Goal: Task Accomplishment & Management: Manage account settings

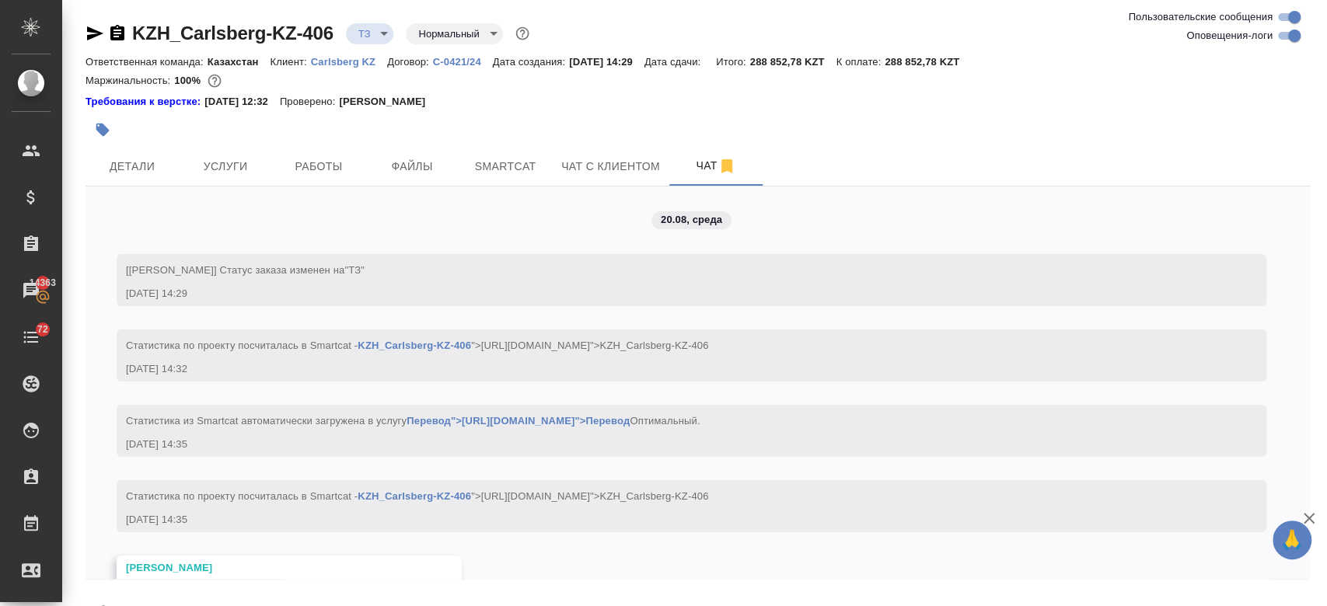
click at [578, 113] on div at bounding box center [493, 130] width 816 height 34
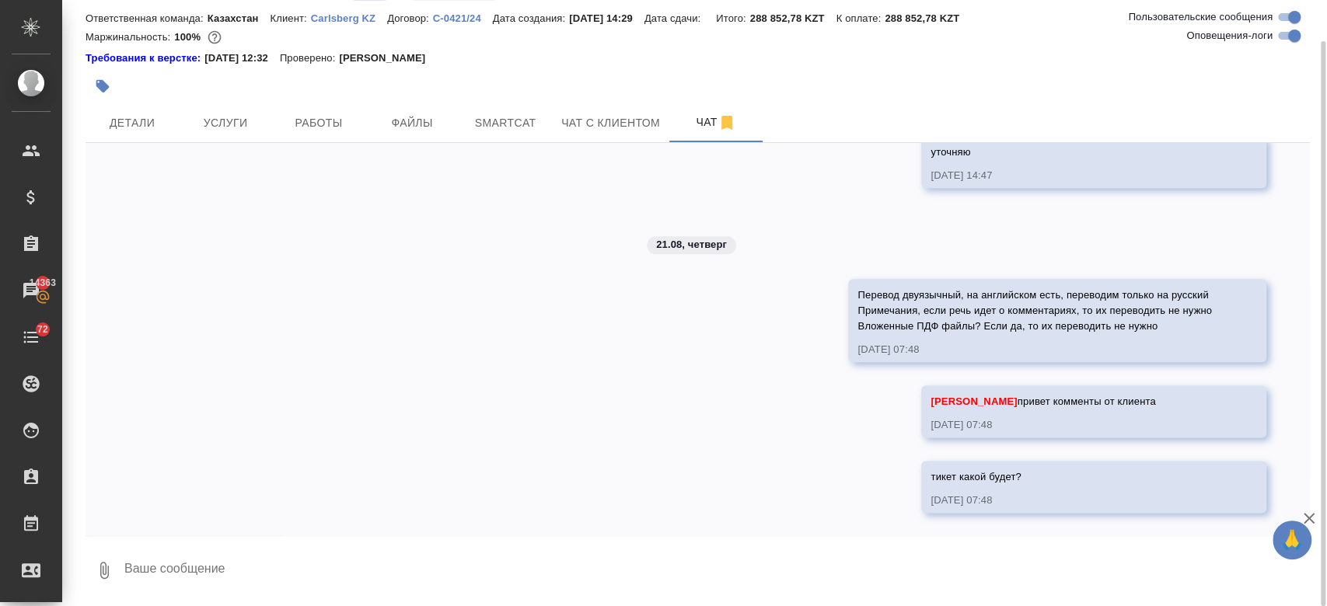
click at [616, 54] on div "Требования к верстке: [DATE] 12:32 Проверено: [PERSON_NAME]" at bounding box center [697, 59] width 1224 height 16
click at [618, 47] on div "Требования к верстке: [DATE] 12:32 Проверено: [PERSON_NAME]" at bounding box center [697, 56] width 1224 height 19
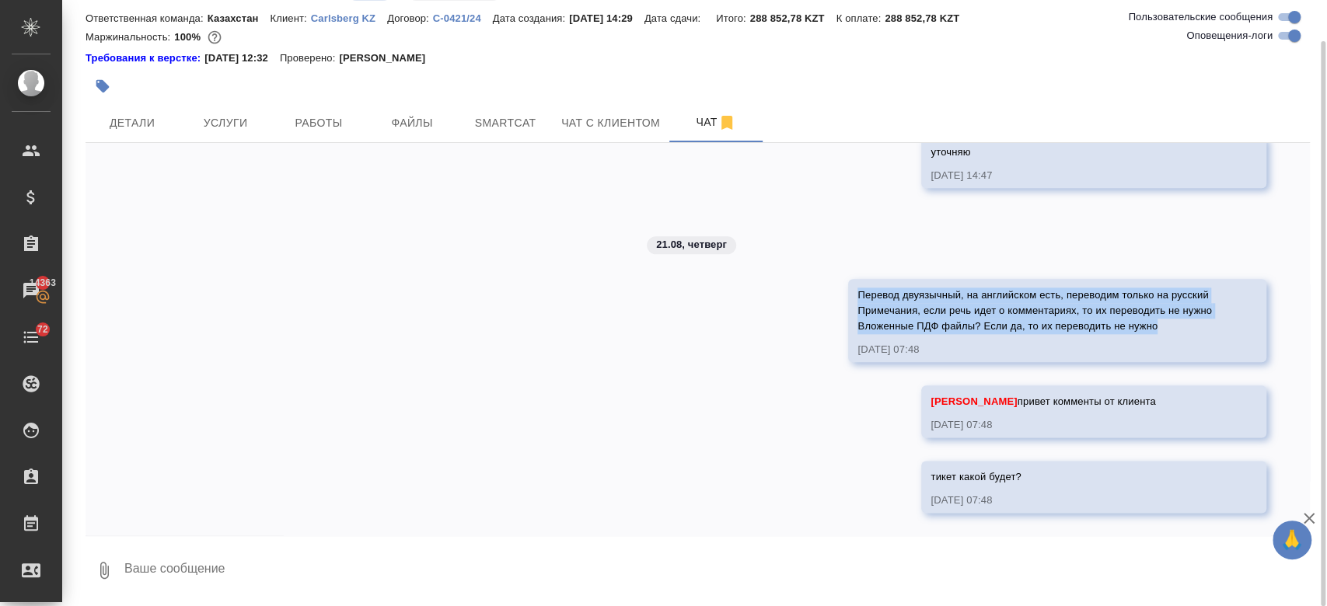
drag, startPoint x: 839, startPoint y: 292, endPoint x: 1254, endPoint y: 325, distance: 415.6
click at [1254, 325] on div "20.08, [DATE] [[PERSON_NAME]] Статус заказа изменен на "ТЗ" [DATE] 14:29 Cтатис…" at bounding box center [697, 339] width 1224 height 393
copy span "Перевод двуязычный, на английском есть, переводим только на русский Примечания,…"
click at [132, 124] on span "Детали" at bounding box center [132, 122] width 75 height 19
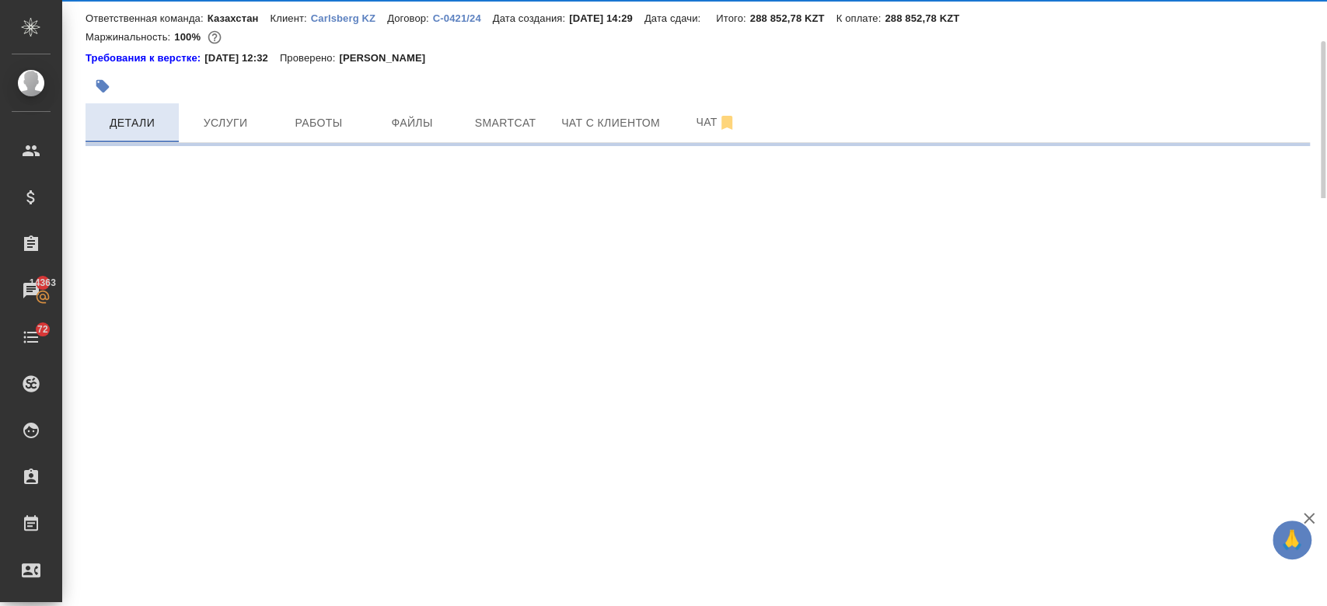
select select "RU"
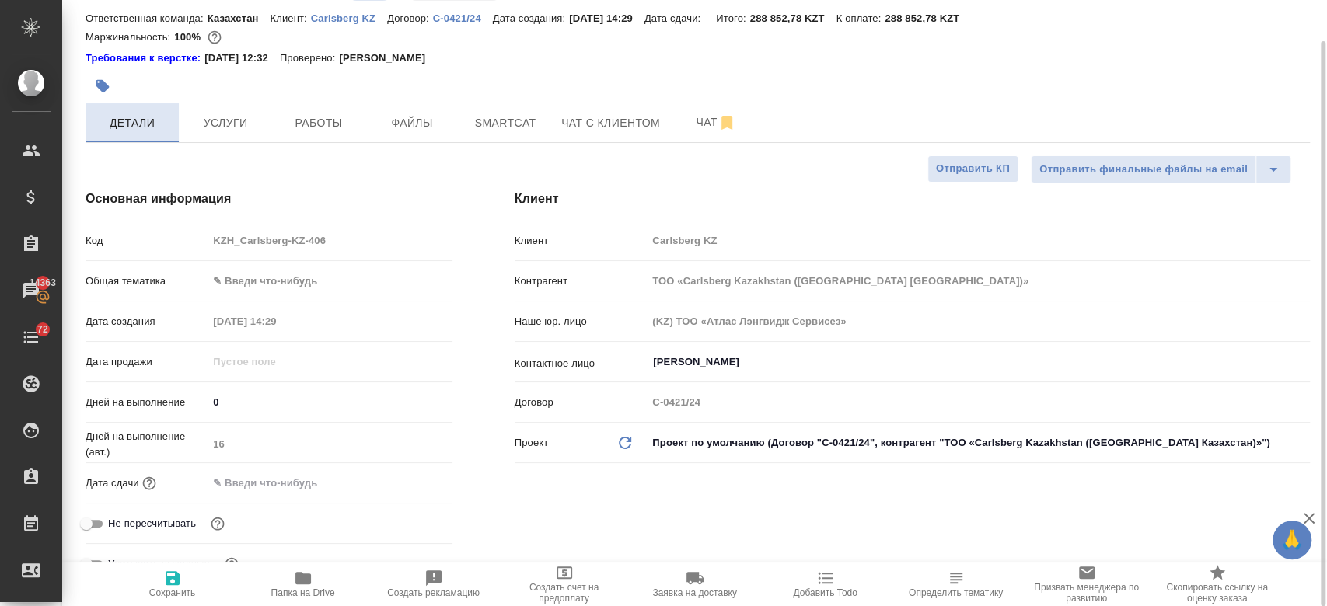
type textarea "x"
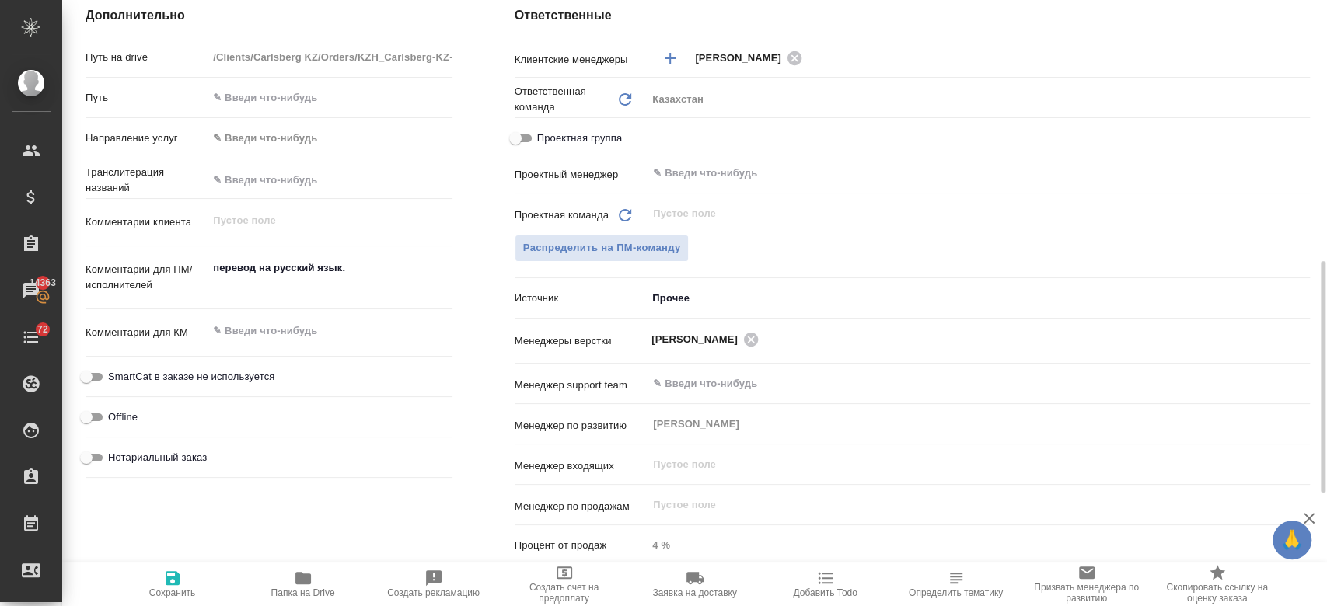
scroll to position [665, 0]
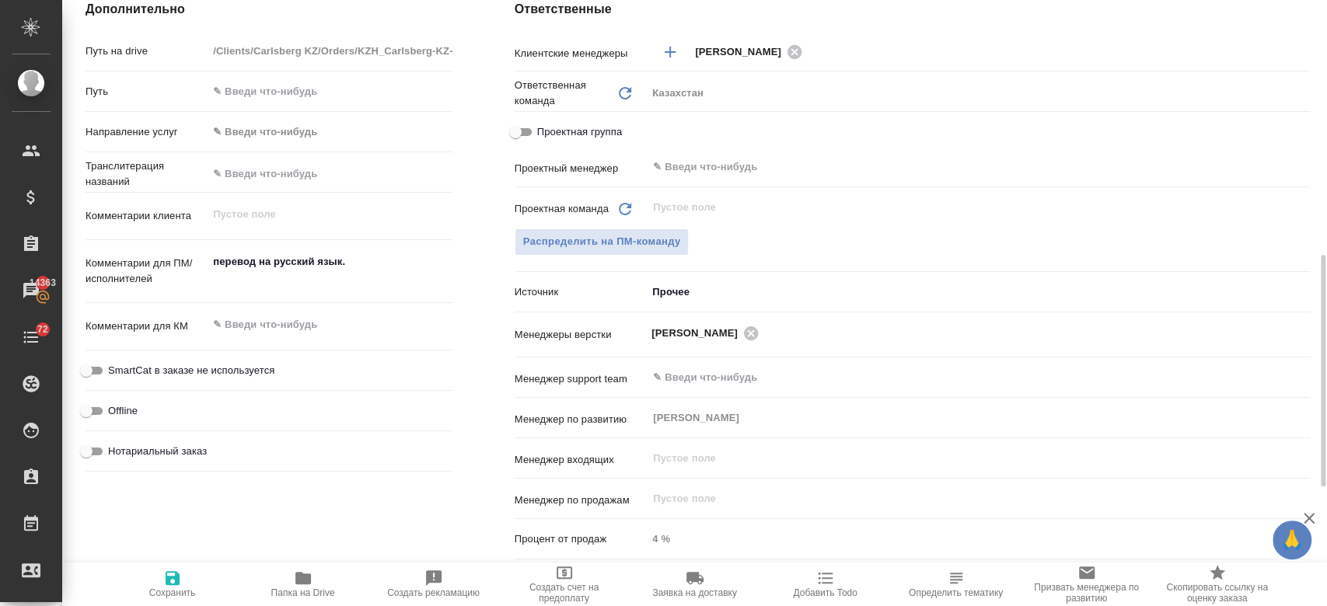
type textarea "x"
click at [358, 260] on textarea "перевод на русский язык." at bounding box center [329, 270] width 243 height 42
type textarea "перевод на русский язык."
type textarea "x"
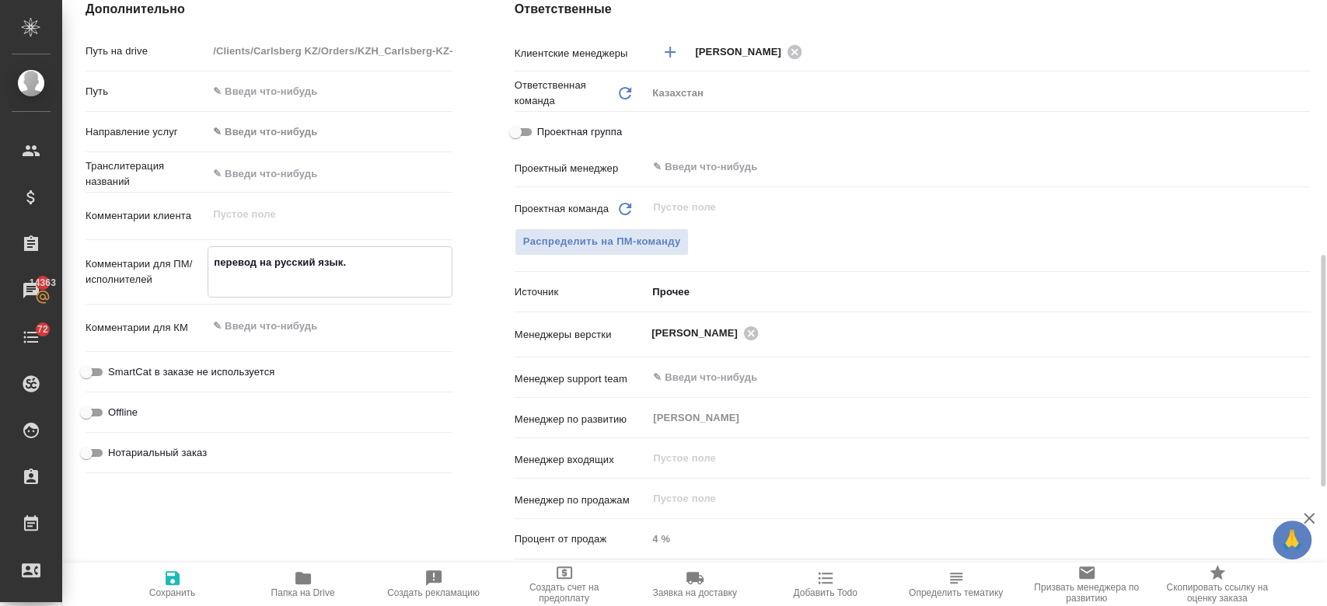
type textarea "x"
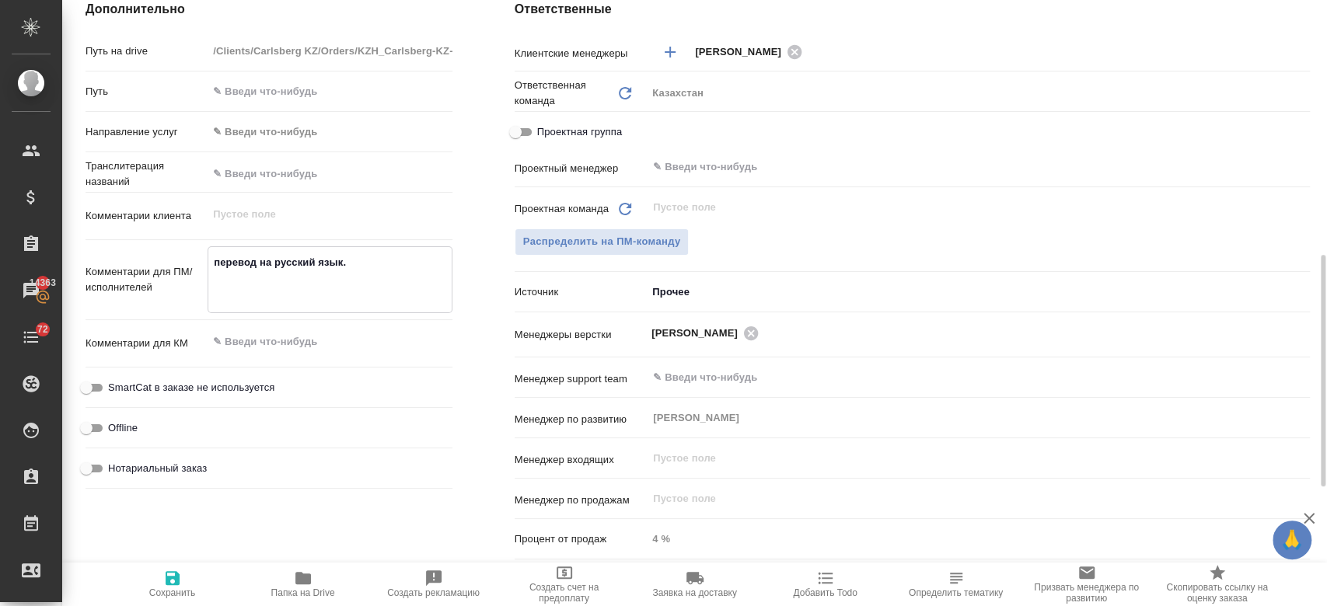
type textarea "перевод на русский язык."
type textarea "x"
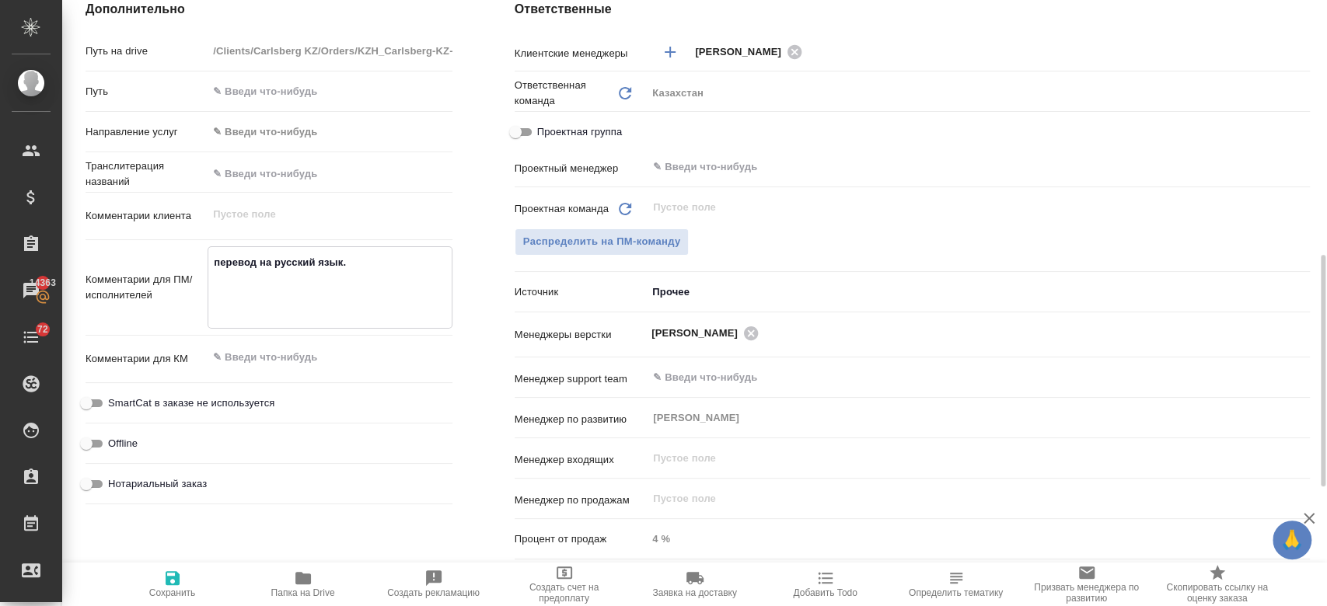
paste textarea "Перевод двуязычный, на английском есть, переводим только на русский Примечания,…"
type textarea "перевод на русский язык. Перевод двуязычный, на английском есть, переводим толь…"
type textarea "x"
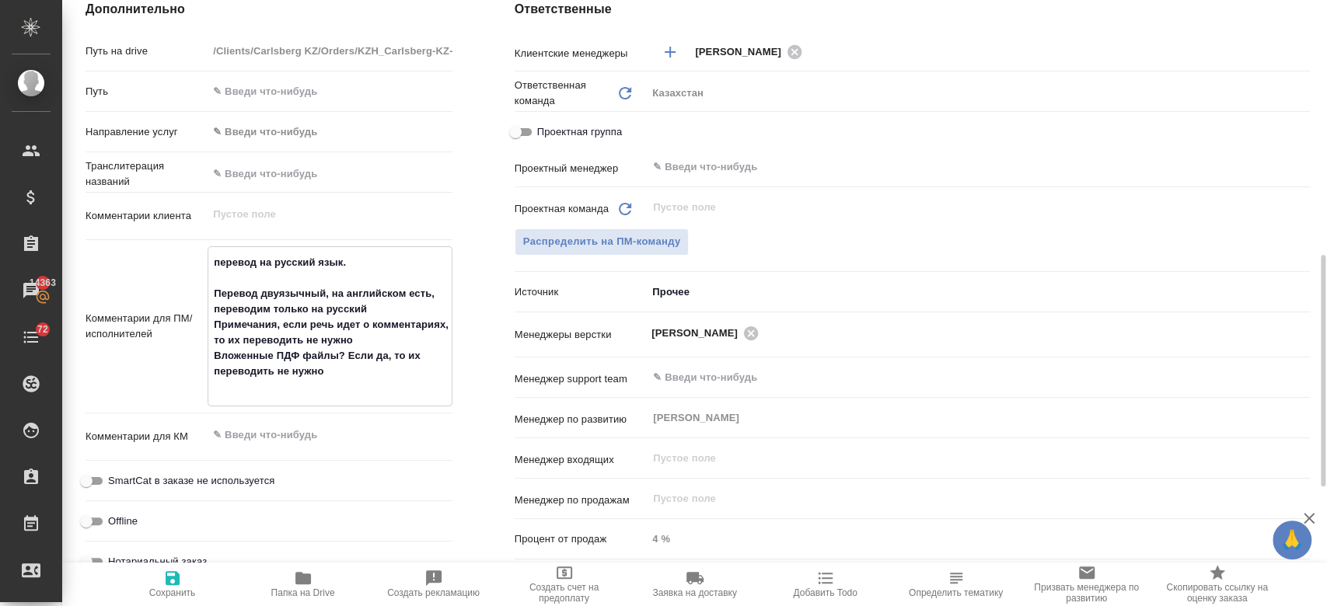
click at [213, 288] on textarea "перевод на русский язык. Перевод двуязычный, на английском есть, переводим толь…" at bounding box center [329, 324] width 243 height 151
type textarea "перевод на русский язык. !Перевод двуязычный, на английском есть, переводим тол…"
type textarea "x"
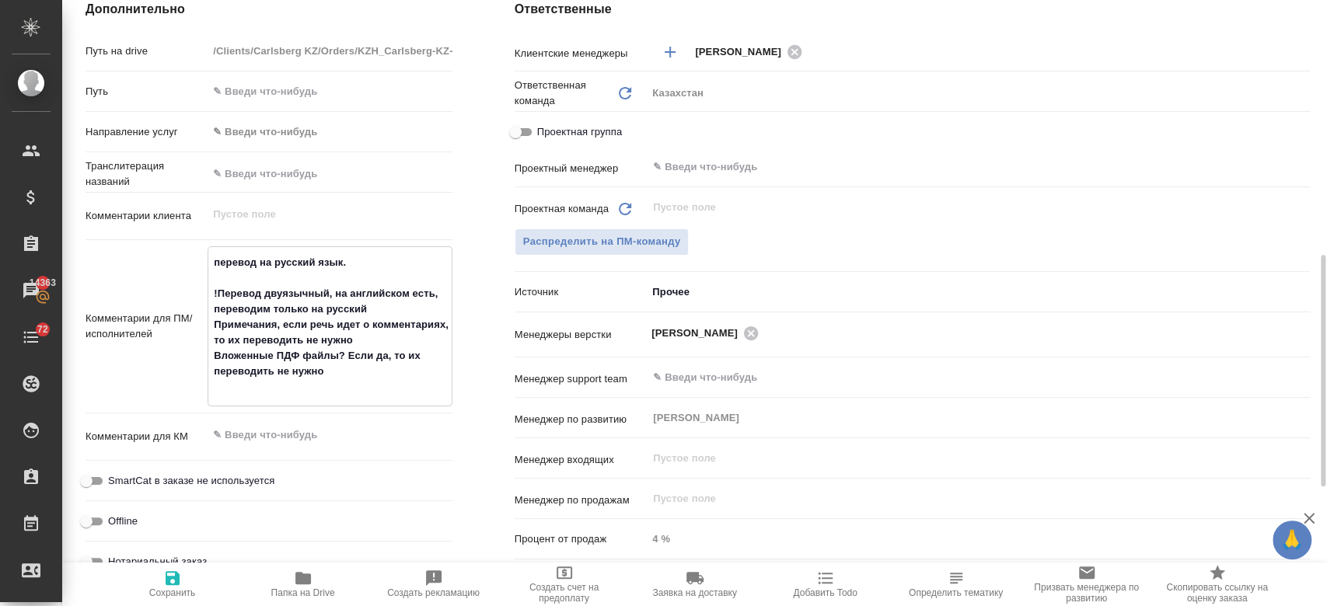
type textarea "перевод на русский язык. !.Перевод двуязычный, на английском есть, переводим то…"
type textarea "x"
type textarea "перевод на русский язык. !. Перевод двуязычный, на английском есть, переводим т…"
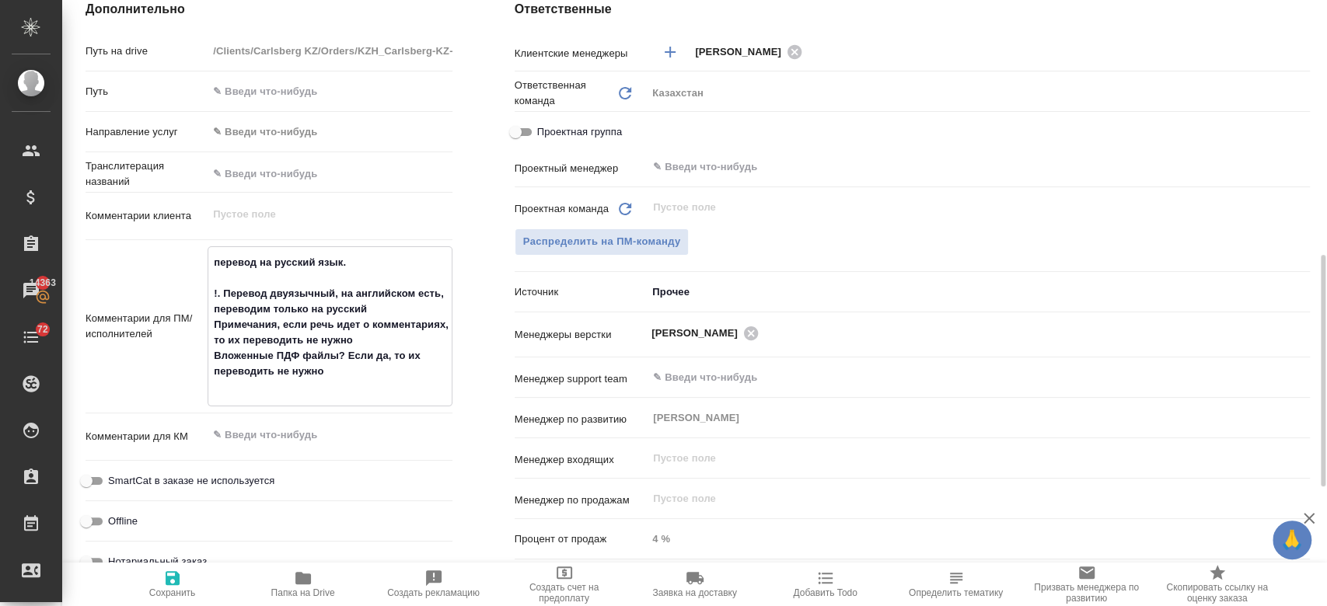
type textarea "x"
type textarea "перевод на русский язык. !Перевод двуязычный, на английском есть, переводим тол…"
type textarea "x"
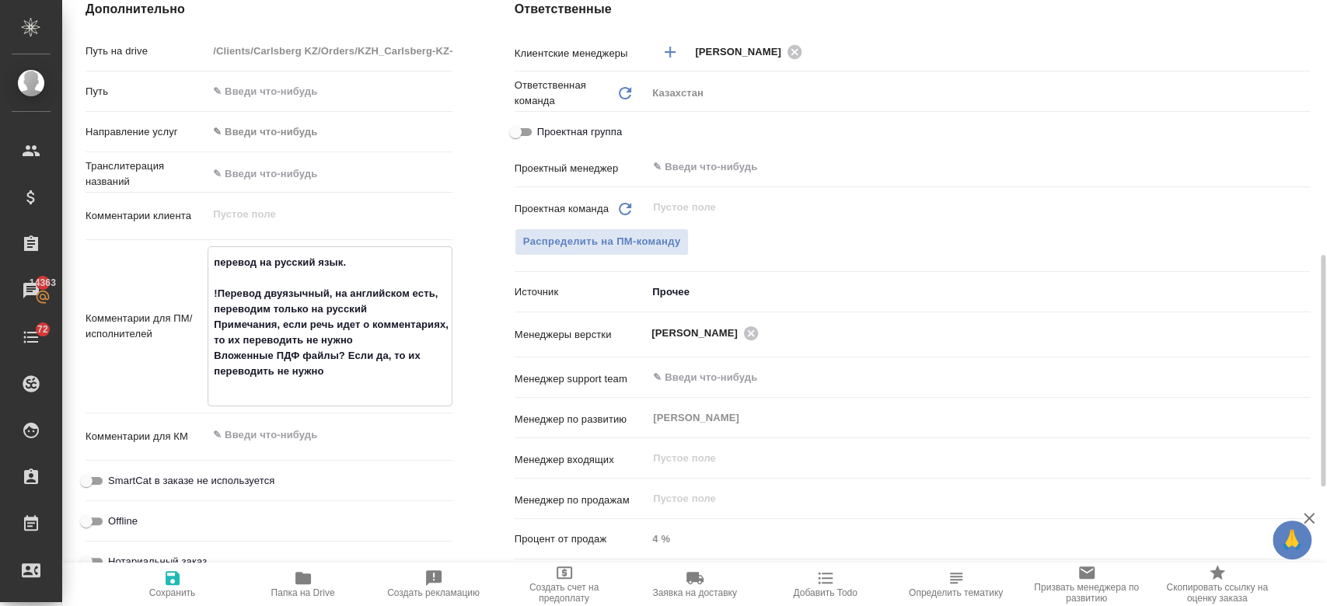
type textarea "x"
type textarea "перевод на русский язык. Перевод двуязычный, на английском есть, переводим толь…"
type textarea "x"
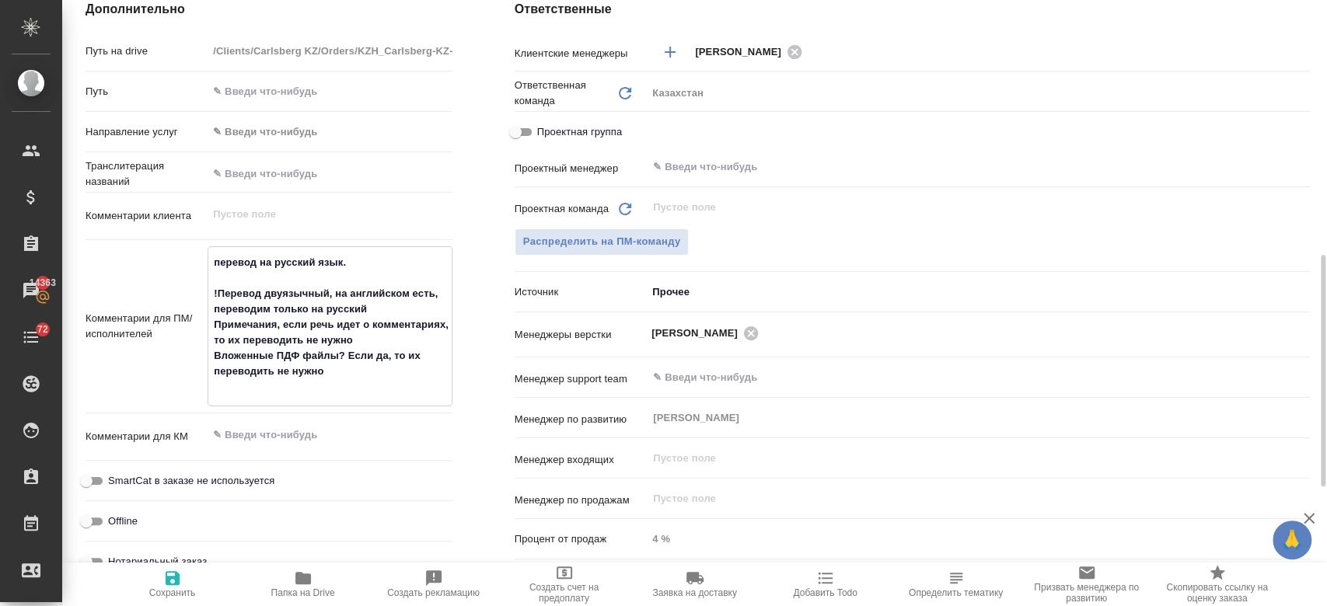
type textarea "x"
type textarea "перевод на русский язык. 1.Перевод двуязычный, на английском есть, переводим то…"
type textarea "x"
type textarea "перевод на русский язык. 1. Перевод двуязычный, на английском есть, переводим т…"
type textarea "x"
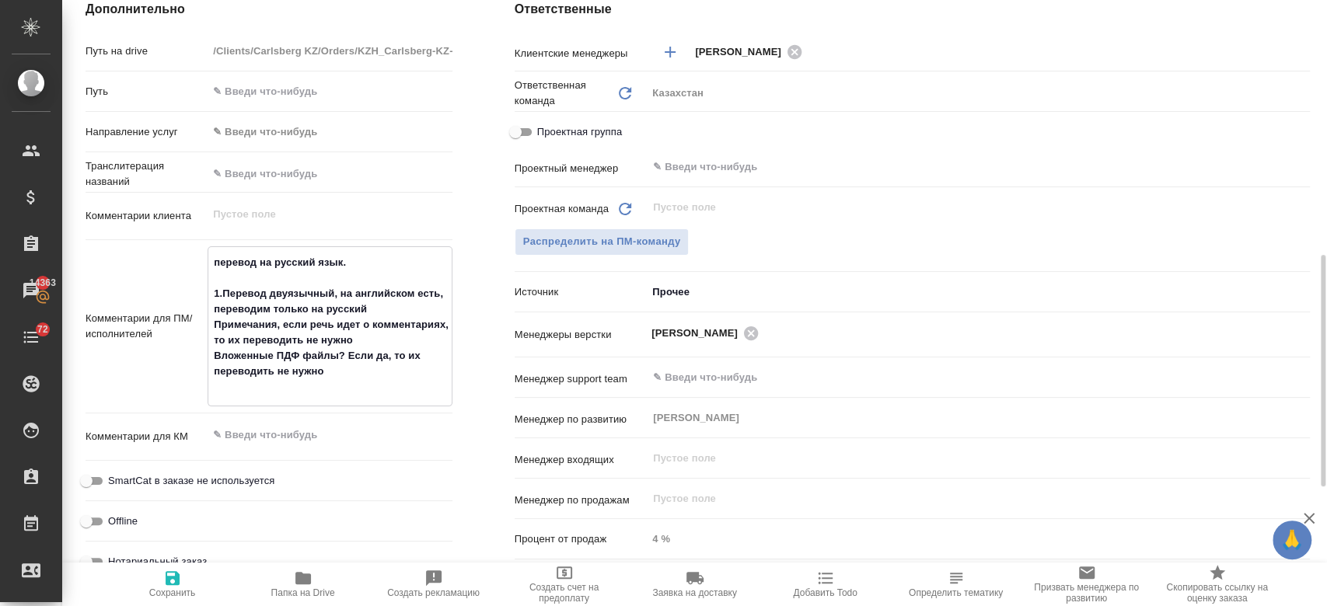
type textarea "x"
type textarea "перевод на русский язык. 1. 2Перевод двуязычный, на английском есть, переводим …"
type textarea "x"
type textarea "перевод на русский язык. 1. 2.Перевод двуязычный, на английском есть, переводим…"
type textarea "x"
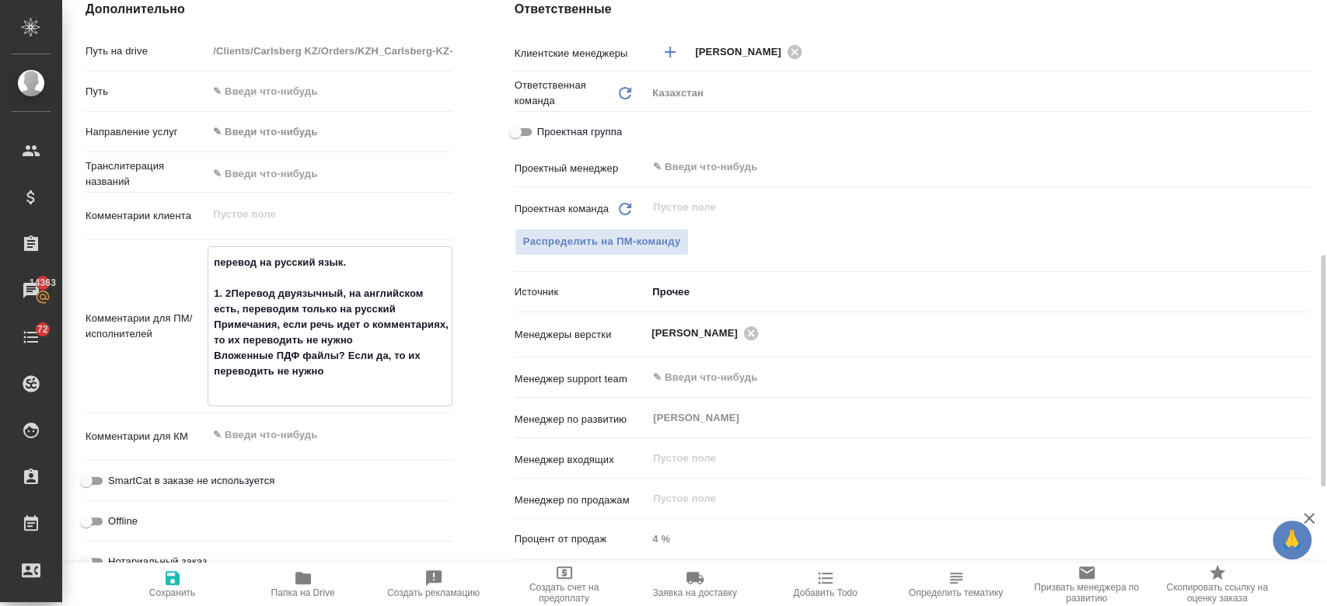
type textarea "x"
type textarea "перевод на русский язык. 1. 2. Перевод двуязычный, на английском есть, переводи…"
type textarea "x"
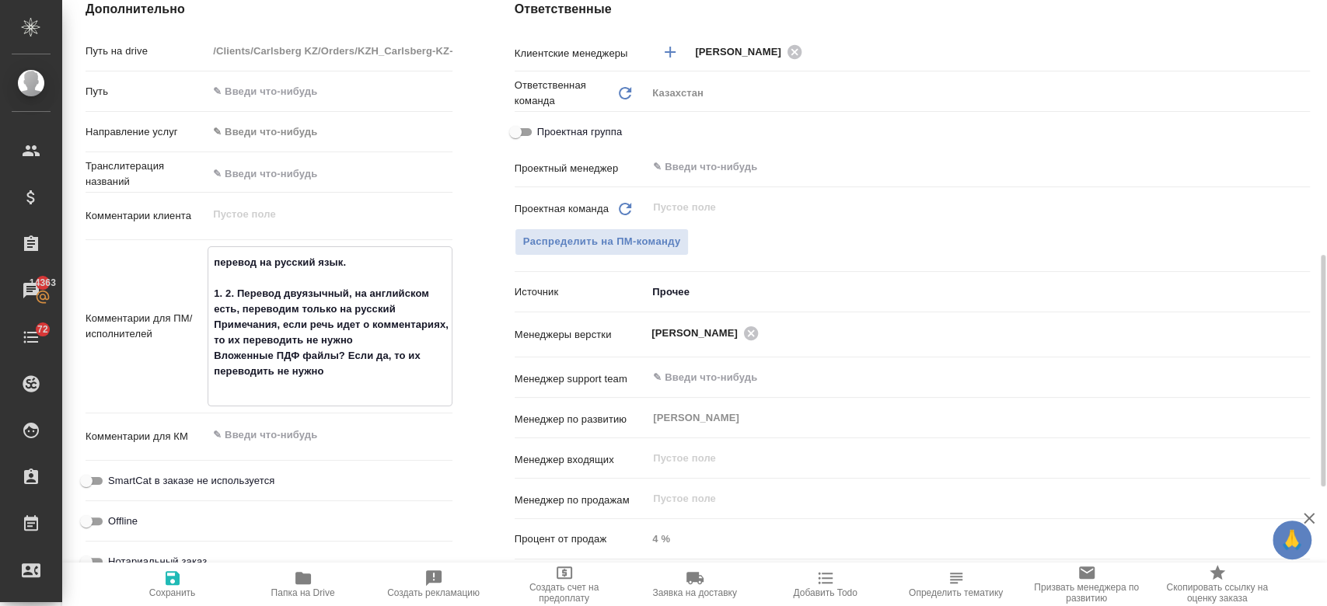
type textarea "перевод на русский язык. 1. 2.Перевод двуязычный, на английском есть, переводим…"
type textarea "x"
type textarea "перевод на русский язык. 1. 2Перевод двуязычный, на английском есть, переводим …"
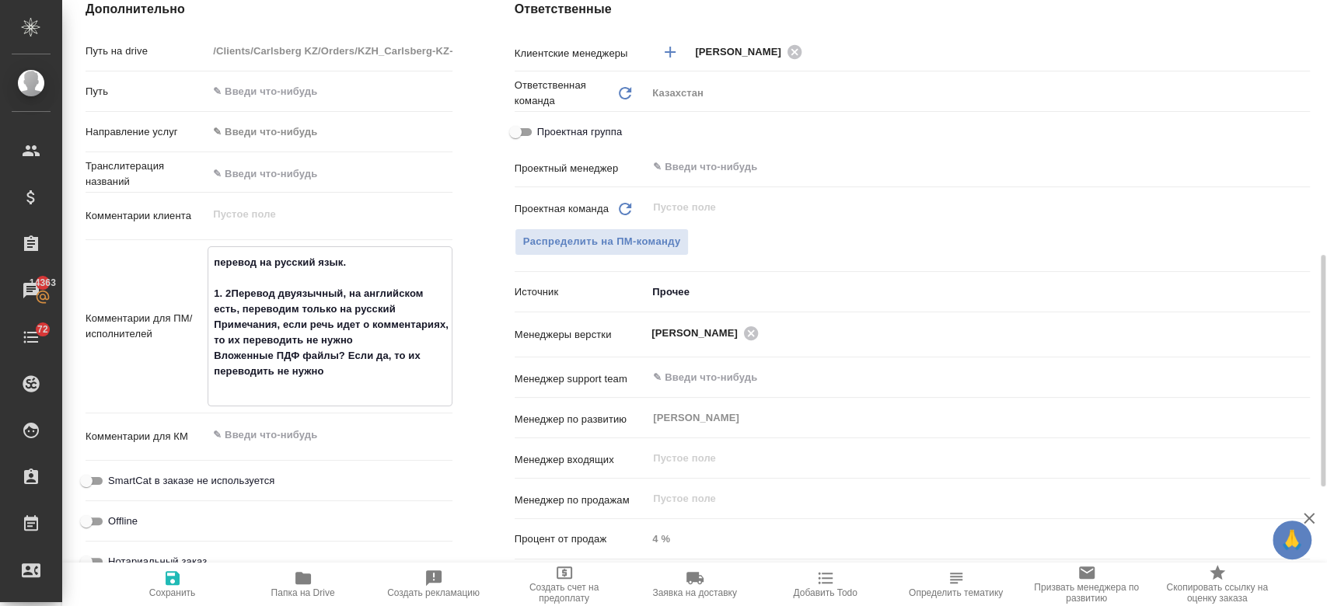
type textarea "x"
type textarea "перевод на русский язык. 1. Перевод двуязычный, на английском есть, переводим т…"
type textarea "x"
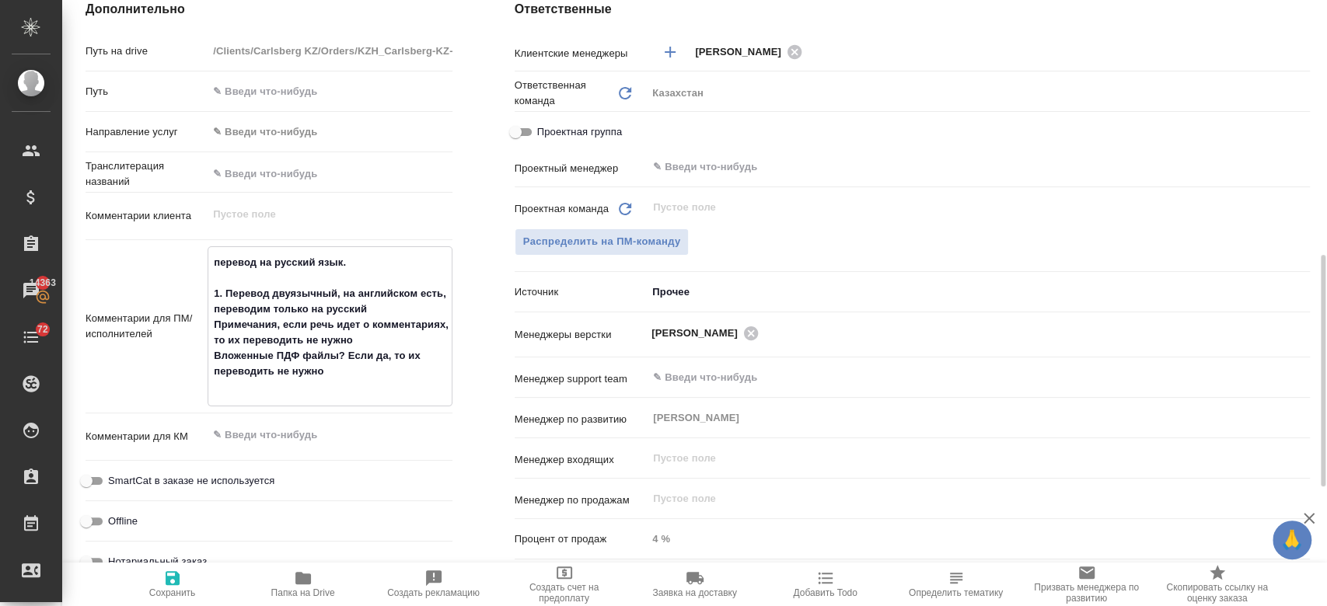
type textarea "x"
click at [245, 349] on textarea "перевод на русский язык. 1. Перевод двуязычный, на английском есть, переводим т…" at bounding box center [329, 324] width 243 height 151
click at [221, 332] on textarea "перевод на русский язык. 1. Перевод двуязычный, на английском есть, переводим т…" at bounding box center [329, 324] width 243 height 151
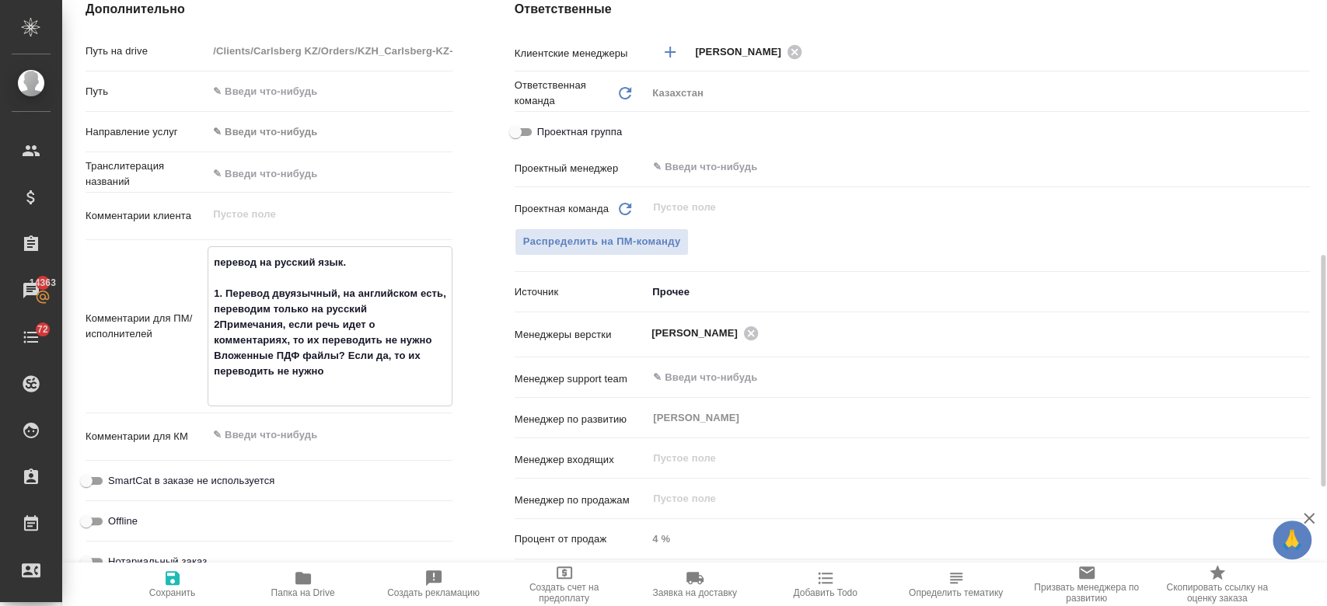
type textarea "перевод на русский язык. 1. Перевод двуязычный, на английском есть, переводим т…"
type textarea "x"
type textarea "перевод на русский язык. 1. Перевод двуязычный, на английском есть, переводим т…"
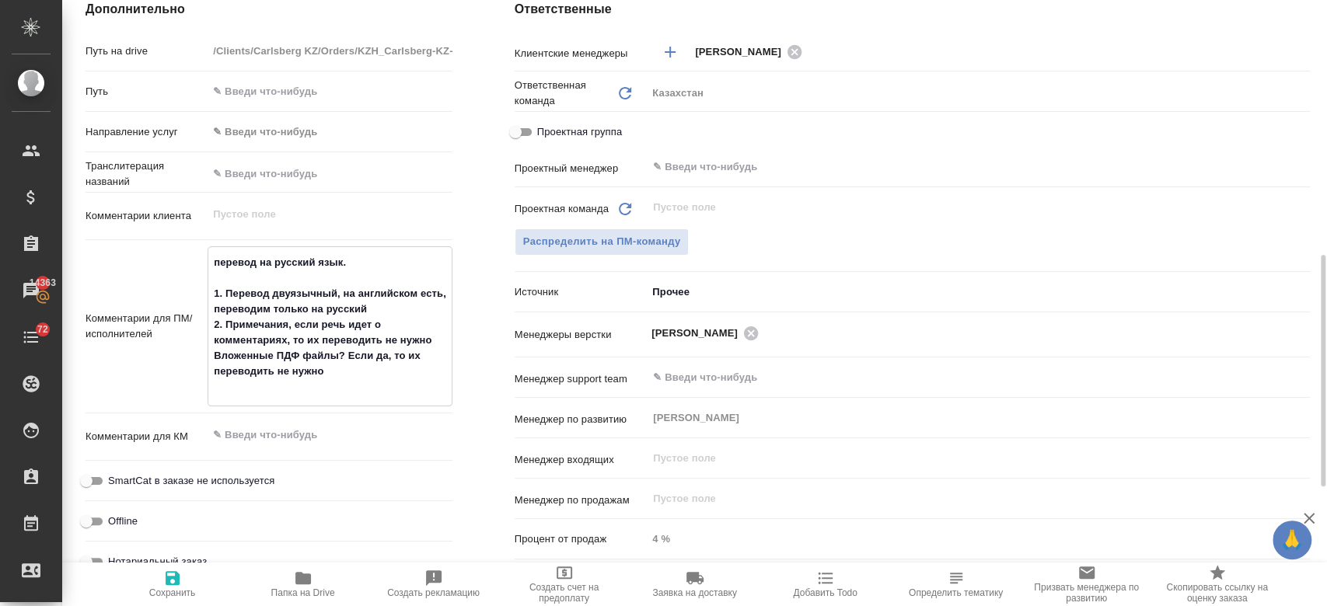
type textarea "x"
click at [215, 354] on textarea "перевод на русский язык. 1. Перевод двуязычный, на английском есть, переводим т…" at bounding box center [329, 324] width 243 height 151
type textarea "перевод на русский язык. 1. Перевод двуязычный, на английском есть, переводим т…"
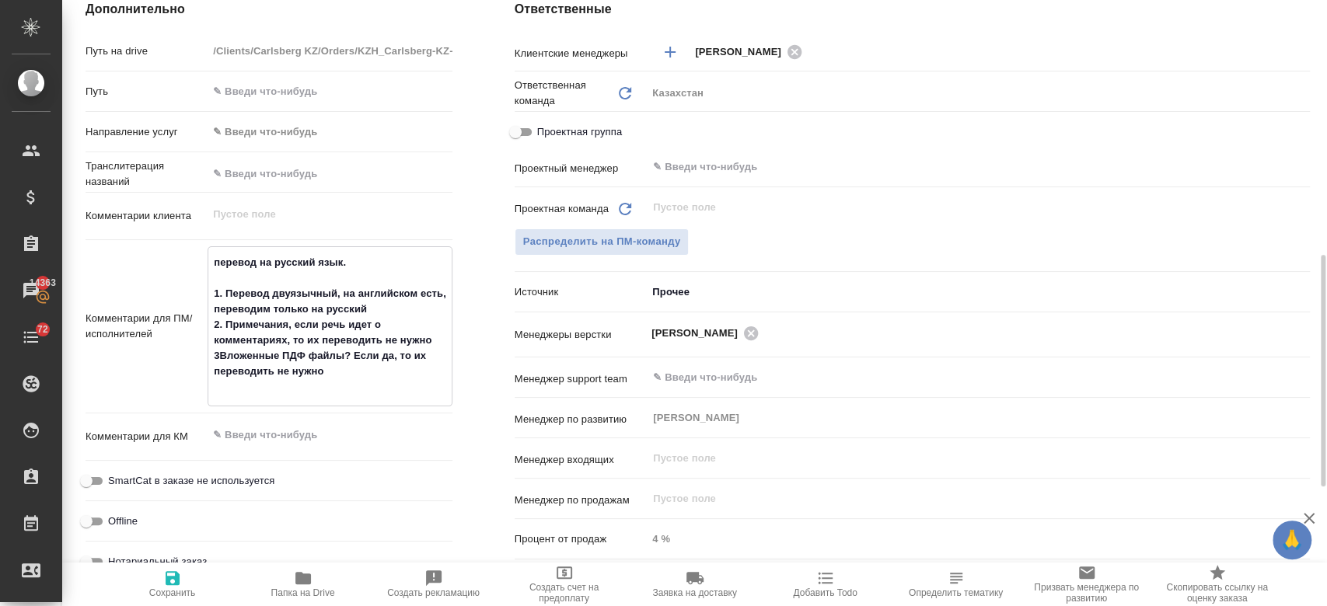
type textarea "x"
type textarea "перевод на русский язык. 1. Перевод двуязычный, на английском есть, переводим т…"
type textarea "x"
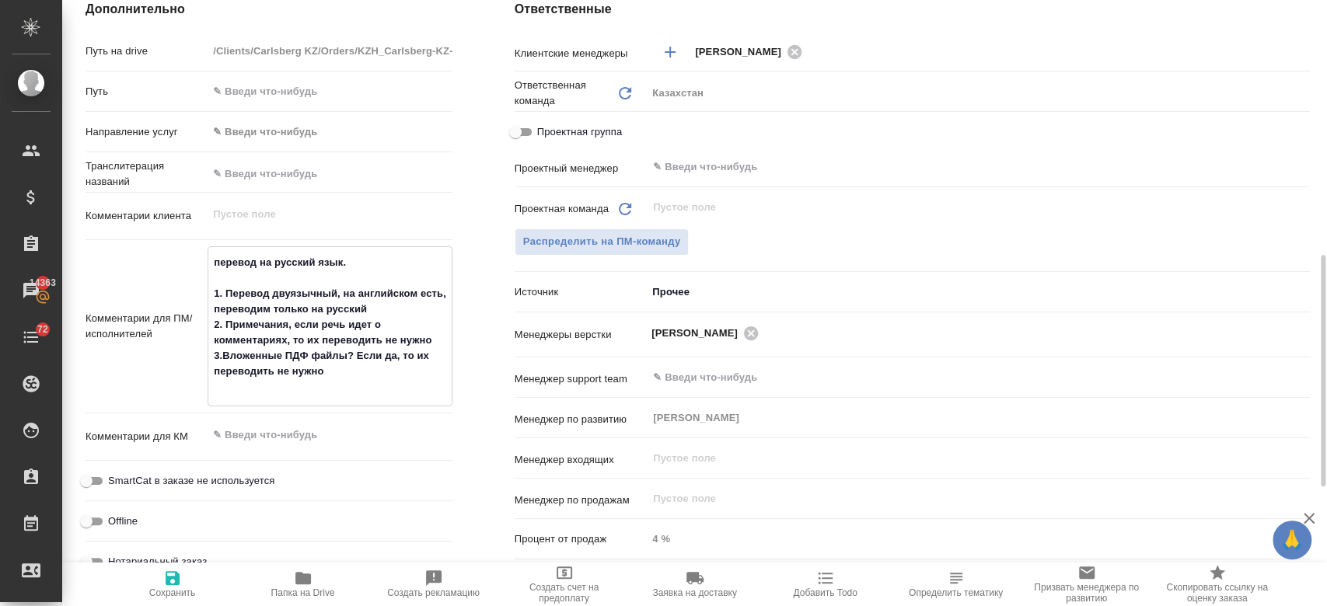
type textarea "x"
type textarea "перевод на русский язык. 1. Перевод двуязычный, на английском есть, переводим т…"
type textarea "x"
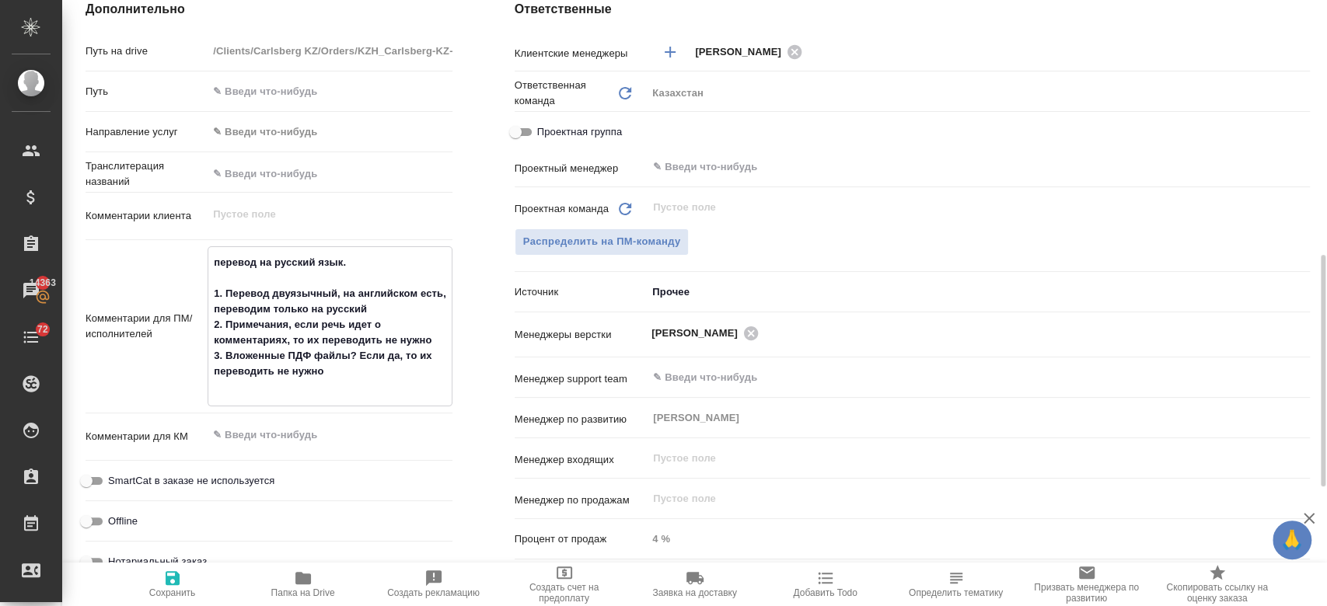
type textarea "x"
type textarea "перевод на русский язык. 1. Перевод двуязычный, на английском есть, переводим т…"
type textarea "x"
click at [181, 568] on button "Сохранить" at bounding box center [172, 585] width 131 height 44
type textarea "x"
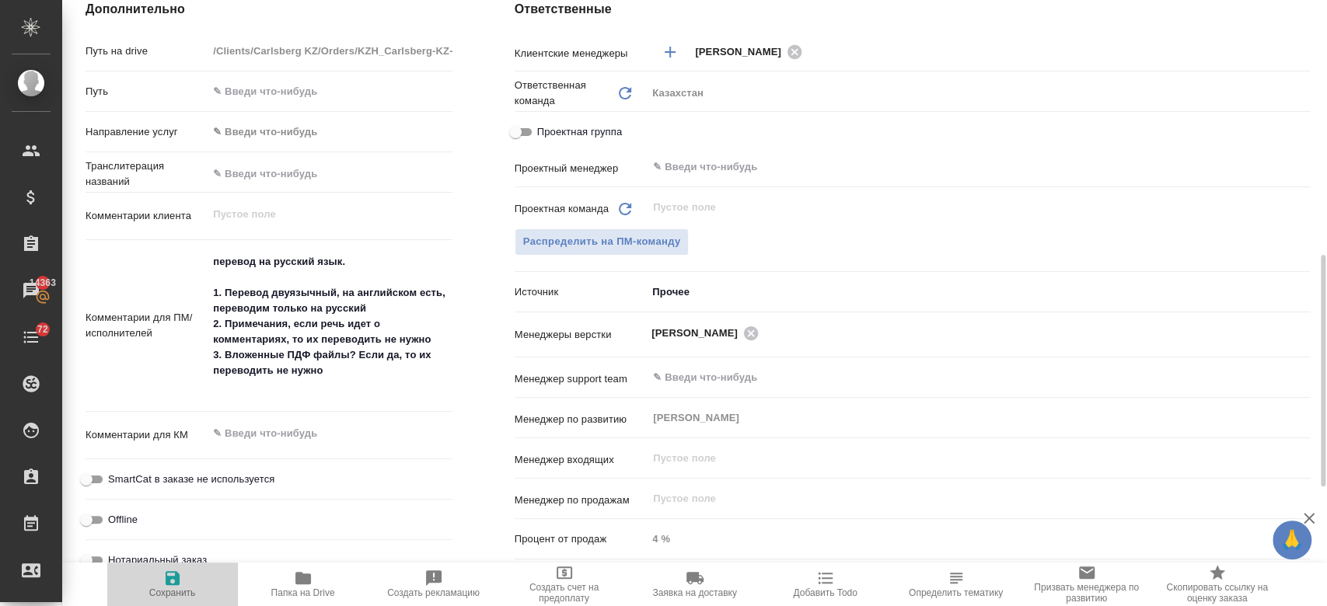
type textarea "x"
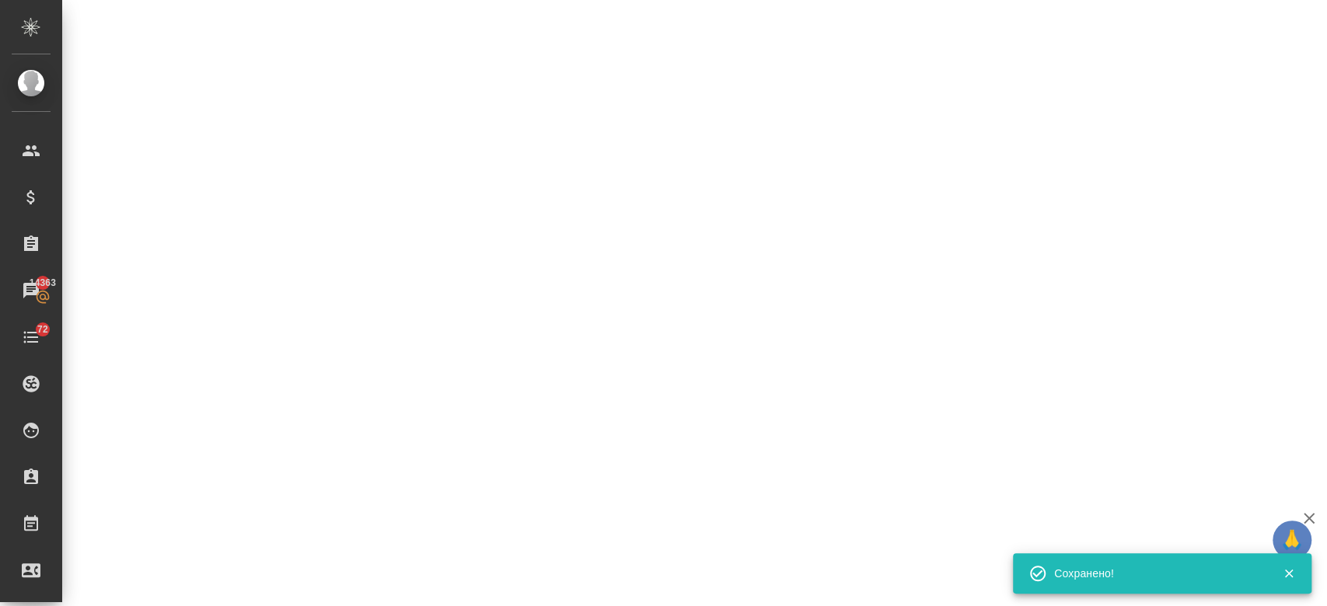
type input "new"
select select "RU"
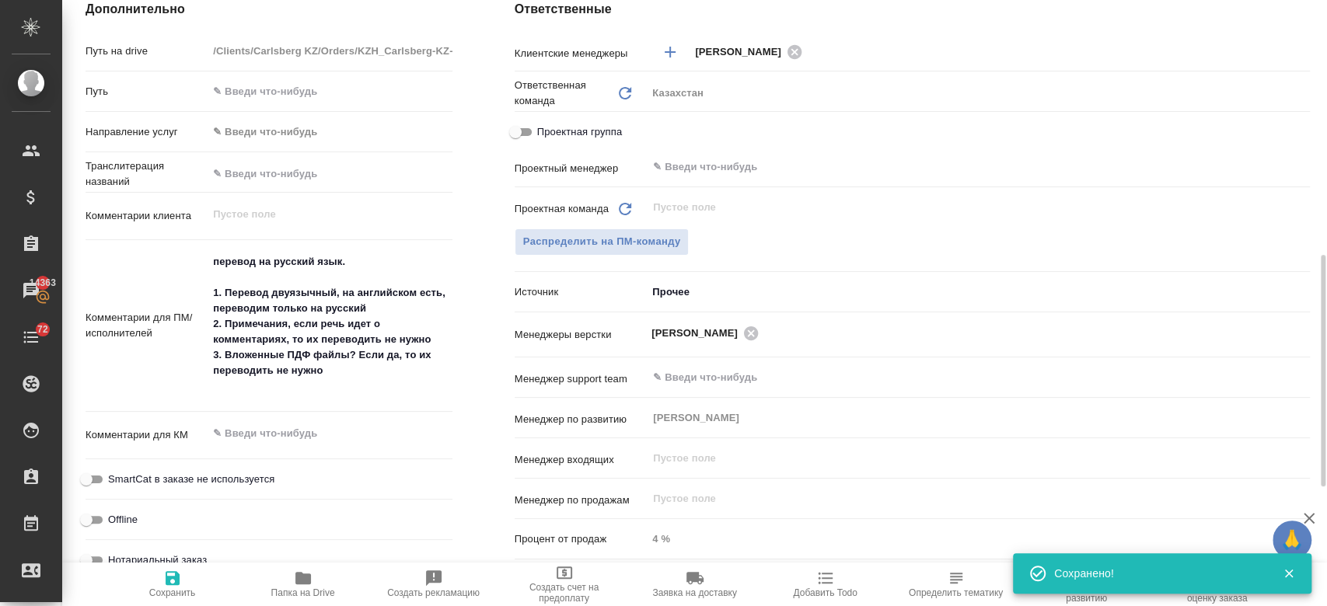
type textarea "x"
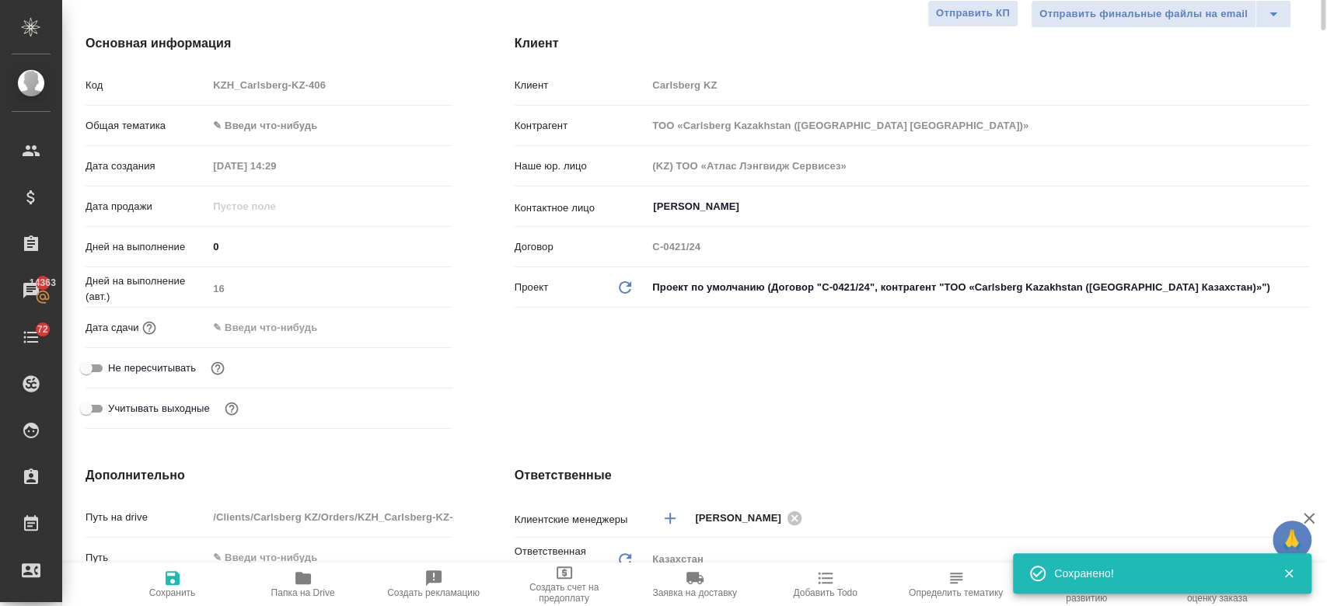
scroll to position [0, 0]
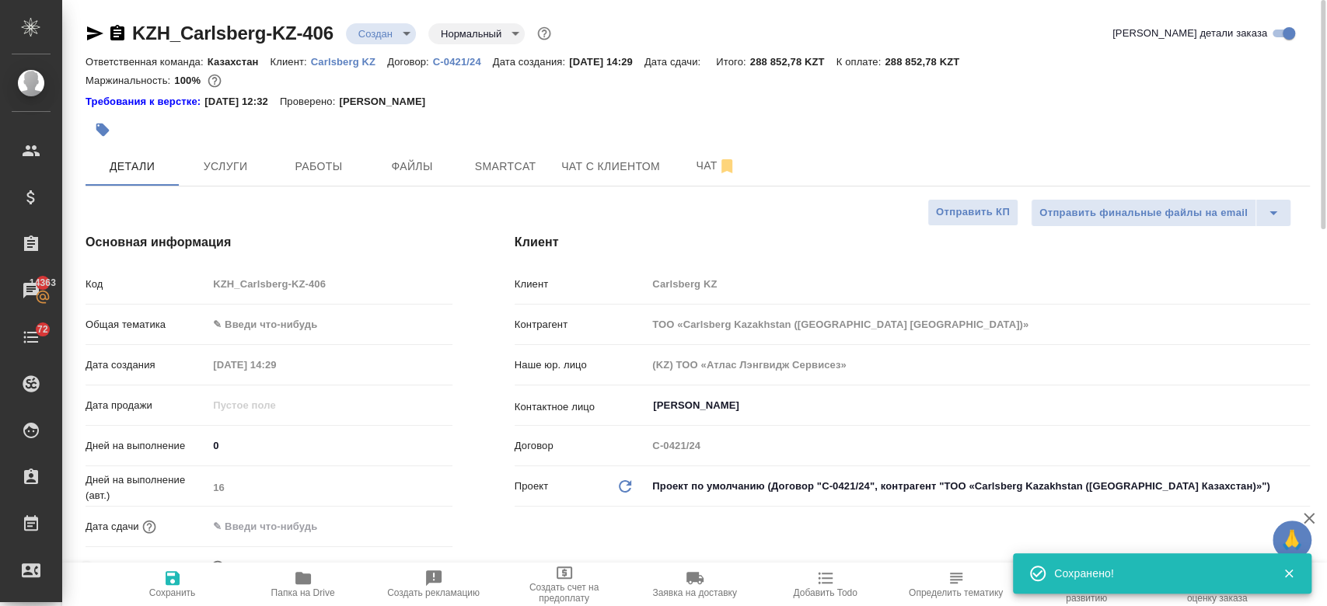
click at [605, 125] on div at bounding box center [493, 130] width 816 height 34
type textarea "x"
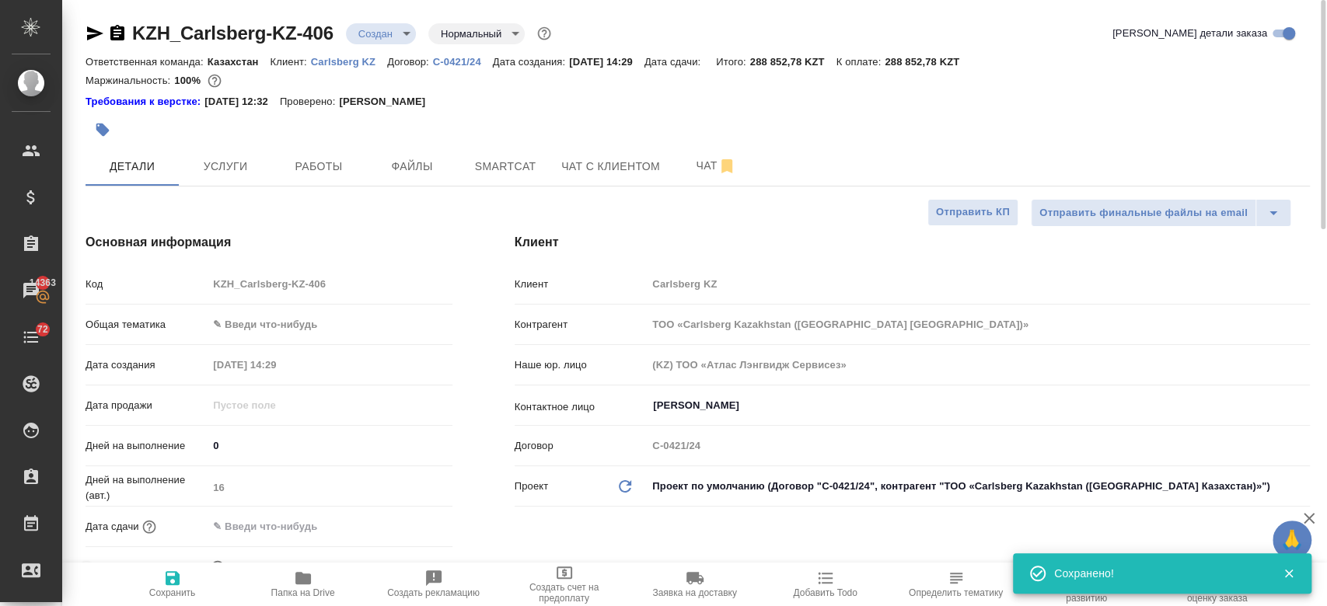
type textarea "x"
click at [695, 169] on span "Чат" at bounding box center [716, 165] width 75 height 19
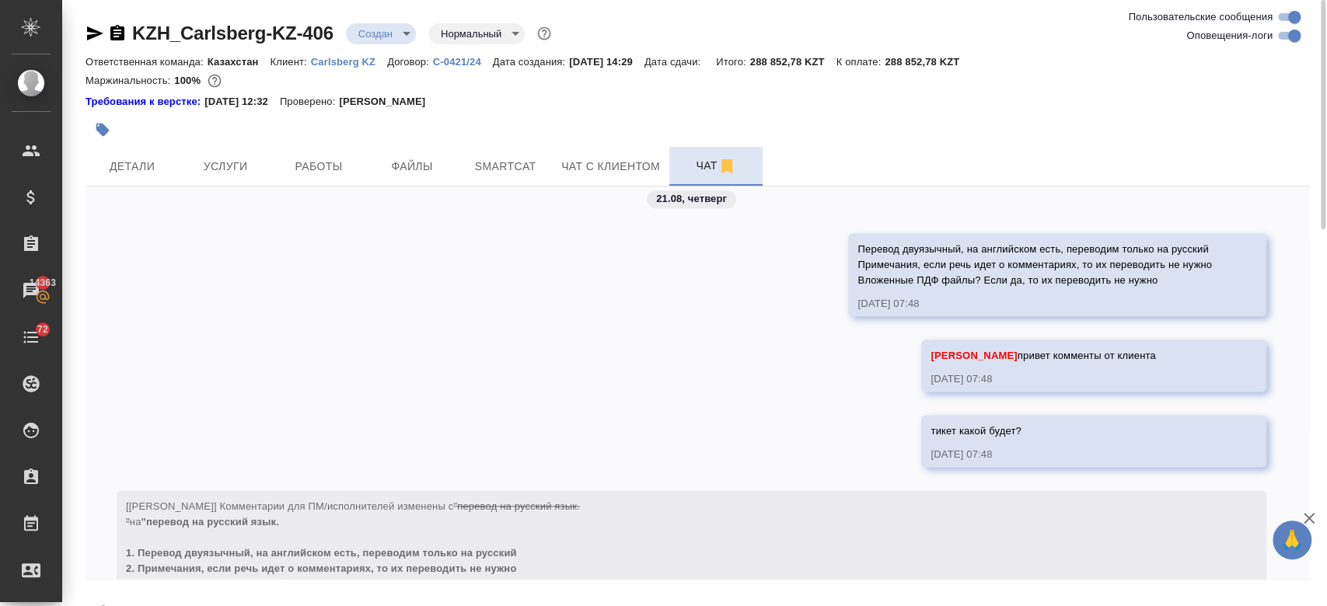
scroll to position [1410, 0]
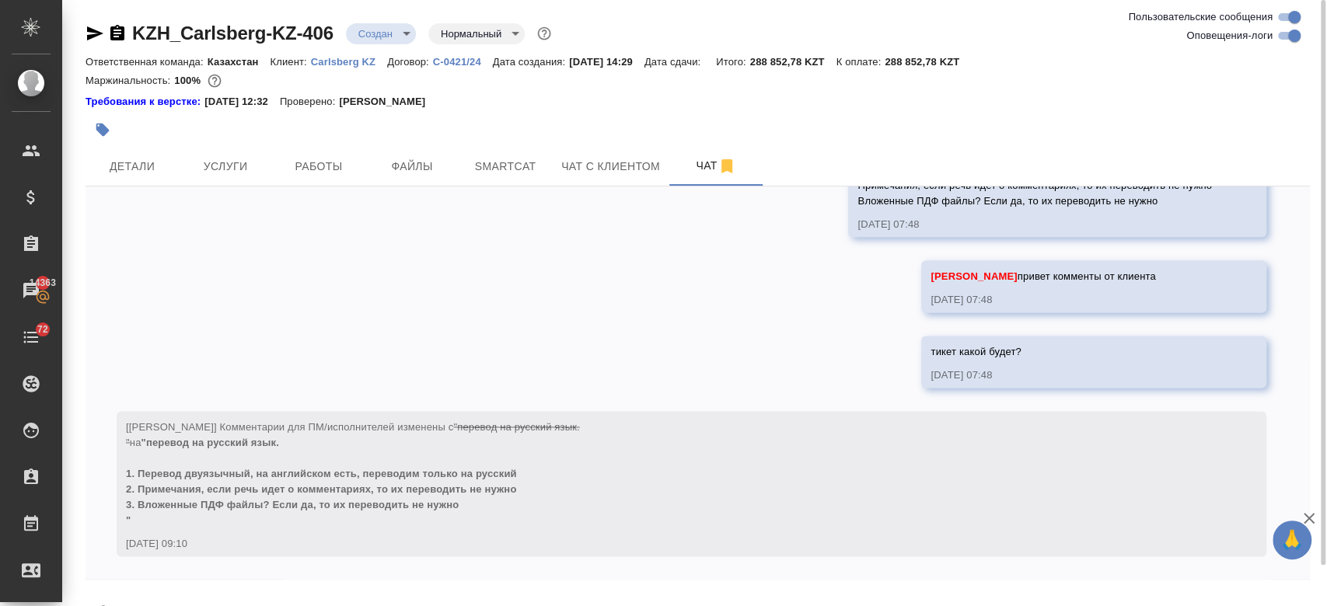
click at [341, 62] on p "Carlsberg KZ" at bounding box center [349, 62] width 76 height 12
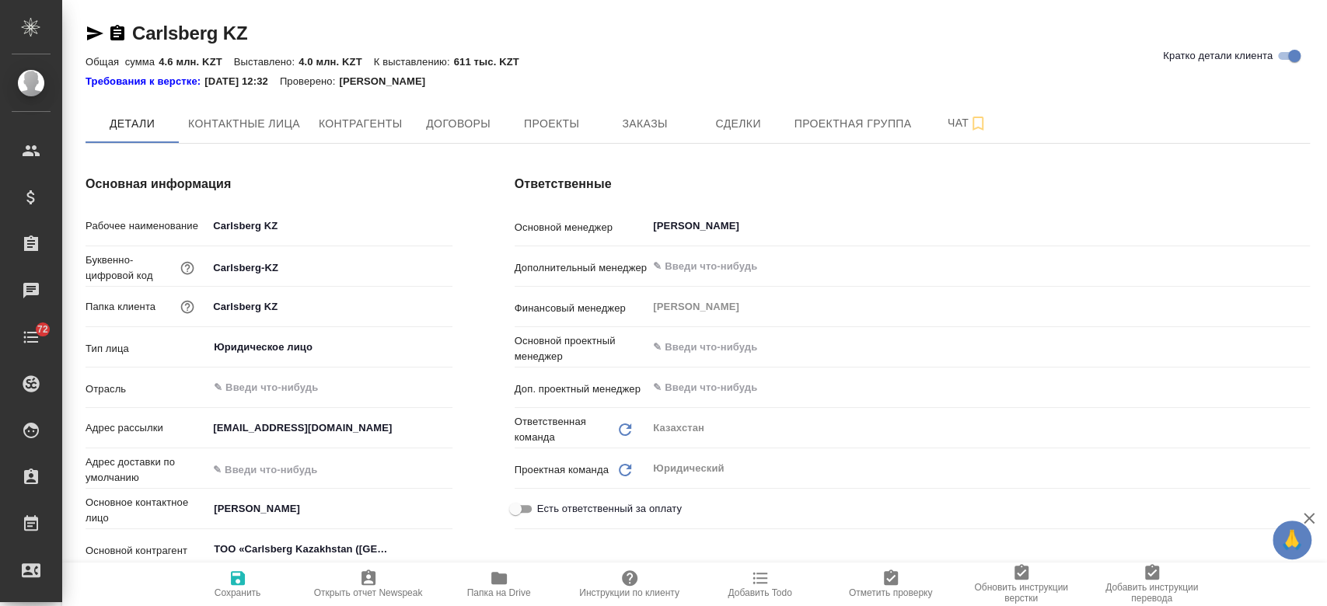
type input "(KZ) ТОО «Атлас Лэнгвидж Сервисез»"
type textarea "x"
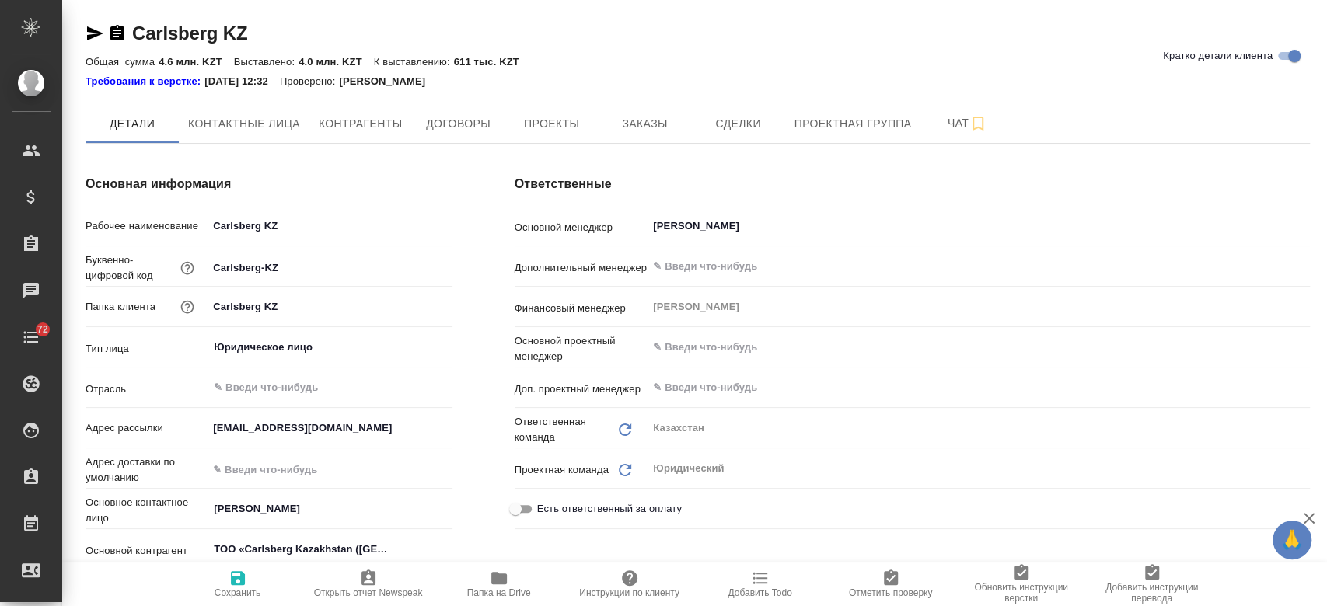
type textarea "x"
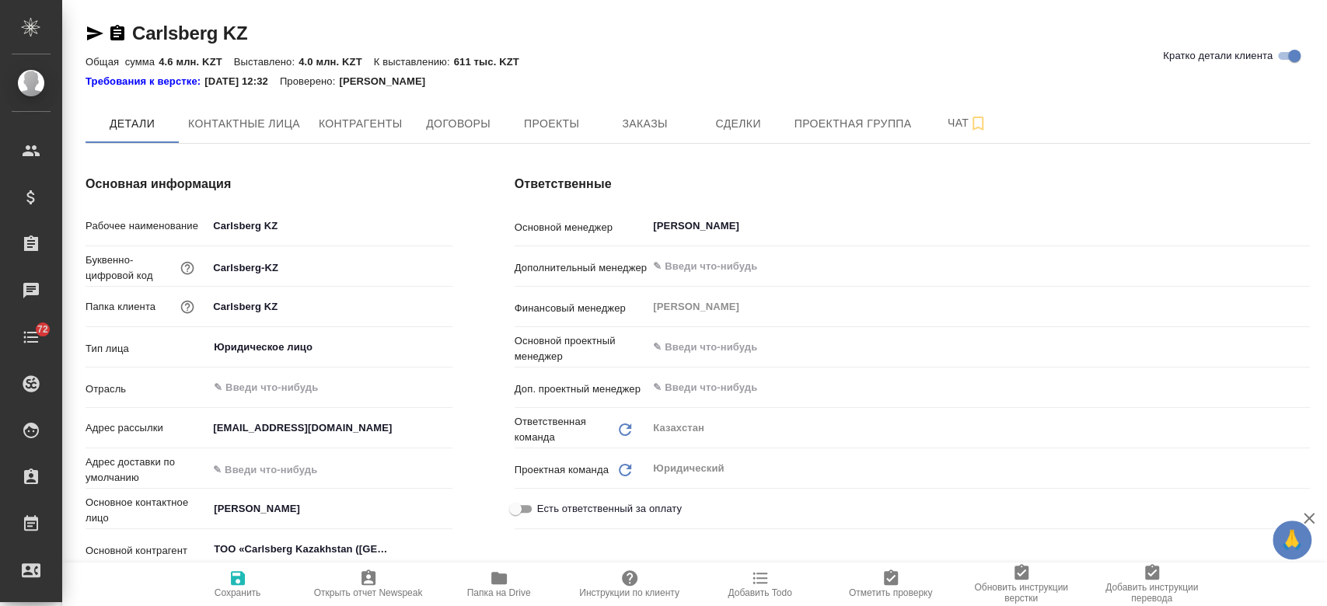
type textarea "x"
click at [648, 137] on button "Заказы" at bounding box center [644, 123] width 93 height 39
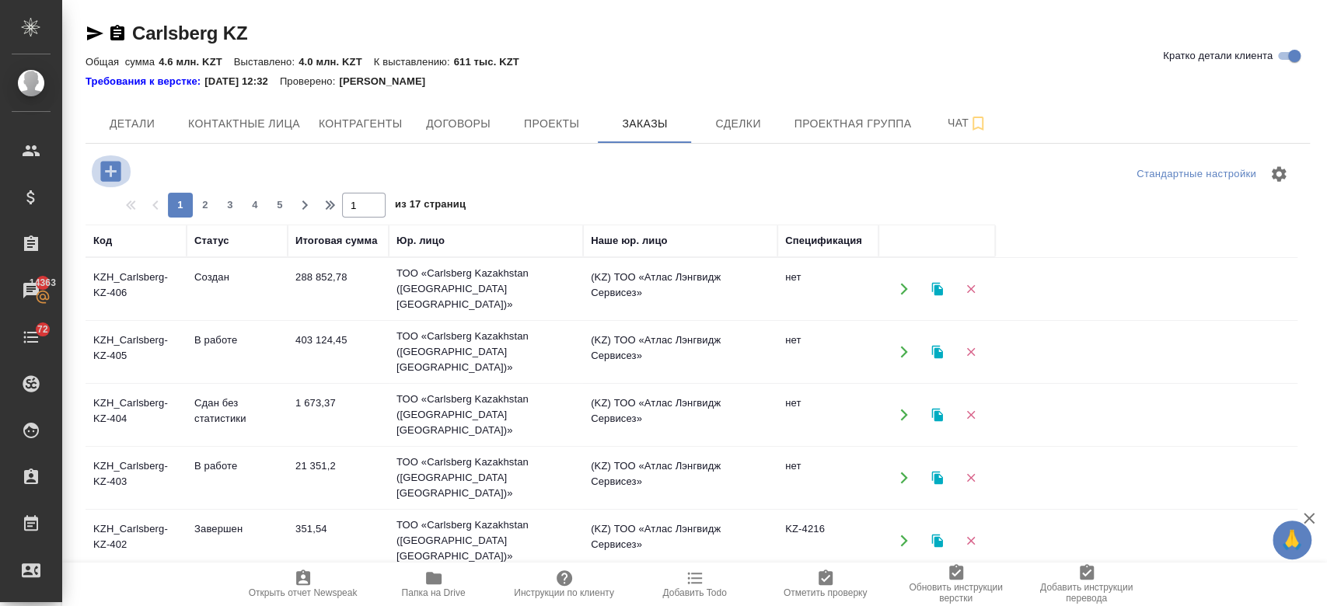
click at [127, 170] on button "button" at bounding box center [110, 171] width 43 height 32
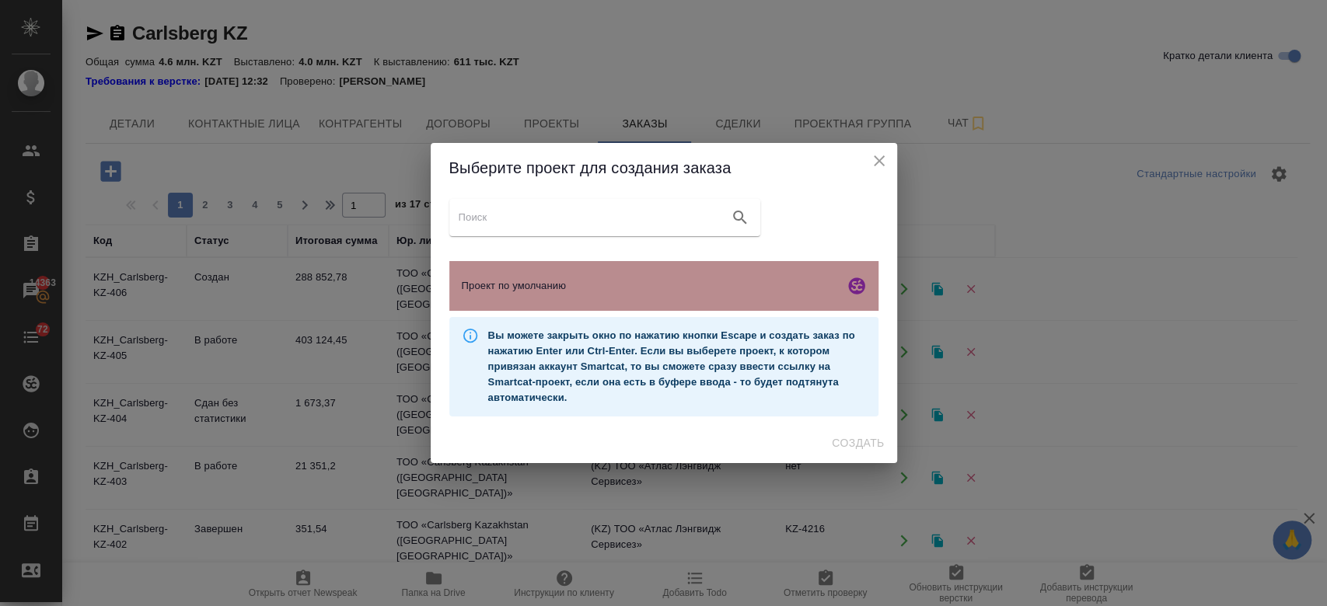
click at [573, 280] on span "Проект по умолчанию" at bounding box center [650, 286] width 376 height 16
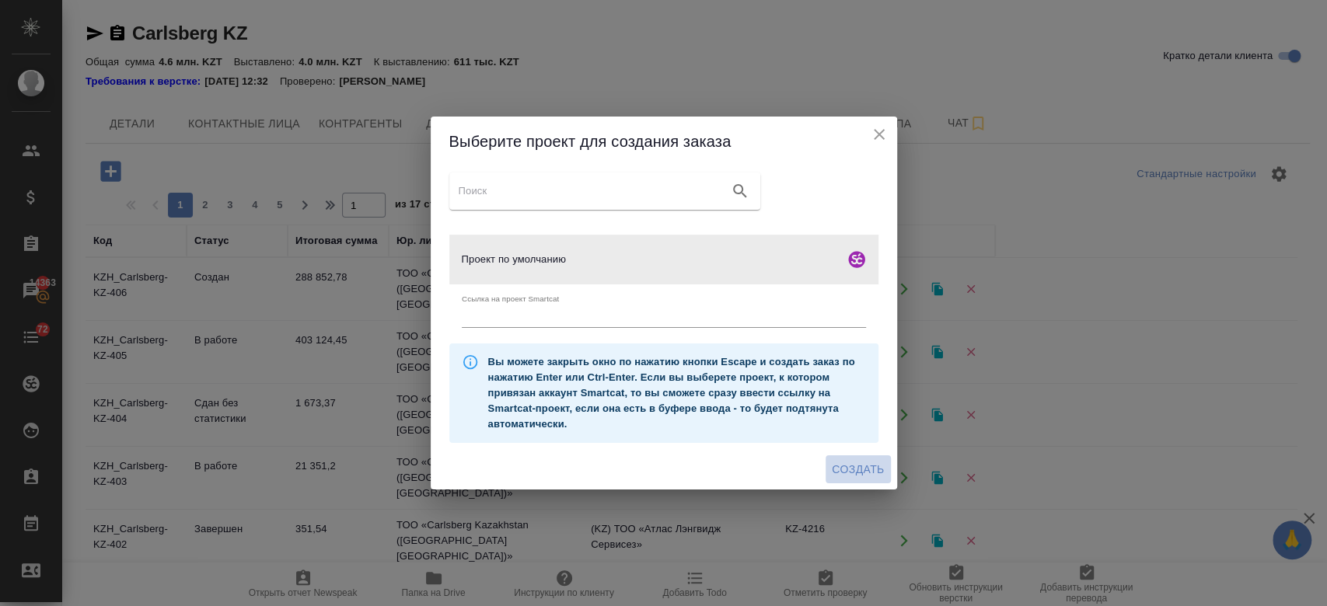
click at [843, 476] on span "Создать" at bounding box center [858, 469] width 52 height 19
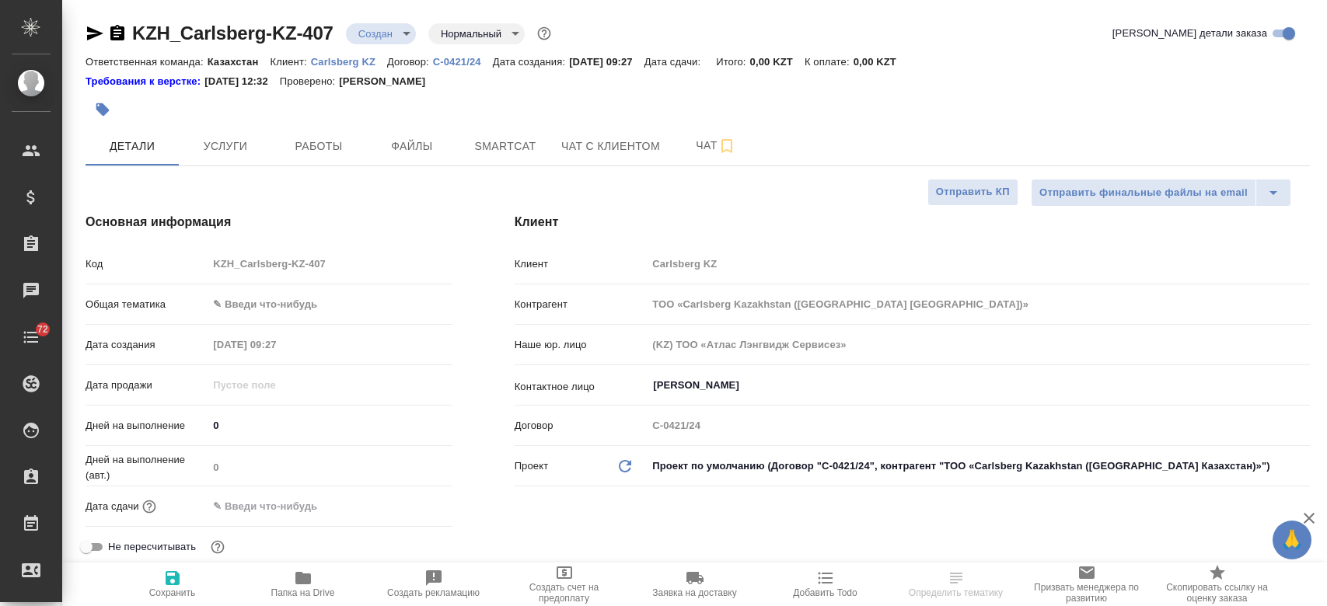
select select "RU"
click at [446, 146] on span "Файлы" at bounding box center [412, 146] width 75 height 19
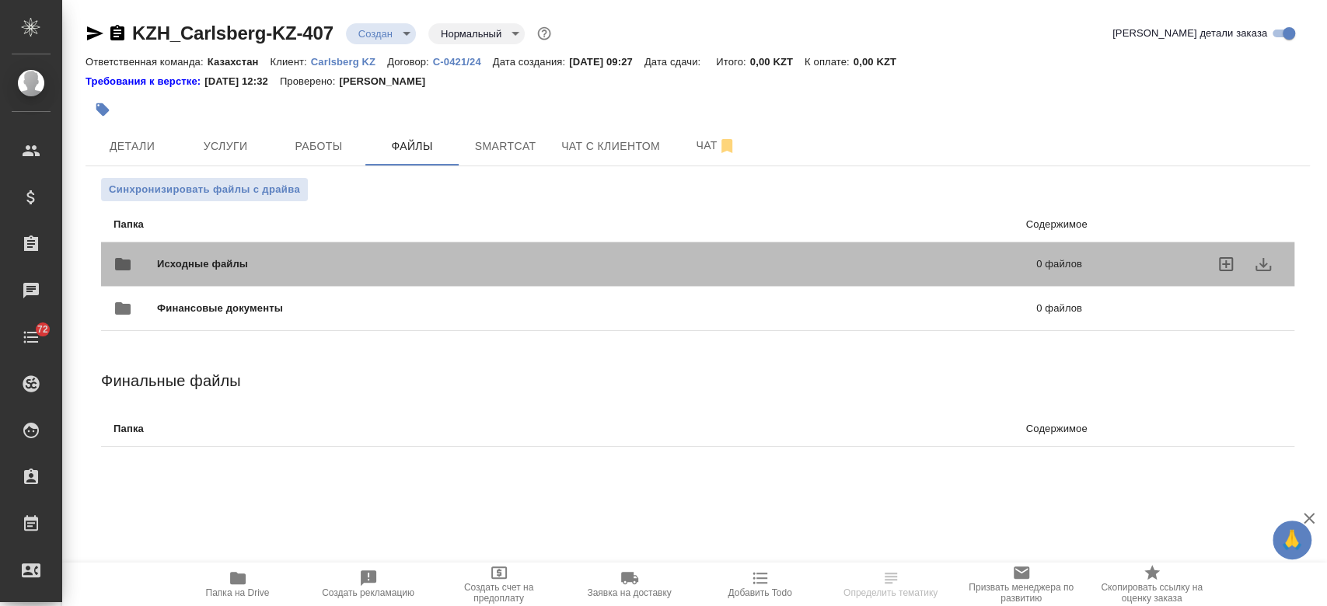
click at [352, 272] on div "Исходные файлы 0 файлов" at bounding box center [597, 264] width 968 height 37
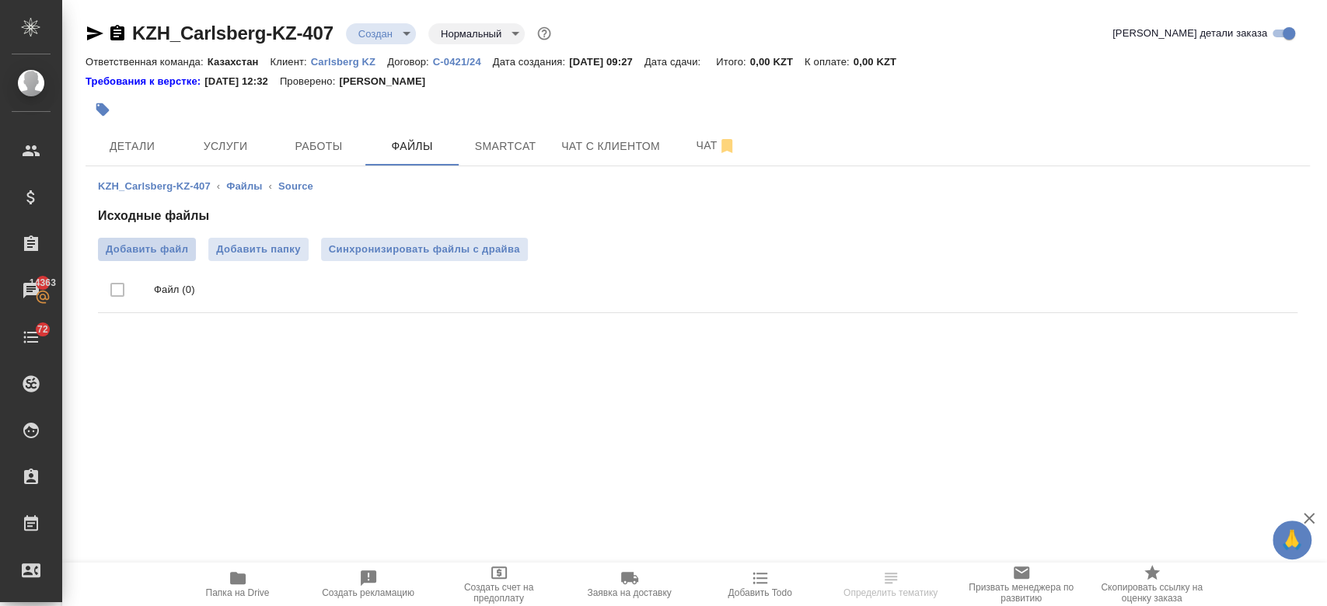
click at [155, 250] on span "Добавить файл" at bounding box center [147, 250] width 82 height 16
click at [0, 0] on input "Добавить файл" at bounding box center [0, 0] width 0 height 0
click at [373, 44] on div "KZH_Carlsberg-KZ-407 Создан new Нормальный normal" at bounding box center [319, 33] width 469 height 25
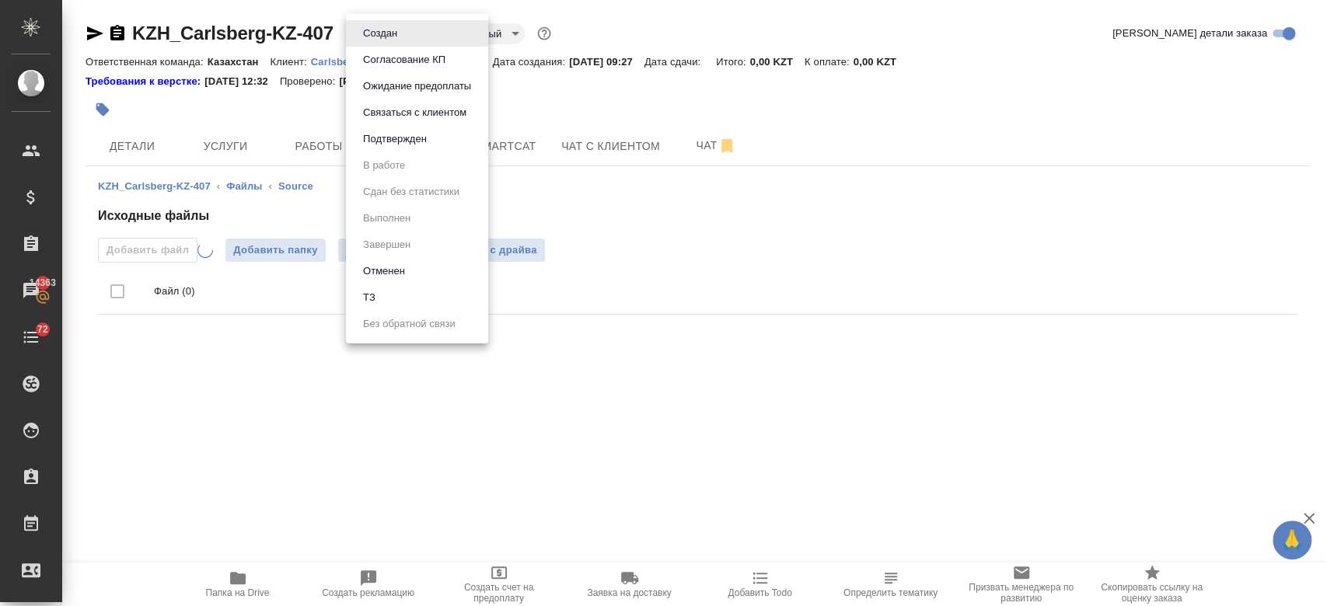
click at [371, 40] on body "🙏 .cls-1 fill:#fff; AWATERA Kosherbayeva Nazerke Клиенты Спецификации Заказы 14…" at bounding box center [663, 303] width 1327 height 606
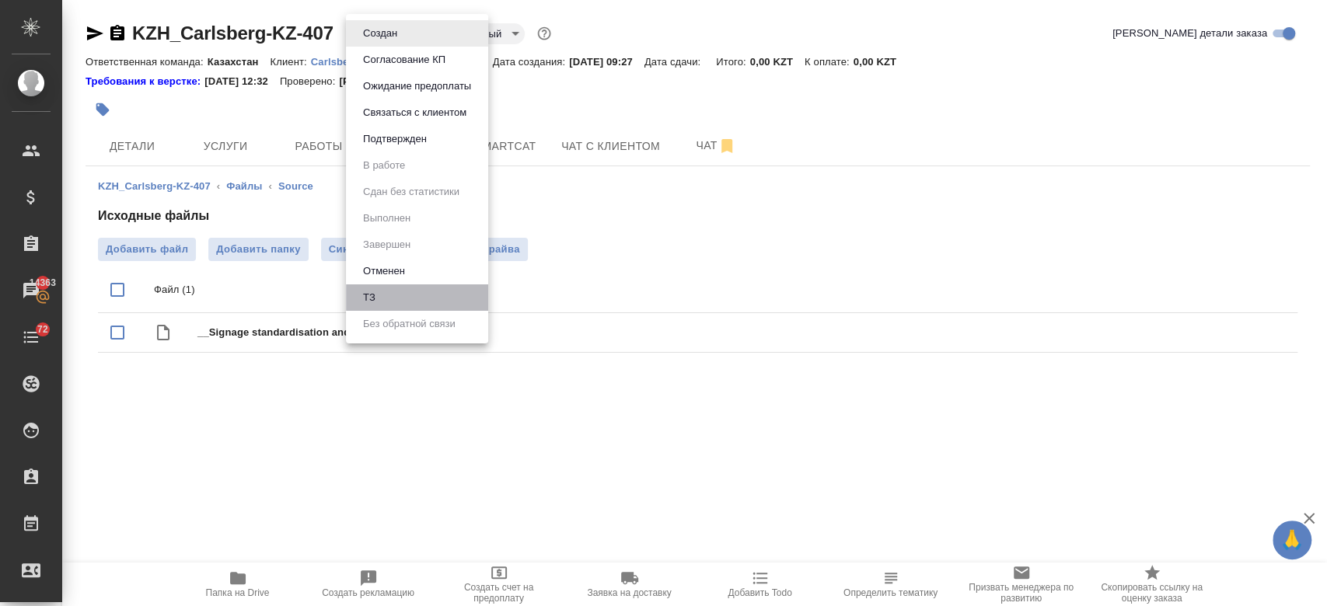
click at [402, 294] on li "ТЗ" at bounding box center [417, 297] width 142 height 26
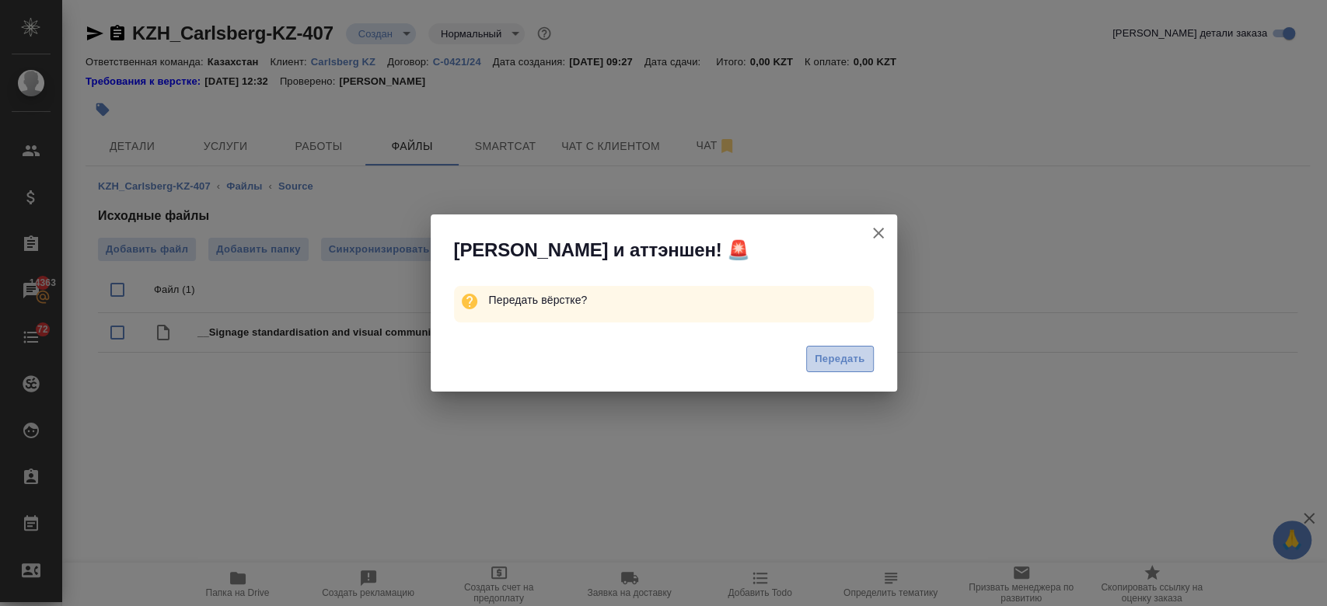
click at [822, 367] on span "Передать" at bounding box center [840, 360] width 51 height 18
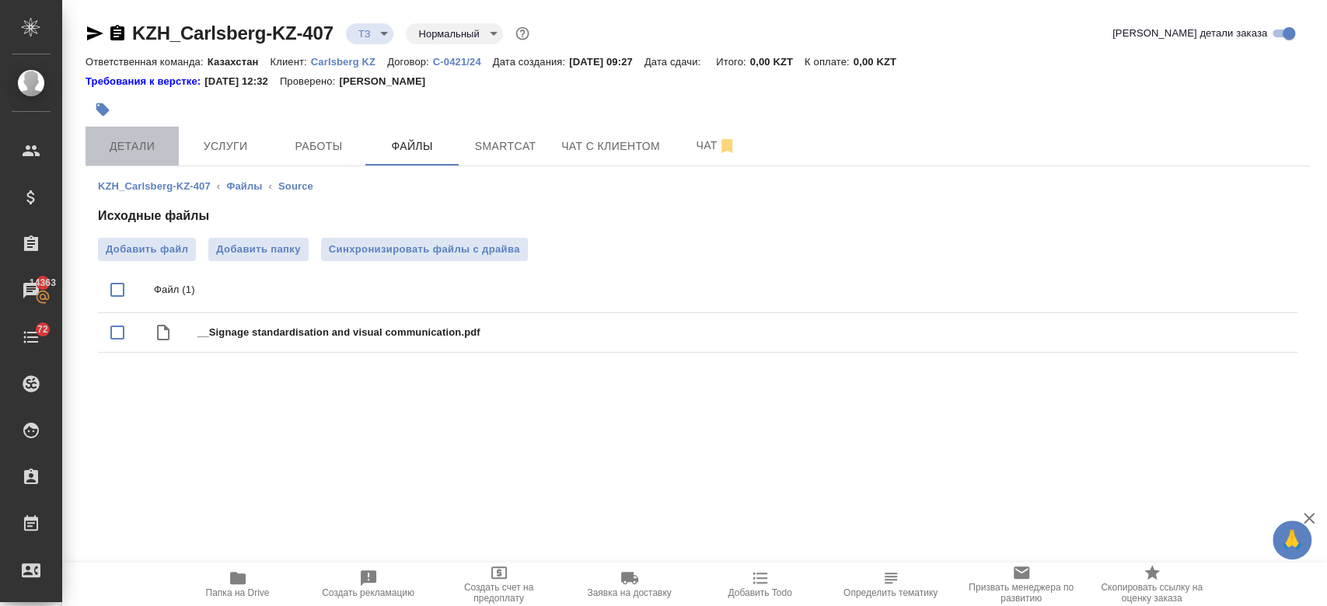
click at [141, 158] on button "Детали" at bounding box center [131, 146] width 93 height 39
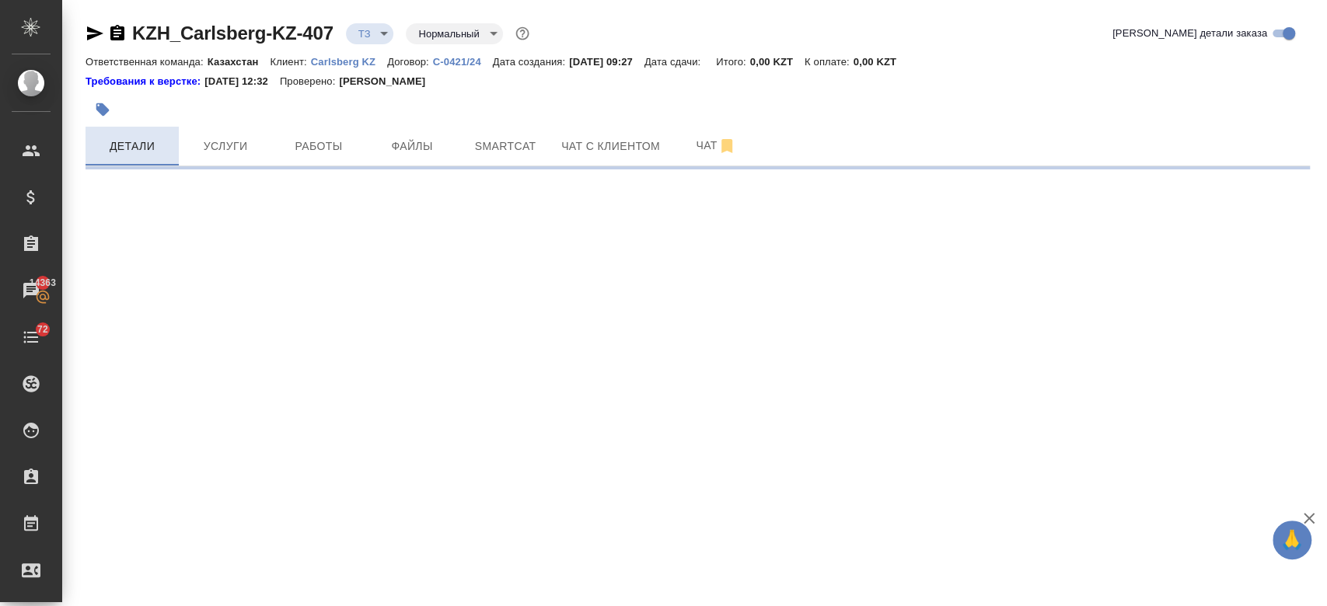
select select "RU"
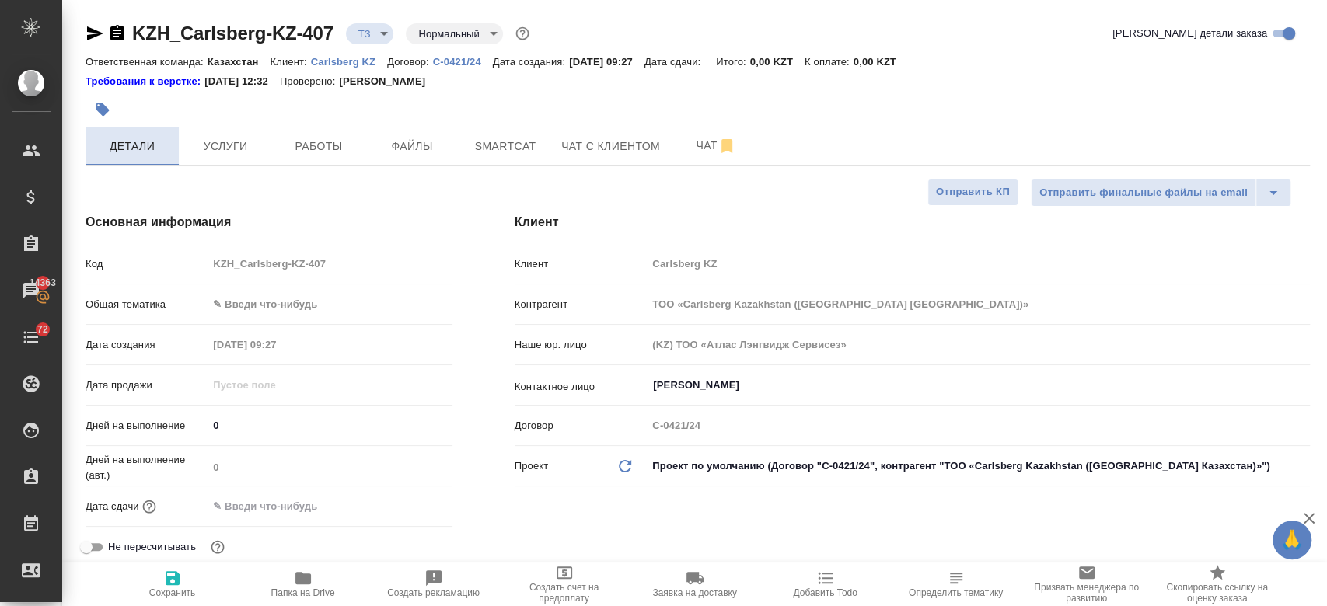
type textarea "x"
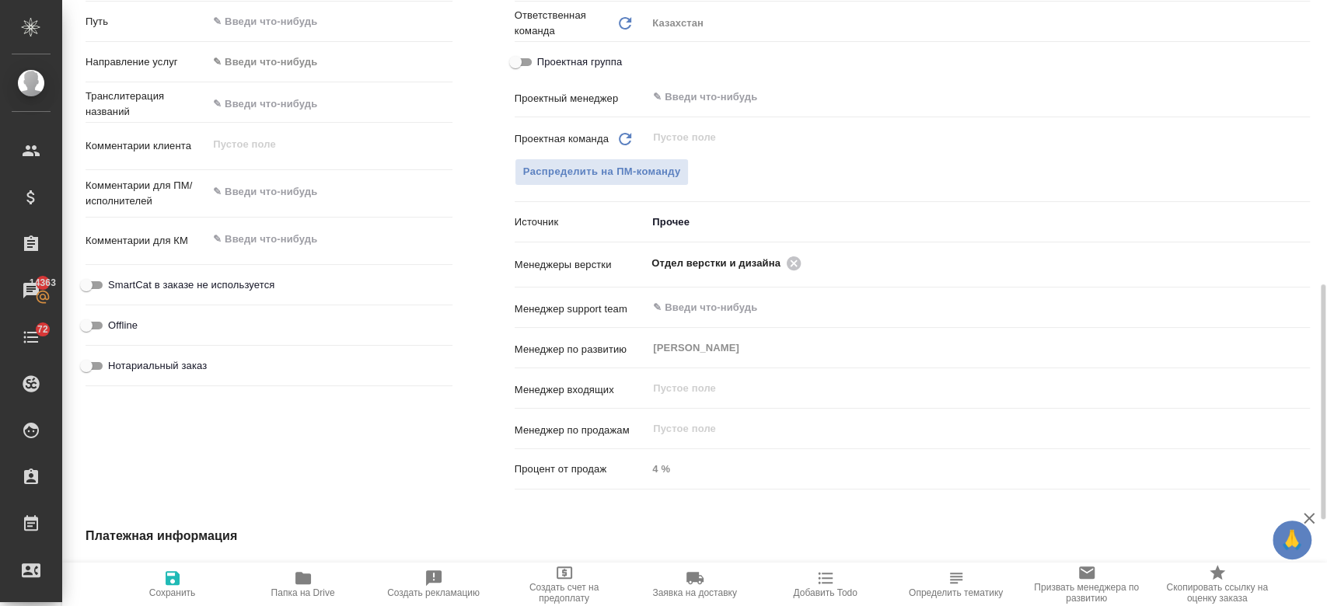
scroll to position [714, 0]
type textarea "x"
click at [260, 204] on textarea at bounding box center [329, 193] width 243 height 26
type textarea "м"
type textarea "x"
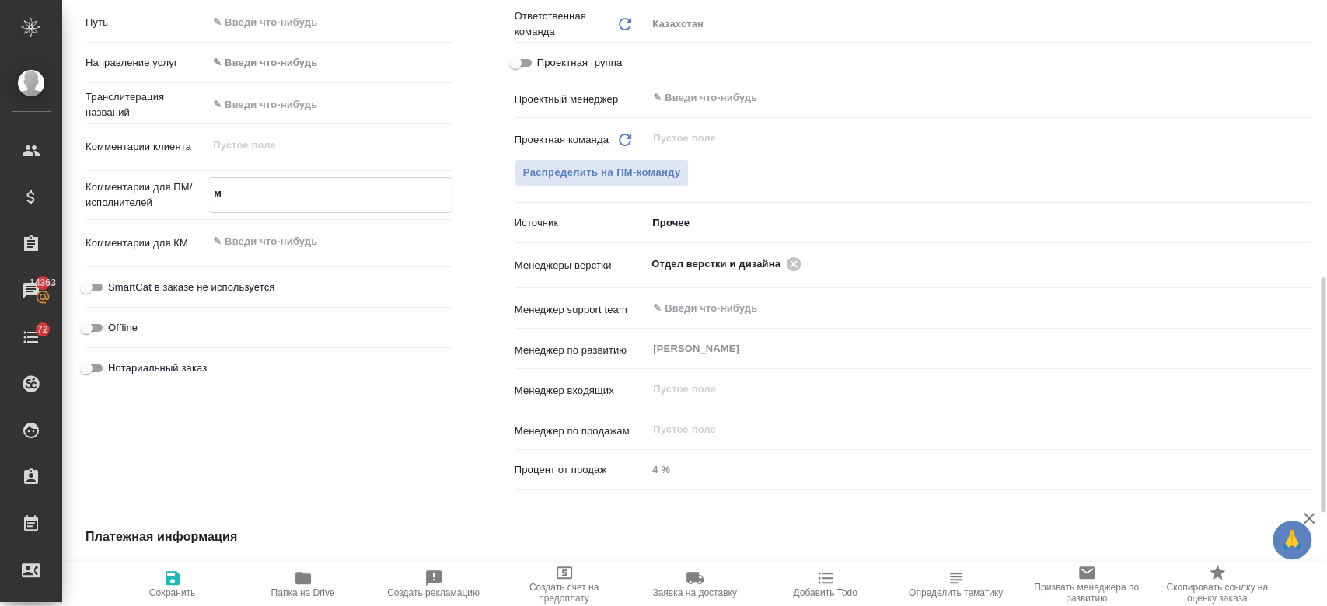
type textarea "x"
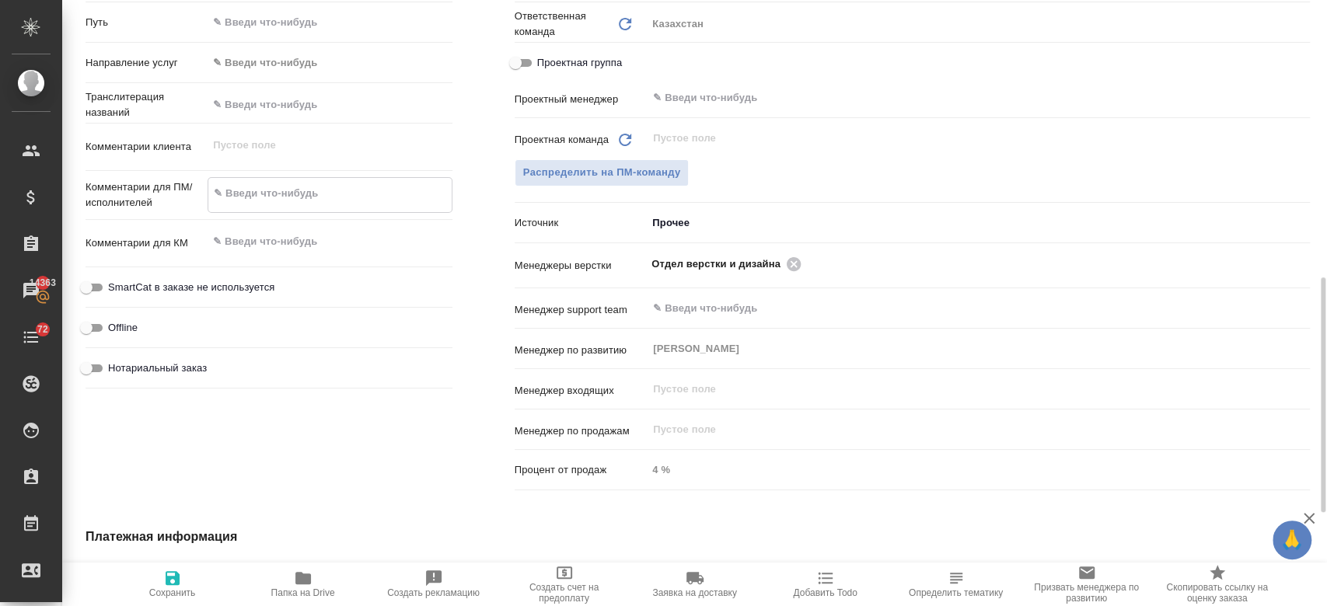
paste textarea "переводу на русский язык."
type textarea "переводу на русский язык."
type textarea "x"
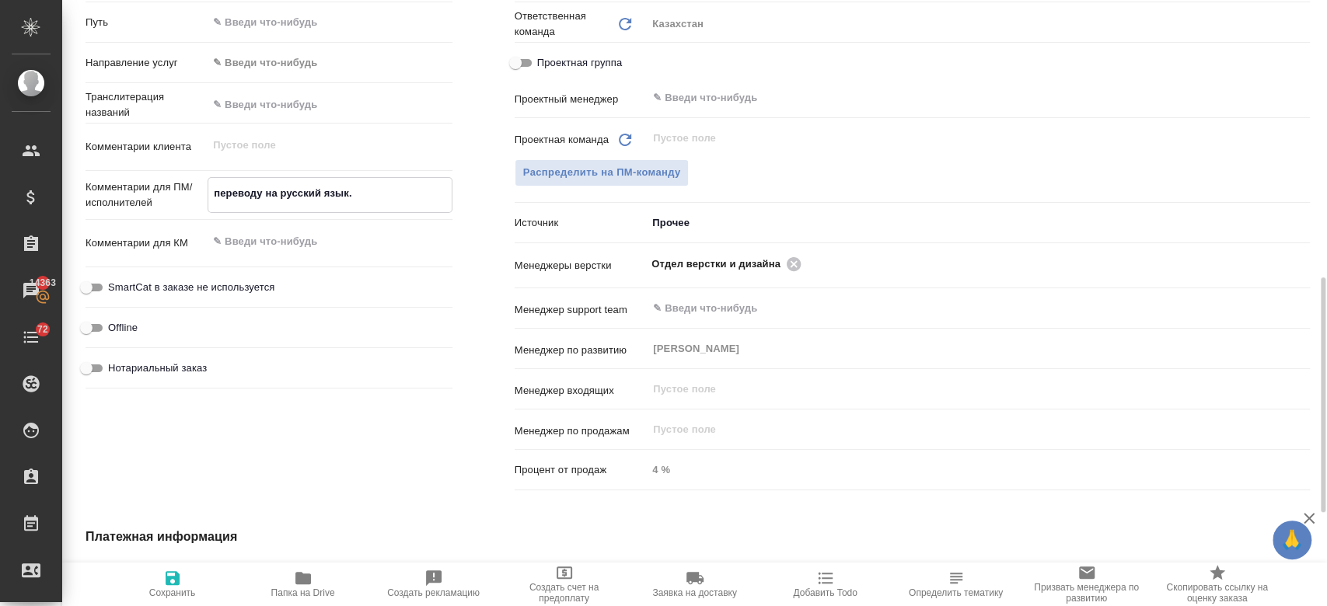
click at [261, 197] on textarea "переводу на русский язык." at bounding box center [329, 193] width 243 height 26
type textarea "перевод на русский язык."
type textarea "x"
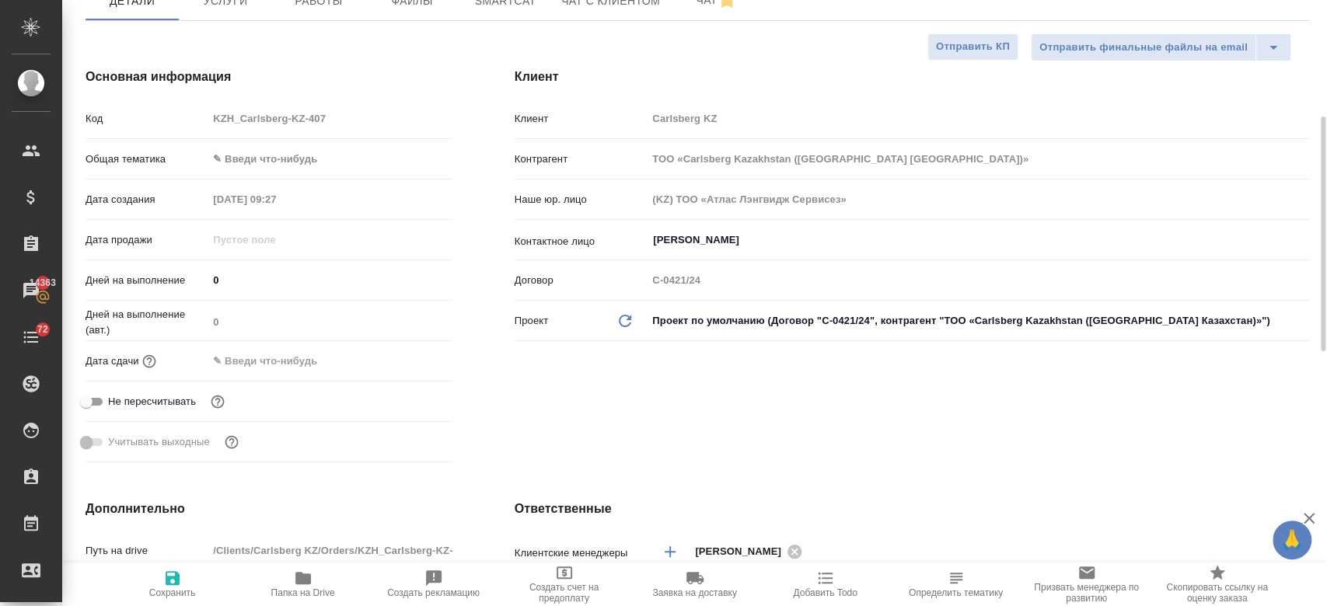
scroll to position [141, 0]
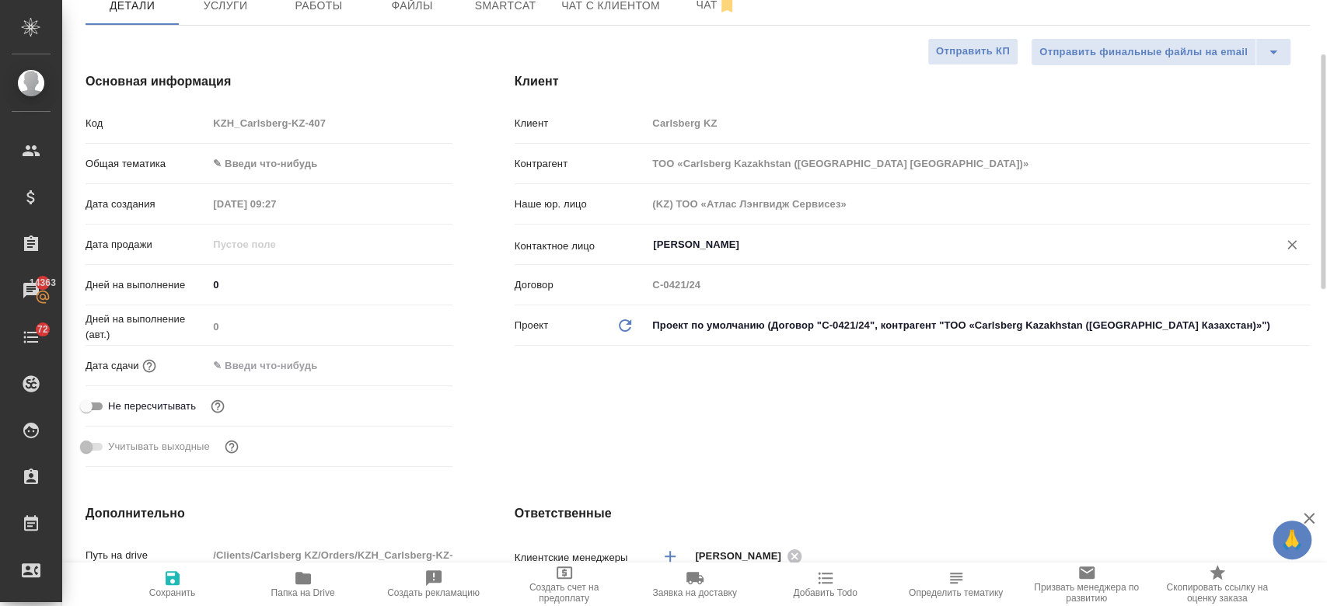
click at [717, 254] on div "Berniyaz Nurlybek ​" at bounding box center [978, 245] width 663 height 28
type textarea "перевод на русский язык."
type textarea "x"
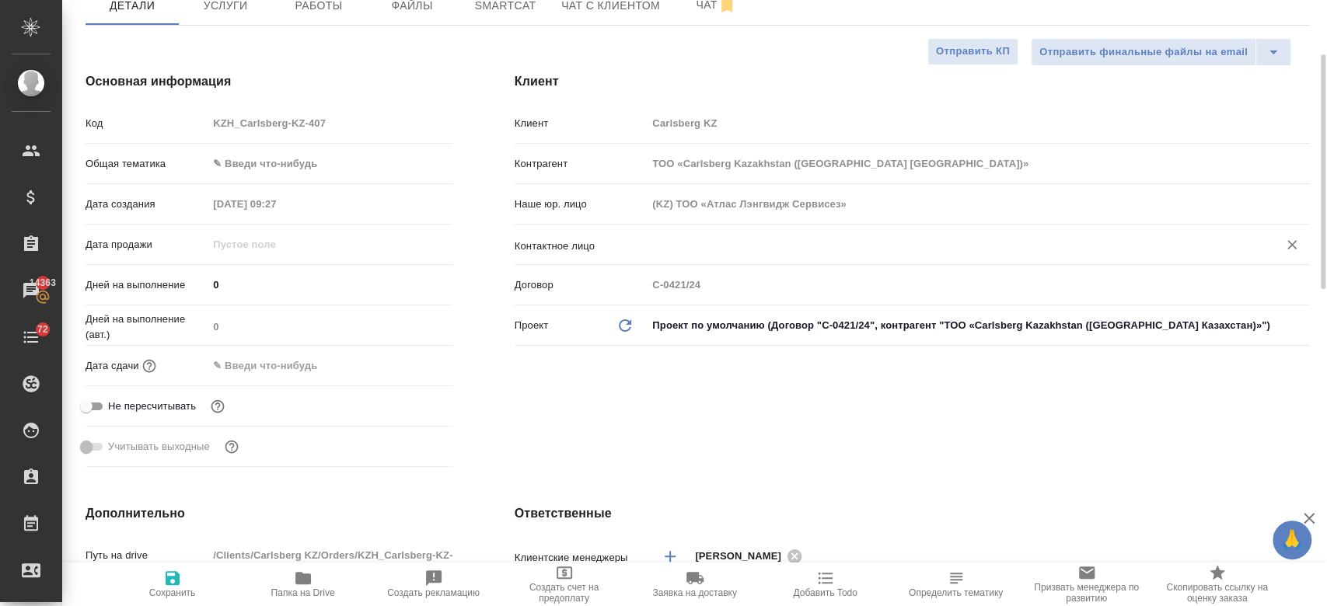
type textarea "x"
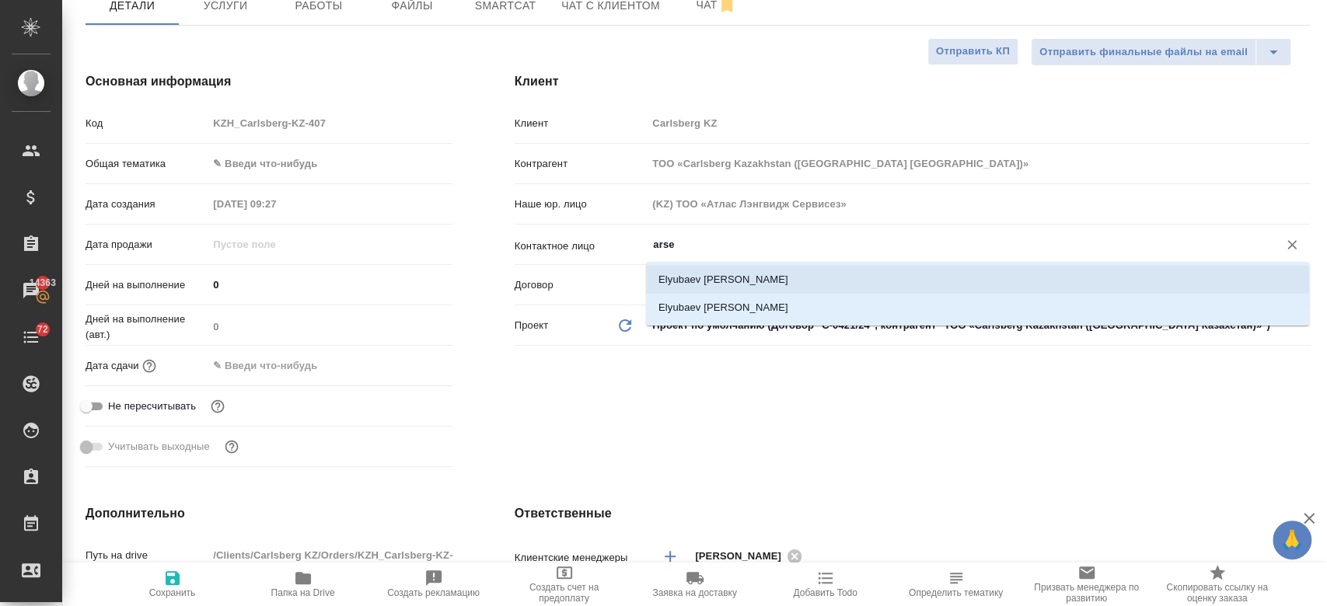
click at [703, 281] on li "Elyubaev [PERSON_NAME]" at bounding box center [977, 280] width 663 height 28
type input "Elyubaev [PERSON_NAME]"
type textarea "x"
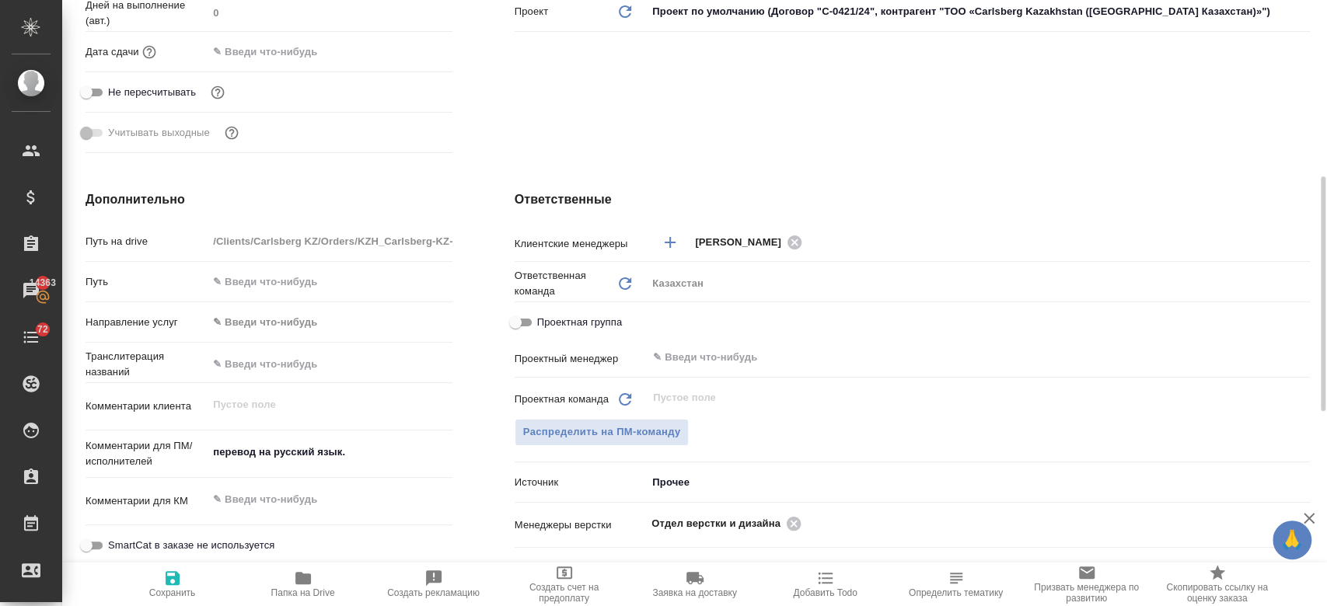
scroll to position [456, 0]
type input "Elyubaev [PERSON_NAME]"
click at [180, 569] on icon "button" at bounding box center [172, 578] width 19 height 19
type textarea "x"
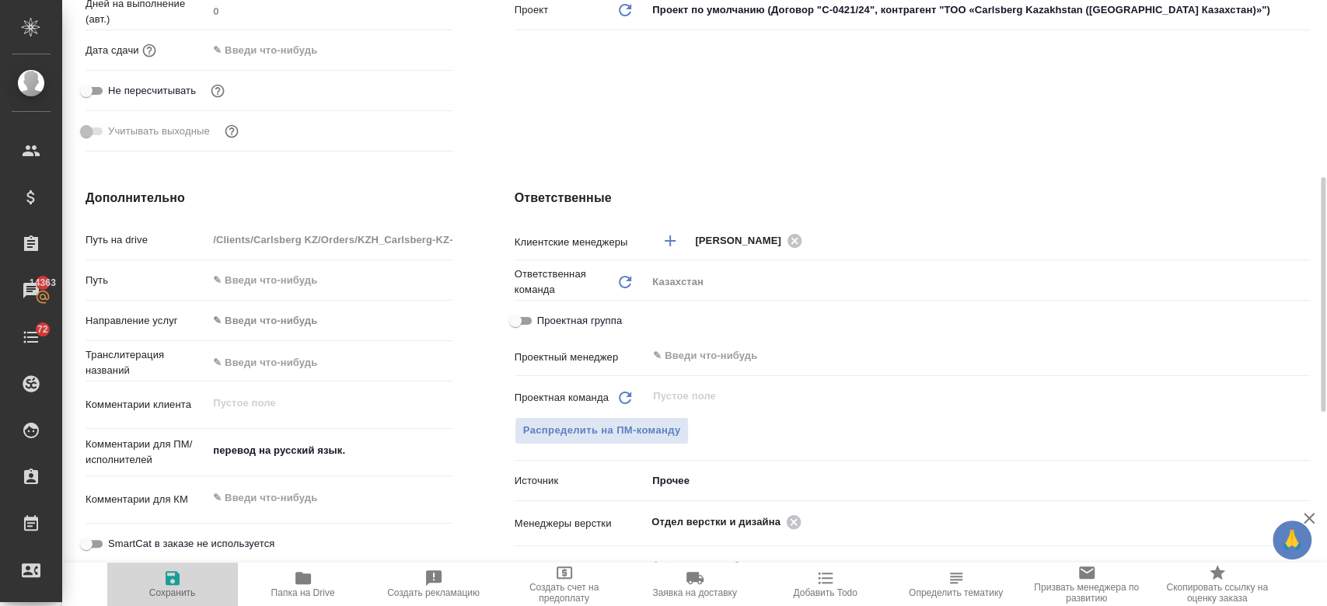
type textarea "x"
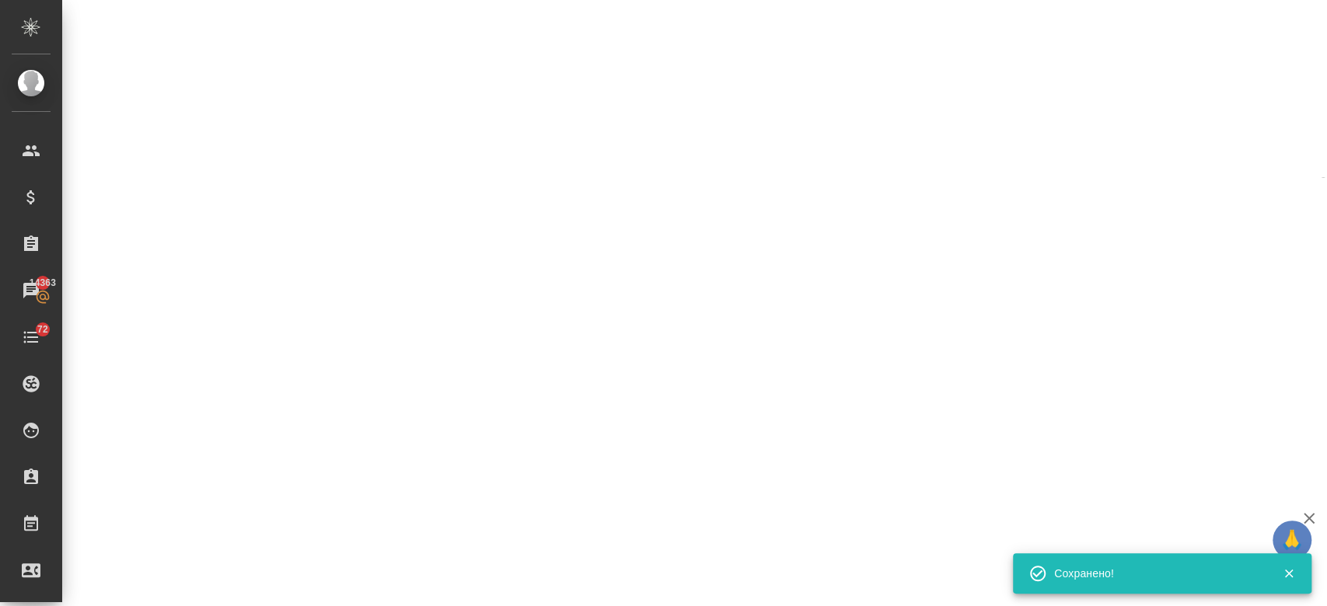
select select "RU"
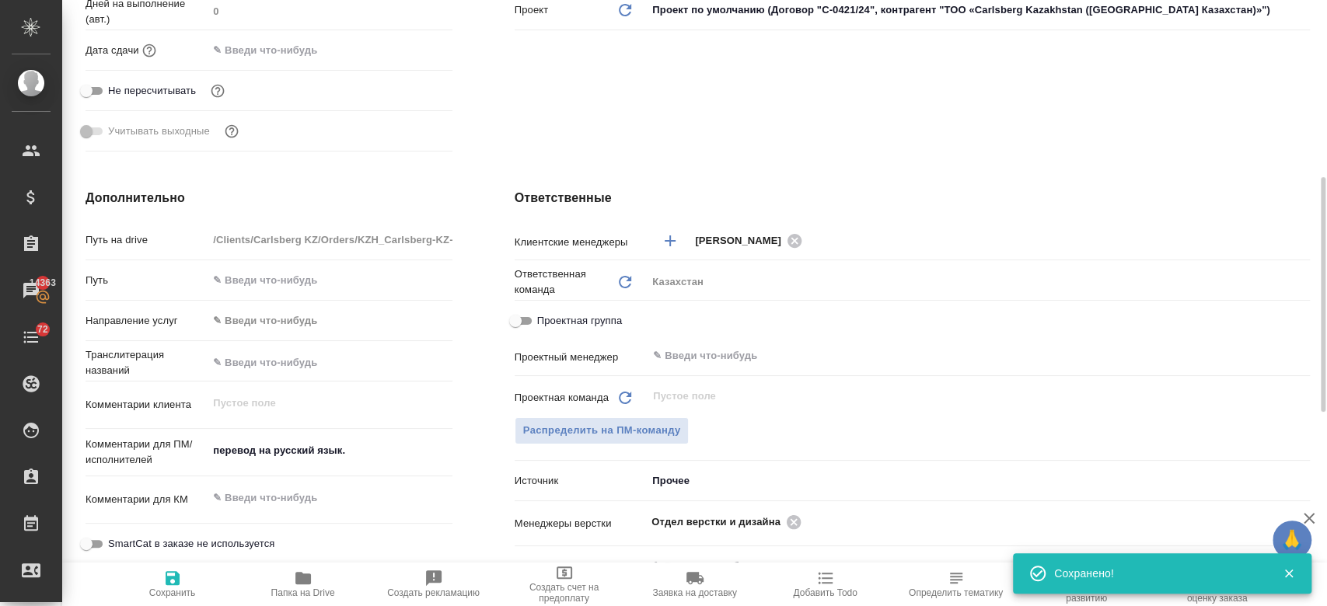
type textarea "x"
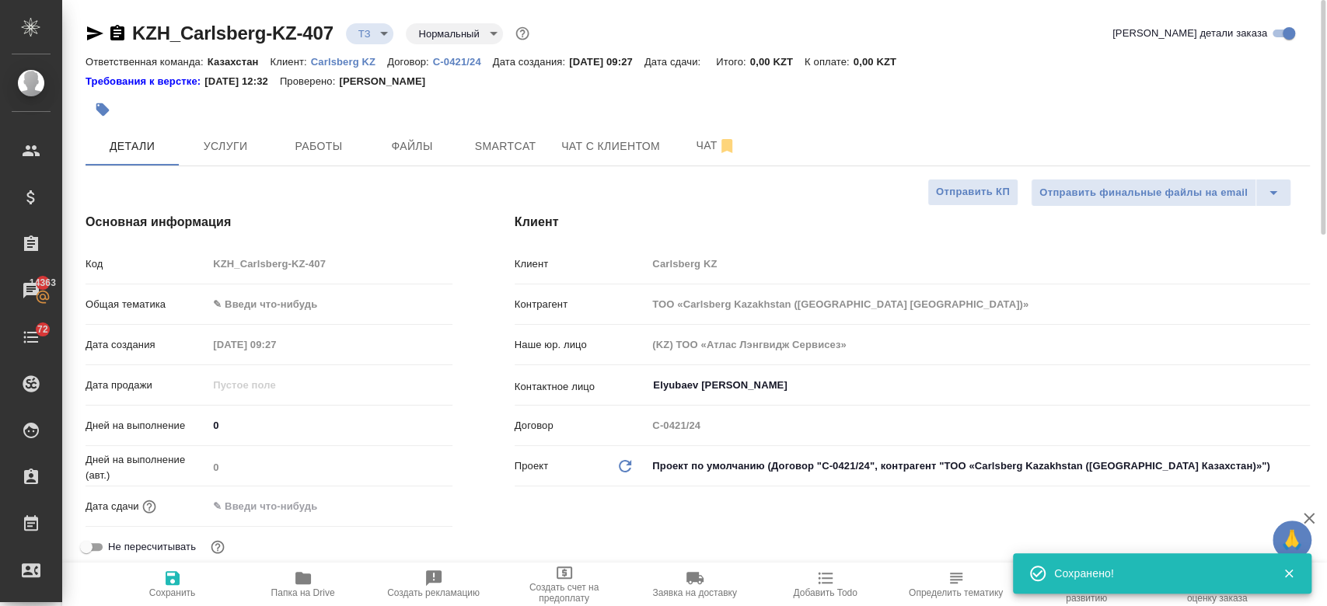
click at [533, 84] on div "Требования к верстке: 01.04.2025 12:32 Проверено: Петрова Валерия" at bounding box center [697, 82] width 1224 height 16
type textarea "x"
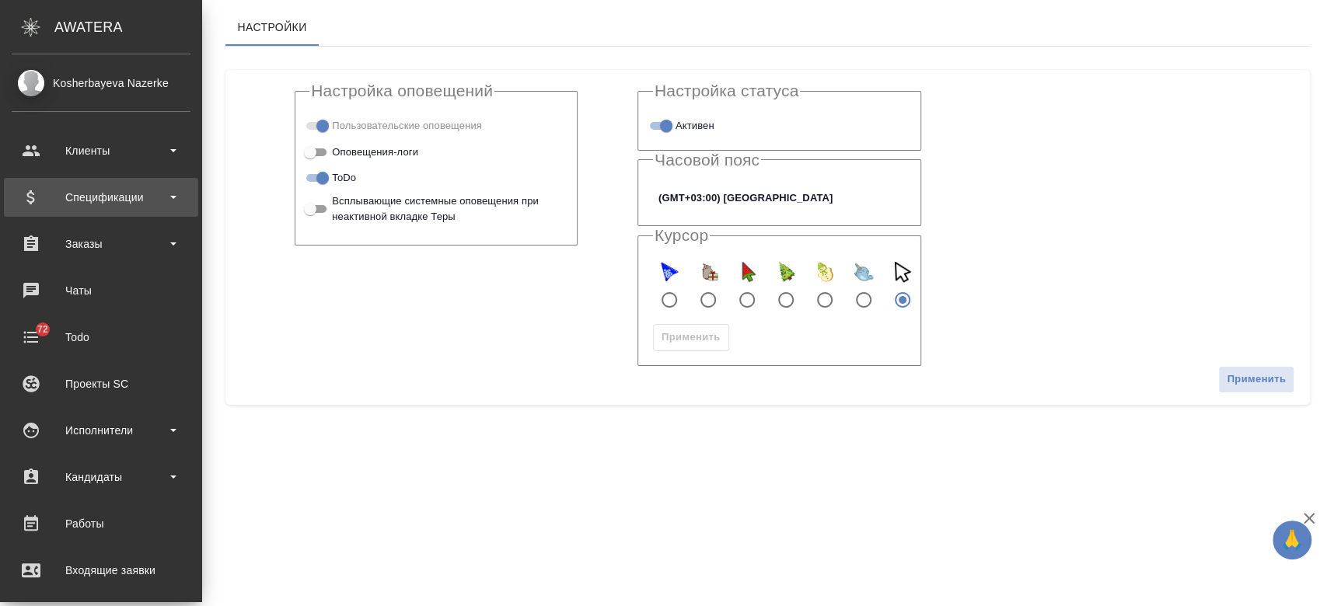
click at [82, 206] on div "Спецификации" at bounding box center [101, 197] width 179 height 23
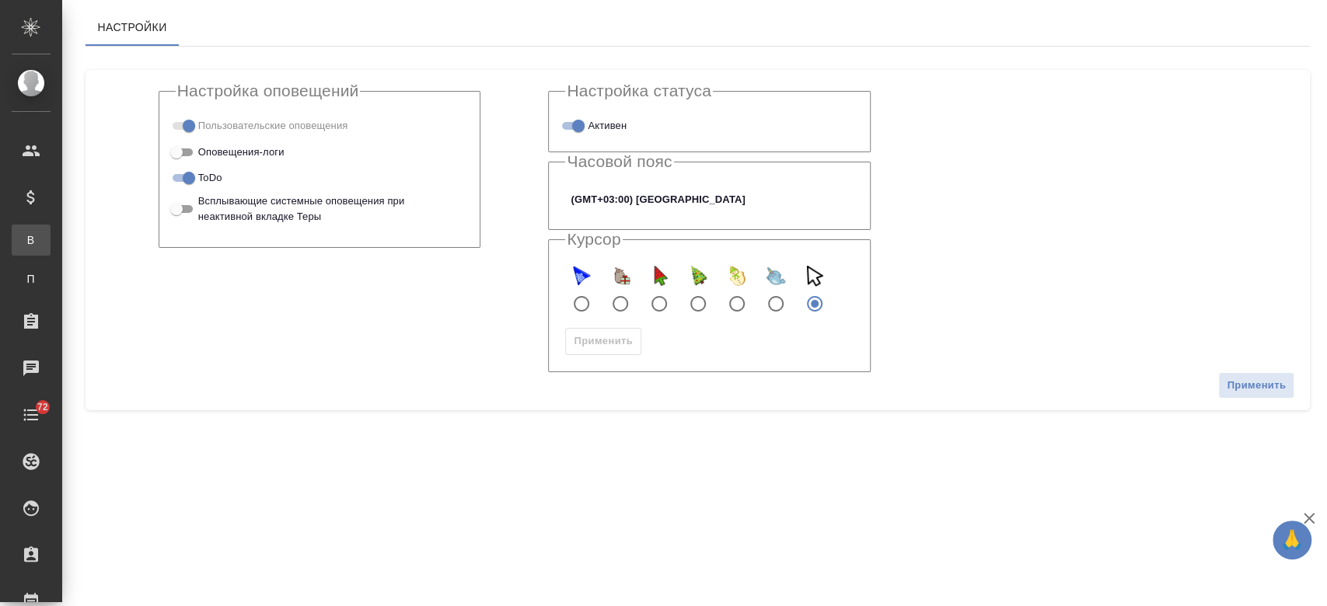
click at [23, 247] on div "Все спецификации" at bounding box center [11, 240] width 23 height 16
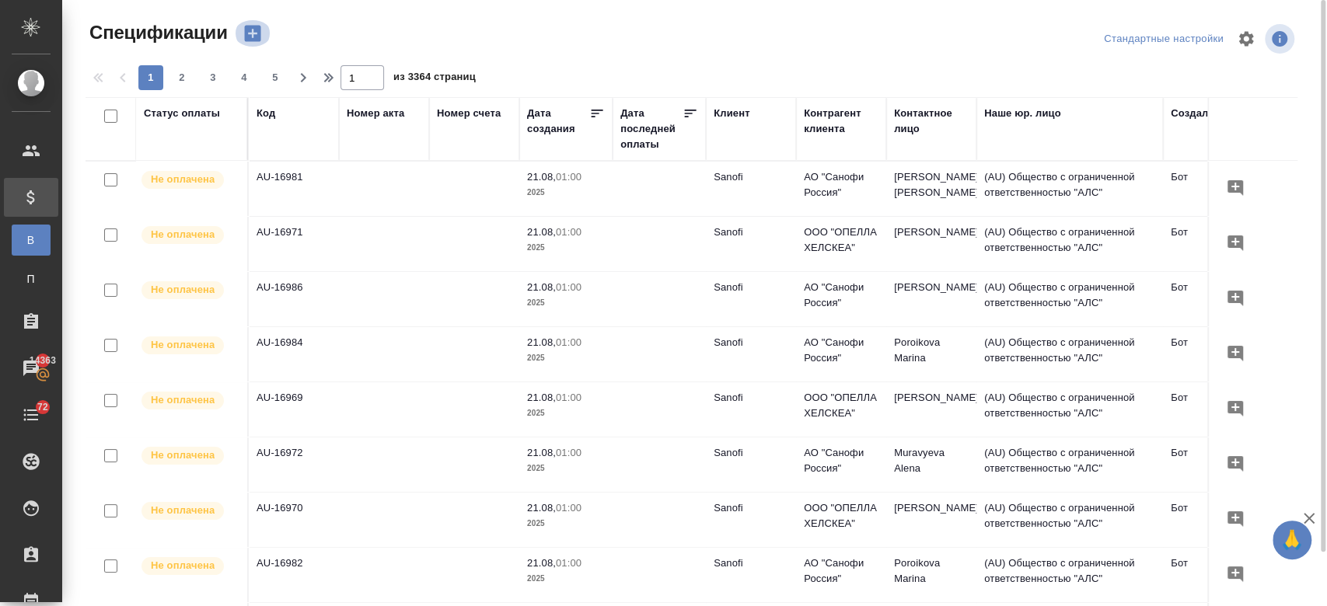
click at [251, 32] on icon "button" at bounding box center [253, 34] width 22 height 22
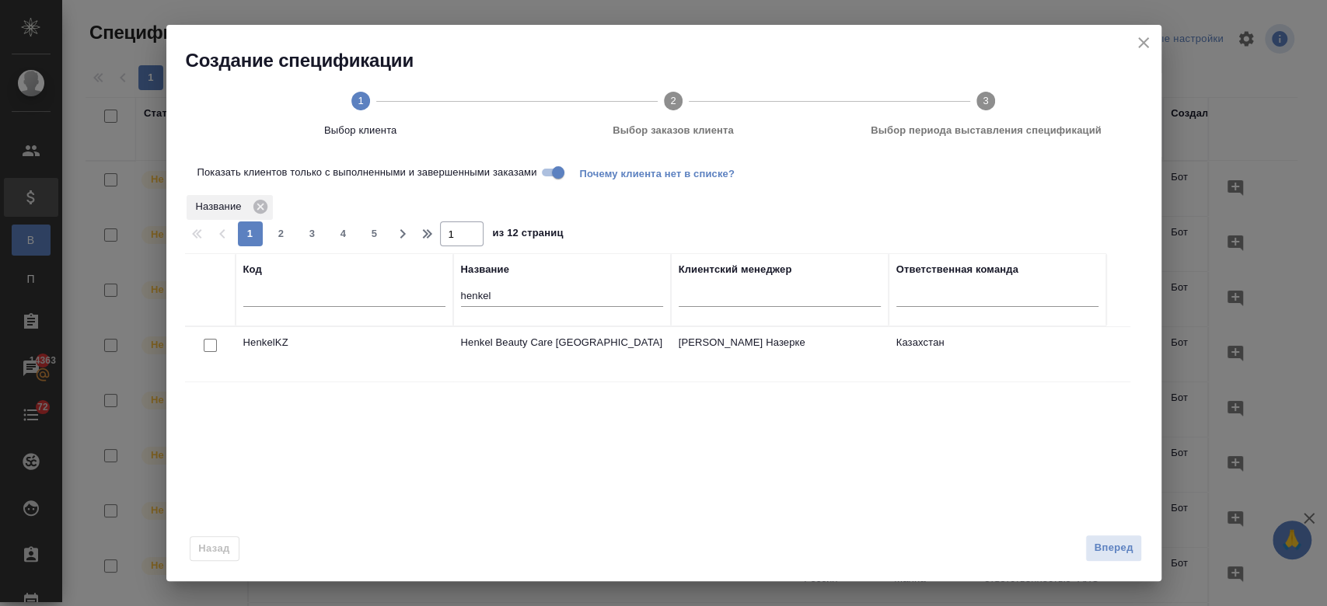
click at [1143, 46] on icon "close" at bounding box center [1143, 42] width 19 height 19
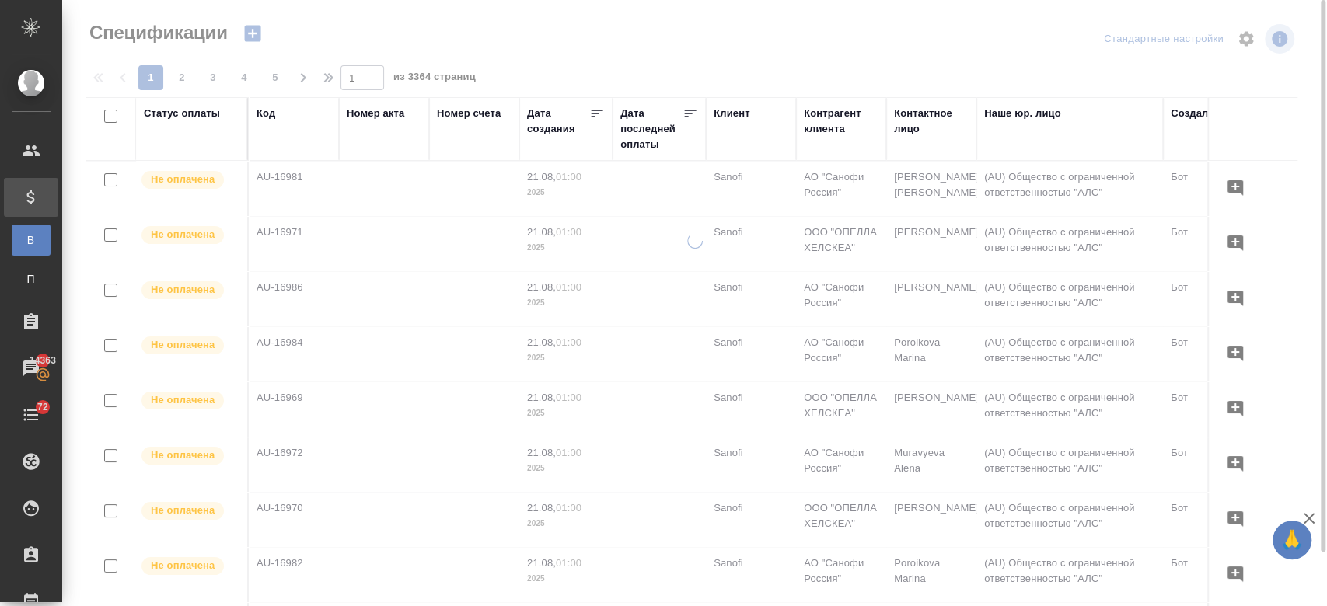
click at [272, 144] on div "Код" at bounding box center [293, 129] width 75 height 47
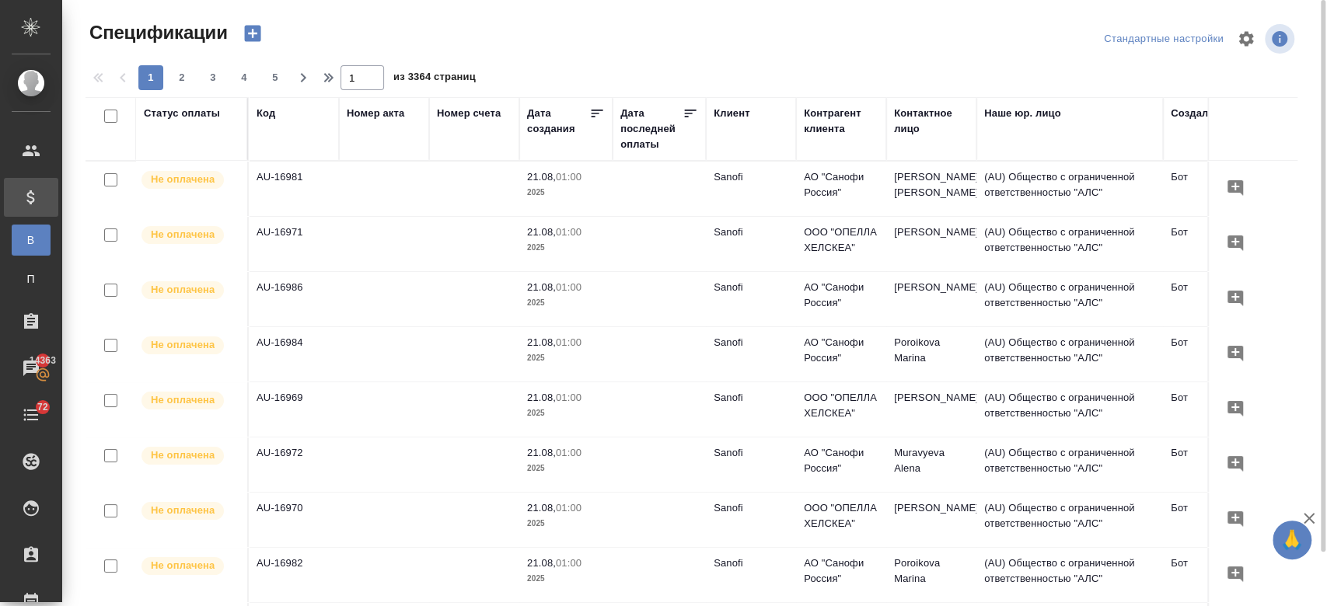
click at [268, 120] on div "Код" at bounding box center [265, 114] width 19 height 16
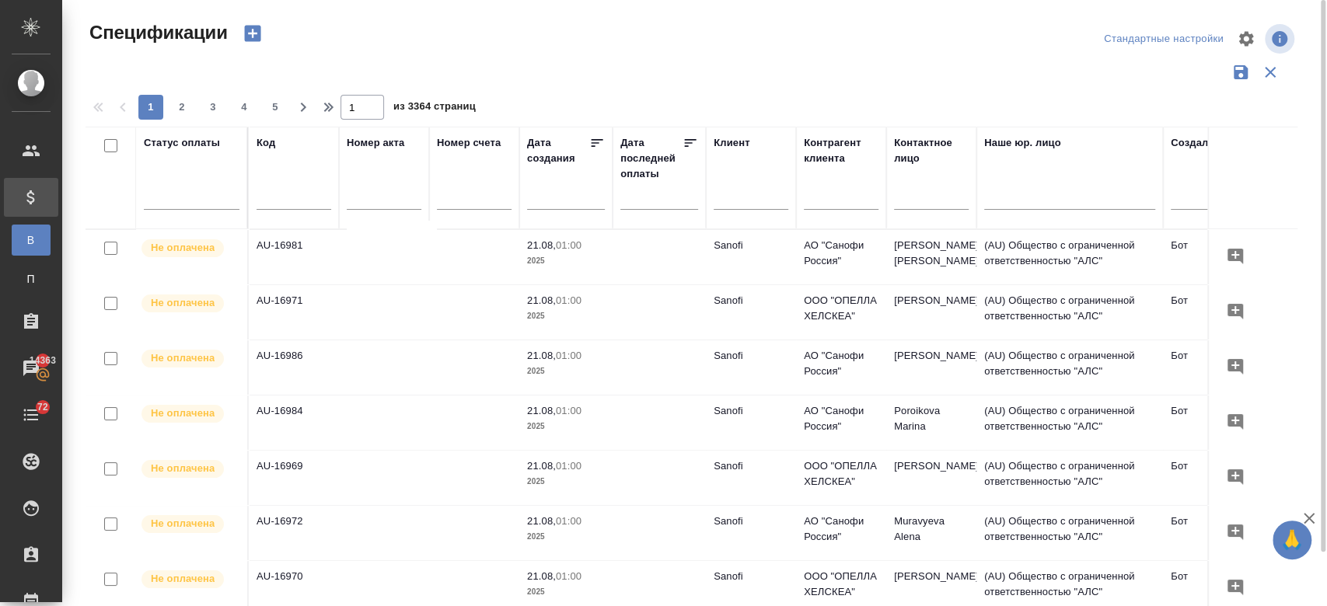
click at [273, 146] on div "Код" at bounding box center [265, 143] width 19 height 16
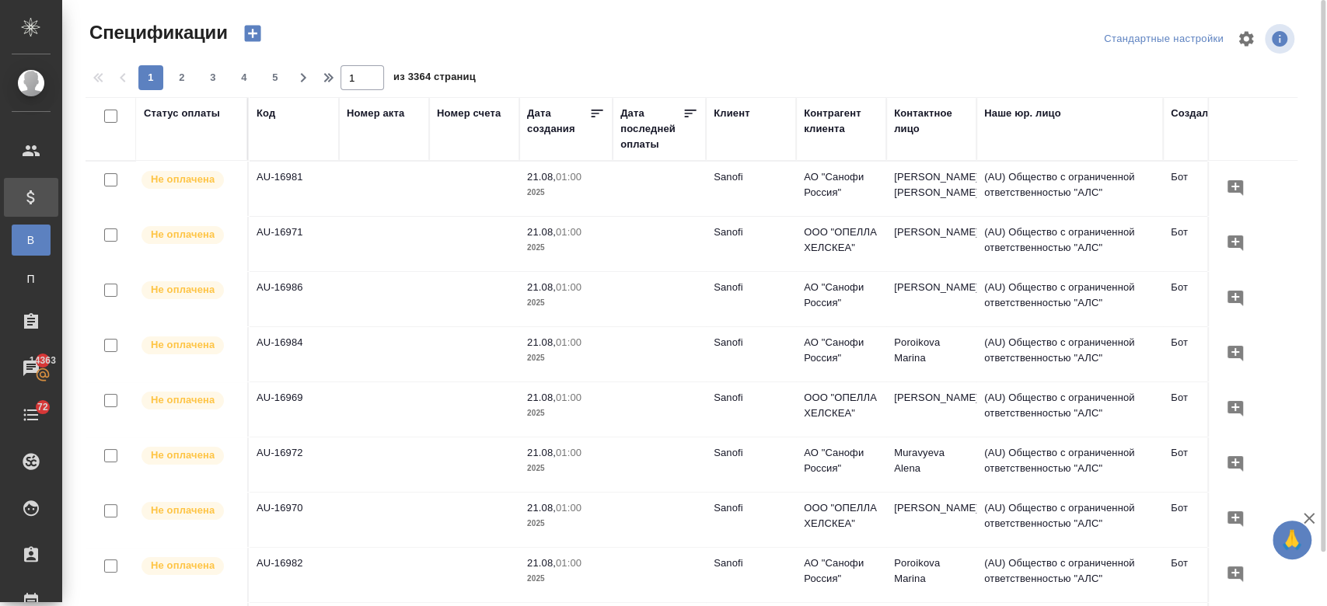
click at [280, 201] on td "AU-16981" at bounding box center [294, 189] width 90 height 54
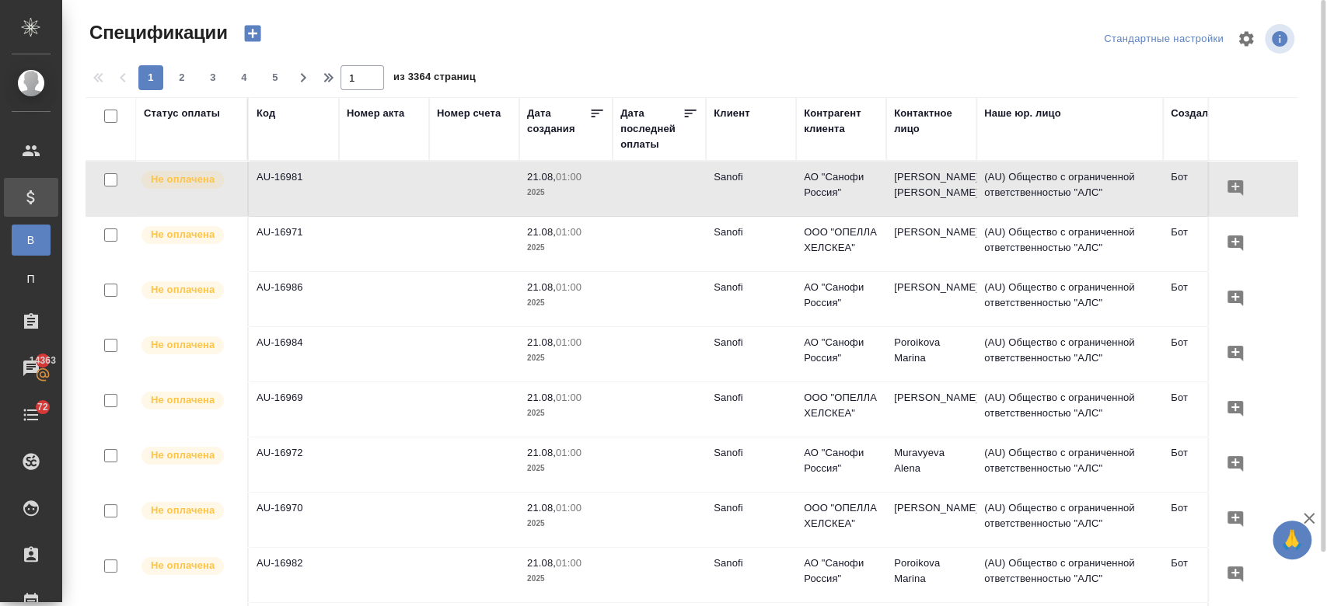
click at [267, 117] on div "Код" at bounding box center [265, 114] width 19 height 16
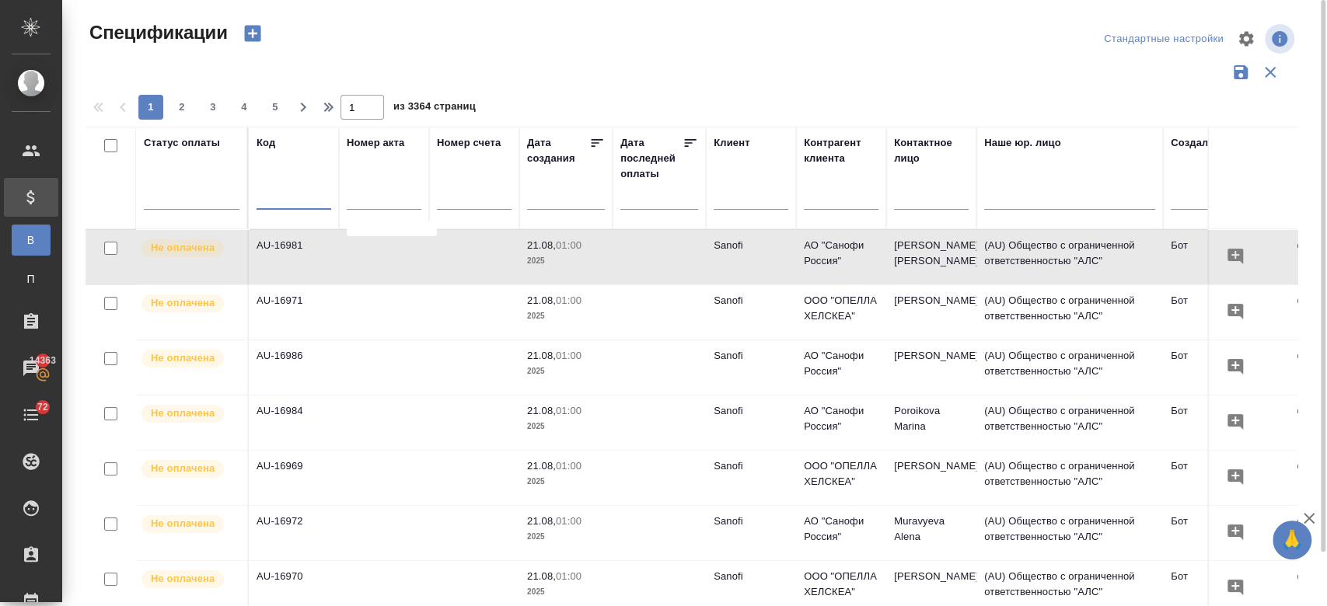
click at [277, 190] on input "text" at bounding box center [293, 199] width 75 height 19
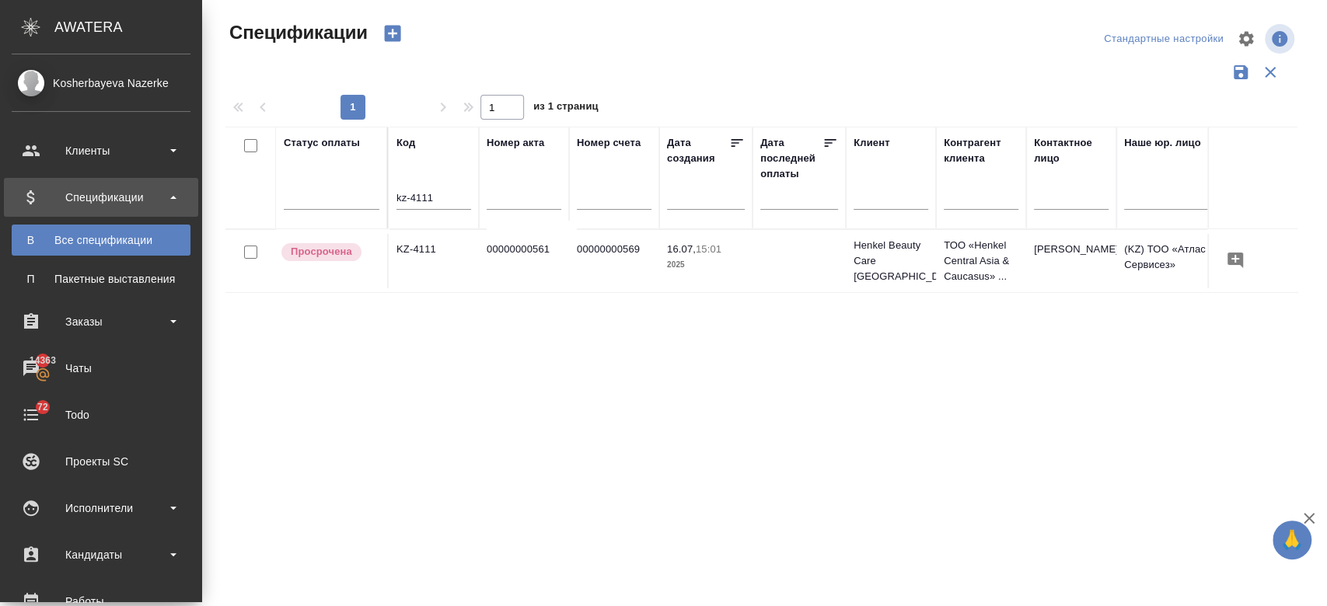
click at [435, 281] on td "KZ-4111" at bounding box center [434, 261] width 90 height 54
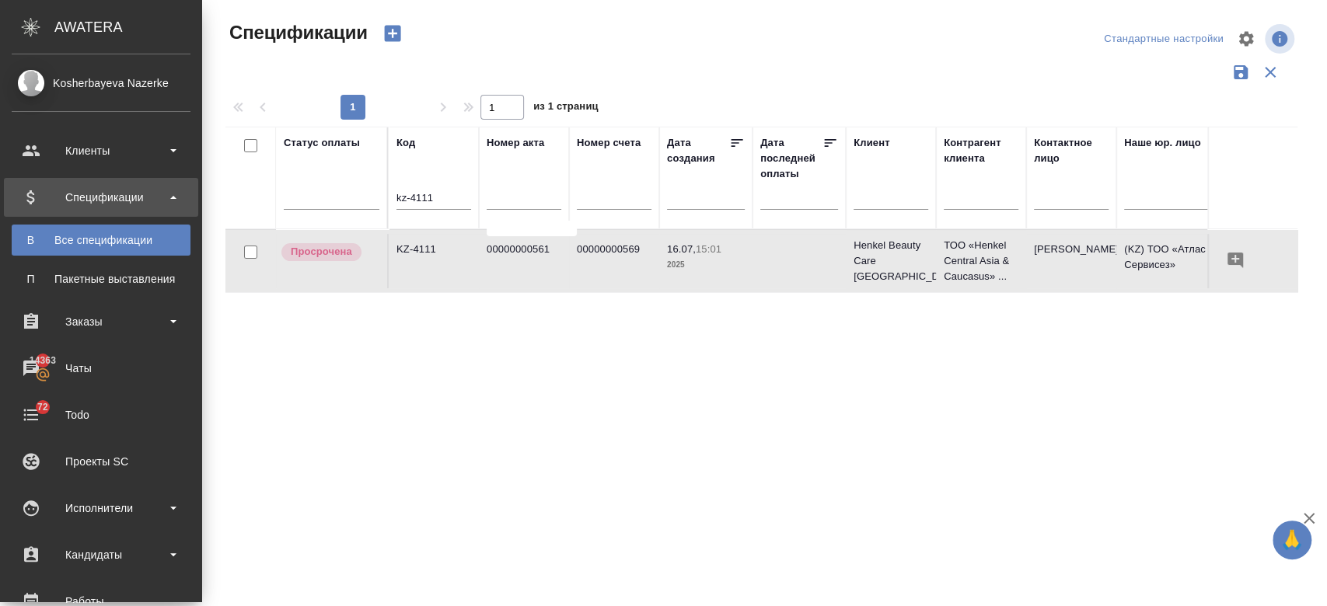
click at [435, 281] on td "KZ-4111" at bounding box center [434, 261] width 90 height 54
click at [435, 204] on input "kz-4111" at bounding box center [433, 199] width 75 height 19
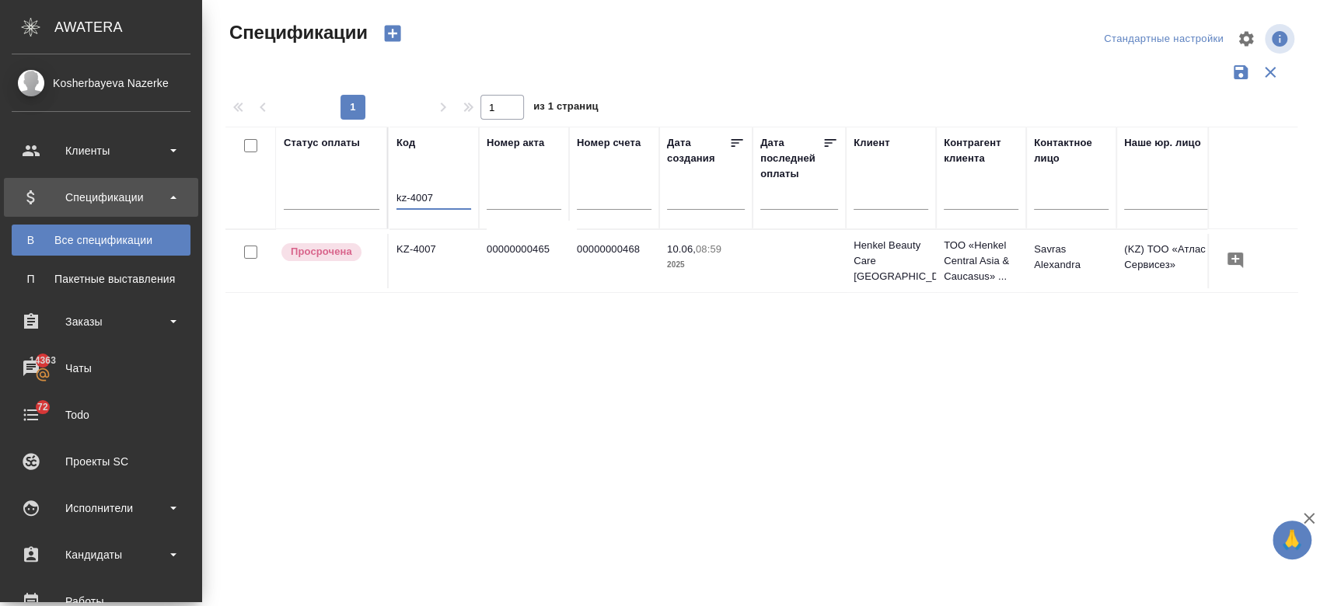
type input "kz-4007"
click at [442, 243] on td "KZ-4007" at bounding box center [434, 261] width 90 height 54
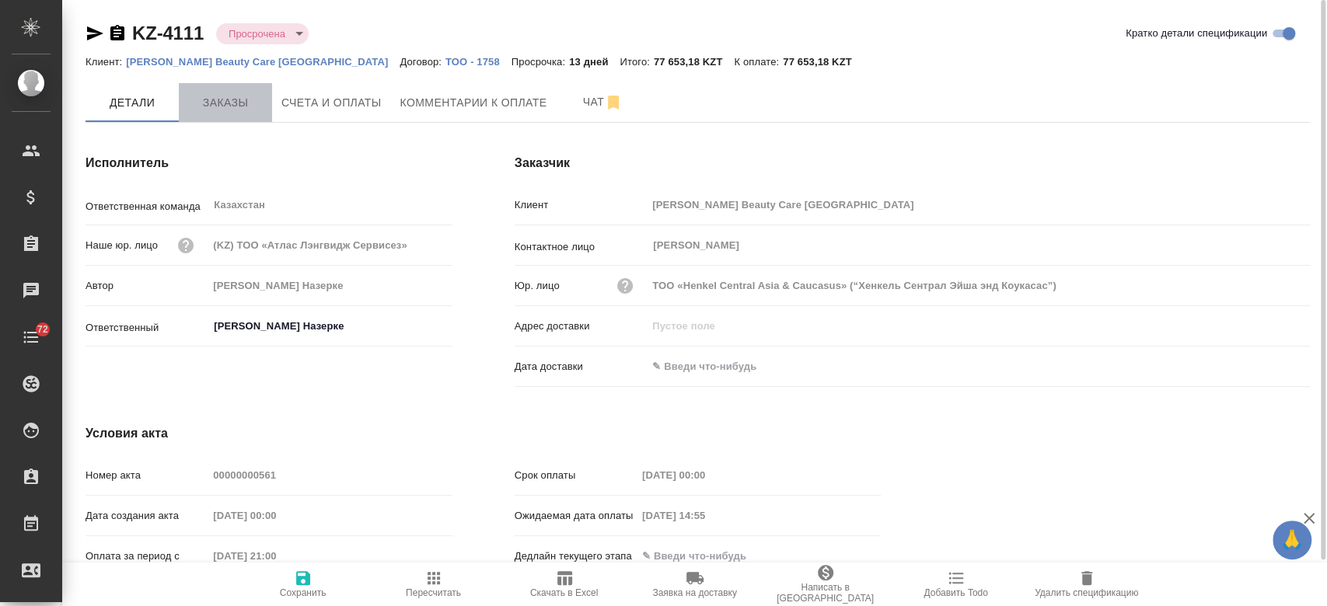
click at [218, 117] on button "Заказы" at bounding box center [225, 102] width 93 height 39
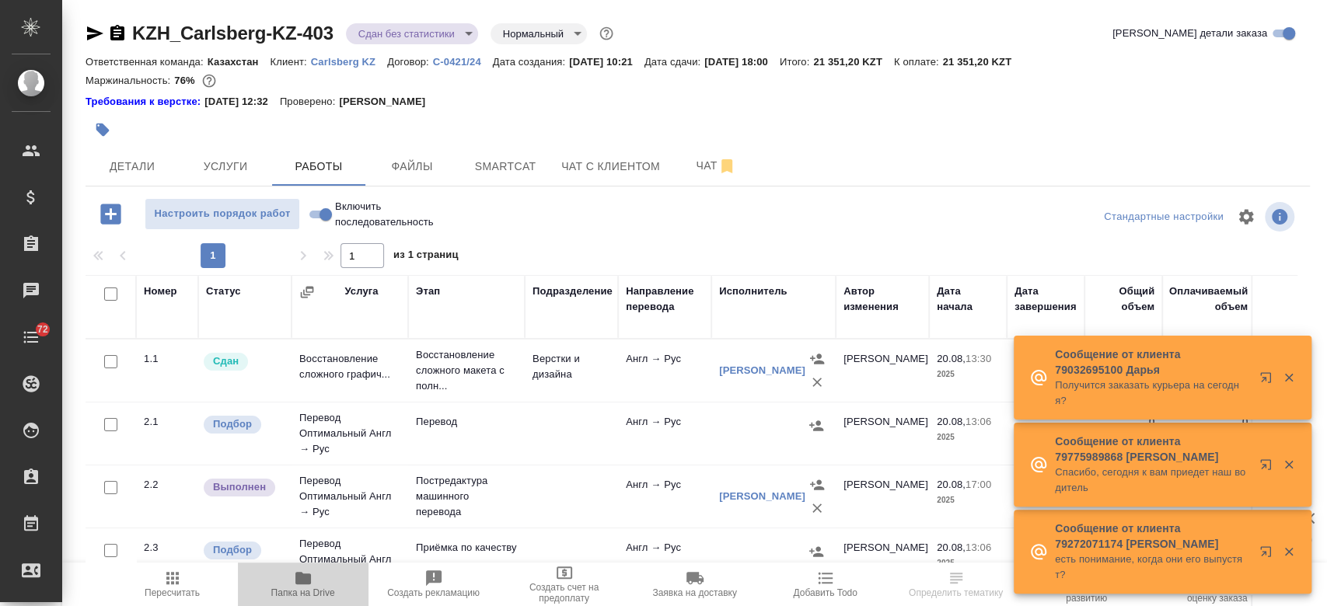
click at [317, 589] on span "Папка на Drive" at bounding box center [303, 593] width 64 height 11
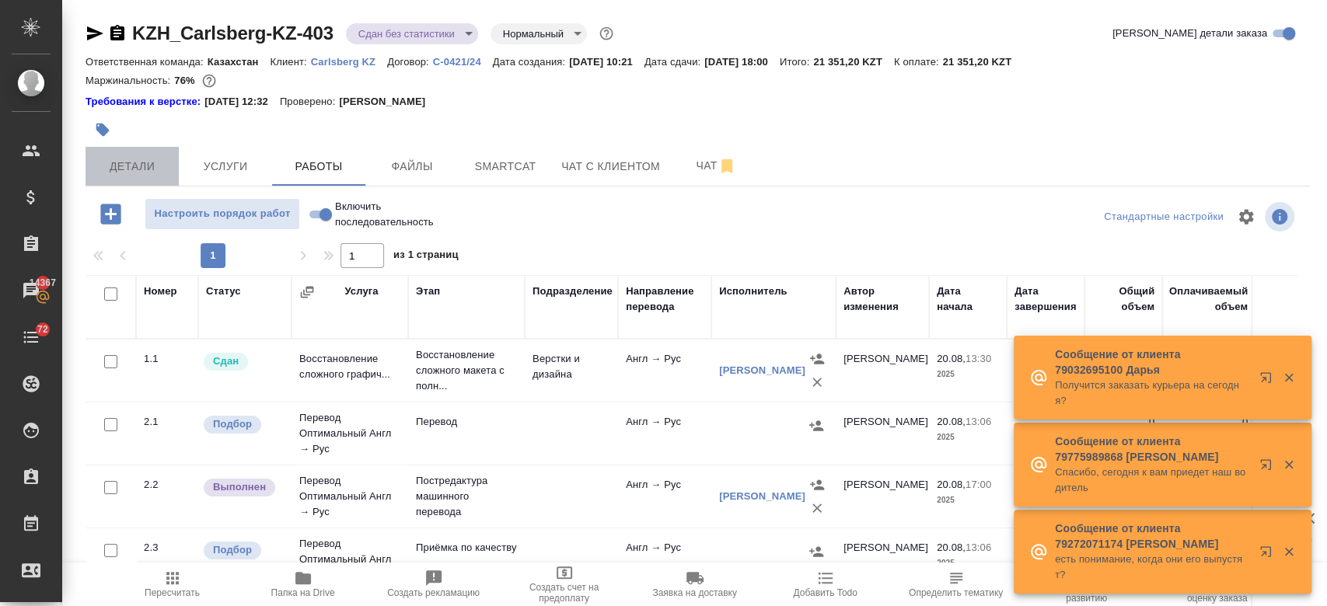
click at [147, 166] on span "Детали" at bounding box center [132, 166] width 75 height 19
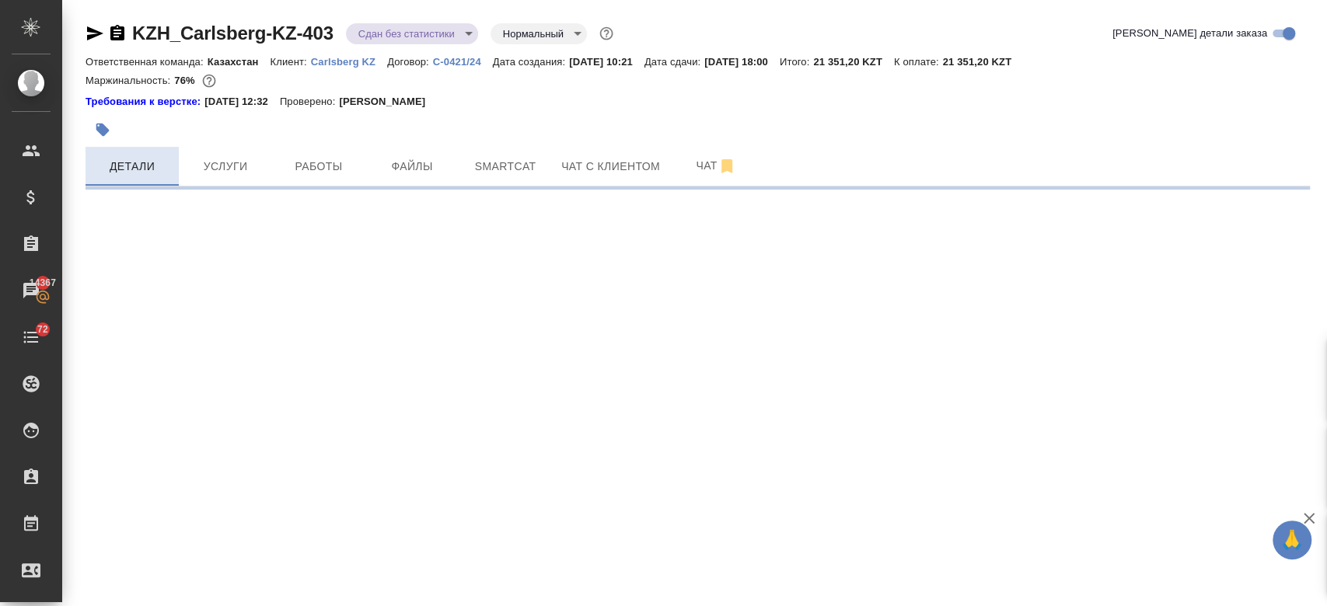
select select "RU"
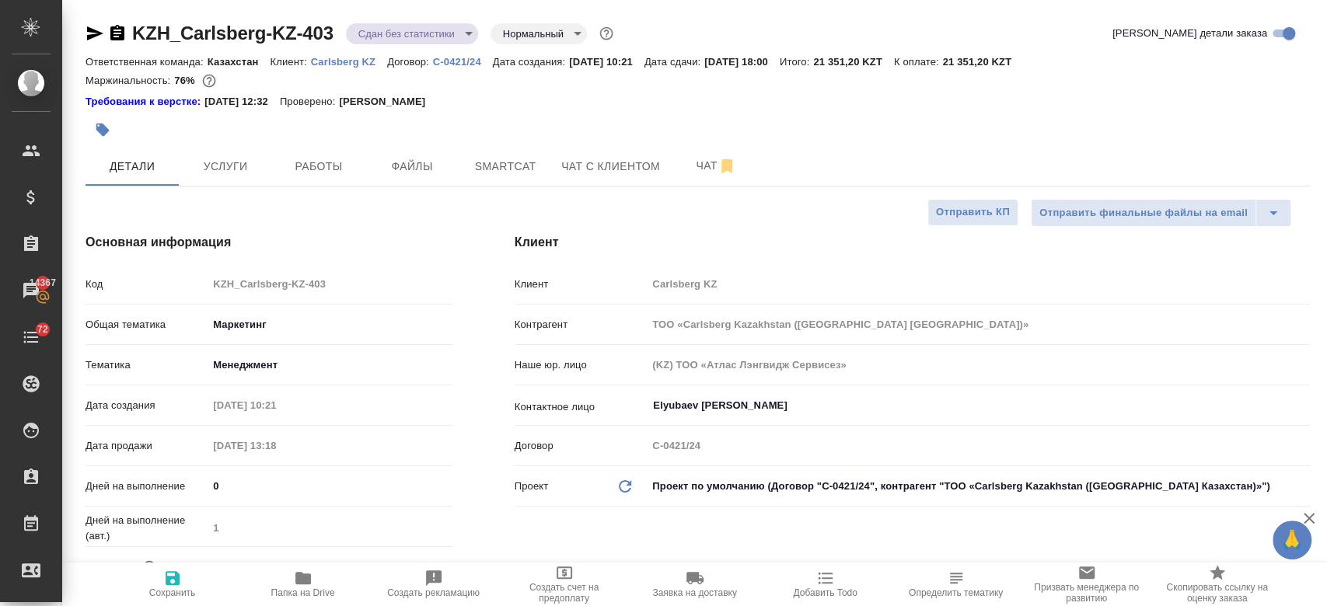
type textarea "x"
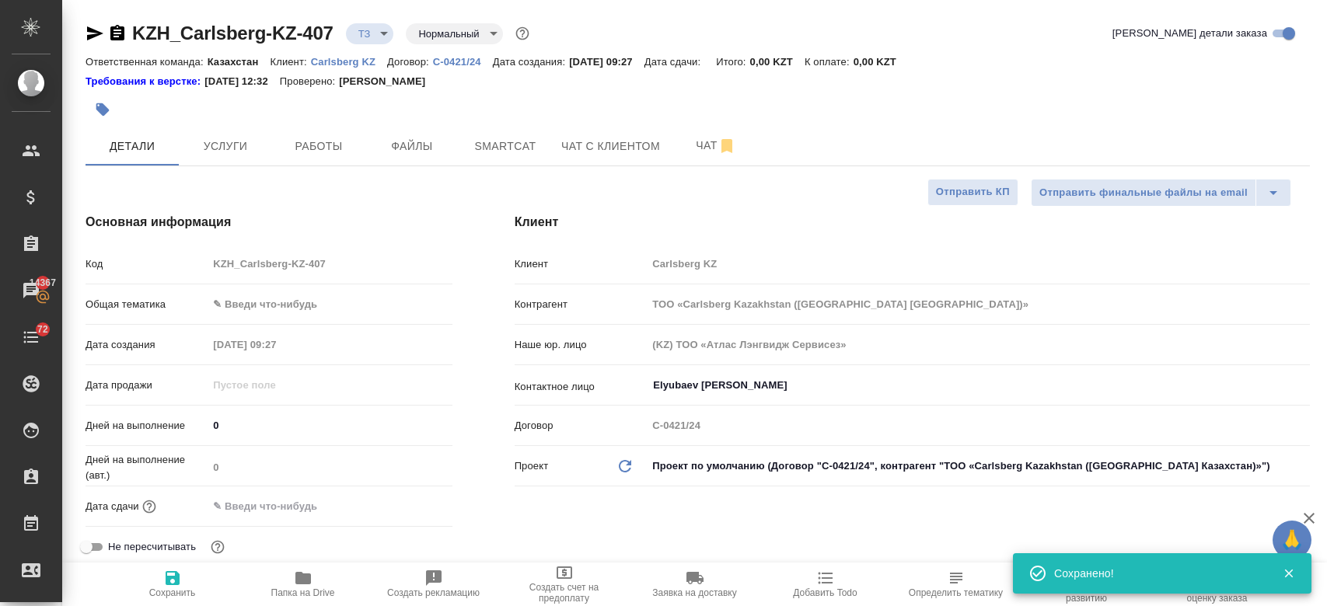
select select "RU"
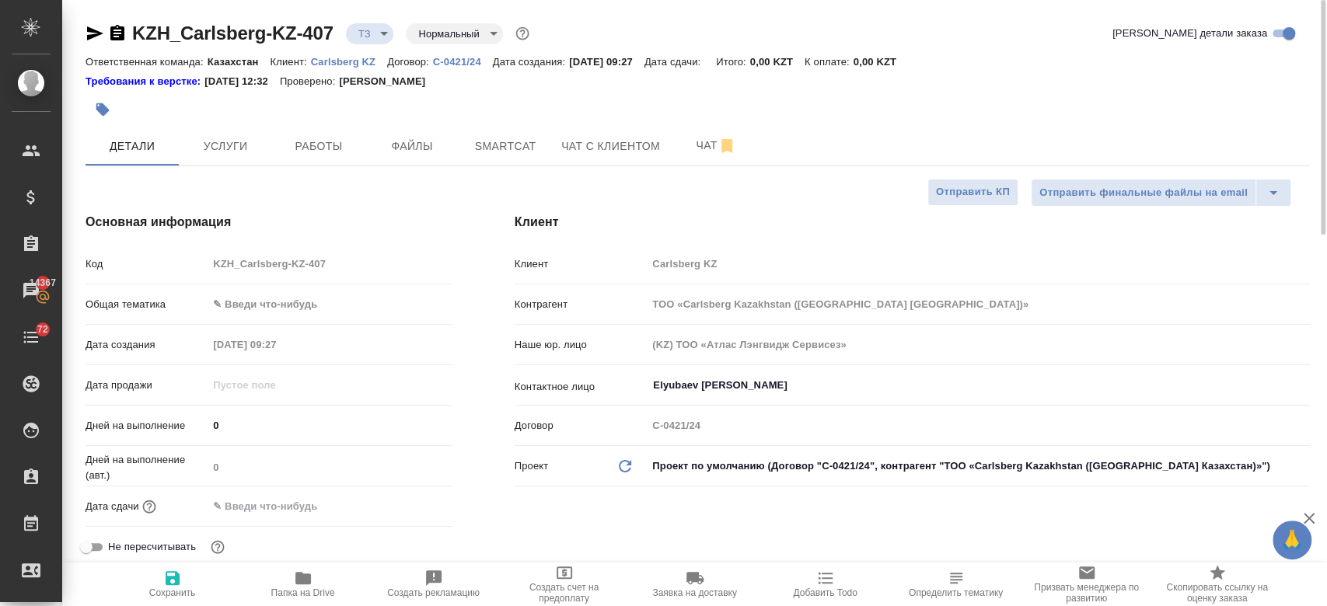
click at [342, 65] on p "Carlsberg KZ" at bounding box center [349, 62] width 76 height 12
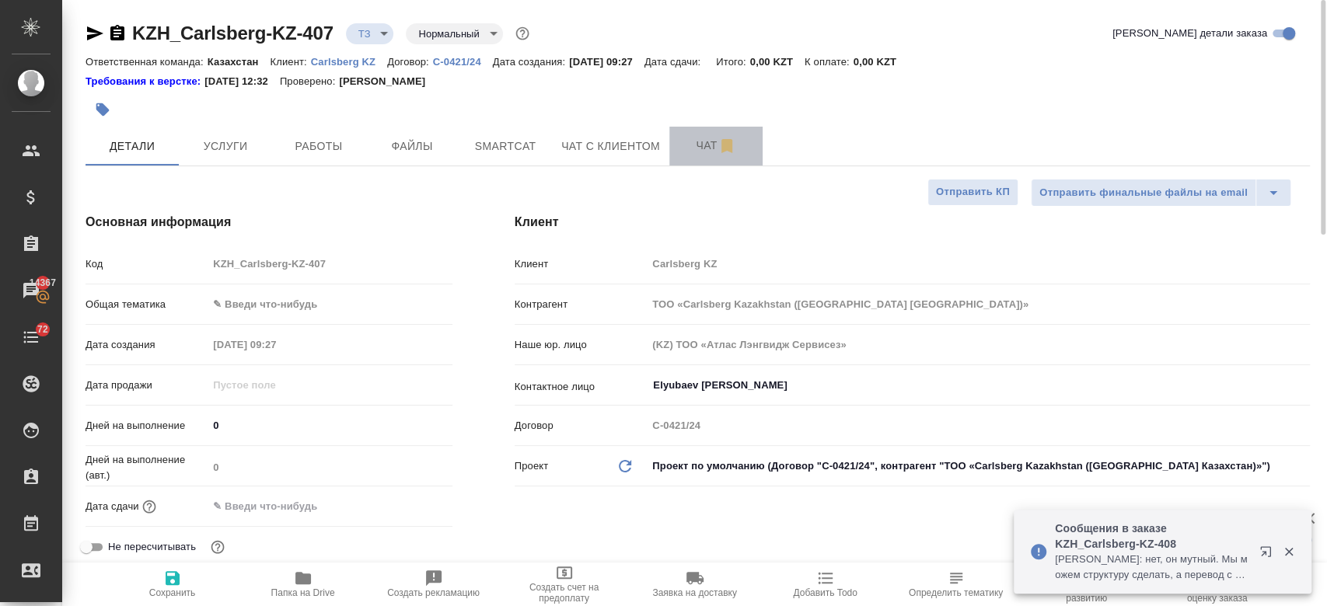
click at [712, 141] on span "Чат" at bounding box center [716, 145] width 75 height 19
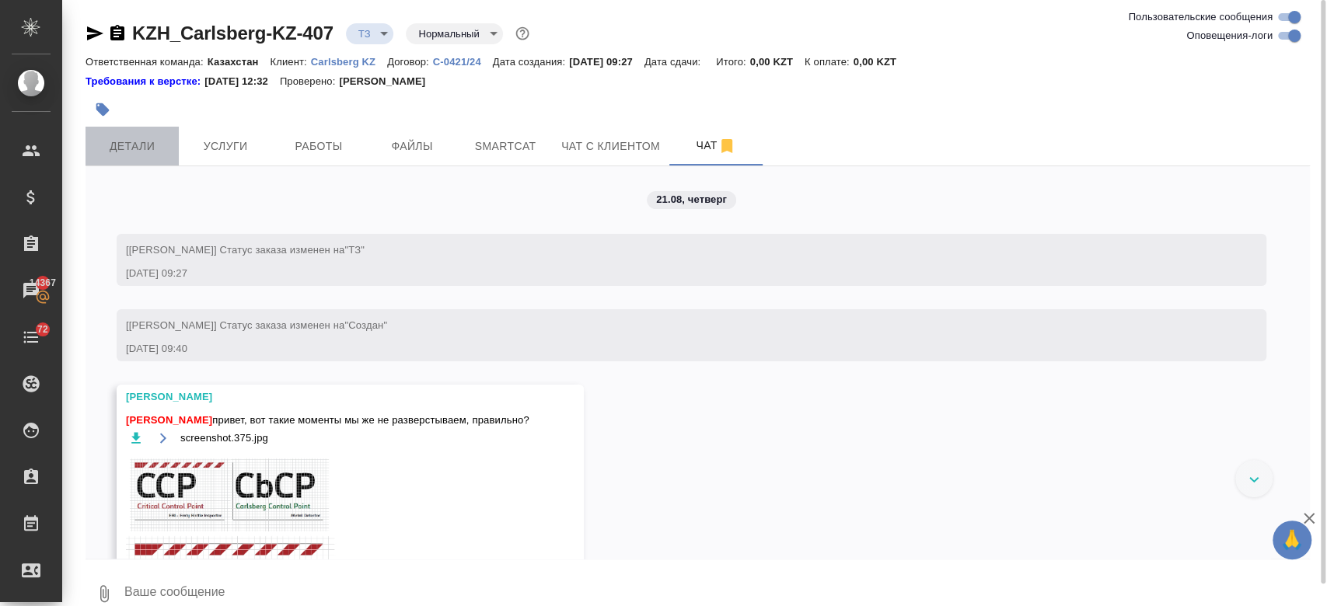
click at [143, 139] on span "Детали" at bounding box center [132, 146] width 75 height 19
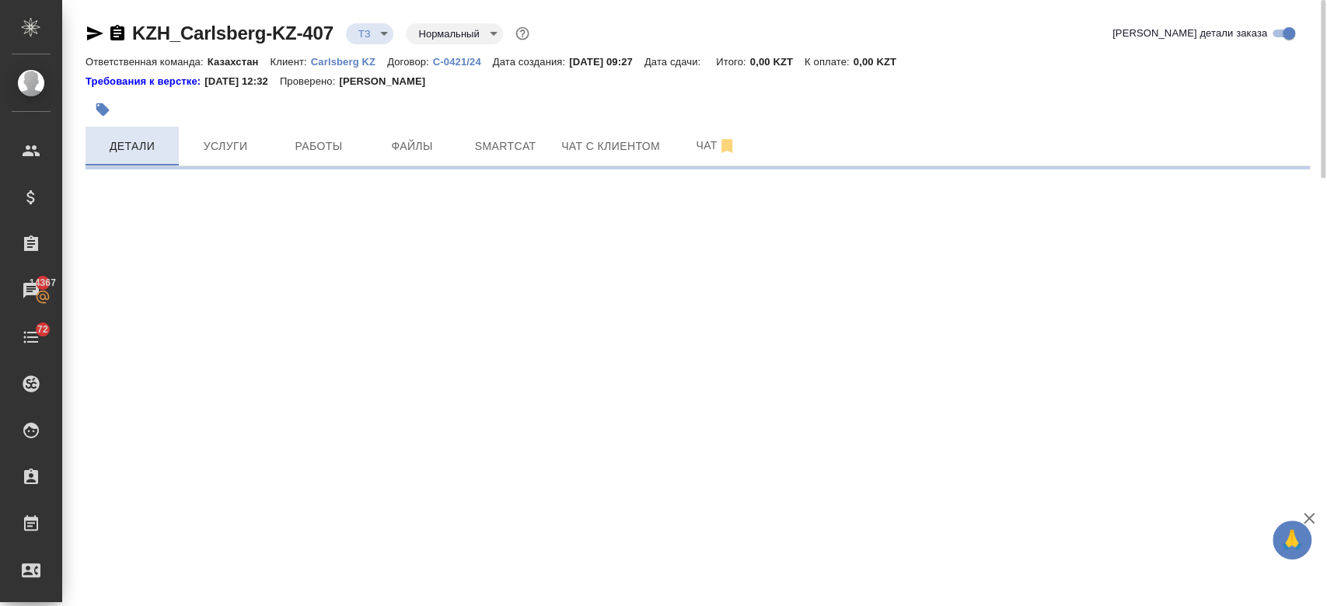
select select "RU"
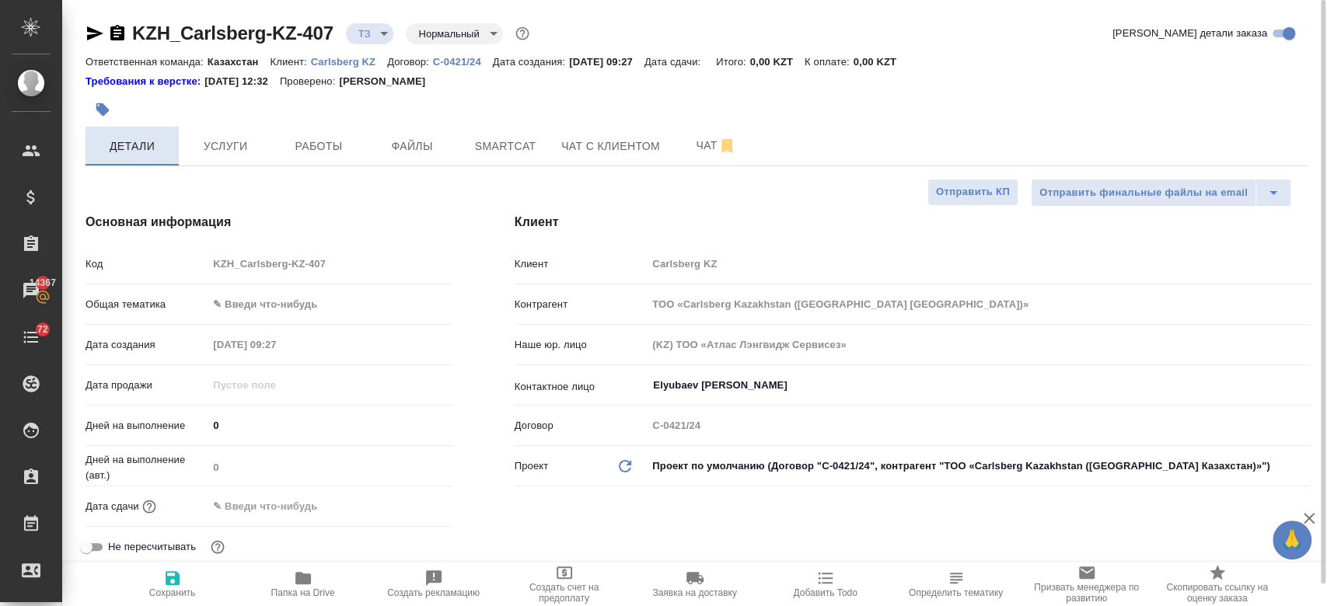
type textarea "x"
type input "[PERSON_NAME]"
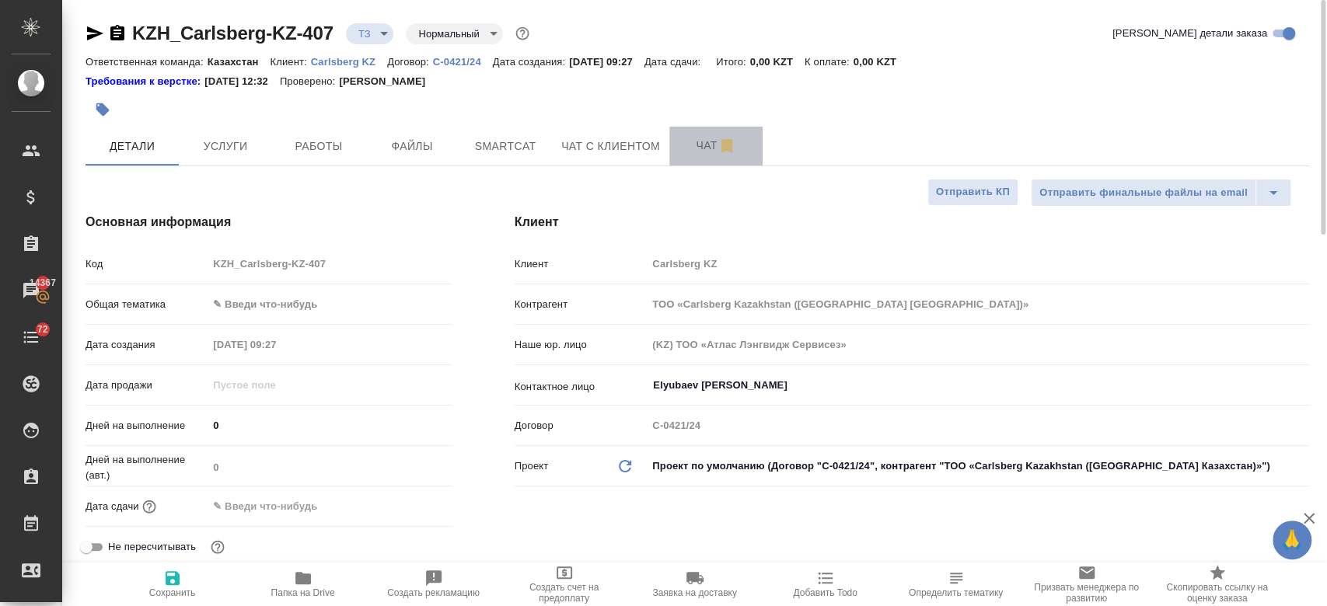
click at [702, 145] on span "Чат" at bounding box center [716, 145] width 75 height 19
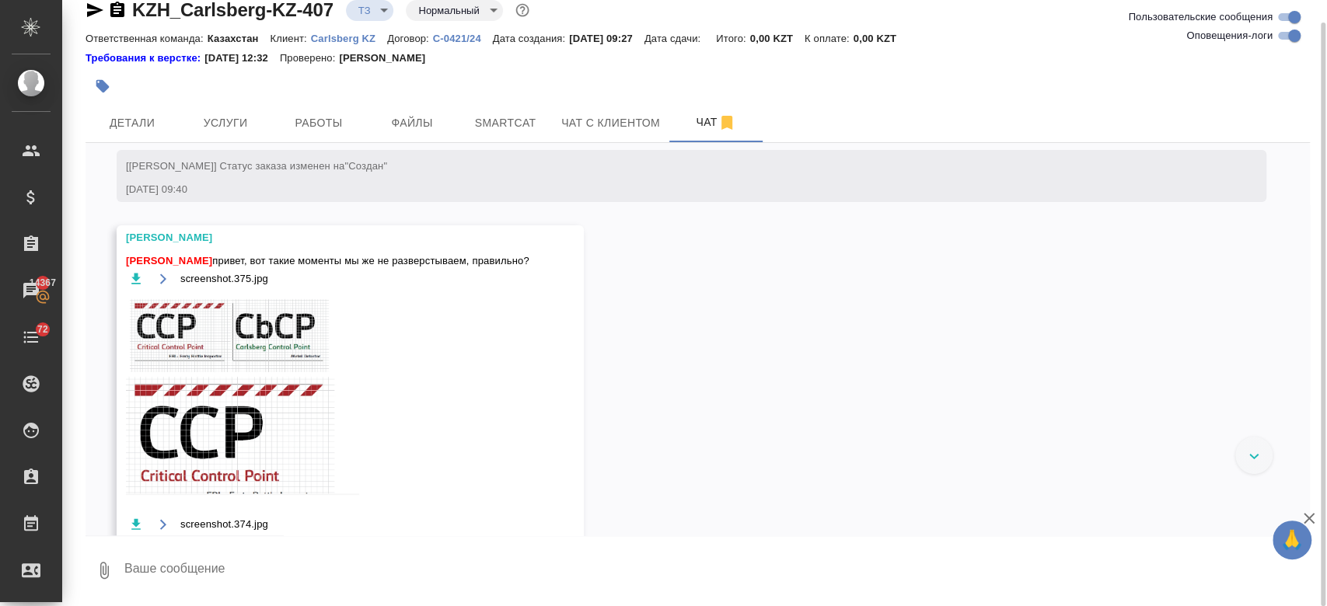
scroll to position [137, 0]
click at [242, 364] on img at bounding box center [242, 394] width 233 height 199
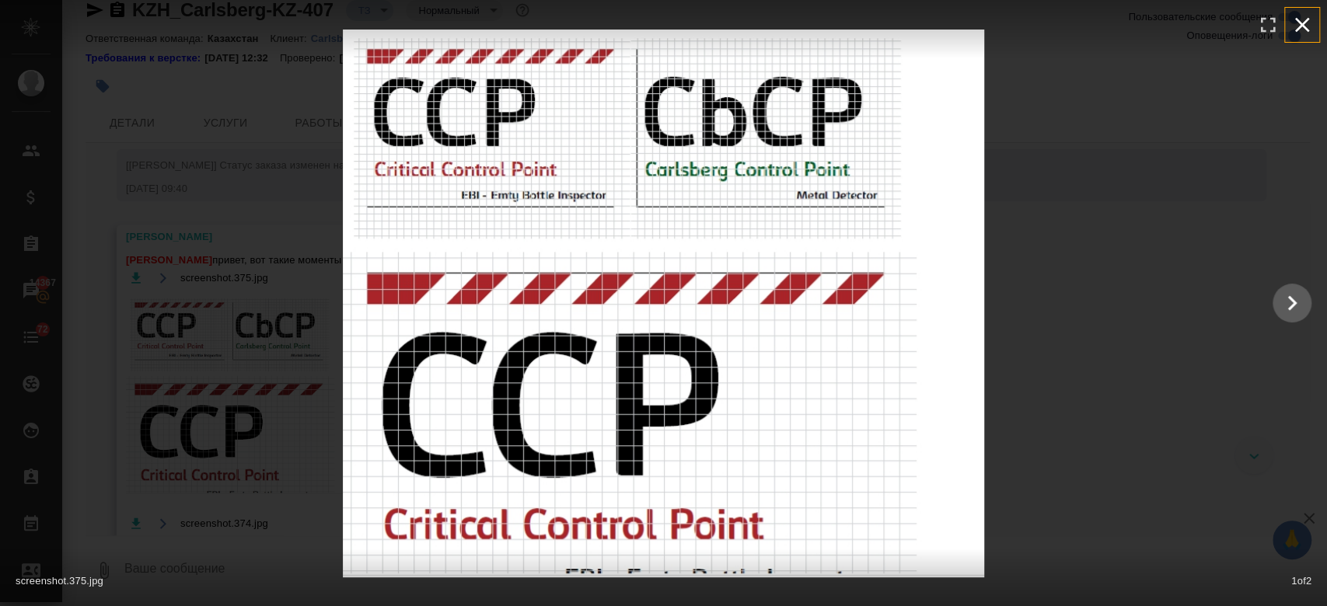
click at [1307, 19] on icon "button" at bounding box center [1302, 25] width 15 height 15
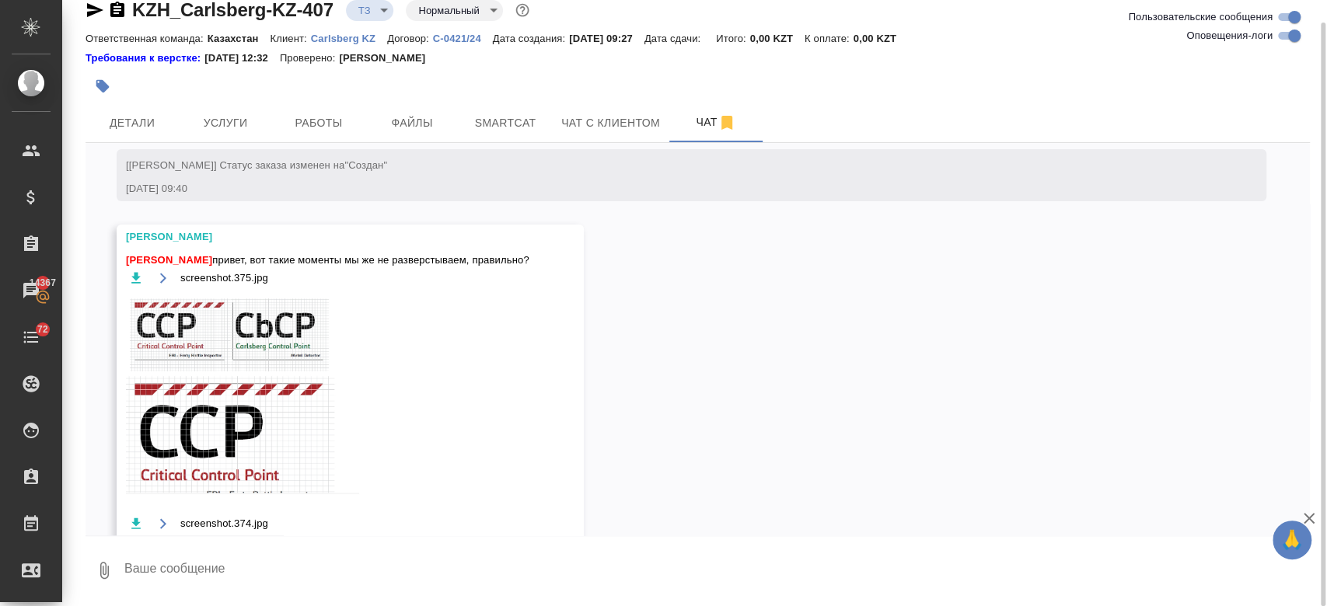
scroll to position [457, 0]
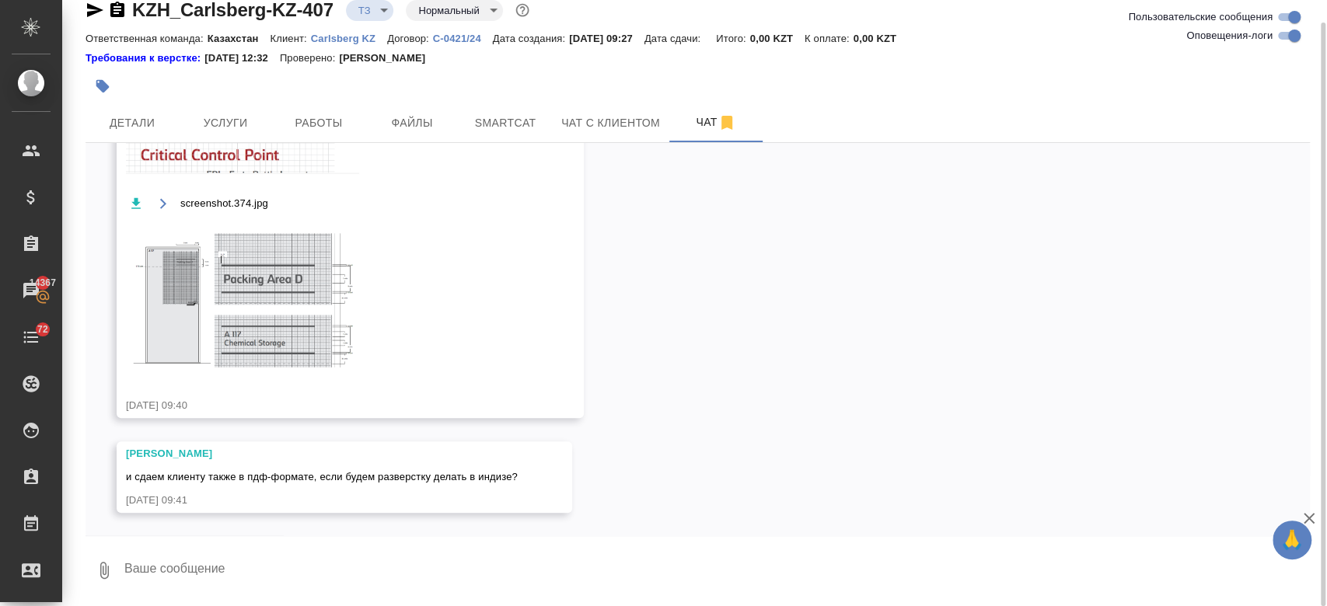
click at [436, 560] on textarea at bounding box center [716, 570] width 1187 height 53
type textarea "привет уточняю"
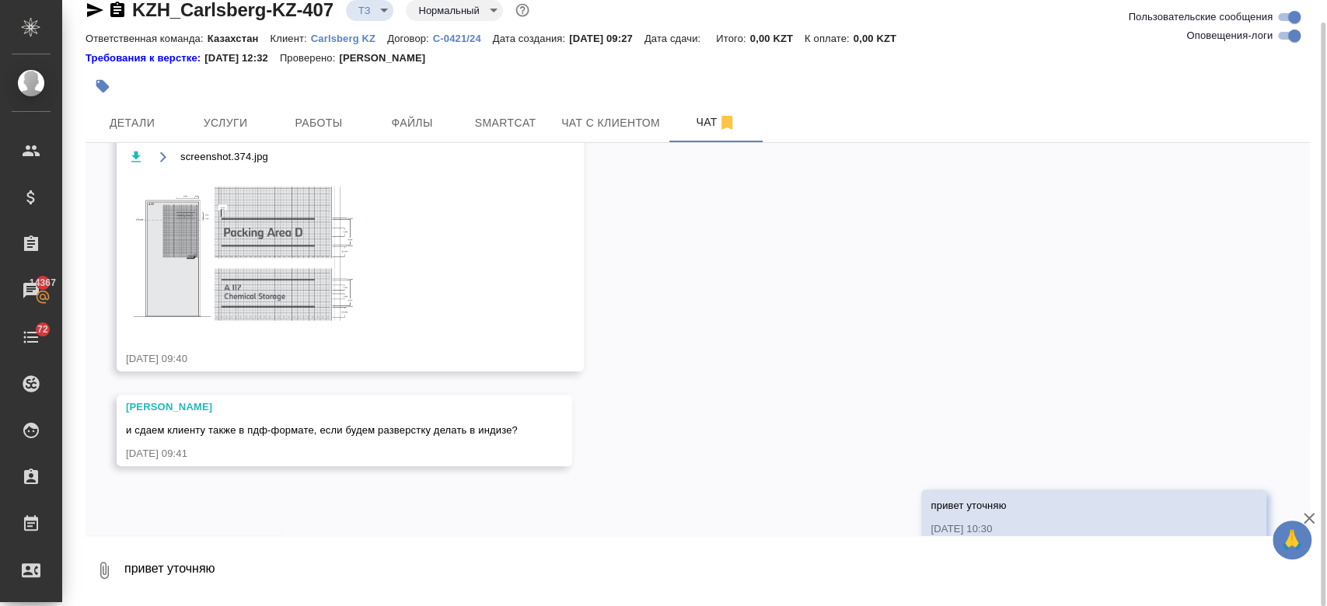
scroll to position [532, 0]
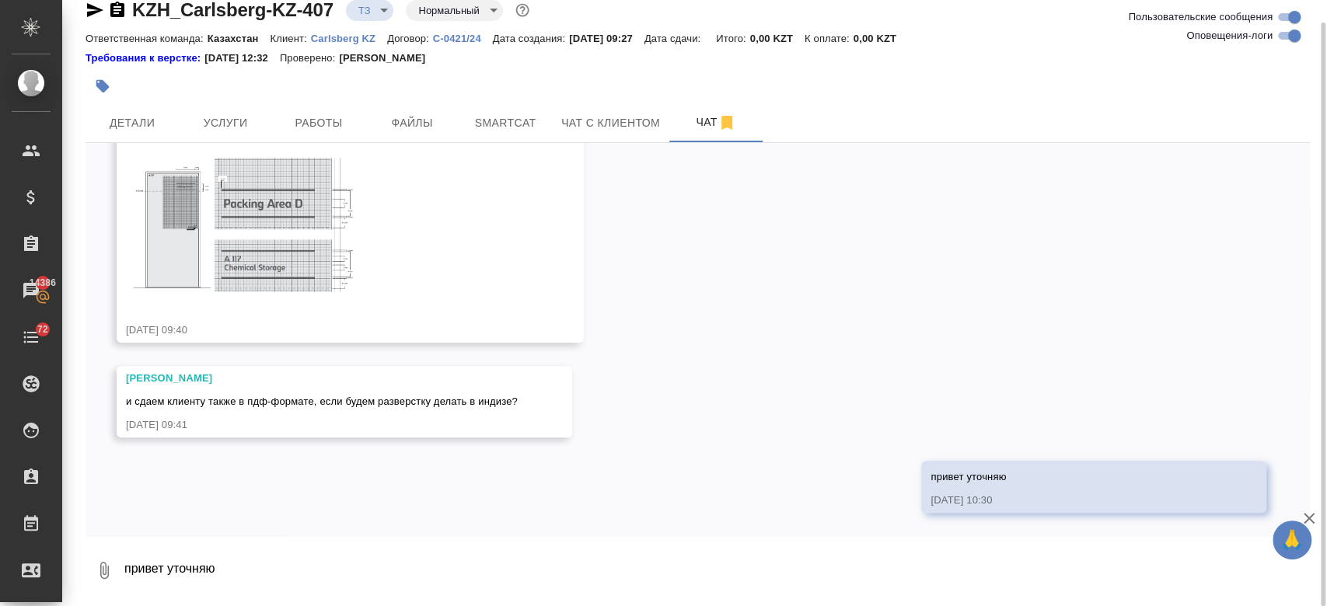
click at [713, 72] on div at bounding box center [493, 86] width 816 height 34
click at [151, 131] on span "Детали" at bounding box center [132, 122] width 75 height 19
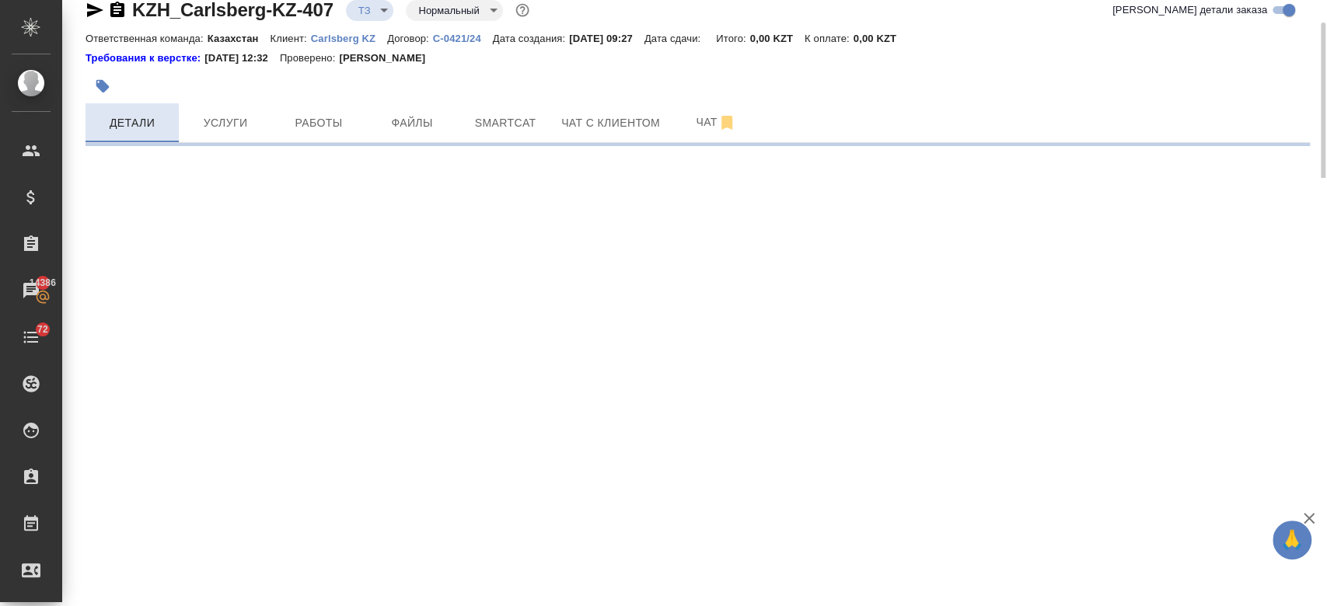
select select "RU"
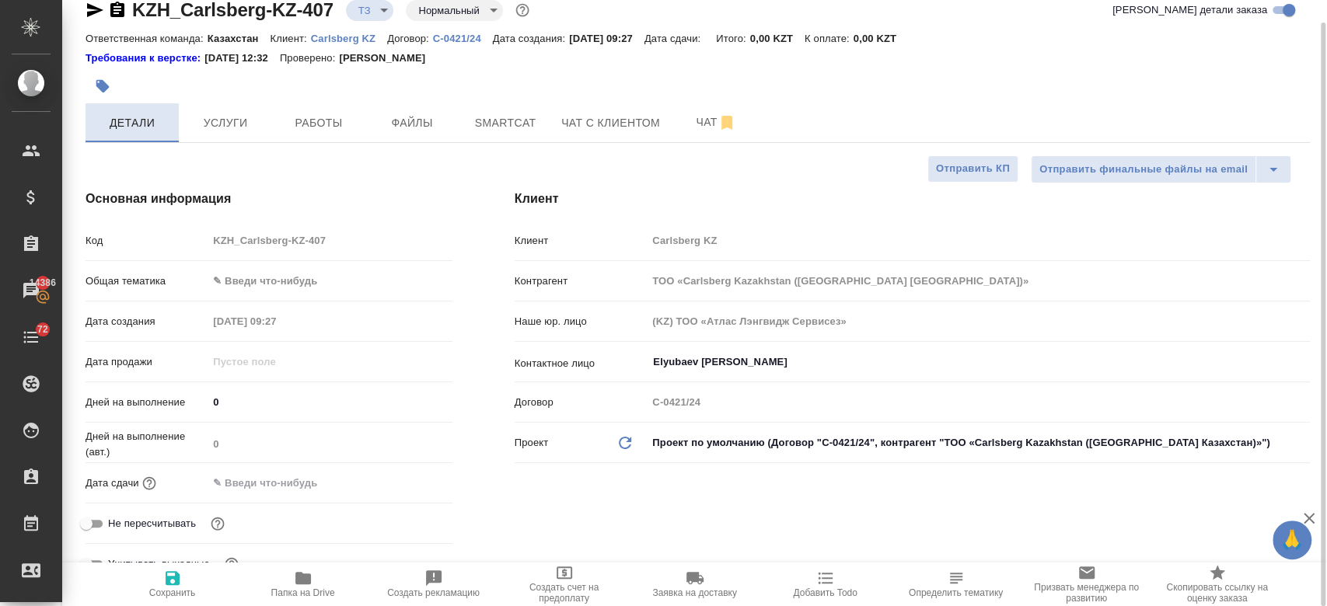
type textarea "x"
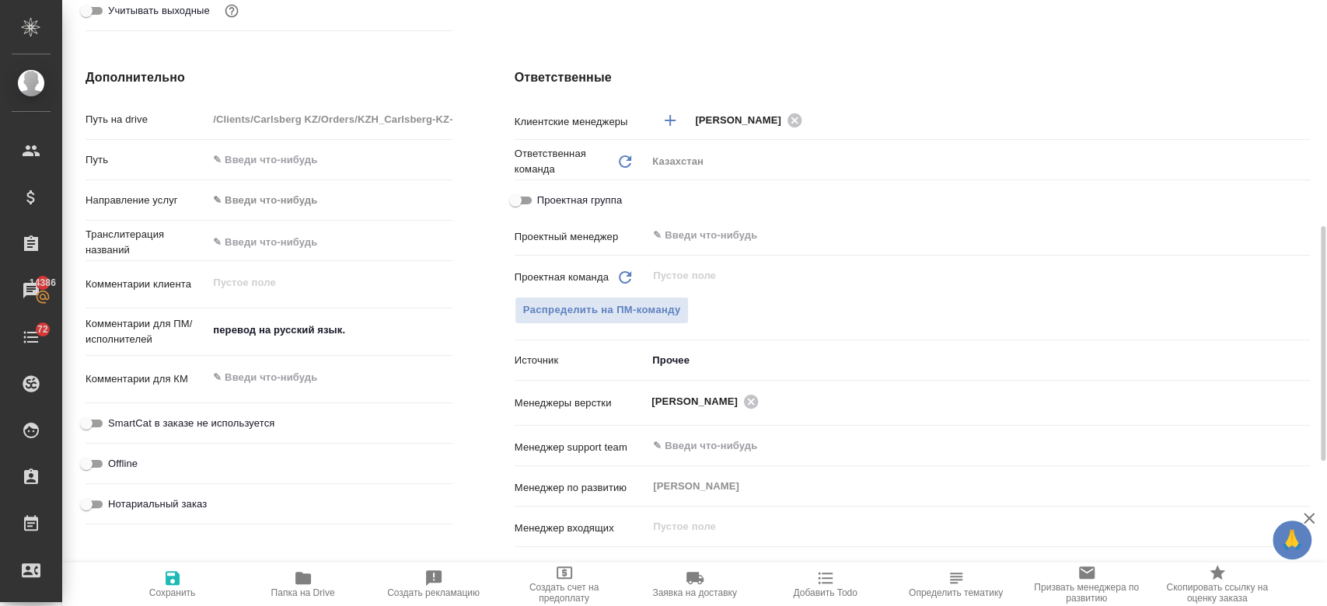
scroll to position [578, 0]
type textarea "x"
click at [393, 340] on textarea "перевод на русский язык." at bounding box center [329, 329] width 243 height 26
type textarea "перевод на русский язык."
type textarea "x"
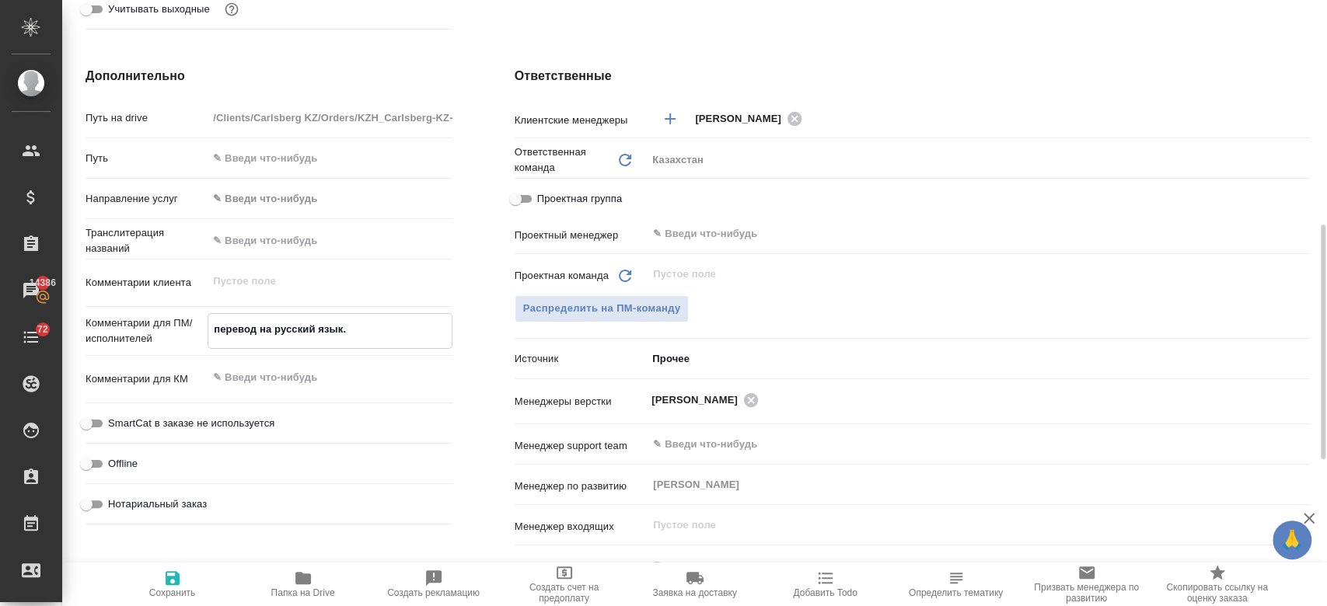
type textarea "x"
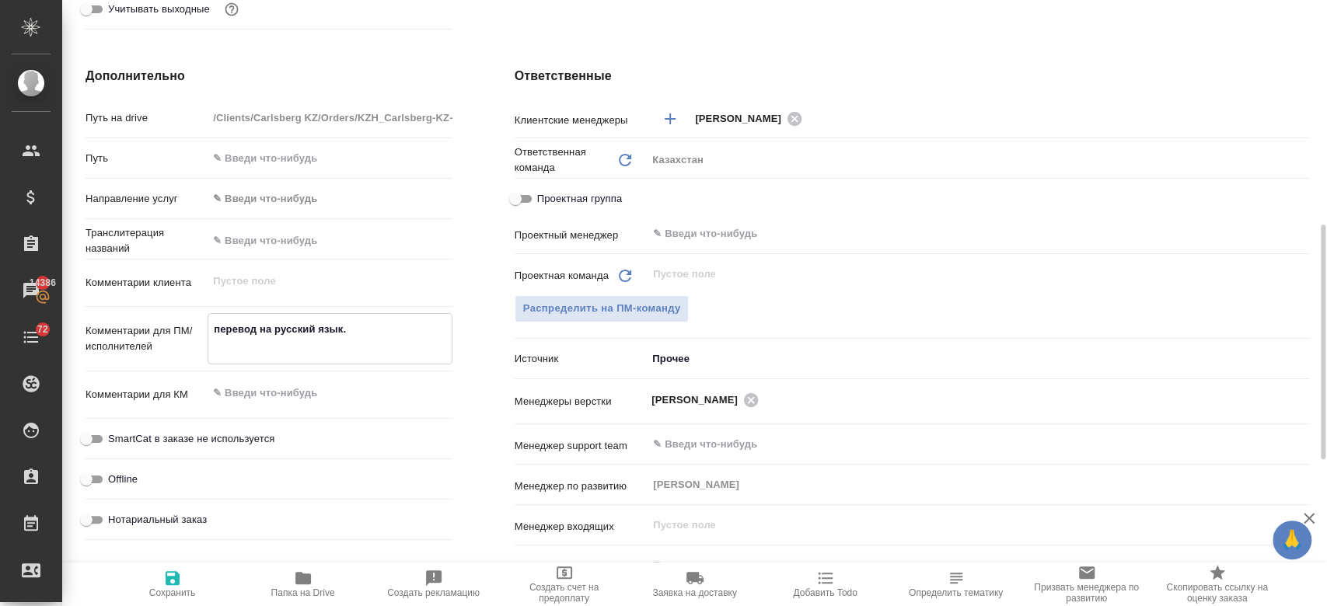
type textarea "перевод на русский язык. r"
type textarea "x"
type textarea "перевод на русский язык. rf"
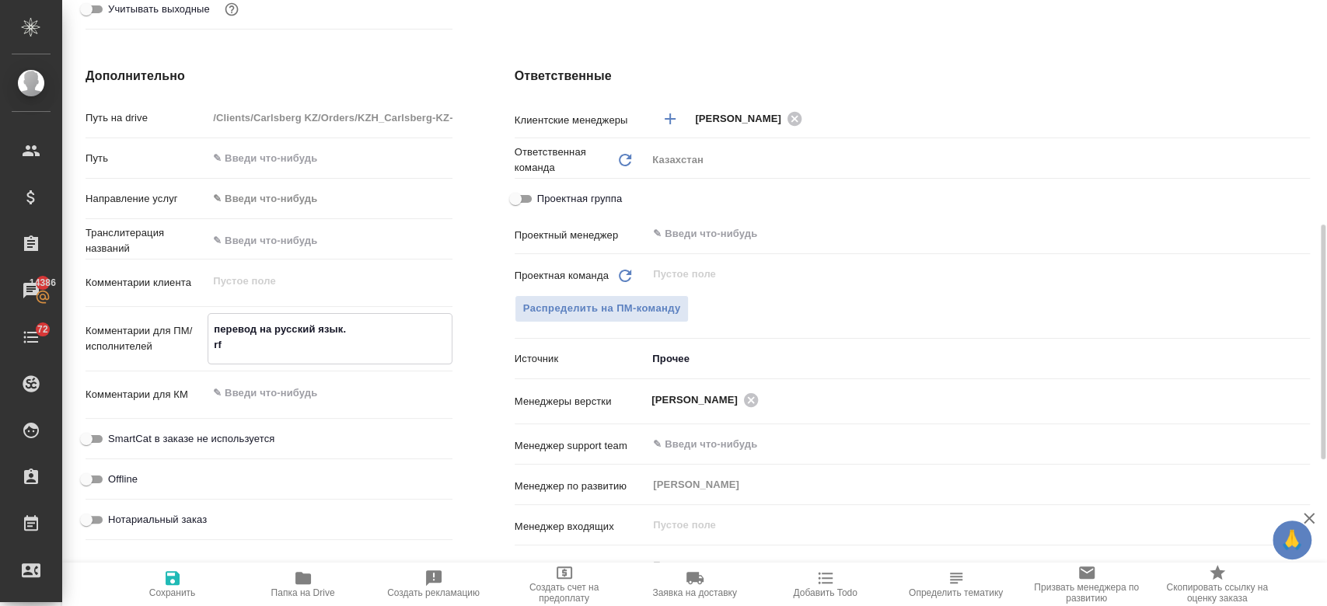
type textarea "x"
type textarea "перевод на русский язык. rfh"
type textarea "x"
type textarea "перевод на русский язык. rfhn"
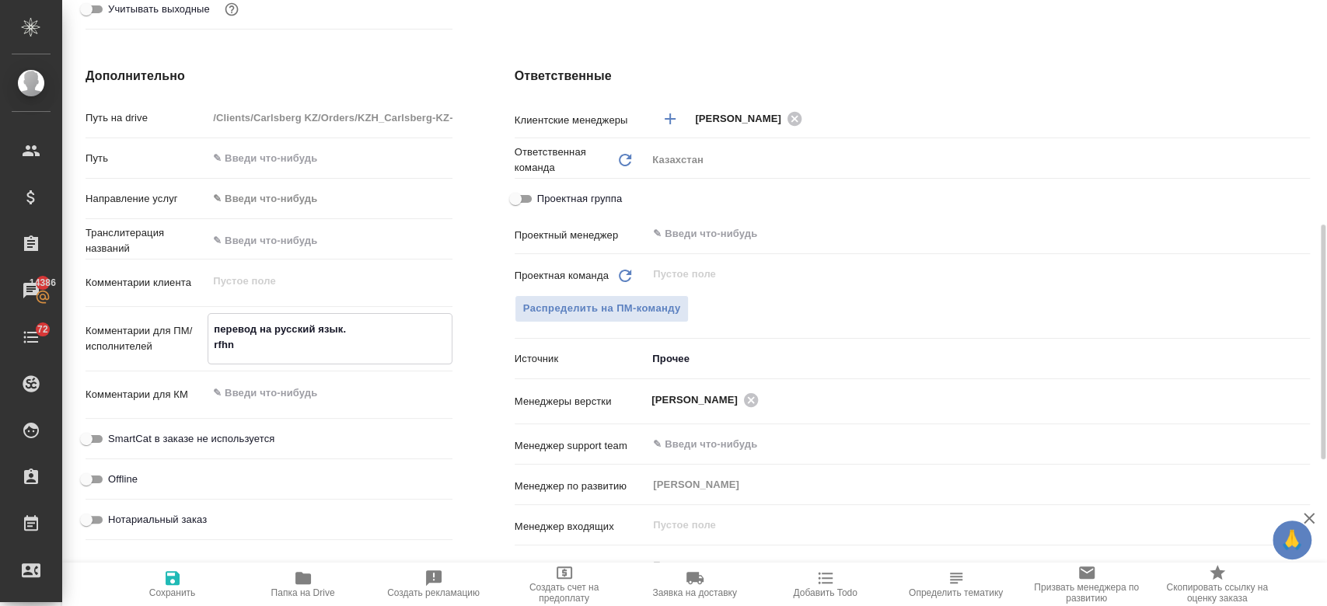
type textarea "x"
type textarea "перевод на русский язык. rfhnb"
type textarea "x"
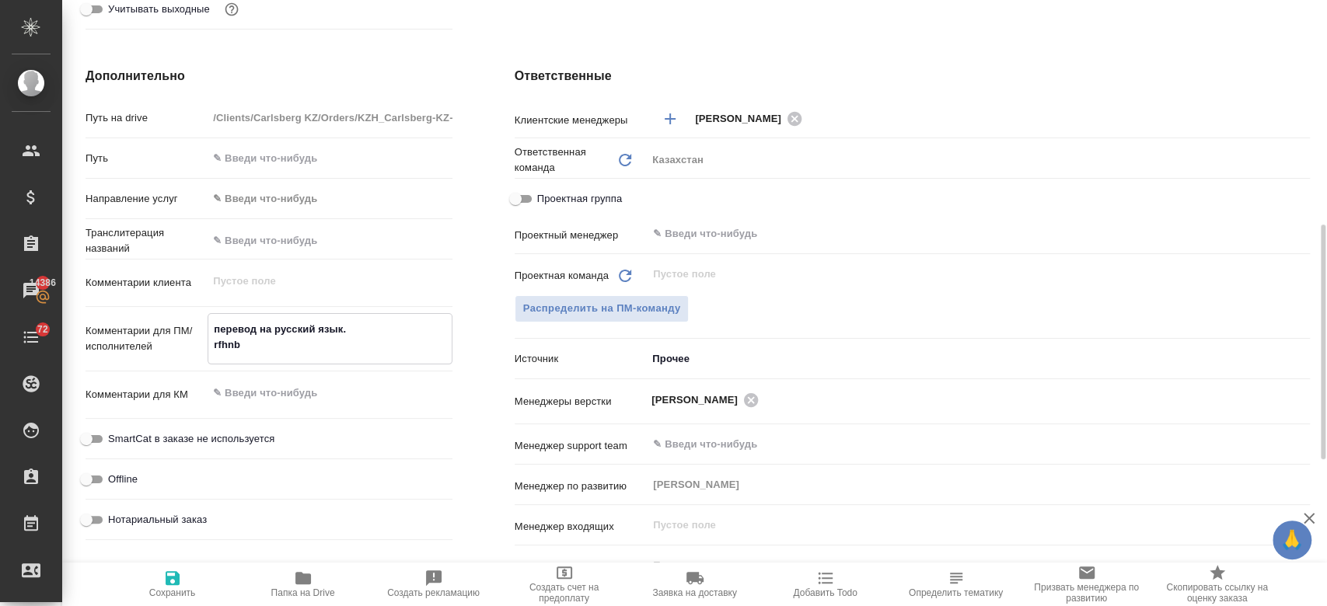
type textarea "x"
type textarea "перевод на русский язык. rfhnbr"
type textarea "x"
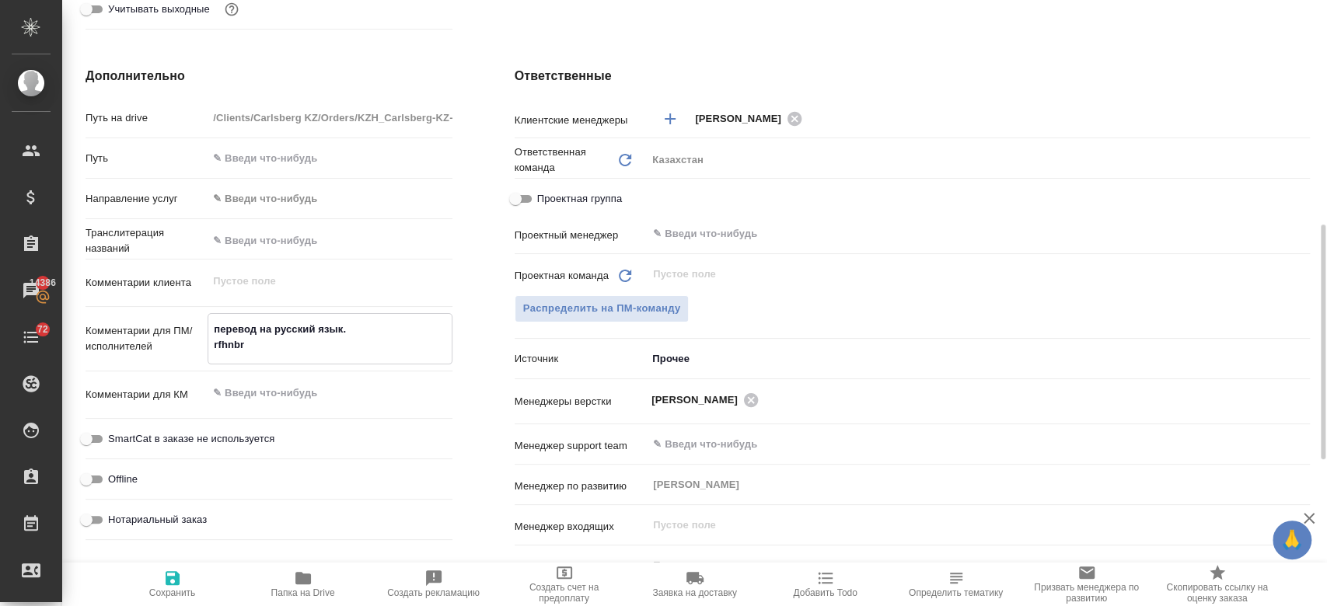
type textarea "x"
type textarea "перевод на русский язык. rfhnbrb"
type textarea "x"
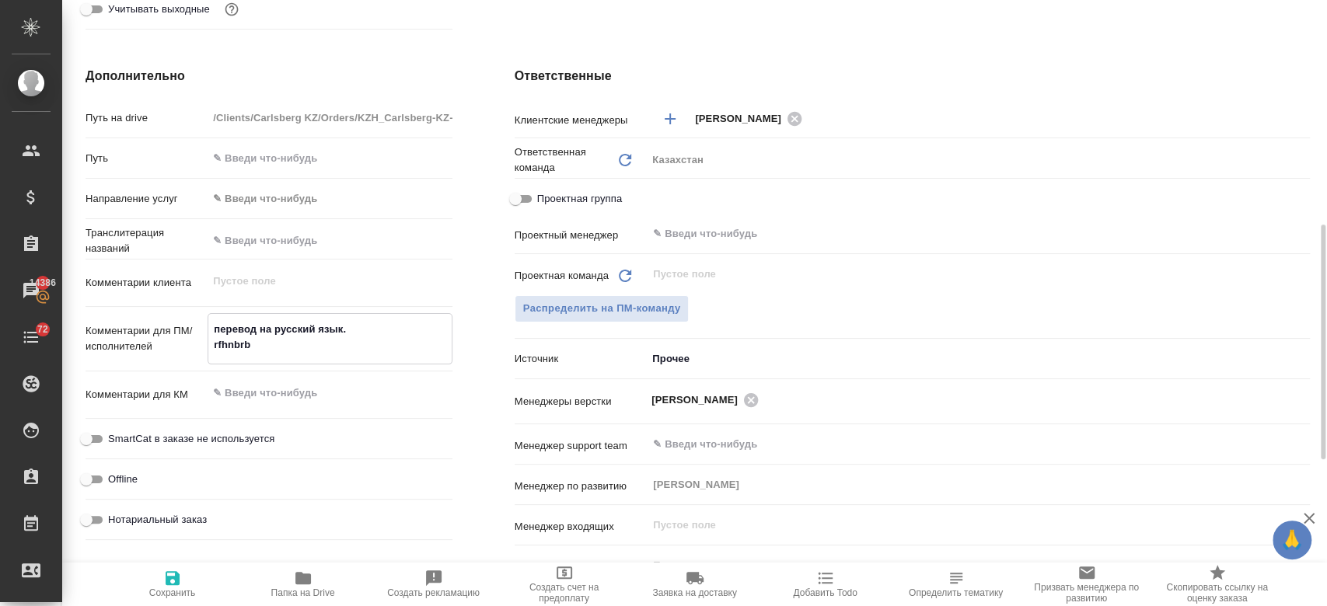
type textarea "перевод на русский язык. rfhnbrb"
type textarea "x"
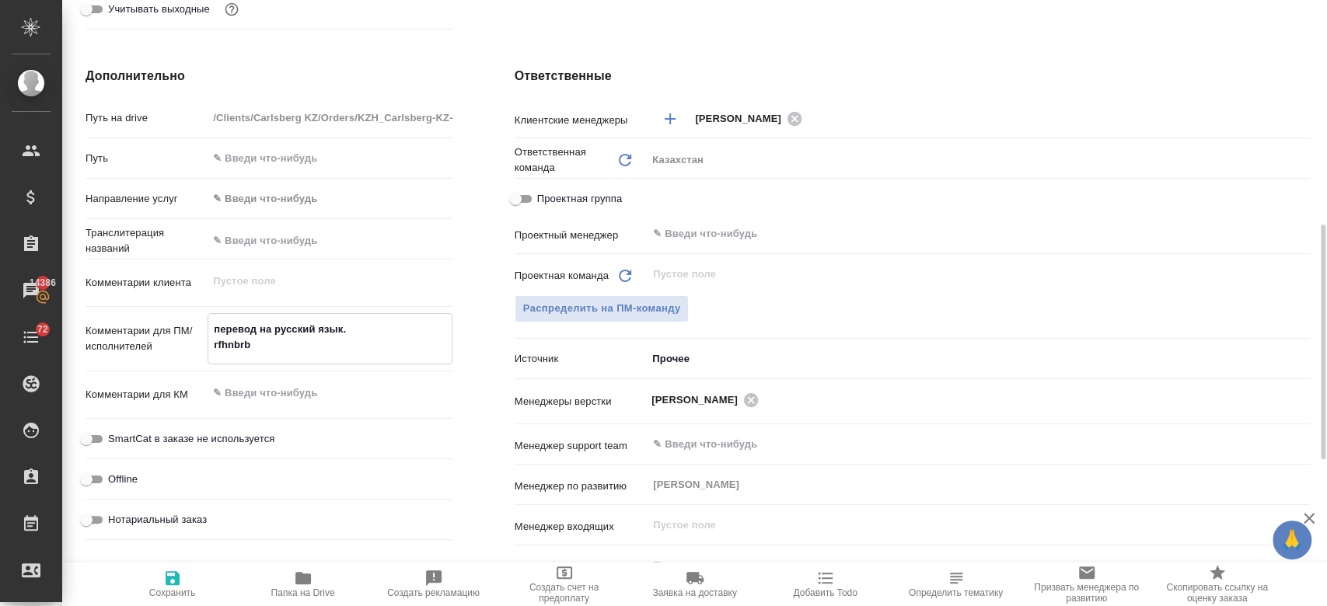
type textarea "перевод на русский язык. rfhnbrb"
type textarea "x"
type textarea "перевод на русский язык. rfhnb"
type textarea "x"
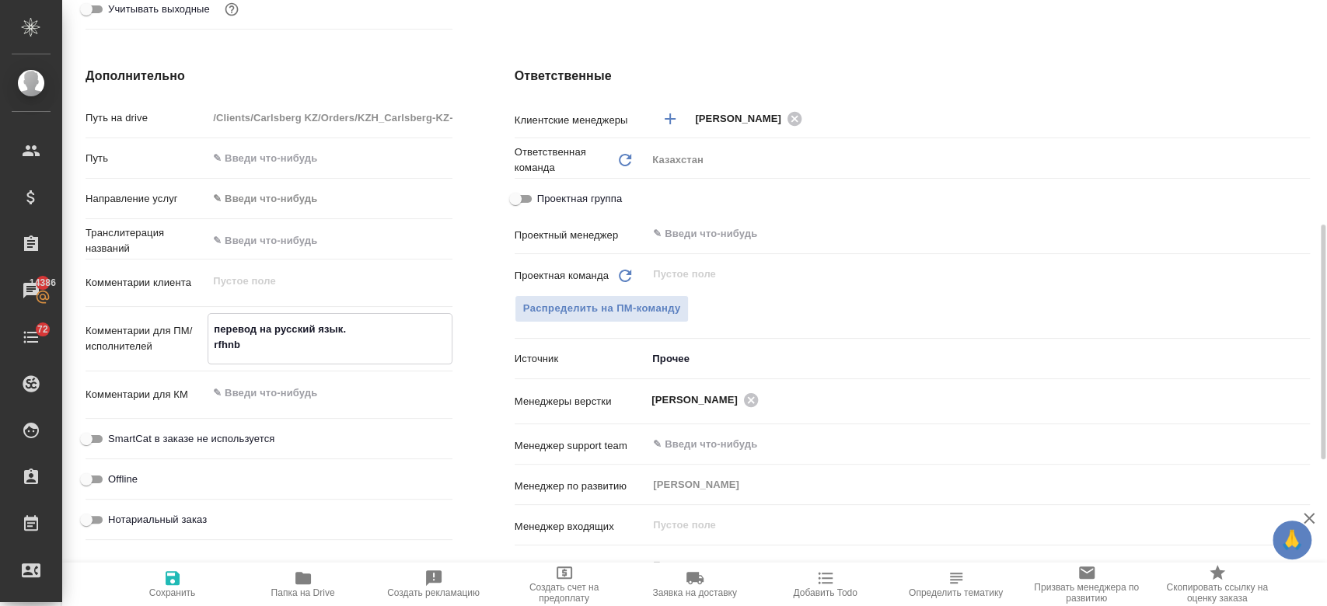
type textarea "x"
type textarea "перевод на русский язык. rfh"
type textarea "x"
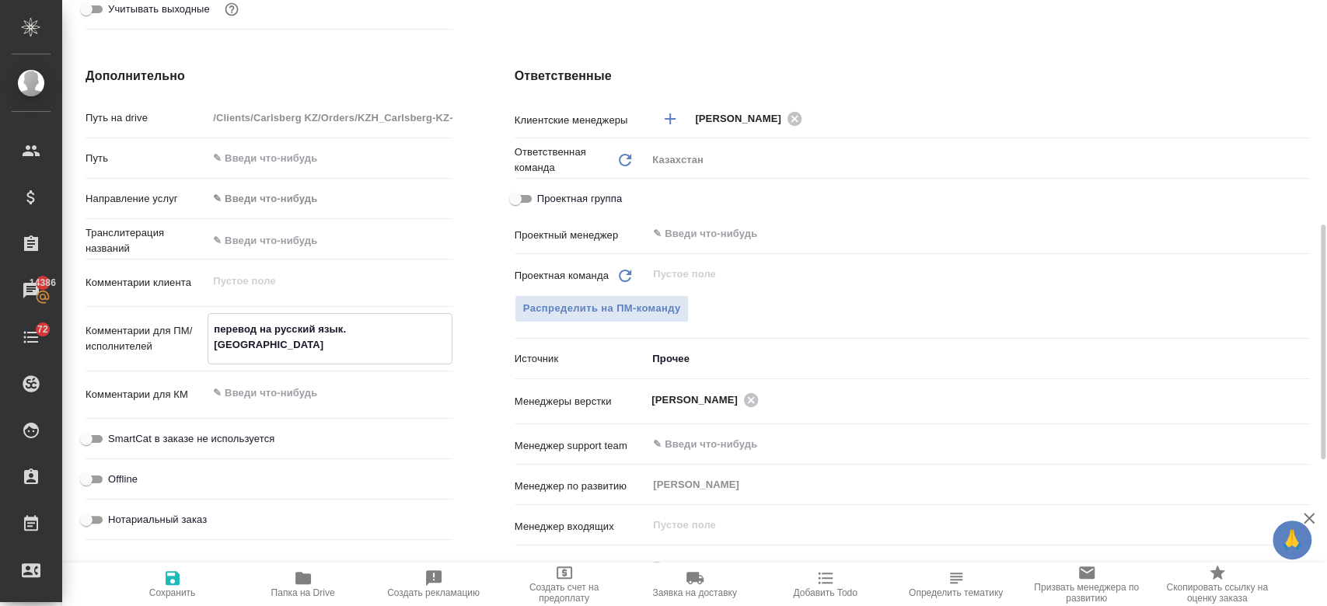
type textarea "x"
type textarea "перевод на русский язык. r"
type textarea "x"
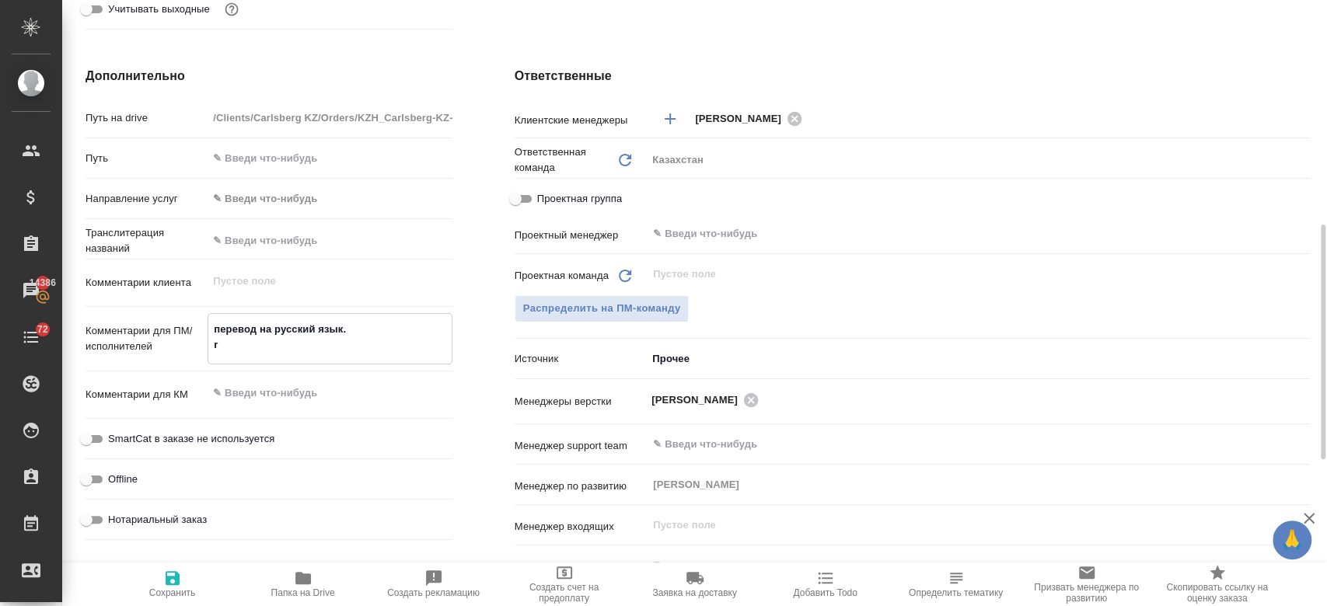
type textarea "перевод на русский язык."
type textarea "x"
type textarea "перевод на русский язык. к"
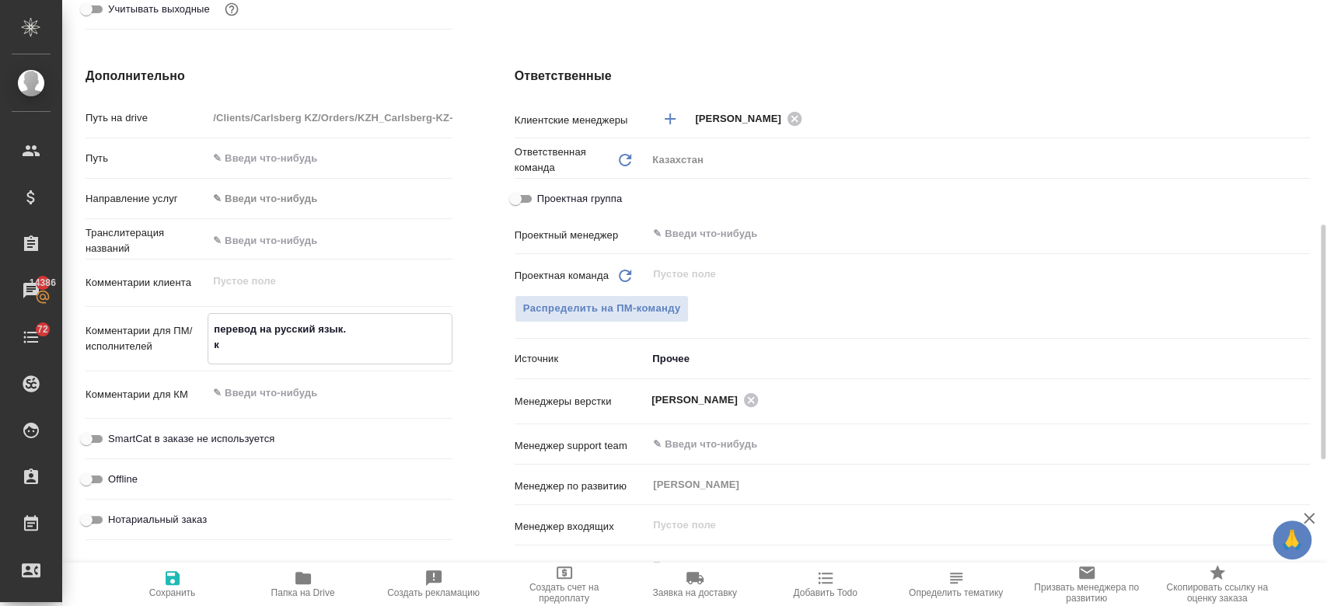
type textarea "x"
type textarea "перевод на русский язык. ка"
type textarea "x"
type textarea "перевод на русский язык. кар"
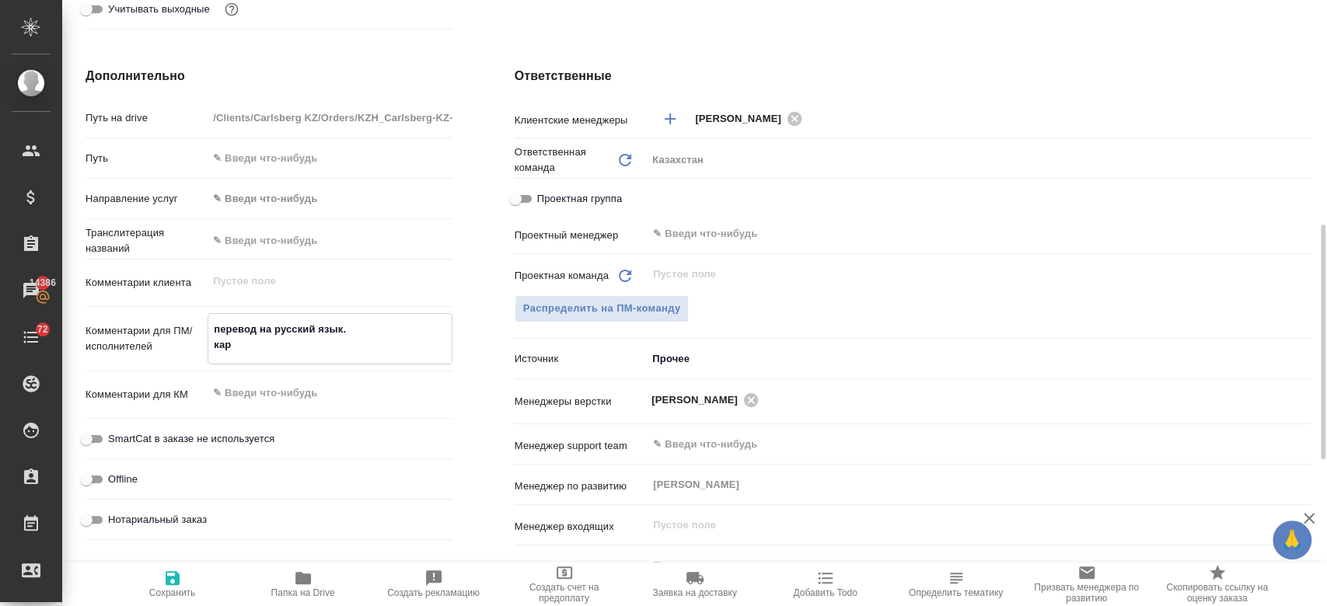
type textarea "x"
type textarea "перевод на русский язык. карт"
type textarea "x"
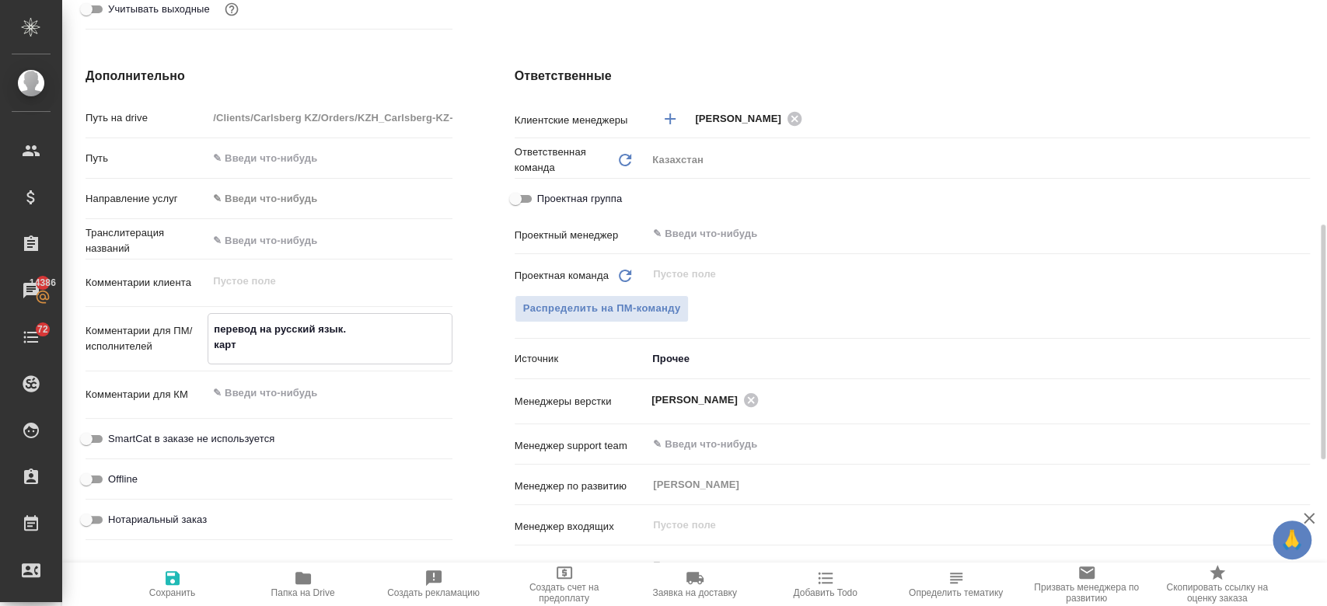
type textarea "x"
type textarea "перевод на русский язык. кар"
type textarea "x"
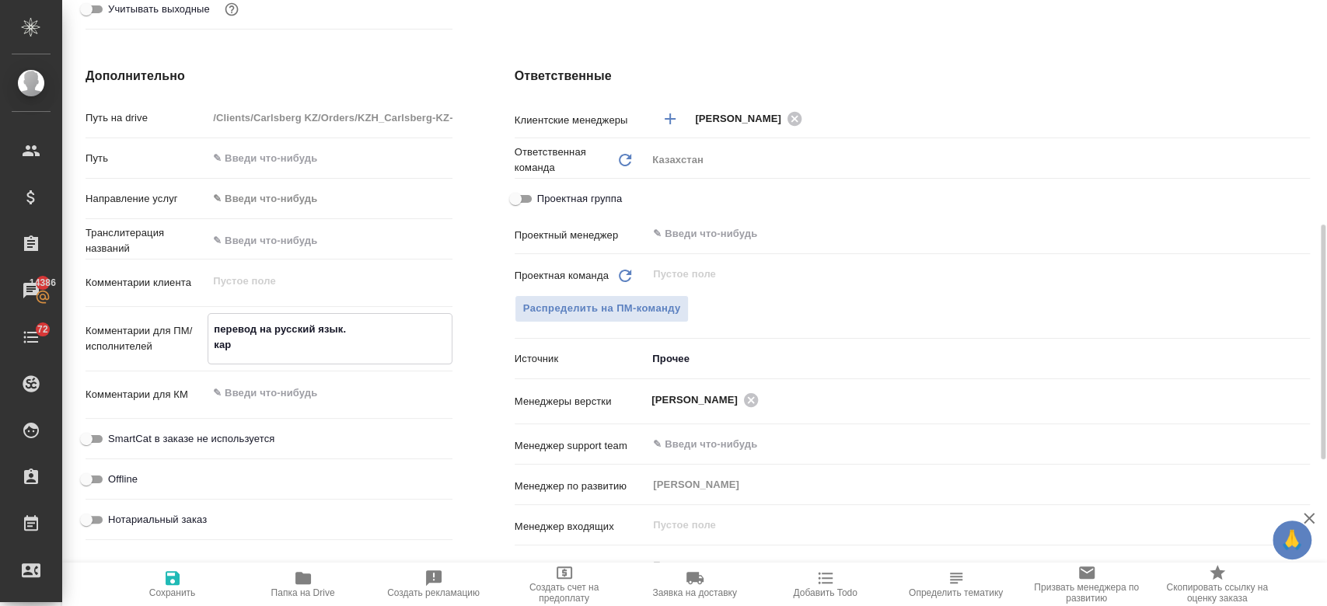
type textarea "x"
type textarea "перевод на русский язык. ка"
type textarea "x"
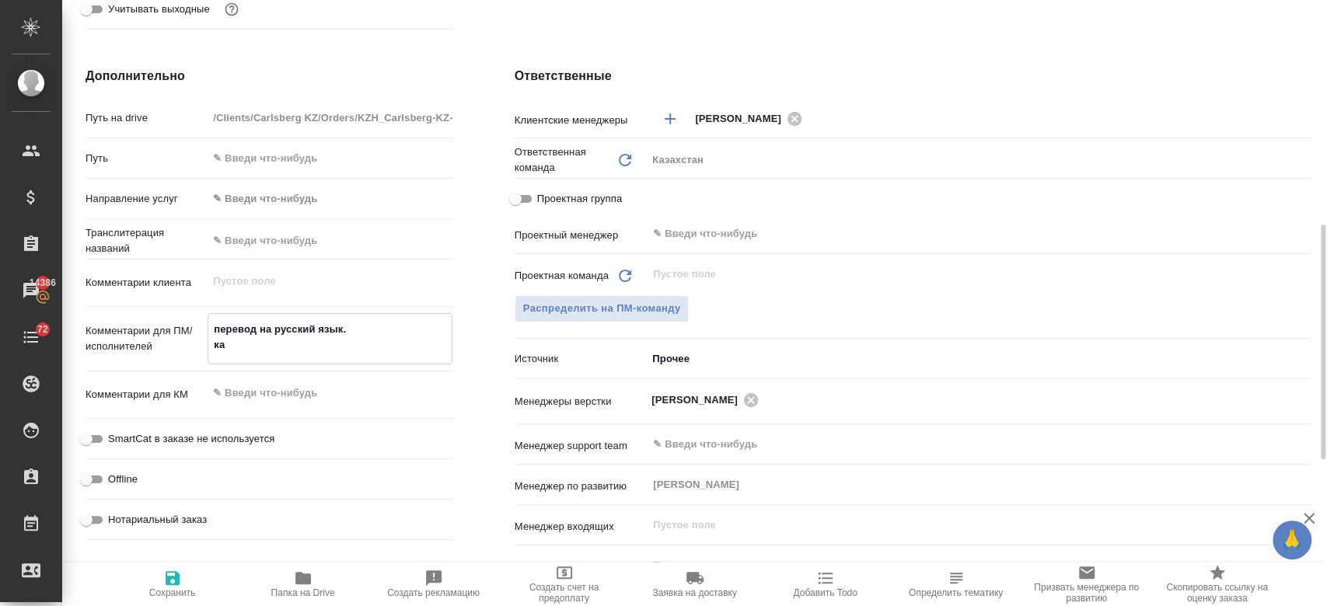
type textarea "перевод на русский язык. к"
type textarea "x"
type textarea "перевод на русский язык."
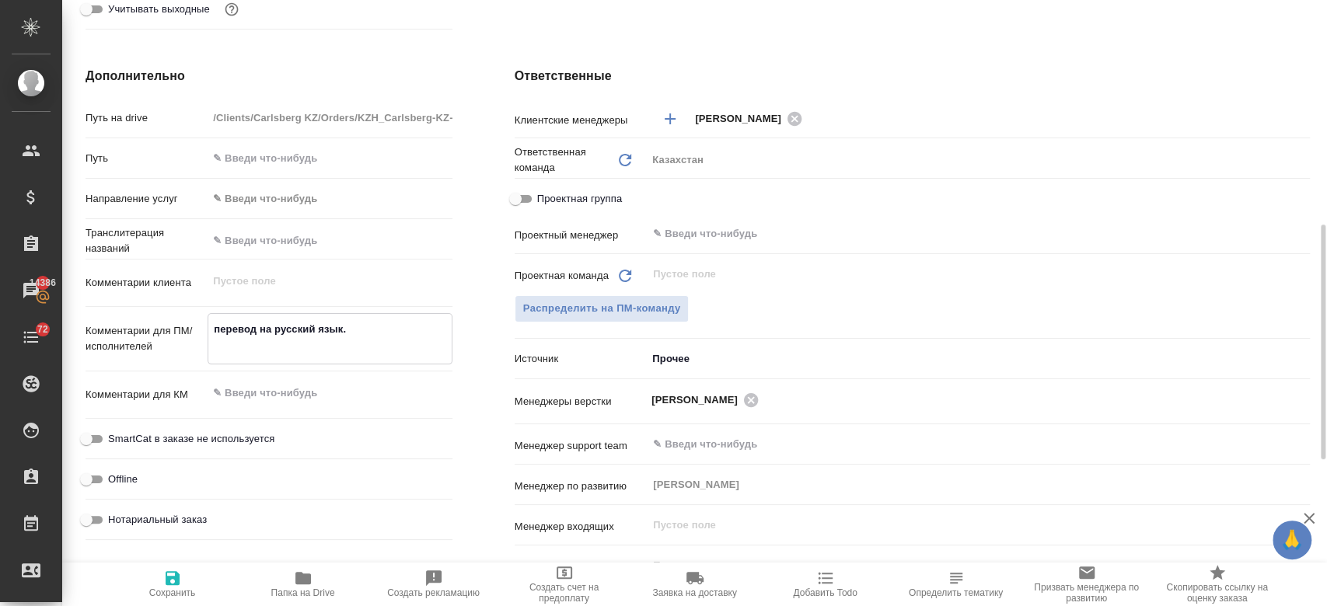
type textarea "x"
type textarea "перевод на русский язык."
type textarea "x"
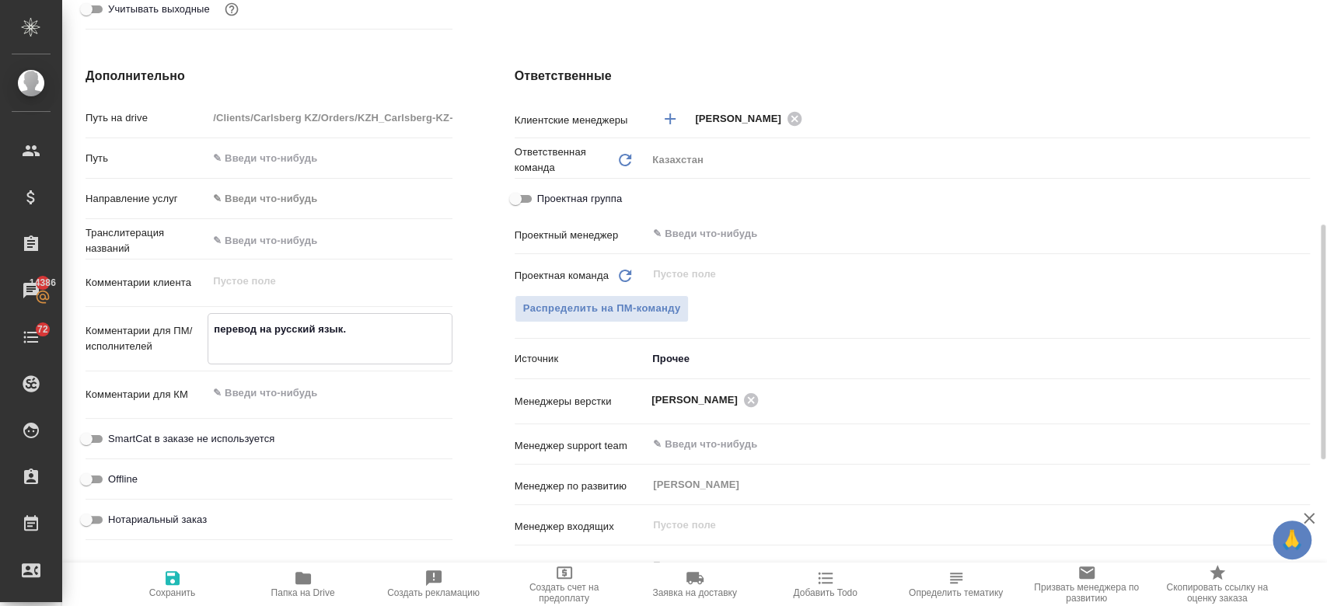
type textarea "x"
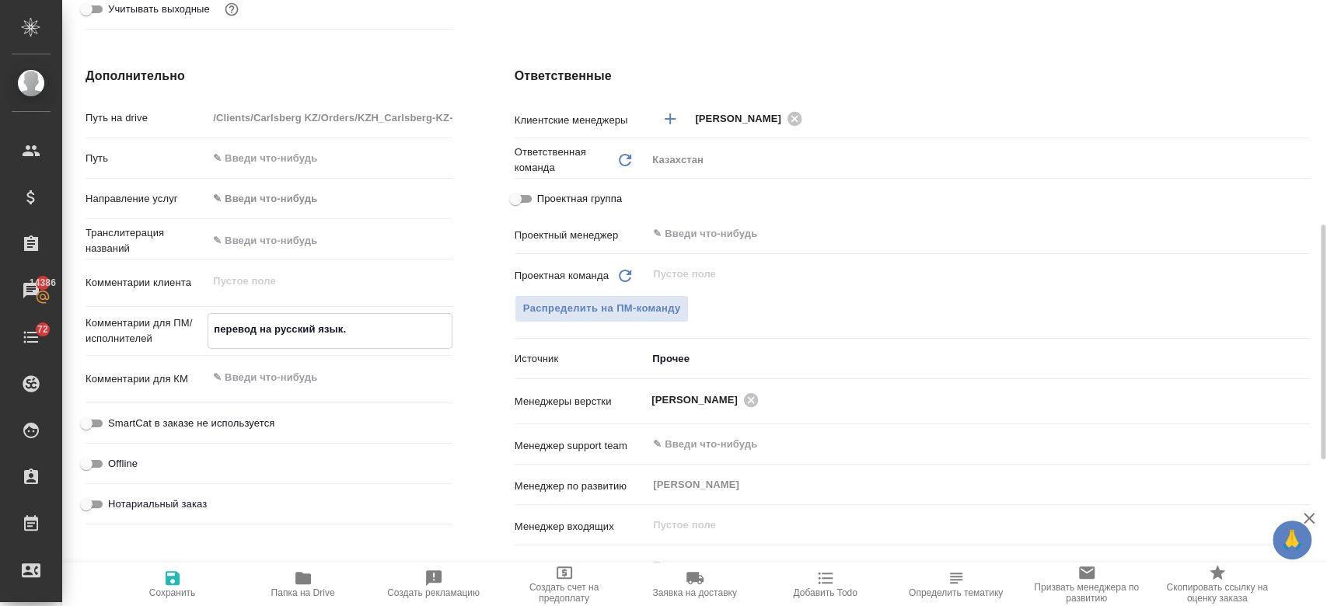
type textarea "перевод на русский язык.!"
type textarea "x"
type textarea "перевод на русский язык.!."
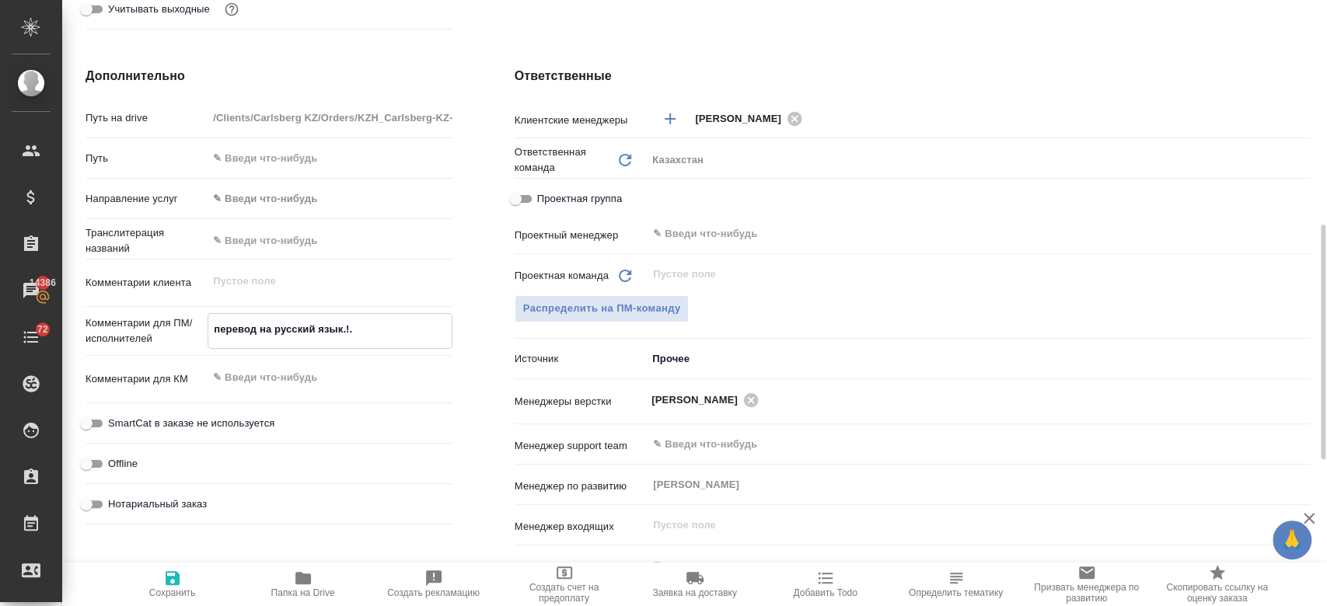
type textarea "x"
type textarea "перевод на русский язык.!."
type textarea "x"
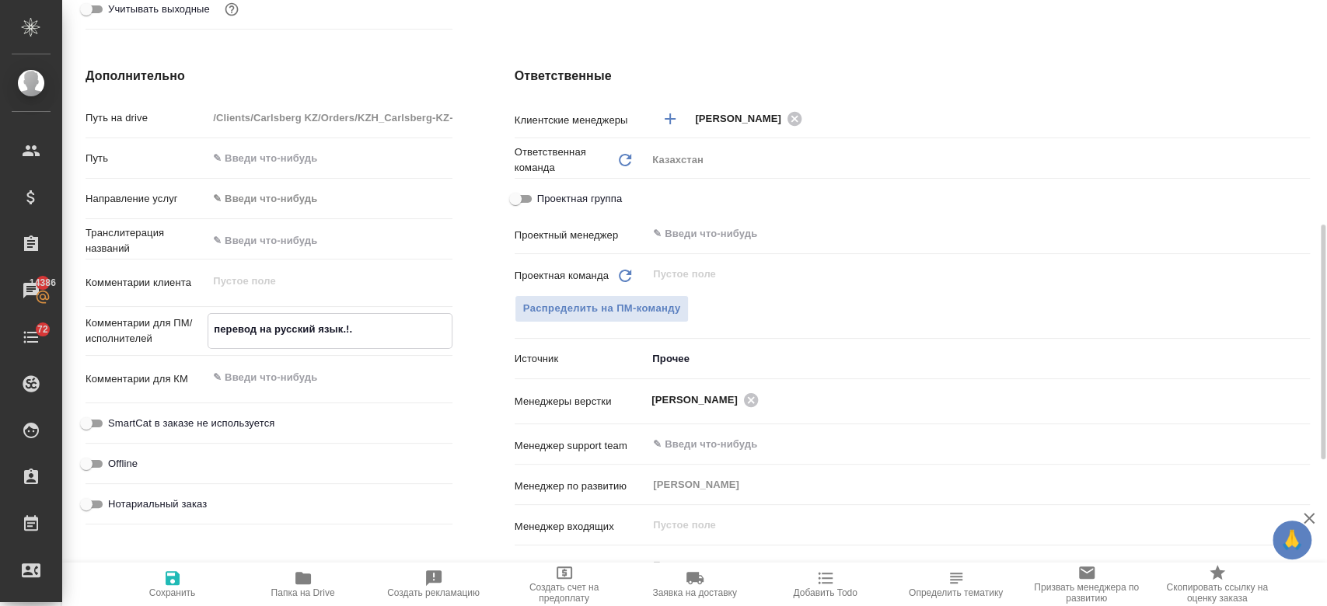
type textarea "x"
type textarea "перевод на русский язык.!."
type textarea "x"
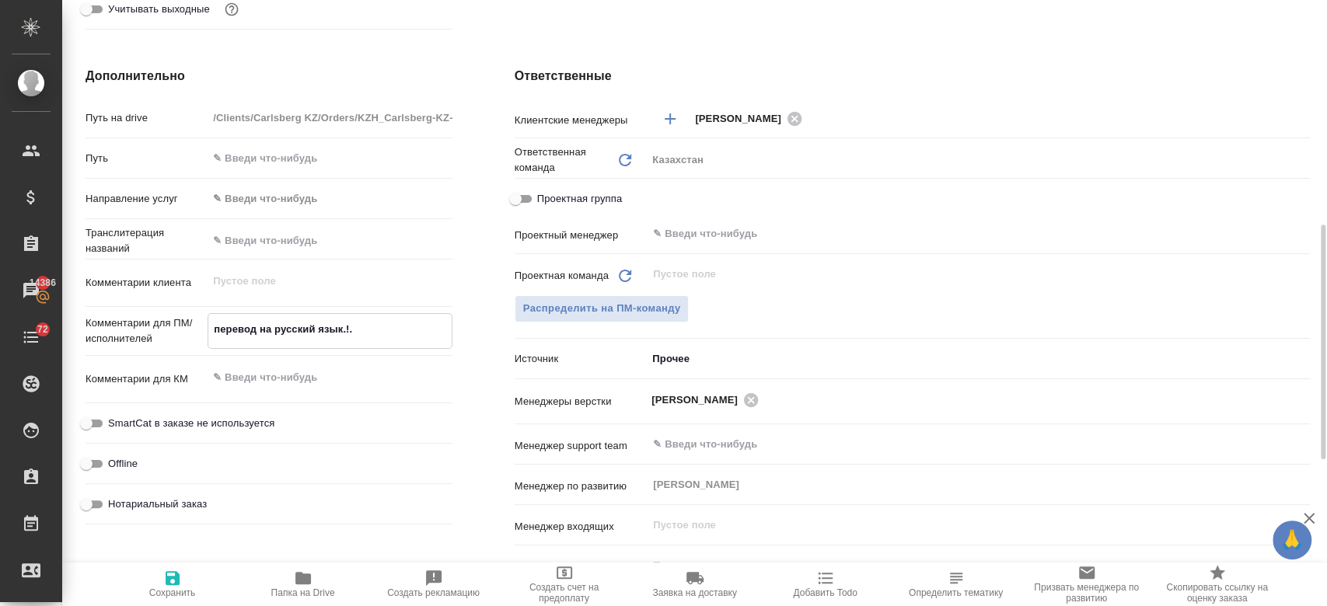
type textarea "x"
type textarea "перевод на русский язык.!"
type textarea "x"
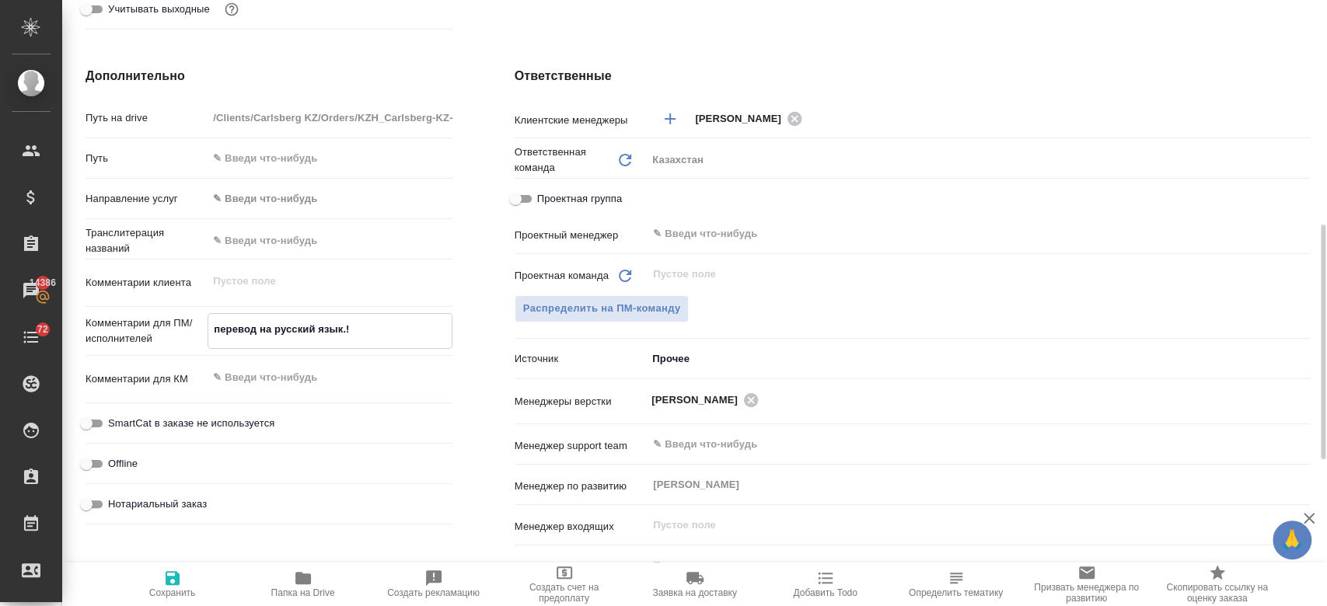
type textarea "перевод на русский язык."
type textarea "x"
type textarea "перевод на русский язык."
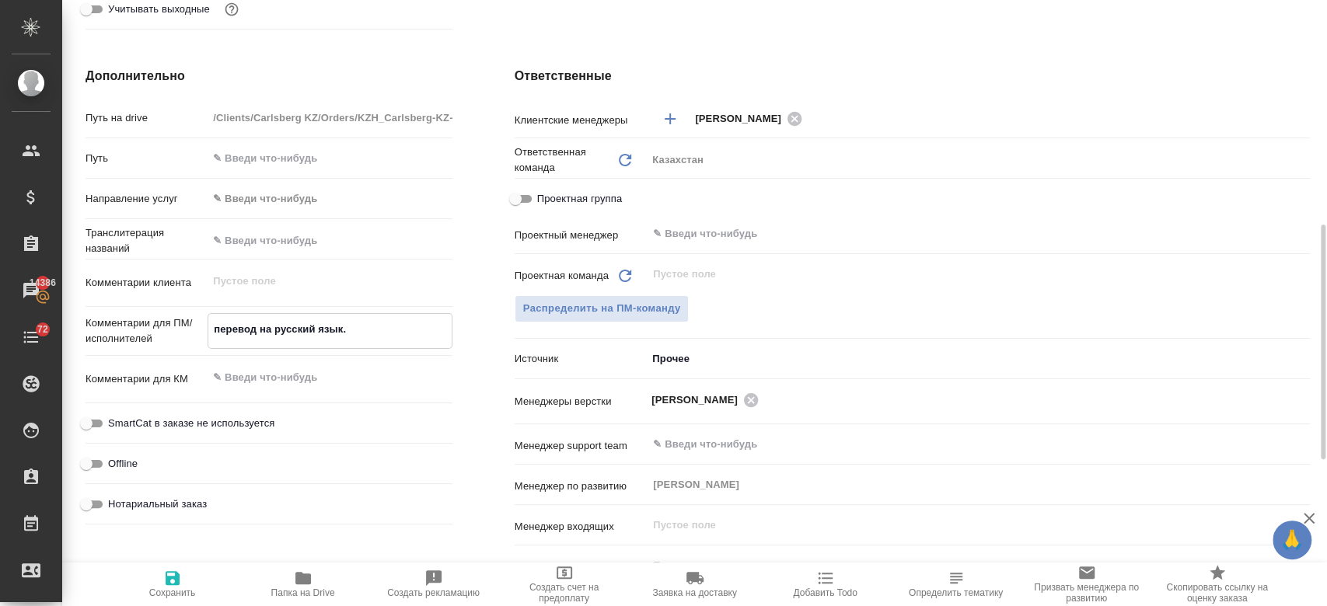
type textarea "x"
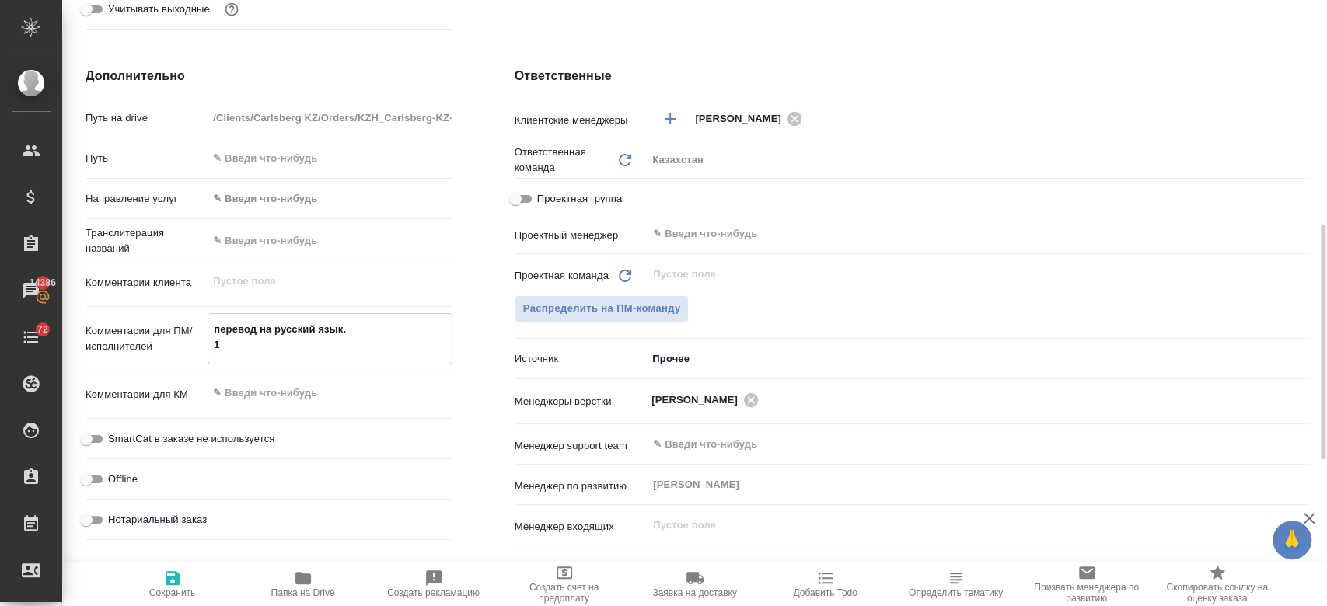
type textarea "перевод на русский язык. 1."
type textarea "x"
type textarea "перевод на русский язык. 1."
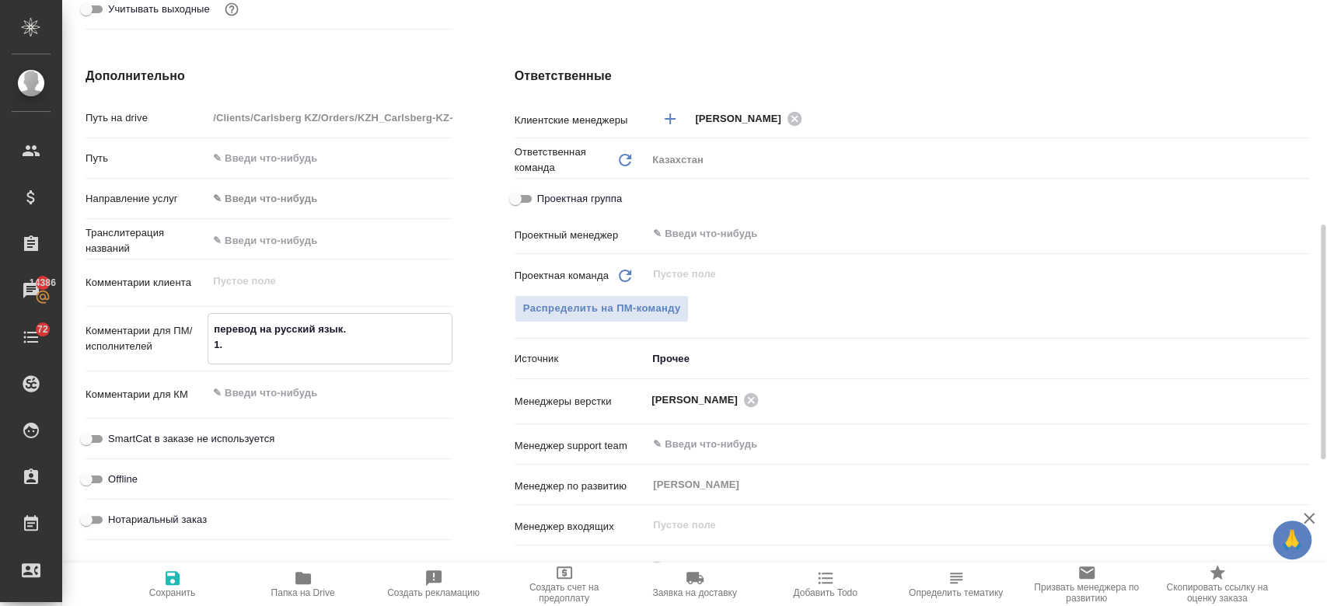
type textarea "x"
type textarea "перевод на русский язык. 1. к"
type textarea "x"
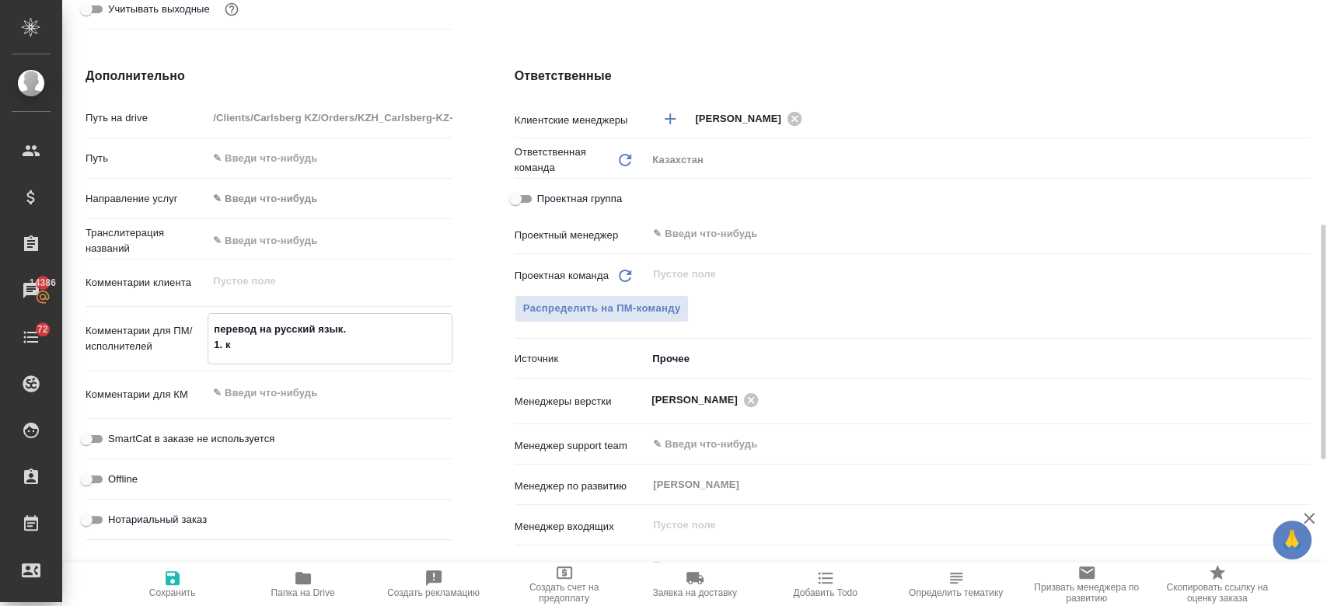
type textarea "перевод на русский язык. 1. ка"
type textarea "x"
type textarea "перевод на русский язык. 1. карт"
type textarea "x"
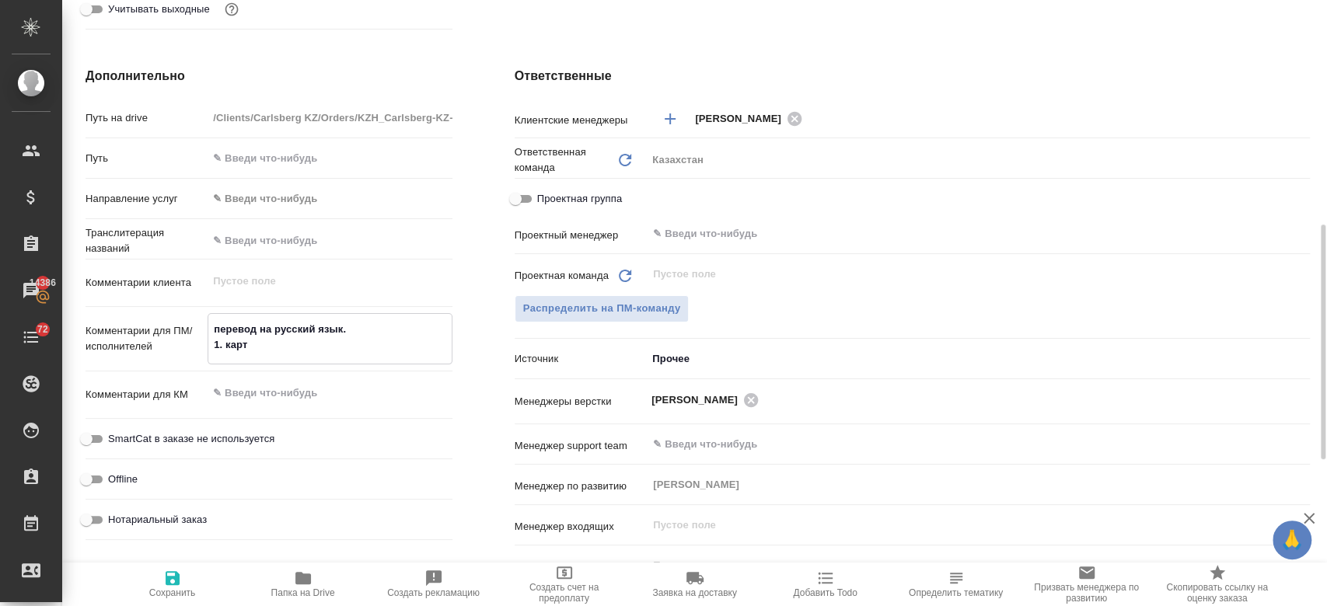
type textarea "x"
type textarea "перевод на русский язык. 1. карти"
type textarea "x"
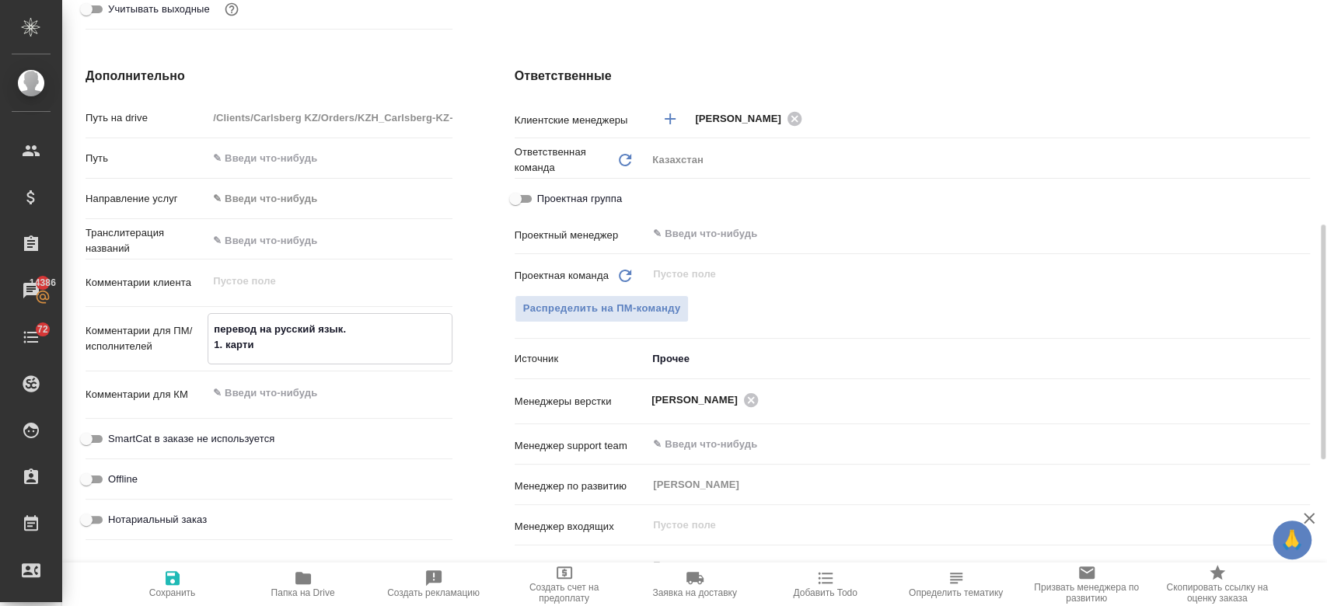
type textarea "x"
type textarea "перевод на русский язык. 1. картин"
type textarea "x"
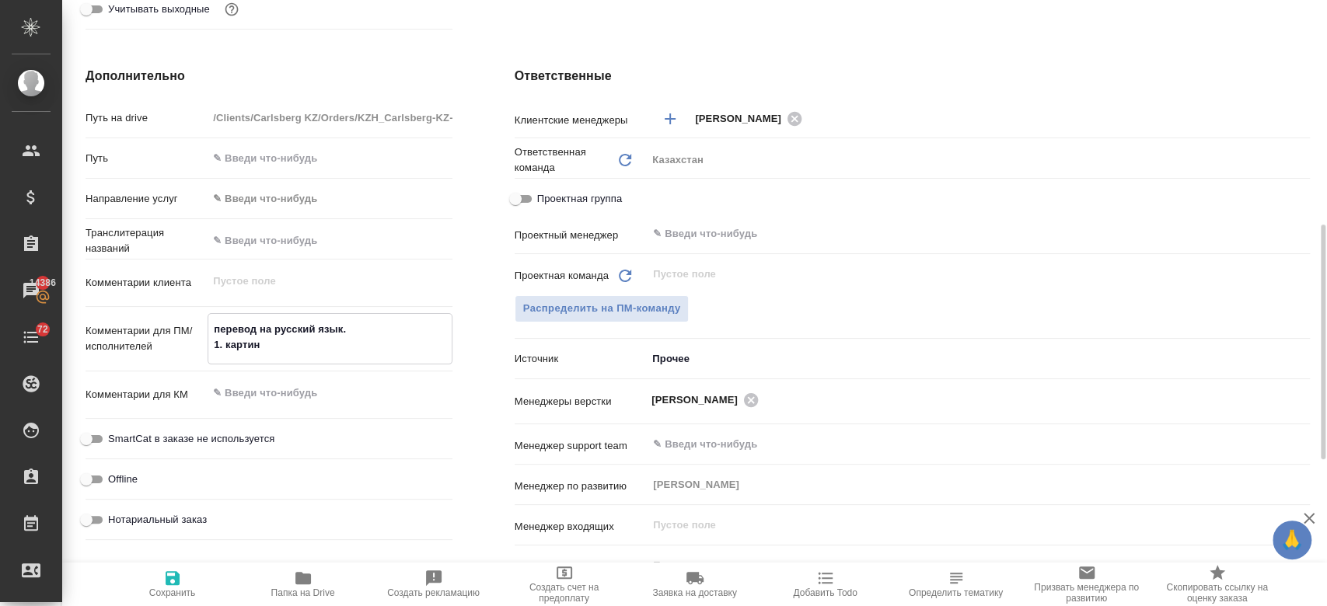
type textarea "перевод на русский язык. 1. картинк"
type textarea "x"
type textarea "перевод на русский язык. 1. картинки"
type textarea "x"
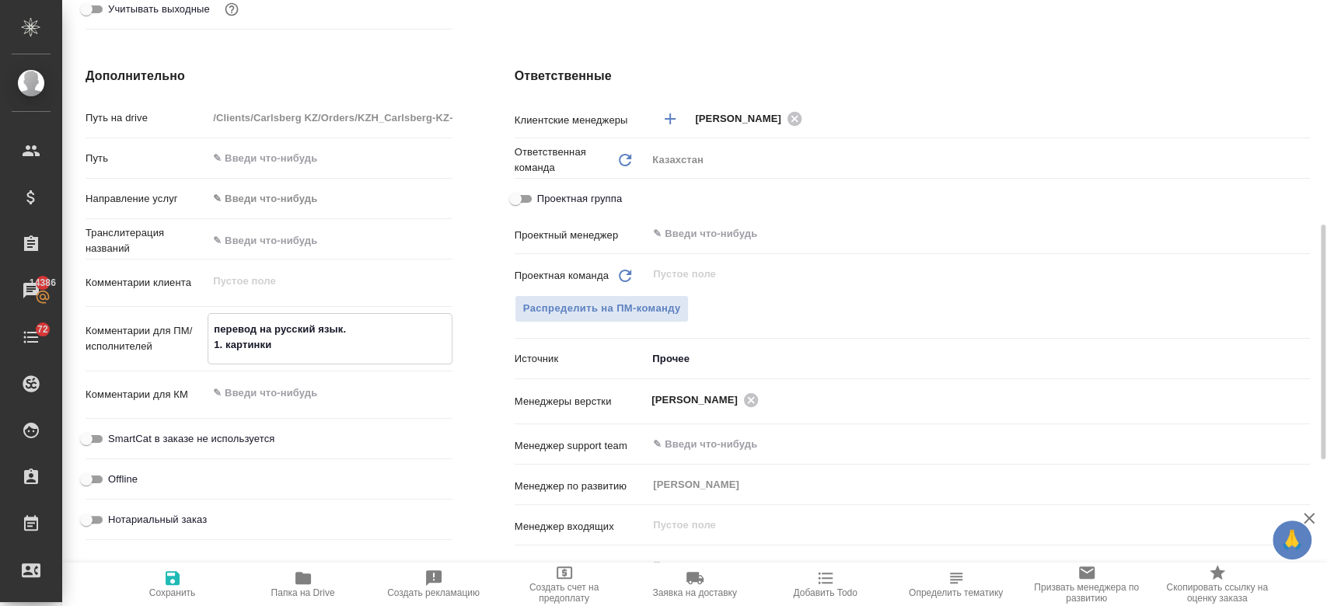
type textarea "перевод на русский язык. 1. картинки о"
type textarea "x"
type textarea "перевод на русский язык. 1. картинки ос"
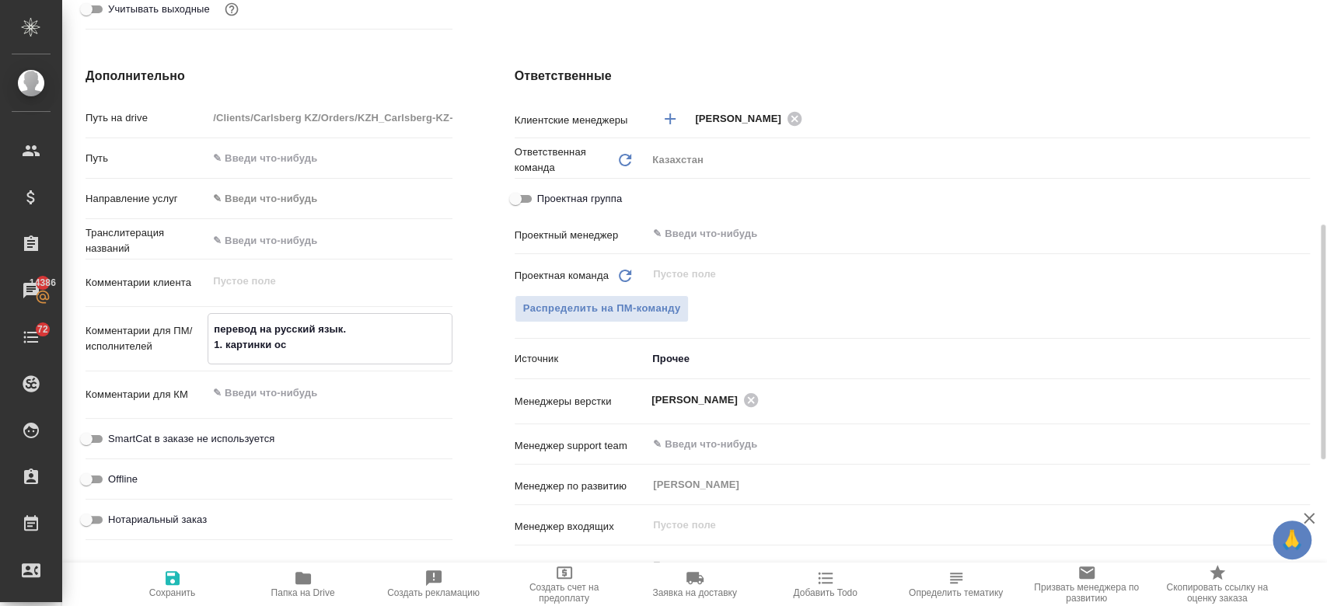
type textarea "x"
type textarea "перевод на русский язык. 1. картинки ост"
type textarea "x"
type textarea "перевод на русский язык. 1. картинки остав"
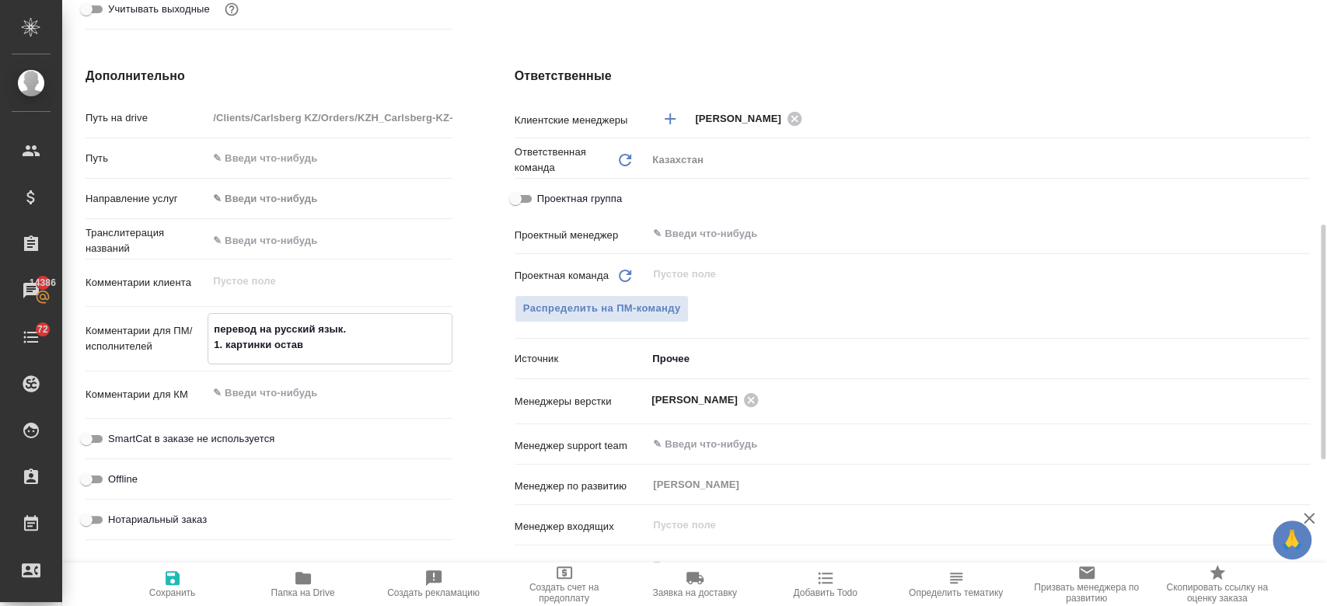
type textarea "x"
type textarea "перевод на русский язык. 1. картинки оставл"
type textarea "x"
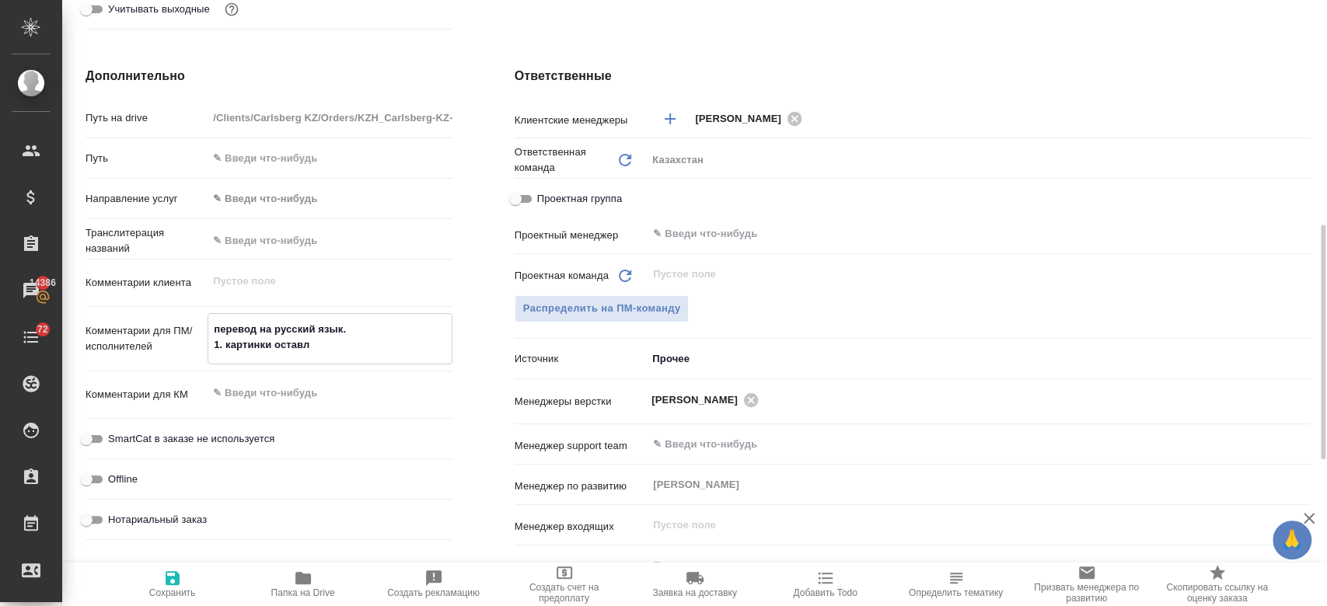
type textarea "x"
type textarea "перевод на русский язык. 1. картинки оставляе"
type textarea "x"
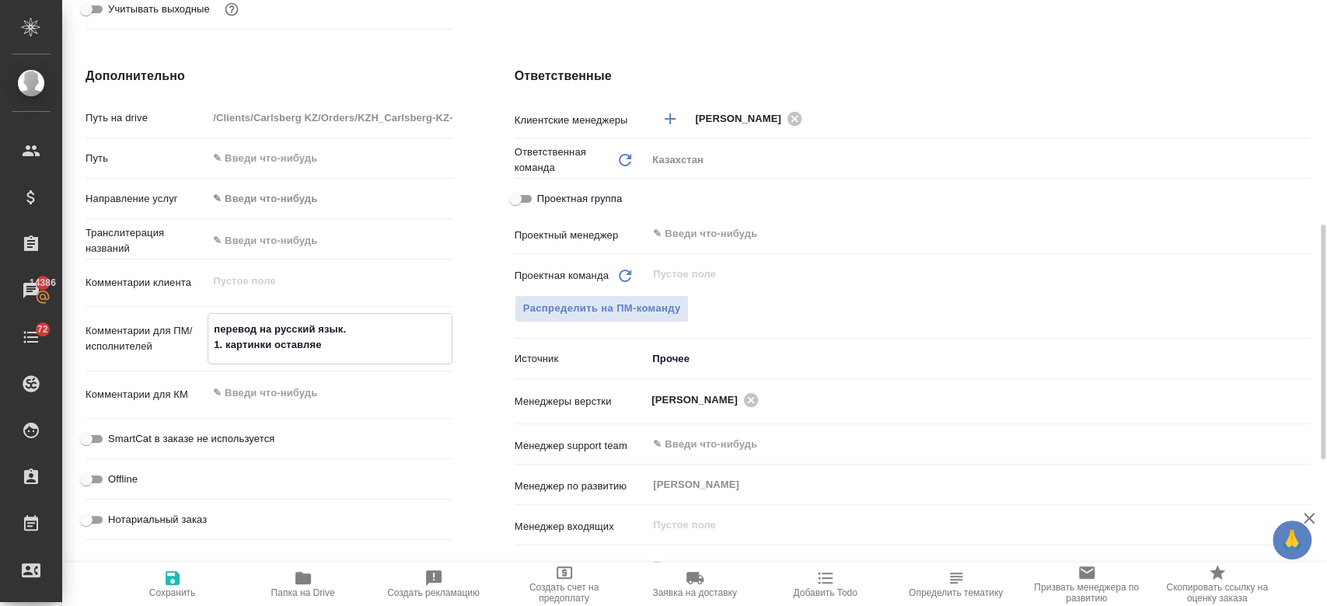
type textarea "x"
type textarea "перевод на русский язык. 1. картинки оставляем"
type textarea "x"
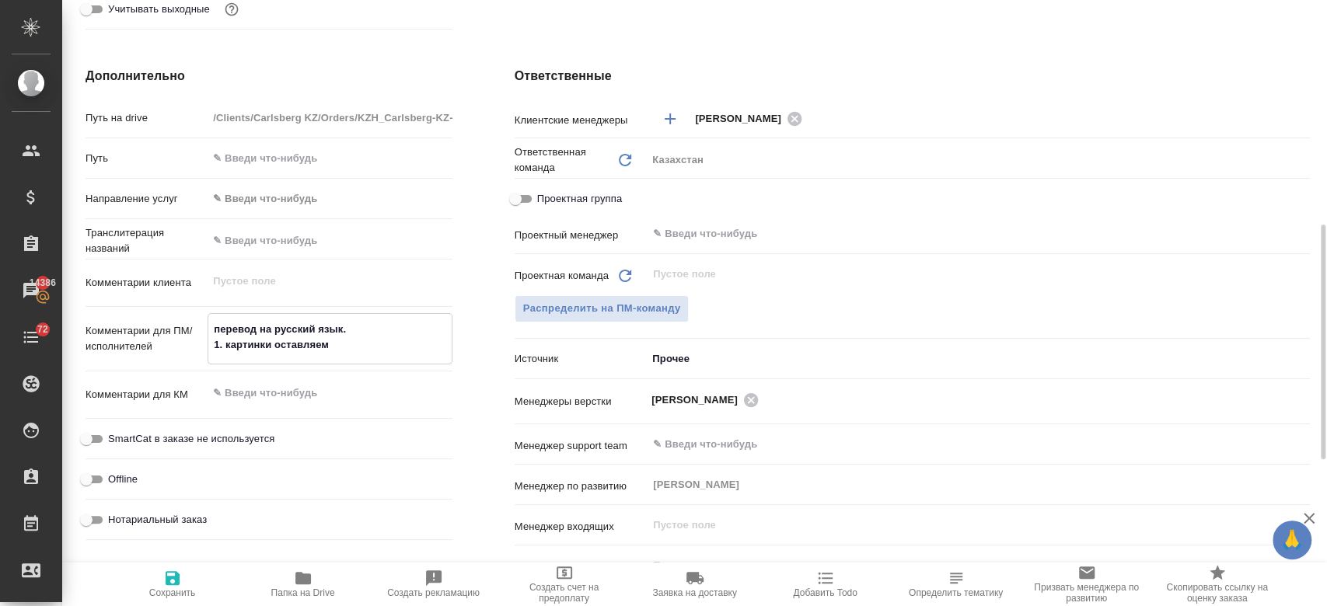
type textarea "перевод на русский язык. 1. картинки оставляемт"
type textarea "x"
type textarea "перевод на русский язык. 1. картинки оставляемта"
type textarea "x"
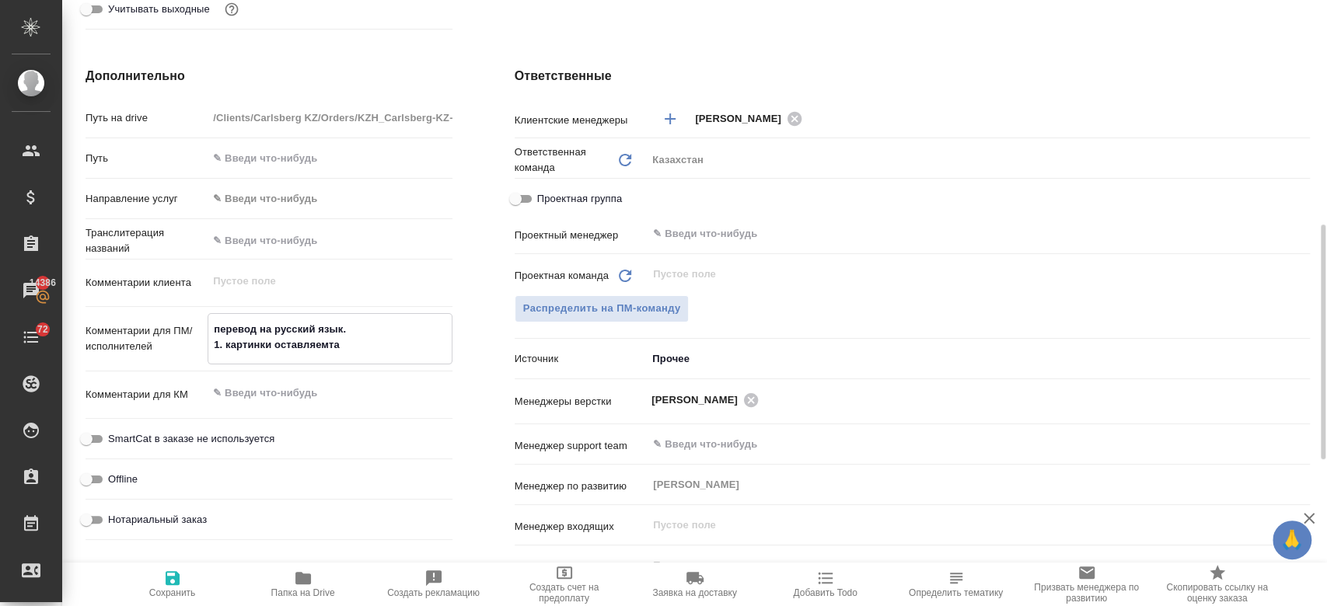
type textarea "перевод на русский язык. 1. картинки оставляемтак"
type textarea "x"
type textarea "перевод на русский язык. 1. картинки оставляемта"
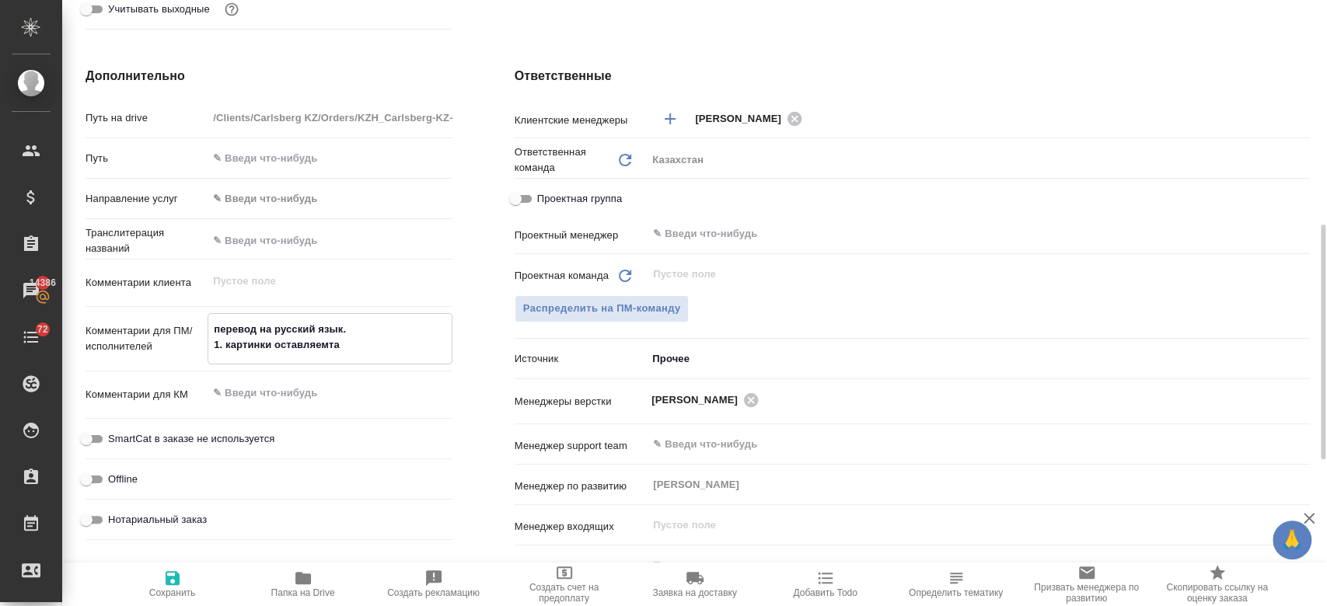
type textarea "x"
type textarea "перевод на русский язык. 1. картинки оставляемт"
type textarea "x"
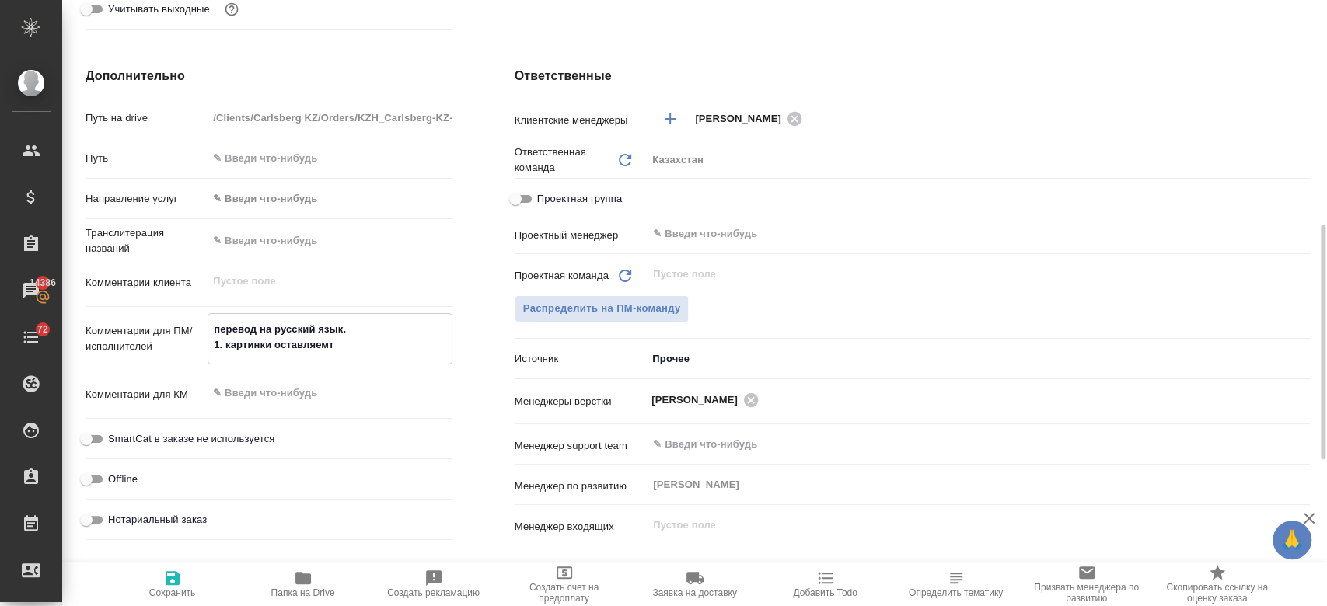
type textarea "x"
type textarea "перевод на русский язык. 1. картинки оставляем"
type textarea "x"
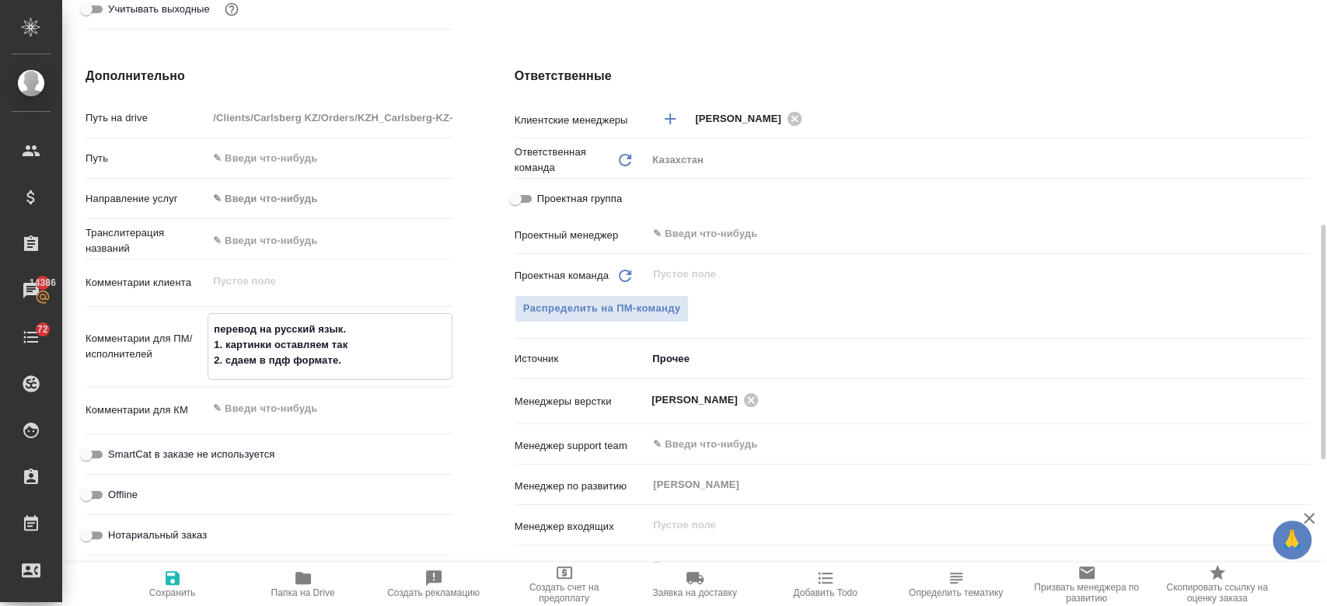
click at [167, 589] on span "Сохранить" at bounding box center [172, 593] width 47 height 11
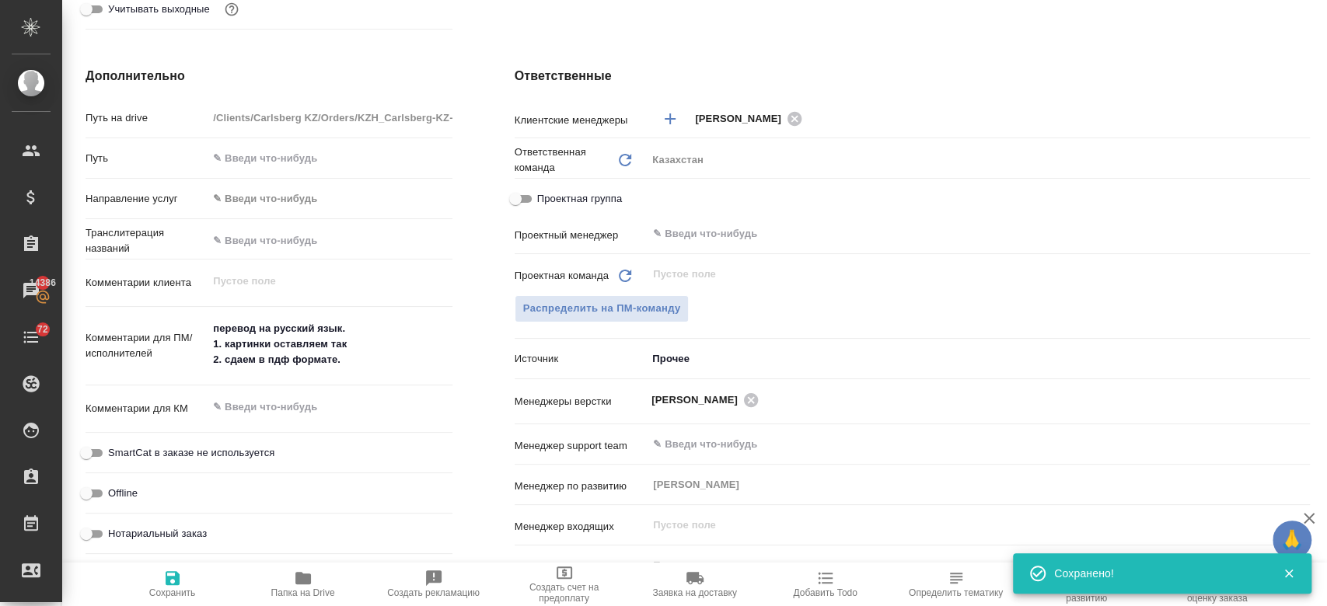
scroll to position [0, 0]
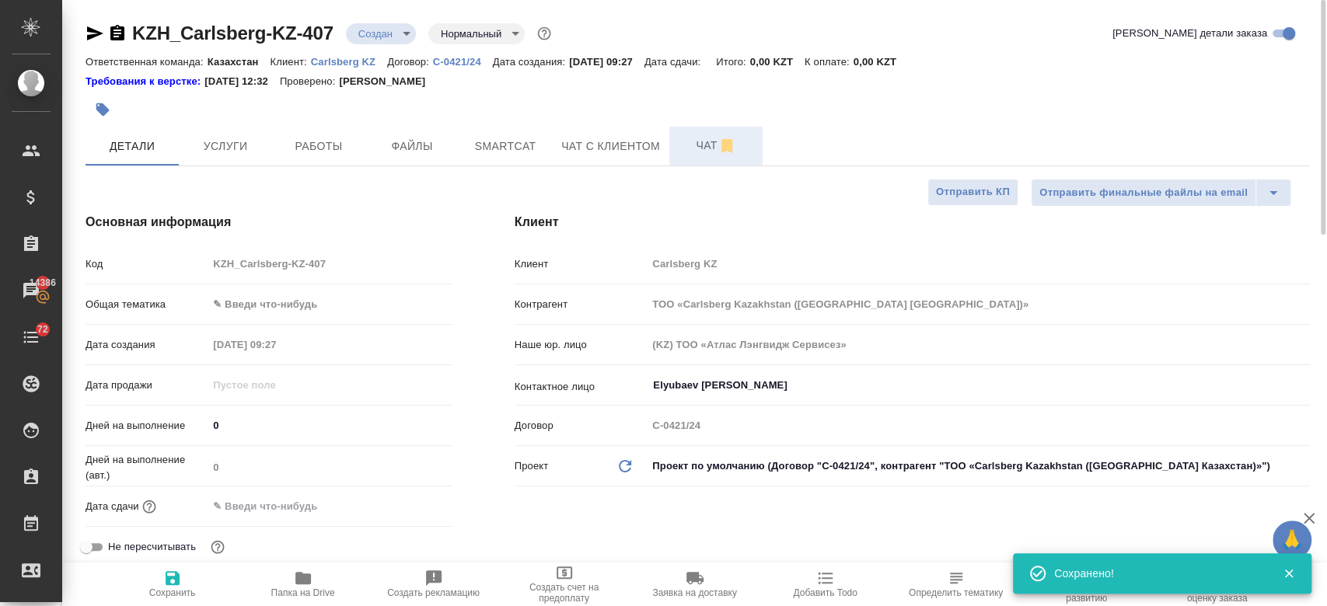
click at [692, 144] on span "Чат" at bounding box center [716, 145] width 75 height 19
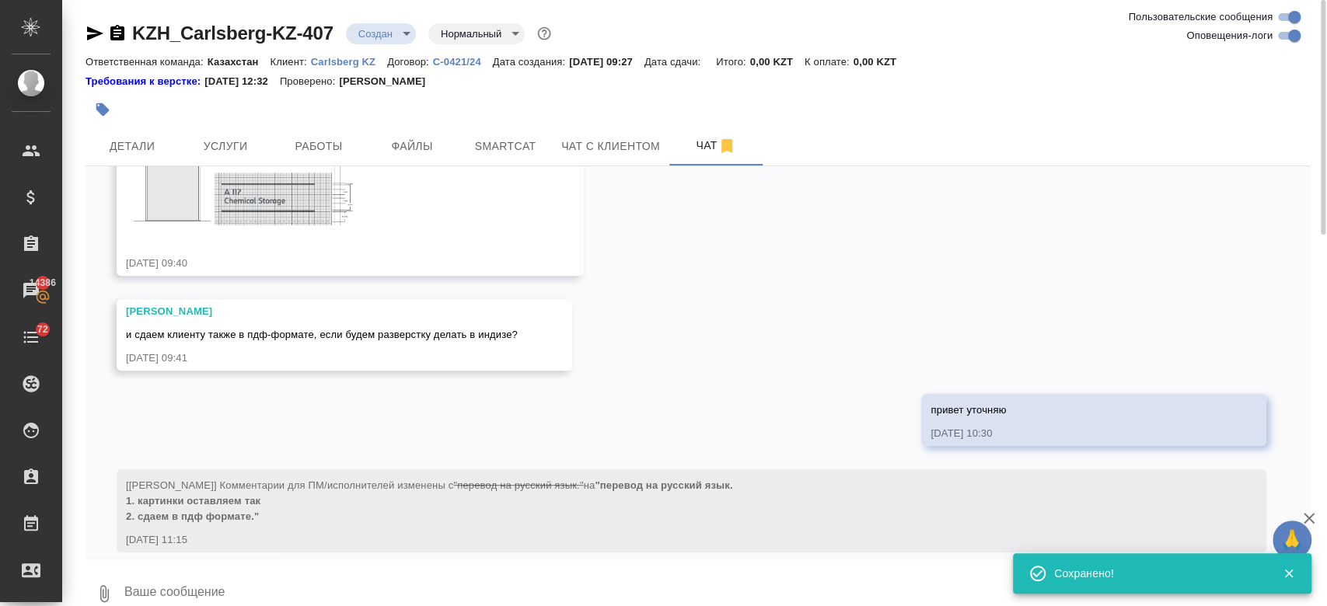
scroll to position [639, 0]
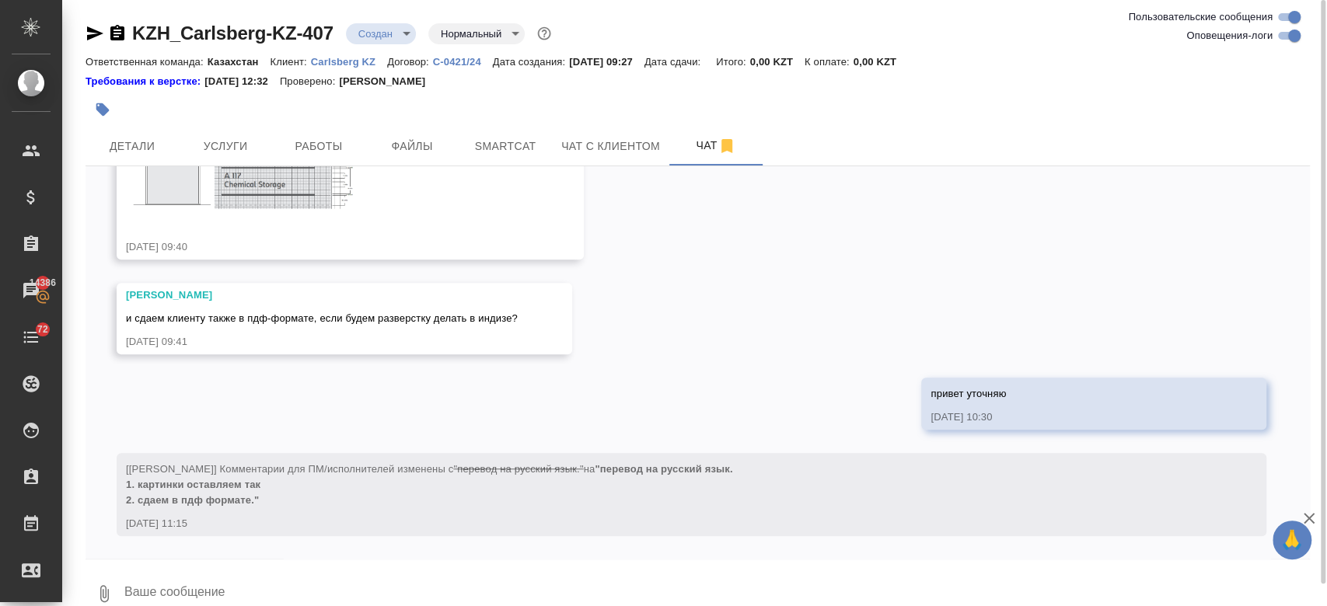
click at [312, 574] on textarea at bounding box center [716, 593] width 1187 height 53
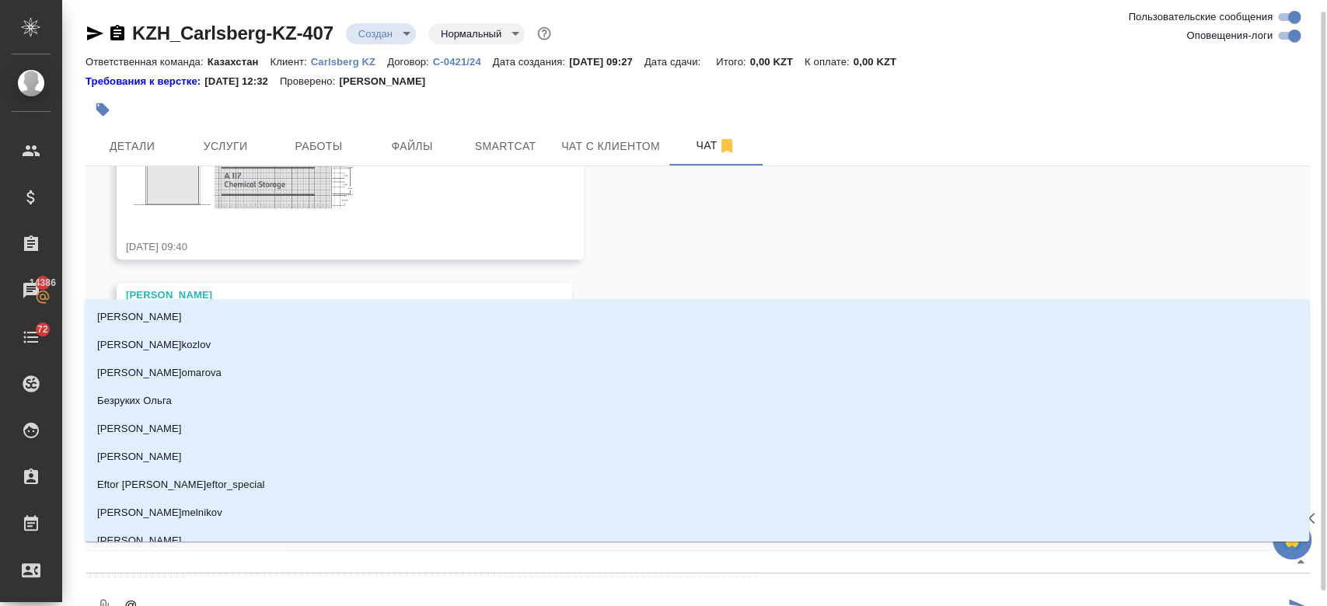
scroll to position [6, 0]
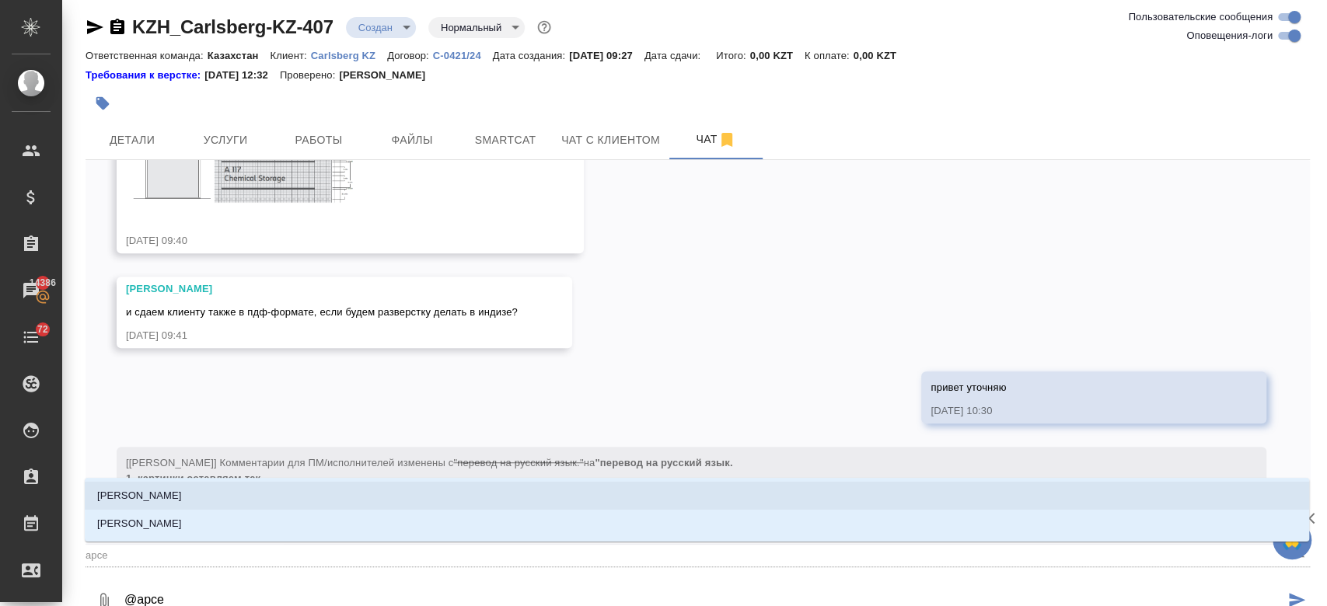
click at [206, 491] on li "[PERSON_NAME]" at bounding box center [697, 496] width 1224 height 28
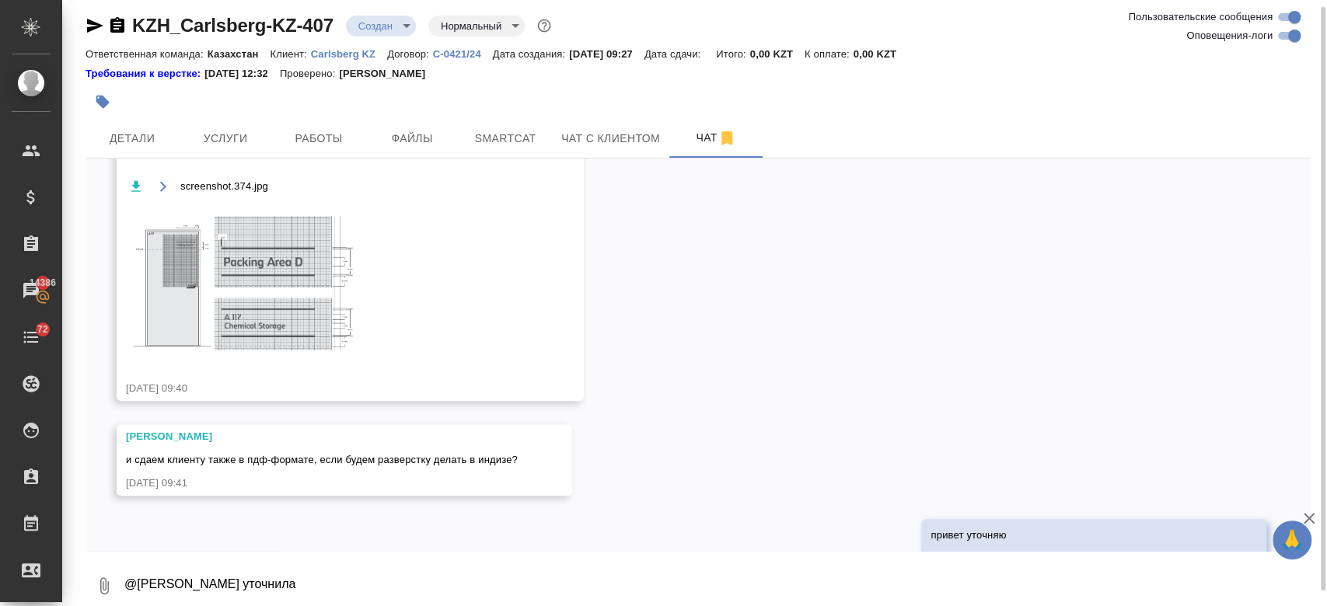
scroll to position [714, 0]
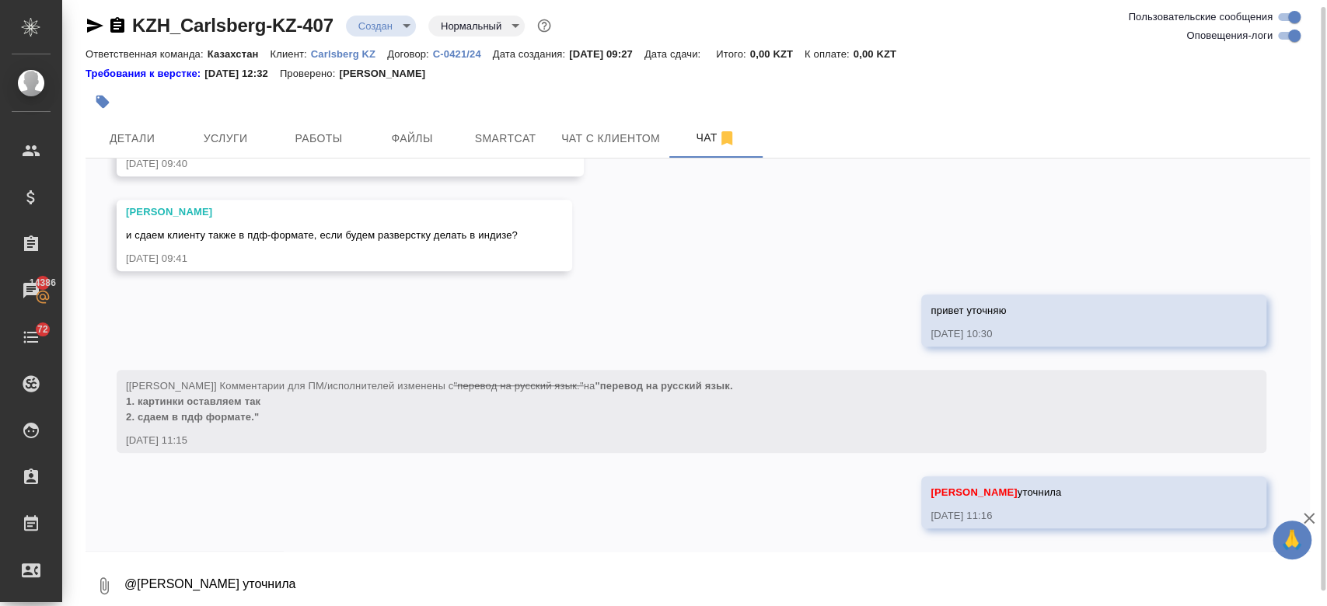
click at [648, 99] on div at bounding box center [493, 102] width 816 height 34
click at [535, 96] on div at bounding box center [493, 102] width 816 height 34
click at [588, 90] on div at bounding box center [493, 102] width 816 height 34
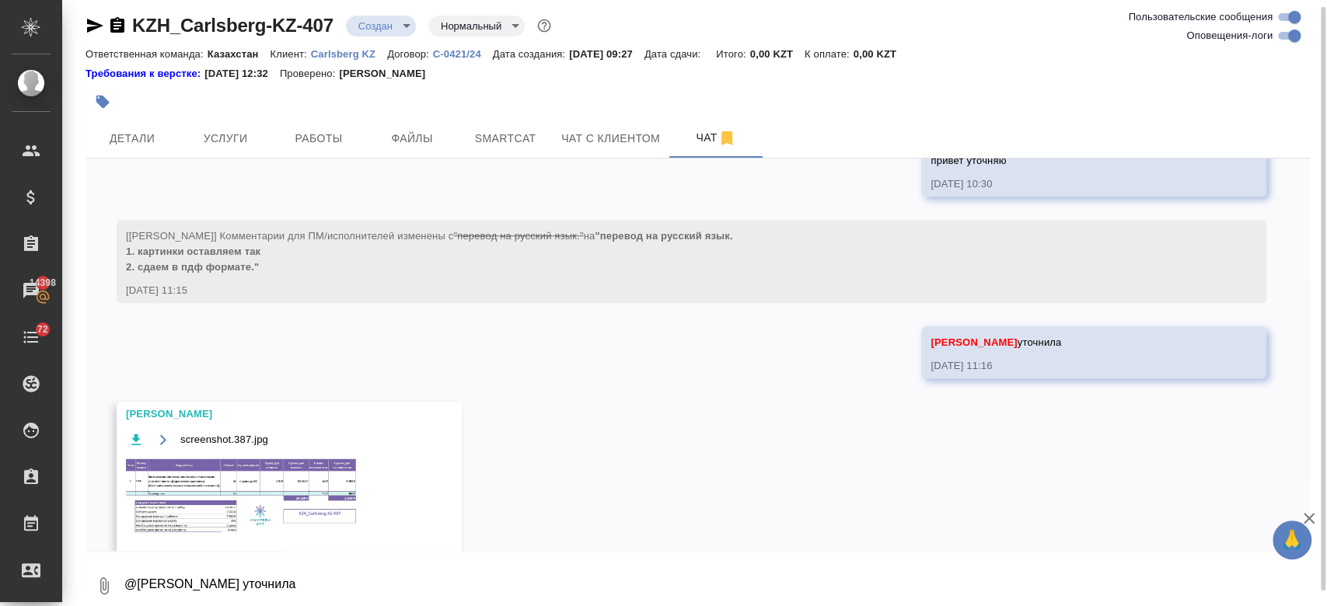
scroll to position [919, 0]
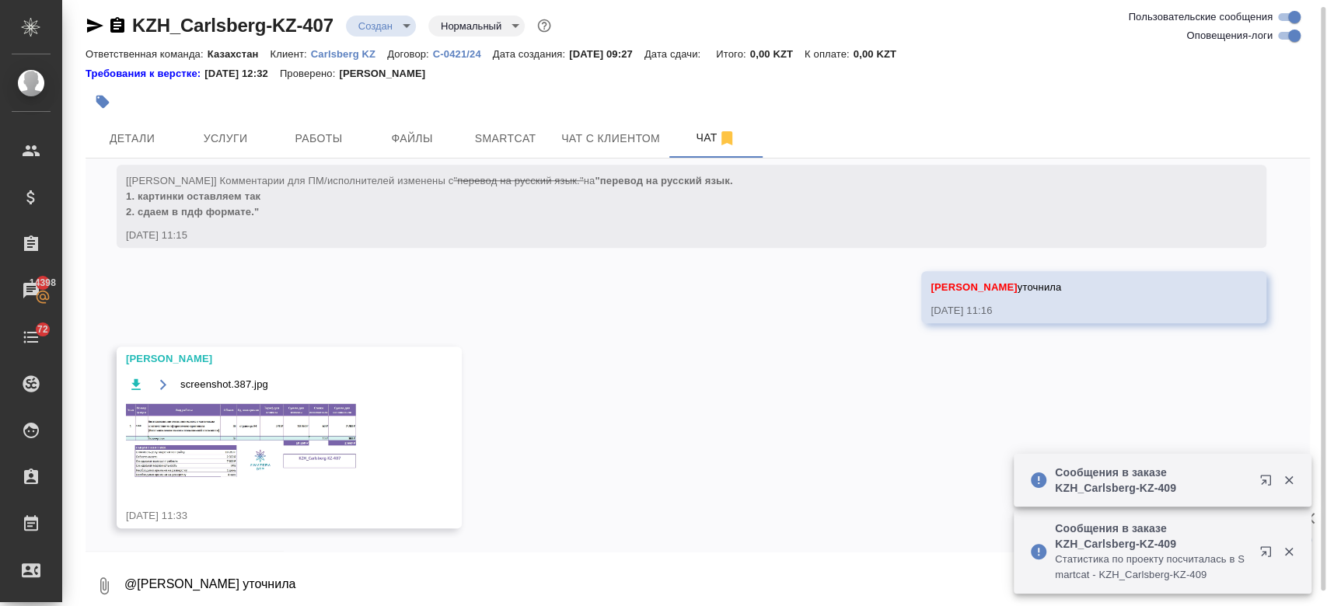
click at [274, 445] on img at bounding box center [242, 441] width 233 height 79
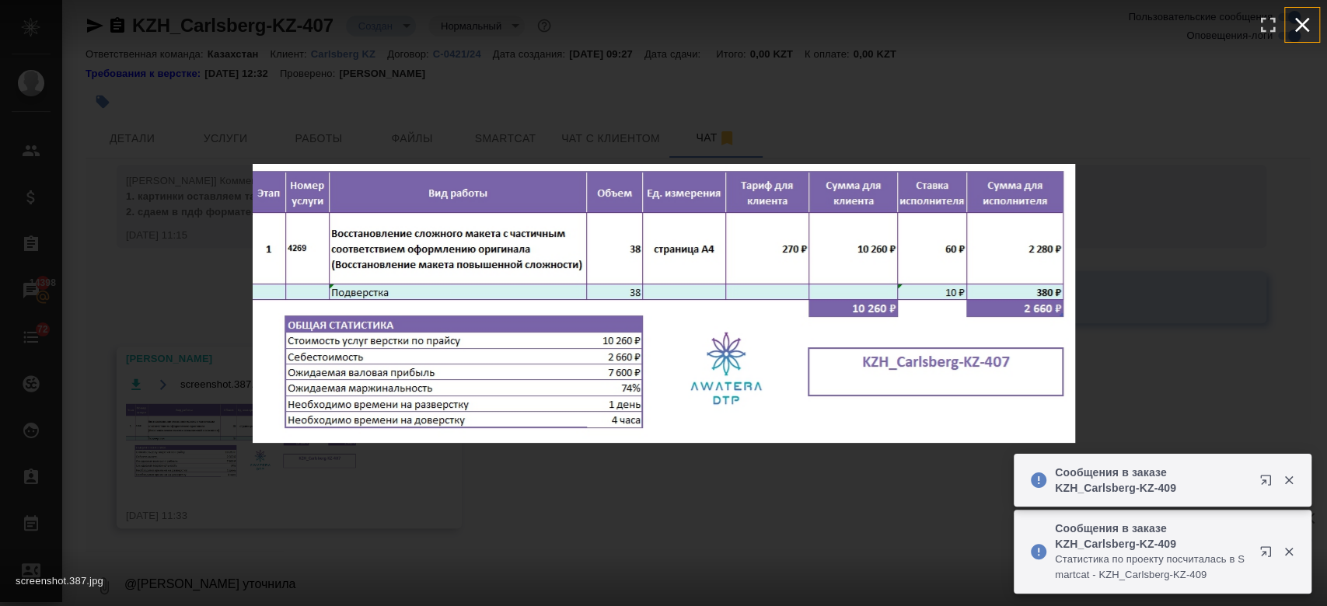
click at [1297, 30] on icon "button" at bounding box center [1301, 24] width 25 height 25
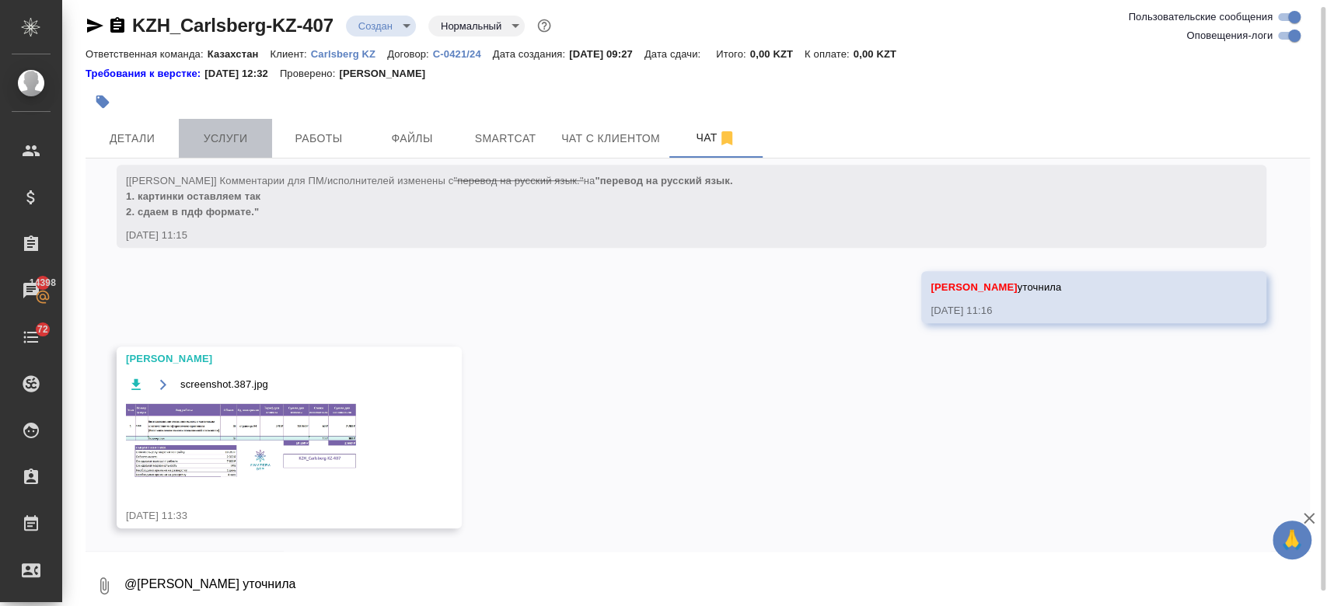
click at [218, 129] on span "Услуги" at bounding box center [225, 138] width 75 height 19
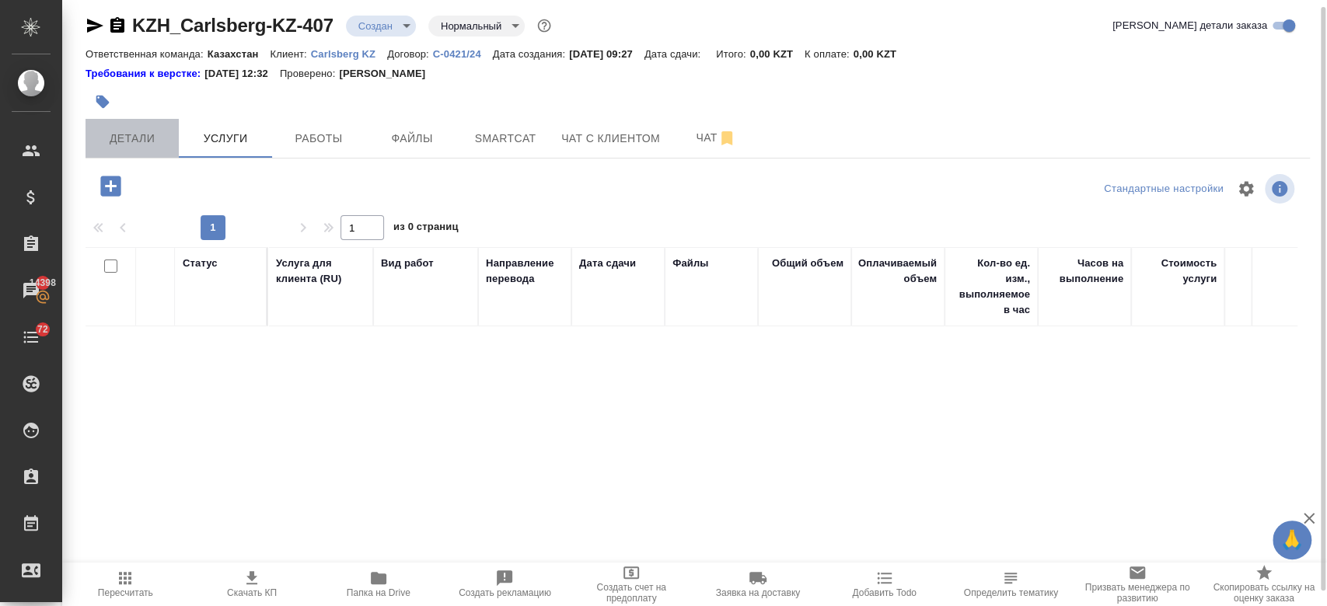
click at [144, 143] on span "Детали" at bounding box center [132, 138] width 75 height 19
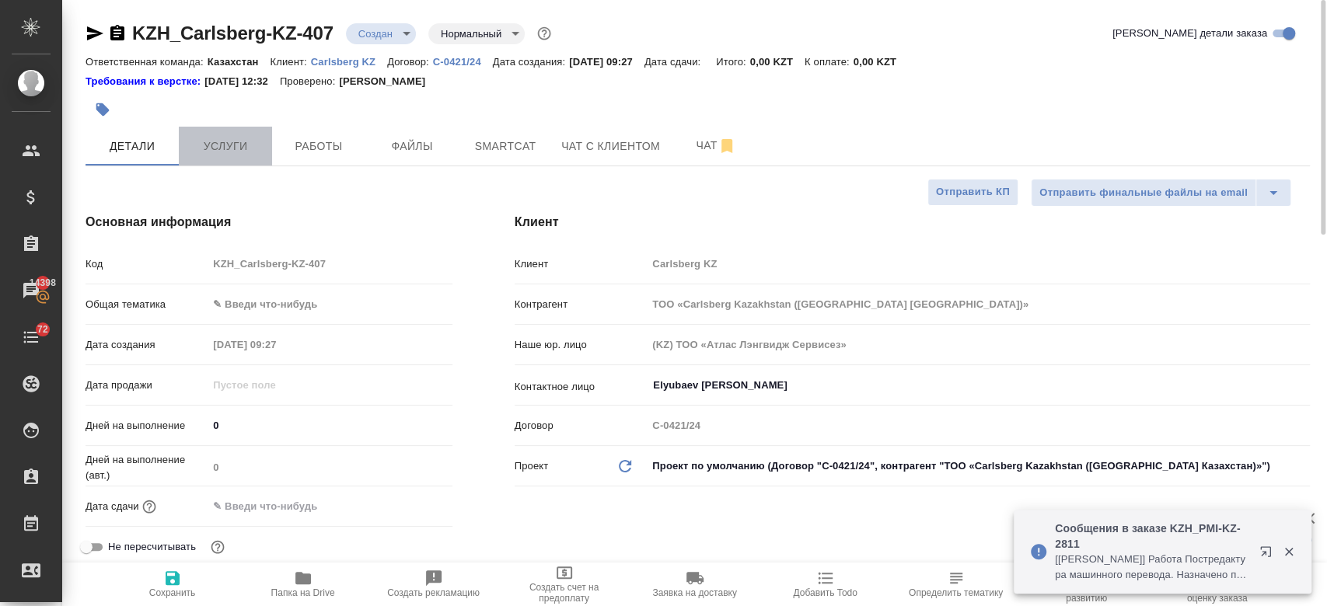
click at [239, 152] on span "Услуги" at bounding box center [225, 146] width 75 height 19
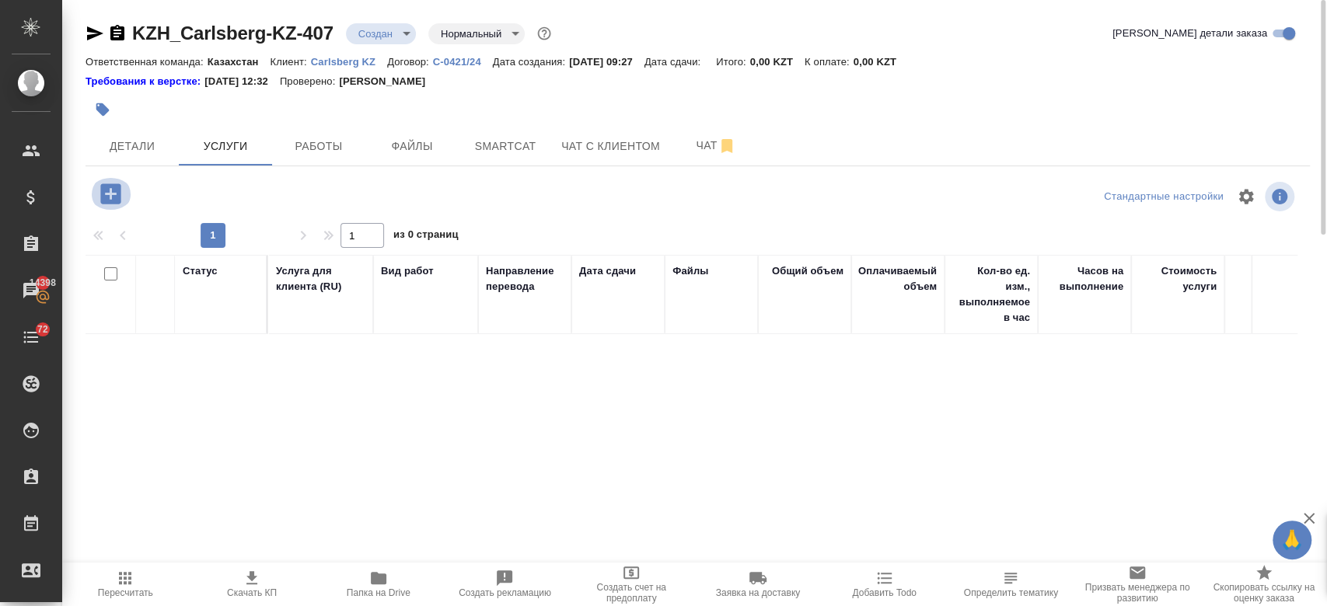
click at [111, 190] on icon "button" at bounding box center [110, 193] width 27 height 27
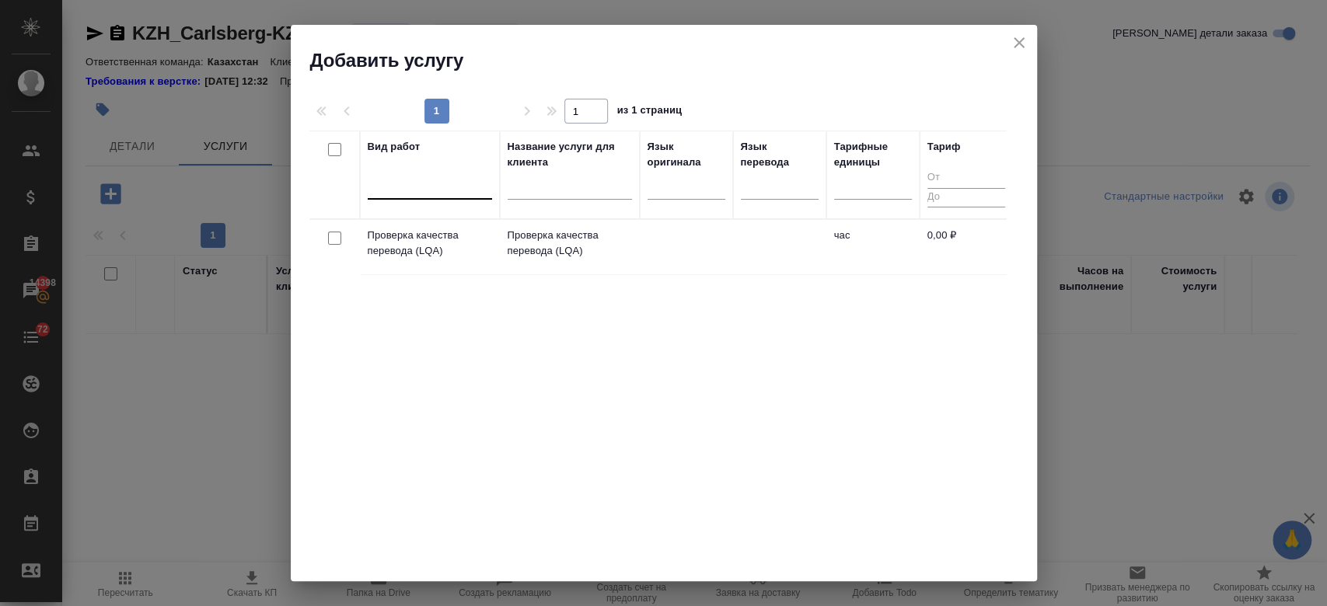
click at [417, 190] on div at bounding box center [430, 184] width 124 height 23
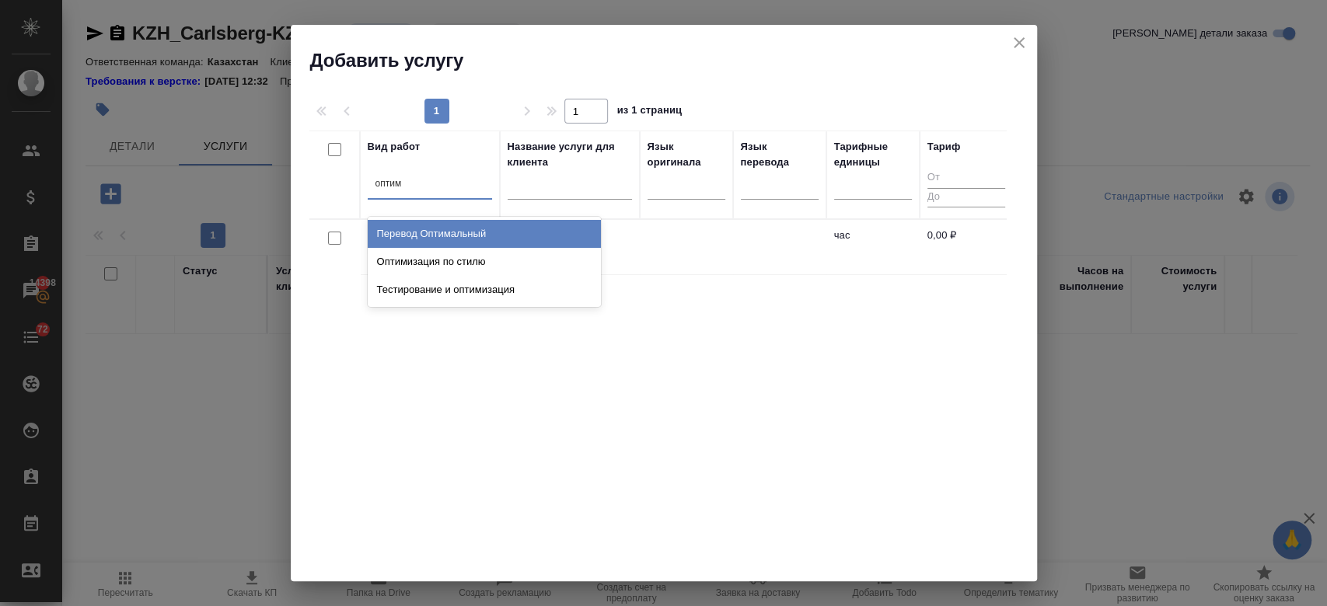
click at [437, 239] on div "Перевод Оптимальный" at bounding box center [484, 234] width 233 height 28
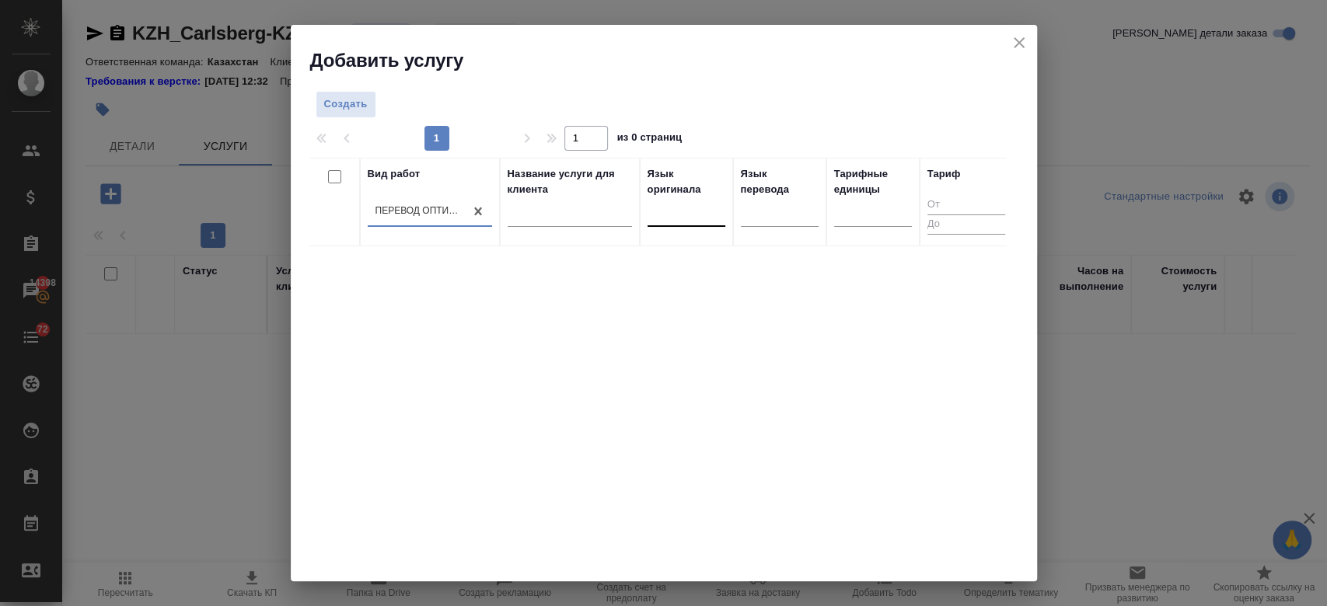
click at [672, 210] on div at bounding box center [686, 211] width 78 height 23
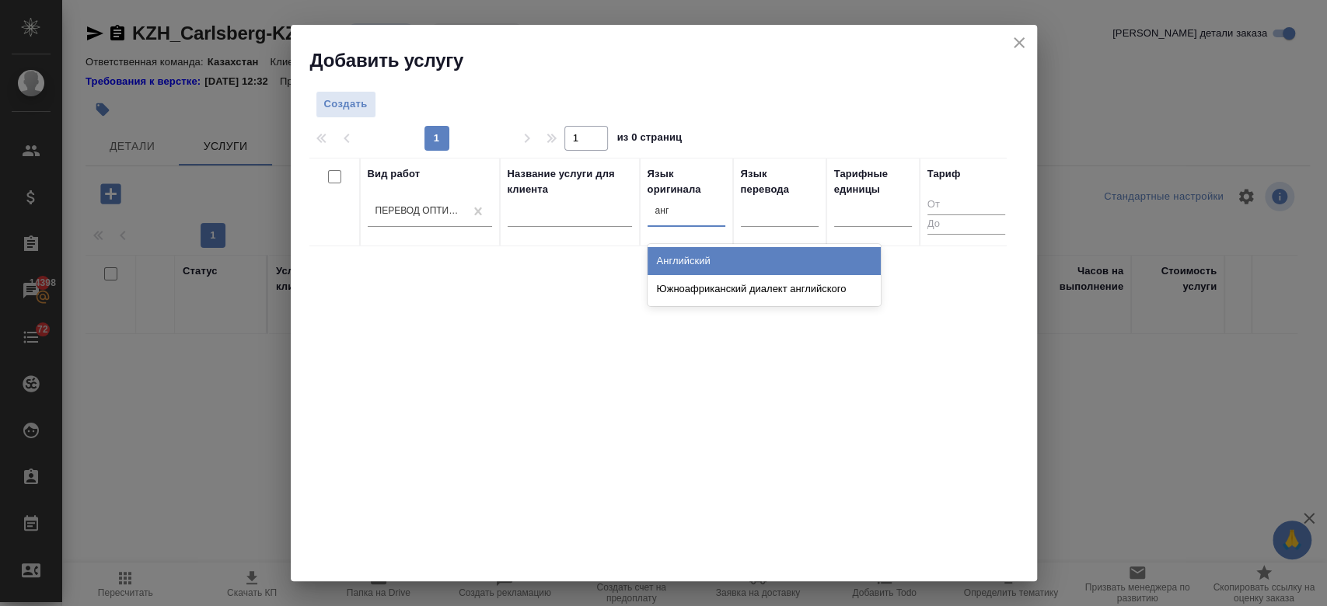
click at [690, 259] on div "Английский" at bounding box center [763, 261] width 233 height 28
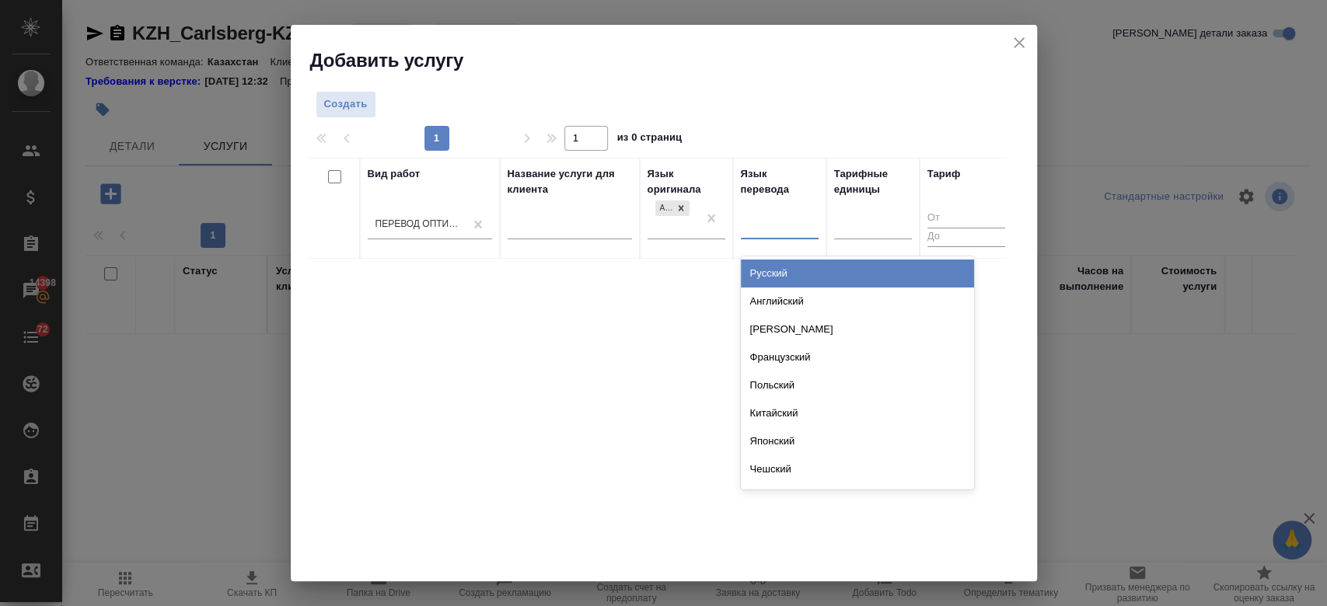
click at [768, 229] on div at bounding box center [780, 224] width 78 height 23
click at [755, 263] on div "Русский" at bounding box center [857, 274] width 233 height 28
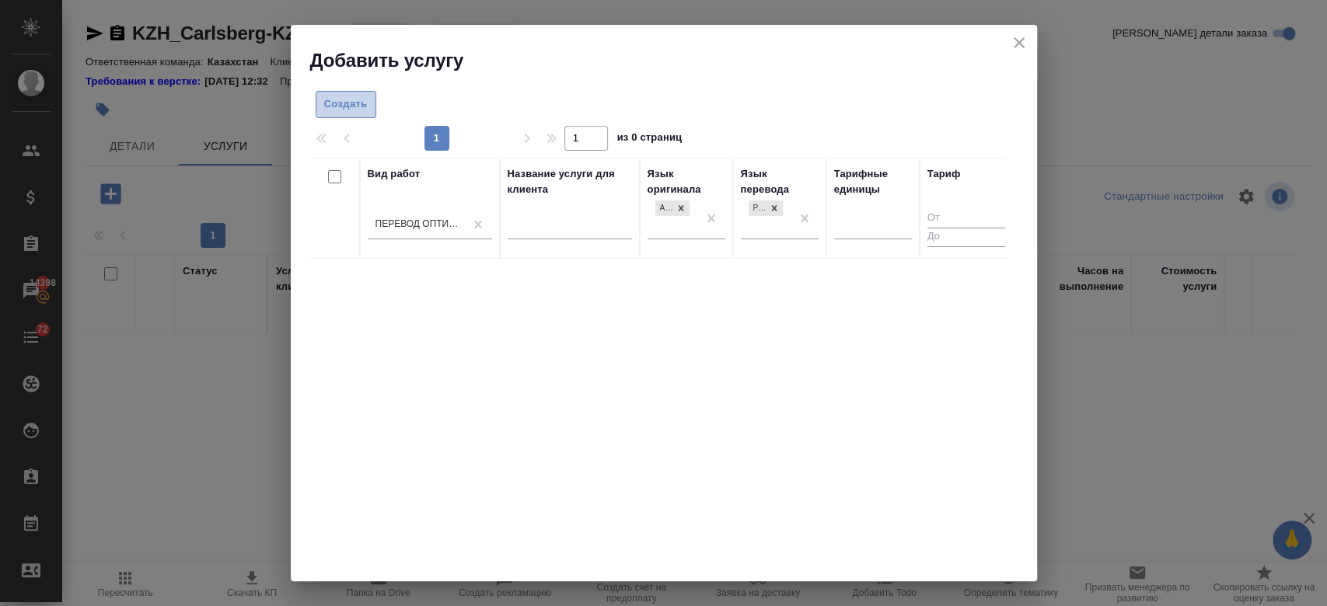
click at [346, 109] on span "Создать" at bounding box center [346, 105] width 44 height 18
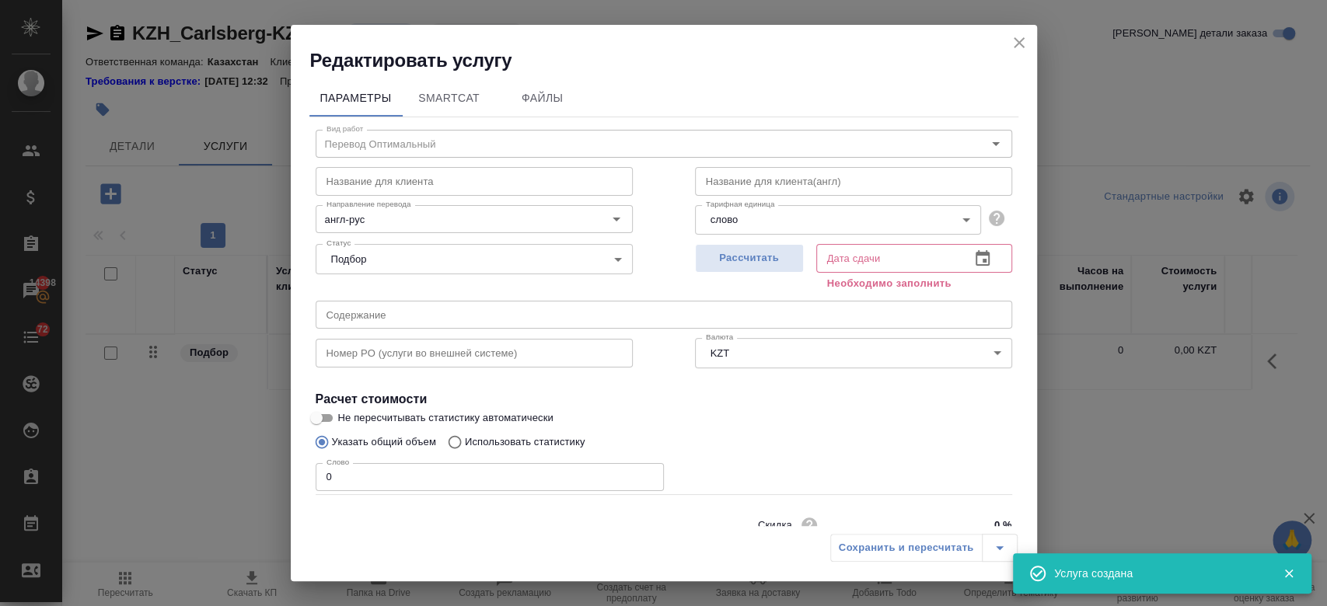
scroll to position [67, 0]
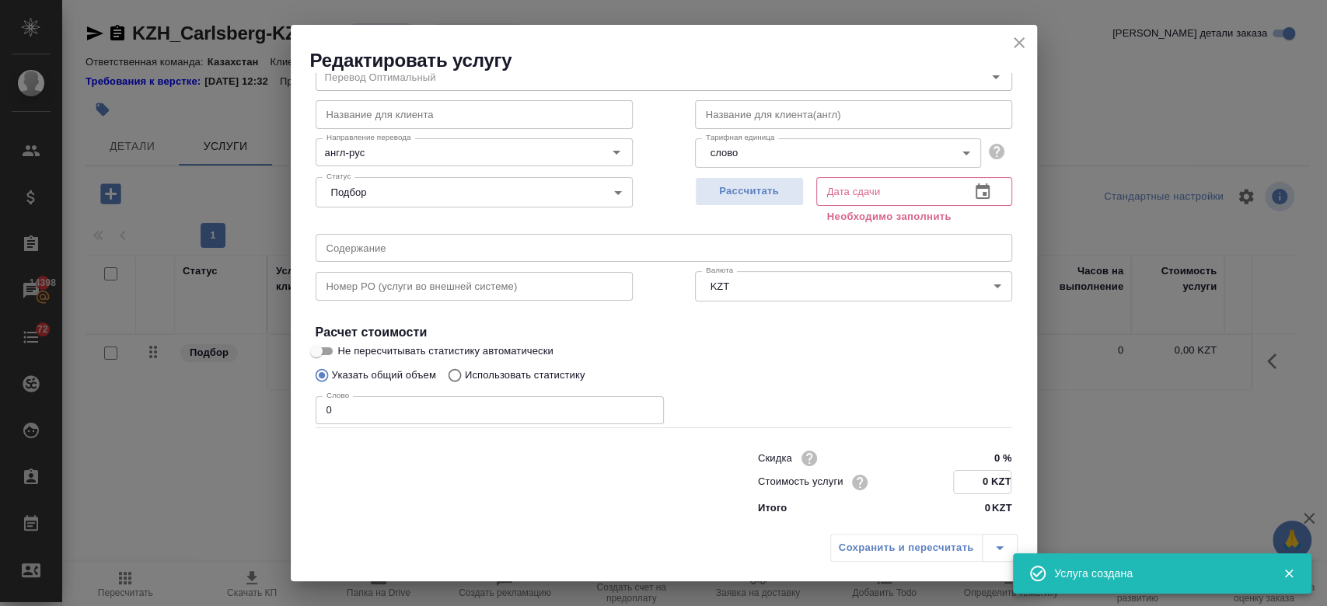
click at [971, 491] on input "0 KZT" at bounding box center [982, 482] width 57 height 23
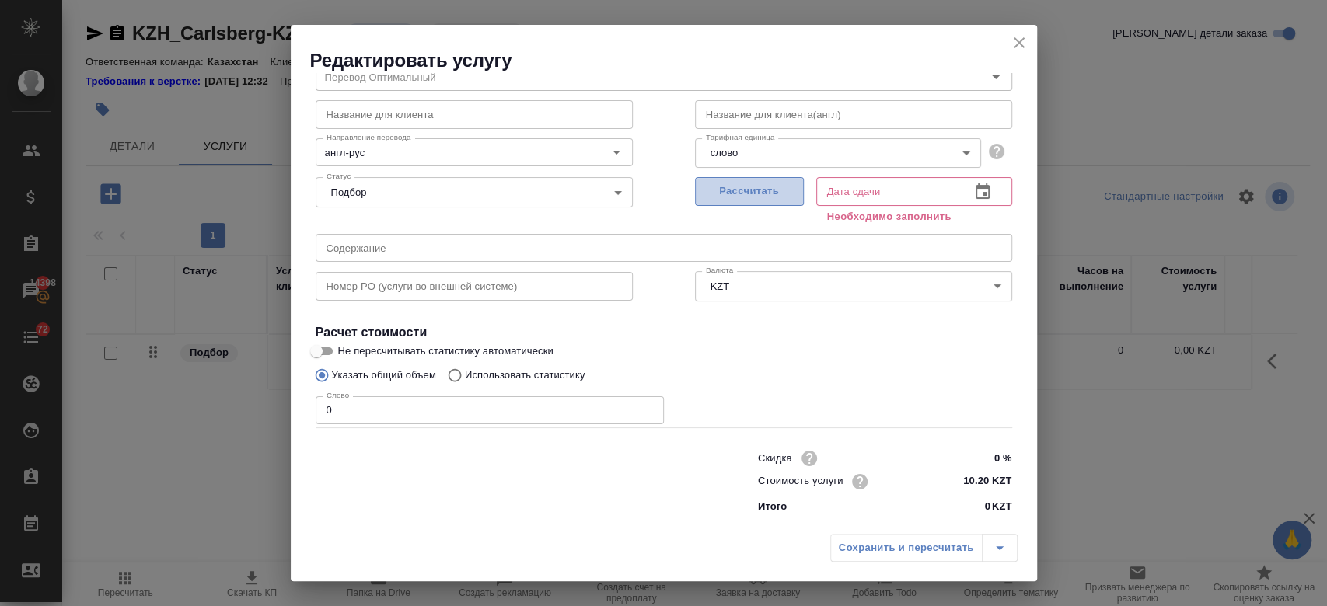
click at [738, 194] on span "Рассчитать" at bounding box center [749, 192] width 92 height 18
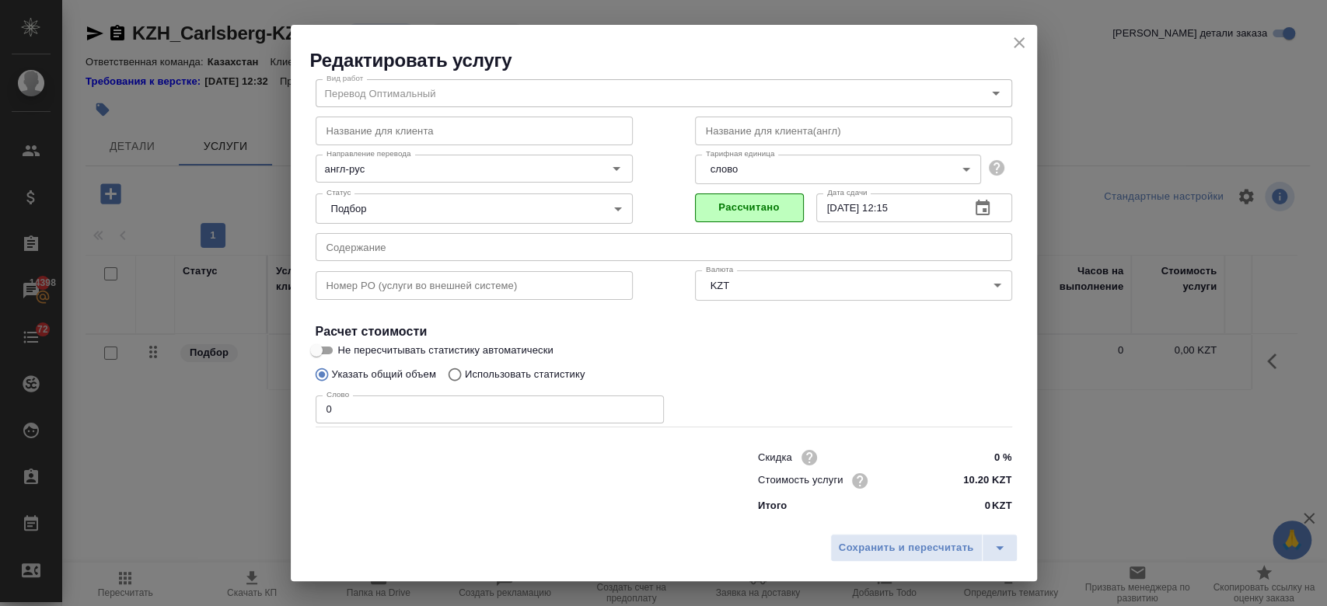
scroll to position [50, 0]
click at [866, 549] on span "Сохранить и пересчитать" at bounding box center [906, 548] width 135 height 18
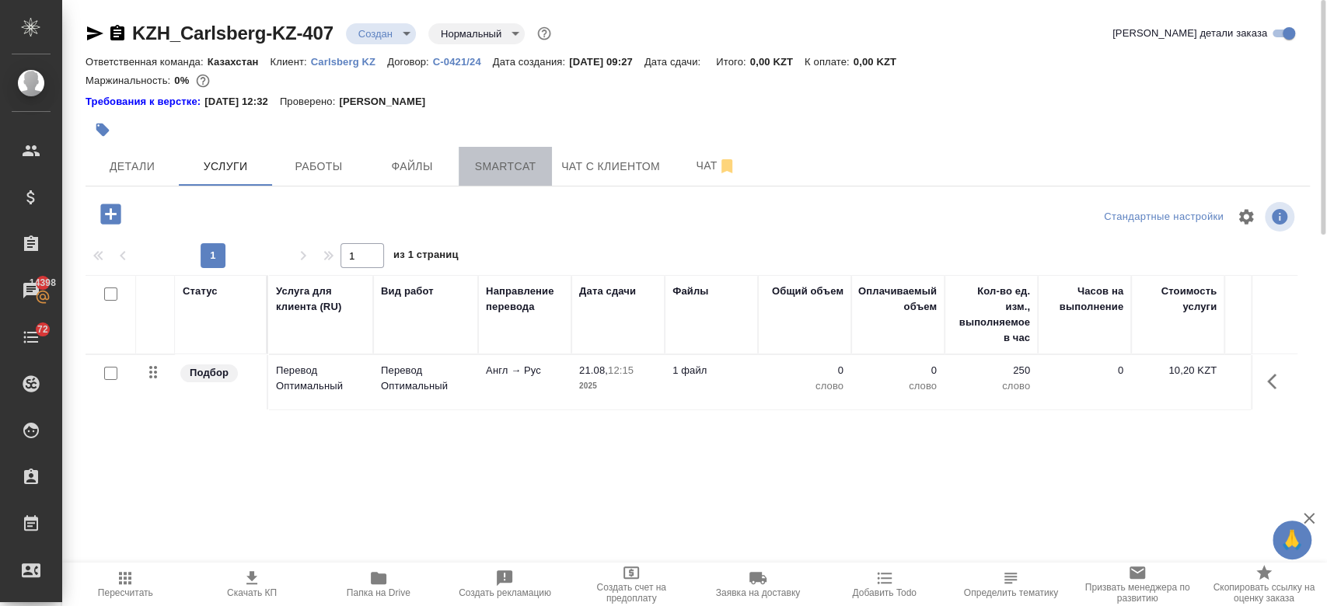
click at [528, 177] on button "Smartcat" at bounding box center [505, 166] width 93 height 39
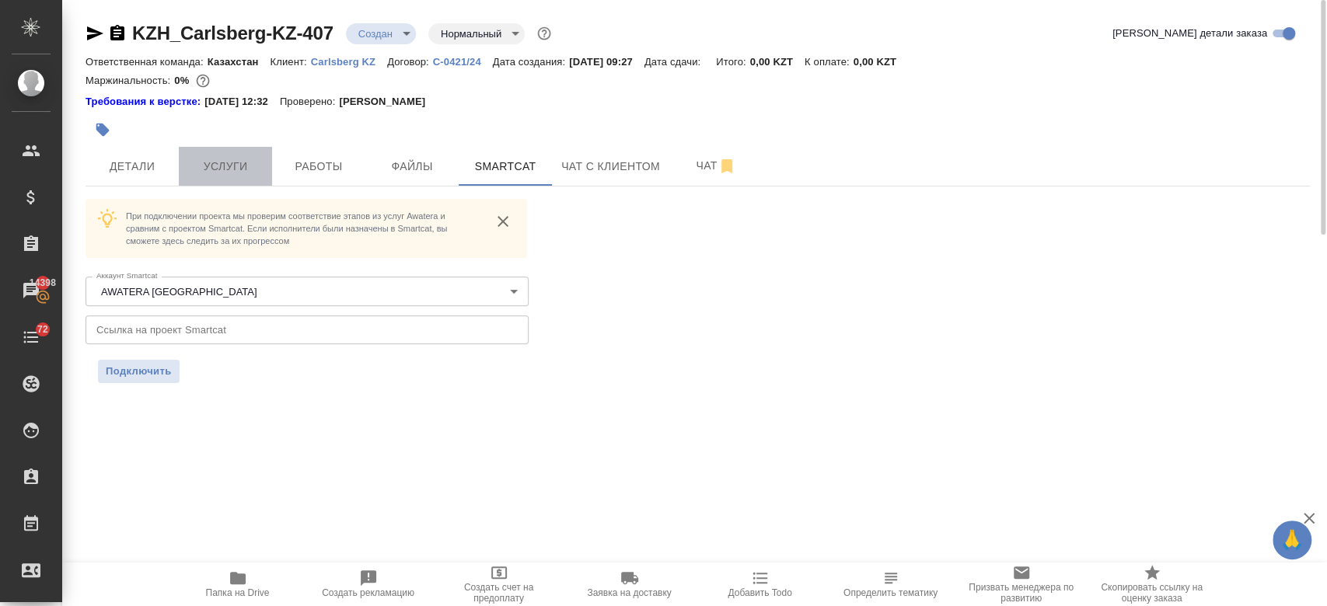
click at [243, 164] on span "Услуги" at bounding box center [225, 166] width 75 height 19
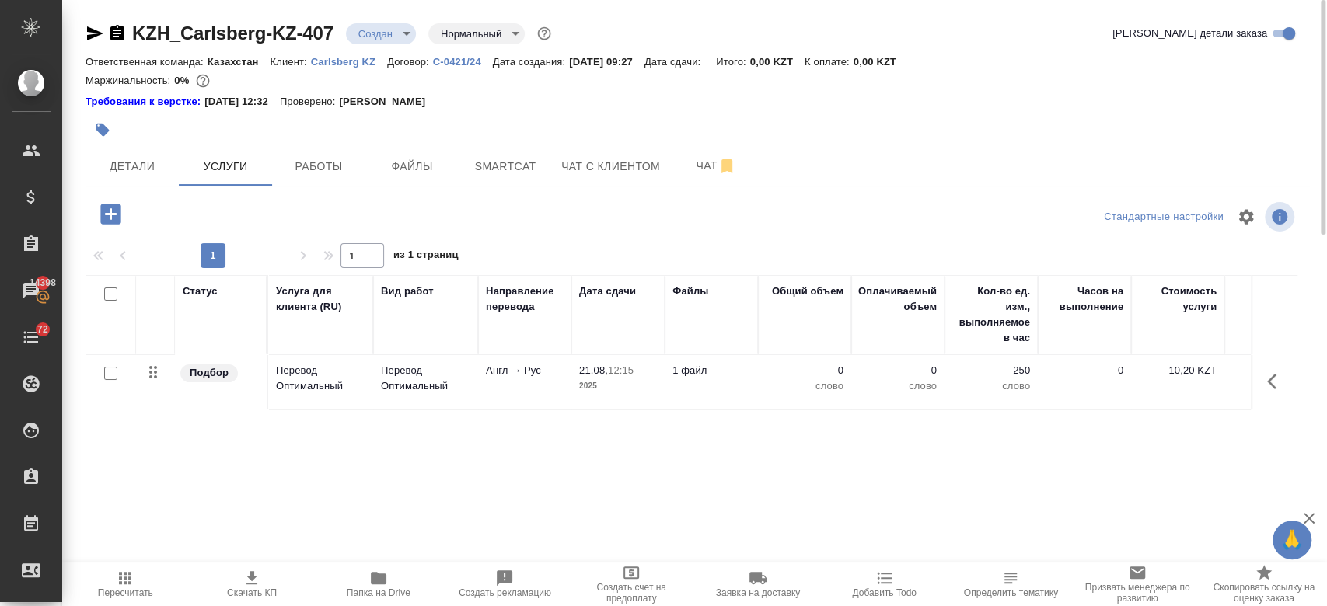
click at [110, 378] on input "checkbox" at bounding box center [110, 373] width 13 height 13
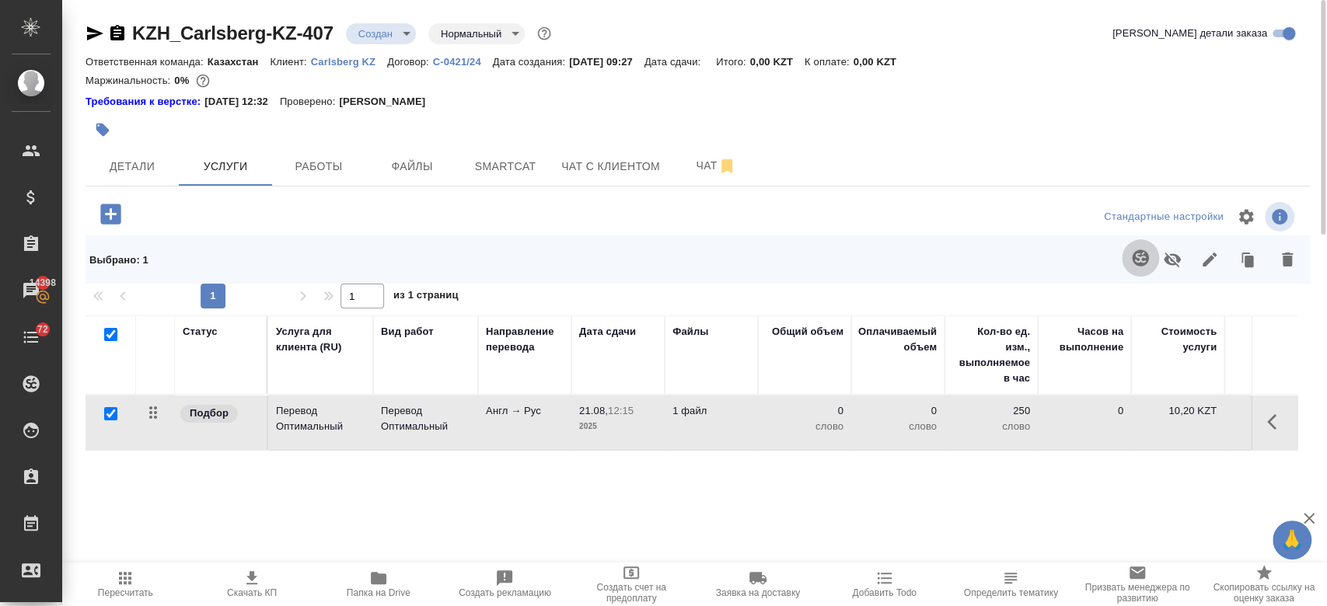
click at [1144, 255] on icon "button" at bounding box center [1140, 257] width 16 height 16
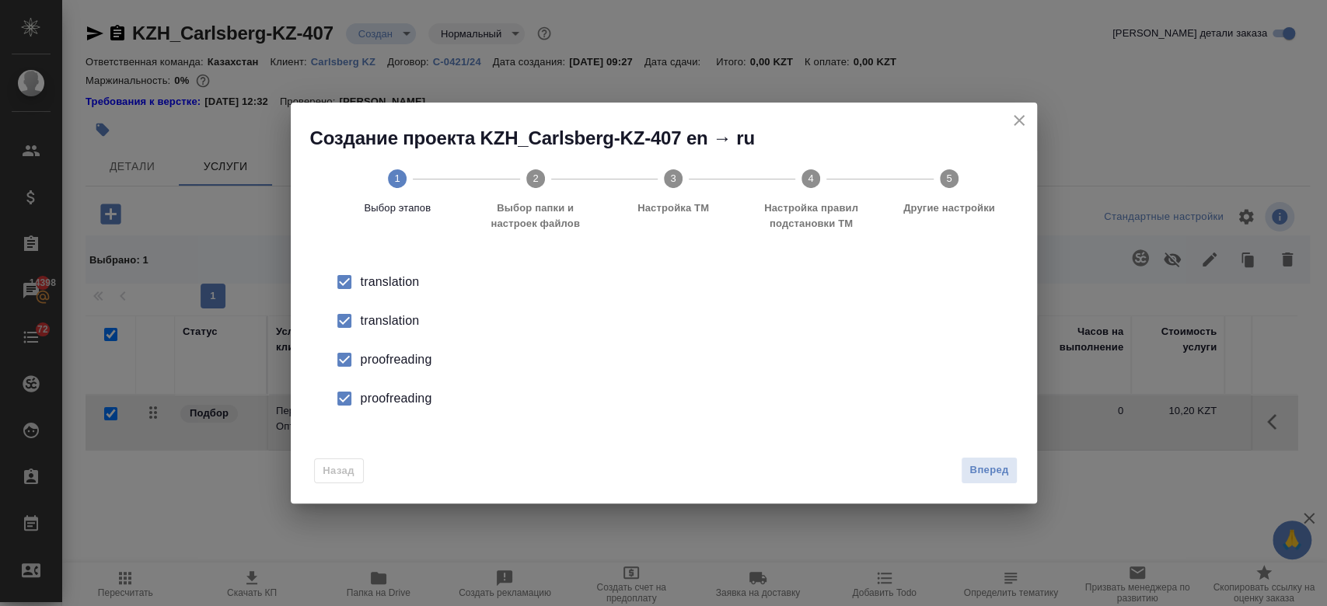
click at [403, 291] on div "translation" at bounding box center [680, 282] width 639 height 19
click at [404, 358] on div "proofreading" at bounding box center [680, 360] width 639 height 19
click at [405, 369] on div "proofreading" at bounding box center [680, 360] width 639 height 19
click at [999, 467] on span "Вперед" at bounding box center [988, 471] width 39 height 18
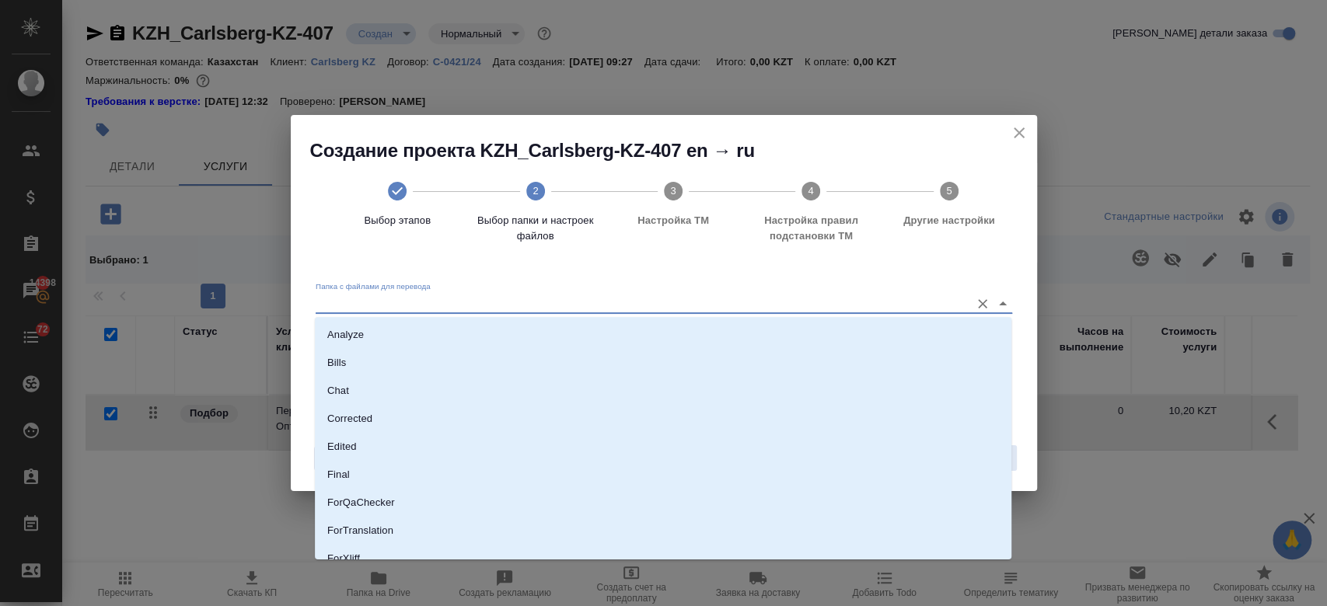
click at [555, 307] on input "Папка с файлами для перевода" at bounding box center [639, 303] width 647 height 19
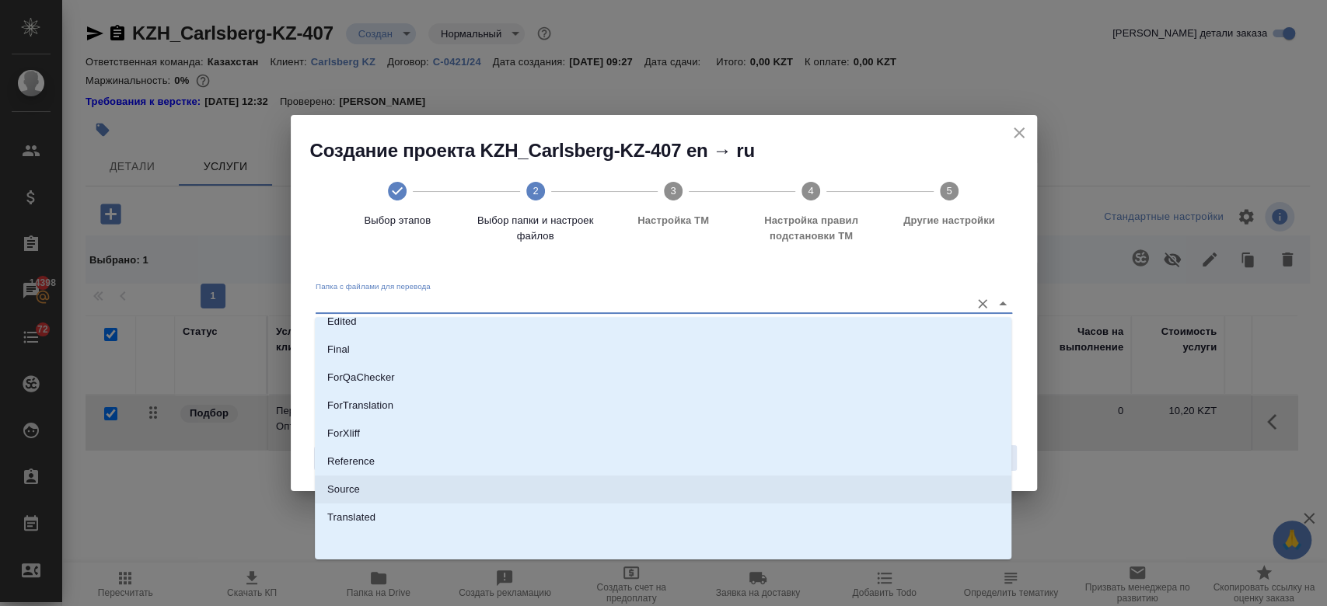
click at [427, 484] on li "Source" at bounding box center [663, 490] width 696 height 28
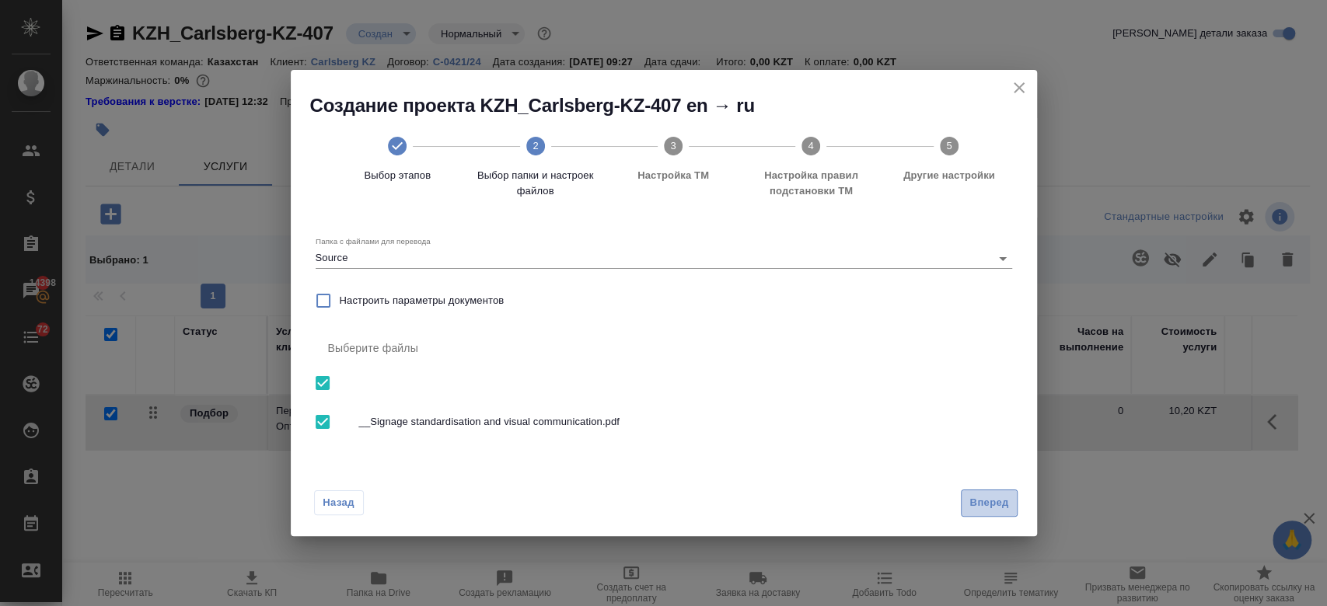
click at [1013, 490] on button "Вперед" at bounding box center [989, 503] width 56 height 27
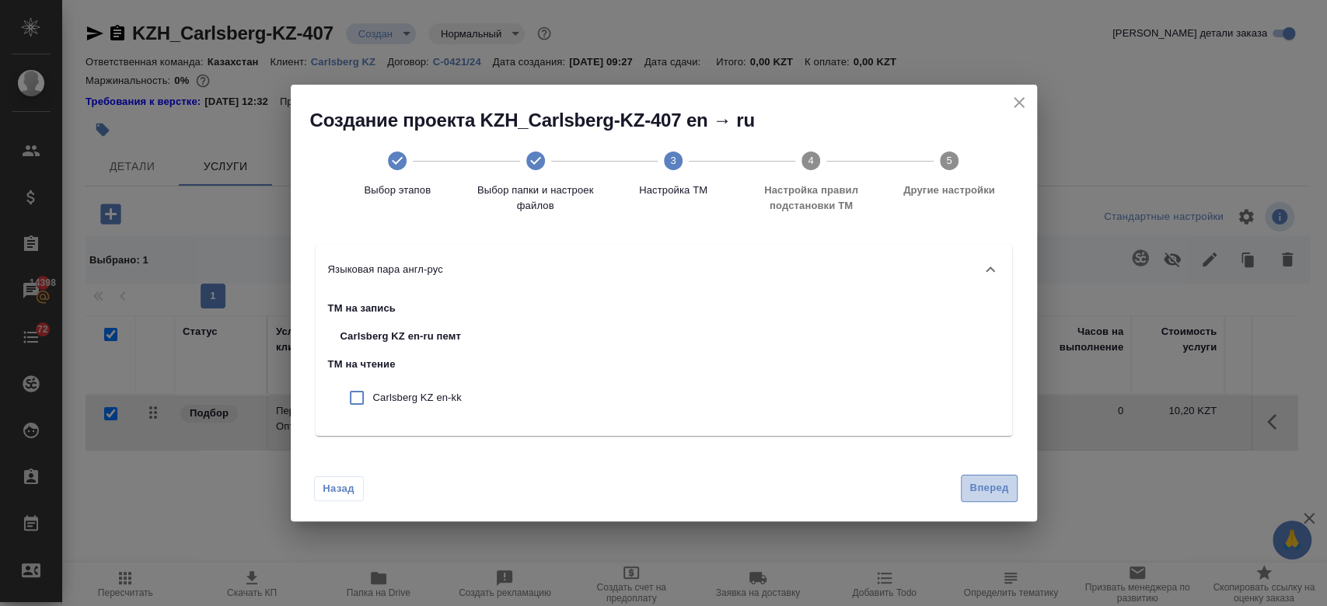
click at [1010, 499] on button "Вперед" at bounding box center [989, 488] width 56 height 27
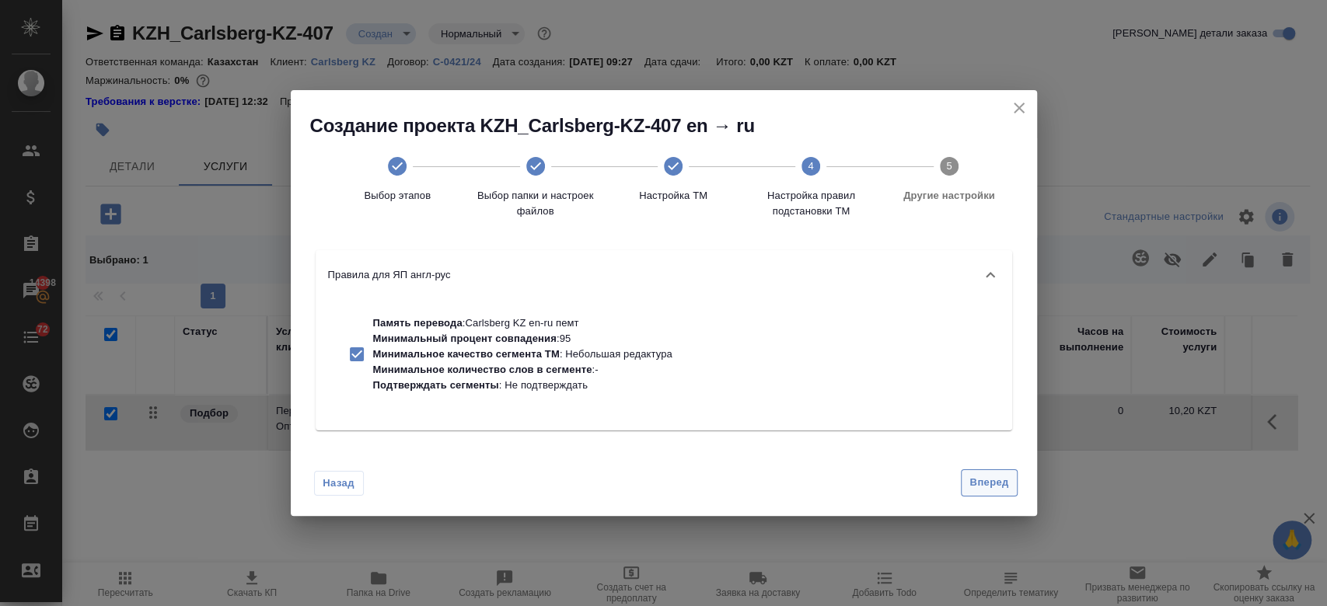
click at [1010, 499] on div "Создание проекта KZH_Carlsberg-KZ-407 en → ru Выбор этапов Выбор папки и настро…" at bounding box center [663, 303] width 1327 height 606
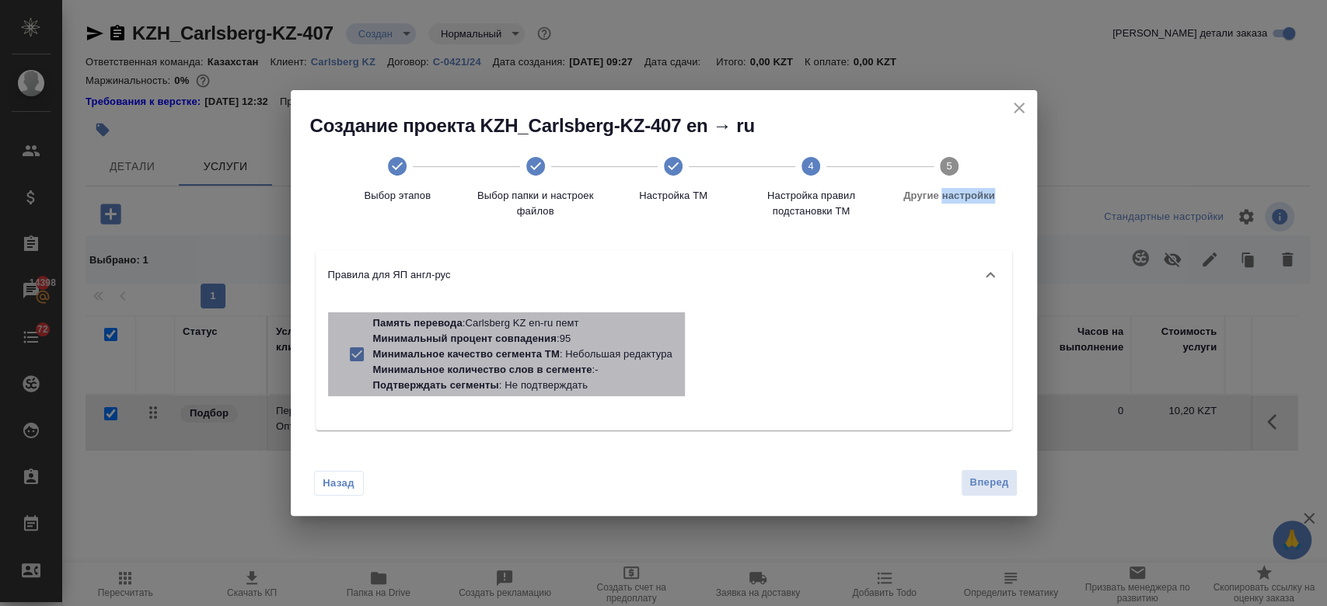
click at [515, 339] on p "Минимальный процент совпадения" at bounding box center [464, 339] width 183 height 12
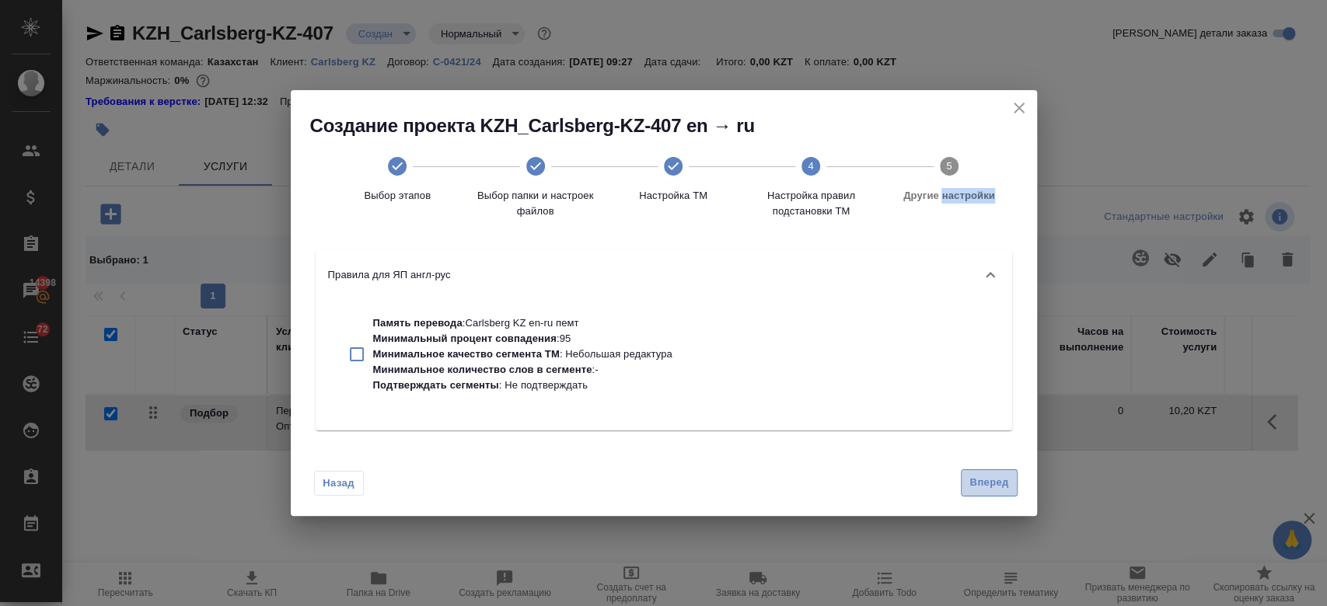
click at [988, 475] on span "Вперед" at bounding box center [988, 483] width 39 height 18
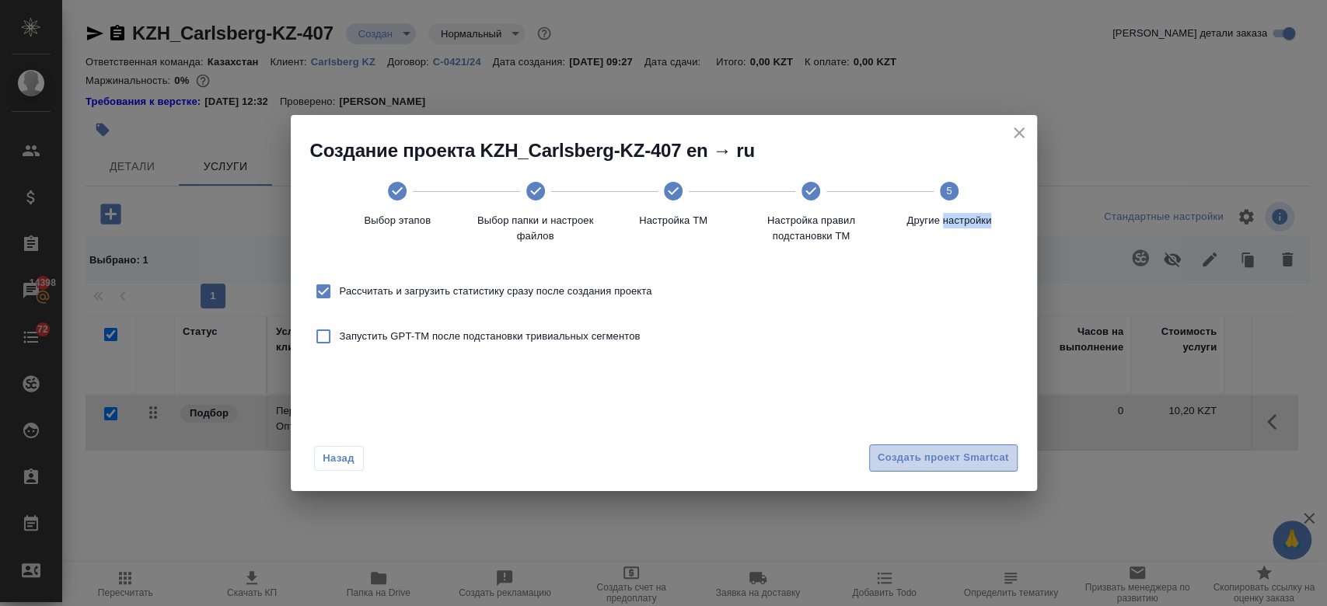
click at [951, 464] on span "Создать проект Smartcat" at bounding box center [943, 458] width 131 height 18
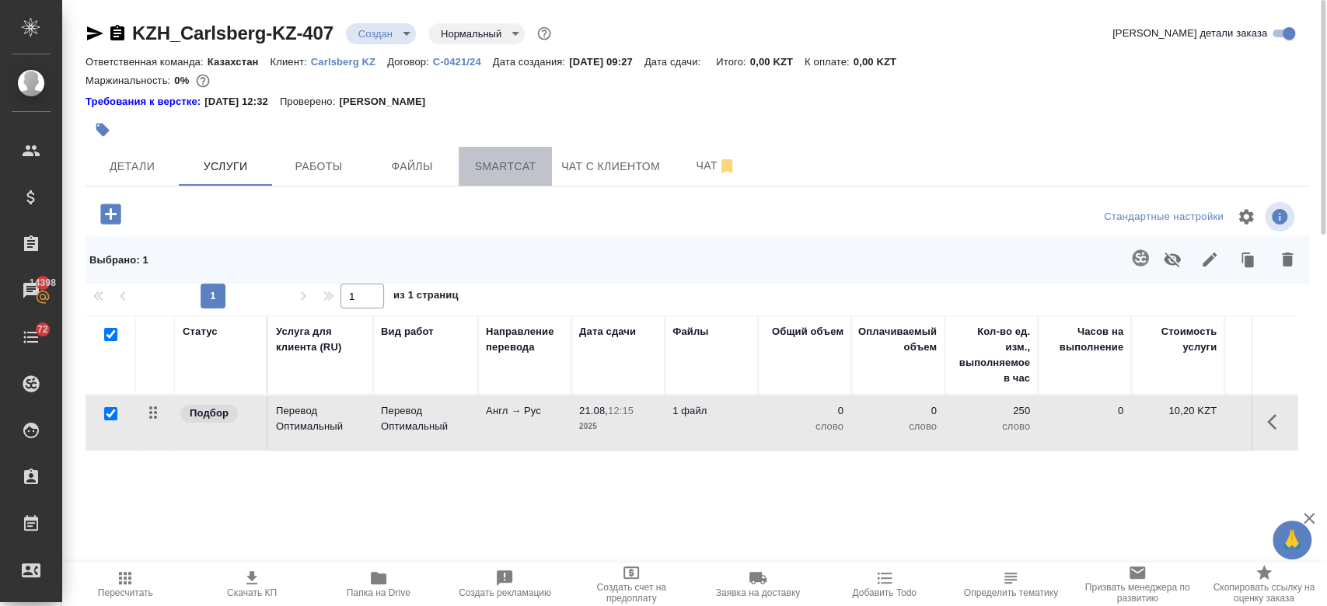
click at [508, 175] on span "Smartcat" at bounding box center [505, 166] width 75 height 19
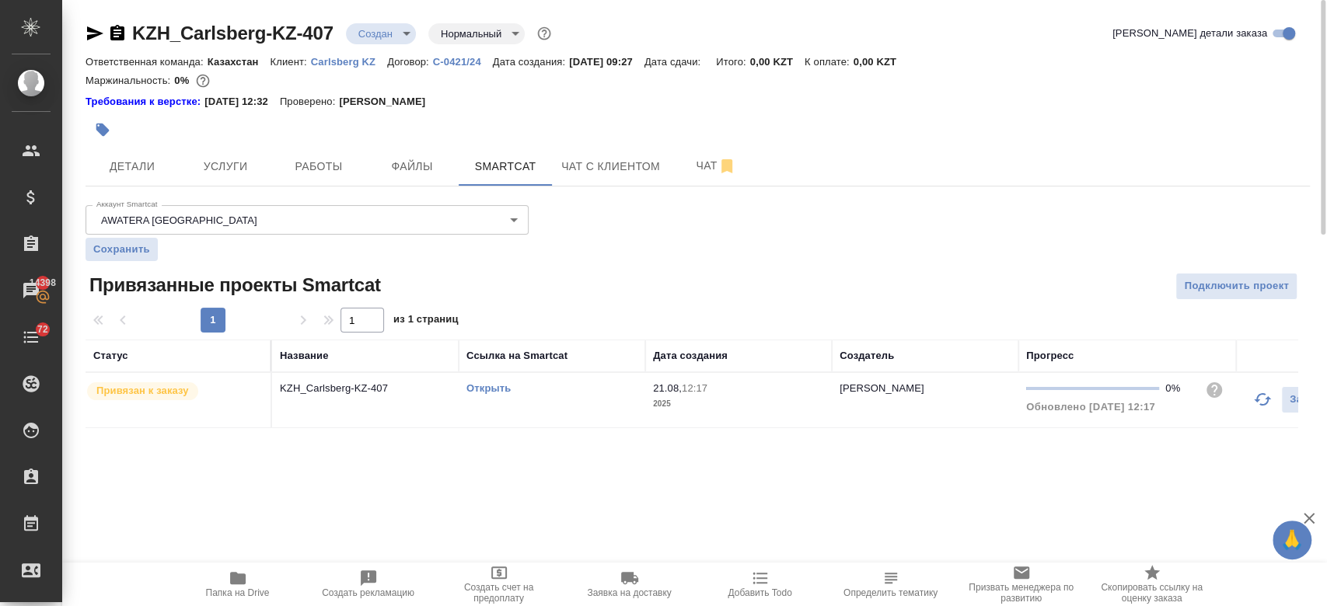
click at [493, 384] on link "Открыть" at bounding box center [488, 388] width 44 height 12
click at [699, 176] on button "Чат" at bounding box center [715, 166] width 93 height 39
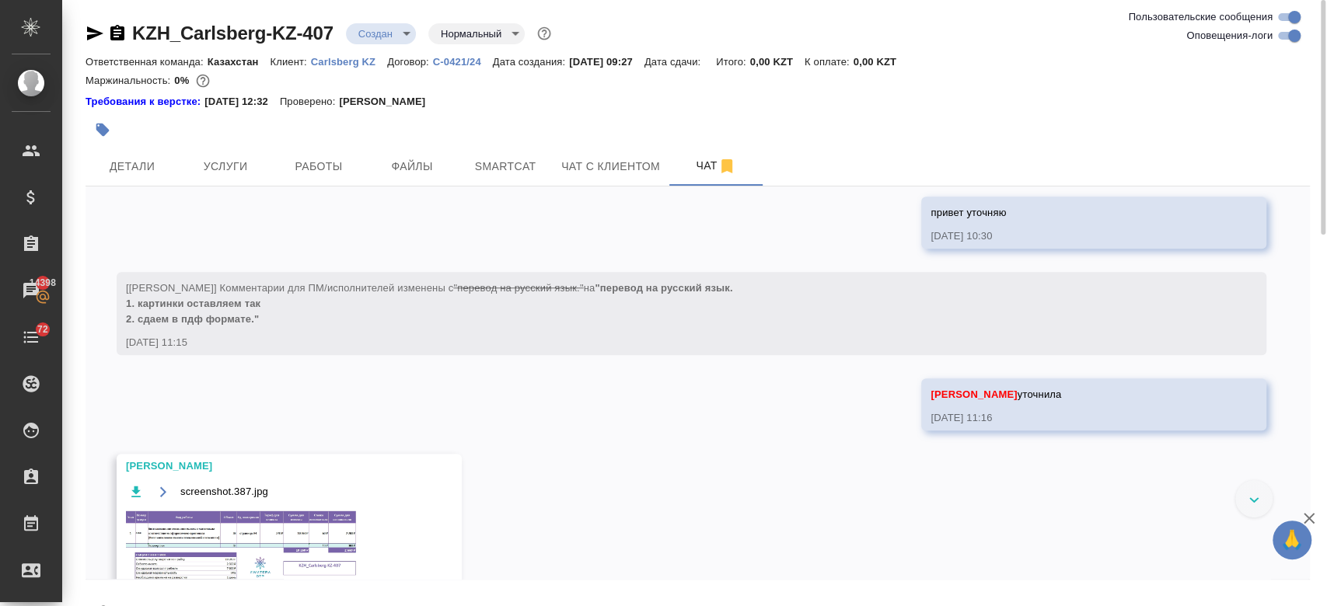
scroll to position [919, 0]
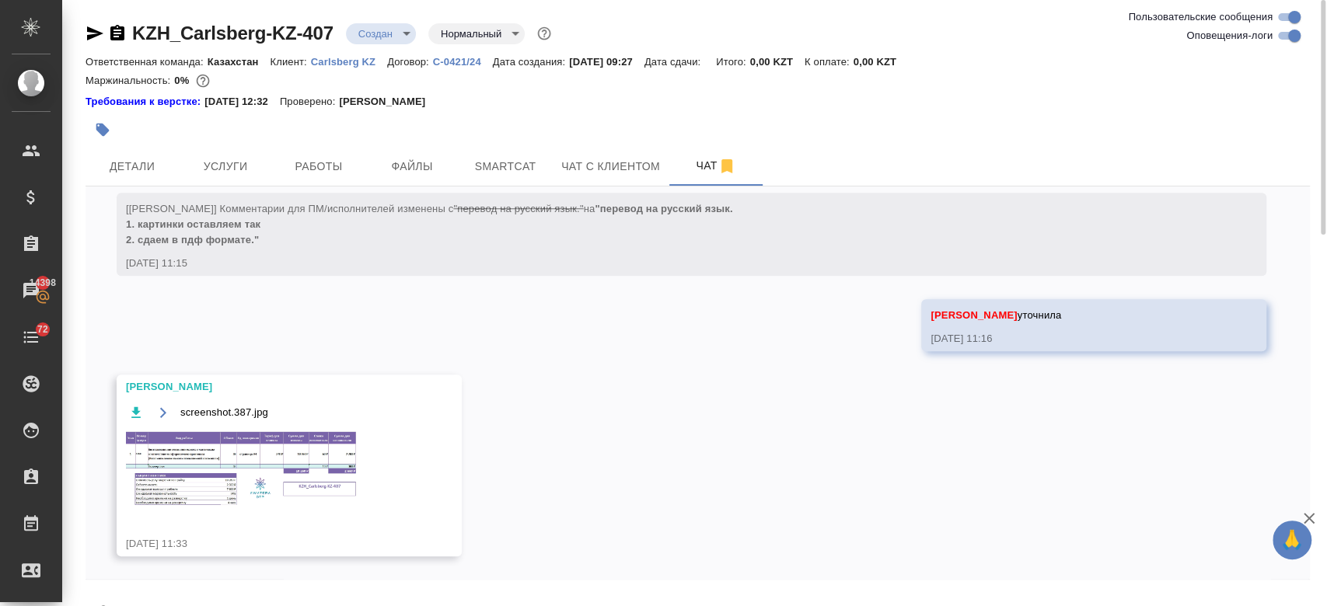
click at [311, 461] on img at bounding box center [242, 469] width 233 height 79
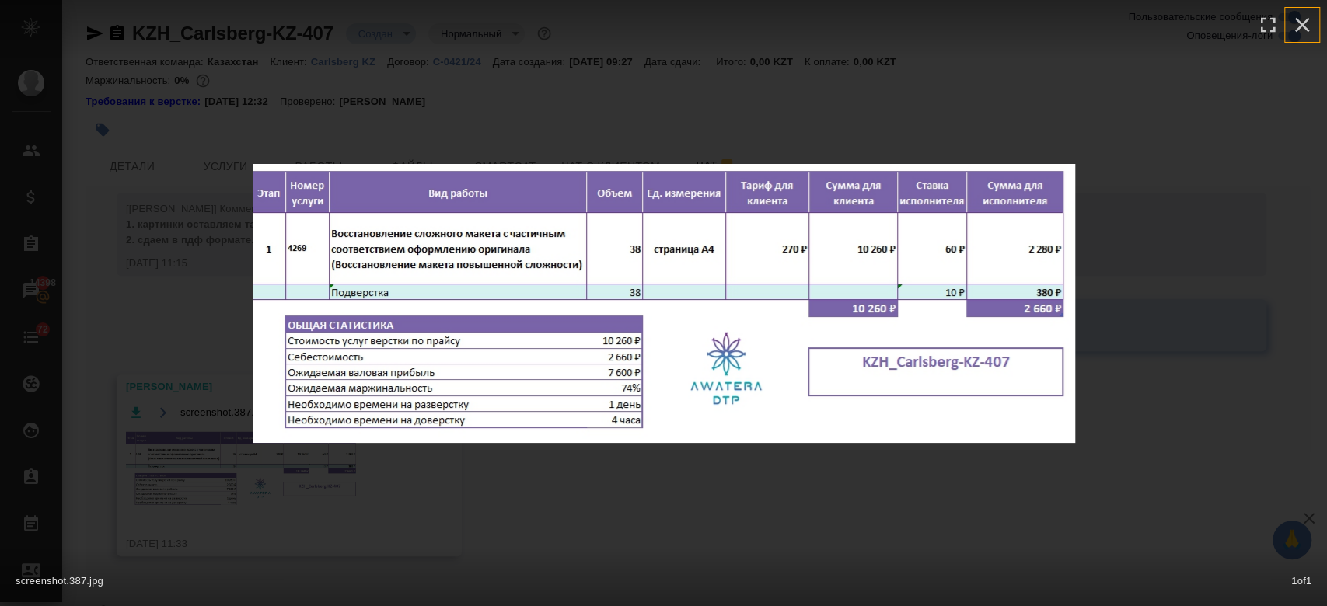
drag, startPoint x: 1299, startPoint y: 26, endPoint x: 412, endPoint y: 171, distance: 898.7
click at [412, 171] on div "screenshot.387.jpg 1 of 1" at bounding box center [664, 303] width 822 height 279
drag, startPoint x: 1305, startPoint y: 21, endPoint x: 400, endPoint y: 256, distance: 935.4
click at [400, 256] on div "screenshot.387.jpg 1 of 1" at bounding box center [664, 303] width 822 height 279
click at [1300, 24] on icon "button" at bounding box center [1301, 24] width 25 height 25
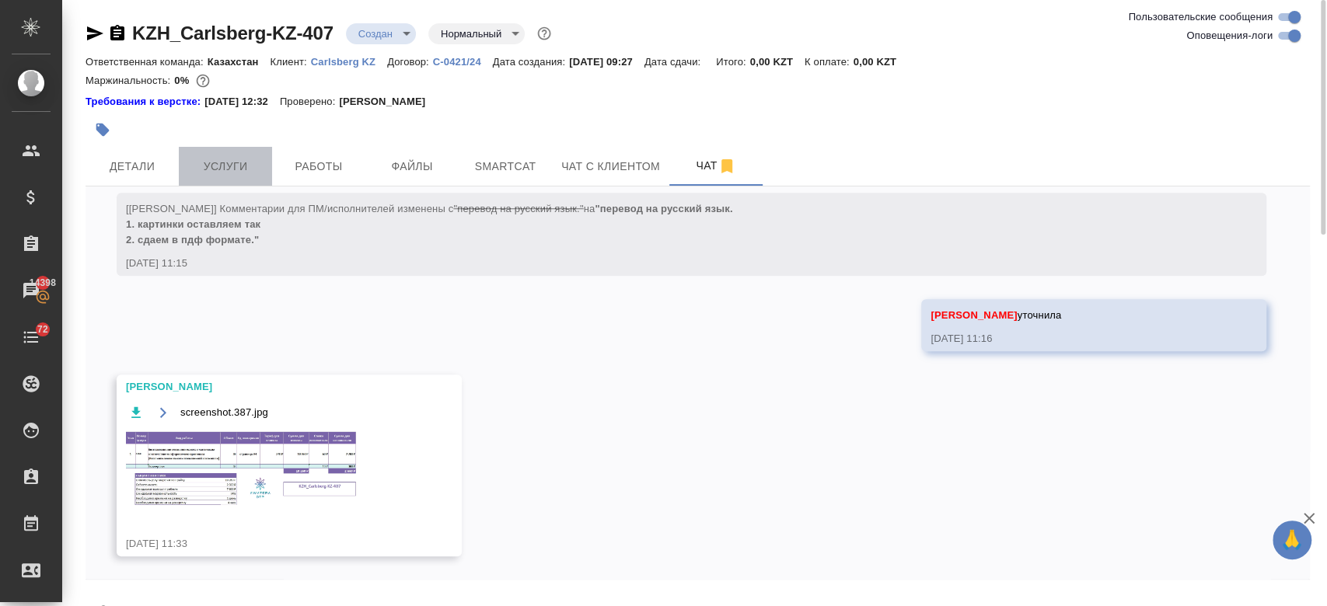
click at [227, 152] on button "Услуги" at bounding box center [225, 166] width 93 height 39
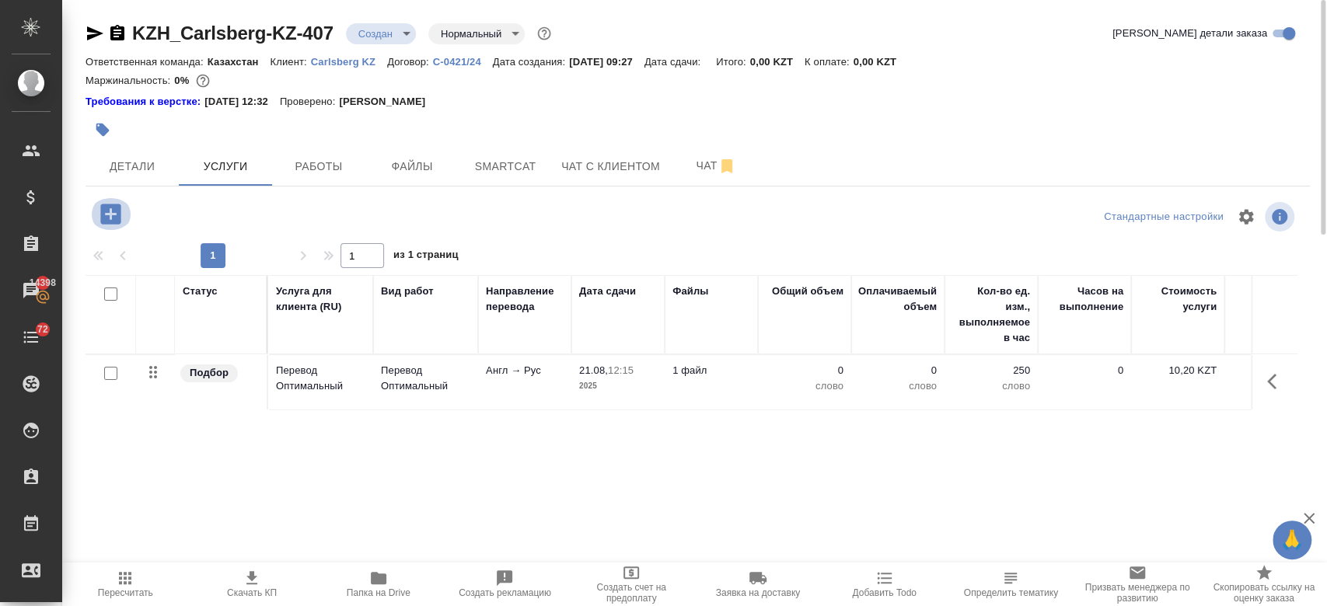
click at [106, 212] on icon "button" at bounding box center [110, 214] width 20 height 20
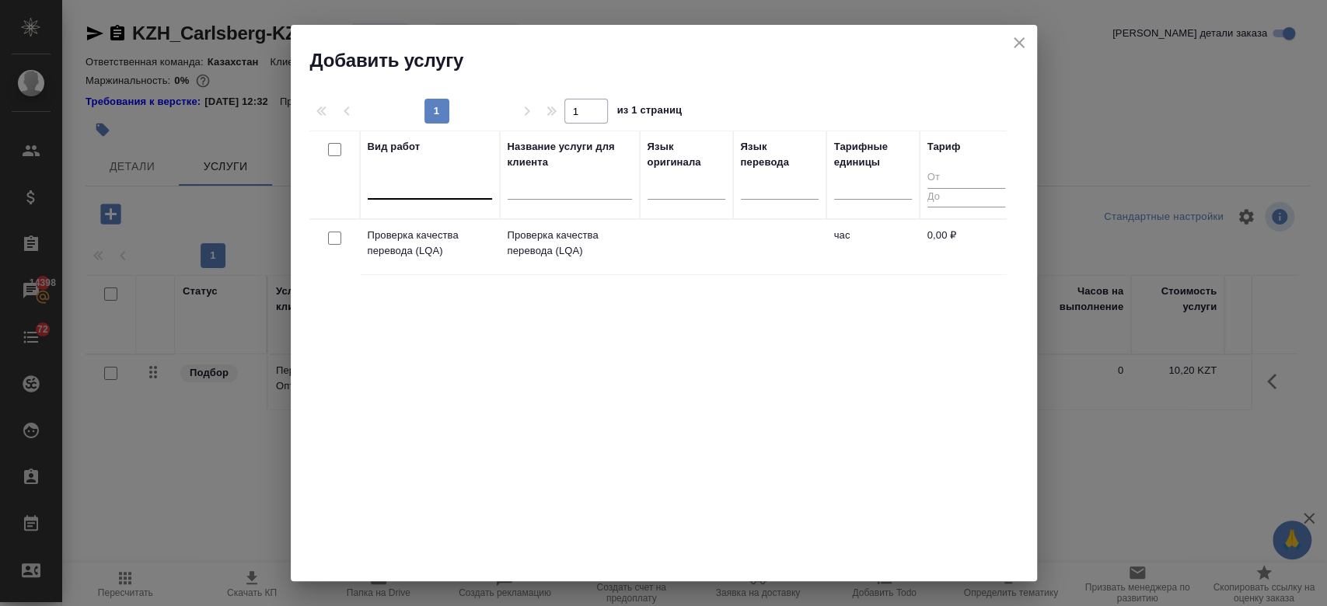
click at [442, 194] on div at bounding box center [430, 184] width 124 height 23
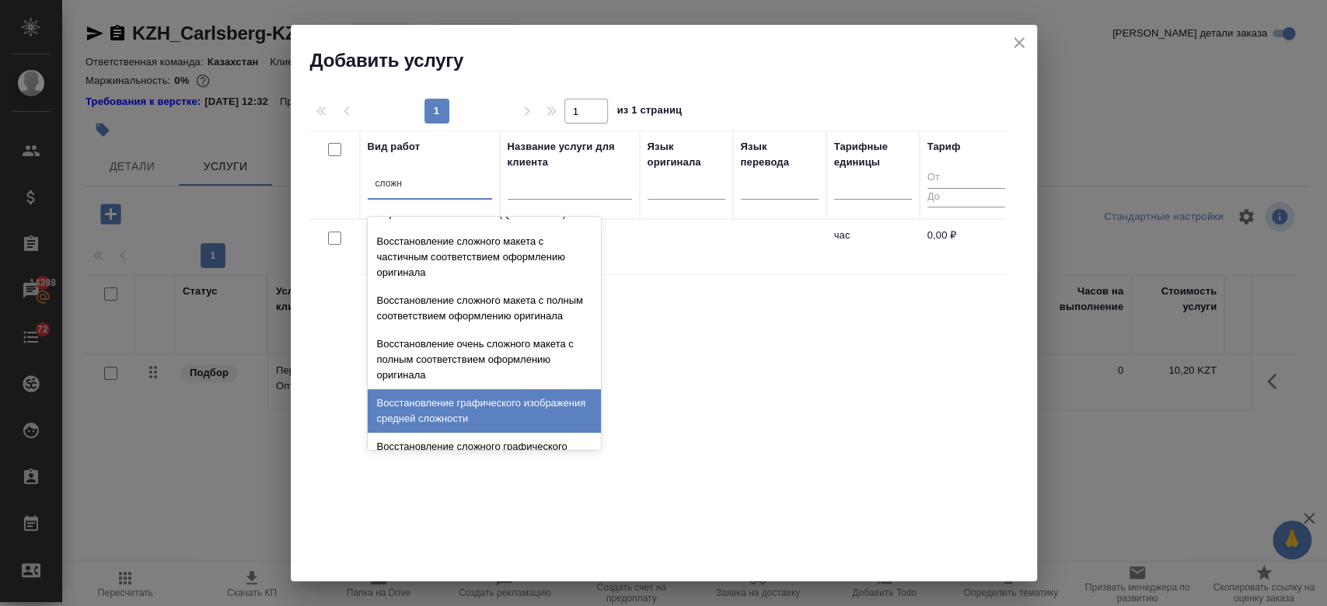
scroll to position [431, 0]
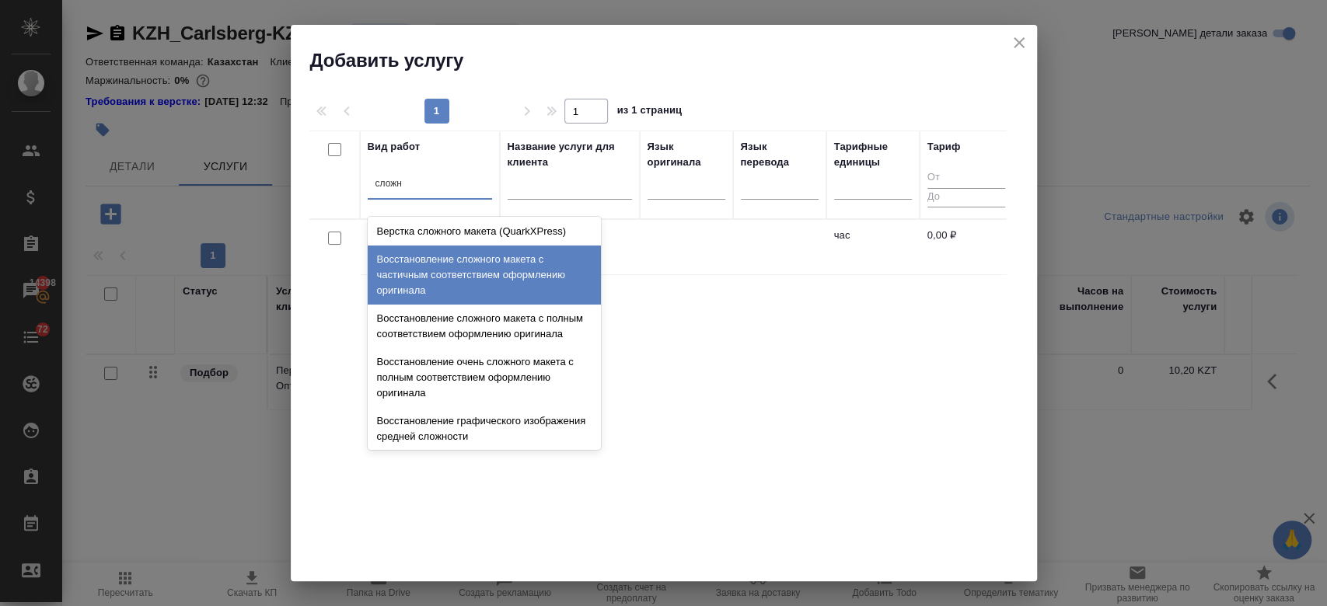
click at [473, 284] on div "Восстановление сложного макета с частичным соответствием оформлению оригинала" at bounding box center [484, 275] width 233 height 59
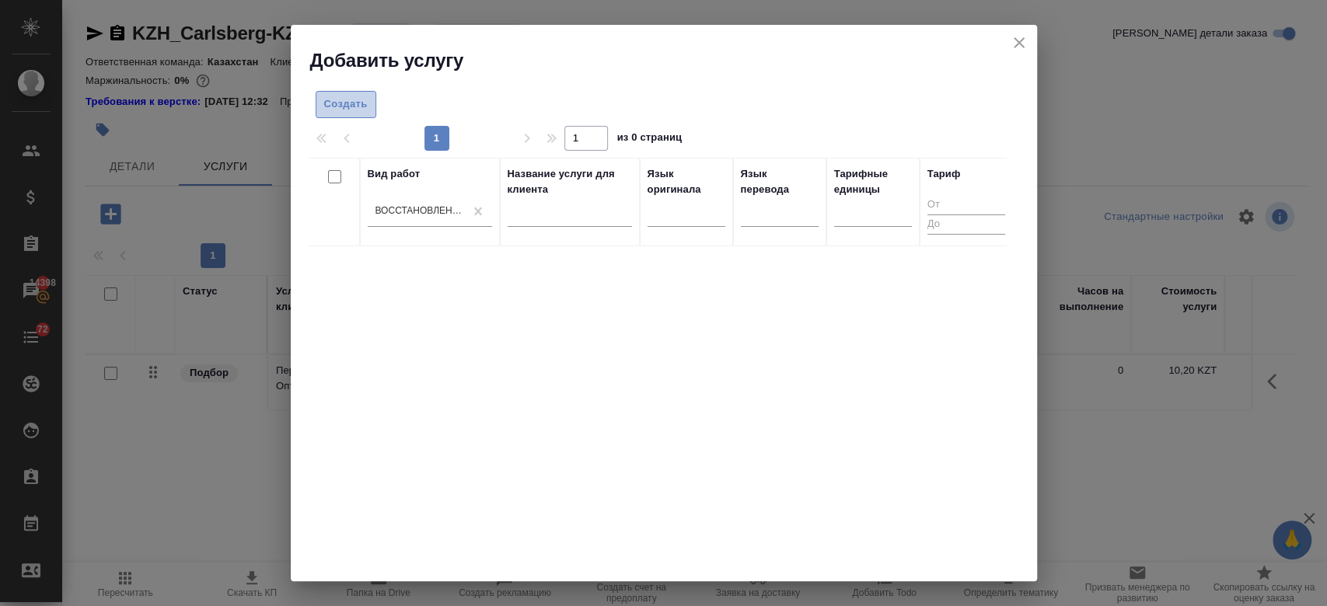
click at [349, 103] on span "Создать" at bounding box center [346, 105] width 44 height 18
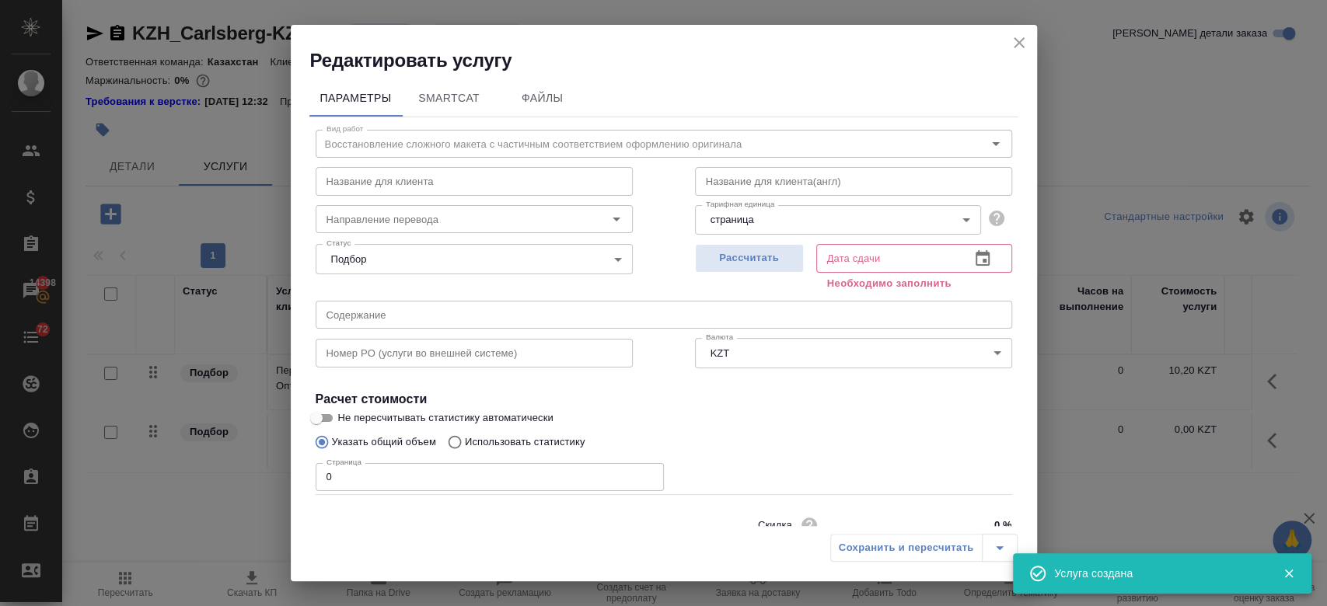
scroll to position [67, 0]
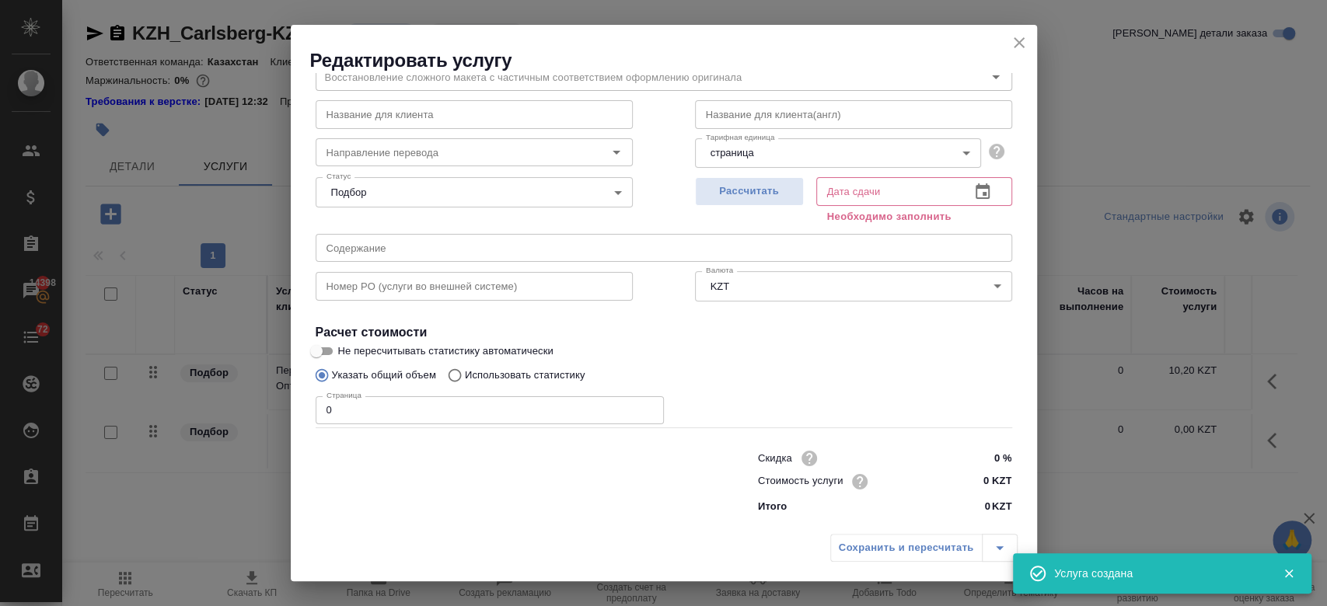
click at [982, 493] on div "Скидка 0 % Стоимость услуги 0 KZT Итого 0 KZT" at bounding box center [885, 481] width 254 height 68
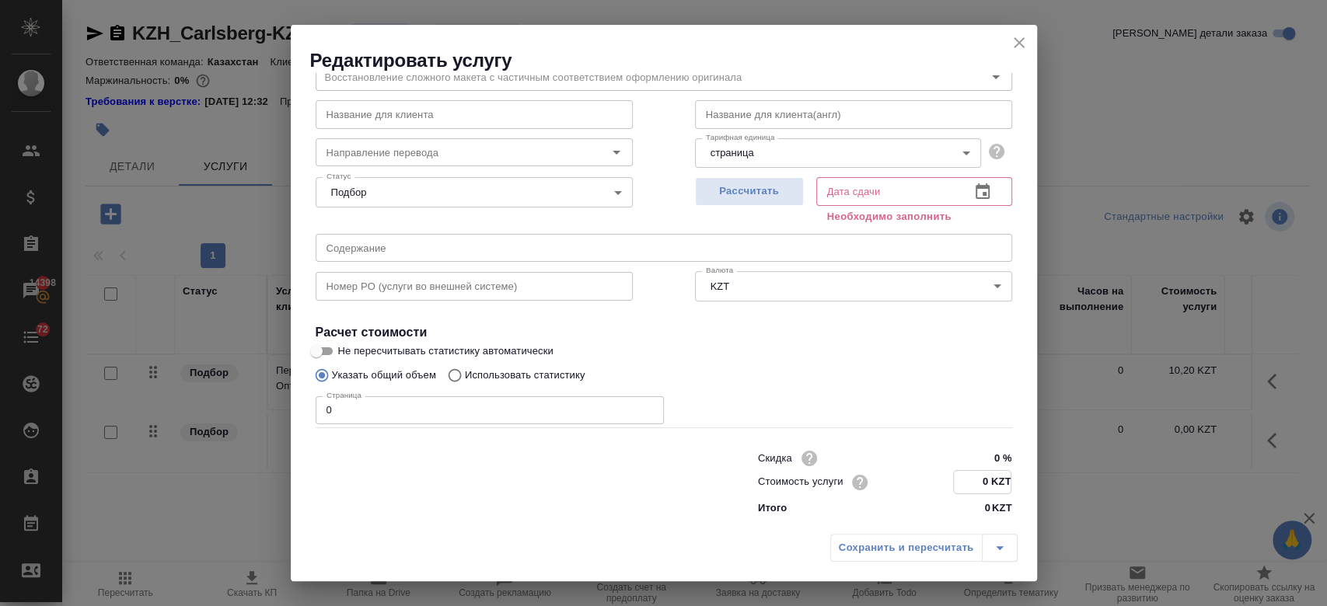
click at [977, 480] on input "0 KZT" at bounding box center [982, 482] width 57 height 23
click at [748, 197] on span "Рассчитать" at bounding box center [749, 192] width 92 height 18
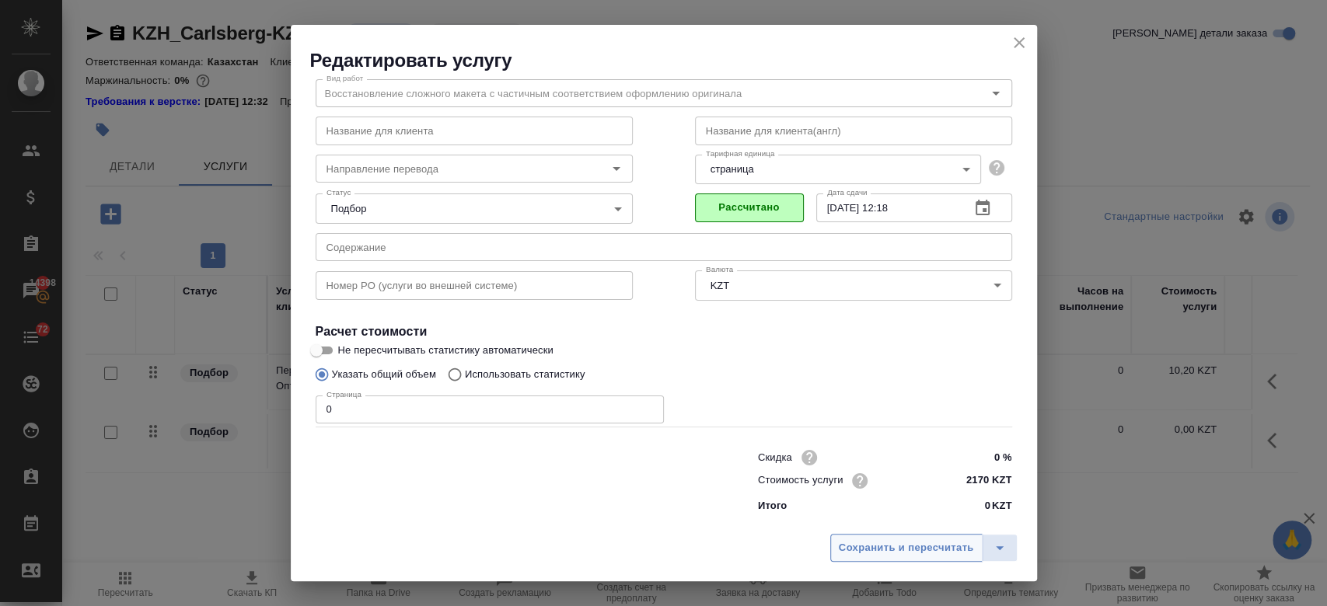
scroll to position [50, 0]
click at [886, 550] on span "Сохранить и пересчитать" at bounding box center [906, 548] width 135 height 18
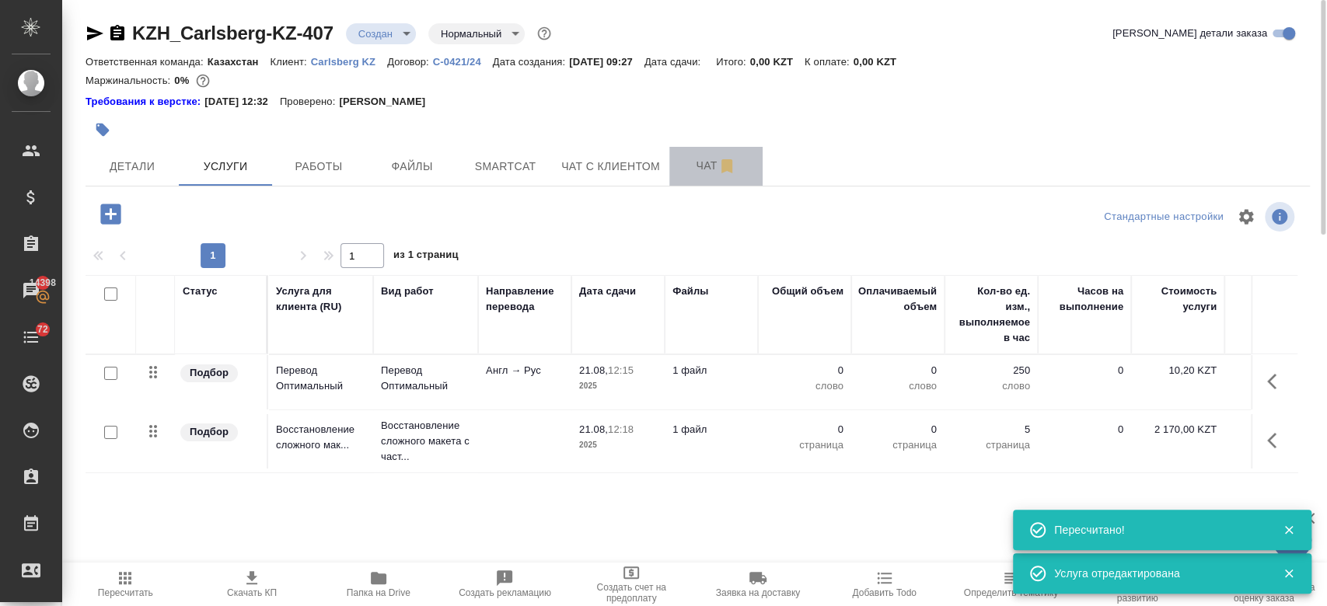
click at [700, 148] on button "Чат" at bounding box center [715, 166] width 93 height 39
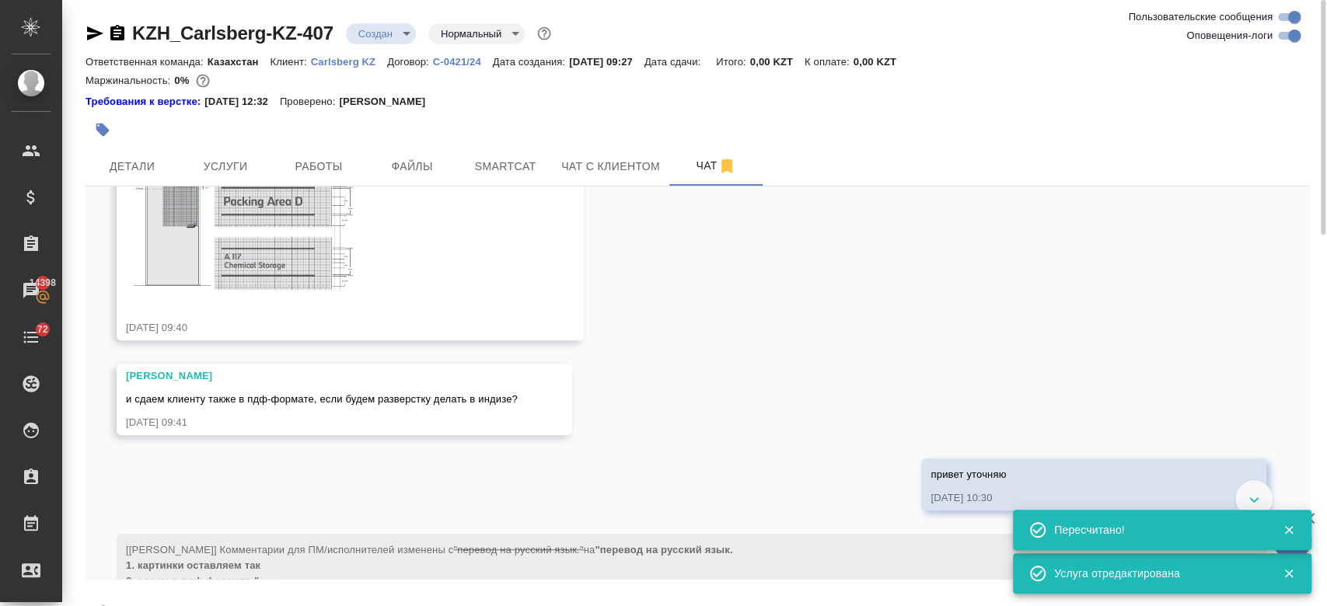
scroll to position [919, 0]
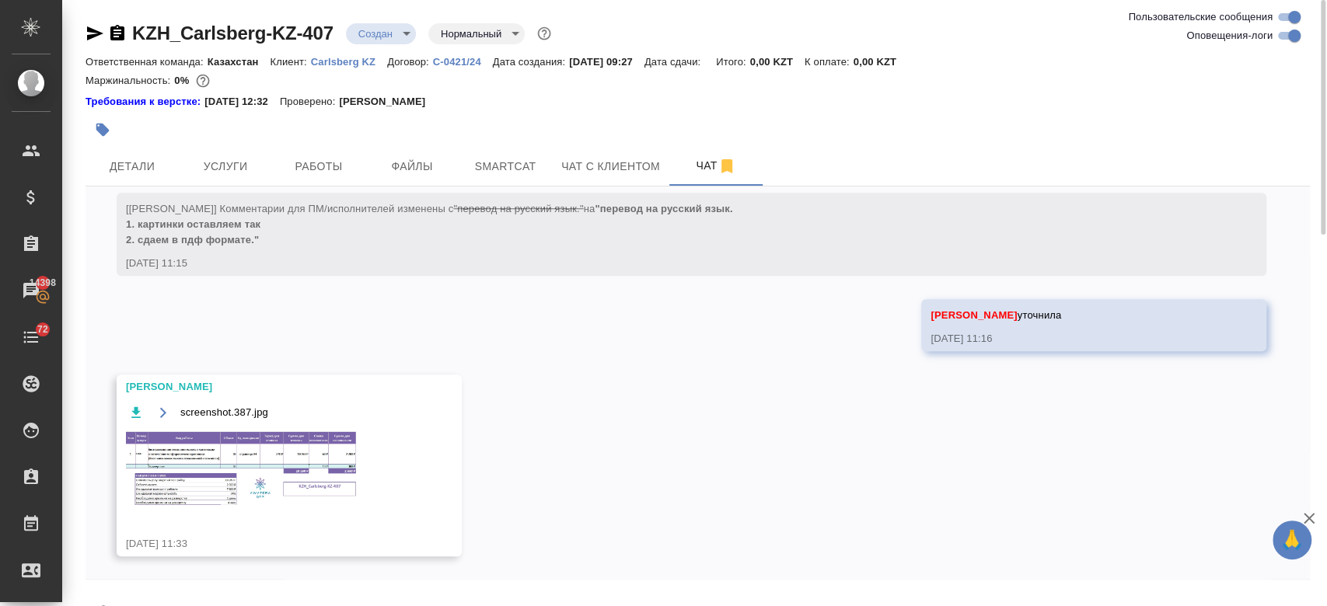
click at [273, 449] on img at bounding box center [242, 469] width 233 height 79
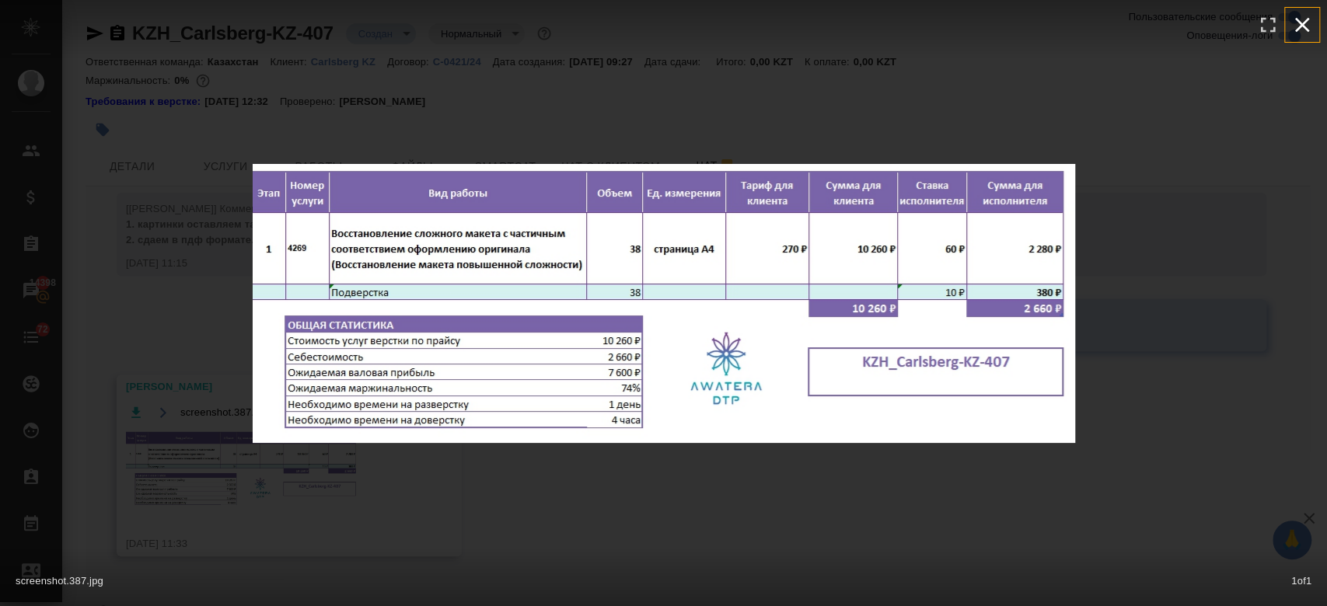
click at [1310, 26] on icon "button" at bounding box center [1301, 24] width 25 height 25
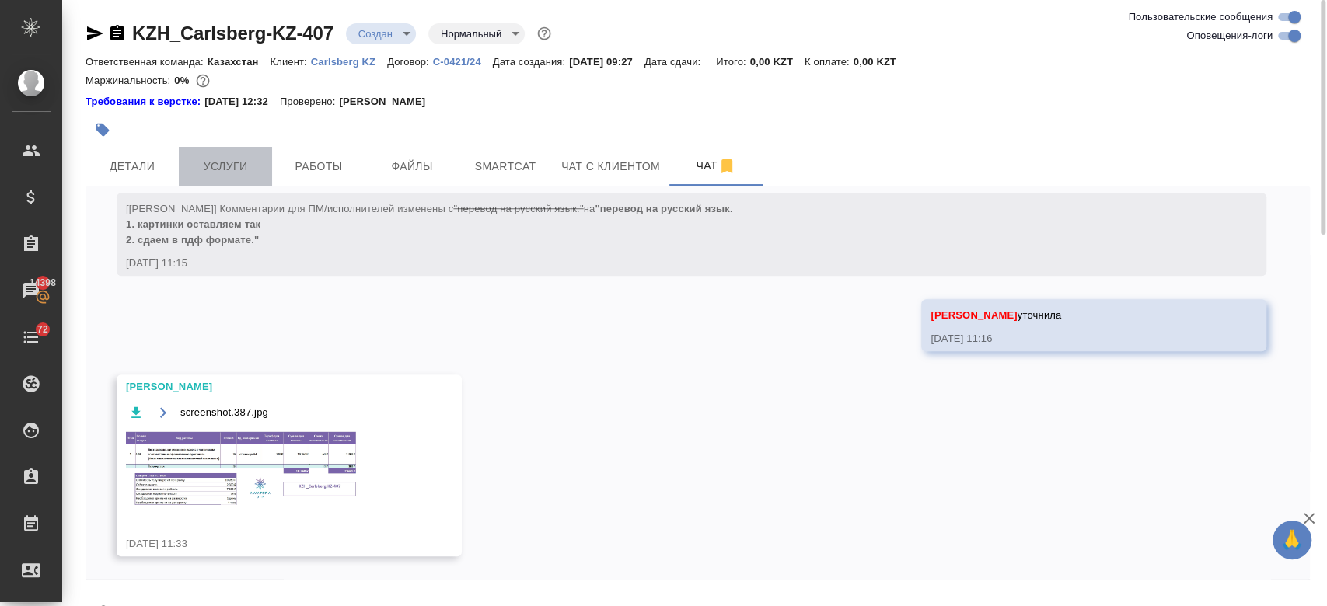
click at [220, 173] on span "Услуги" at bounding box center [225, 166] width 75 height 19
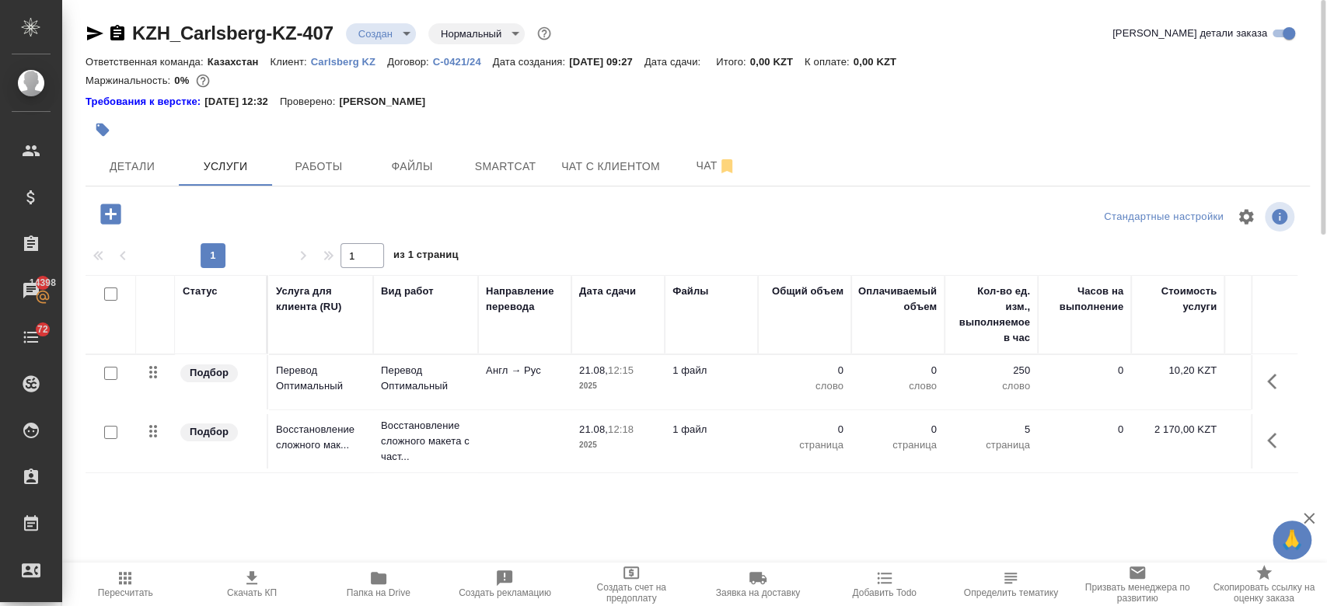
click at [476, 410] on td "Восстановление сложного макета с част..." at bounding box center [425, 382] width 105 height 54
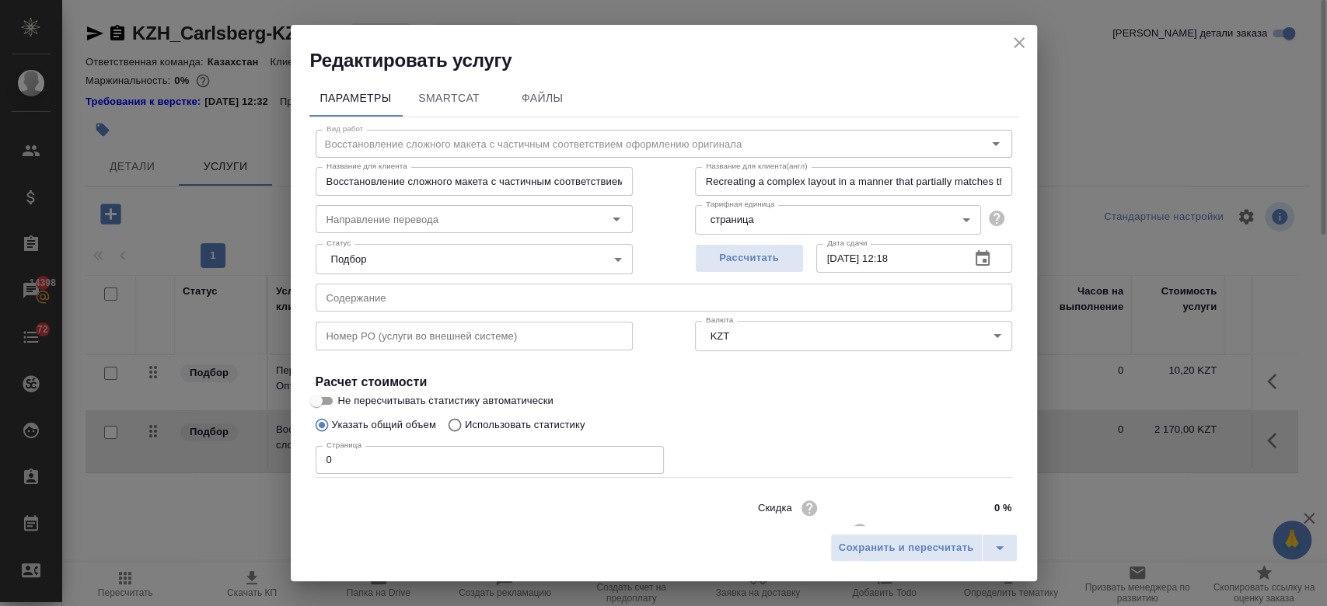
scroll to position [50, 0]
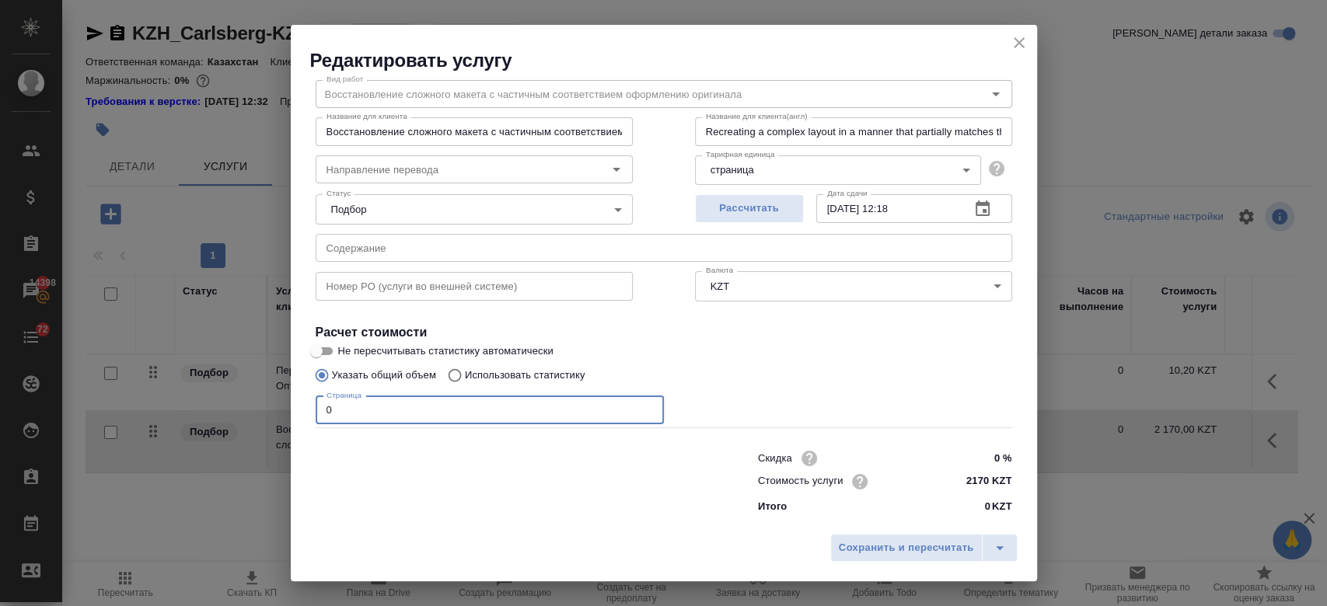
click at [413, 396] on input "0" at bounding box center [490, 410] width 348 height 28
click at [924, 545] on span "Сохранить и пересчитать" at bounding box center [906, 548] width 135 height 18
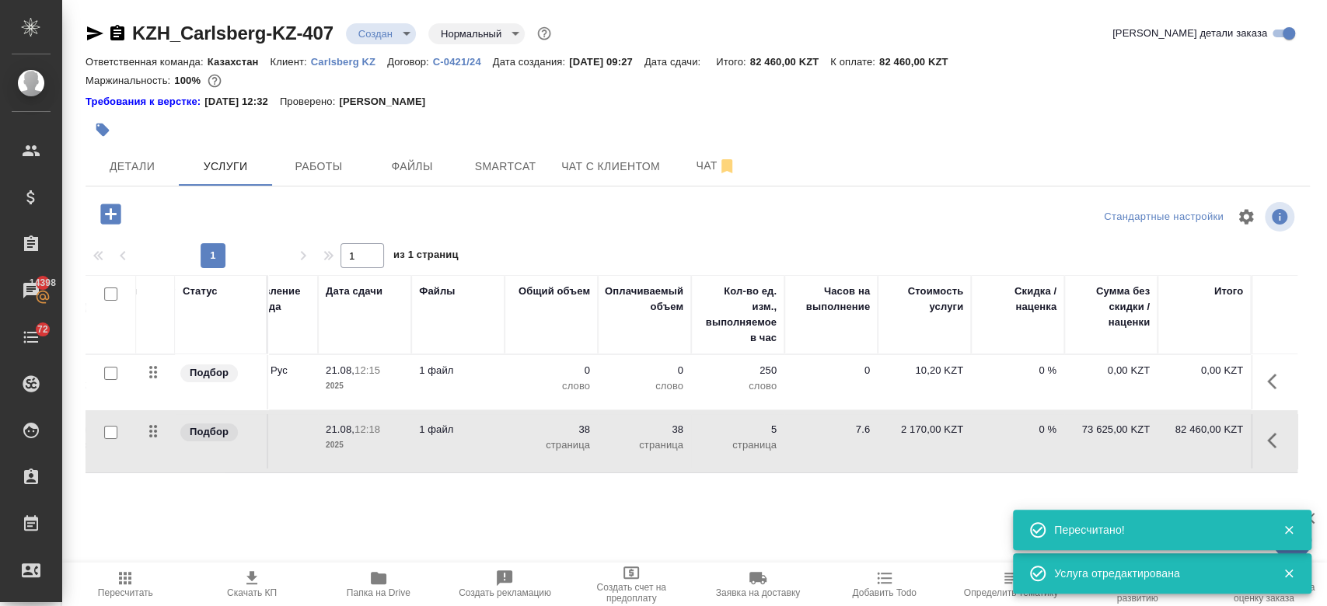
scroll to position [0, 0]
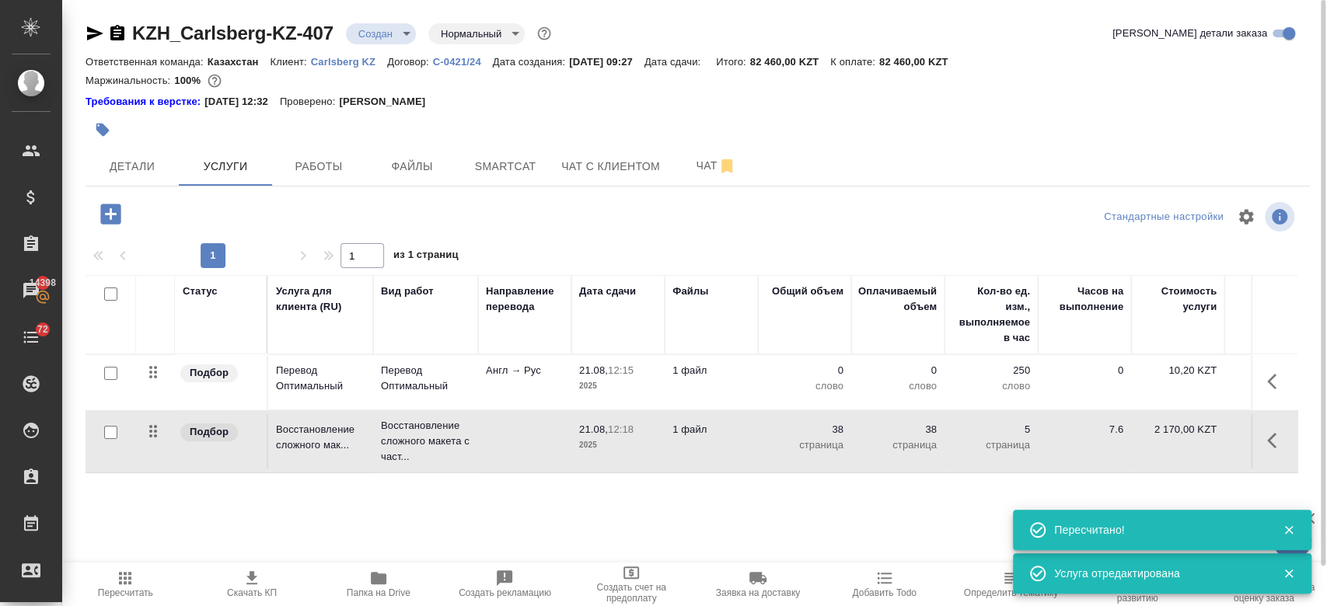
click at [595, 394] on td "21.08, 12:15 2025" at bounding box center [617, 382] width 93 height 54
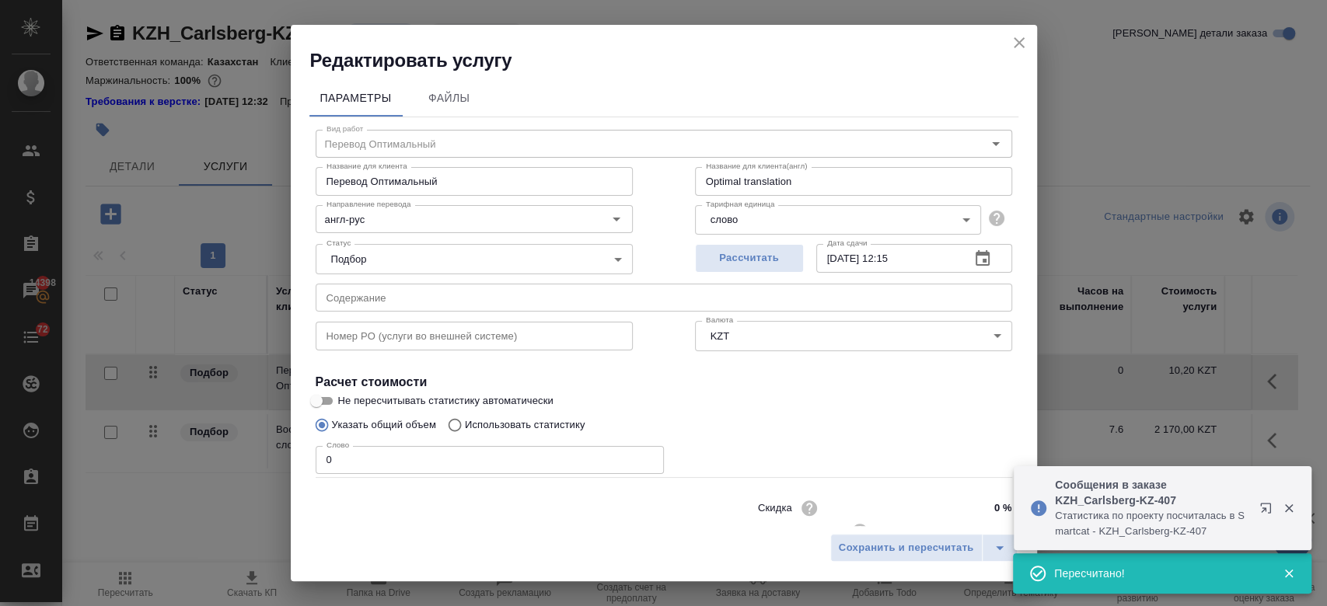
click at [553, 419] on p "Использовать статистику" at bounding box center [525, 425] width 120 height 16
click at [465, 419] on input "Использовать статистику" at bounding box center [452, 425] width 25 height 30
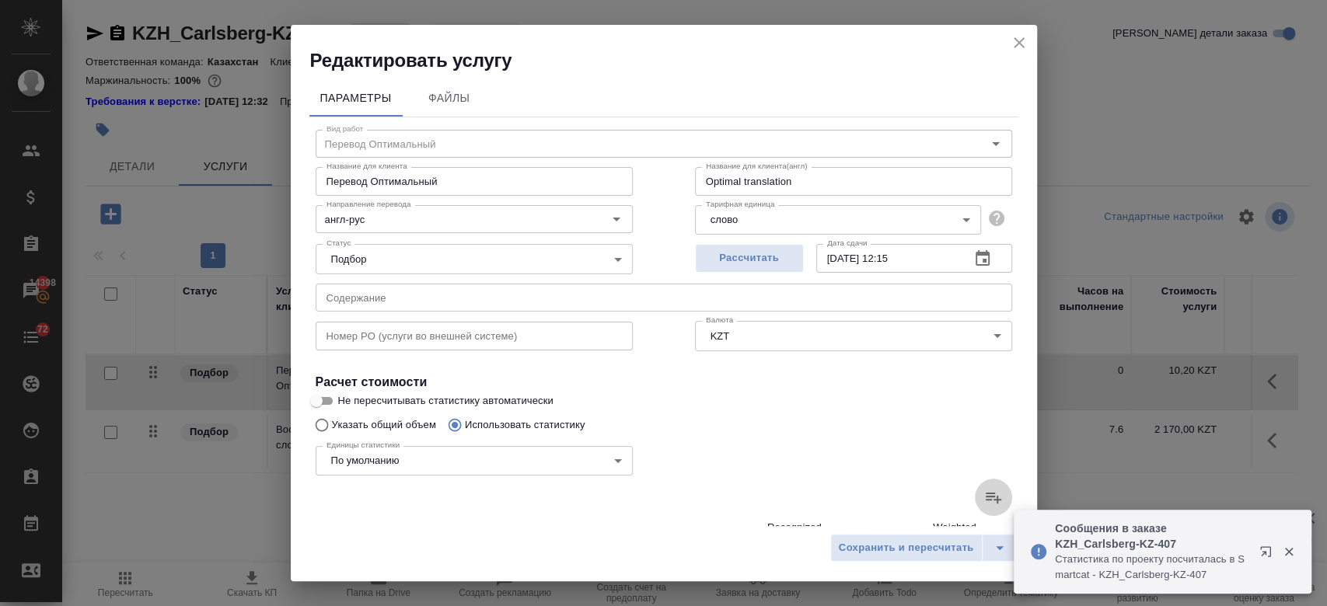
click at [984, 503] on icon at bounding box center [993, 497] width 19 height 19
click at [0, 0] on input "file" at bounding box center [0, 0] width 0 height 0
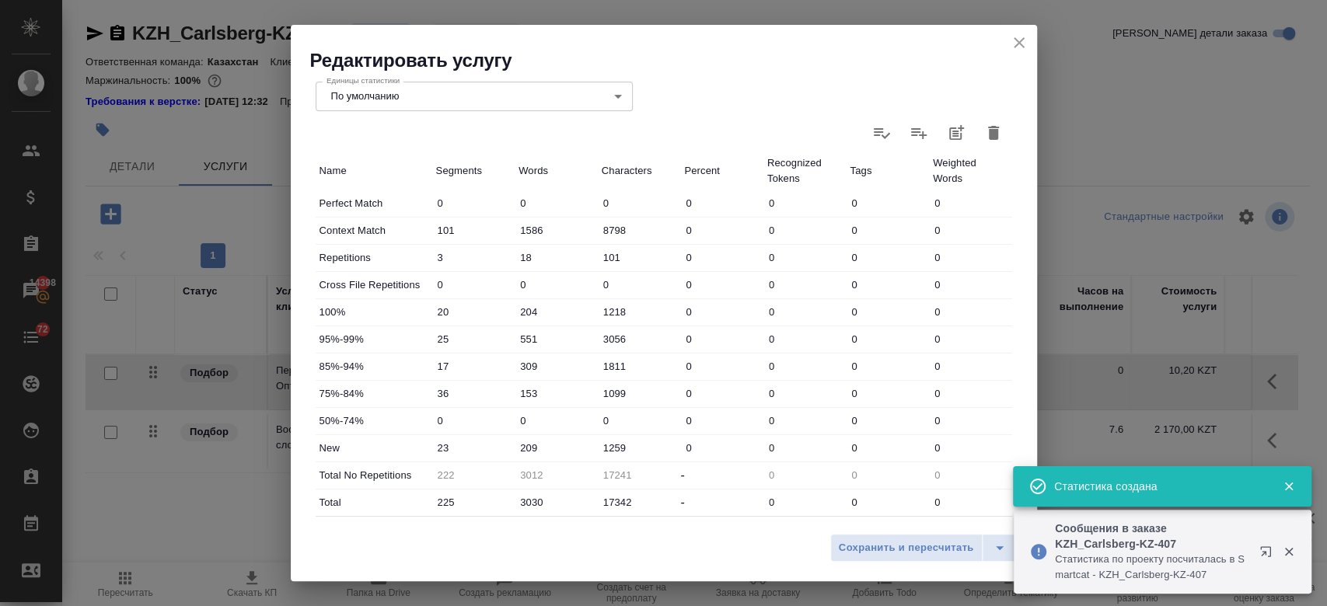
scroll to position [452, 0]
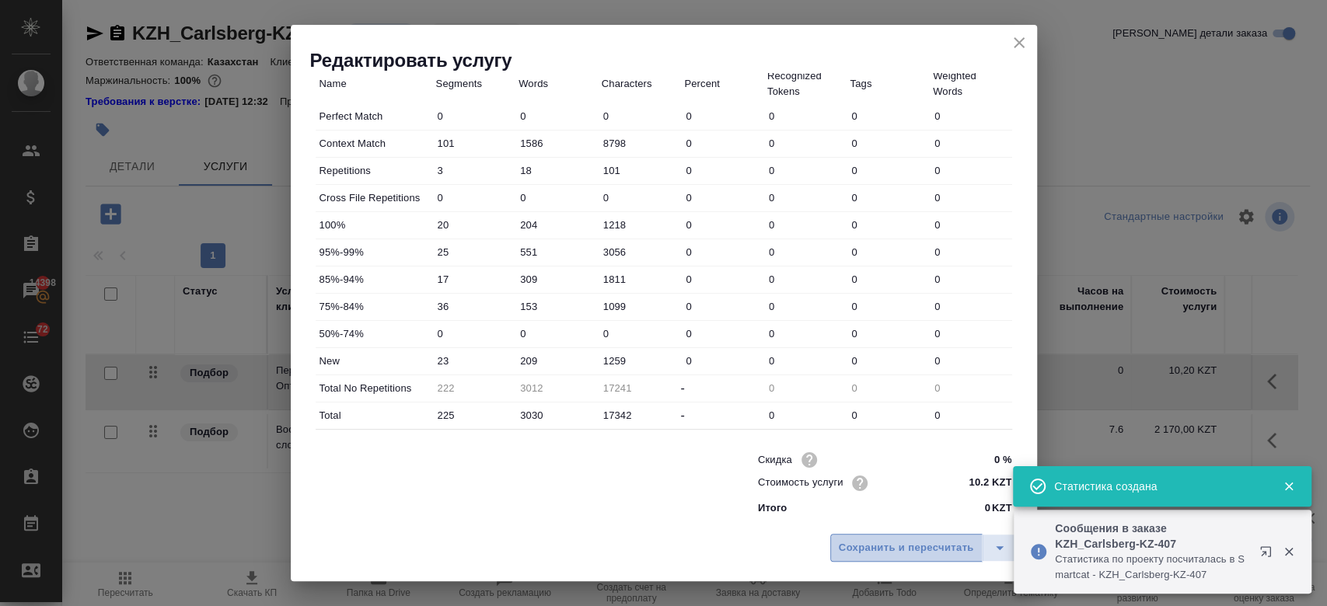
click at [909, 557] on button "Сохранить и пересчитать" at bounding box center [906, 548] width 152 height 28
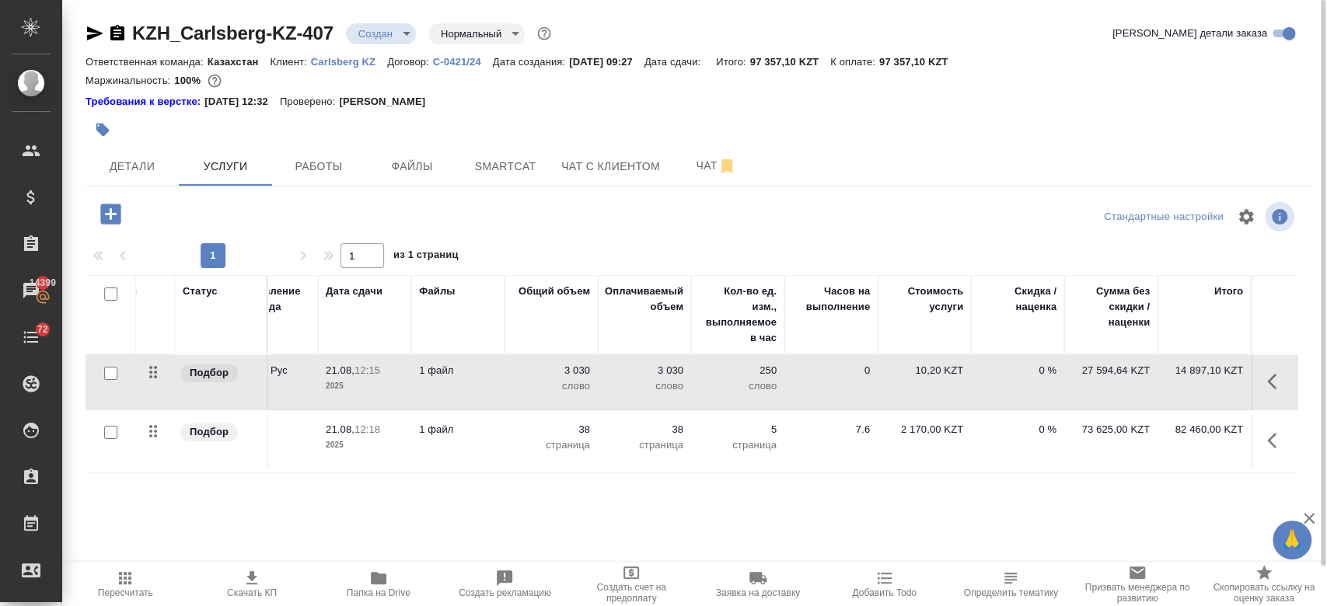
scroll to position [0, 0]
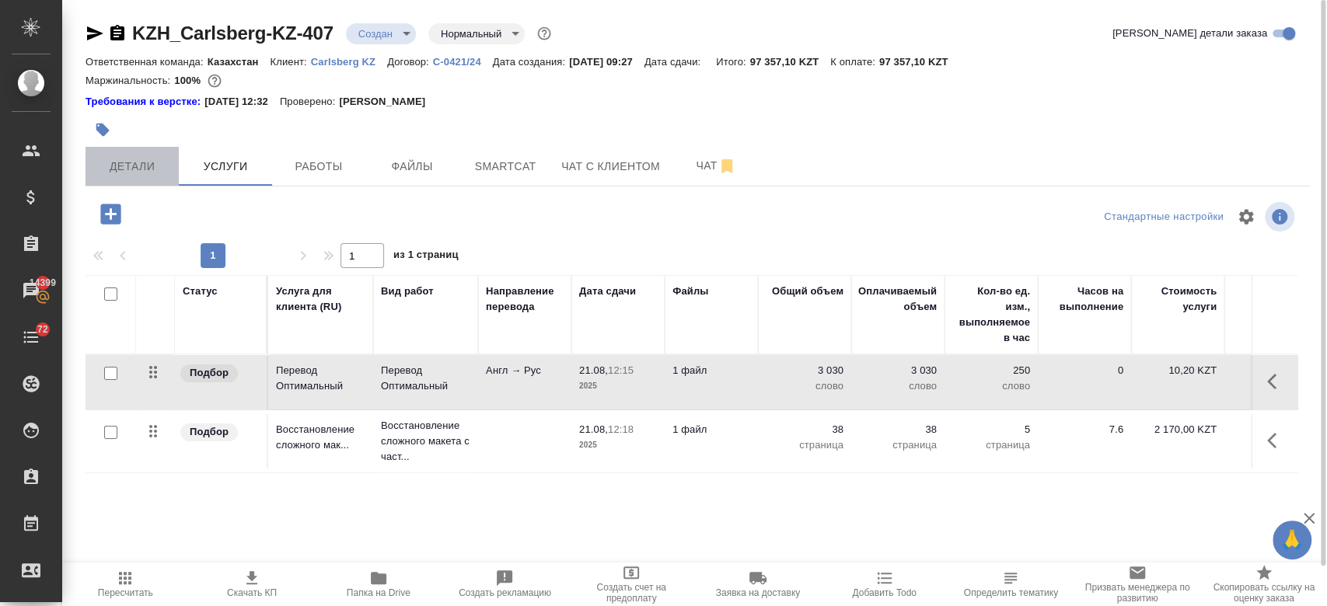
click at [143, 162] on span "Детали" at bounding box center [132, 166] width 75 height 19
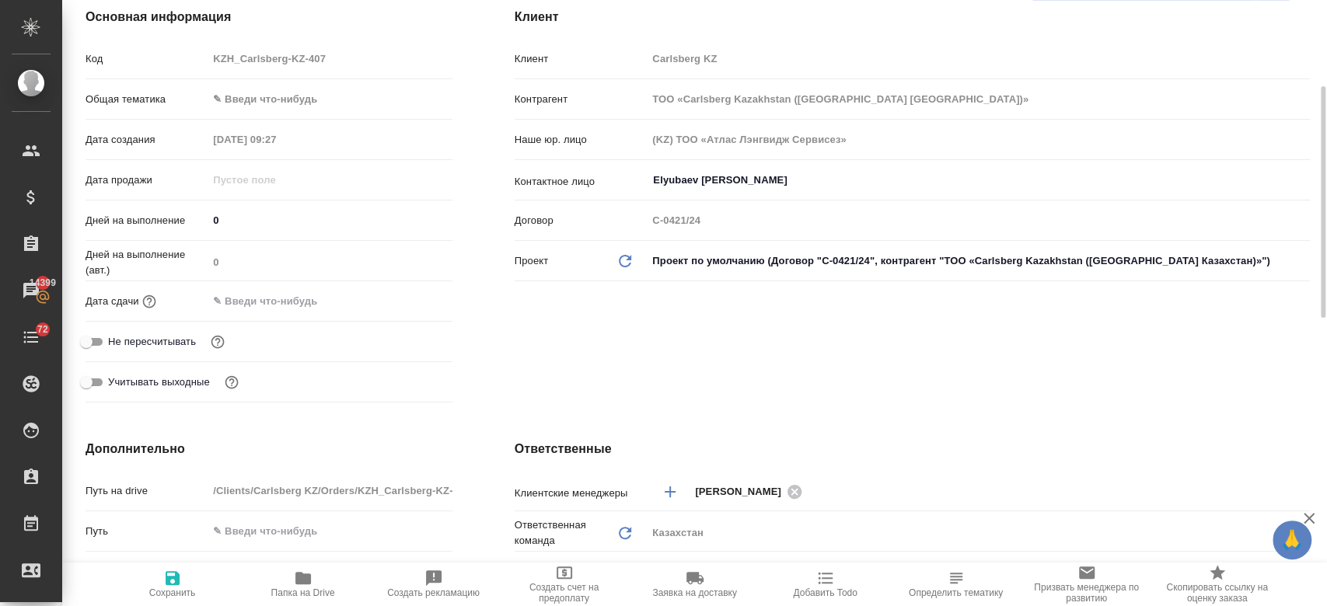
scroll to position [227, 0]
click at [296, 298] on input "text" at bounding box center [276, 299] width 136 height 23
click at [410, 290] on icon "button" at bounding box center [407, 299] width 19 height 19
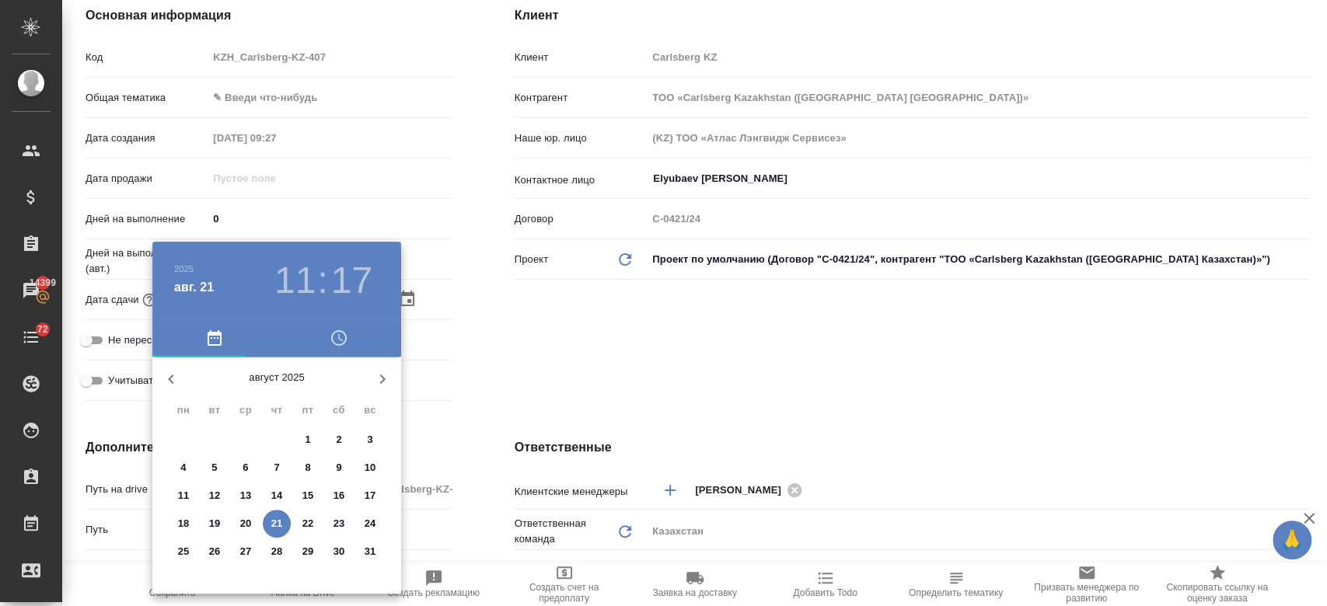
click at [186, 552] on p "25" at bounding box center [184, 552] width 12 height 16
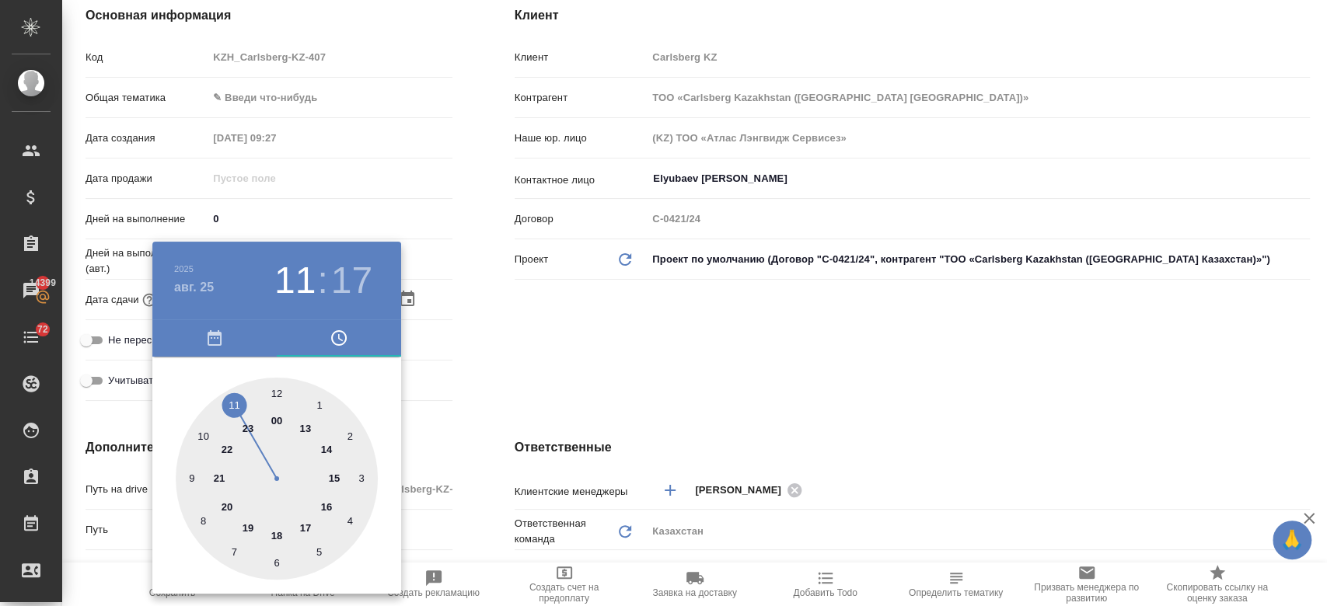
click at [275, 532] on div at bounding box center [277, 479] width 202 height 202
click at [364, 475] on div at bounding box center [277, 479] width 202 height 202
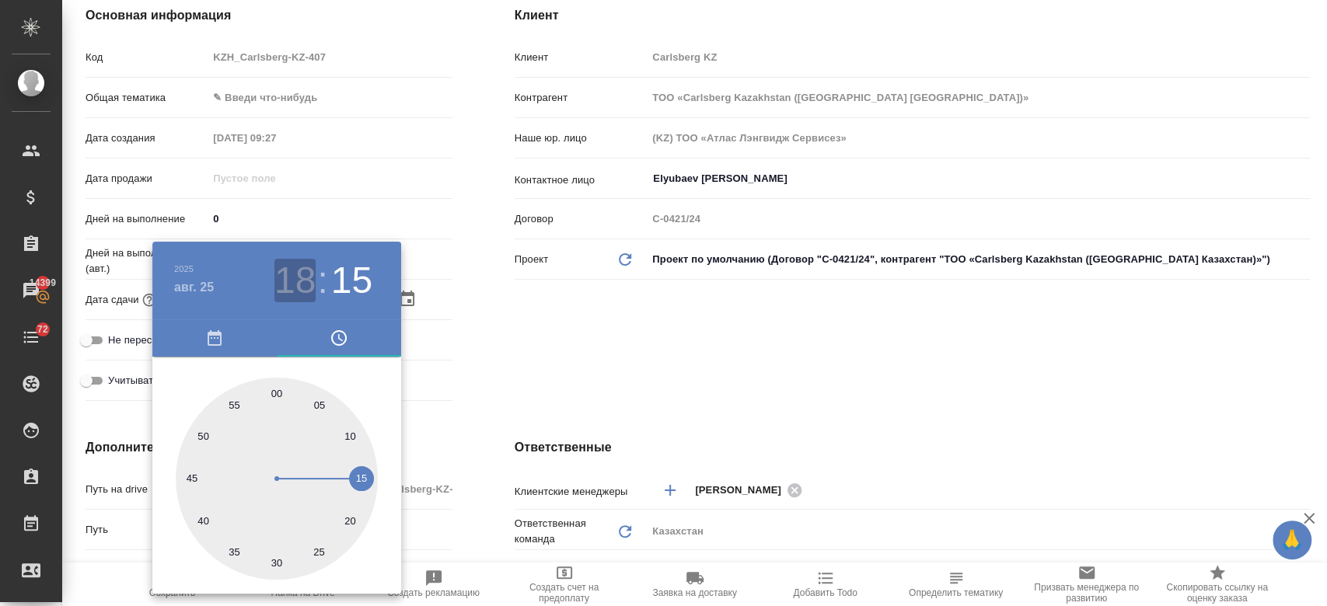
click at [310, 284] on h3 "18" at bounding box center [294, 281] width 41 height 44
click at [330, 506] on div at bounding box center [277, 479] width 202 height 202
click at [276, 395] on div at bounding box center [277, 479] width 202 height 202
click at [601, 365] on div at bounding box center [663, 303] width 1327 height 606
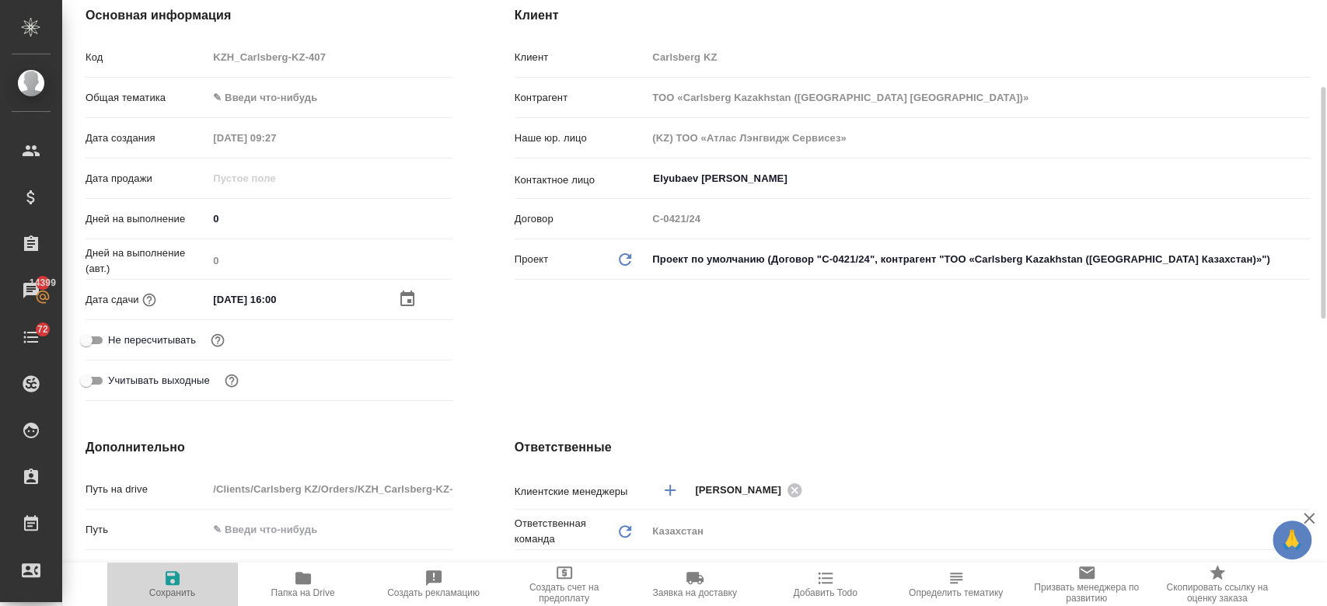
click at [162, 583] on span "Сохранить" at bounding box center [173, 584] width 112 height 30
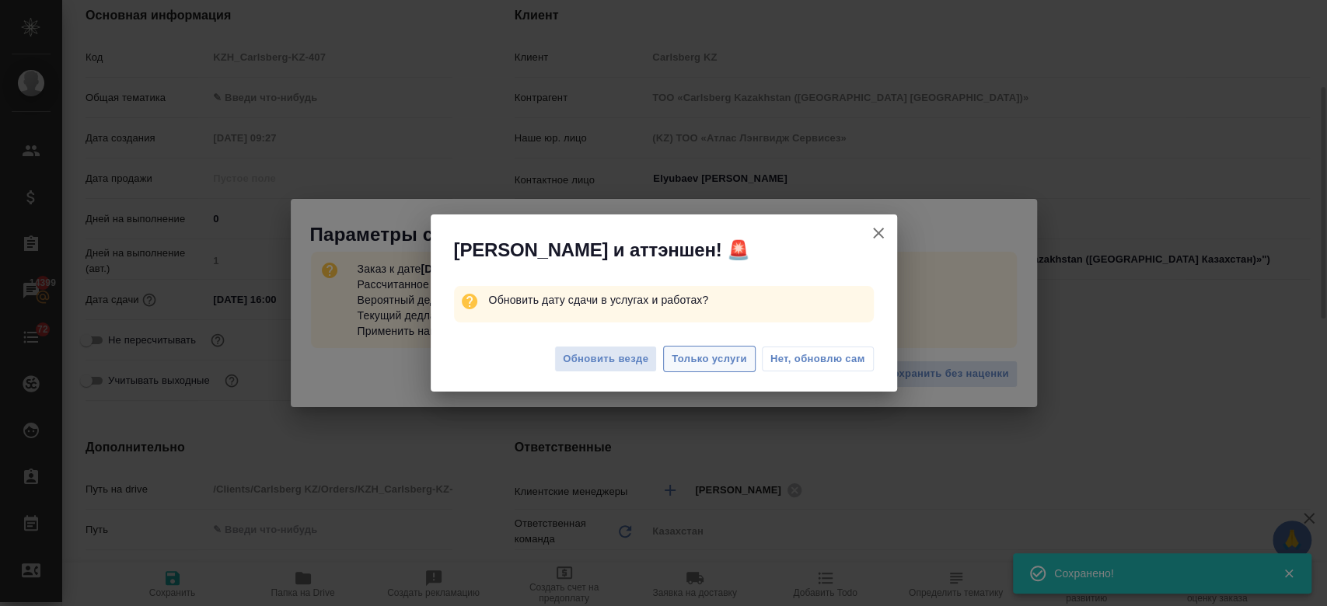
click at [752, 364] on button "Только услуги" at bounding box center [709, 359] width 92 height 27
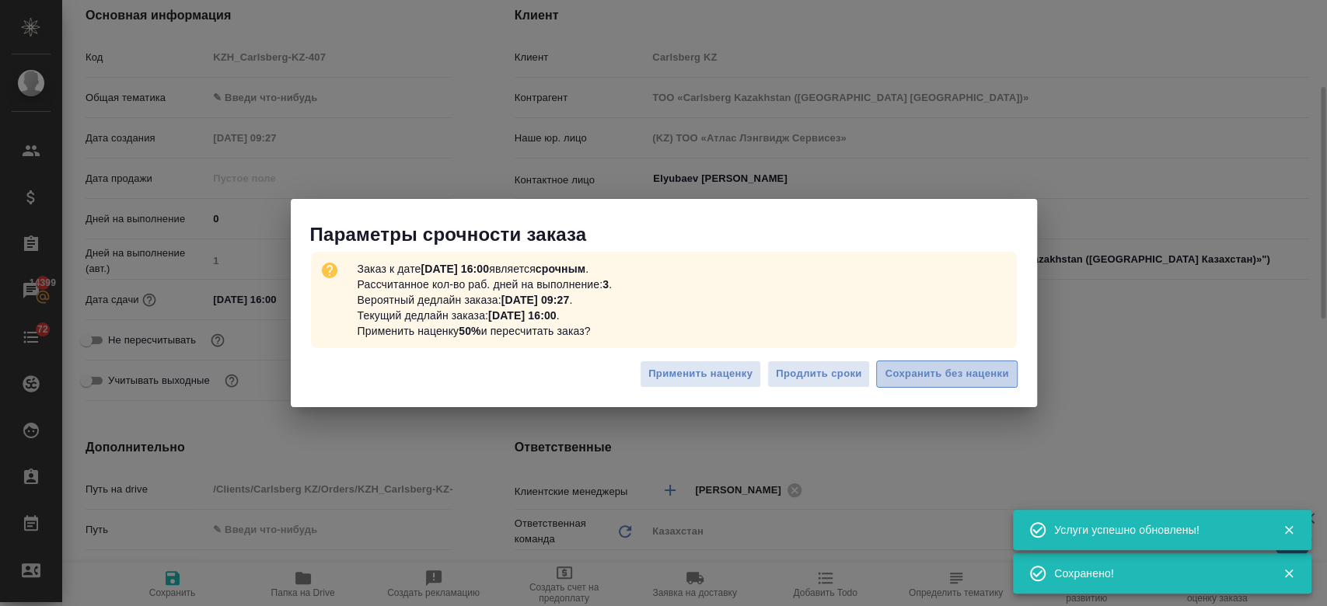
click at [921, 384] on button "Сохранить без наценки" at bounding box center [946, 374] width 141 height 27
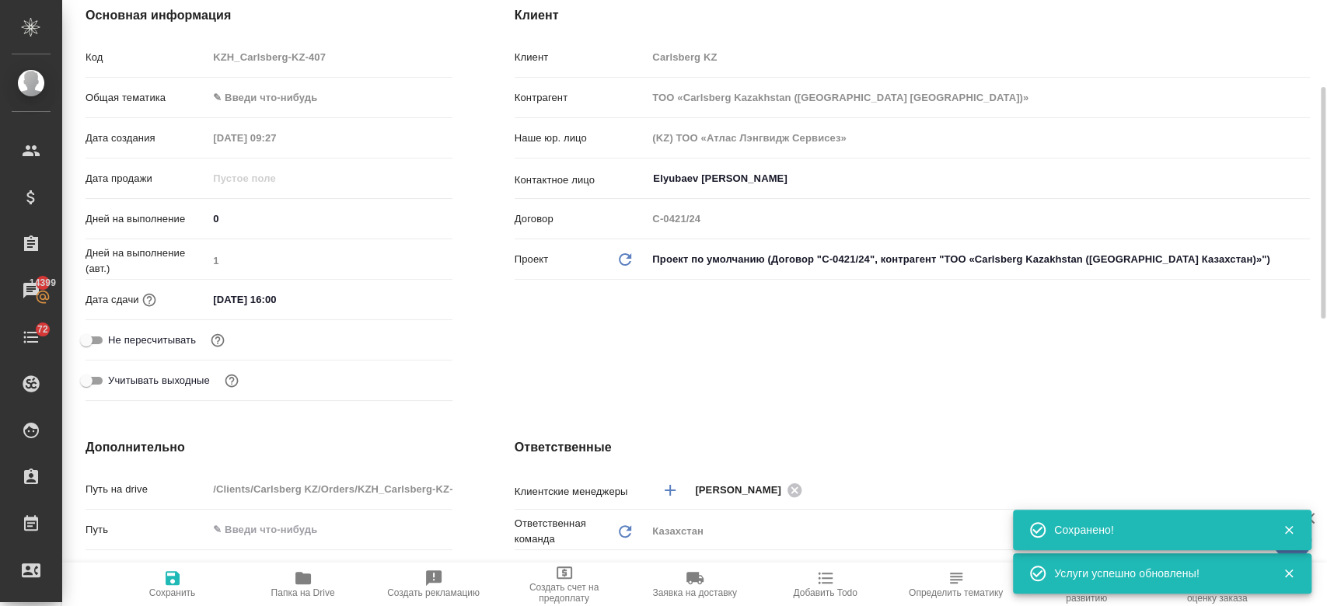
scroll to position [0, 0]
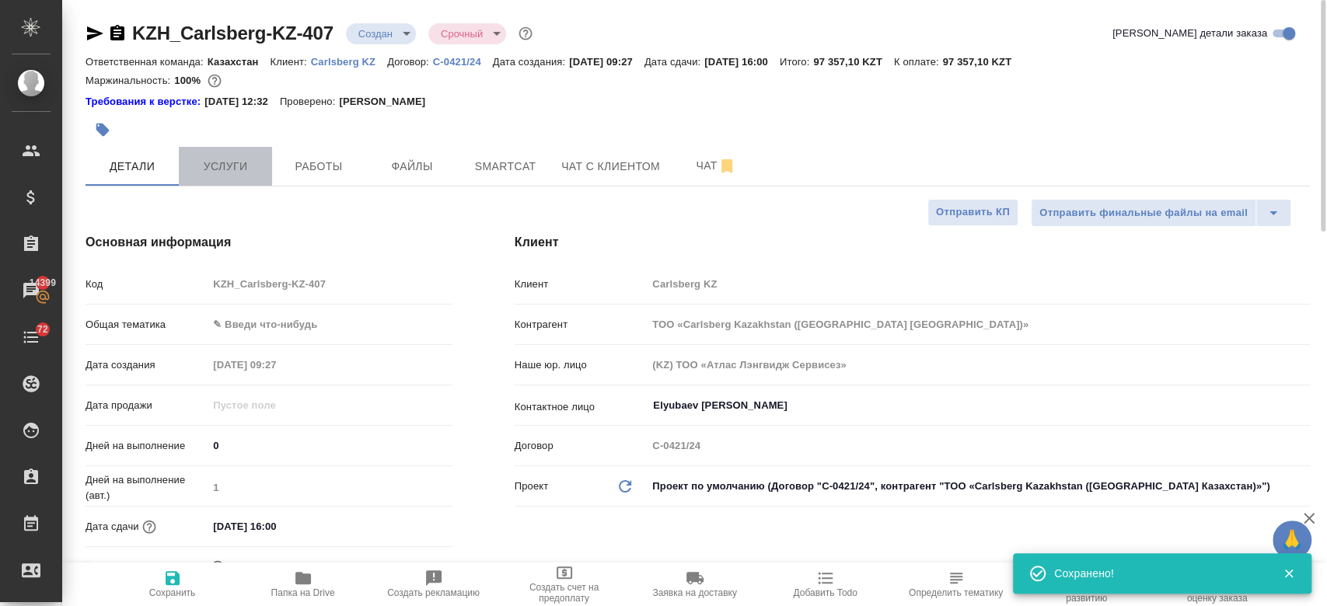
click at [228, 164] on span "Услуги" at bounding box center [225, 166] width 75 height 19
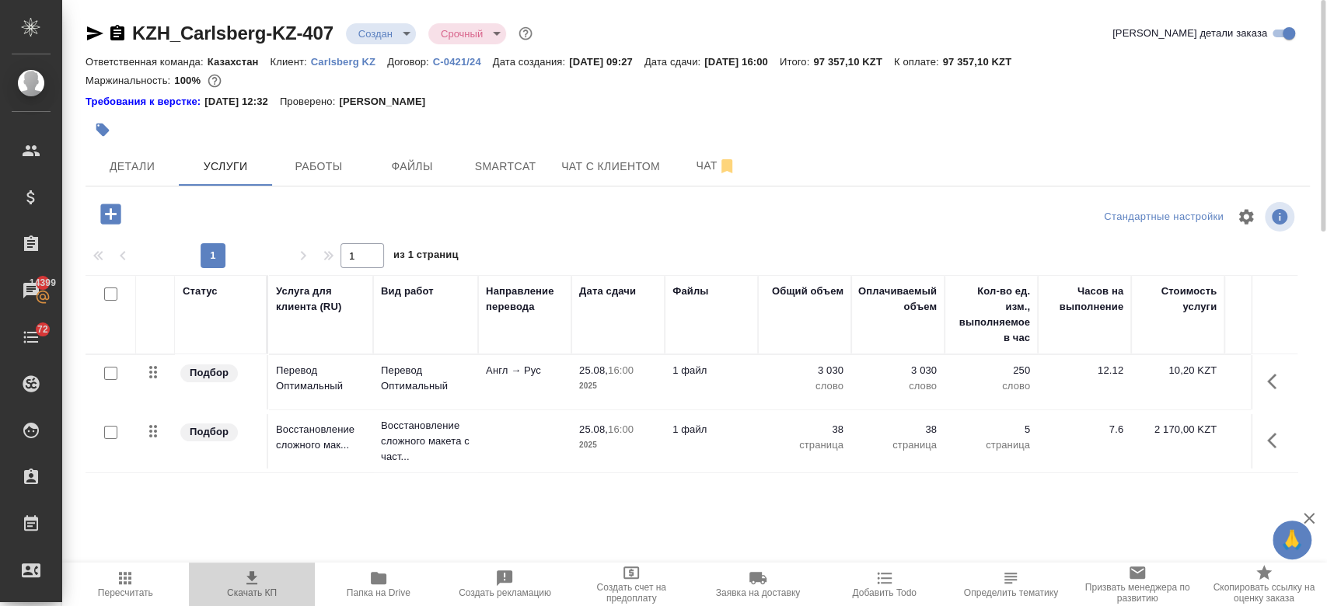
click at [246, 585] on icon "button" at bounding box center [252, 578] width 19 height 19
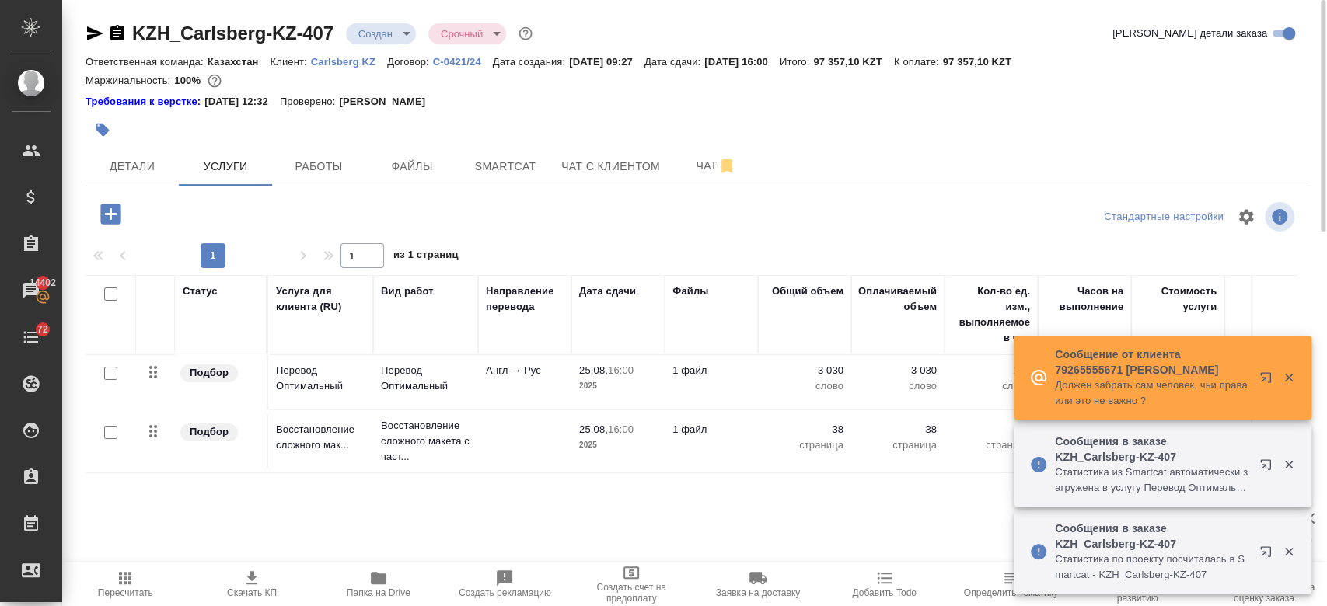
click at [581, 110] on div at bounding box center [697, 111] width 1224 height 3
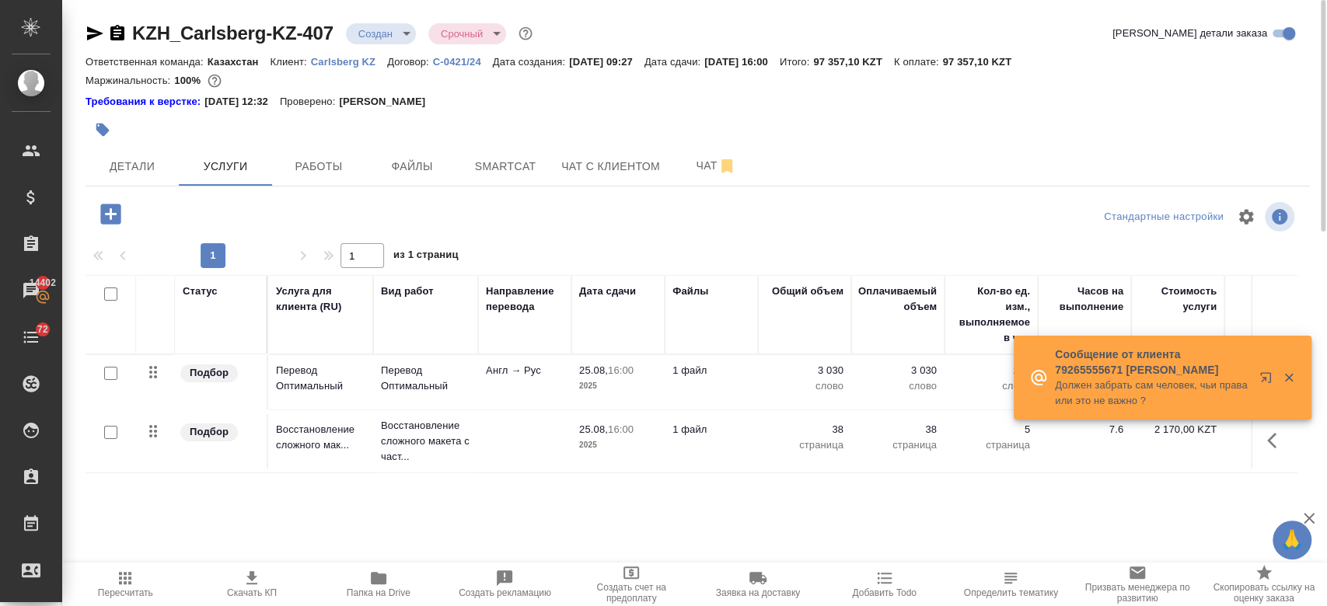
click at [526, 143] on div at bounding box center [493, 130] width 816 height 34
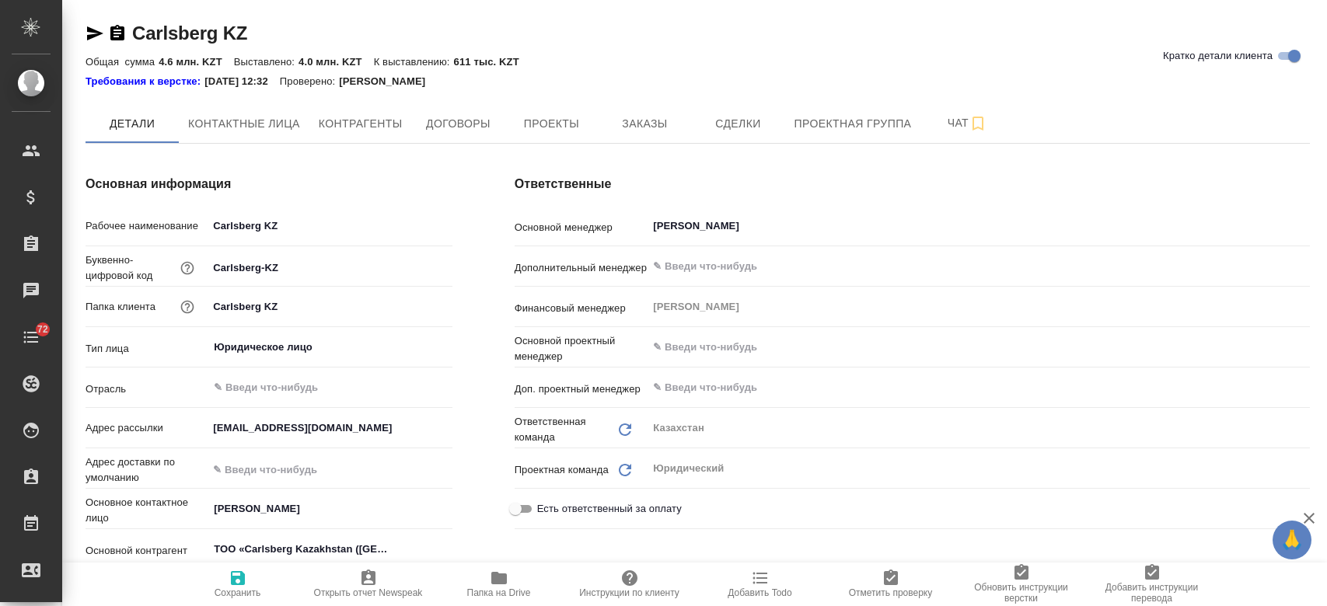
click at [644, 132] on span "Заказы" at bounding box center [644, 123] width 75 height 19
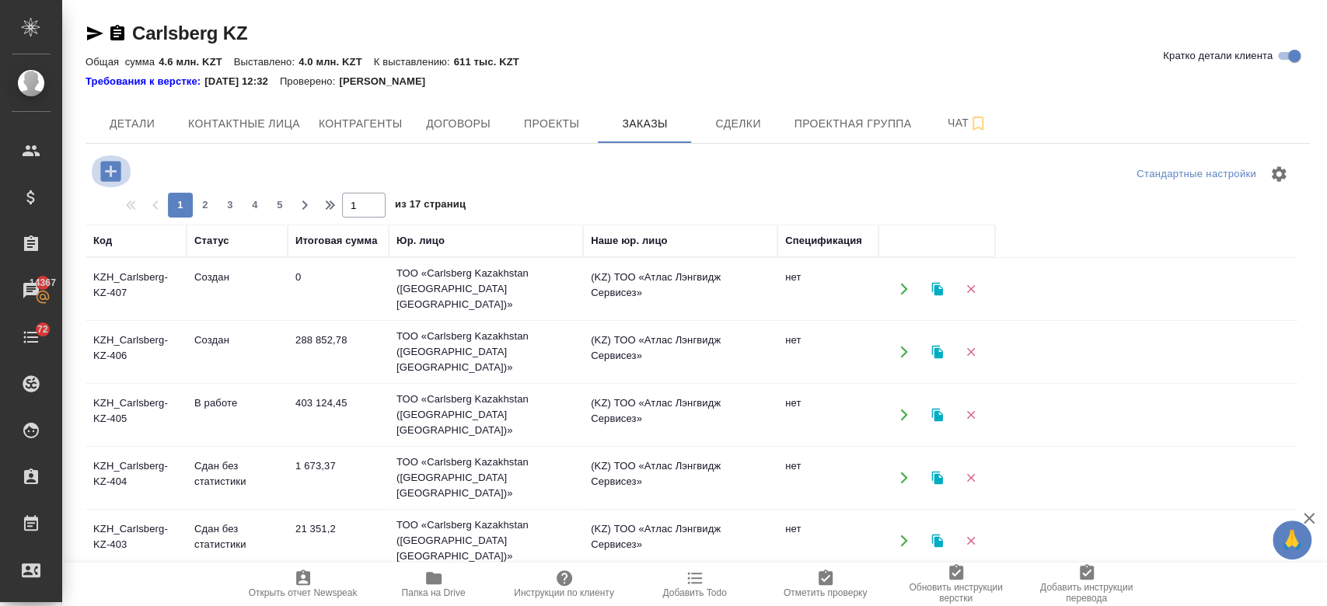
click at [113, 173] on icon "button" at bounding box center [110, 171] width 20 height 20
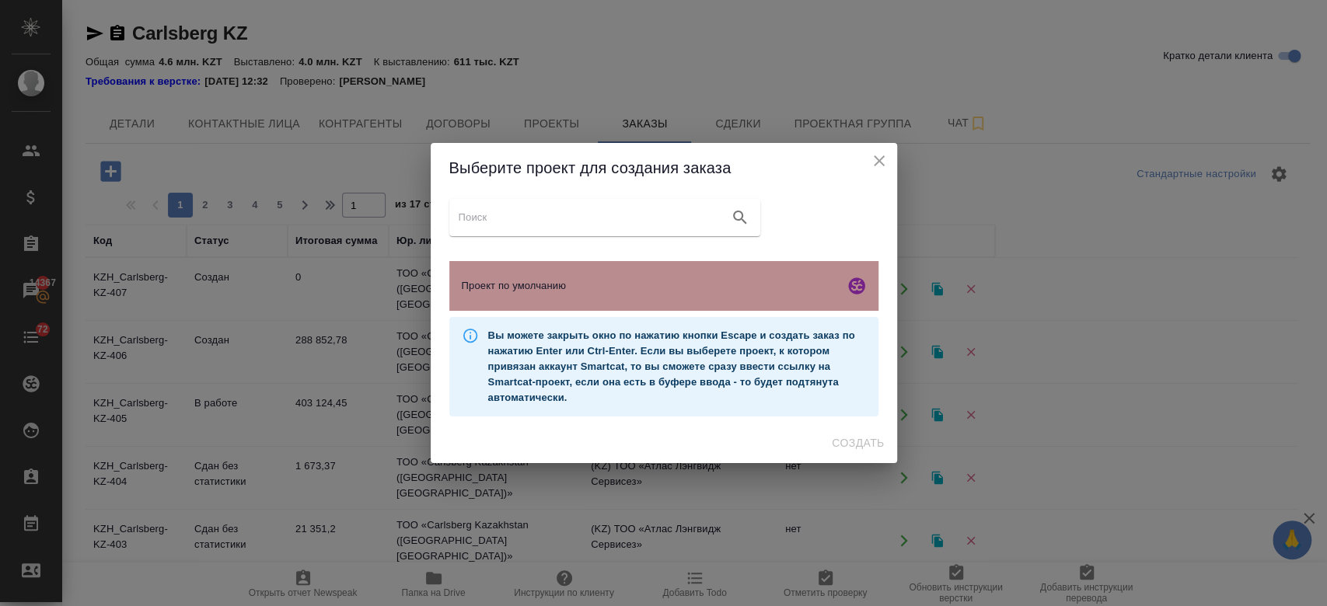
click at [568, 275] on div "Проект по умолчанию" at bounding box center [663, 286] width 429 height 50
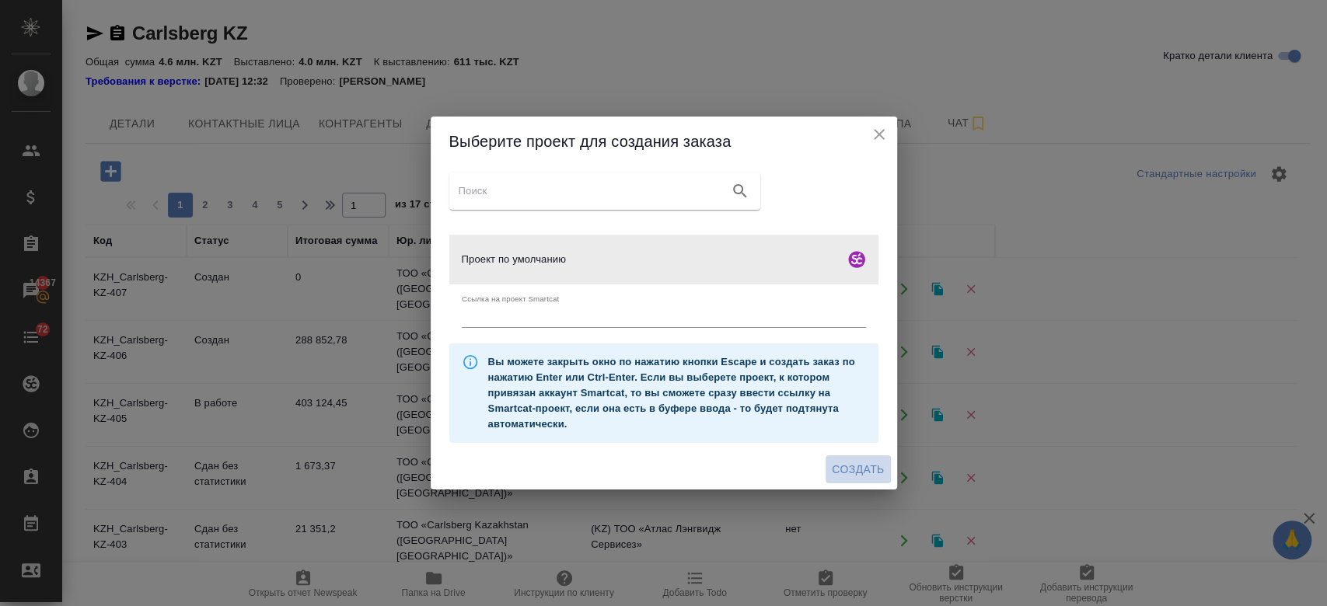
click at [857, 466] on span "Создать" at bounding box center [858, 469] width 52 height 19
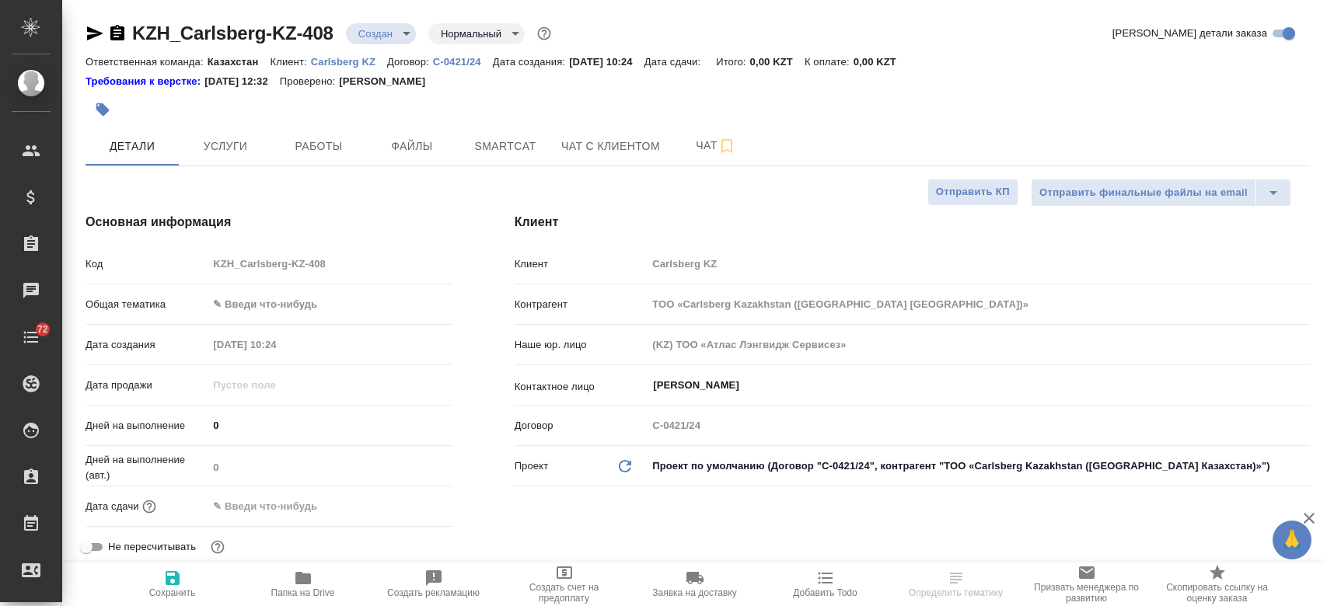
select select "RU"
click at [403, 159] on button "Файлы" at bounding box center [411, 146] width 93 height 39
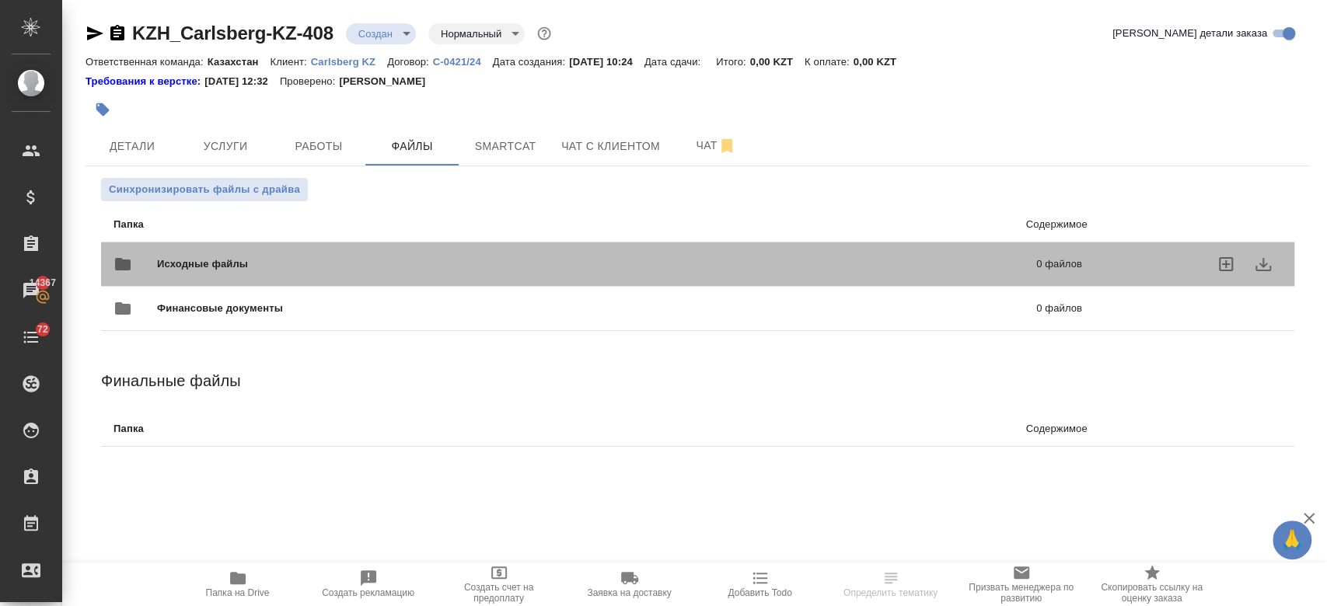
click at [298, 258] on span "Исходные файлы" at bounding box center [399, 264] width 485 height 16
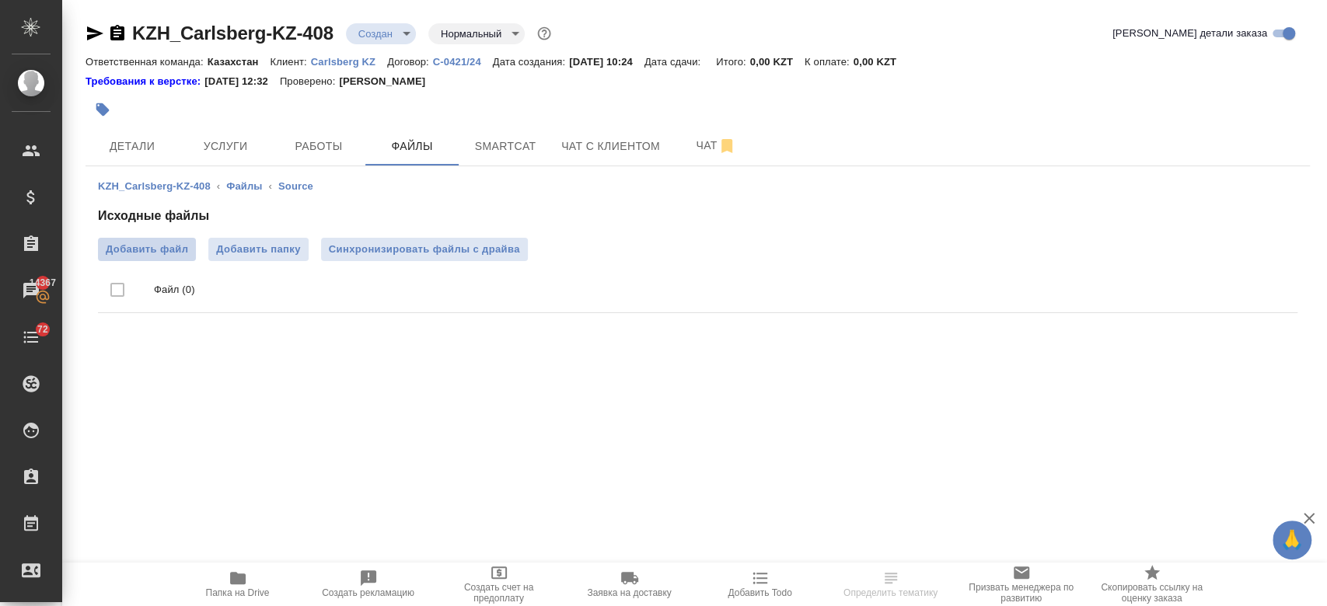
click at [150, 252] on span "Добавить файл" at bounding box center [147, 250] width 82 height 16
click at [0, 0] on input "Добавить файл" at bounding box center [0, 0] width 0 height 0
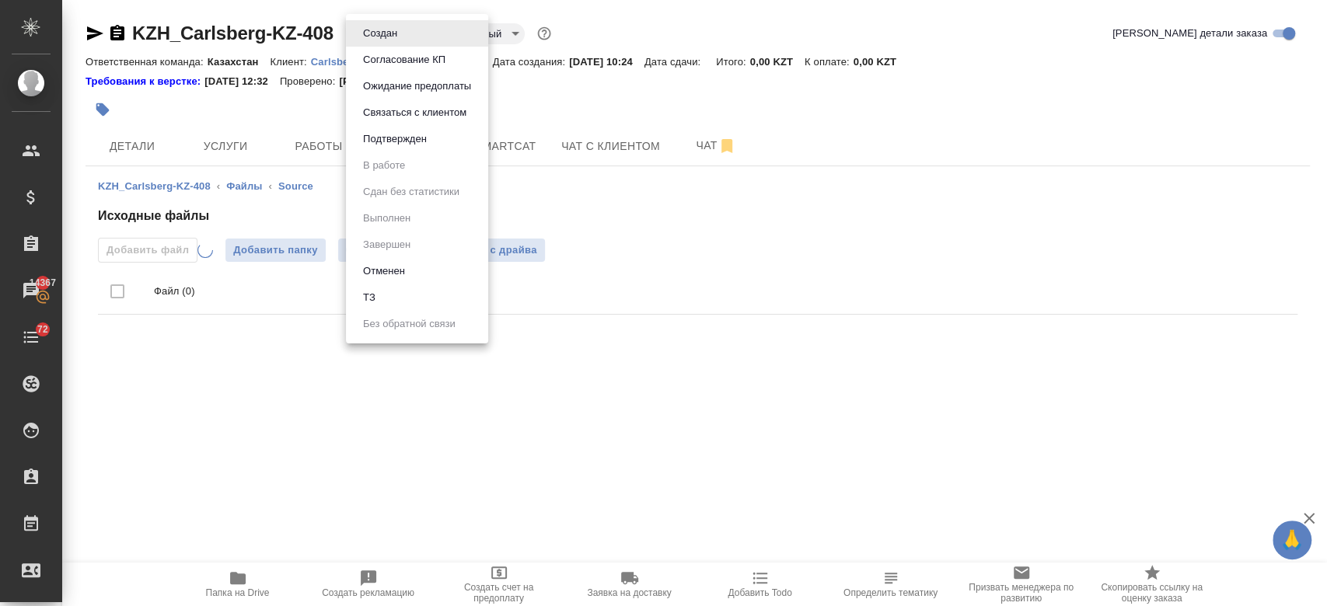
click at [402, 23] on body "🙏 .cls-1 fill:#fff; AWATERA Kosherbayeva Nazerke Клиенты Спецификации Заказы 14…" at bounding box center [663, 303] width 1327 height 606
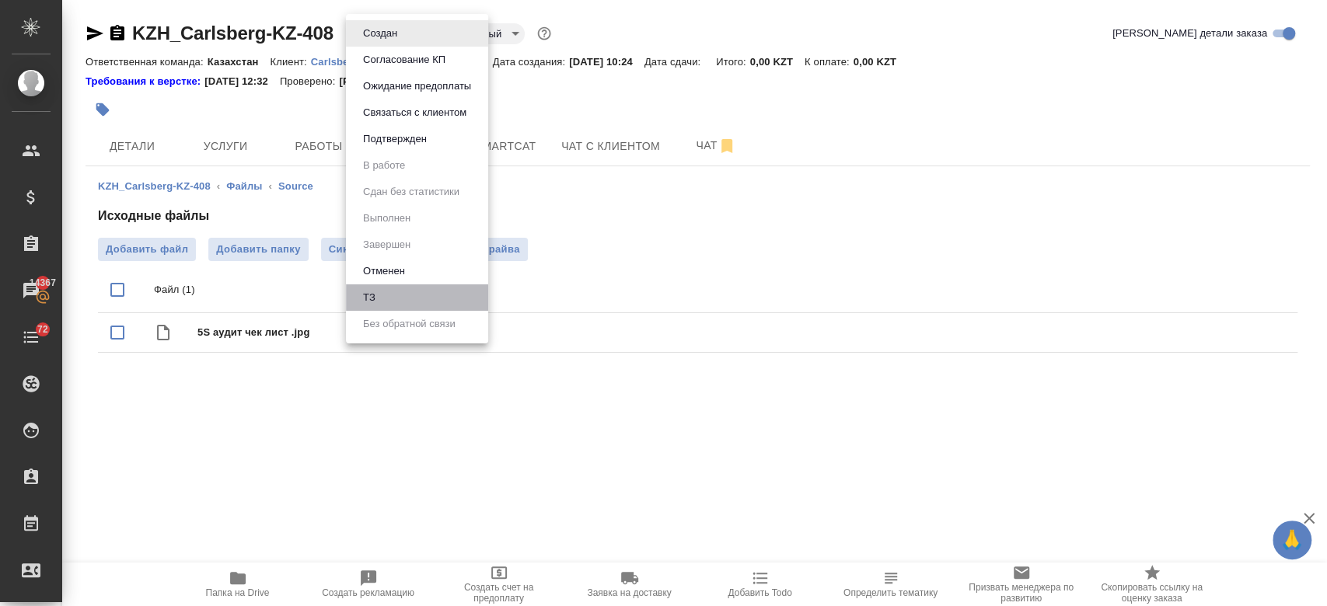
click at [410, 289] on li "ТЗ" at bounding box center [417, 297] width 142 height 26
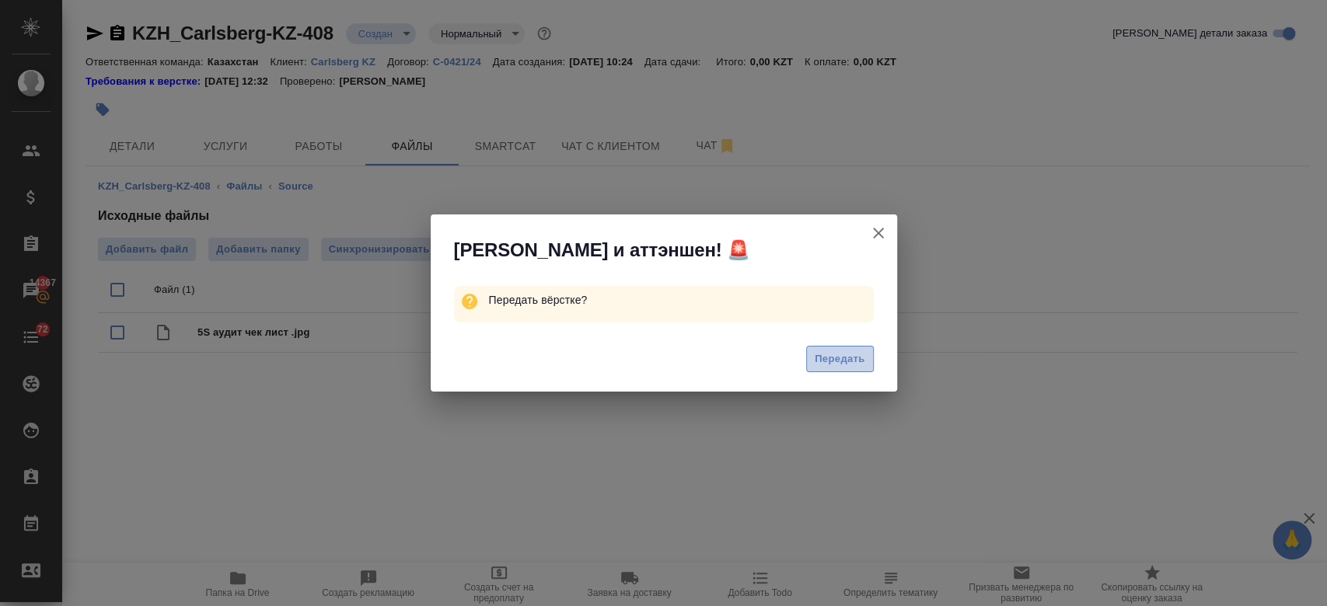
click at [834, 346] on button "Передать" at bounding box center [840, 359] width 68 height 27
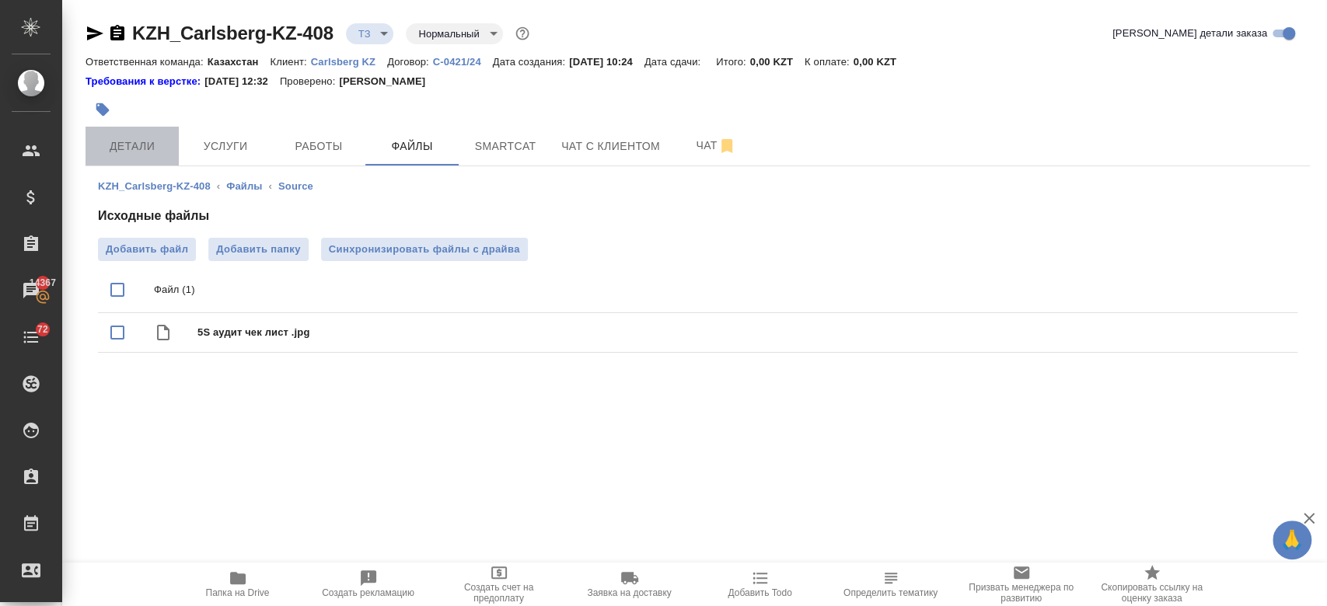
click at [153, 151] on span "Детали" at bounding box center [132, 146] width 75 height 19
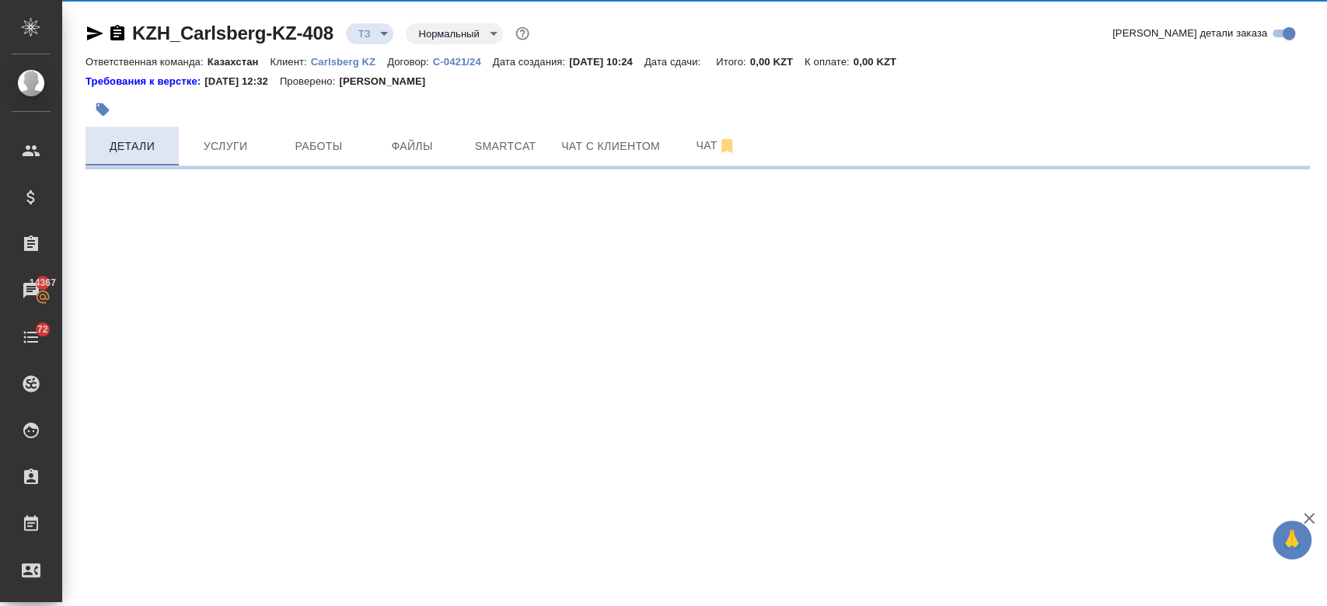
select select "RU"
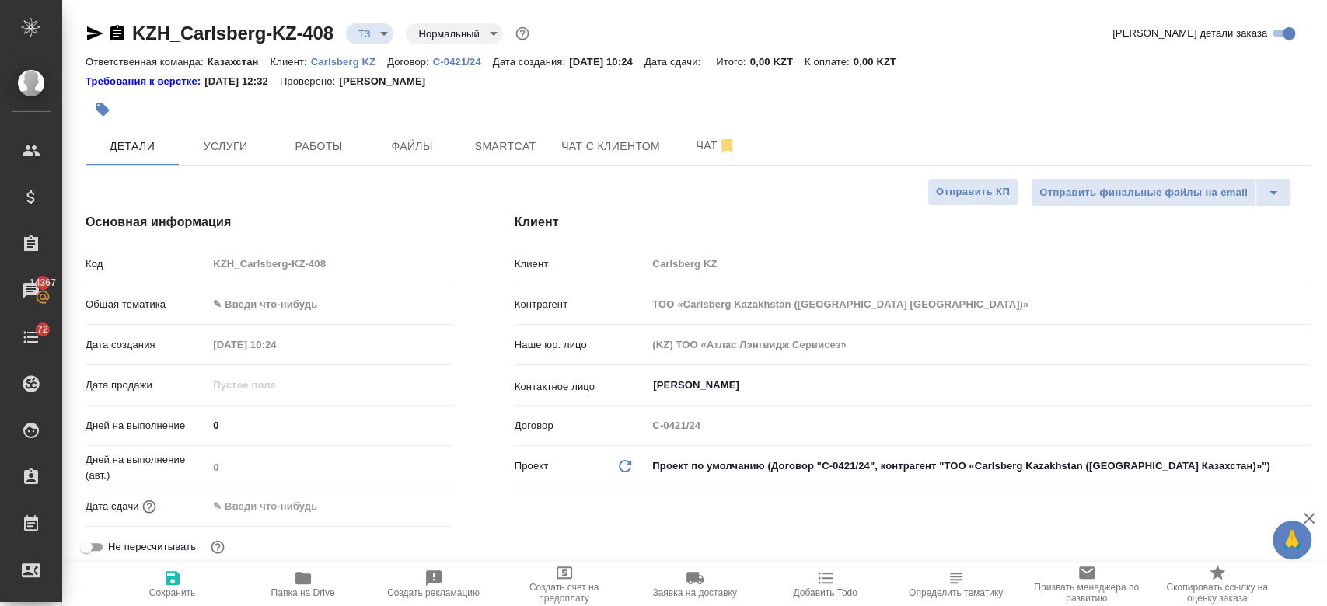
type textarea "x"
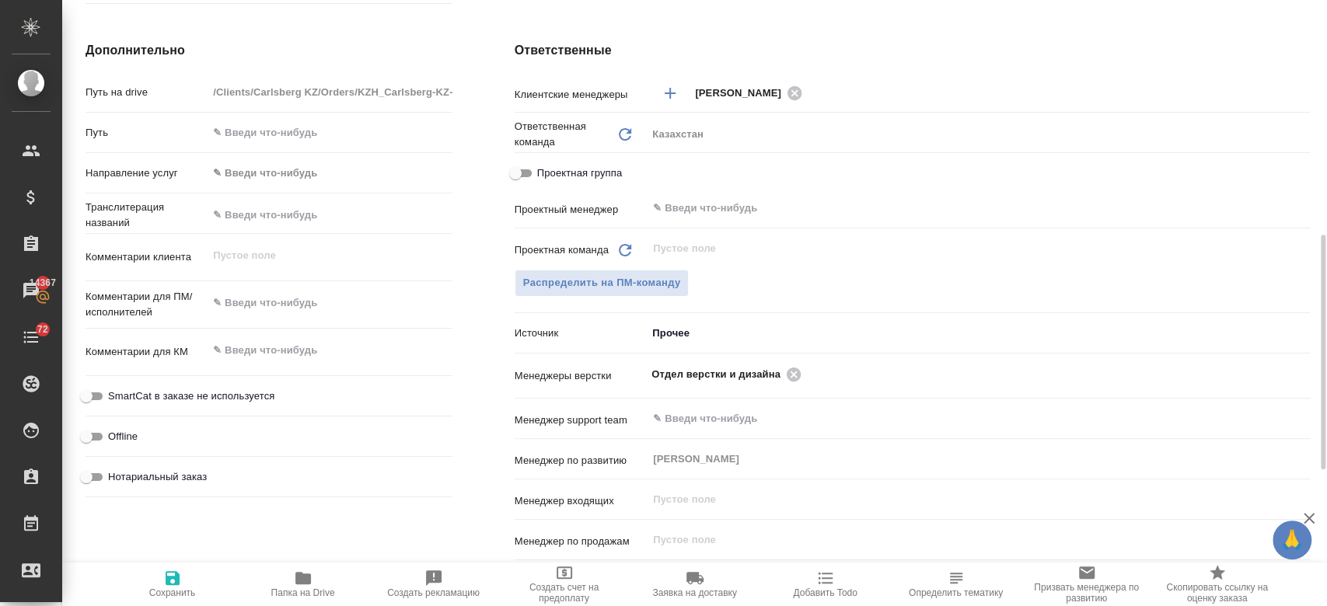
scroll to position [642, 0]
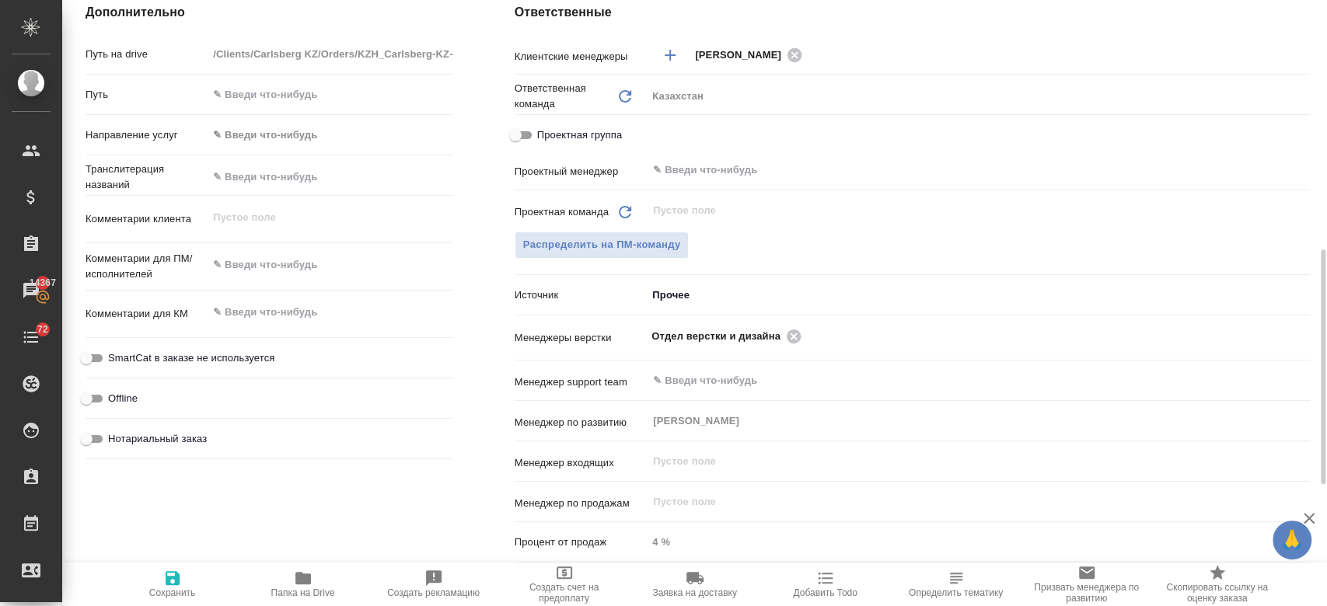
type textarea "x"
click at [260, 275] on textarea at bounding box center [329, 266] width 243 height 26
type textarea "п"
type textarea "x"
type textarea "пе"
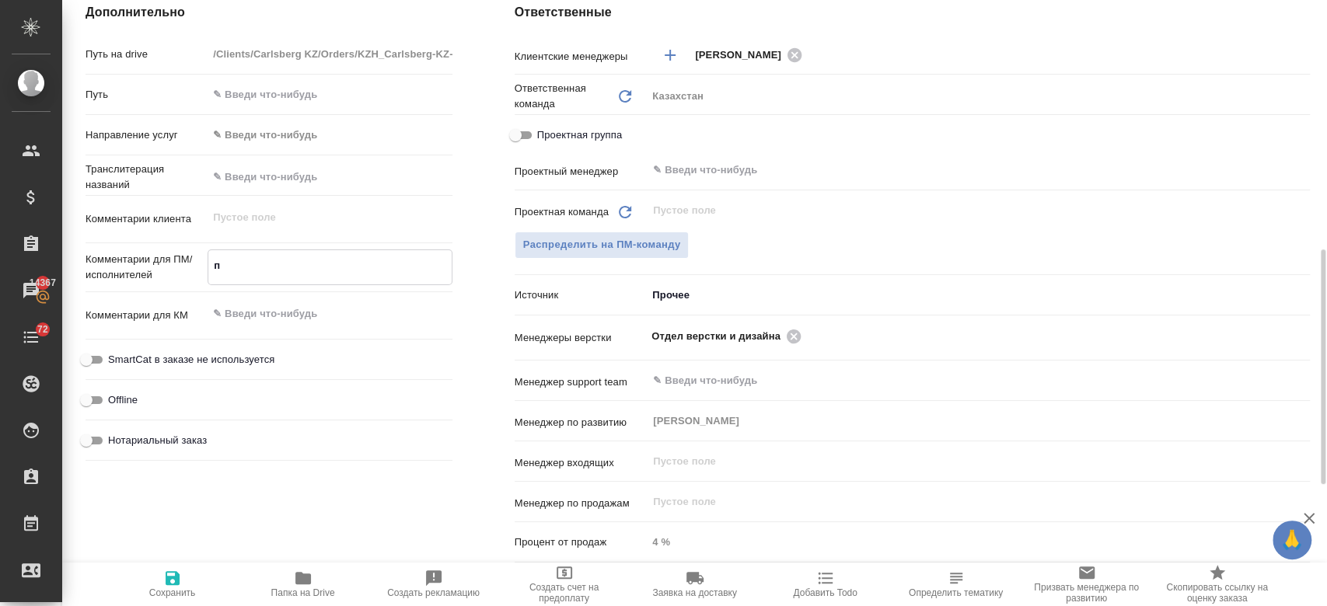
type textarea "x"
type textarea "пере"
type textarea "x"
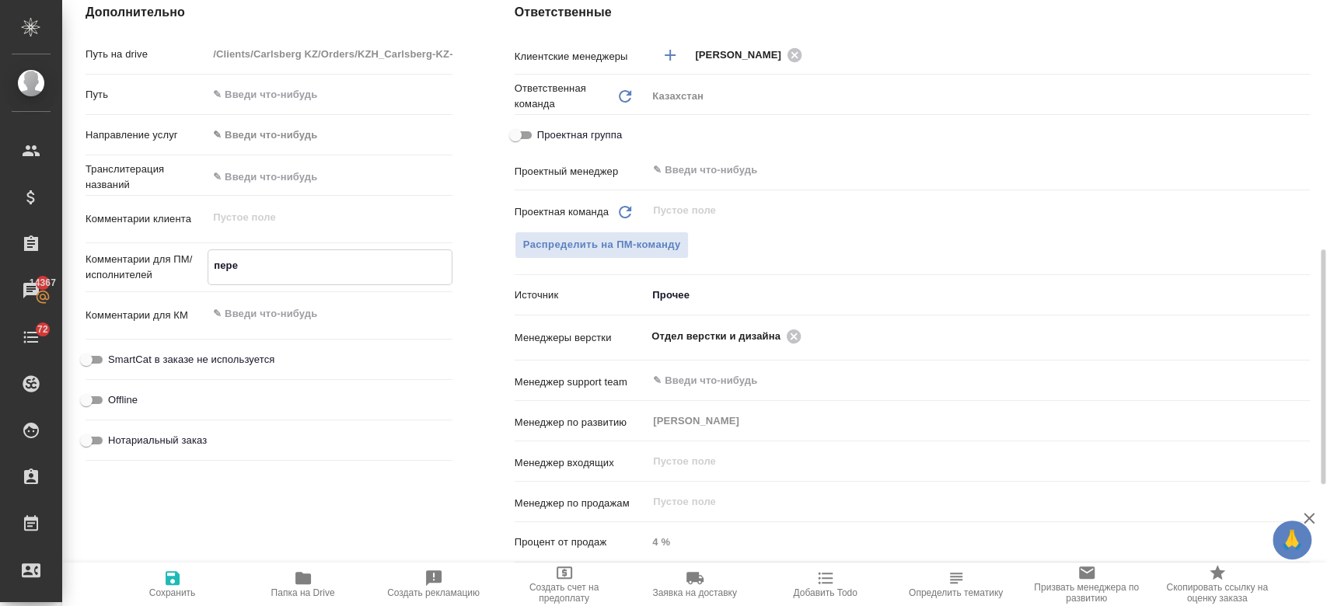
type textarea "x"
type textarea "перев"
type textarea "x"
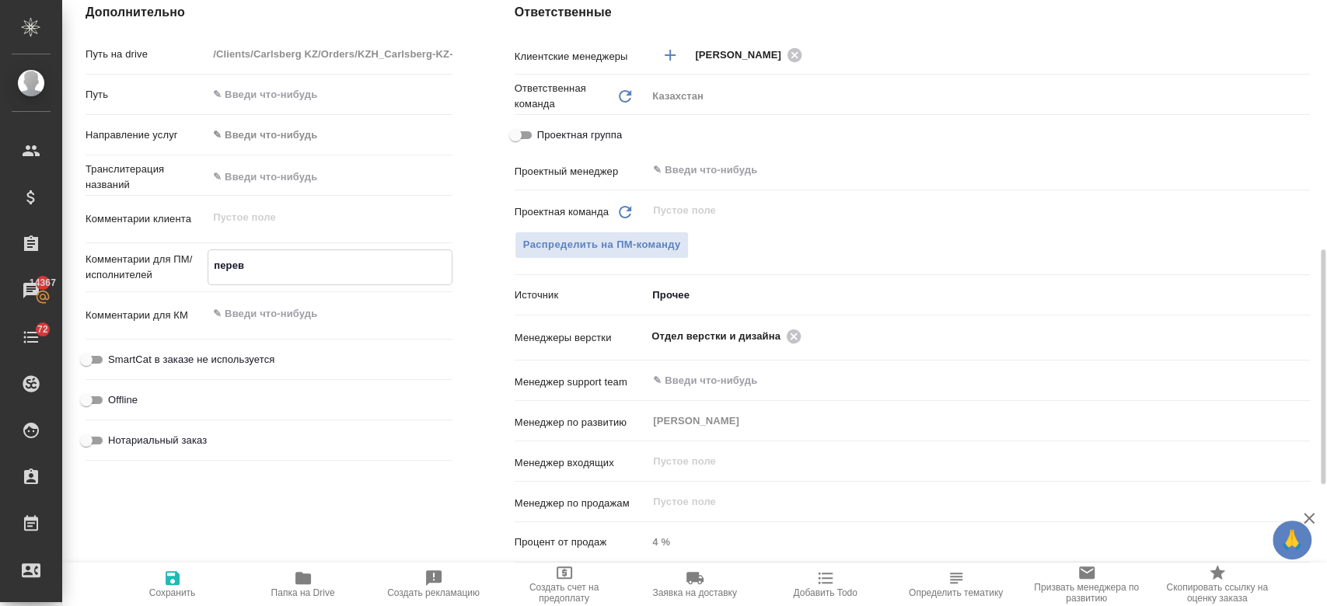
type textarea "перево"
type textarea "x"
type textarea "перевод"
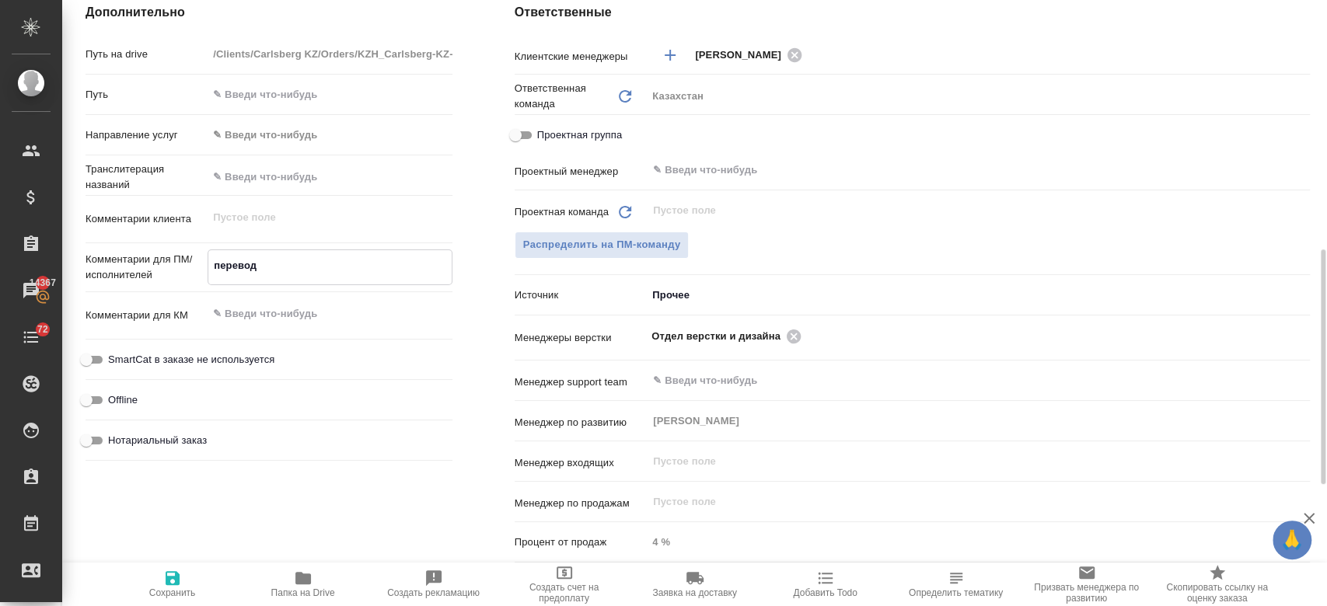
type textarea "x"
type textarea "перевод"
type textarea "x"
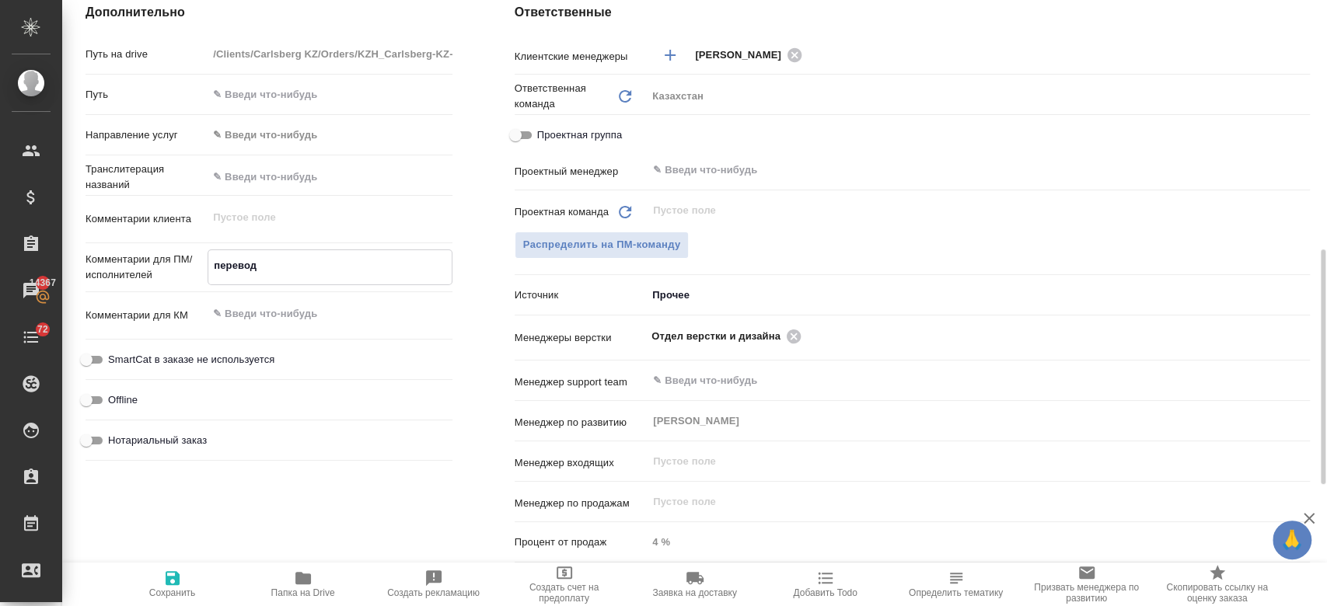
type textarea "x"
type textarea "перевод р"
type textarea "x"
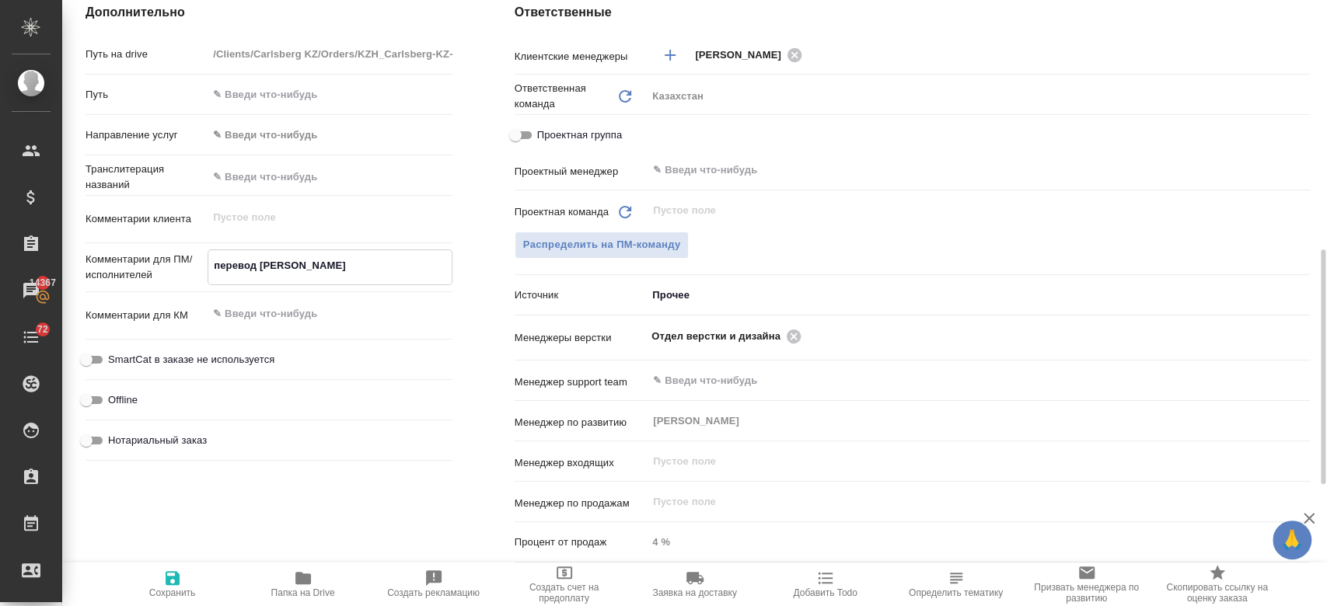
type textarea "x"
type textarea "перевод р"
type textarea "x"
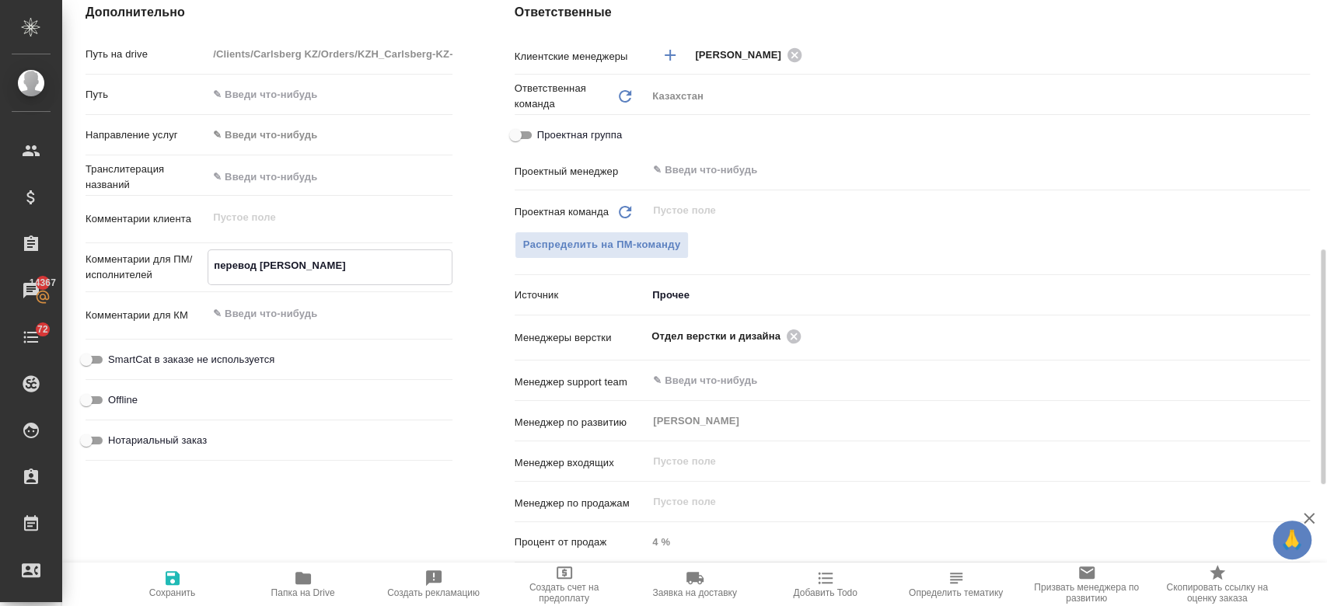
type textarea "перевод р"
type textarea "x"
type textarea "перевод"
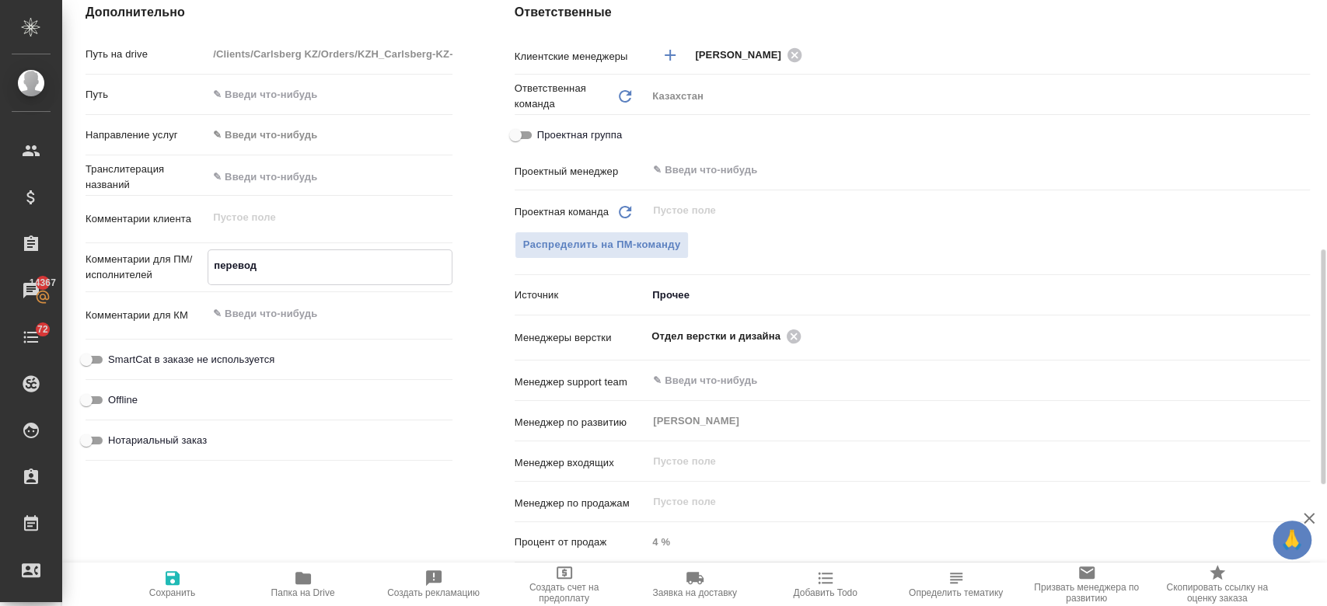
type textarea "x"
type textarea "перевод н"
type textarea "x"
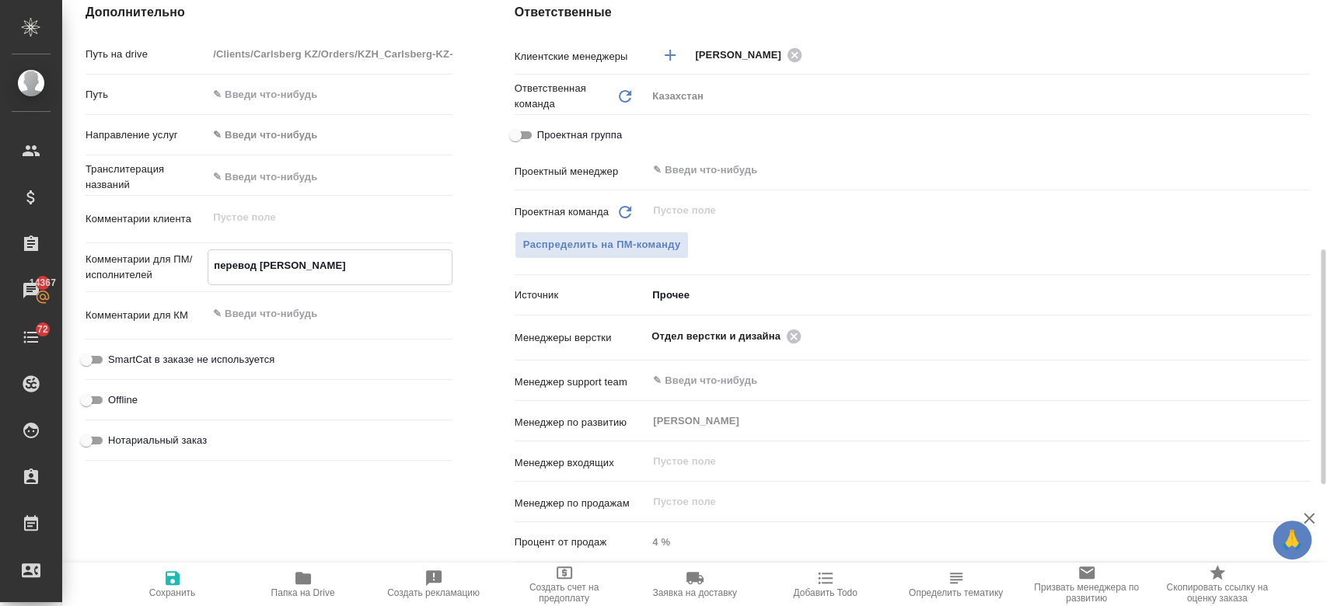
type textarea "перевод на"
type textarea "x"
type textarea "перевод на"
type textarea "x"
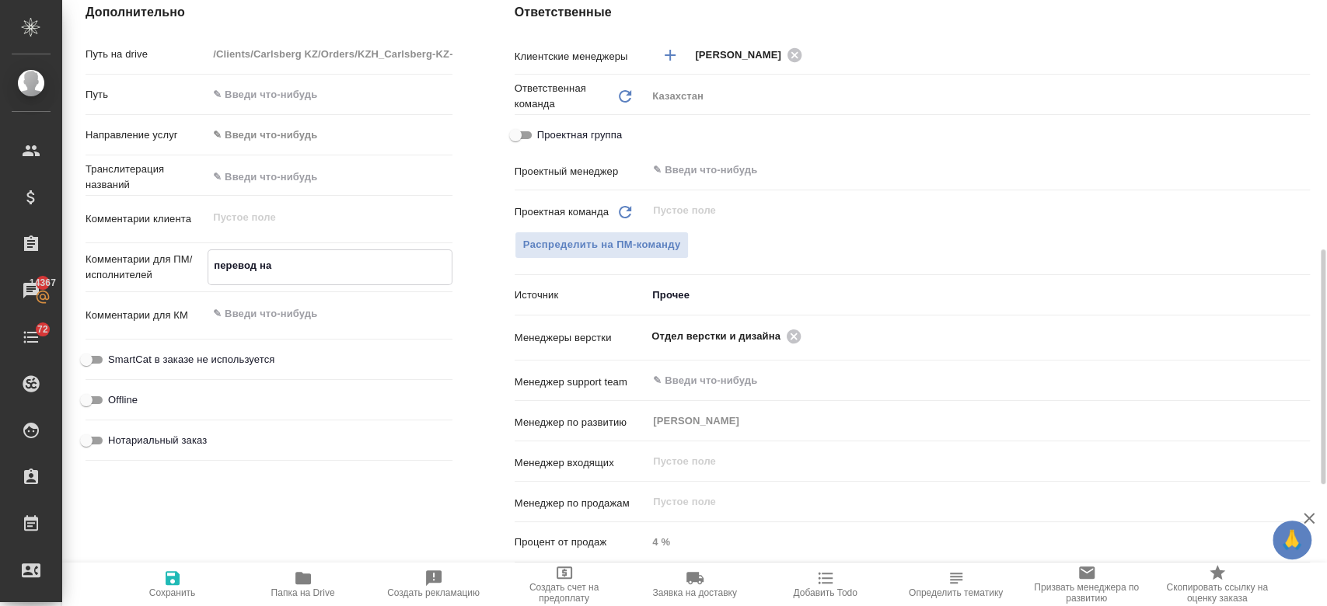
type textarea "x"
type textarea "перевод на ру"
type textarea "x"
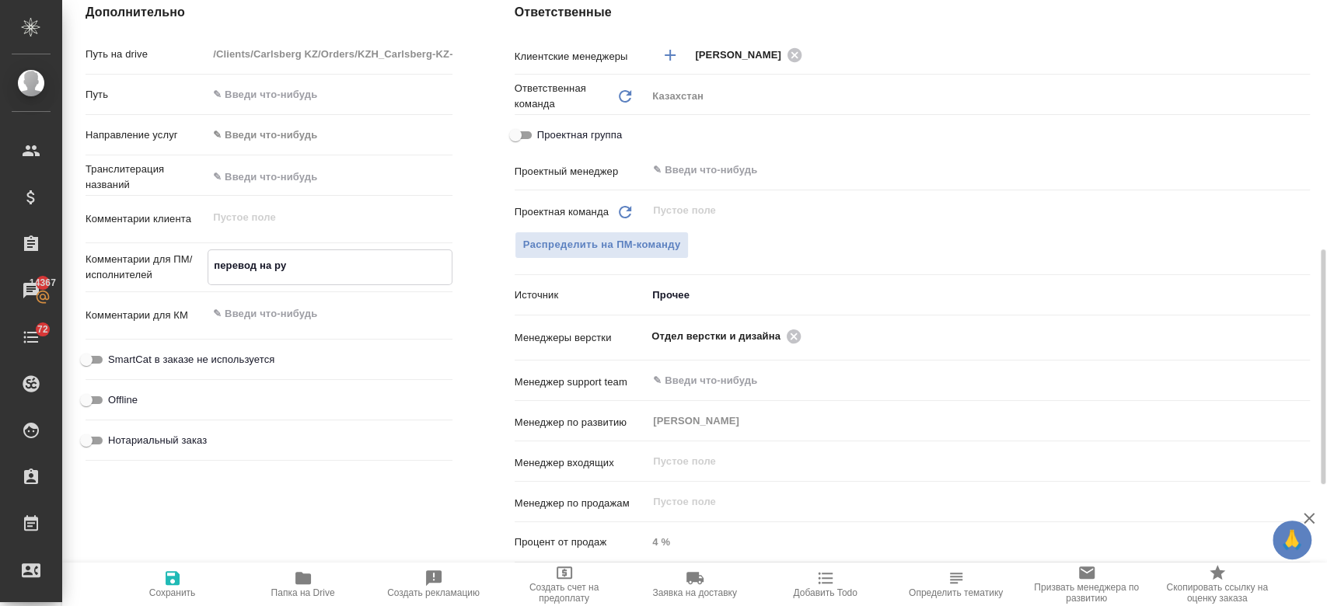
type textarea "x"
type textarea "перевод на рус"
type textarea "x"
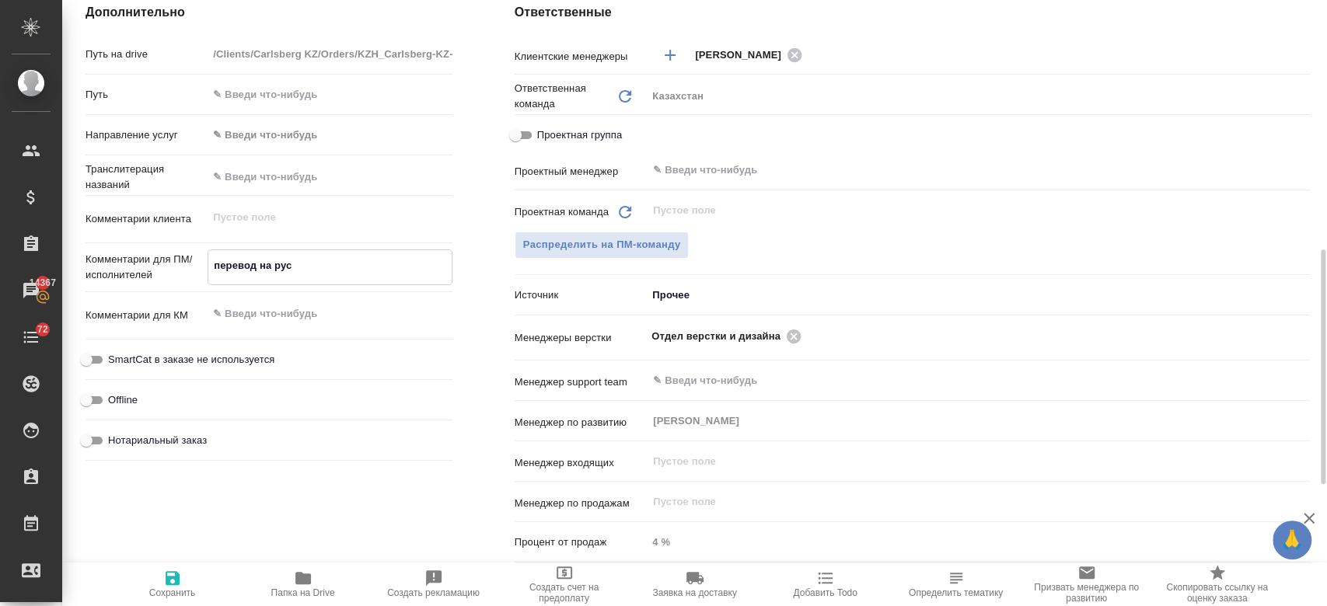
type textarea "перевод на русс"
type textarea "x"
type textarea "перевод на русск"
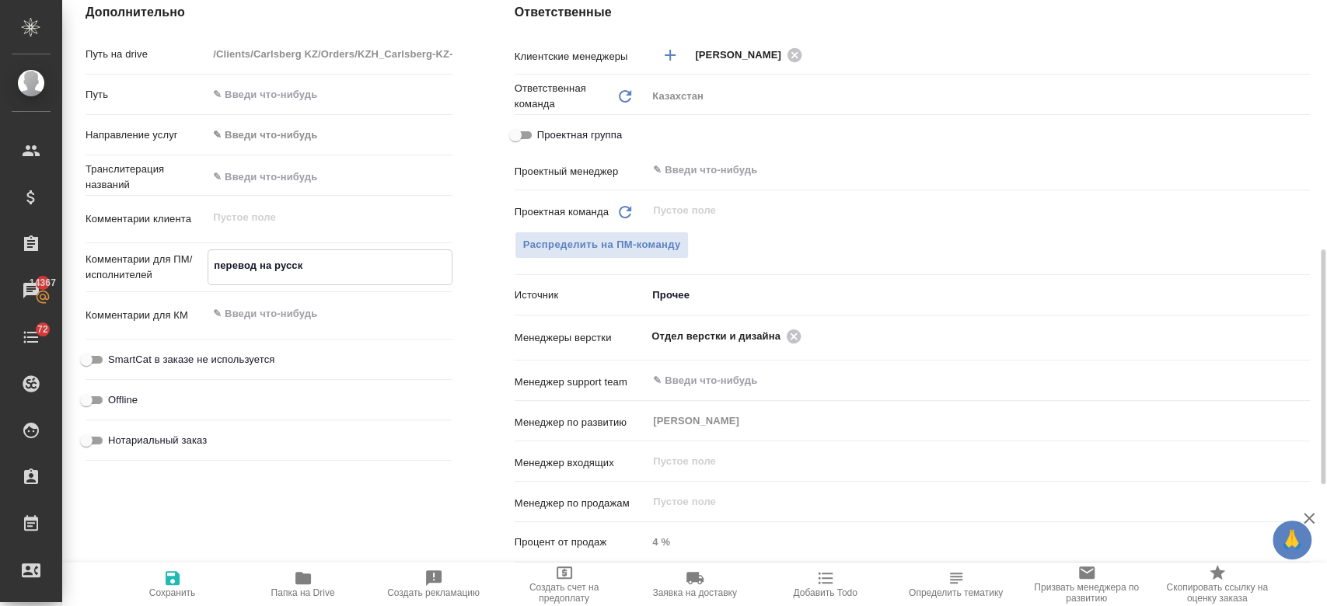
type textarea "x"
type textarea "перевод на русски"
type textarea "x"
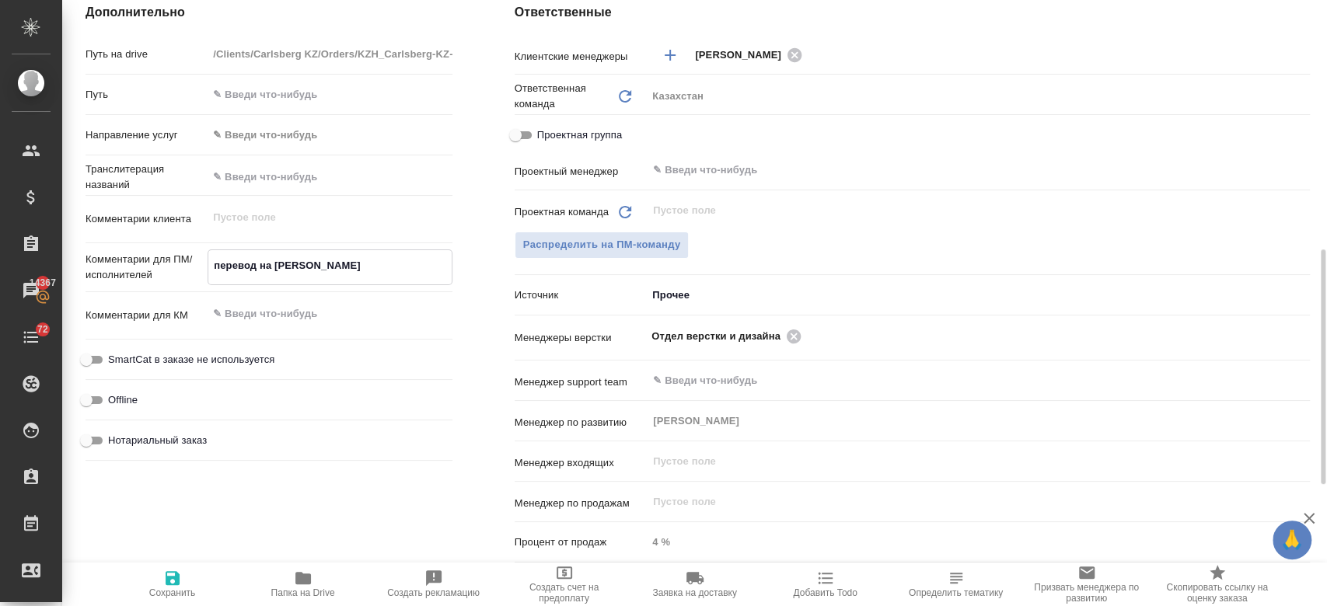
type textarea "x"
type textarea "перевод на русский"
type textarea "x"
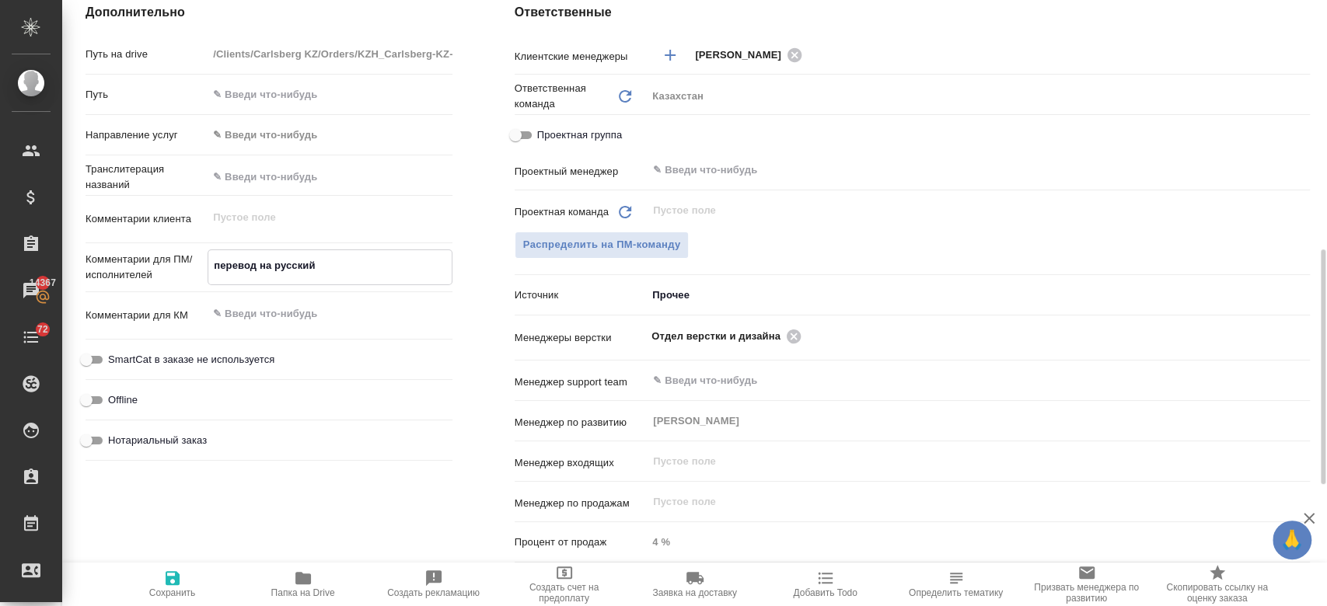
type textarea "x"
type textarea "перевод на русский?"
type textarea "x"
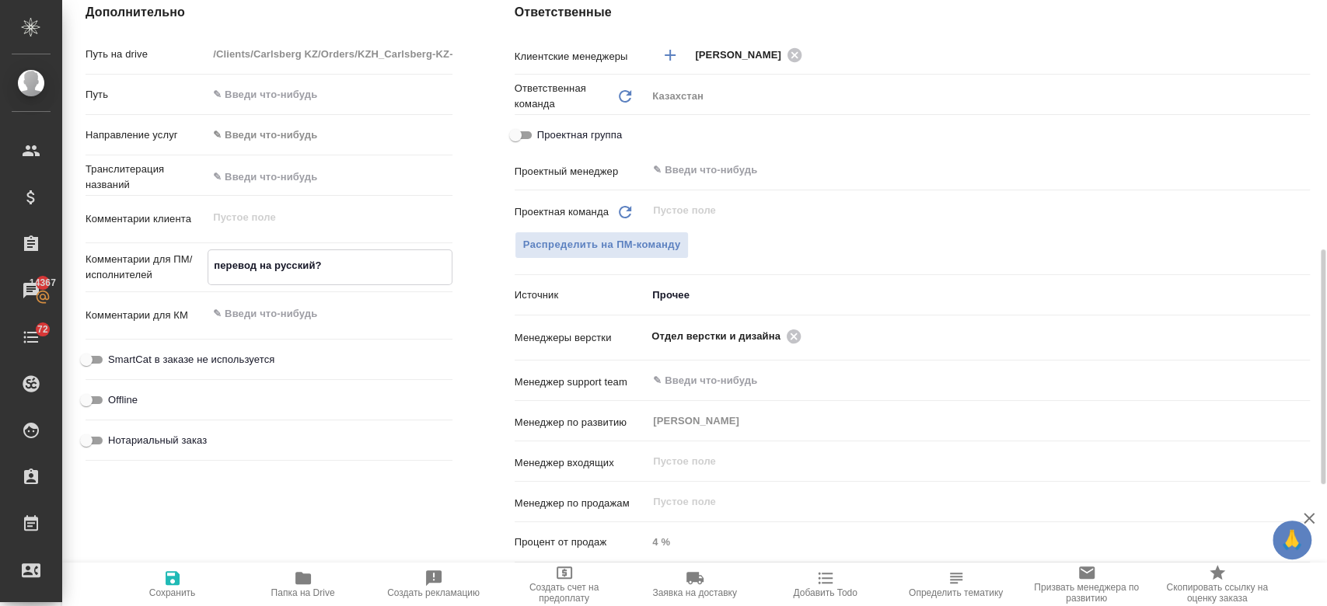
type textarea "перевод на русский"
type textarea "x"
type textarea "перевод на русский"
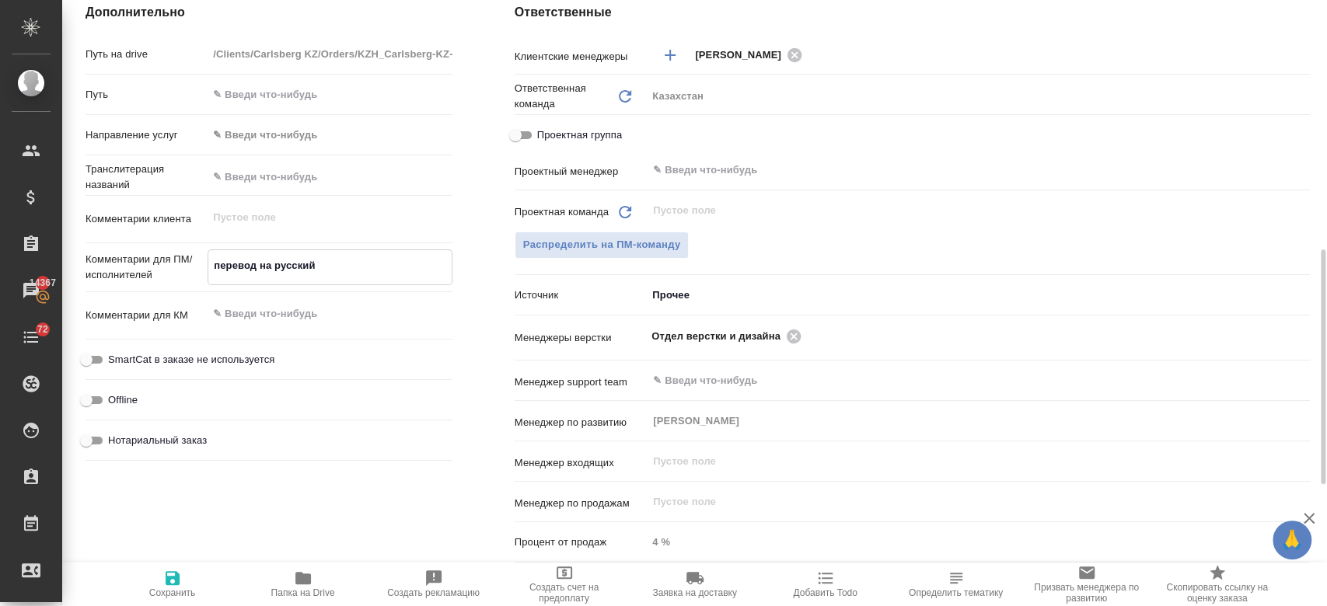
type textarea "x"
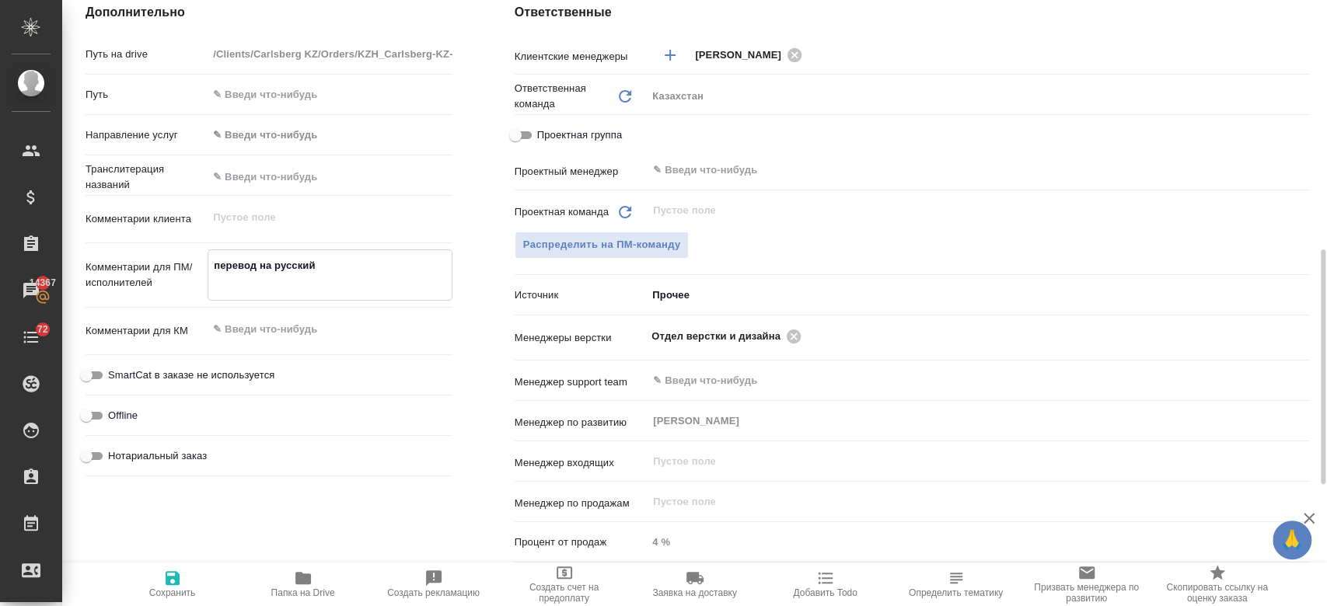
type textarea "перевод на русский"
type textarea "x"
click at [191, 567] on button "Сохранить" at bounding box center [172, 585] width 131 height 44
type textarea "x"
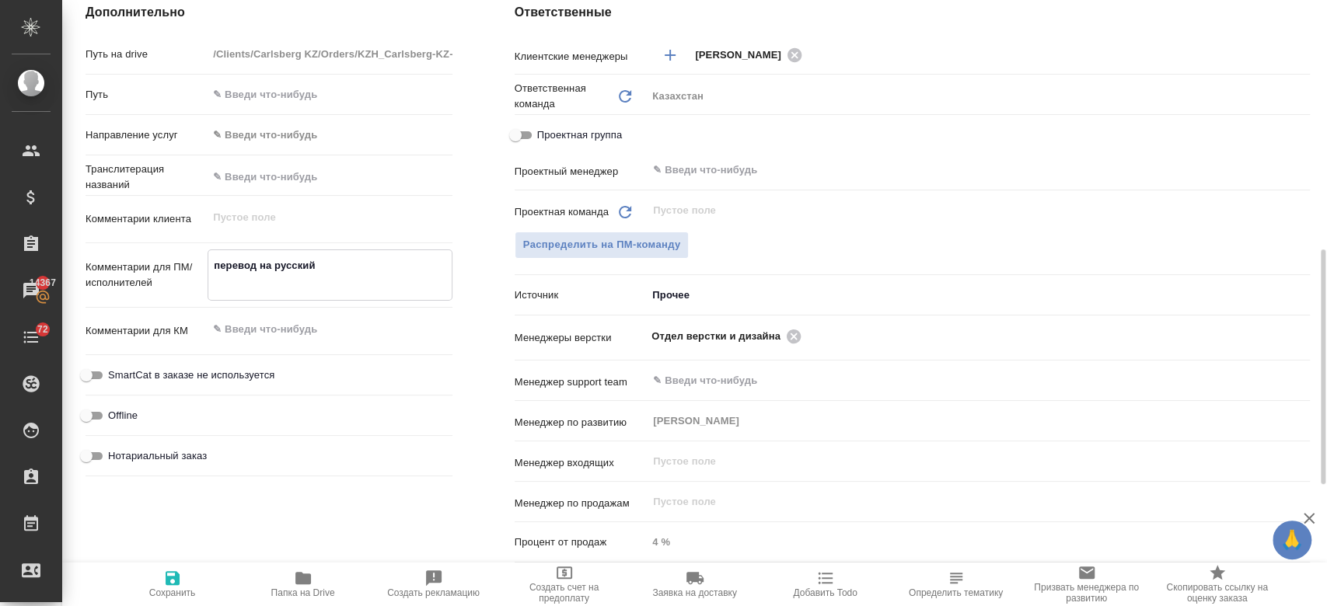
type textarea "x"
select select "RU"
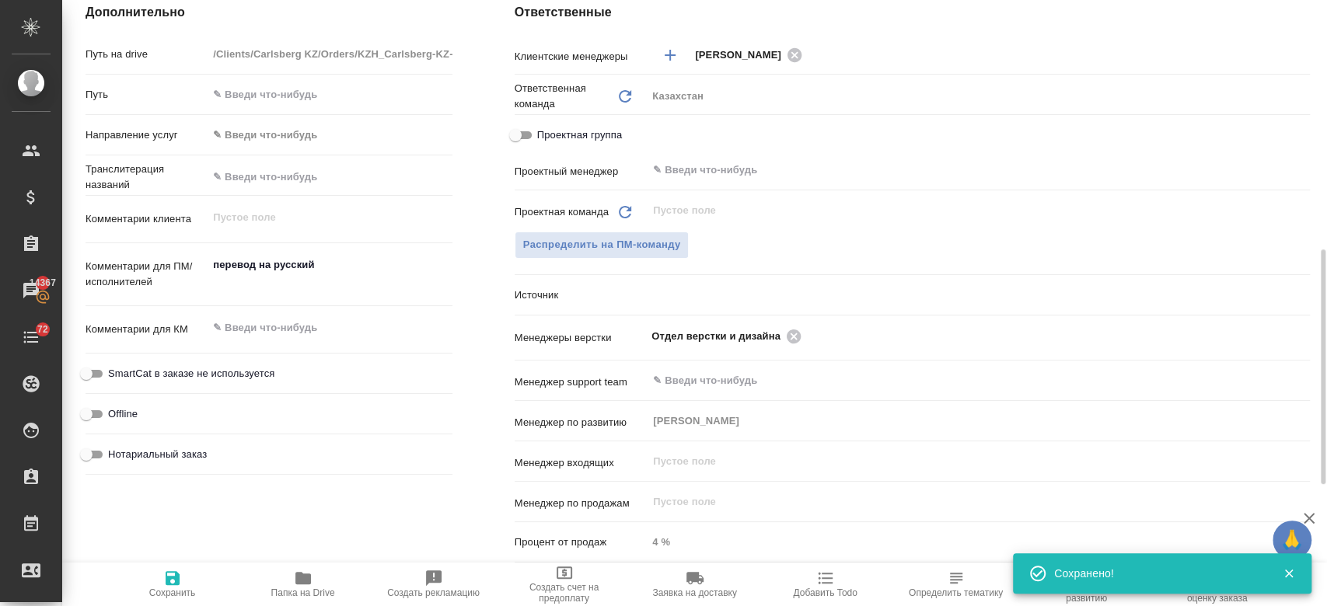
type textarea "x"
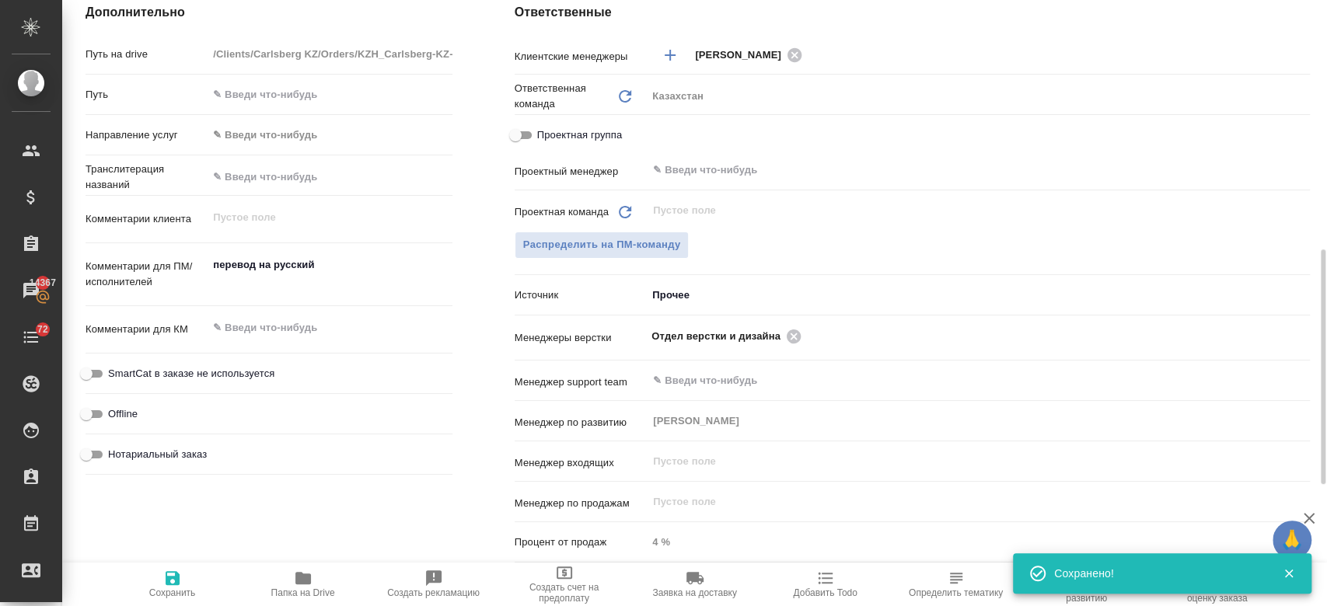
type textarea "x"
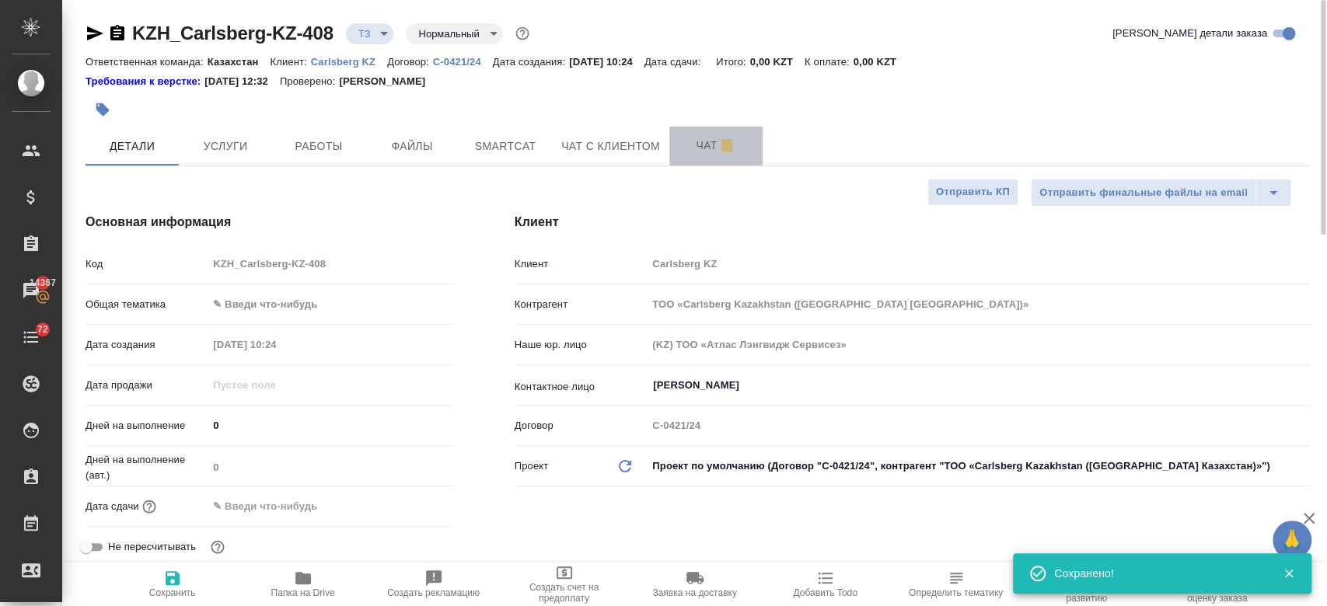
click at [711, 151] on span "Чат" at bounding box center [716, 145] width 75 height 19
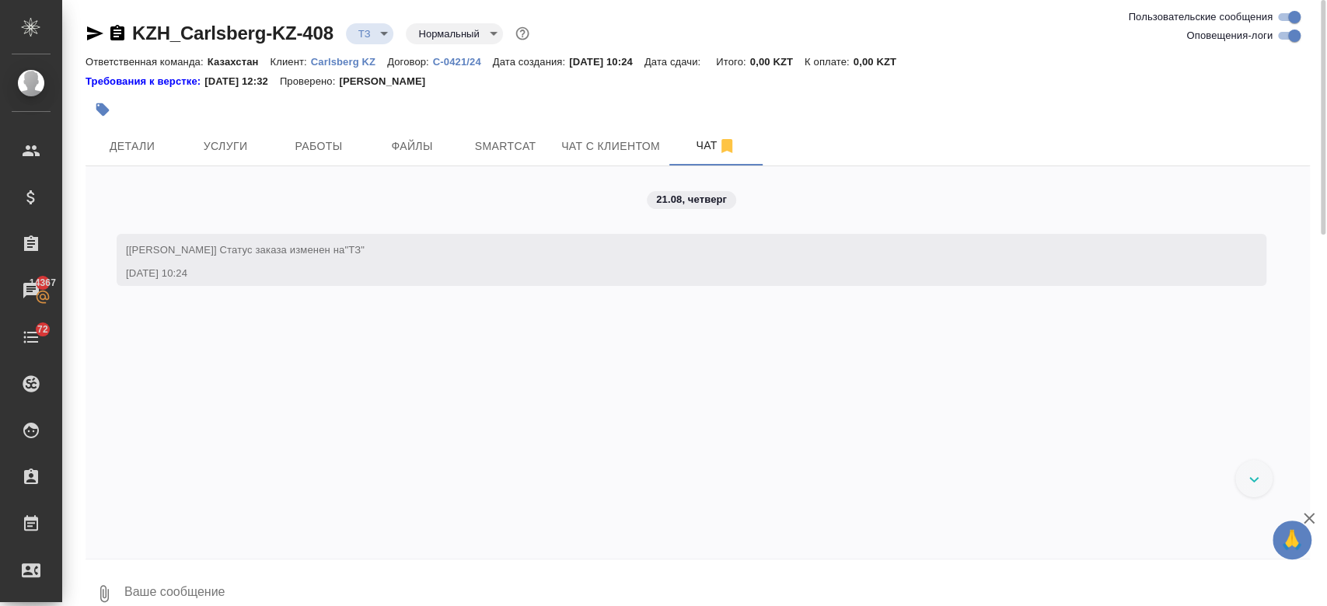
click at [419, 569] on textarea at bounding box center [716, 593] width 1187 height 53
click at [338, 592] on textarea at bounding box center [716, 593] width 1187 height 53
type textarea "посмотрите файл читабельный подойдет ли?"
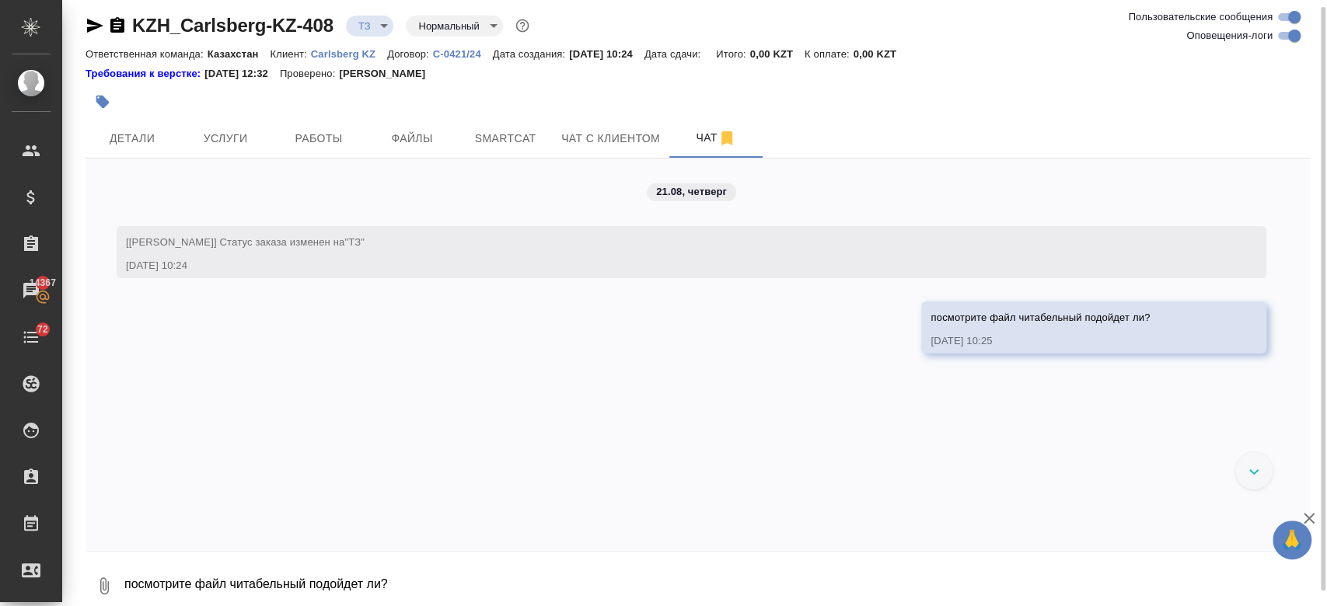
click at [686, 96] on div at bounding box center [493, 102] width 816 height 34
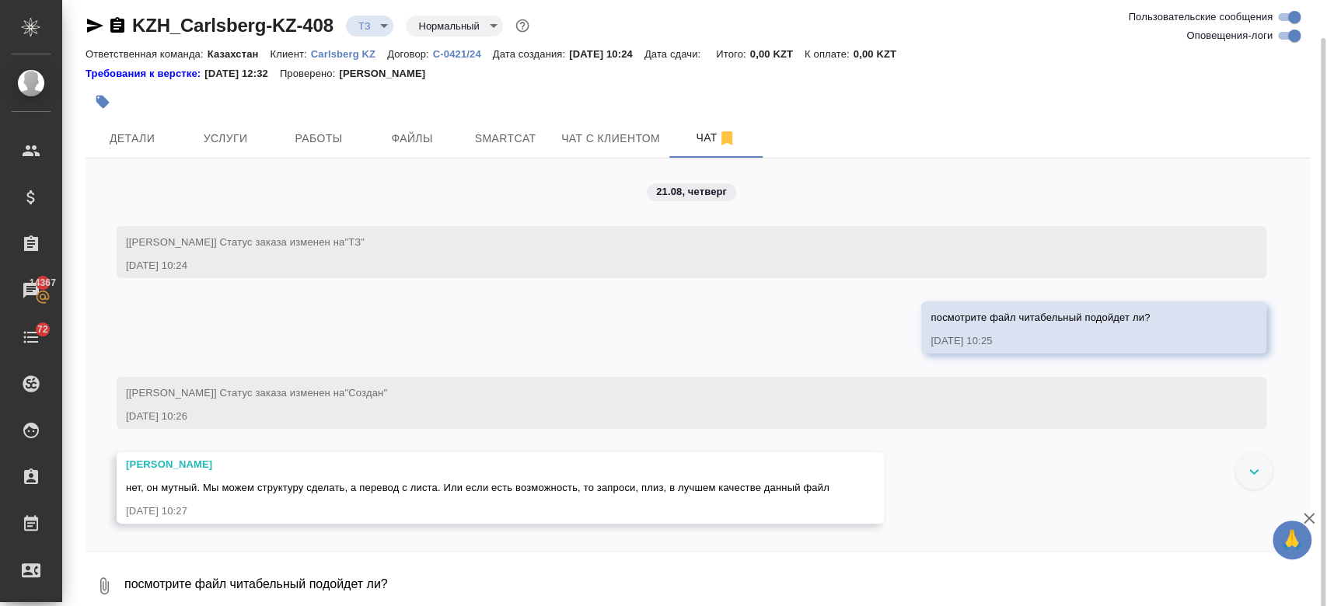
scroll to position [23, 0]
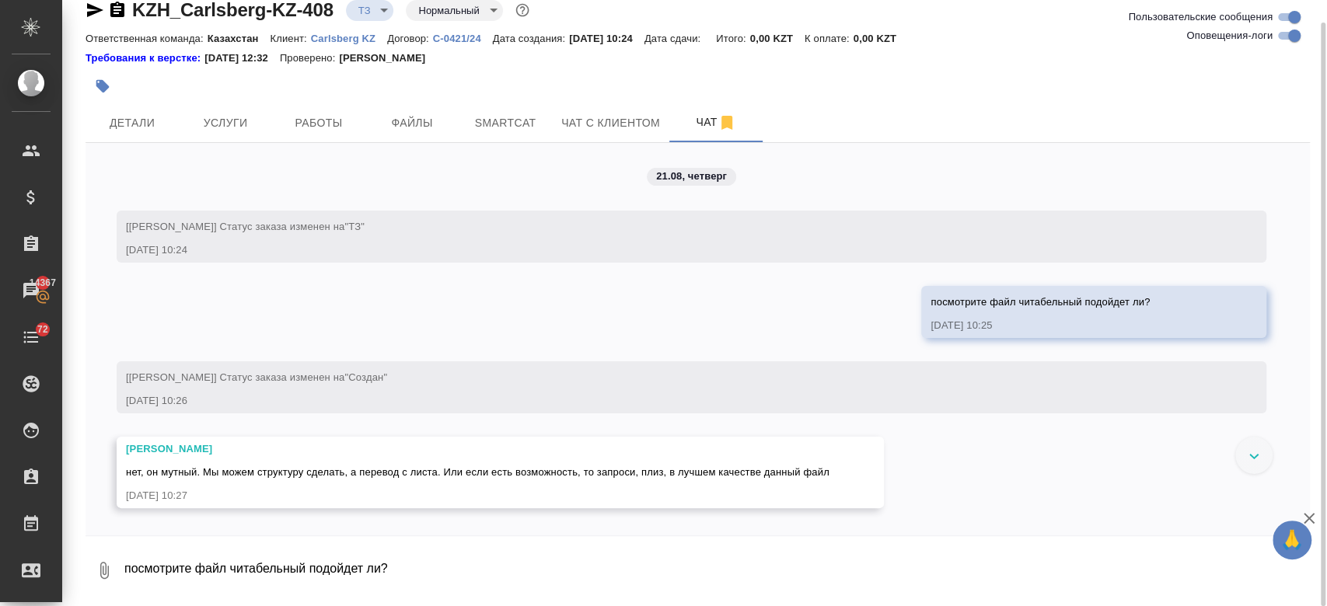
click at [447, 575] on textarea "посмотрите файл читабельный подойдет ли?" at bounding box center [716, 570] width 1187 height 53
type textarea "ок"
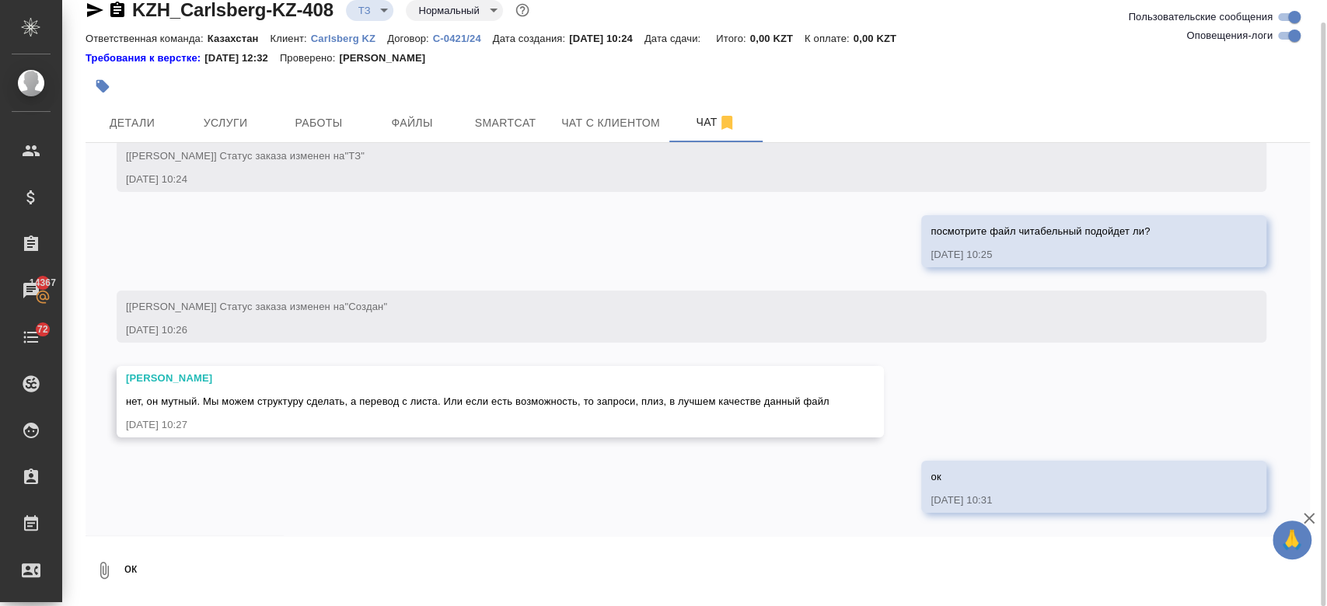
click at [948, 72] on div at bounding box center [697, 86] width 1224 height 34
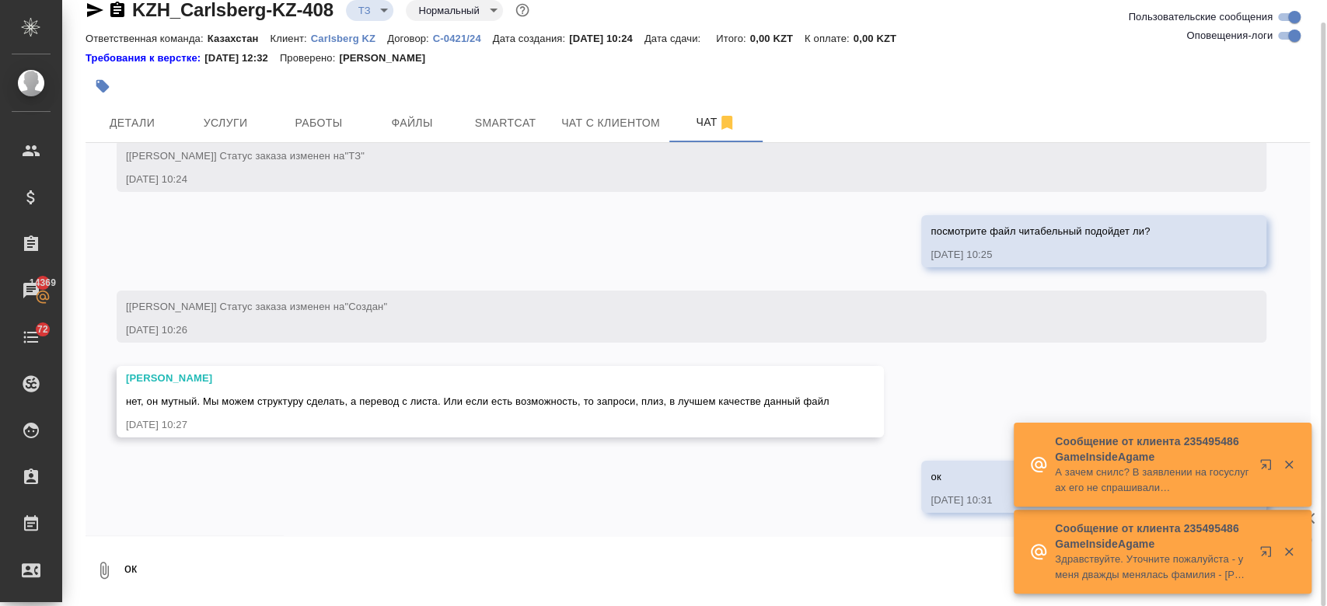
click at [792, 77] on div at bounding box center [493, 86] width 816 height 34
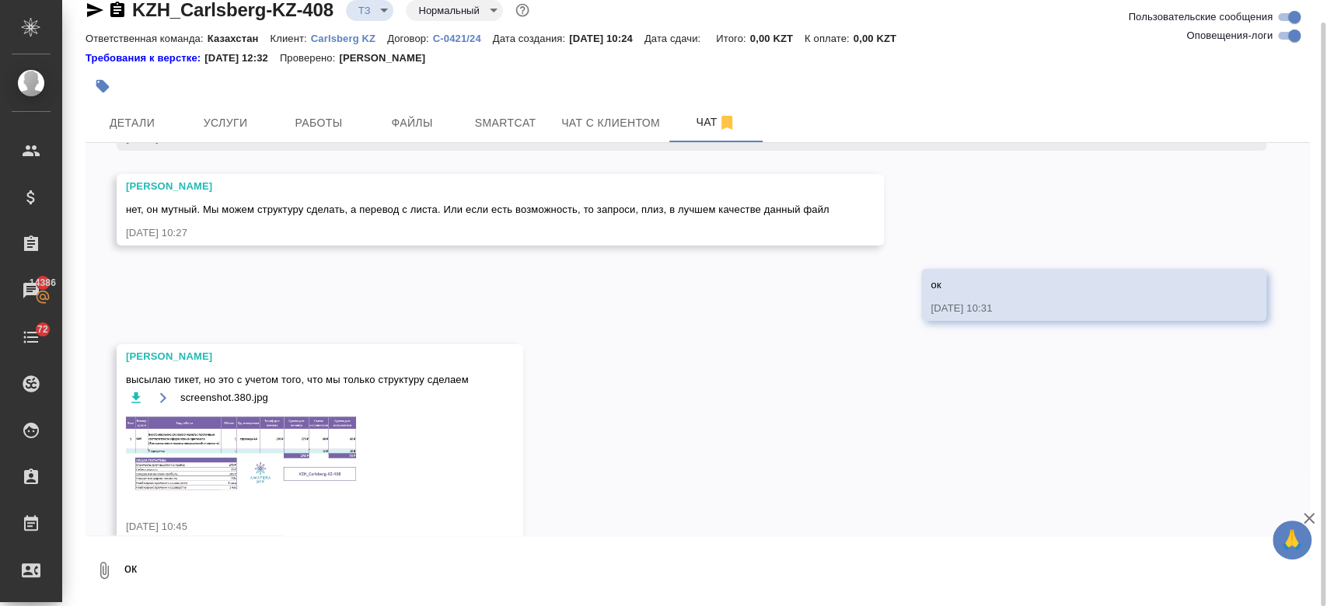
scroll to position [289, 0]
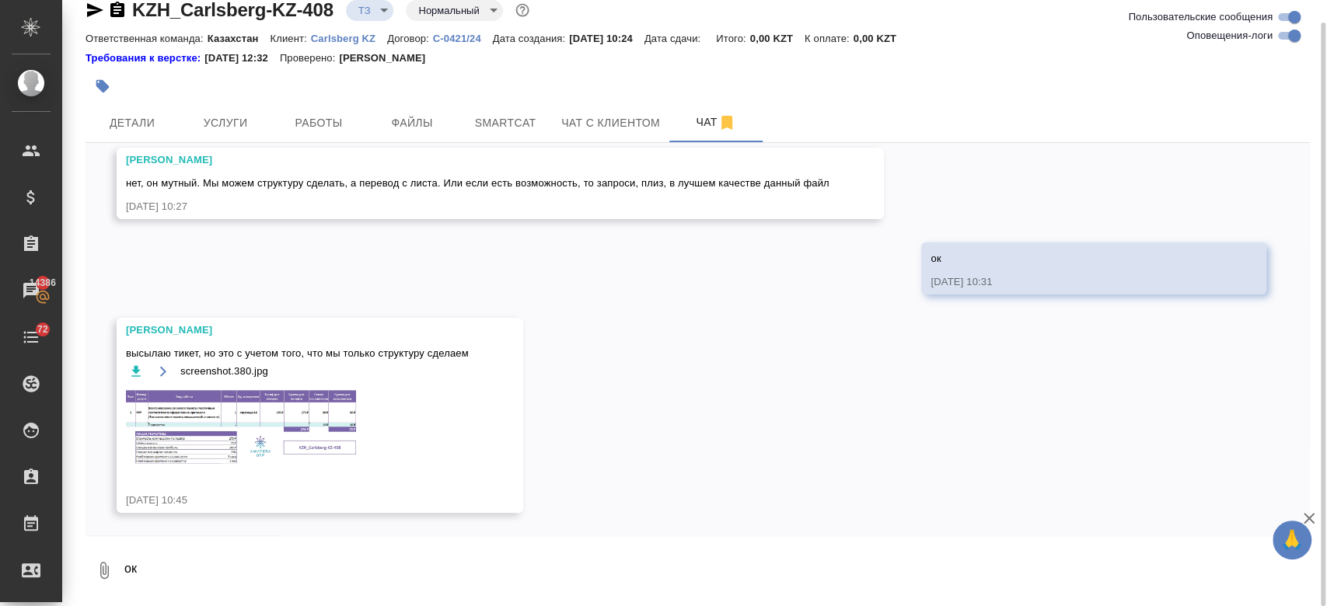
click at [251, 564] on textarea "ок" at bounding box center [716, 570] width 1187 height 53
click at [336, 567] on textarea "попросила по качественнее" at bounding box center [703, 570] width 1161 height 53
type textarea "попросила по качественнее"
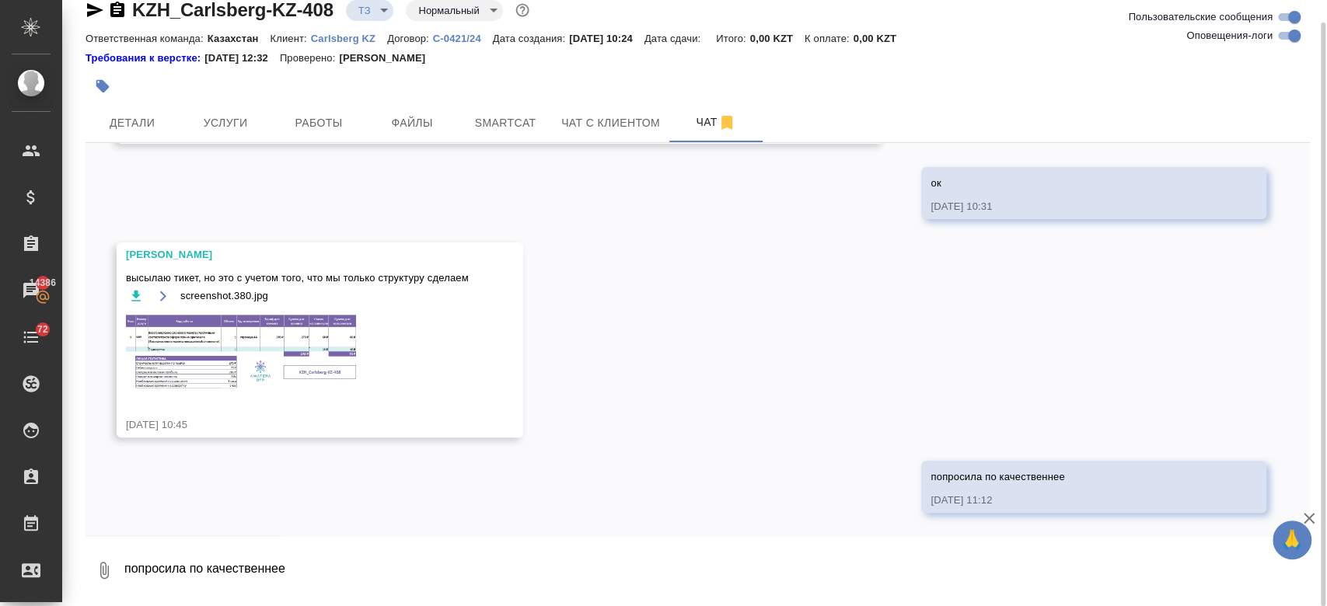
click at [761, 66] on div at bounding box center [697, 67] width 1224 height 3
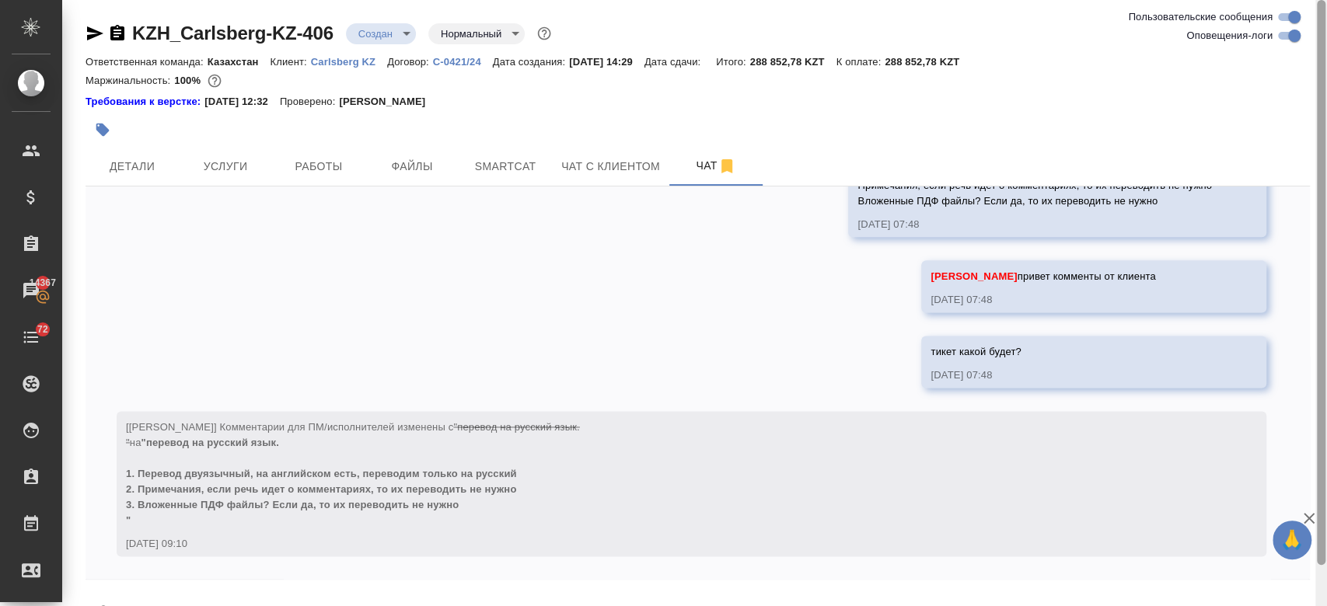
scroll to position [44, 0]
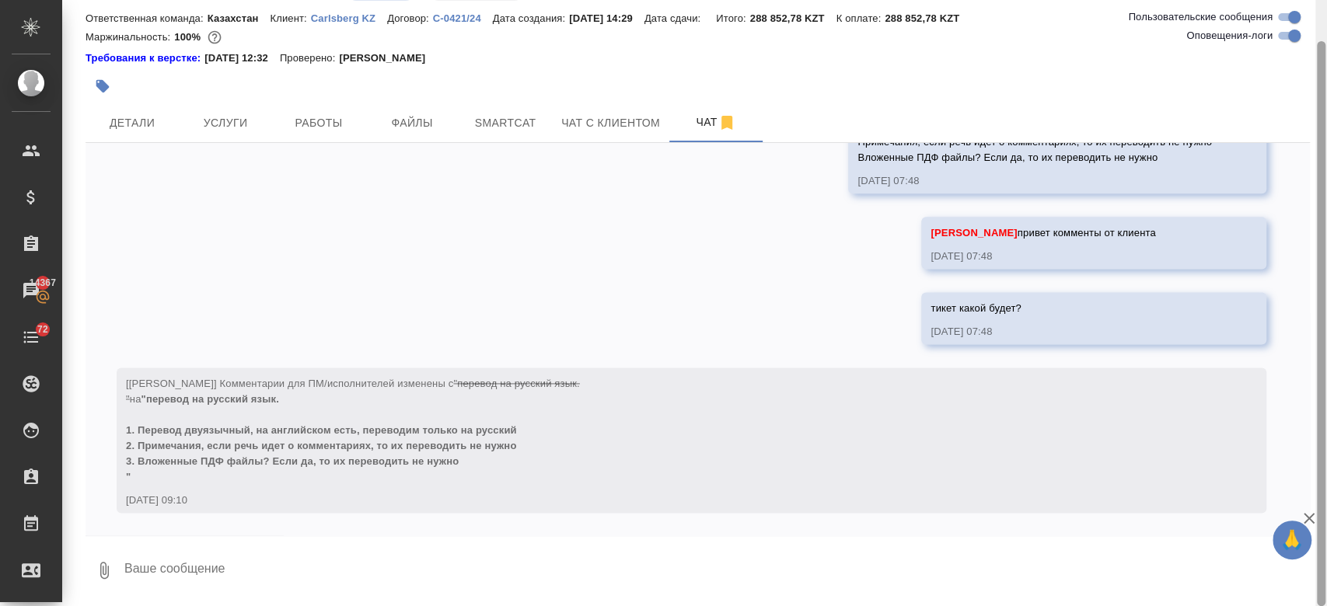
drag, startPoint x: 1320, startPoint y: 315, endPoint x: 1290, endPoint y: 472, distance: 159.8
click at [1290, 472] on div "KZH_Carlsberg-KZ-406 Создан new Нормальный normal Ответственная команда: Казахс…" at bounding box center [694, 303] width 1265 height 606
click at [495, 605] on div "KZH_Carlsberg-KZ-406 Создан new Нормальный normal Ответственная команда: Казахс…" at bounding box center [697, 281] width 1241 height 650
click at [279, 564] on textarea at bounding box center [716, 570] width 1187 height 53
type textarea """
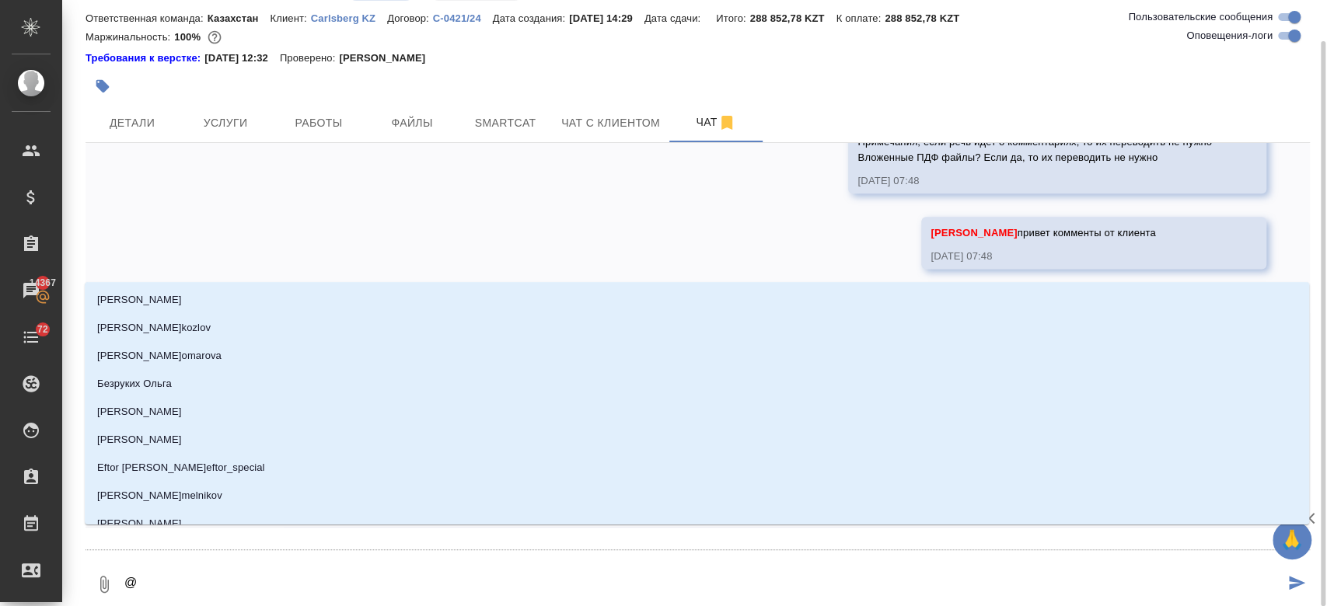
click at [218, 591] on textarea "@" at bounding box center [703, 584] width 1161 height 53
type textarea "@п"
type input "п"
type textarea "@пе"
type input "пе"
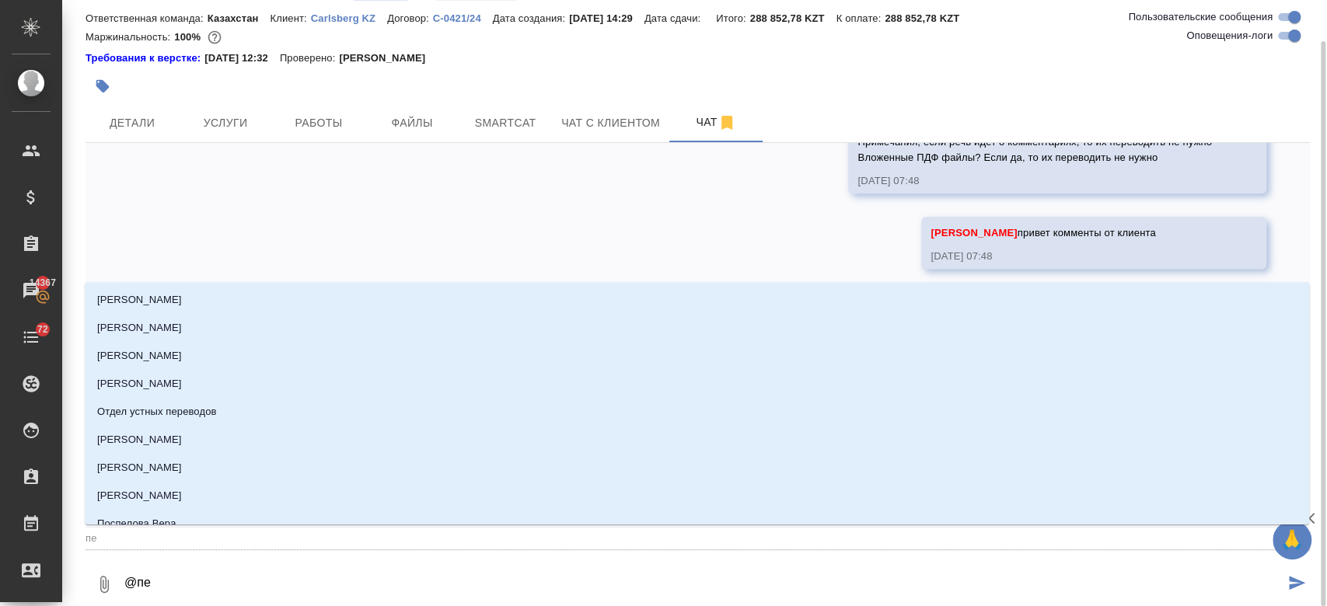
type textarea "@пет"
type input "пет"
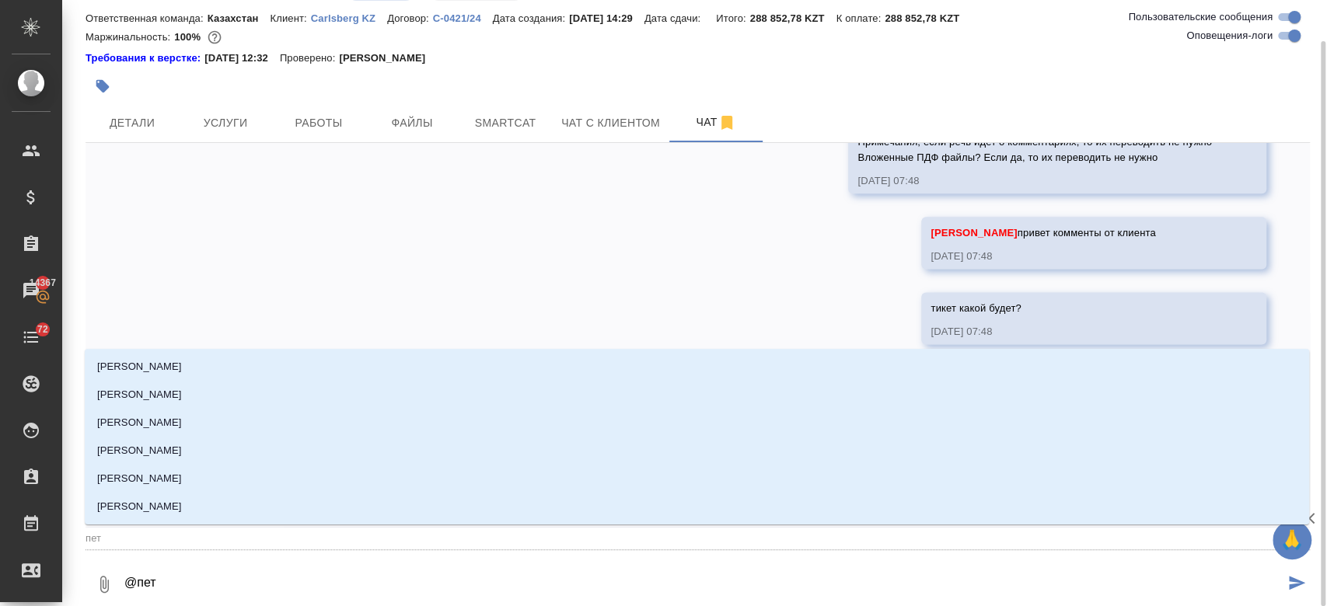
type textarea "@[PERSON_NAME]"
type input "[PERSON_NAME]"
type textarea "@петро"
type input "[PERSON_NAME]"
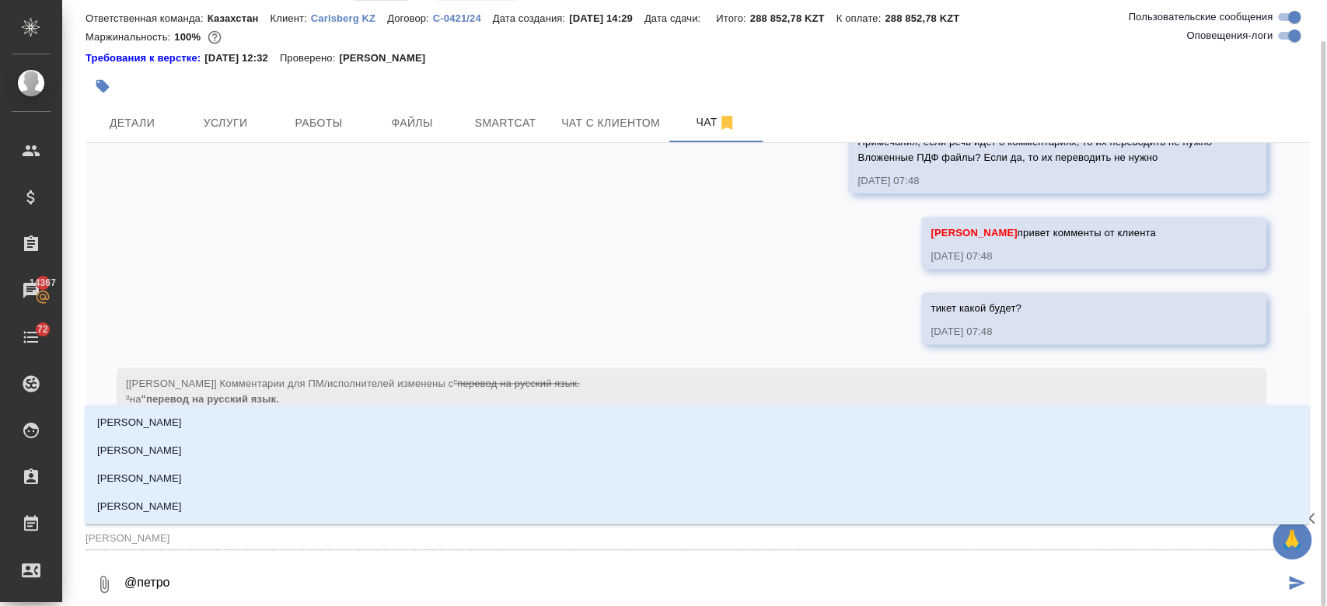
type textarea "@[PERSON_NAME]"
type input "[PERSON_NAME]"
type textarea "@[PERSON_NAME]"
type input "[PERSON_NAME]"
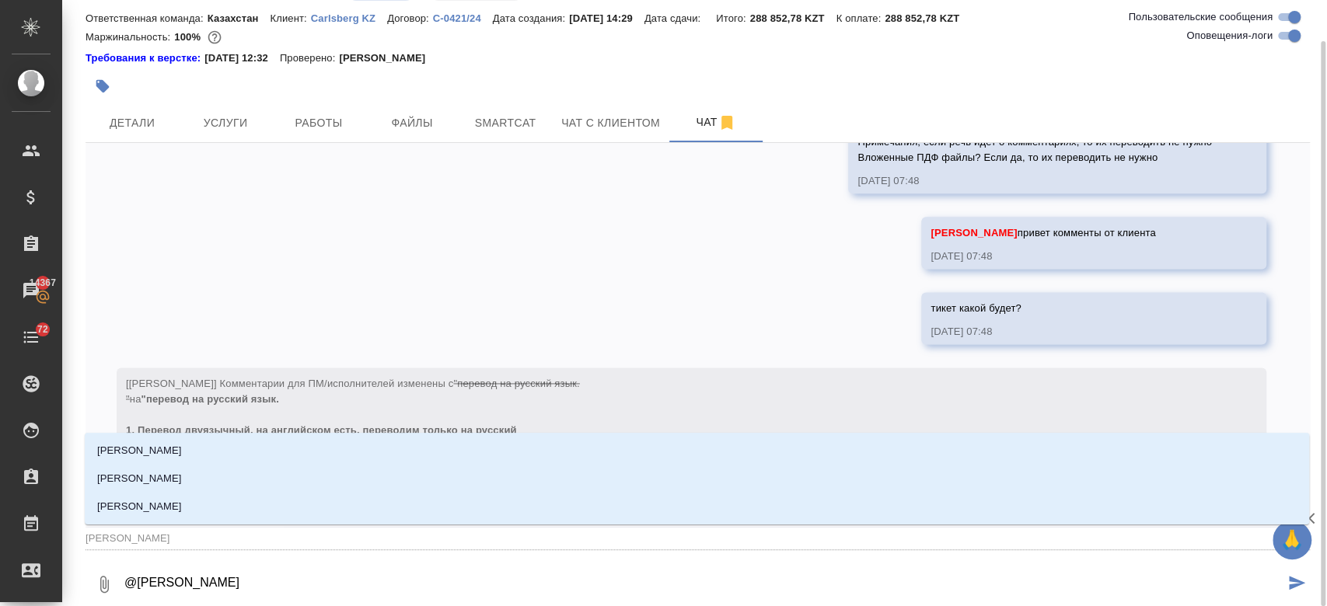
type textarea "@[PERSON_NAME]"
type input "[PERSON_NAME]"
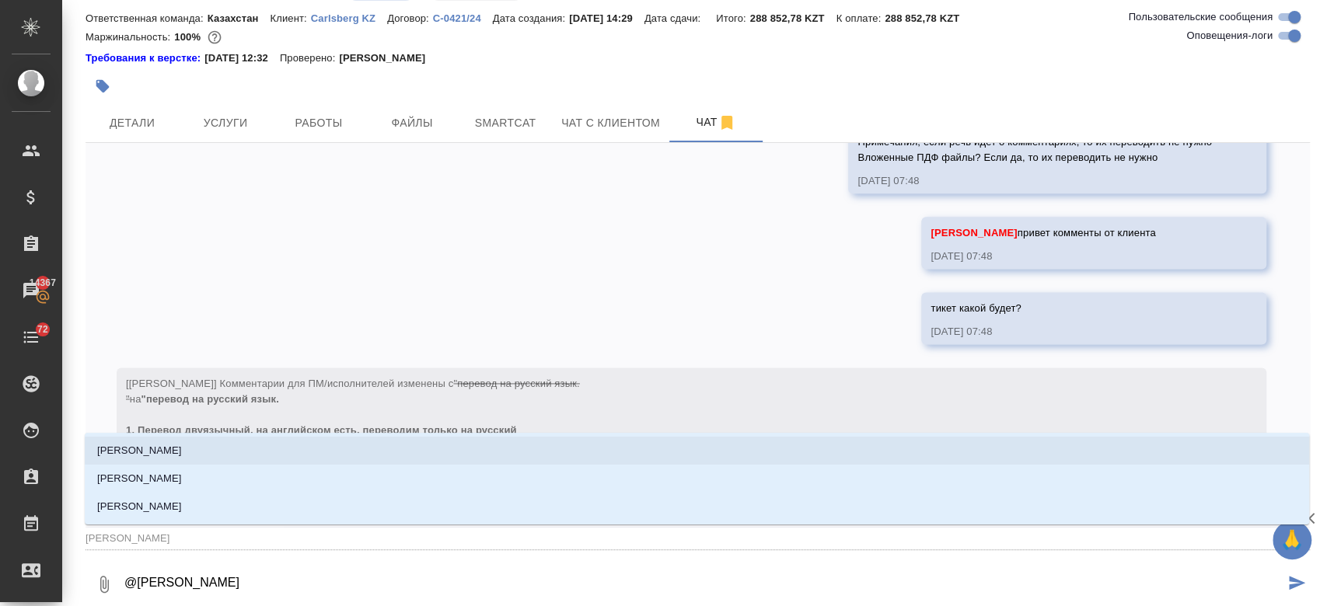
click at [185, 451] on li "[PERSON_NAME]" at bounding box center [697, 451] width 1224 height 28
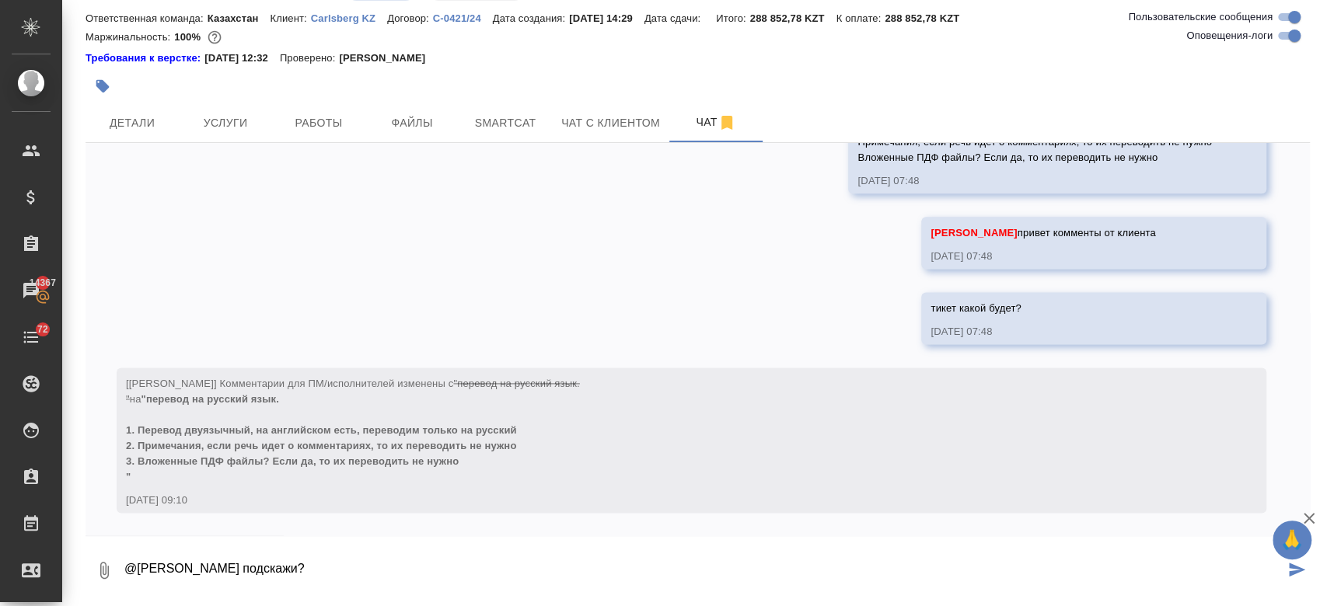
type textarea "@[PERSON_NAME] подскажи?"
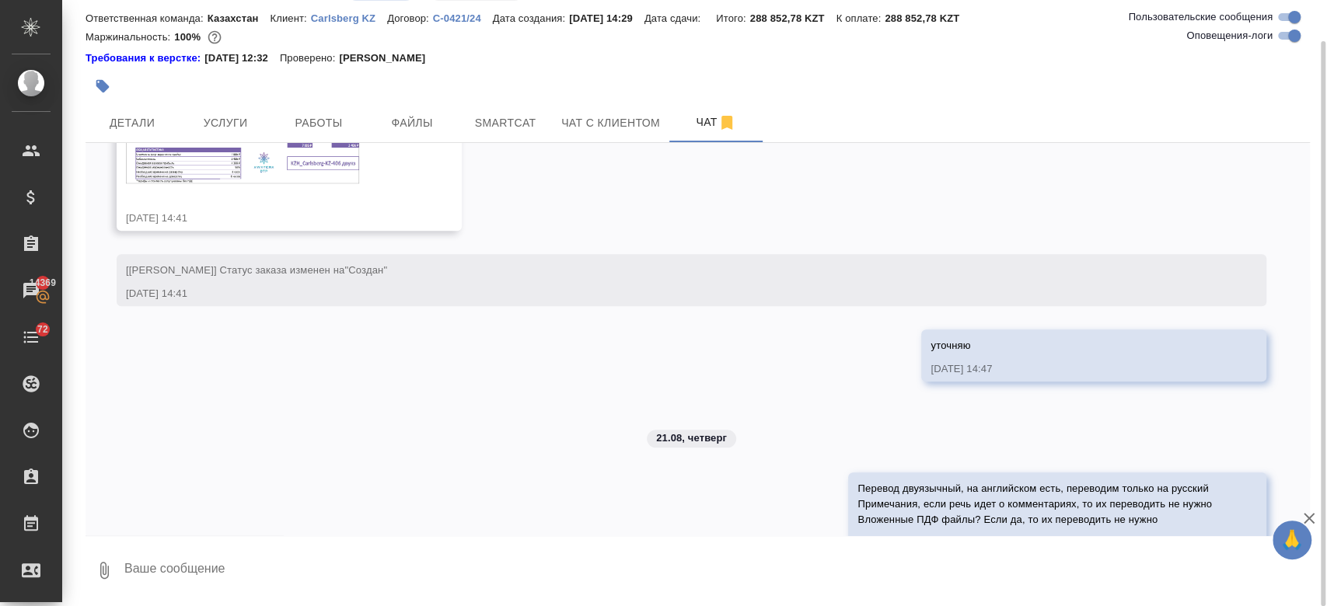
scroll to position [1485, 0]
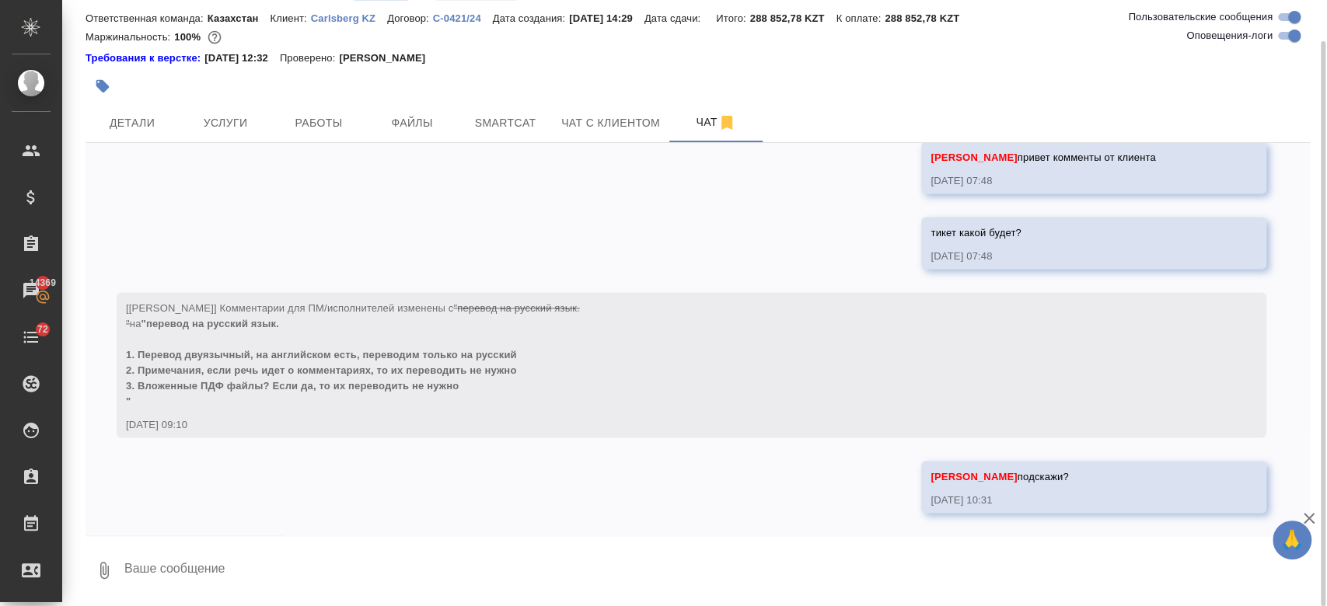
click at [587, 55] on div "Требования к верстке: [DATE] 12:32 Проверено: [PERSON_NAME]" at bounding box center [697, 59] width 1224 height 16
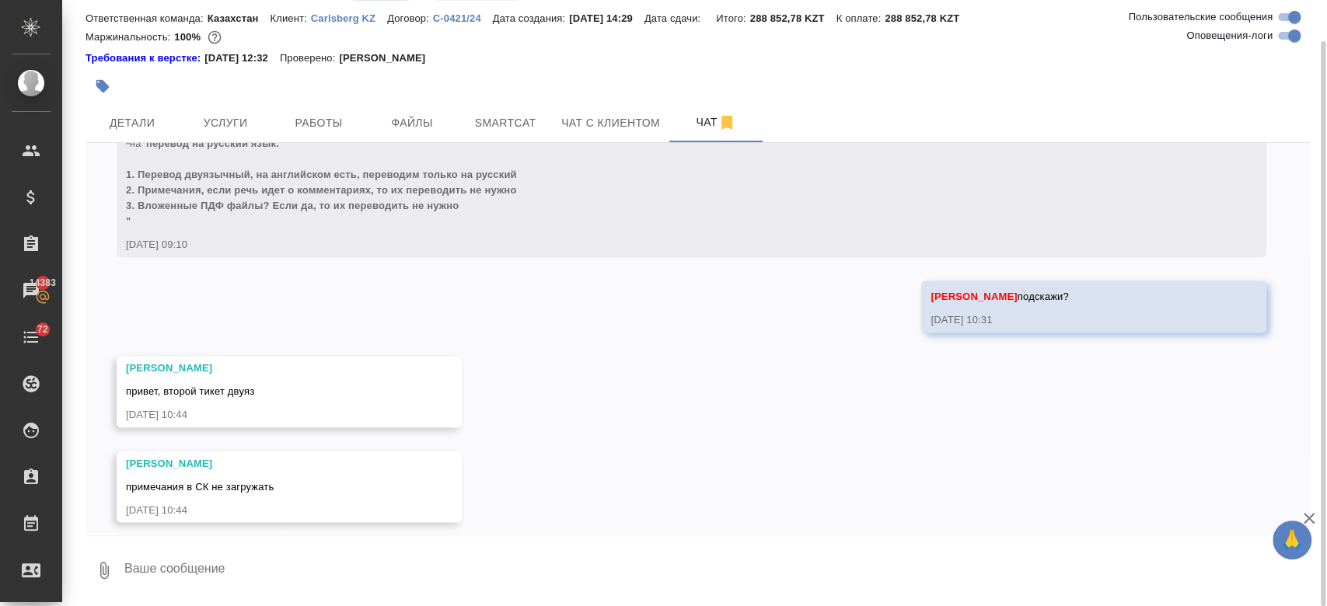
scroll to position [1674, 0]
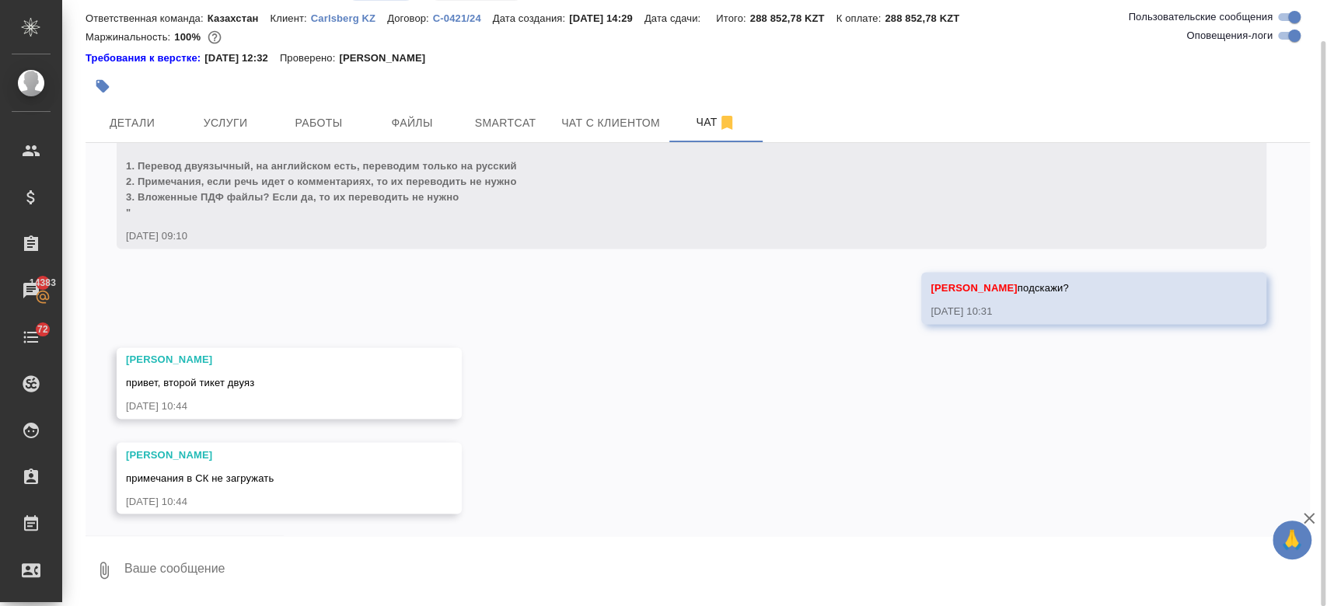
click at [209, 561] on textarea at bounding box center [716, 570] width 1187 height 53
type textarea "G"
type textarea "получится без примечания скинуть мне?"
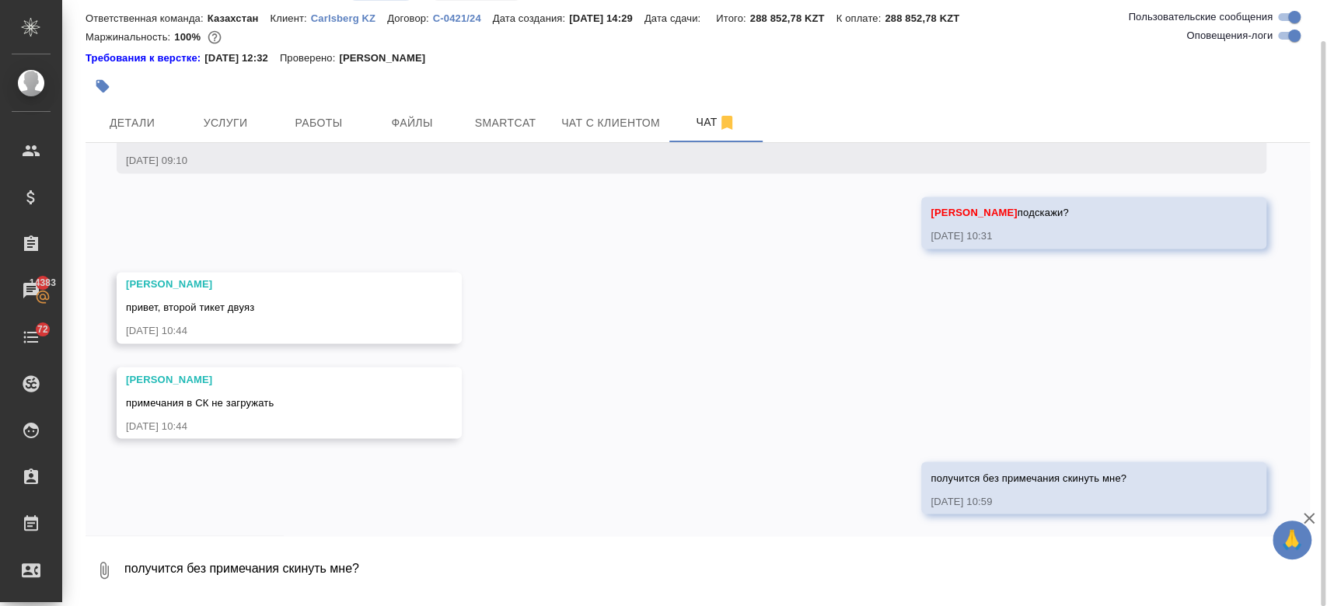
click at [184, 560] on textarea "получится без примечания скинуть мне?" at bounding box center [716, 570] width 1187 height 53
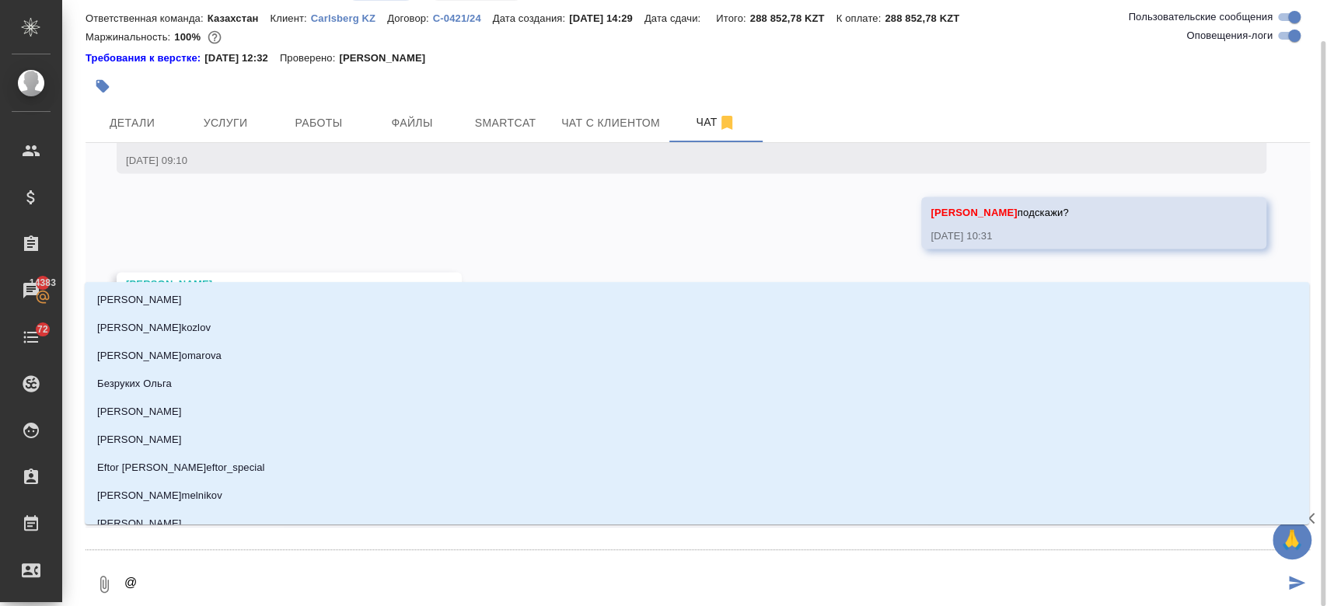
type textarea "@п"
type input "п"
type textarea "@пе"
type input "пе"
type textarea "@пет"
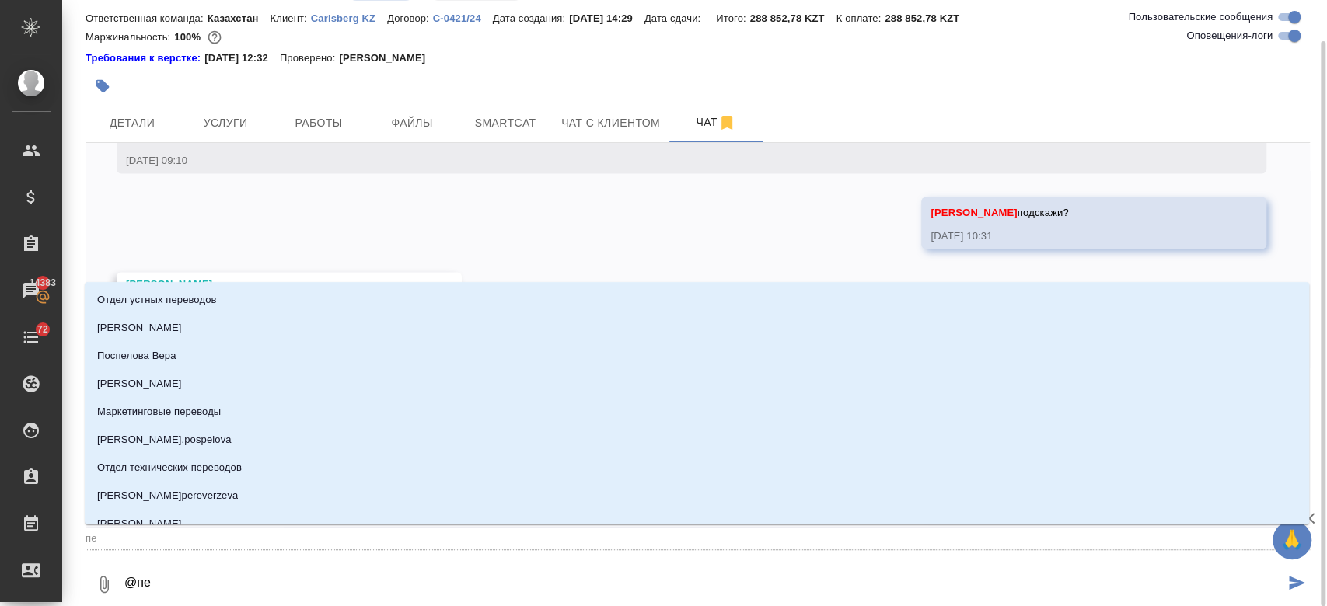
type input "пет"
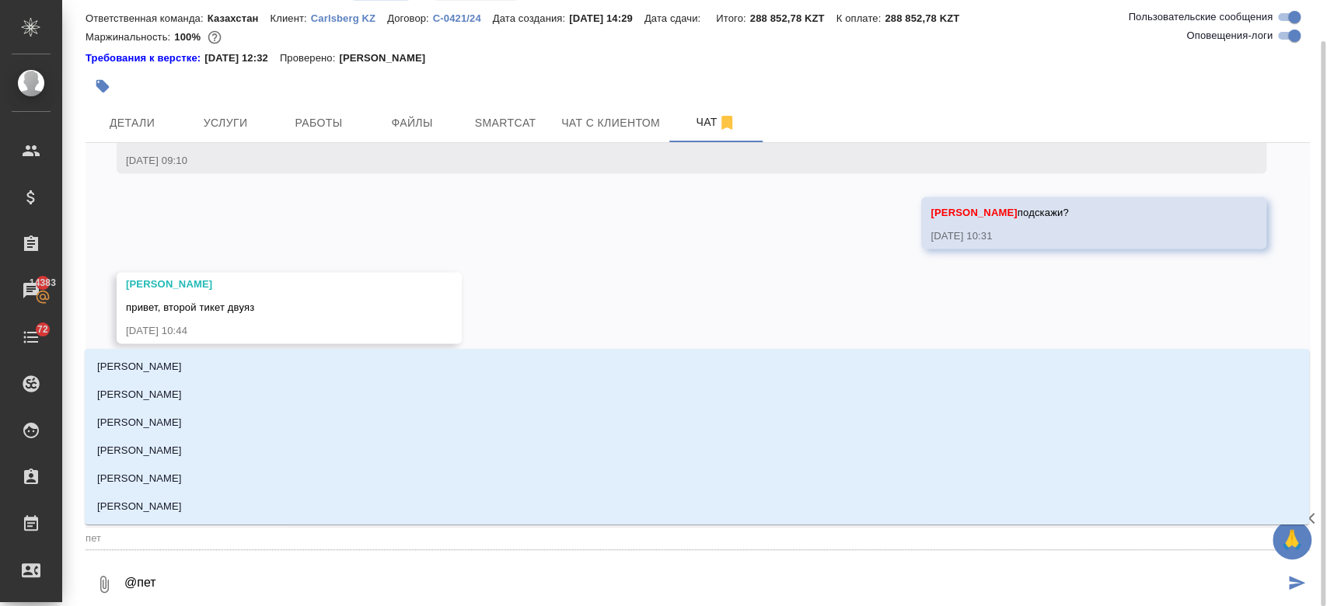
type textarea "@[PERSON_NAME]"
type input "[PERSON_NAME]"
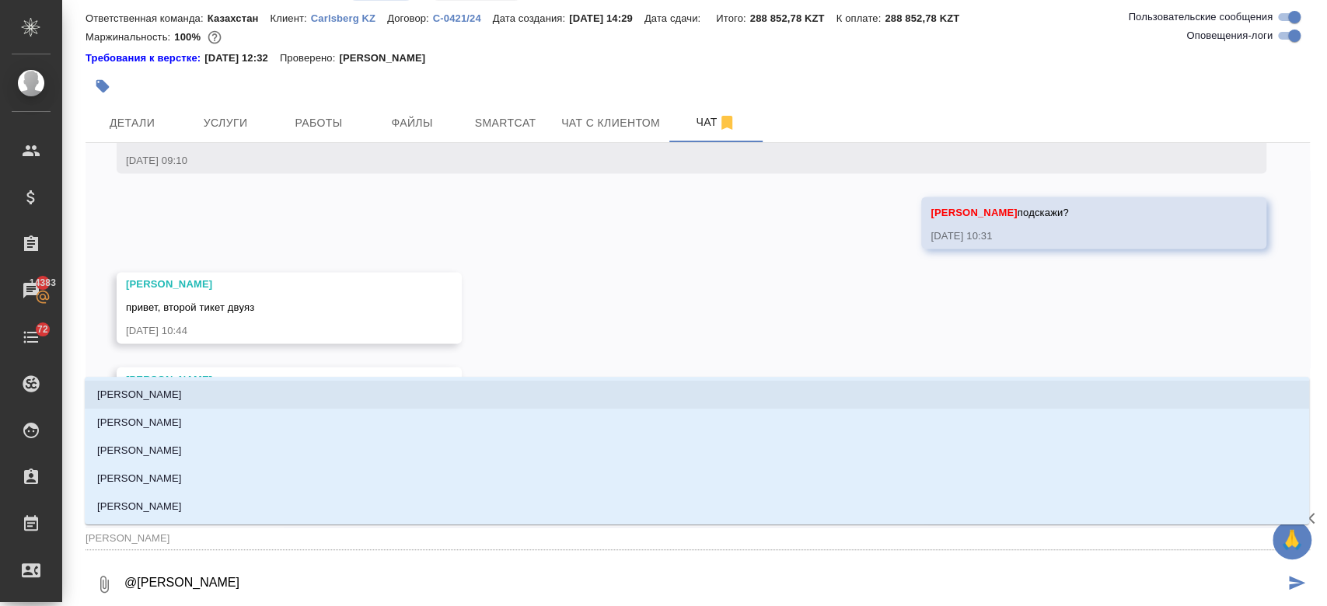
click at [190, 398] on li "[PERSON_NAME]" at bounding box center [697, 395] width 1224 height 28
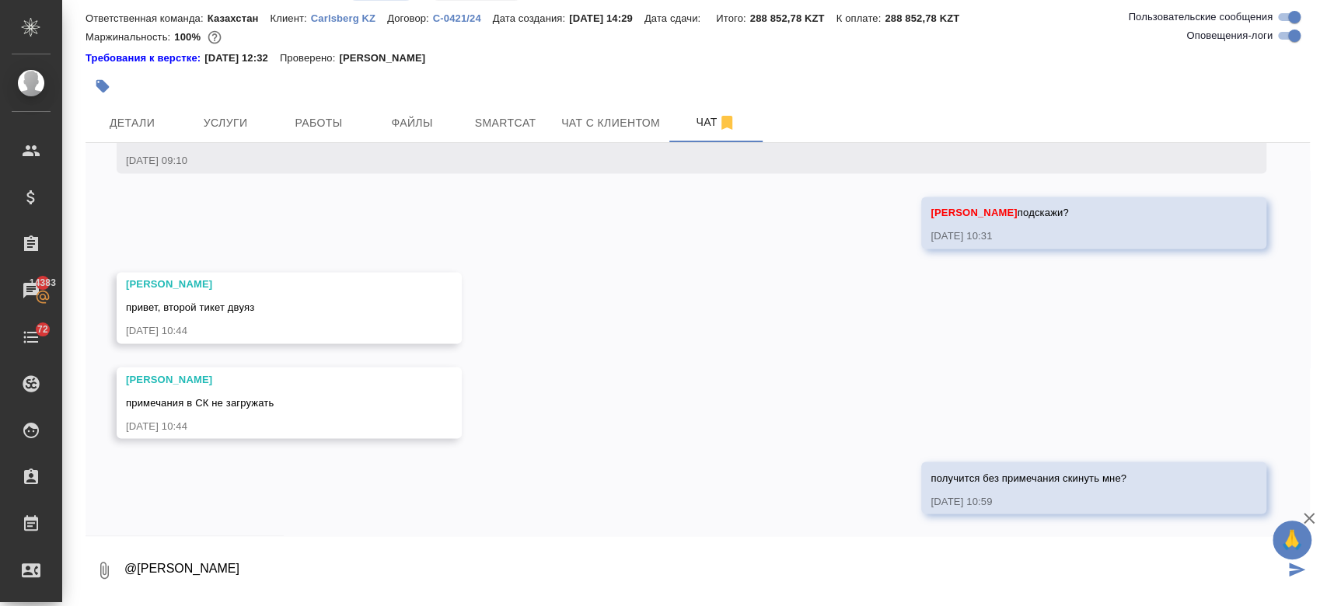
type textarea "@[PERSON_NAME]"
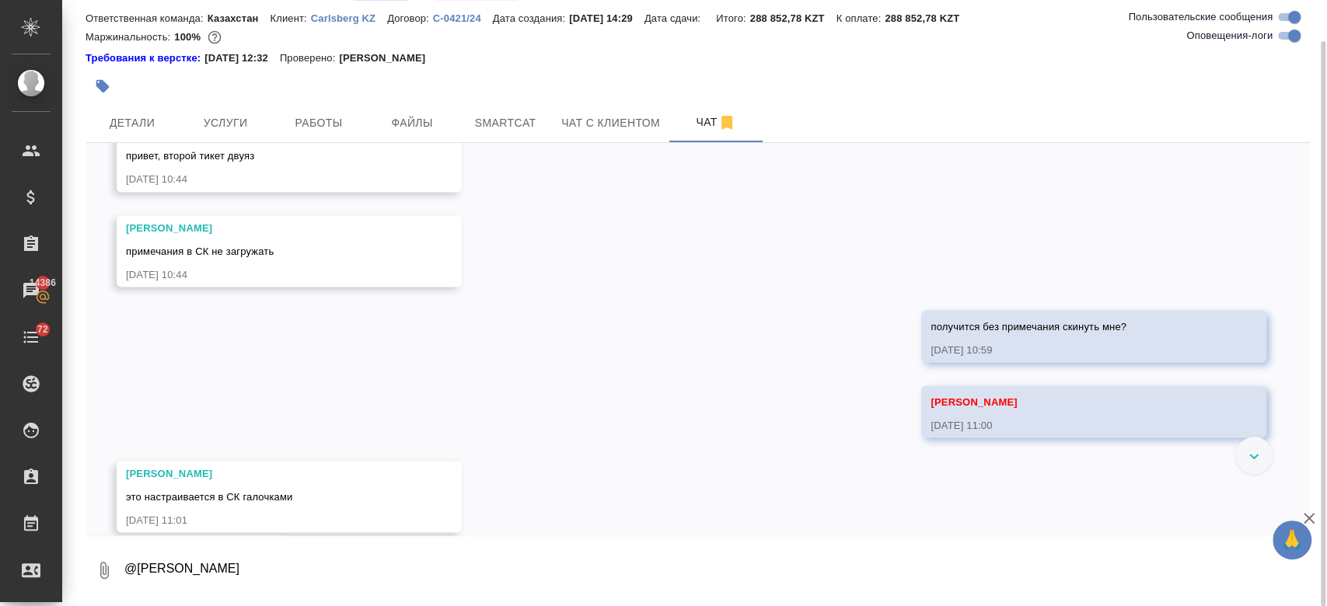
scroll to position [1921, 0]
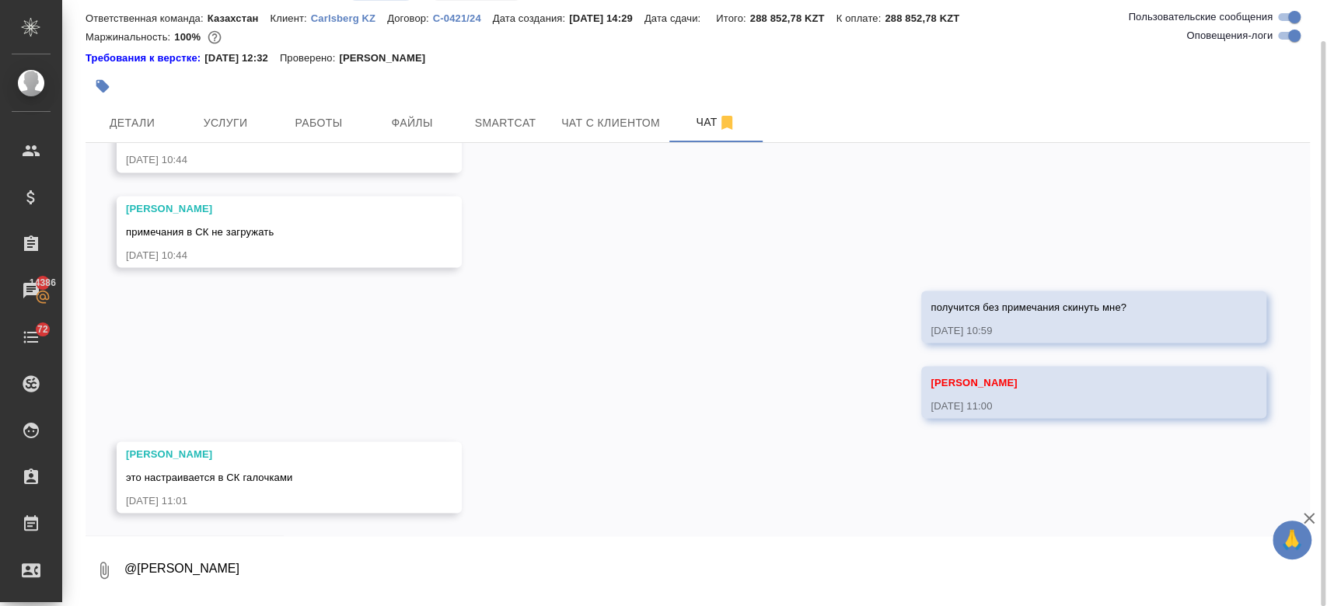
click at [255, 562] on textarea "@[PERSON_NAME]" at bounding box center [716, 570] width 1187 height 53
click at [411, 120] on span "Файлы" at bounding box center [412, 122] width 75 height 19
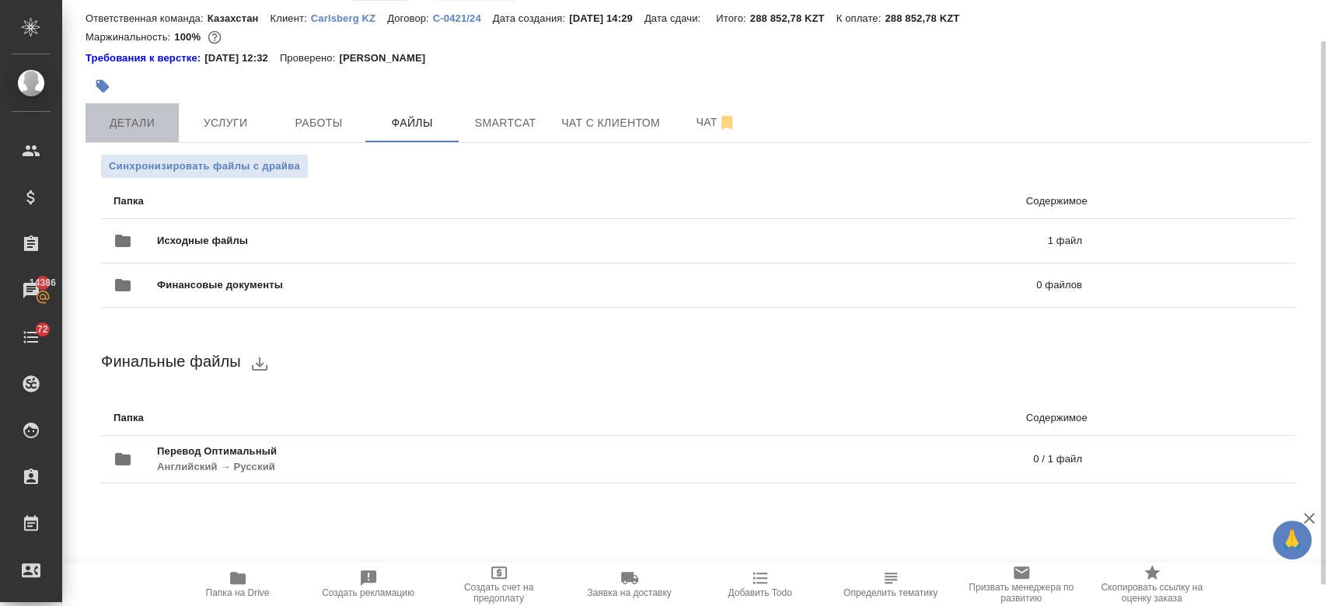
click at [140, 130] on span "Детали" at bounding box center [132, 122] width 75 height 19
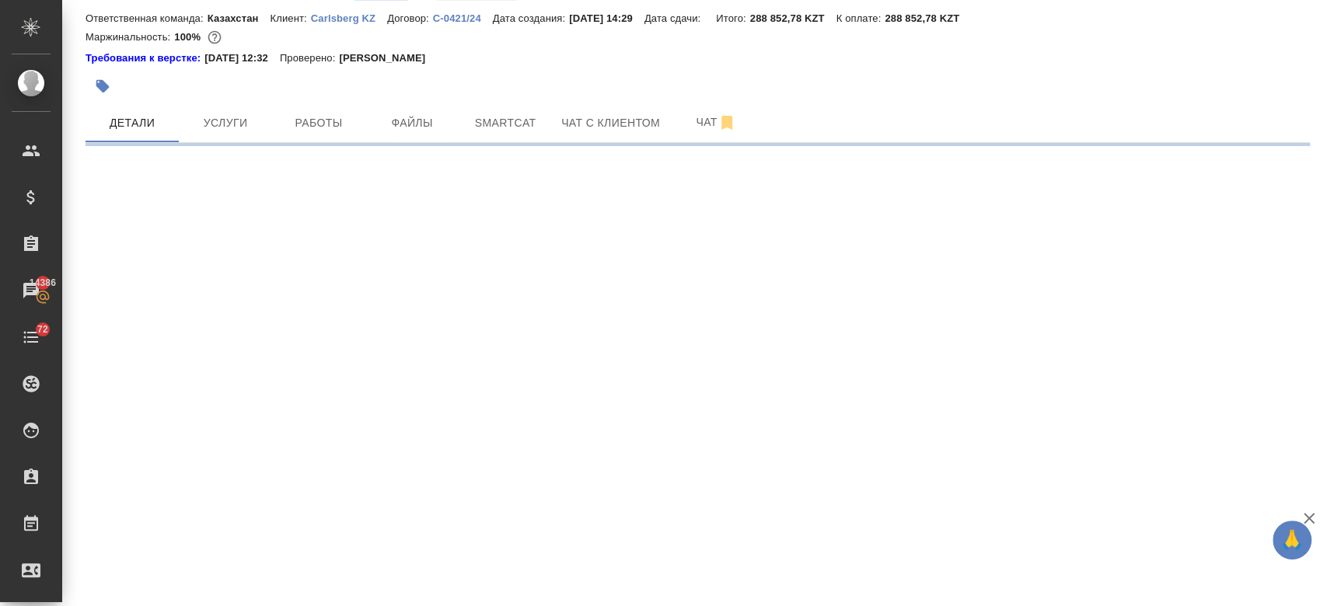
select select "RU"
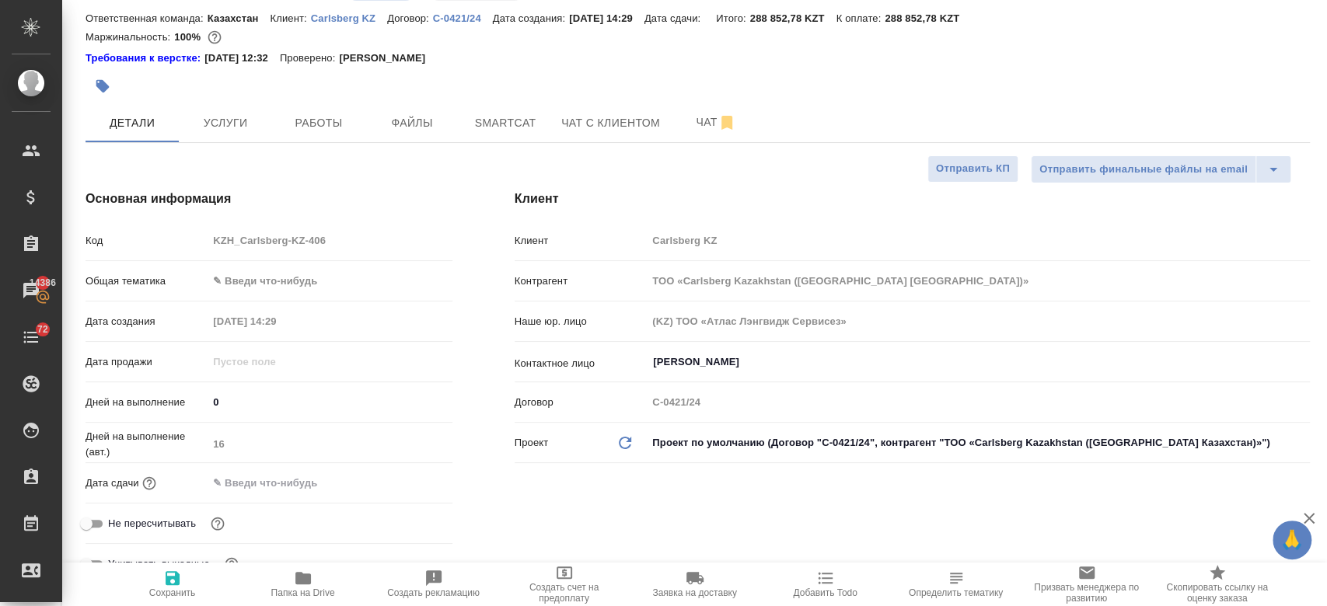
type textarea "x"
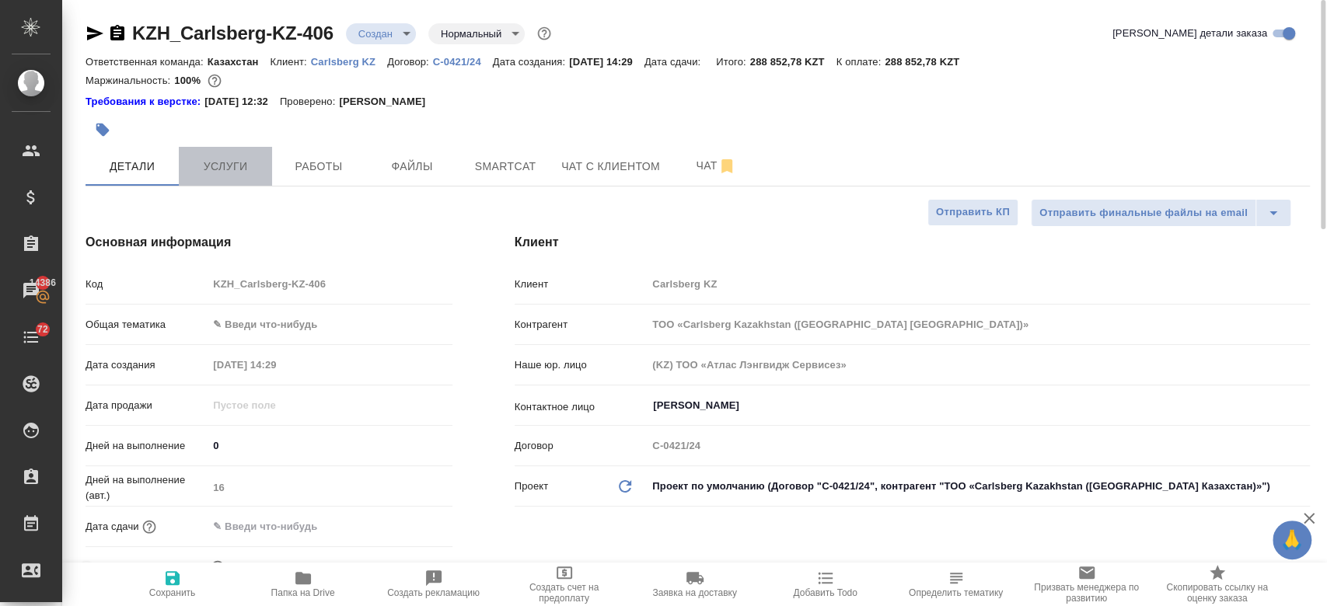
click at [218, 167] on span "Услуги" at bounding box center [225, 166] width 75 height 19
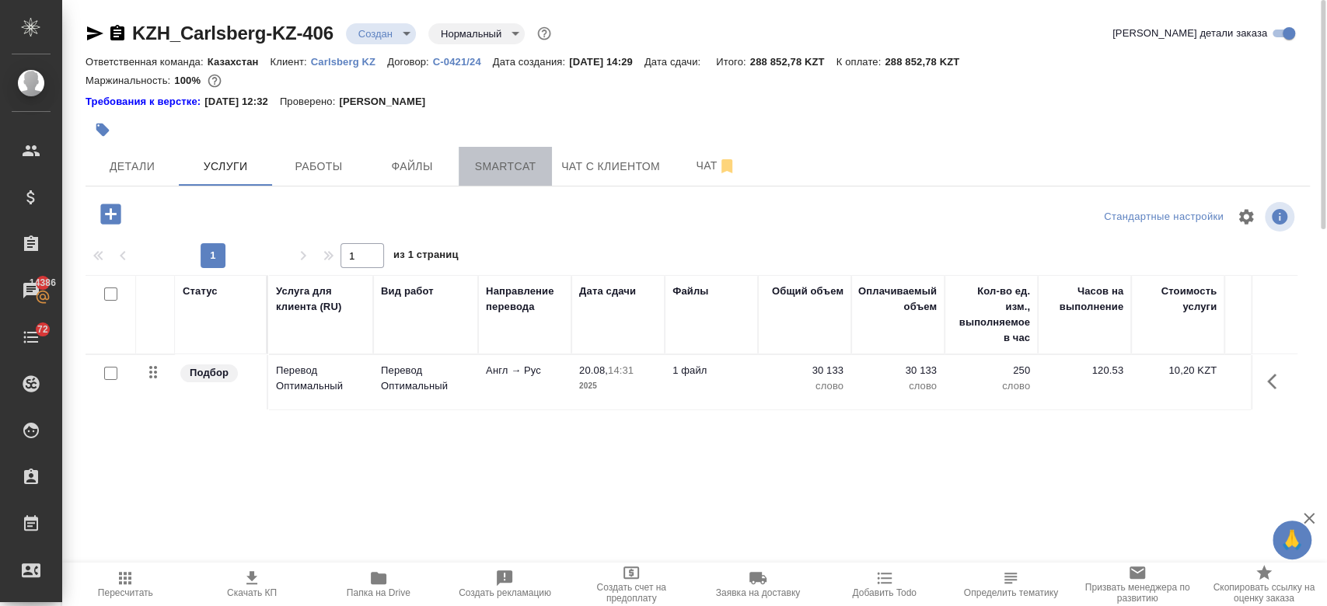
click at [509, 162] on span "Smartcat" at bounding box center [505, 166] width 75 height 19
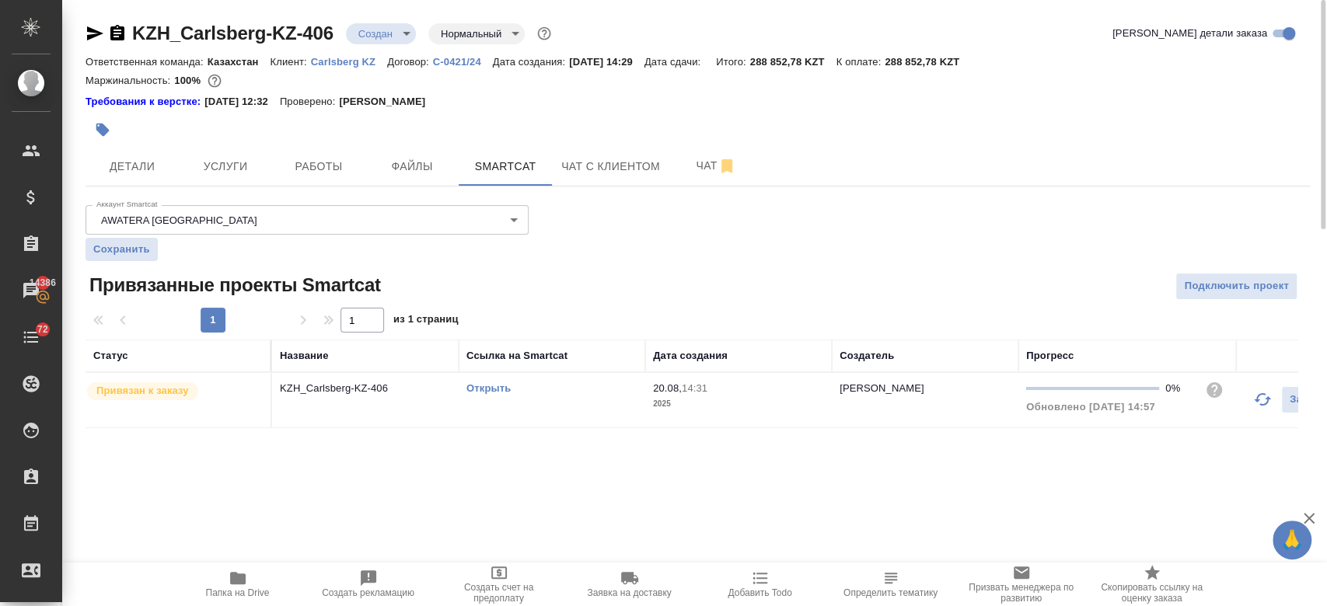
click at [494, 387] on link "Открыть" at bounding box center [488, 388] width 44 height 12
click at [682, 174] on span "Чат" at bounding box center [716, 165] width 75 height 19
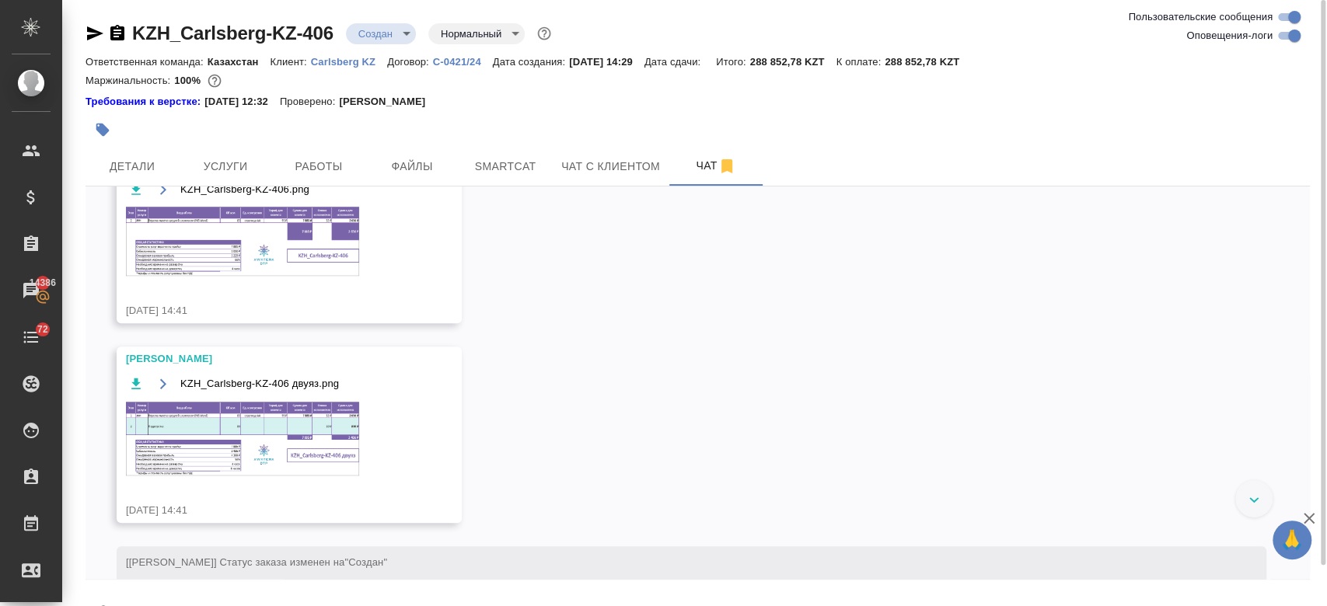
scroll to position [805, 0]
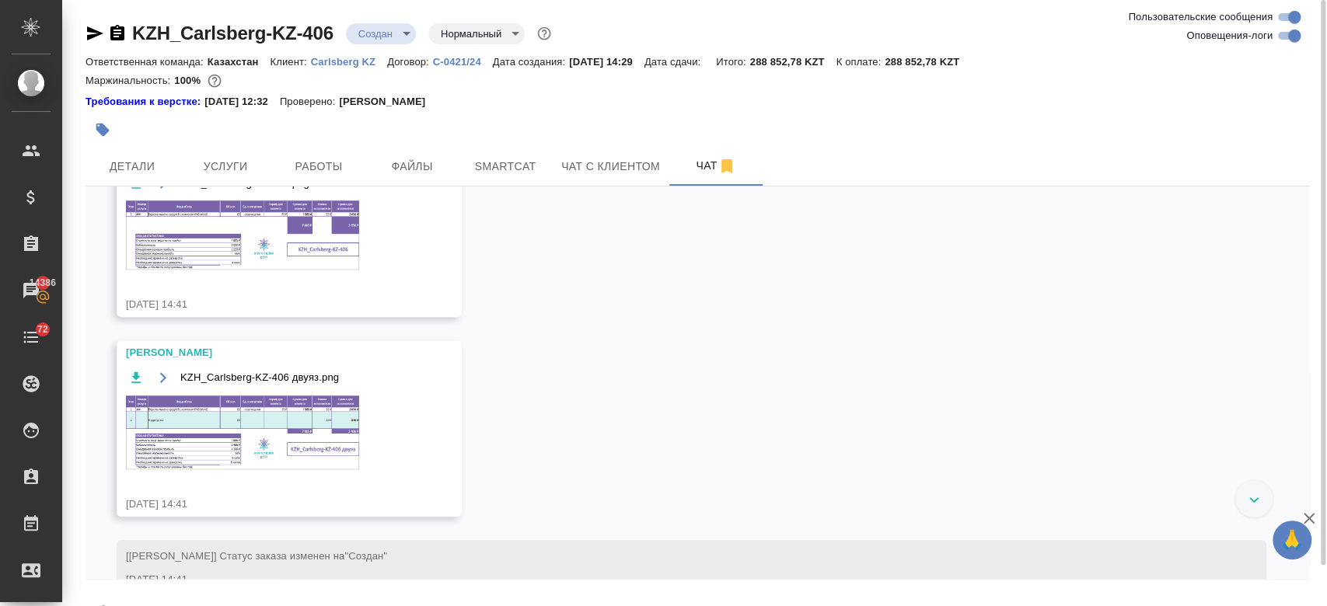
click at [288, 231] on img at bounding box center [242, 235] width 233 height 69
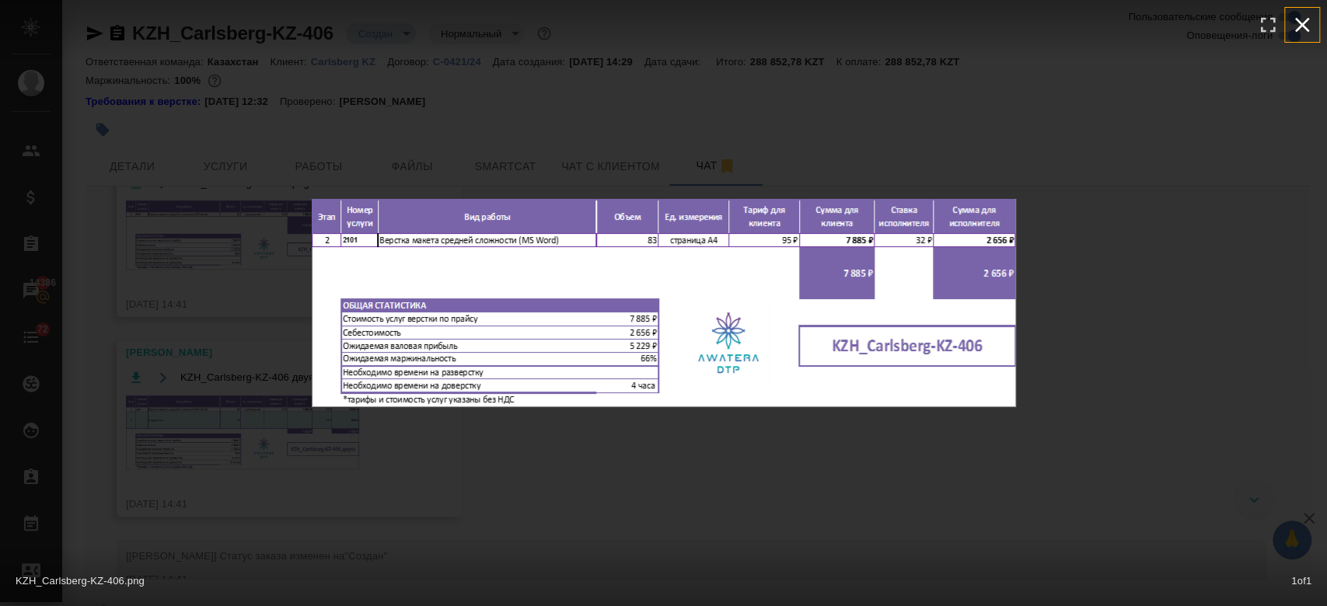
click at [1302, 25] on icon "button" at bounding box center [1302, 25] width 15 height 15
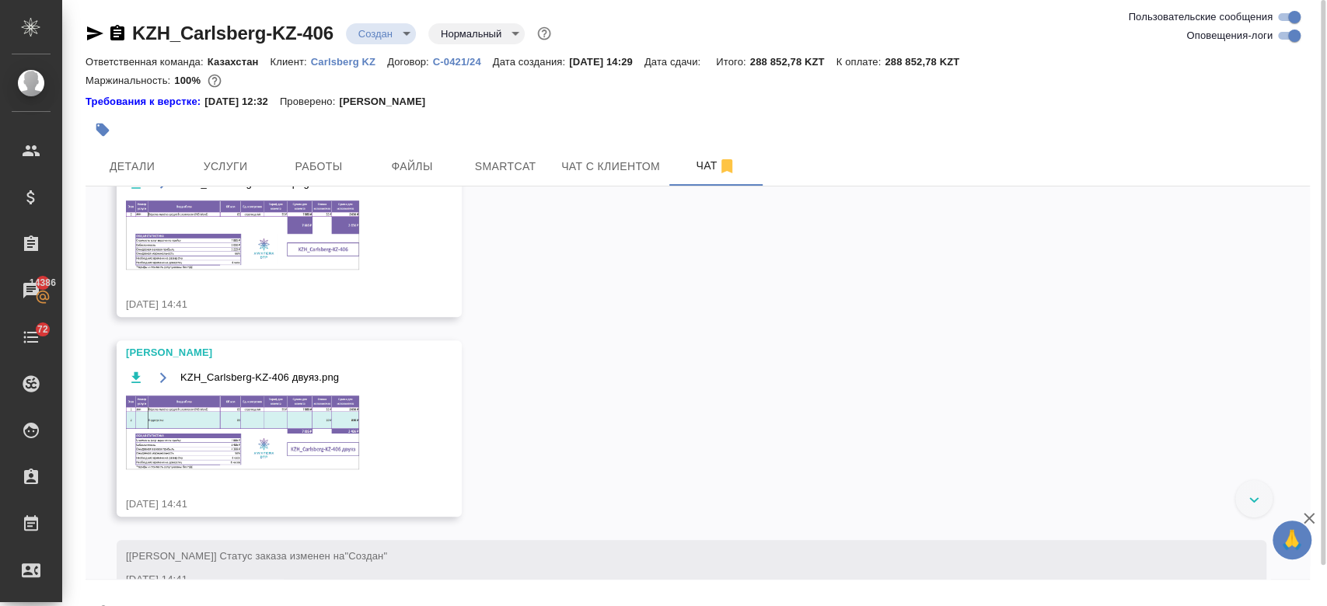
click at [338, 403] on img at bounding box center [242, 433] width 233 height 74
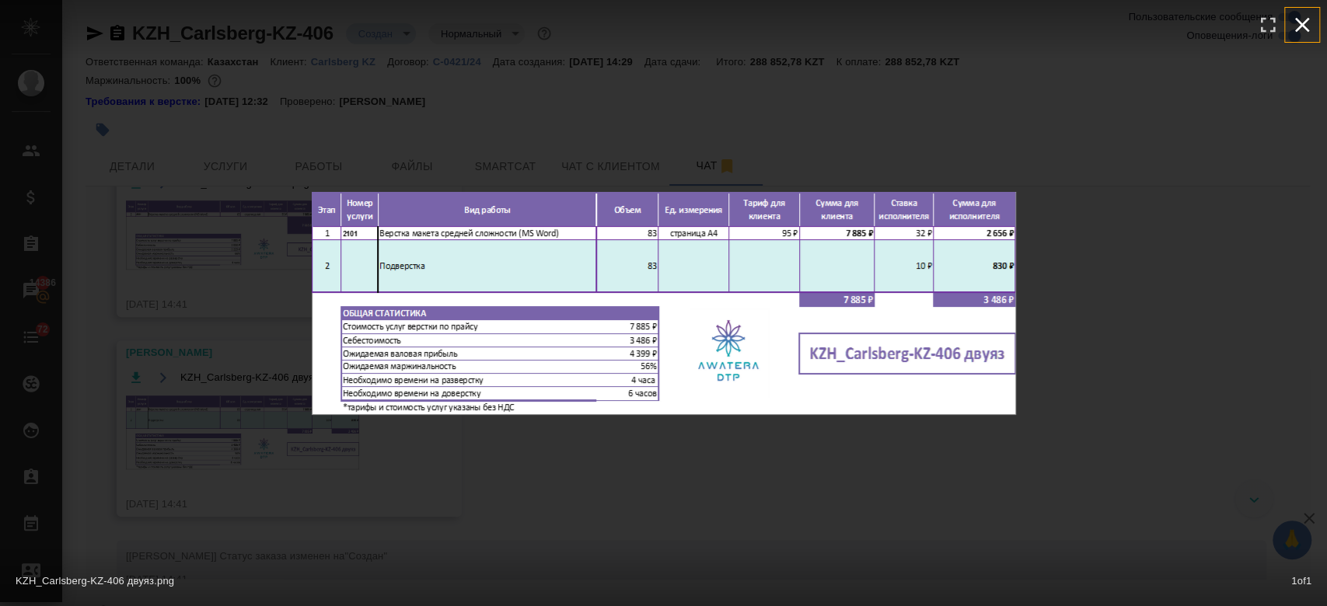
click at [1300, 27] on icon "button" at bounding box center [1302, 25] width 15 height 15
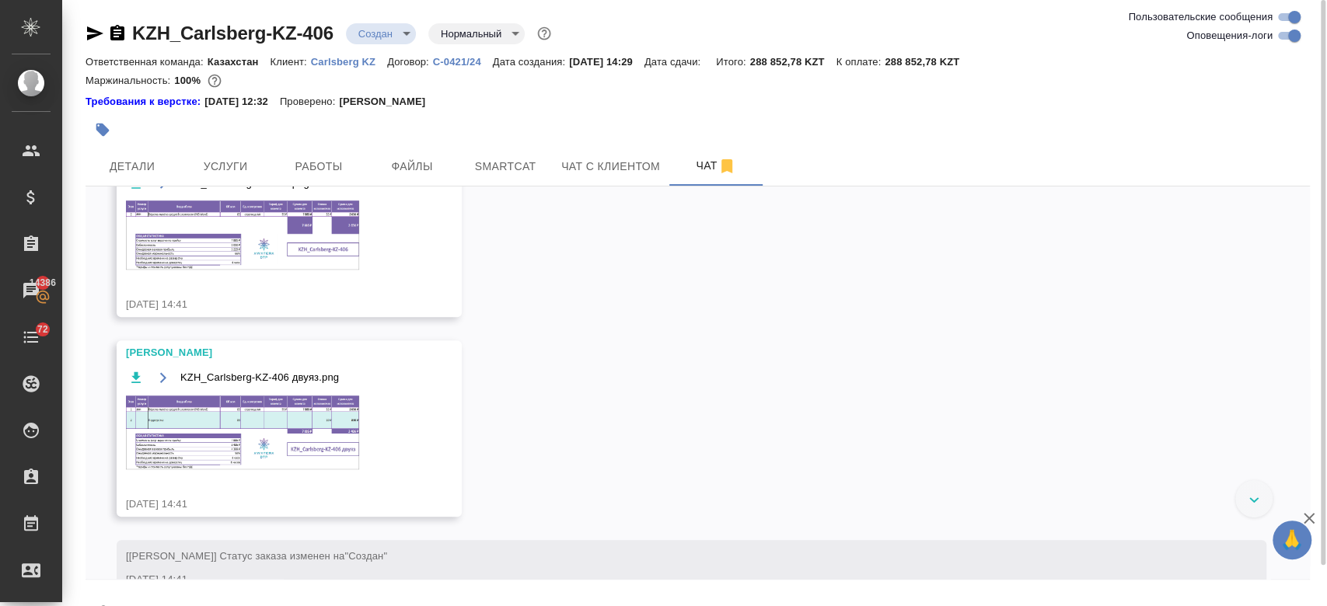
click at [317, 252] on img at bounding box center [242, 235] width 233 height 69
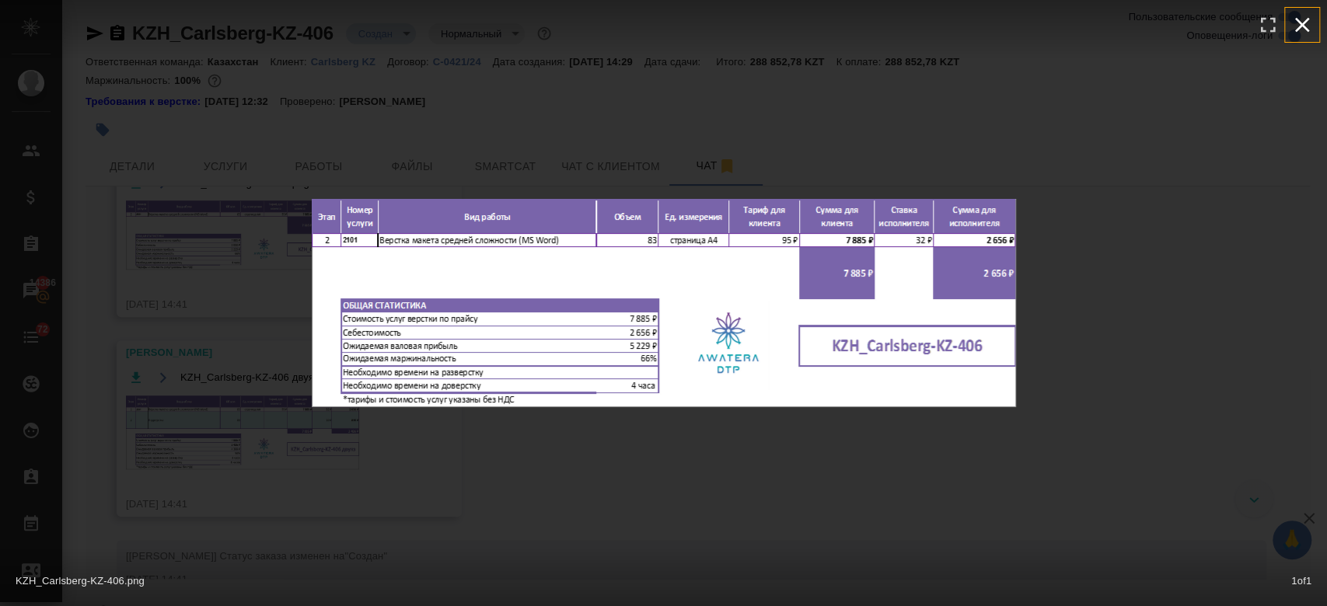
click at [1303, 24] on icon "button" at bounding box center [1302, 25] width 15 height 15
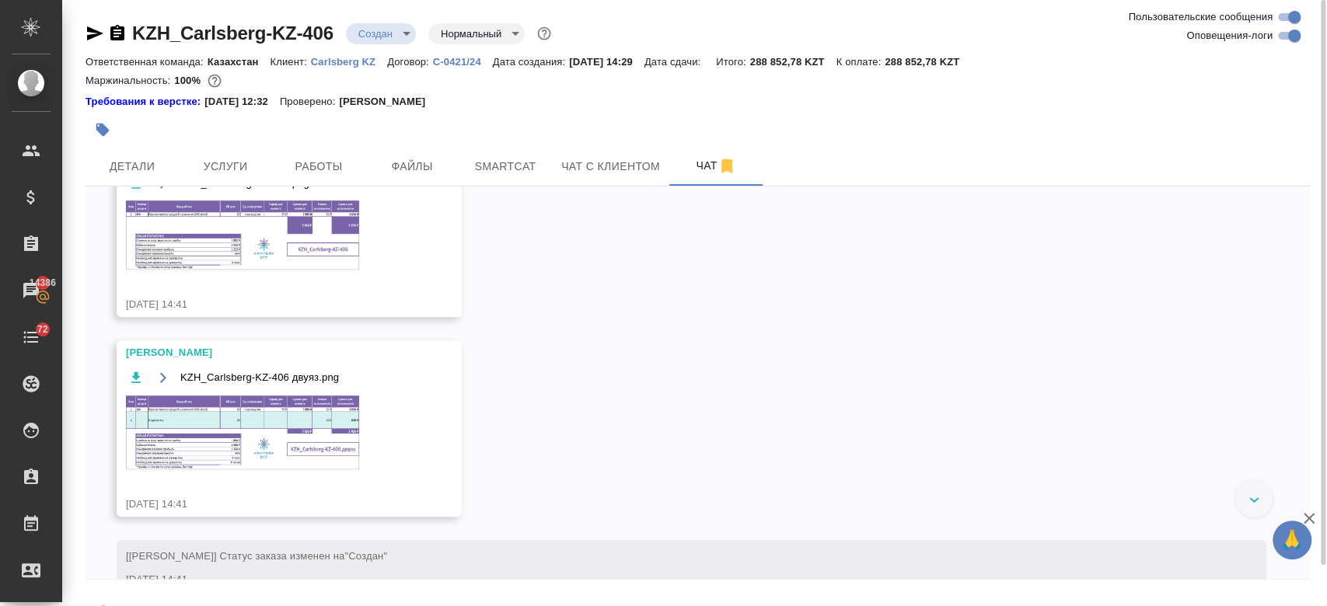
click at [284, 424] on img at bounding box center [242, 433] width 233 height 74
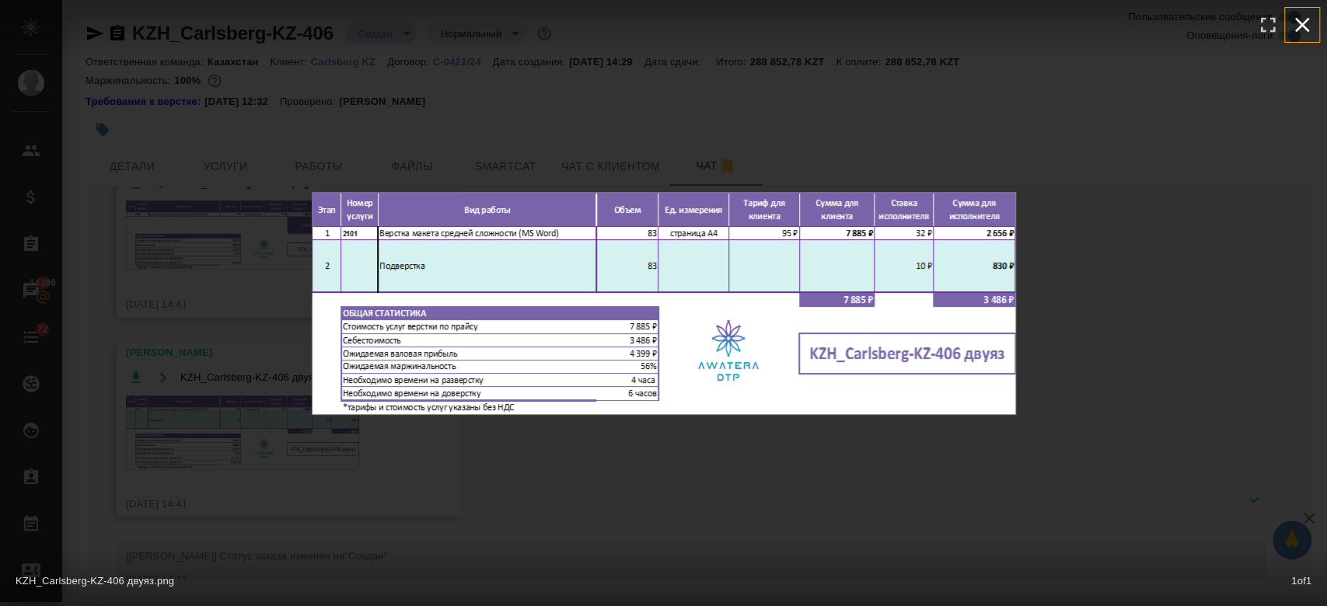
click at [1306, 18] on icon "button" at bounding box center [1301, 24] width 25 height 25
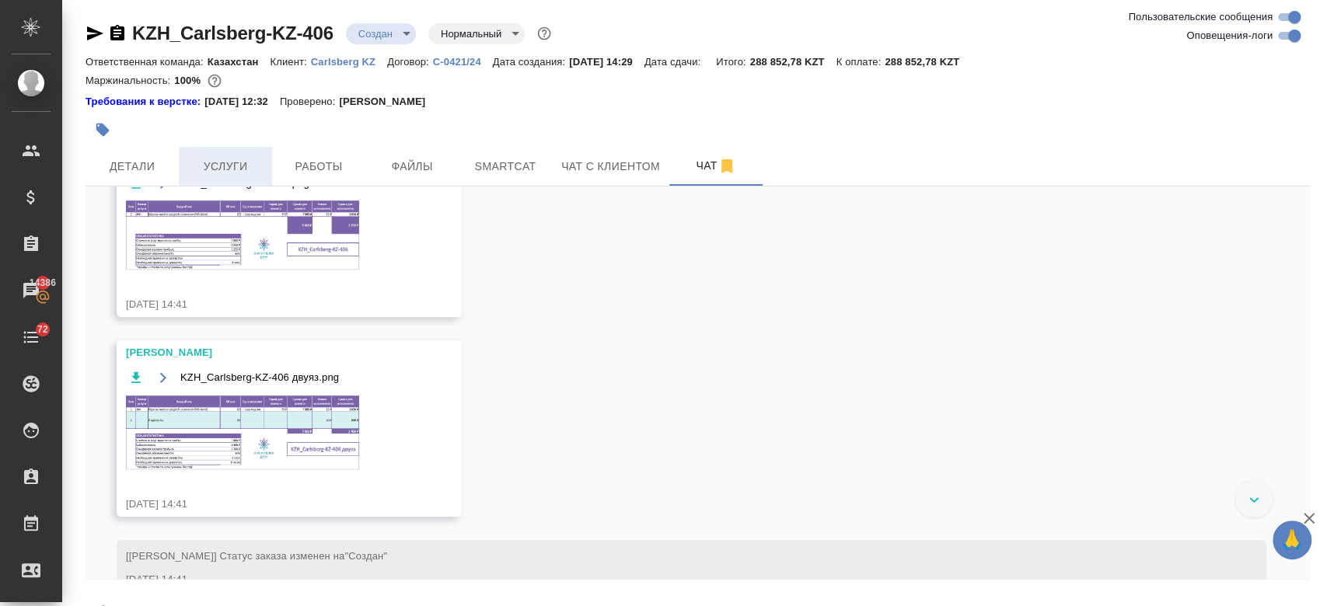
click at [214, 181] on button "Услуги" at bounding box center [225, 166] width 93 height 39
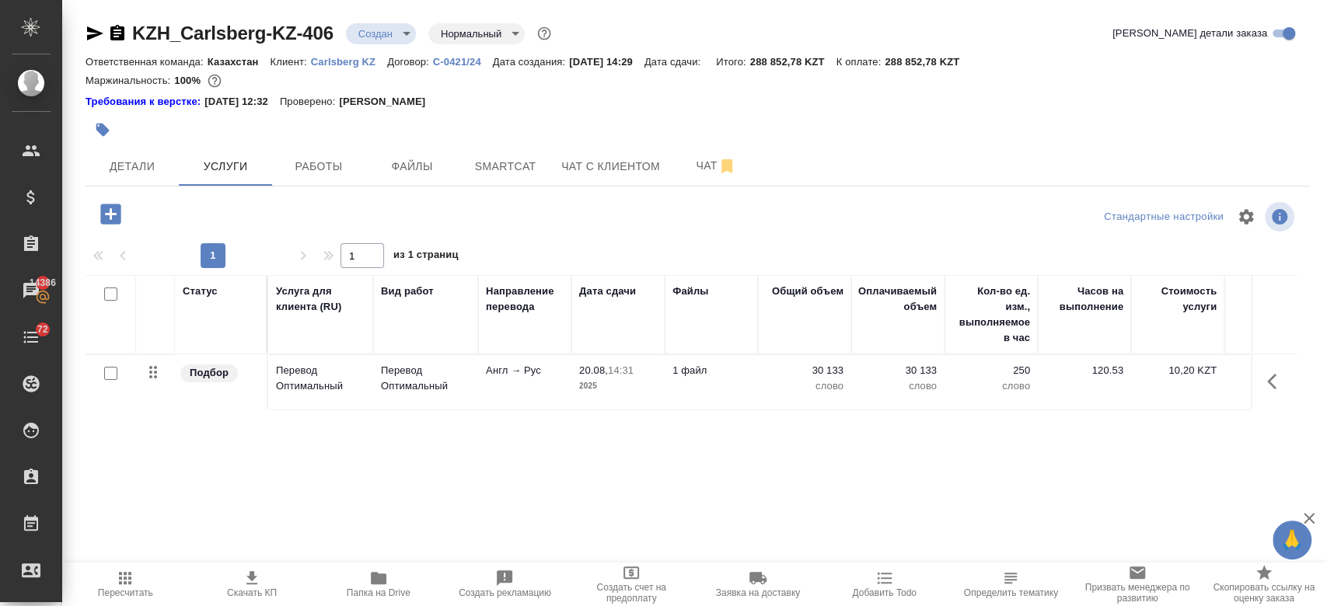
click at [640, 104] on div "Требования к верстке: 01.04.2025 12:32 Проверено: Петрова Валерия" at bounding box center [697, 102] width 1224 height 16
click at [692, 171] on span "Чат" at bounding box center [716, 165] width 75 height 19
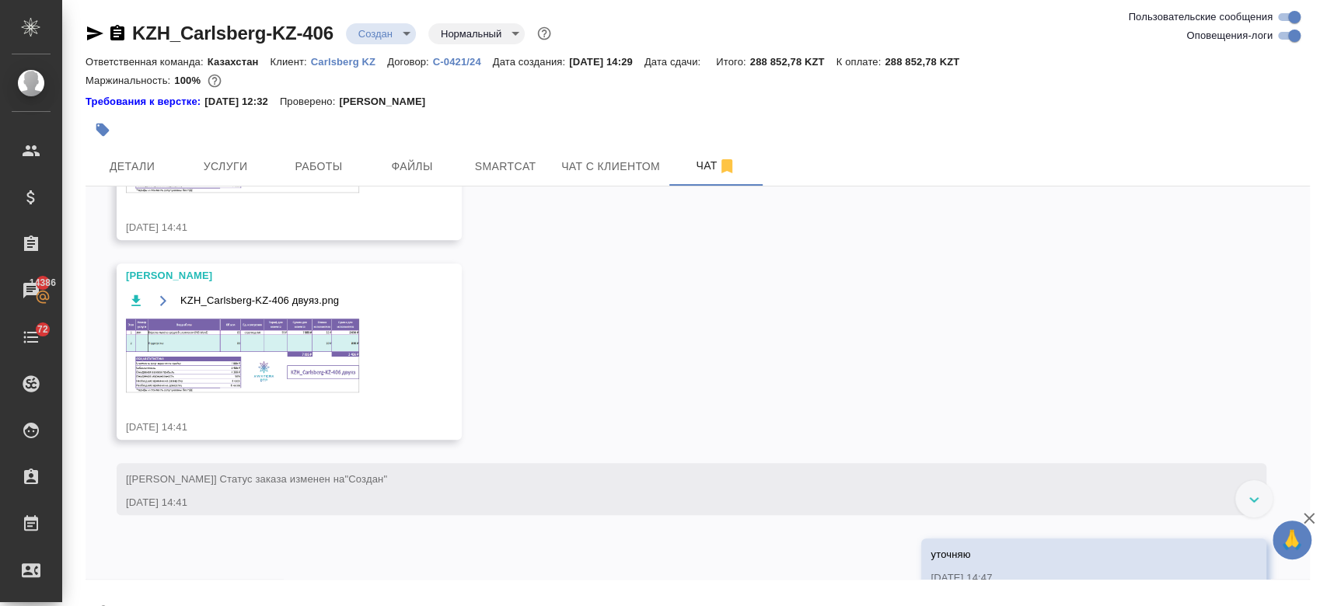
scroll to position [824, 0]
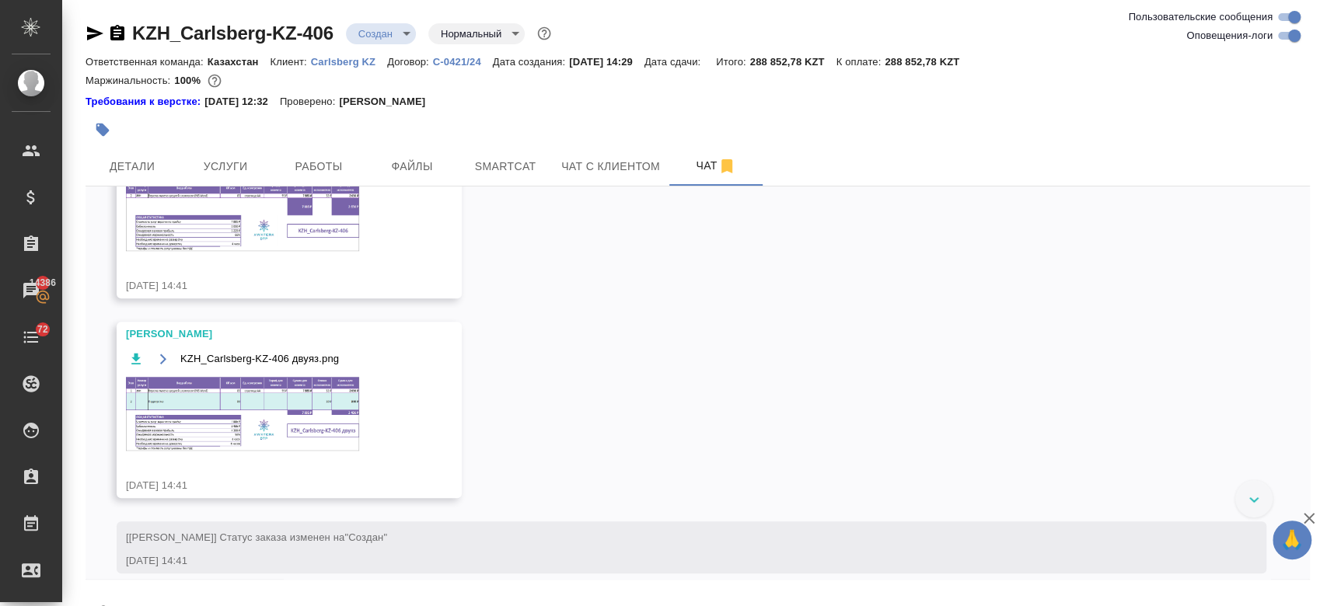
click at [288, 435] on img at bounding box center [242, 414] width 233 height 74
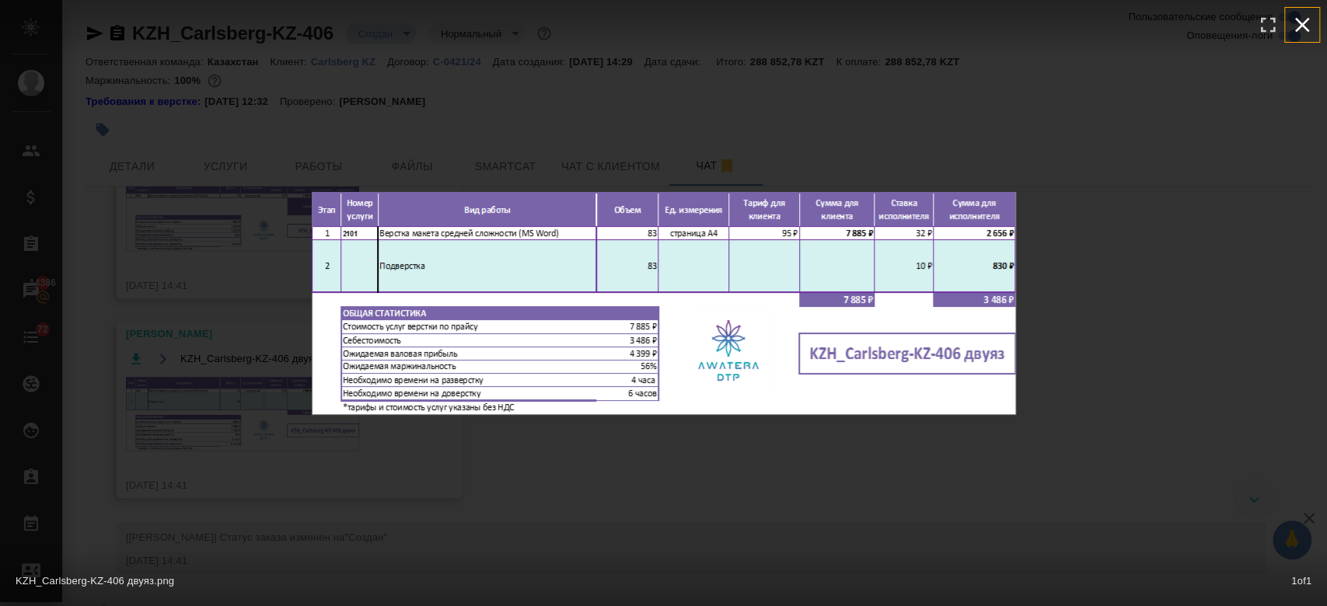
click at [1302, 23] on icon "button" at bounding box center [1302, 25] width 15 height 15
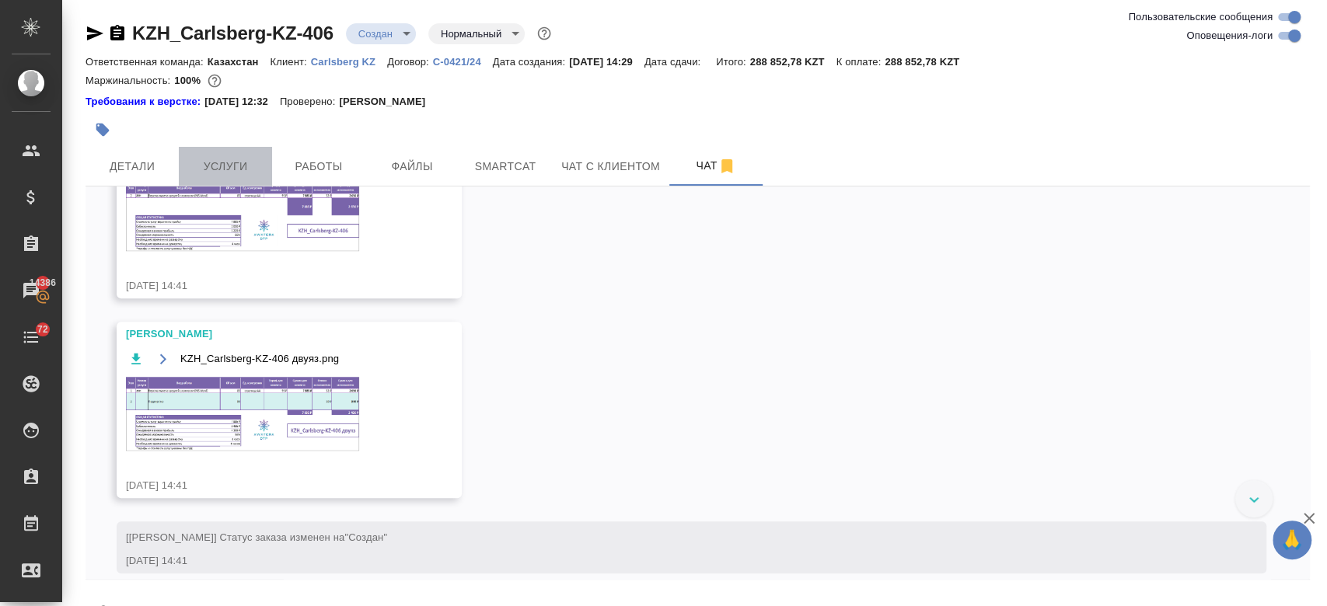
click at [253, 158] on span "Услуги" at bounding box center [225, 166] width 75 height 19
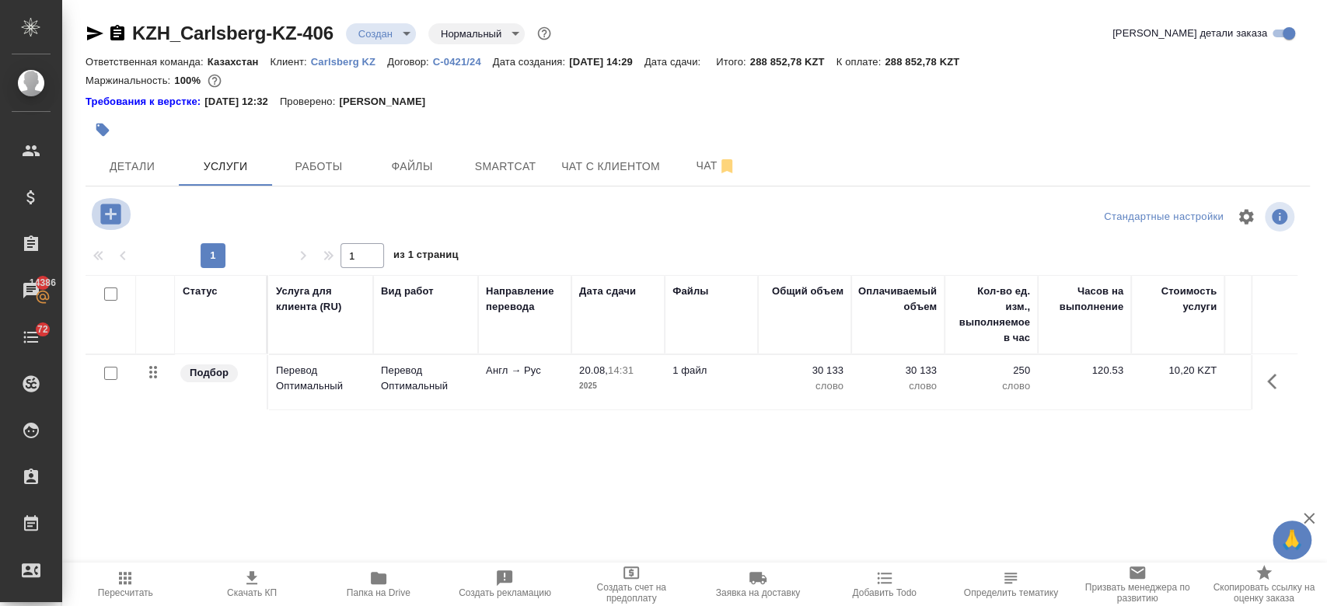
click at [105, 215] on icon "button" at bounding box center [110, 214] width 20 height 20
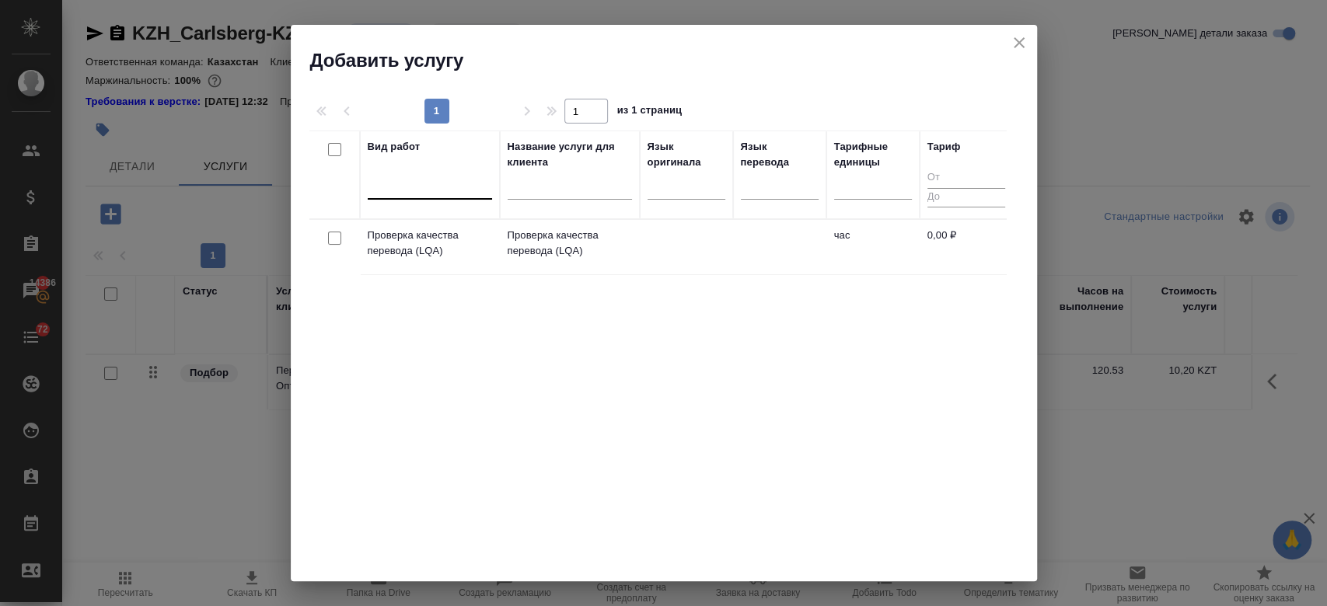
click at [406, 193] on div at bounding box center [430, 184] width 124 height 23
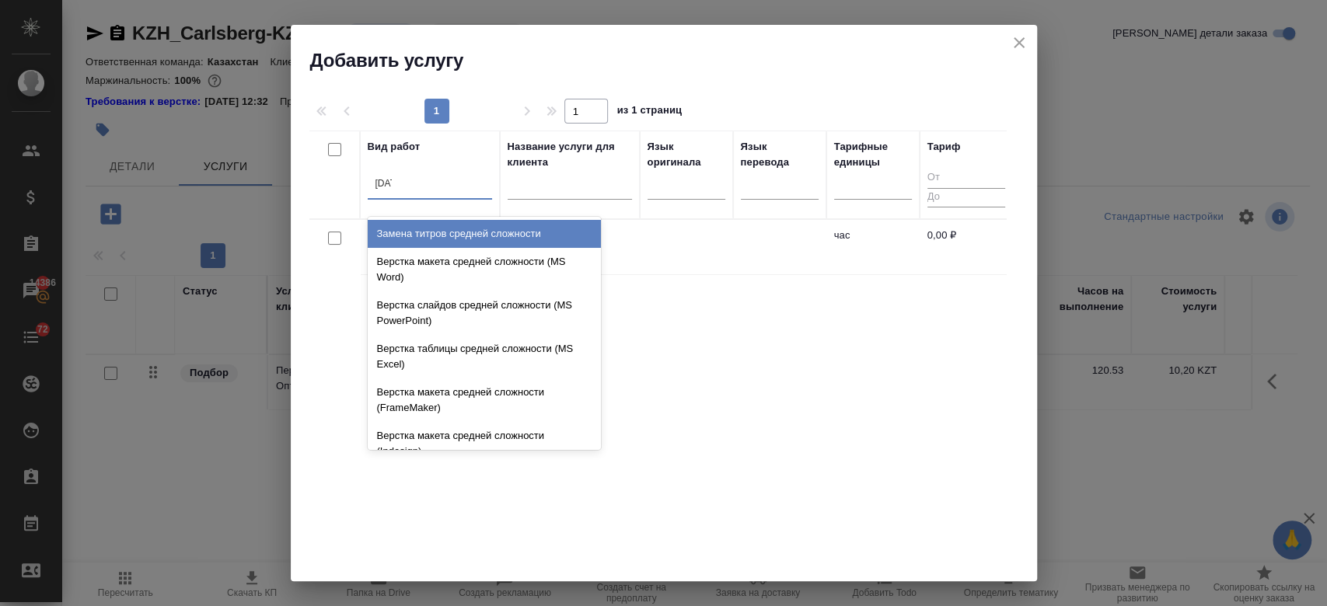
type input "средн"
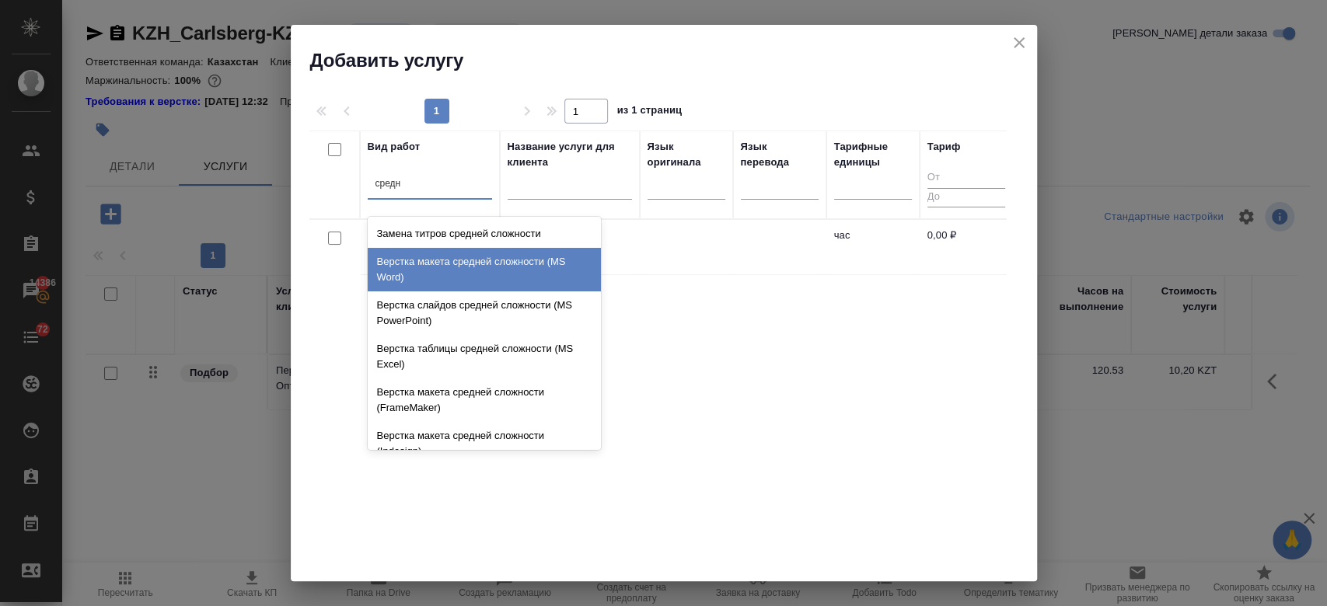
click at [459, 263] on div "Верстка макета средней сложности (MS Word)" at bounding box center [484, 270] width 233 height 44
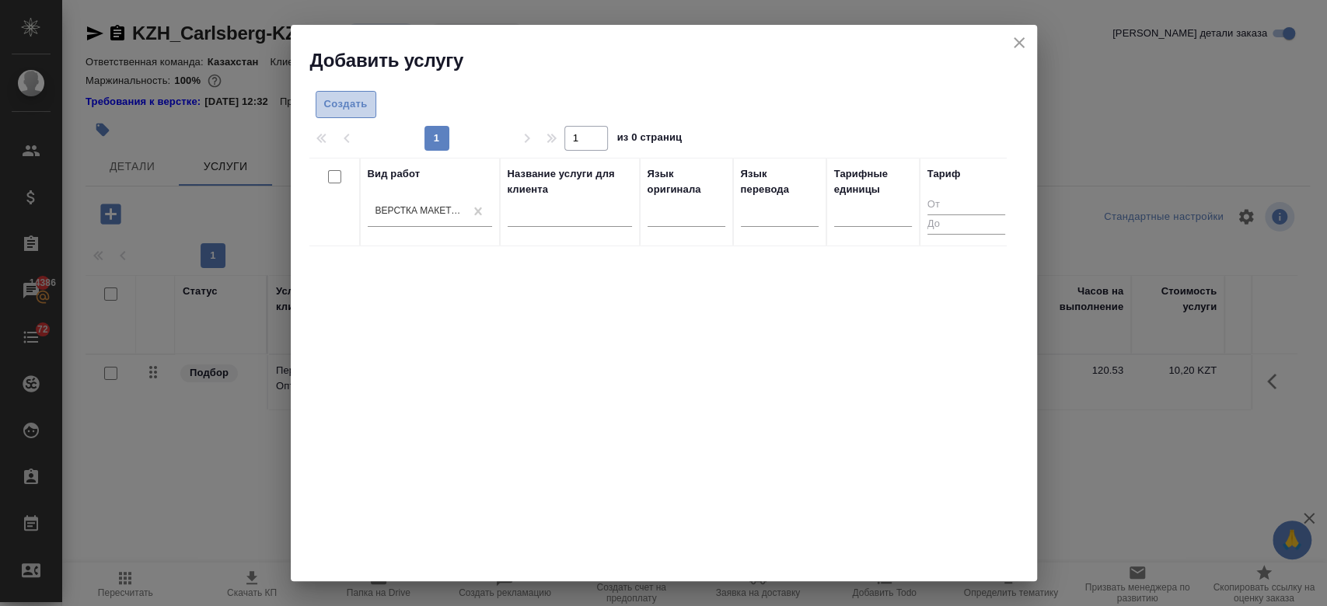
click at [333, 101] on span "Создать" at bounding box center [346, 105] width 44 height 18
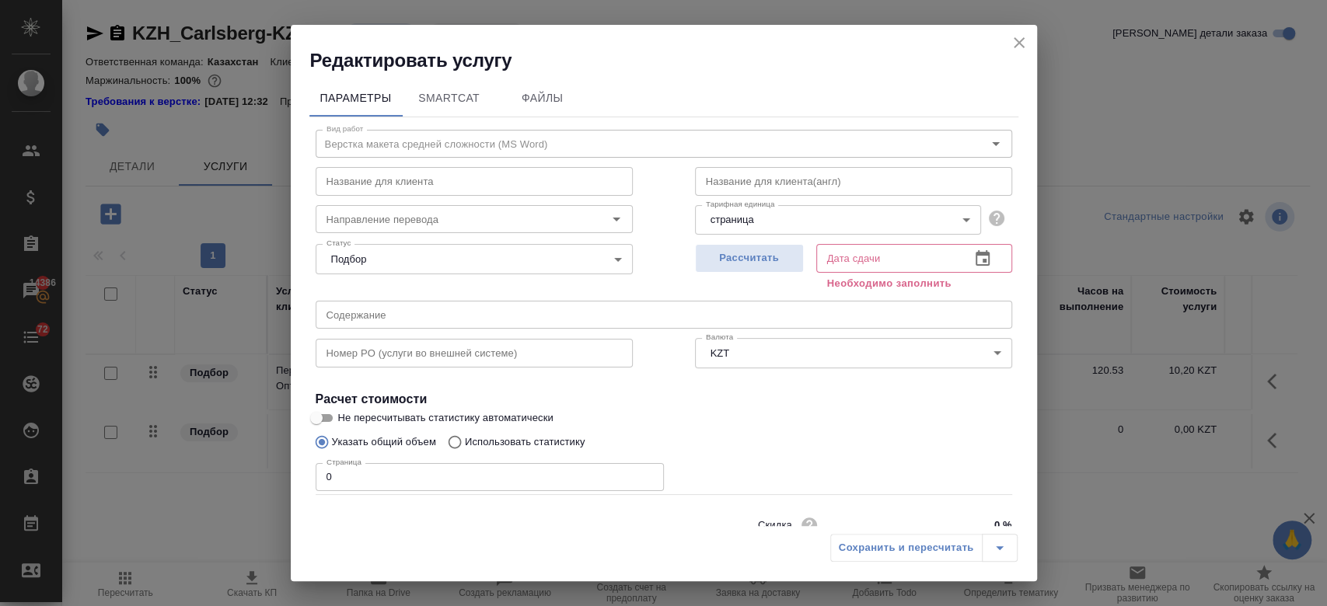
scroll to position [67, 0]
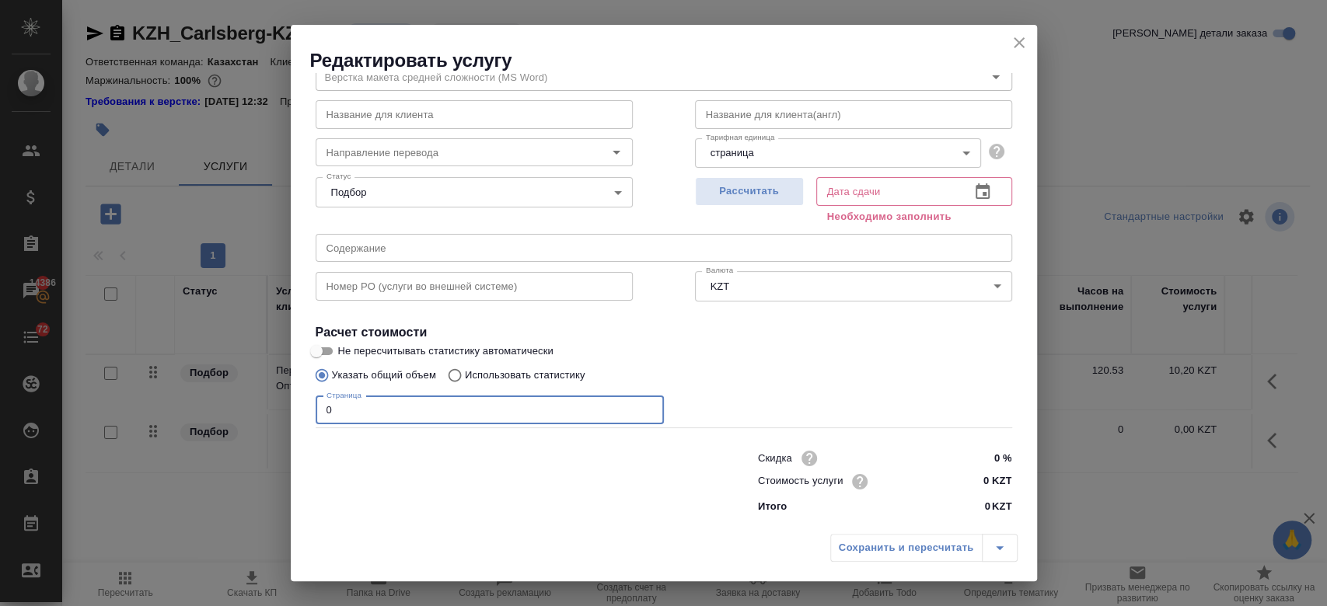
click at [423, 404] on input "0" at bounding box center [490, 410] width 348 height 28
type input "83"
click at [970, 480] on input "0 KZT" at bounding box center [982, 482] width 57 height 23
type input "700 KZT"
click at [814, 314] on div "Вид работ Верстка макета средней сложности (MS Word) Вид работ Название для кли…" at bounding box center [663, 286] width 709 height 470
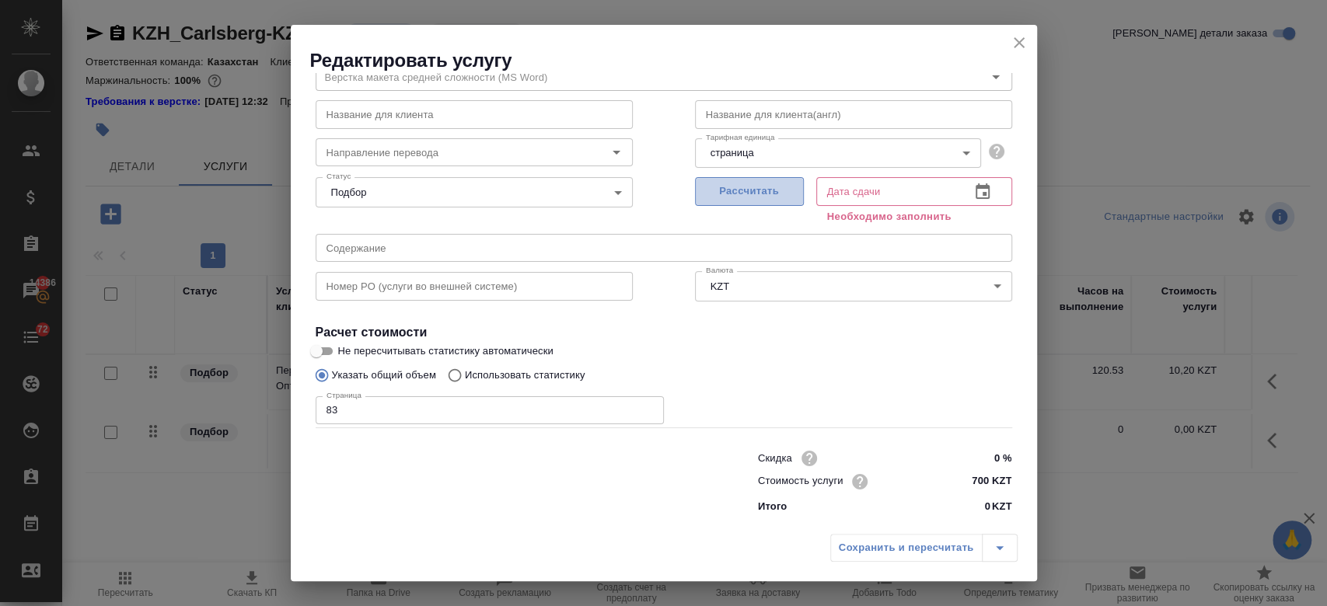
click at [745, 196] on span "Рассчитать" at bounding box center [749, 192] width 92 height 18
type input "22.08.2025 10:04"
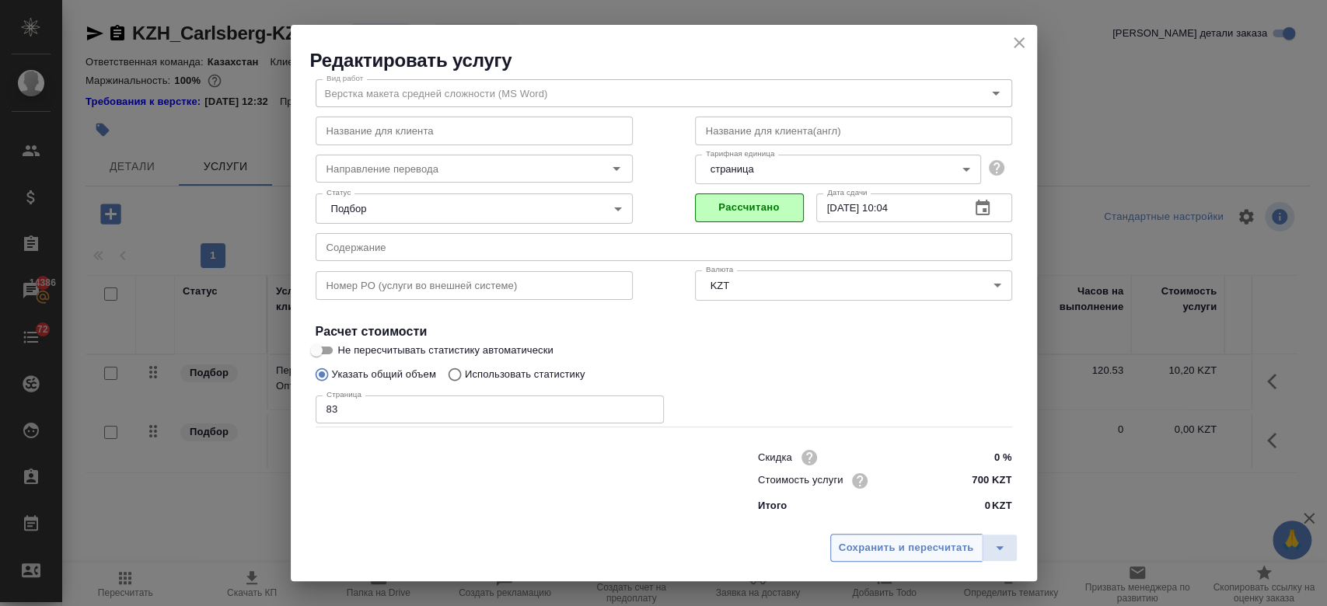
scroll to position [50, 0]
click at [921, 547] on span "Сохранить и пересчитать" at bounding box center [906, 548] width 135 height 18
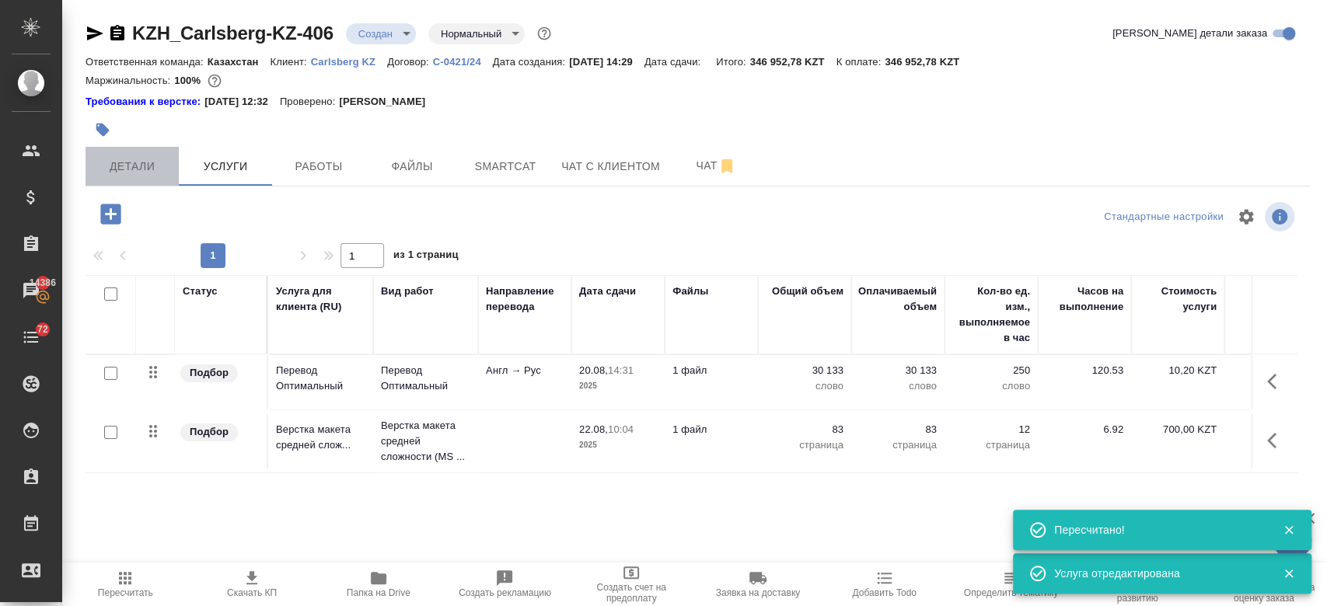
click at [124, 162] on span "Детали" at bounding box center [132, 166] width 75 height 19
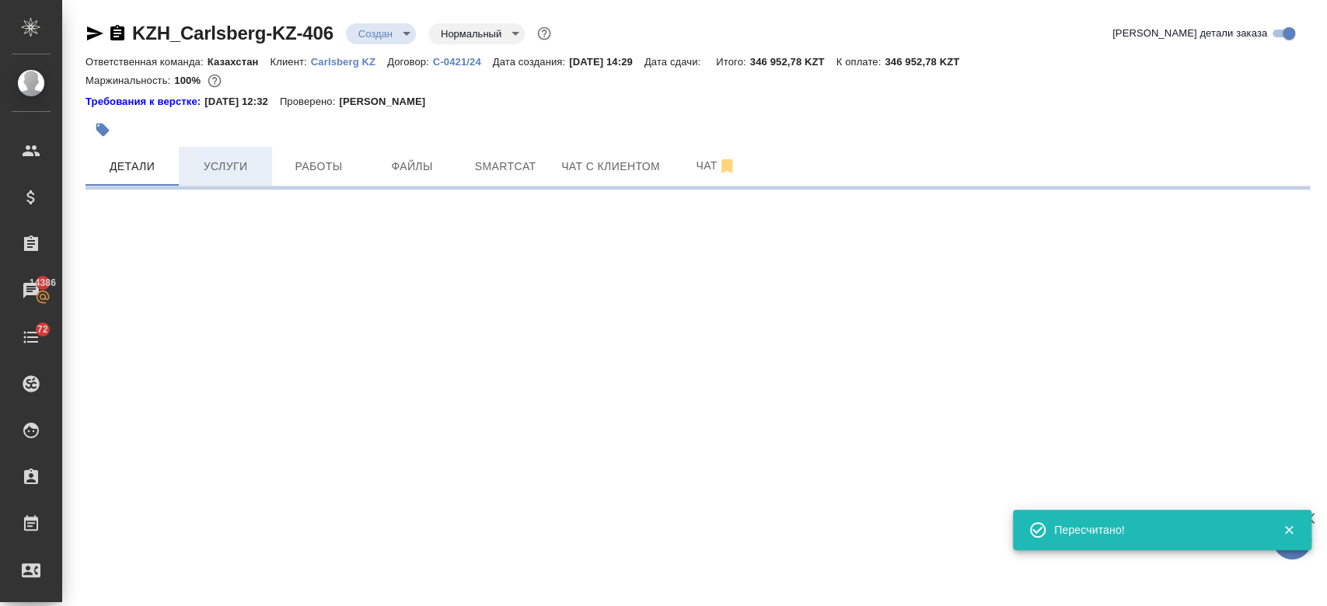
select select "RU"
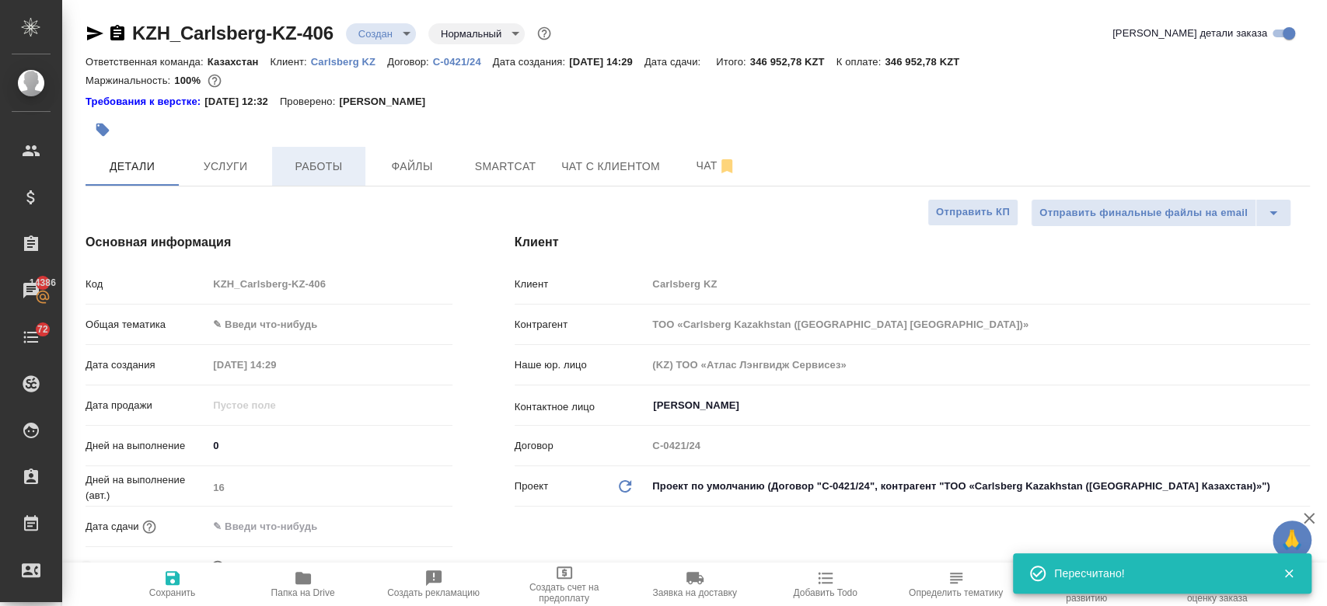
type textarea "x"
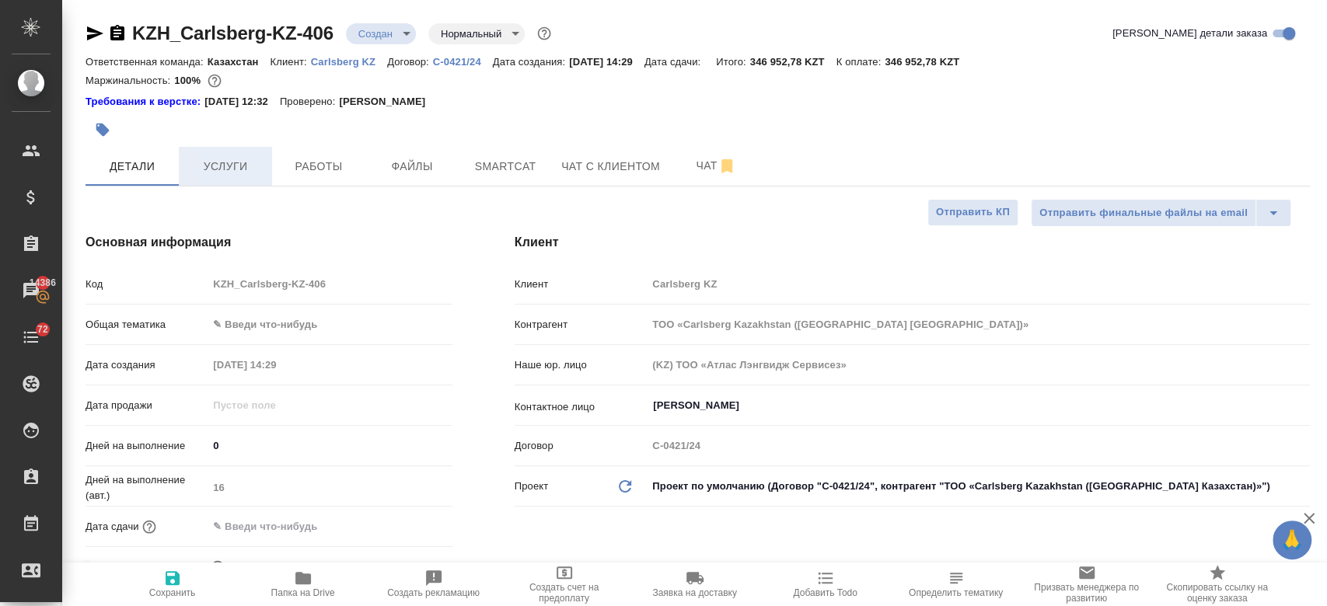
click at [225, 177] on button "Услуги" at bounding box center [225, 166] width 93 height 39
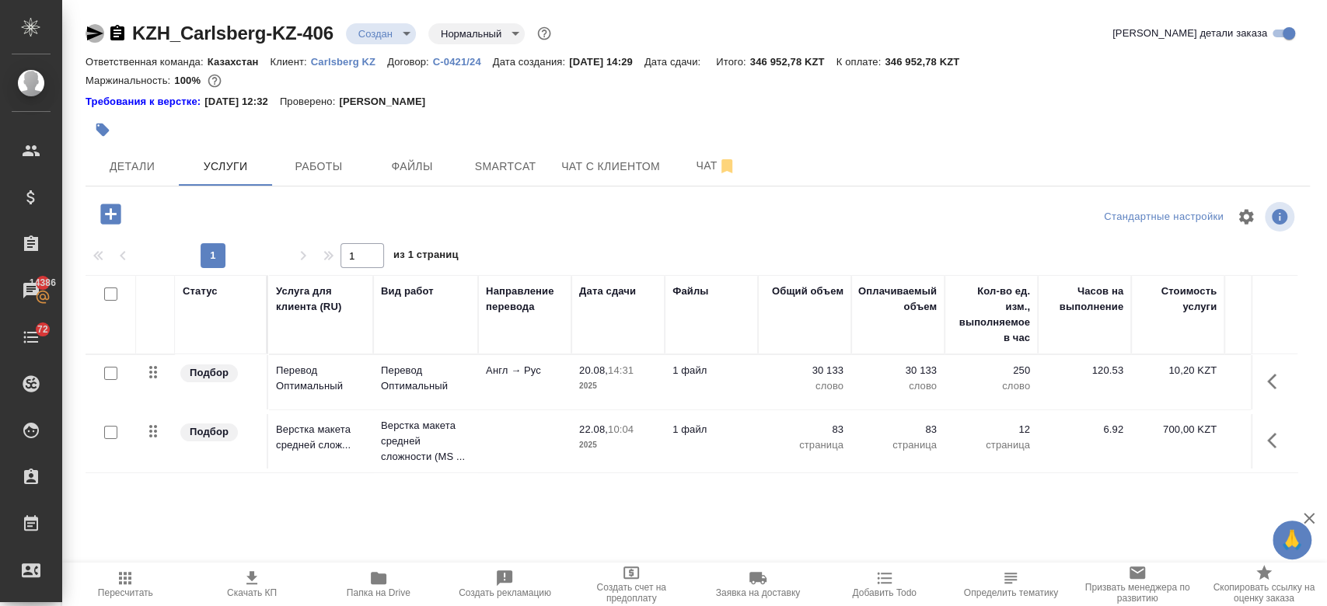
click at [94, 35] on icon "button" at bounding box center [95, 33] width 16 height 14
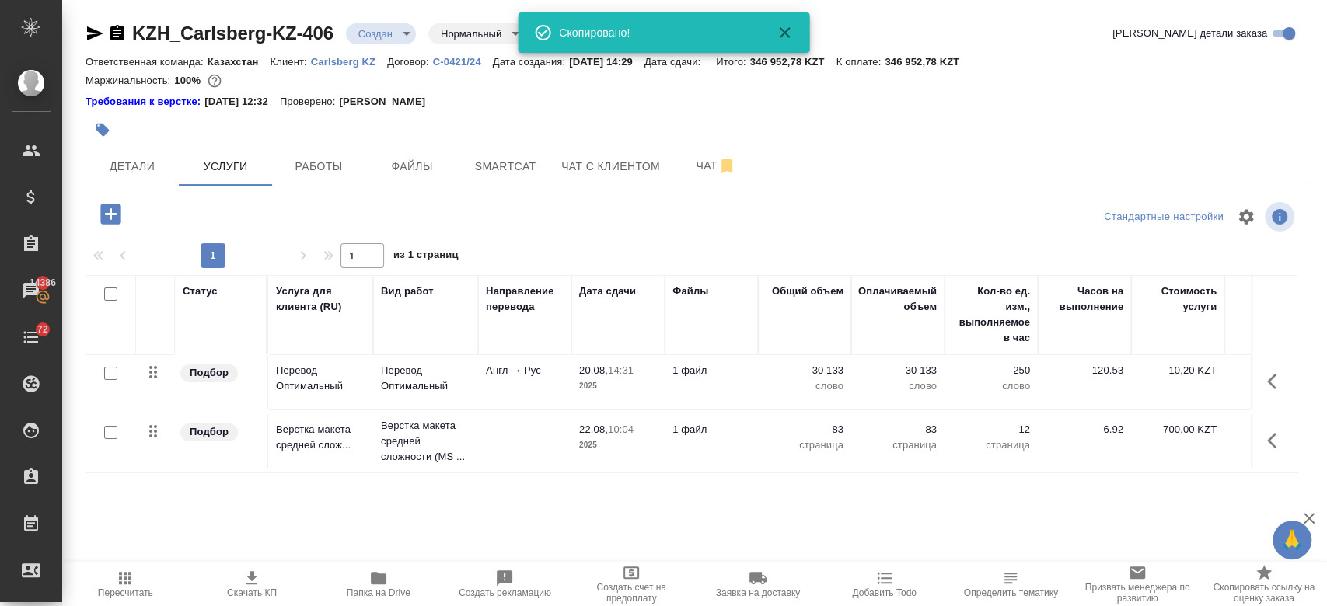
click at [524, 119] on div at bounding box center [493, 130] width 816 height 34
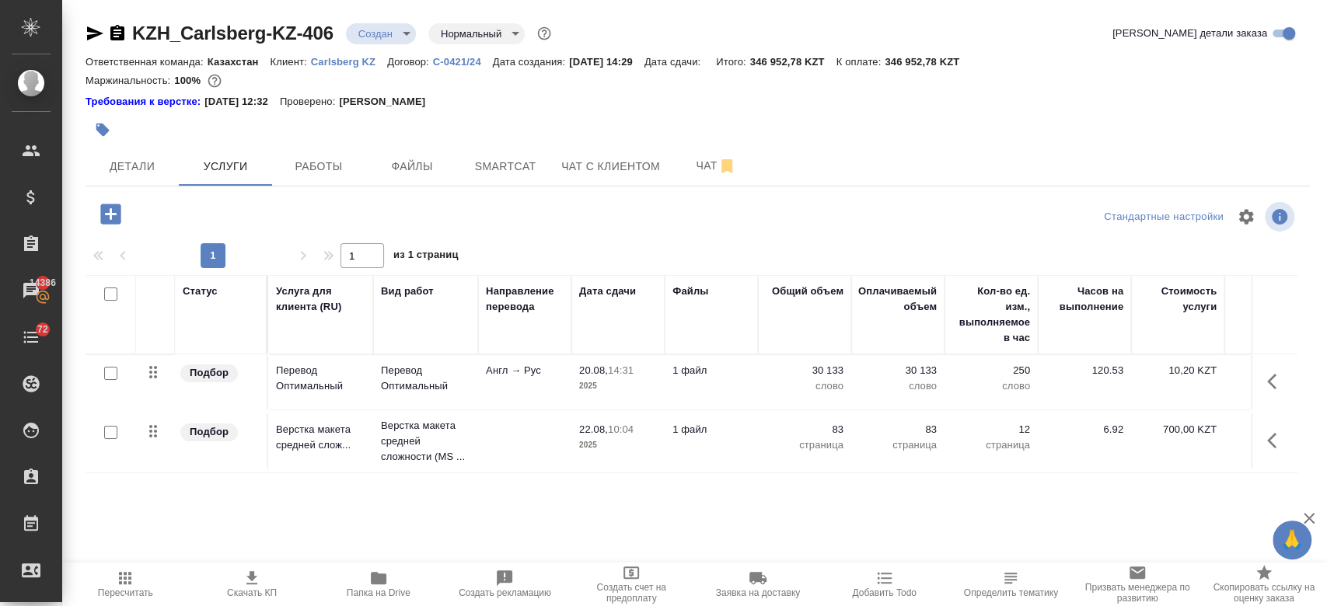
click at [559, 115] on div at bounding box center [493, 130] width 816 height 34
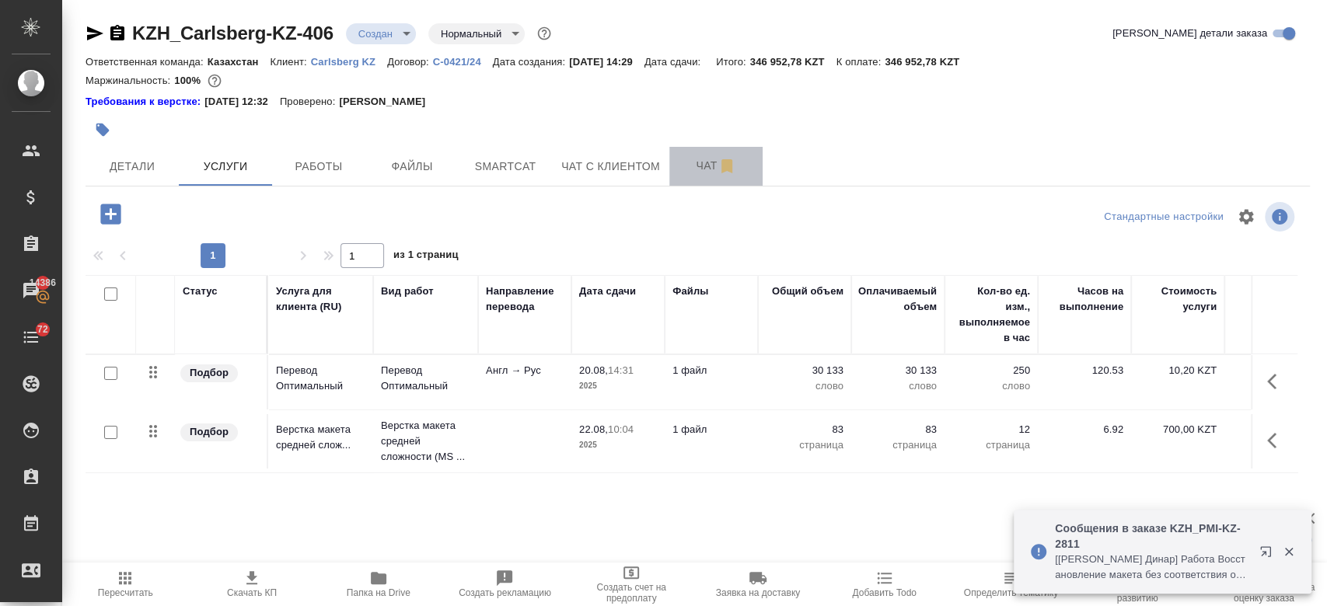
click at [696, 164] on span "Чат" at bounding box center [716, 165] width 75 height 19
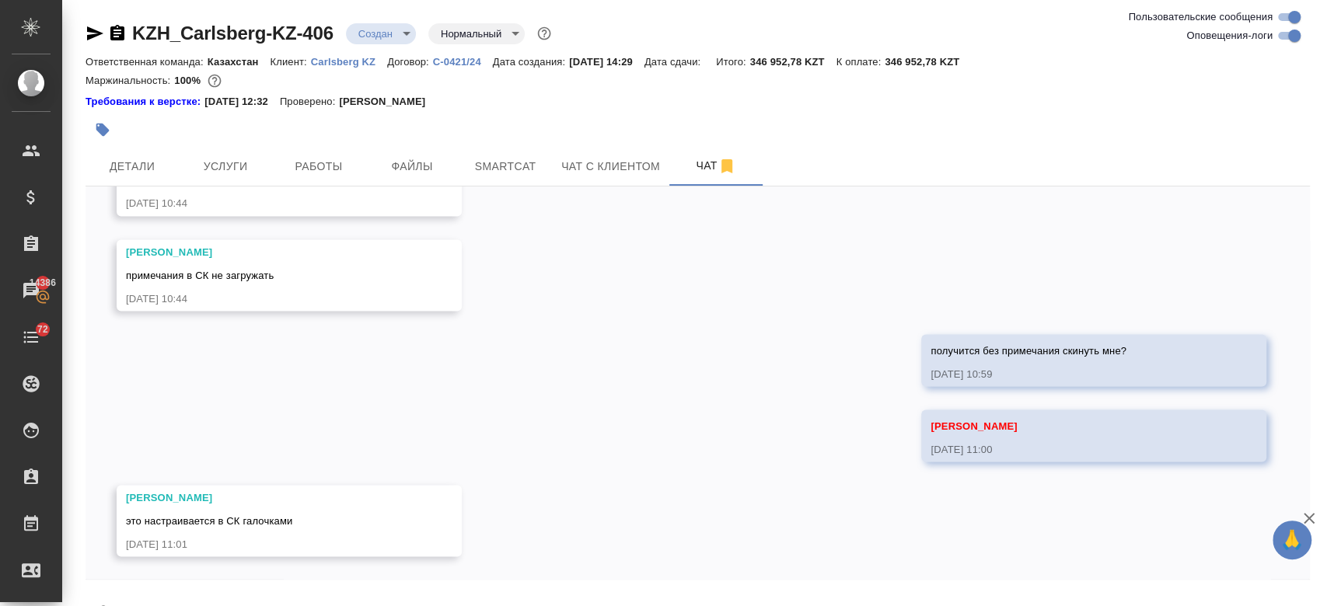
scroll to position [44, 0]
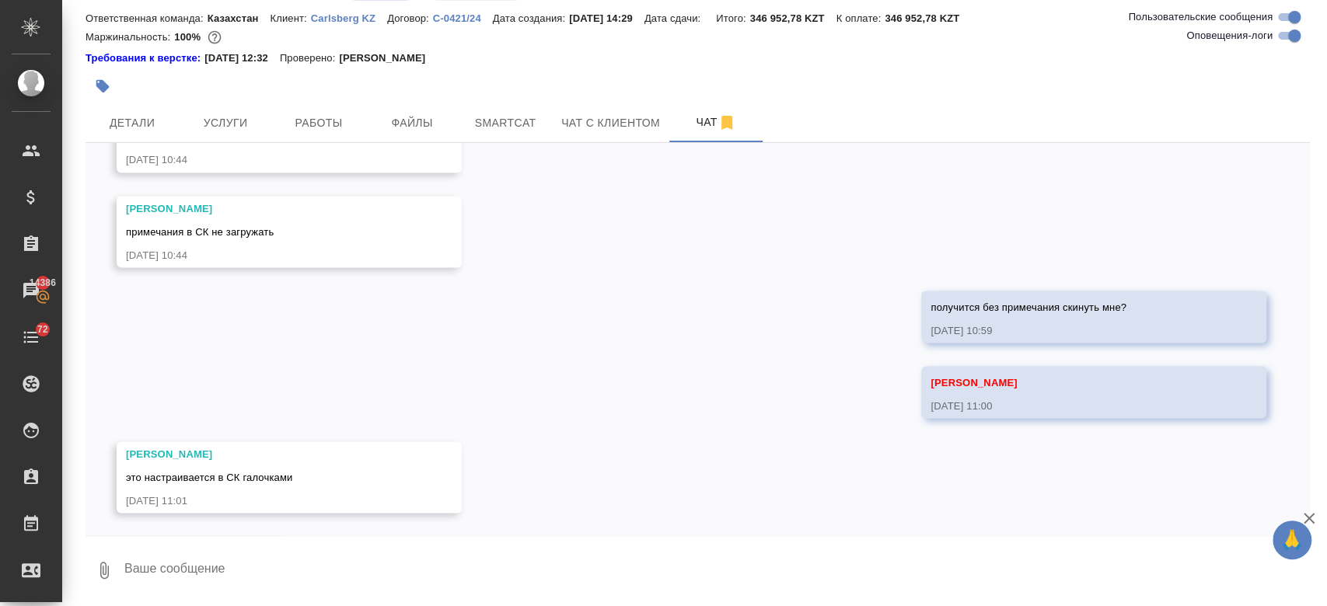
click at [902, 58] on div "Требования к верстке: 01.04.2025 12:32 Проверено: Петрова Валерия" at bounding box center [697, 59] width 1224 height 16
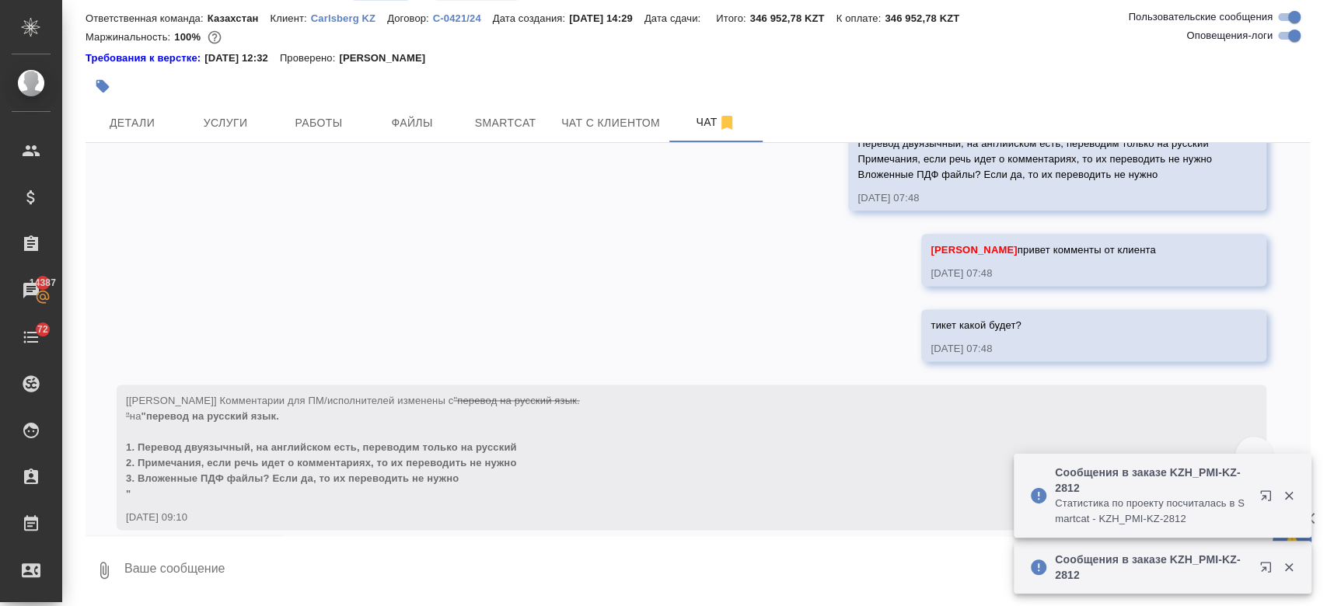
scroll to position [1389, 0]
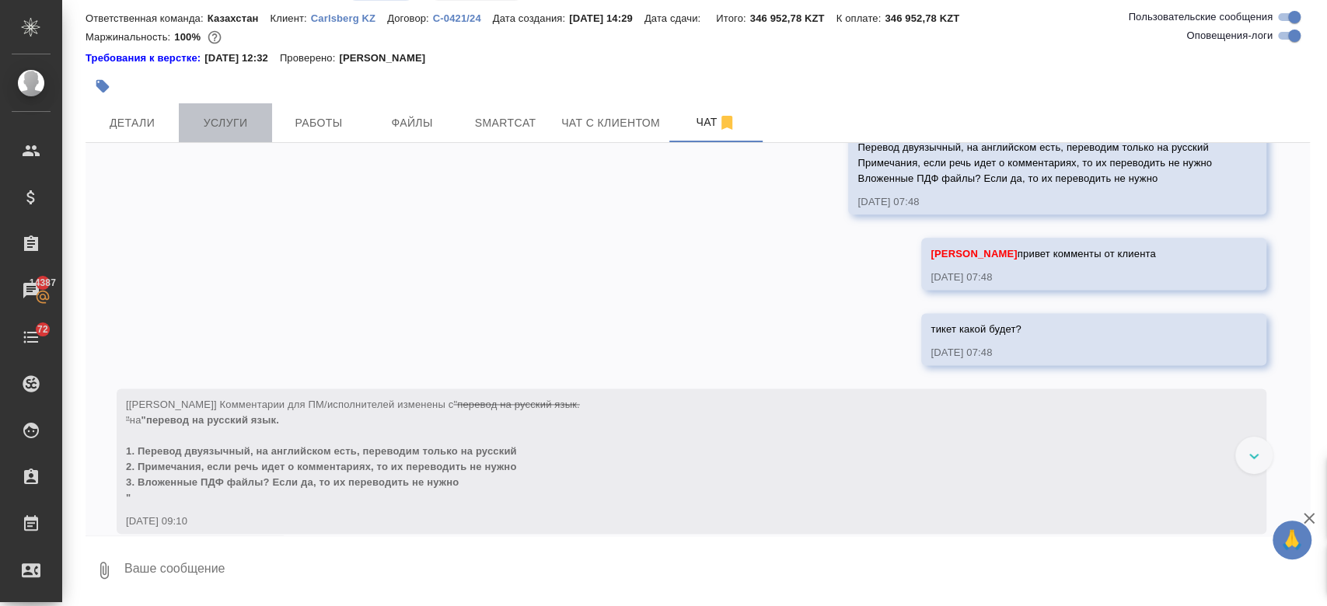
click at [211, 127] on span "Услуги" at bounding box center [225, 122] width 75 height 19
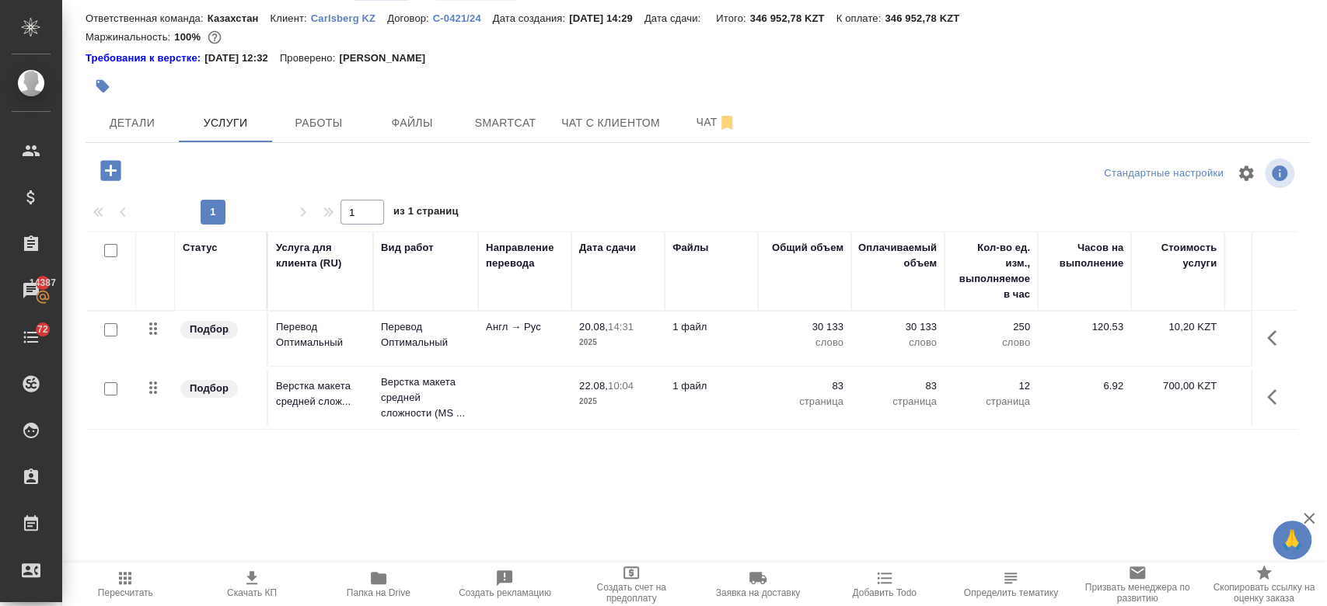
click at [761, 29] on div "Маржинальность: 100%" at bounding box center [697, 37] width 1224 height 20
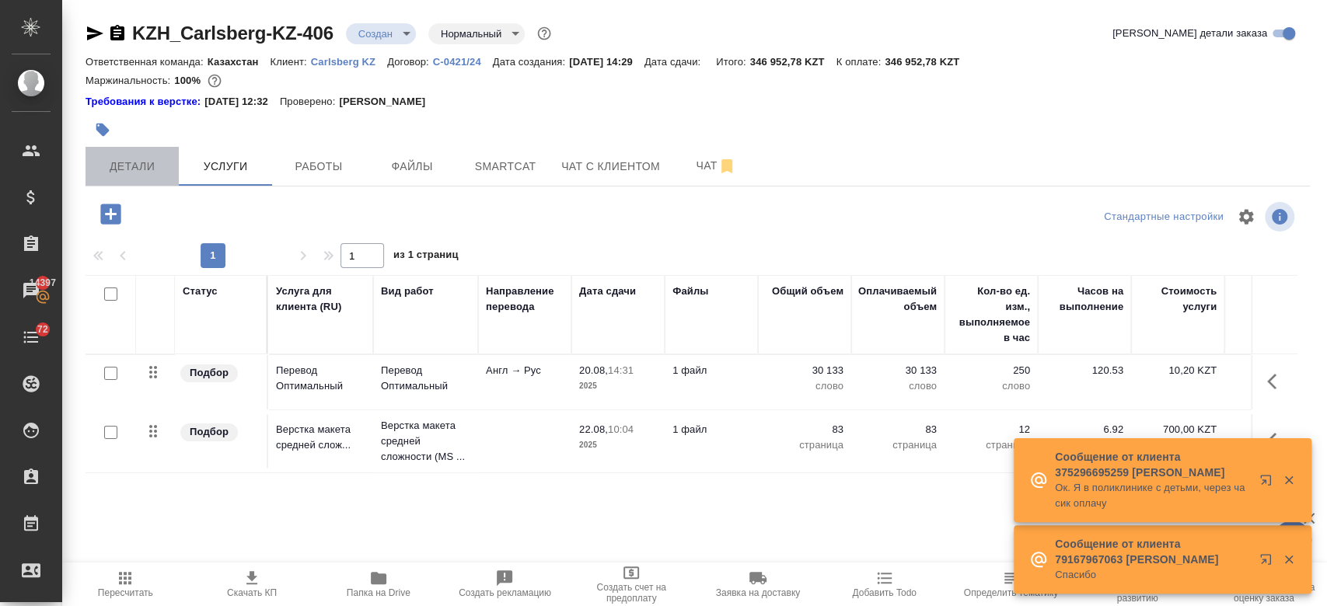
click at [151, 163] on span "Детали" at bounding box center [132, 166] width 75 height 19
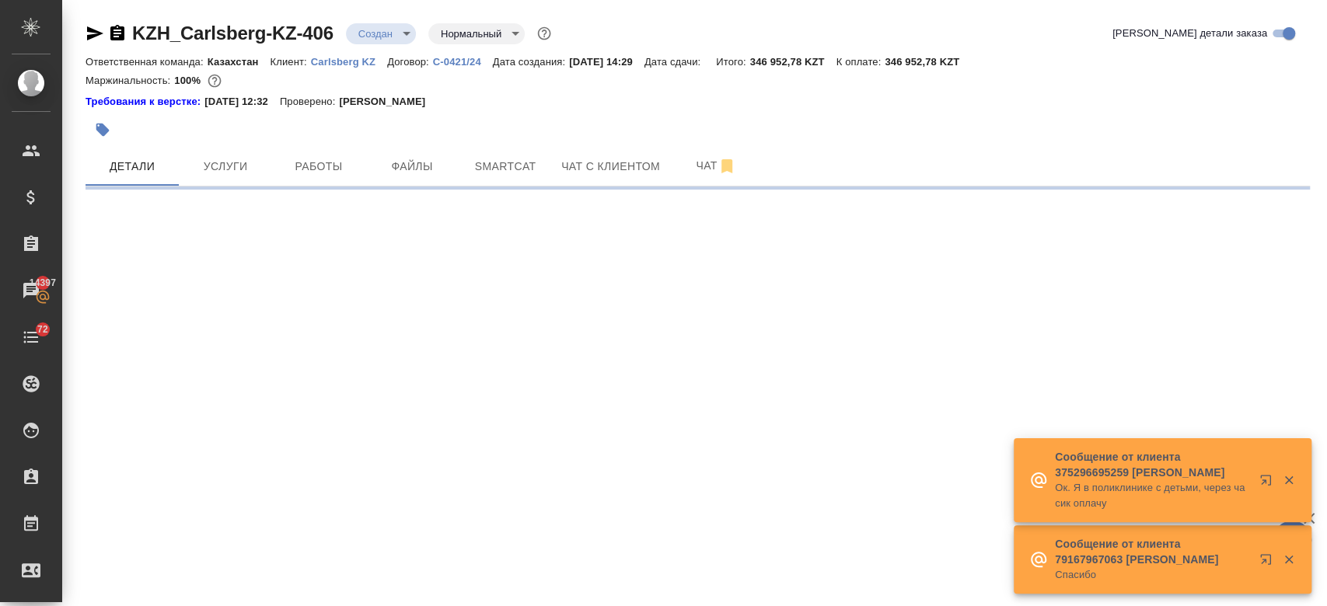
select select "RU"
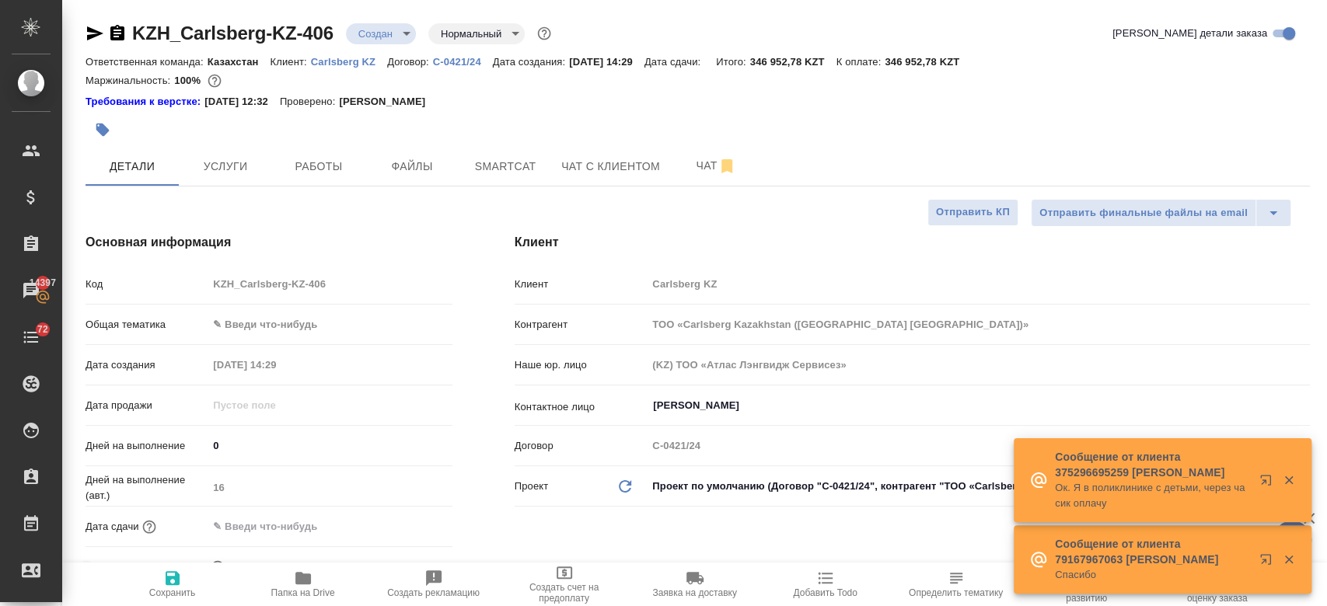
type textarea "x"
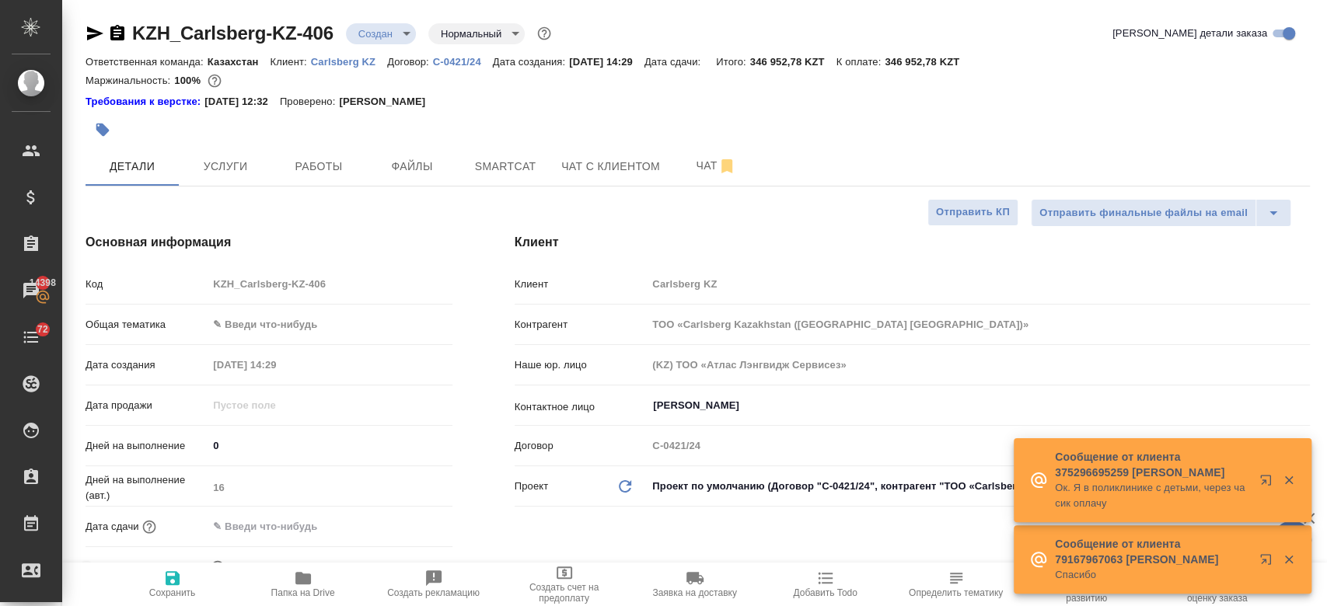
type textarea "x"
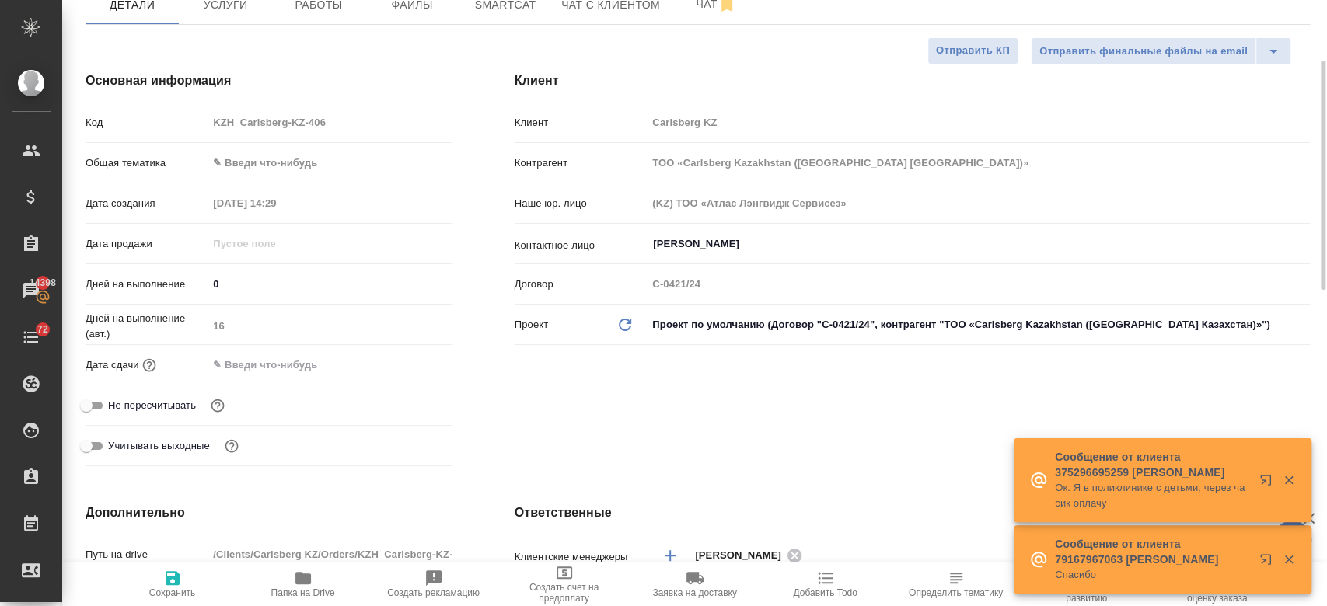
scroll to position [208, 0]
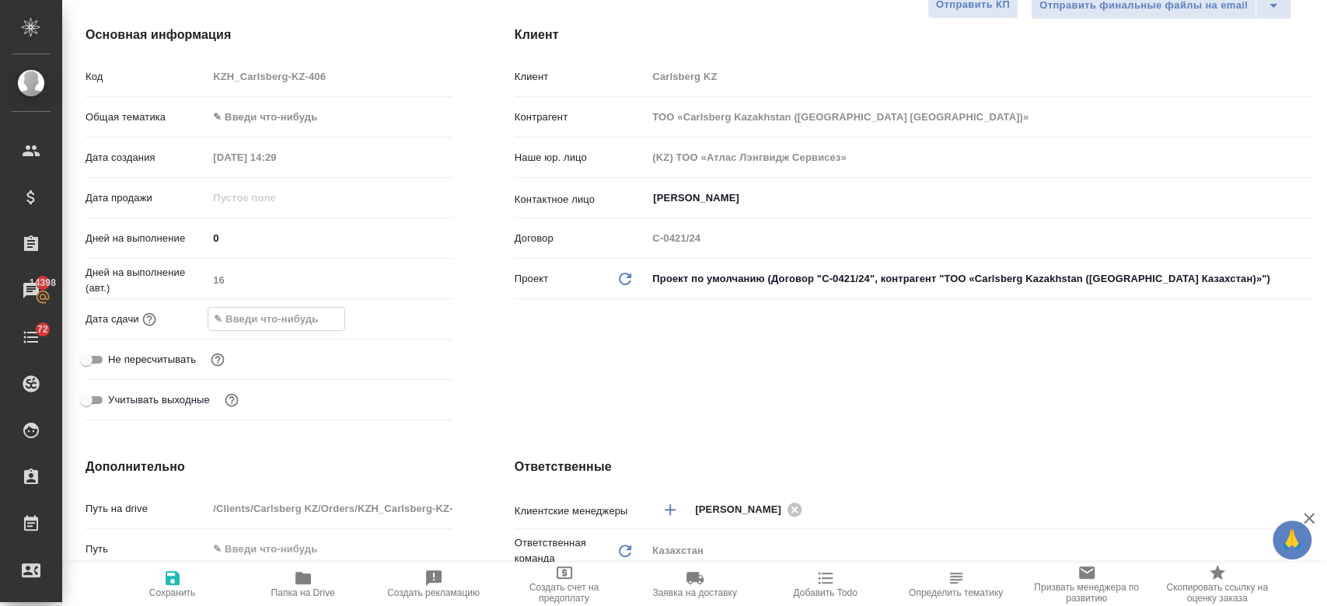
click at [256, 319] on input "text" at bounding box center [276, 319] width 136 height 23
click at [404, 316] on icon "button" at bounding box center [407, 318] width 19 height 19
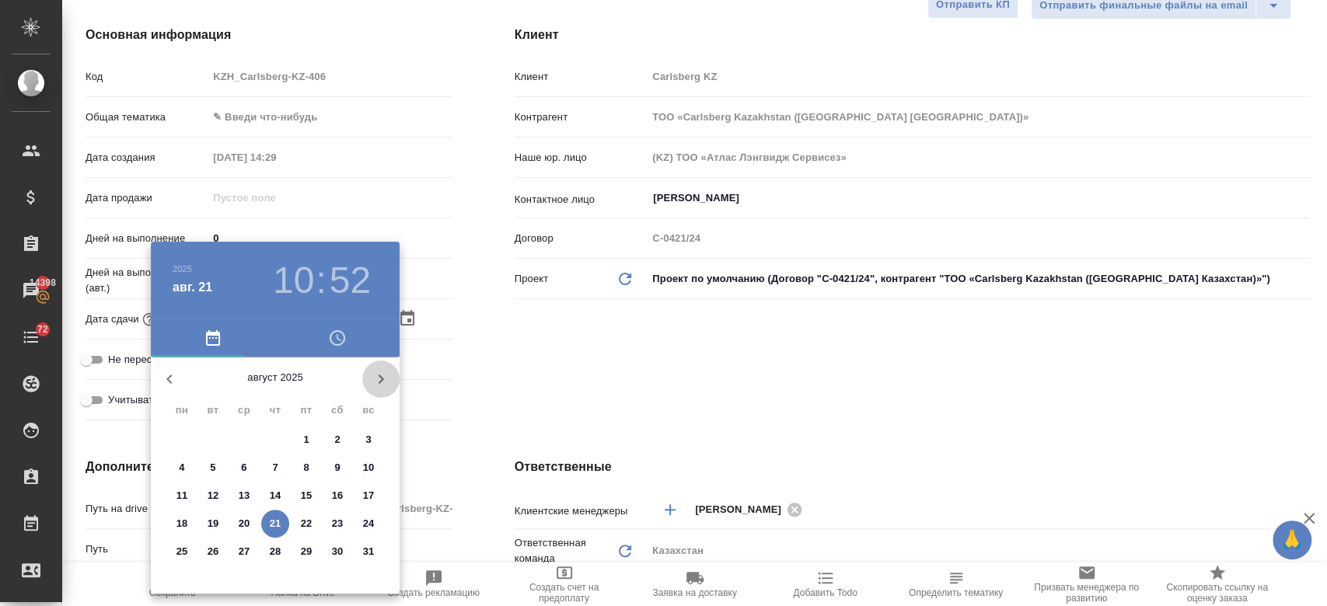
click at [386, 372] on icon "button" at bounding box center [381, 379] width 19 height 19
click at [161, 372] on icon "button" at bounding box center [169, 379] width 19 height 19
type textarea "x"
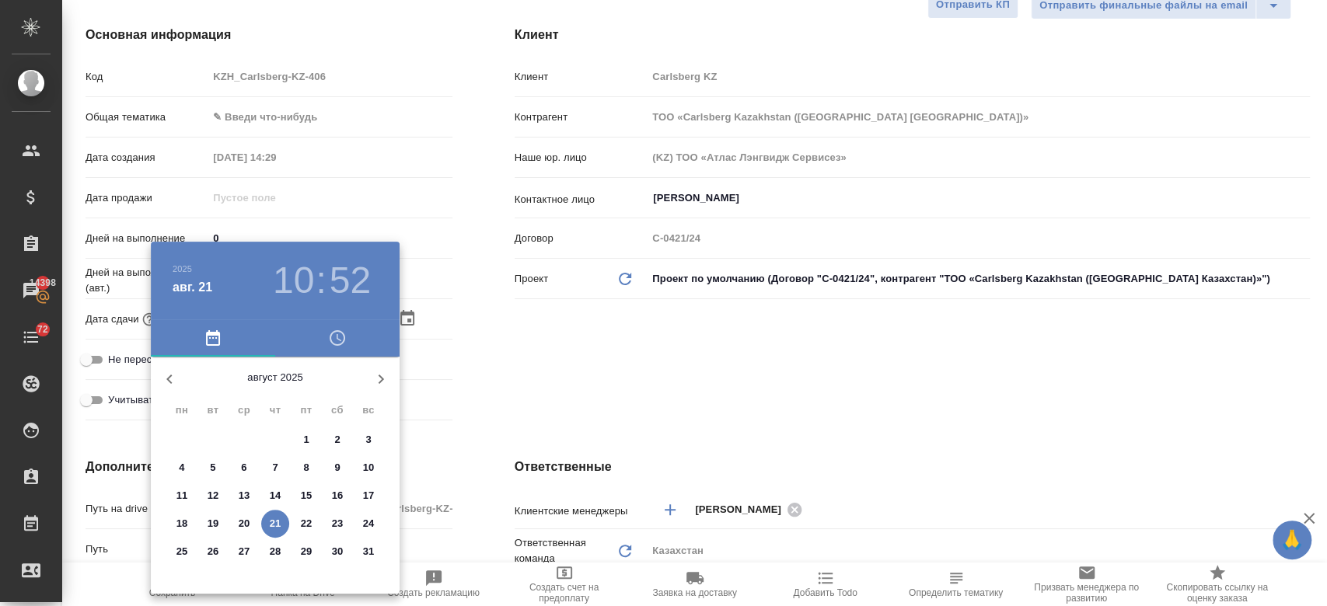
type textarea "x"
click at [368, 98] on div at bounding box center [663, 303] width 1327 height 606
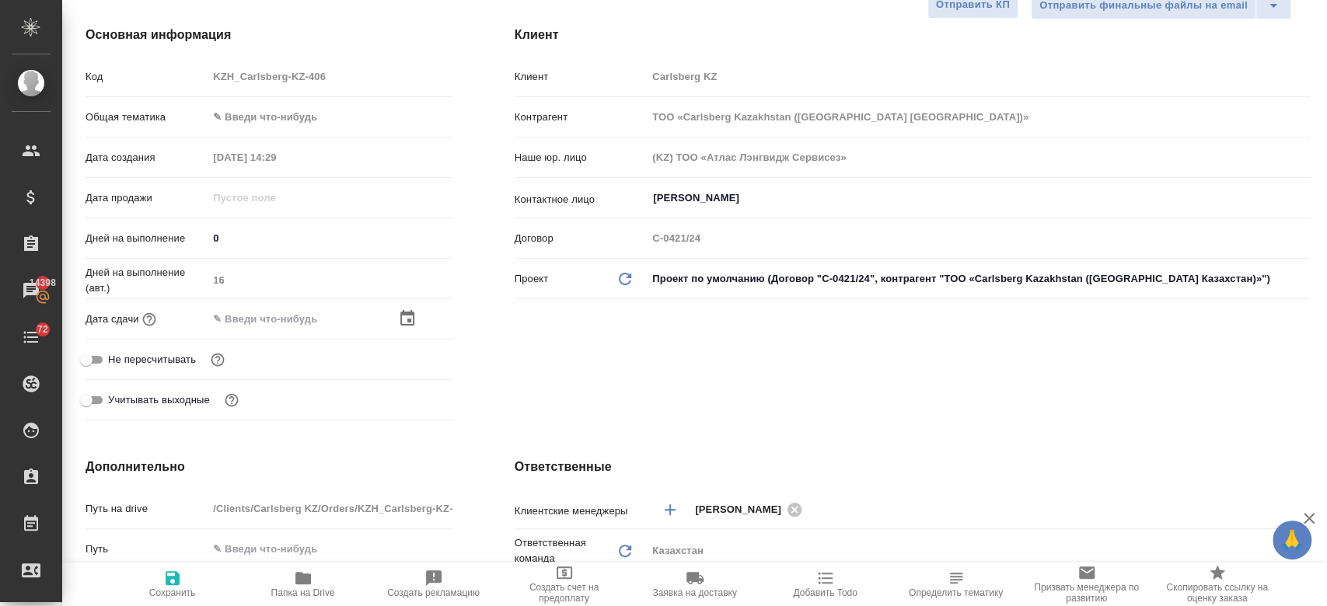
click at [414, 314] on div at bounding box center [425, 318] width 54 height 19
click at [401, 318] on icon "button" at bounding box center [407, 318] width 19 height 19
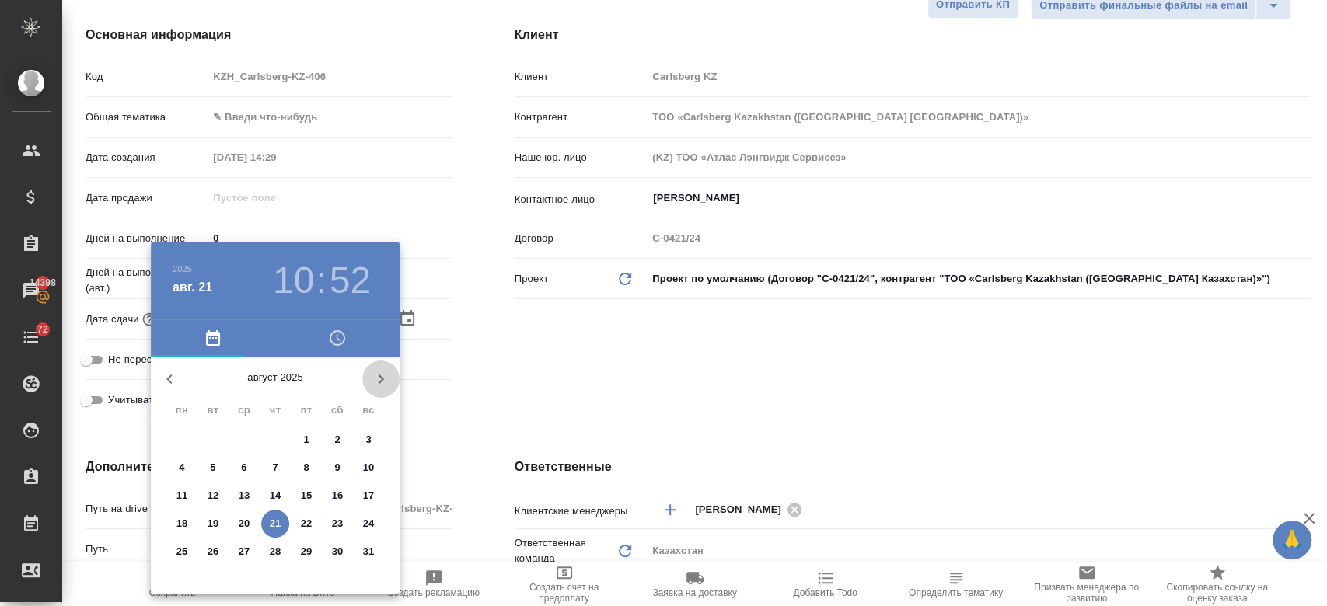
click at [375, 372] on icon "button" at bounding box center [381, 379] width 19 height 19
click at [310, 460] on p "12" at bounding box center [307, 468] width 12 height 16
type input "12.09.2025 10:52"
type textarea "x"
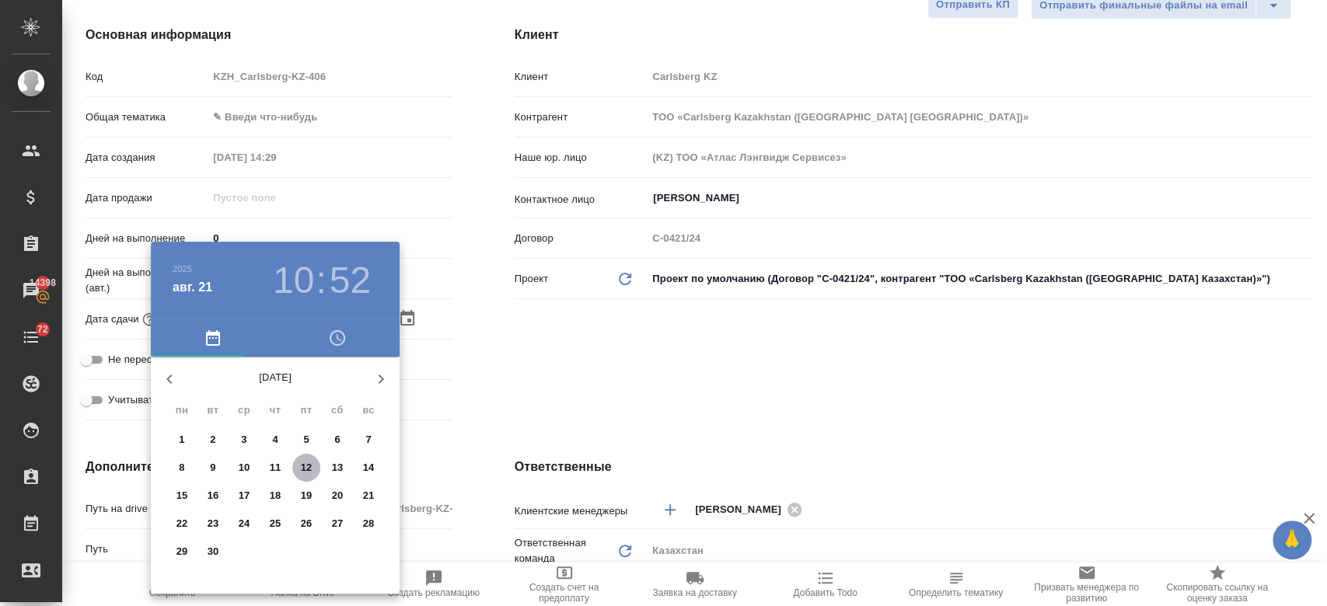
type textarea "x"
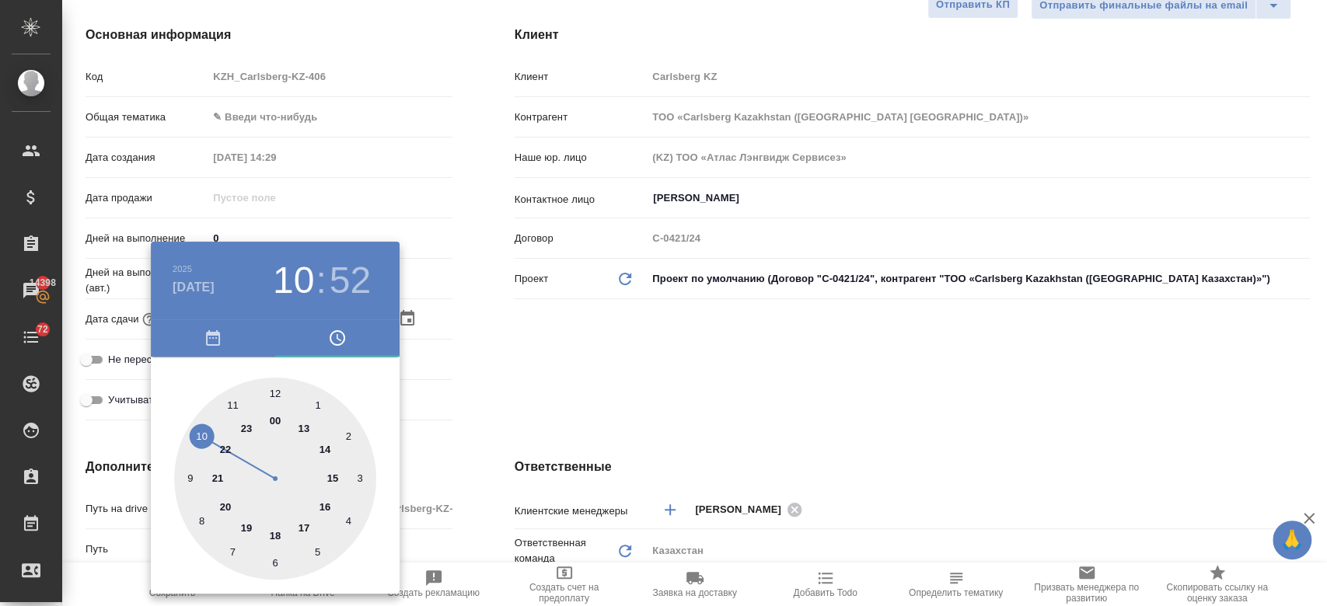
click at [330, 476] on div at bounding box center [275, 479] width 202 height 202
type input "12.09.2025 15:52"
type textarea "x"
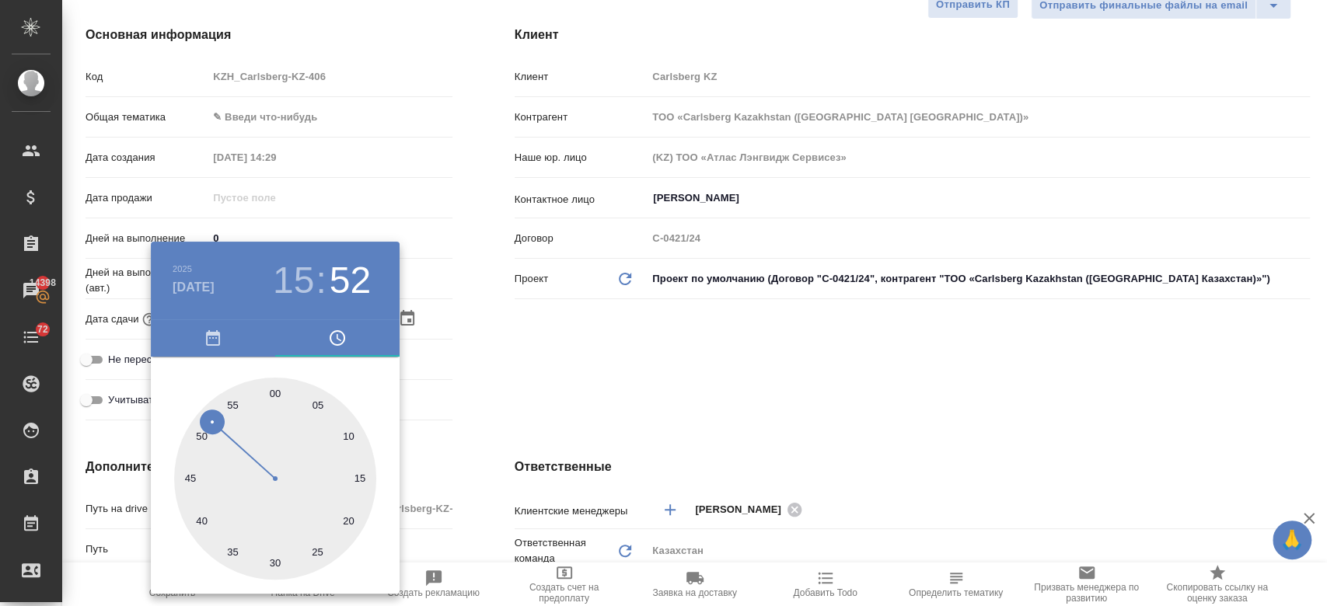
click at [280, 386] on div at bounding box center [275, 479] width 202 height 202
type input "12.09.2025 15:00"
type textarea "x"
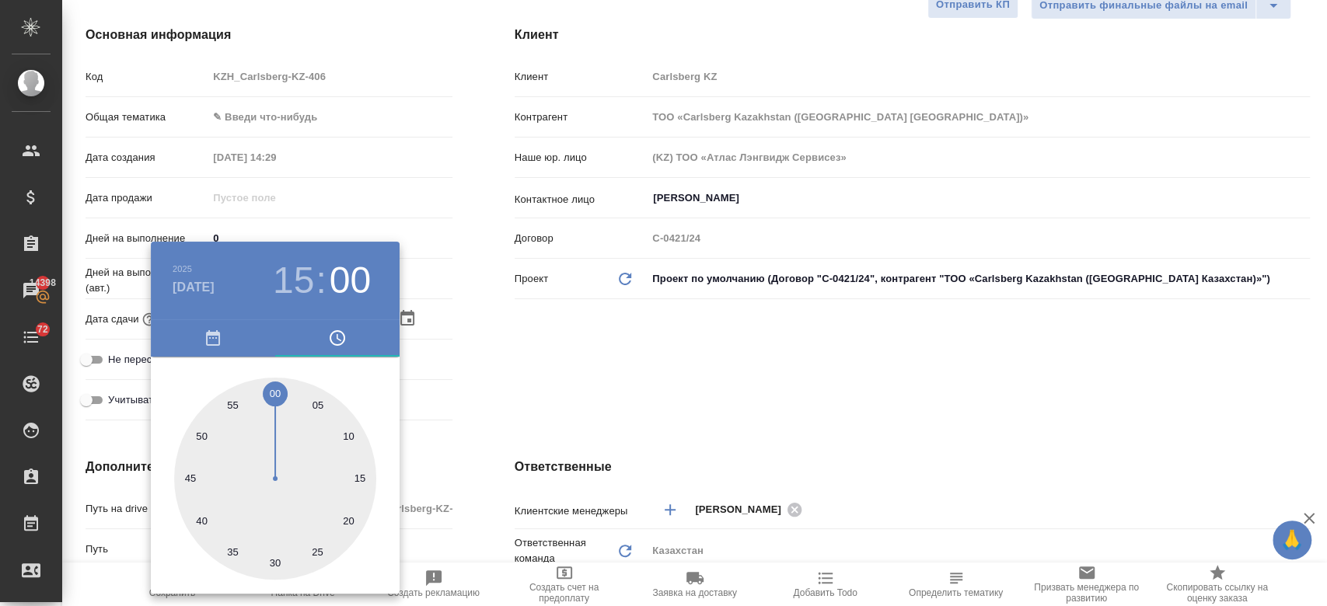
click at [592, 319] on div at bounding box center [663, 303] width 1327 height 606
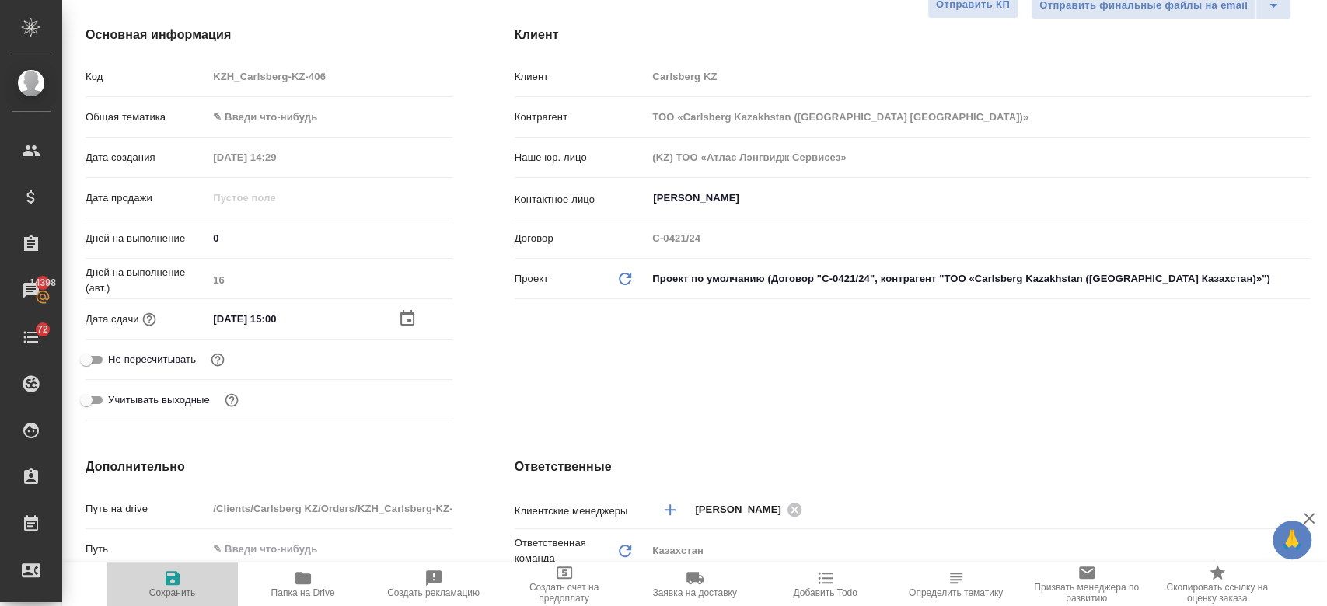
drag, startPoint x: 169, startPoint y: 604, endPoint x: 165, endPoint y: 582, distance: 22.1
click at [165, 582] on button "Сохранить" at bounding box center [172, 585] width 131 height 44
type textarea "x"
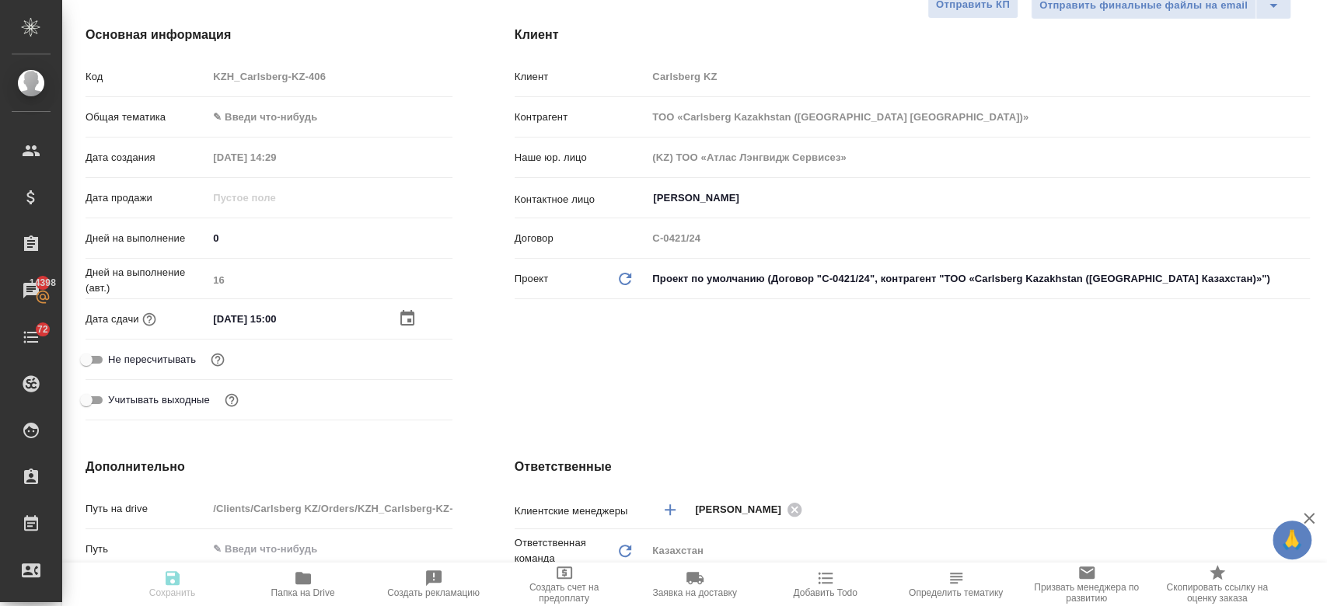
type textarea "x"
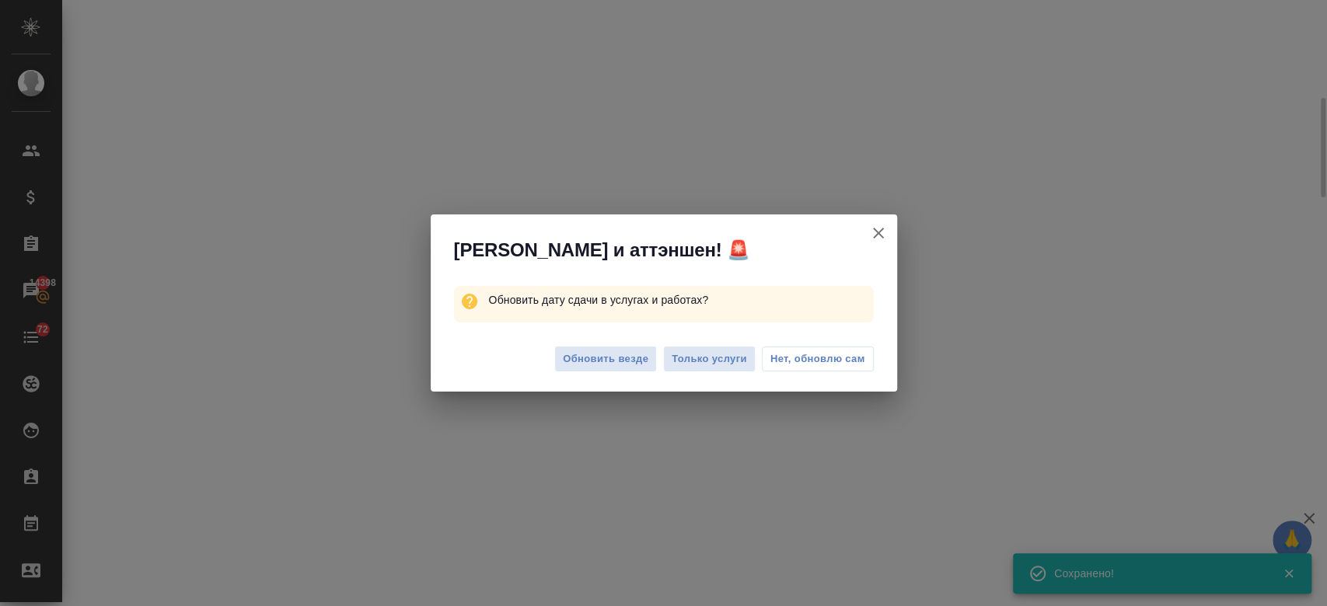
scroll to position [193, 0]
select select "RU"
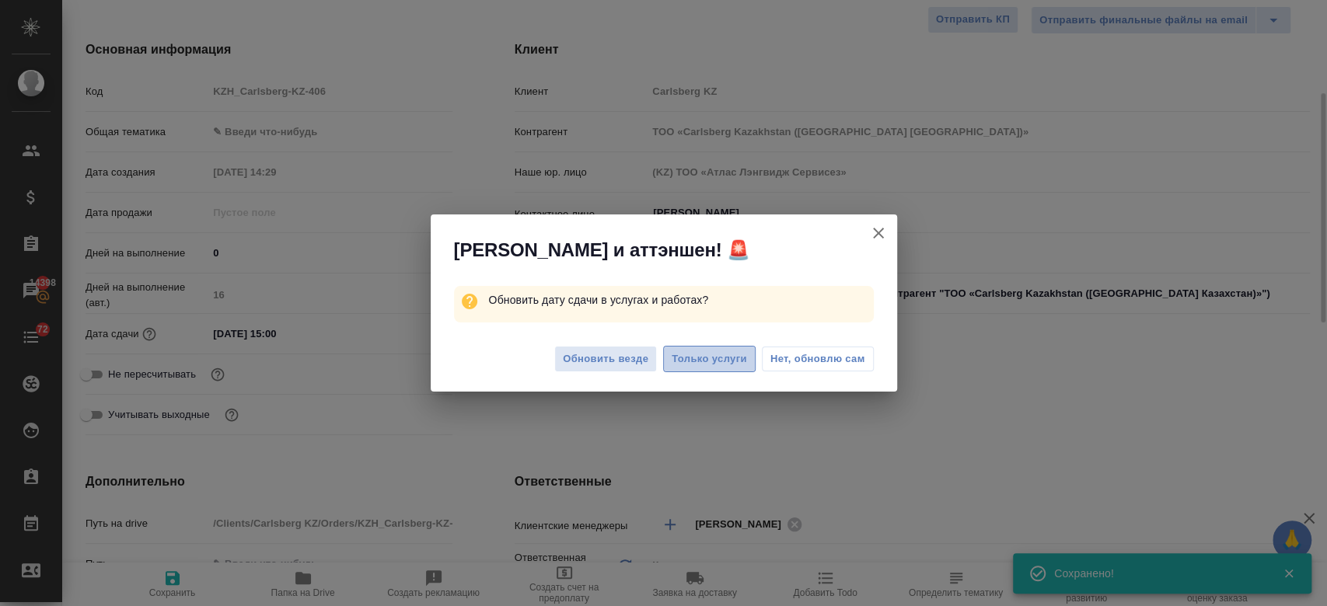
click at [684, 365] on span "Только услуги" at bounding box center [709, 360] width 75 height 18
type textarea "x"
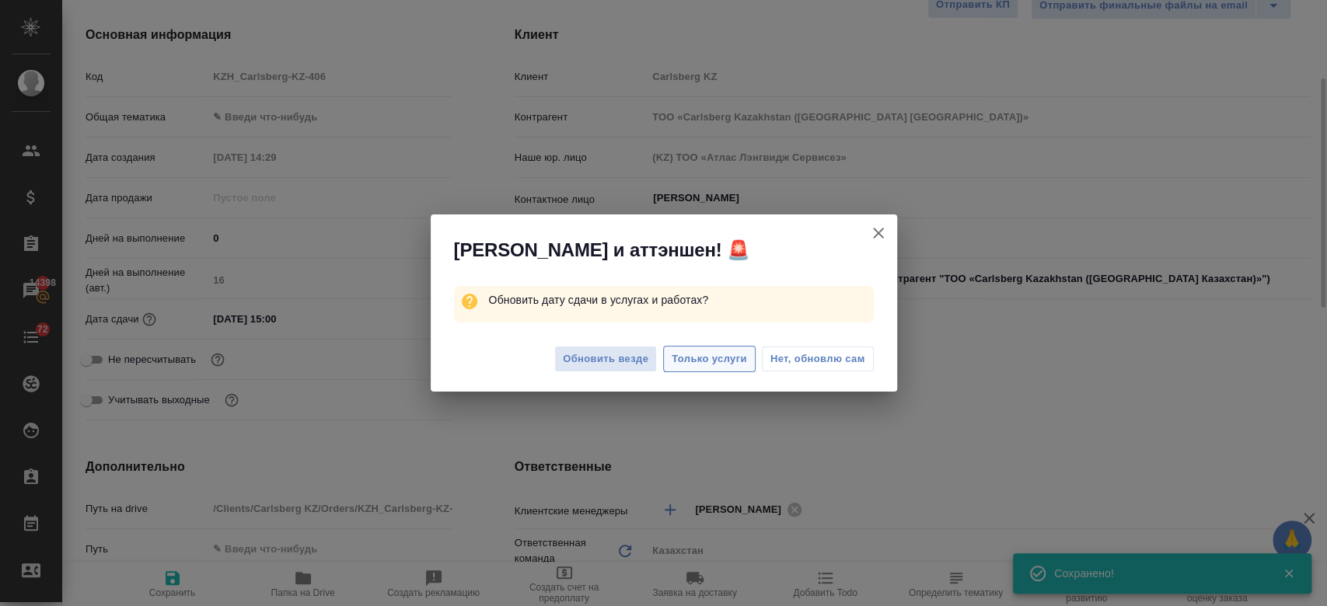
type textarea "x"
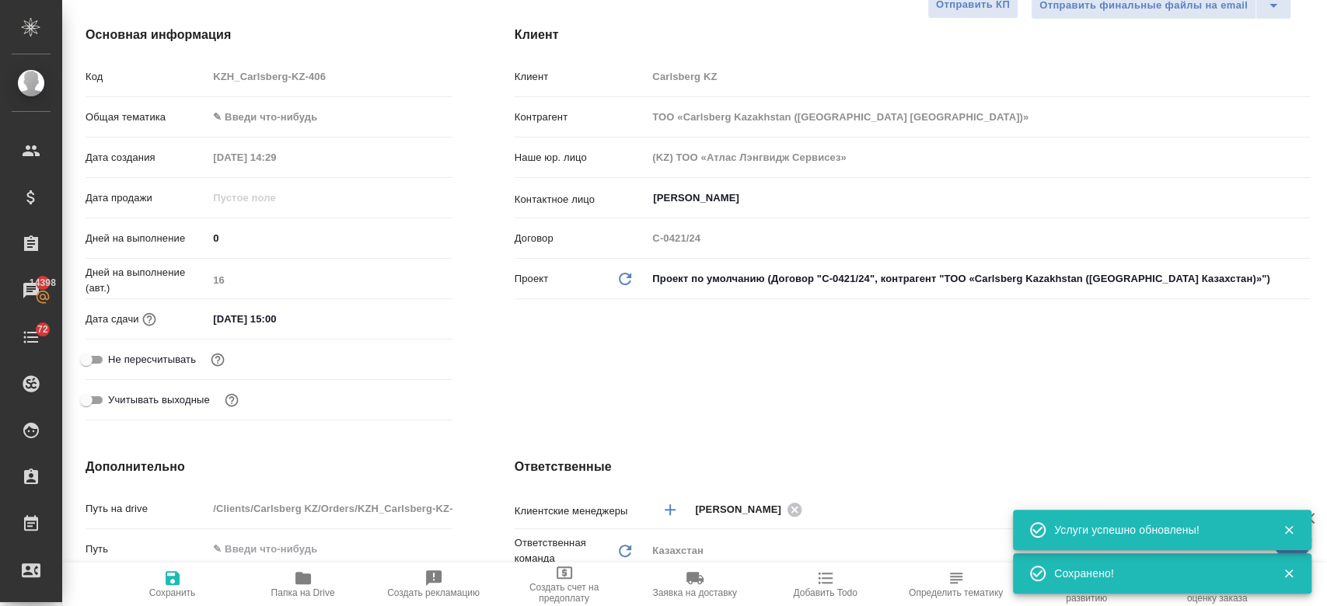
scroll to position [0, 0]
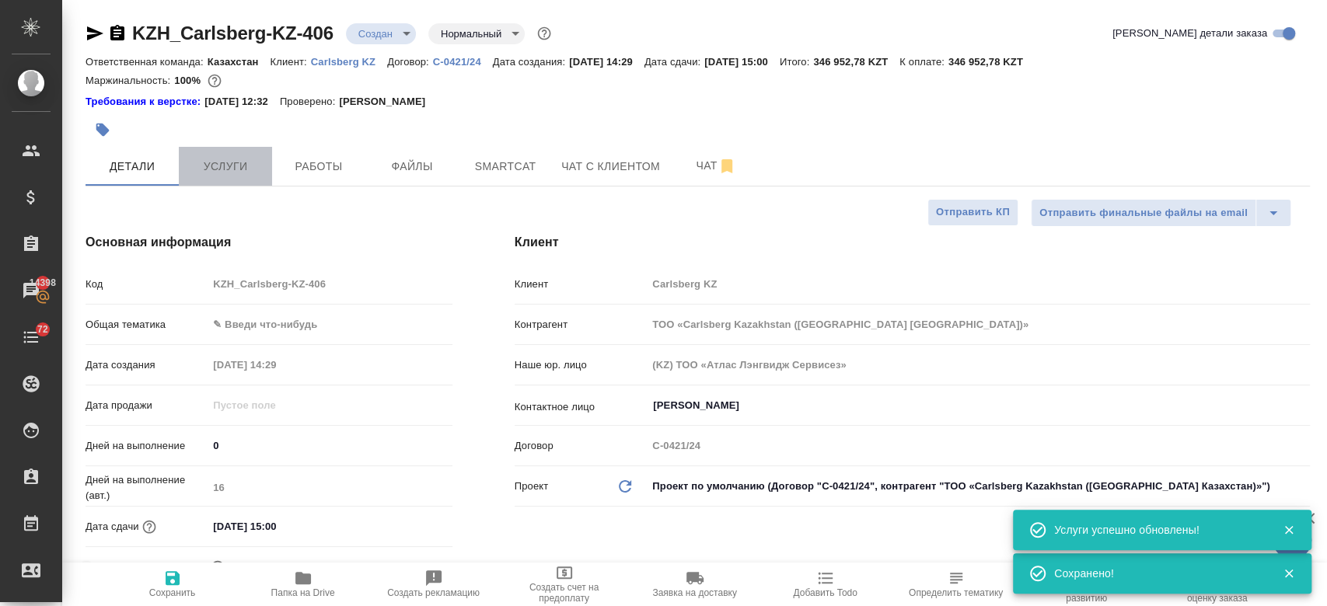
click at [226, 159] on span "Услуги" at bounding box center [225, 166] width 75 height 19
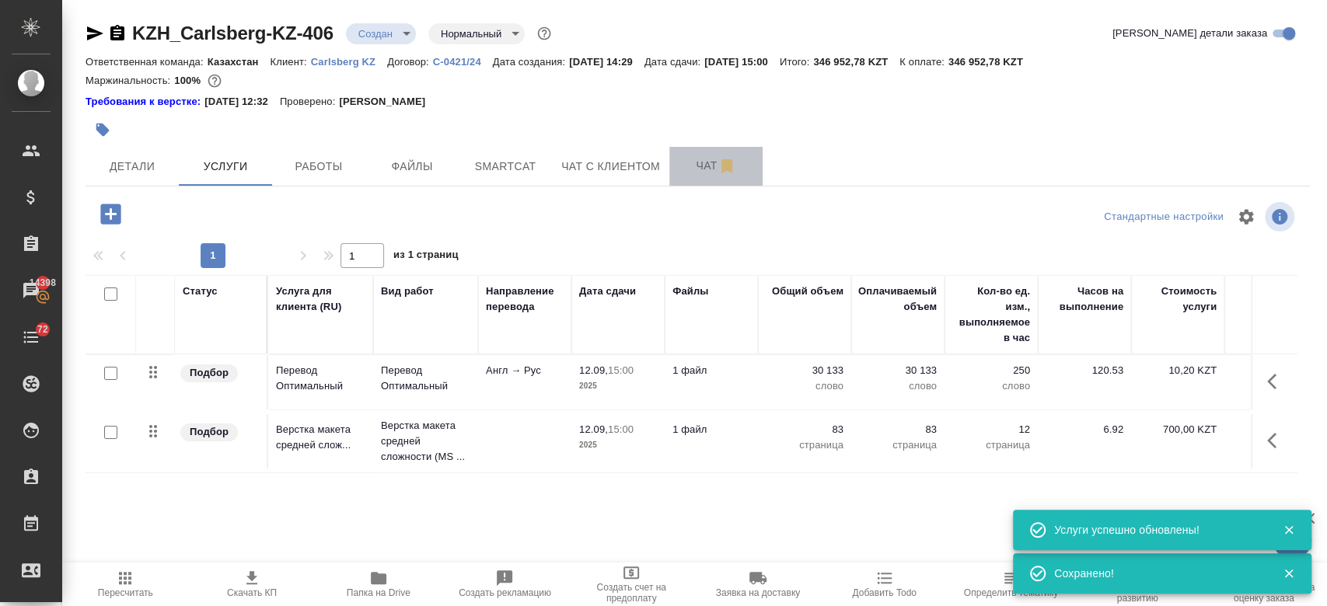
click at [697, 176] on button "Чат" at bounding box center [715, 166] width 93 height 39
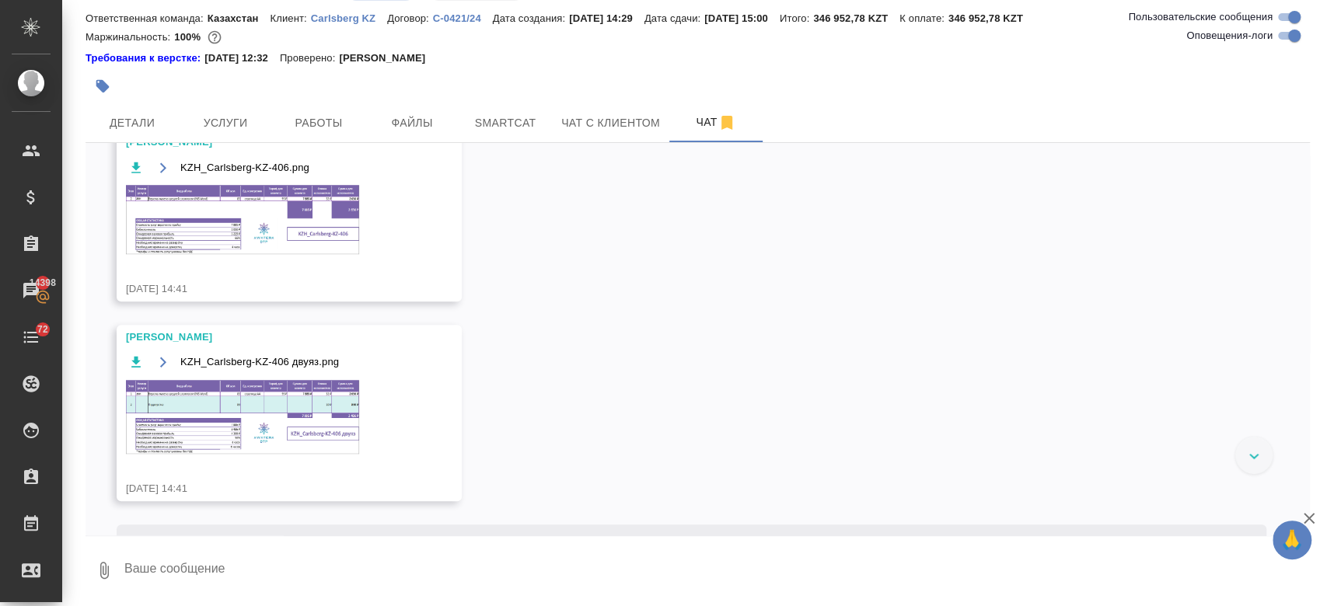
scroll to position [780, 0]
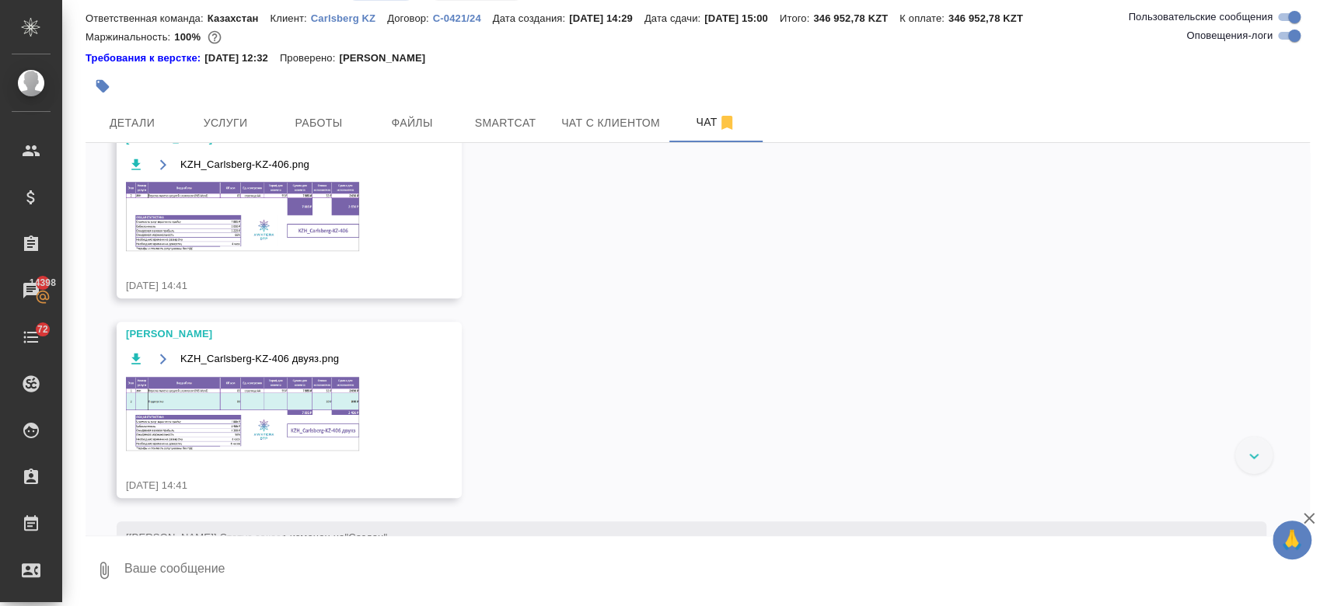
click at [248, 407] on img at bounding box center [242, 414] width 233 height 74
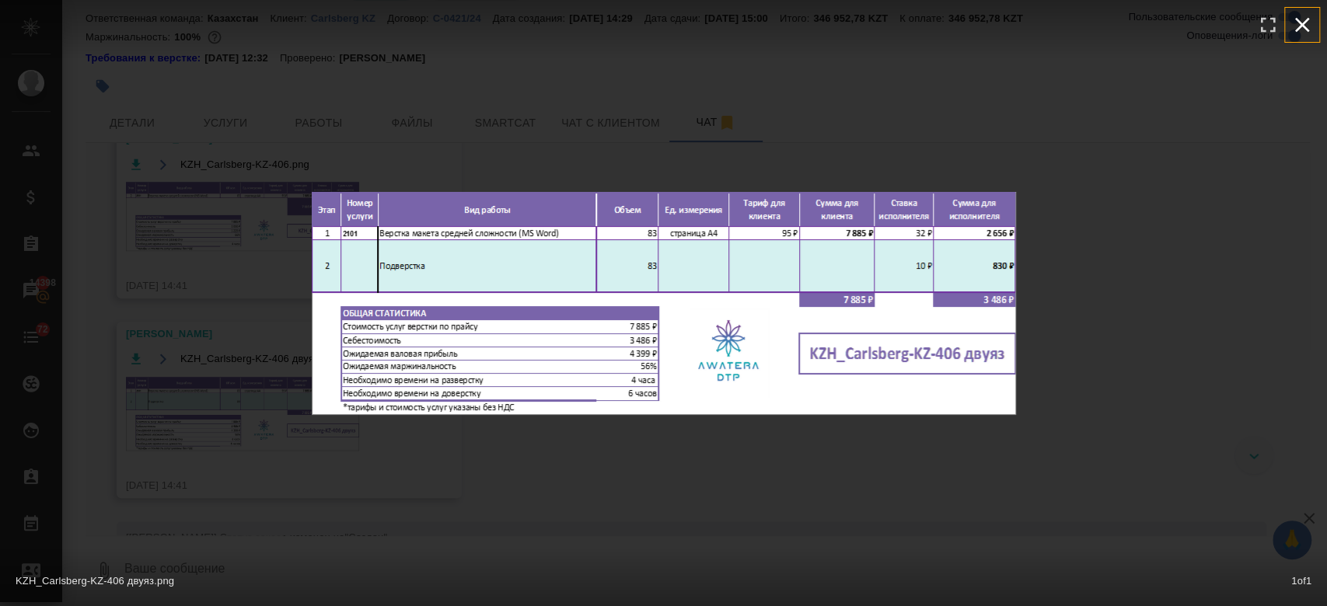
click at [1297, 29] on icon "button" at bounding box center [1302, 25] width 15 height 15
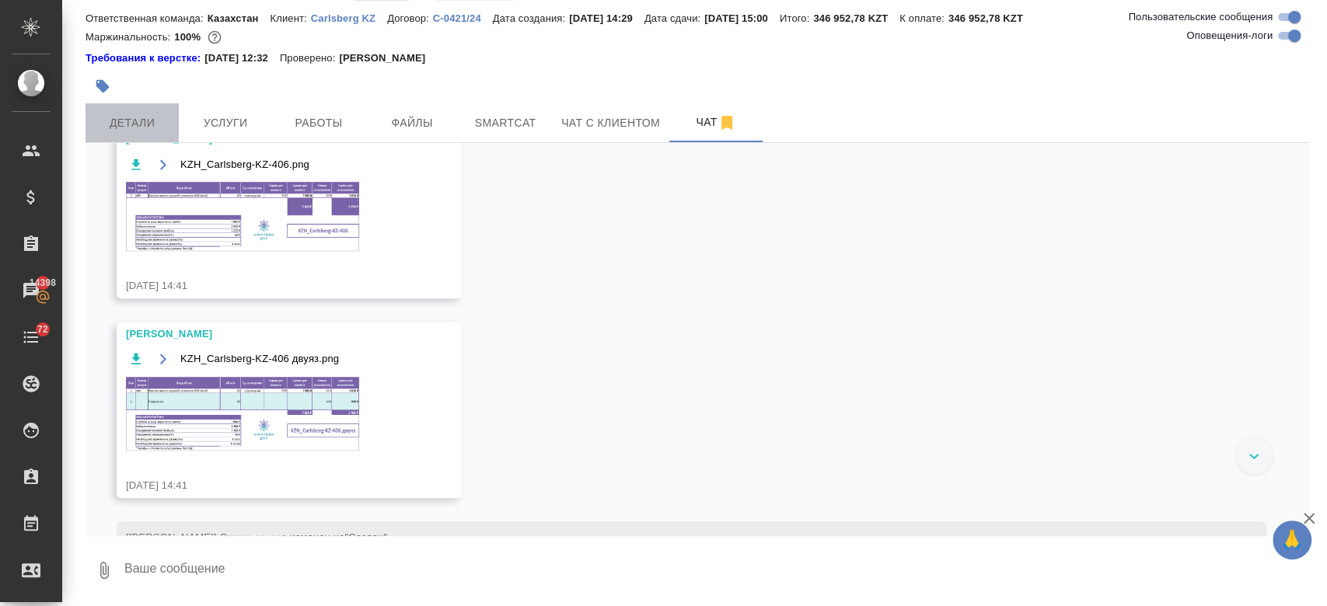
click at [131, 113] on span "Детали" at bounding box center [132, 122] width 75 height 19
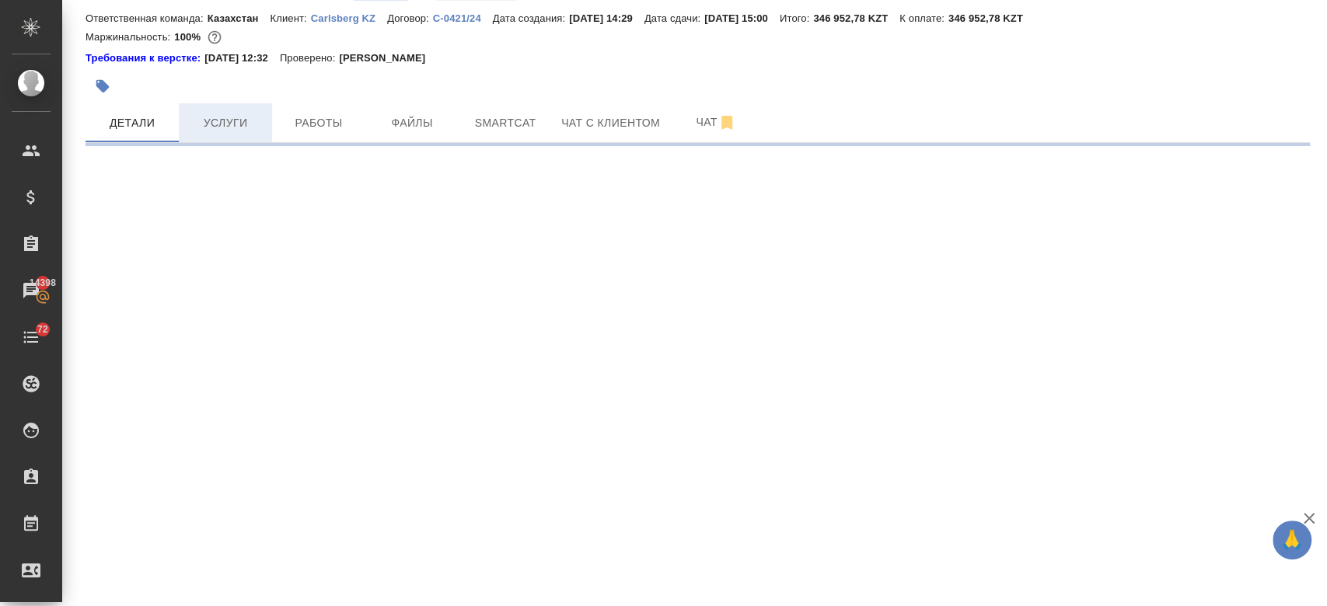
select select "RU"
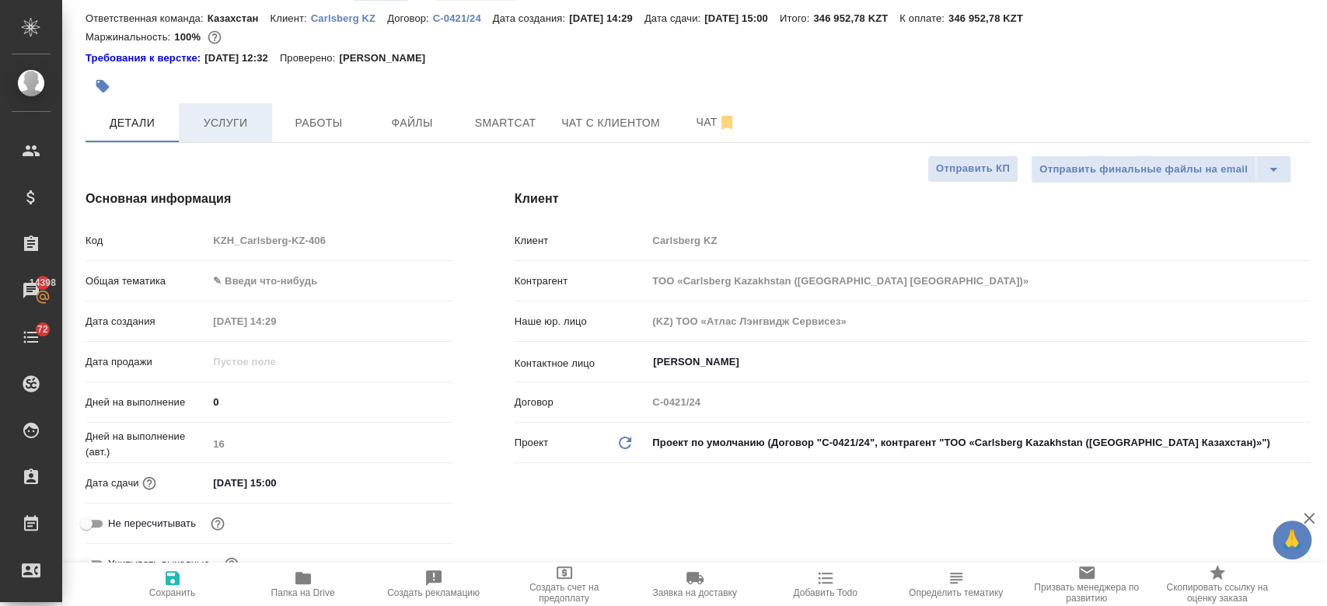
type textarea "x"
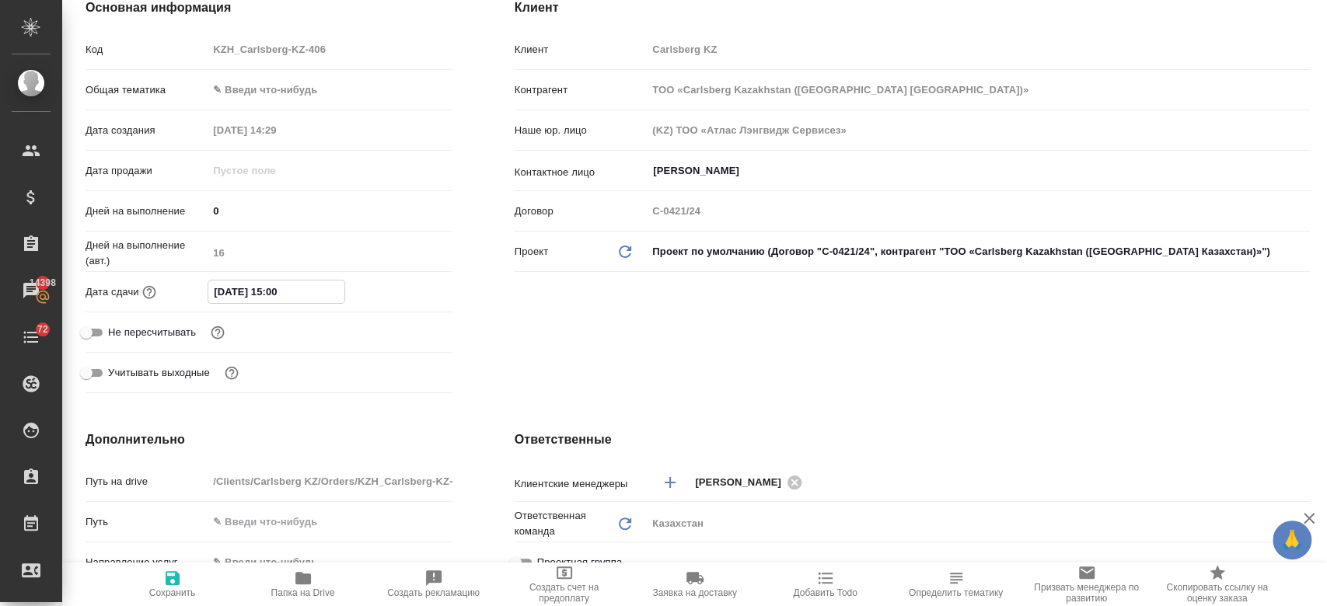
click at [271, 295] on input "12.09.2025 15:00" at bounding box center [276, 292] width 136 height 23
click at [400, 289] on icon "button" at bounding box center [407, 291] width 14 height 16
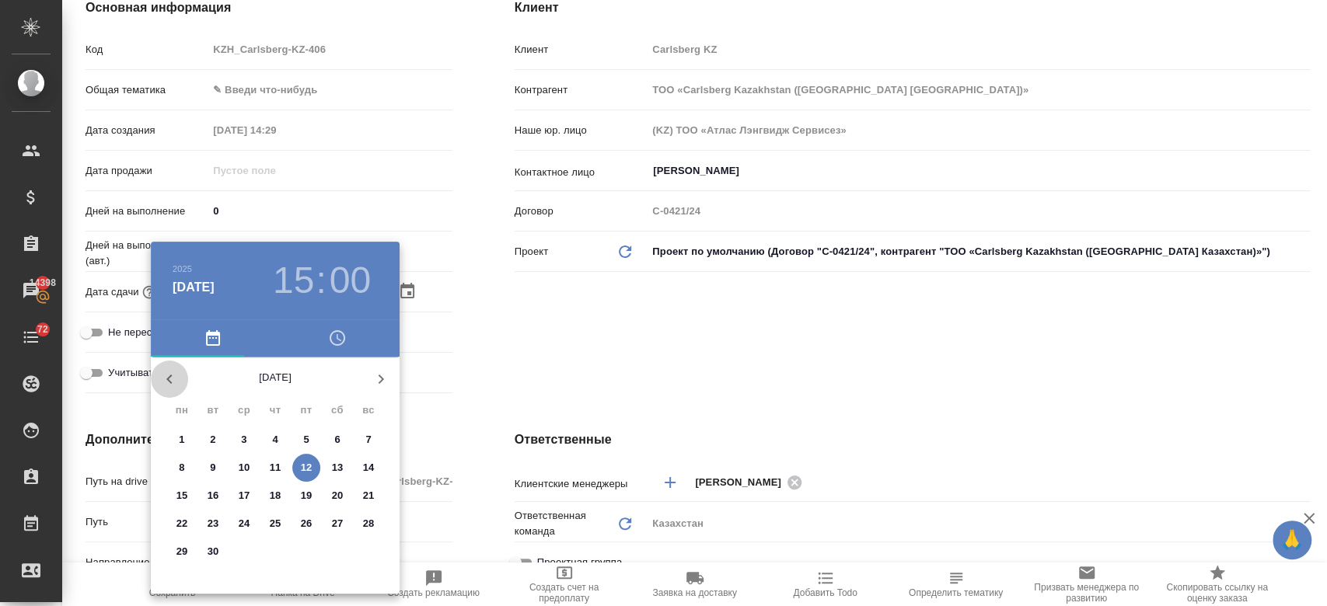
click at [160, 373] on icon "button" at bounding box center [169, 379] width 19 height 19
click at [311, 548] on p "29" at bounding box center [307, 552] width 12 height 16
type input "29.08.2025 15:00"
type textarea "x"
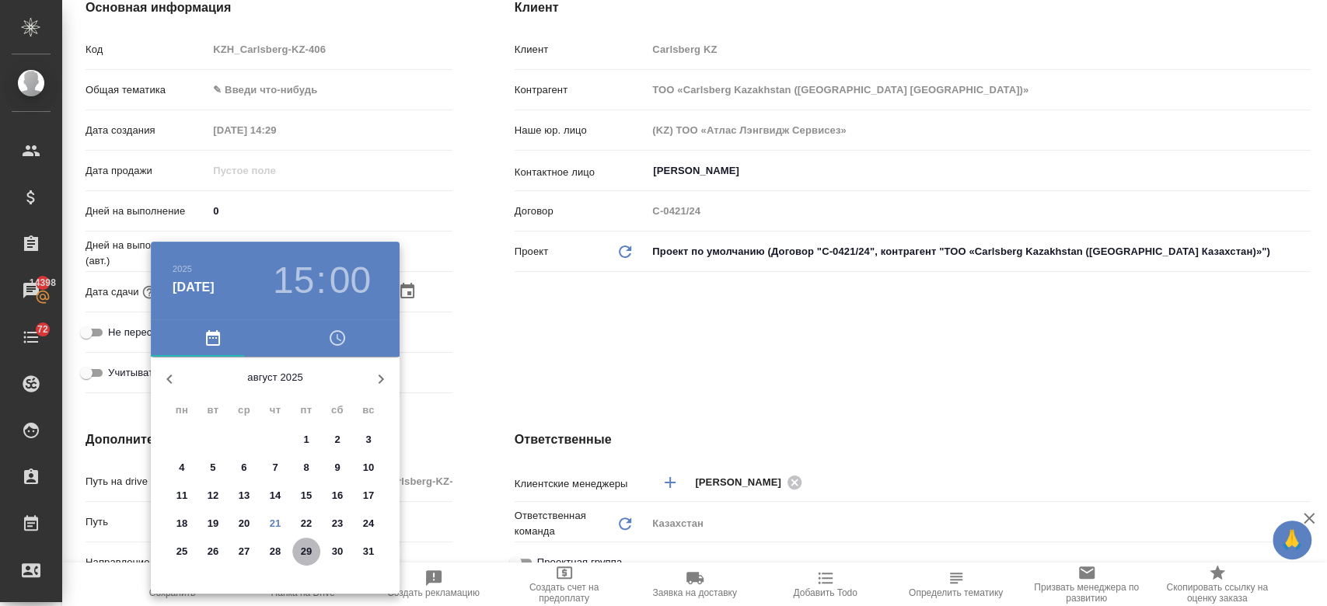
type textarea "x"
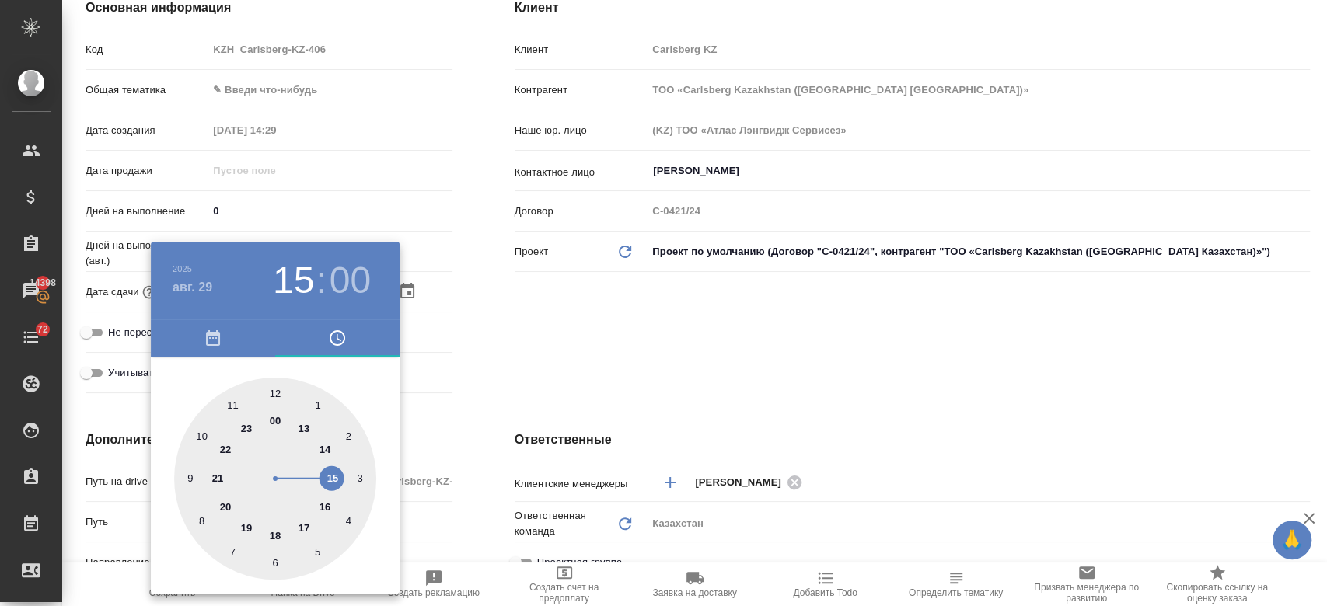
click at [320, 507] on div at bounding box center [275, 479] width 202 height 202
type input "29.08.2025 16:00"
type textarea "x"
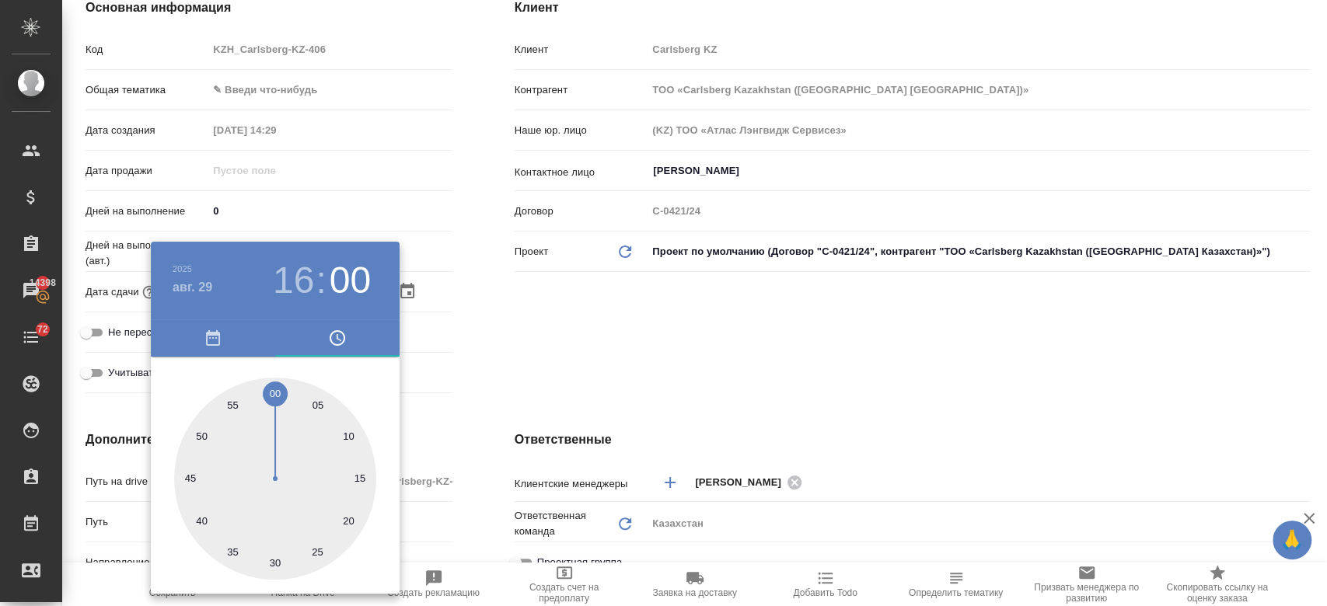
click at [498, 368] on div at bounding box center [663, 303] width 1327 height 606
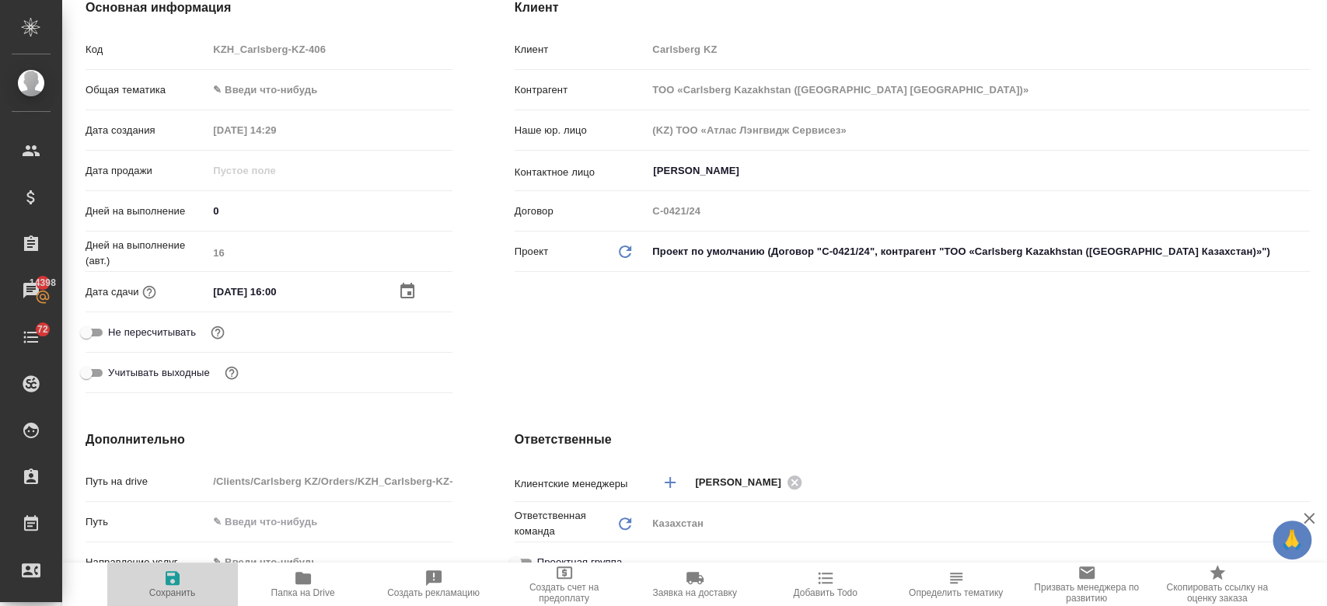
click at [181, 570] on span "Сохранить" at bounding box center [173, 584] width 112 height 30
type textarea "x"
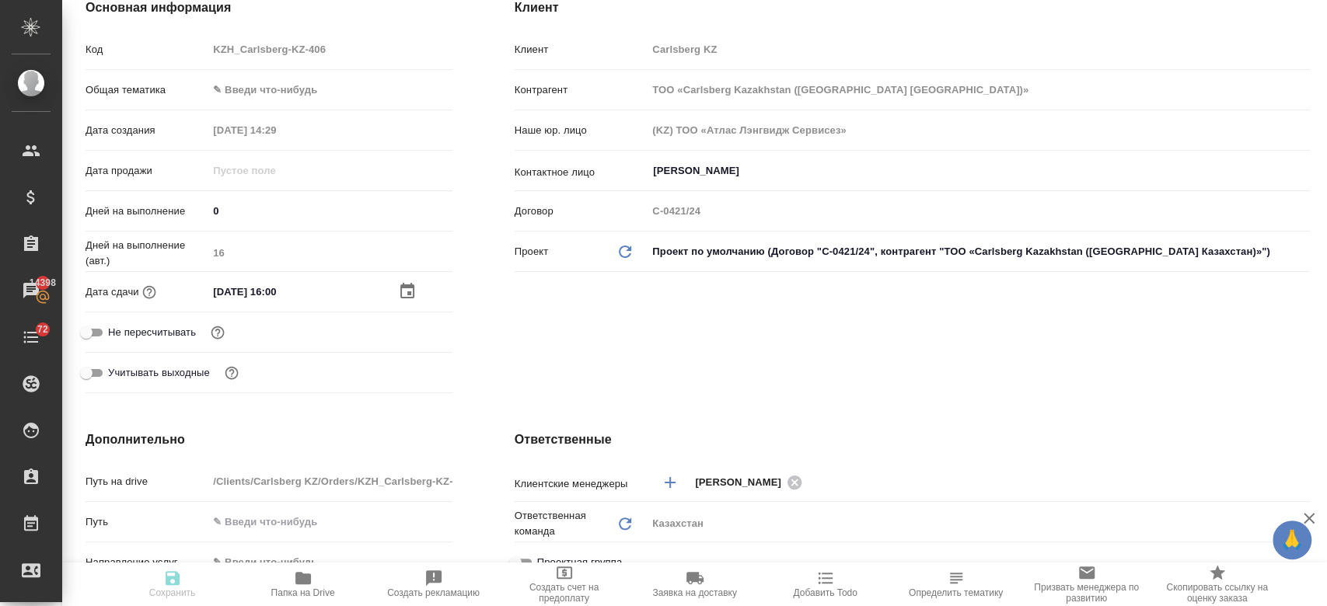
type textarea "x"
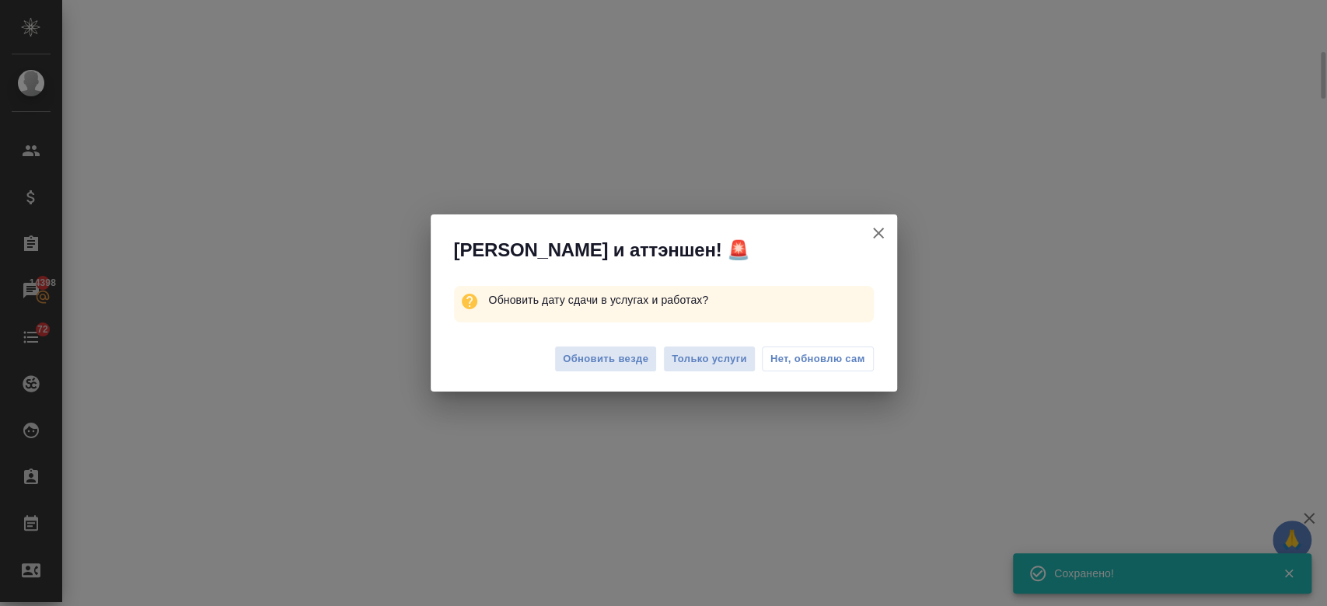
scroll to position [222, 0]
select select "RU"
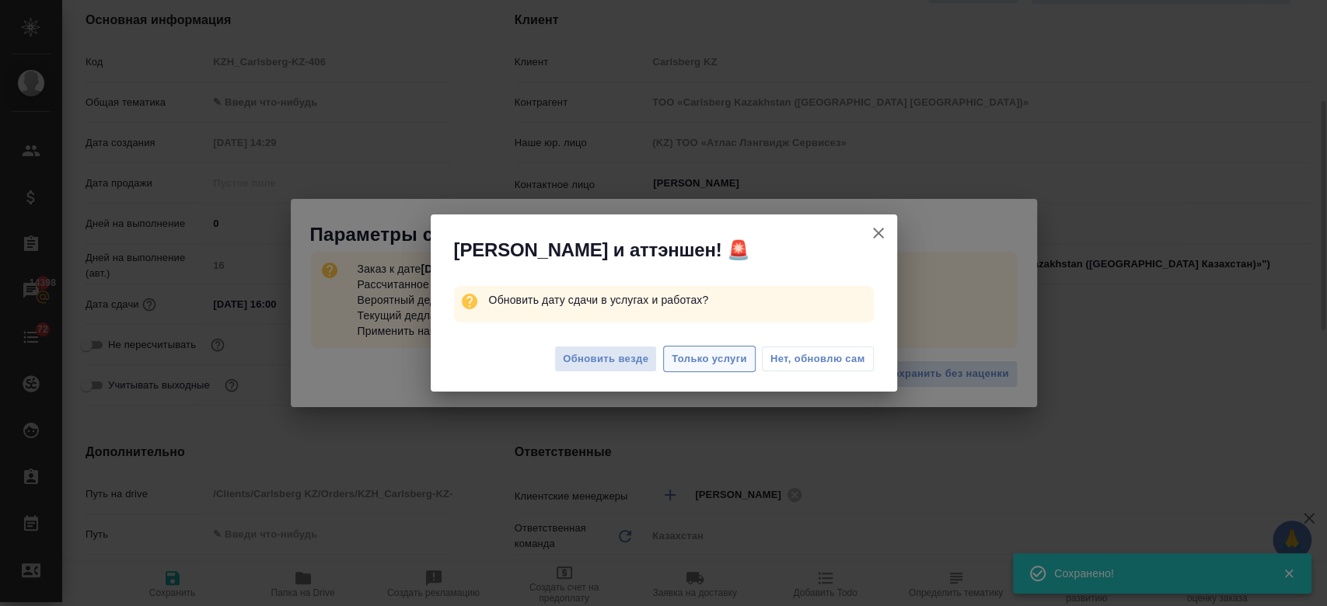
click at [718, 354] on span "Только услуги" at bounding box center [709, 360] width 75 height 18
type textarea "x"
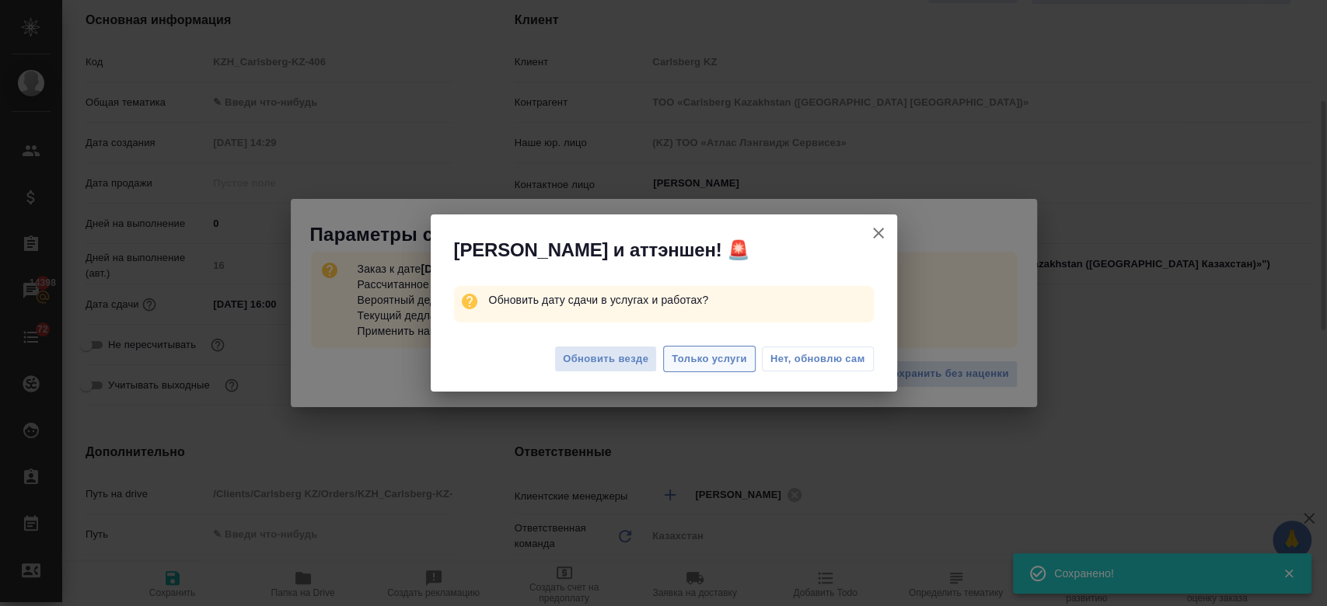
type textarea "x"
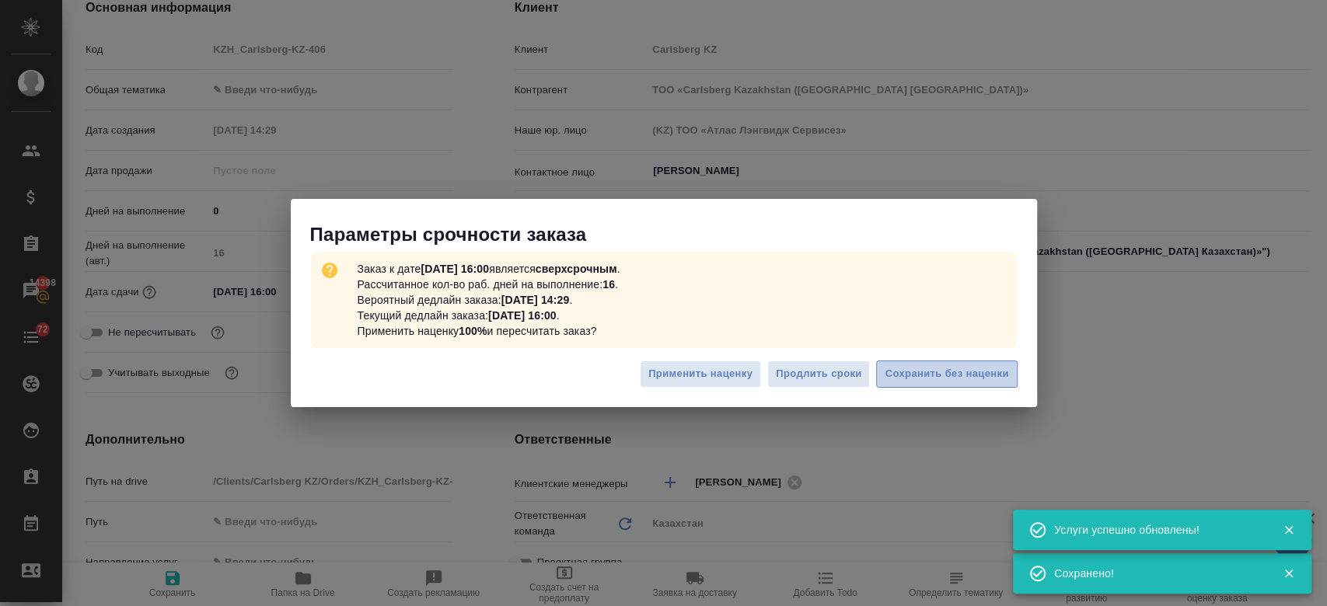
click at [942, 362] on button "Сохранить без наценки" at bounding box center [946, 374] width 141 height 27
type textarea "x"
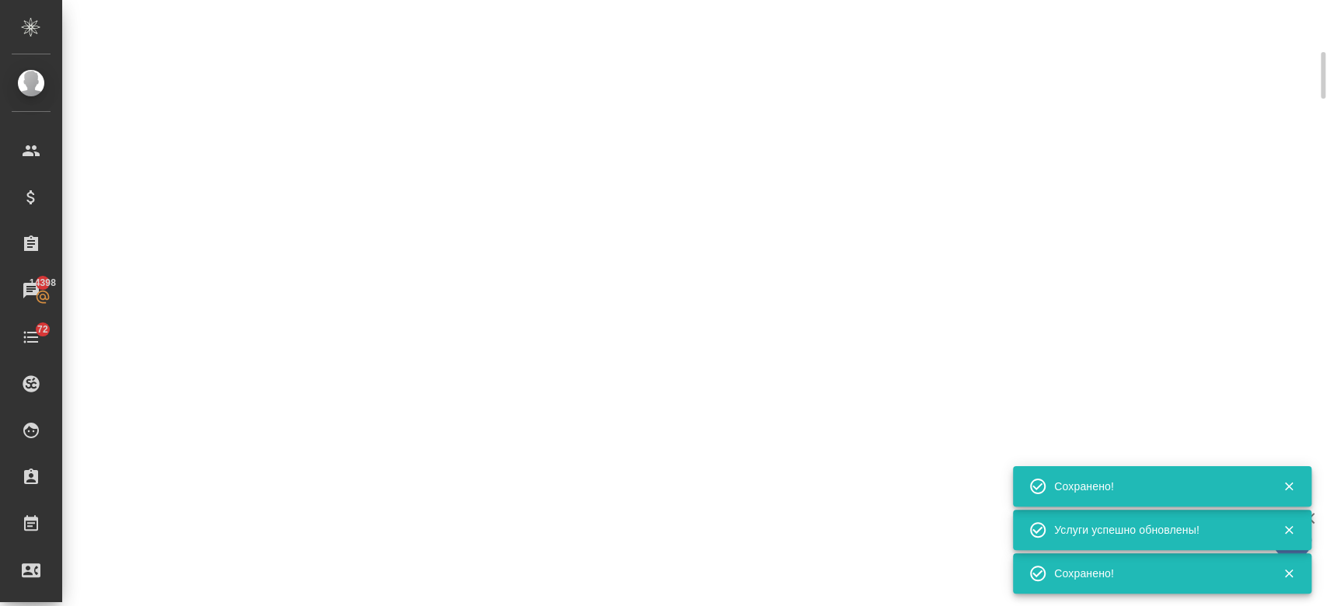
scroll to position [222, 0]
type input "urgent"
select select "RU"
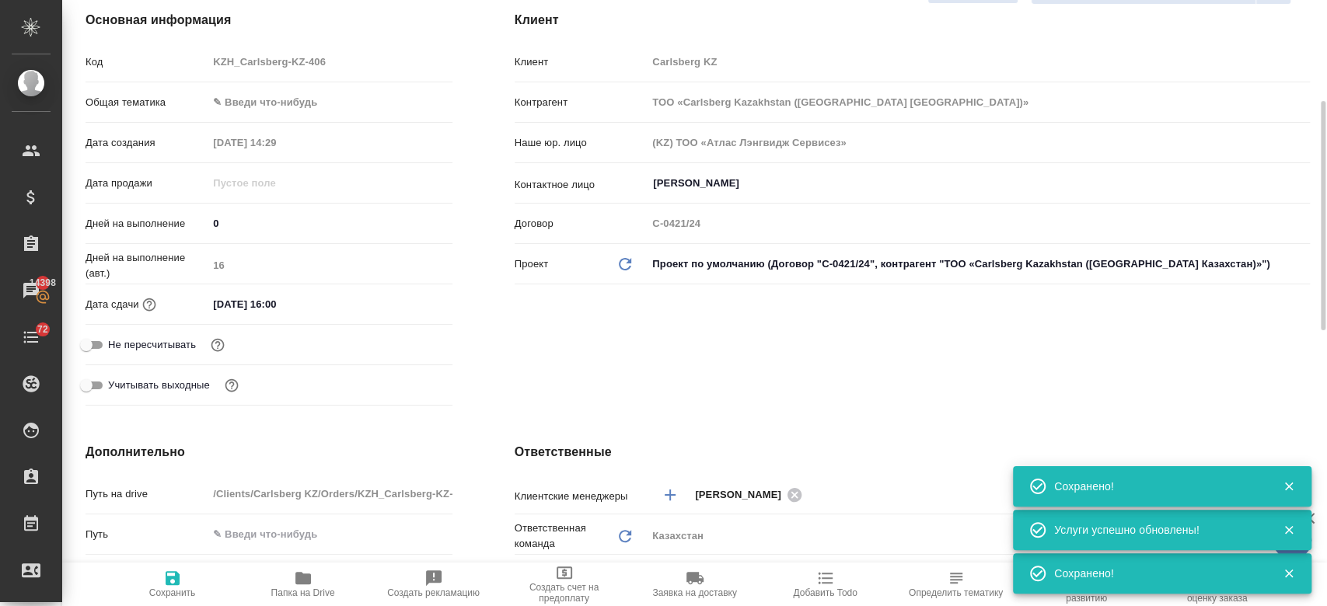
type textarea "x"
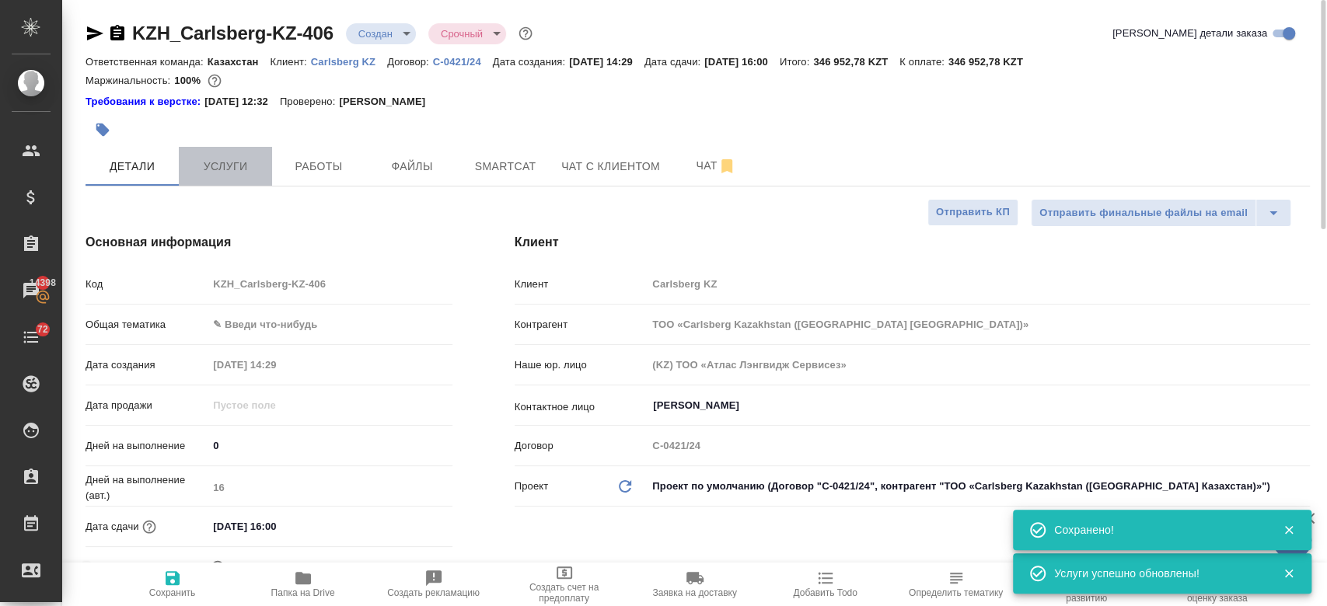
click at [223, 166] on span "Услуги" at bounding box center [225, 166] width 75 height 19
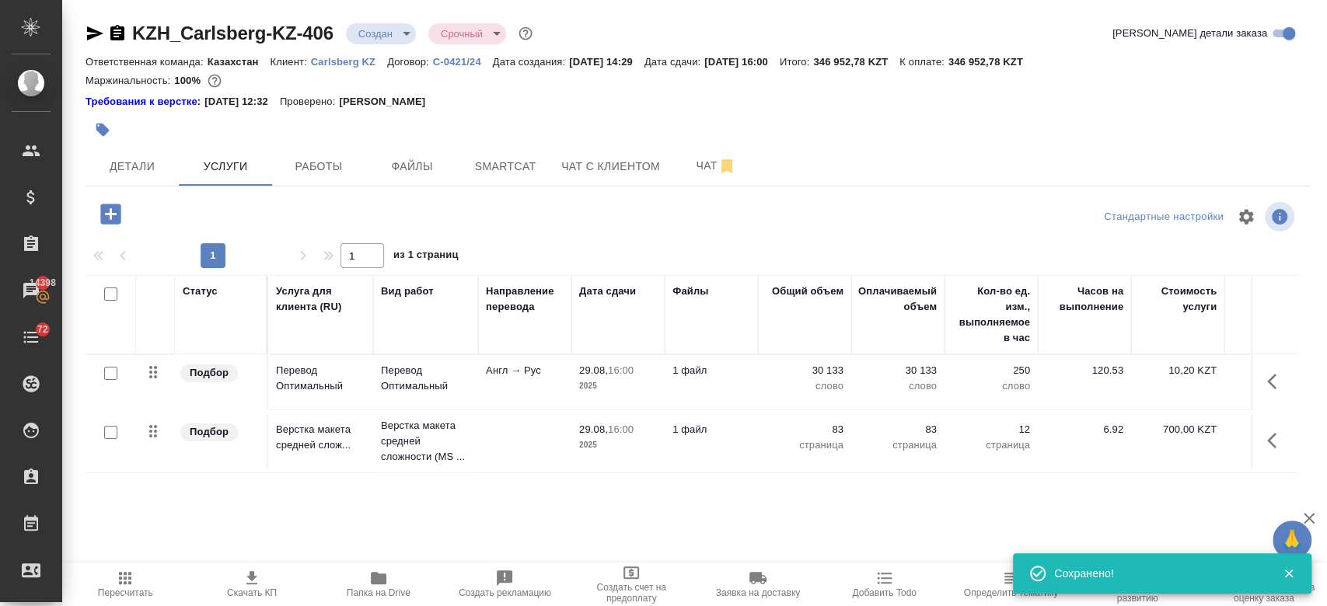
click at [249, 574] on icon "button" at bounding box center [252, 578] width 19 height 19
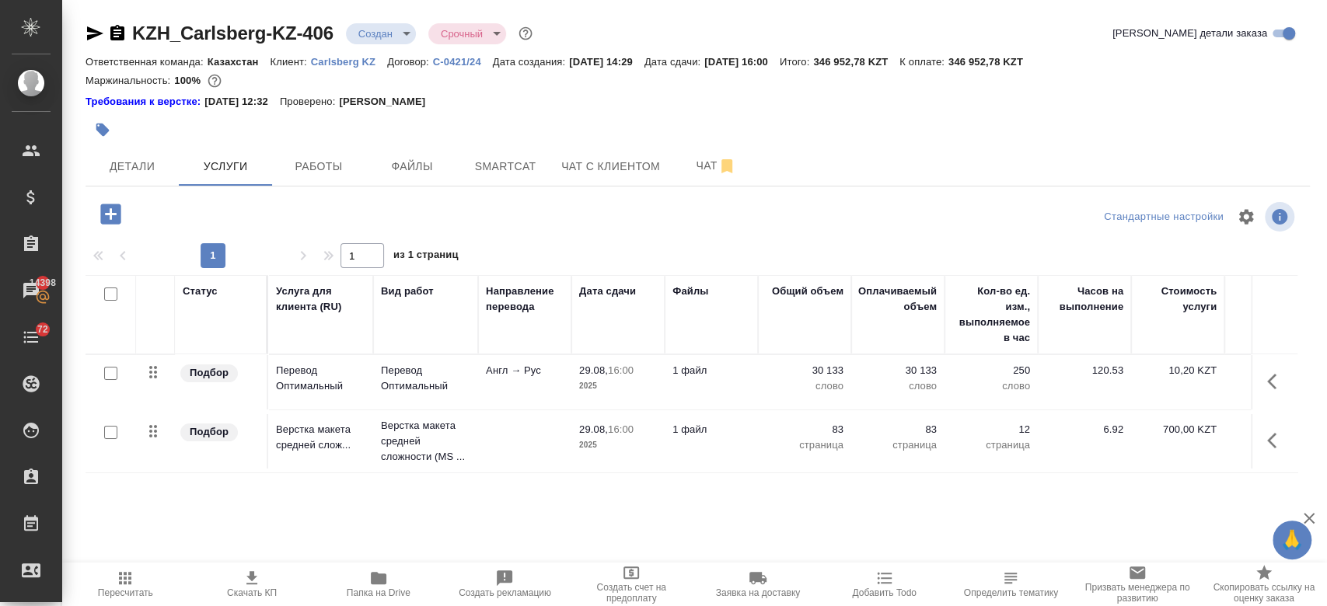
click at [336, 65] on p "Carlsberg KZ" at bounding box center [349, 62] width 76 height 12
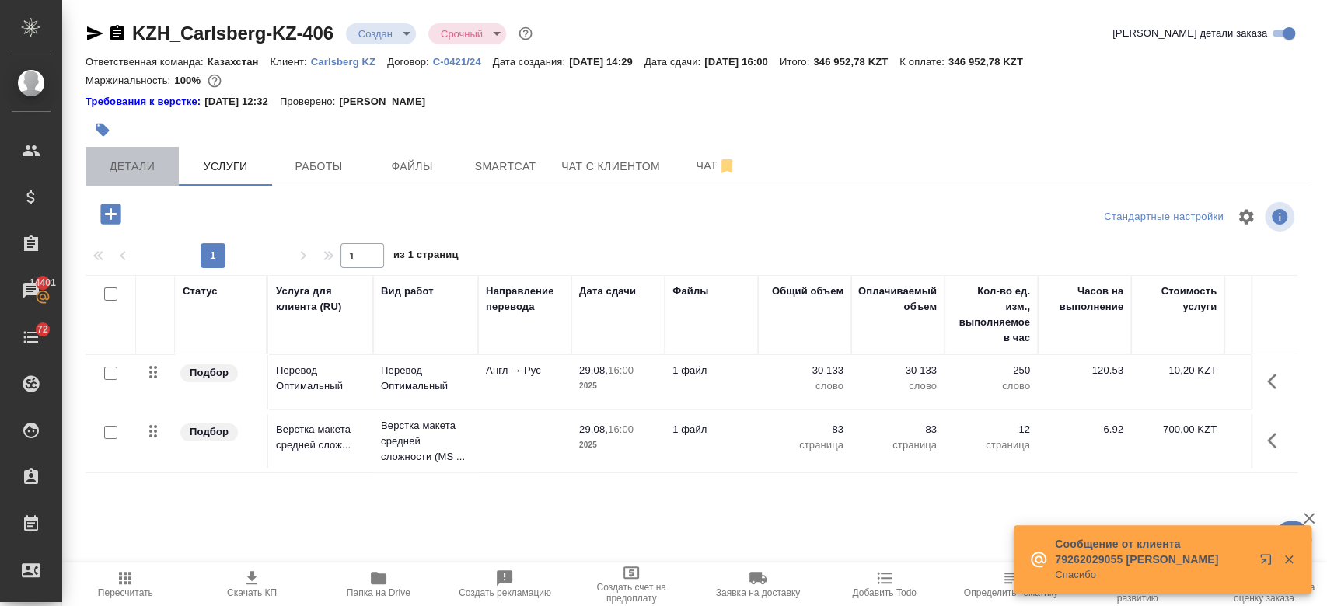
click at [151, 173] on span "Детали" at bounding box center [132, 166] width 75 height 19
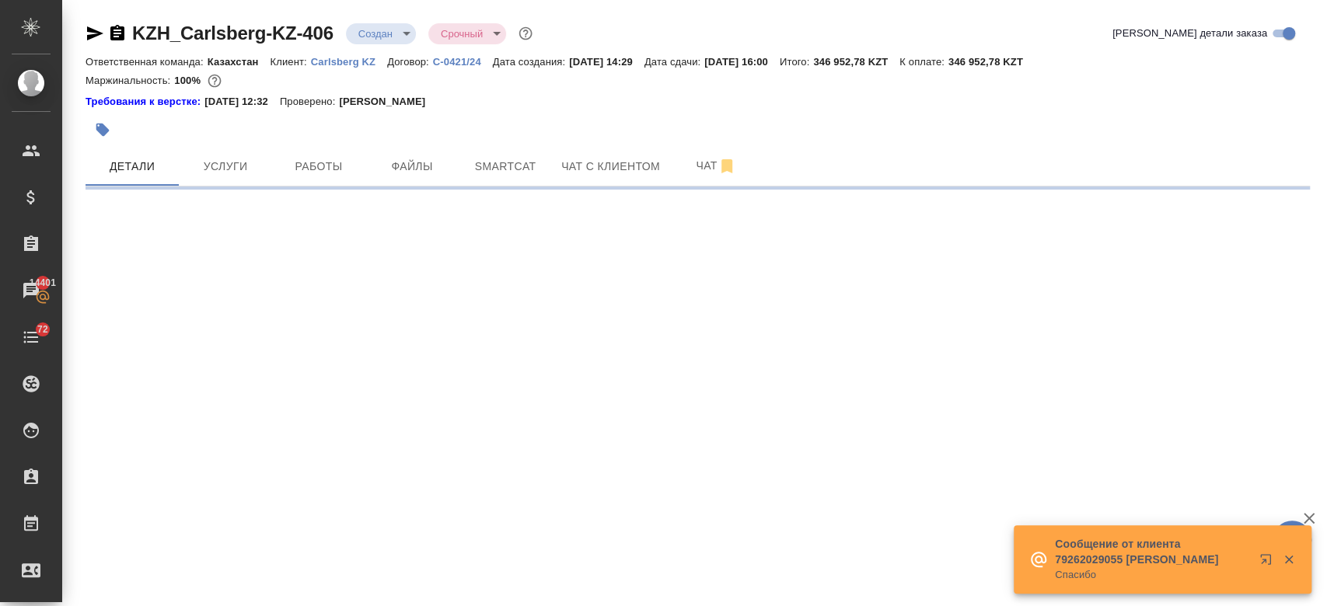
select select "RU"
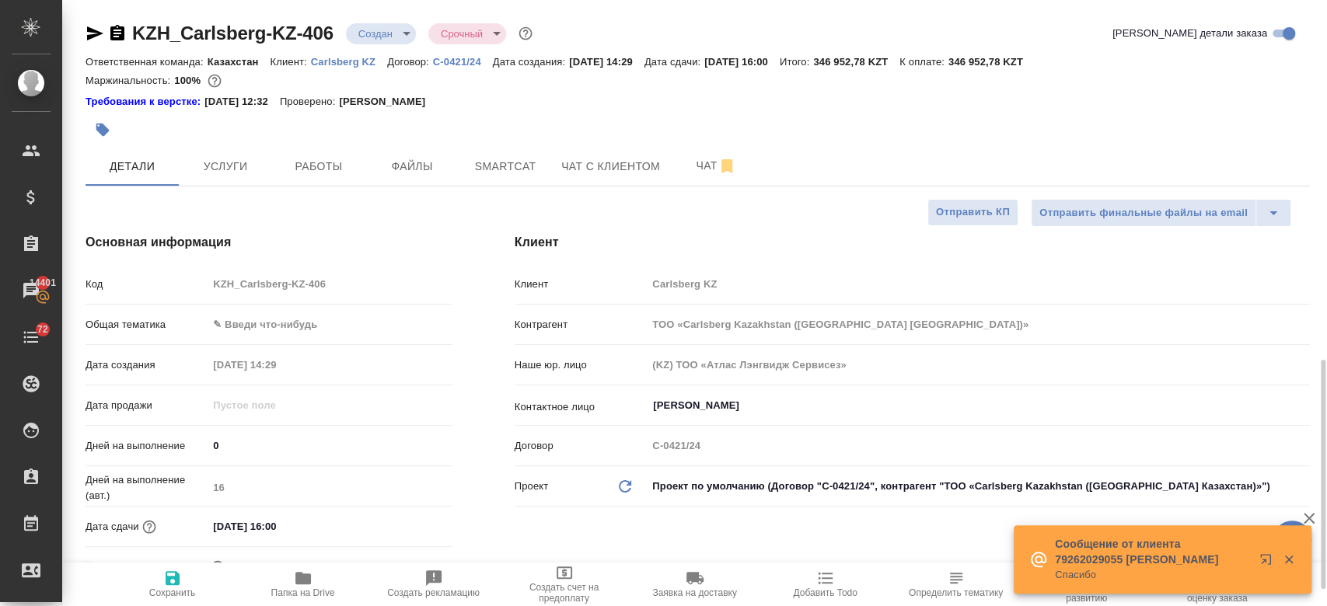
type textarea "x"
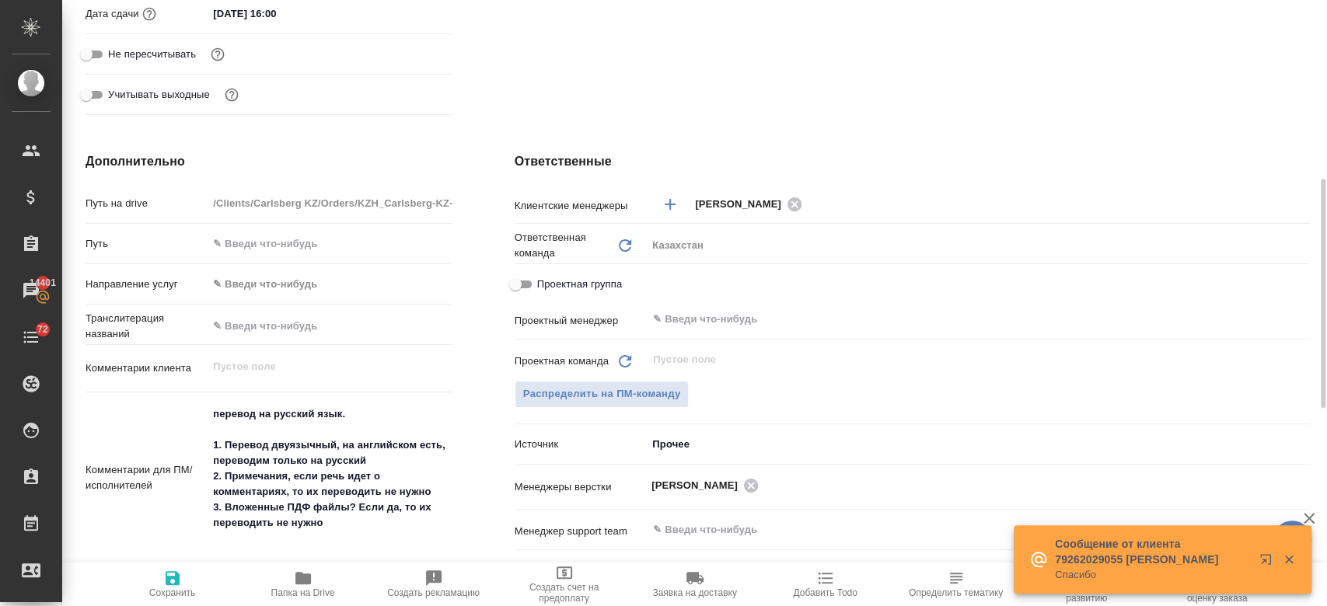
scroll to position [515, 0]
click at [598, 401] on span "Распределить на ПМ-команду" at bounding box center [602, 393] width 158 height 18
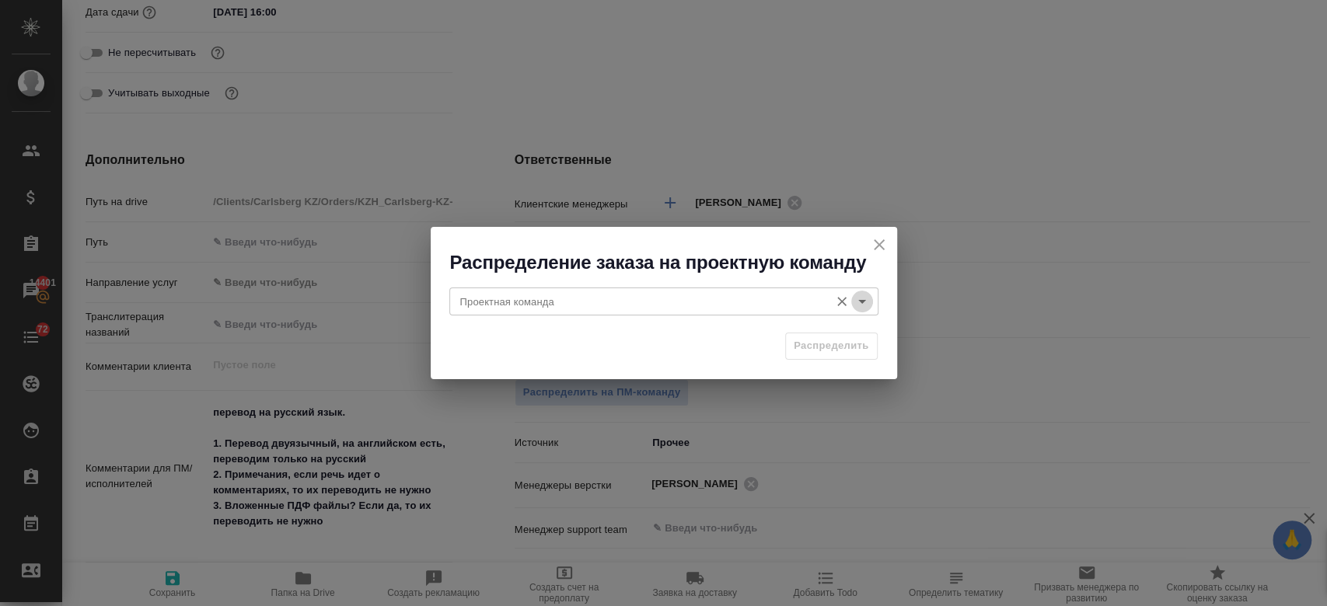
click at [867, 298] on icon "Open" at bounding box center [862, 301] width 19 height 19
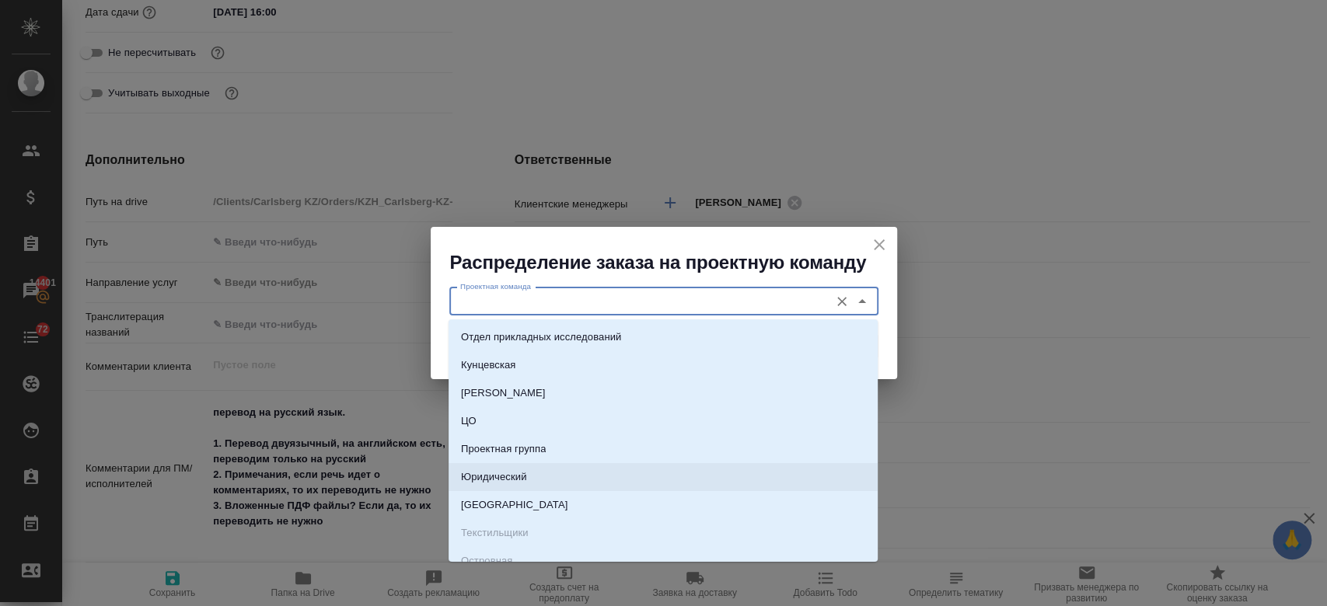
click at [620, 469] on li "Юридический" at bounding box center [662, 477] width 429 height 28
type input "Юридический"
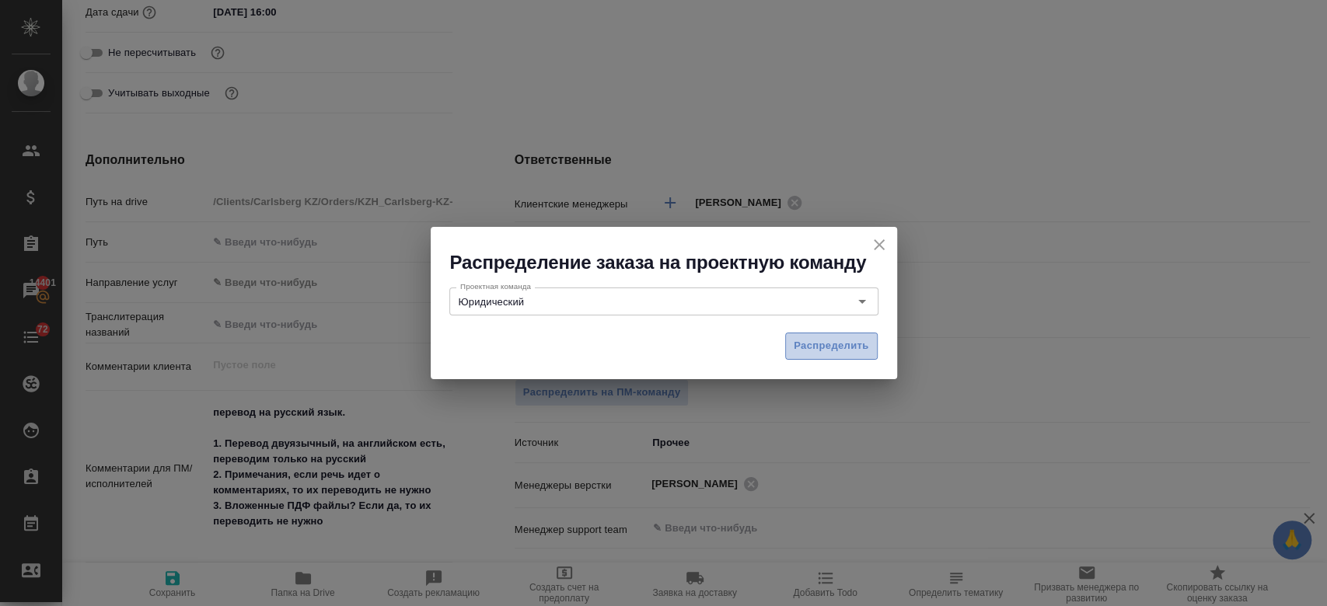
click at [821, 352] on span "Распределить" at bounding box center [831, 346] width 75 height 18
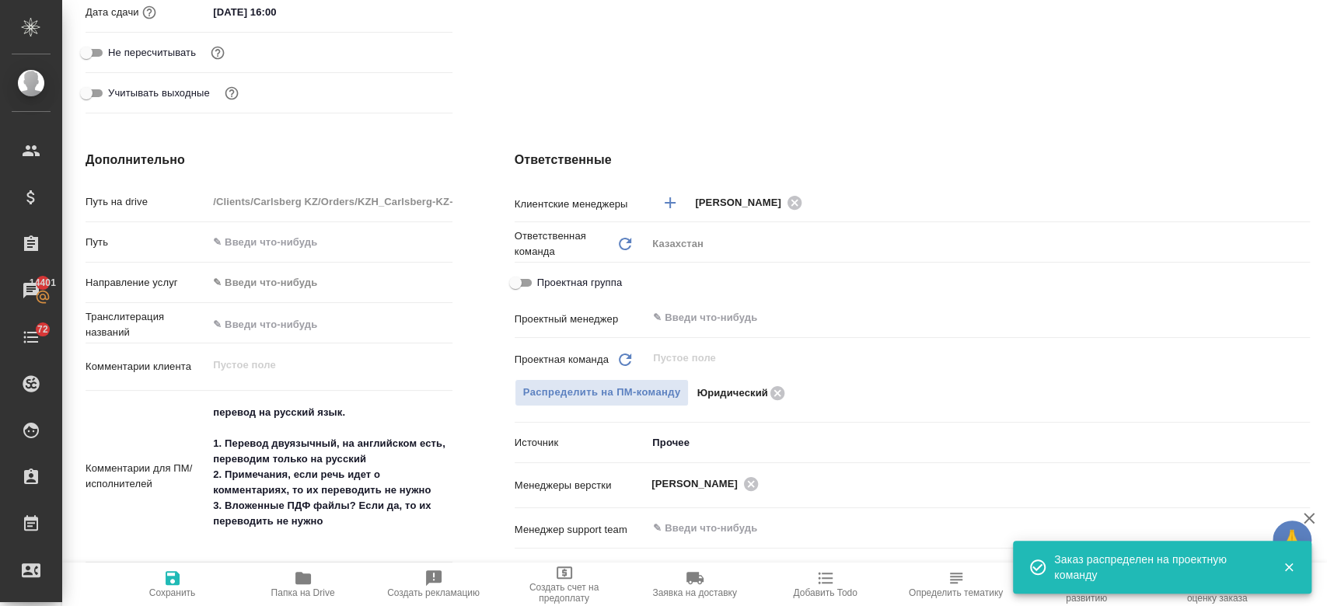
type textarea "x"
click at [177, 585] on icon "button" at bounding box center [173, 578] width 14 height 14
type textarea "x"
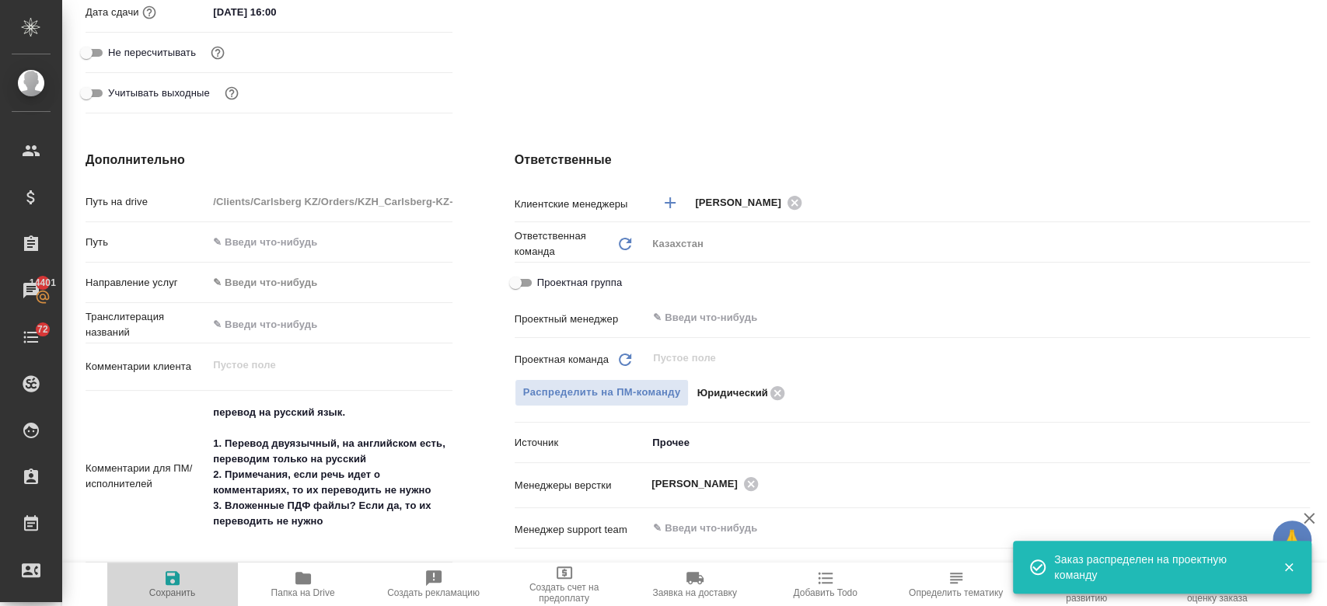
type textarea "x"
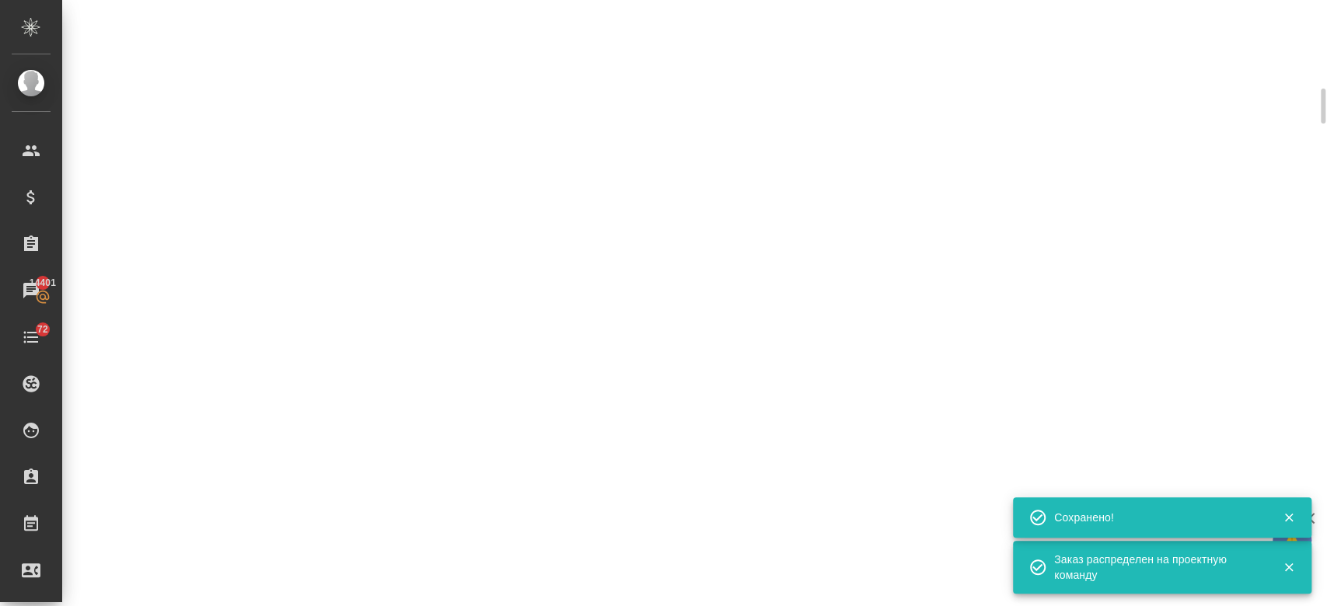
scroll to position [0, 0]
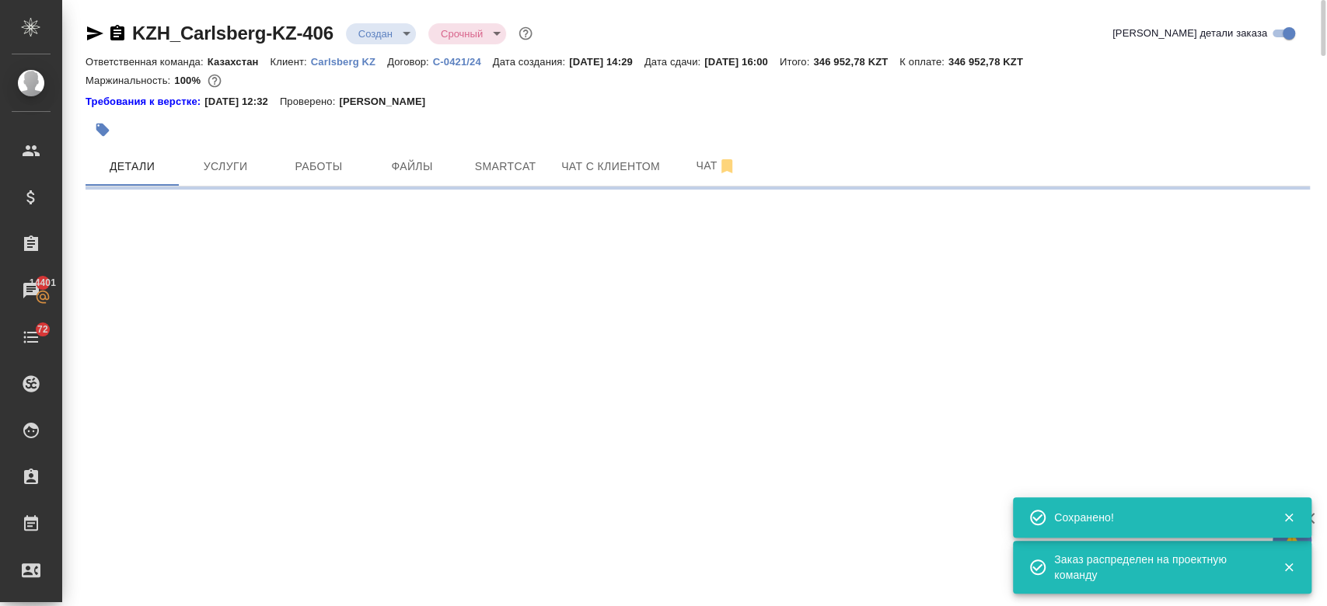
select select "RU"
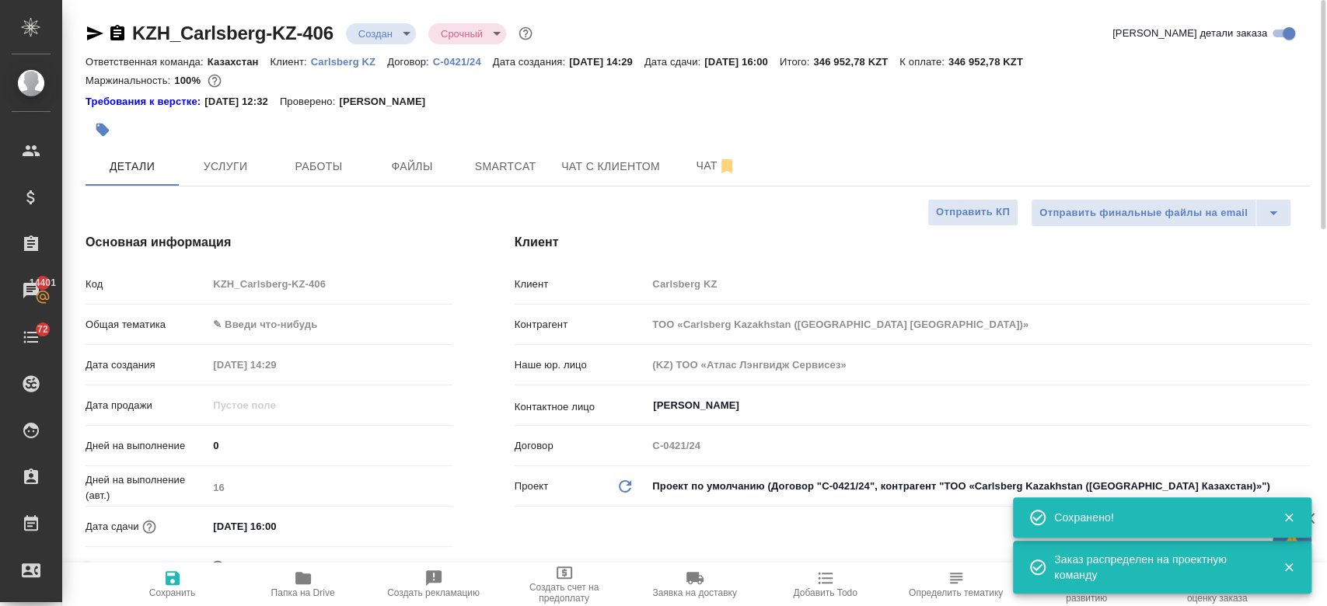
type textarea "x"
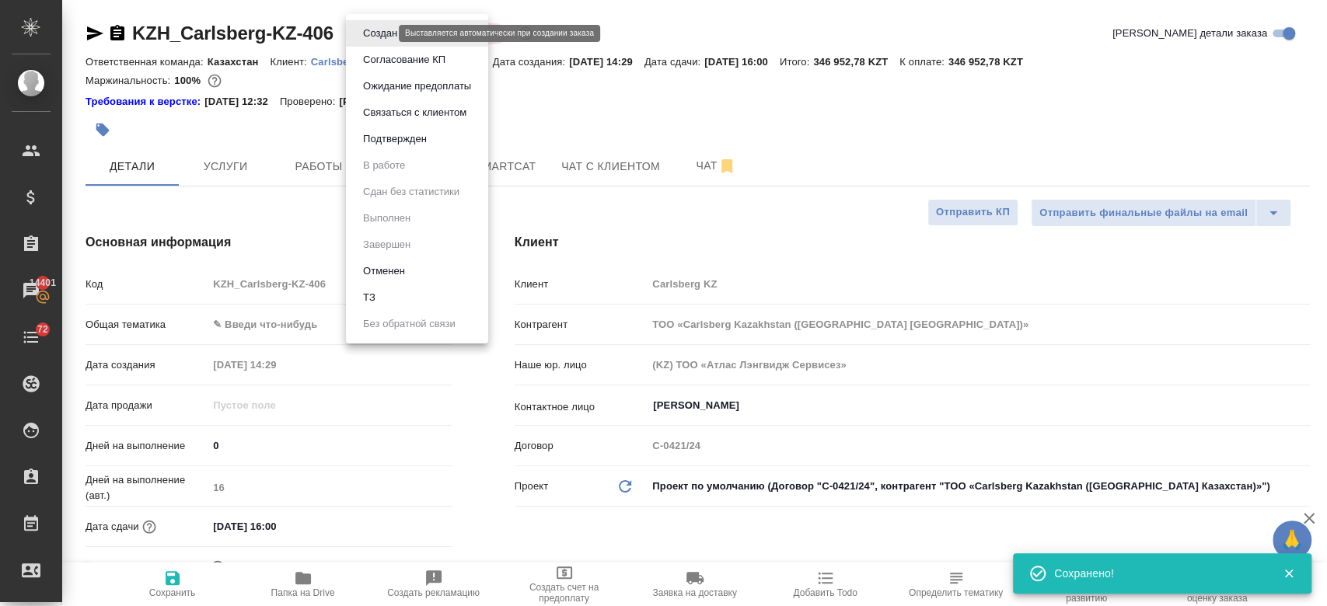
click at [384, 37] on body "🙏 .cls-1 fill:#fff; AWATERA Kosherbayeva Nazerke Клиенты Спецификации Заказы 14…" at bounding box center [663, 303] width 1327 height 606
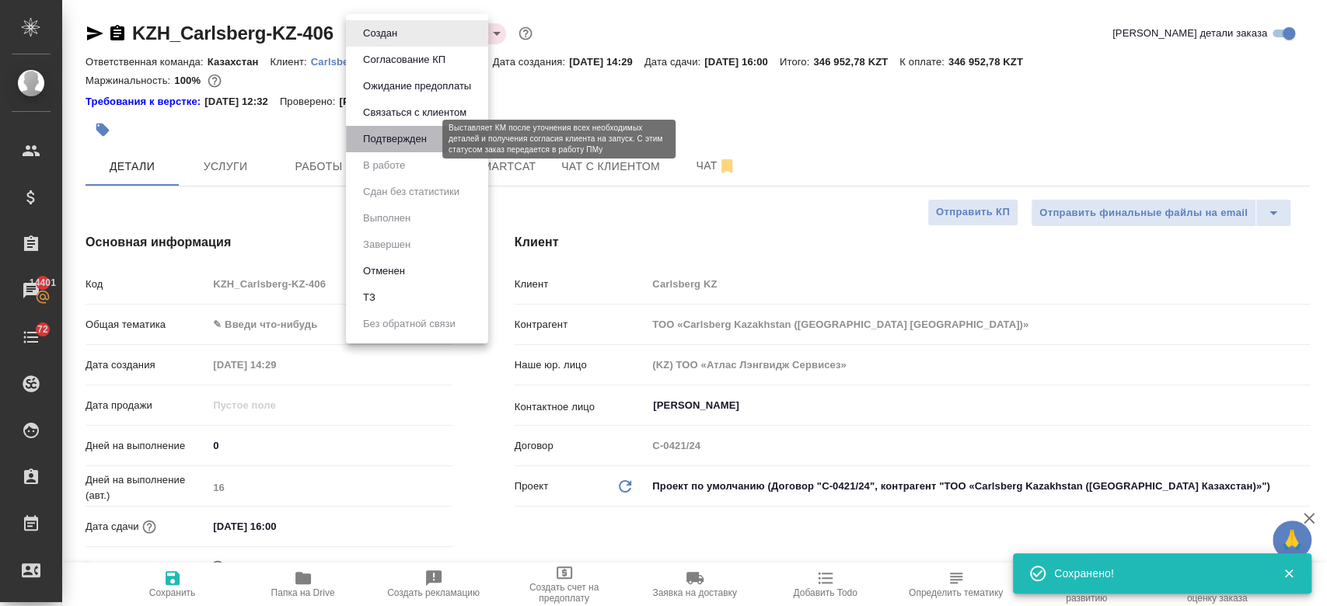
click at [396, 140] on button "Подтвержден" at bounding box center [394, 139] width 73 height 17
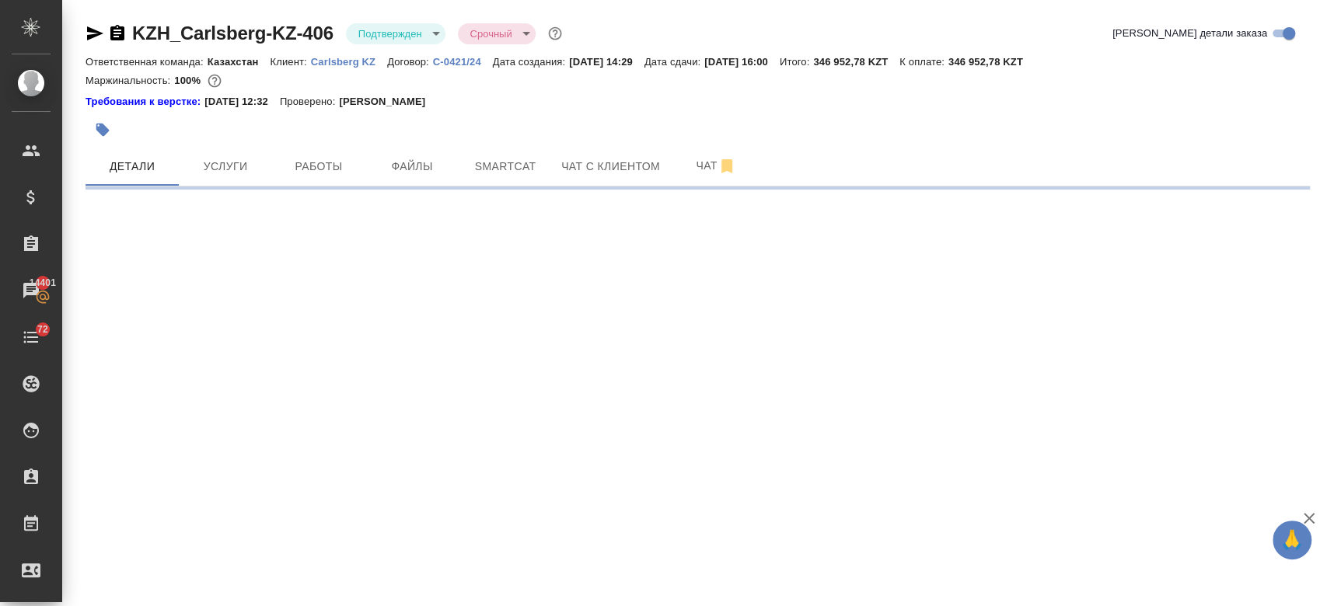
select select "RU"
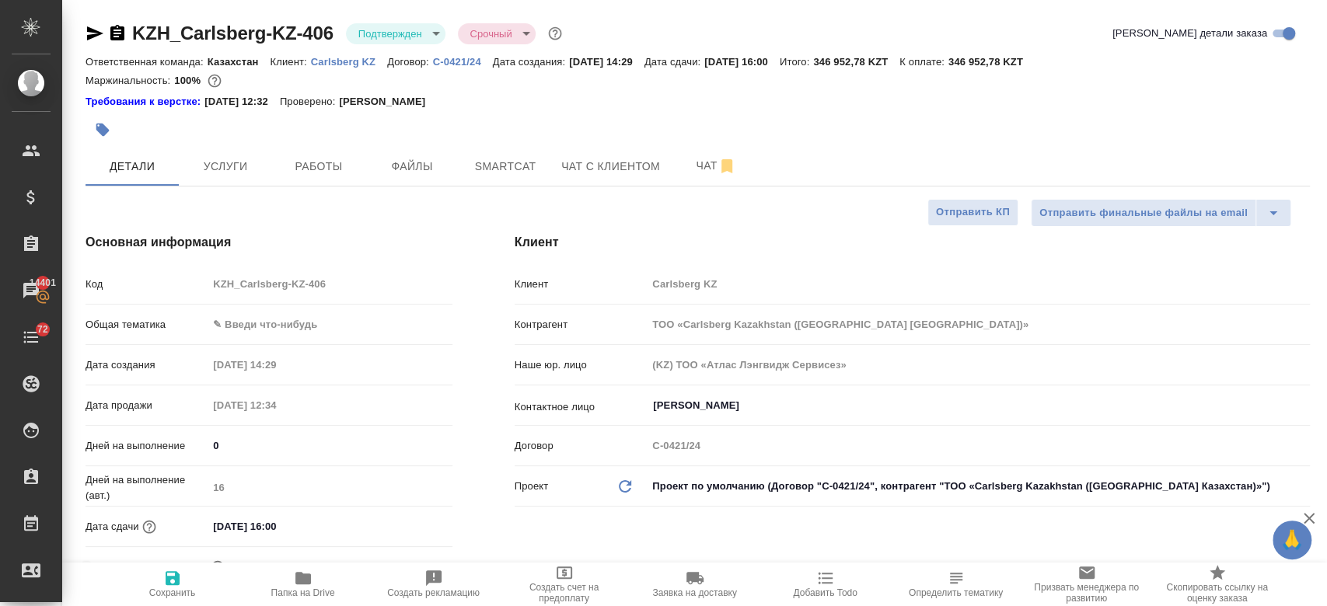
type textarea "x"
click at [99, 32] on icon "button" at bounding box center [95, 33] width 16 height 14
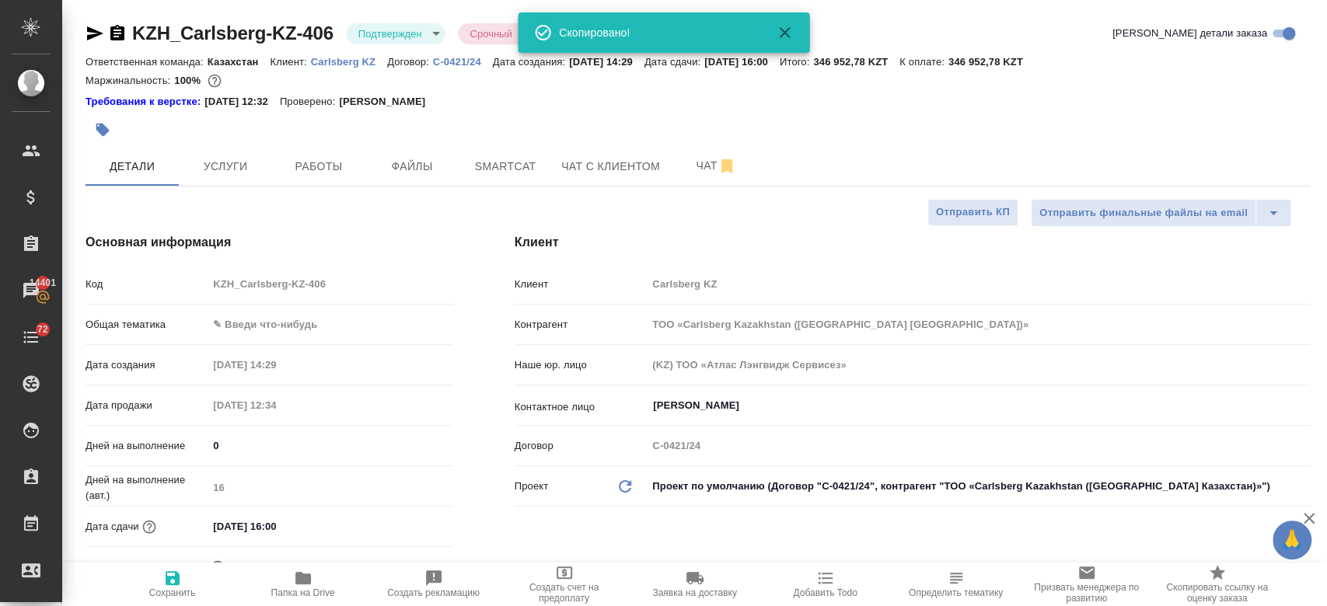
type textarea "x"
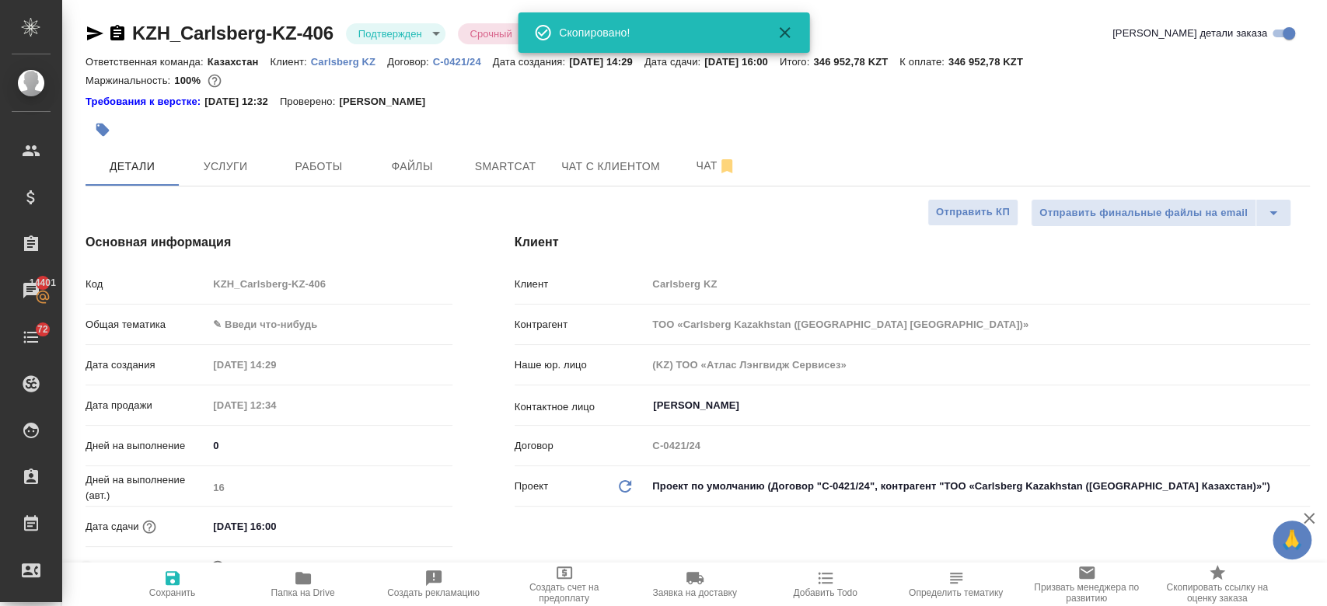
type textarea "x"
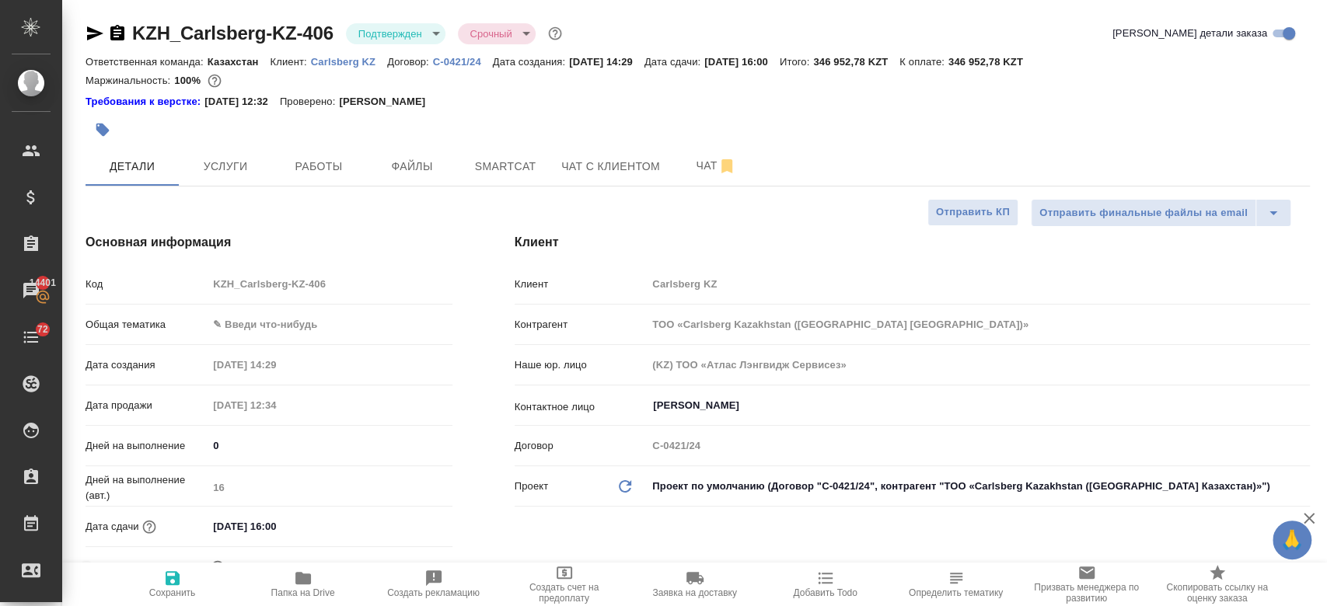
type textarea "x"
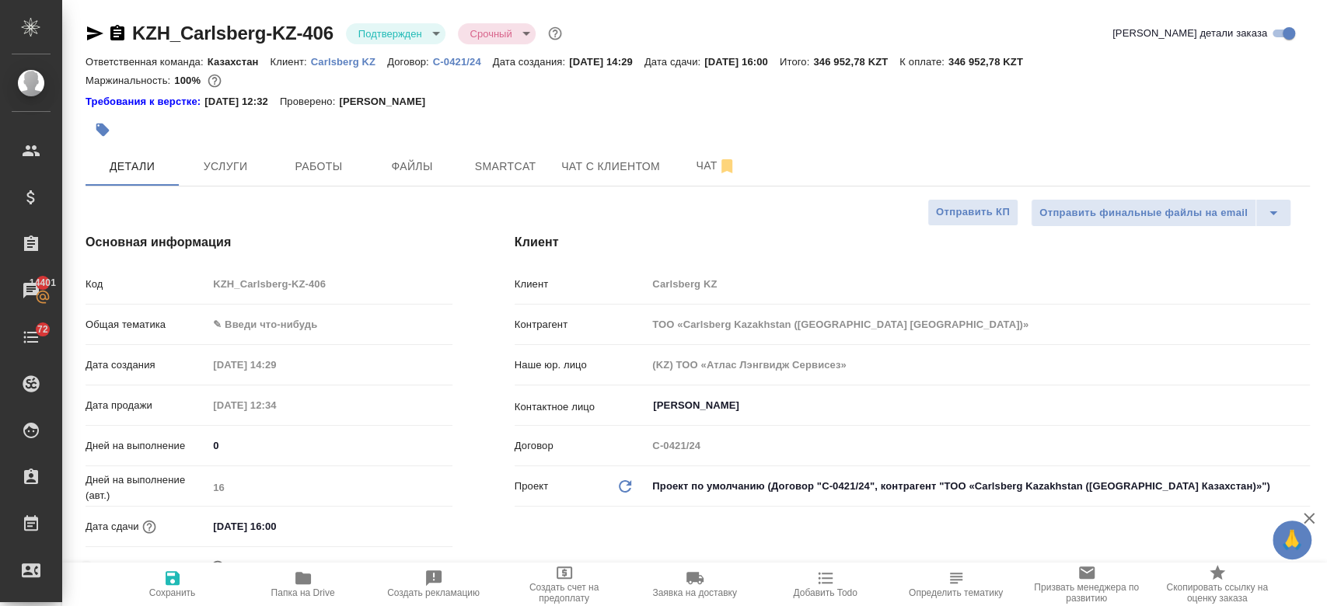
type textarea "x"
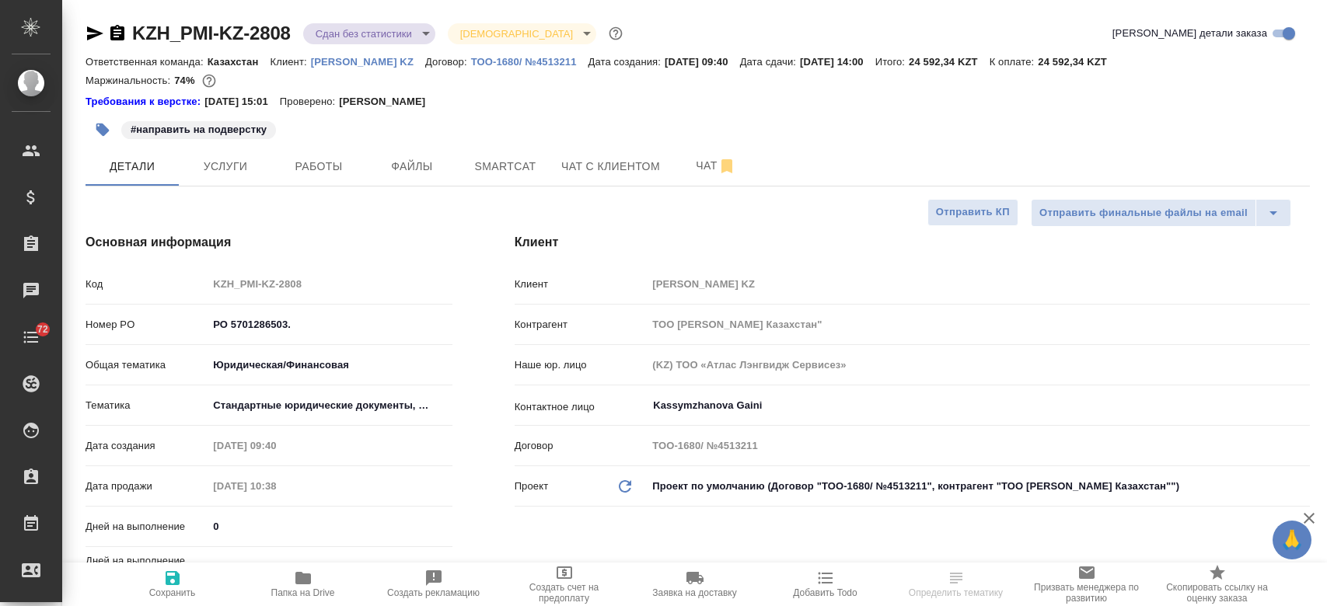
select select "RU"
click at [330, 65] on p "[PERSON_NAME] KZ" at bounding box center [368, 62] width 114 height 12
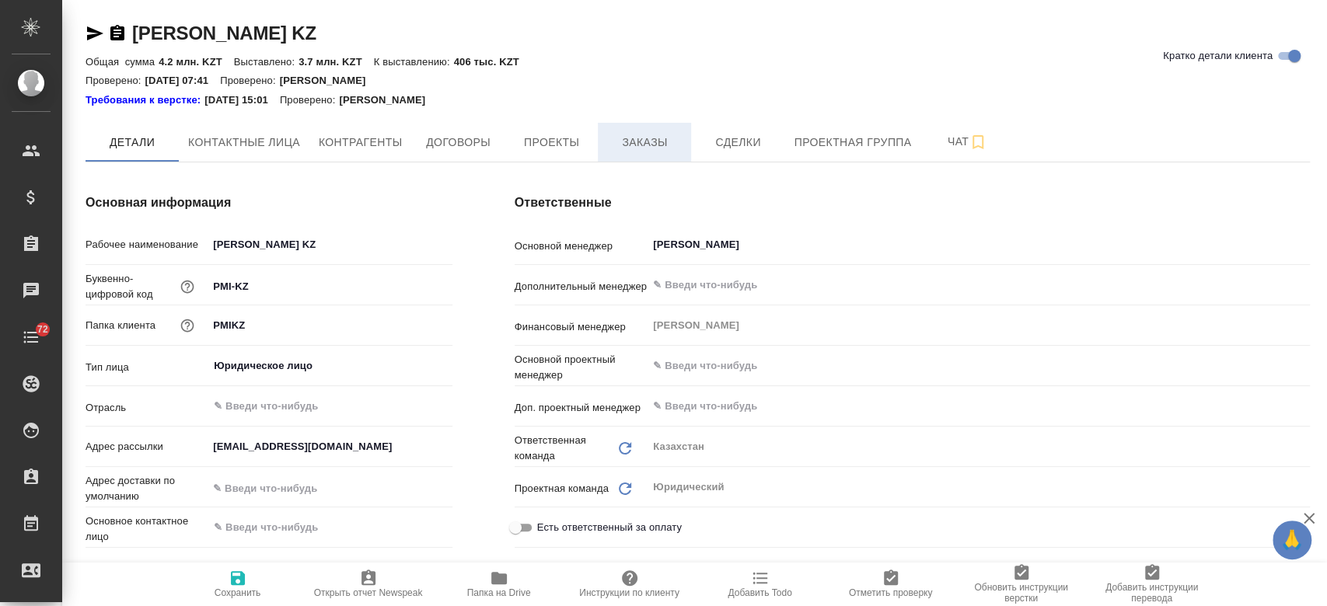
type textarea "x"
click at [665, 159] on button "Заказы" at bounding box center [644, 142] width 93 height 39
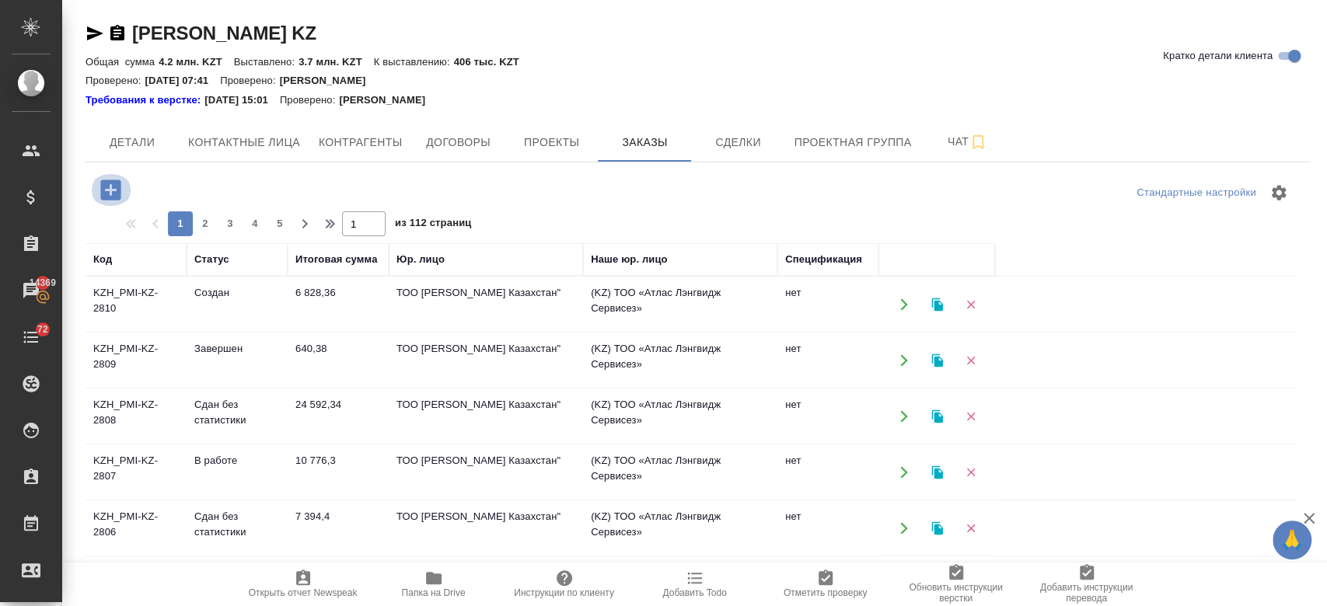
click at [106, 179] on icon "button" at bounding box center [110, 189] width 27 height 27
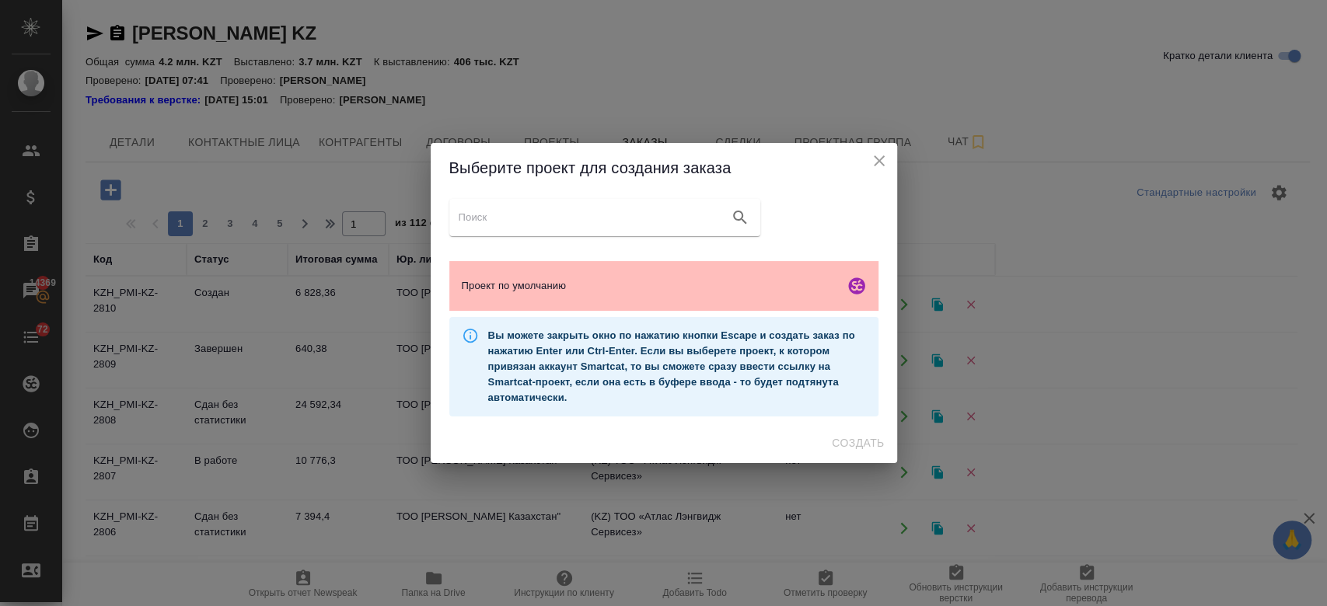
click at [539, 282] on span "Проект по умолчанию" at bounding box center [650, 286] width 376 height 16
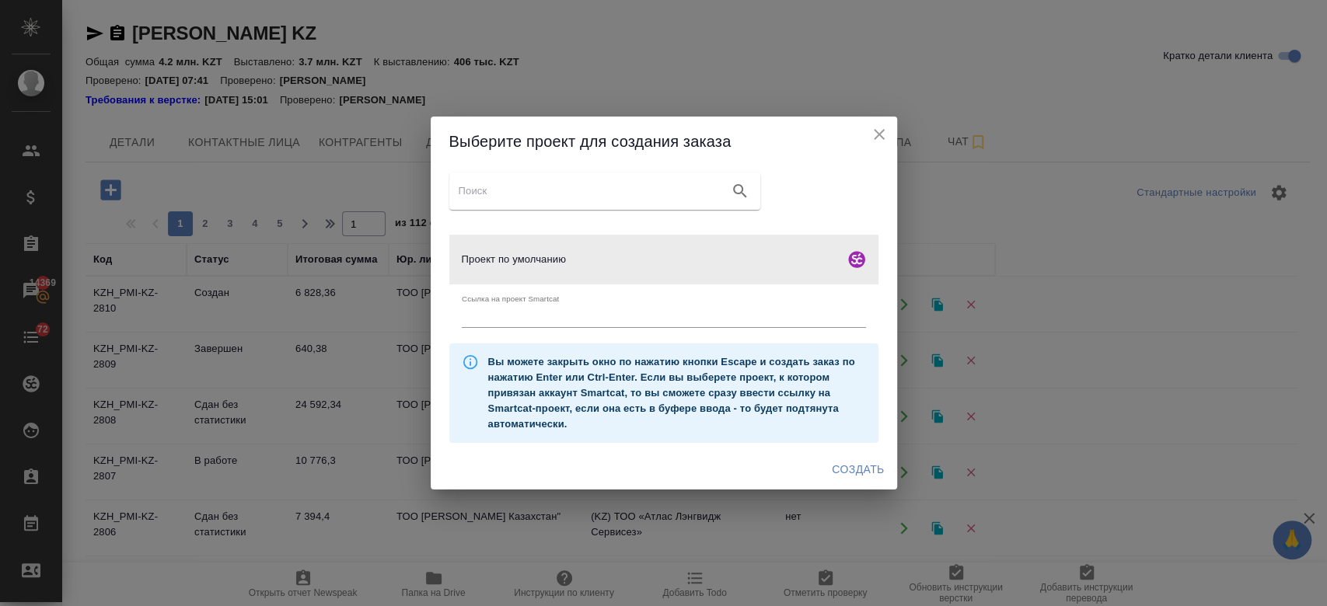
click at [854, 473] on span "Создать" at bounding box center [858, 469] width 52 height 19
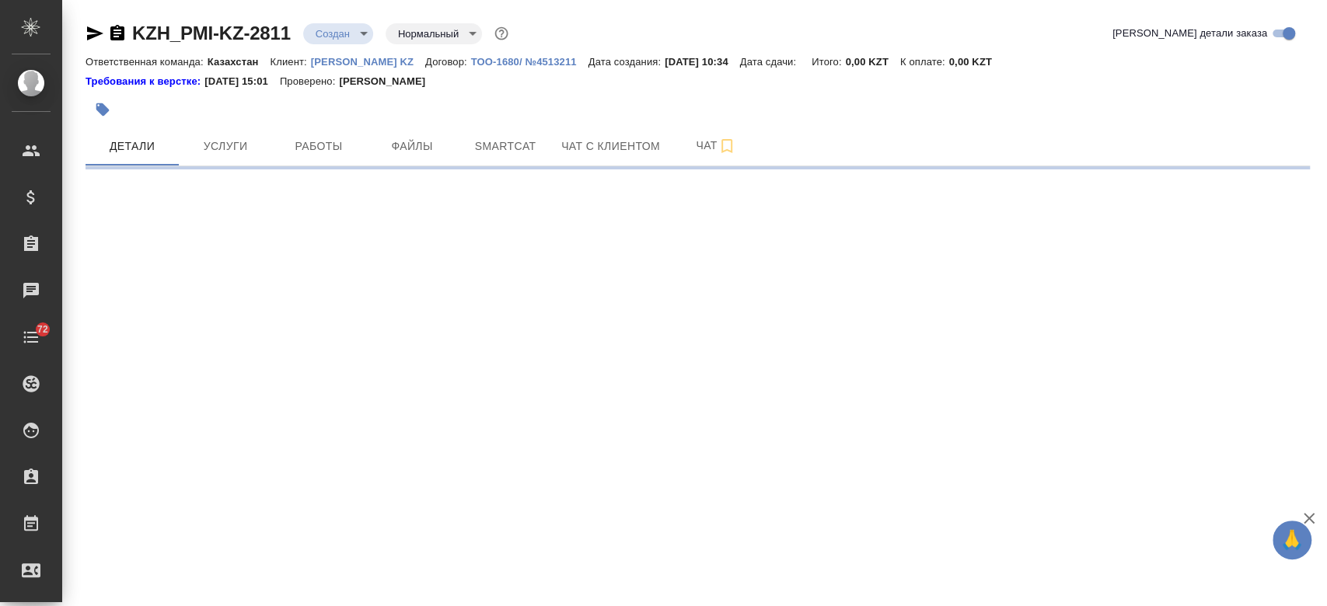
select select "RU"
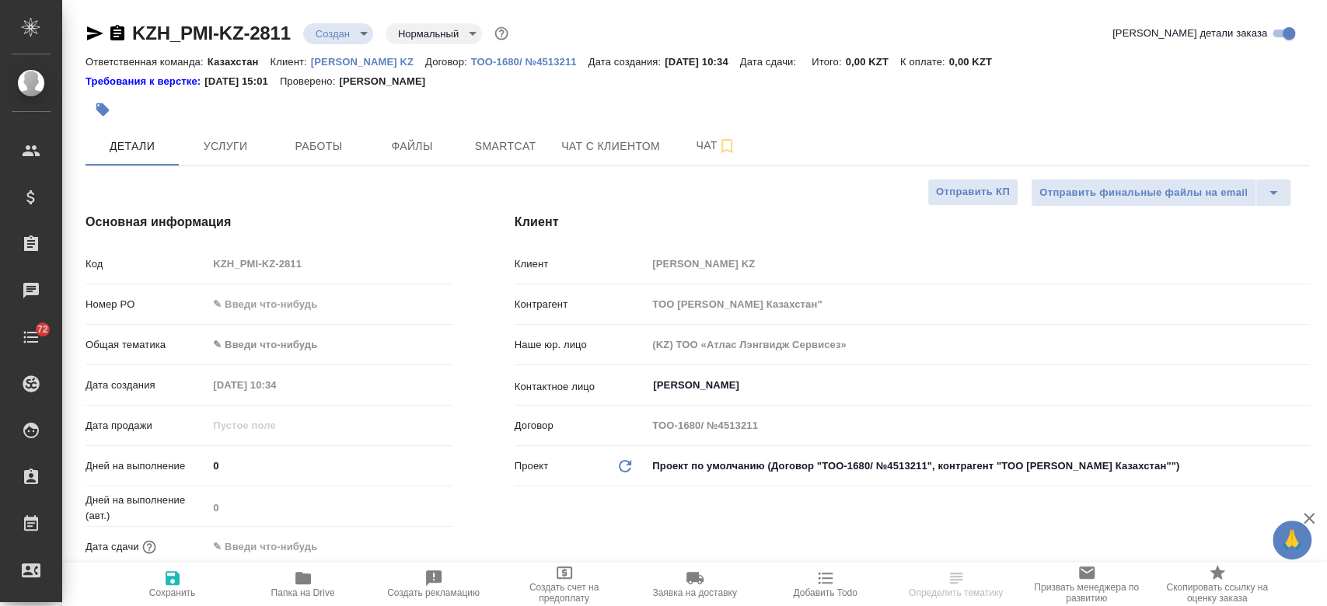
type textarea "x"
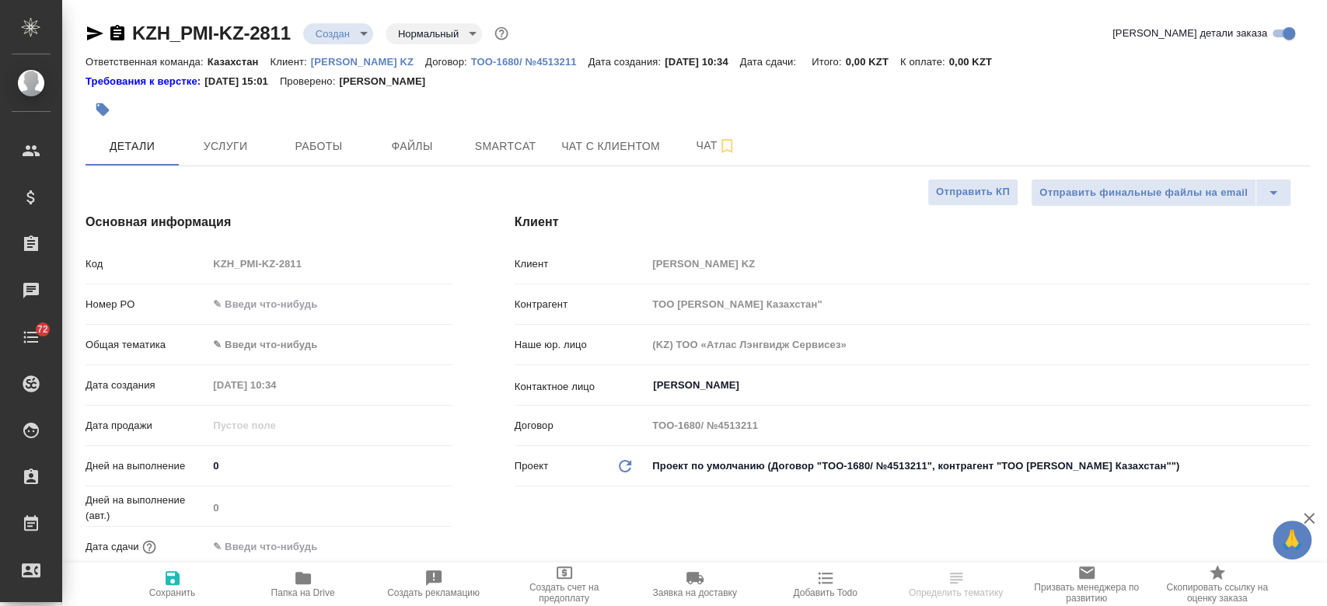
type textarea "x"
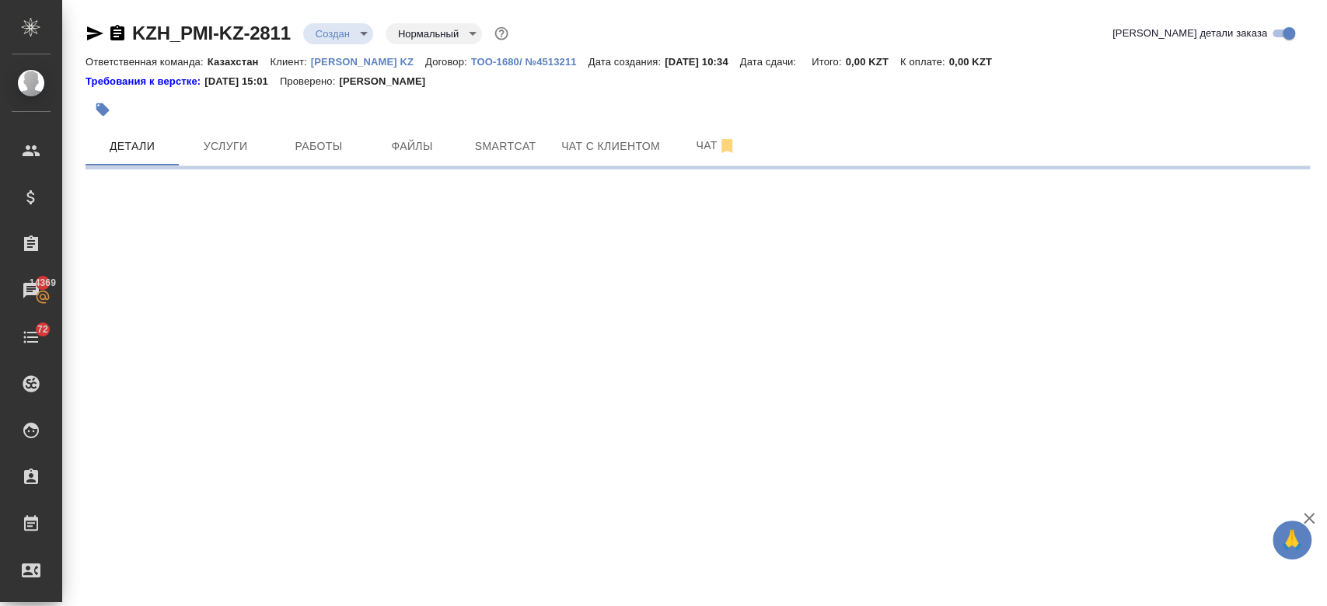
select select "RU"
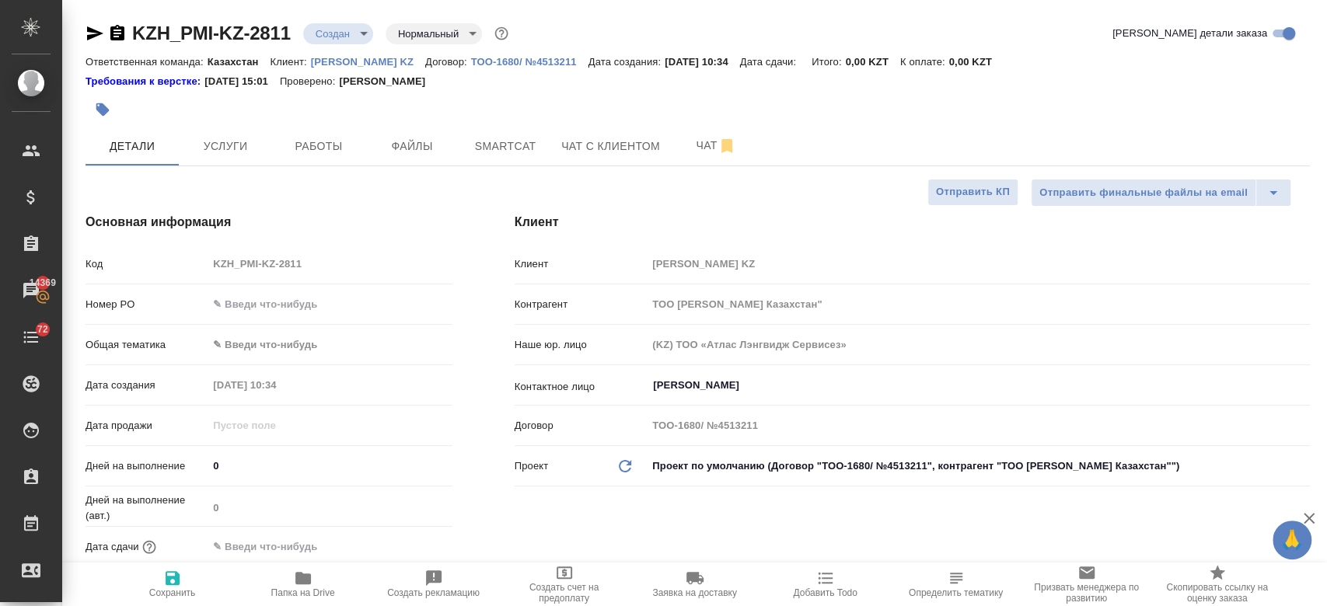
type textarea "x"
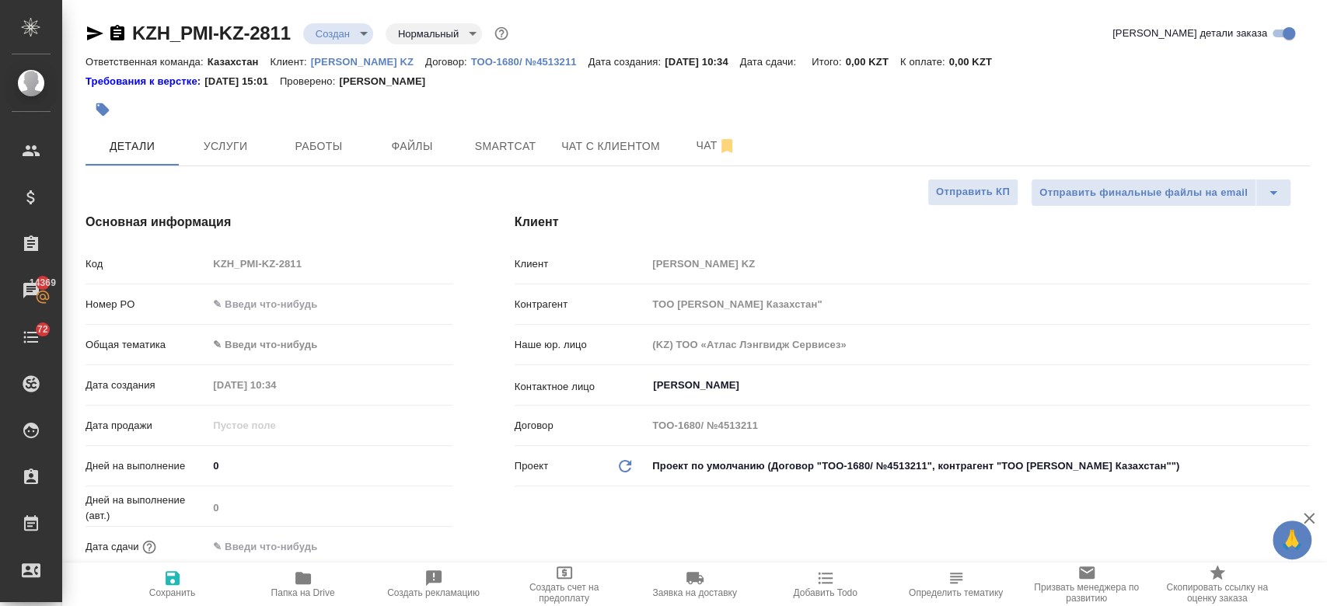
type textarea "x"
click at [406, 151] on span "Файлы" at bounding box center [412, 146] width 75 height 19
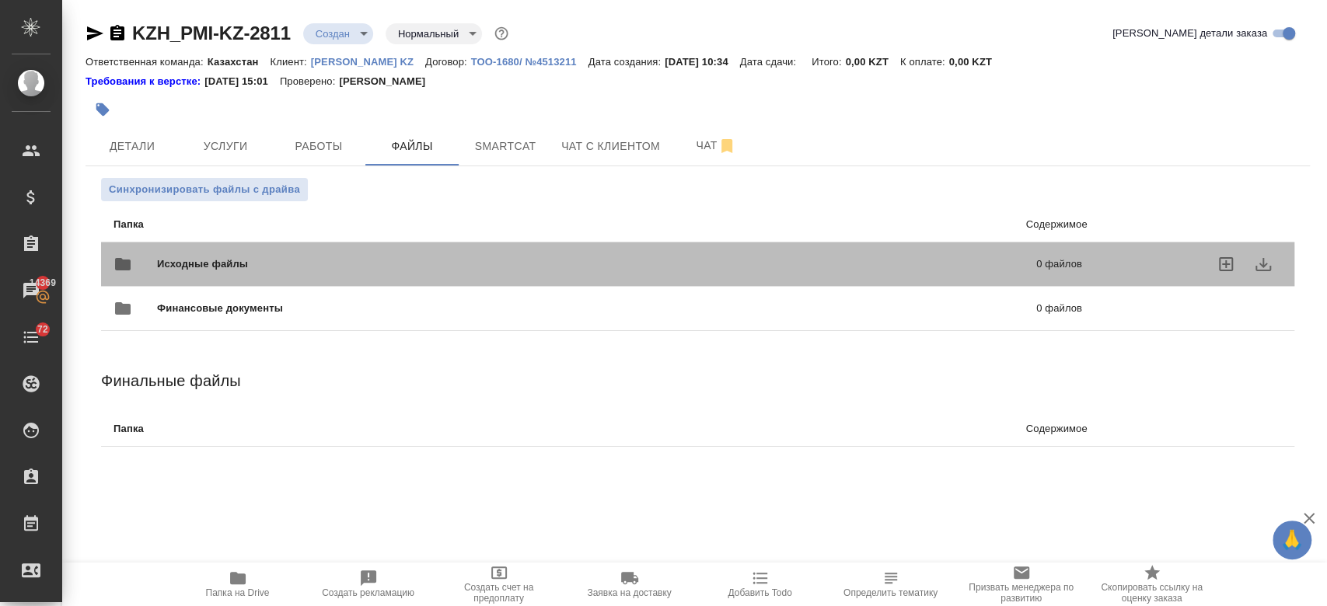
click at [246, 269] on span "Исходные файлы" at bounding box center [399, 264] width 485 height 16
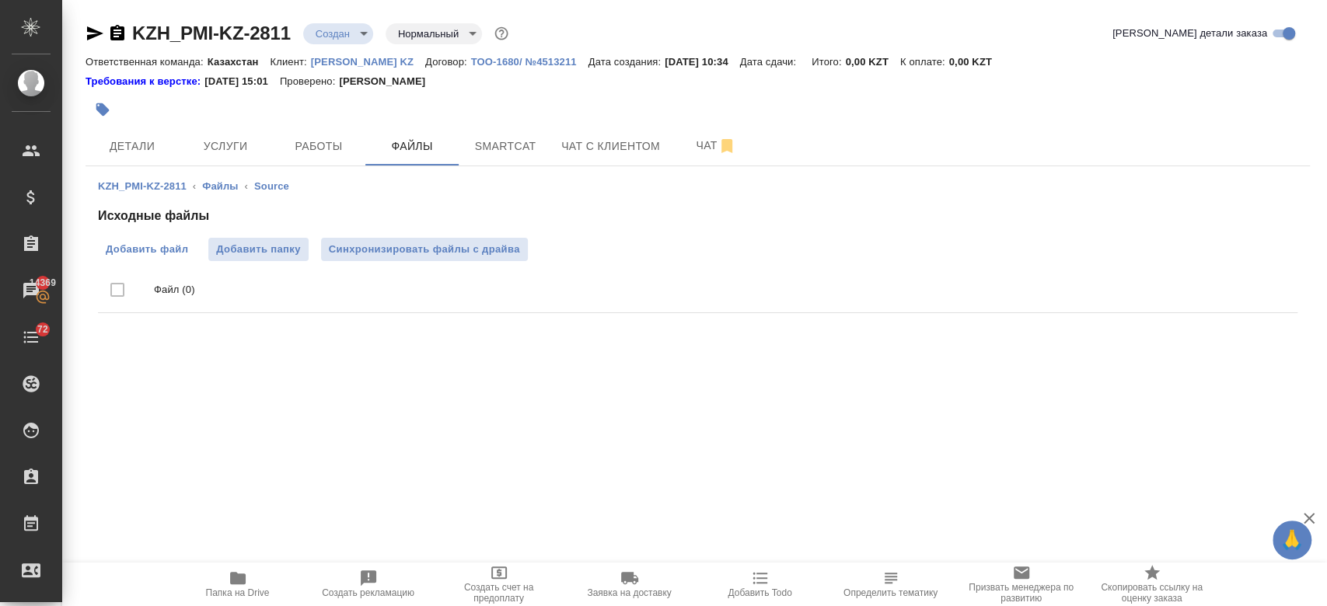
click at [168, 256] on span "Добавить файл" at bounding box center [147, 250] width 82 height 16
click at [0, 0] on input "Добавить файл" at bounding box center [0, 0] width 0 height 0
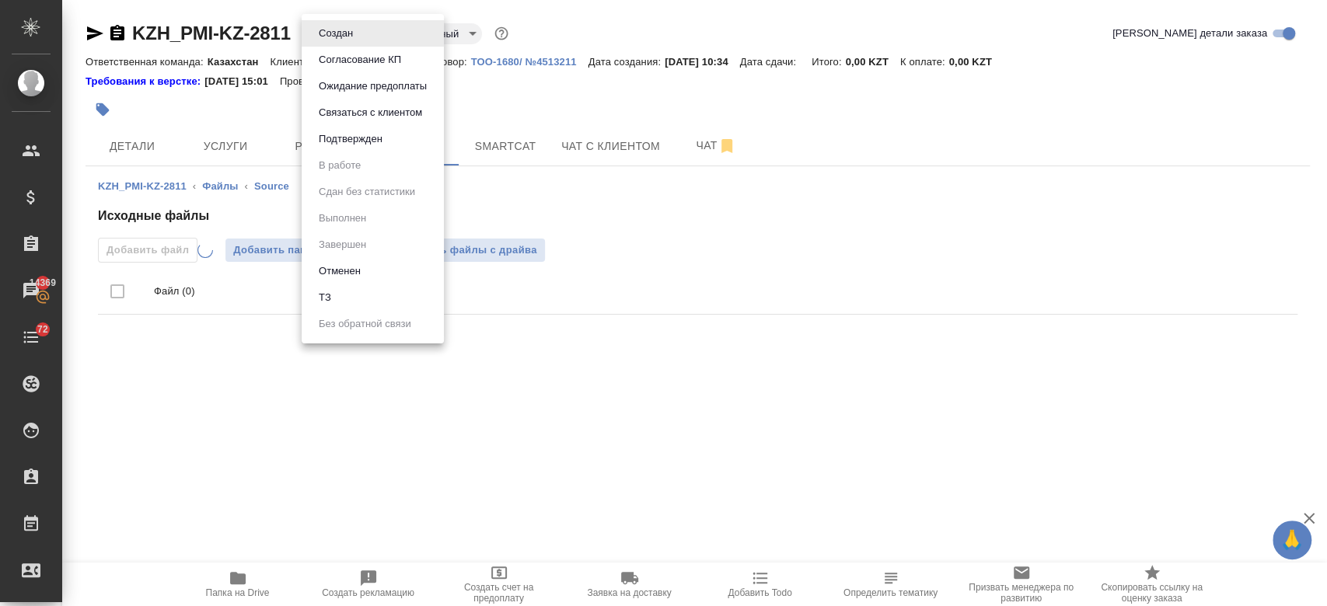
click at [318, 27] on body "🙏 .cls-1 fill:#fff; AWATERA Kosherbayeva Nazerke Клиенты Спецификации Заказы 14…" at bounding box center [663, 303] width 1327 height 606
click at [358, 294] on li "ТЗ" at bounding box center [373, 297] width 142 height 26
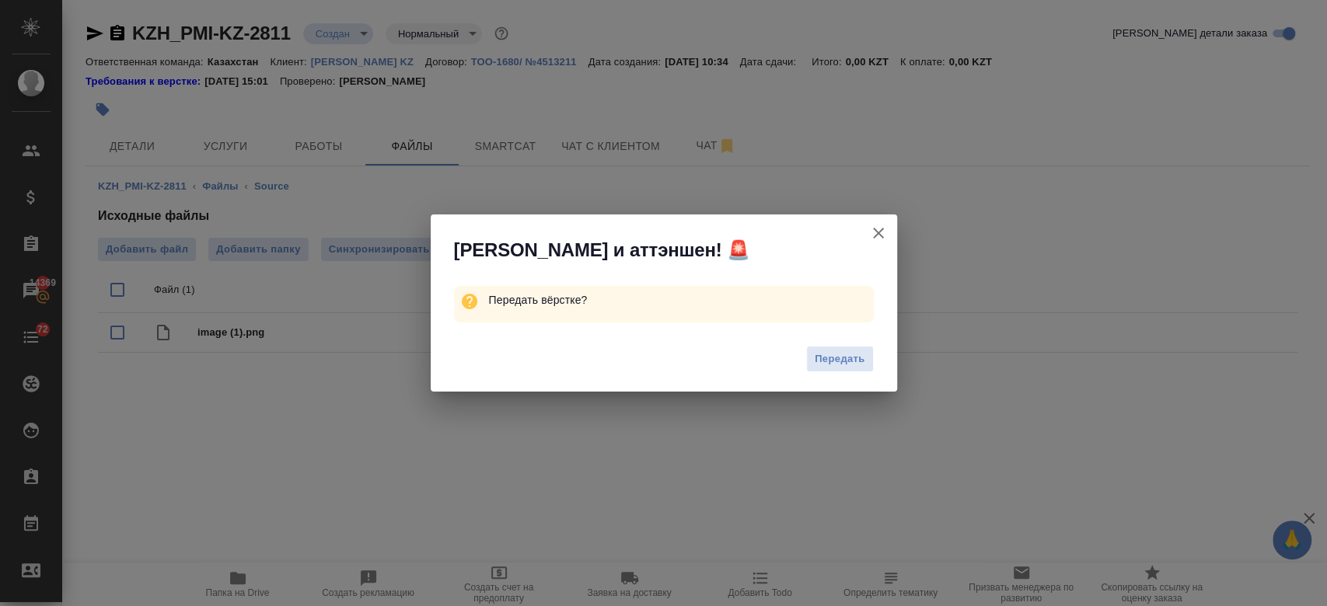
click at [874, 358] on div "Передать" at bounding box center [664, 361] width 466 height 62
click at [856, 358] on span "Передать" at bounding box center [840, 360] width 51 height 18
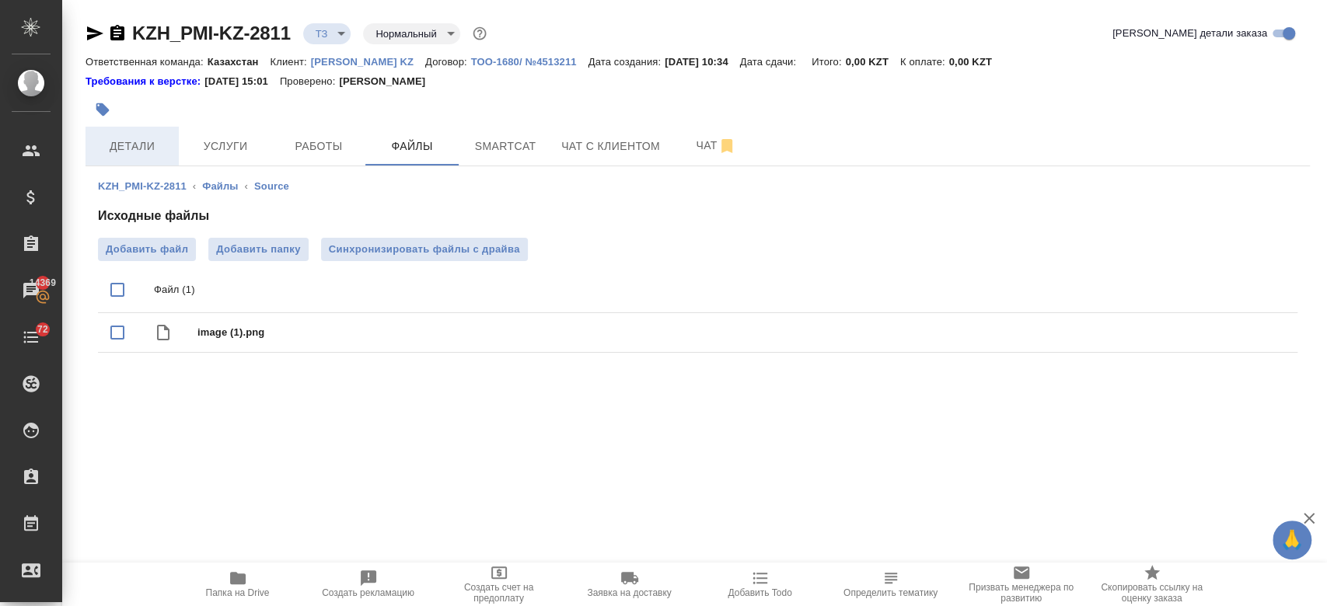
click at [131, 154] on span "Детали" at bounding box center [132, 146] width 75 height 19
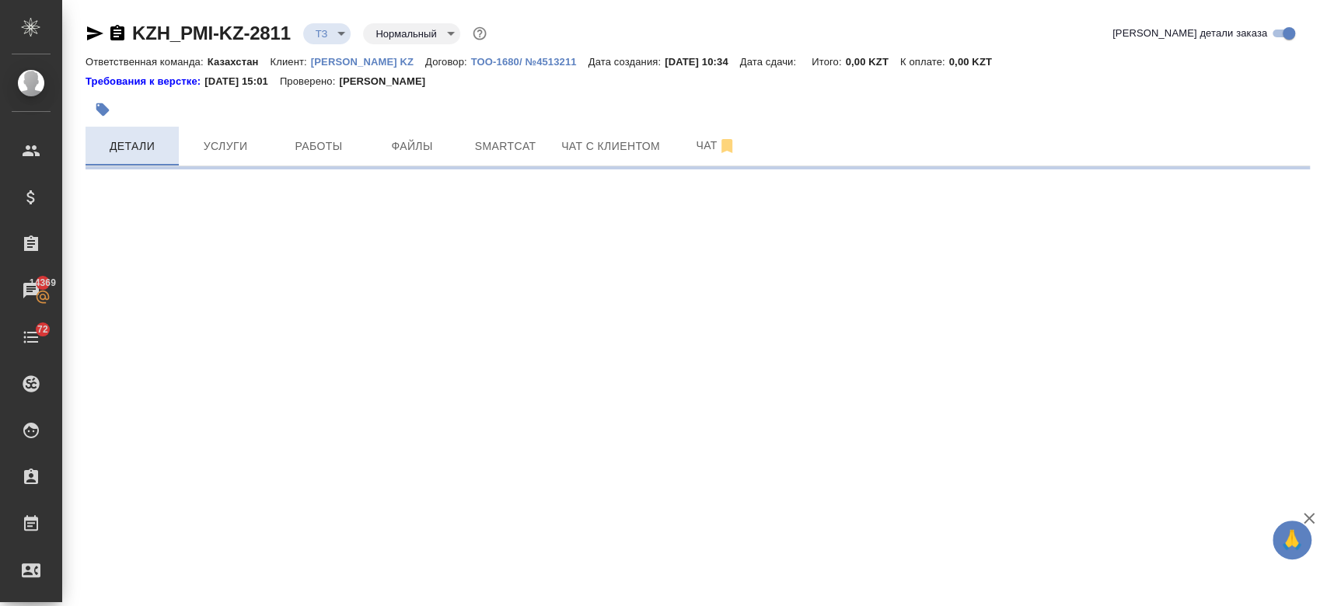
select select "RU"
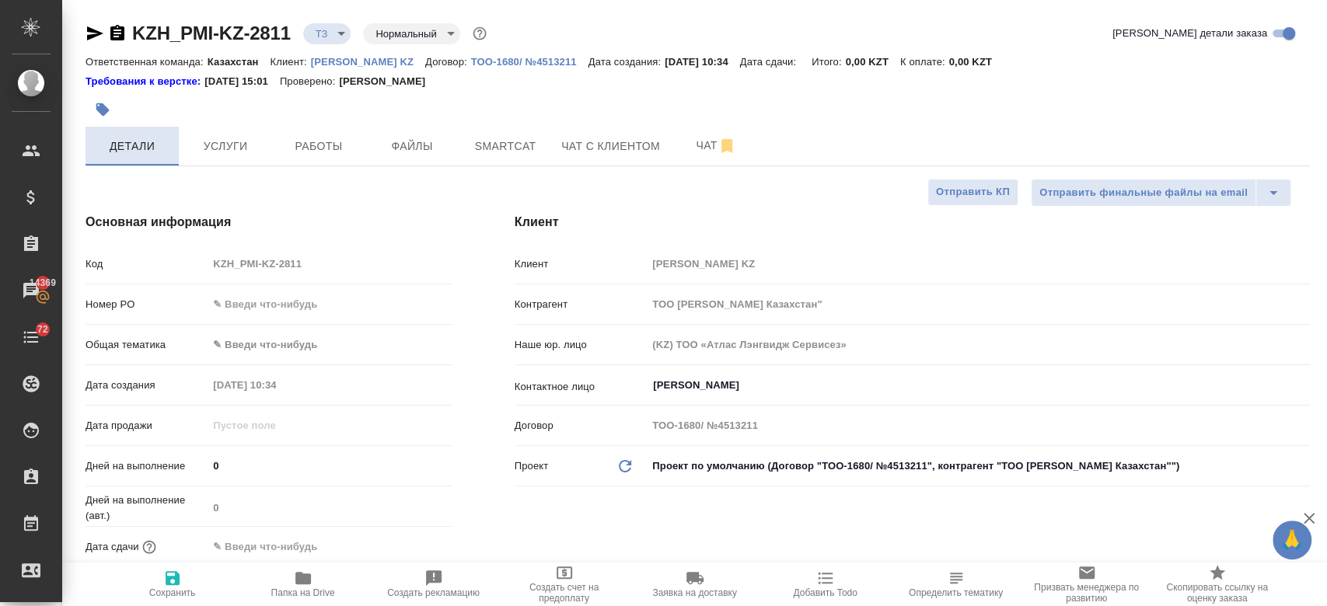
type textarea "x"
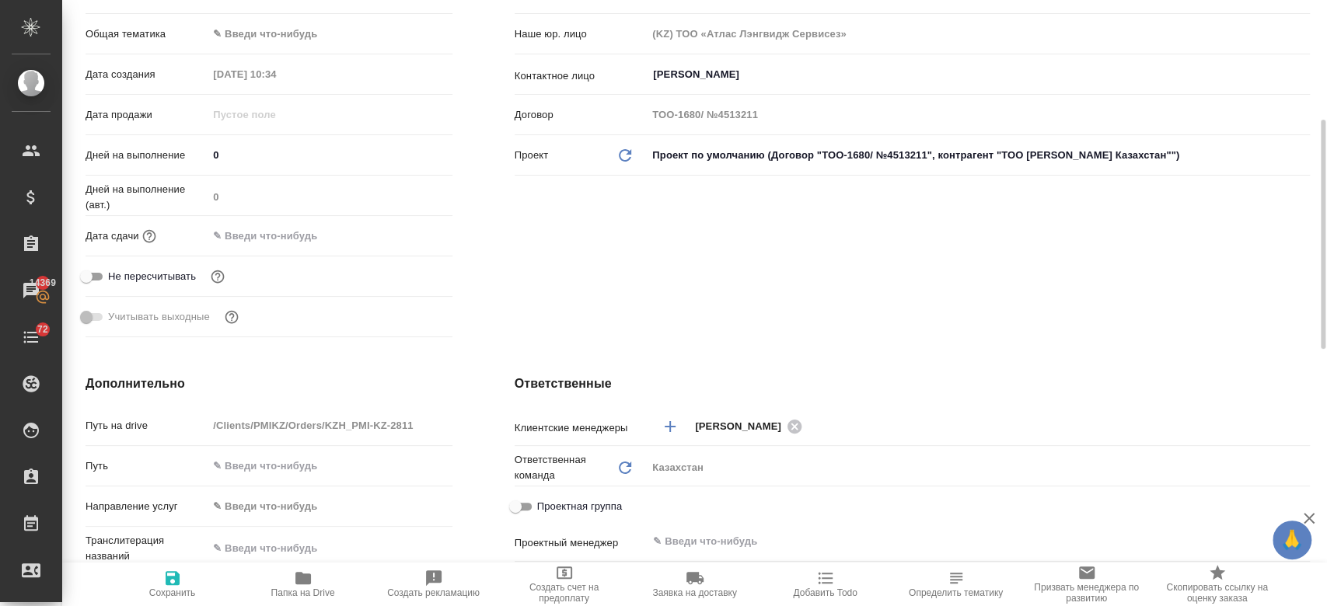
scroll to position [312, 0]
type textarea "x"
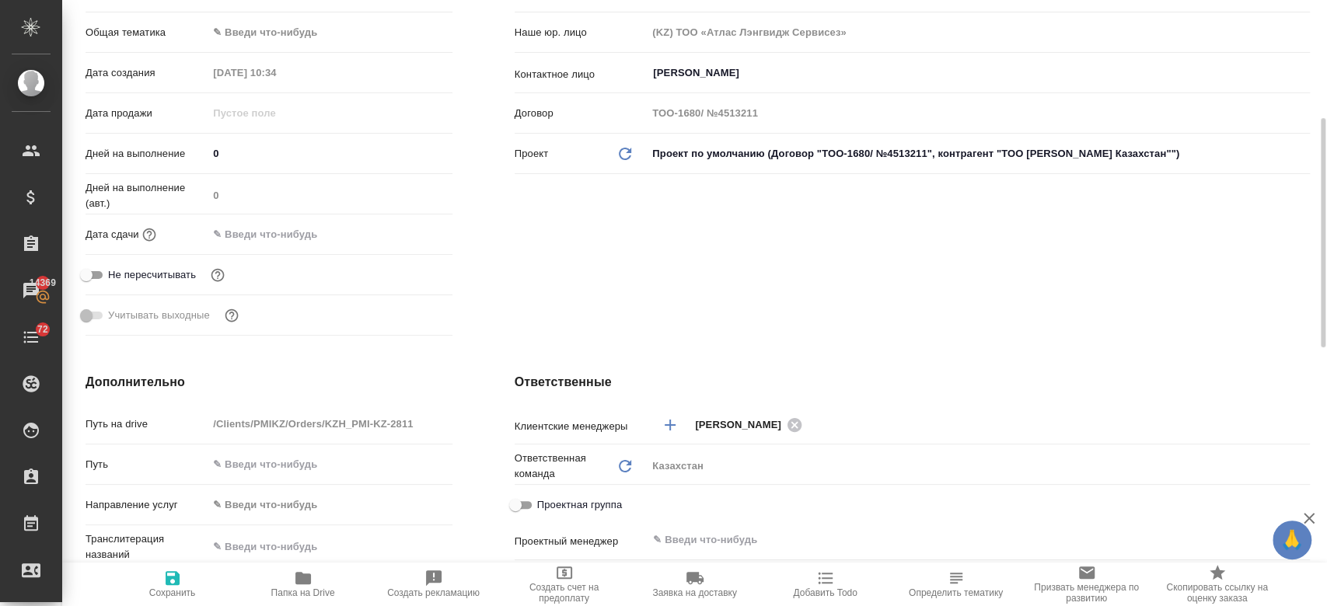
type textarea "x"
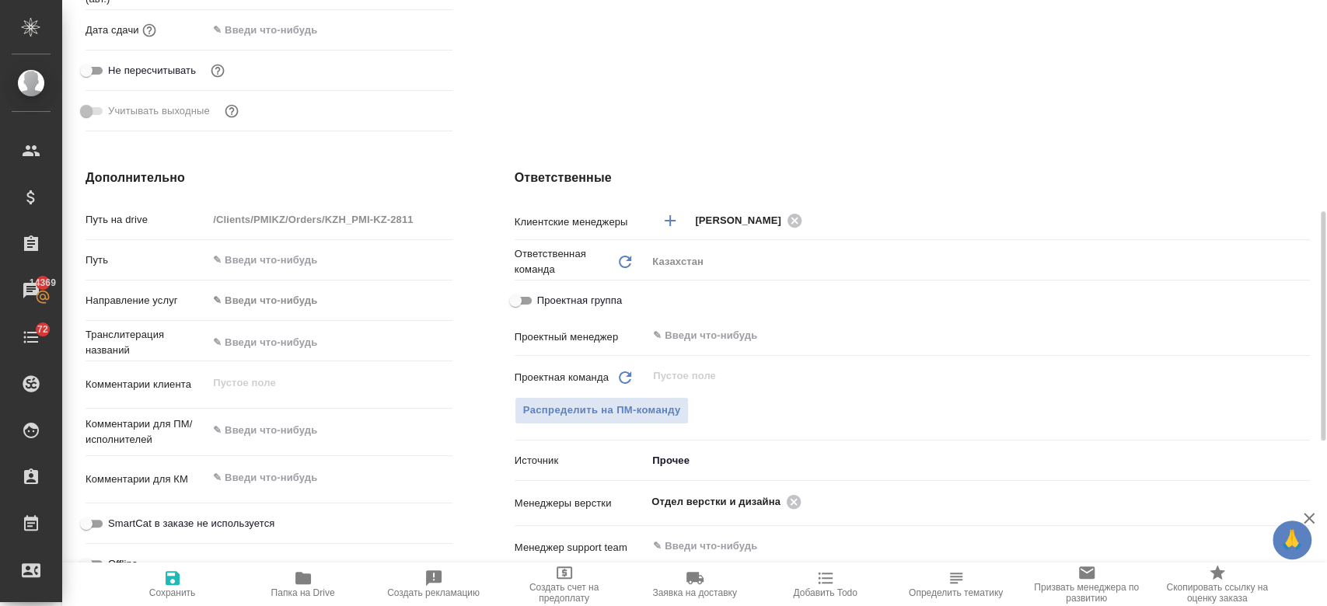
scroll to position [535, 0]
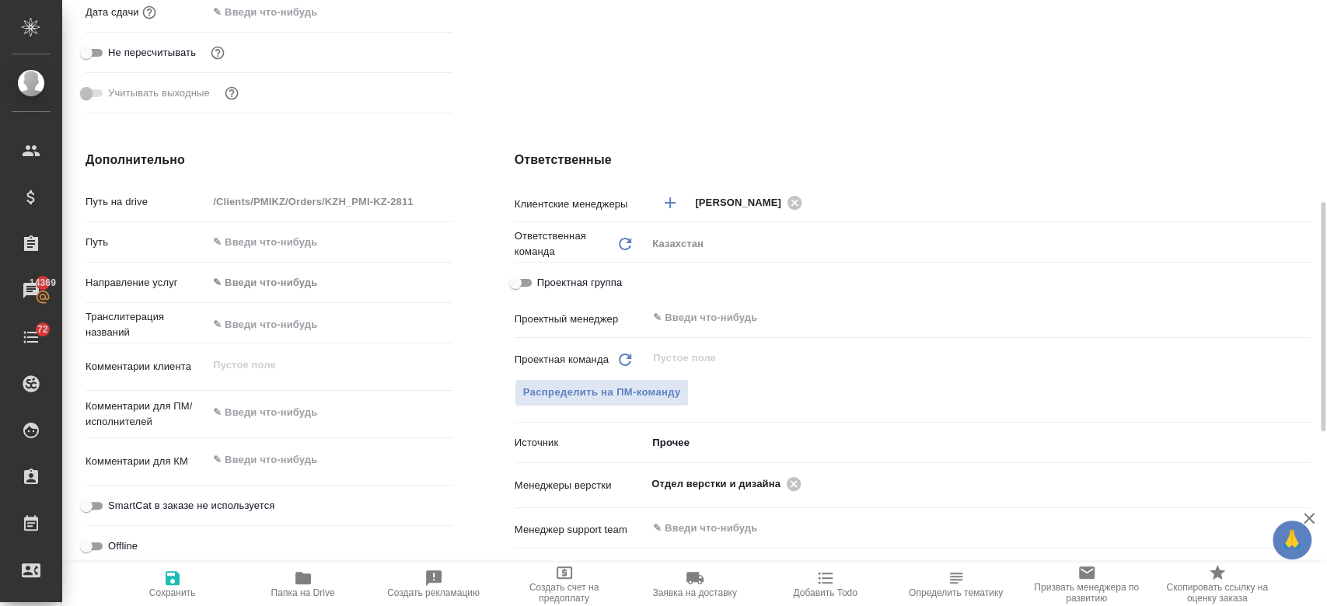
type textarea "x"
click at [271, 403] on textarea at bounding box center [329, 413] width 243 height 26
type textarea "пере"
type textarea "x"
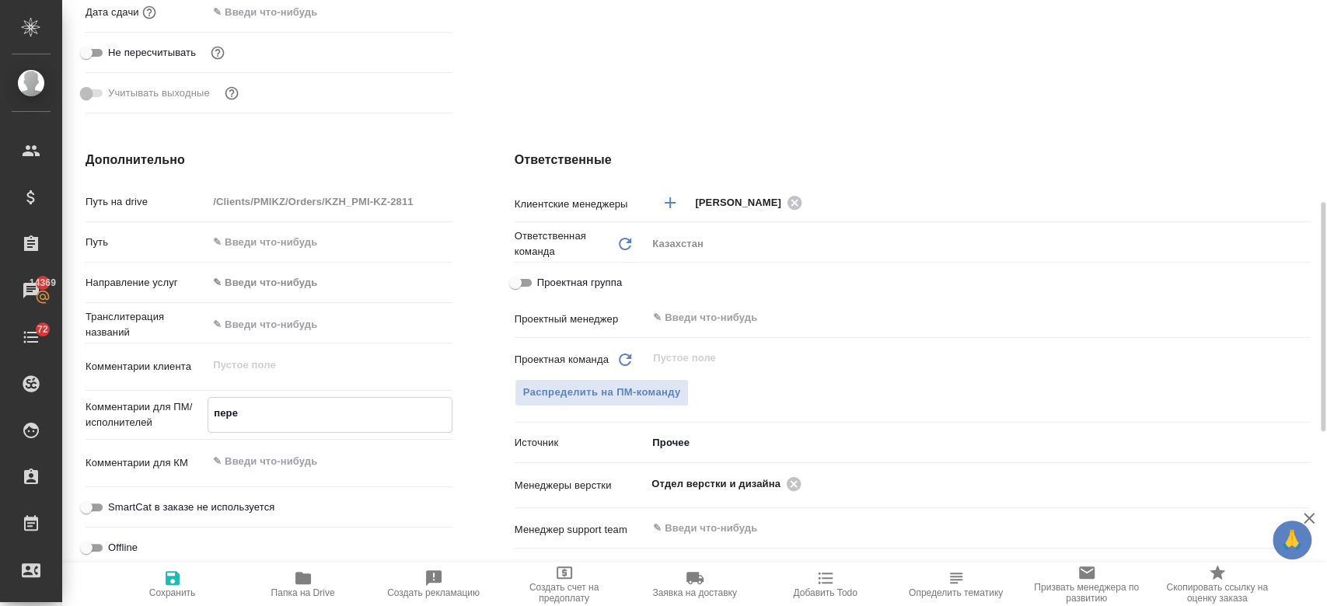
type textarea "x"
type textarea "перев"
type textarea "x"
type textarea "перево"
type textarea "x"
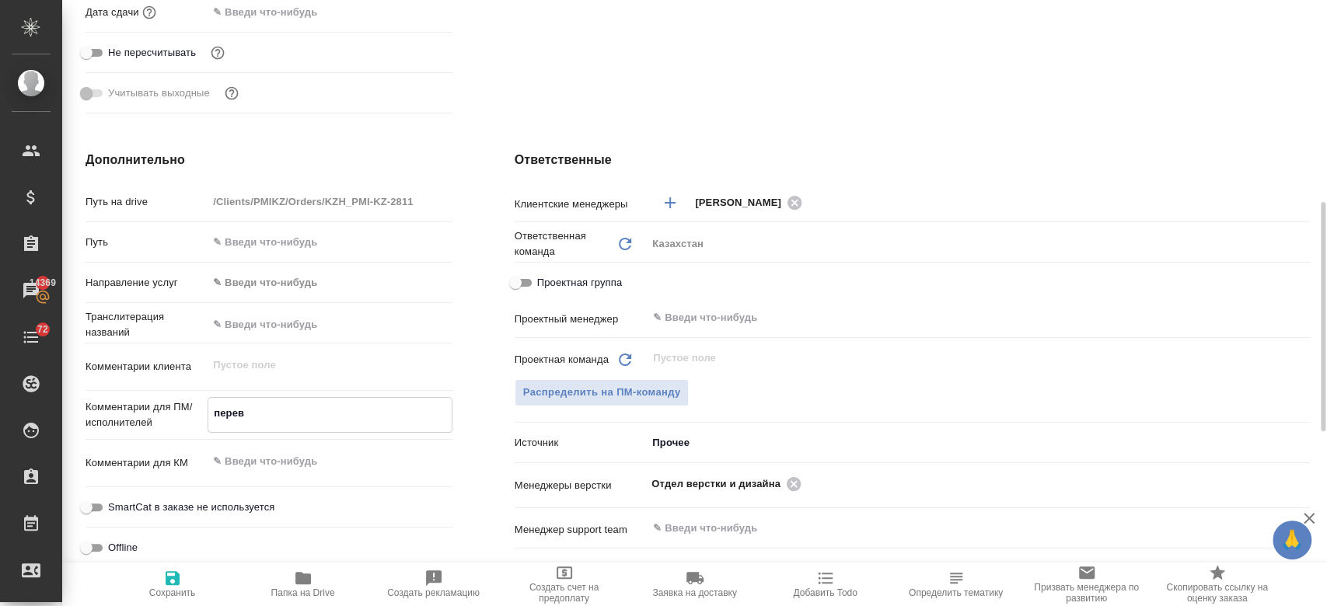
type textarea "x"
type textarea "перевод"
type textarea "x"
type textarea "перевод"
type textarea "x"
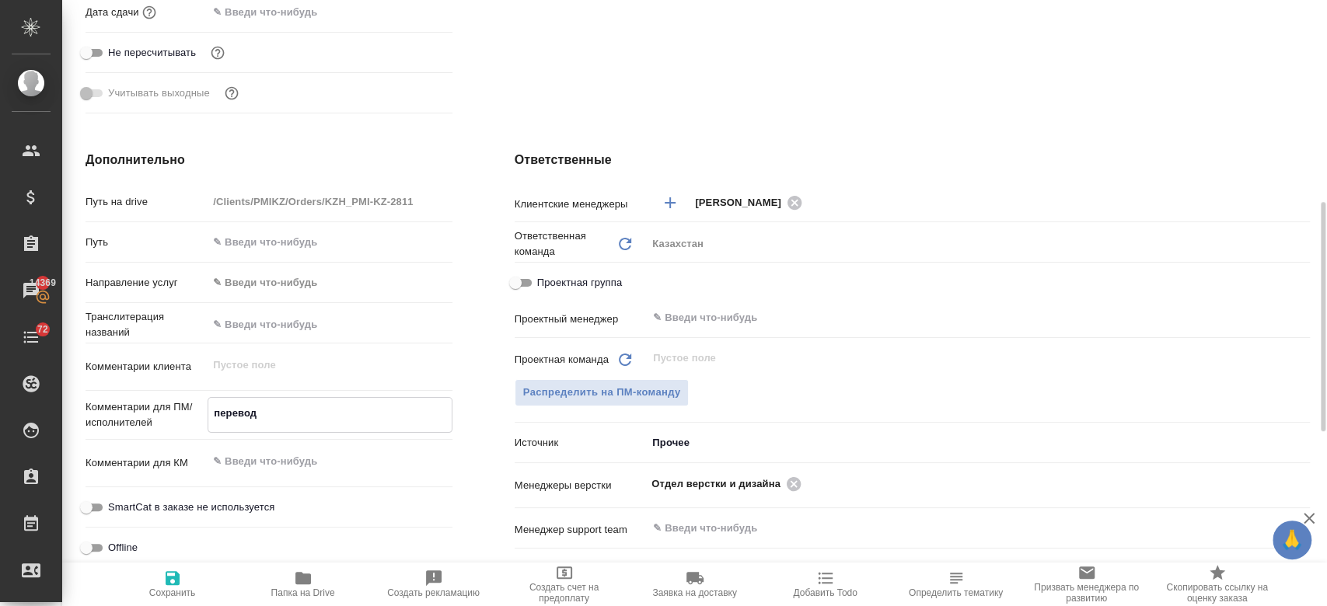
type textarea "x"
type textarea "перевод н"
type textarea "x"
type textarea "перевод на"
type textarea "x"
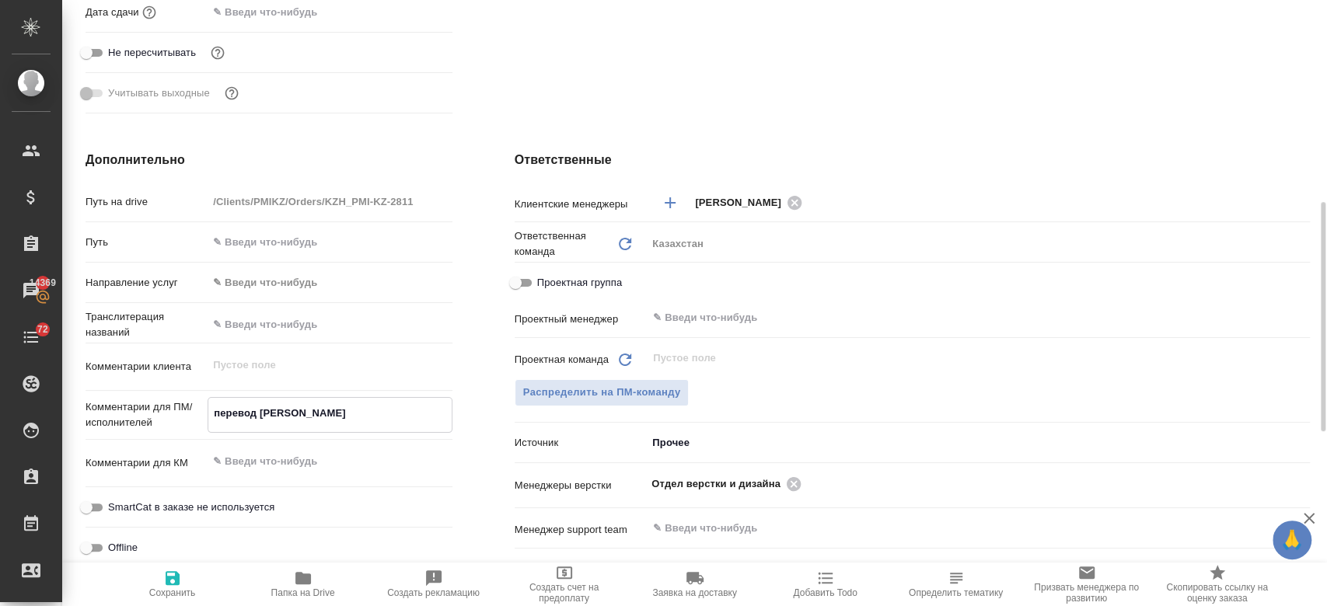
type textarea "x"
type textarea "перевод на к"
type textarea "x"
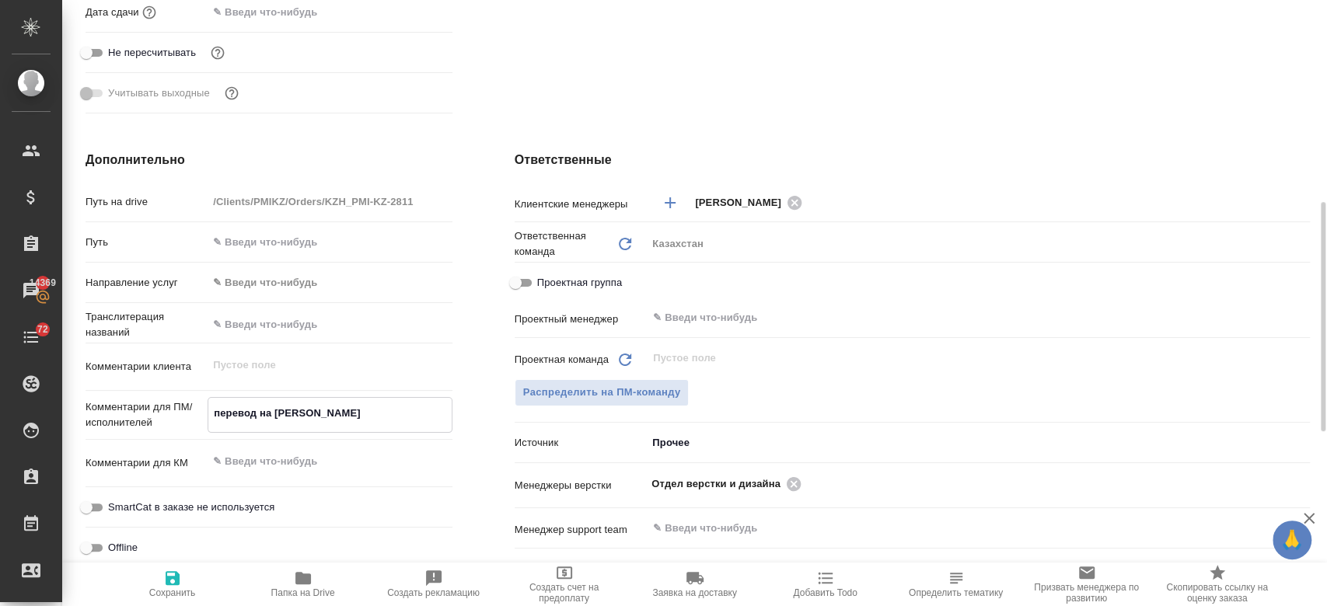
type textarea "перевод на ка"
type textarea "x"
type textarea "перевод на каз"
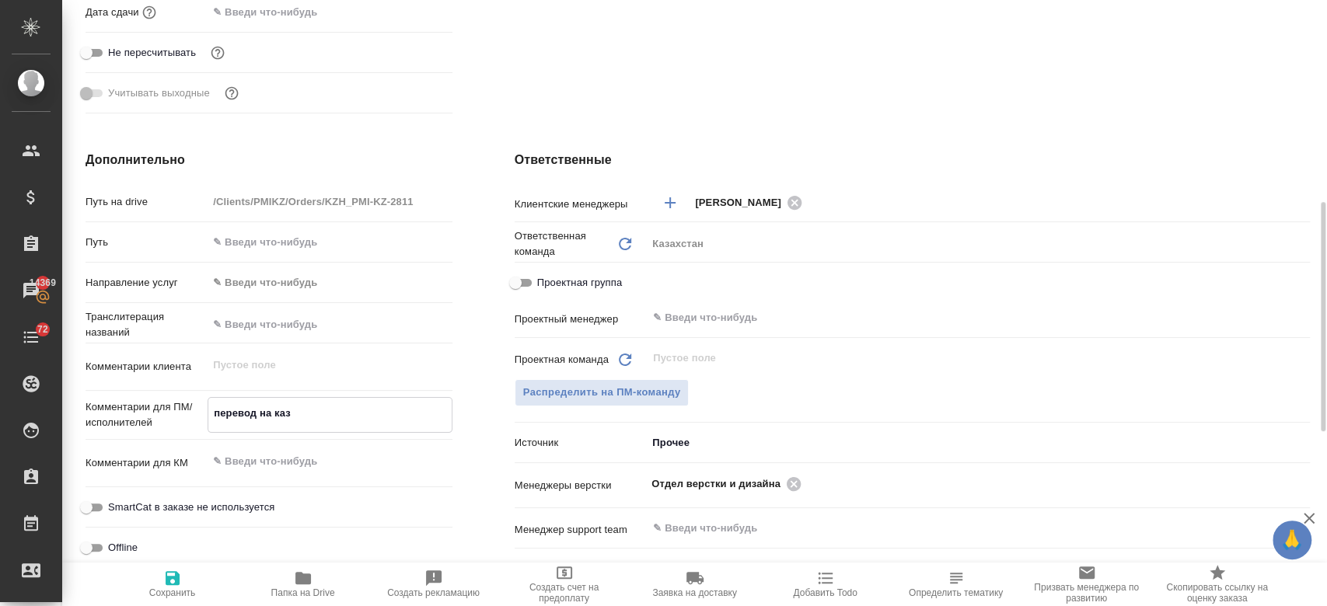
type textarea "x"
type textarea "перевод на каз."
type textarea "x"
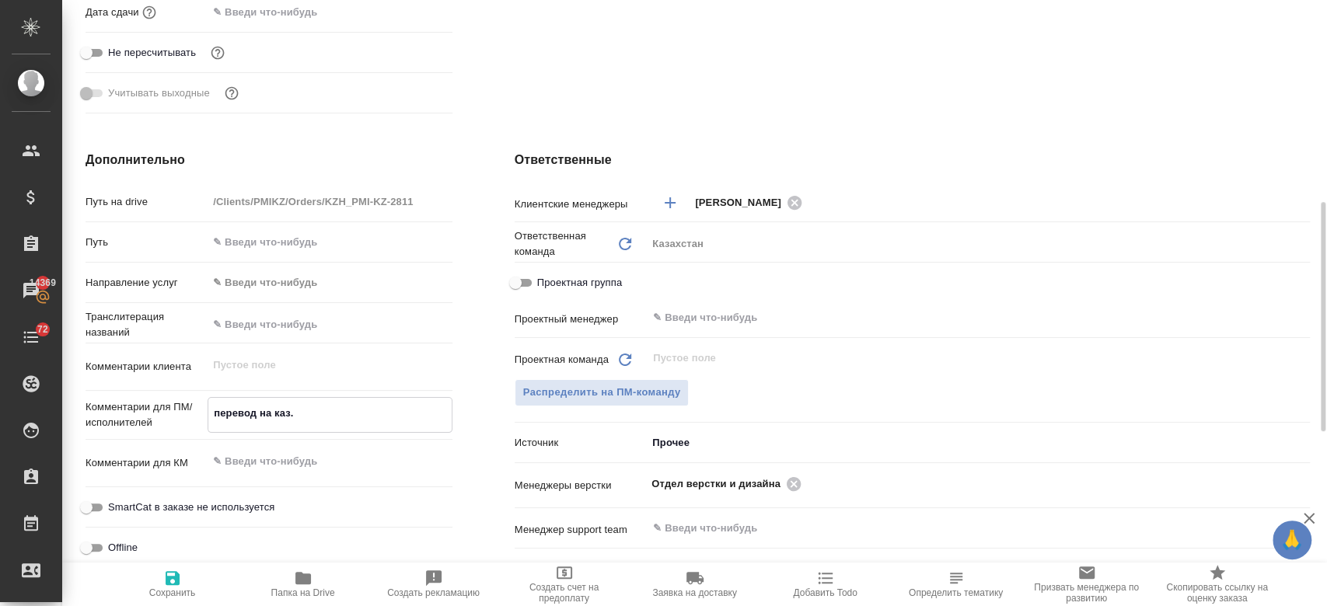
type textarea "перевод на каз."
type textarea "x"
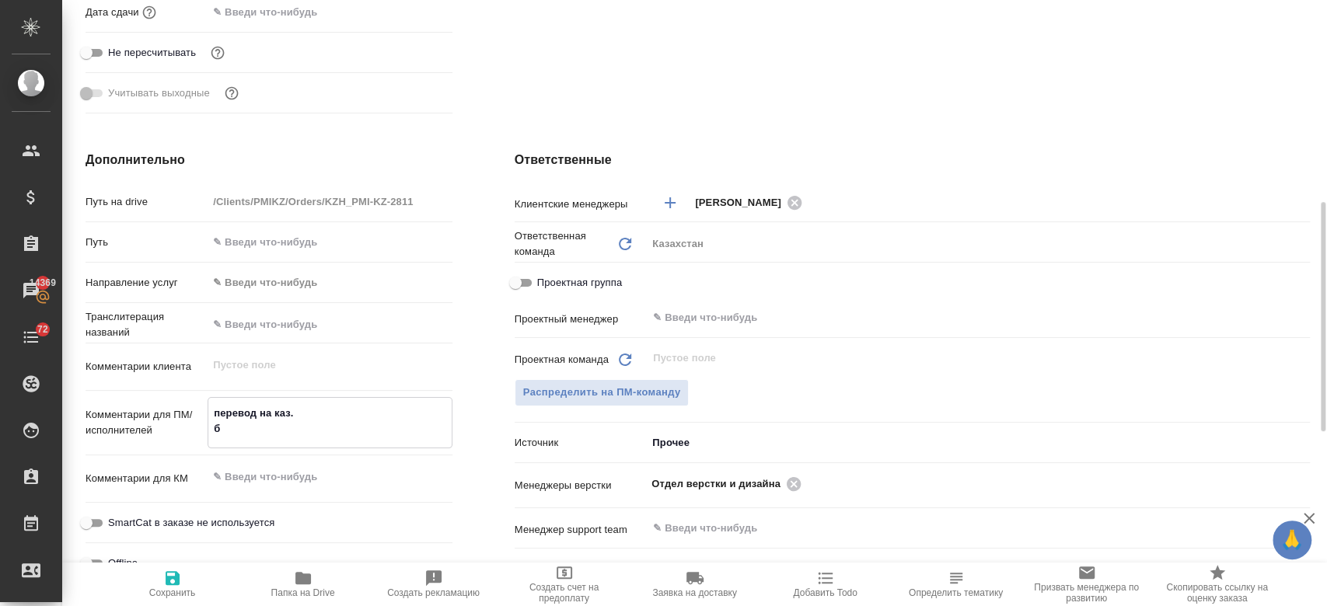
type textarea "перевод на каз. бе"
type textarea "x"
type textarea "перевод на каз. без"
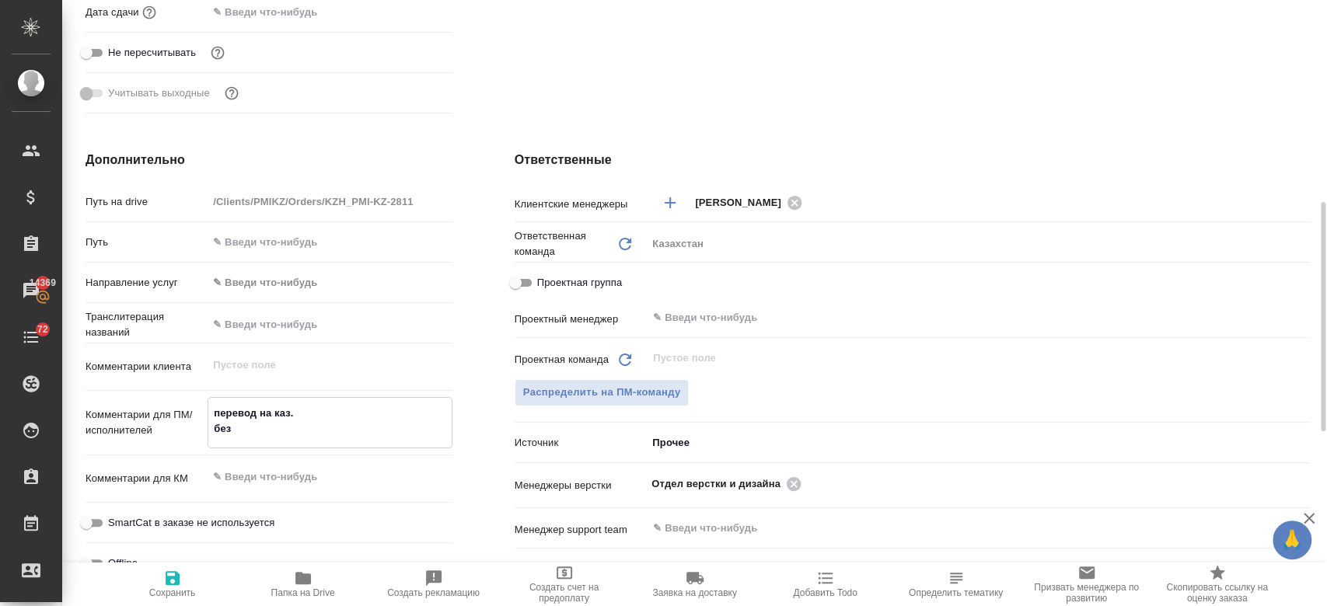
type textarea "x"
type textarea "перевод на каз. без ф"
type textarea "x"
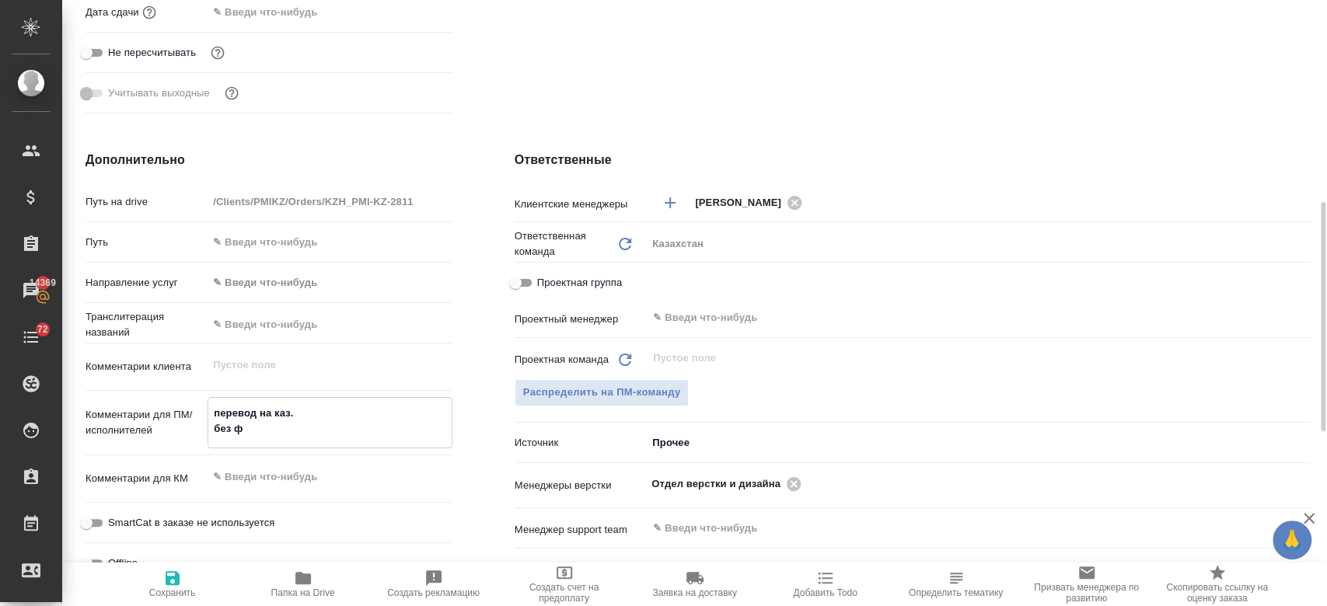
type textarea "перевод на каз. без фо"
type textarea "x"
type textarea "перевод на каз. без фор"
type textarea "x"
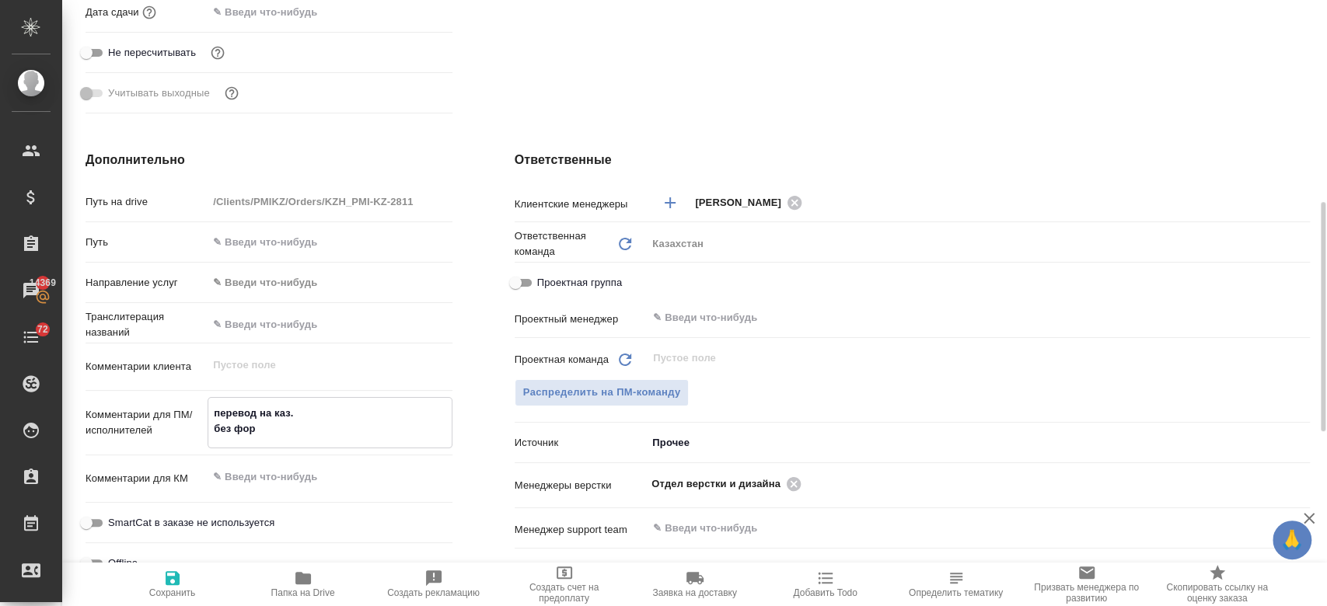
type textarea "x"
type textarea "перевод на каз. без форм"
type textarea "x"
type textarea "перевод на каз. без форма"
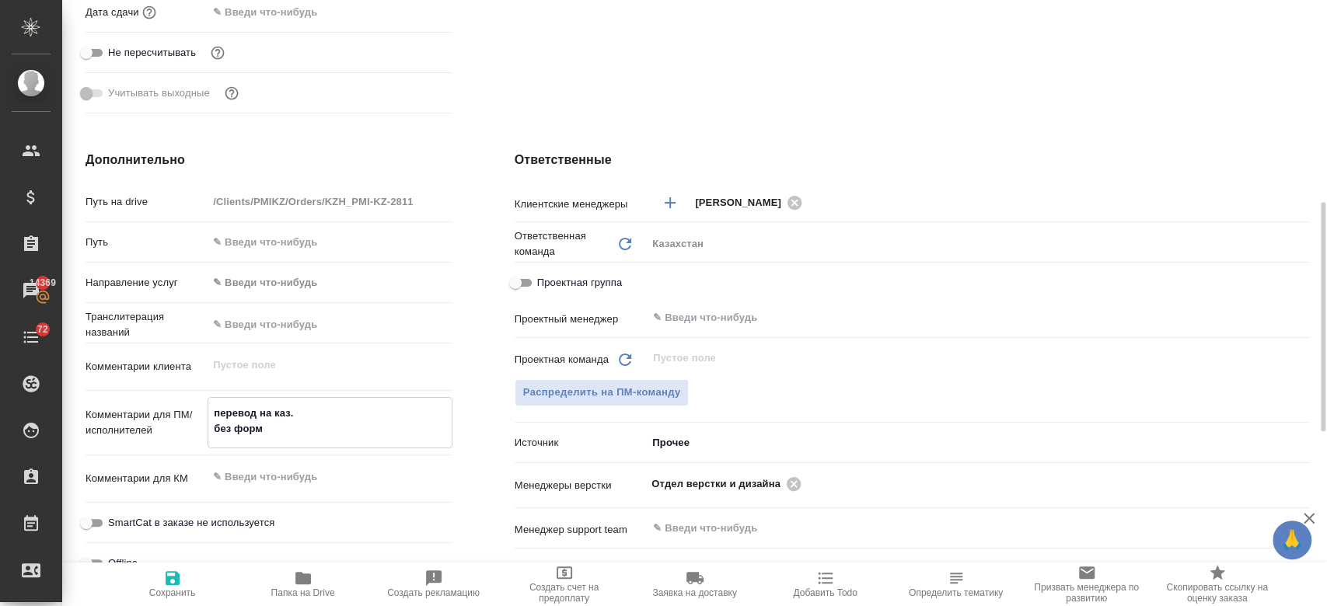
type textarea "x"
type textarea "перевод на каз. без формат"
type textarea "x"
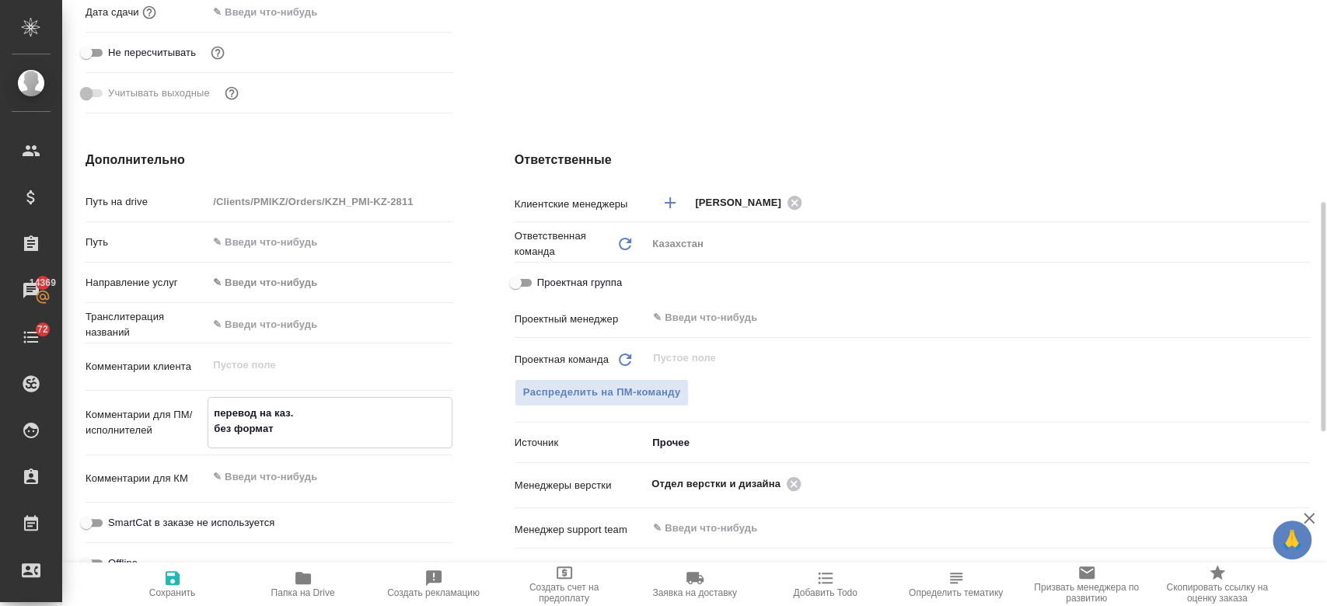
type textarea "x"
type textarea "перевод на каз. без формати"
type textarea "x"
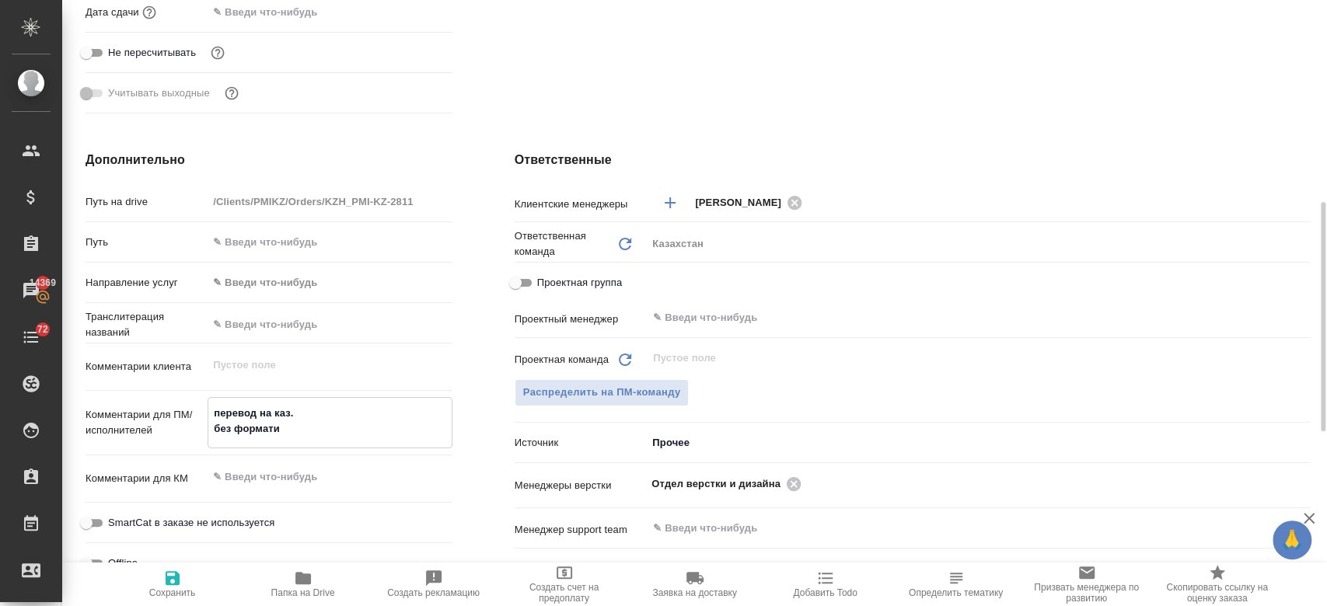
type textarea "перевод на каз. без форматир"
type textarea "x"
type textarea "перевод на каз. без форматир"
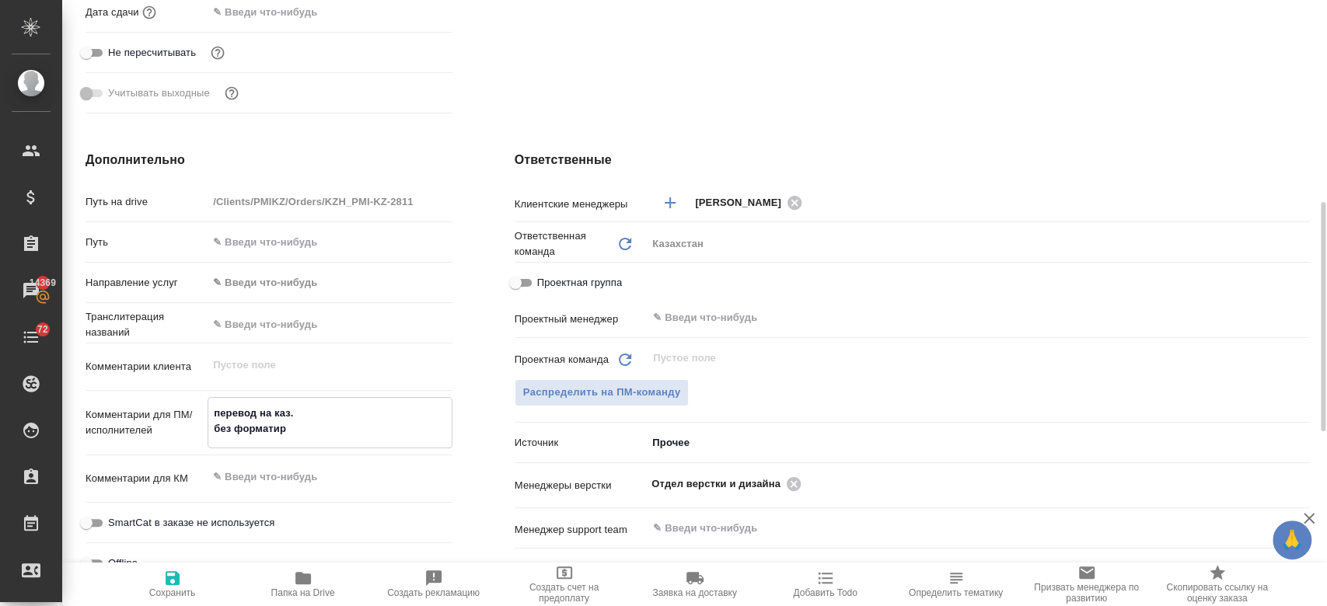
type textarea "x"
type textarea "перевод на каз. без форматир в"
type textarea "x"
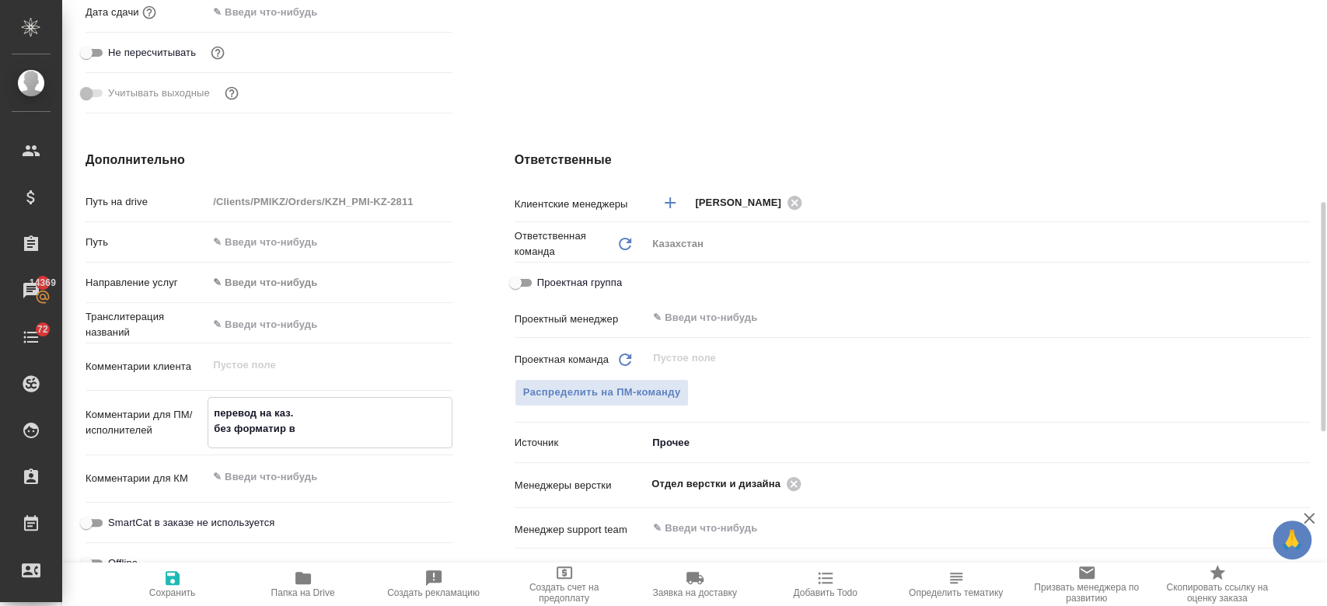
type textarea "перевод на каз. без форматир в"
type textarea "x"
type textarea "перевод на каз. без форматир в вор"
type textarea "x"
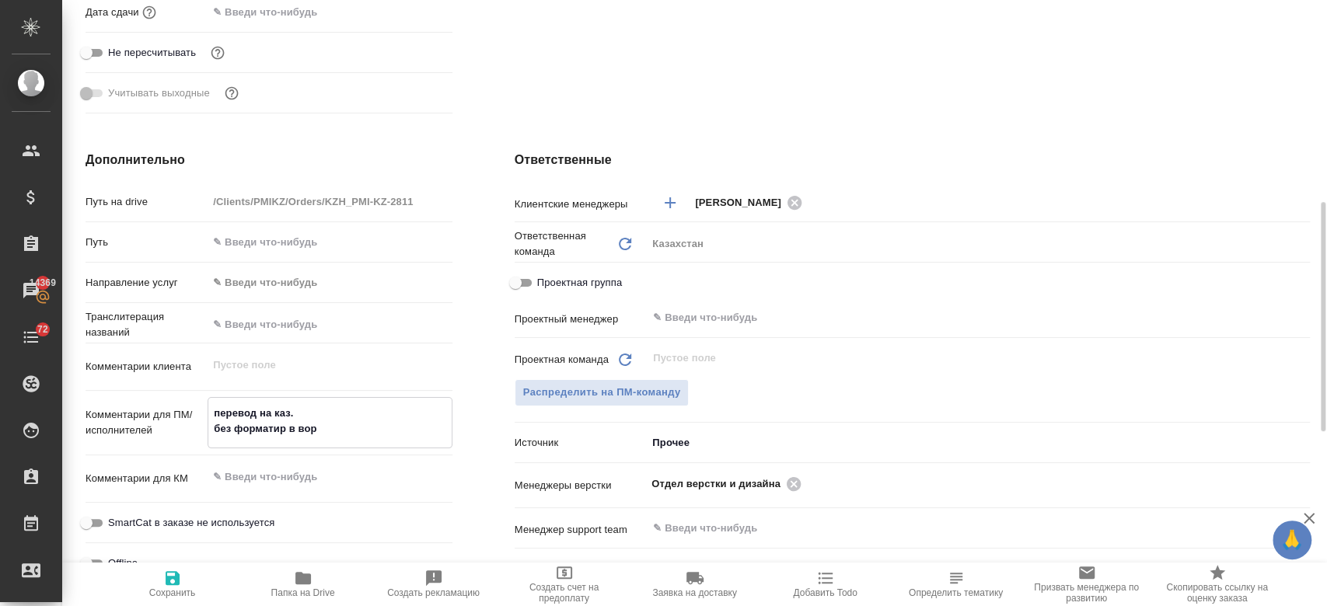
type textarea "x"
type textarea "перевод на каз. без форматир в ворд"
type textarea "x"
type textarea "перевод на каз. без форматир в ворде"
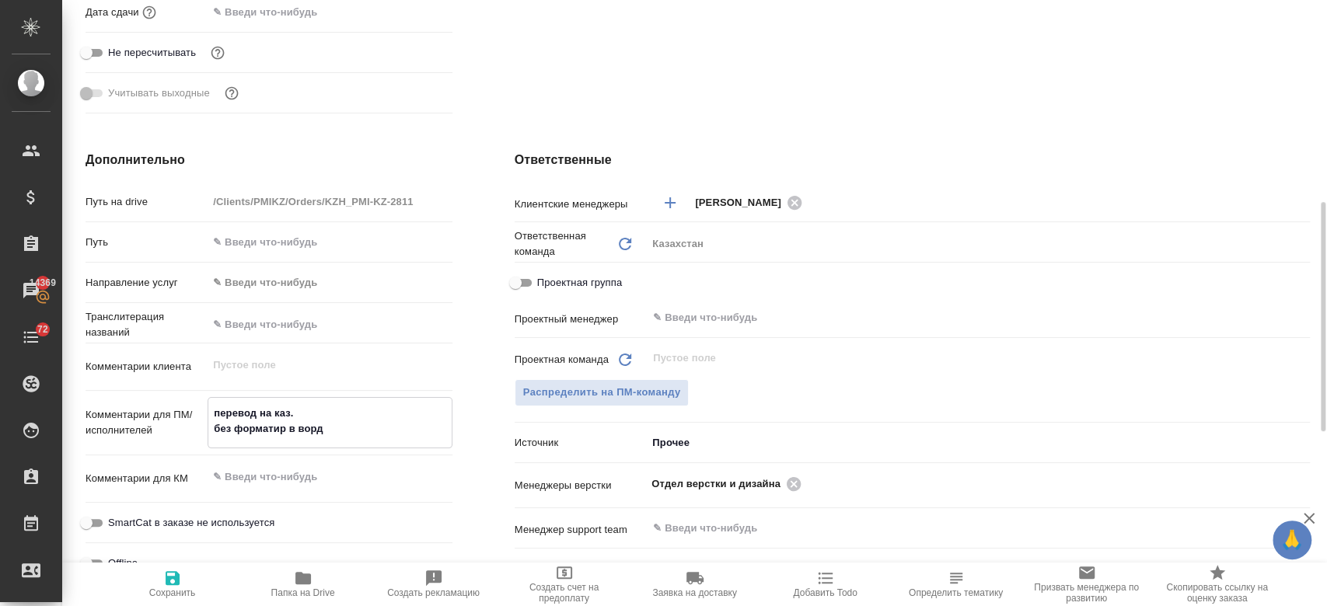
type textarea "x"
type textarea "перевод на каз. без форматир в ворде."
type textarea "x"
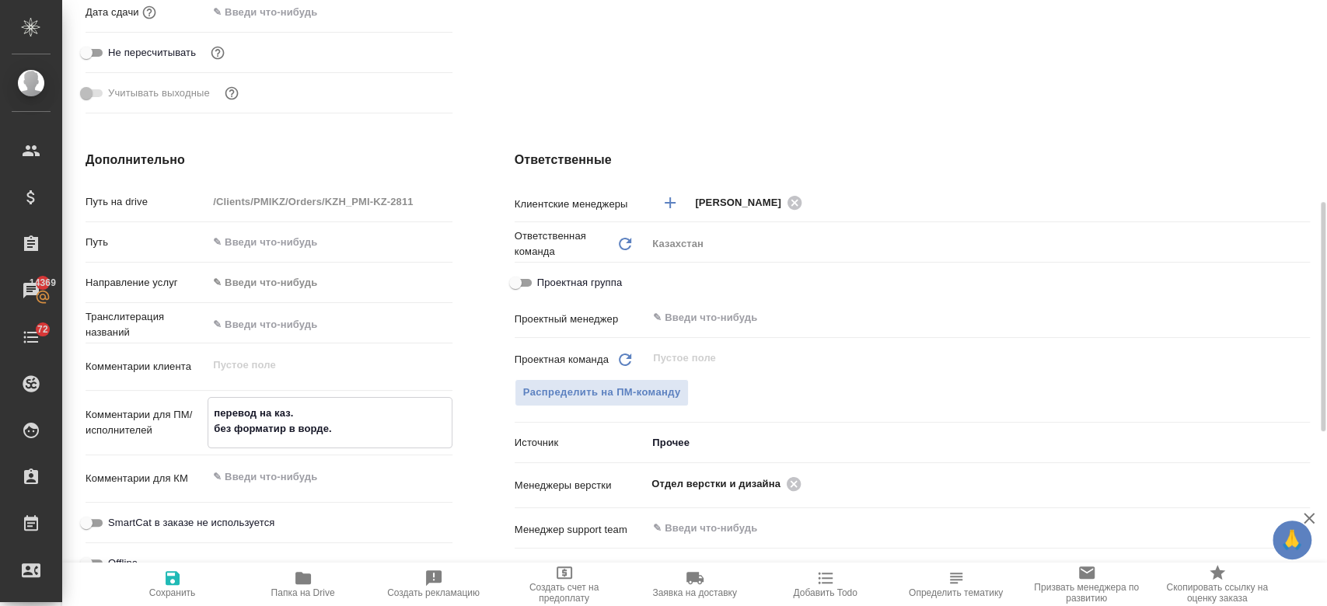
type textarea "x"
type textarea "перевод на каз. без форматир в ворде."
type textarea "x"
click at [163, 577] on icon "button" at bounding box center [172, 578] width 19 height 19
type textarea "x"
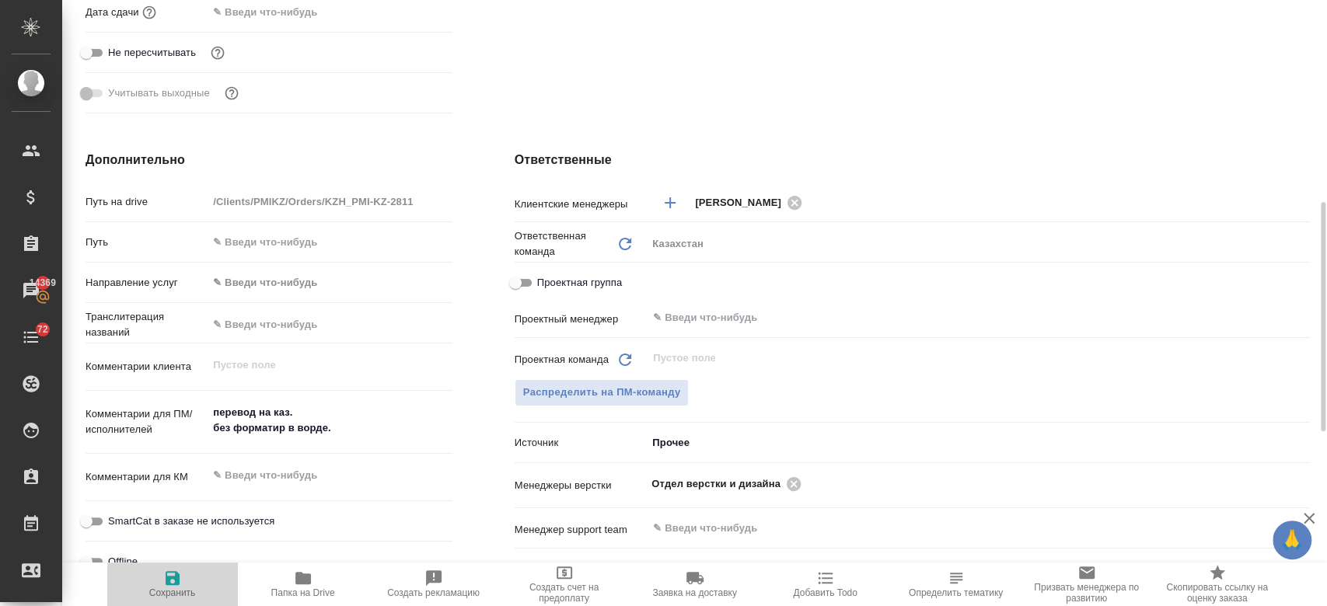
type textarea "x"
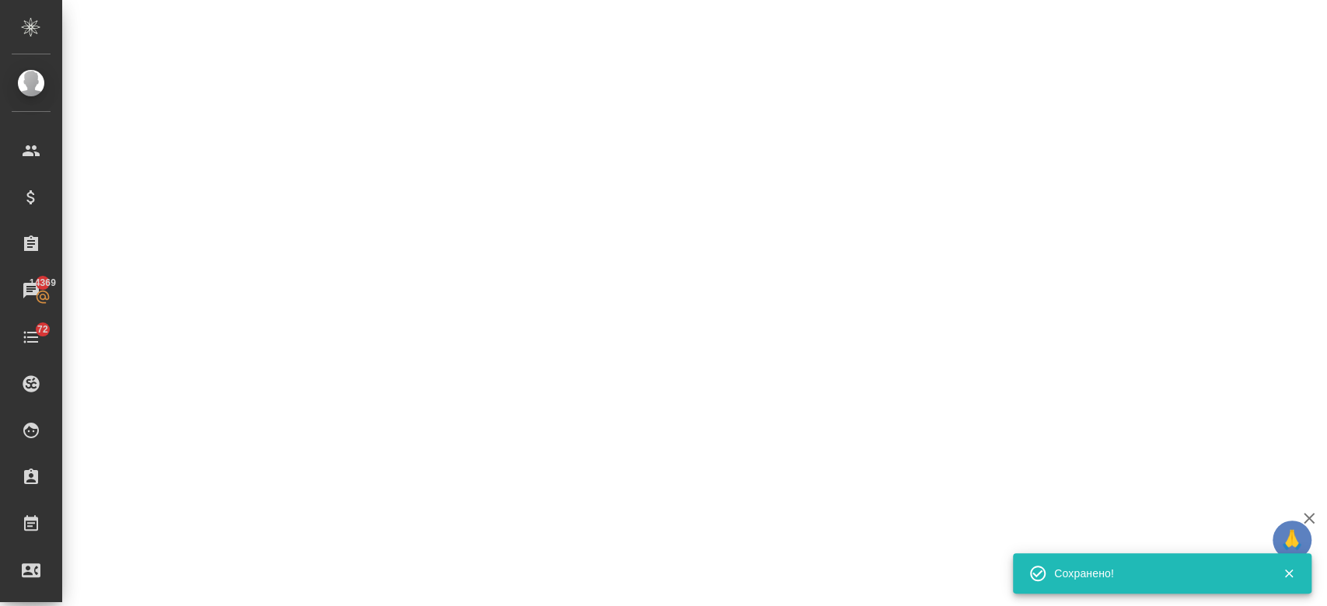
select select "RU"
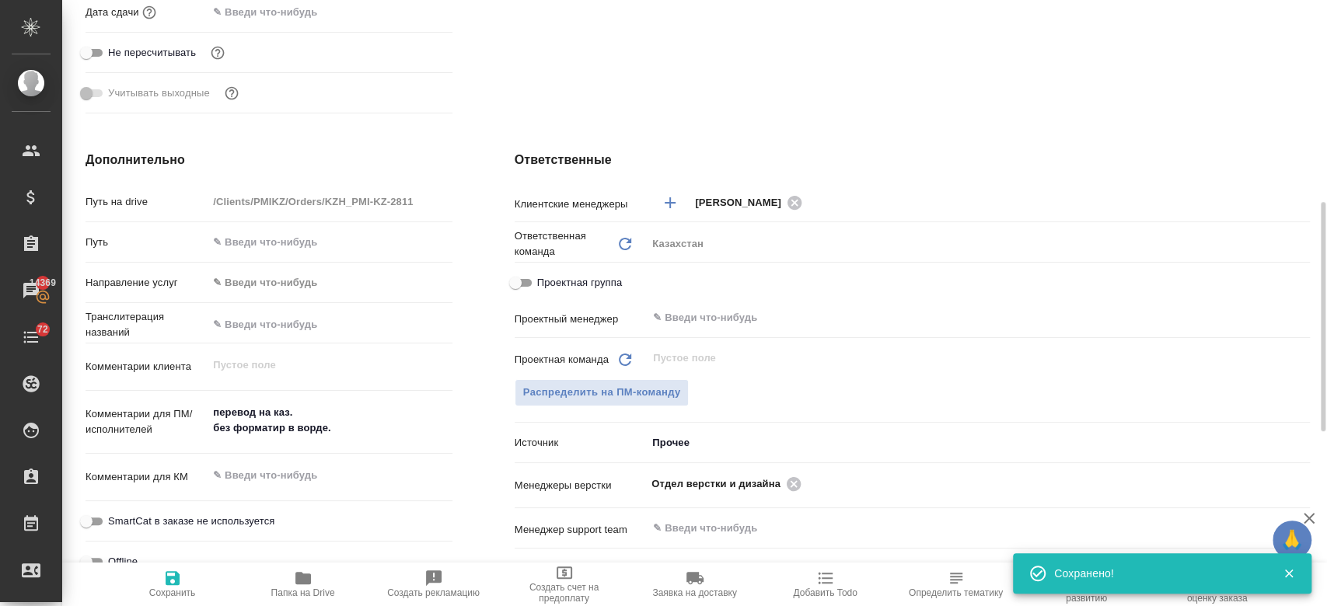
type textarea "x"
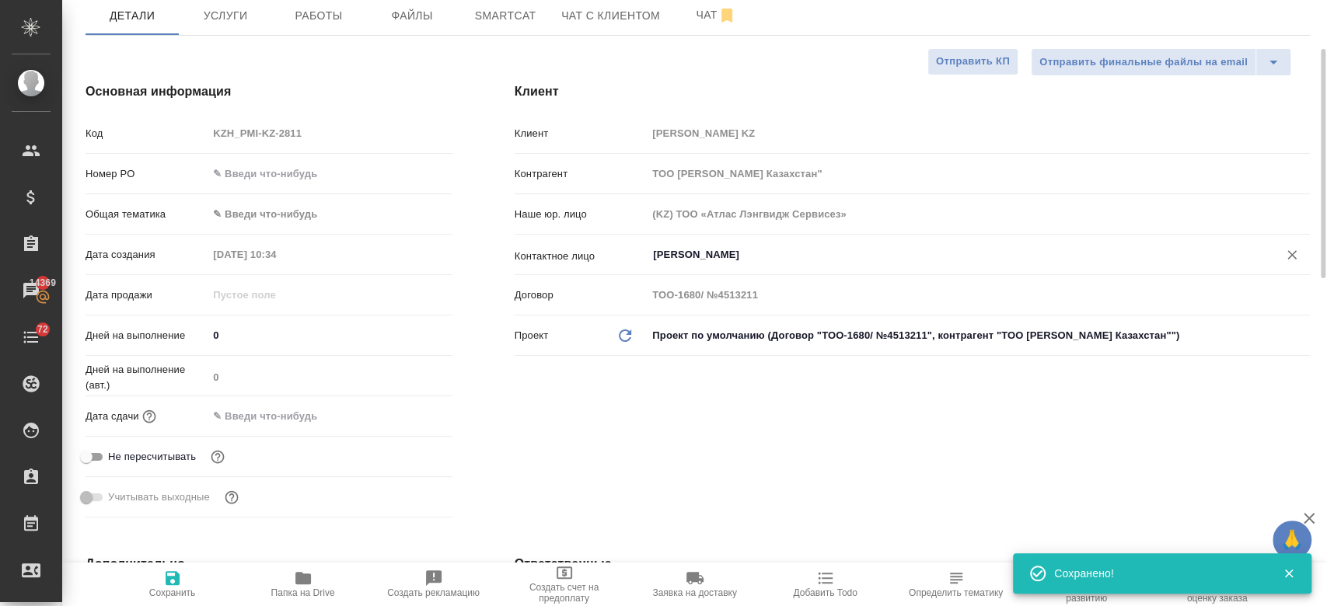
scroll to position [130, 0]
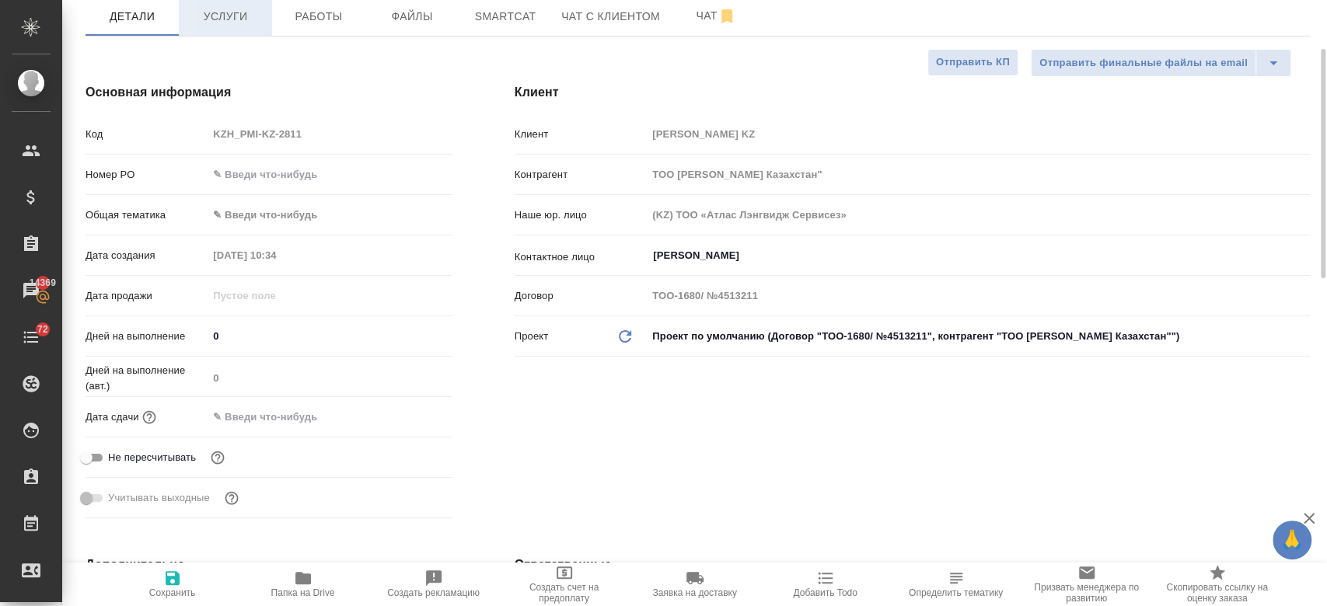
type textarea "x"
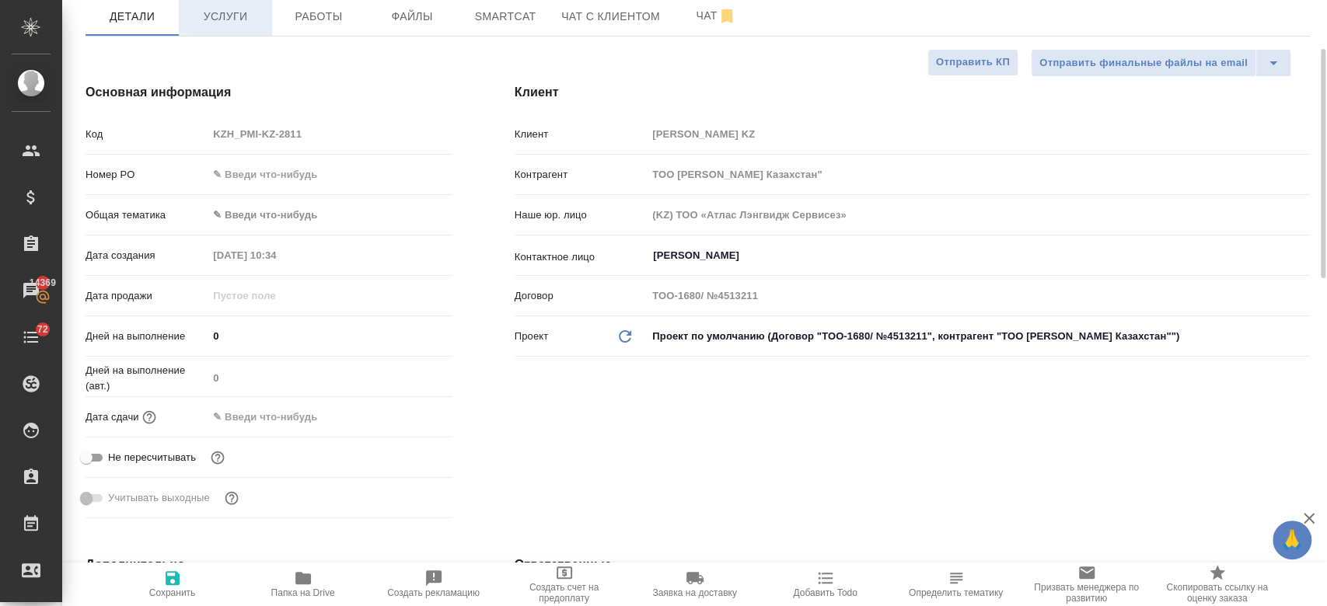
type textarea "x"
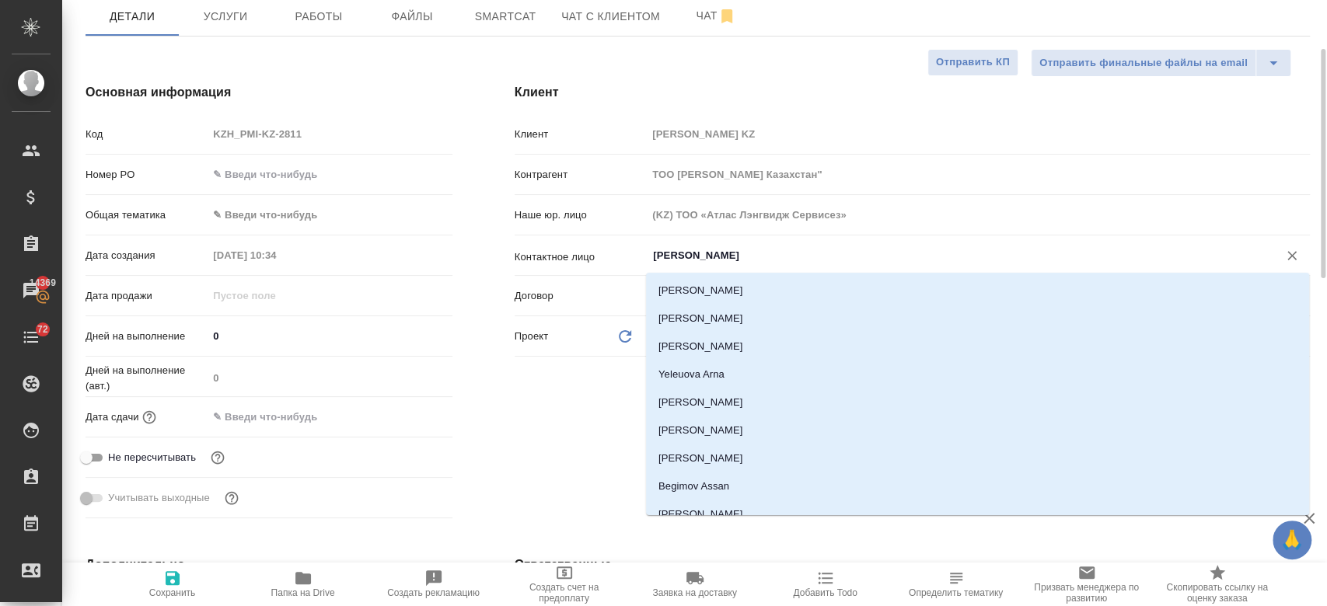
click at [697, 259] on input "[PERSON_NAME]" at bounding box center [952, 255] width 602 height 19
type textarea "x"
type input "n"
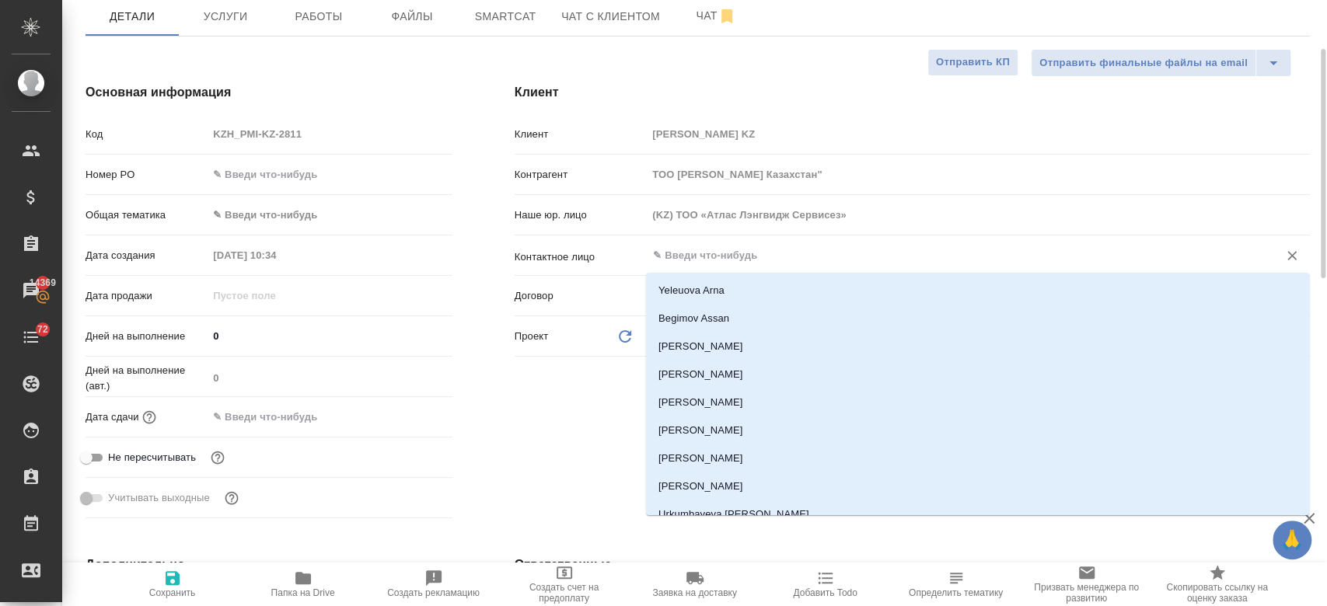
type textarea "x"
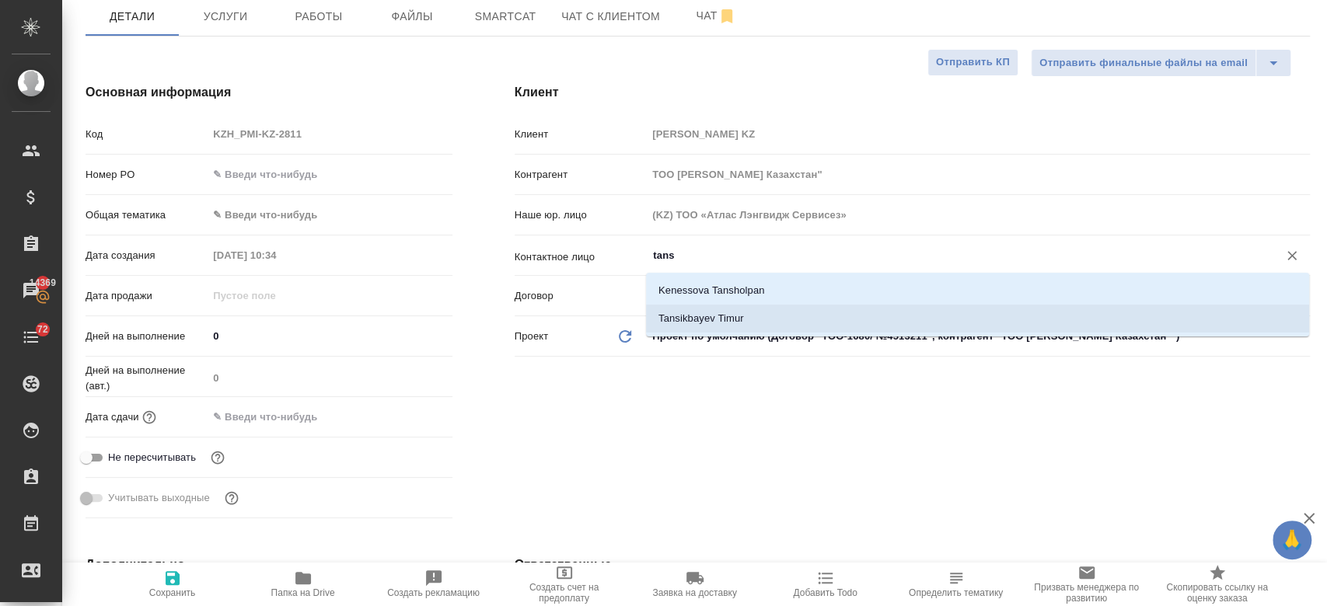
click at [715, 316] on li "Tansikbayev Timur" at bounding box center [977, 319] width 663 height 28
type input "Tansikbayev Timur"
type textarea "x"
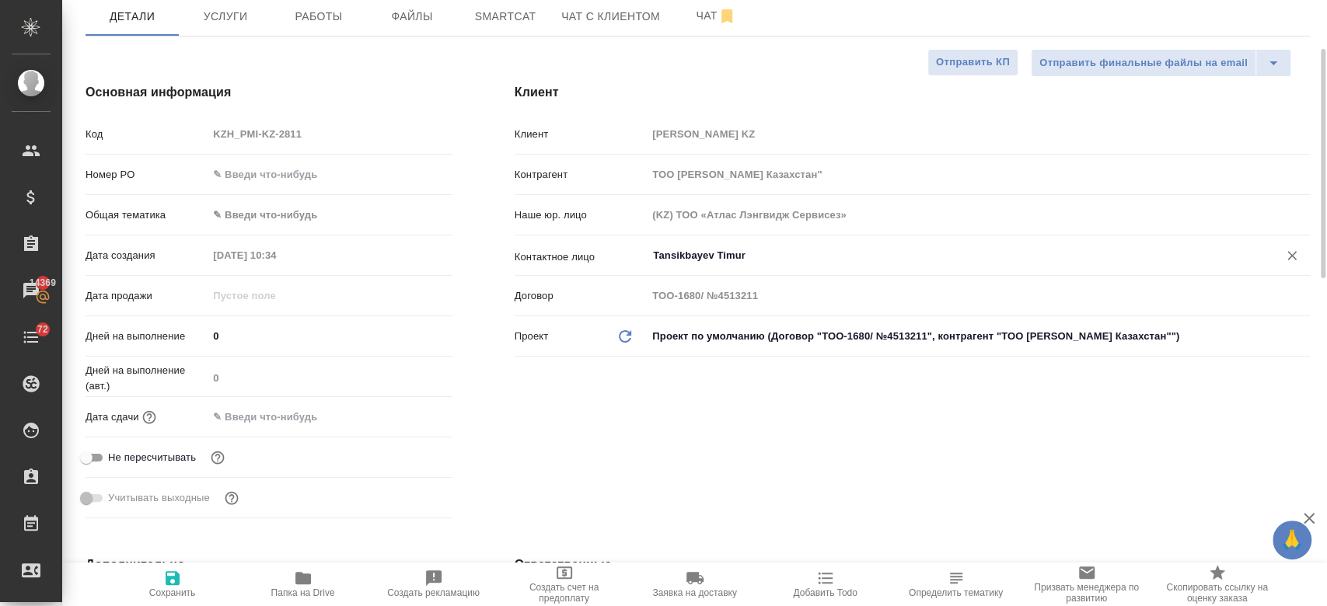
type input "Tansikbayev Timur"
click at [173, 588] on span "Сохранить" at bounding box center [172, 593] width 47 height 11
type textarea "x"
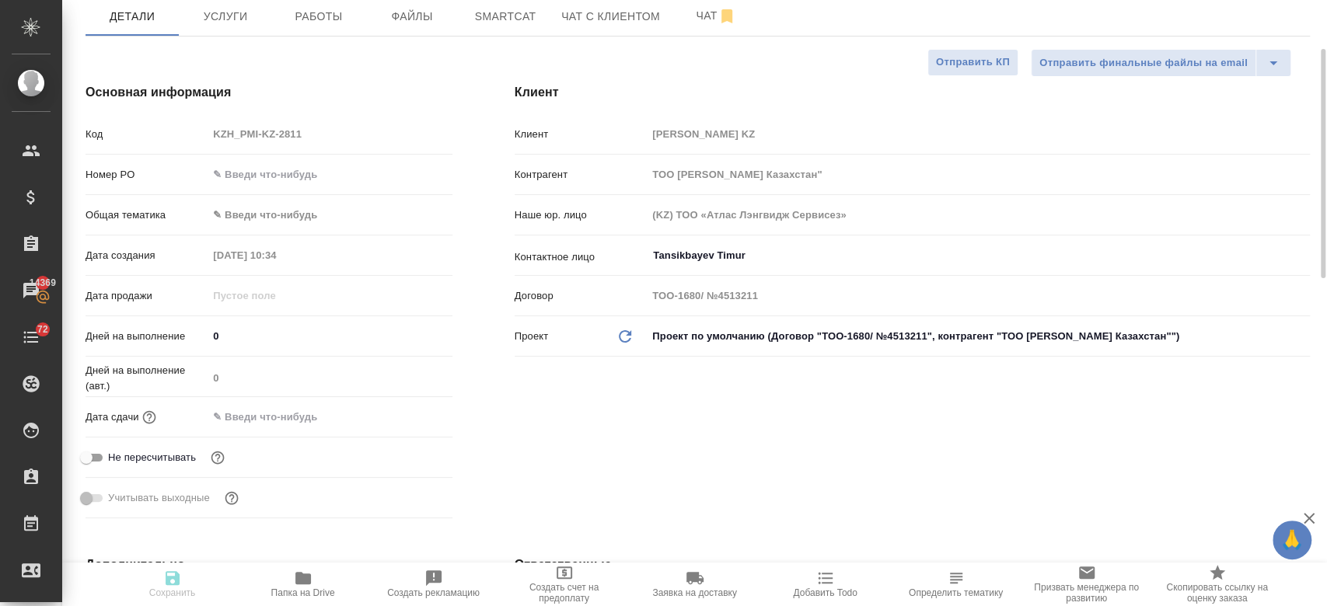
type textarea "x"
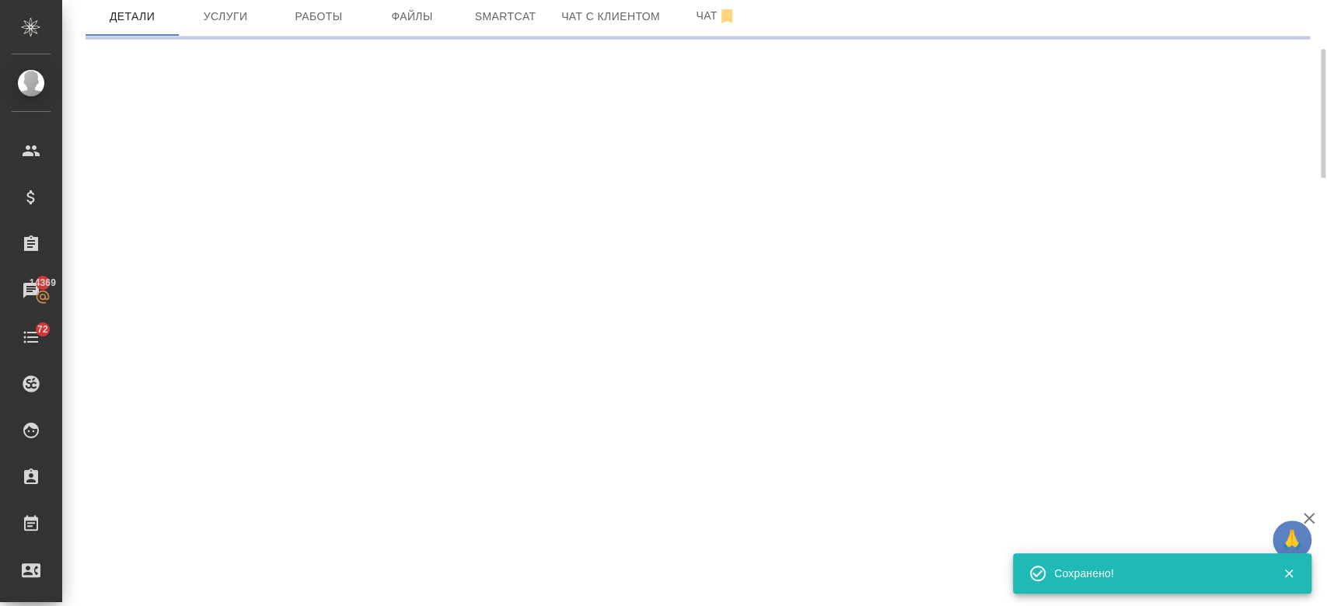
select select "RU"
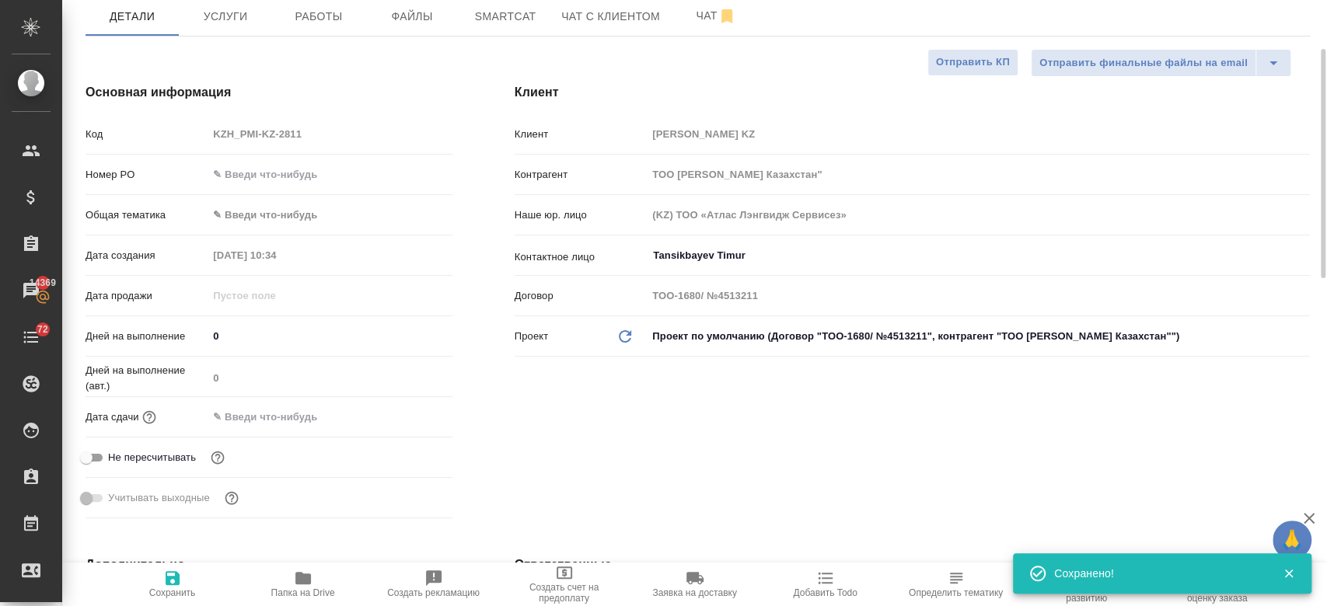
type textarea "x"
click at [228, 31] on button "Услуги" at bounding box center [225, 16] width 93 height 39
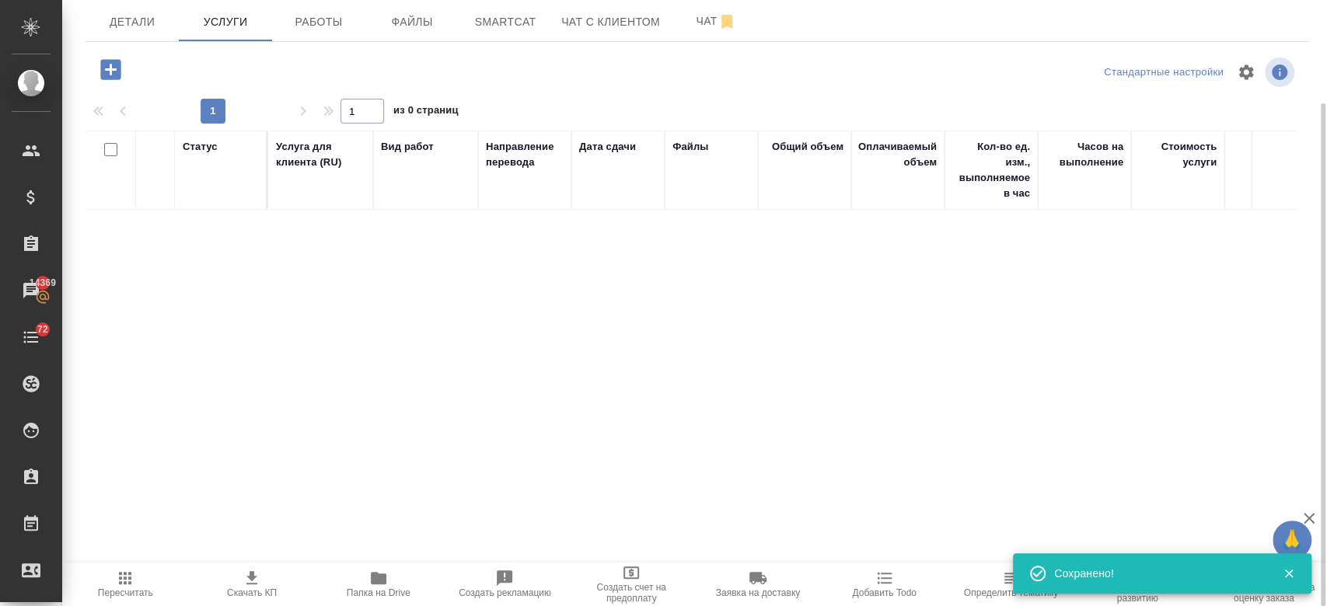
scroll to position [124, 0]
click at [112, 72] on icon "button" at bounding box center [110, 69] width 20 height 20
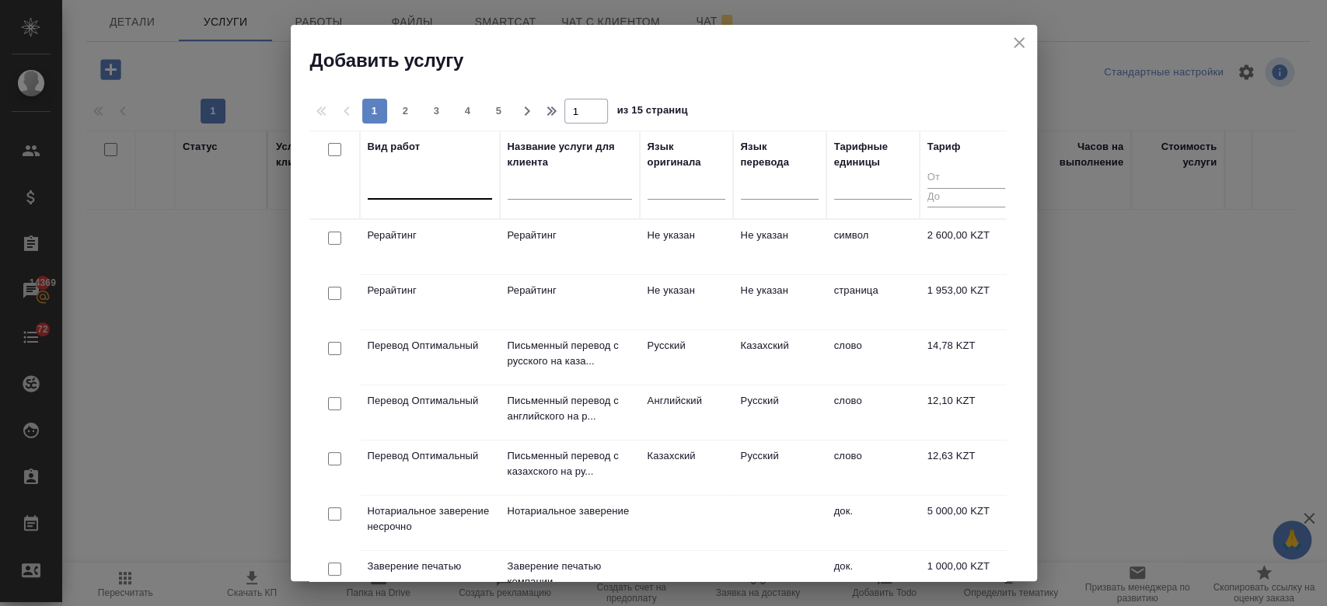
click at [441, 187] on div at bounding box center [430, 184] width 124 height 23
type input "j"
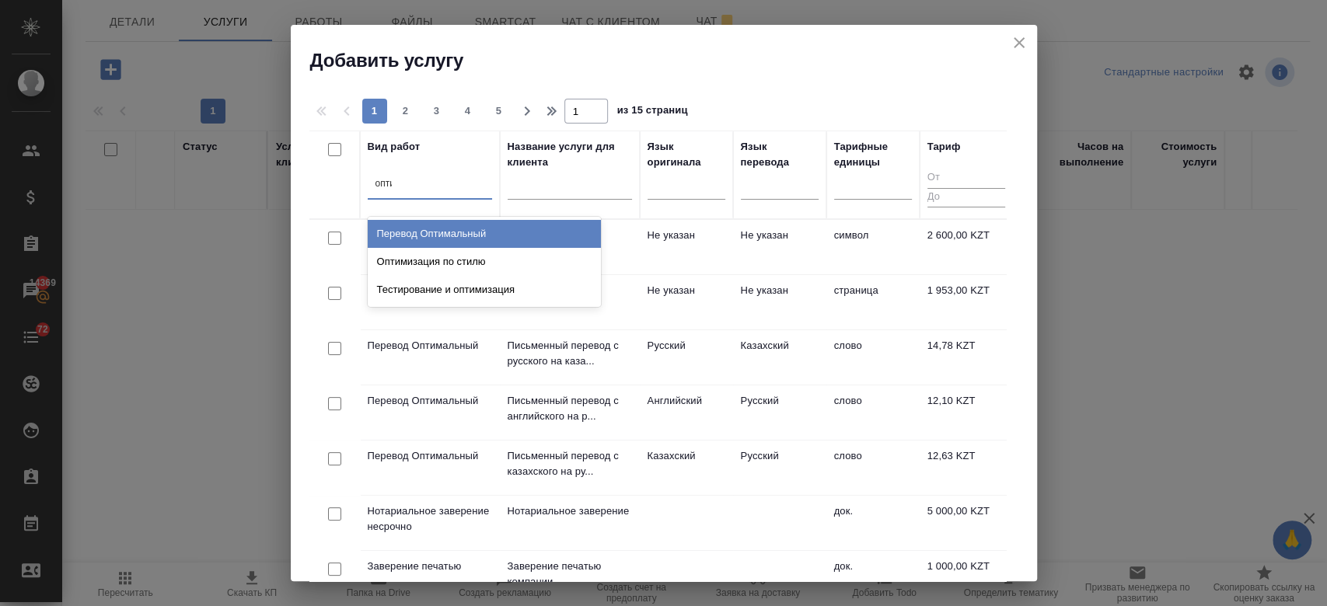
type input "оптим"
click at [445, 224] on div "Перевод Оптимальный" at bounding box center [484, 234] width 233 height 28
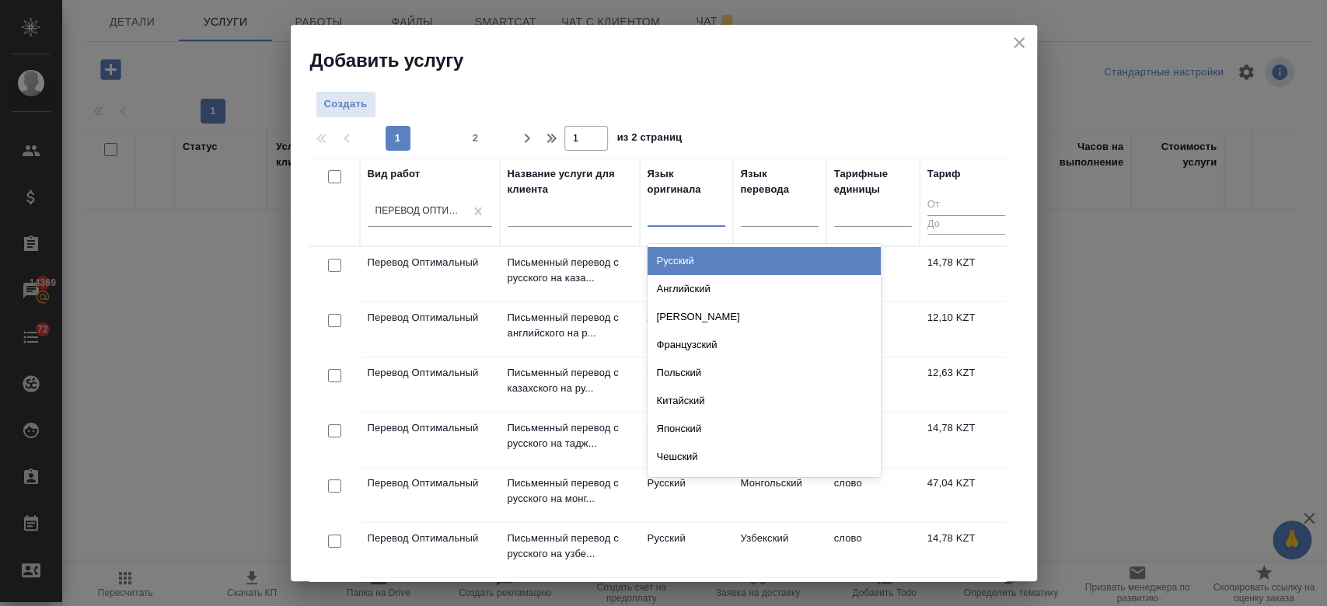
click at [699, 221] on div at bounding box center [686, 211] width 78 height 23
type input "рус"
click at [690, 258] on div "Русский" at bounding box center [763, 261] width 233 height 28
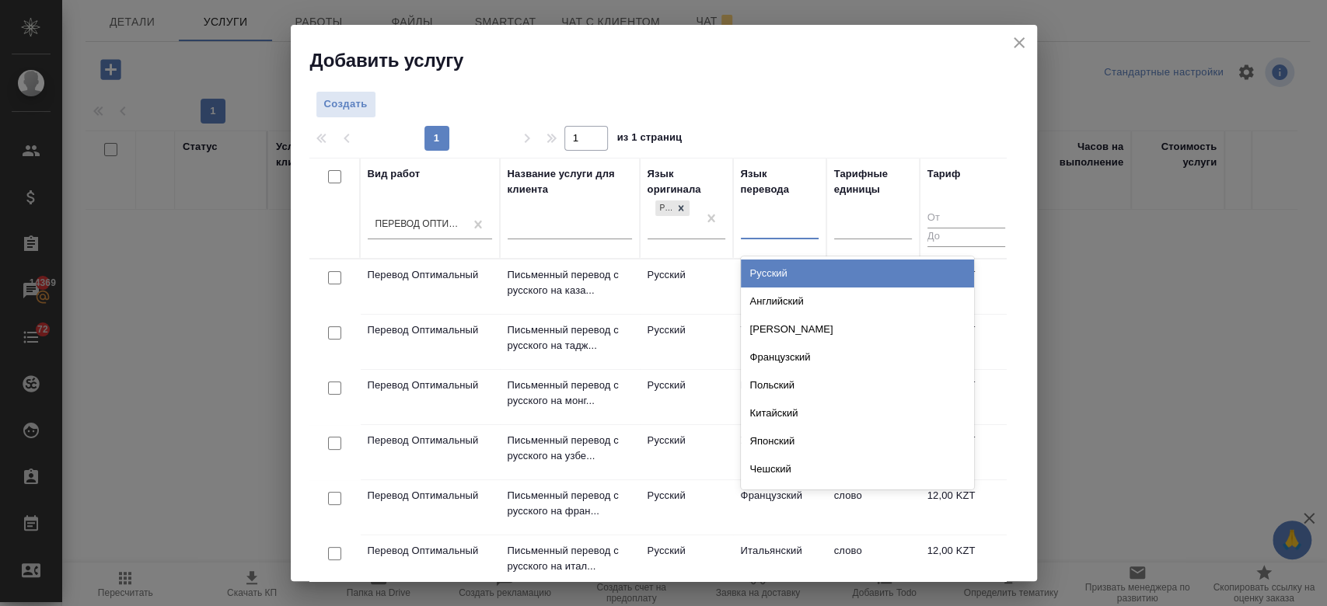
click at [763, 232] on div at bounding box center [780, 224] width 78 height 23
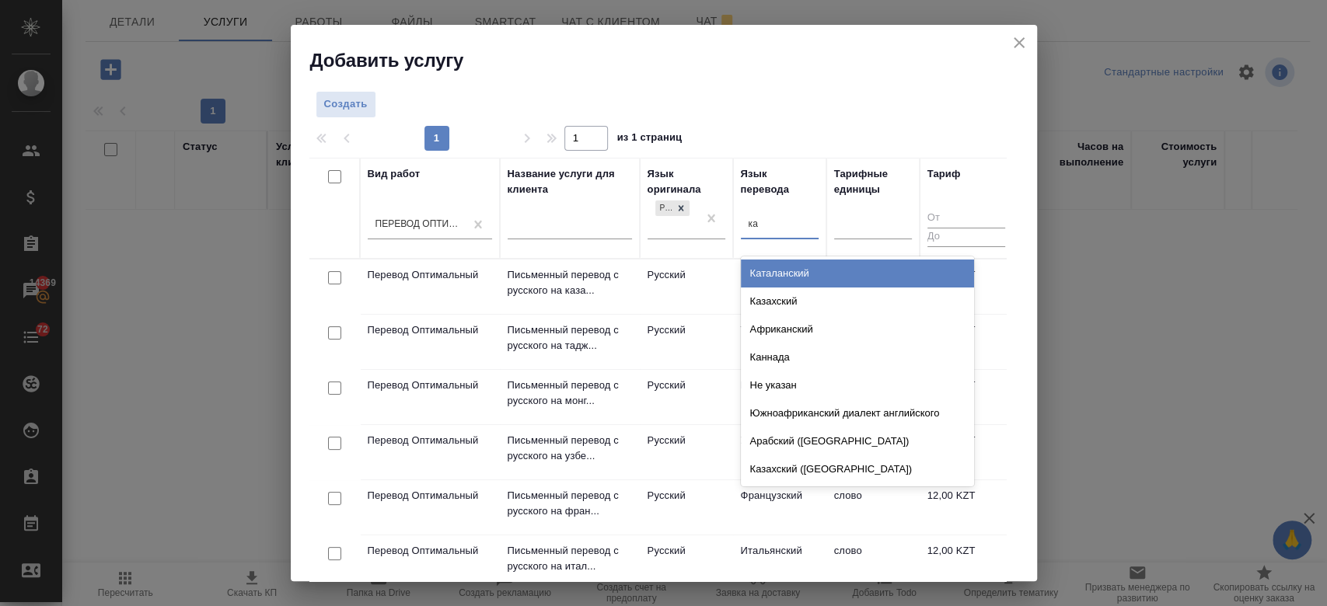
type input "каз"
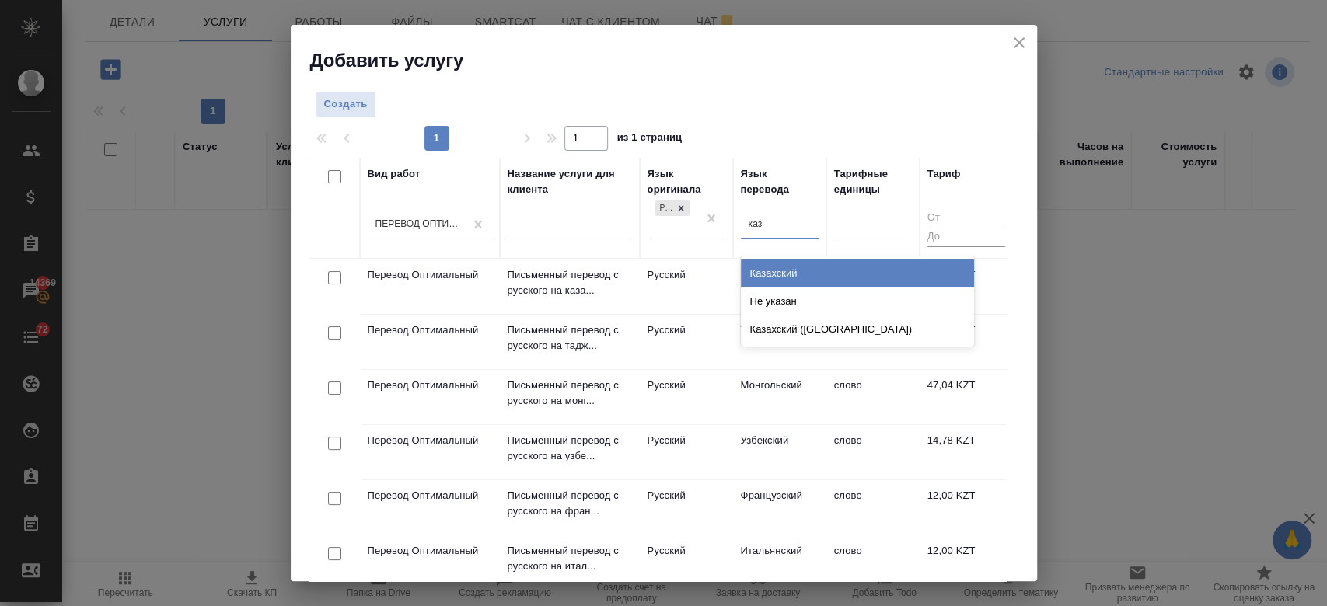
click at [777, 274] on div "Казахский" at bounding box center [857, 274] width 233 height 28
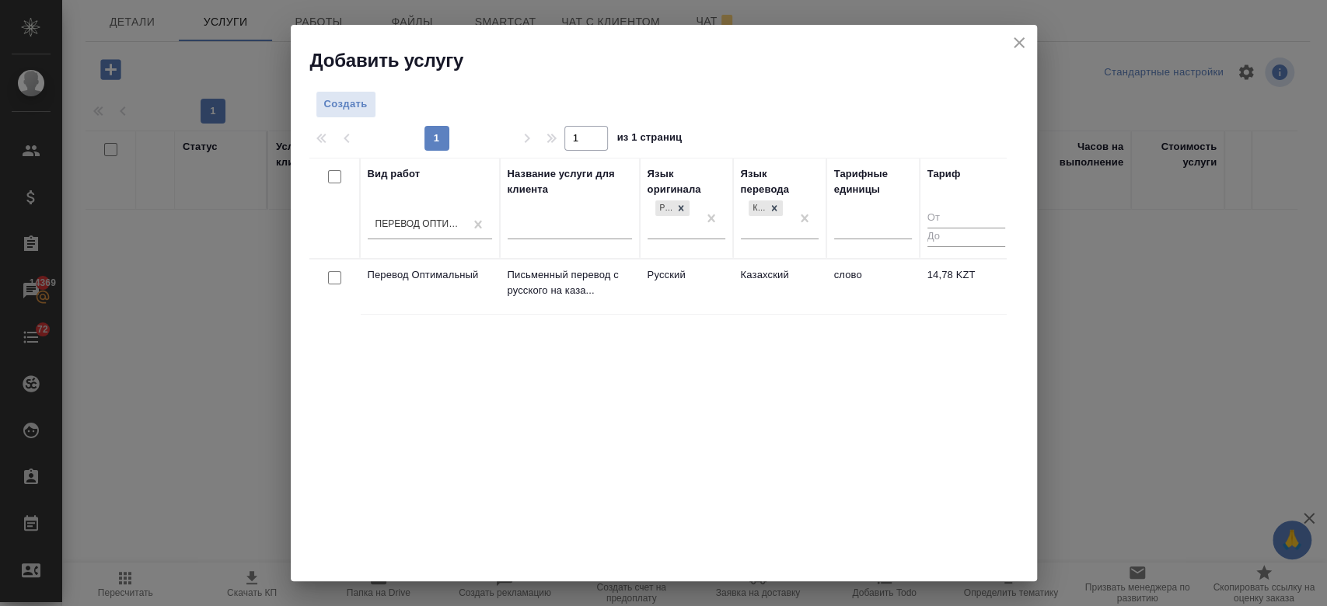
click at [738, 283] on td "Казахский" at bounding box center [779, 287] width 93 height 54
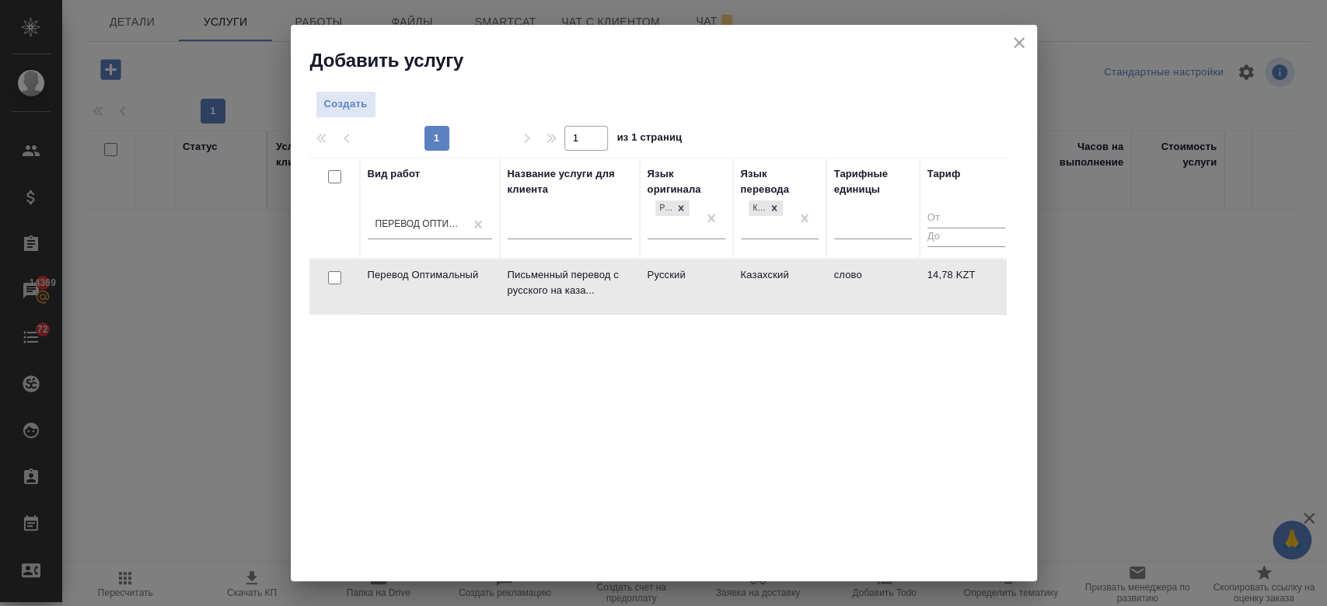
click at [738, 283] on td "Казахский" at bounding box center [779, 287] width 93 height 54
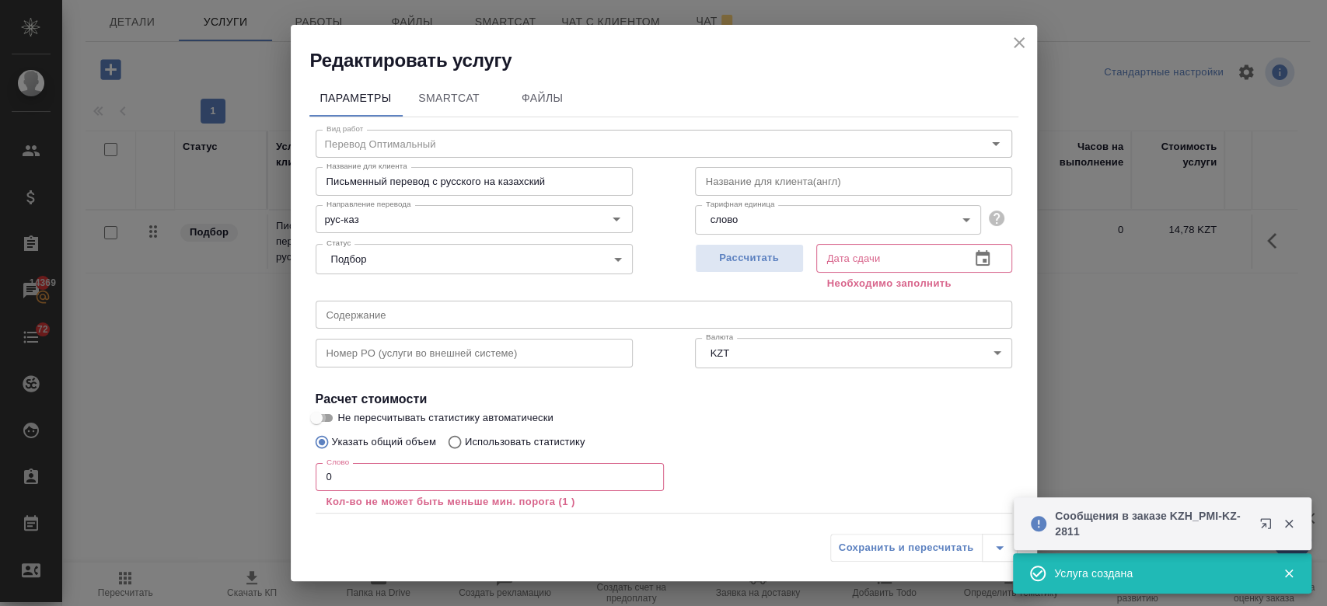
click at [323, 413] on input "Не пересчитывать статистику автоматически" at bounding box center [316, 418] width 56 height 19
checkbox input "true"
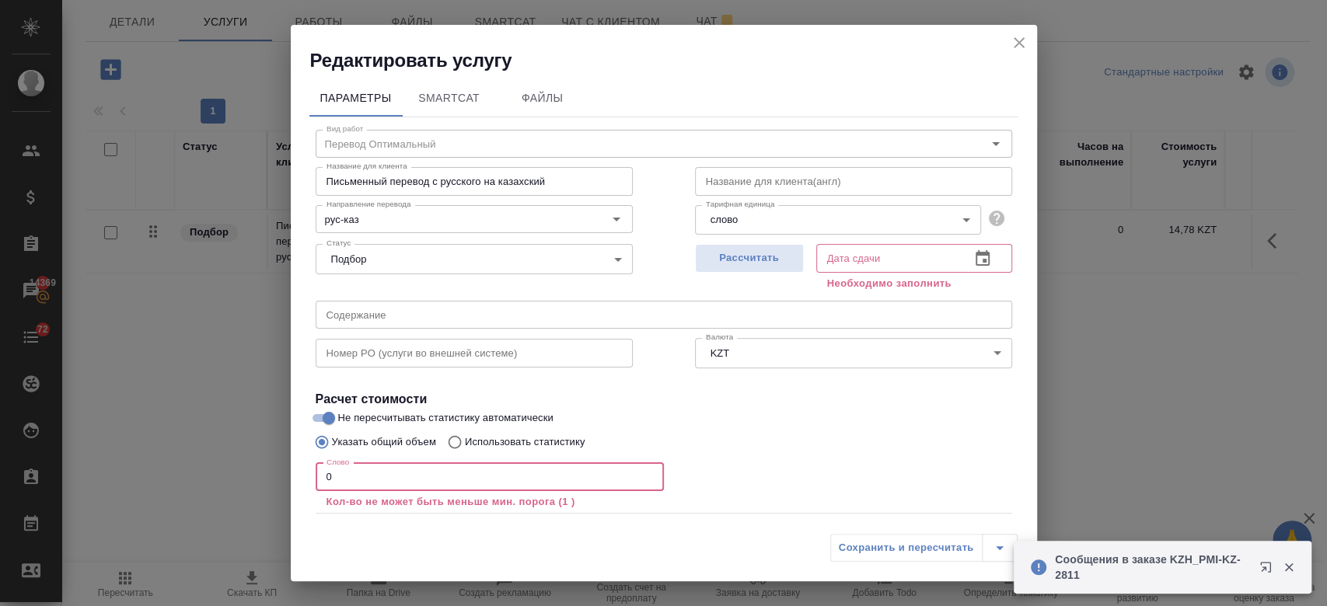
click at [372, 485] on input "0" at bounding box center [490, 477] width 348 height 28
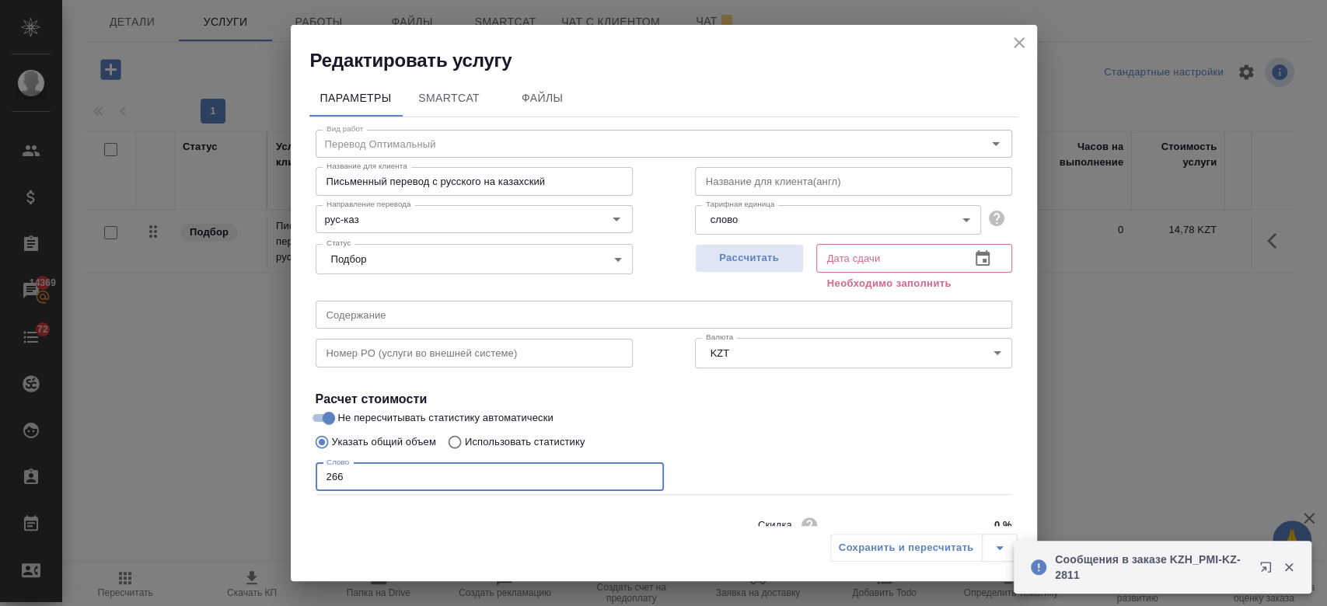
scroll to position [67, 0]
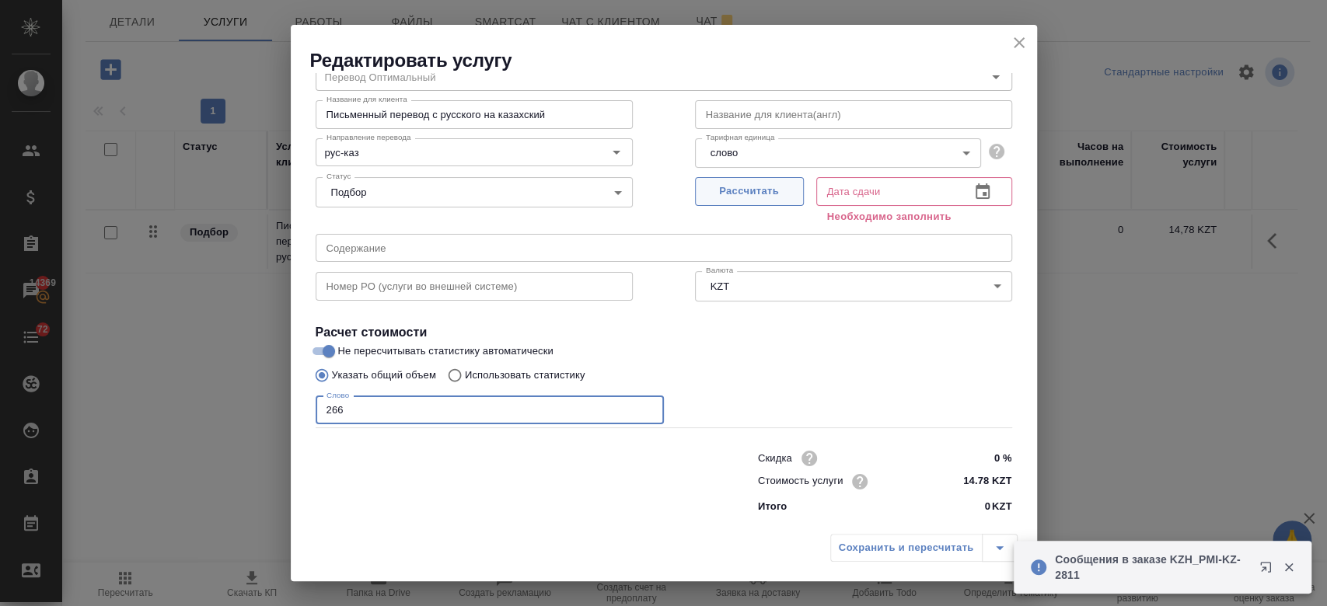
type input "266"
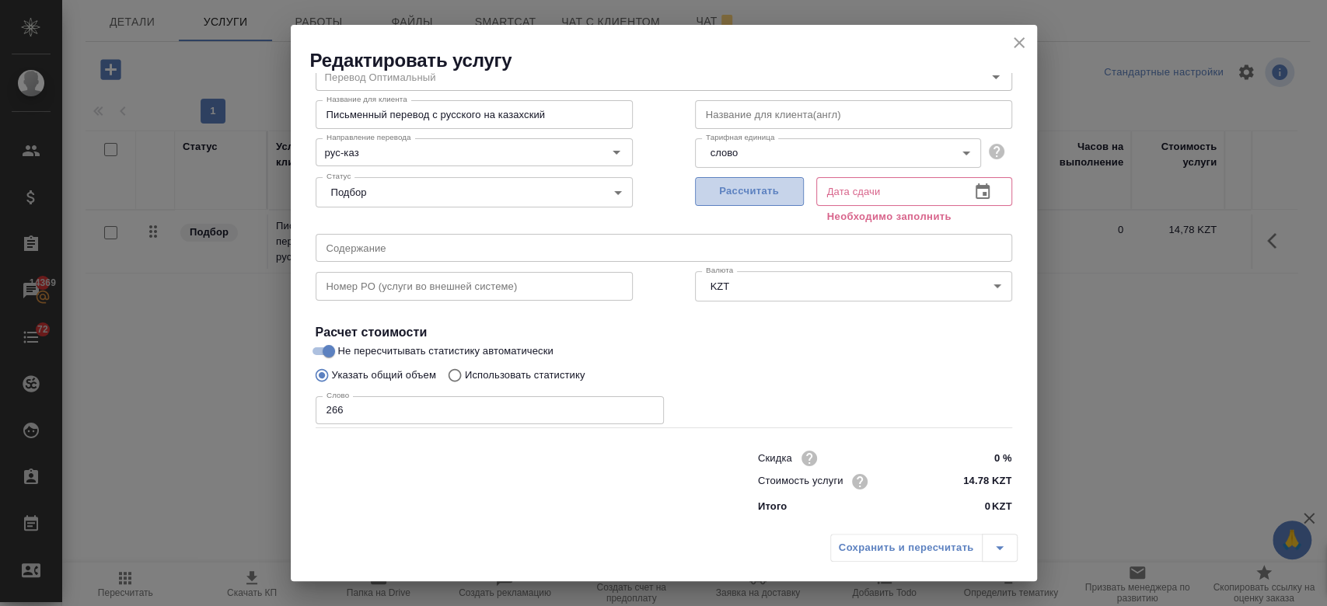
click at [731, 189] on span "Рассчитать" at bounding box center [749, 192] width 92 height 18
type input "21.08.2025 11:41"
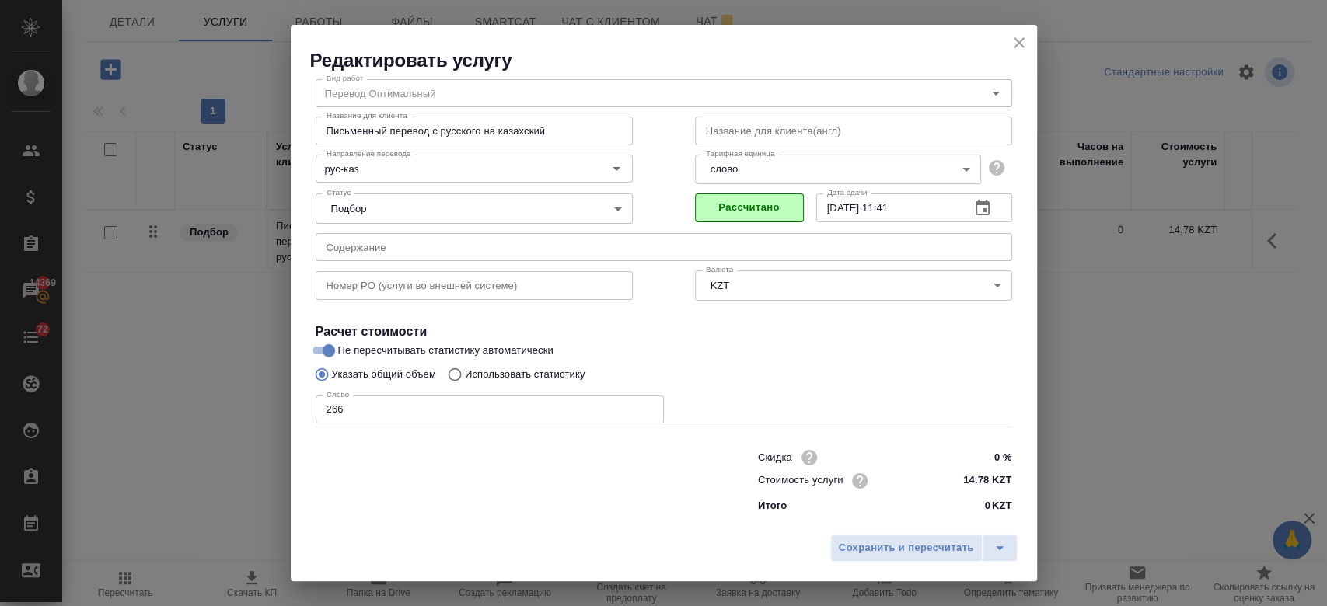
scroll to position [50, 0]
click at [856, 547] on span "Сохранить и пересчитать" at bounding box center [906, 548] width 135 height 18
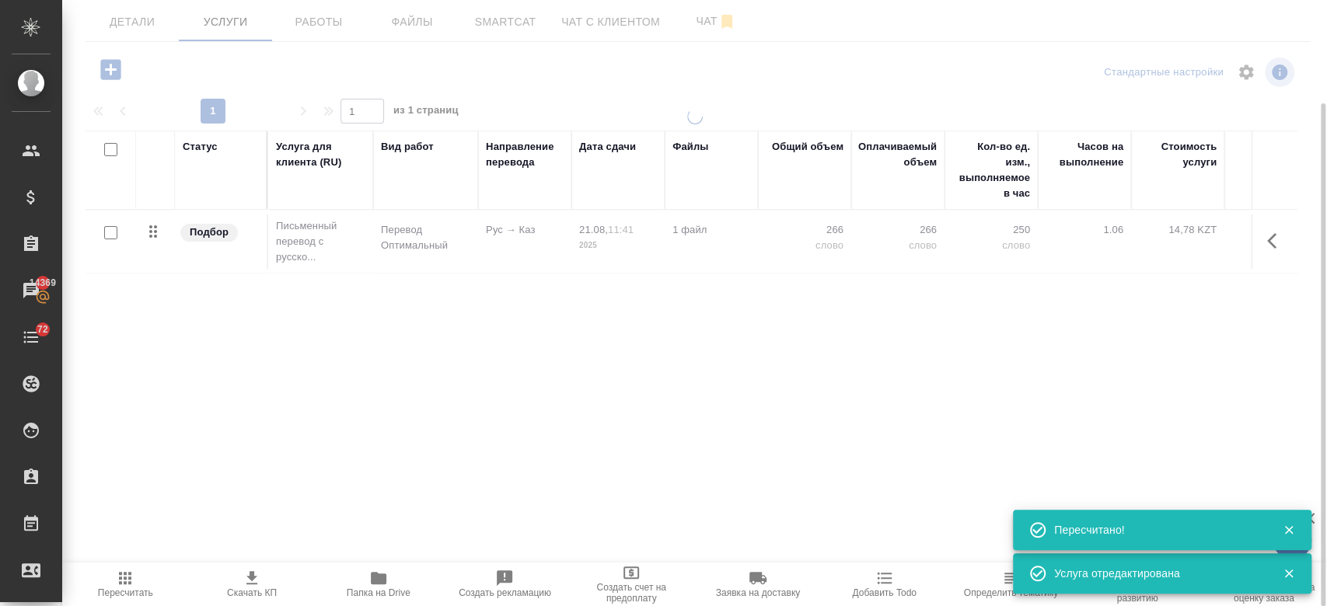
type input "new"
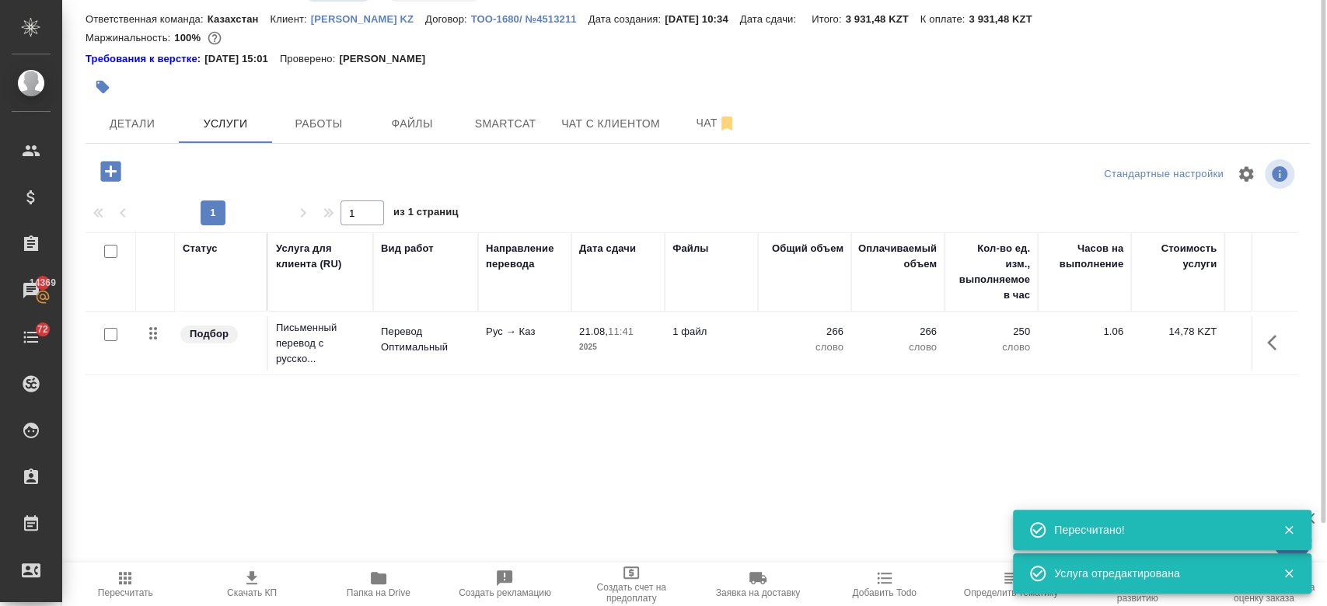
scroll to position [0, 0]
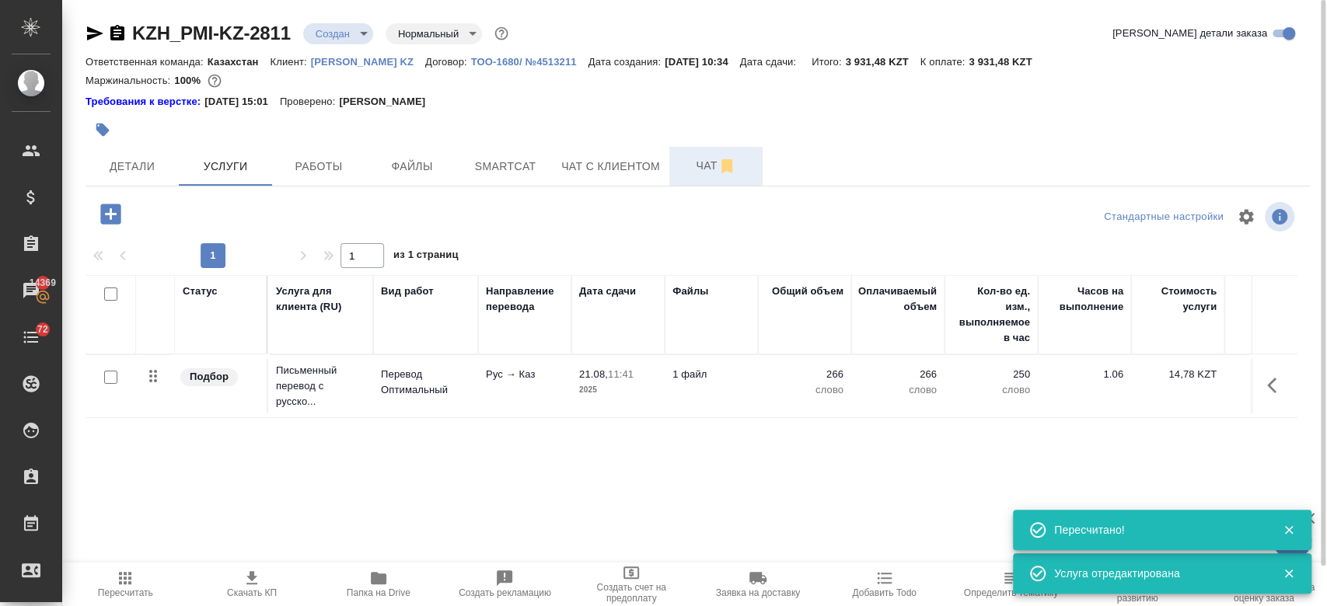
click at [705, 168] on span "Чат" at bounding box center [716, 165] width 75 height 19
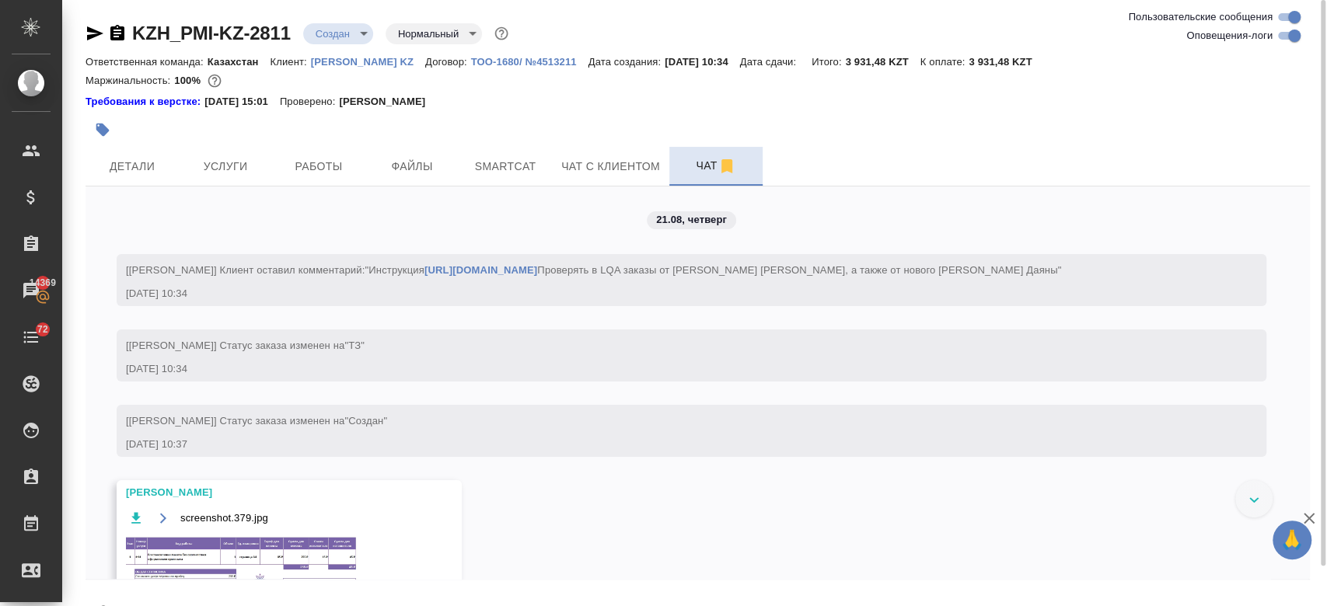
scroll to position [42, 0]
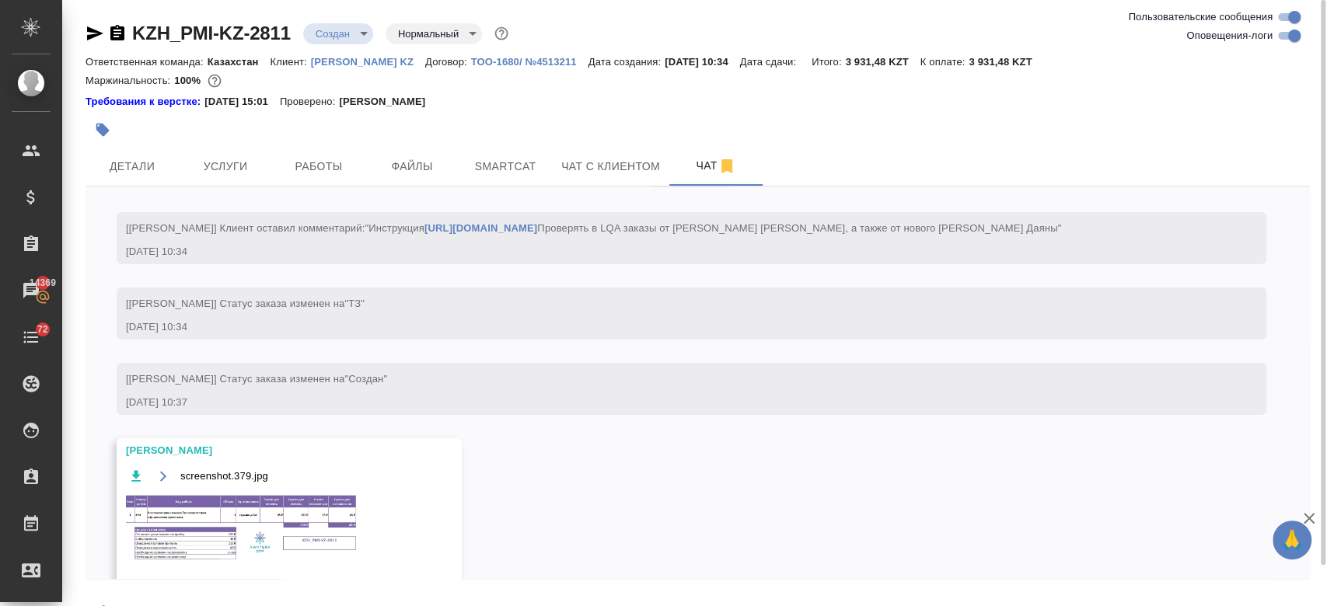
click at [277, 519] on img at bounding box center [242, 529] width 233 height 70
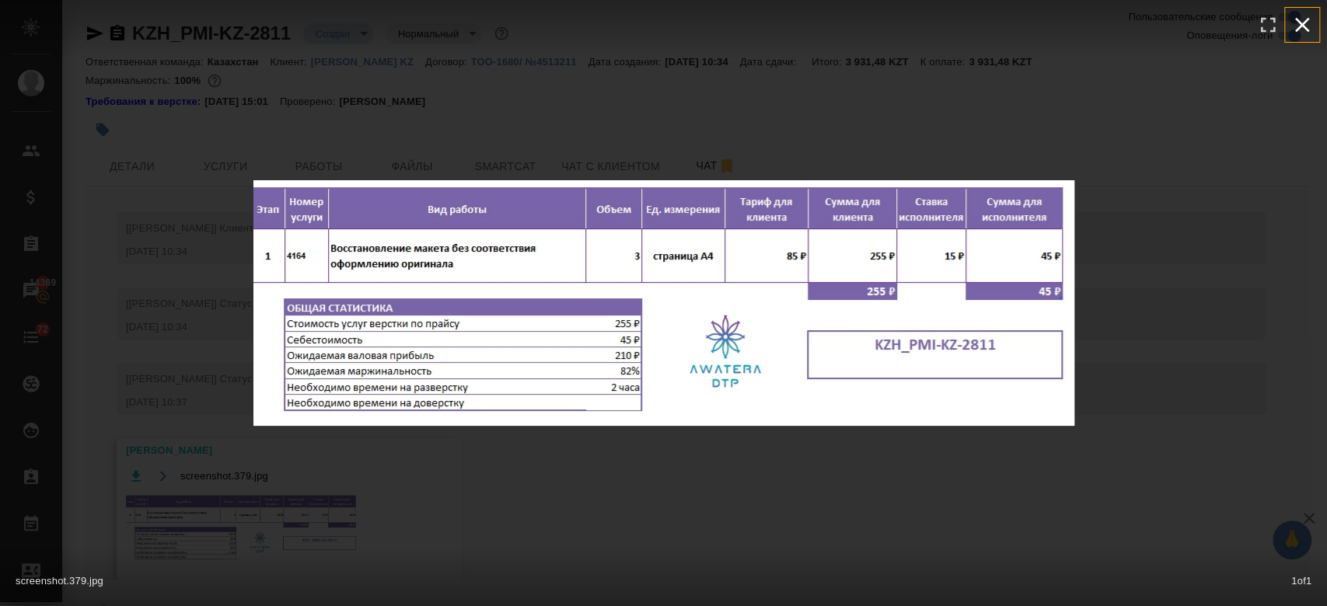
click at [1297, 22] on icon "button" at bounding box center [1302, 25] width 15 height 15
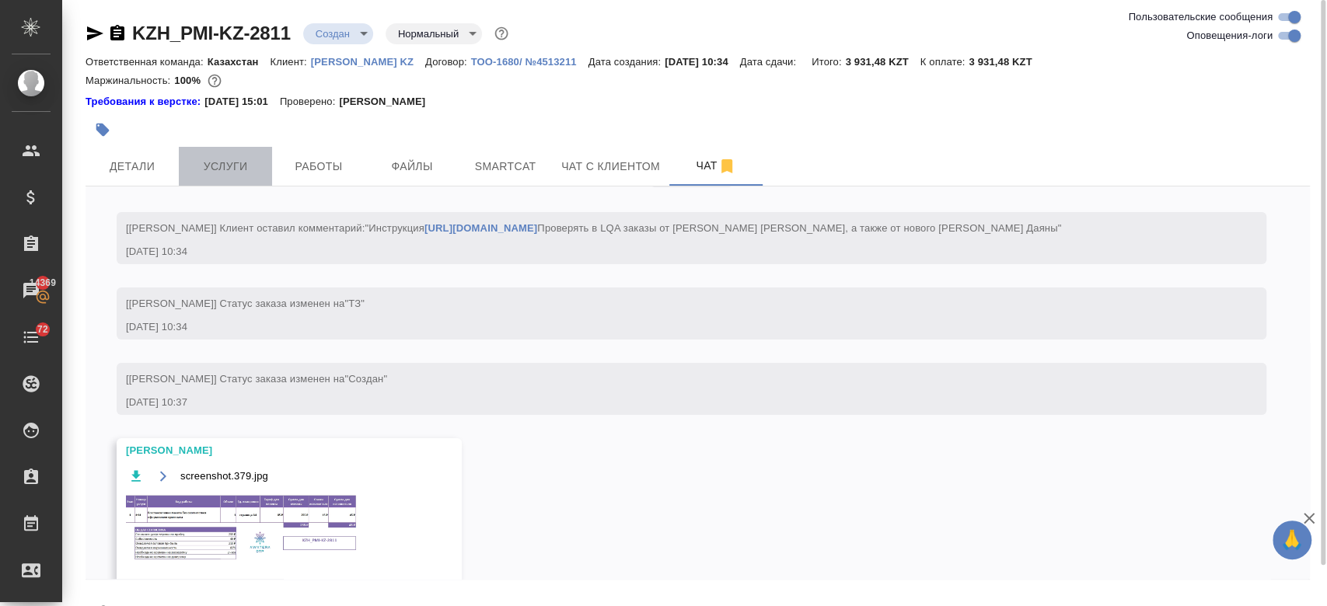
click at [225, 152] on button "Услуги" at bounding box center [225, 166] width 93 height 39
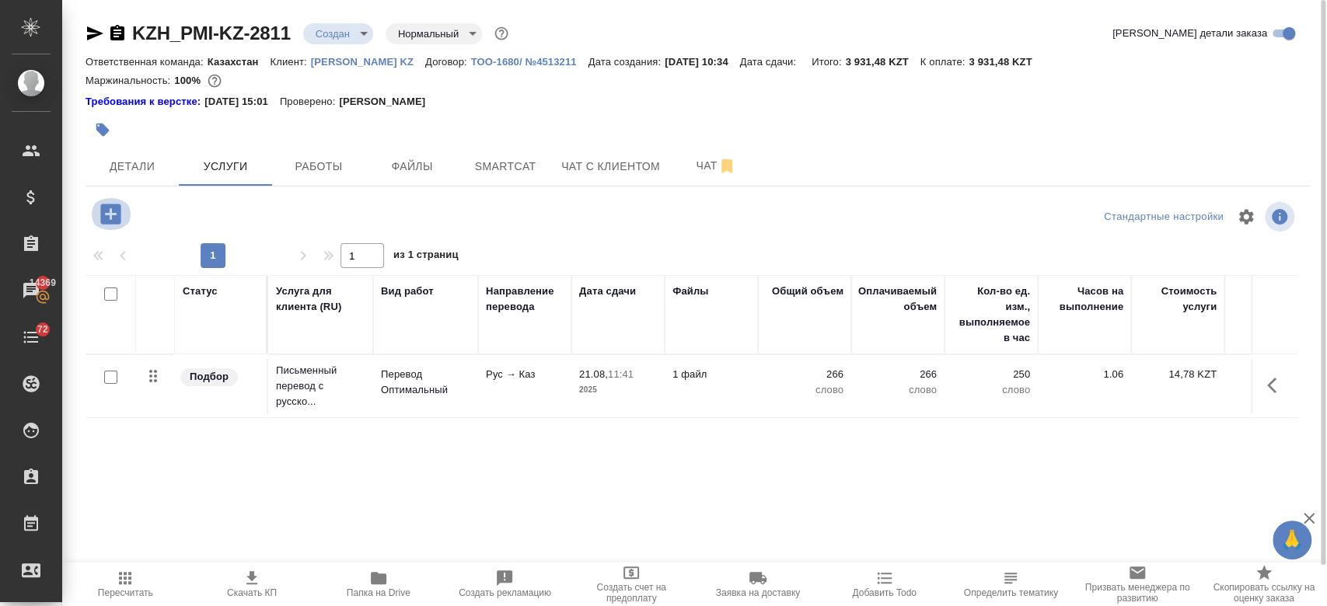
click at [108, 214] on icon "button" at bounding box center [110, 214] width 27 height 27
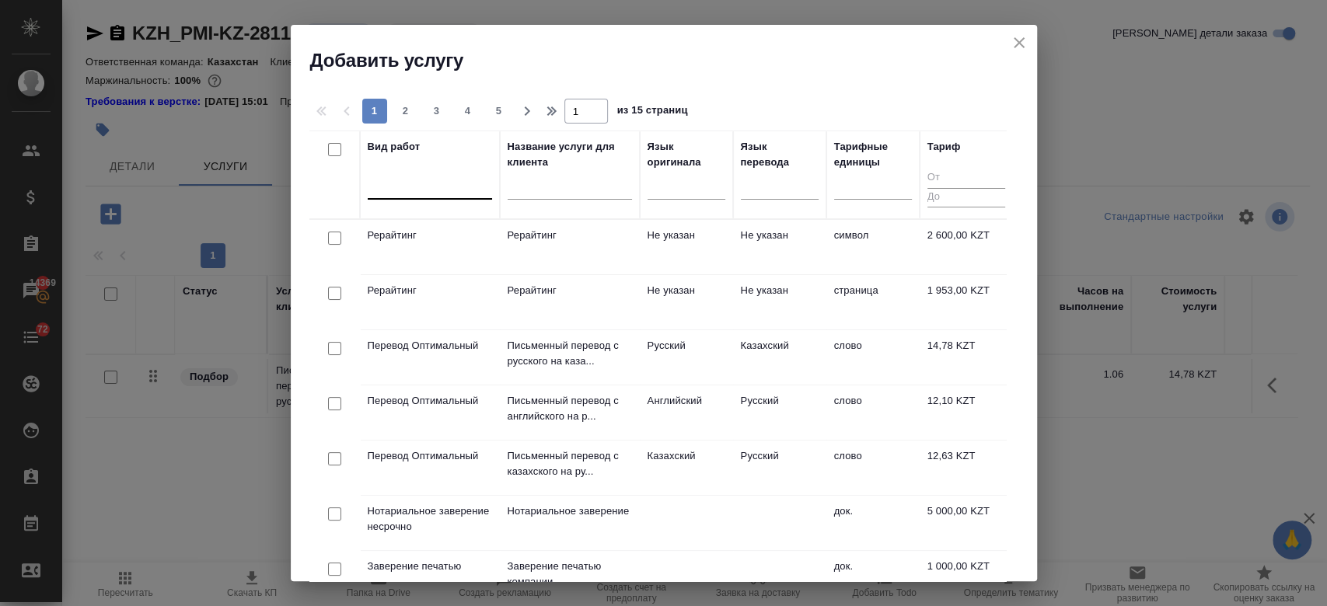
click at [409, 197] on div at bounding box center [430, 185] width 124 height 30
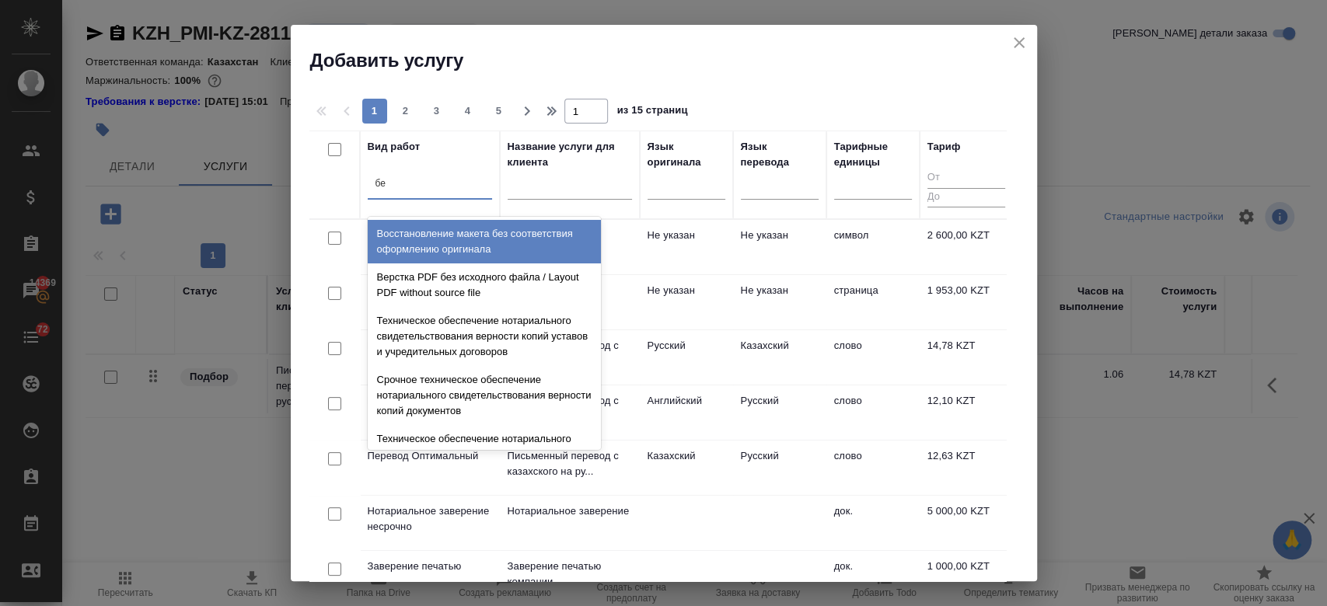
type input "без"
click at [466, 239] on div "Восстановление макета без соответствия оформлению оригинала" at bounding box center [484, 242] width 233 height 44
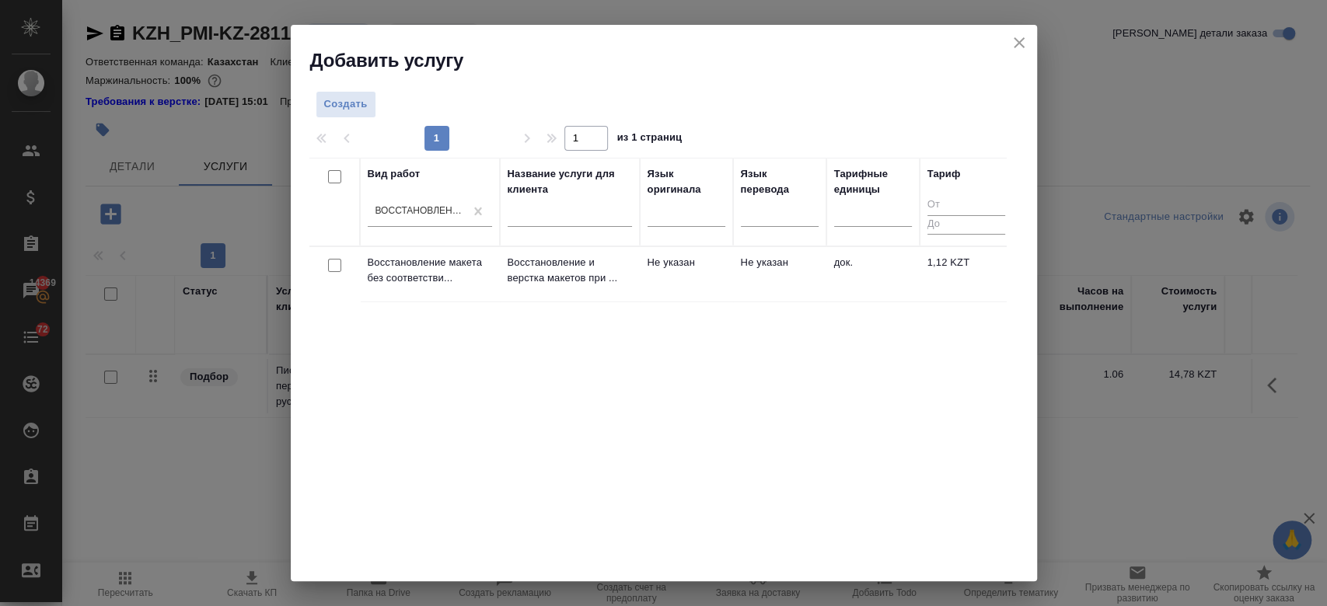
click at [466, 239] on th "Вид работ Восстановление макета без соответствия оформлению оригинала" at bounding box center [430, 202] width 140 height 89
click at [354, 100] on span "Создать" at bounding box center [346, 105] width 44 height 18
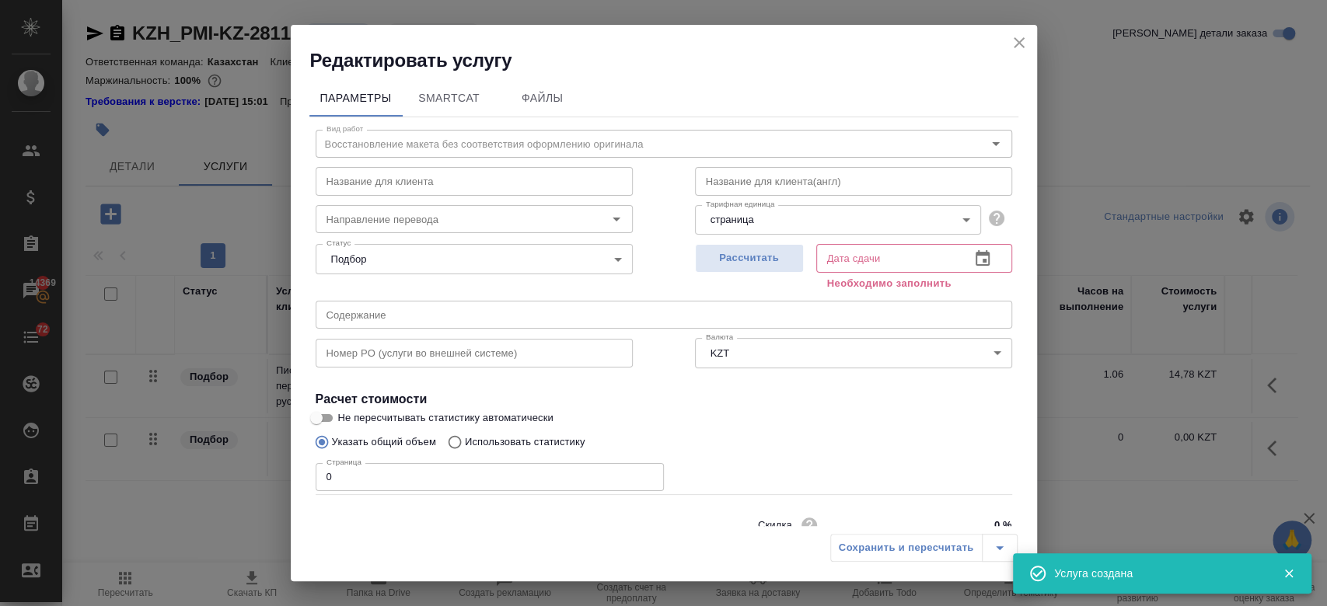
scroll to position [67, 0]
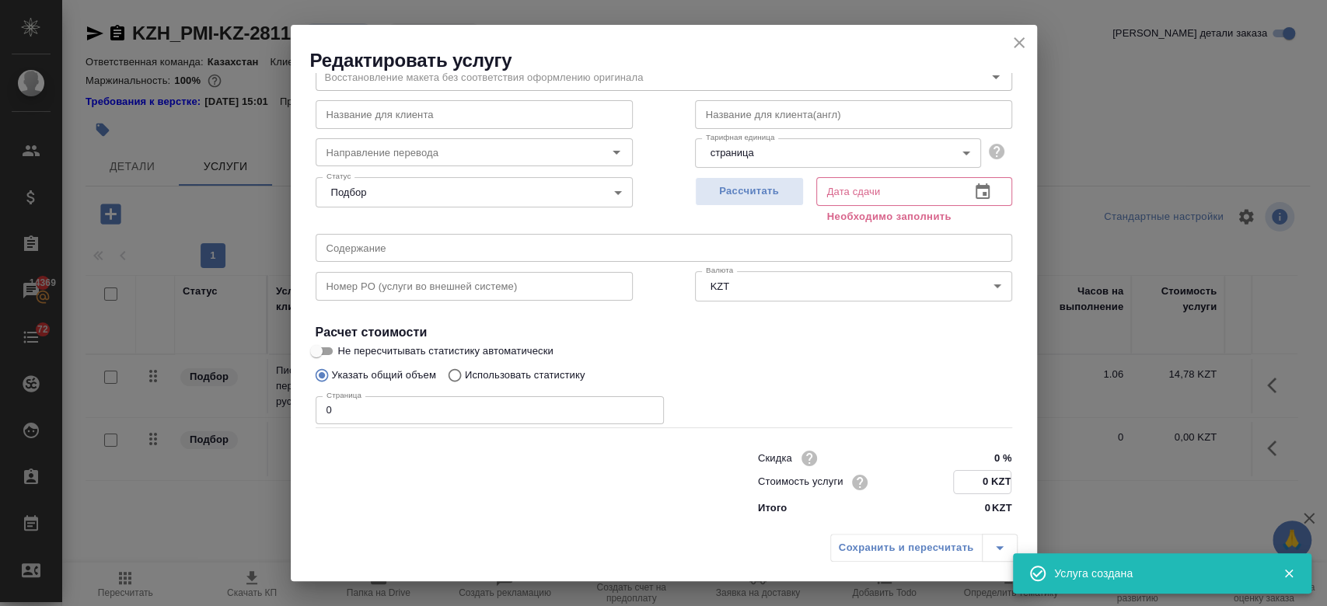
click at [988, 483] on input "0 KZT" at bounding box center [982, 482] width 57 height 23
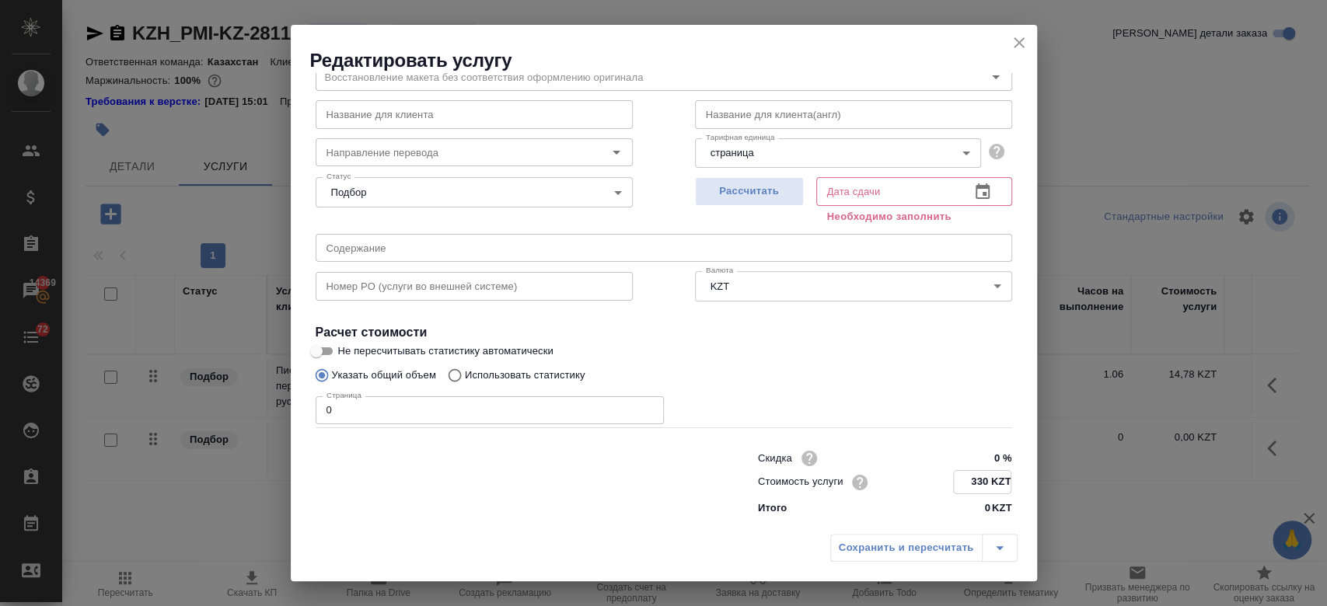
type input "330 KZT"
click at [488, 402] on input "0" at bounding box center [490, 410] width 348 height 28
type input "2"
click at [739, 182] on button "Рассчитать" at bounding box center [749, 191] width 109 height 29
type input "21.08.2025 10:45"
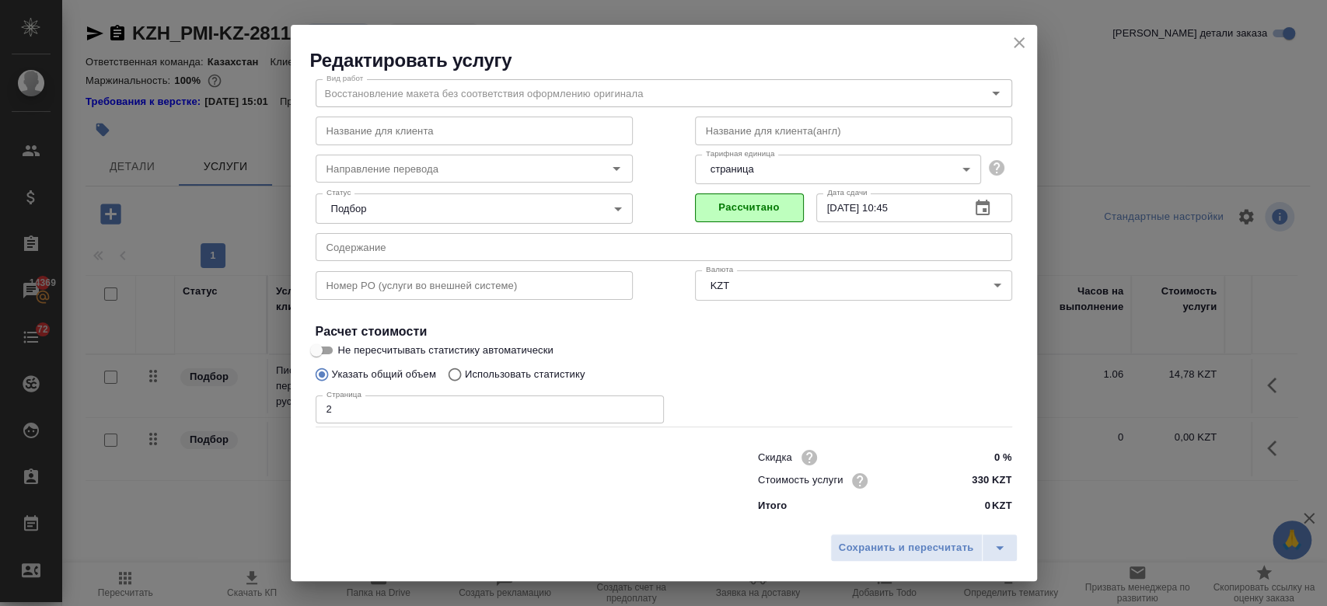
scroll to position [50, 0]
click at [877, 546] on span "Сохранить и пересчитать" at bounding box center [906, 548] width 135 height 18
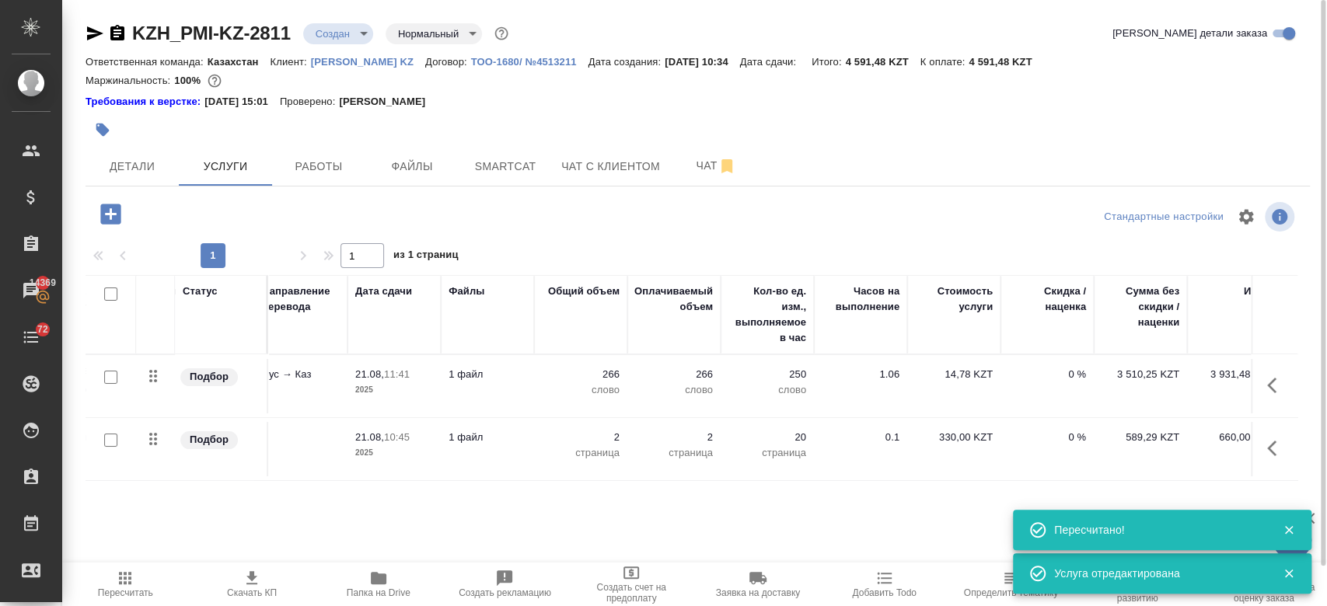
scroll to position [0, 253]
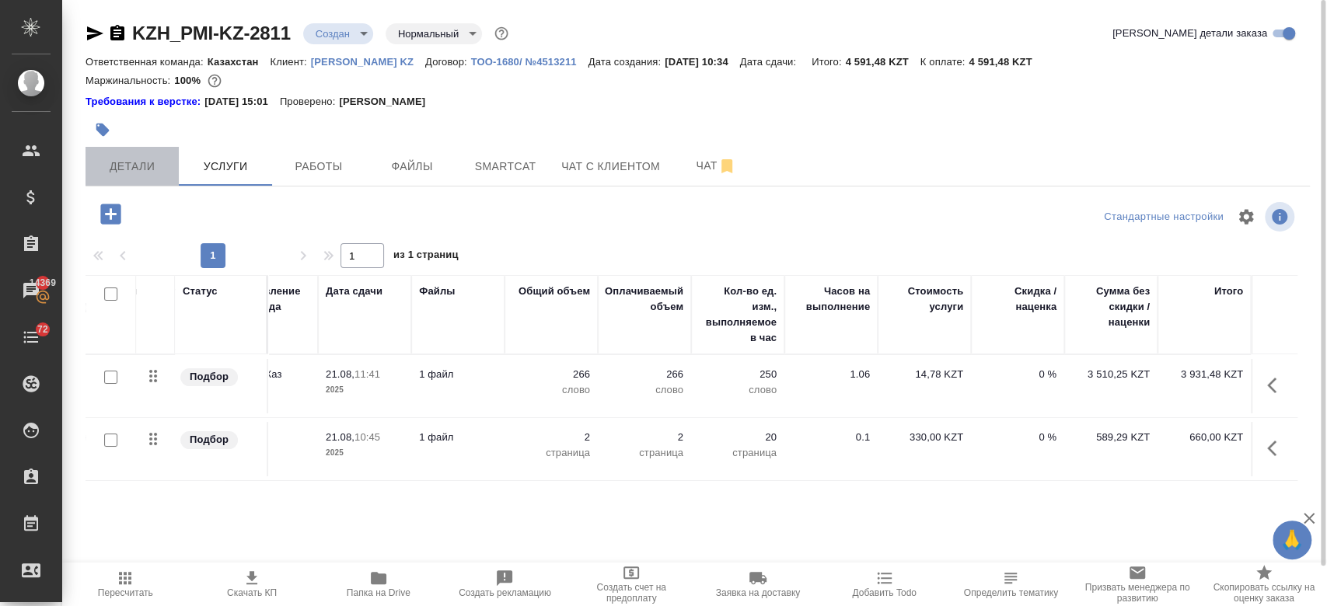
click at [146, 159] on span "Детали" at bounding box center [132, 166] width 75 height 19
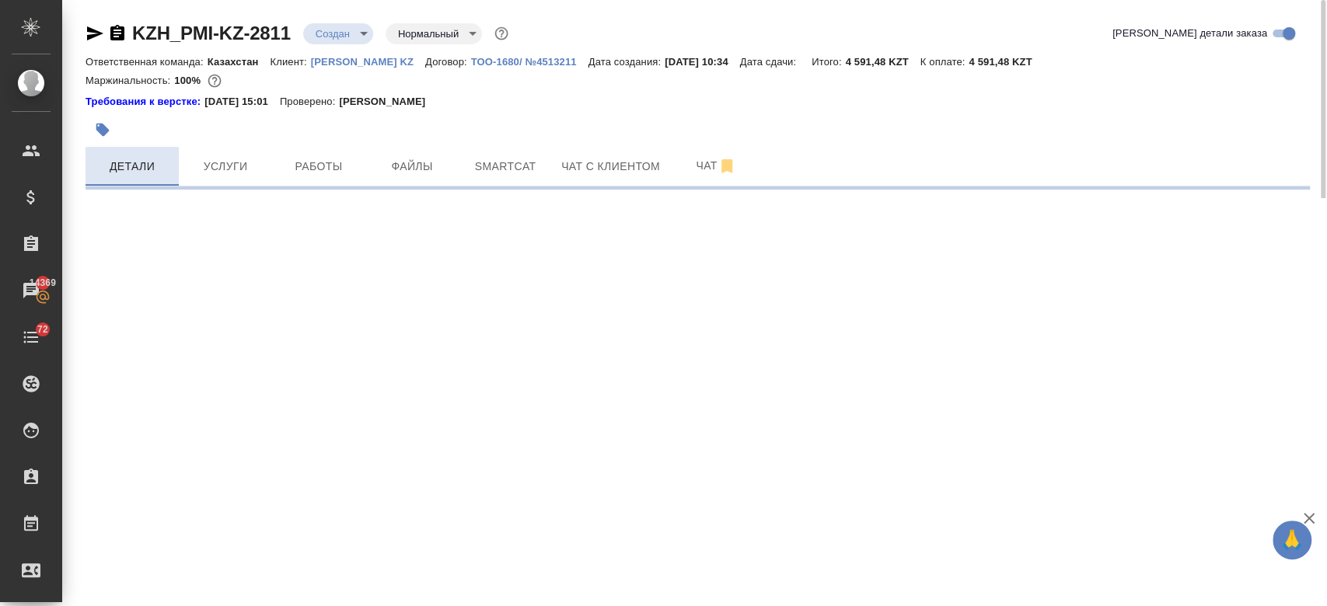
select select "RU"
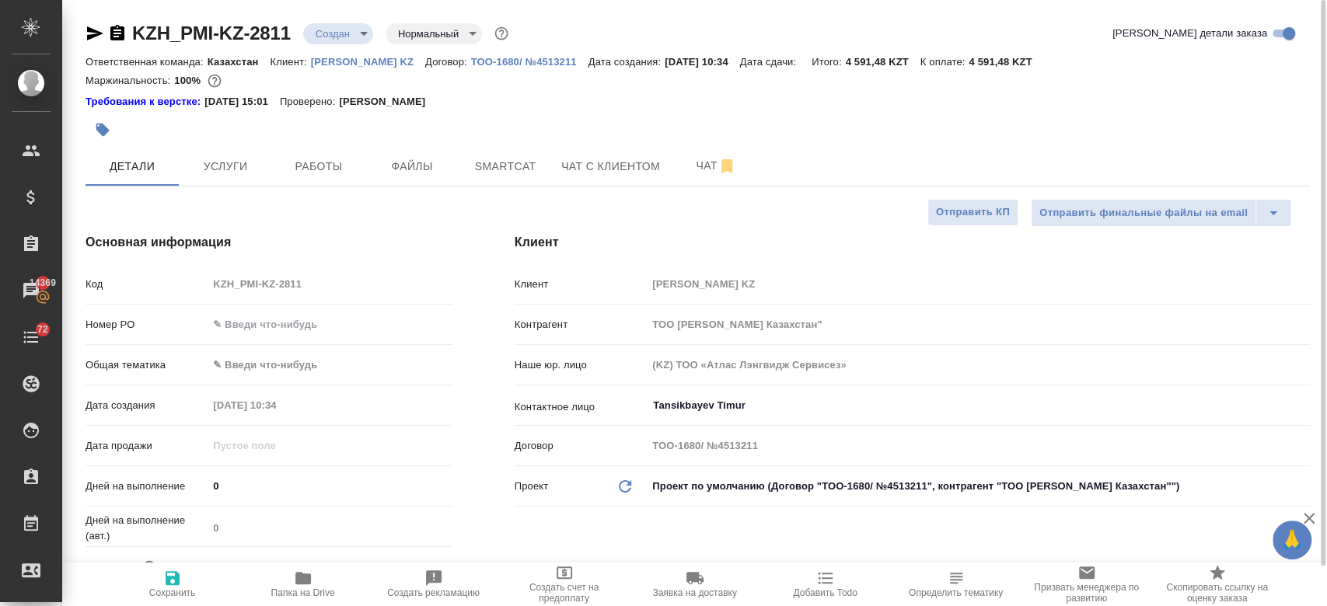
type textarea "x"
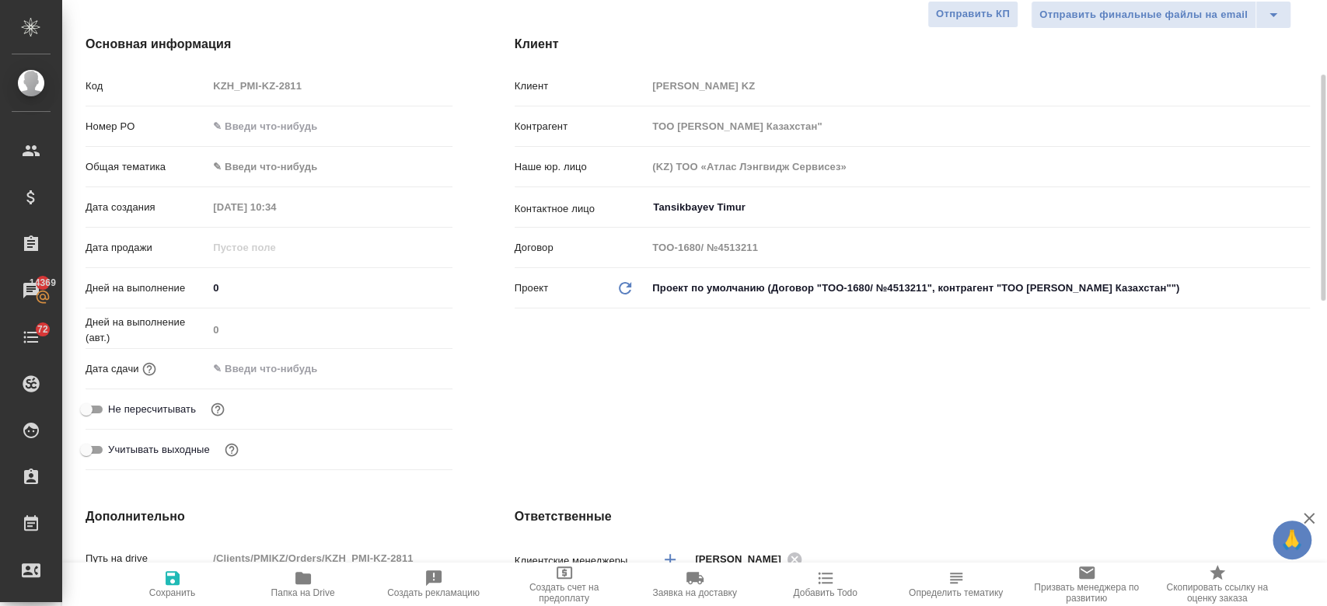
scroll to position [199, 0]
click at [277, 372] on input "text" at bounding box center [276, 368] width 136 height 23
click at [403, 364] on icon "button" at bounding box center [407, 367] width 19 height 19
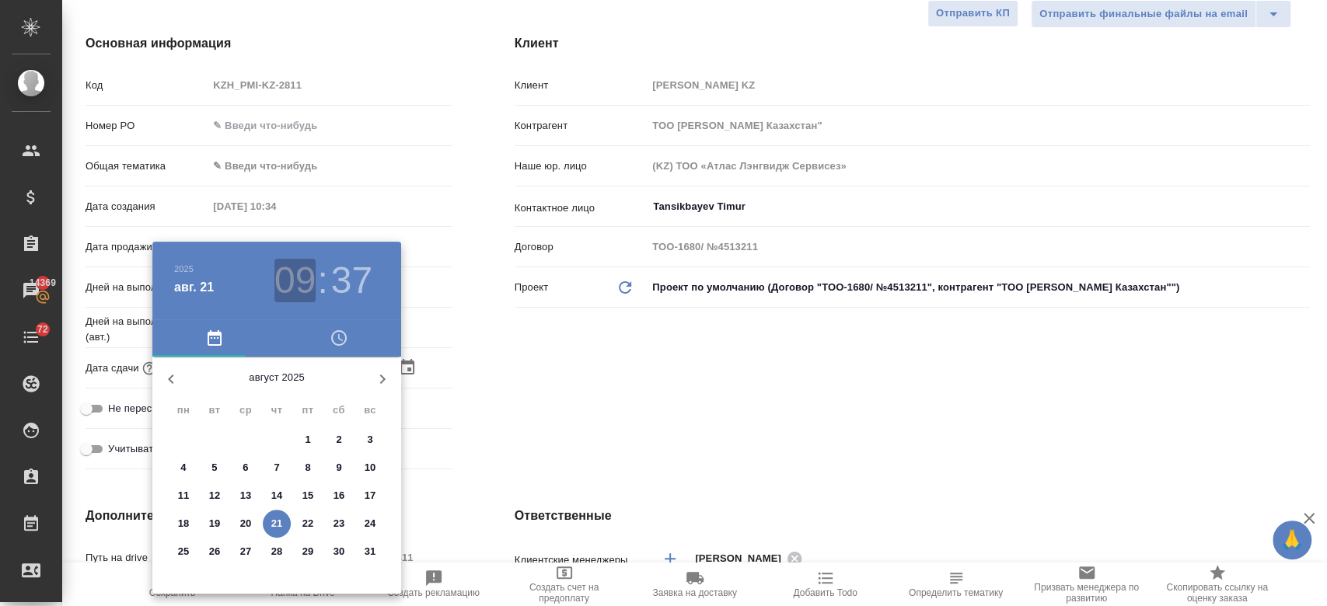
click at [300, 285] on h3 "09" at bounding box center [294, 281] width 41 height 44
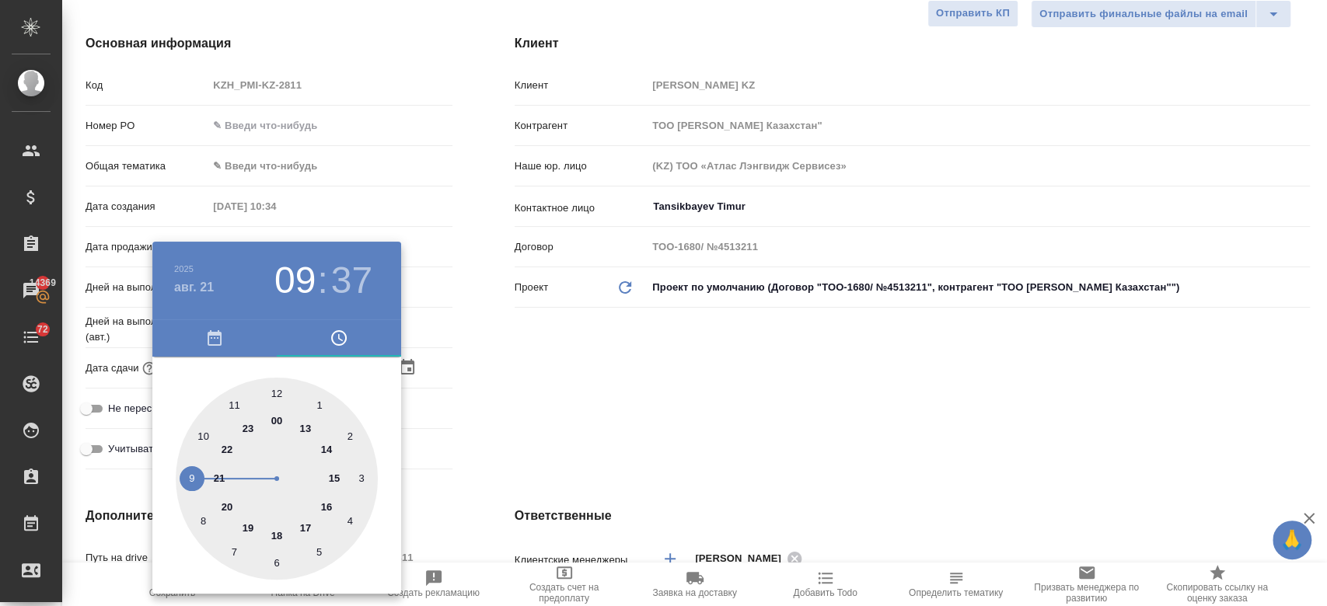
click at [327, 503] on div at bounding box center [277, 479] width 202 height 202
type input "21.08.2025 16:37"
type textarea "x"
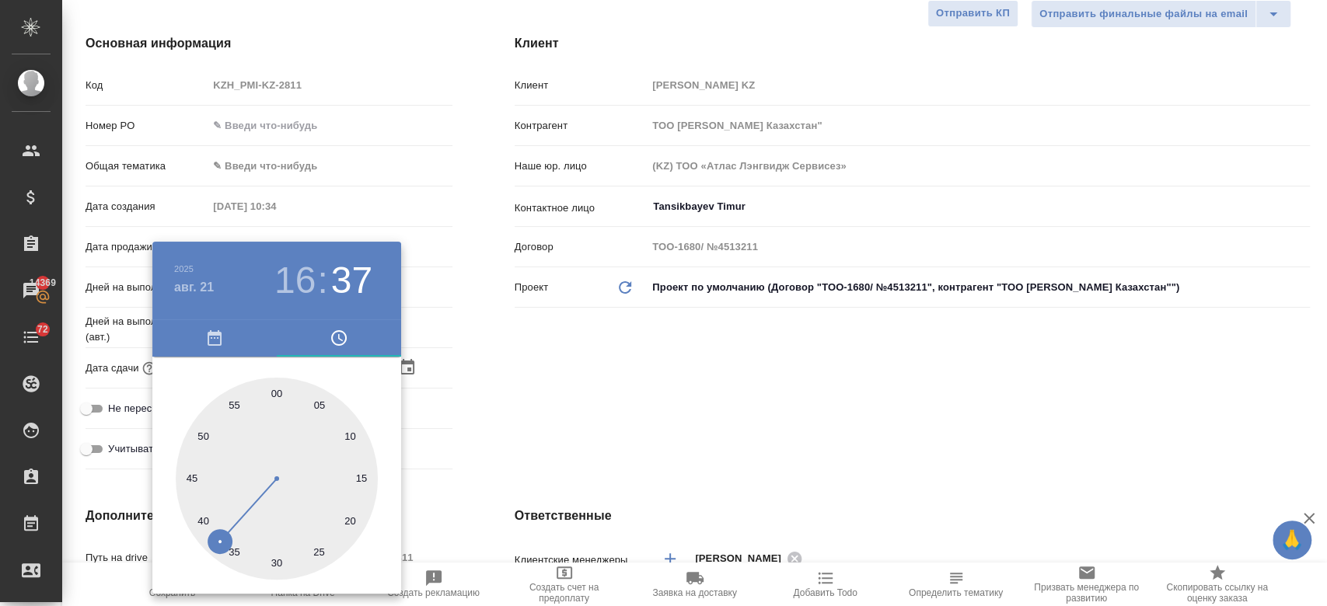
click at [279, 395] on div at bounding box center [277, 479] width 202 height 202
type input "21.08.2025 16:00"
type textarea "x"
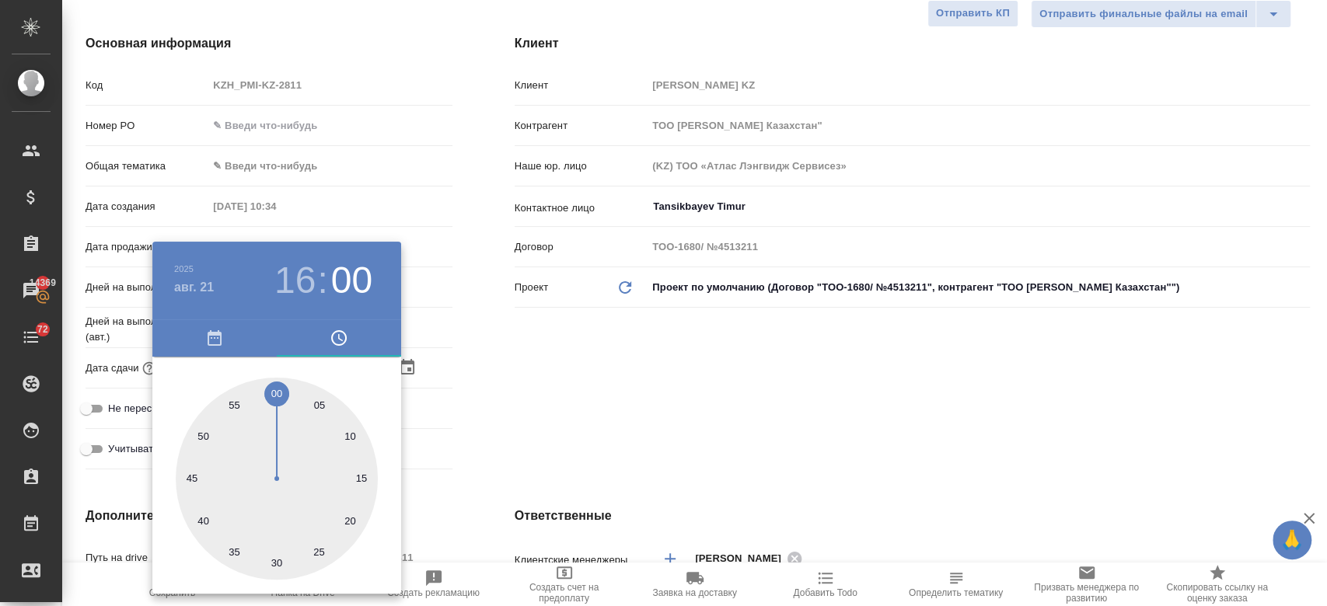
click at [501, 385] on div at bounding box center [663, 303] width 1327 height 606
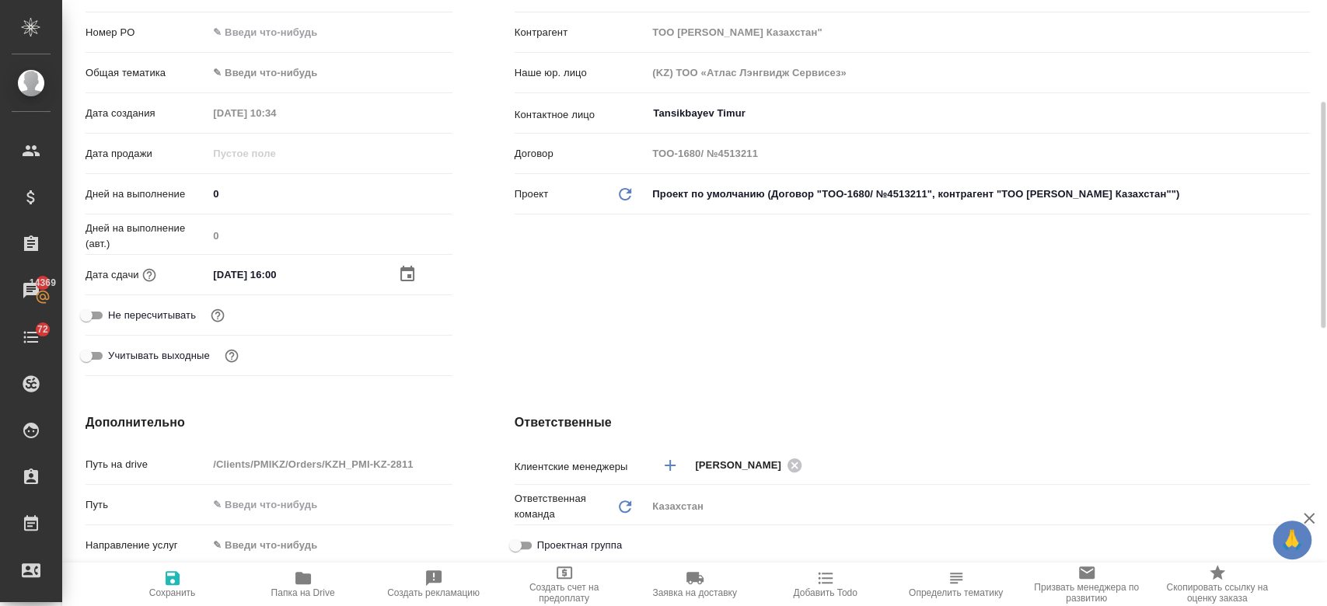
scroll to position [284, 0]
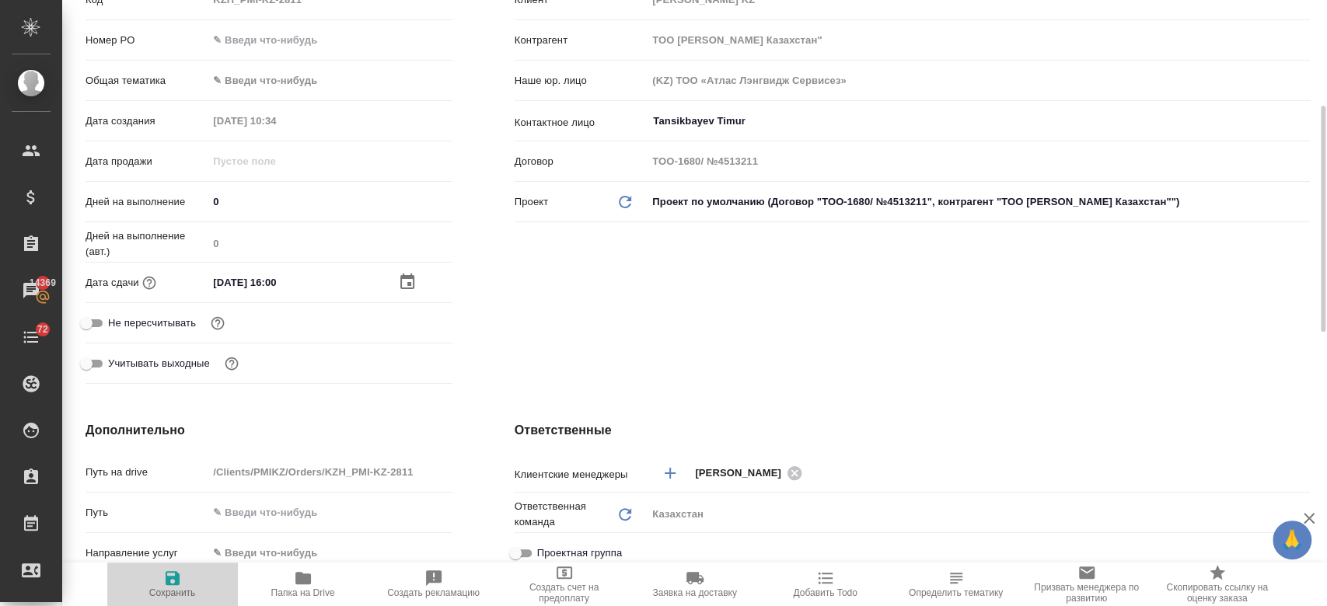
click at [162, 591] on span "Сохранить" at bounding box center [172, 593] width 47 height 11
type textarea "x"
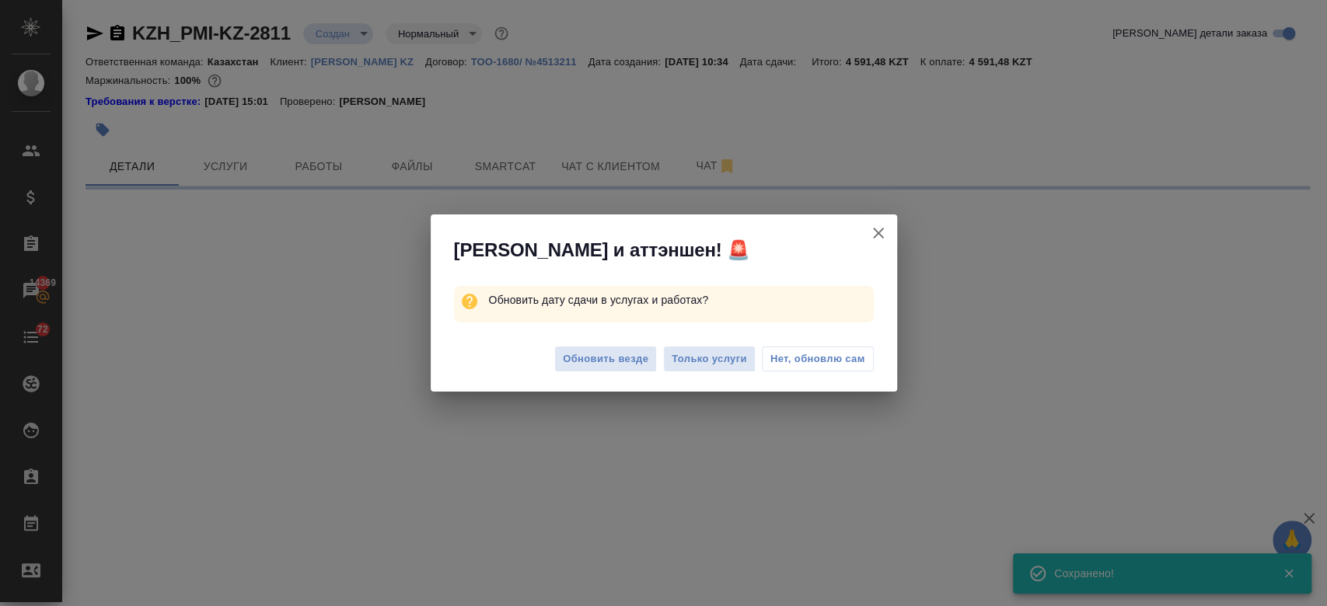
scroll to position [0, 0]
select select "RU"
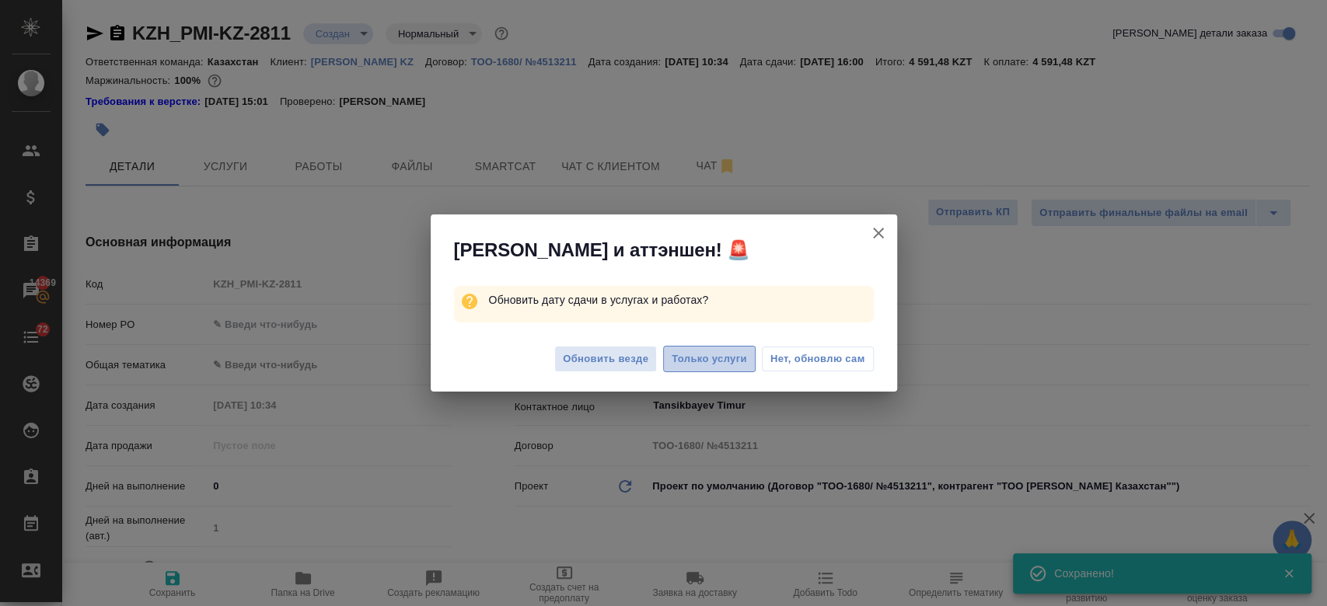
click at [710, 357] on span "Только услуги" at bounding box center [709, 360] width 75 height 18
type textarea "x"
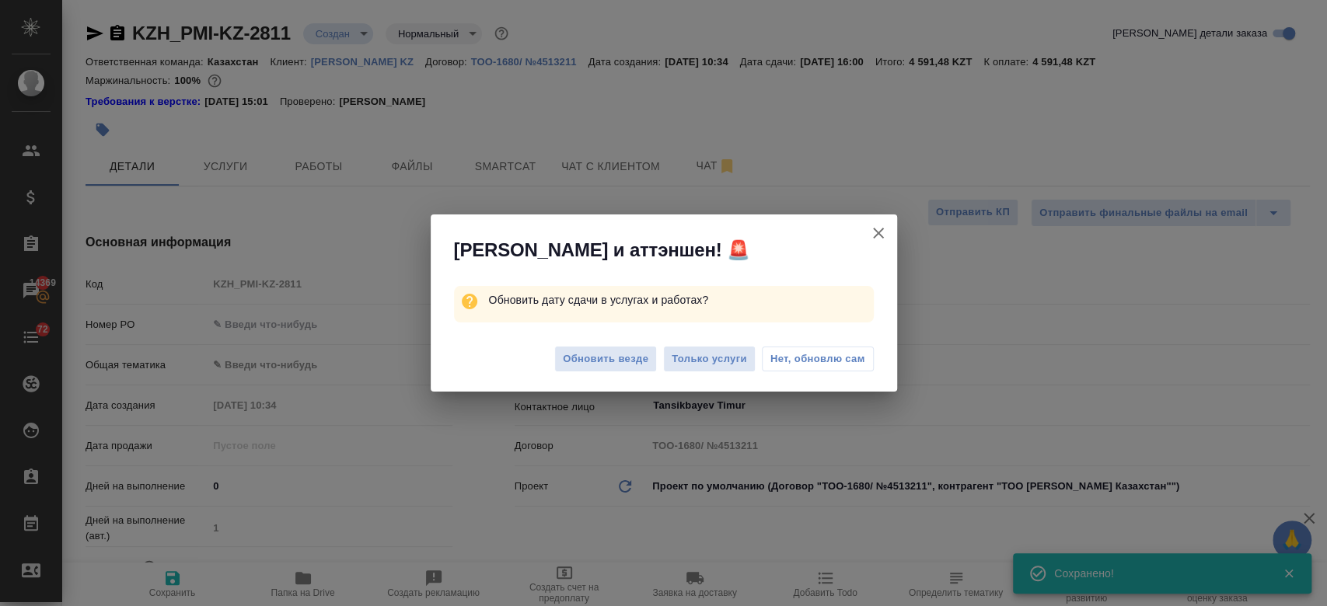
type textarea "x"
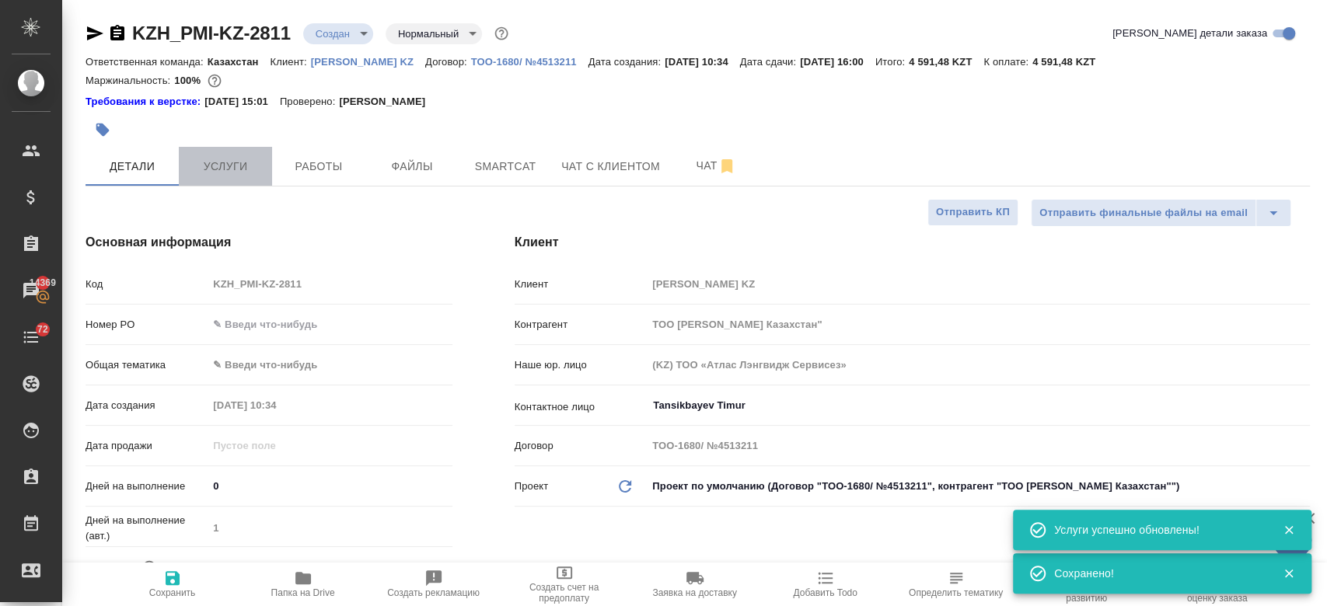
click at [233, 171] on span "Услуги" at bounding box center [225, 166] width 75 height 19
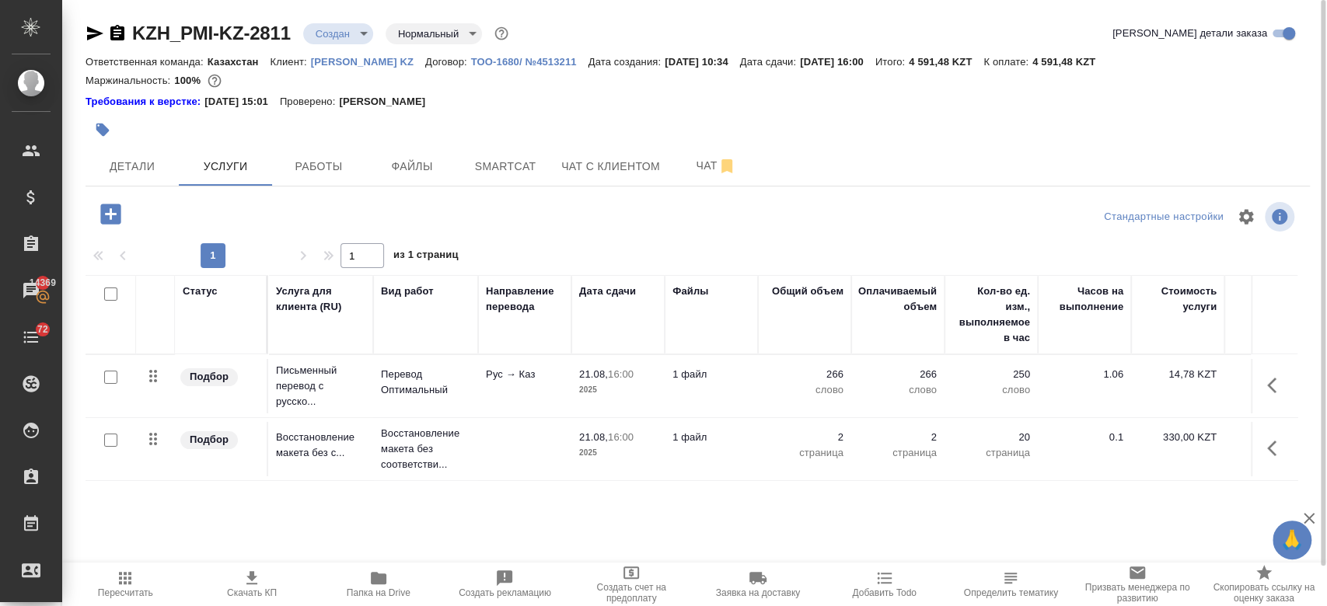
click at [588, 457] on p "2025" at bounding box center [618, 453] width 78 height 16
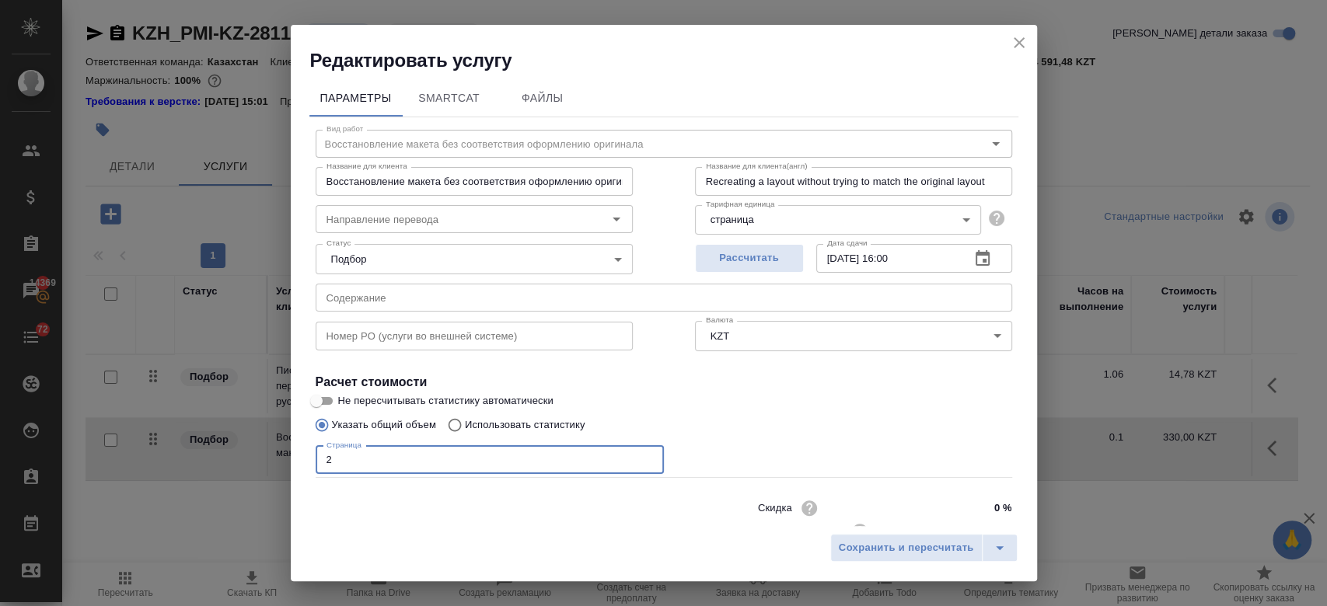
click at [469, 469] on input "2" at bounding box center [490, 460] width 348 height 28
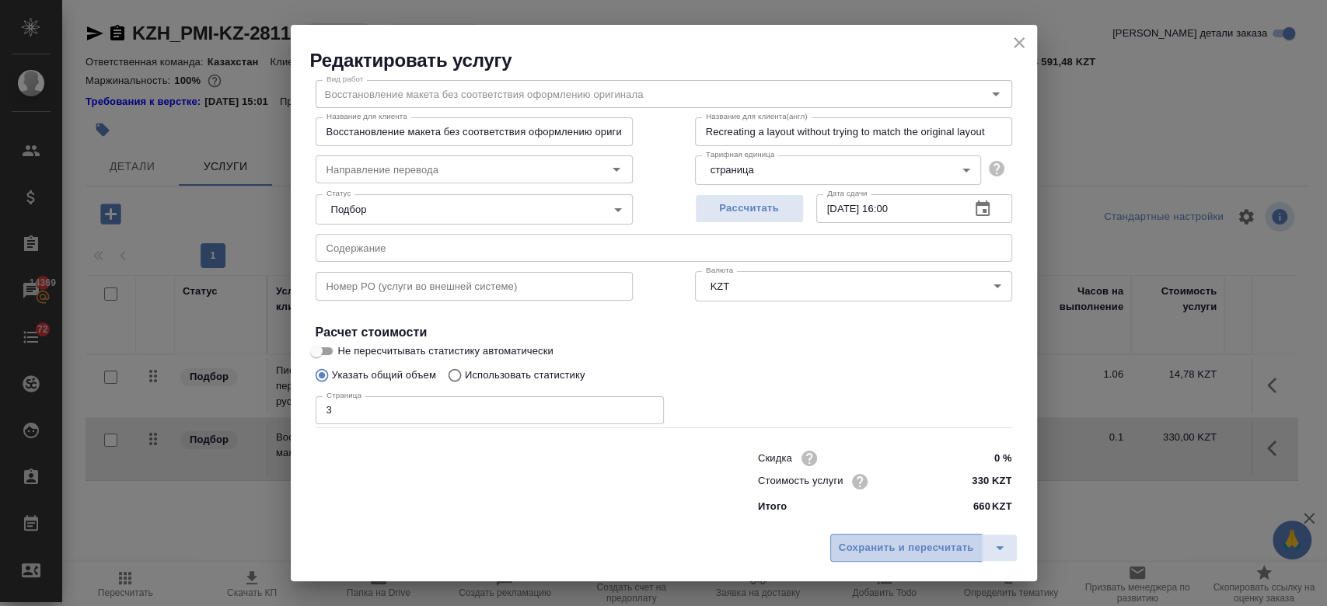
click at [877, 548] on span "Сохранить и пересчитать" at bounding box center [906, 548] width 135 height 18
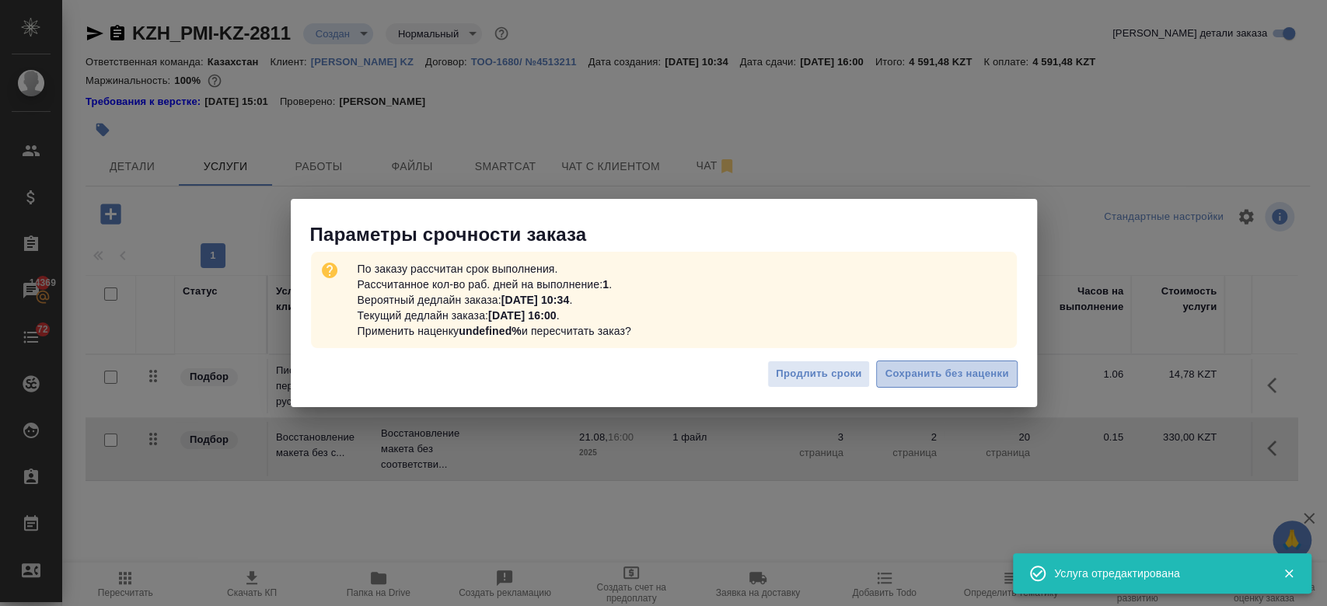
click at [917, 372] on span "Сохранить без наценки" at bounding box center [947, 374] width 124 height 18
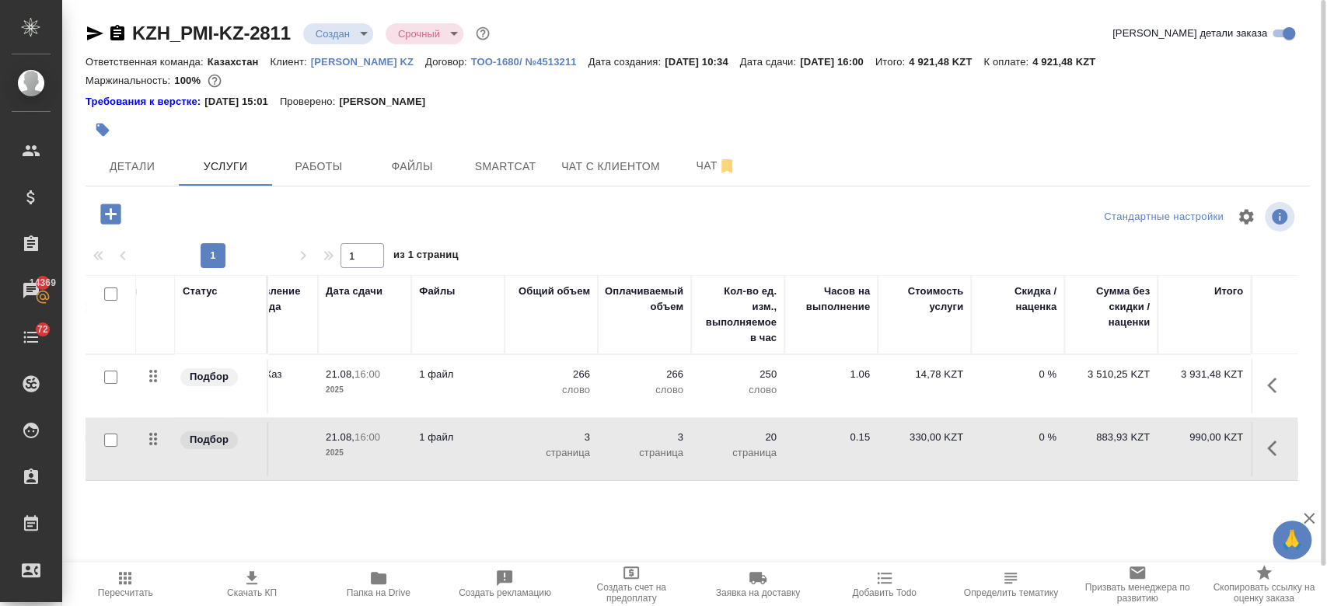
scroll to position [0, 0]
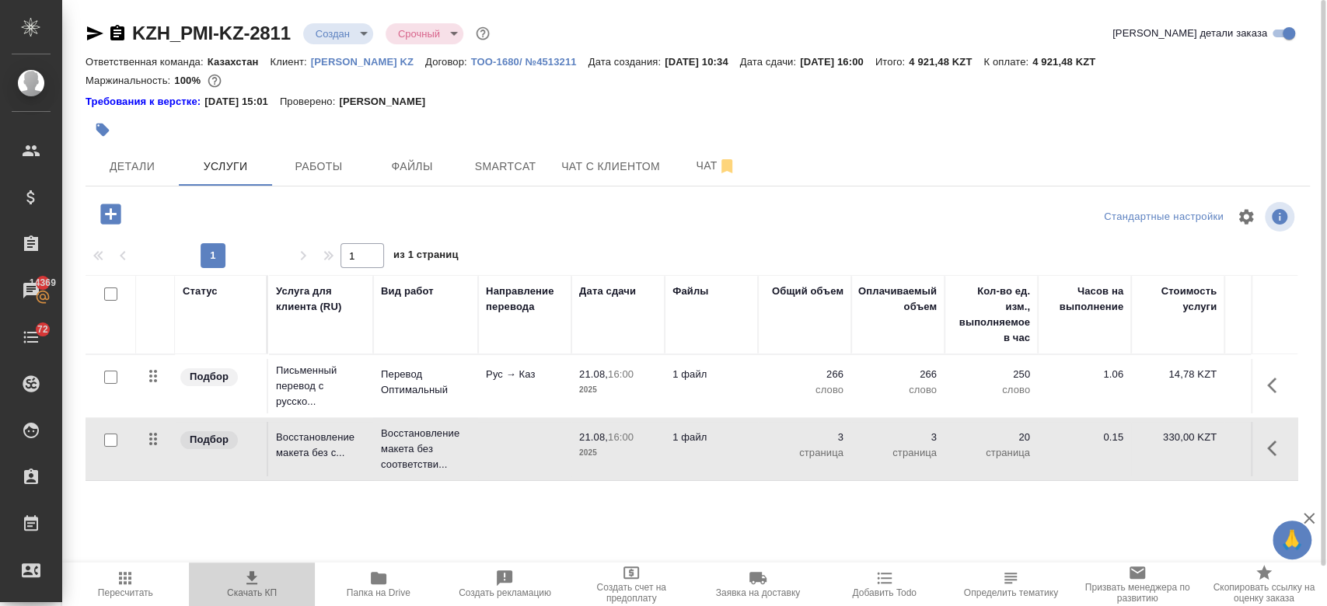
click at [250, 591] on span "Скачать КП" at bounding box center [252, 593] width 50 height 11
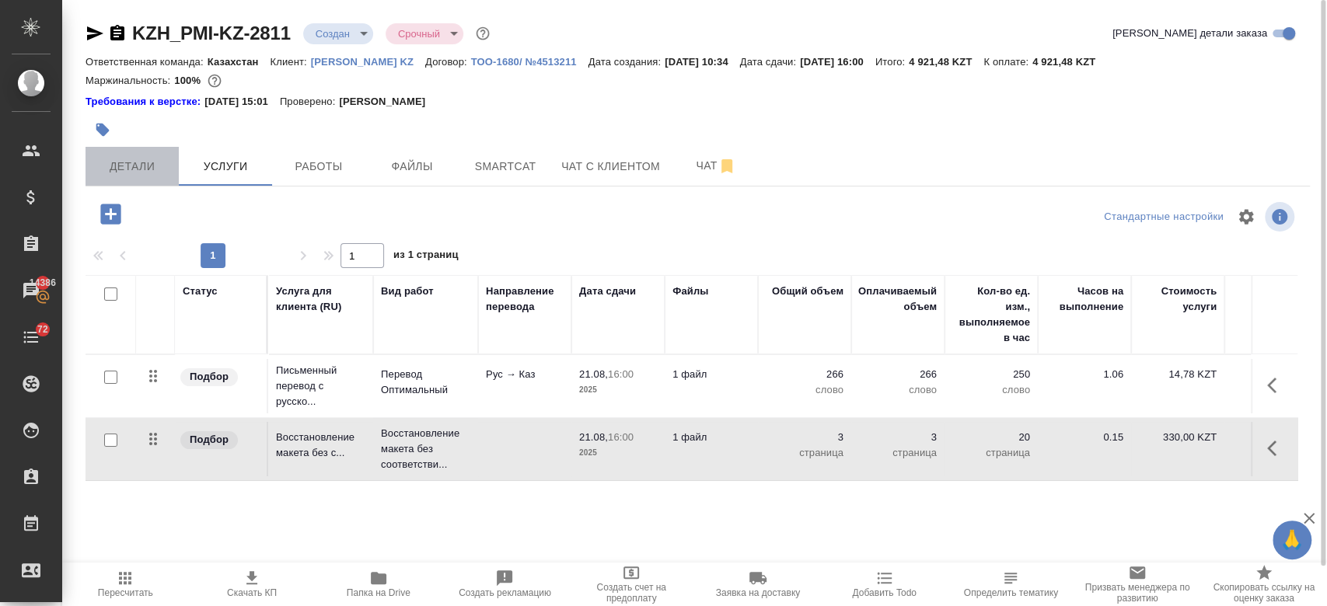
click at [120, 172] on span "Детали" at bounding box center [132, 166] width 75 height 19
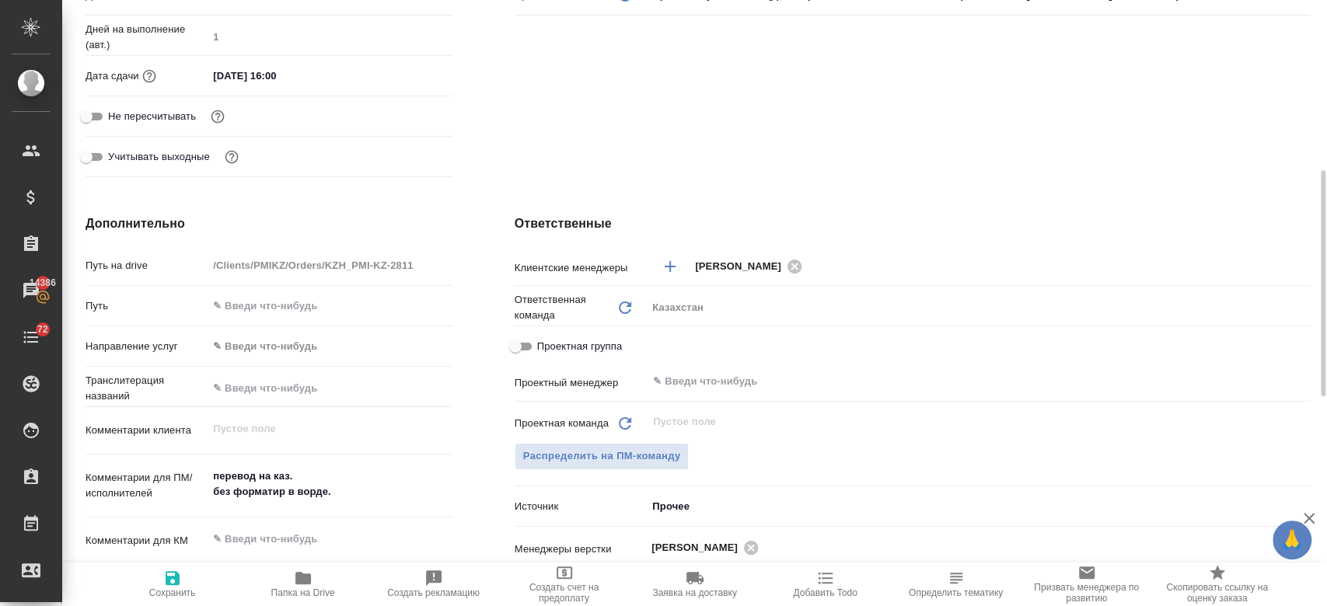
scroll to position [494, 0]
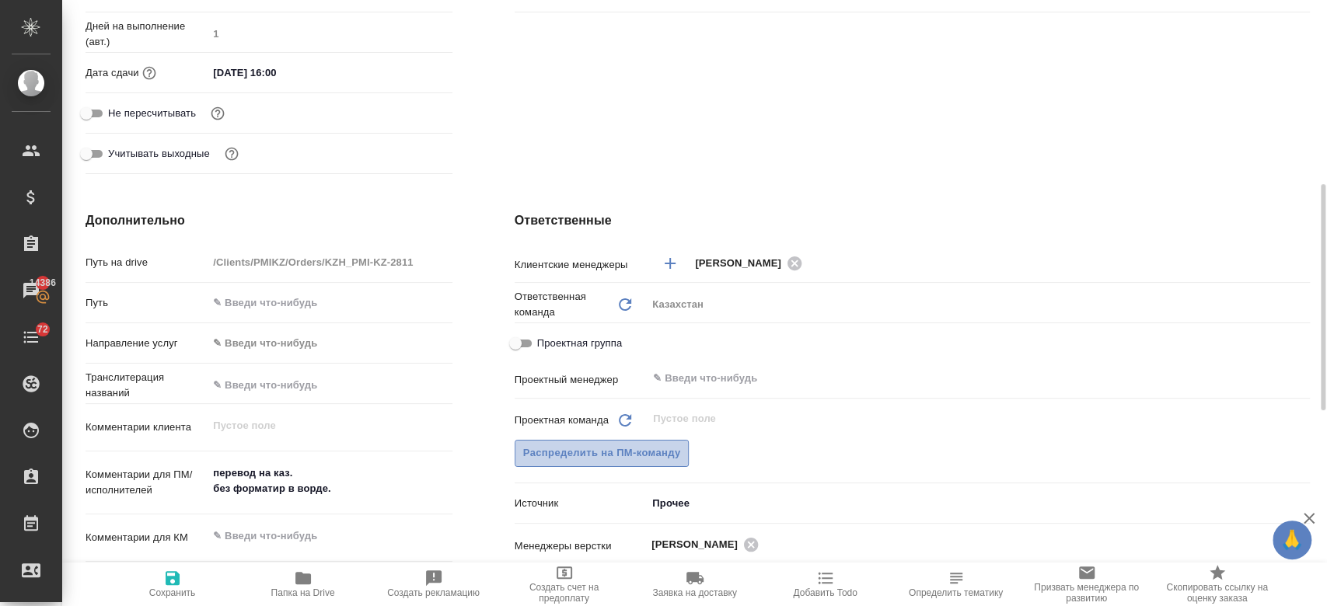
click at [644, 445] on span "Распределить на ПМ-команду" at bounding box center [602, 454] width 158 height 18
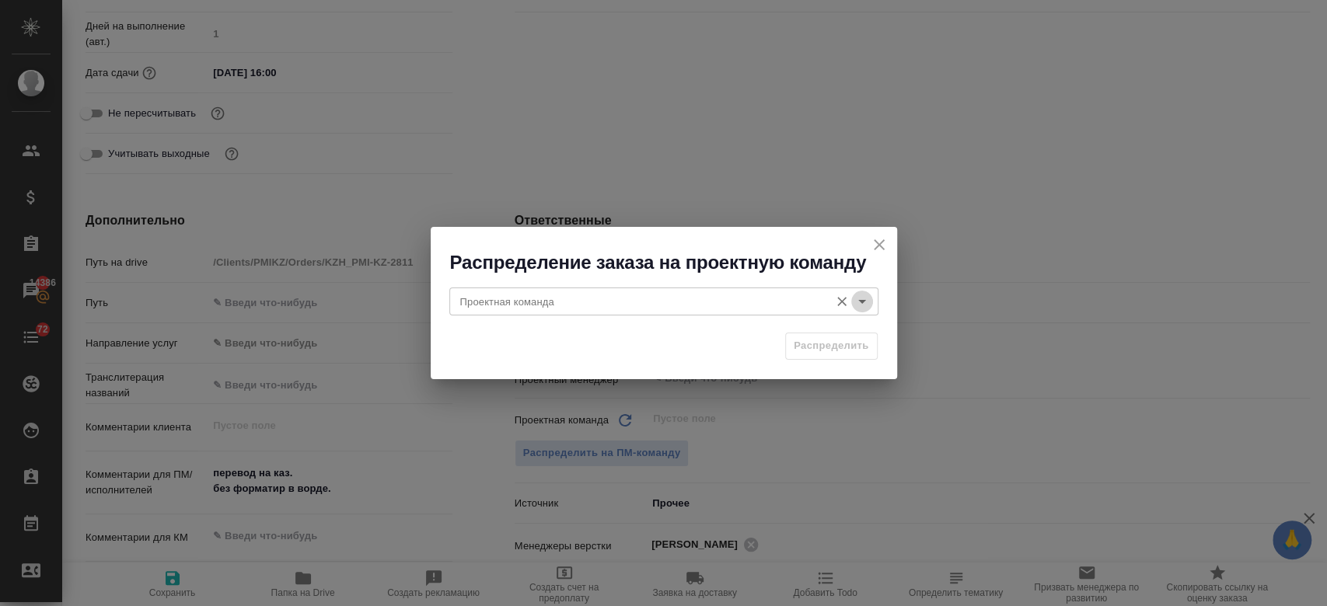
click at [858, 304] on icon "Open" at bounding box center [862, 301] width 19 height 19
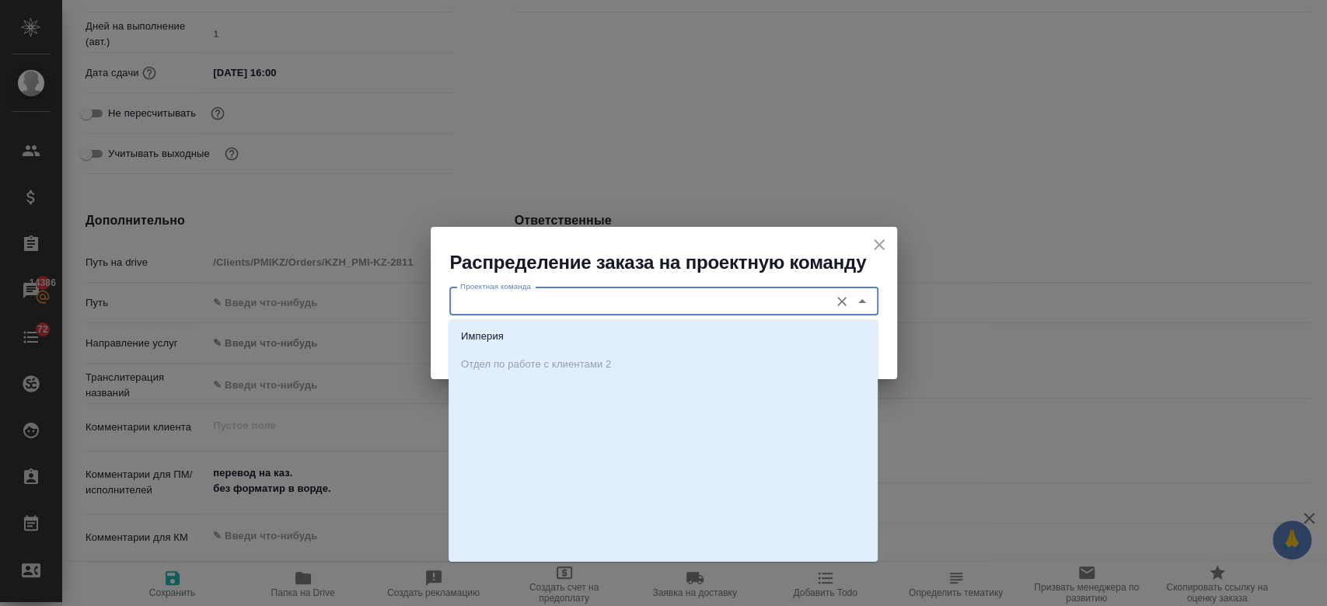
scroll to position [0, 0]
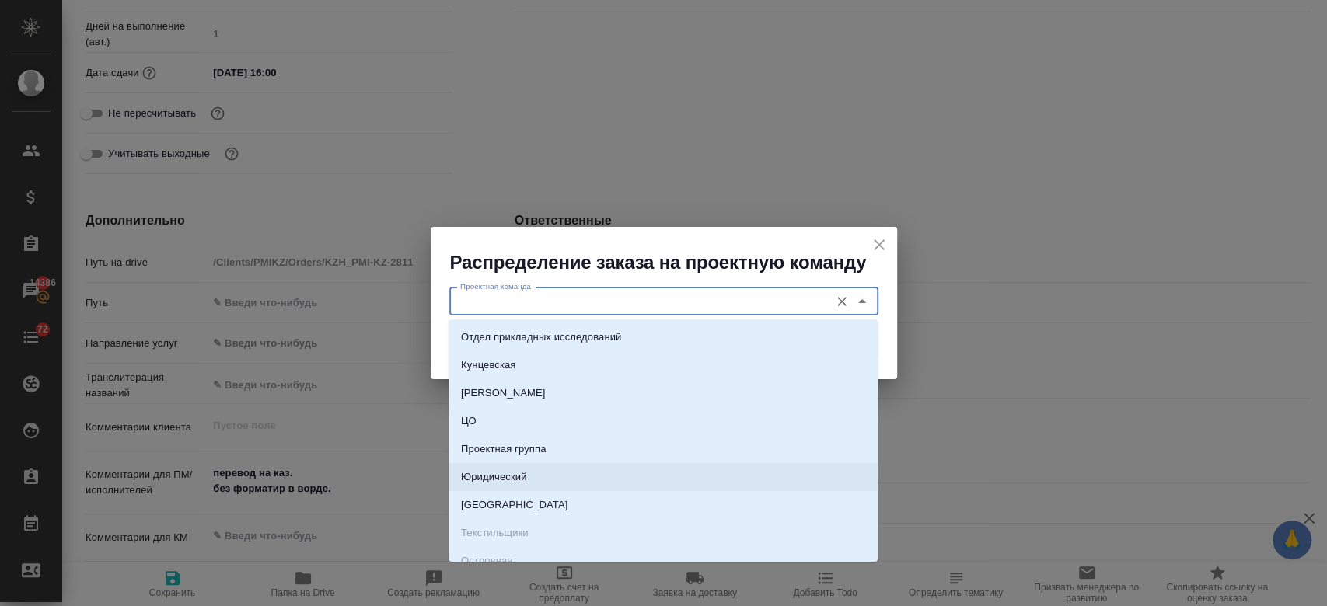
click at [553, 469] on li "Юридический" at bounding box center [662, 477] width 429 height 28
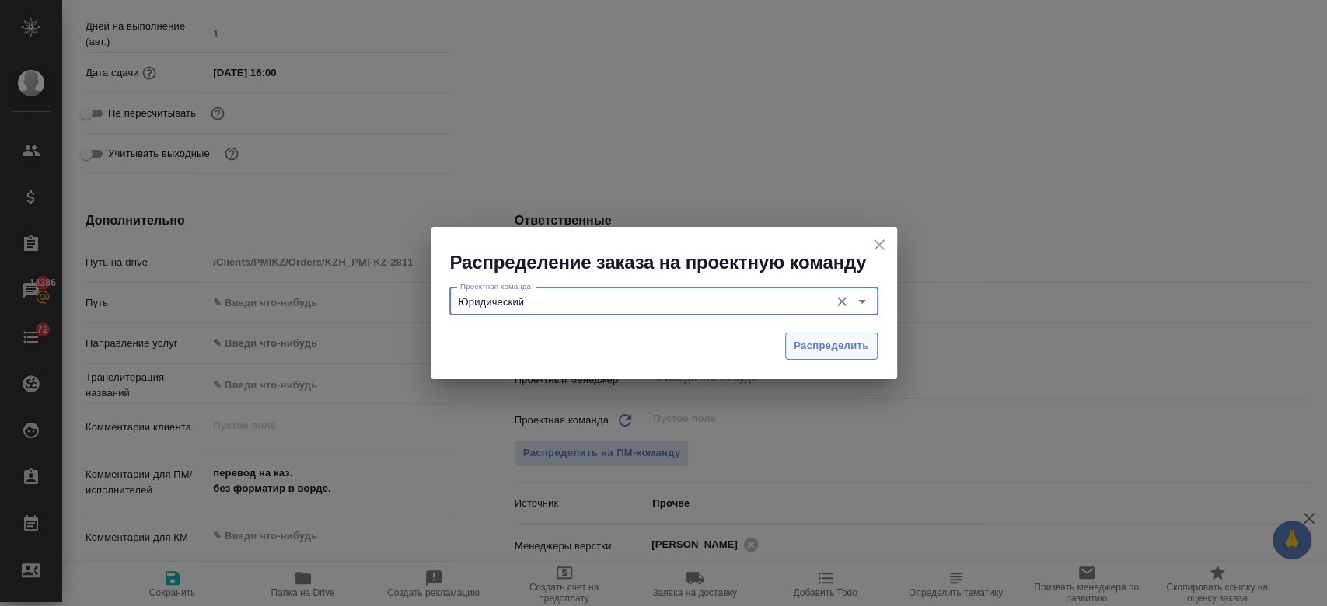
click at [830, 342] on span "Распределить" at bounding box center [831, 346] width 75 height 18
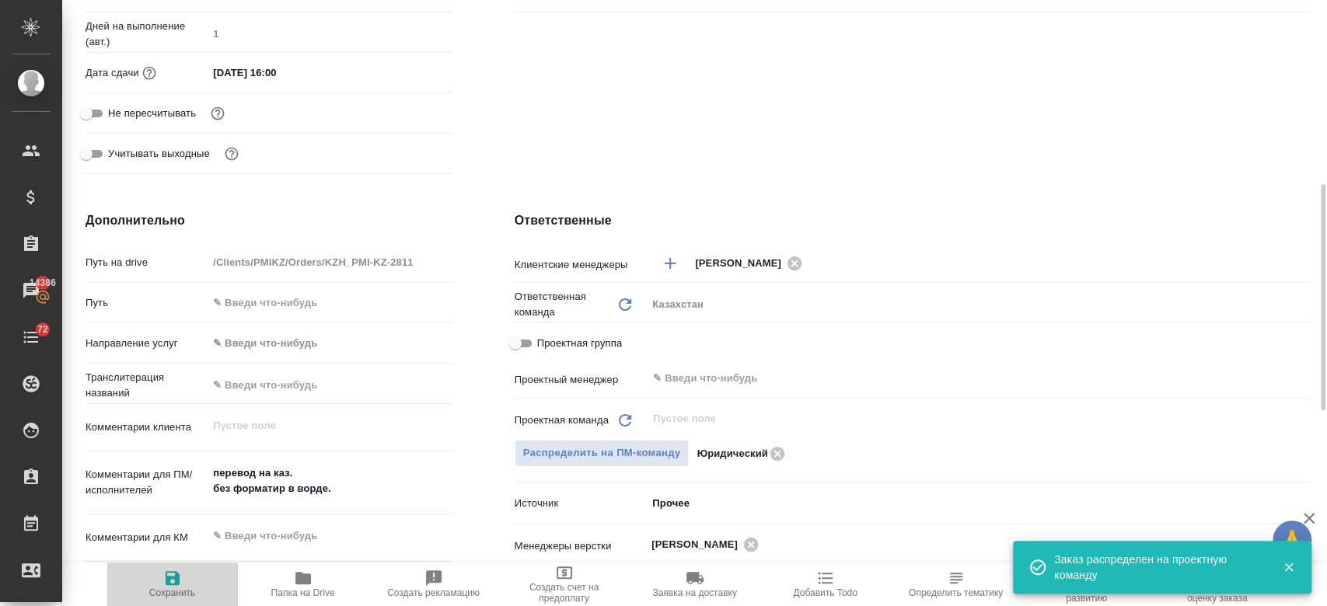
click at [168, 587] on icon "button" at bounding box center [172, 578] width 19 height 19
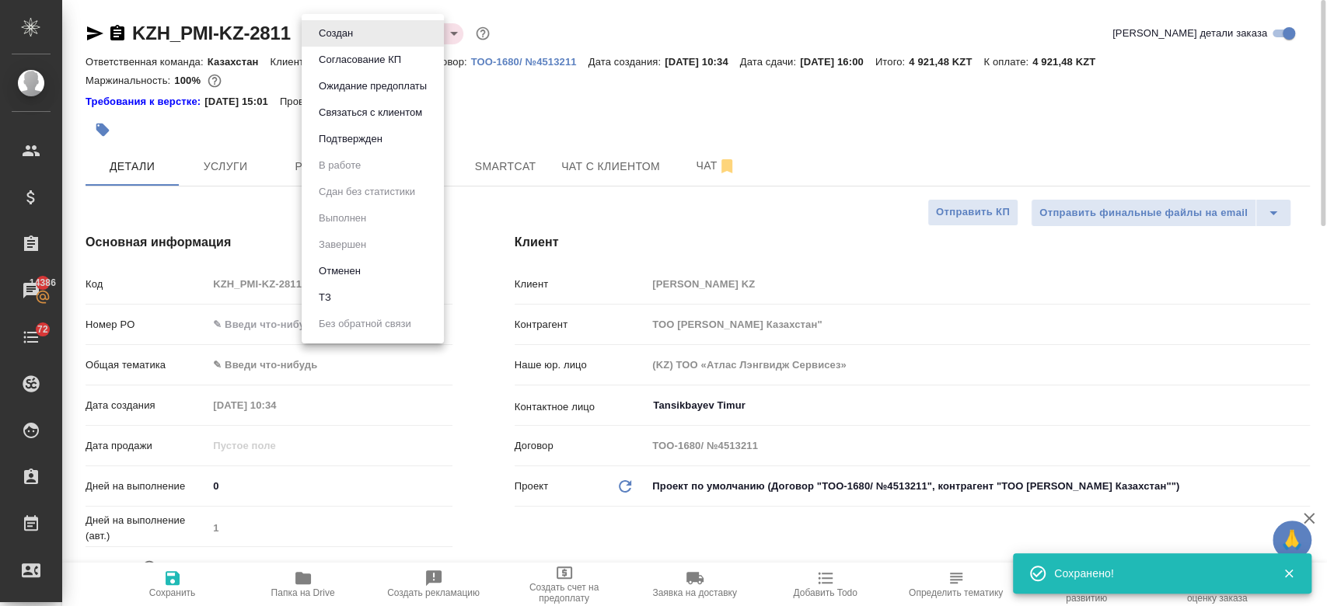
click at [355, 28] on body "🙏 .cls-1 fill:#fff; AWATERA Kosherbayeva Nazerke Клиенты Спецификации Заказы 14…" at bounding box center [663, 303] width 1327 height 606
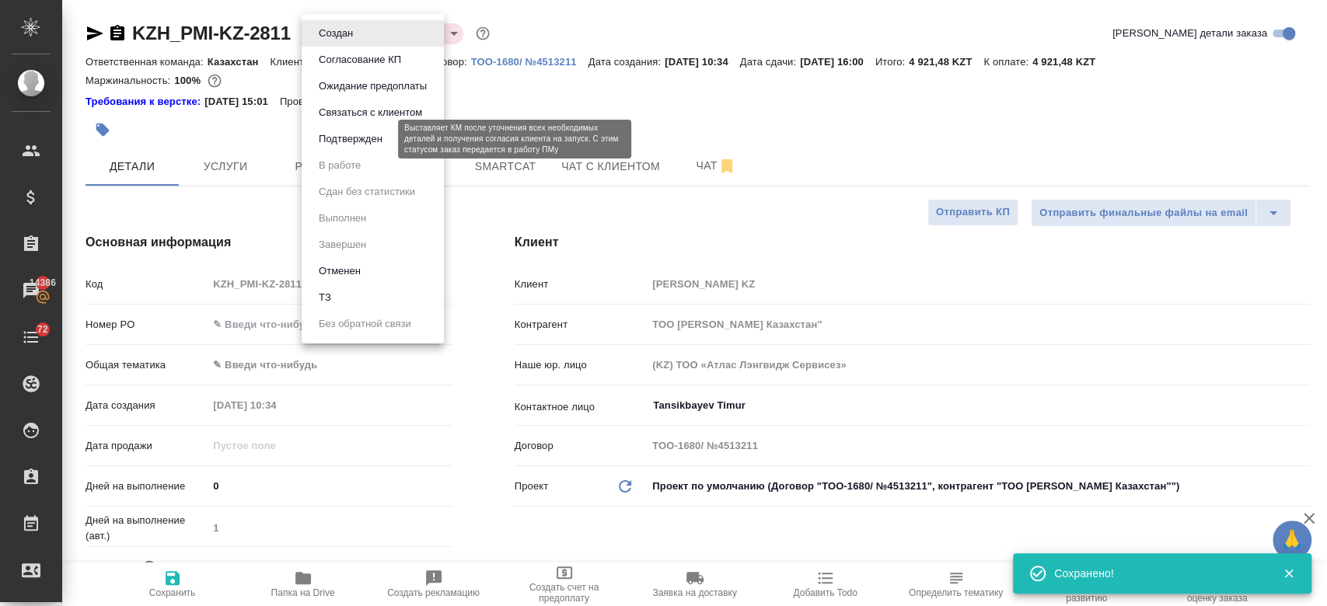
click at [346, 138] on button "Подтвержден" at bounding box center [350, 139] width 73 height 17
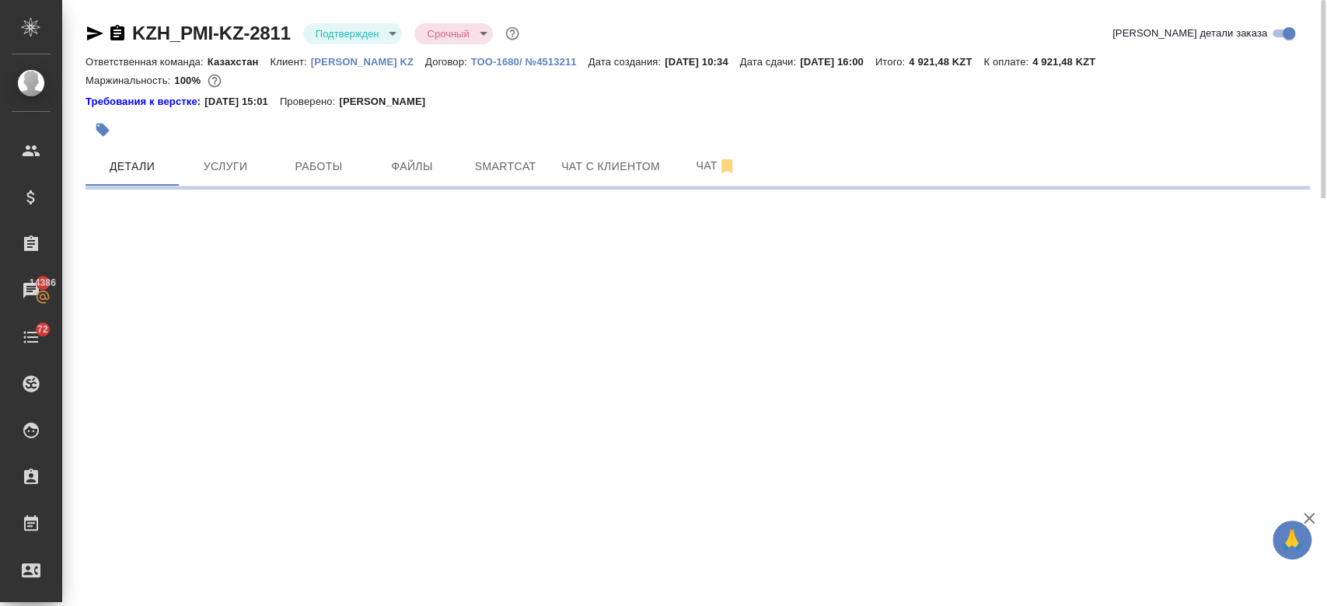
click at [91, 33] on icon "button" at bounding box center [94, 33] width 19 height 19
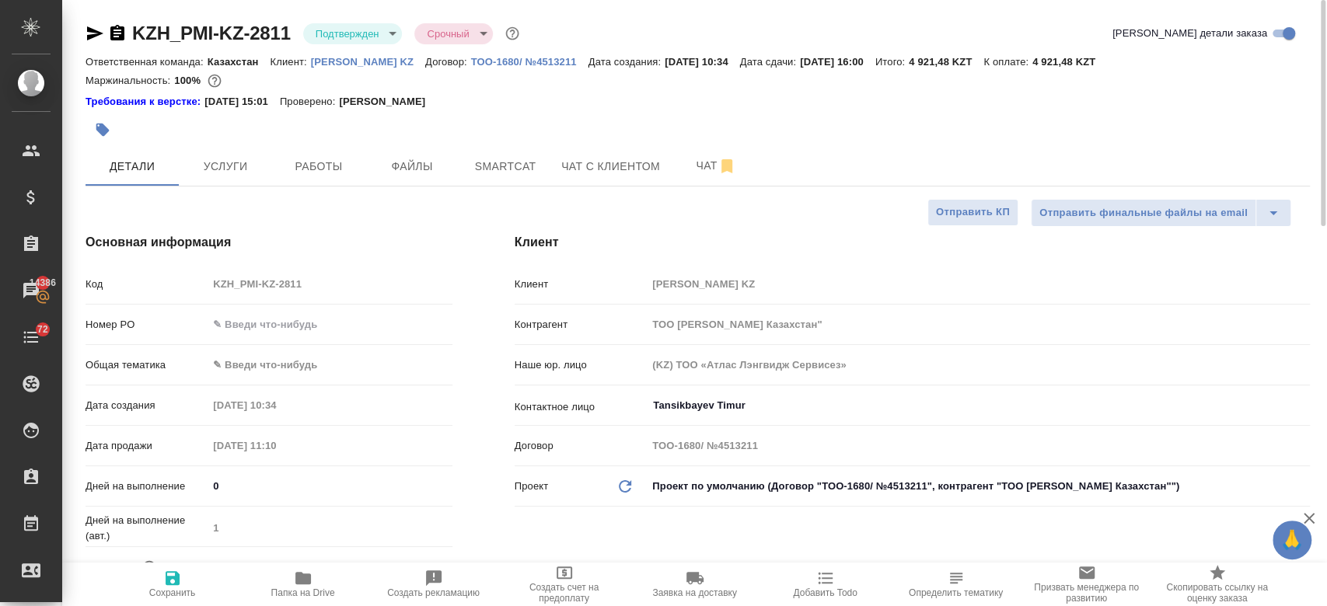
click at [488, 82] on div "Маржинальность: 100%" at bounding box center [697, 81] width 1224 height 20
click at [354, 57] on p "[PERSON_NAME] KZ" at bounding box center [368, 62] width 114 height 12
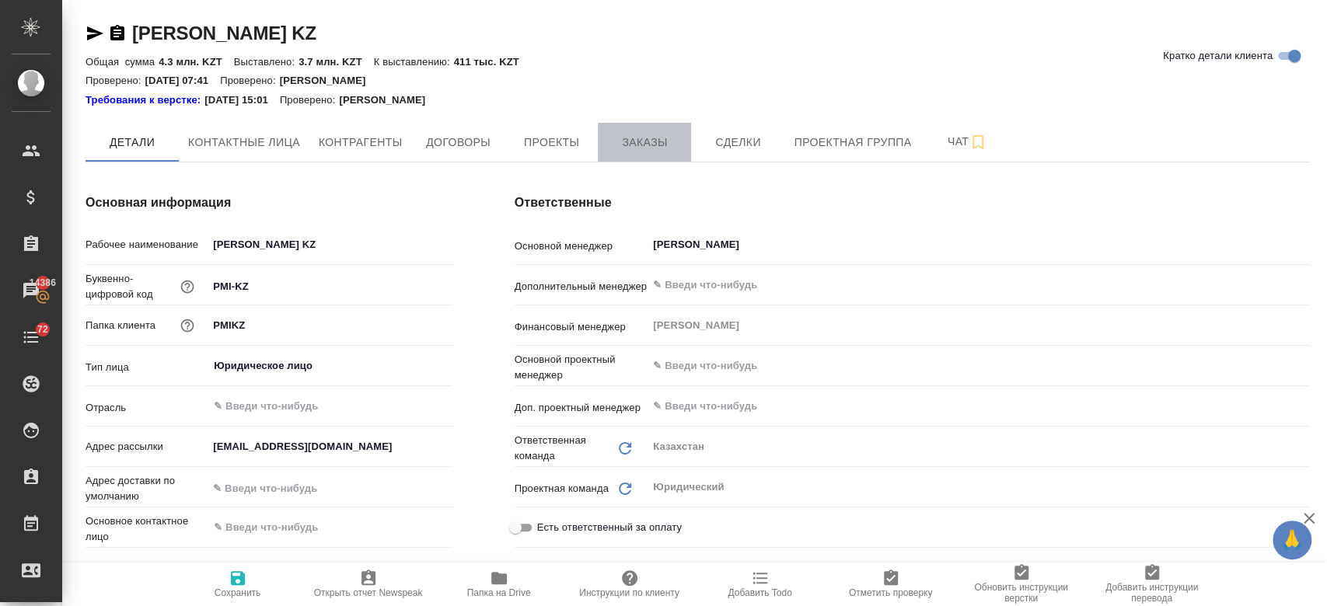
click at [649, 140] on span "Заказы" at bounding box center [644, 142] width 75 height 19
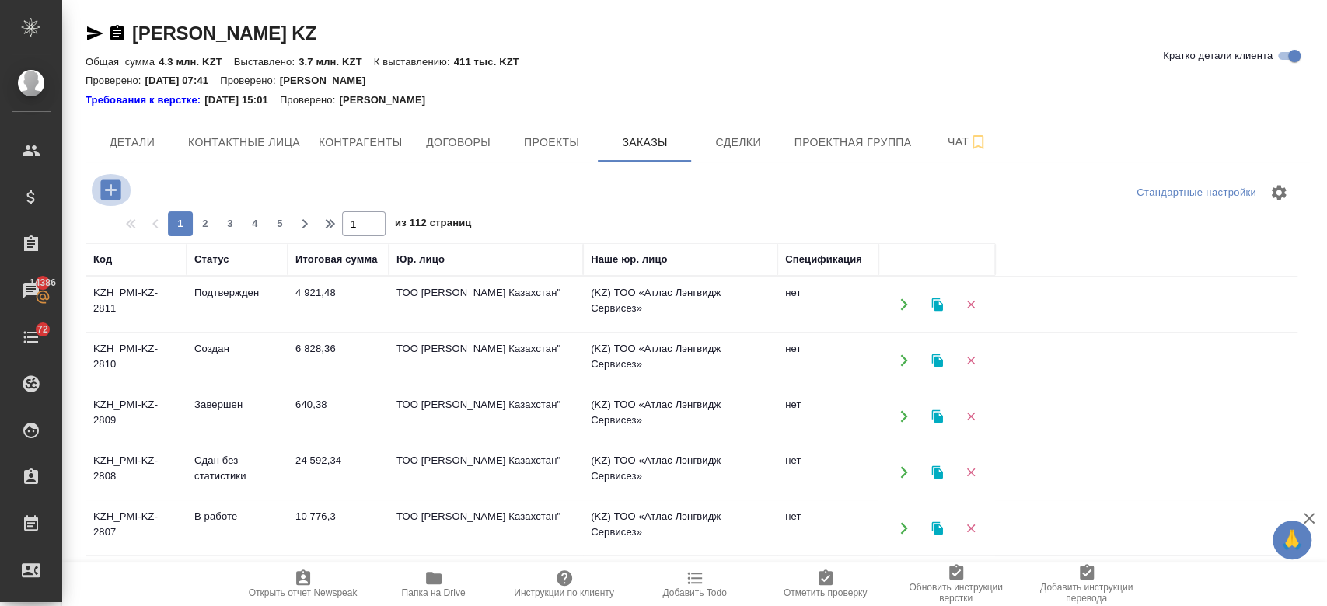
click at [117, 186] on icon "button" at bounding box center [110, 190] width 20 height 20
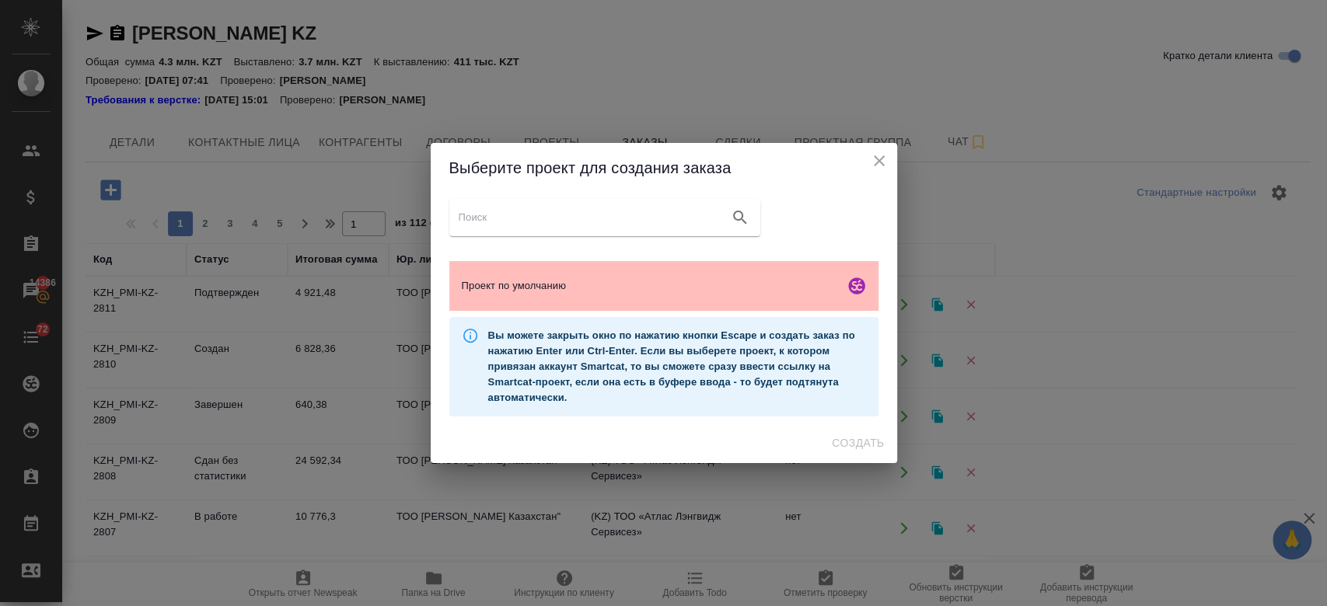
click at [522, 284] on span "Проект по умолчанию" at bounding box center [650, 286] width 376 height 16
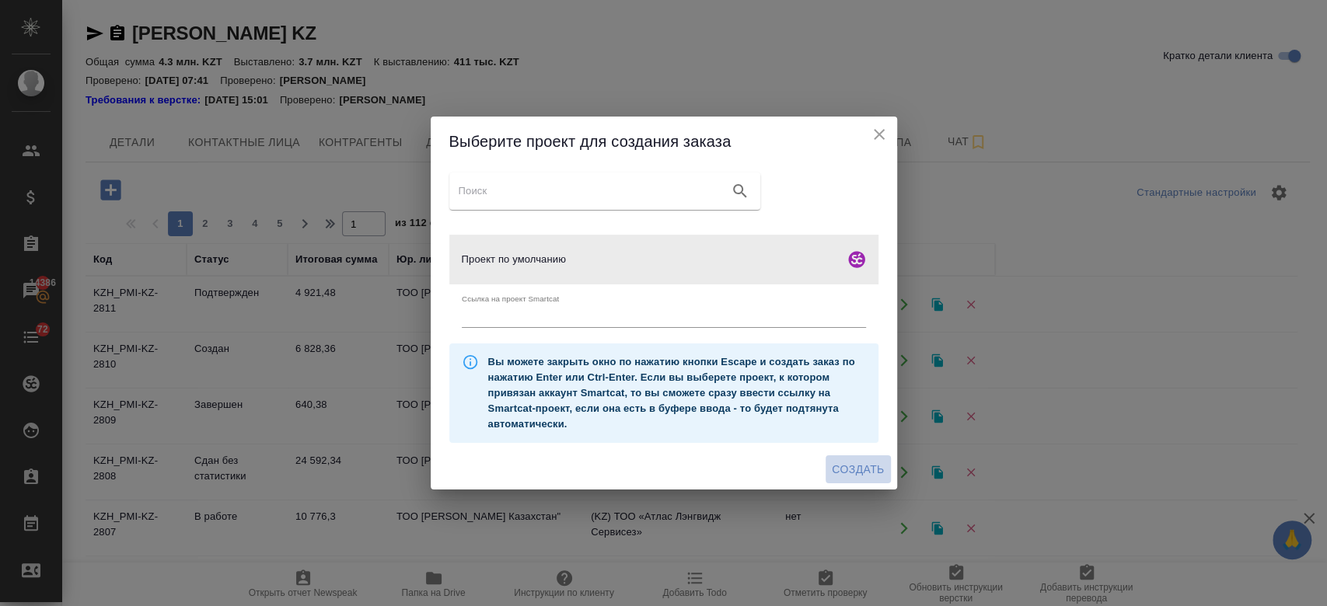
click at [866, 470] on span "Создать" at bounding box center [858, 469] width 52 height 19
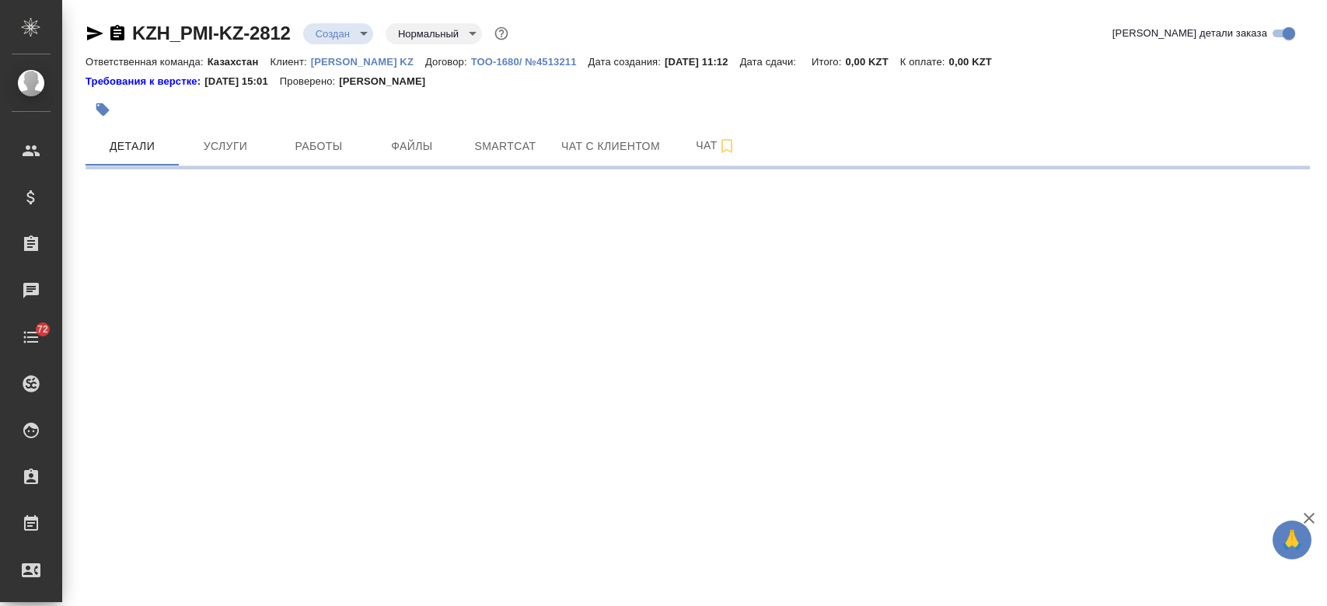
select select "RU"
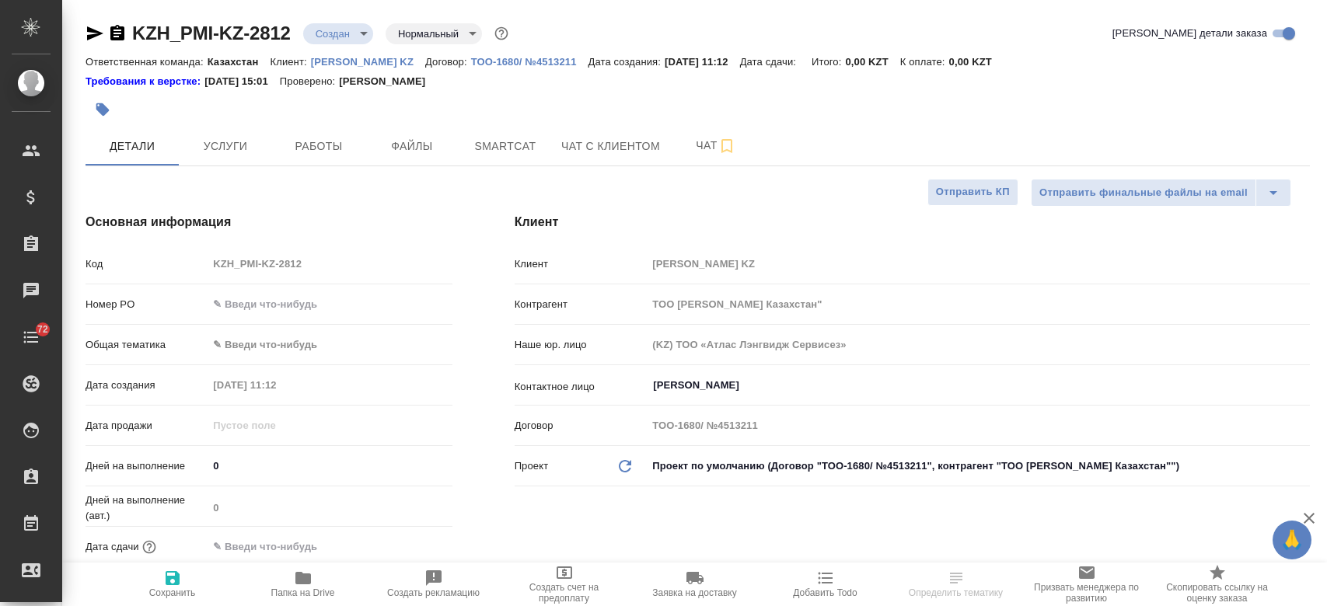
type textarea "x"
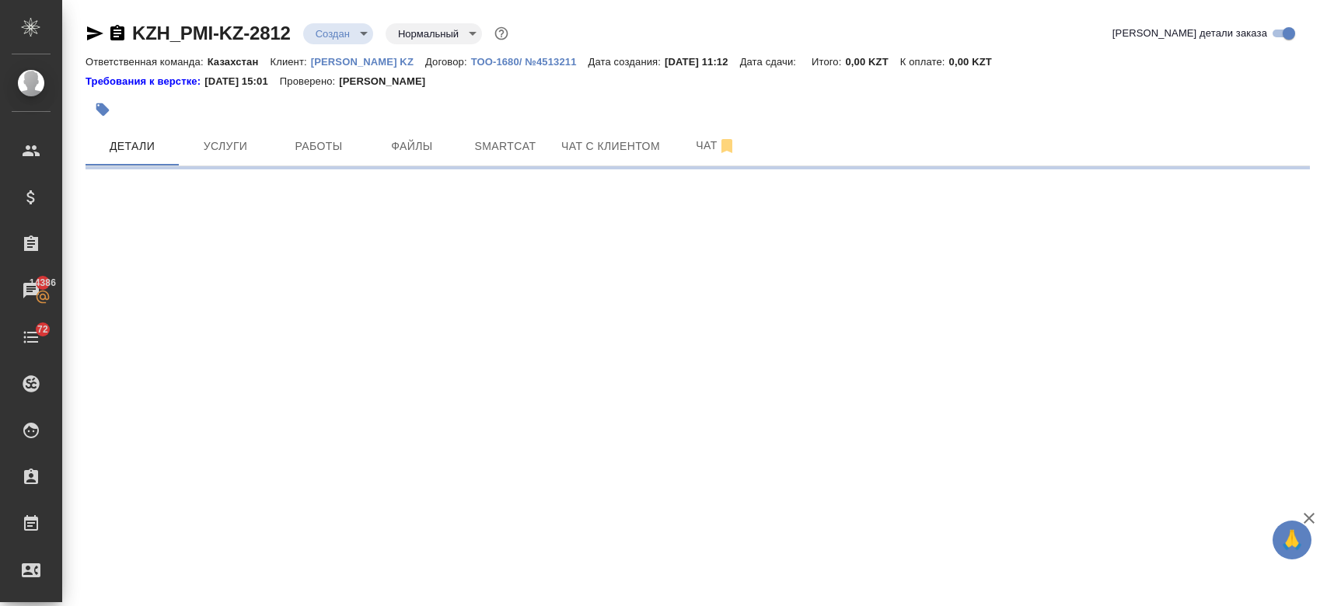
select select "RU"
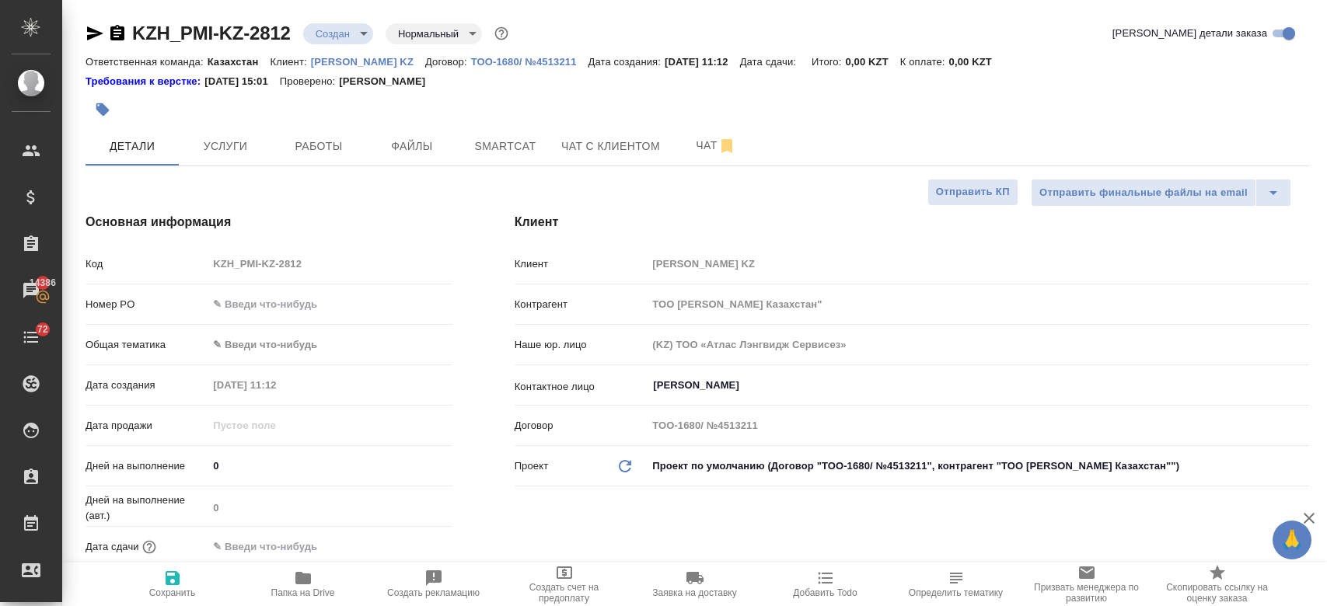
type textarea "x"
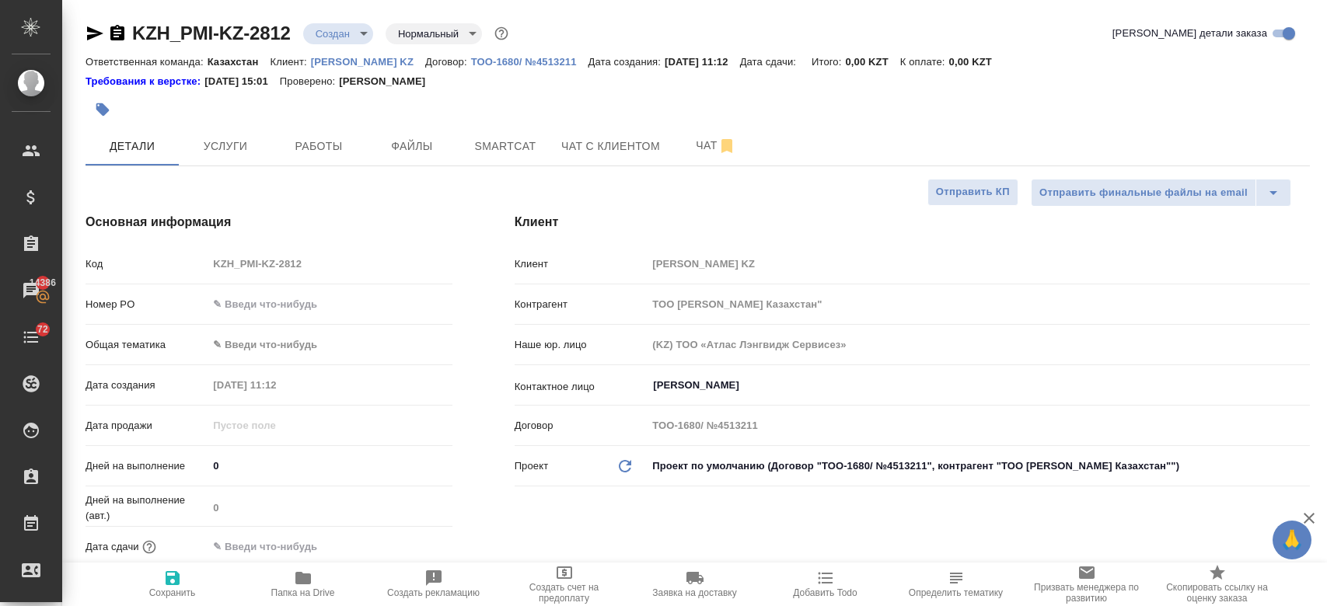
type textarea "x"
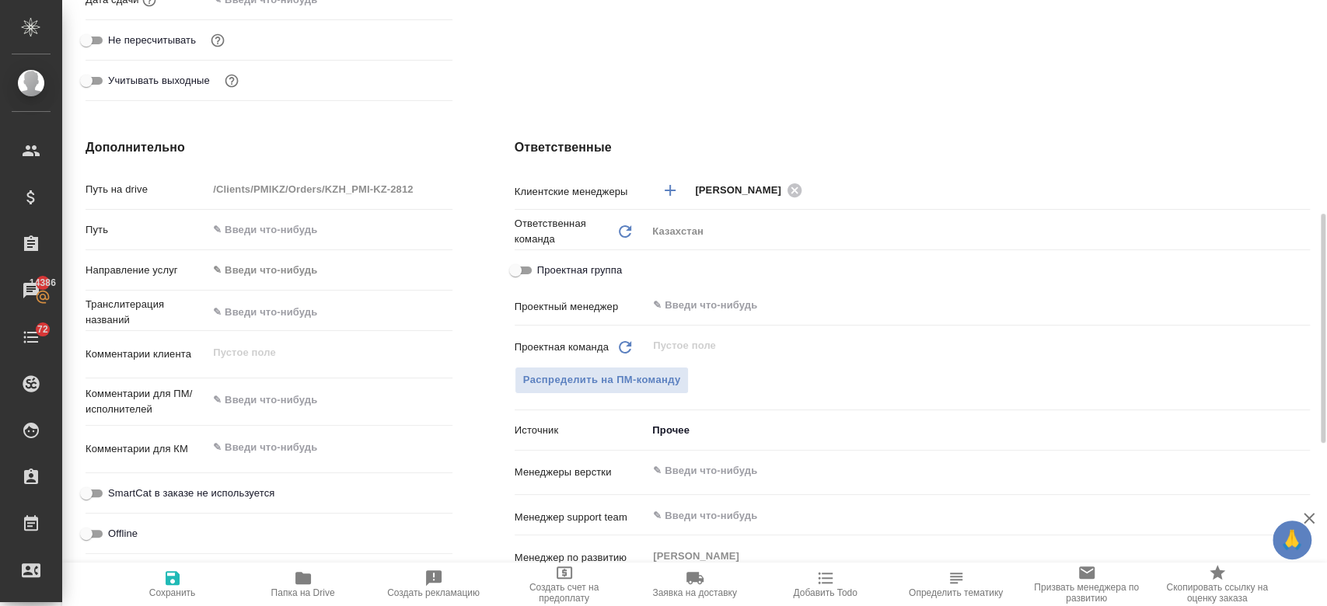
scroll to position [552, 0]
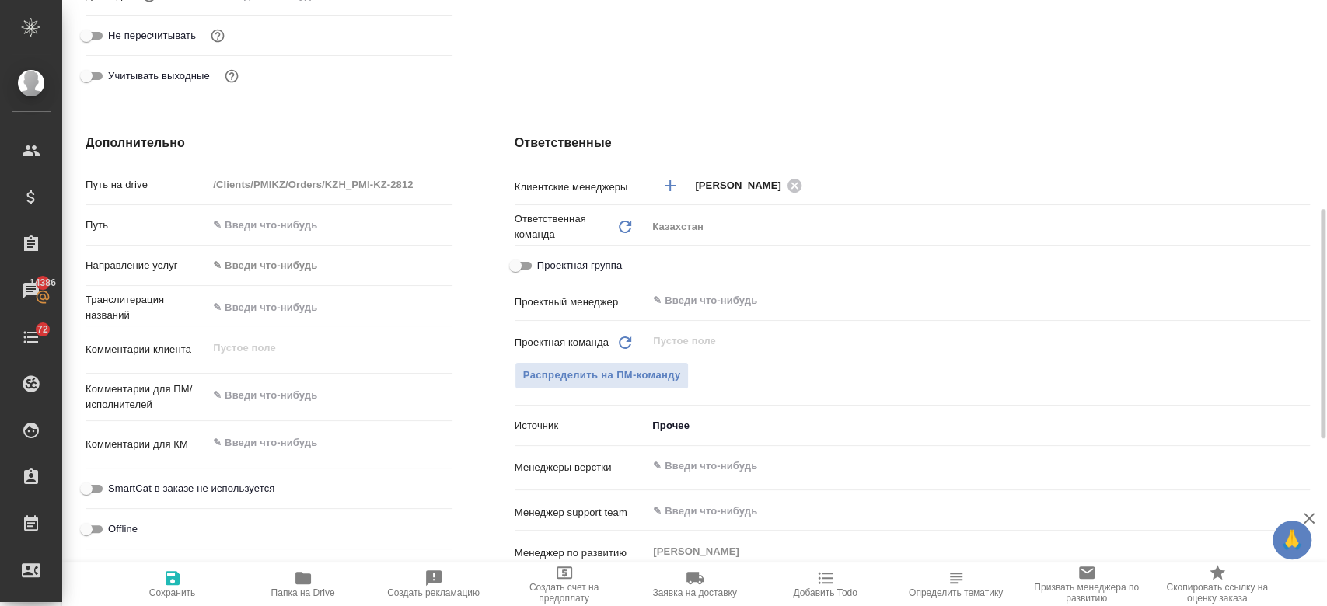
click at [279, 410] on div "x" at bounding box center [330, 397] width 244 height 34
type textarea "x"
paste textarea "перевод вложенных документов на английский и казахский язык."
type textarea "перевод вложенных документов на английский и казахский язык."
type textarea "x"
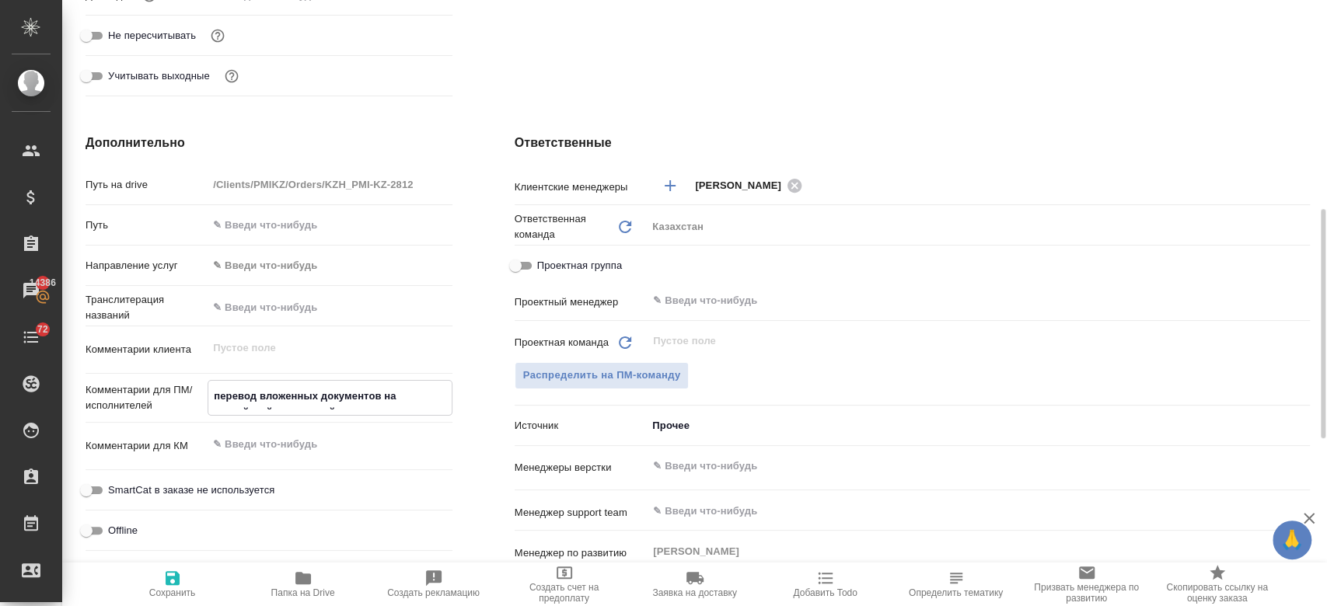
type textarea "x"
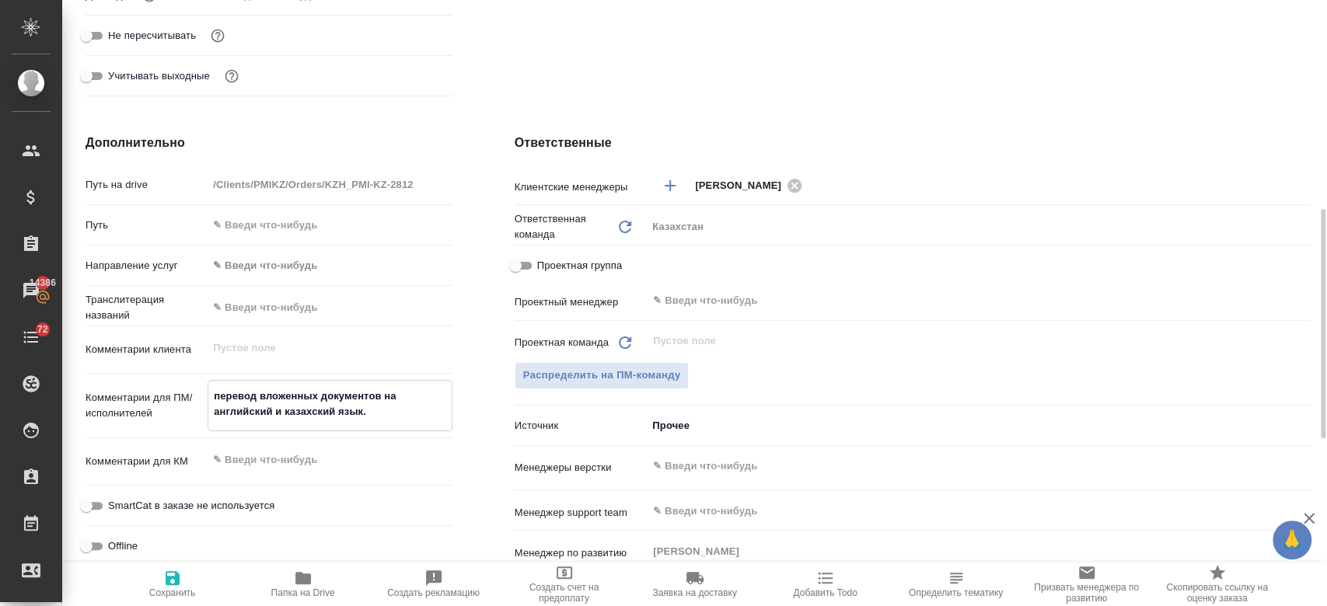
type textarea "перевод вложенных документов на английский и казахский язык."
type textarea "x"
click at [173, 585] on icon "button" at bounding box center [173, 578] width 14 height 14
type textarea "x"
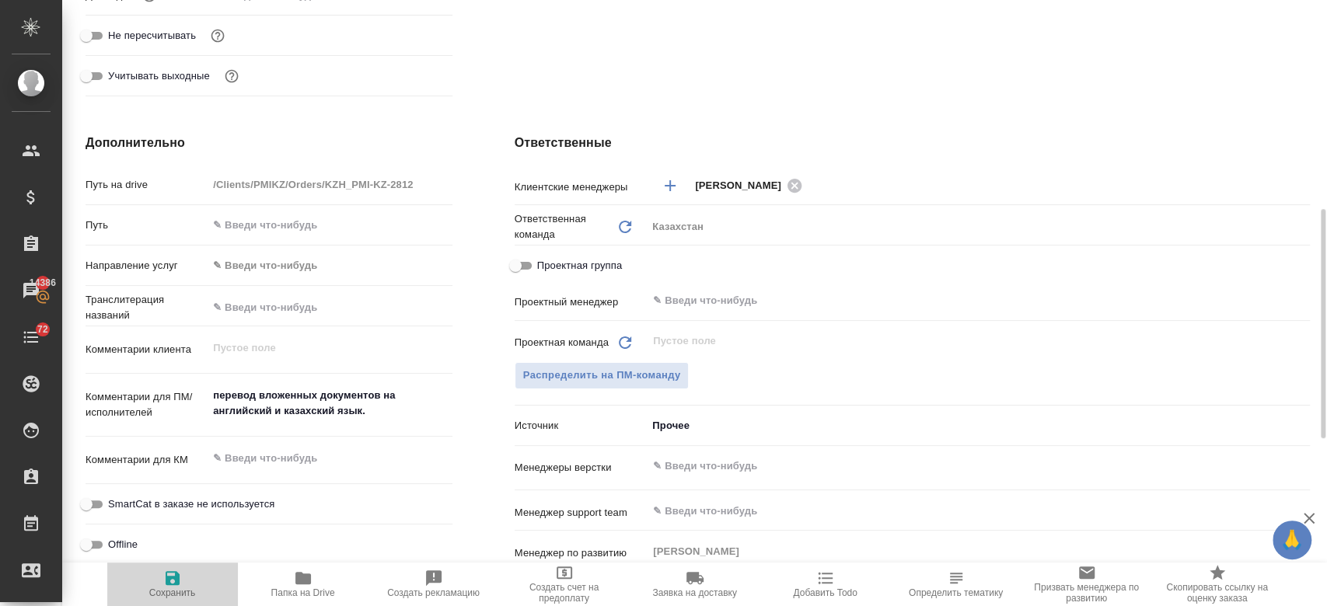
type textarea "x"
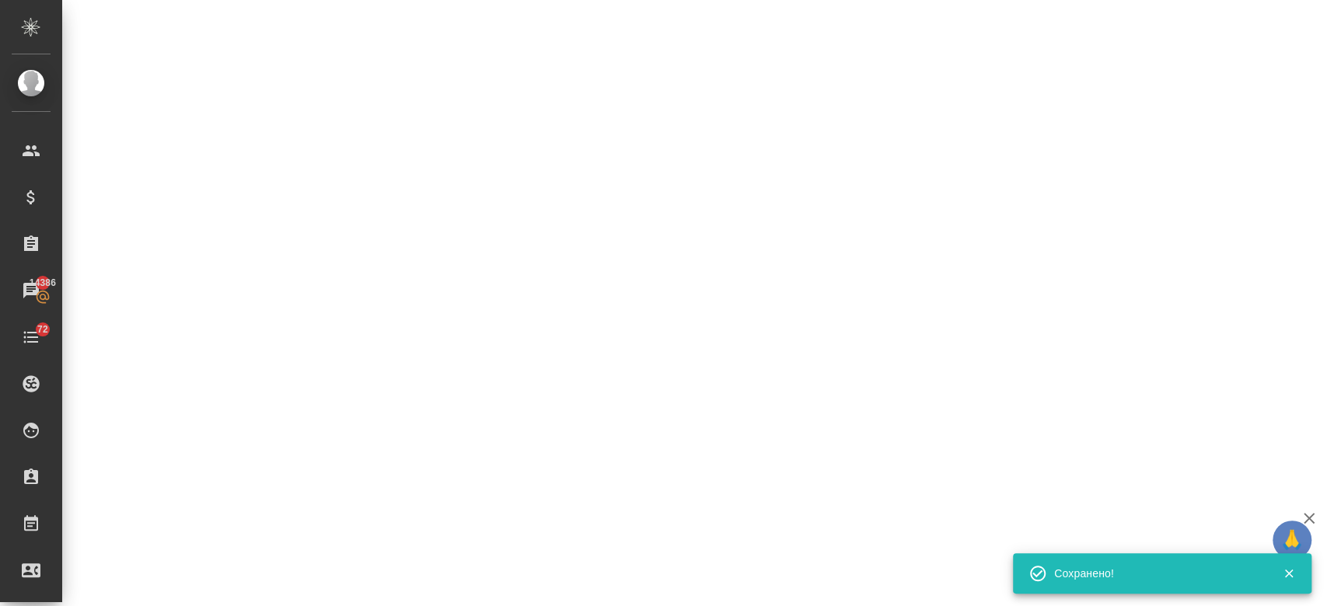
select select "RU"
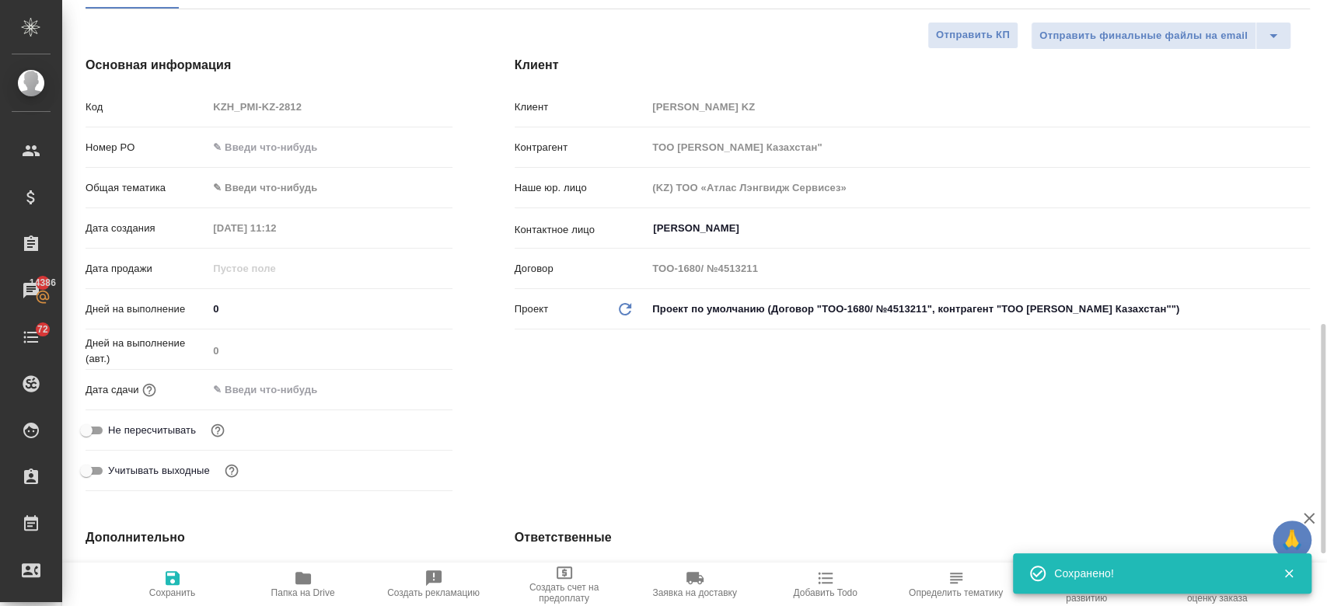
type textarea "x"
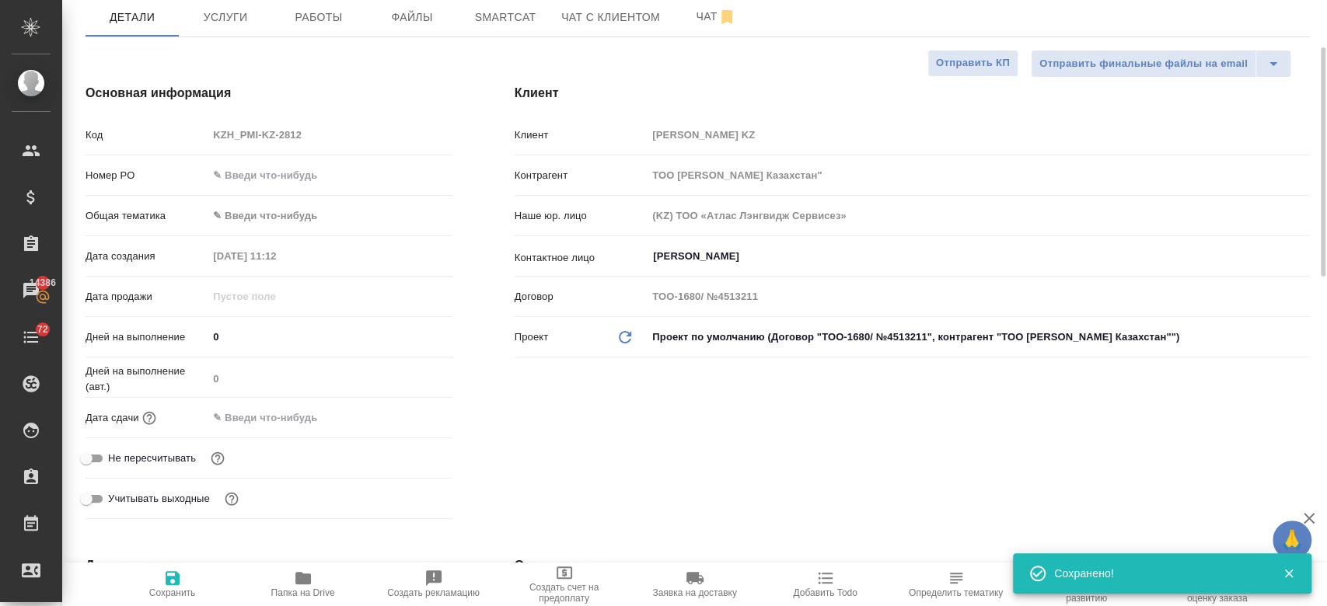
scroll to position [128, 0]
click at [689, 256] on input "[PERSON_NAME]" at bounding box center [952, 257] width 602 height 19
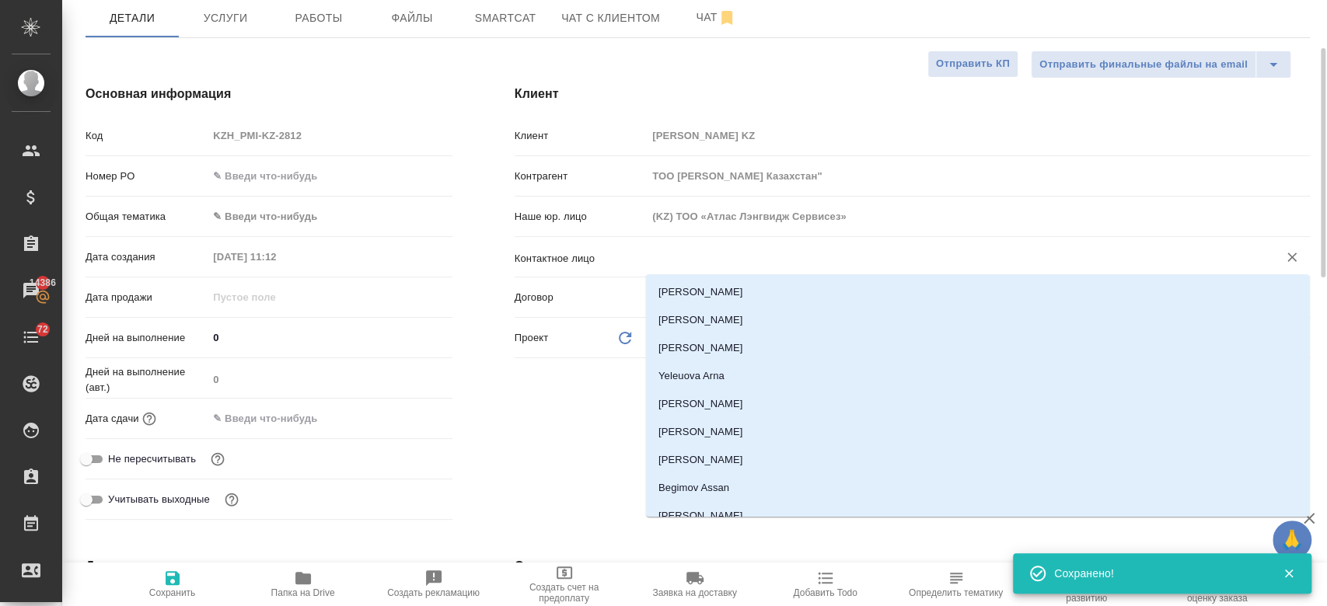
type textarea "x"
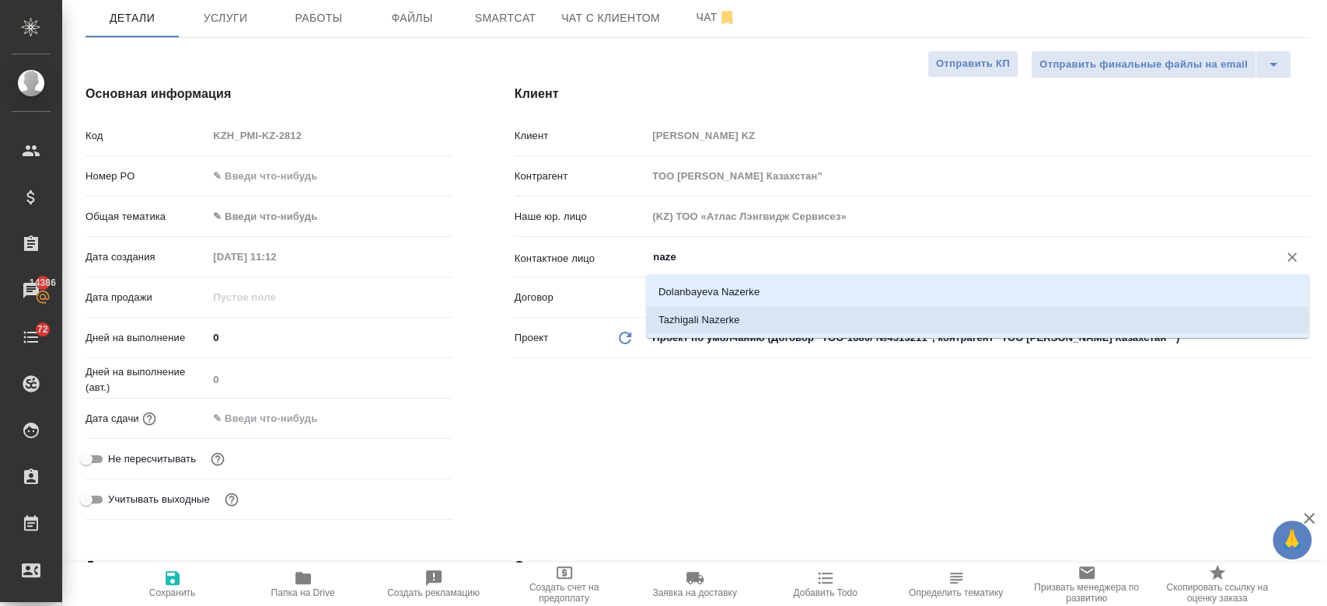
click at [696, 319] on li "Tazhigali Nazerke" at bounding box center [977, 320] width 663 height 28
type input "Tazhigali Nazerke"
type textarea "x"
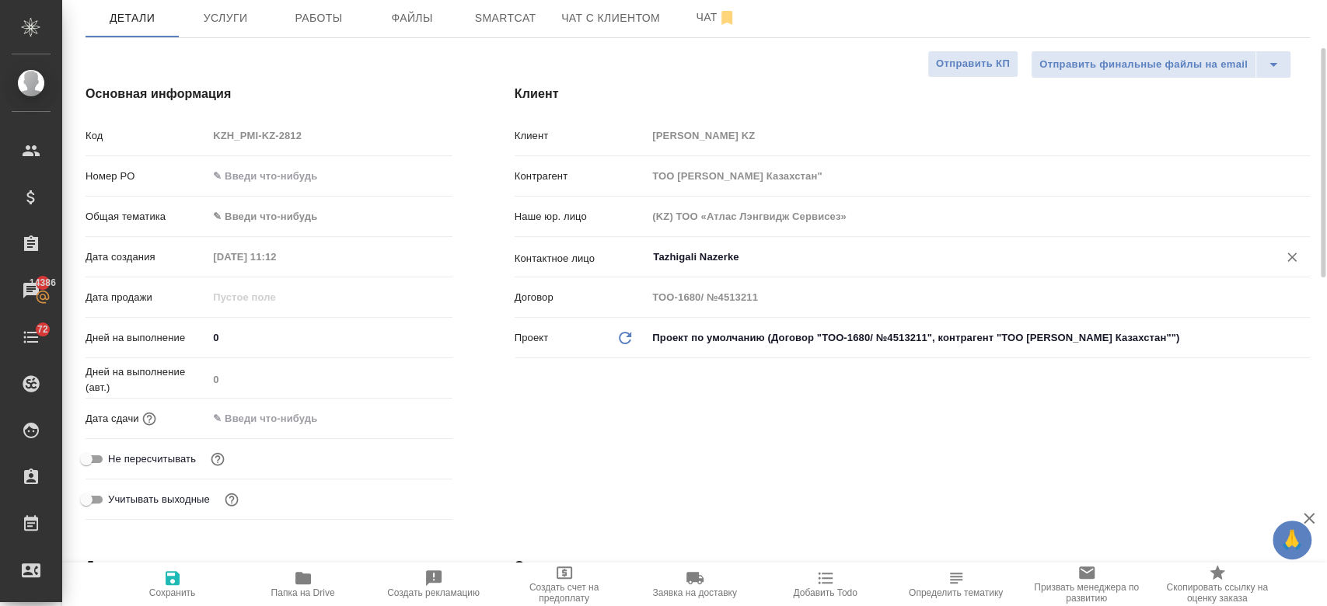
type input "Tazhigali Nazerke"
click at [169, 573] on icon "button" at bounding box center [173, 578] width 14 height 14
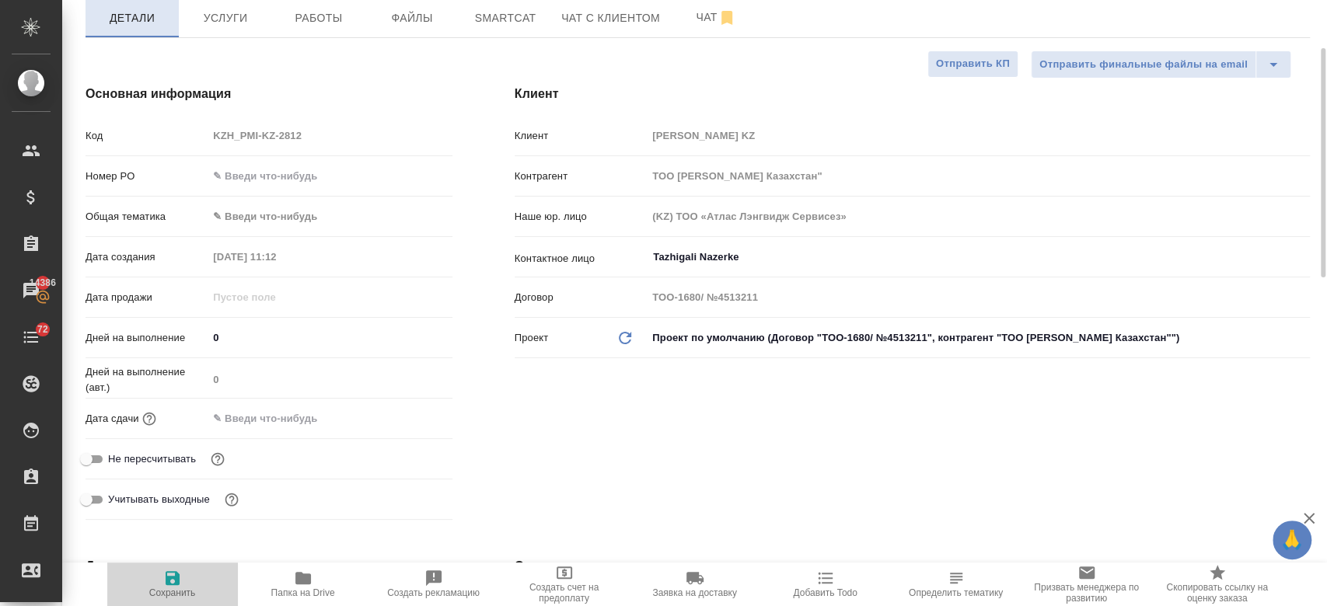
type textarea "x"
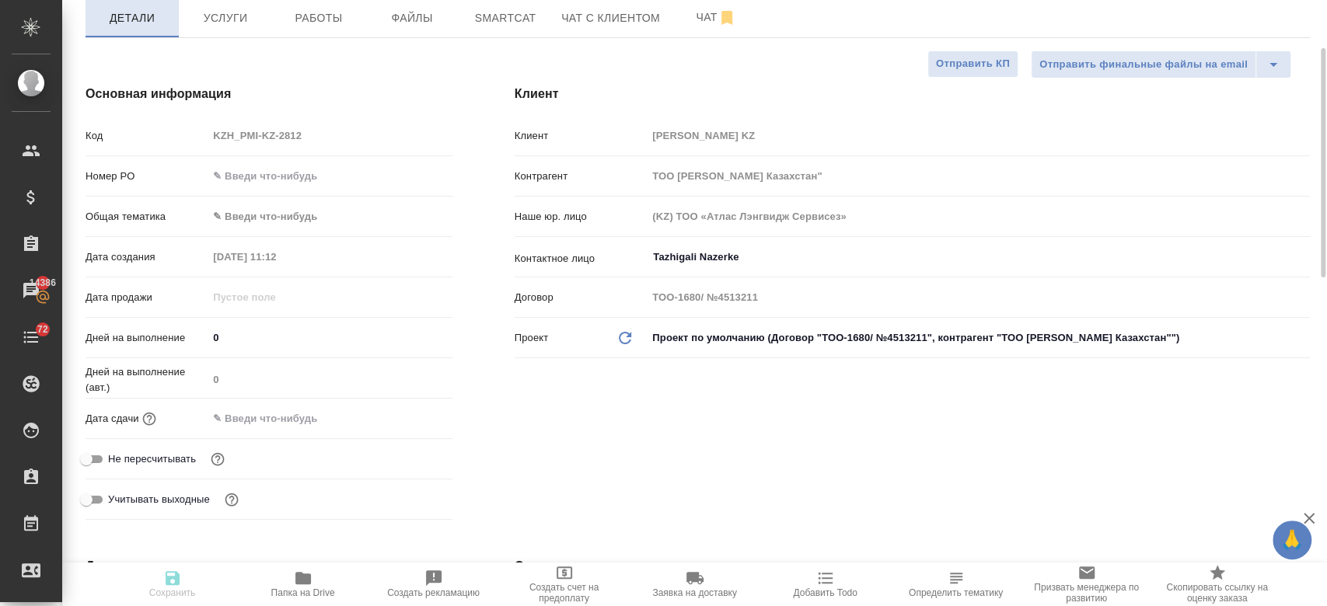
type textarea "x"
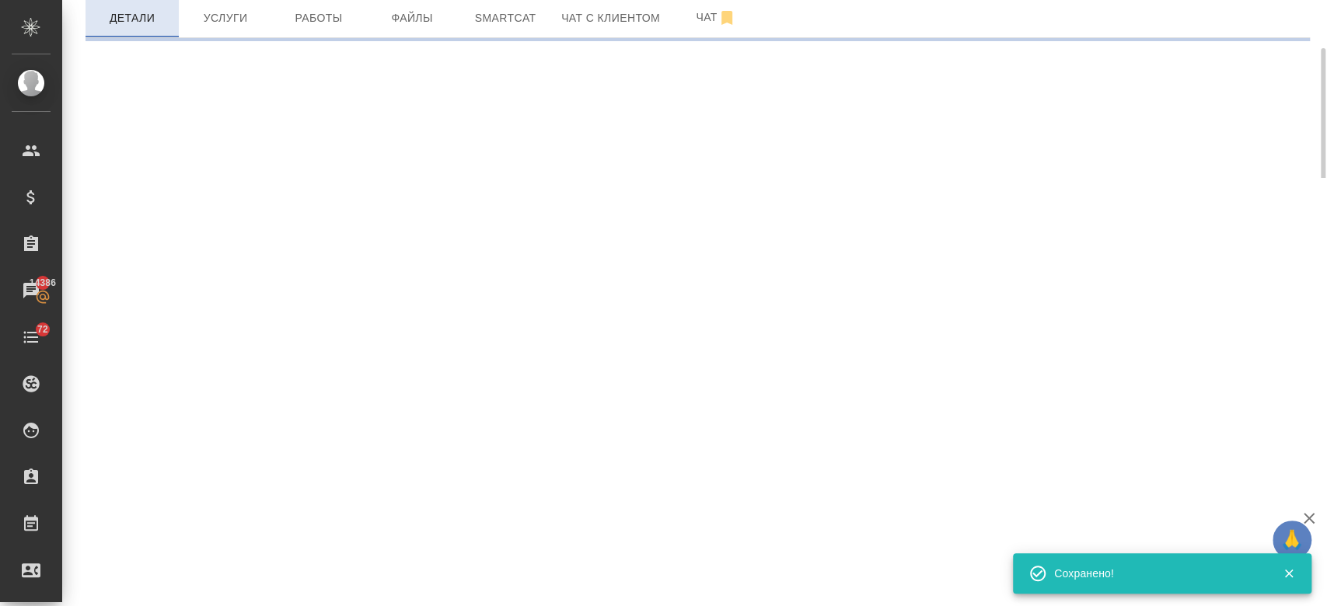
select select "RU"
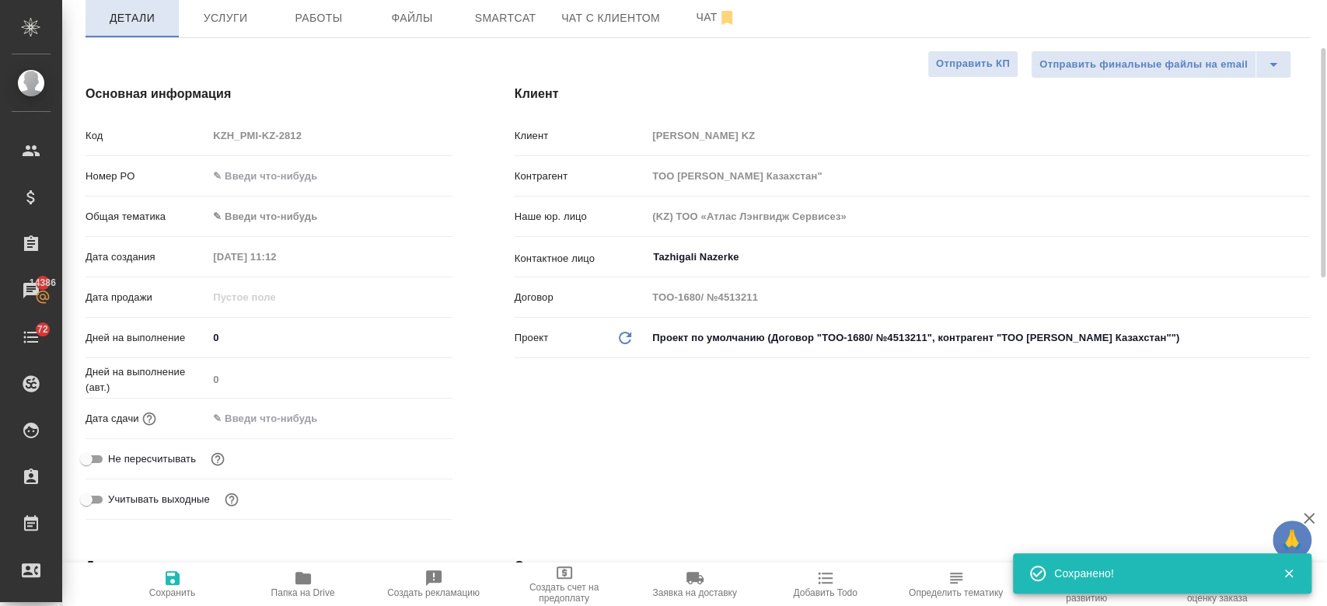
type textarea "x"
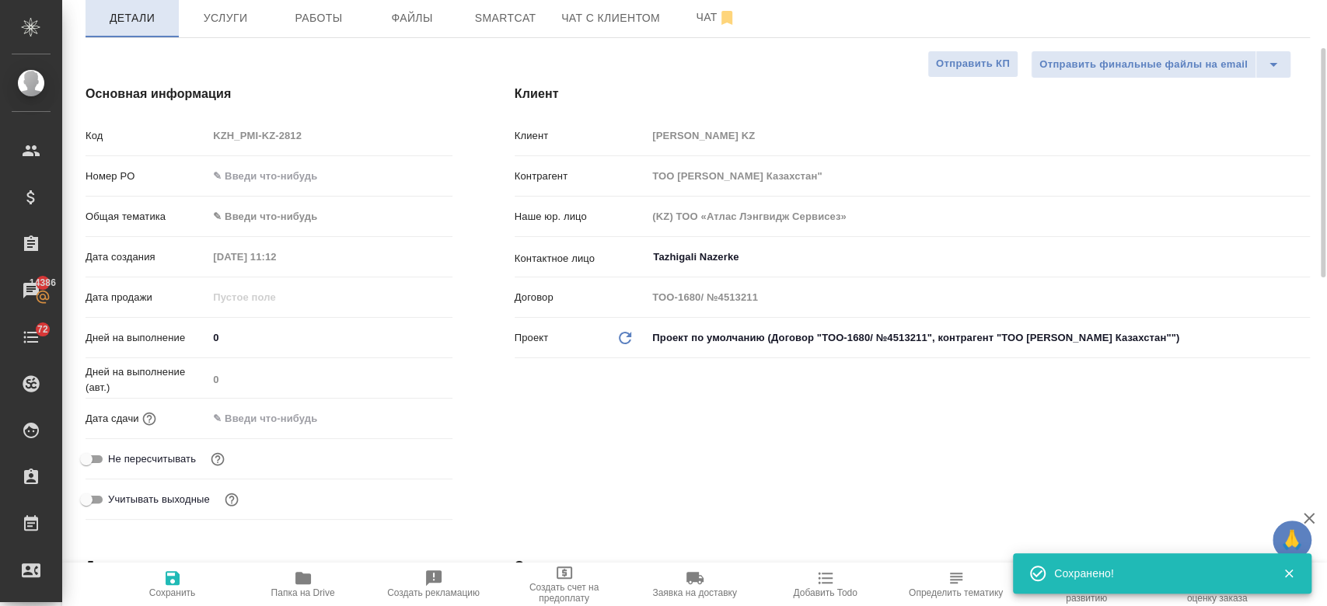
type textarea "x"
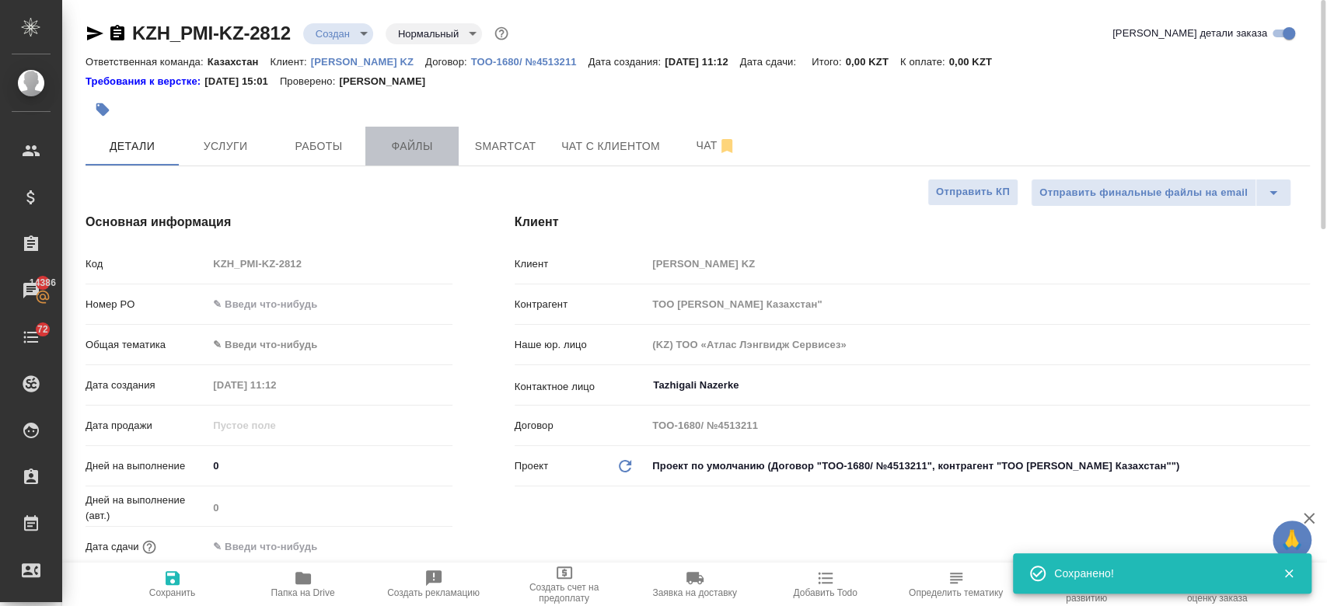
click at [402, 134] on button "Файлы" at bounding box center [411, 146] width 93 height 39
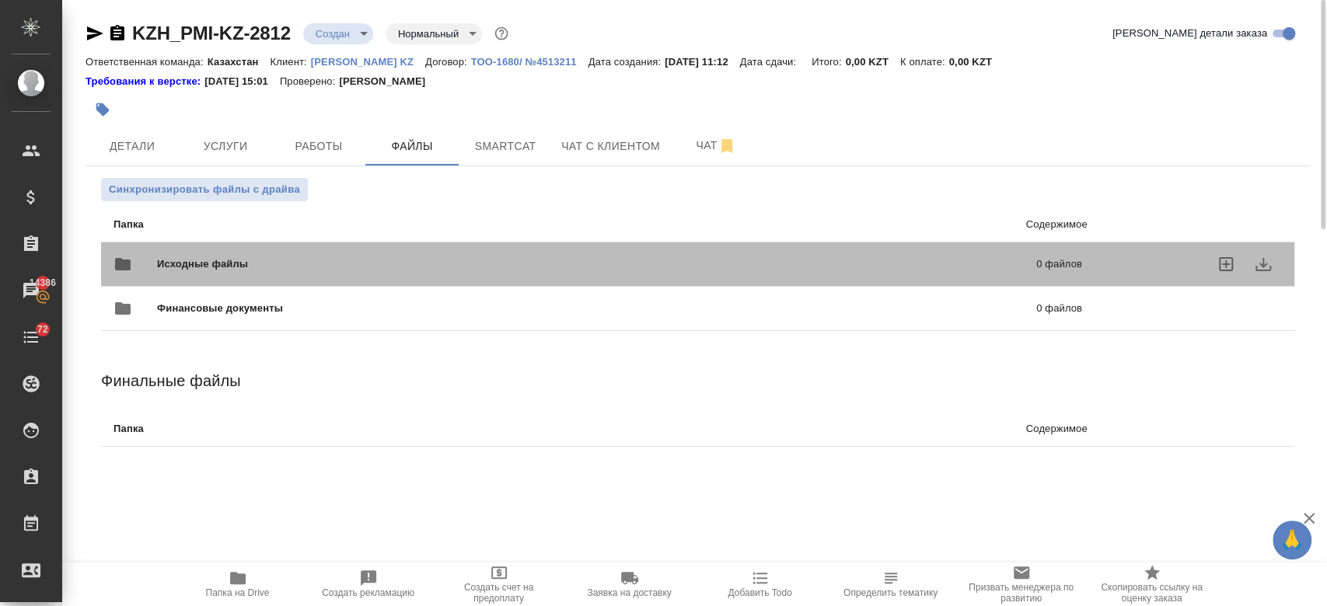
click at [300, 262] on span "Исходные файлы" at bounding box center [399, 264] width 485 height 16
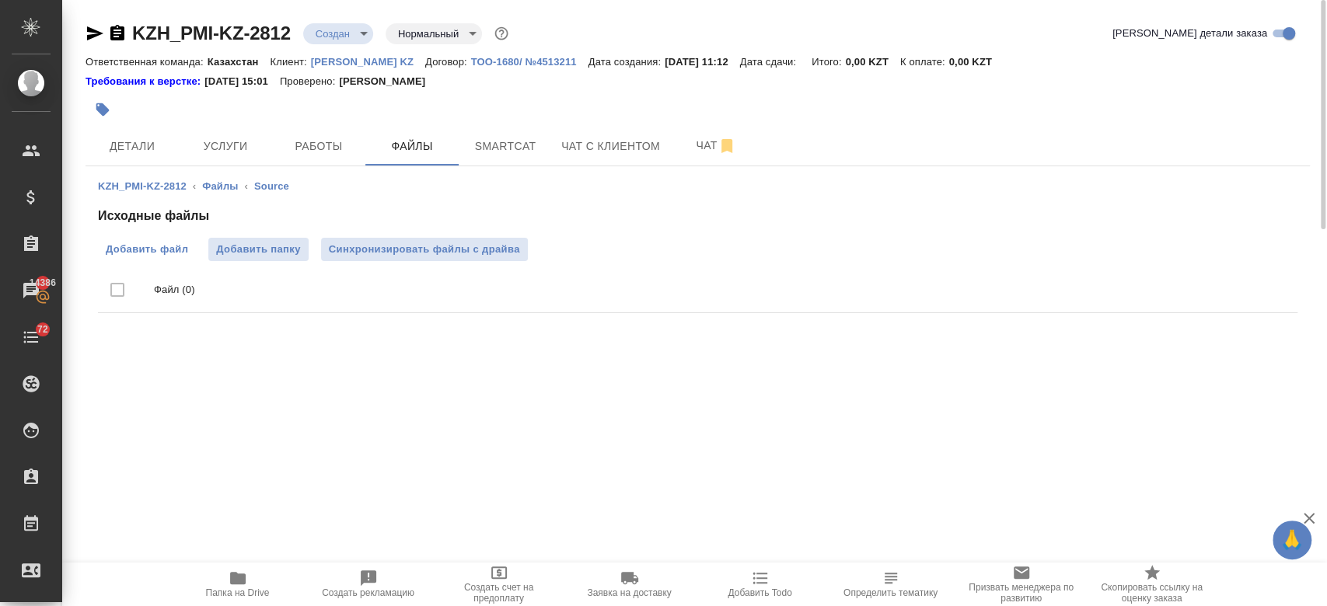
click at [167, 256] on span "Добавить файл" at bounding box center [147, 250] width 82 height 16
click at [0, 0] on input "Добавить файл" at bounding box center [0, 0] width 0 height 0
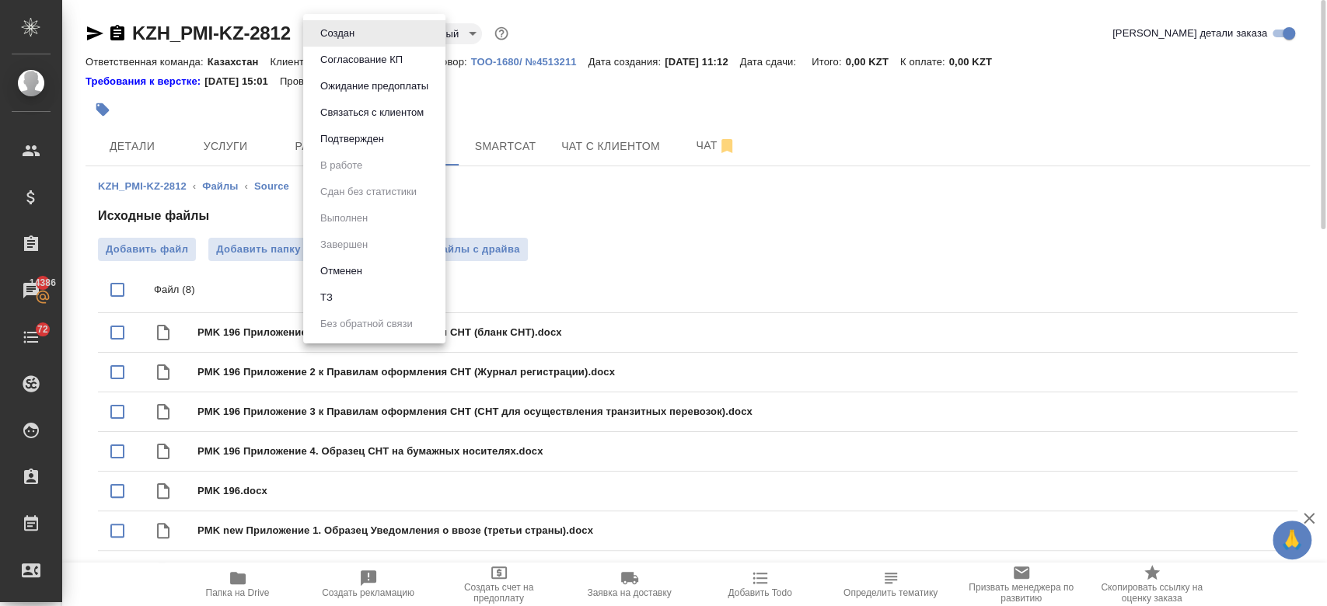
click at [348, 30] on body "🙏 .cls-1 fill:#fff; AWATERA Kosherbayeva Nazerke Клиенты Спецификации Заказы 14…" at bounding box center [663, 303] width 1327 height 606
click at [348, 294] on li "ТЗ" at bounding box center [374, 297] width 142 height 26
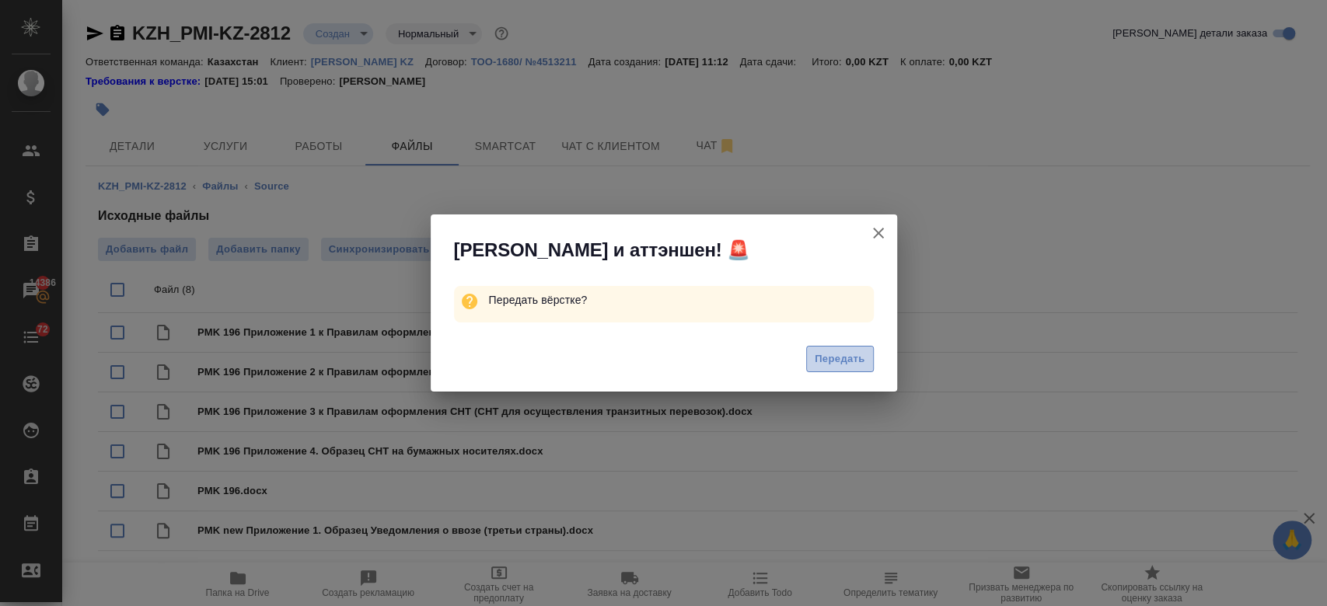
click at [827, 351] on span "Передать" at bounding box center [840, 360] width 51 height 18
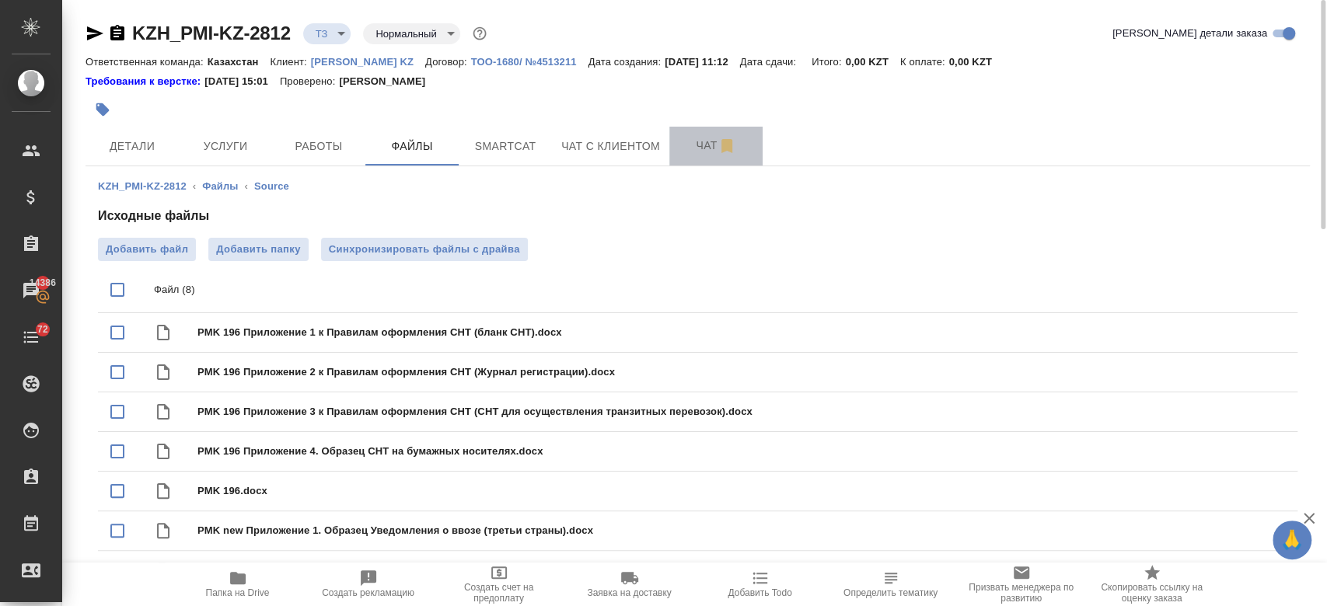
click at [684, 156] on button "Чат" at bounding box center [715, 146] width 93 height 39
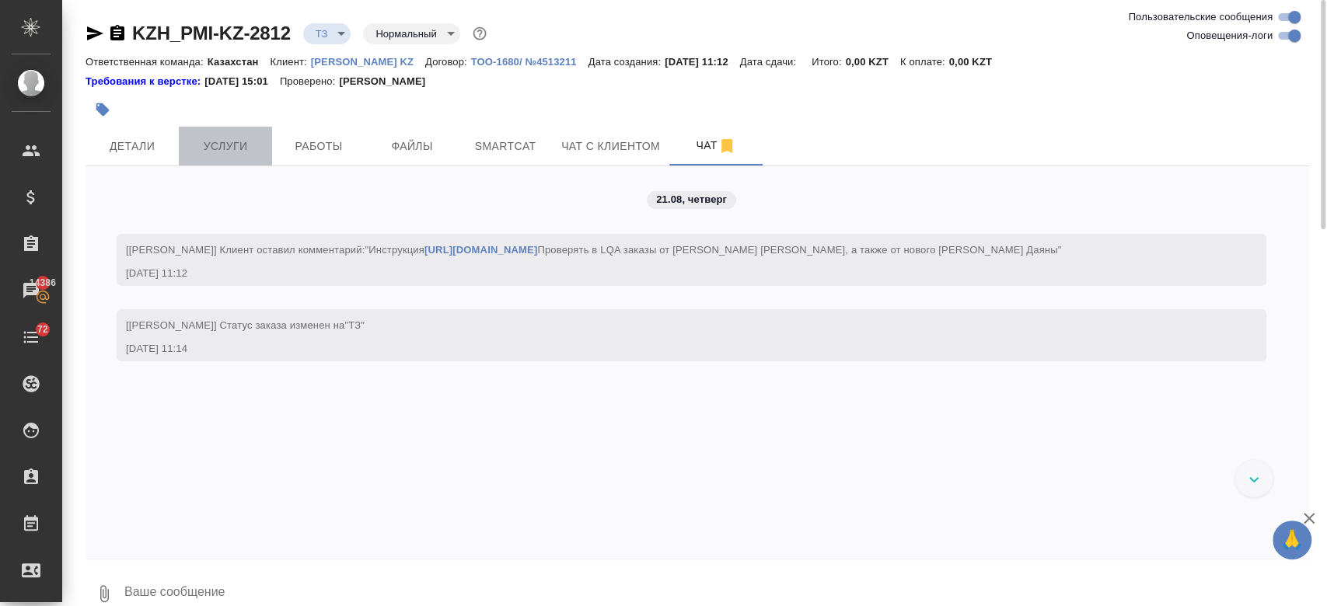
click at [230, 147] on span "Услуги" at bounding box center [225, 146] width 75 height 19
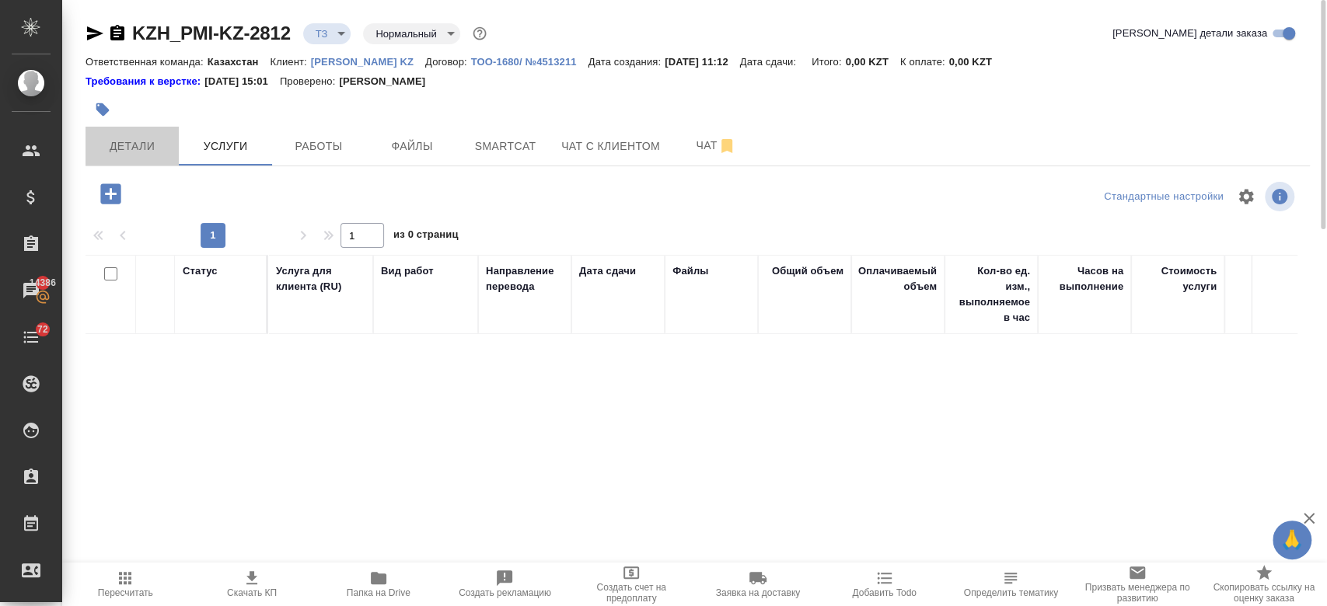
click at [153, 145] on span "Детали" at bounding box center [132, 146] width 75 height 19
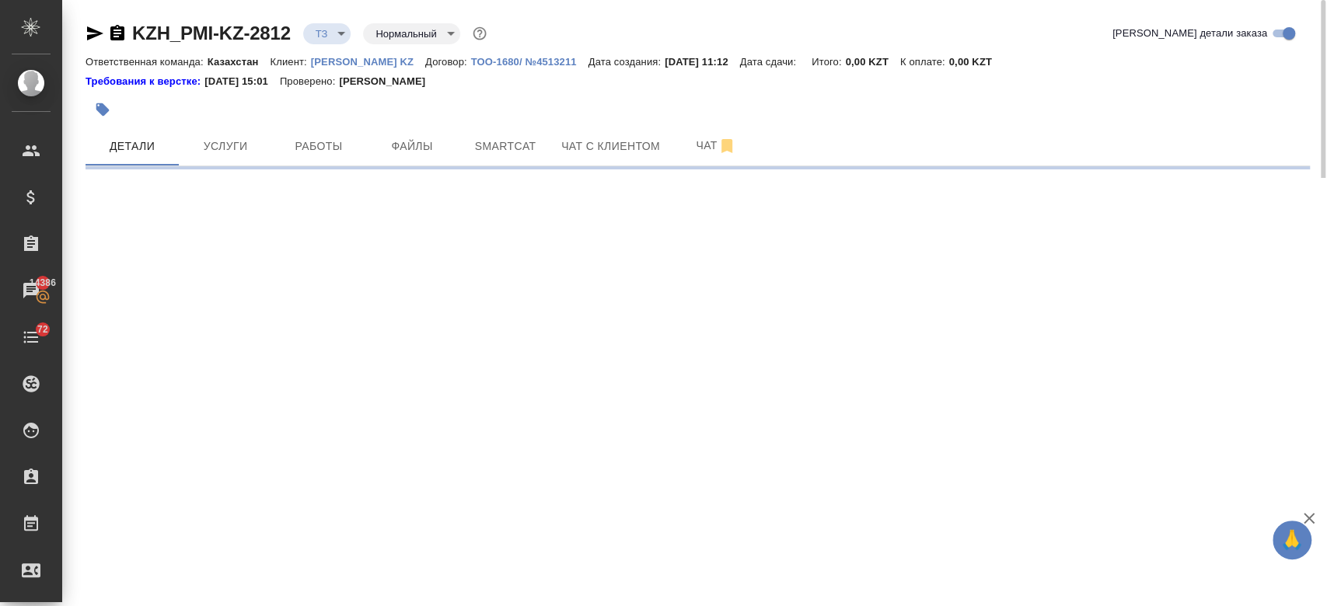
select select "RU"
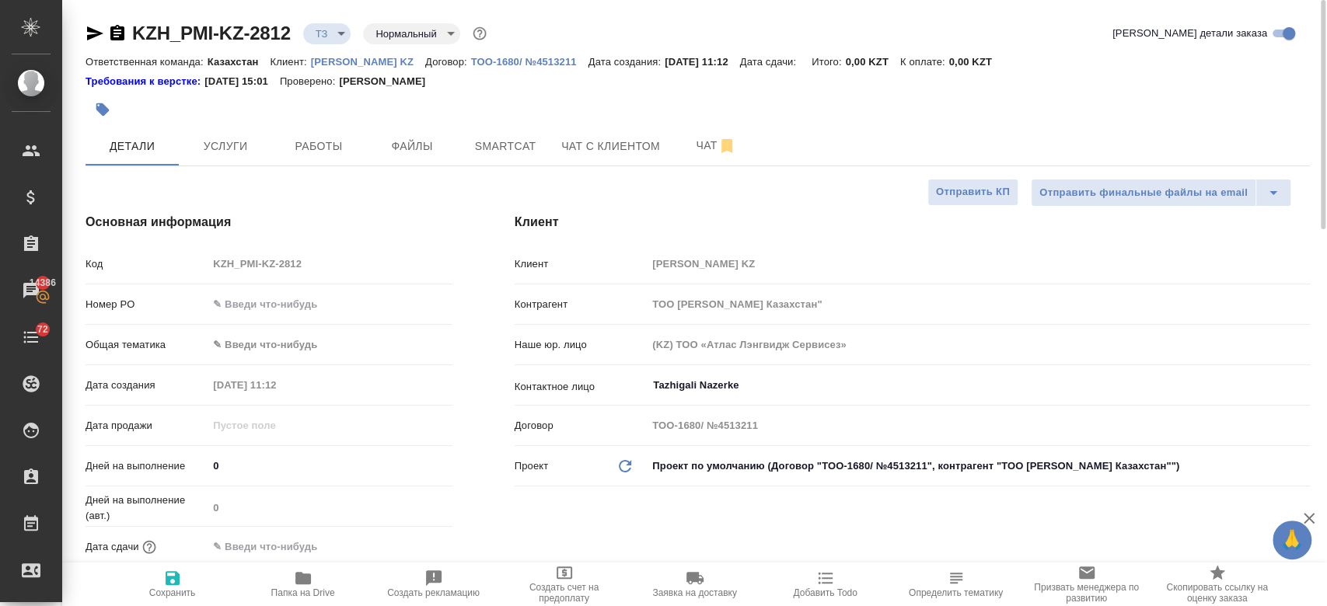
type textarea "x"
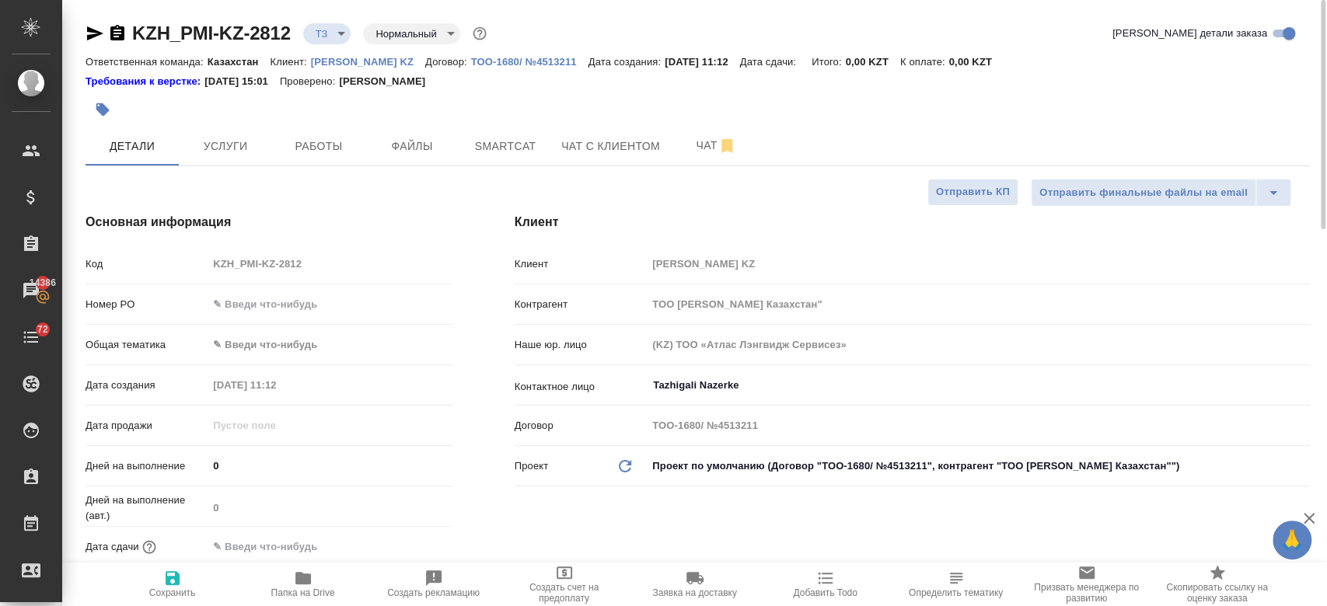
type textarea "x"
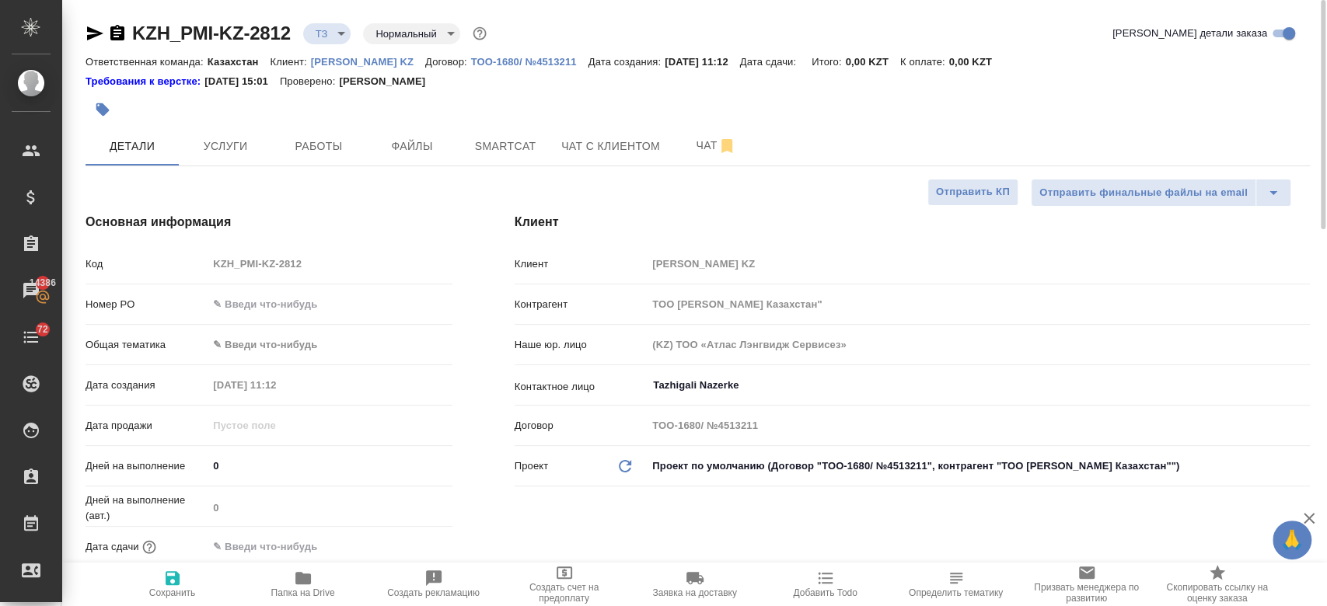
type textarea "x"
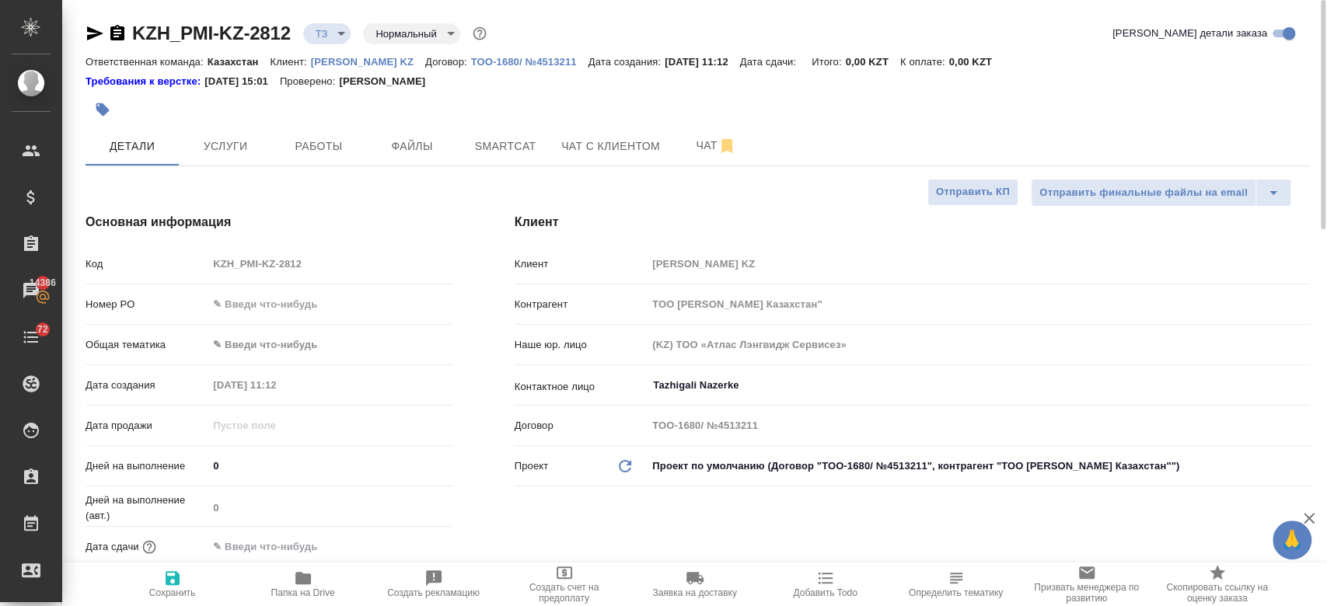
click at [697, 156] on button "Чат" at bounding box center [715, 146] width 93 height 39
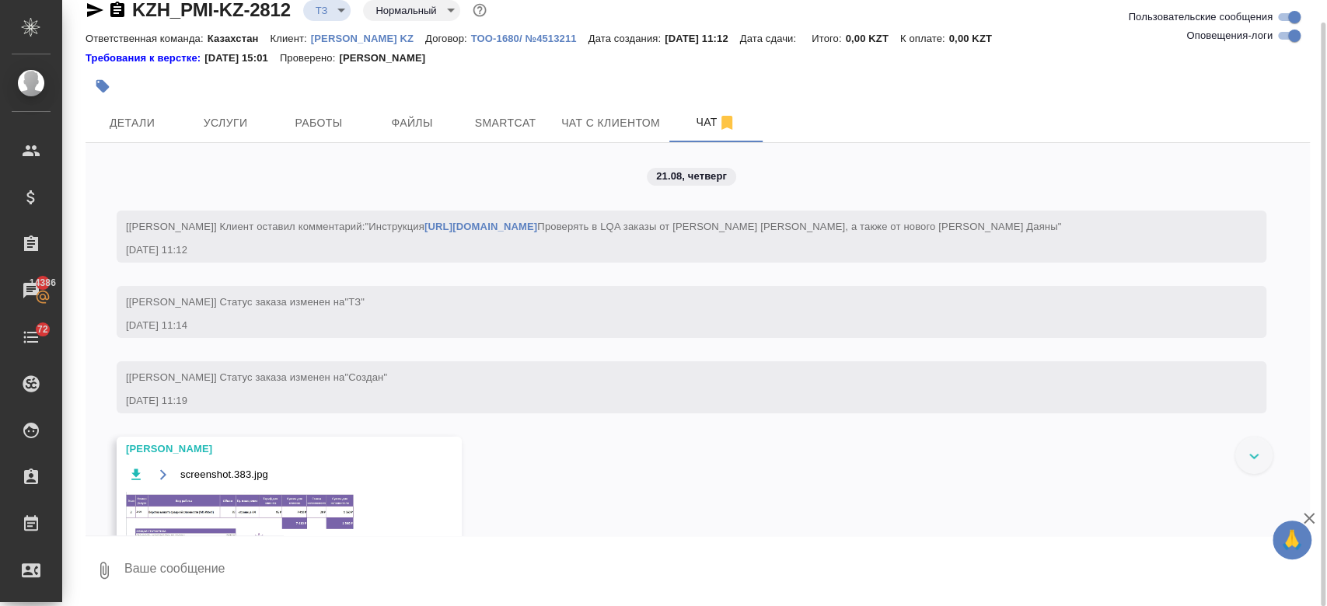
scroll to position [42, 0]
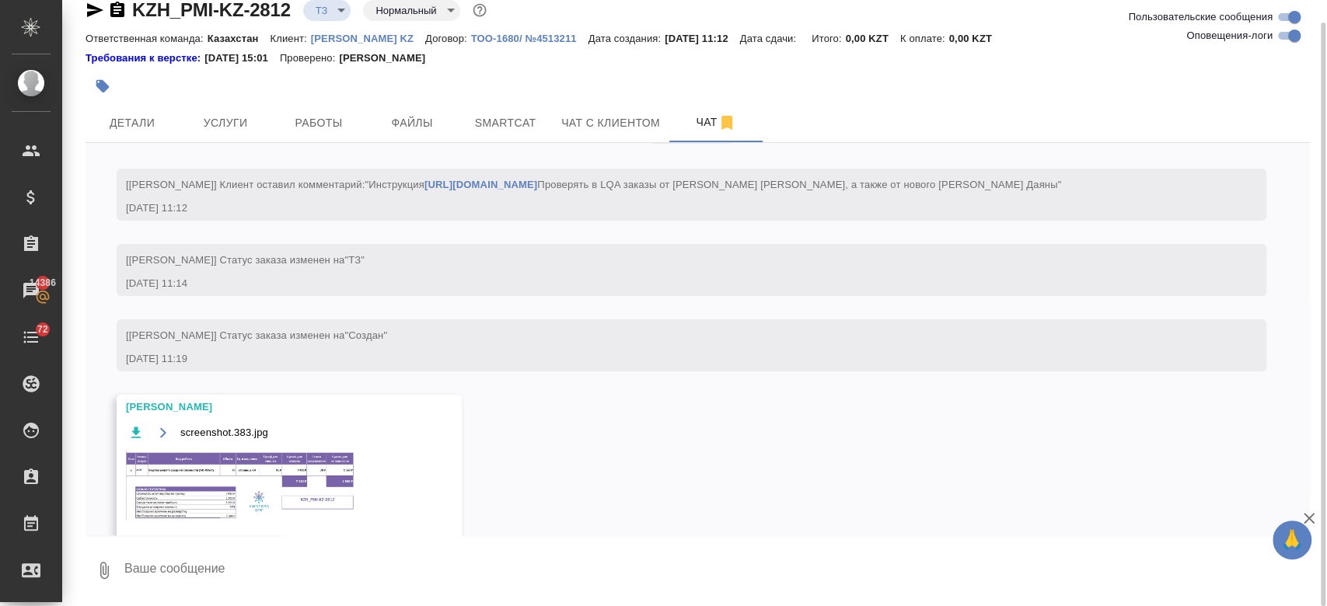
click at [309, 483] on img at bounding box center [242, 485] width 233 height 71
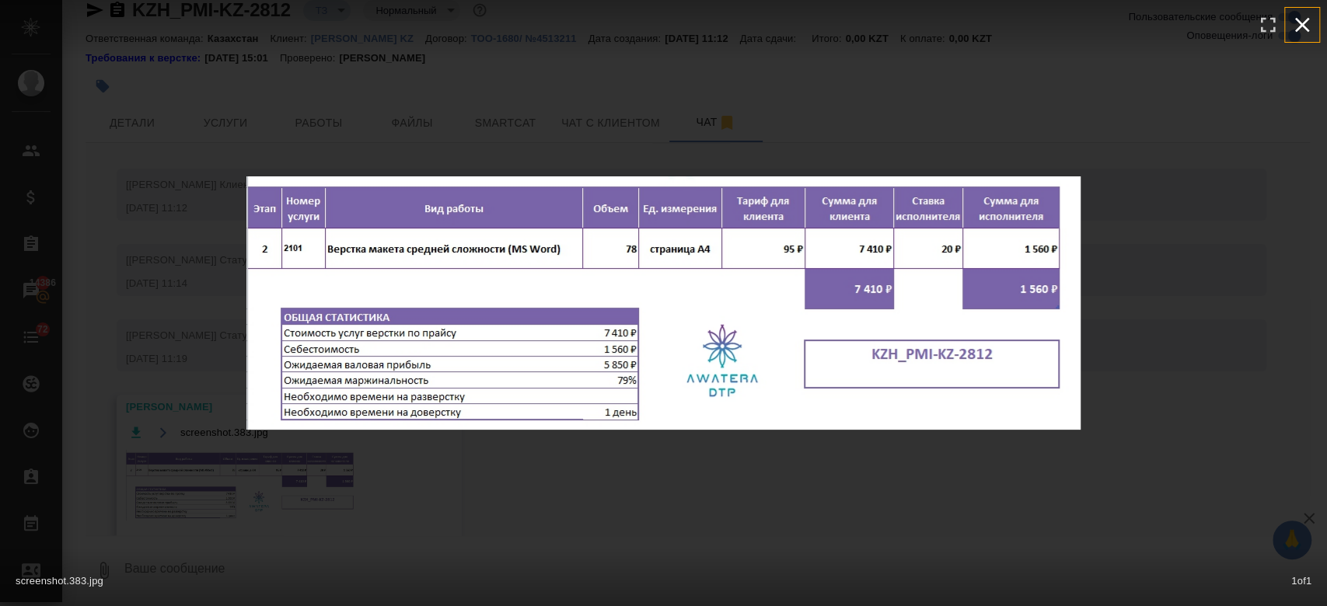
click at [1300, 26] on icon "button" at bounding box center [1302, 25] width 15 height 15
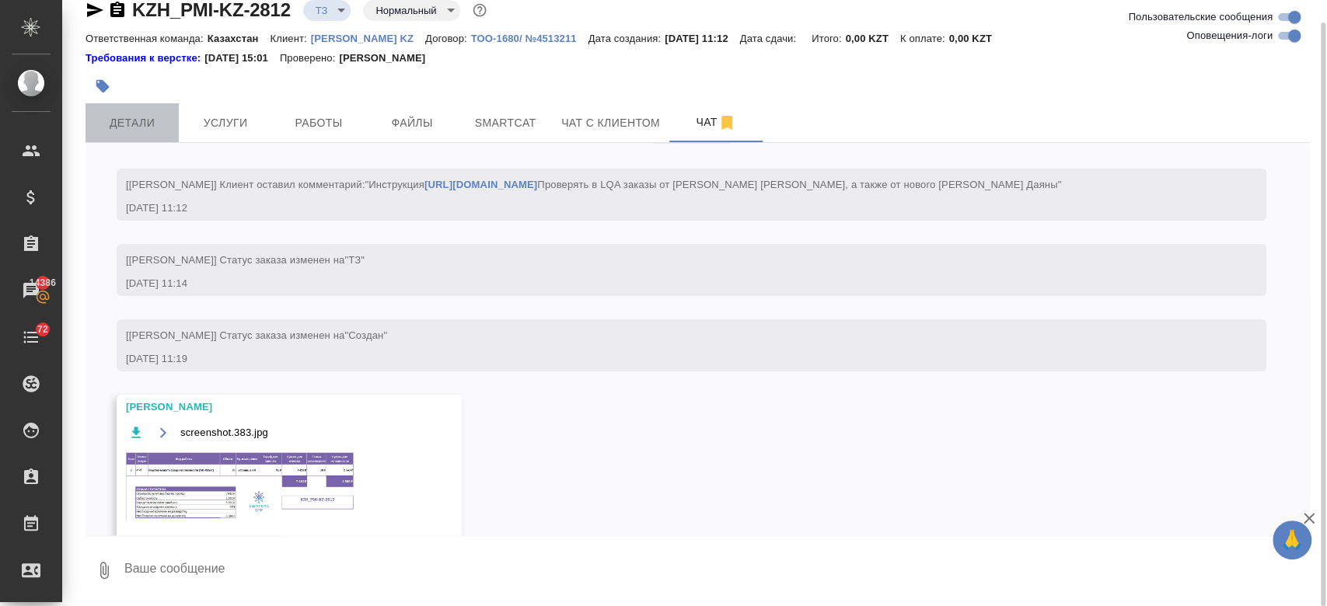
click at [140, 137] on button "Детали" at bounding box center [131, 122] width 93 height 39
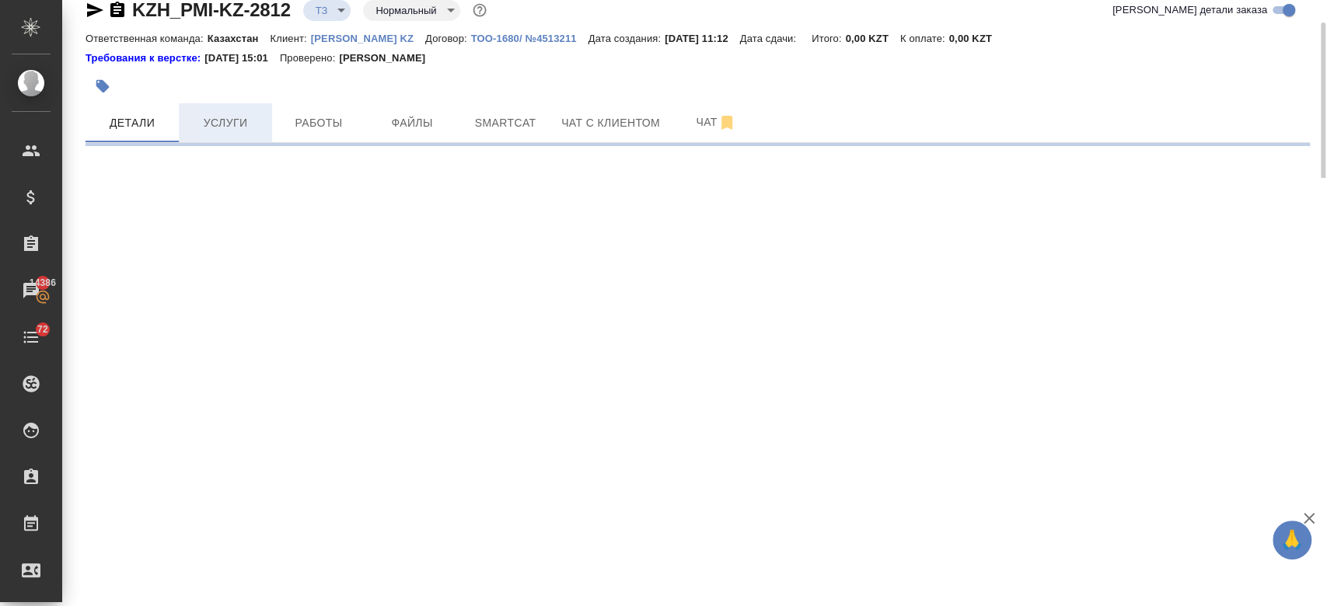
select select "RU"
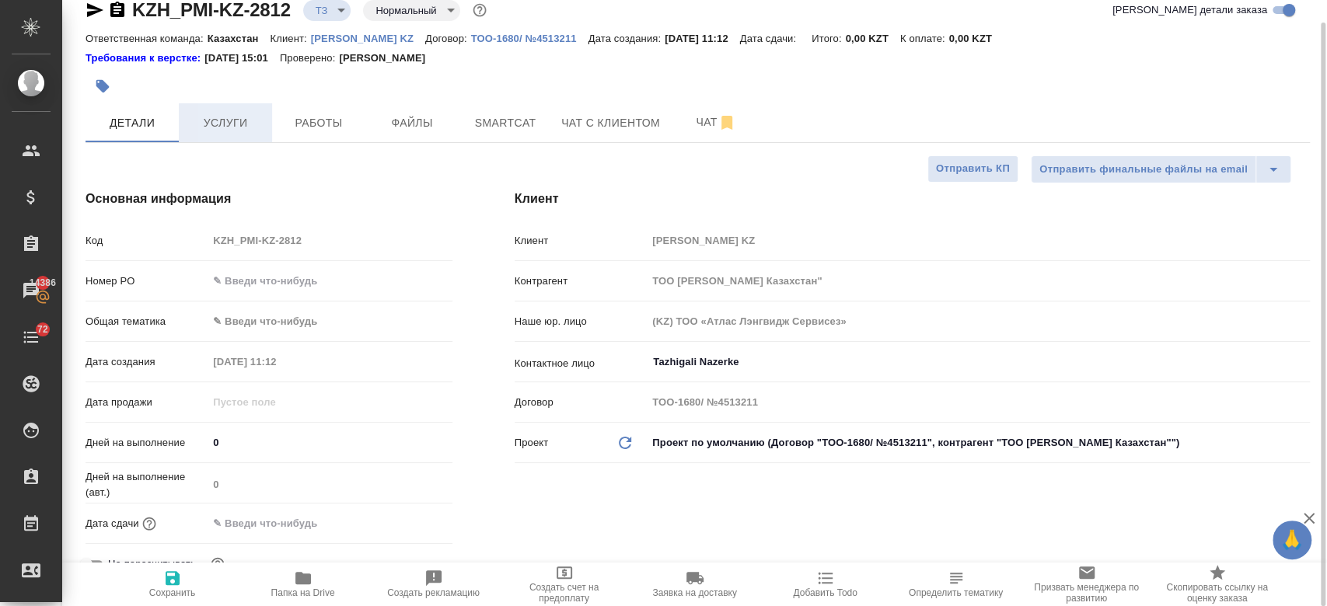
type textarea "x"
click at [225, 118] on span "Услуги" at bounding box center [225, 122] width 75 height 19
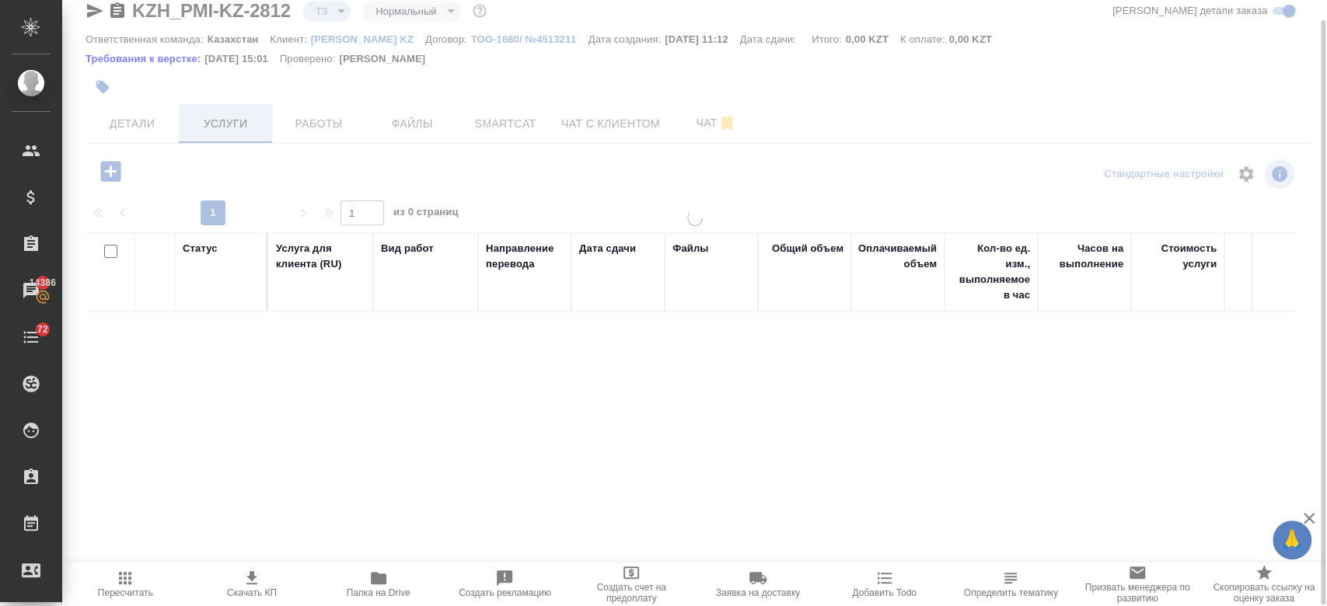
scroll to position [22, 0]
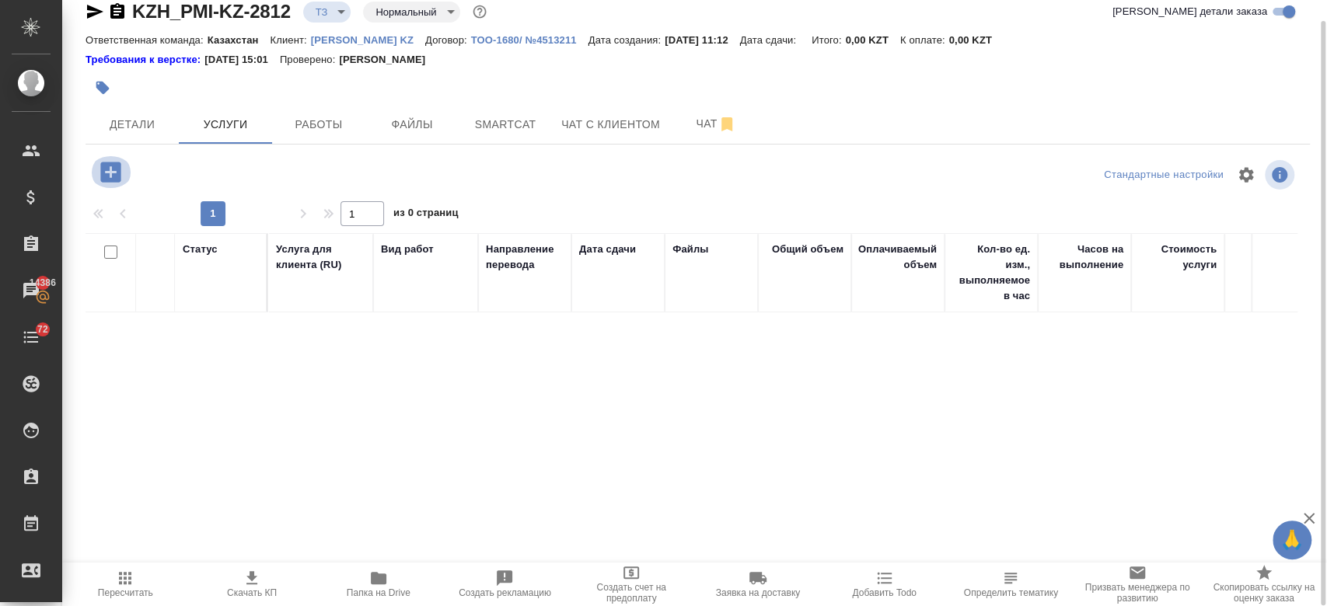
click at [106, 170] on icon "button" at bounding box center [110, 172] width 20 height 20
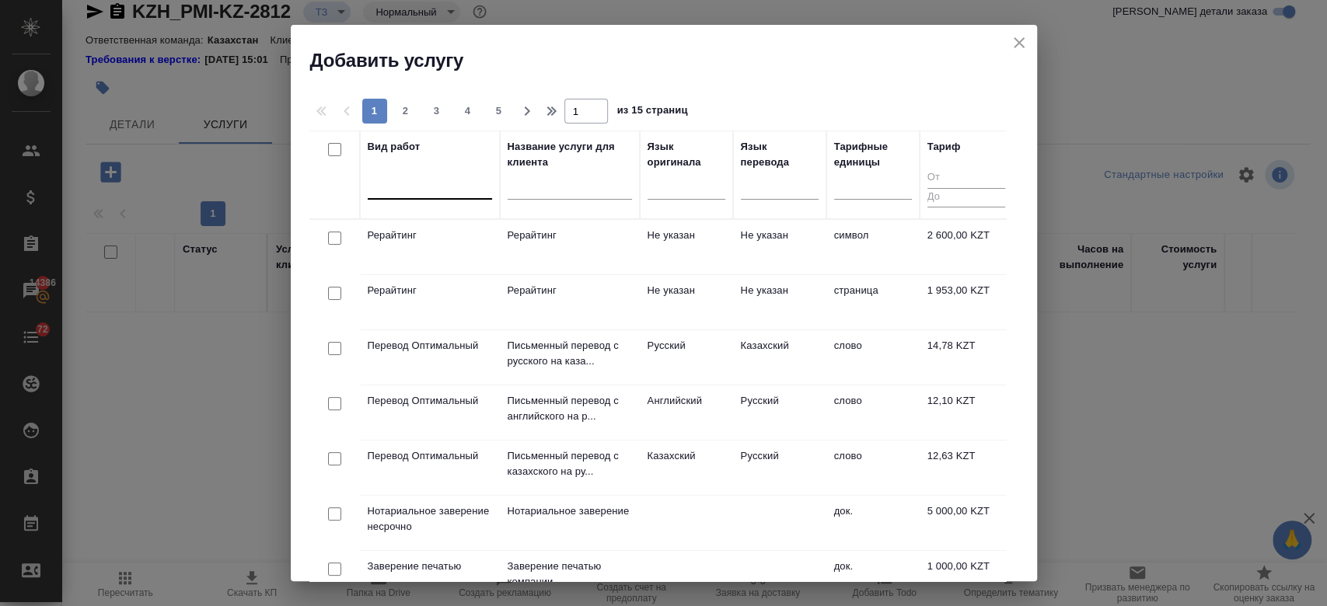
click at [420, 196] on div at bounding box center [430, 185] width 124 height 30
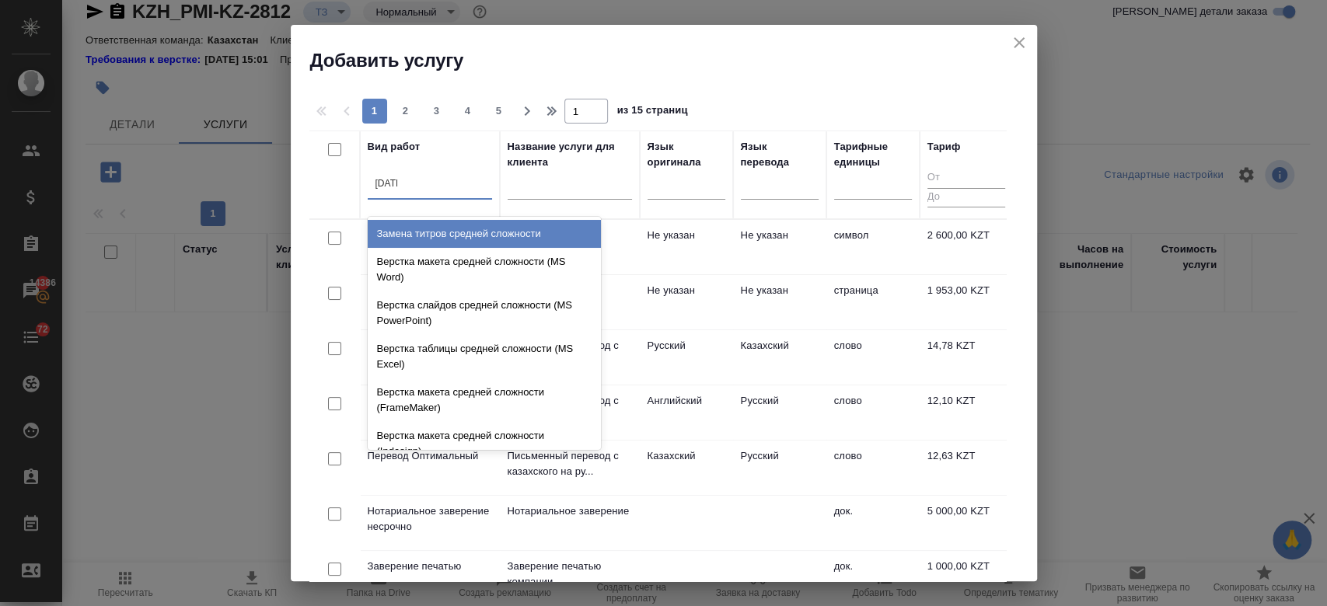
type input "средн"
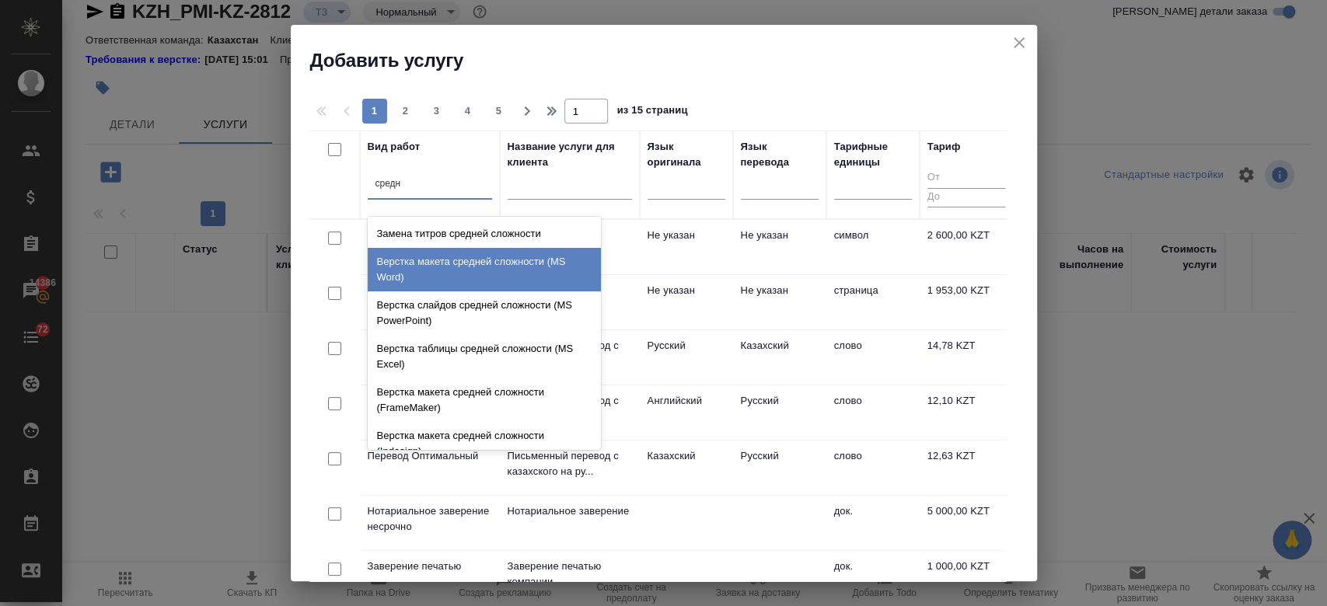
click at [445, 259] on div "Верстка макета средней сложности (MS Word)" at bounding box center [484, 270] width 233 height 44
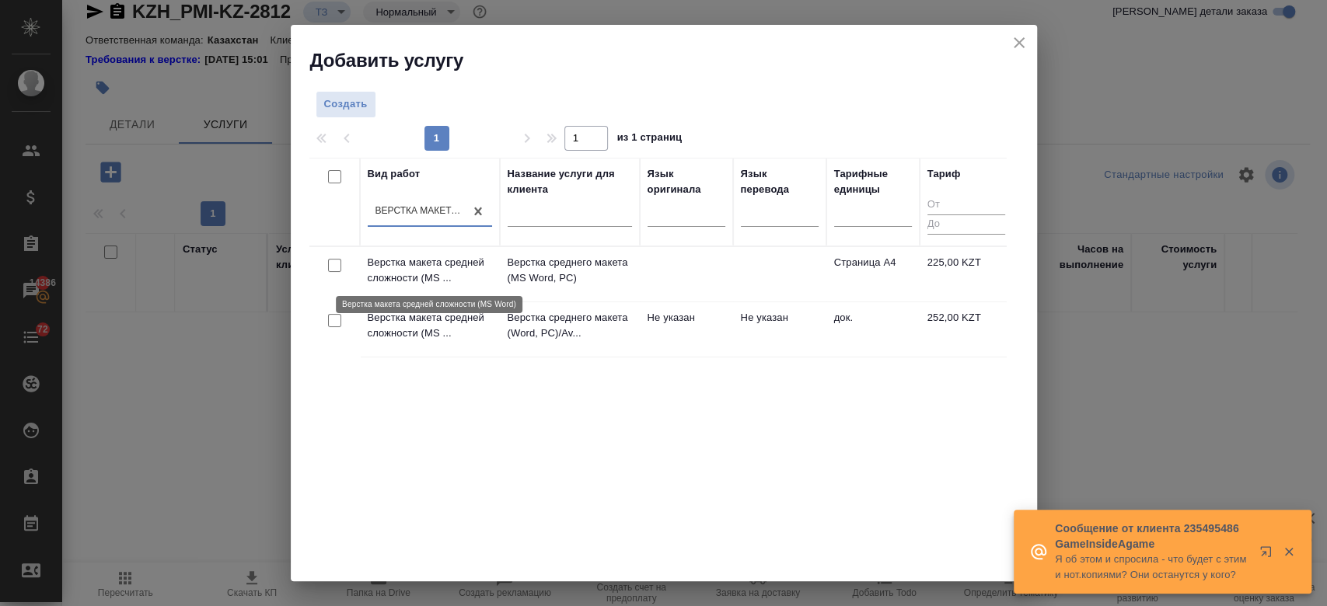
click at [418, 274] on p "Верстка макета средней сложности (MS ..." at bounding box center [430, 270] width 124 height 31
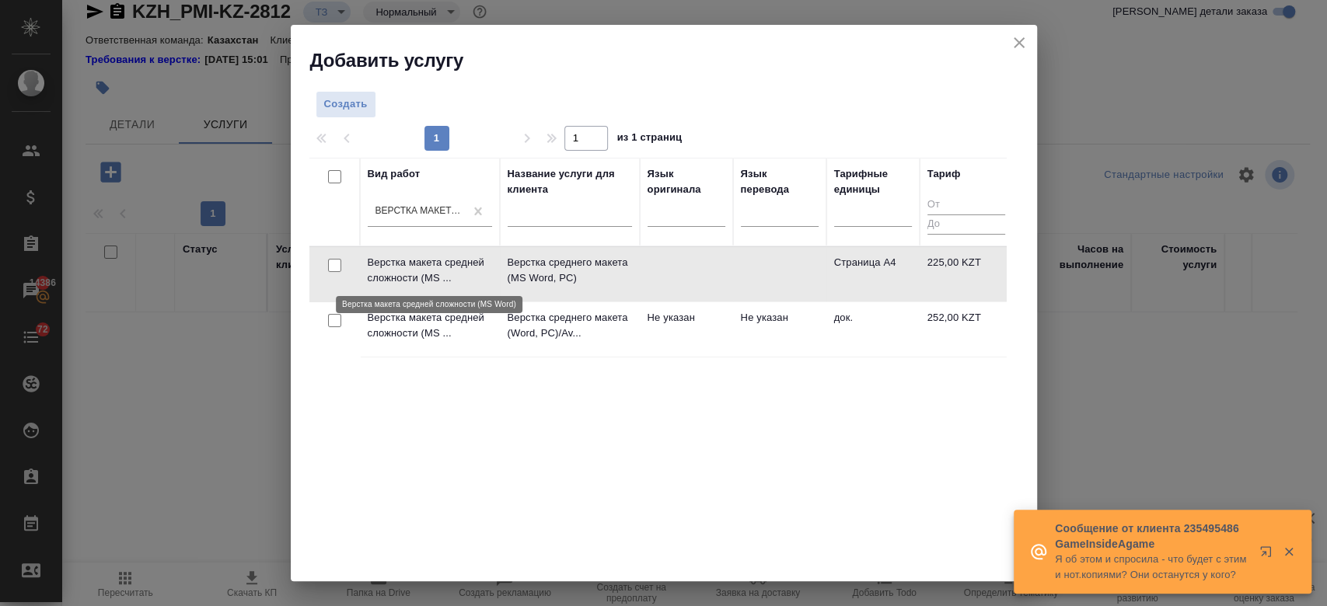
click at [418, 274] on p "Верстка макета средней сложности (MS ..." at bounding box center [430, 270] width 124 height 31
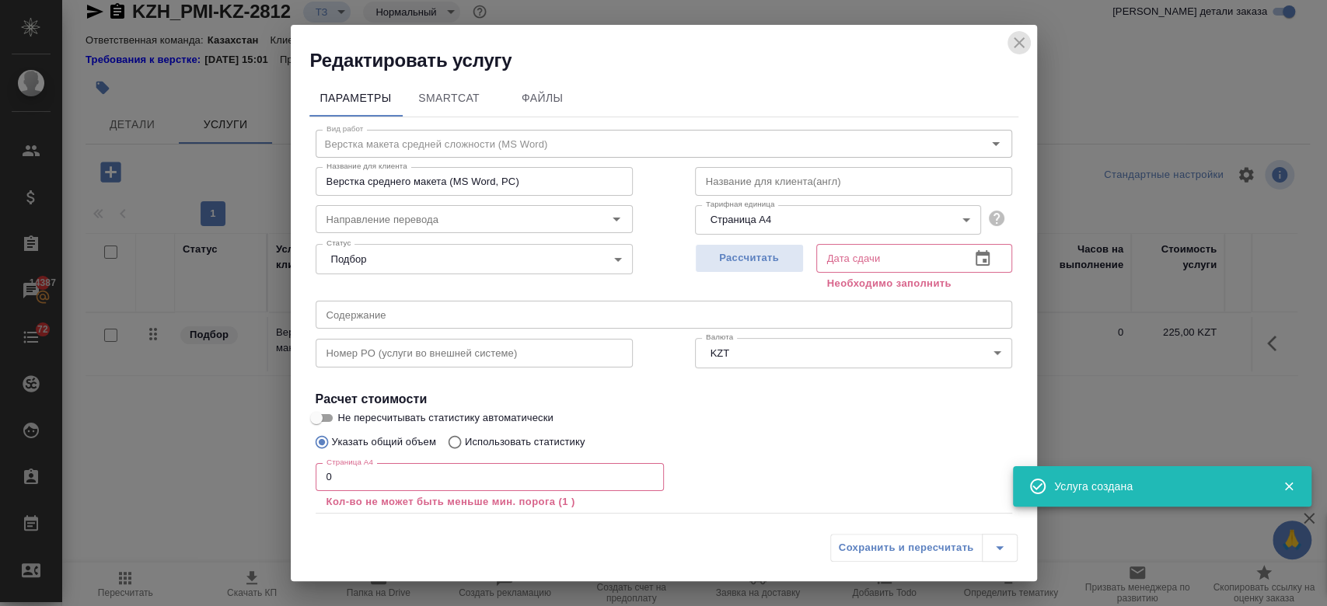
click at [1024, 47] on icon "close" at bounding box center [1019, 42] width 19 height 19
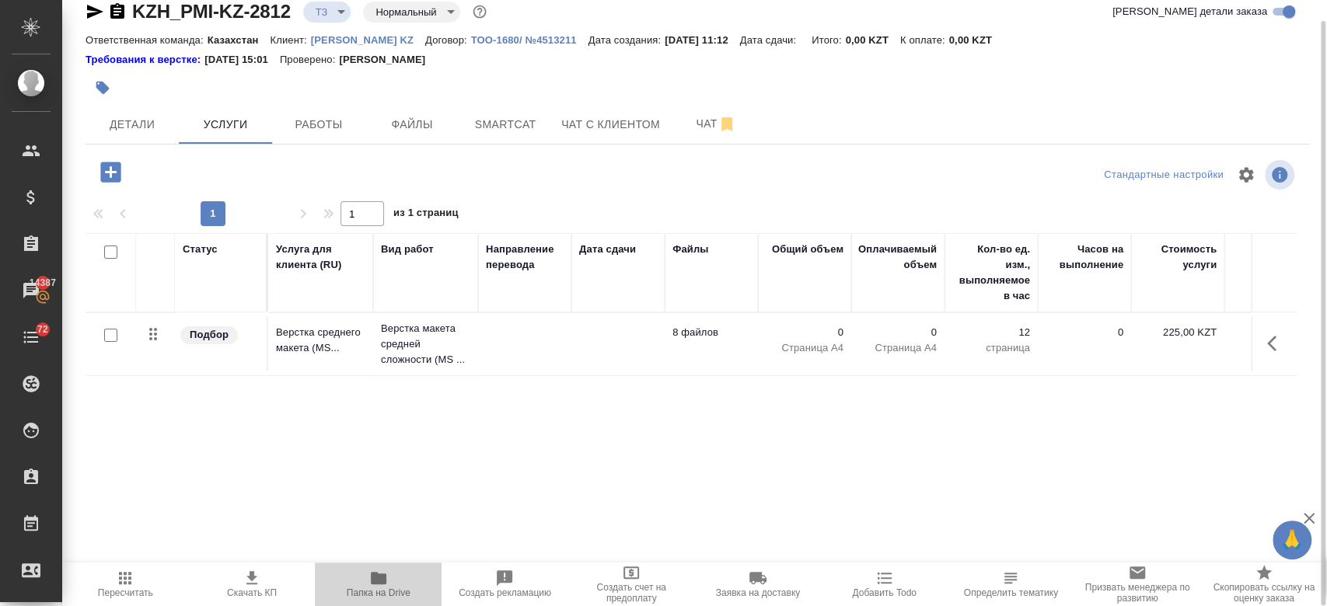
click at [383, 578] on icon "button" at bounding box center [379, 578] width 16 height 12
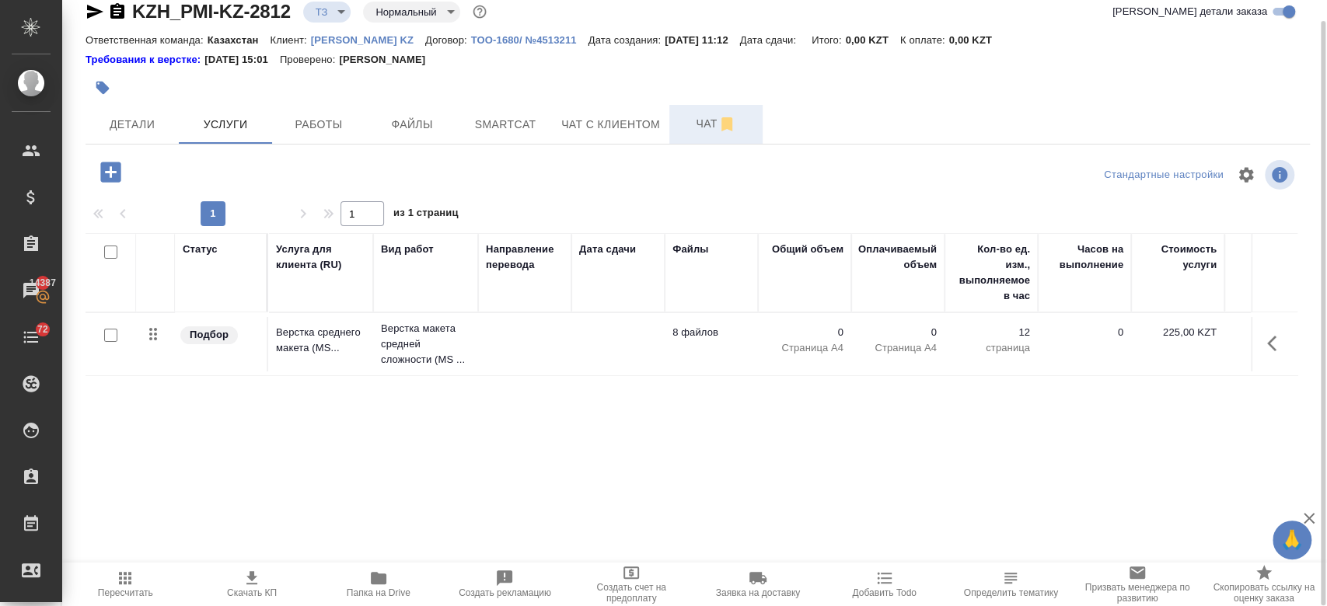
click at [700, 131] on span "Чат" at bounding box center [716, 123] width 75 height 19
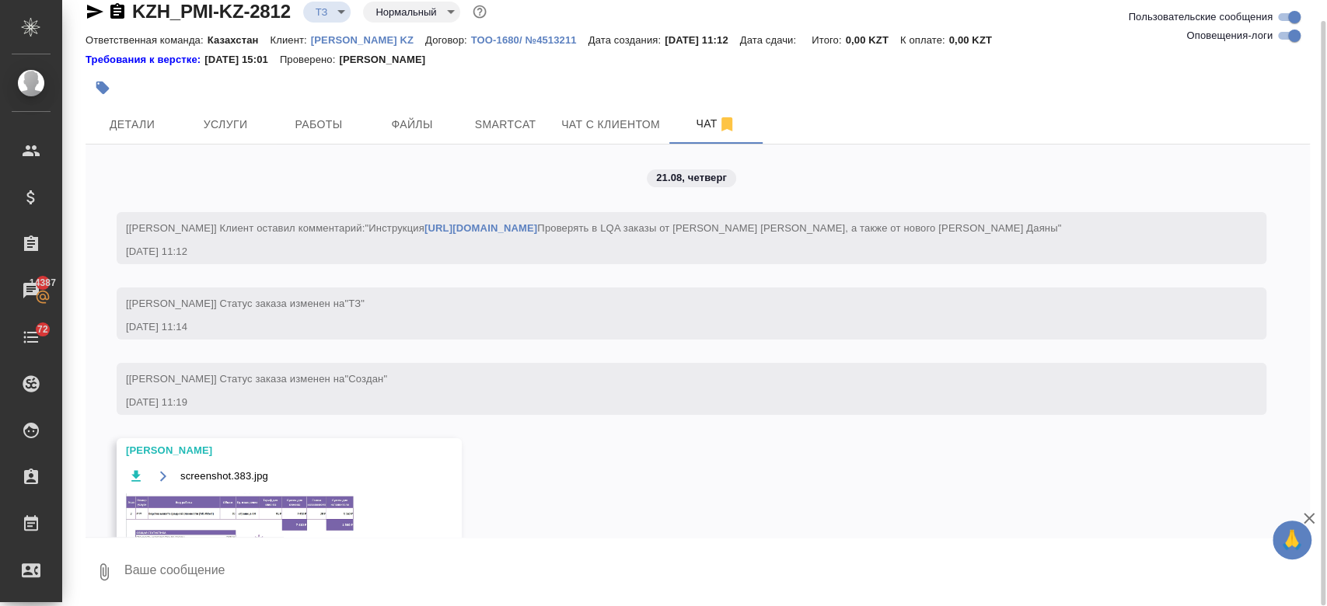
scroll to position [42, 0]
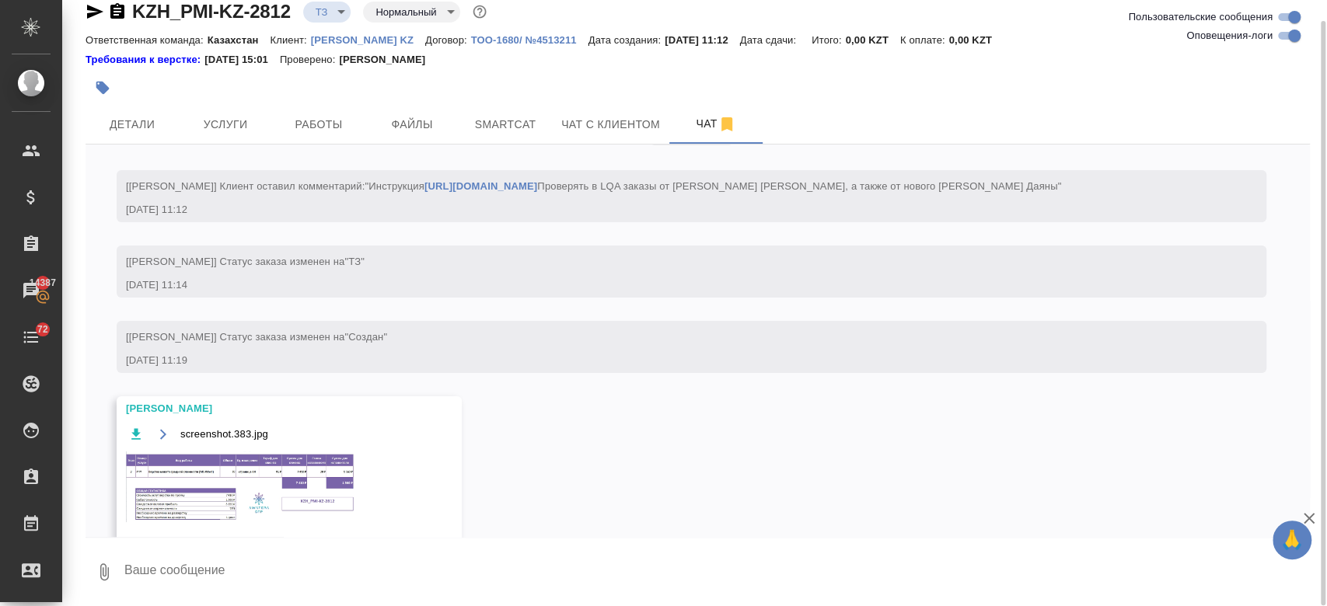
click at [336, 483] on img at bounding box center [242, 487] width 233 height 71
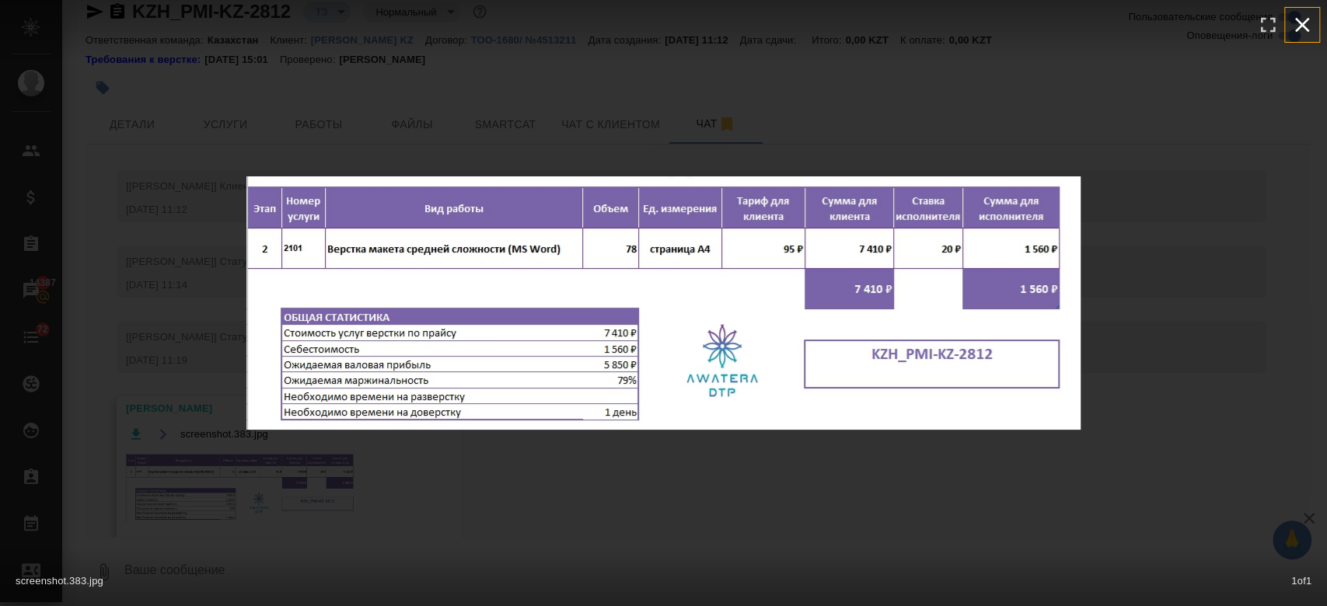
click at [1303, 17] on icon "button" at bounding box center [1301, 24] width 25 height 25
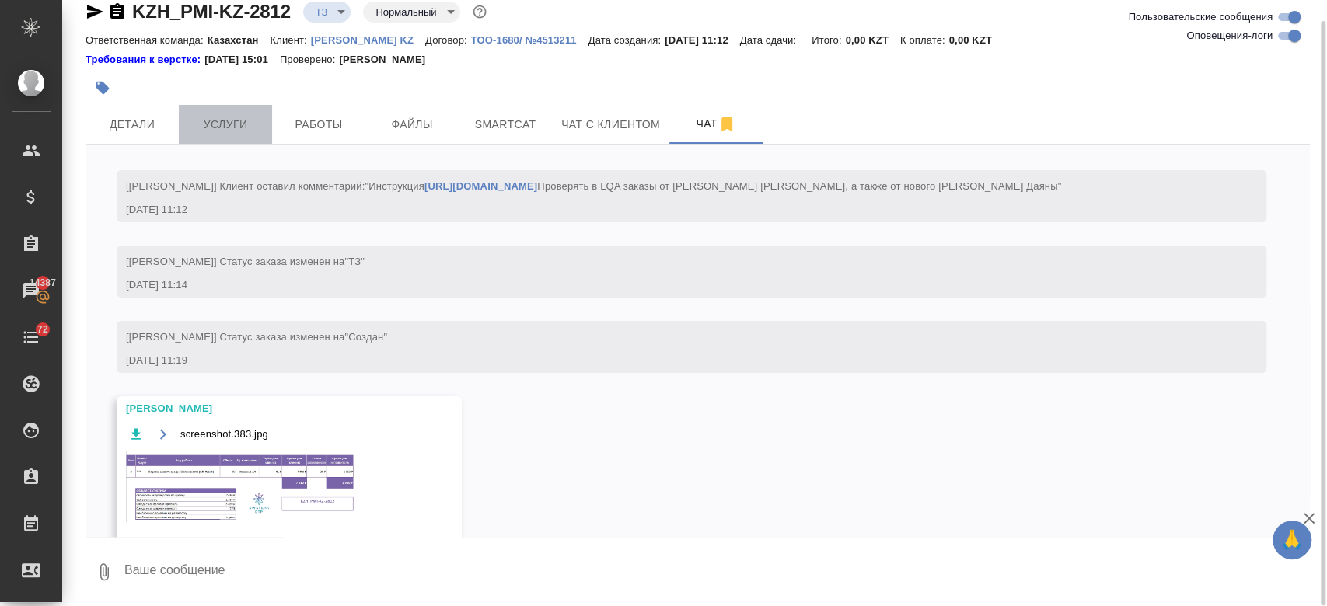
click at [226, 140] on button "Услуги" at bounding box center [225, 124] width 93 height 39
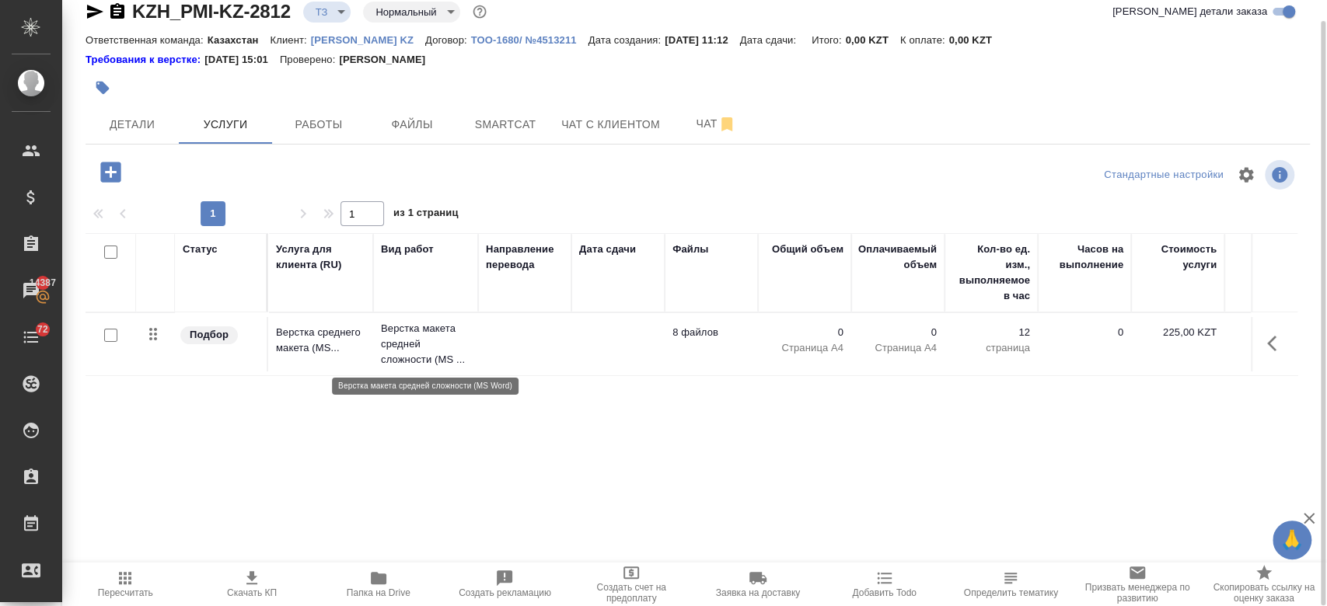
click at [432, 326] on p "Верстка макета средней сложности (MS ..." at bounding box center [425, 344] width 89 height 47
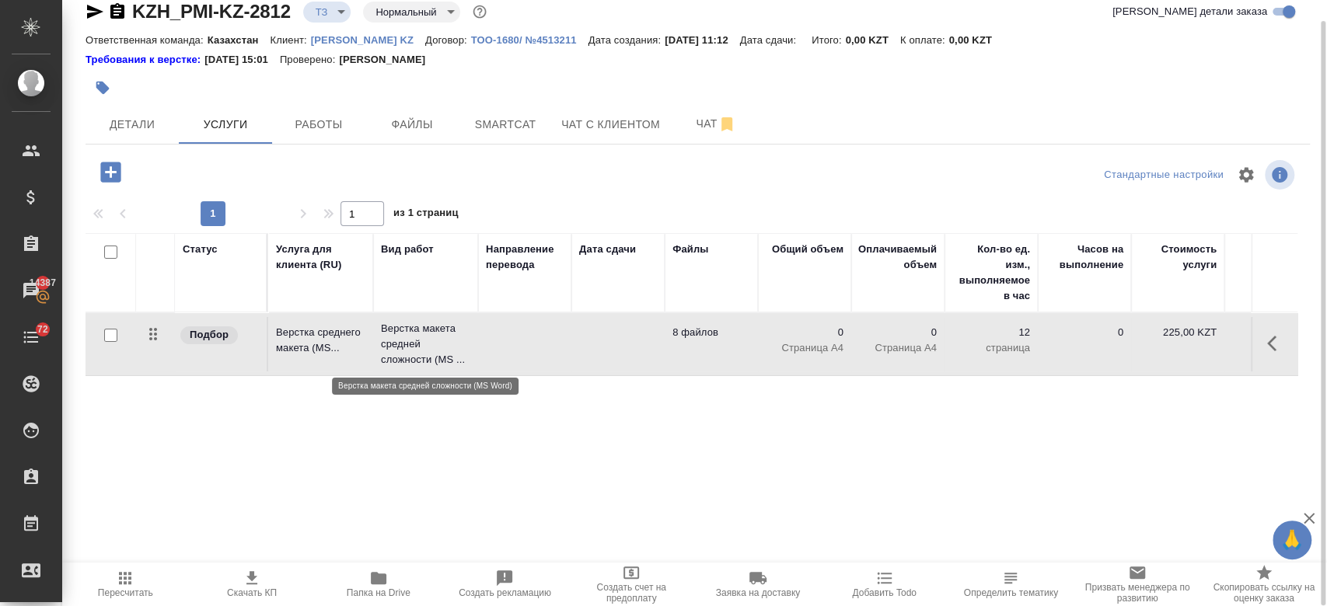
click at [432, 326] on p "Верстка макета средней сложности (MS ..." at bounding box center [425, 344] width 89 height 47
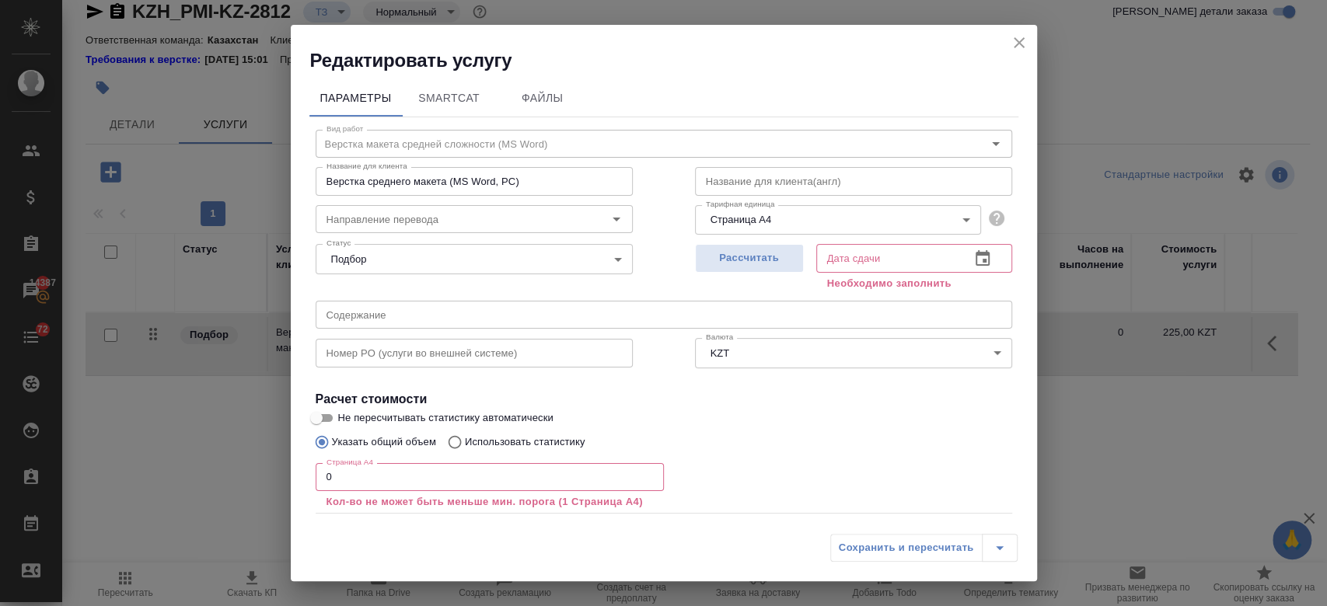
scroll to position [85, 0]
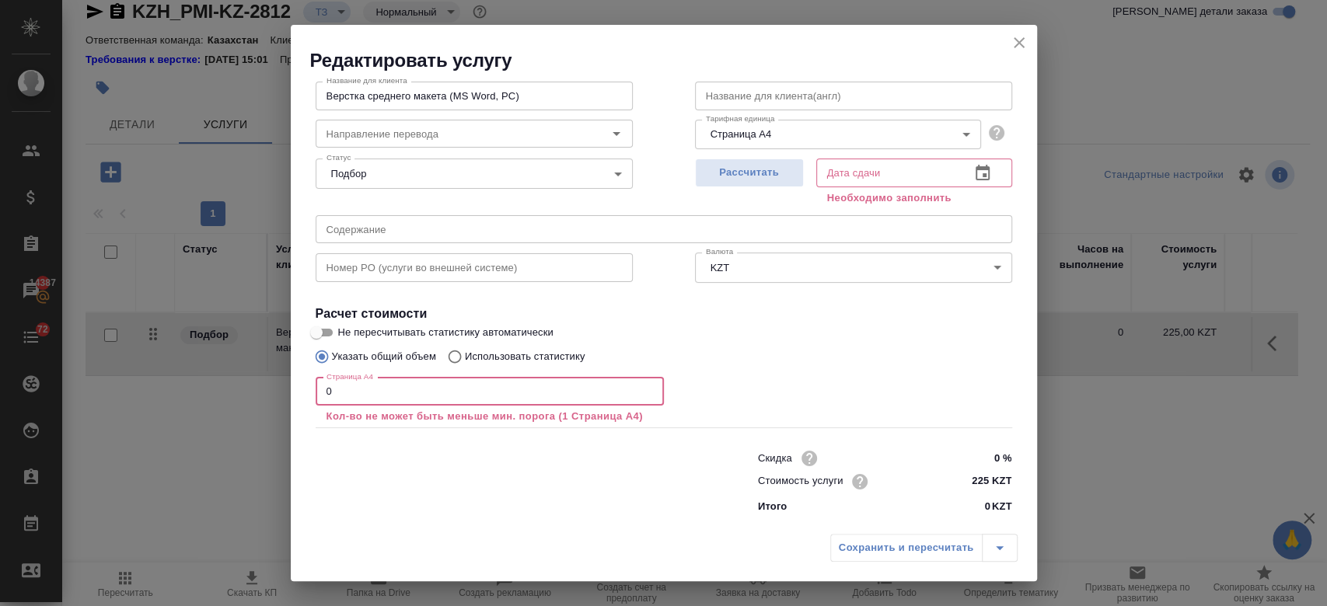
click at [406, 397] on input "0" at bounding box center [490, 392] width 348 height 28
type input "2"
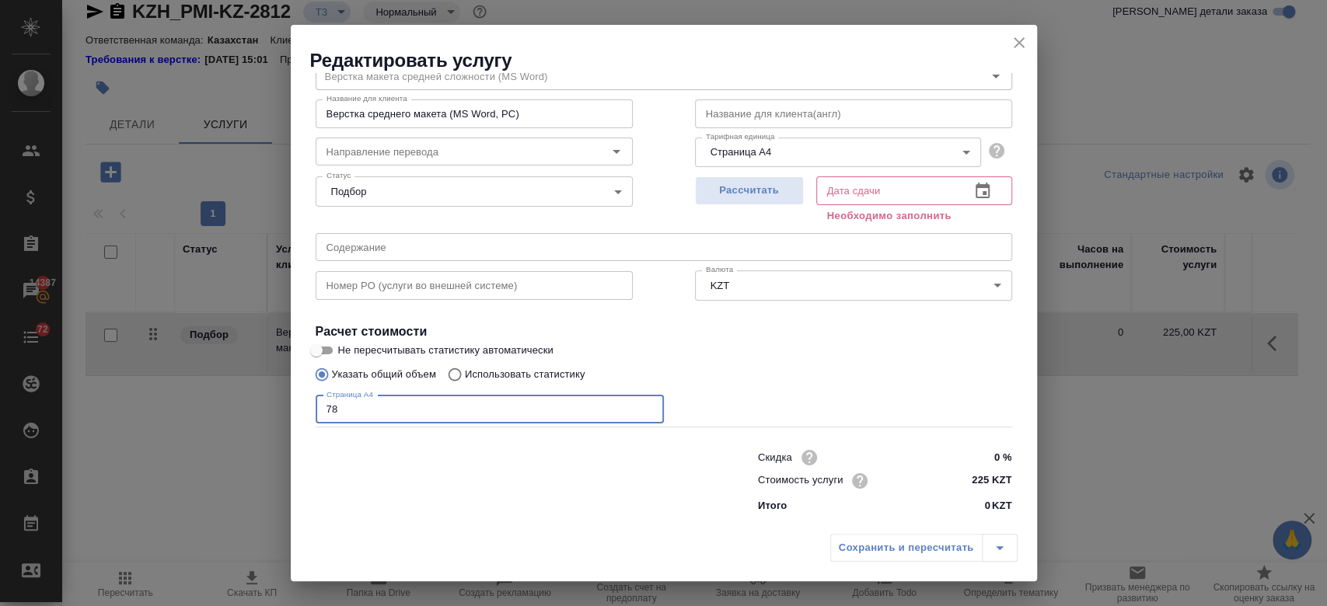
scroll to position [67, 0]
type input "78"
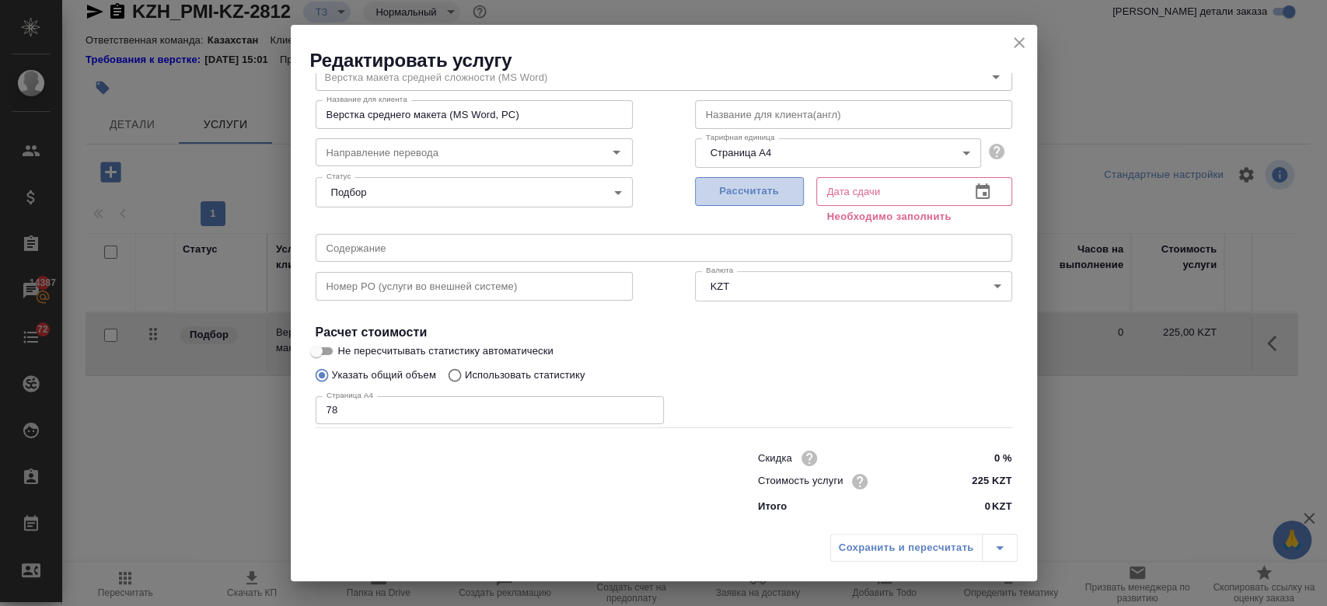
click at [729, 196] on span "Рассчитать" at bounding box center [749, 192] width 92 height 18
type input "[DATE] 17:56"
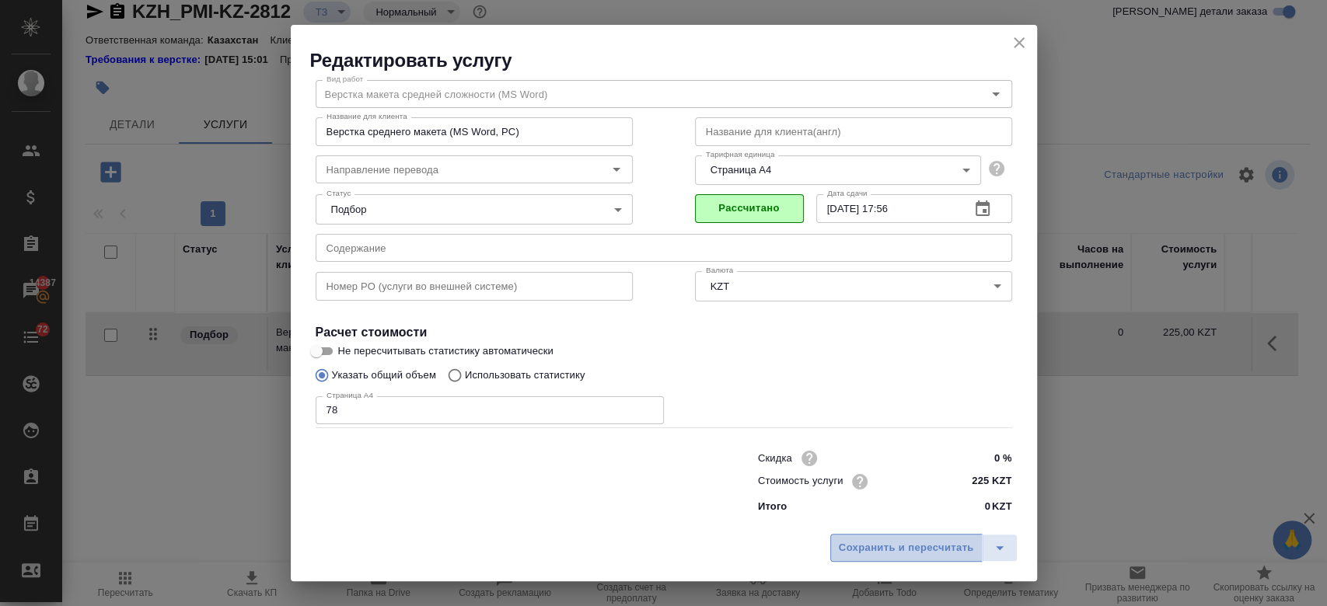
click at [936, 557] on button "Сохранить и пересчитать" at bounding box center [906, 548] width 152 height 28
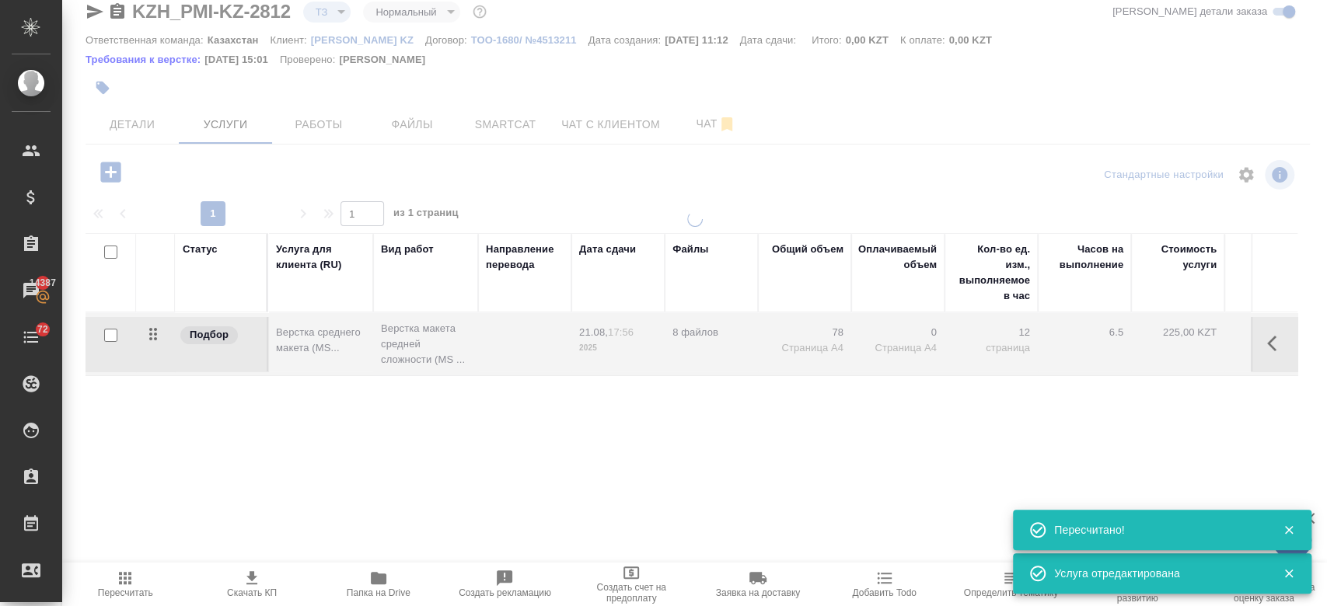
type input "new"
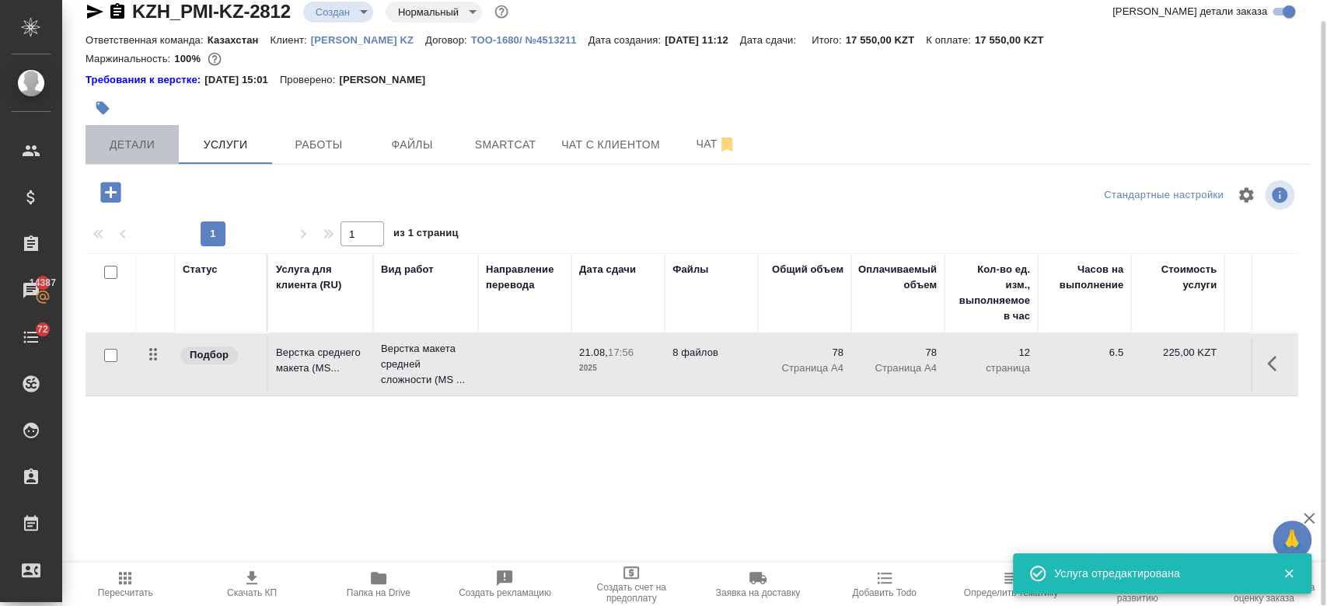
click at [148, 149] on span "Детали" at bounding box center [132, 144] width 75 height 19
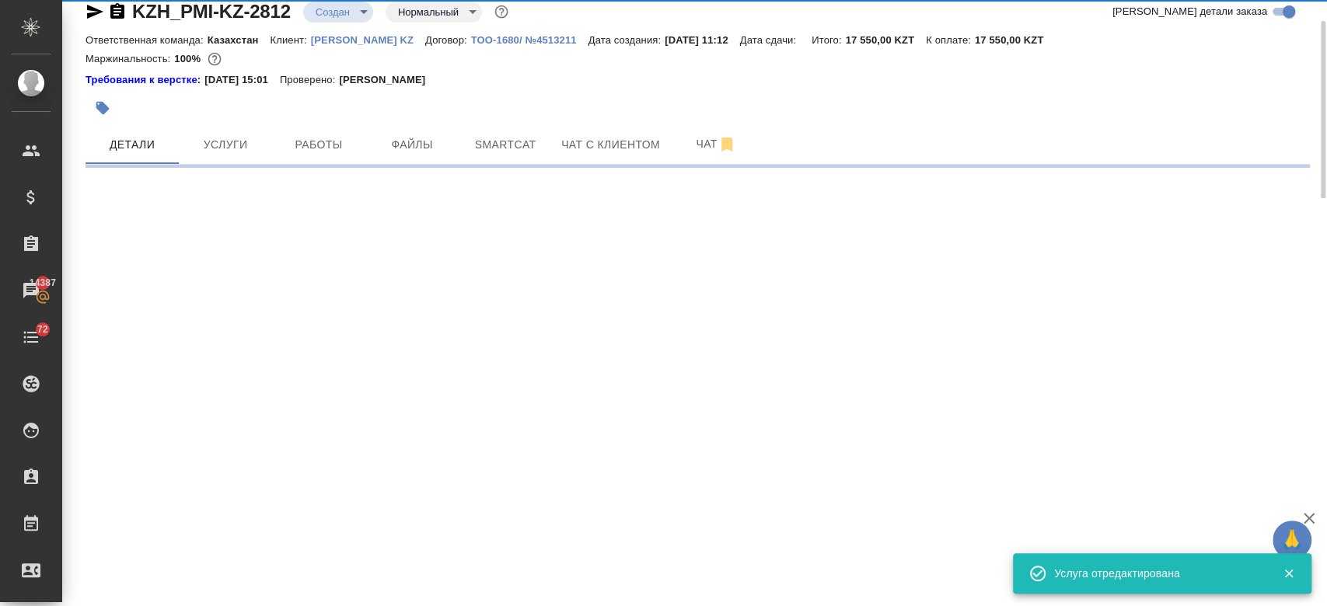
select select "RU"
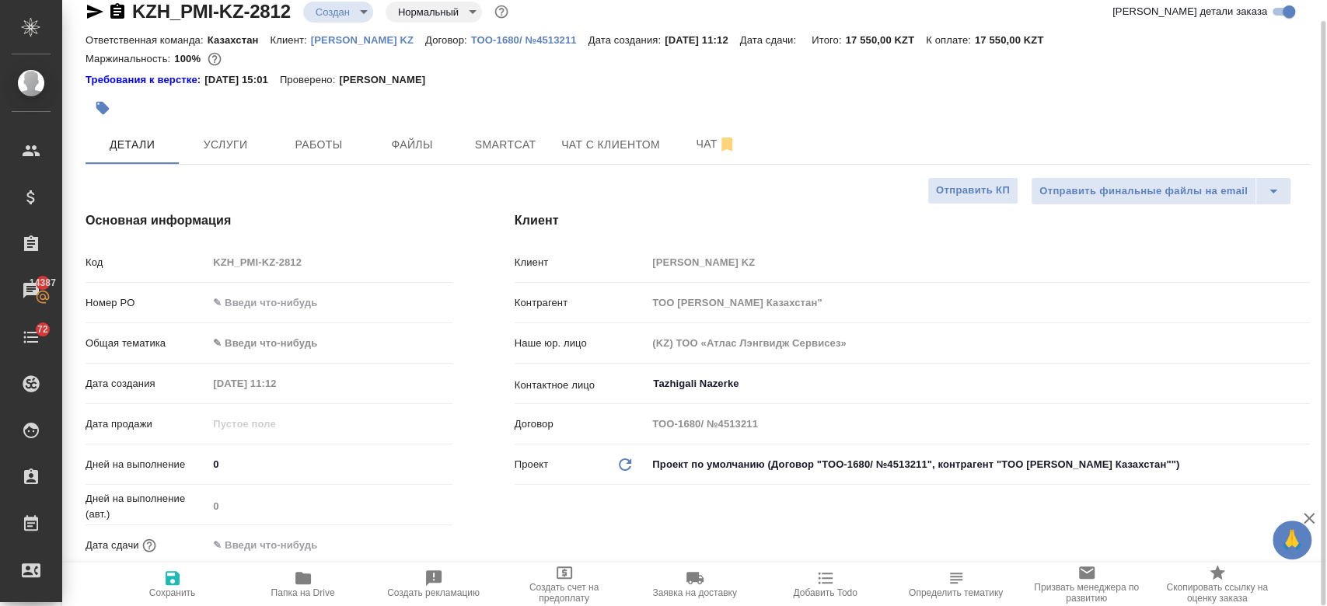
type textarea "x"
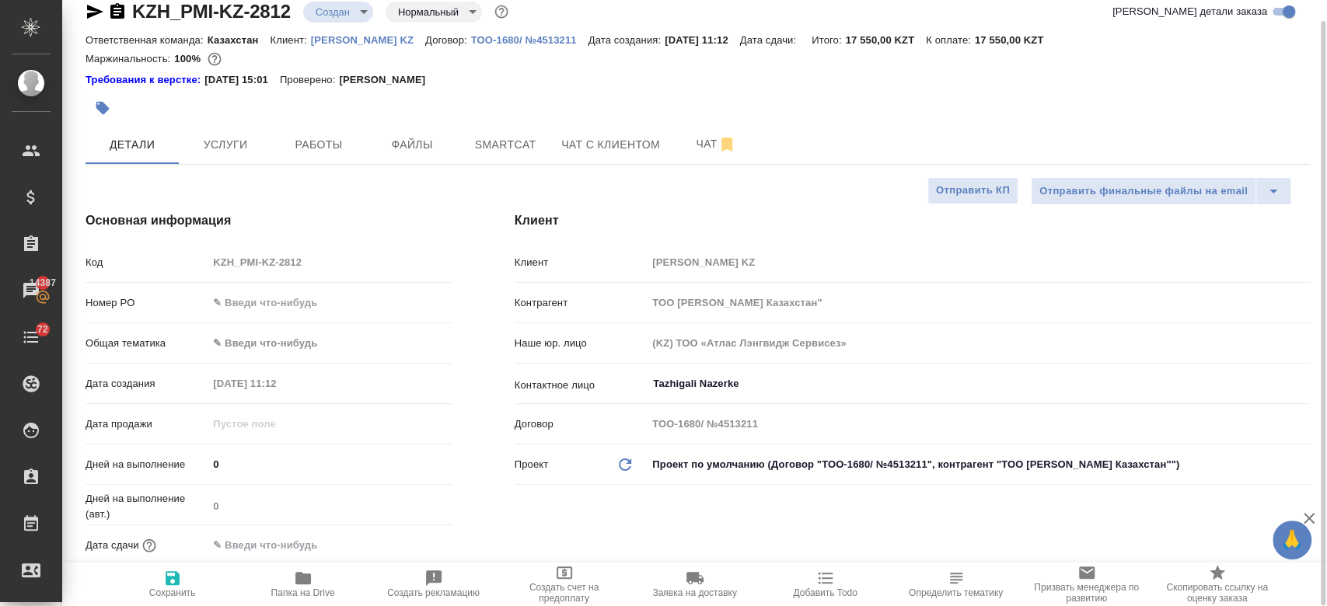
type textarea "x"
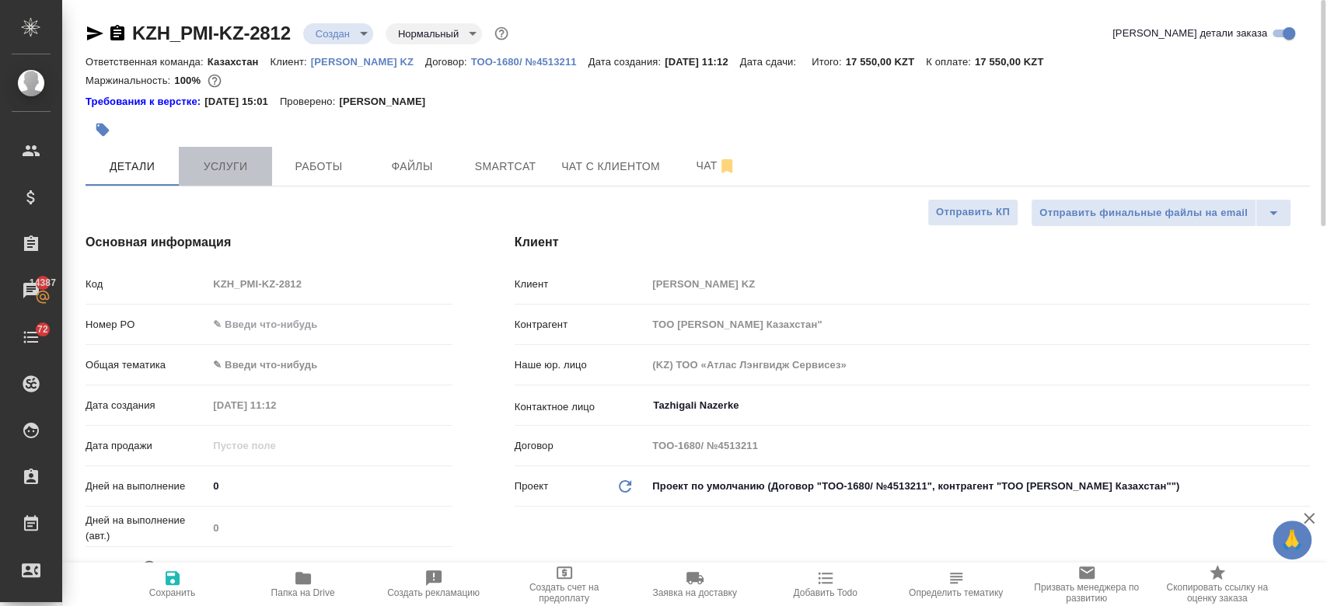
click at [230, 159] on span "Услуги" at bounding box center [225, 166] width 75 height 19
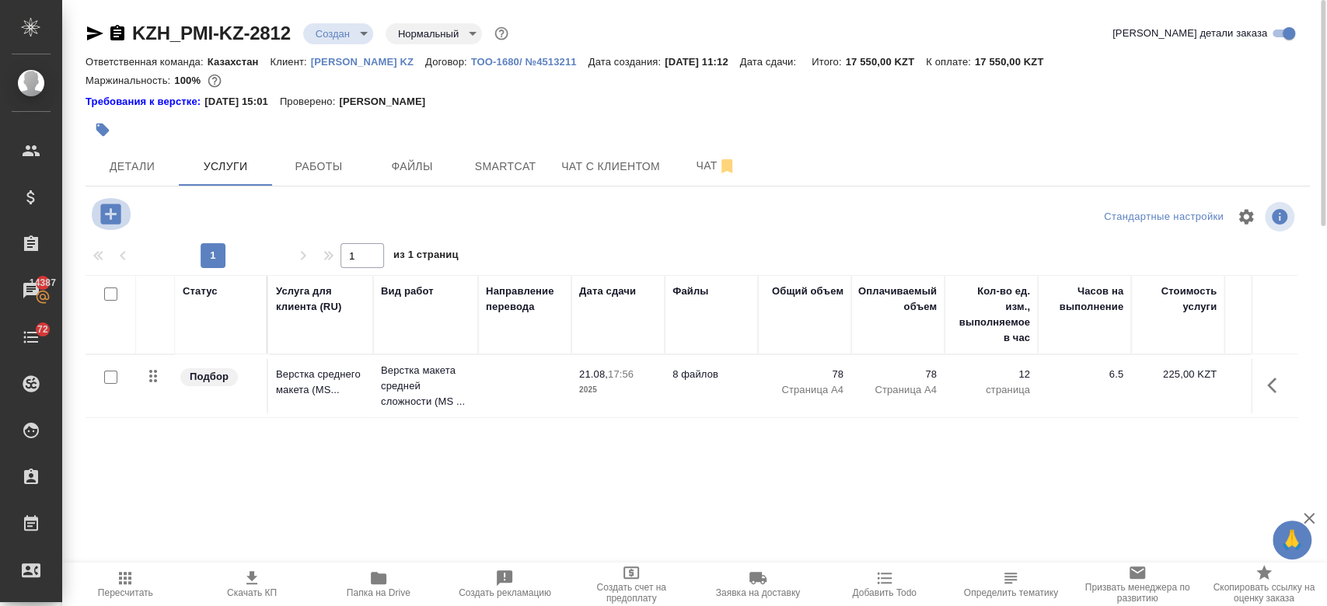
click at [107, 216] on icon "button" at bounding box center [110, 214] width 20 height 20
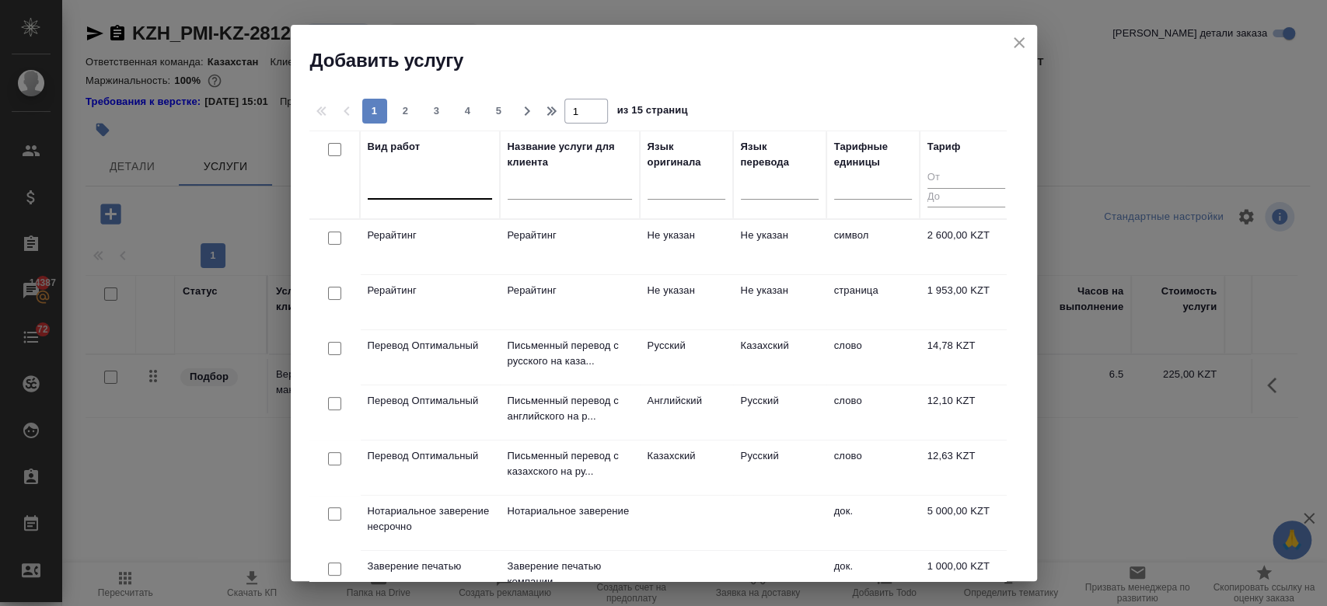
click at [431, 186] on div at bounding box center [430, 184] width 124 height 23
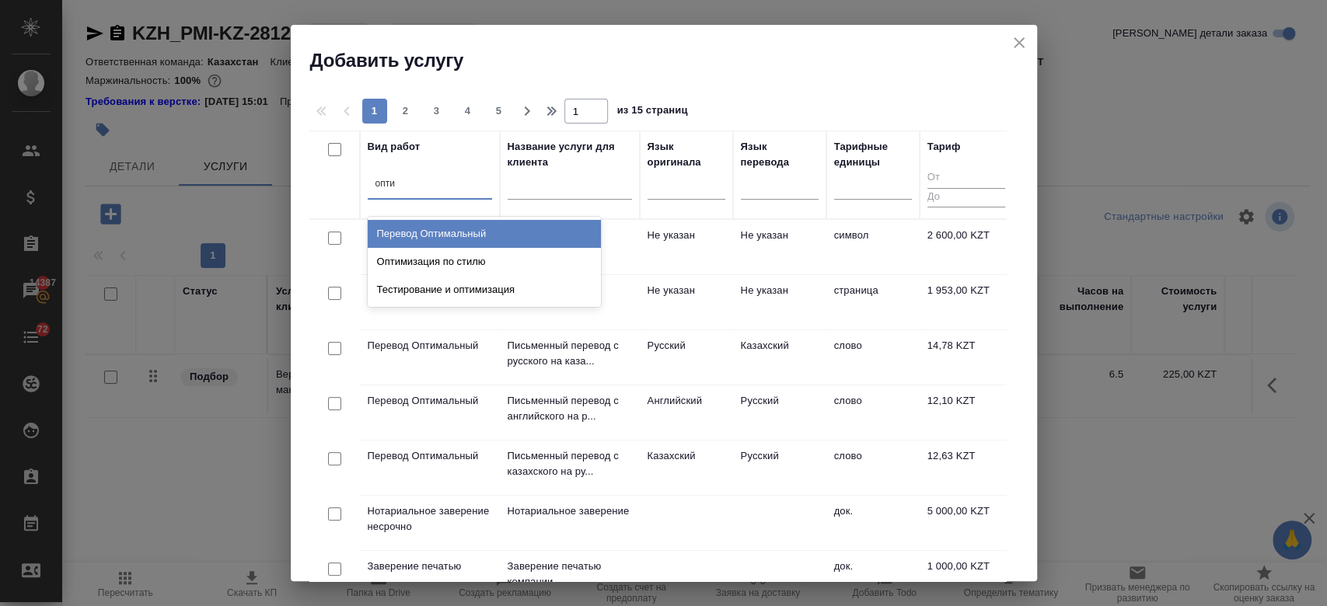
type input "оптим"
click at [427, 232] on div "Перевод Оптимальный" at bounding box center [484, 234] width 233 height 28
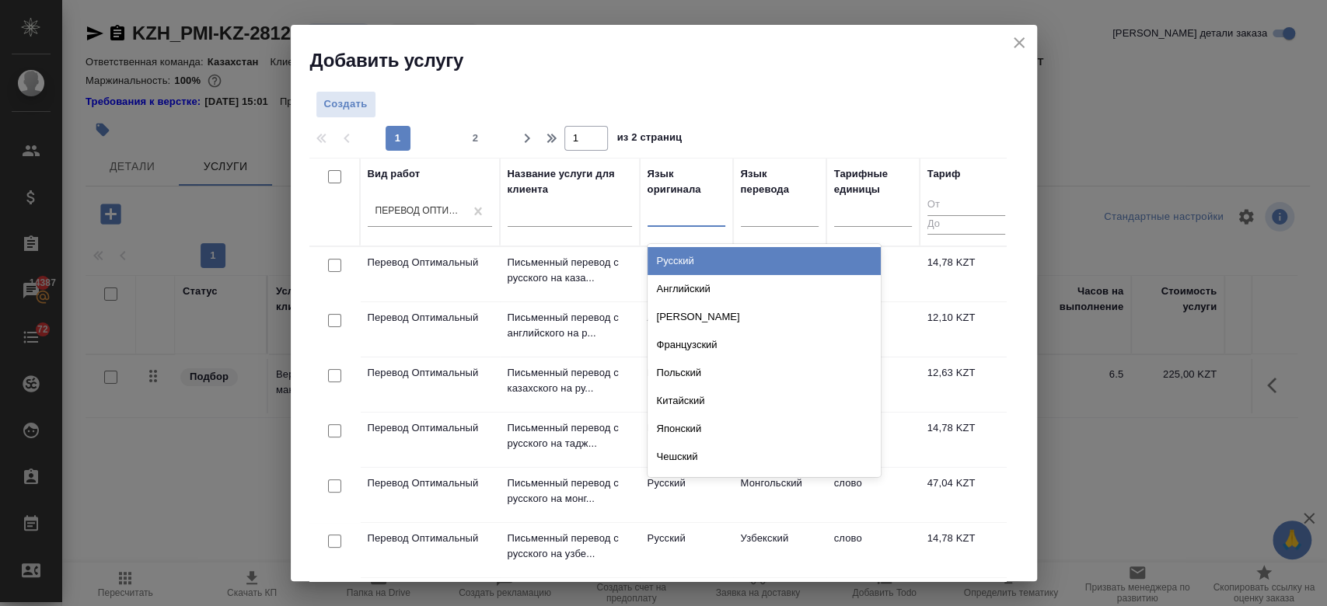
click at [676, 220] on div at bounding box center [686, 211] width 78 height 23
type input "рус"
click at [686, 257] on div "Русский" at bounding box center [763, 261] width 233 height 28
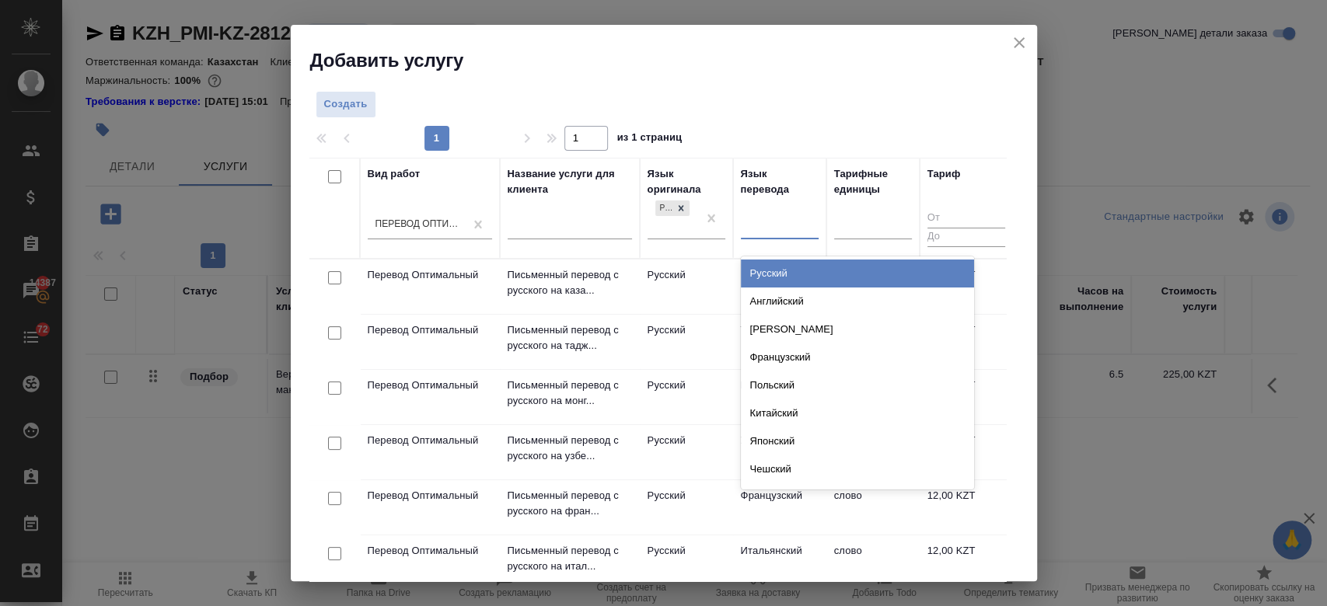
click at [791, 227] on div at bounding box center [780, 224] width 78 height 23
type input "анг"
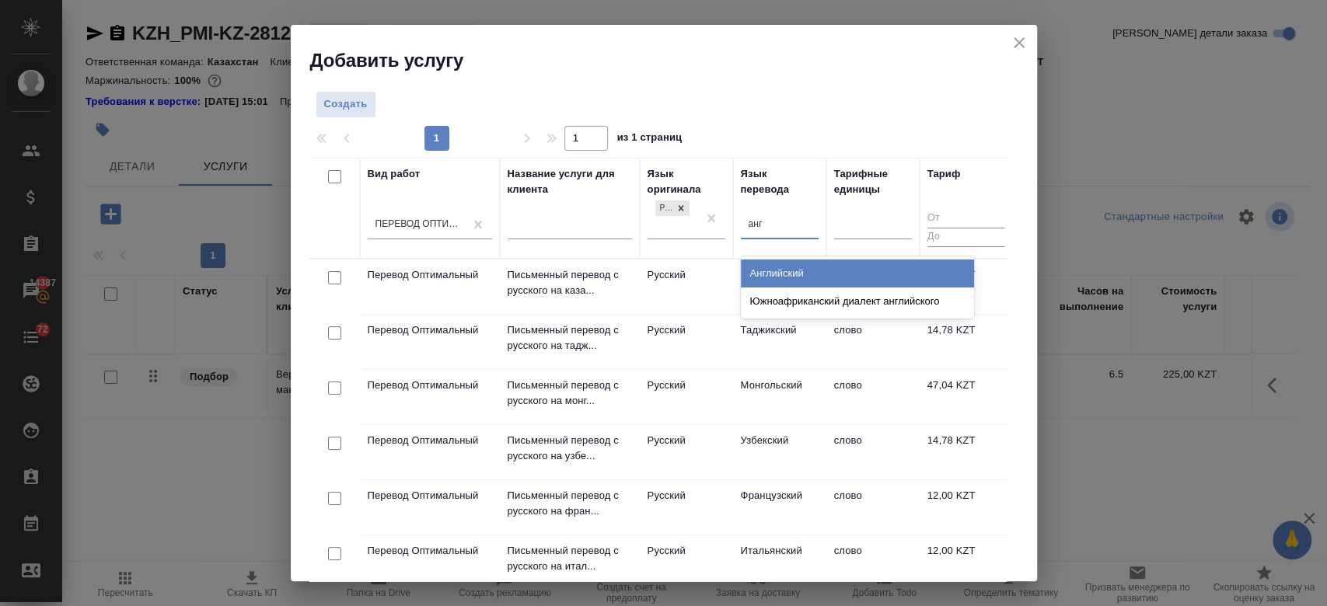
click at [769, 279] on div "Английский" at bounding box center [857, 274] width 233 height 28
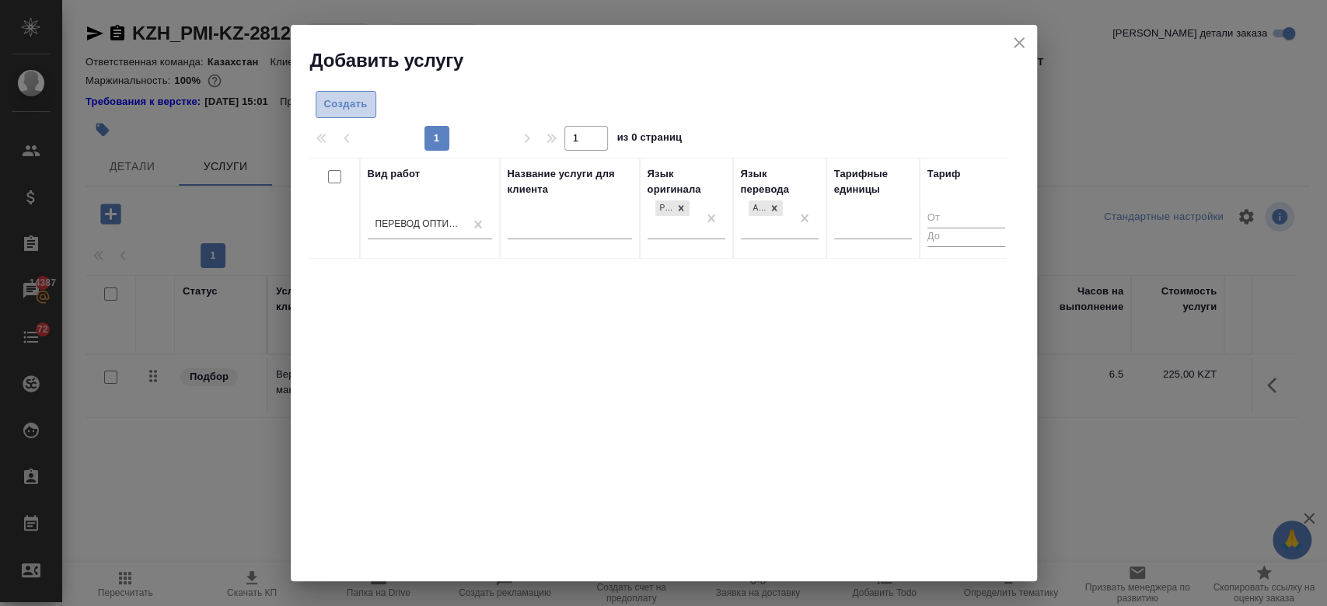
click at [361, 94] on button "Создать" at bounding box center [346, 104] width 61 height 27
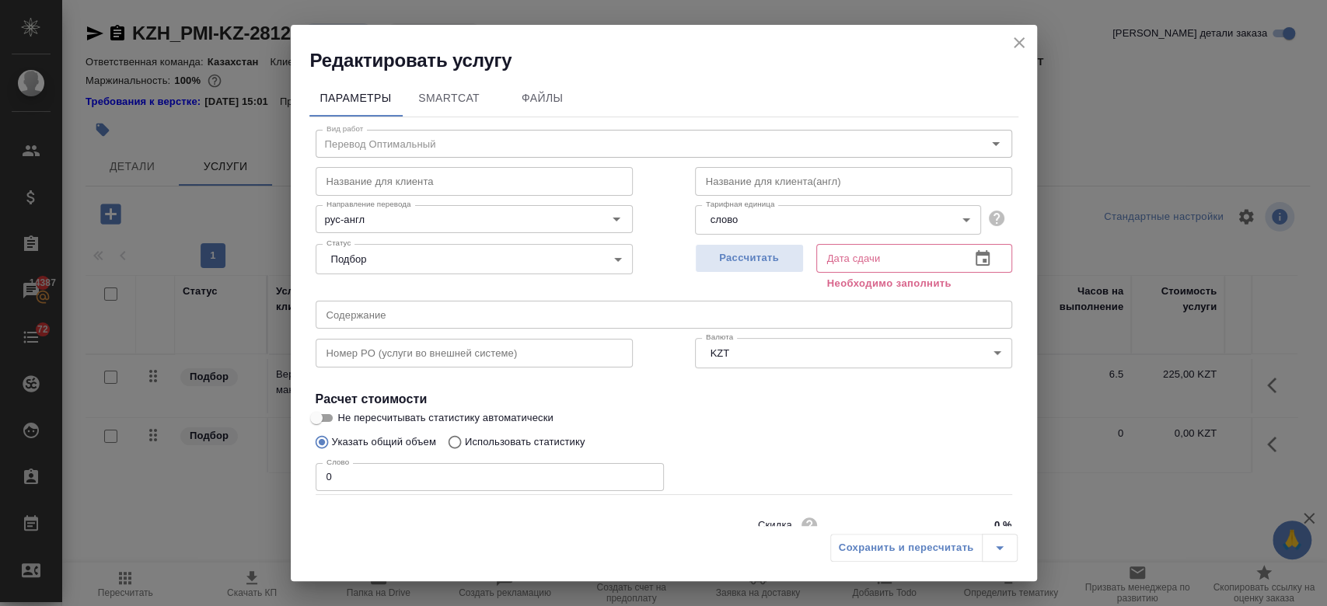
scroll to position [67, 0]
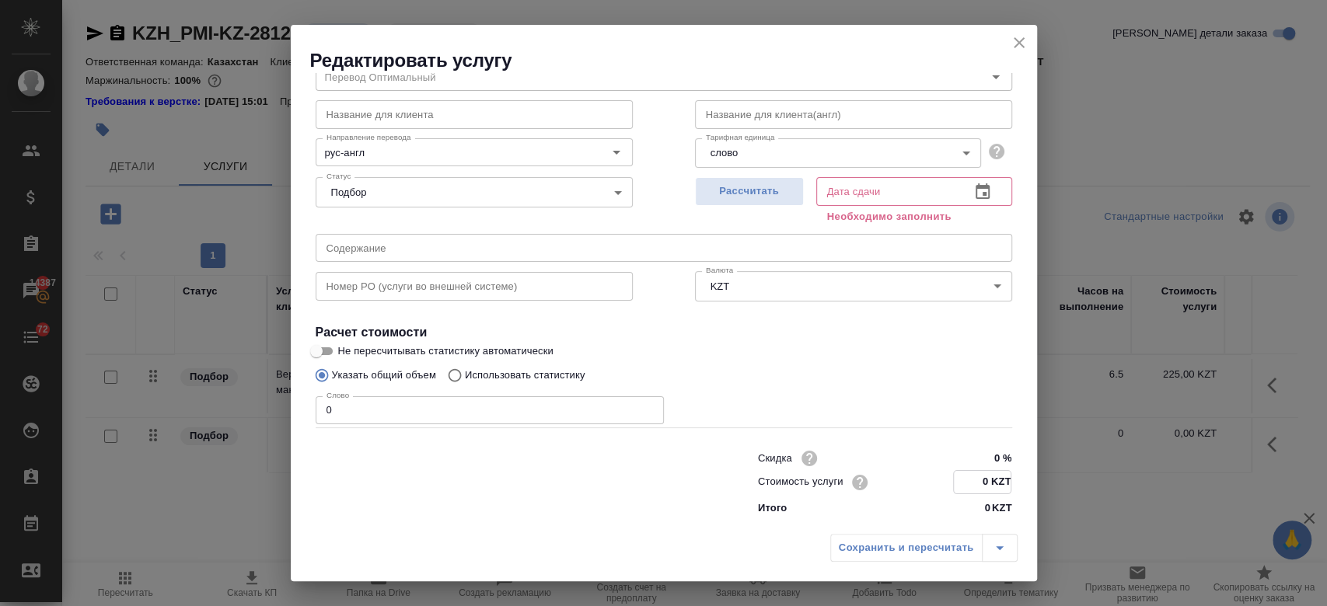
click at [975, 474] on input "0 KZT" at bounding box center [982, 482] width 57 height 23
type input "12.76 KZT"
click at [729, 195] on span "Рассчитать" at bounding box center [749, 192] width 92 height 18
type input "[DATE] 11:28"
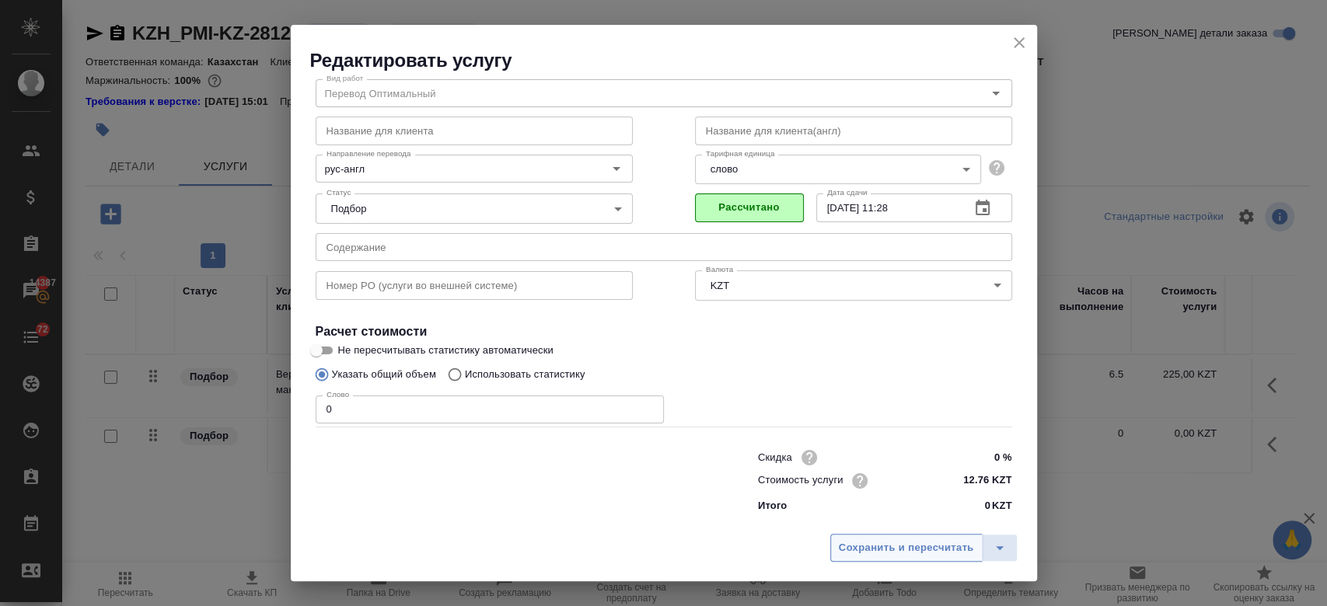
scroll to position [50, 0]
click at [863, 539] on span "Сохранить и пересчитать" at bounding box center [906, 548] width 135 height 18
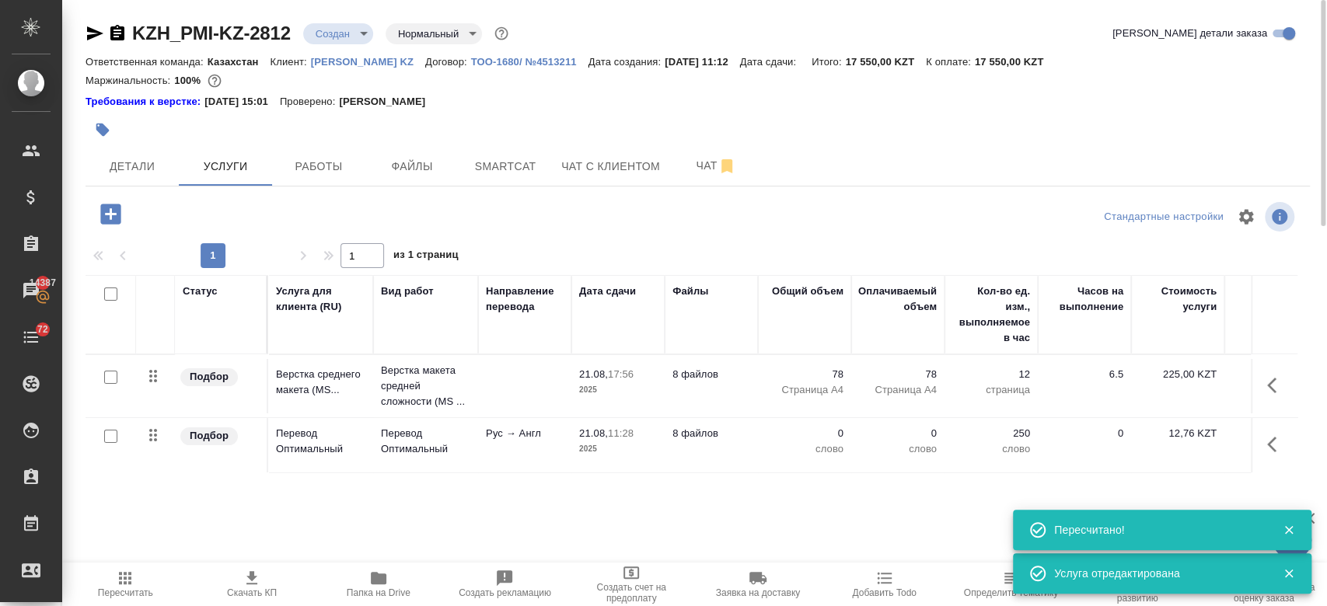
click at [108, 438] on input "checkbox" at bounding box center [110, 436] width 13 height 13
checkbox input "true"
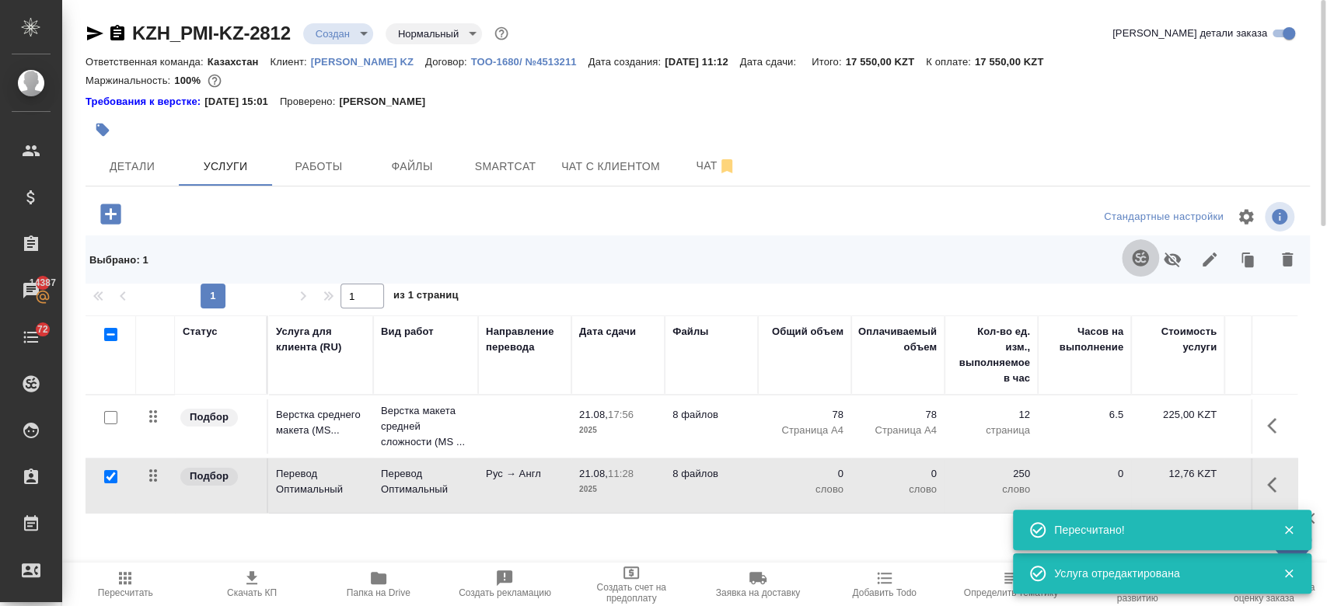
click at [1131, 263] on icon "button" at bounding box center [1140, 258] width 19 height 19
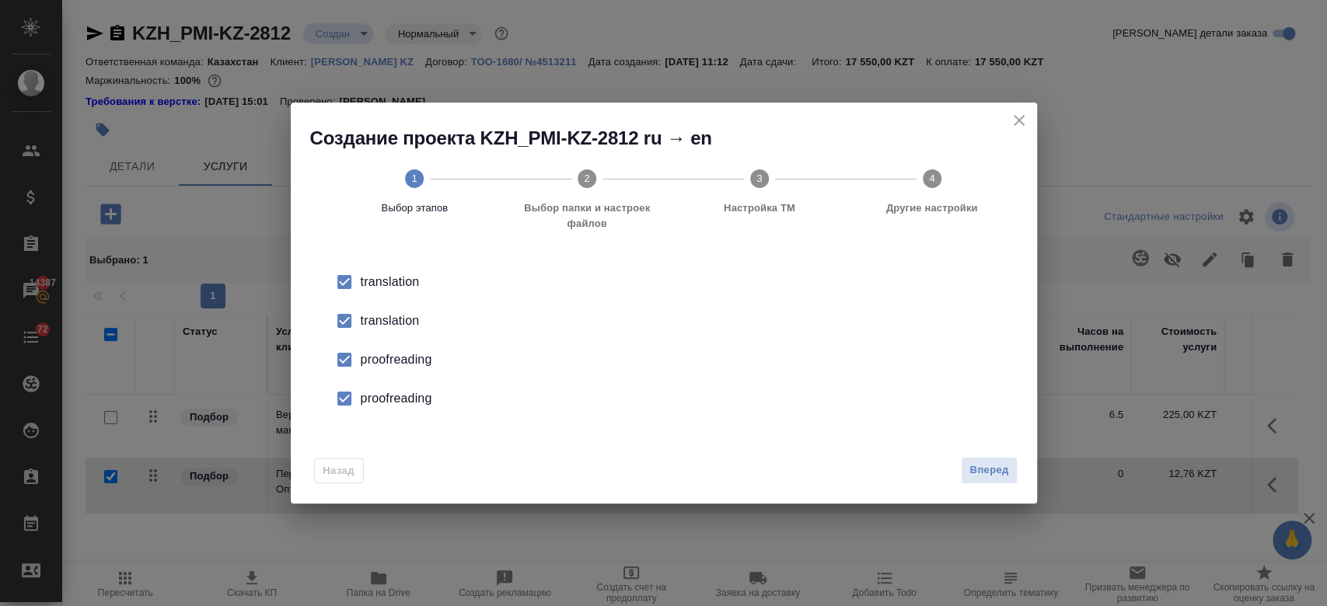
click at [410, 291] on div "translation" at bounding box center [680, 282] width 639 height 19
click at [408, 358] on div "proofreading" at bounding box center [680, 360] width 639 height 19
click at [408, 369] on div "proofreading" at bounding box center [680, 360] width 639 height 19
click at [972, 480] on button "Вперед" at bounding box center [989, 470] width 56 height 27
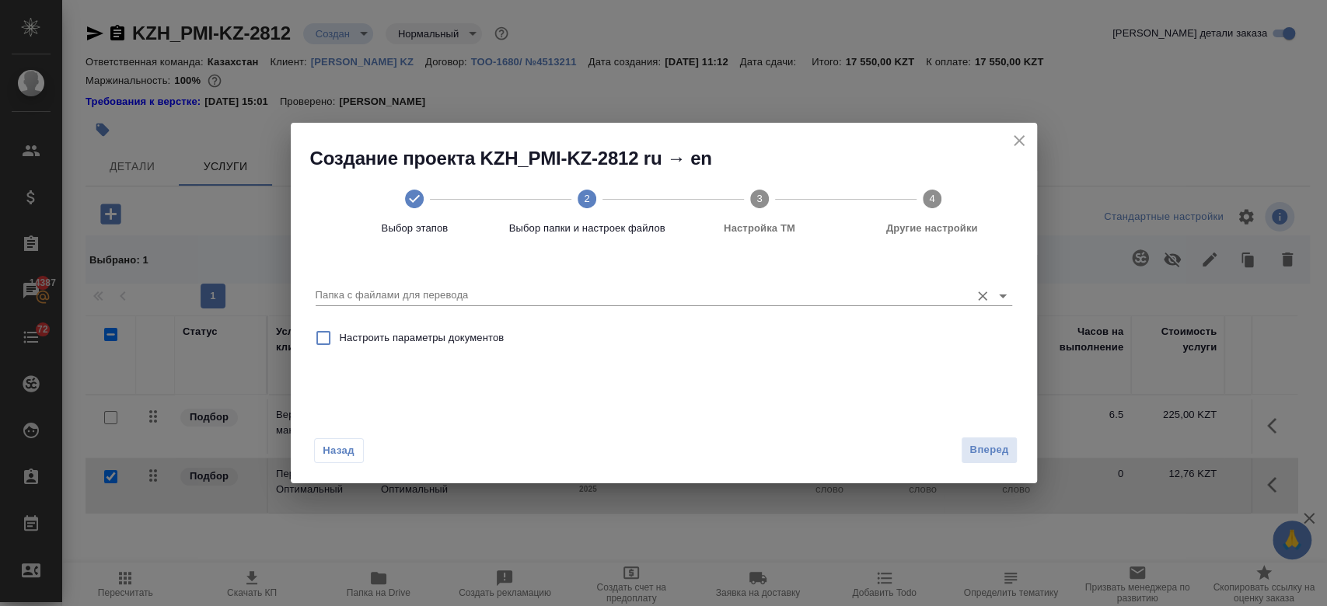
click at [643, 302] on input "Папка с файлами для перевода" at bounding box center [639, 295] width 647 height 19
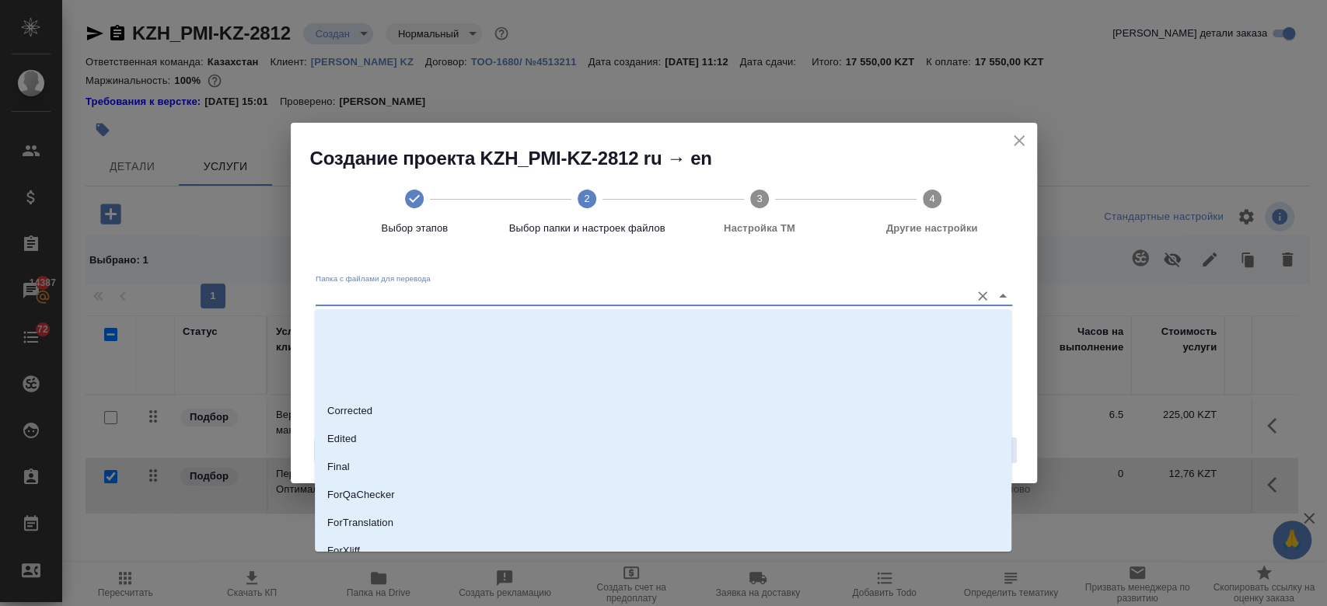
scroll to position [125, 0]
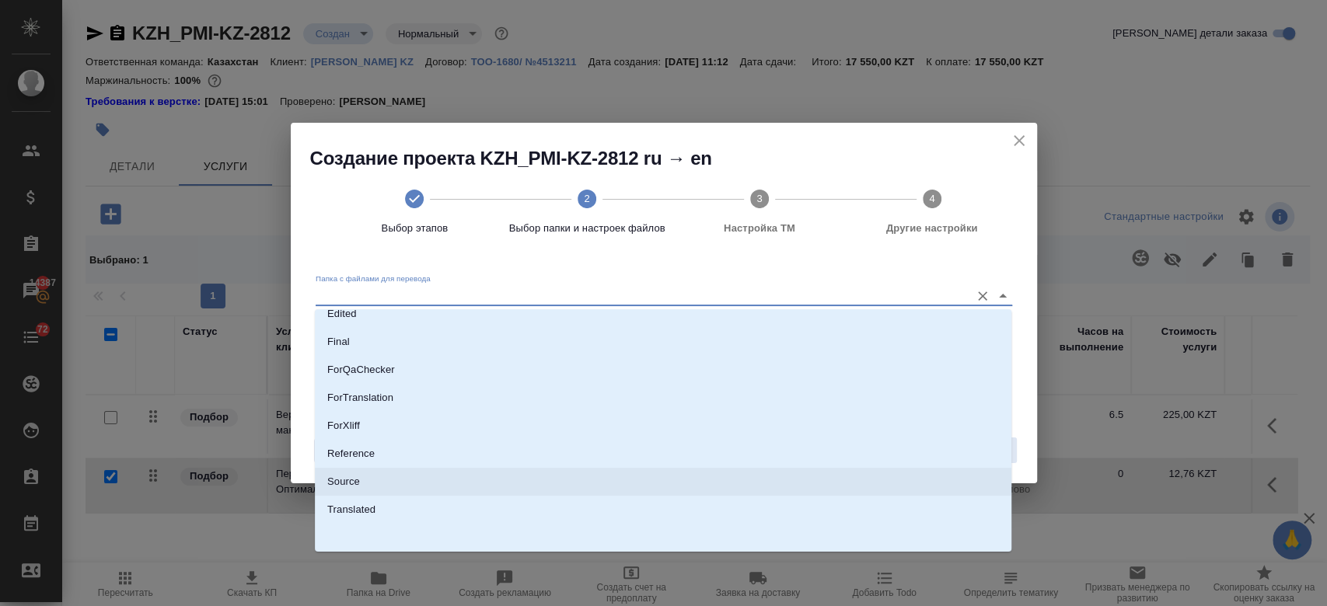
click at [481, 475] on li "Source" at bounding box center [663, 482] width 696 height 28
type input "Source"
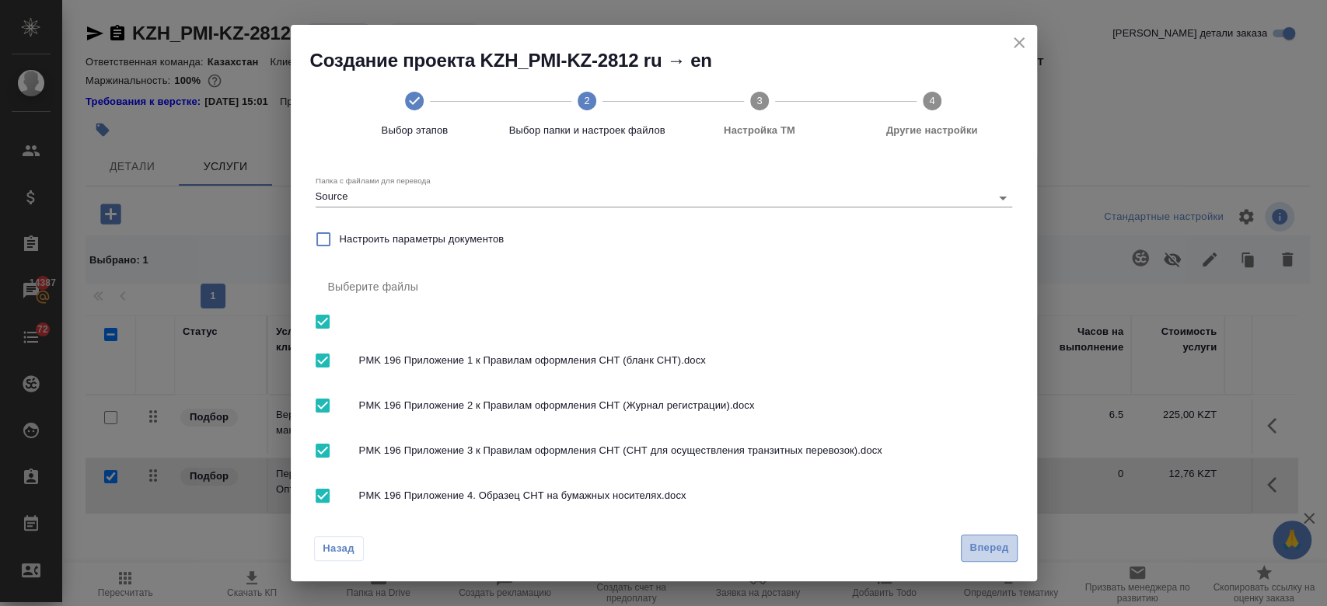
click at [999, 539] on button "Вперед" at bounding box center [989, 548] width 56 height 27
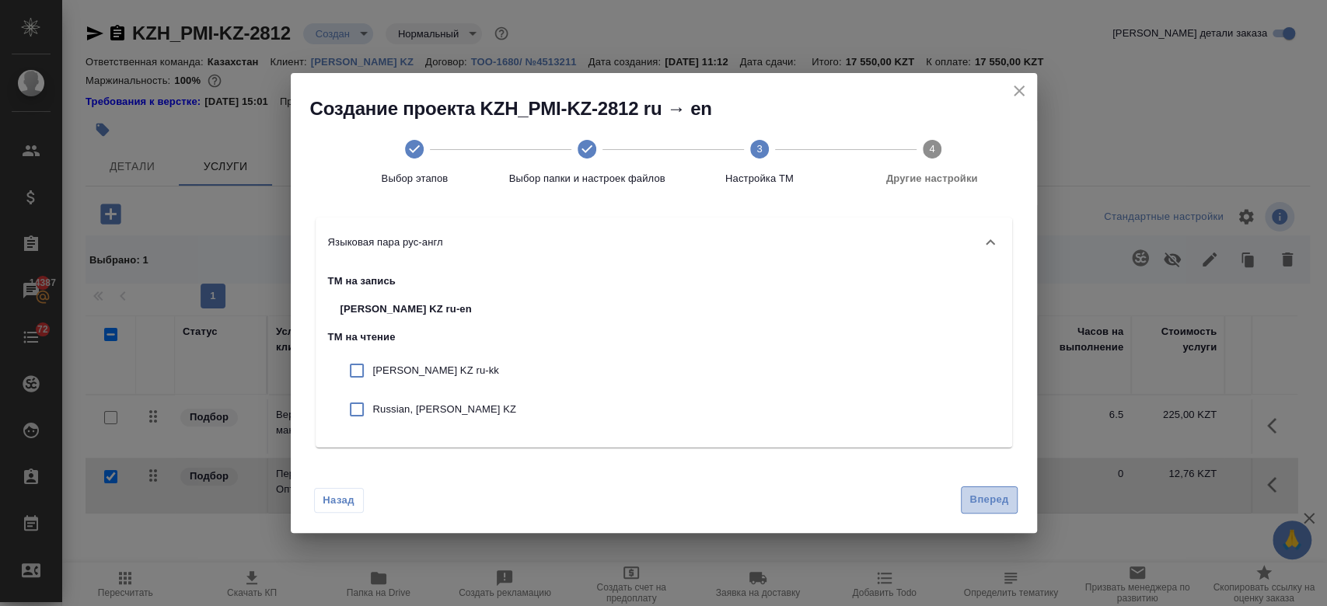
click at [996, 501] on span "Вперед" at bounding box center [988, 500] width 39 height 18
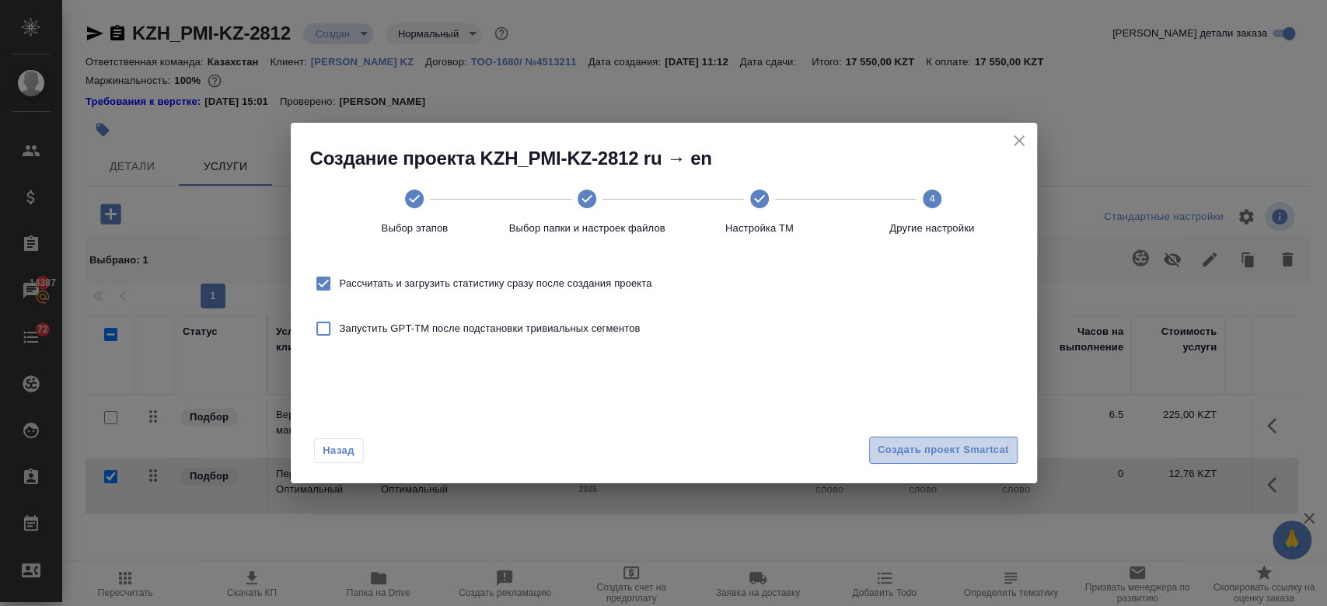
click at [906, 441] on span "Создать проект Smartcat" at bounding box center [943, 450] width 131 height 18
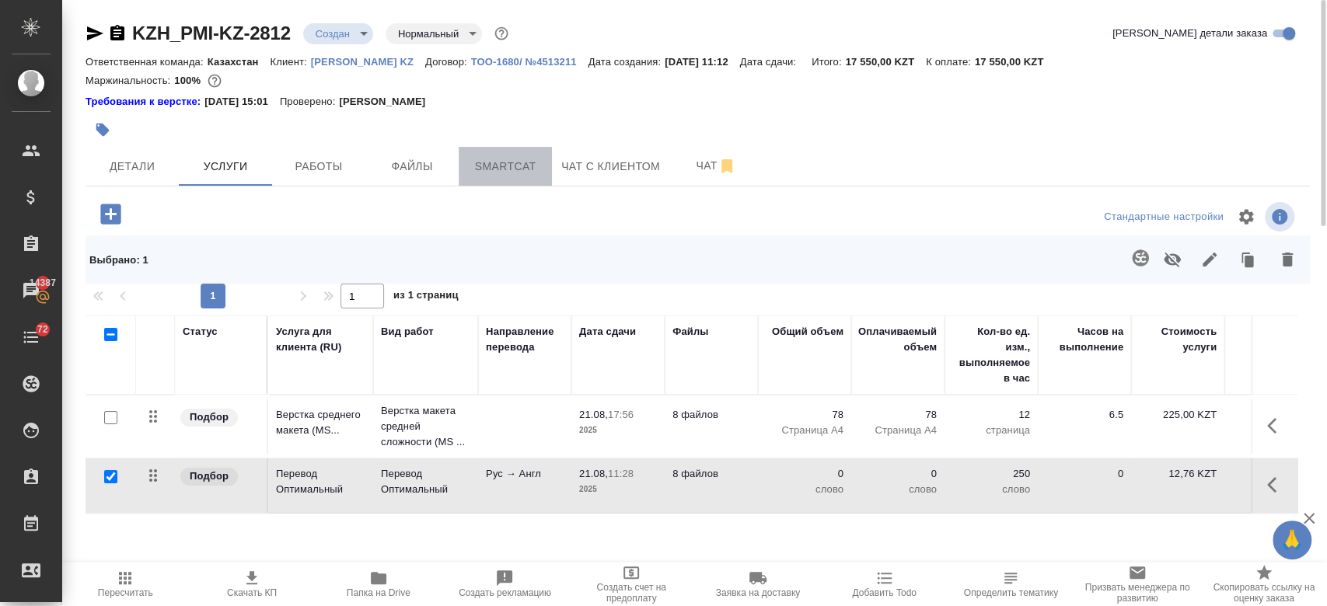
click at [517, 147] on button "Smartcat" at bounding box center [505, 166] width 93 height 39
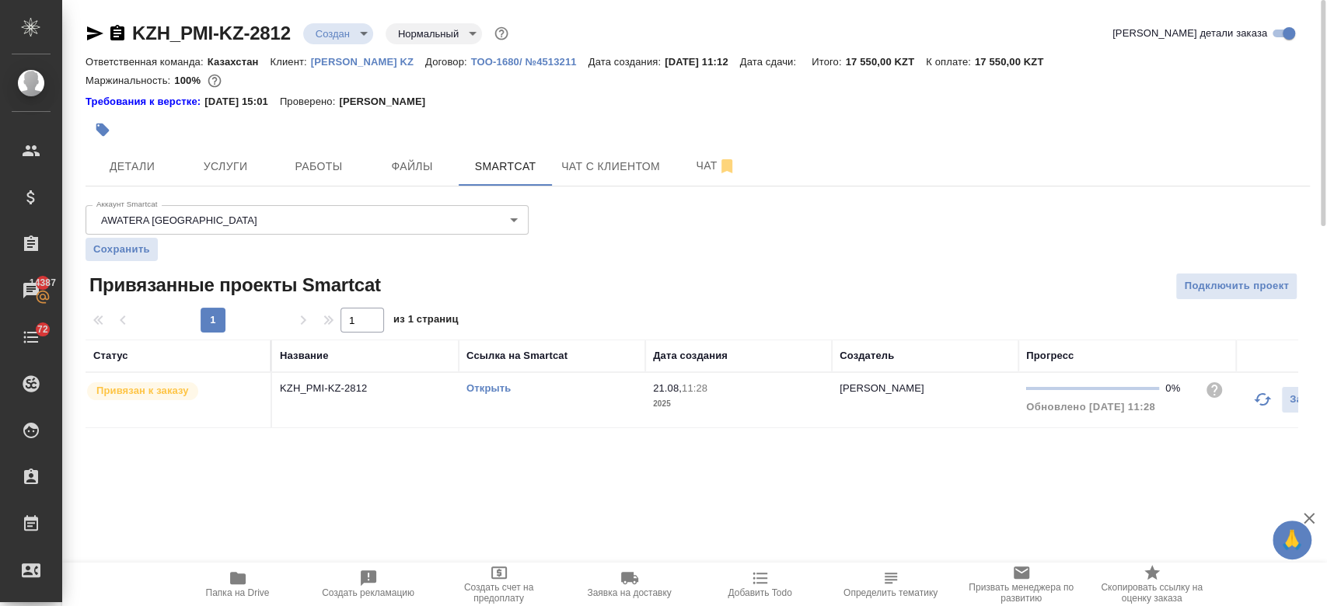
click at [483, 387] on link "Открыть" at bounding box center [488, 388] width 44 height 12
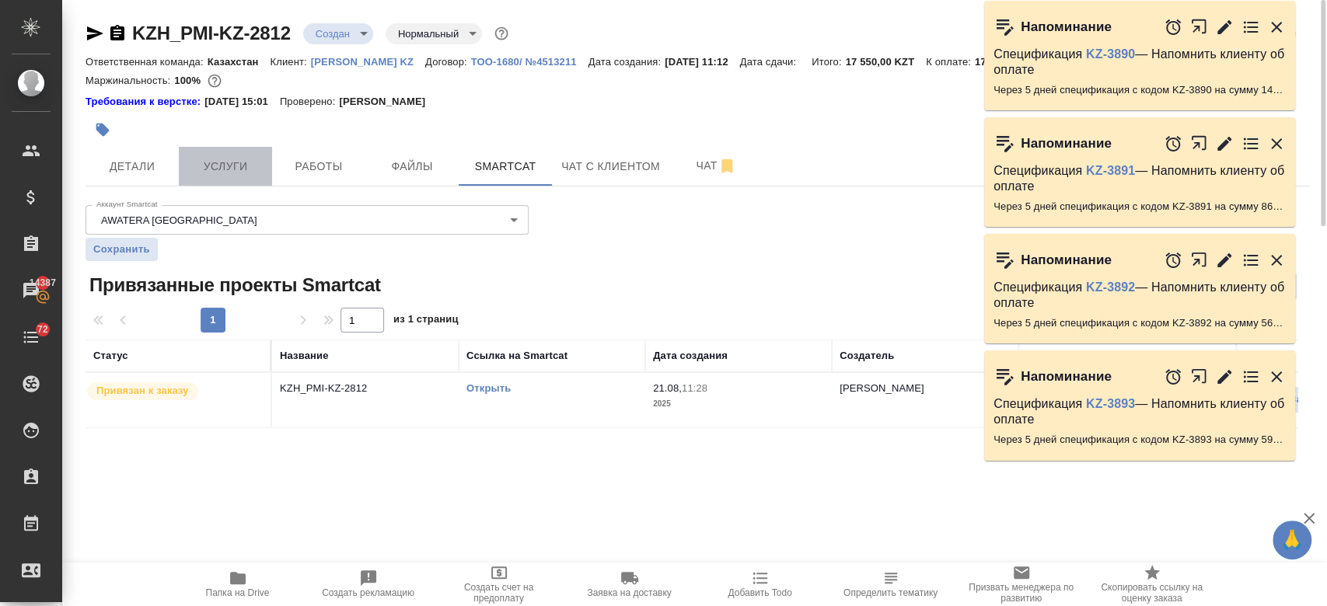
click at [219, 182] on button "Услуги" at bounding box center [225, 166] width 93 height 39
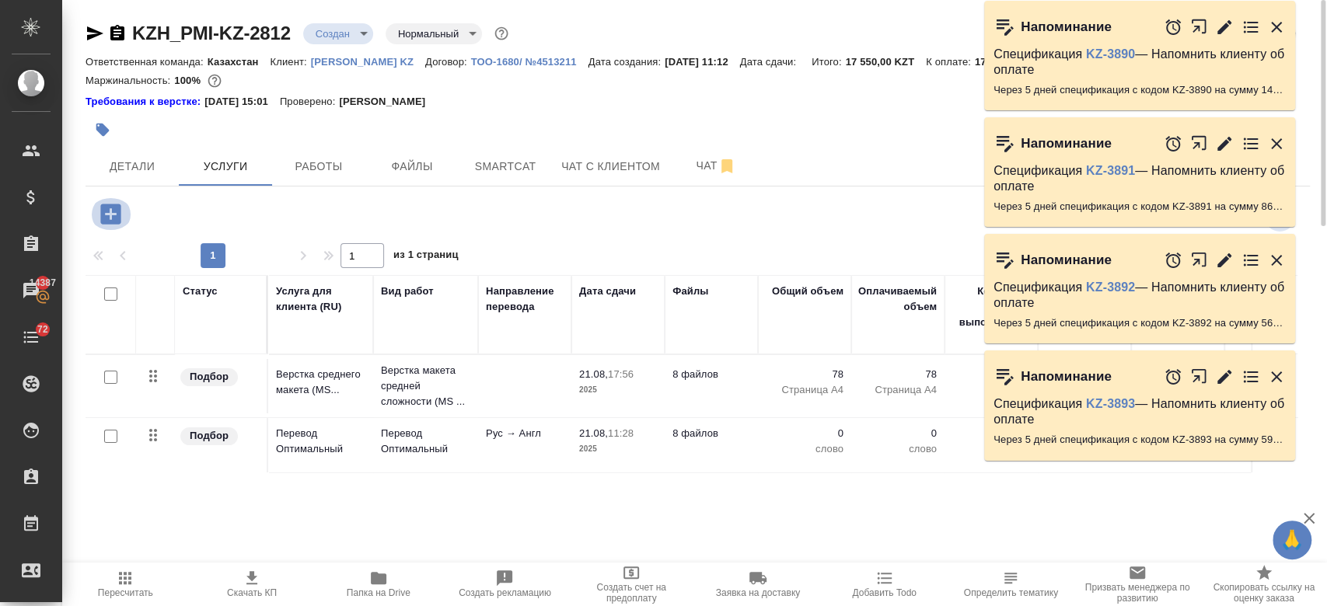
click at [114, 217] on icon "button" at bounding box center [110, 214] width 20 height 20
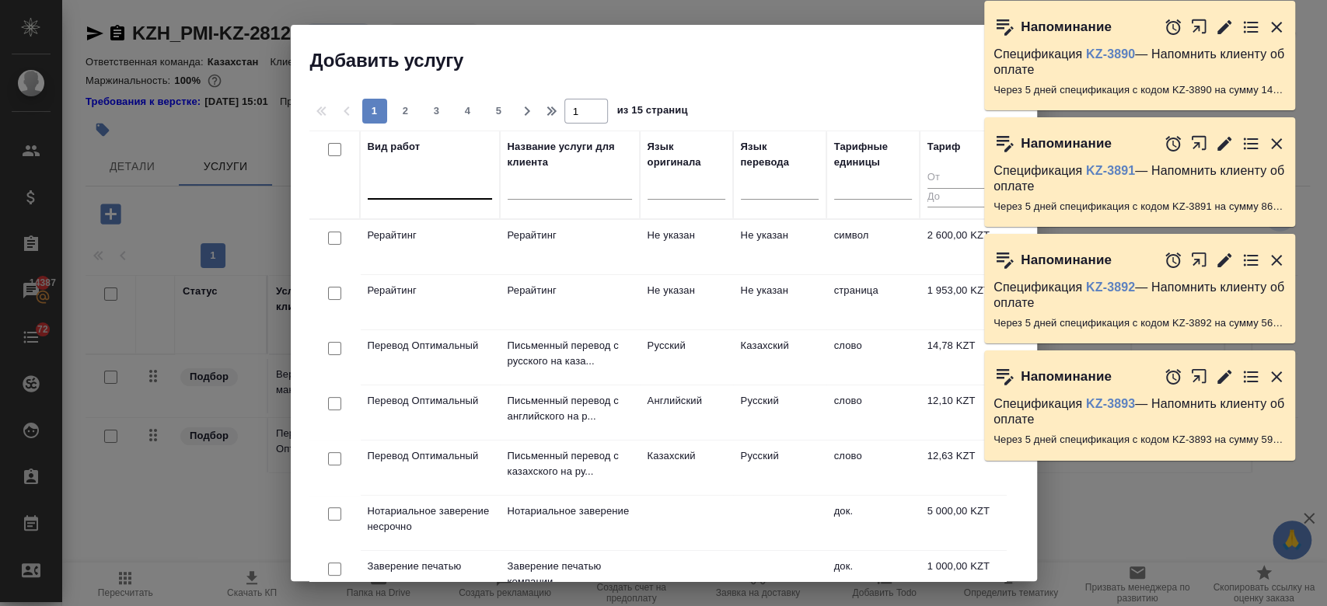
click at [410, 194] on div at bounding box center [430, 184] width 124 height 23
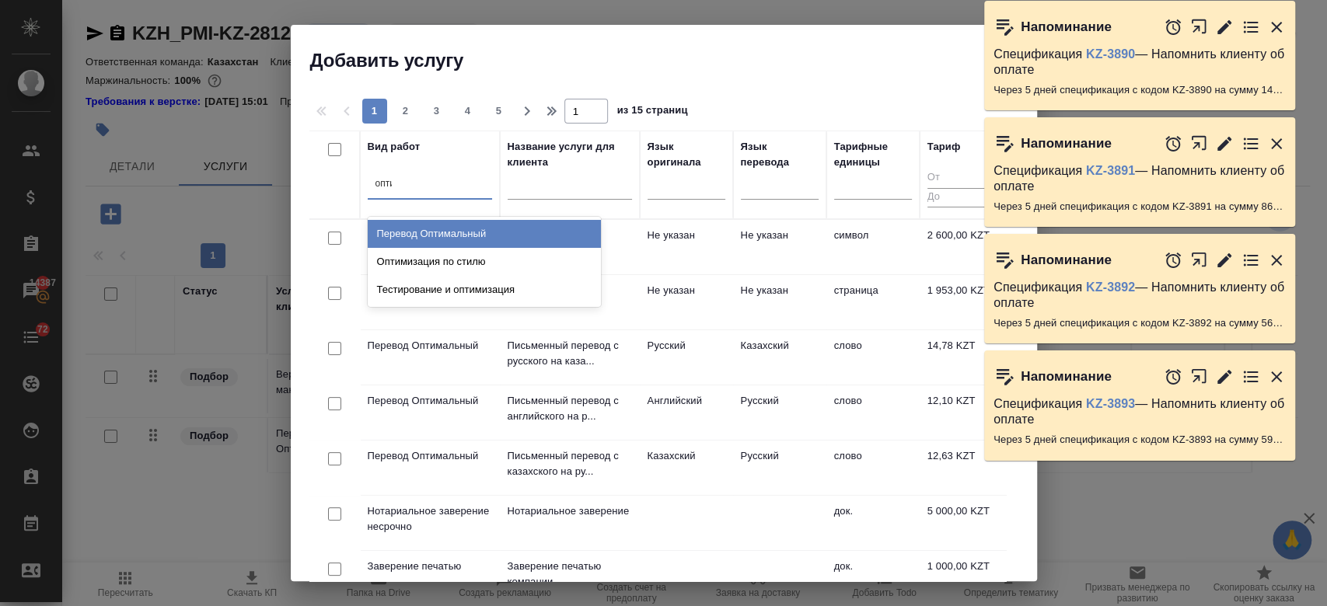
type input "оптим"
click at [453, 239] on div "Перевод Оптимальный" at bounding box center [484, 234] width 233 height 28
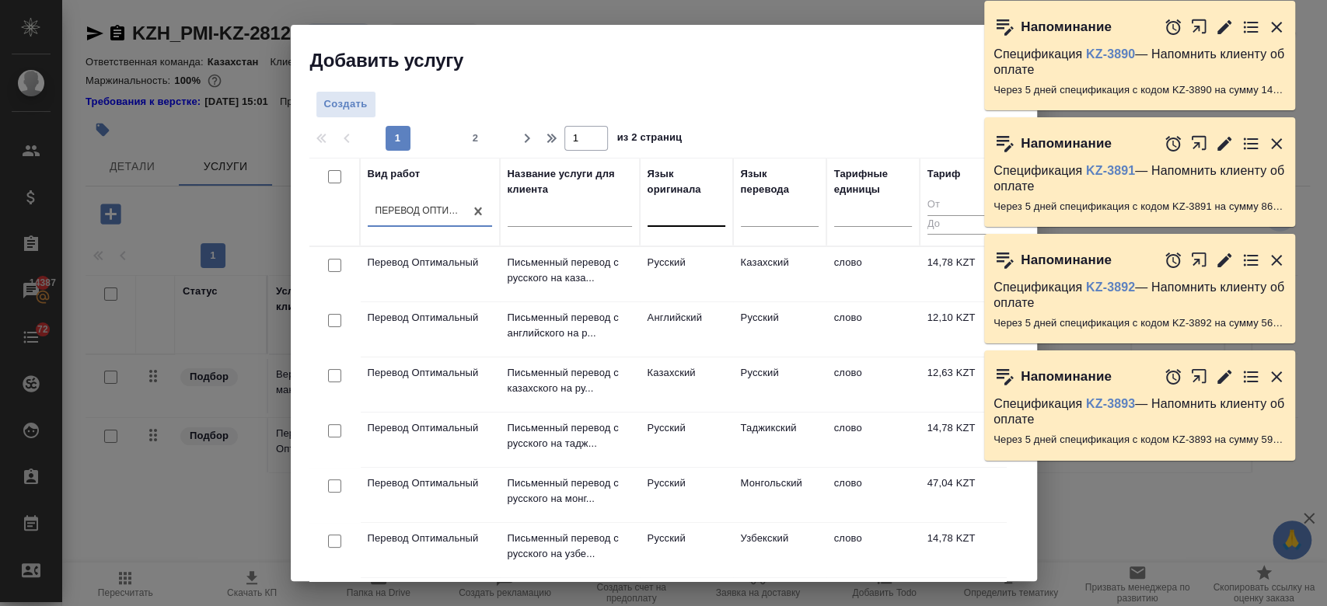
click at [695, 217] on div at bounding box center [686, 211] width 78 height 23
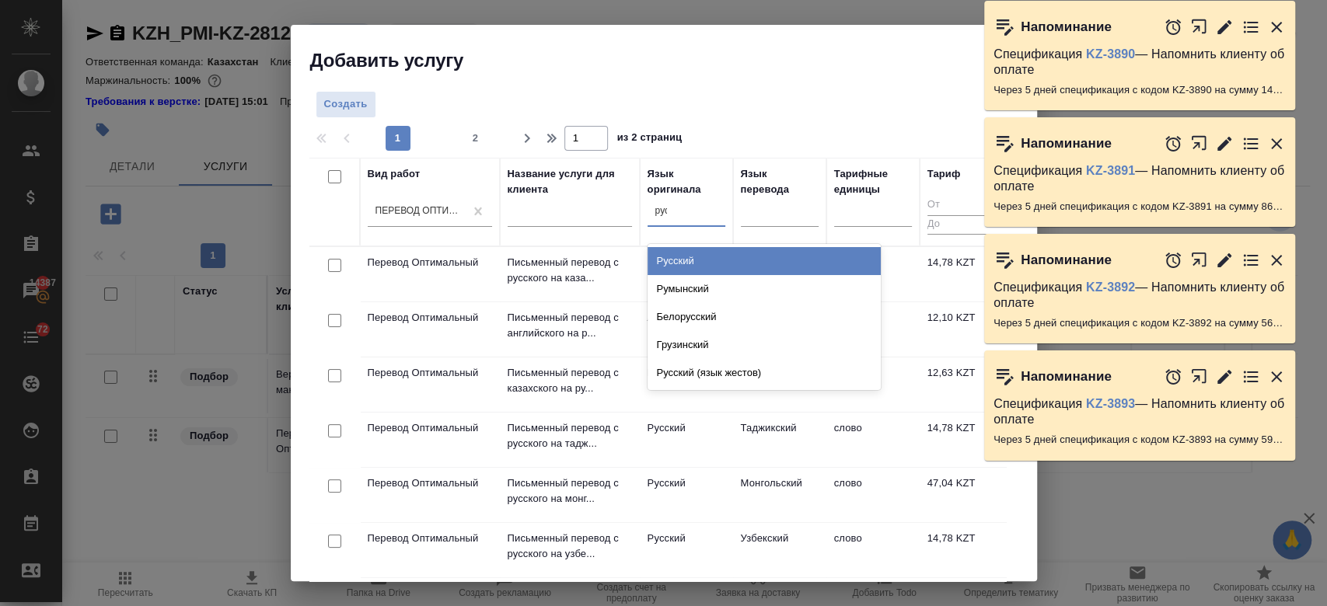
type input "русс"
click at [678, 260] on div "Русский" at bounding box center [763, 261] width 233 height 28
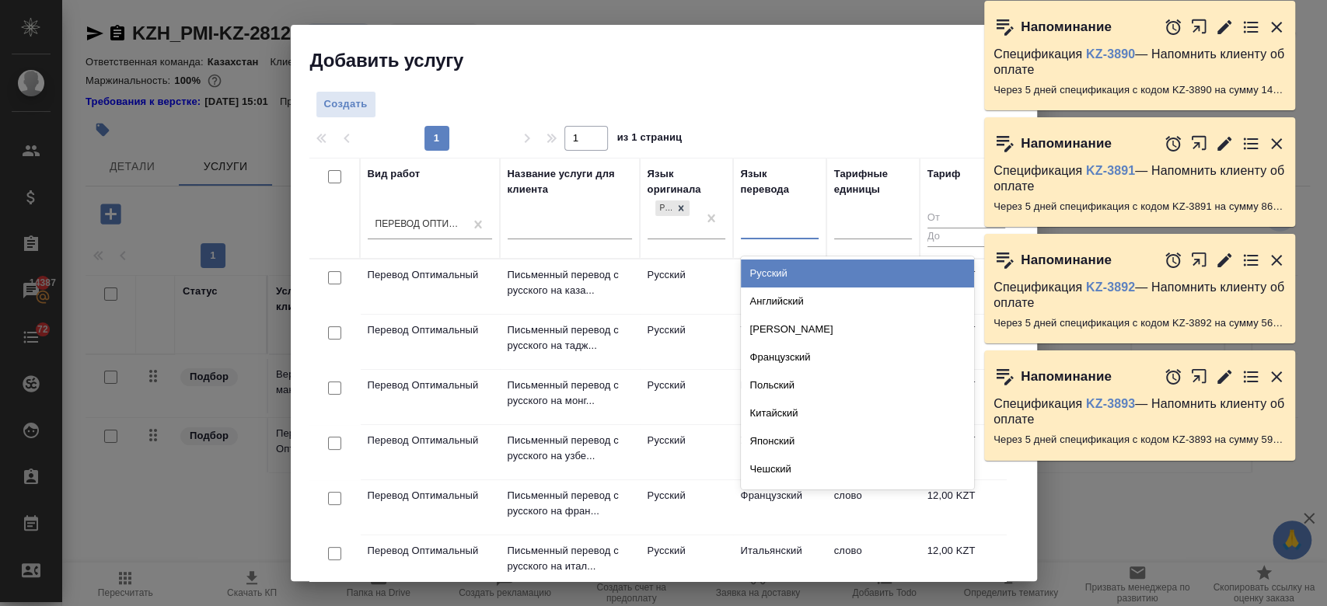
click at [791, 224] on div at bounding box center [780, 224] width 78 height 23
type input "каза"
click at [781, 278] on div "Казахский" at bounding box center [857, 274] width 233 height 28
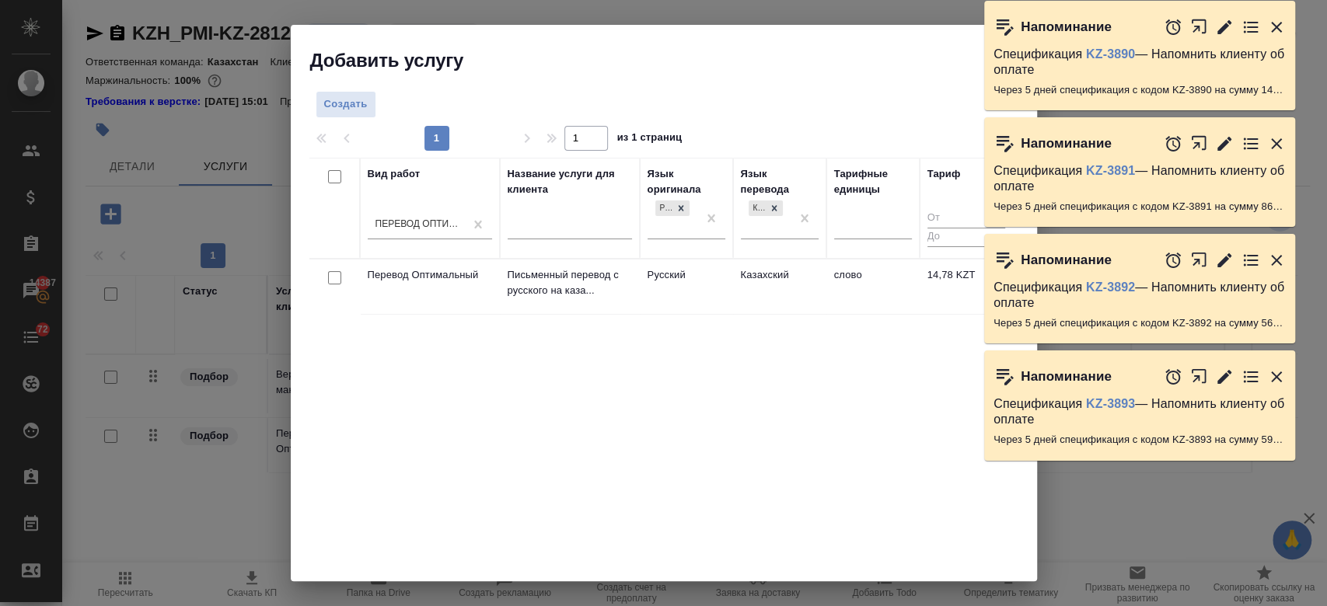
click at [752, 277] on td "Казахский" at bounding box center [779, 287] width 93 height 54
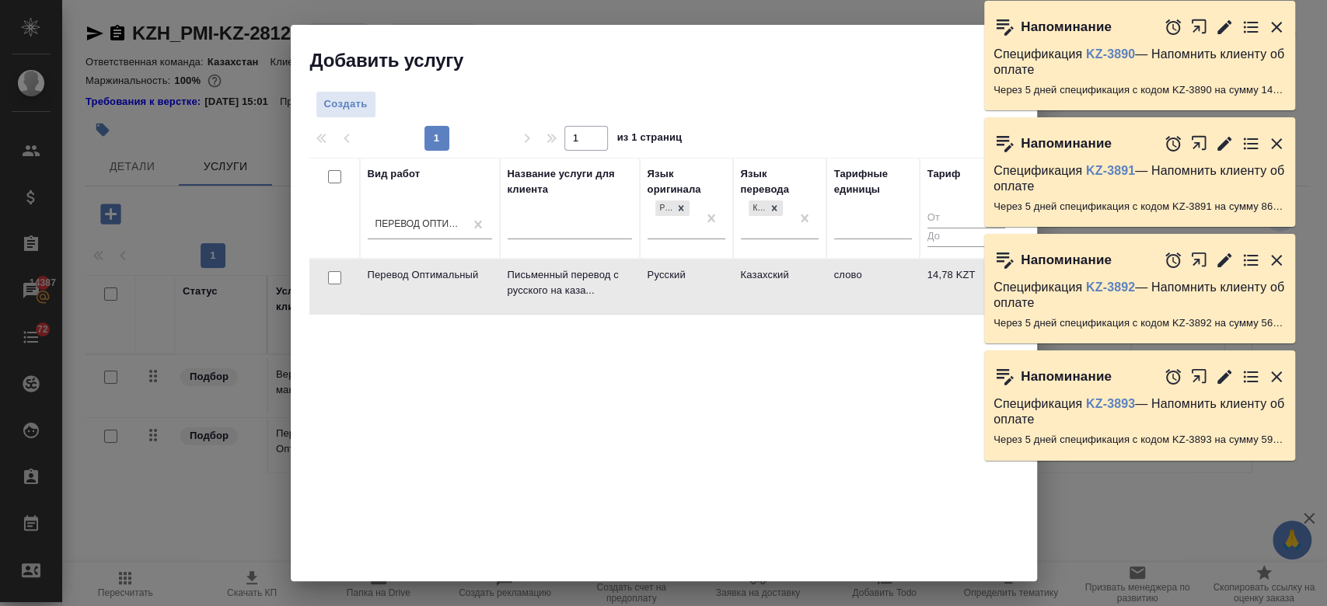
click at [752, 277] on td "Казахский" at bounding box center [779, 287] width 93 height 54
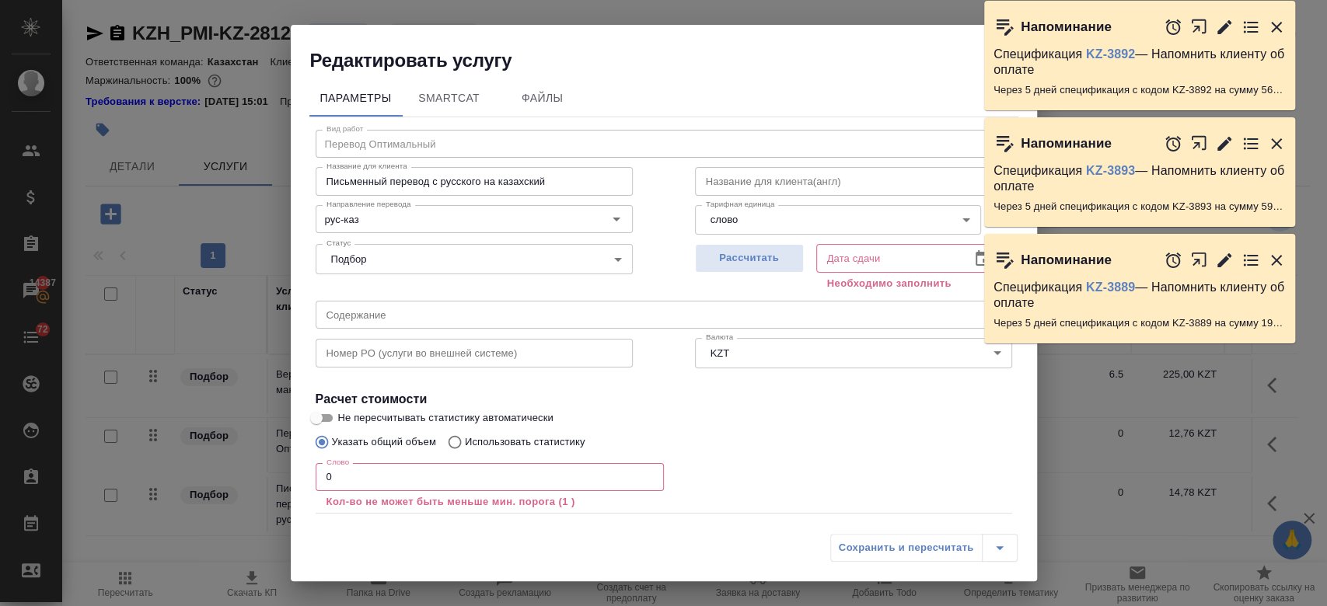
click at [386, 414] on span "Не пересчитывать статистику автоматически" at bounding box center [445, 418] width 215 height 16
click at [344, 414] on input "Не пересчитывать статистику автоматически" at bounding box center [316, 418] width 56 height 19
checkbox input "true"
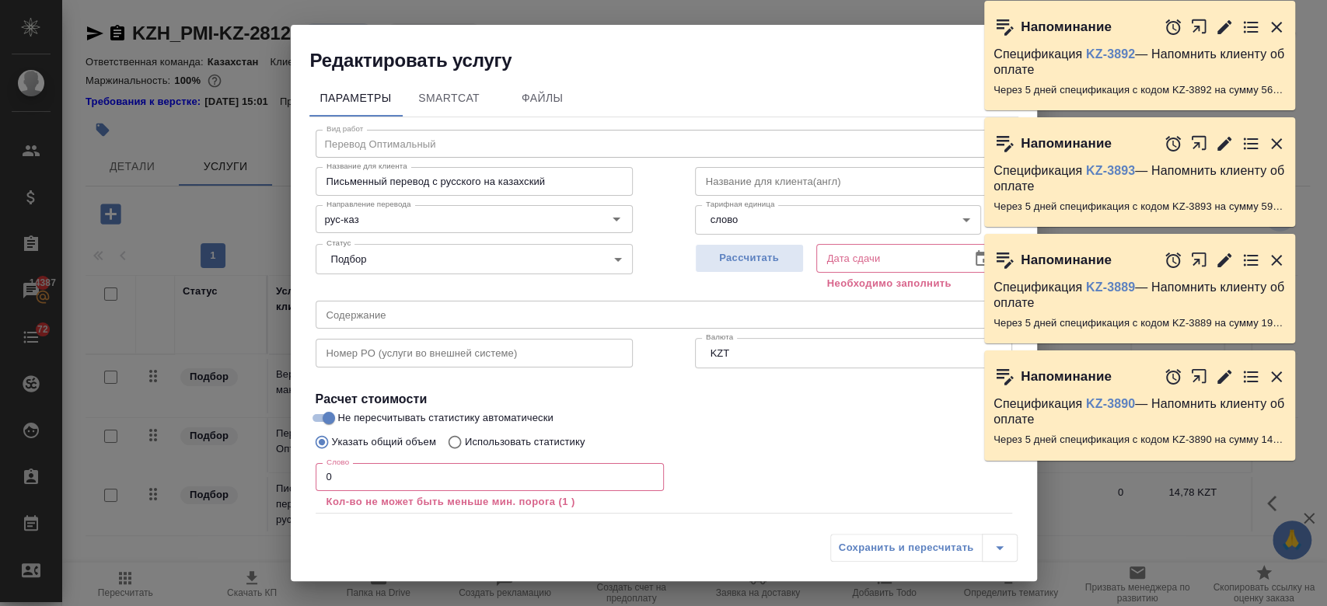
click at [368, 480] on input "0" at bounding box center [490, 477] width 348 height 28
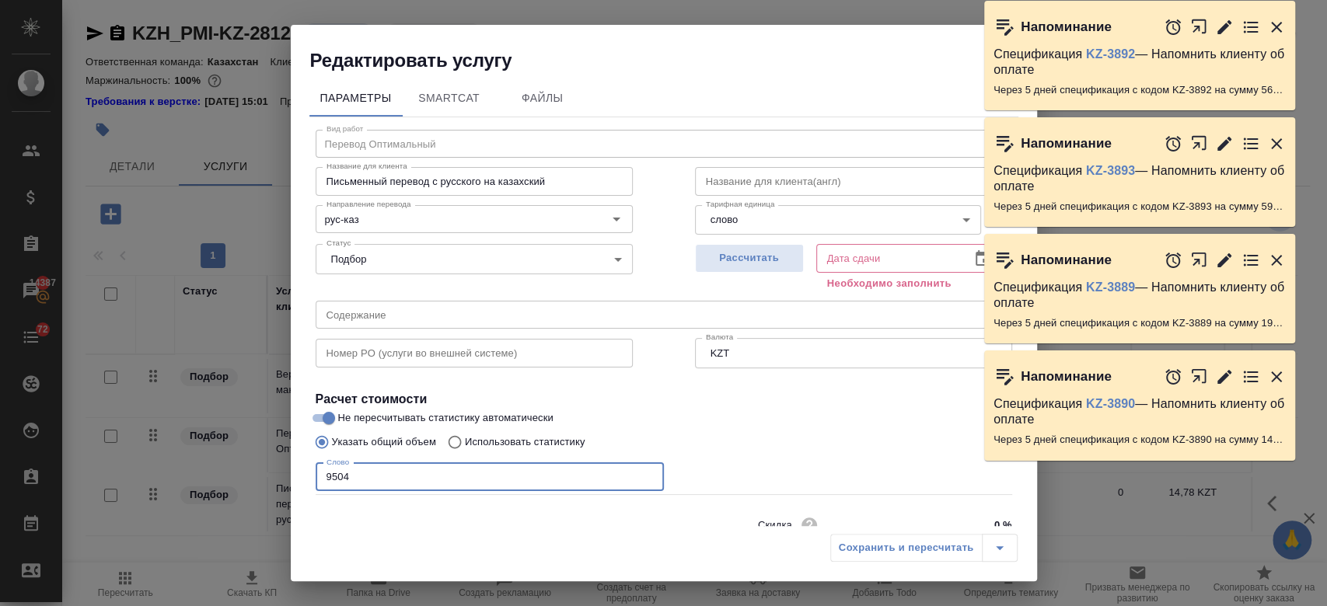
type input "9504"
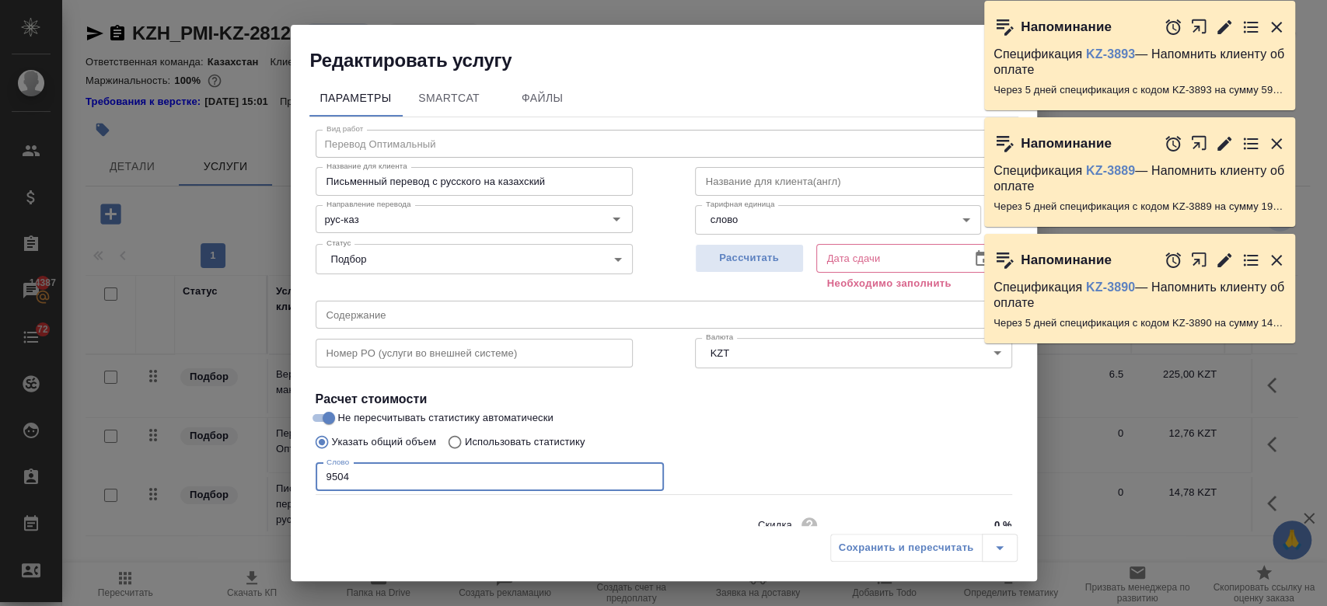
scroll to position [67, 0]
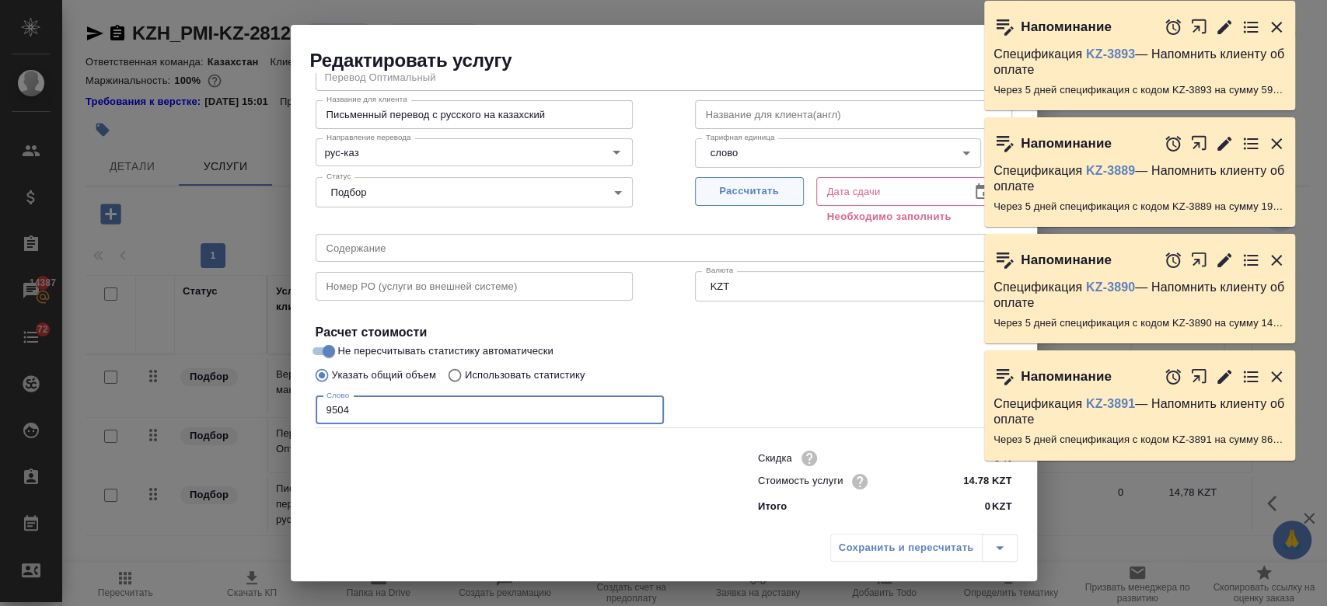
click at [748, 190] on span "Рассчитать" at bounding box center [749, 192] width 92 height 18
type input "[DATE] 17:31"
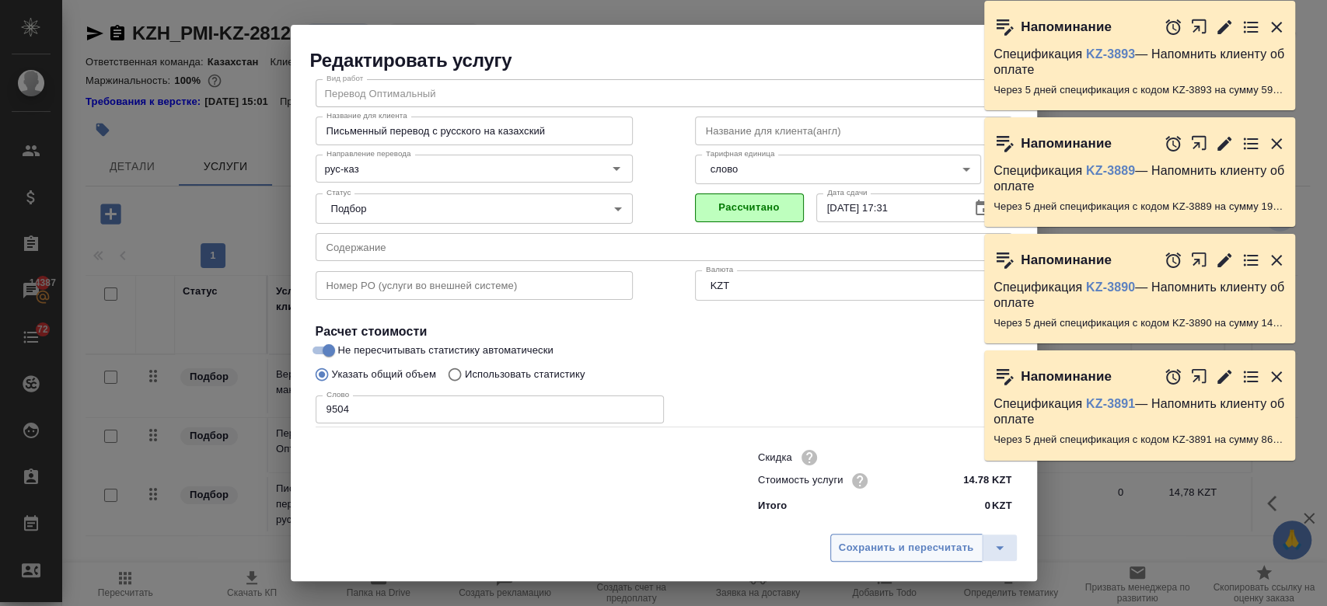
scroll to position [50, 0]
click at [893, 543] on span "Сохранить и пересчитать" at bounding box center [906, 548] width 135 height 18
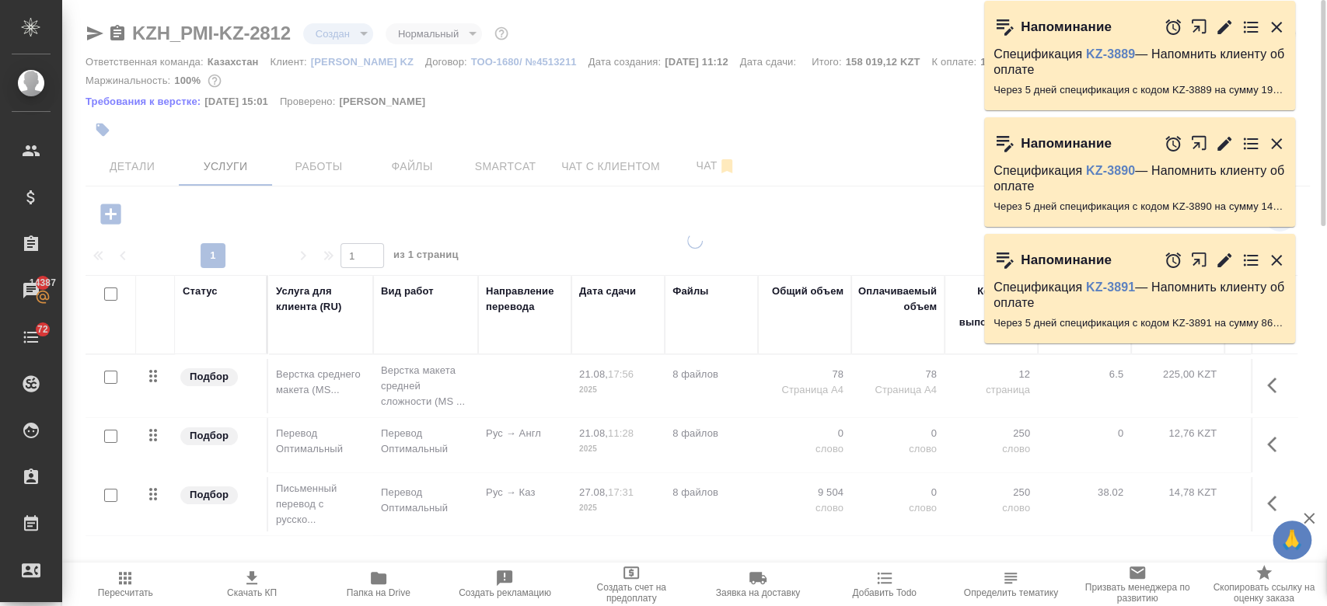
click at [556, 413] on td "Рус → Англ" at bounding box center [524, 386] width 93 height 54
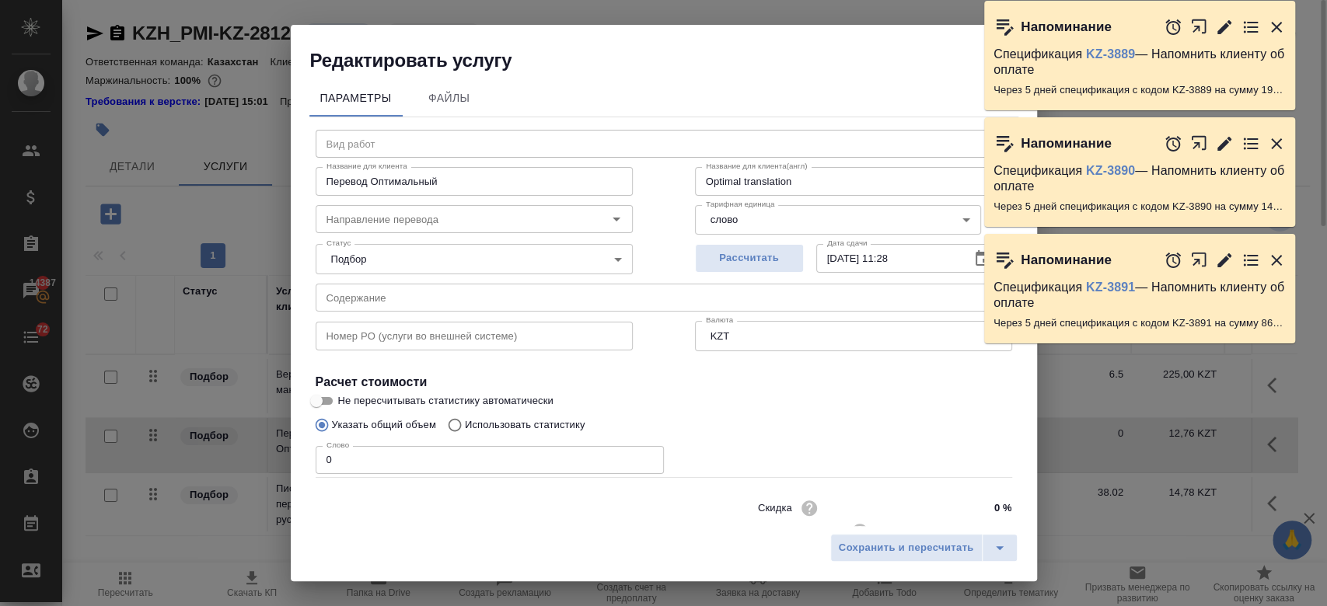
type input "Перевод Оптимальный"
type input "рус-англ"
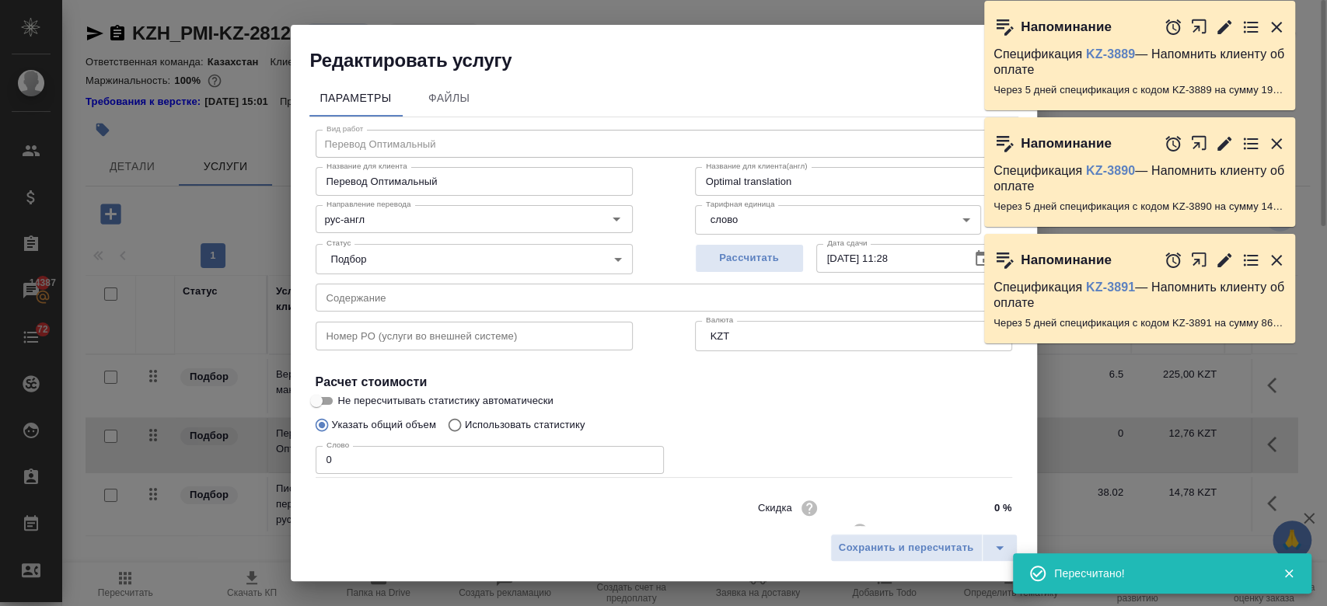
click at [323, 413] on input "Указать общий объем" at bounding box center [319, 425] width 25 height 30
click at [323, 399] on input "Не пересчитывать статистику автоматически" at bounding box center [316, 401] width 56 height 19
checkbox input "true"
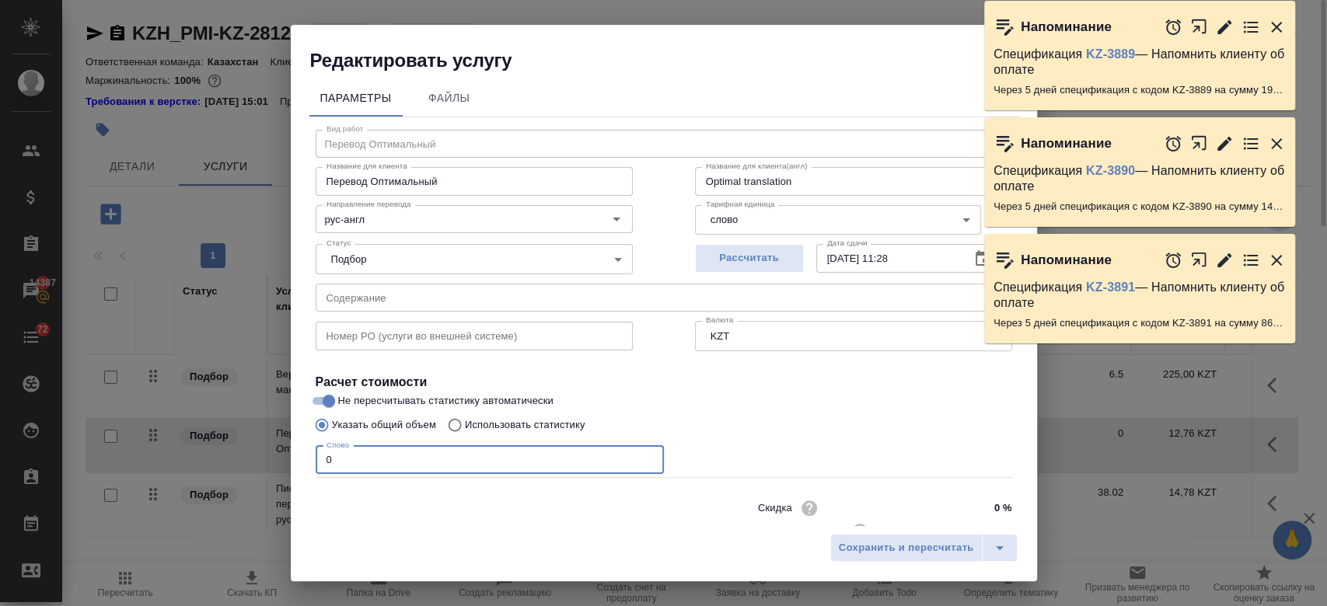
click at [361, 459] on input "0" at bounding box center [490, 460] width 348 height 28
type input "9504"
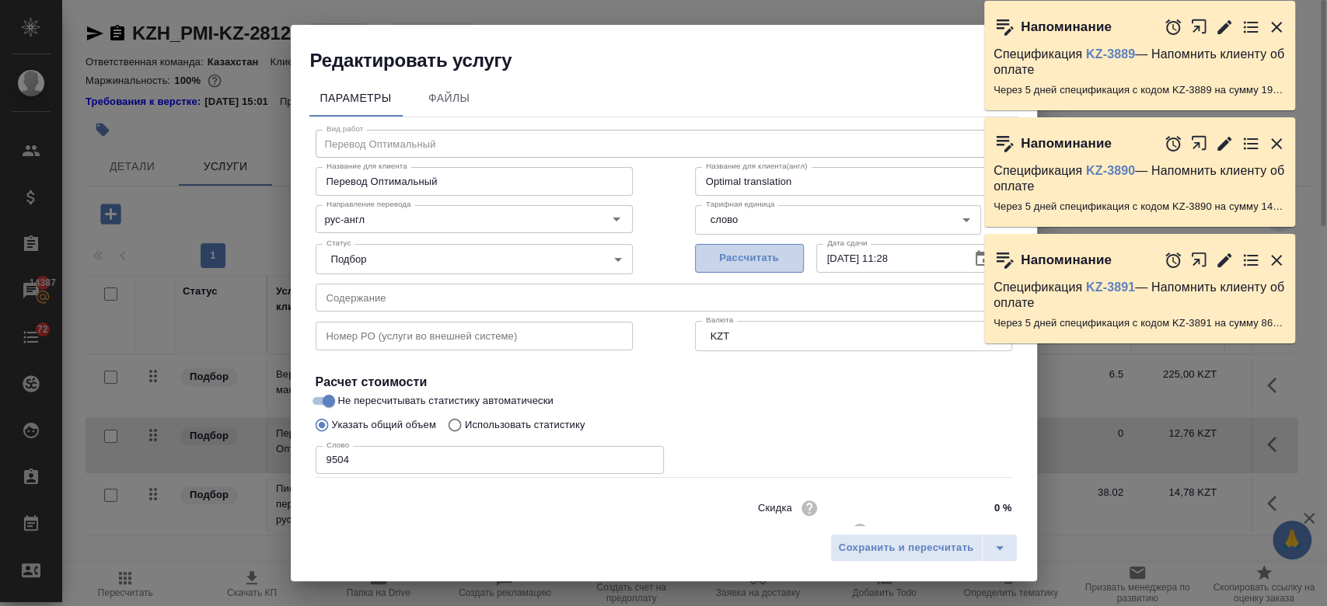
click at [752, 263] on span "Рассчитать" at bounding box center [749, 258] width 92 height 18
type input "[DATE] 17:31"
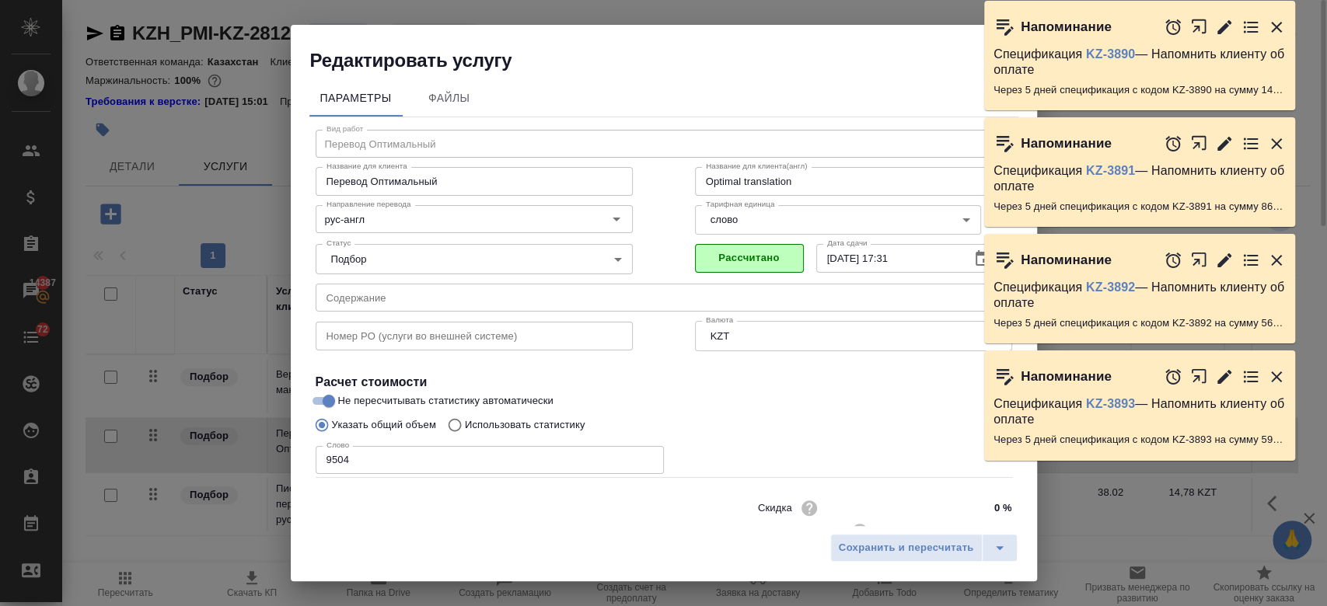
click at [874, 563] on div "Сохранить и пересчитать" at bounding box center [664, 553] width 746 height 55
click at [861, 546] on span "Сохранить и пересчитать" at bounding box center [906, 548] width 135 height 18
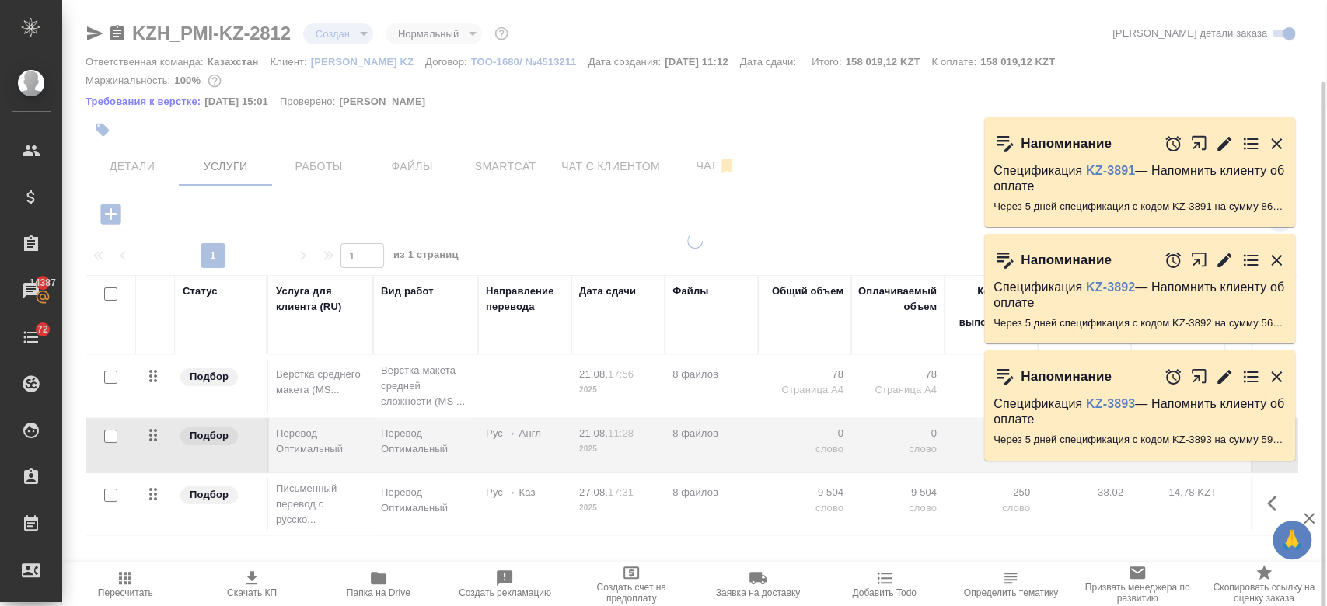
scroll to position [42, 0]
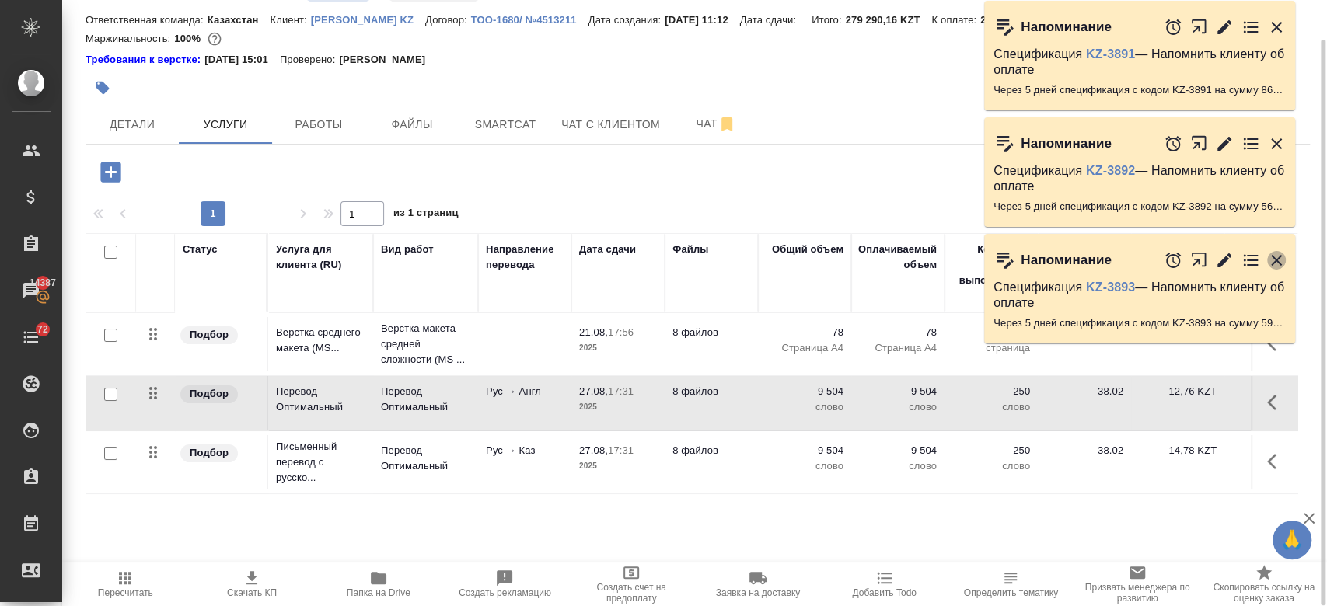
click at [1276, 260] on icon "button" at bounding box center [1276, 260] width 11 height 11
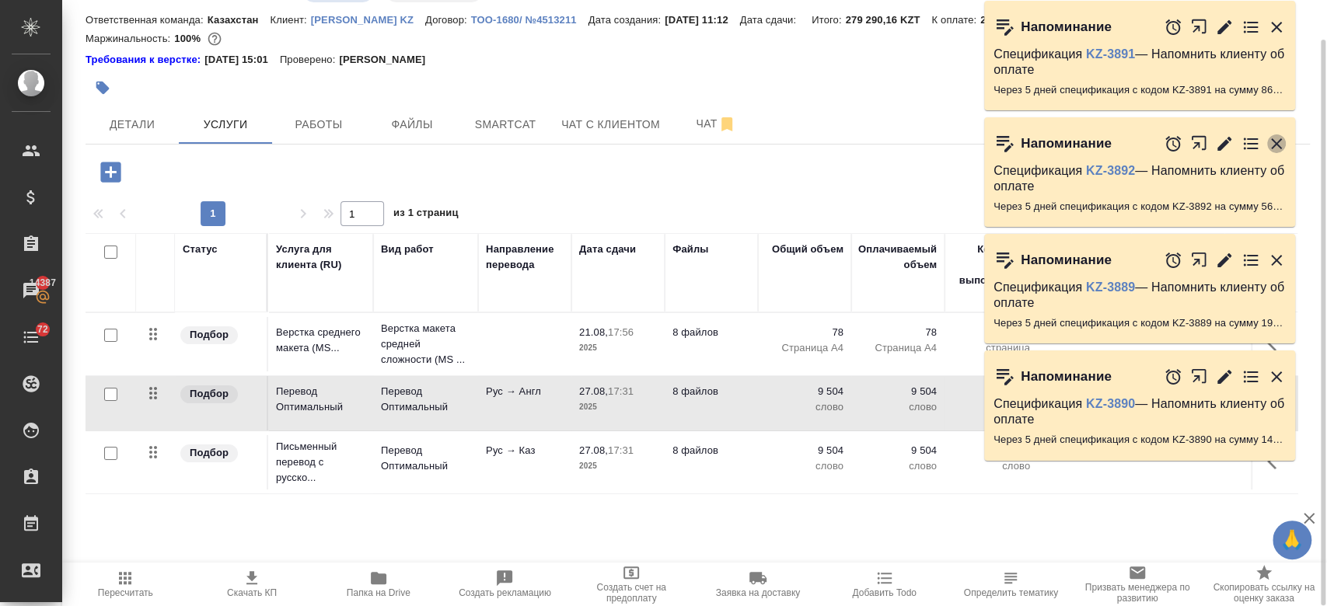
click at [1279, 145] on icon "button" at bounding box center [1276, 143] width 11 height 11
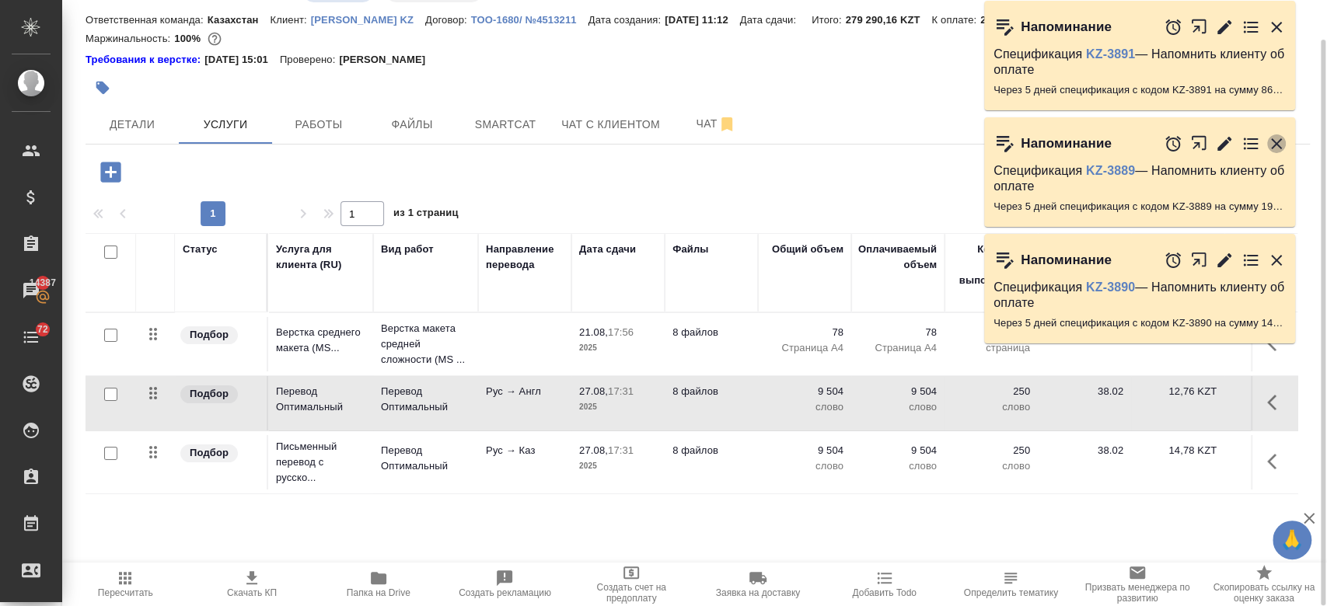
click at [1279, 145] on icon "button" at bounding box center [1276, 143] width 11 height 11
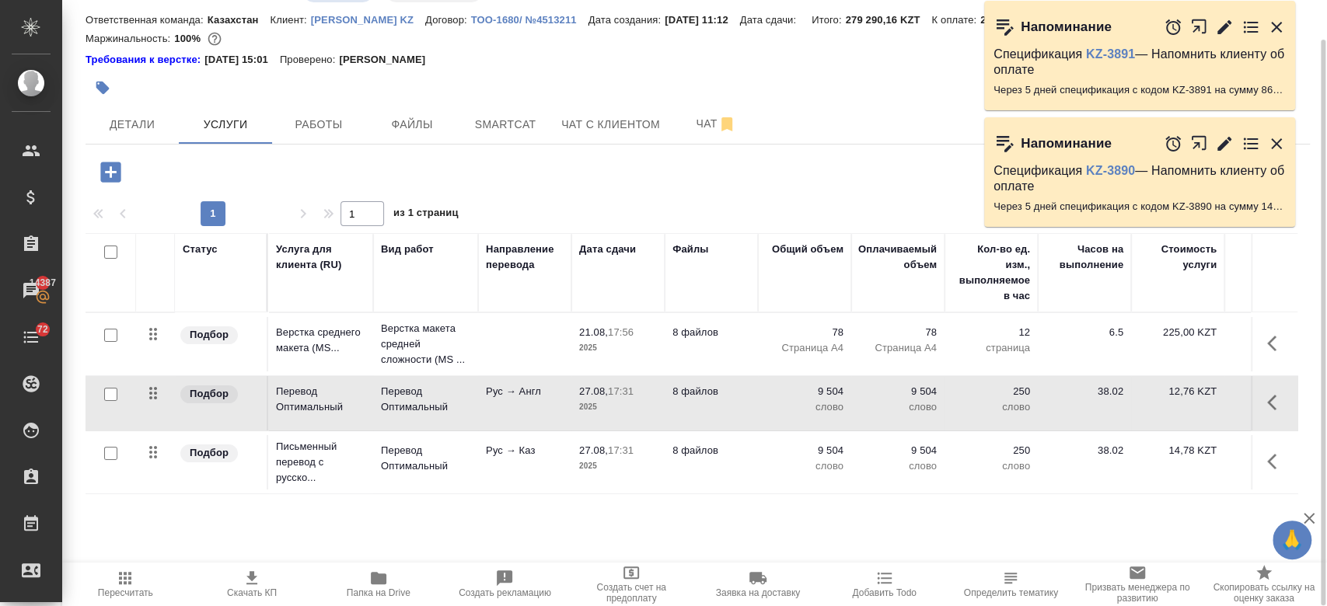
click at [1279, 145] on div "Напоминание" at bounding box center [1139, 143] width 311 height 52
click at [1279, 145] on icon "button" at bounding box center [1276, 143] width 11 height 11
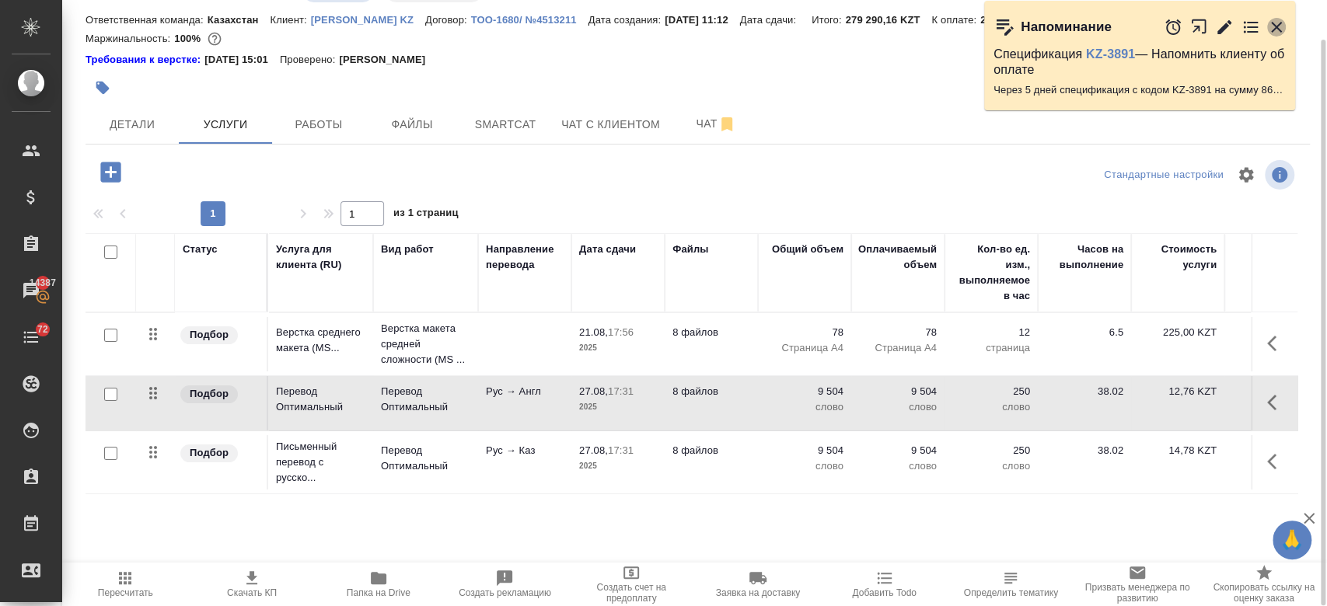
click at [1277, 27] on icon "button" at bounding box center [1276, 27] width 11 height 11
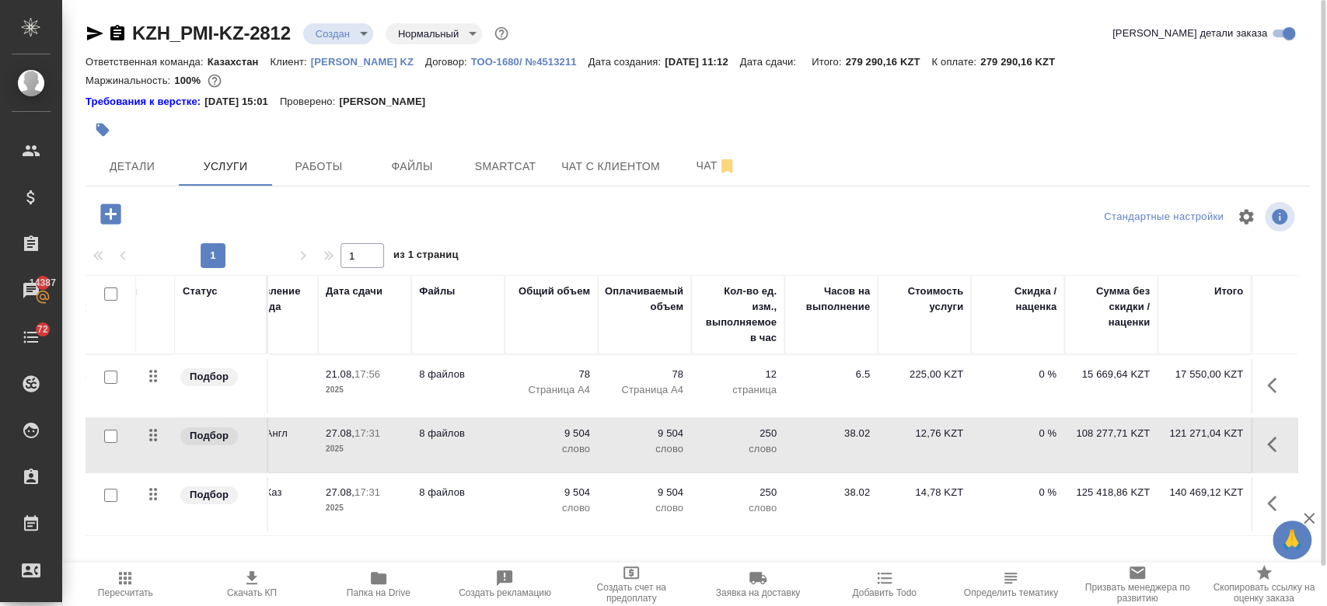
scroll to position [0, 0]
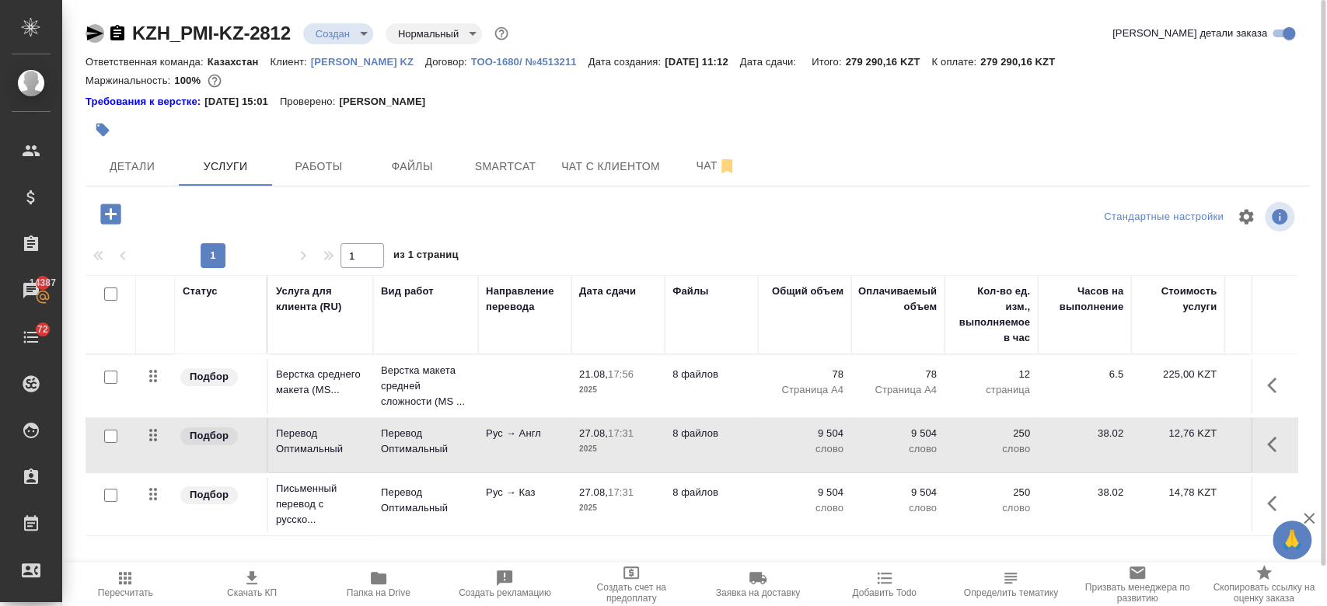
click at [92, 37] on icon "button" at bounding box center [95, 33] width 16 height 14
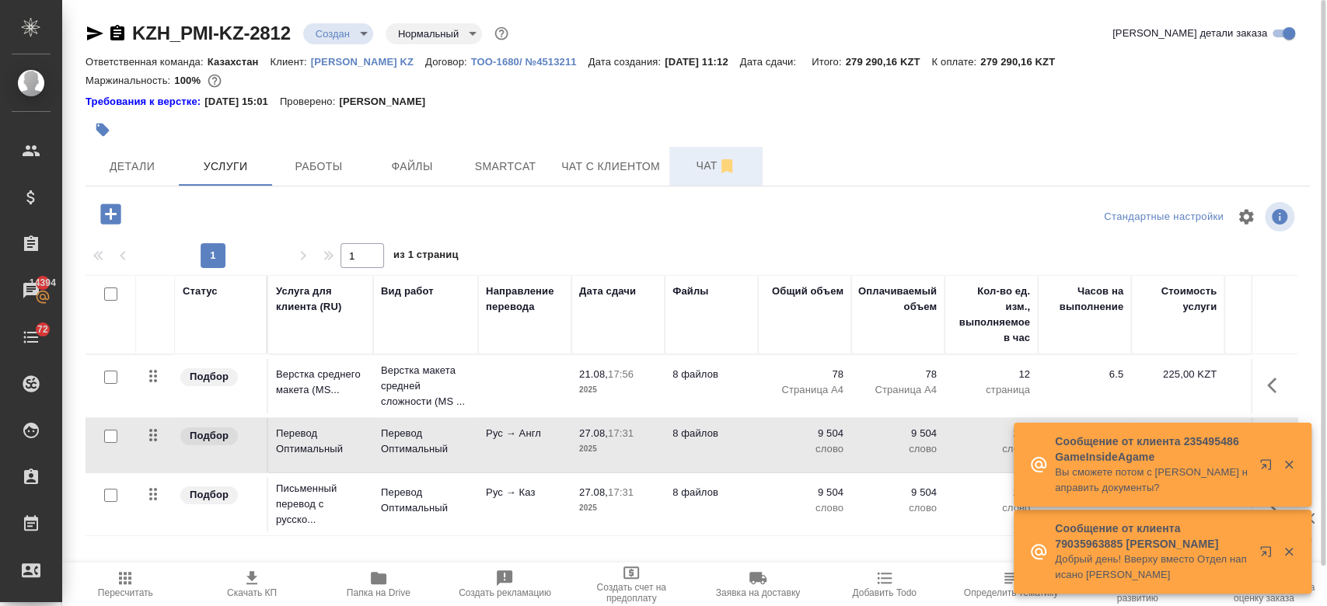
click at [697, 164] on span "Чат" at bounding box center [716, 165] width 75 height 19
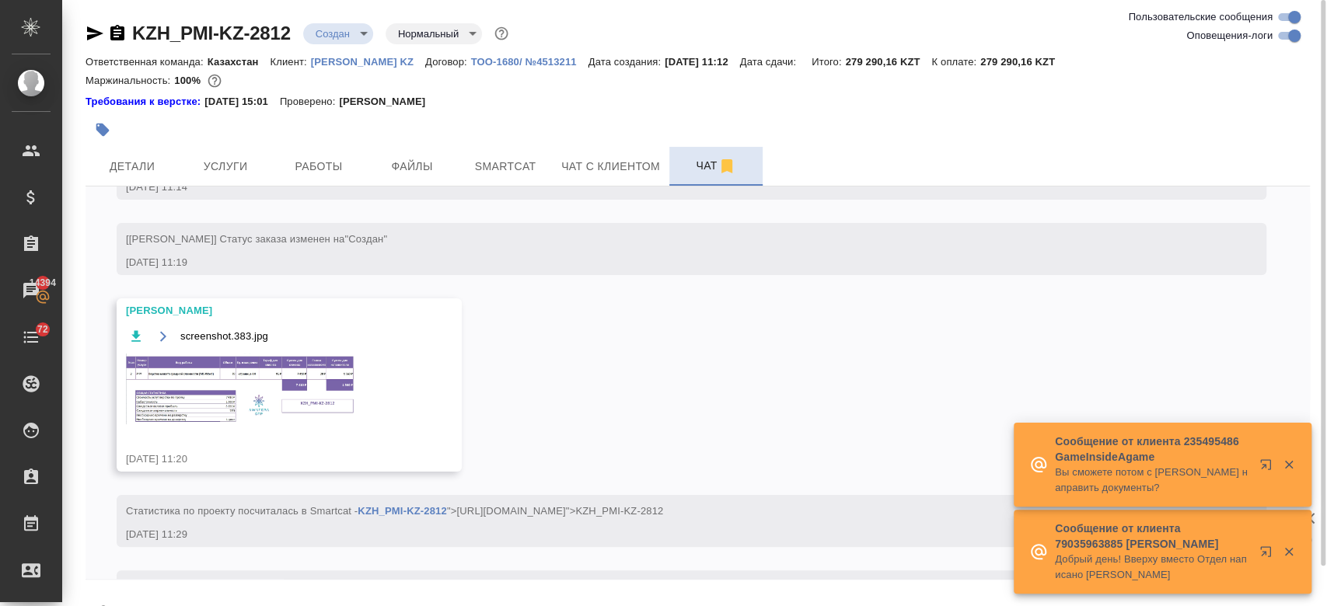
scroll to position [263, 0]
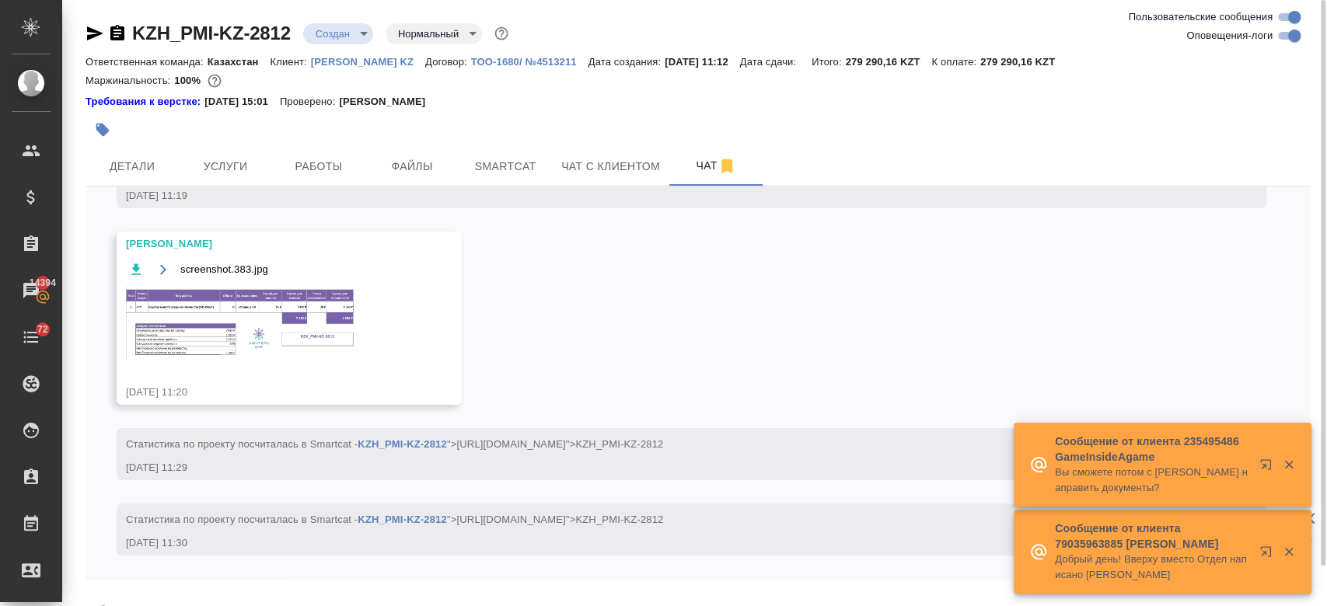
click at [249, 302] on img at bounding box center [242, 322] width 233 height 71
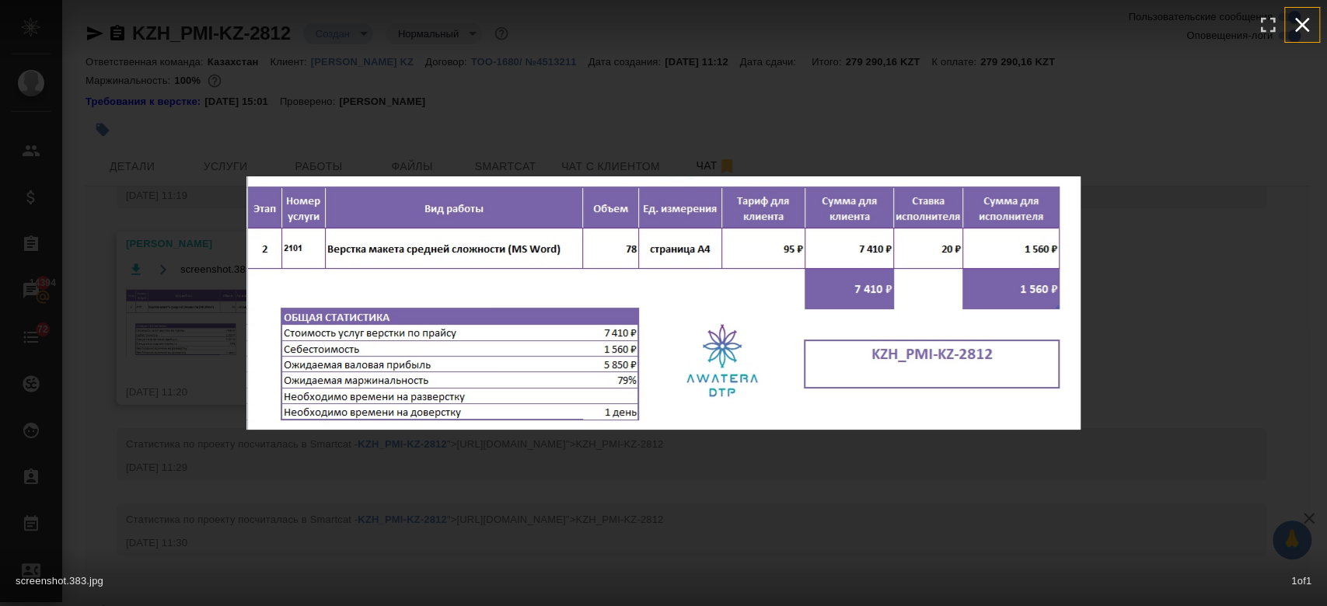
click at [1306, 18] on icon "button" at bounding box center [1301, 24] width 25 height 25
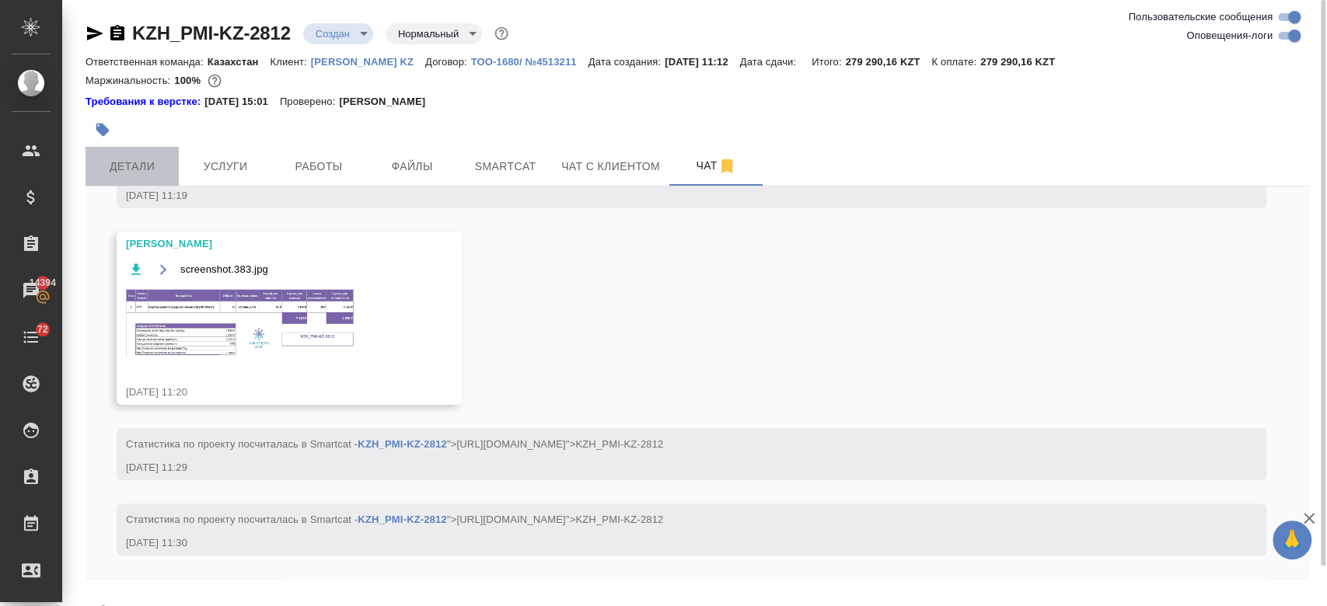
click at [131, 168] on span "Детали" at bounding box center [132, 166] width 75 height 19
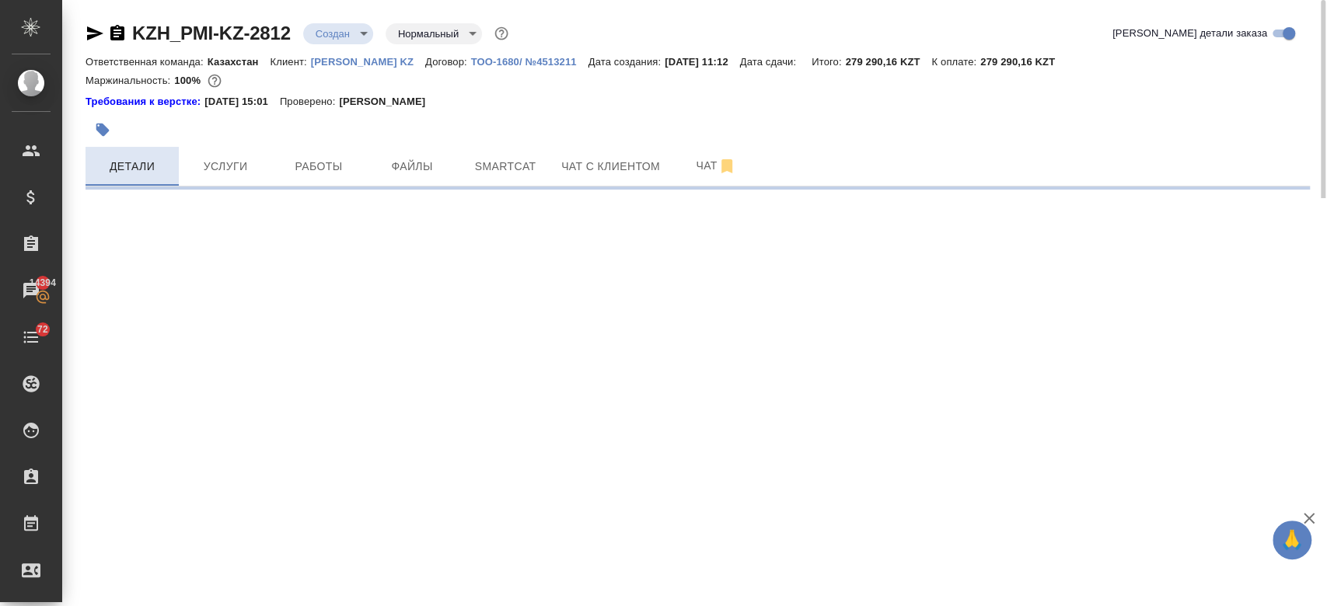
select select "RU"
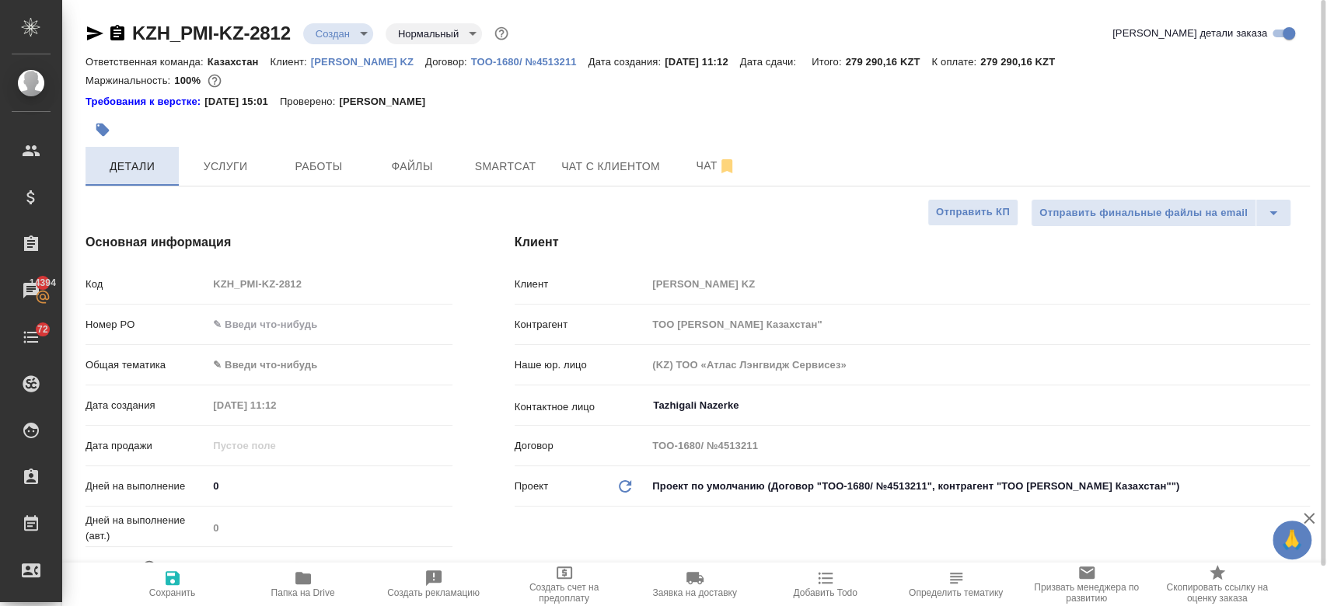
type textarea "x"
type input "[PERSON_NAME]"
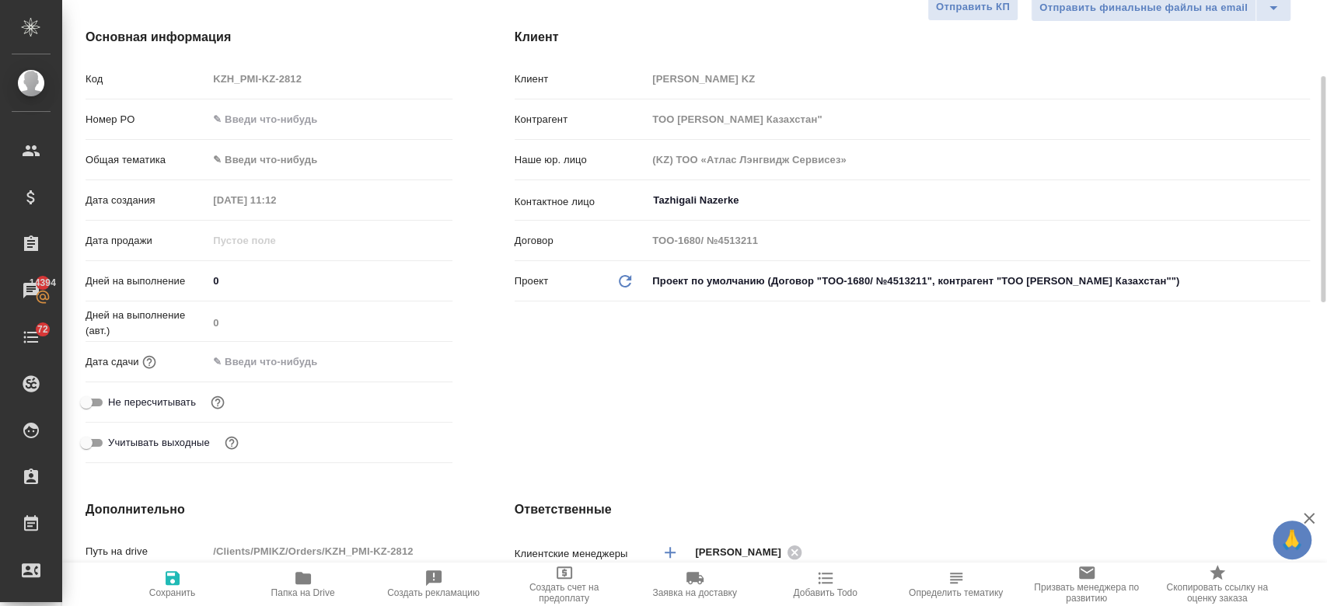
scroll to position [208, 0]
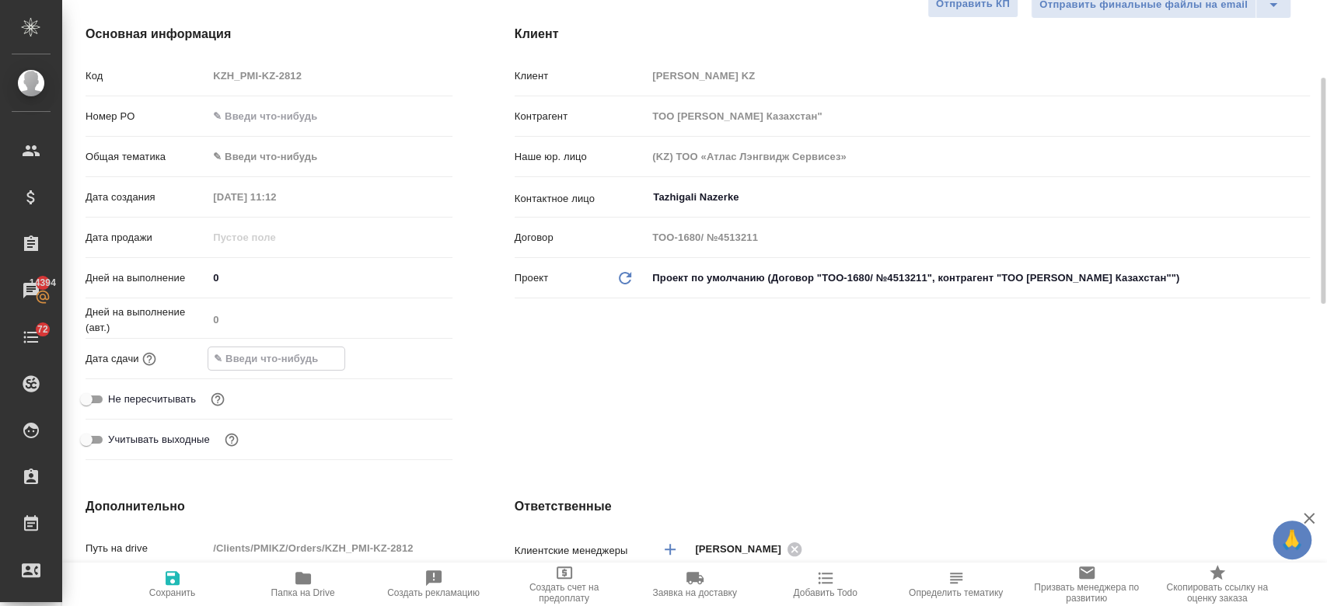
click at [279, 364] on input "text" at bounding box center [276, 358] width 136 height 23
click at [403, 359] on icon "button" at bounding box center [407, 358] width 19 height 19
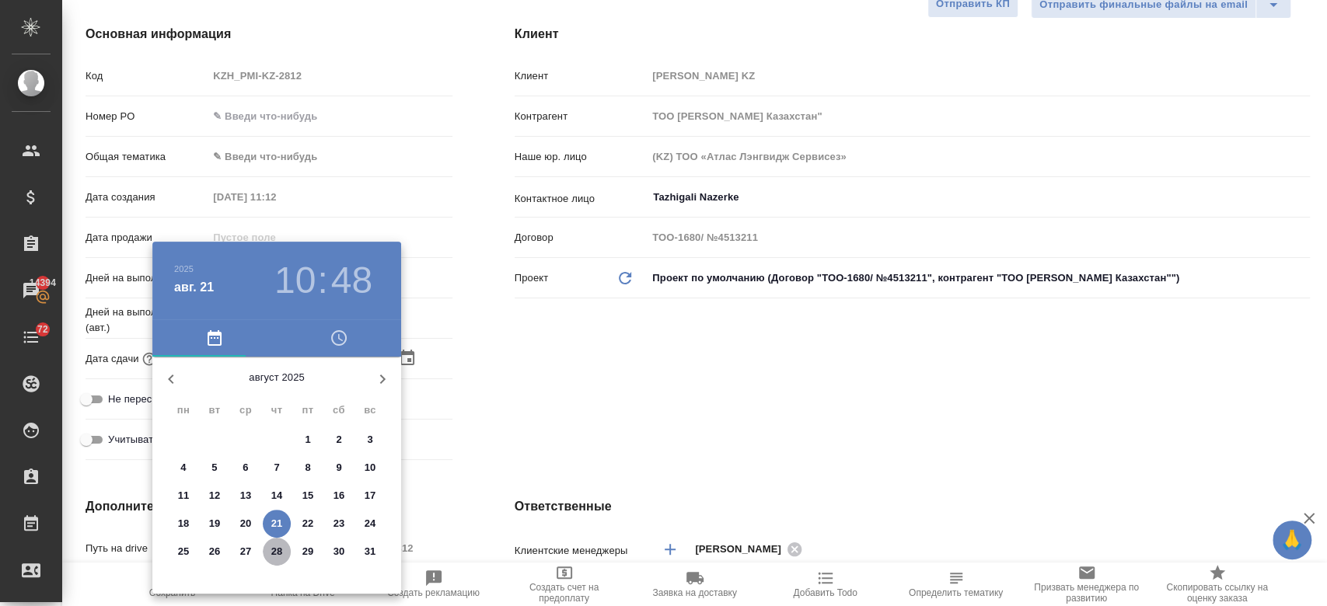
click at [267, 545] on span "28" at bounding box center [277, 552] width 28 height 16
type input "[DATE] 10:48"
type textarea "x"
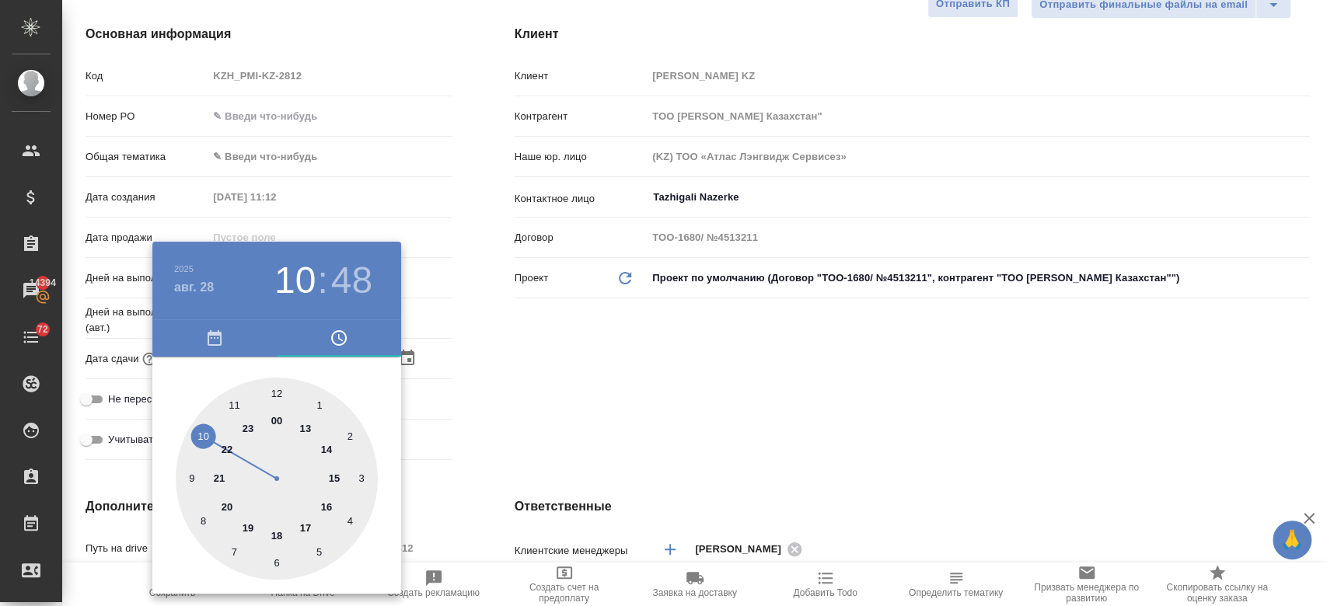
click at [330, 504] on div at bounding box center [277, 479] width 202 height 202
type input "[DATE] 16:48"
type textarea "x"
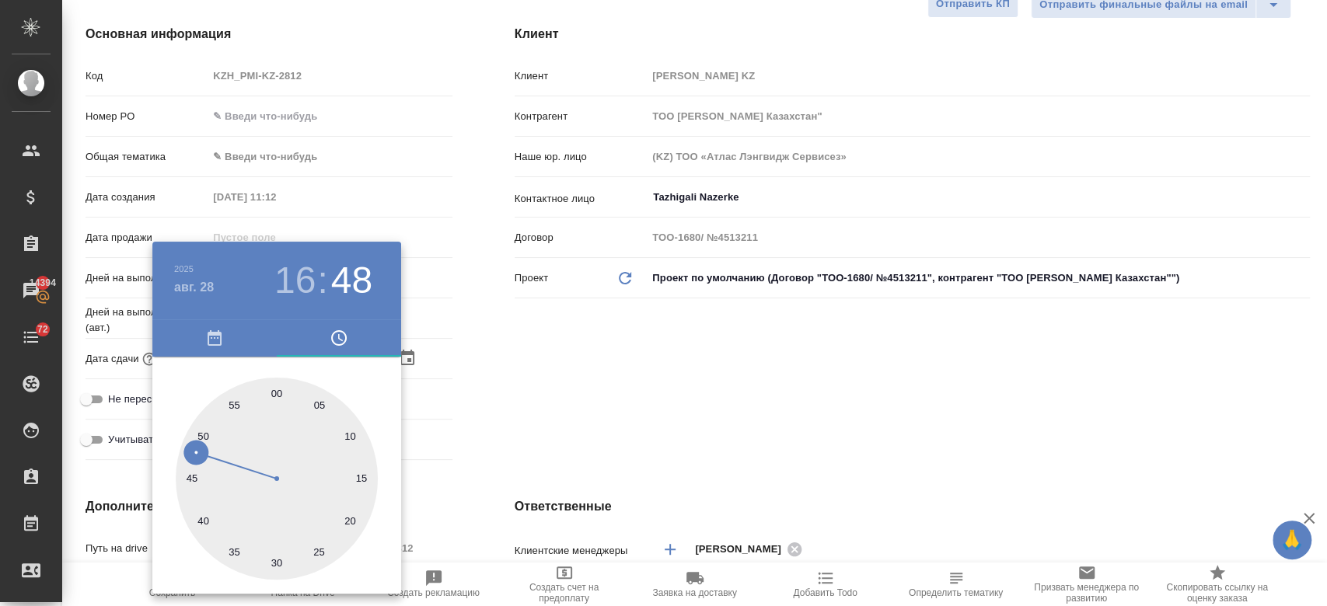
click at [277, 392] on div at bounding box center [277, 479] width 202 height 202
type input "[DATE] 16:00"
type textarea "x"
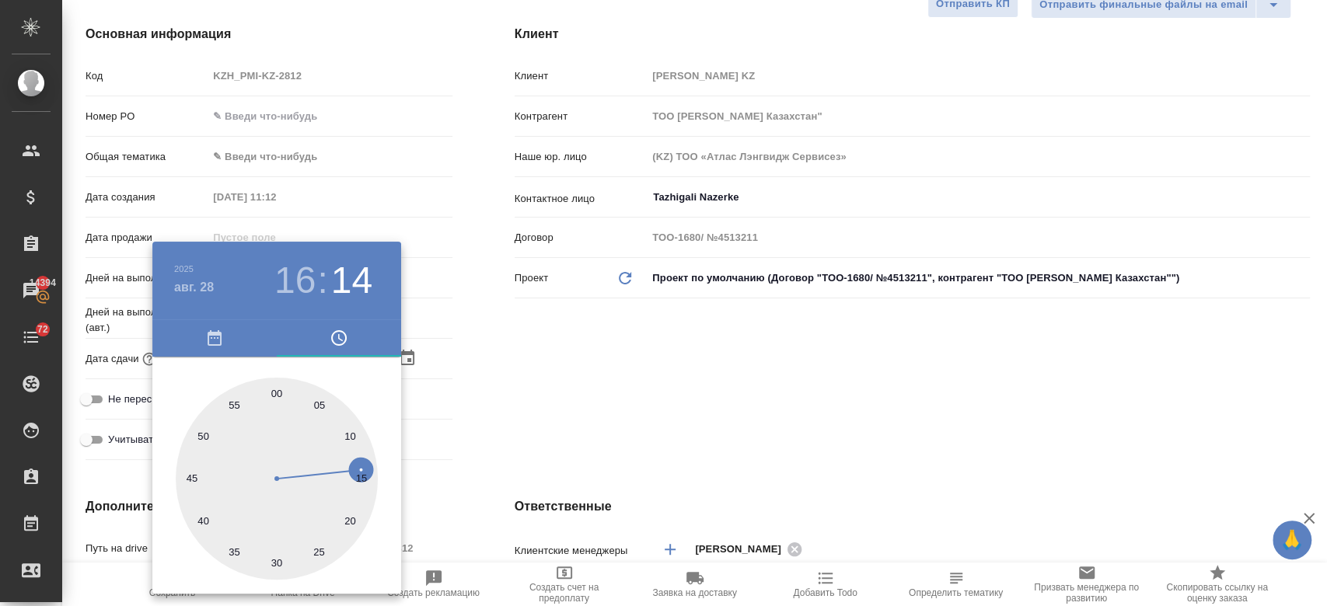
type input "[DATE] 16:14"
type textarea "x"
type input "[DATE] 16:00"
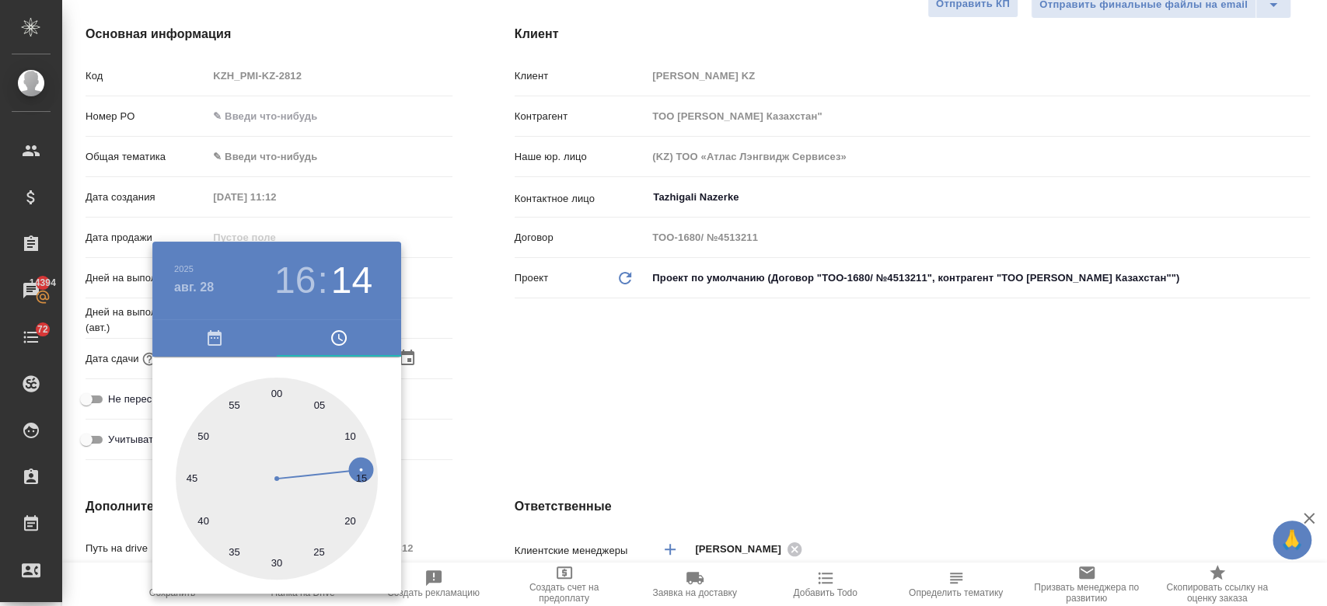
type textarea "x"
type input "[DATE] 16:01"
type textarea "x"
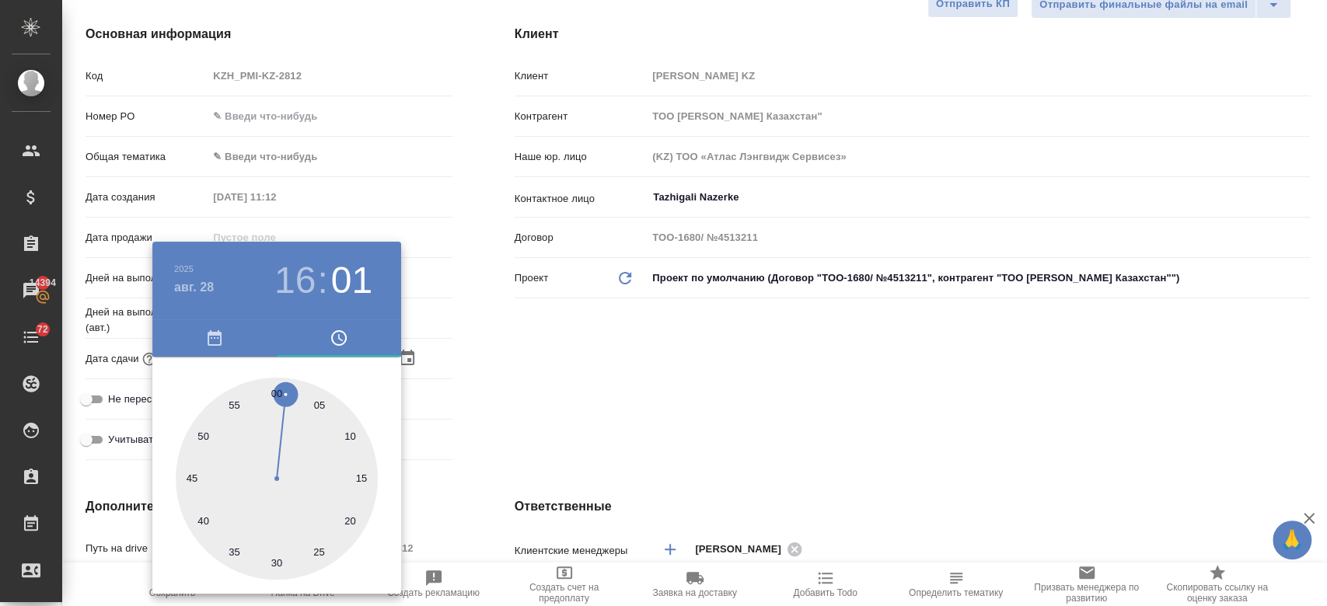
type textarea "x"
type input "[DATE] 16:00"
type textarea "x"
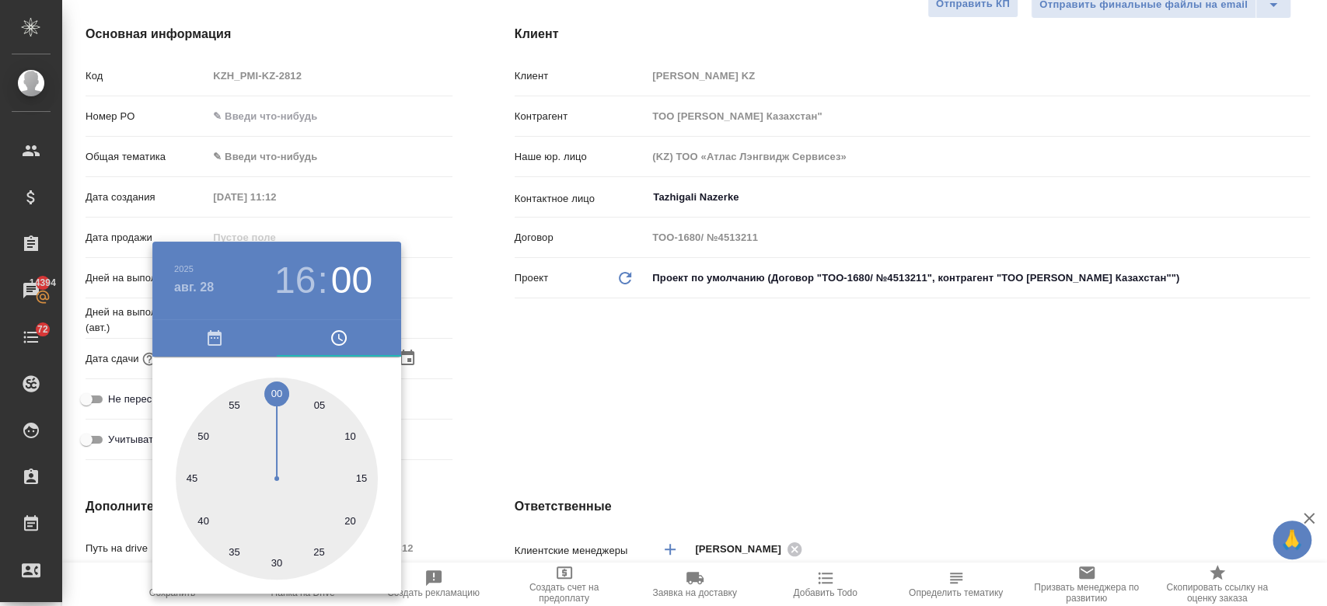
type textarea "x"
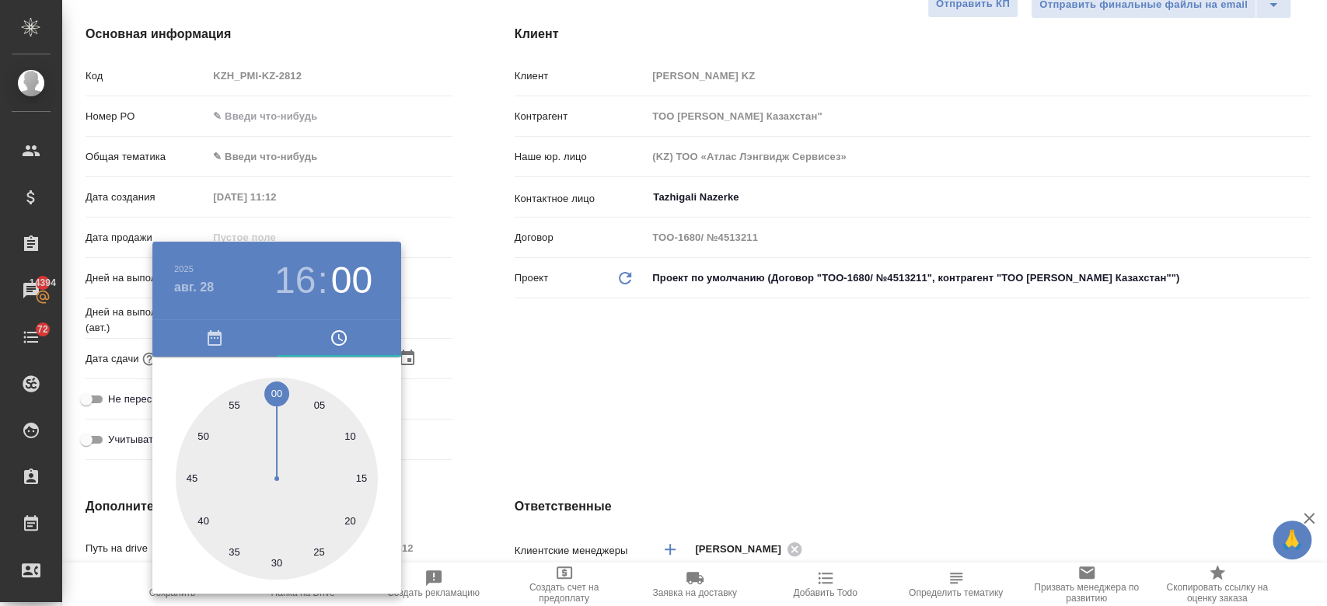
type textarea "x"
type input "[DATE] 16:59"
type textarea "x"
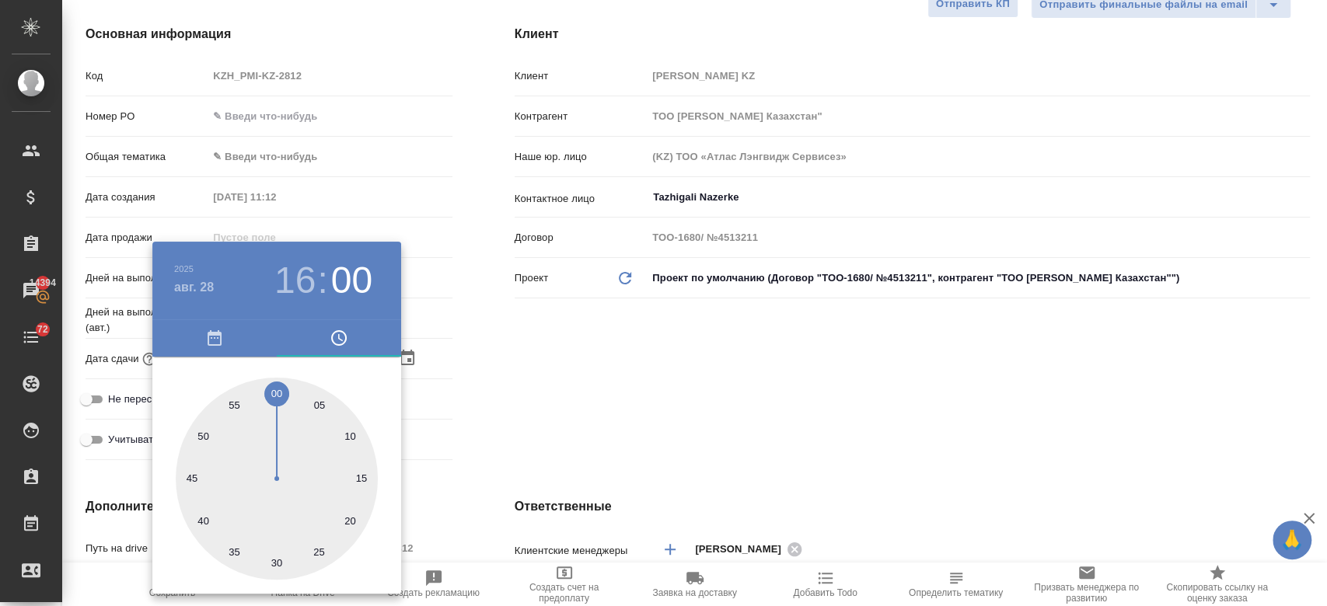
type textarea "x"
drag, startPoint x: 529, startPoint y: 401, endPoint x: 267, endPoint y: 386, distance: 261.6
click at [267, 386] on div "[DATE] 16 : 59 00 05 10 15 20 25 30 35 40 45 50 55" at bounding box center [663, 303] width 1327 height 606
type textarea "x"
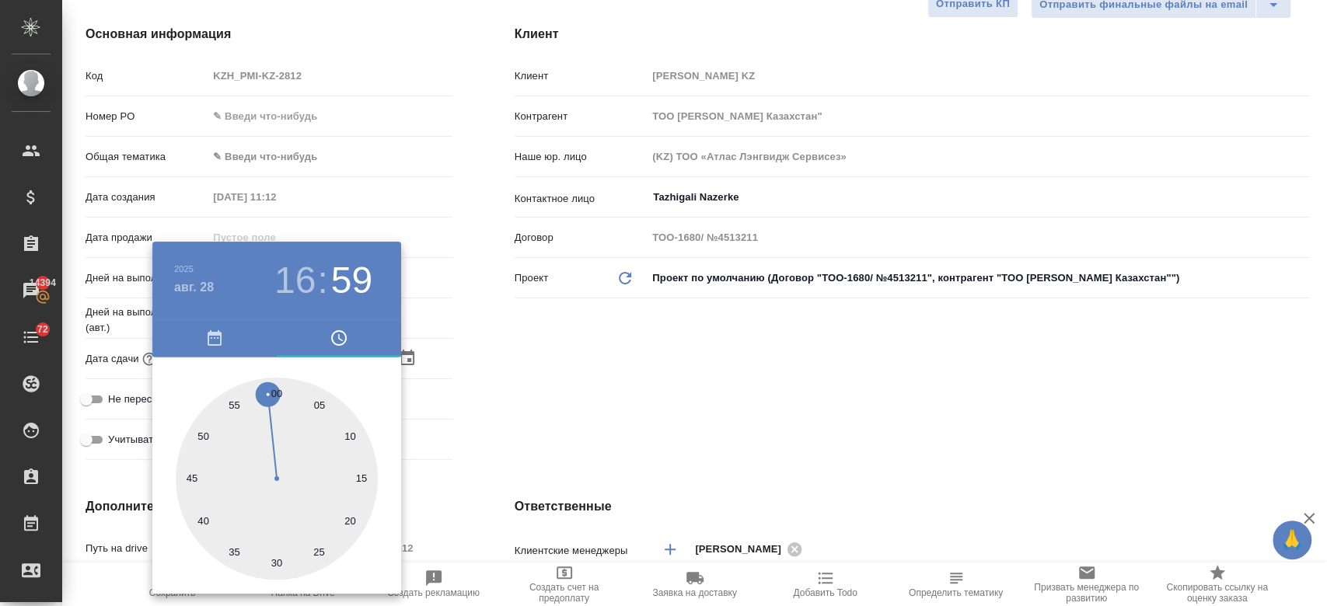
type textarea "x"
click at [276, 389] on div at bounding box center [277, 479] width 202 height 202
type input "[DATE] 16:00"
type textarea "x"
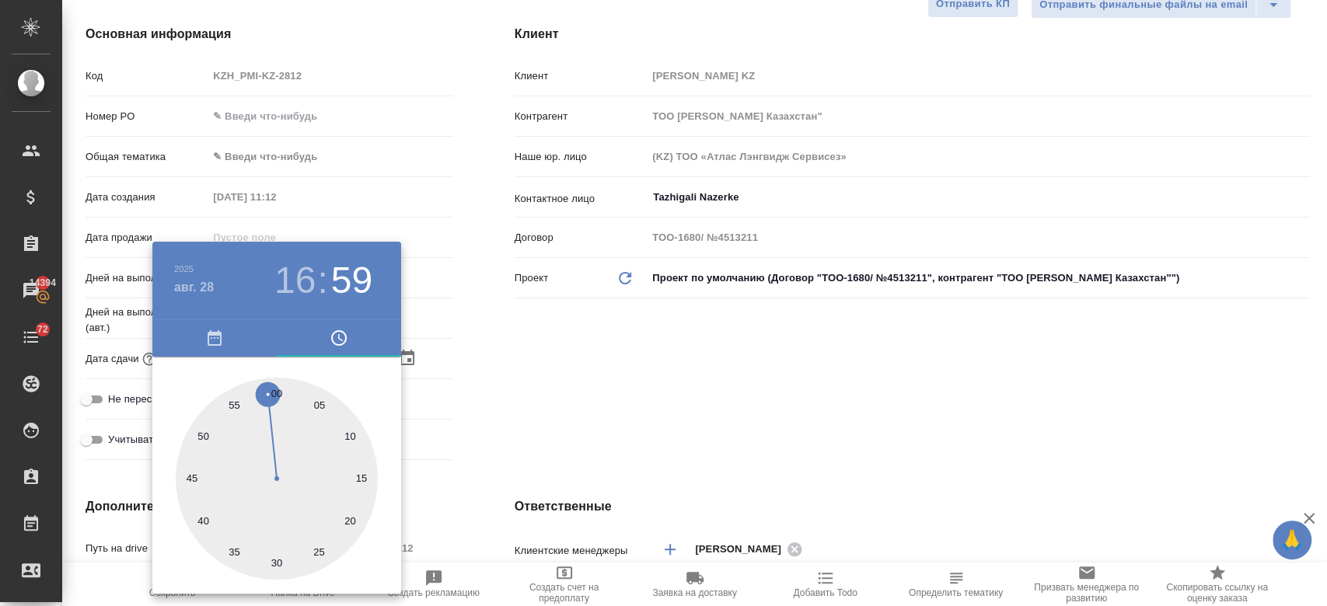
type textarea "x"
click at [276, 389] on div at bounding box center [277, 479] width 202 height 202
type textarea "x"
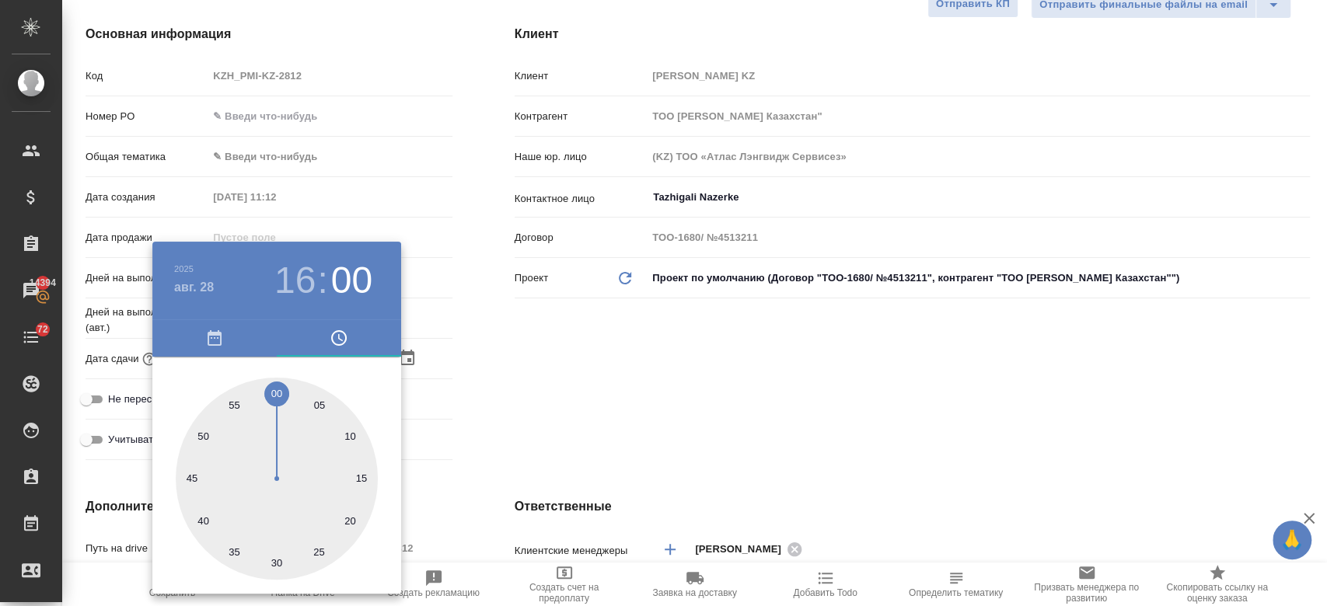
click at [523, 397] on div at bounding box center [663, 303] width 1327 height 606
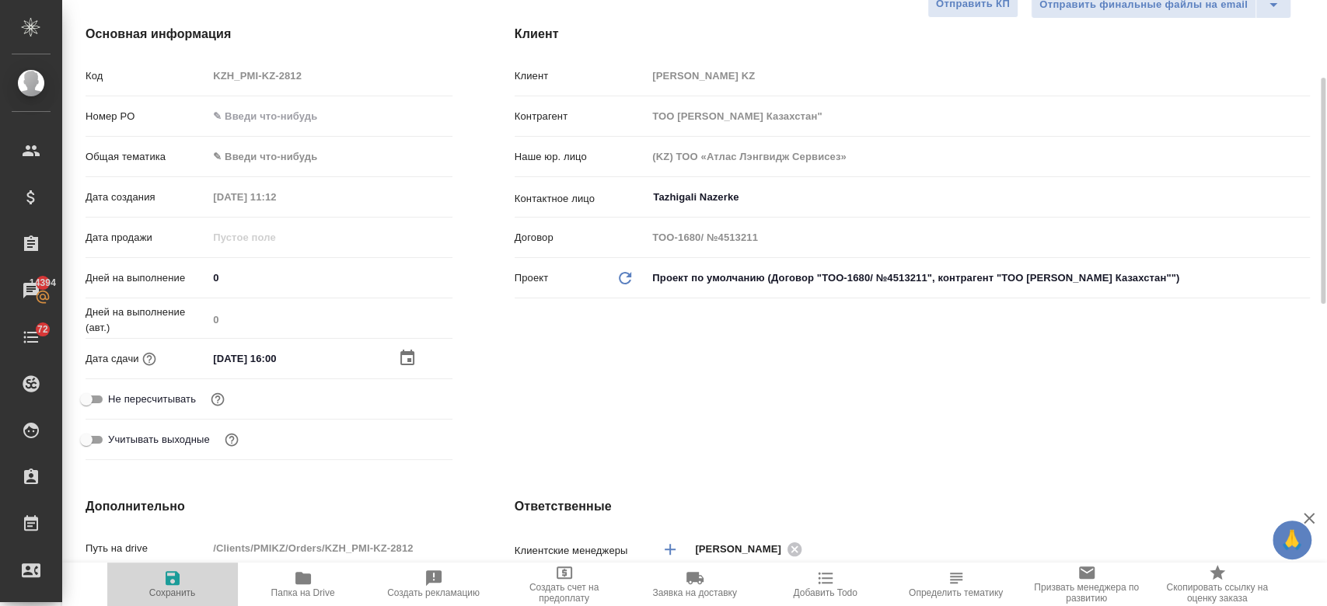
click at [180, 582] on icon "button" at bounding box center [172, 578] width 19 height 19
type textarea "x"
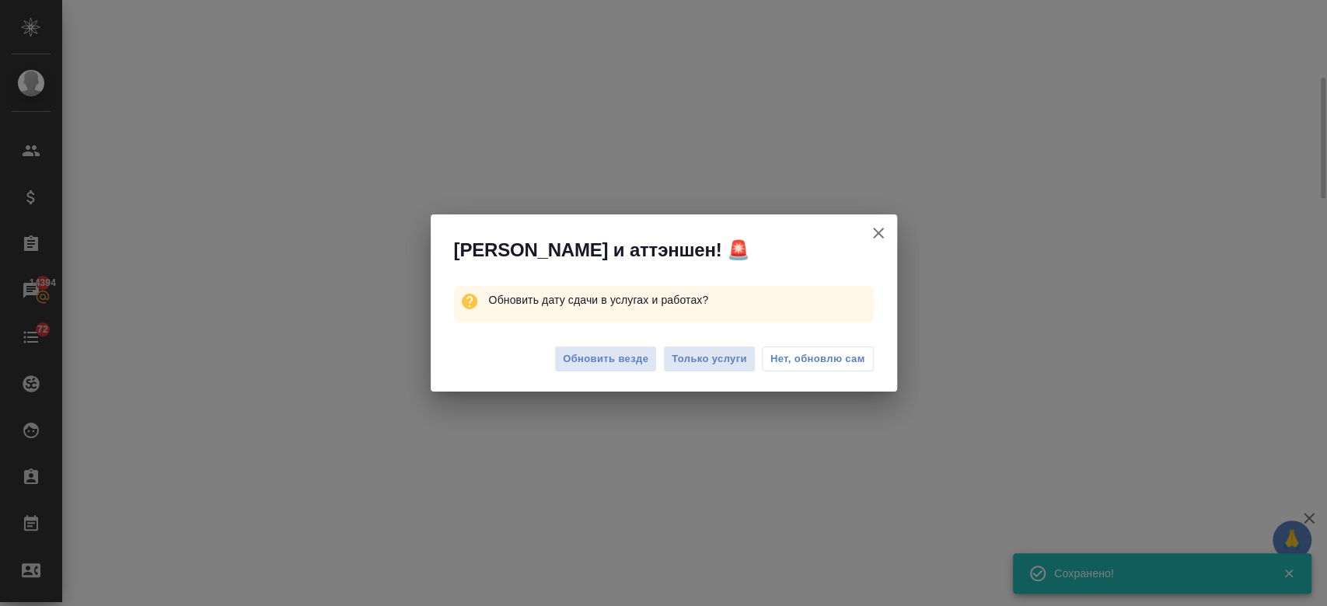
select select "RU"
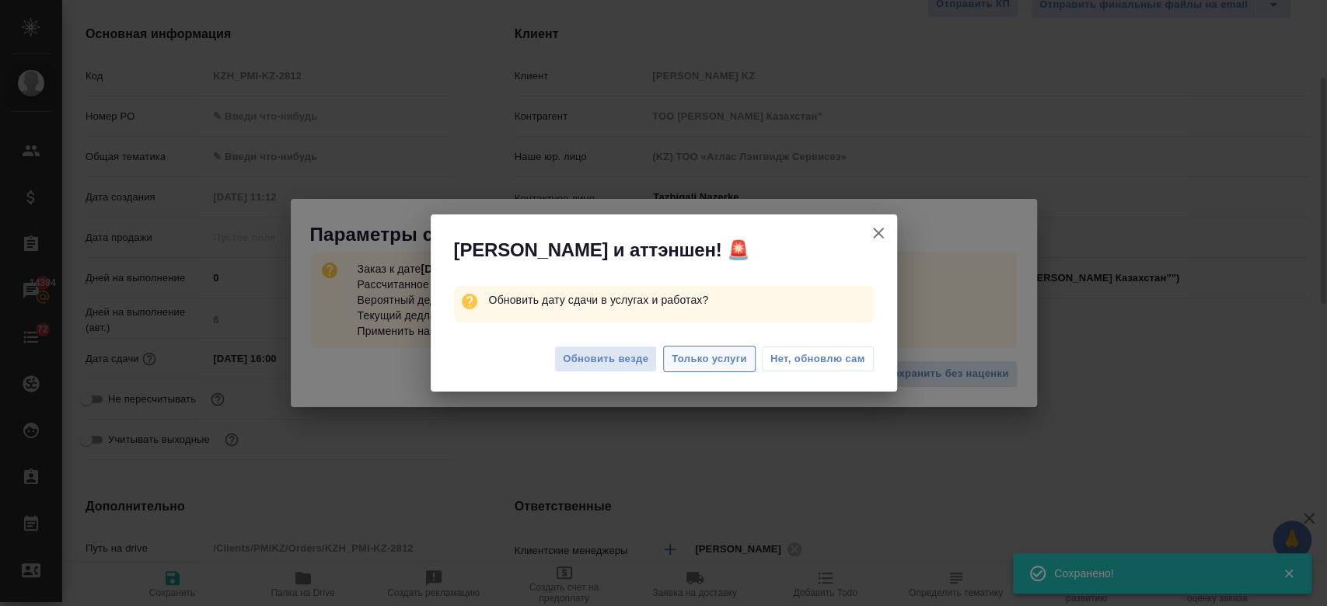
type textarea "x"
click at [713, 360] on span "Только услуги" at bounding box center [709, 360] width 75 height 18
type textarea "x"
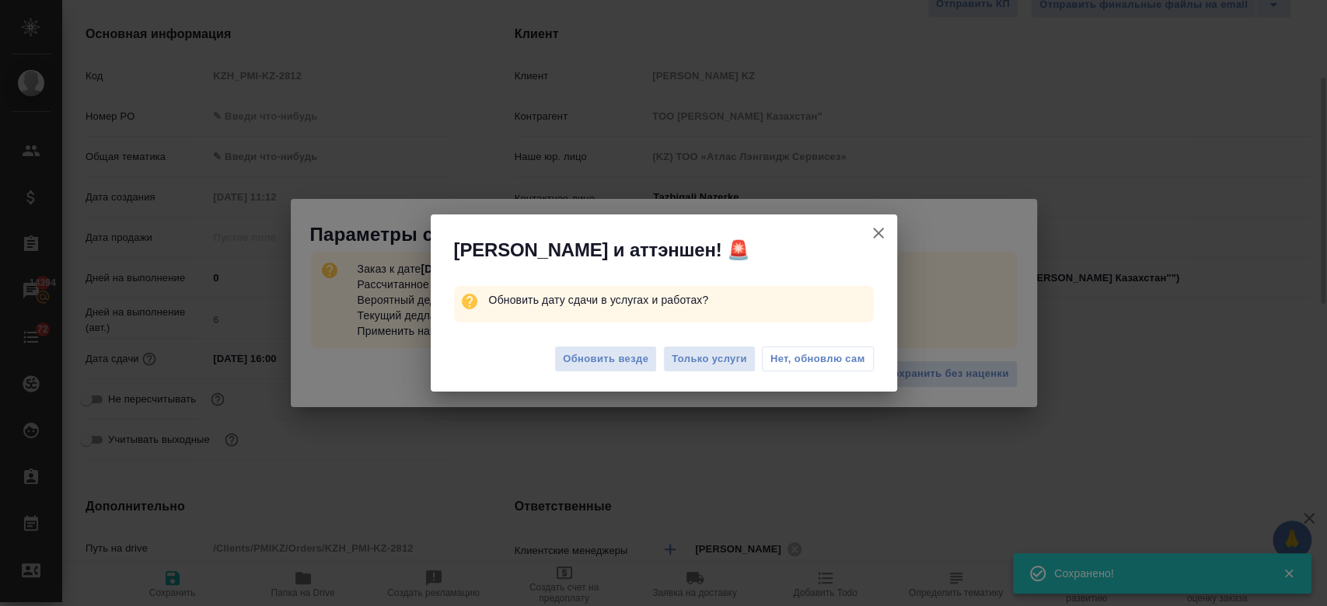
type textarea "x"
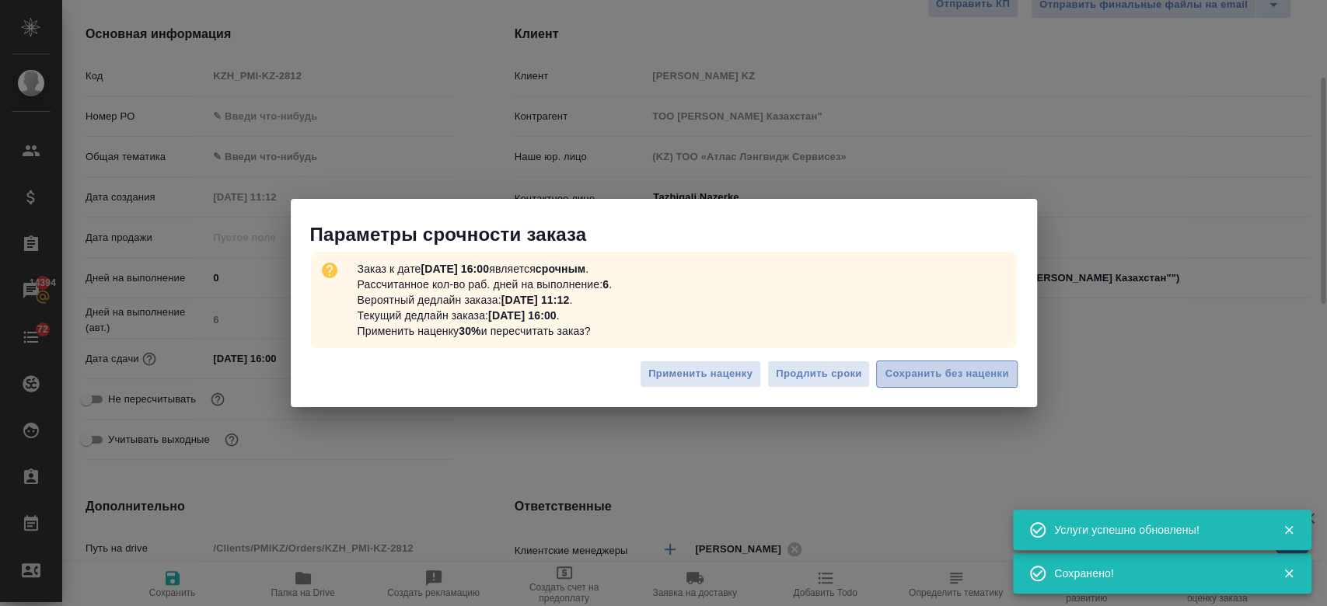
click at [919, 384] on button "Сохранить без наценки" at bounding box center [946, 374] width 141 height 27
type textarea "x"
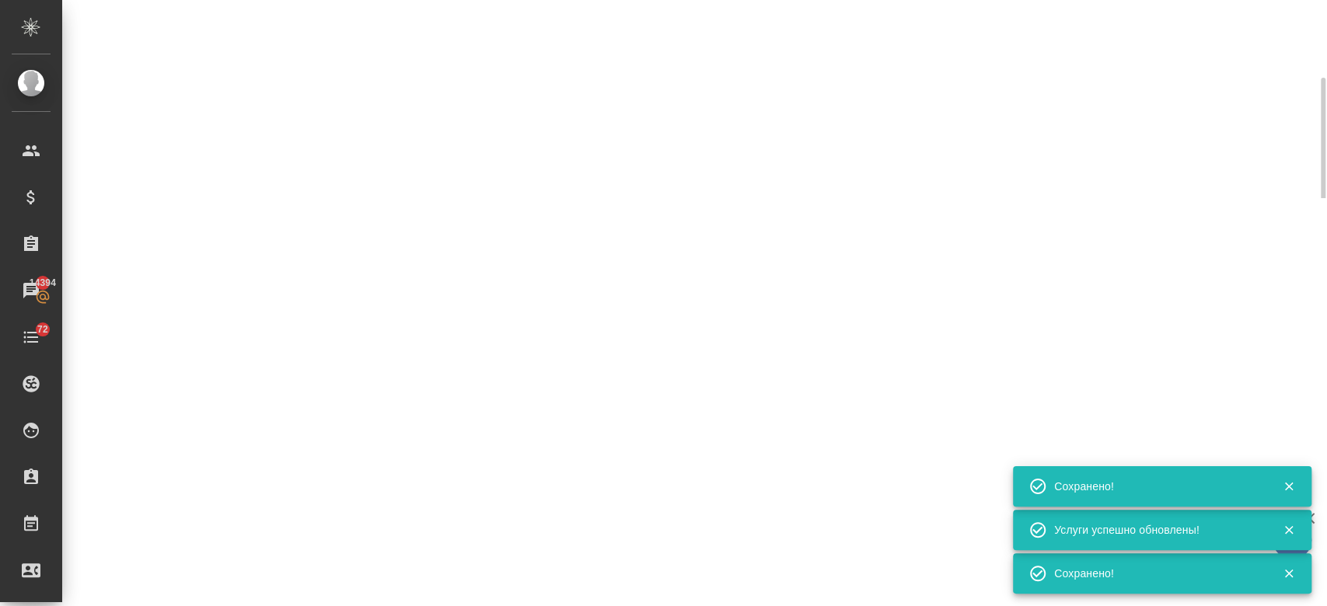
type input "urgent"
select select "RU"
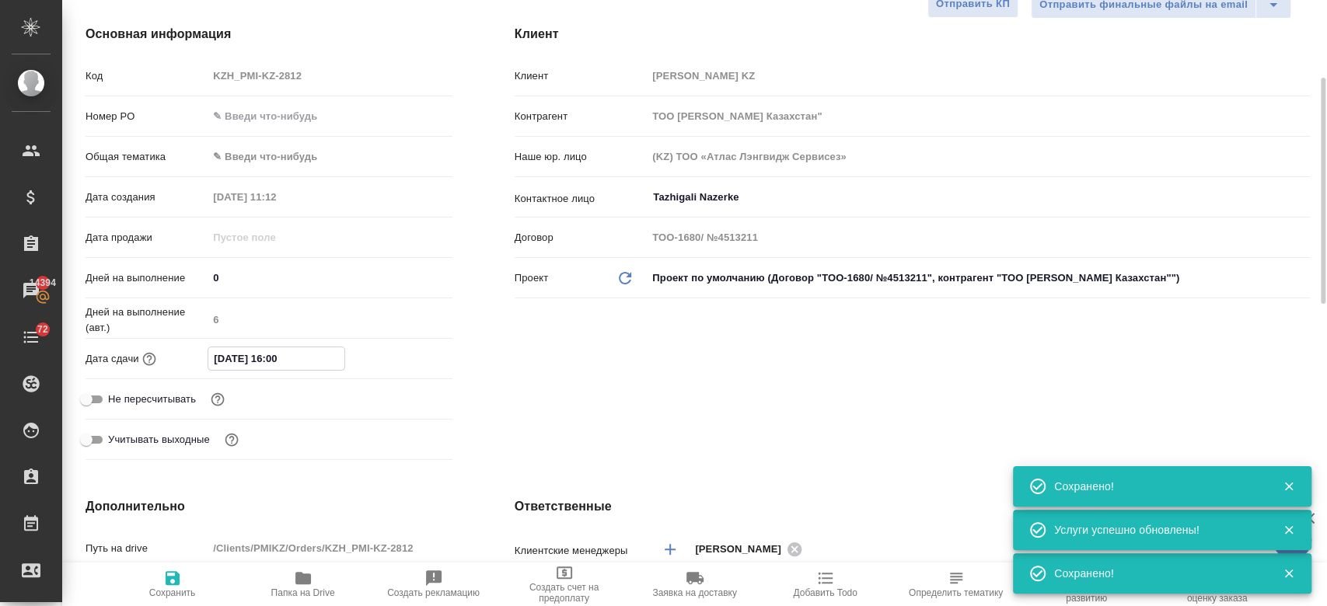
click at [263, 351] on input "[DATE] 16:00" at bounding box center [276, 358] width 136 height 23
type textarea "x"
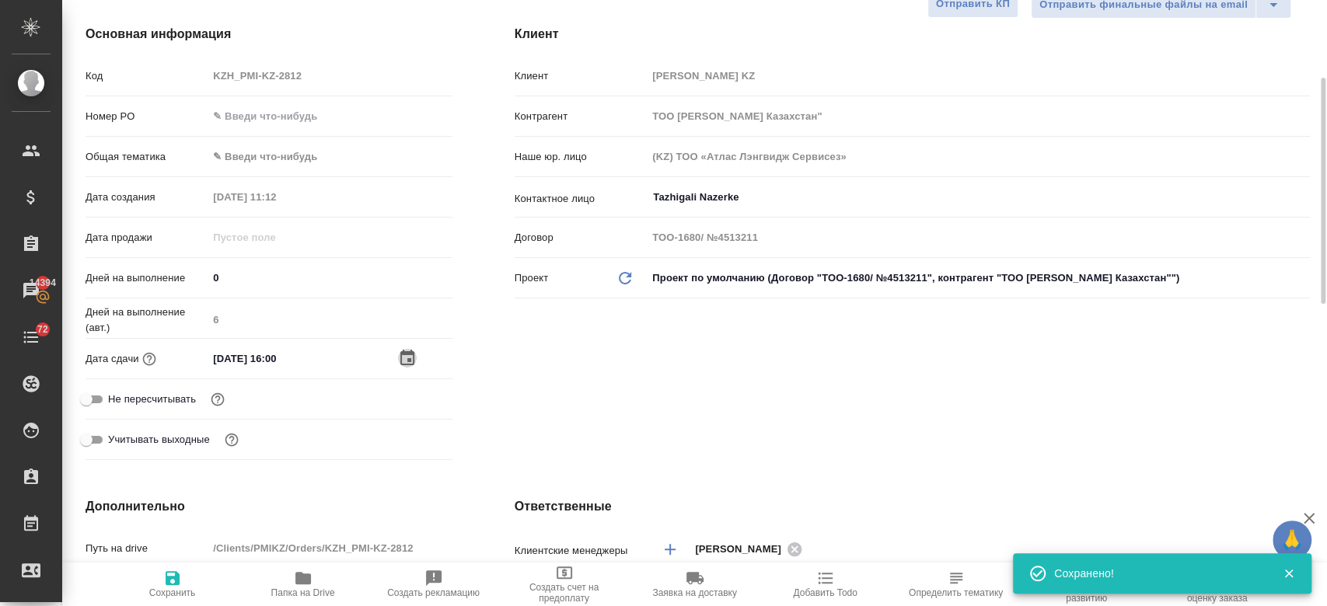
click at [406, 365] on icon "button" at bounding box center [407, 358] width 19 height 19
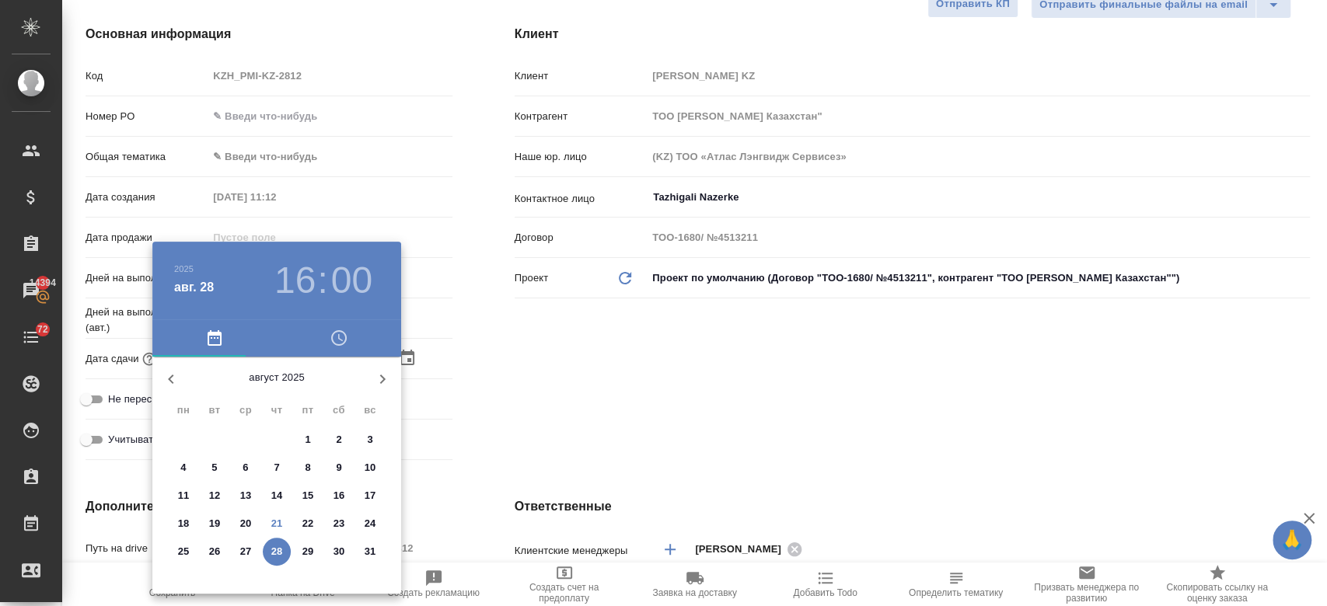
click at [580, 418] on div at bounding box center [663, 303] width 1327 height 606
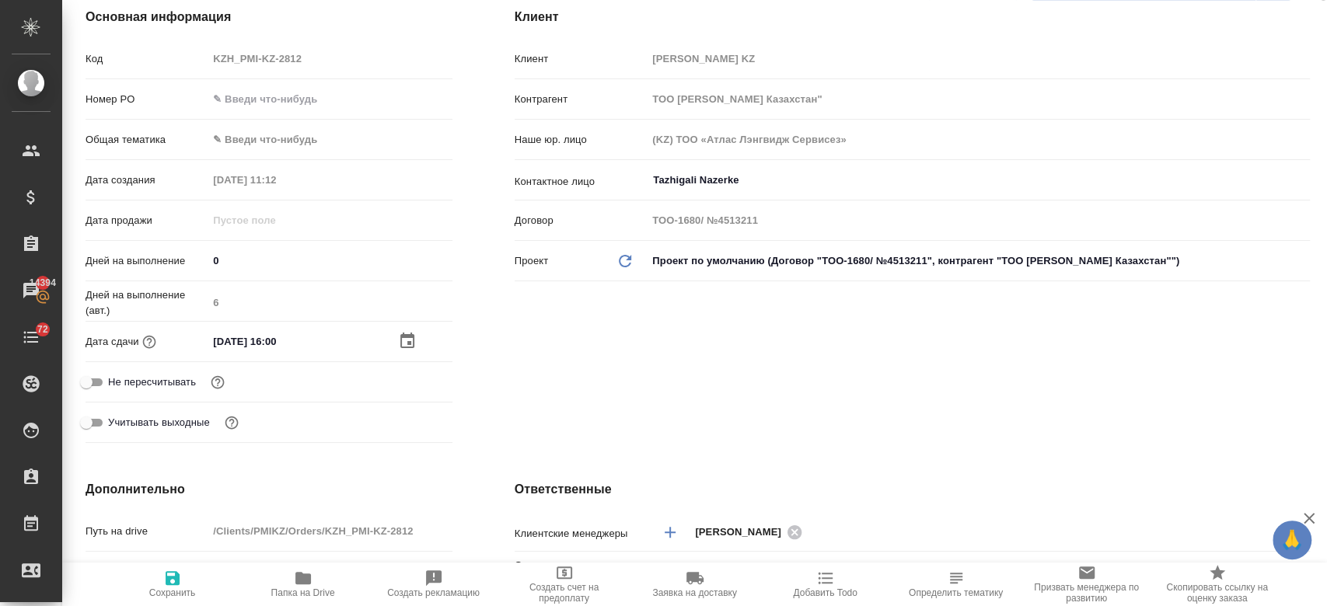
scroll to position [0, 0]
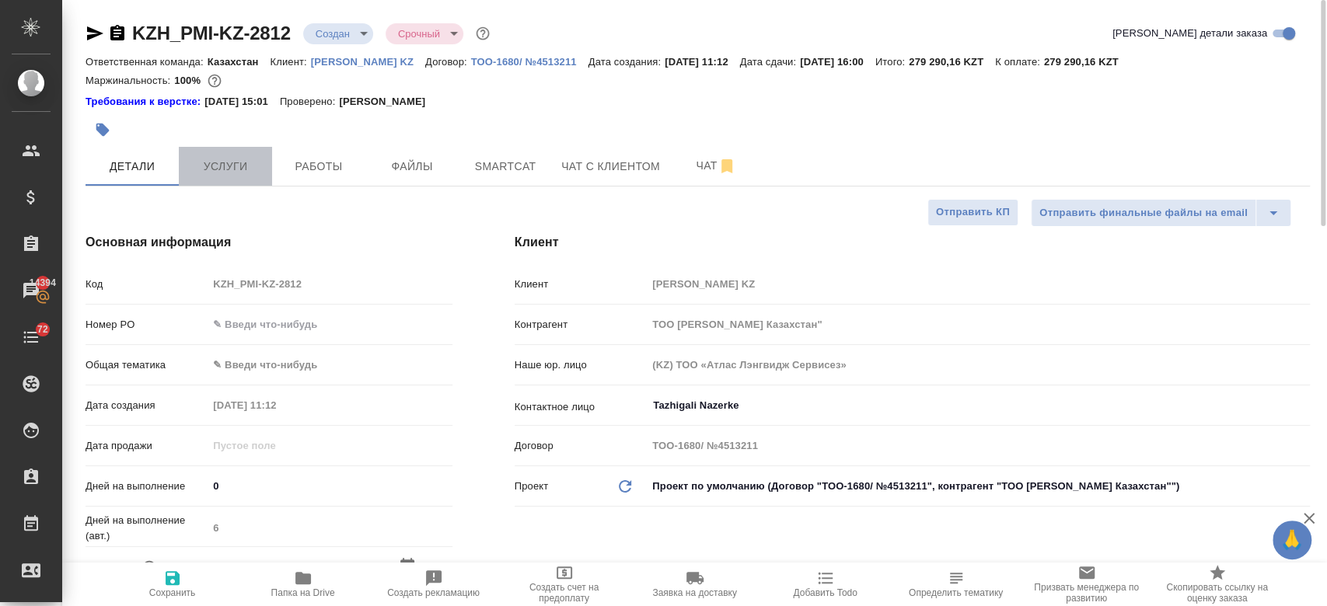
click at [229, 159] on span "Услуги" at bounding box center [225, 166] width 75 height 19
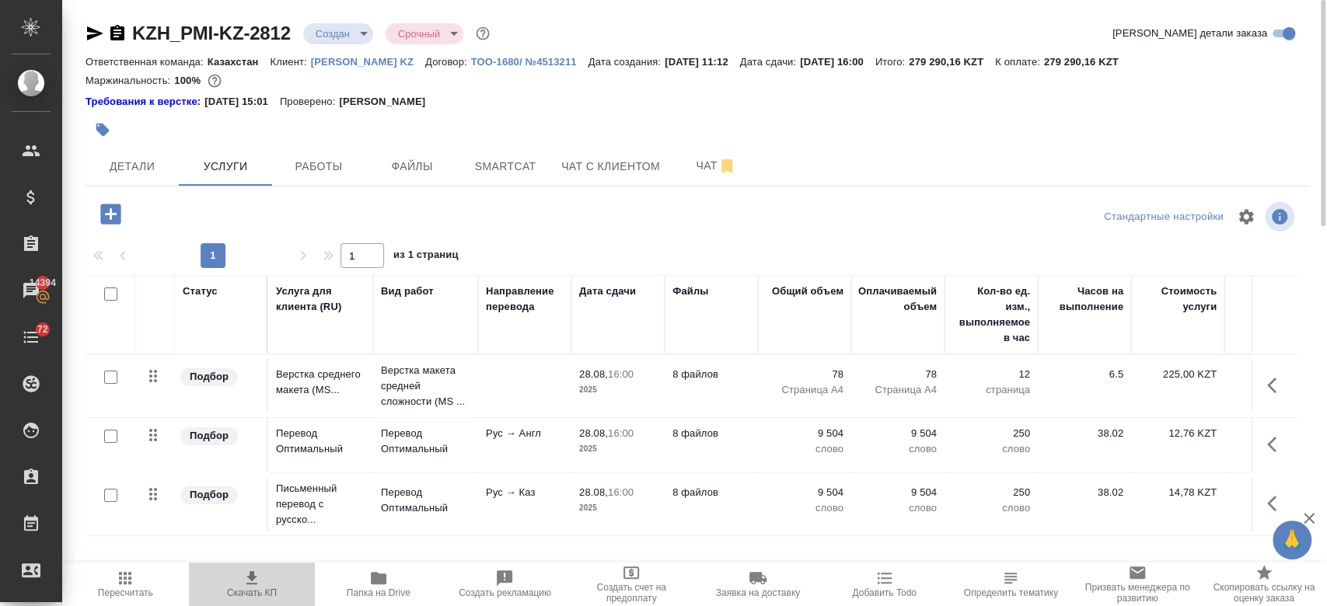
click at [246, 577] on icon "button" at bounding box center [252, 578] width 19 height 19
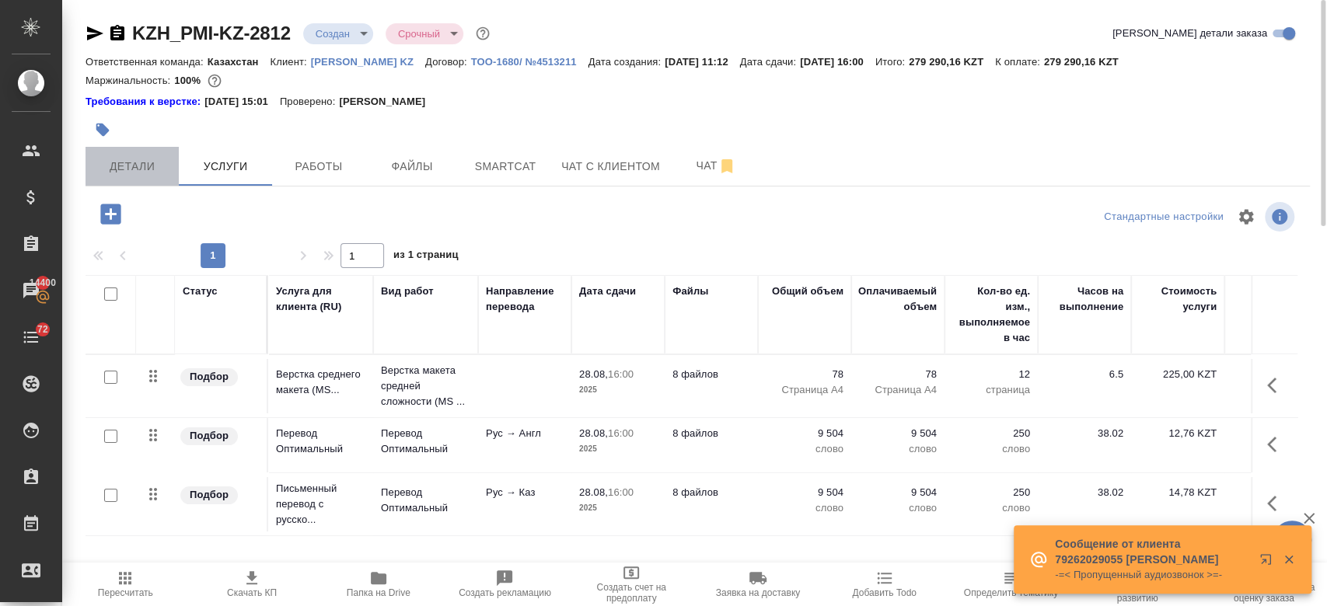
click at [135, 181] on button "Детали" at bounding box center [131, 166] width 93 height 39
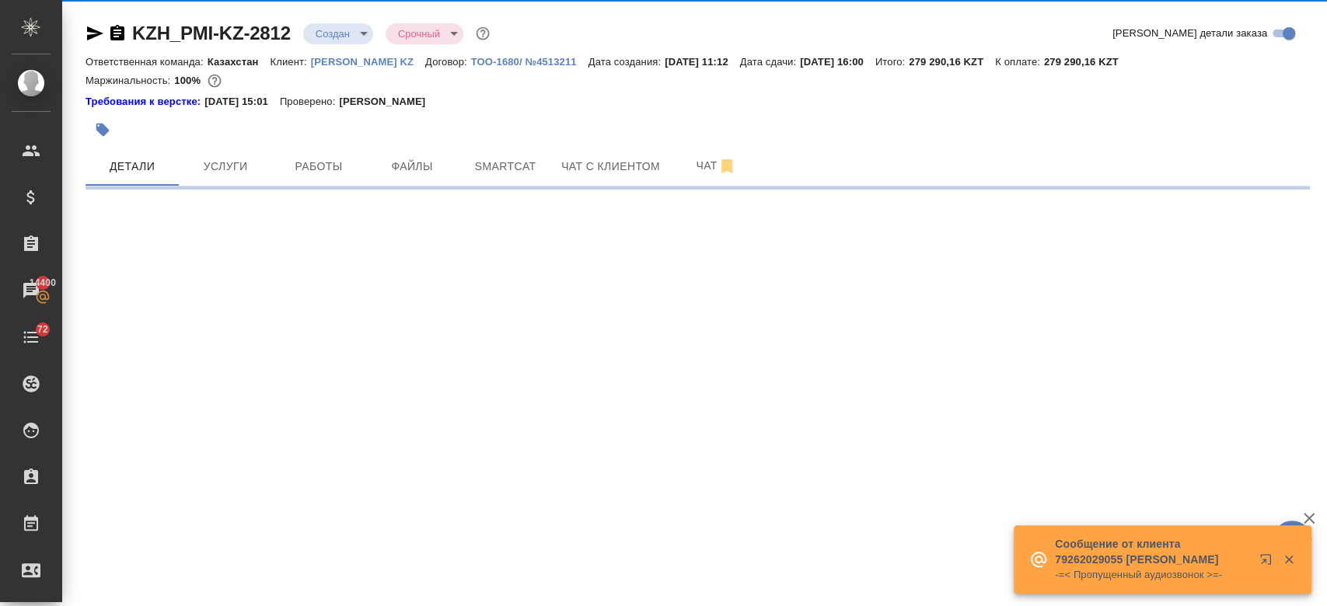
select select "RU"
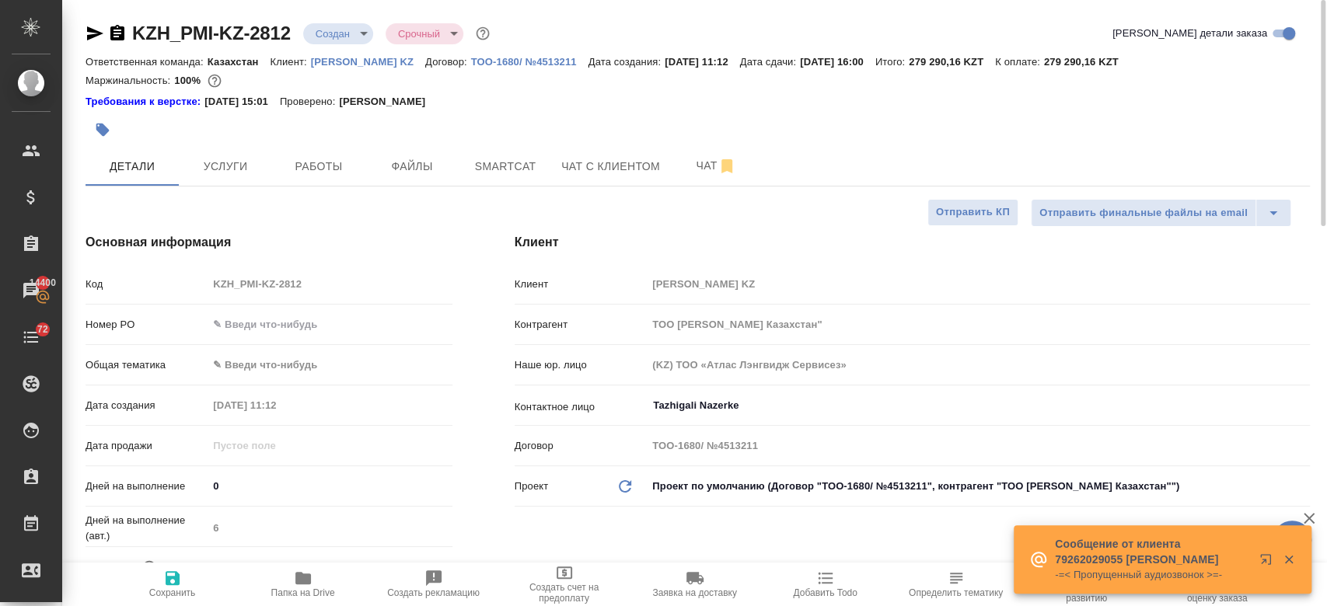
type textarea "x"
click at [264, 325] on input "text" at bounding box center [329, 324] width 243 height 23
paste input "#5701382791"
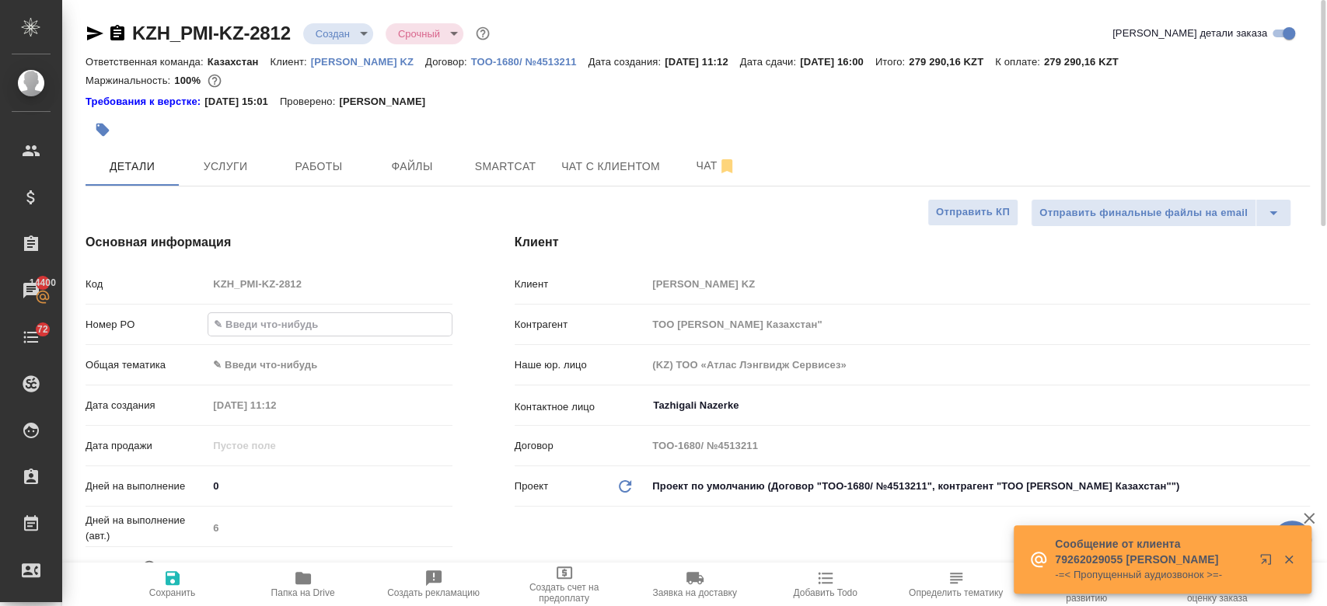
type input "#5701382791"
type textarea "x"
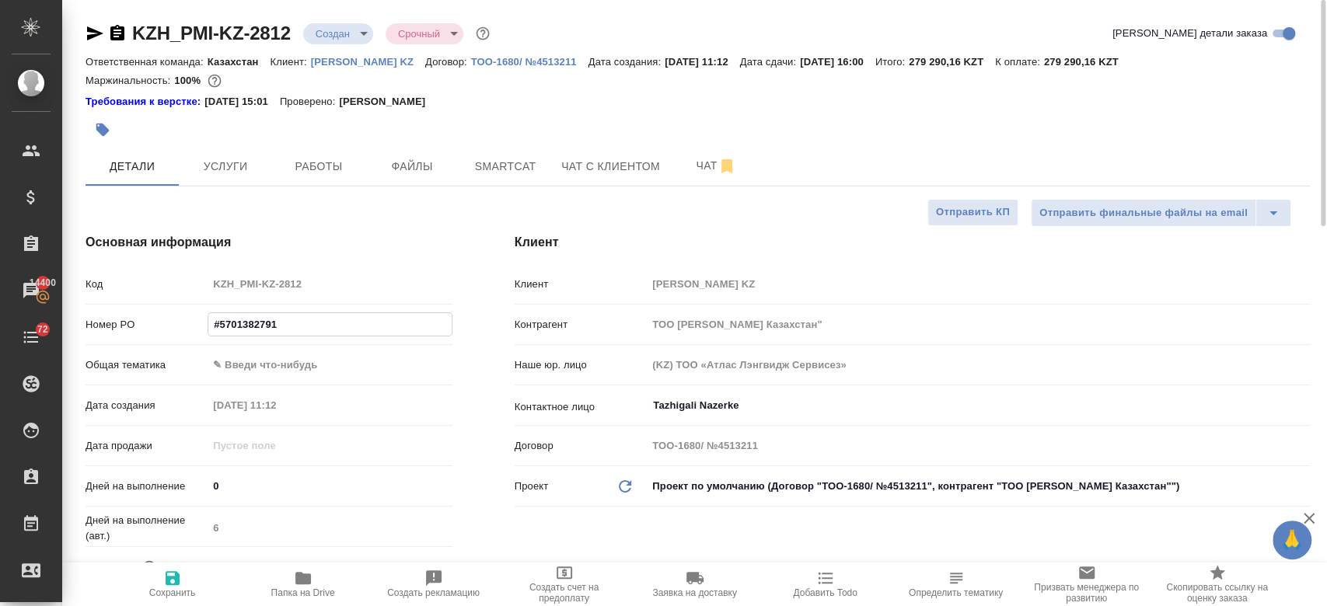
type input "#5701382791"
click at [183, 581] on span "Сохранить" at bounding box center [173, 584] width 112 height 30
type textarea "x"
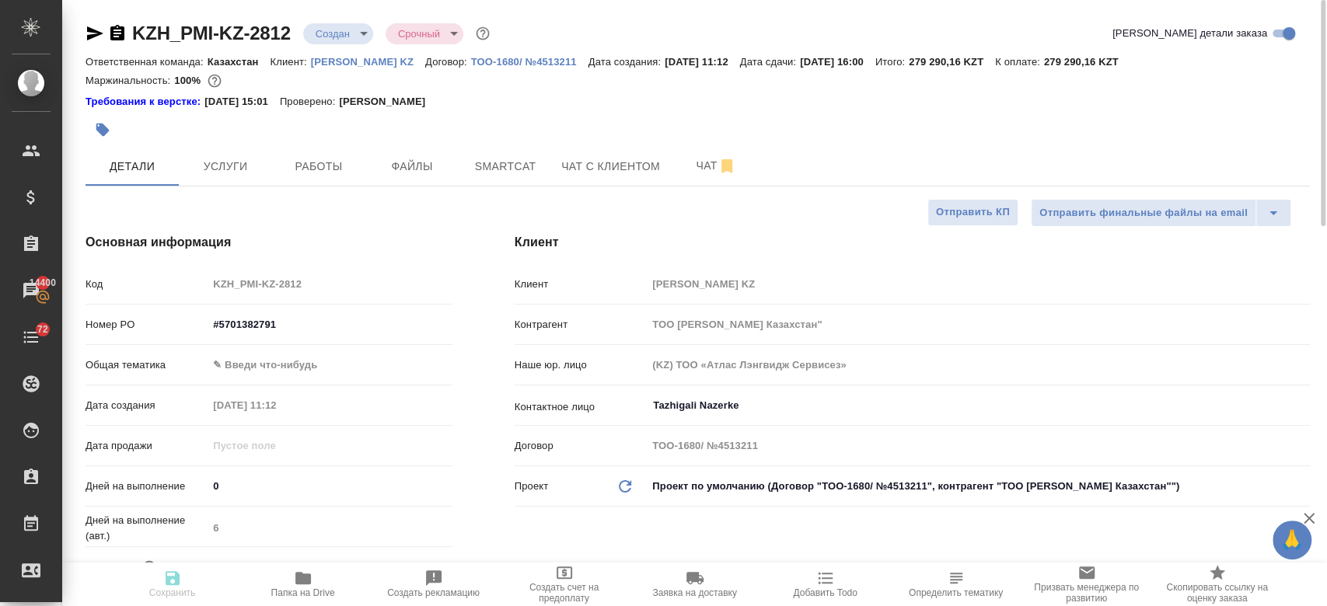
type textarea "x"
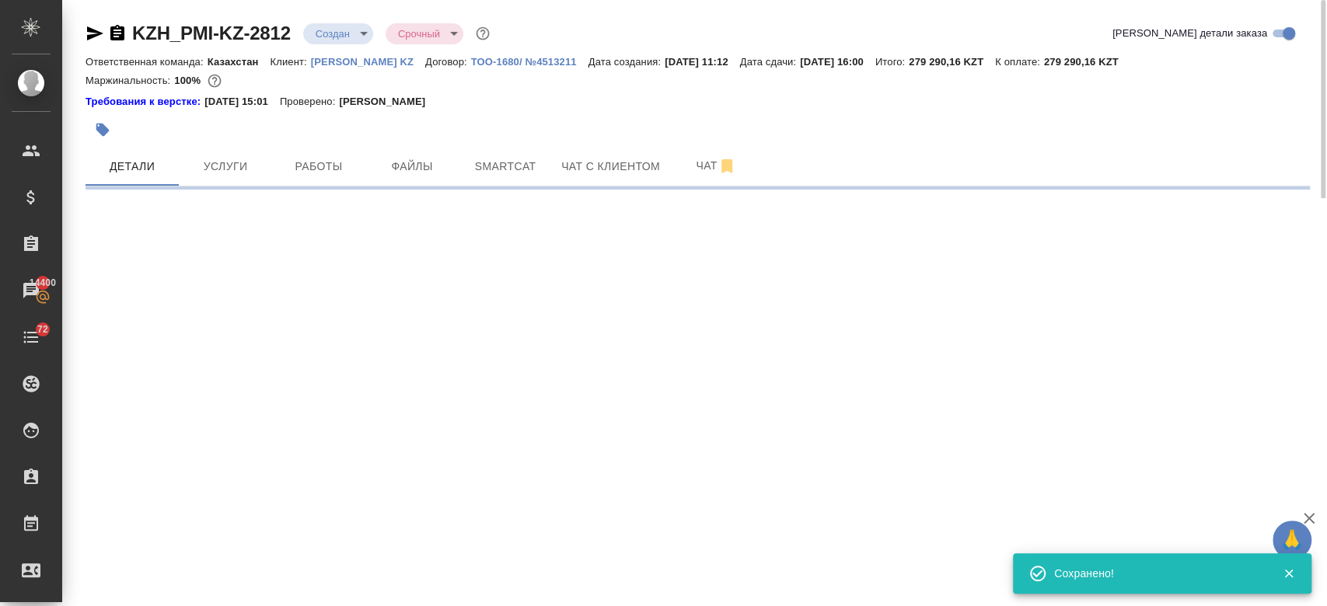
select select "RU"
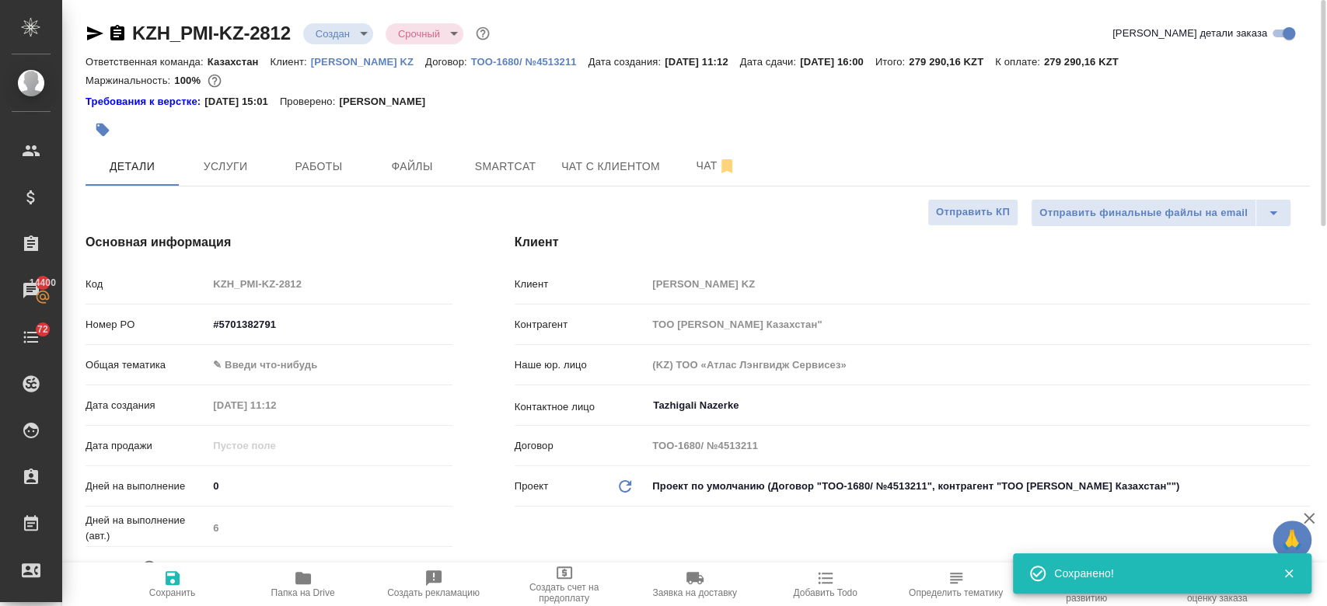
type textarea "x"
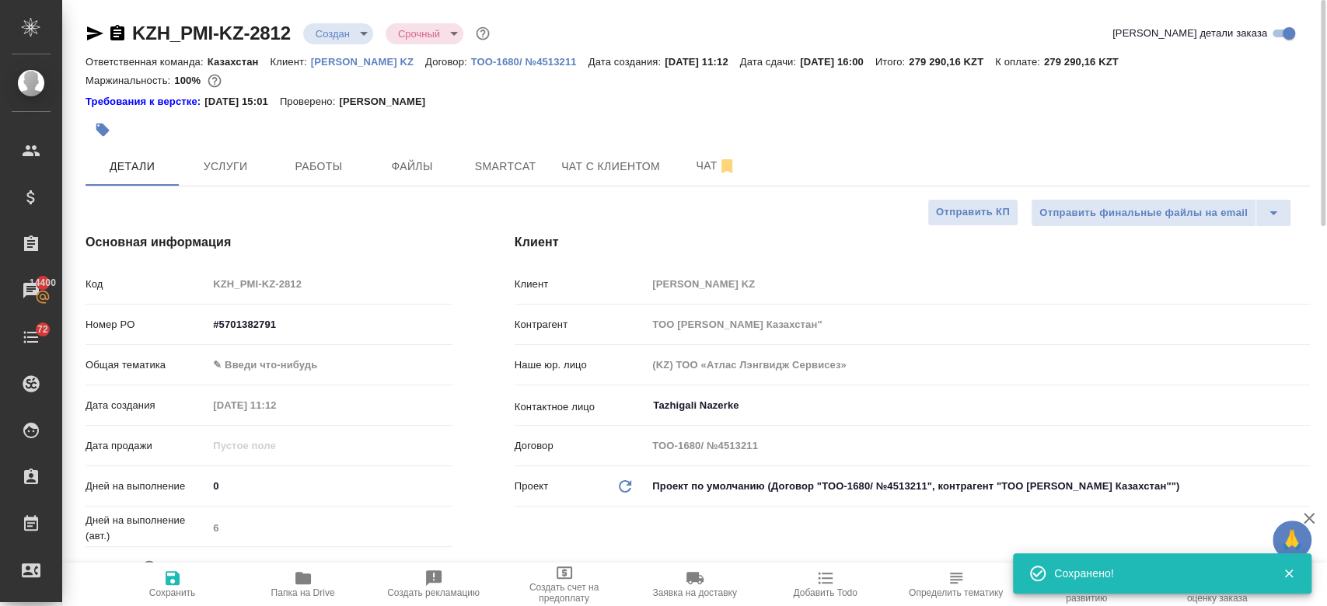
type textarea "x"
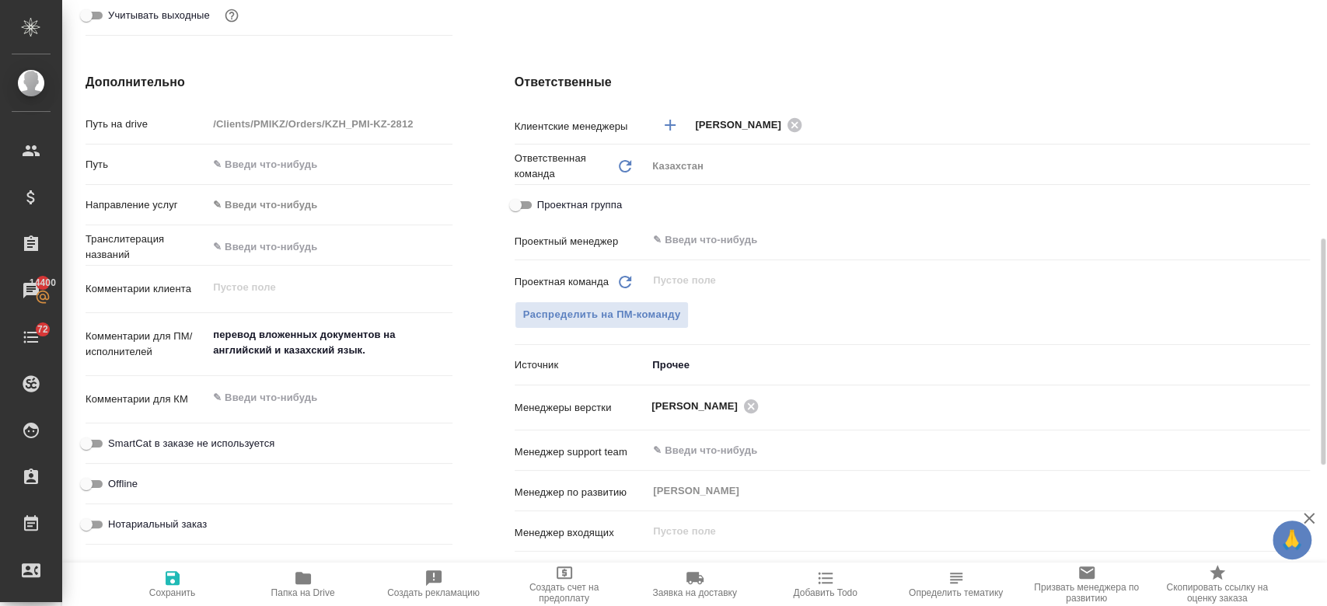
scroll to position [639, 0]
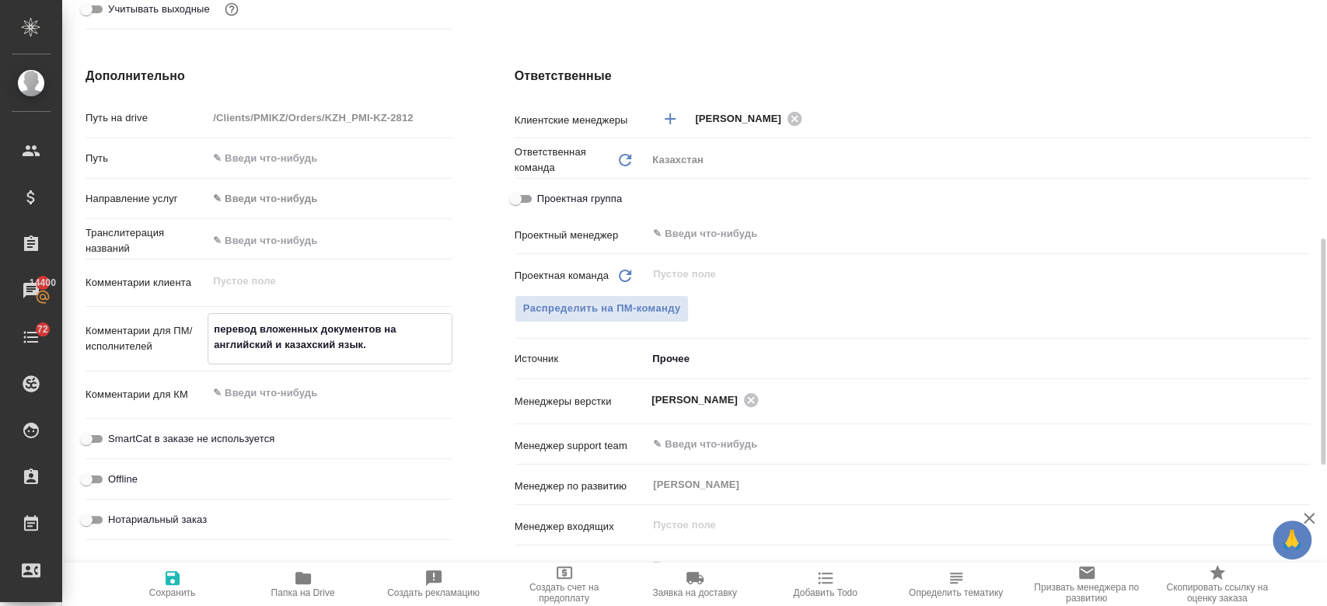
click at [389, 337] on textarea "перевод вложенных документов на английский и казахский язык." at bounding box center [329, 337] width 243 height 42
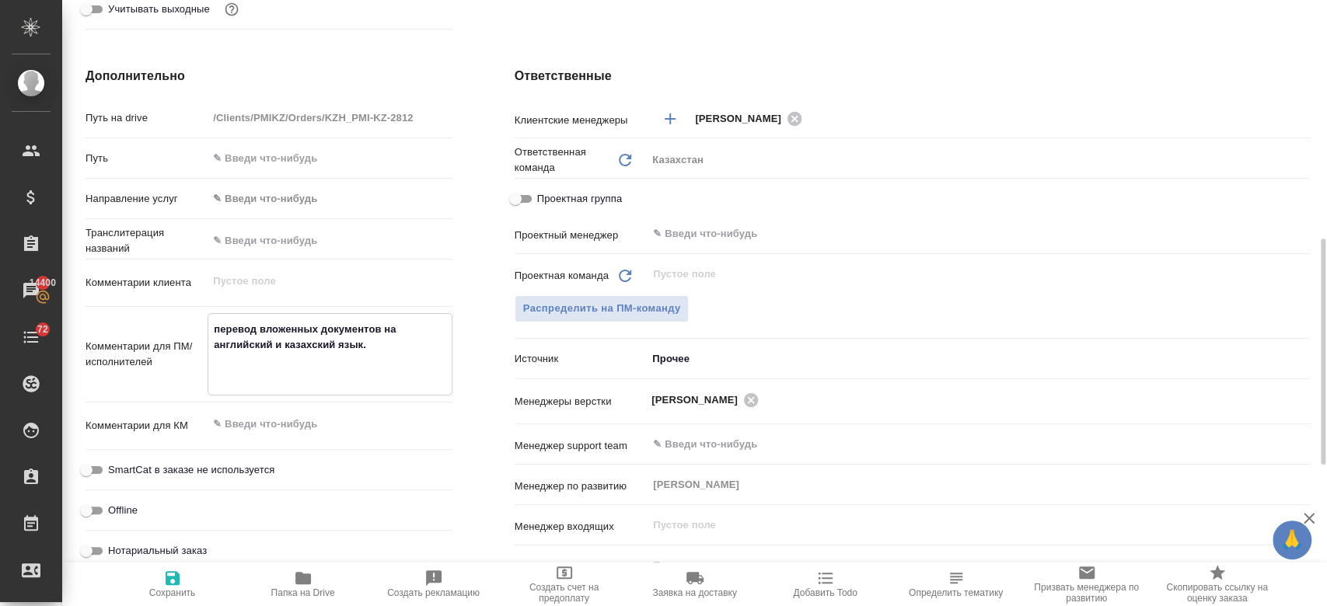
paste textarea "Также, для корректного использования терминологии, пожалуйста, ориентируйтесь н…"
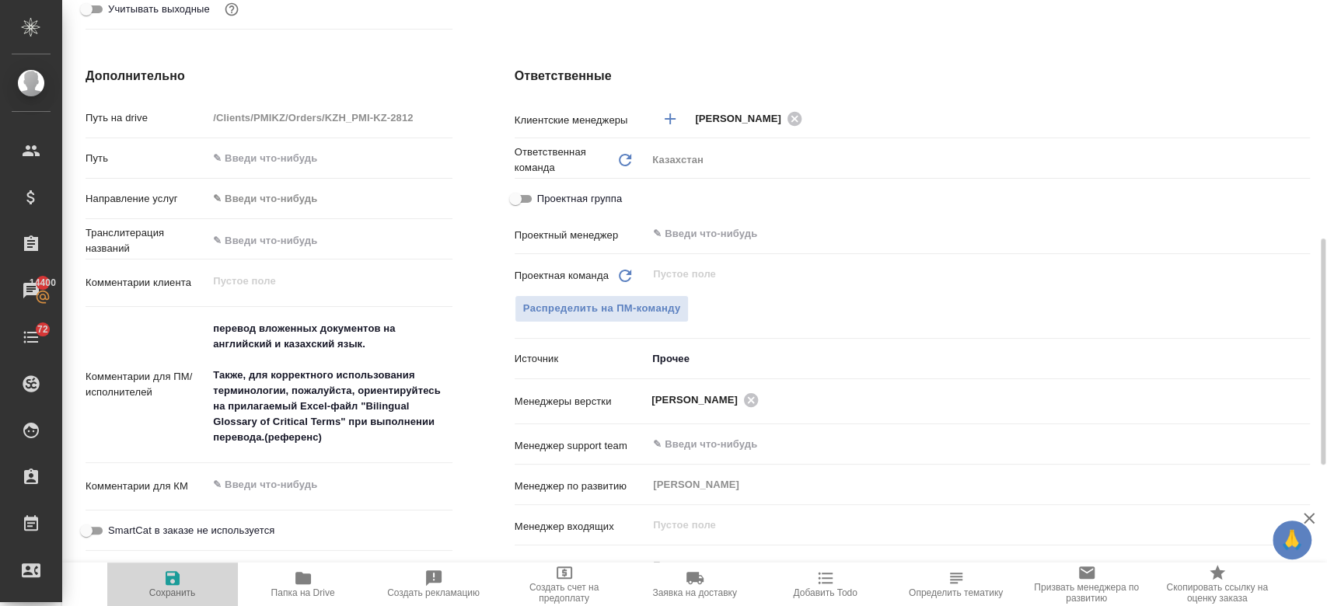
click at [159, 579] on span "Сохранить" at bounding box center [173, 584] width 112 height 30
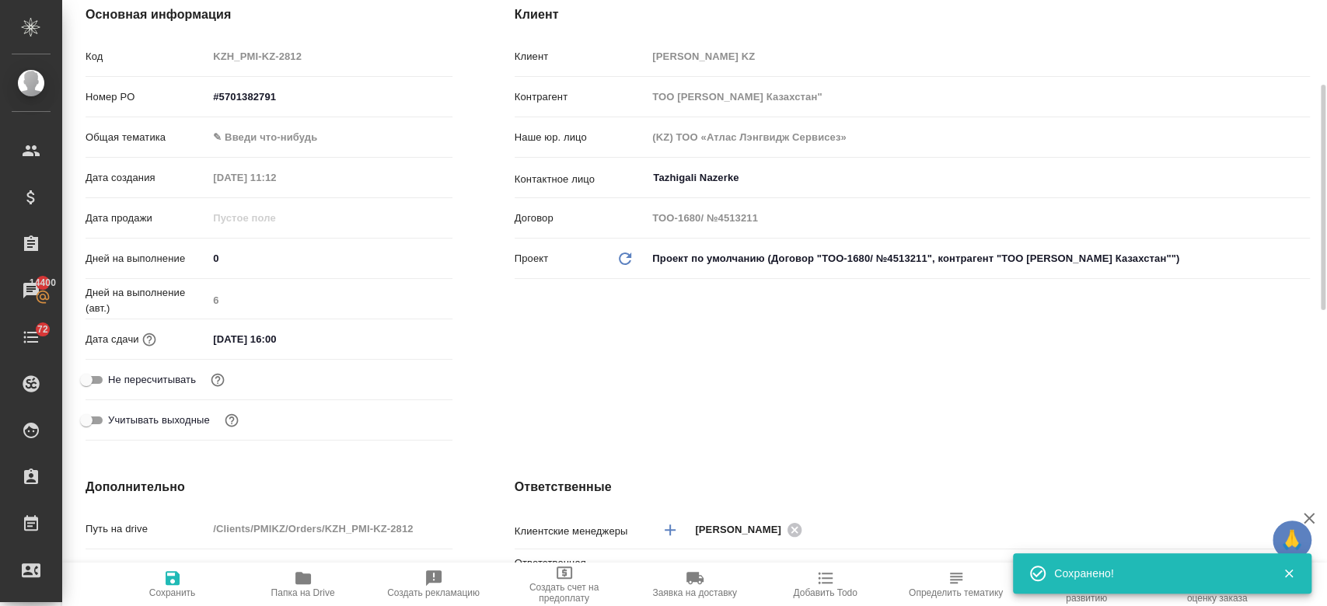
scroll to position [0, 0]
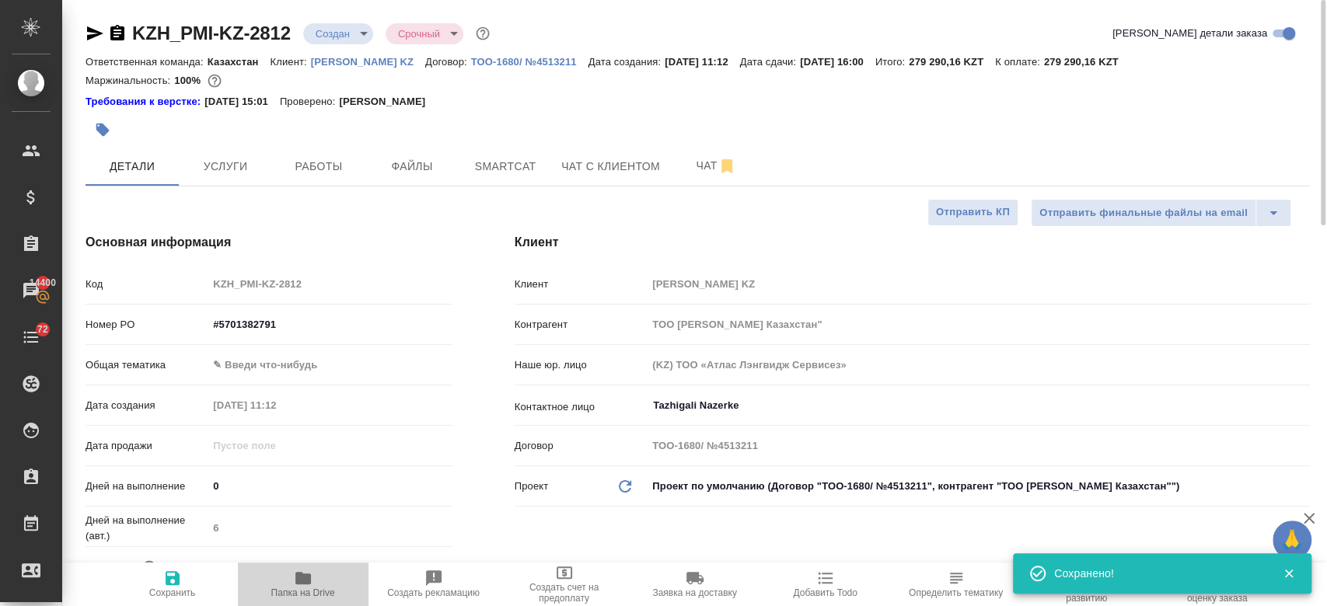
click at [311, 578] on icon "button" at bounding box center [303, 578] width 19 height 19
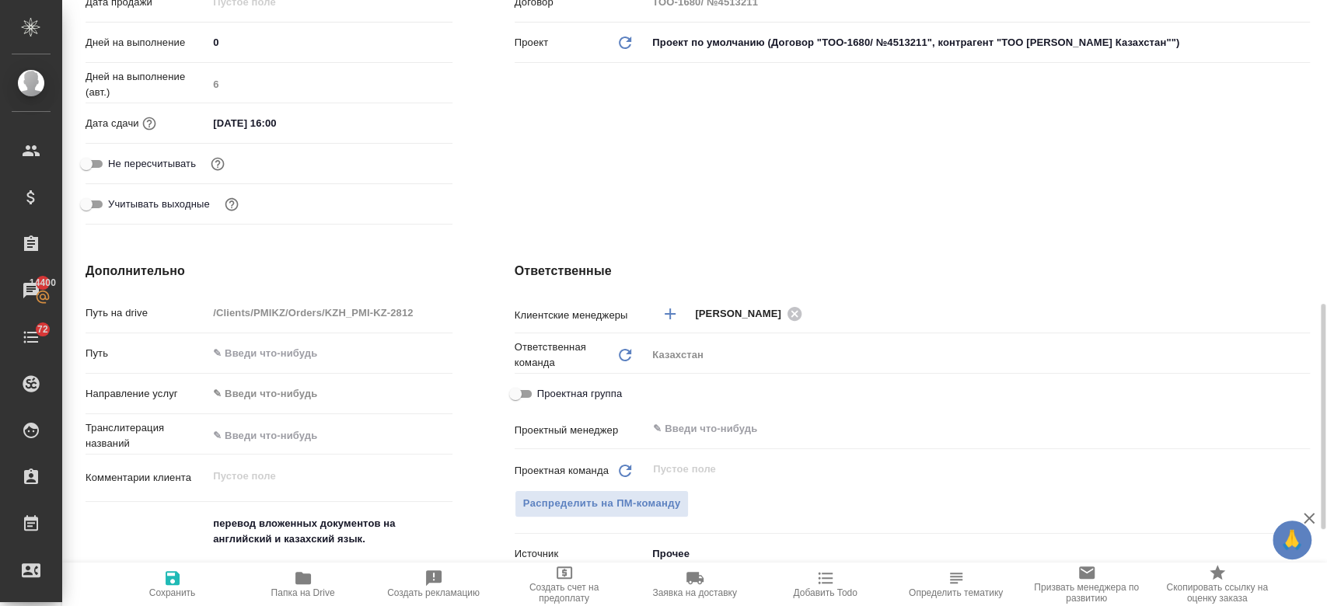
scroll to position [553, 0]
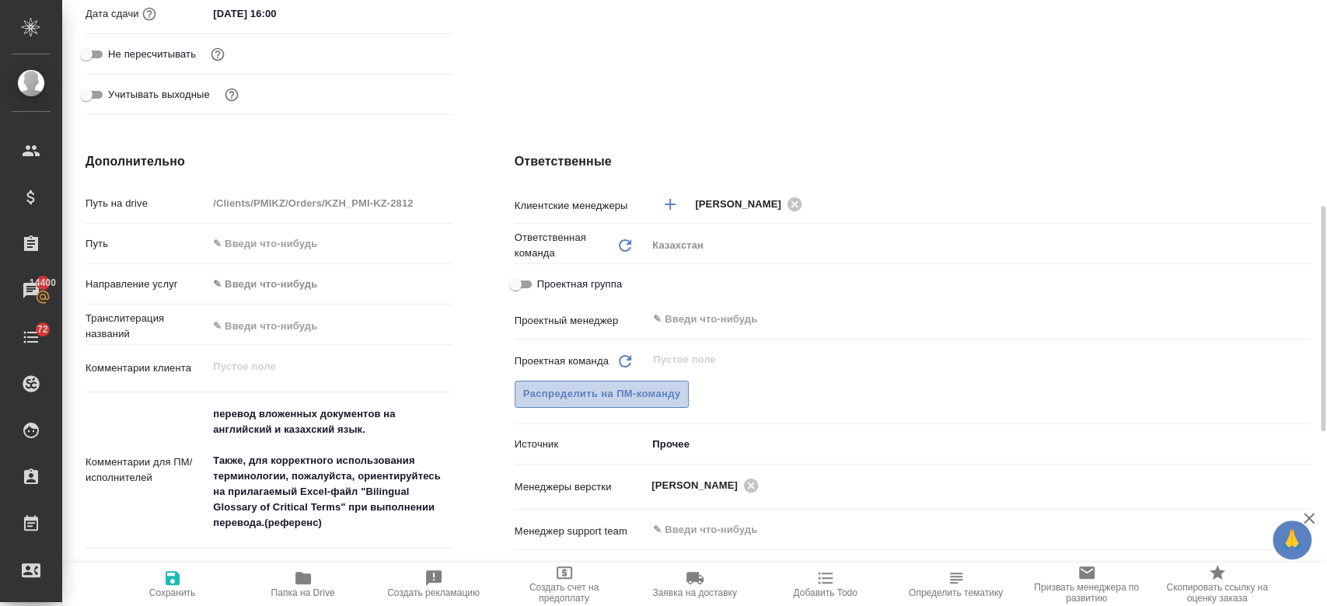
click at [653, 395] on span "Распределить на ПМ-команду" at bounding box center [602, 395] width 158 height 18
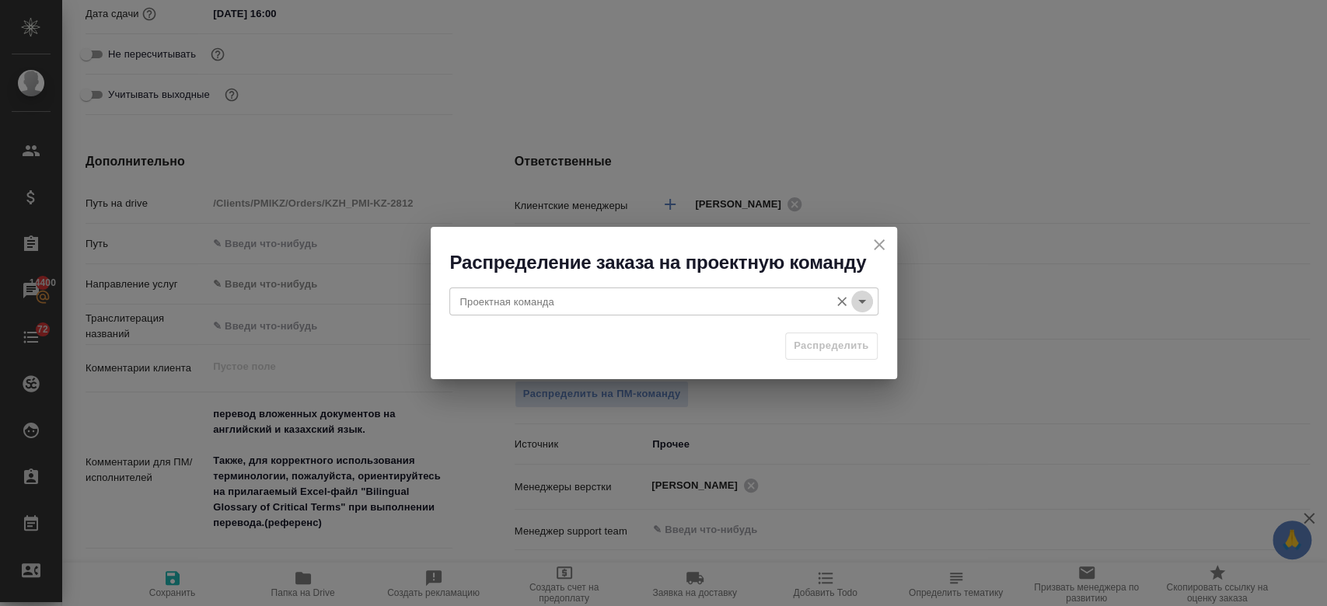
click at [859, 305] on icon "Open" at bounding box center [862, 301] width 19 height 19
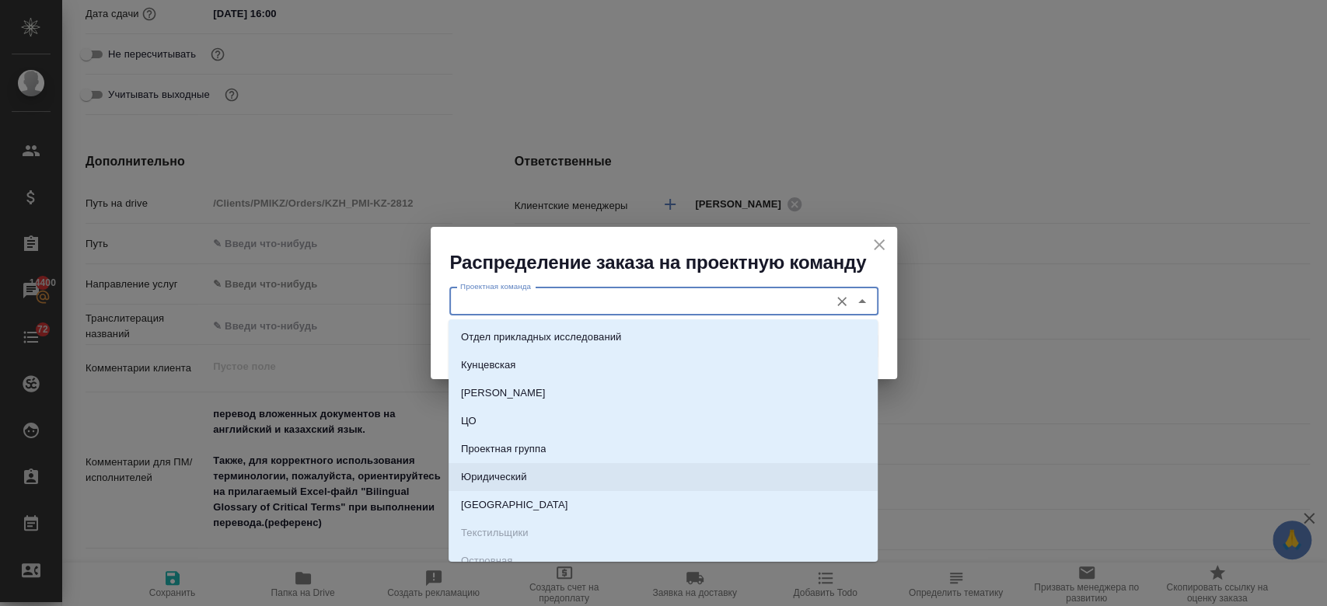
click at [578, 474] on li "Юридический" at bounding box center [662, 477] width 429 height 28
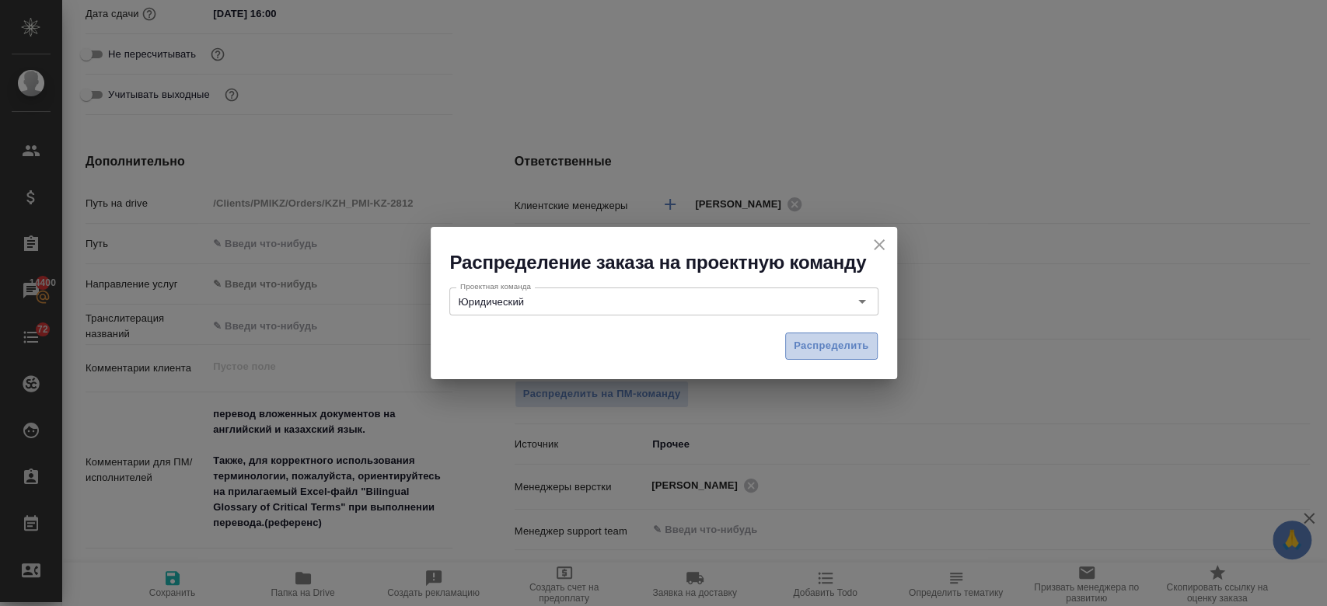
click at [821, 346] on span "Распределить" at bounding box center [831, 346] width 75 height 18
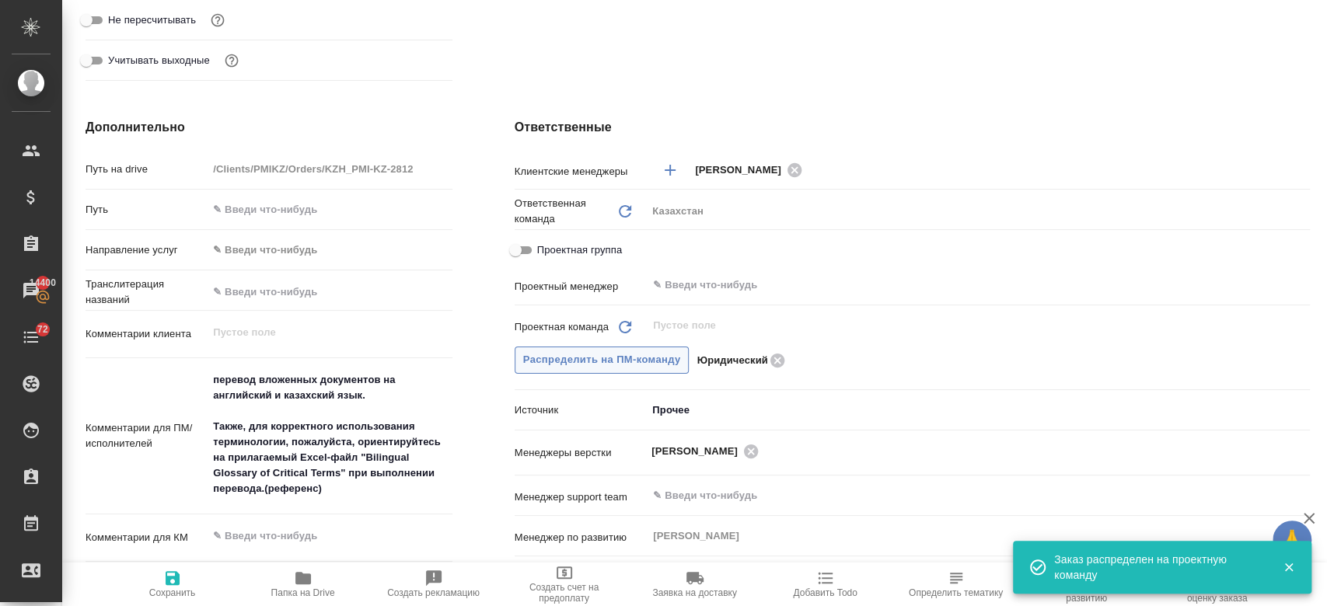
scroll to position [0, 0]
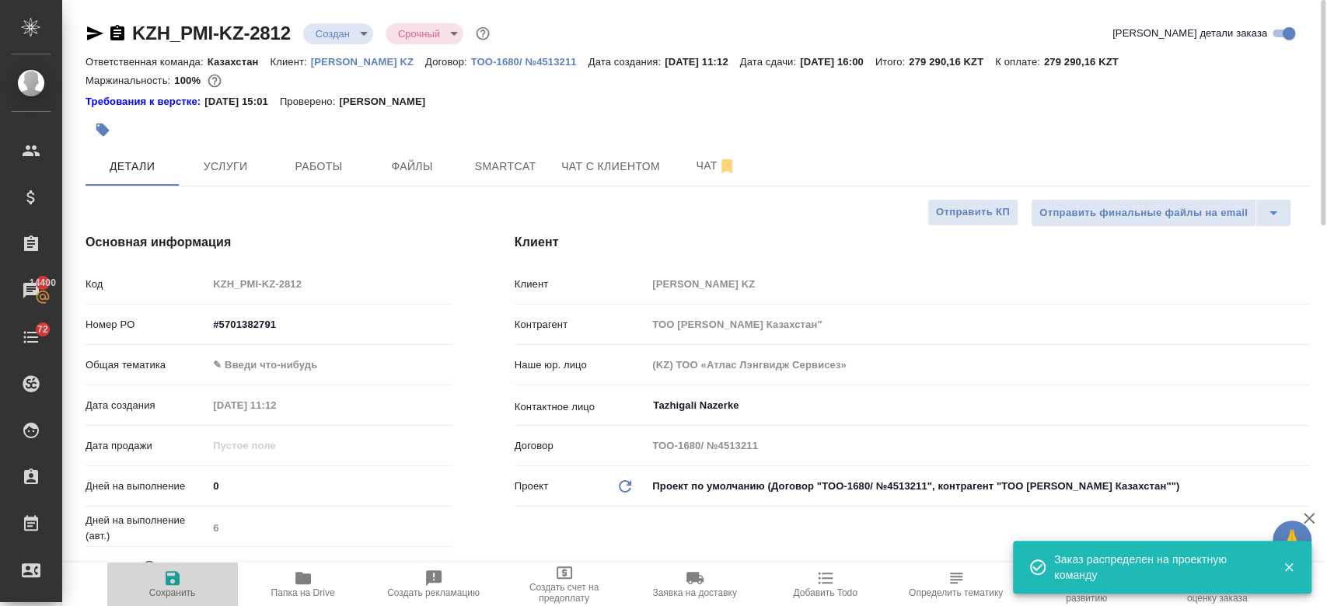
click at [173, 567] on button "Сохранить" at bounding box center [172, 585] width 131 height 44
click at [346, 29] on body "🙏 .cls-1 fill:#fff; AWATERA Kosherbayeva Nazerke Клиенты Спецификации Заказы 14…" at bounding box center [663, 303] width 1327 height 606
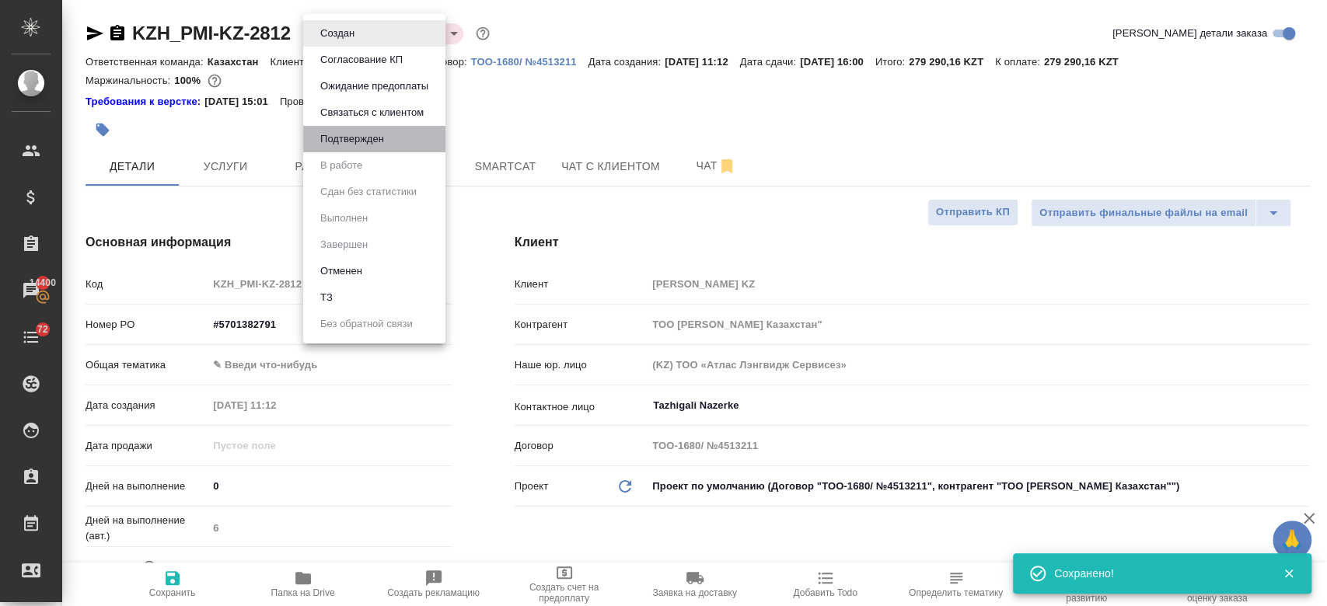
click at [347, 42] on button "Подтвержден" at bounding box center [338, 33] width 44 height 17
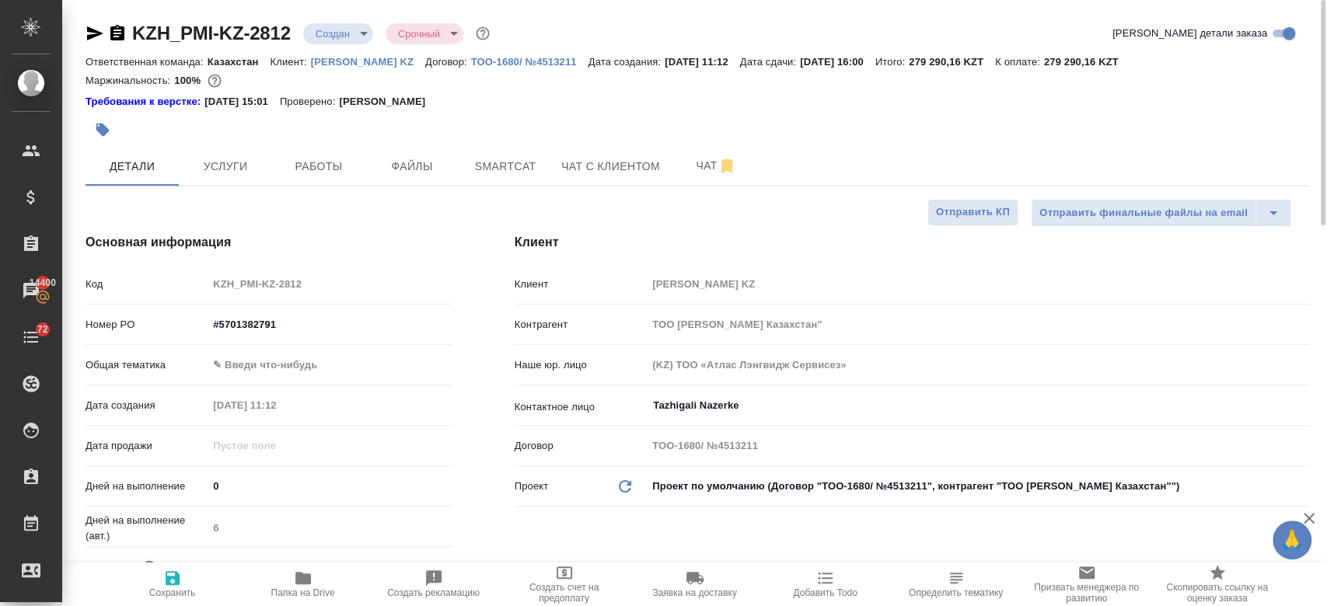
click at [348, 21] on div "KZH_PMI-KZ-2812 Создан new Срочный urgent" at bounding box center [288, 33] width 407 height 25
click at [99, 37] on icon "button" at bounding box center [94, 33] width 19 height 19
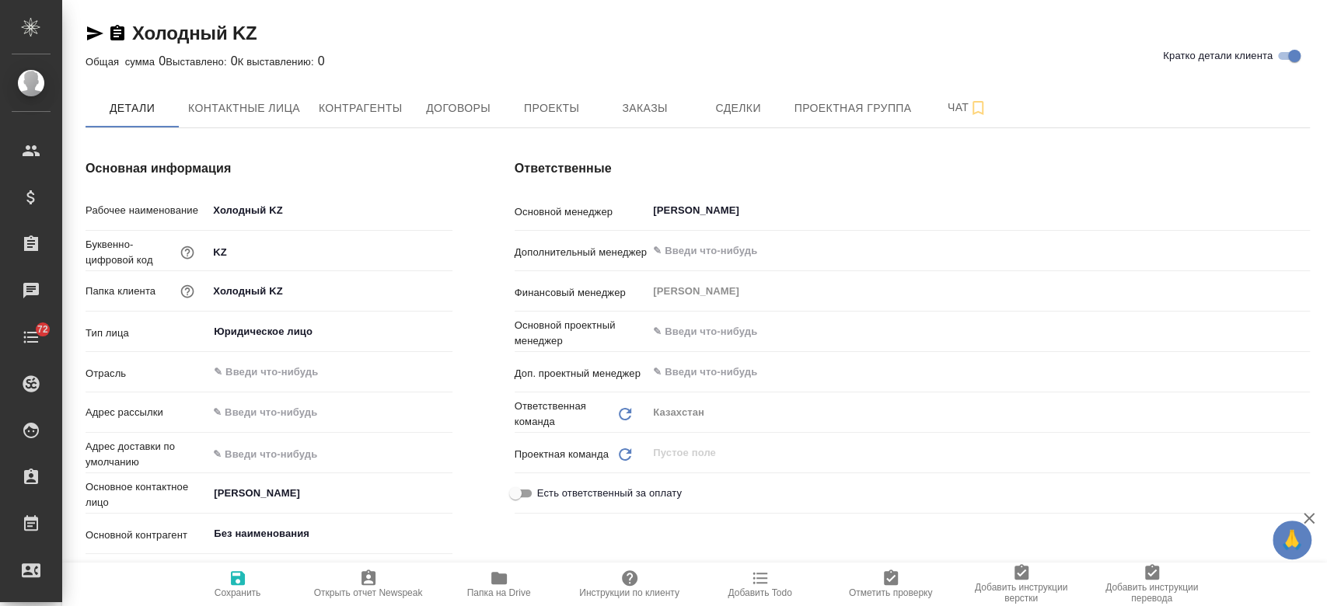
type textarea "x"
click at [661, 99] on span "Заказы" at bounding box center [644, 108] width 75 height 19
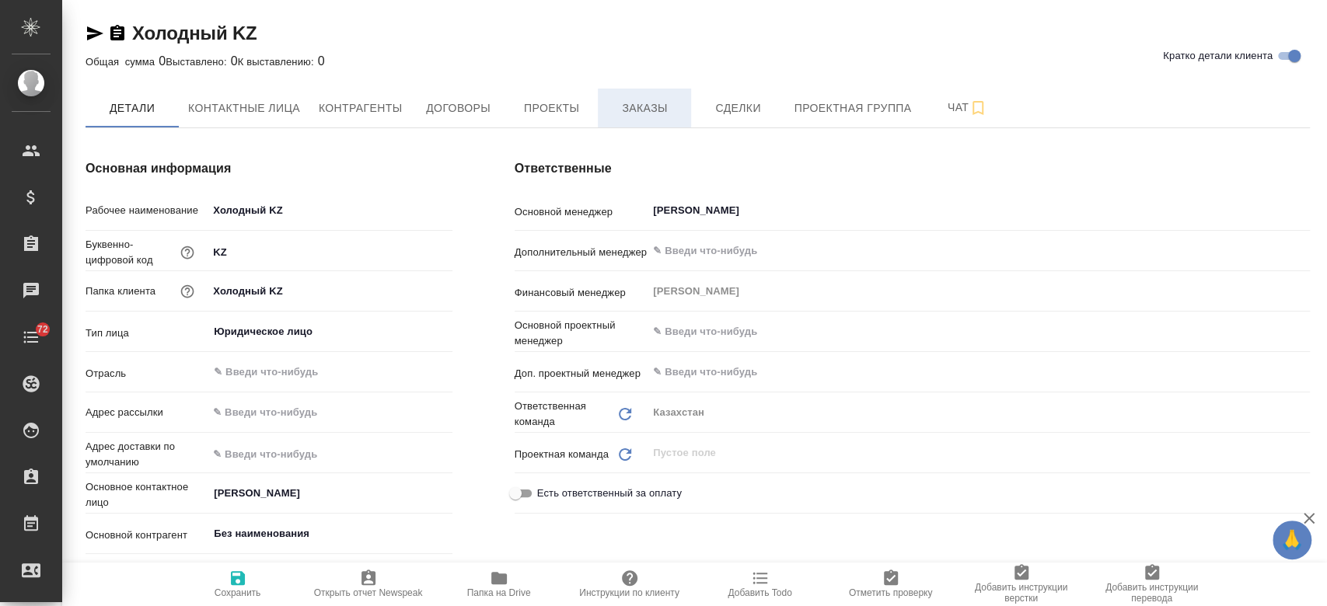
type textarea "x"
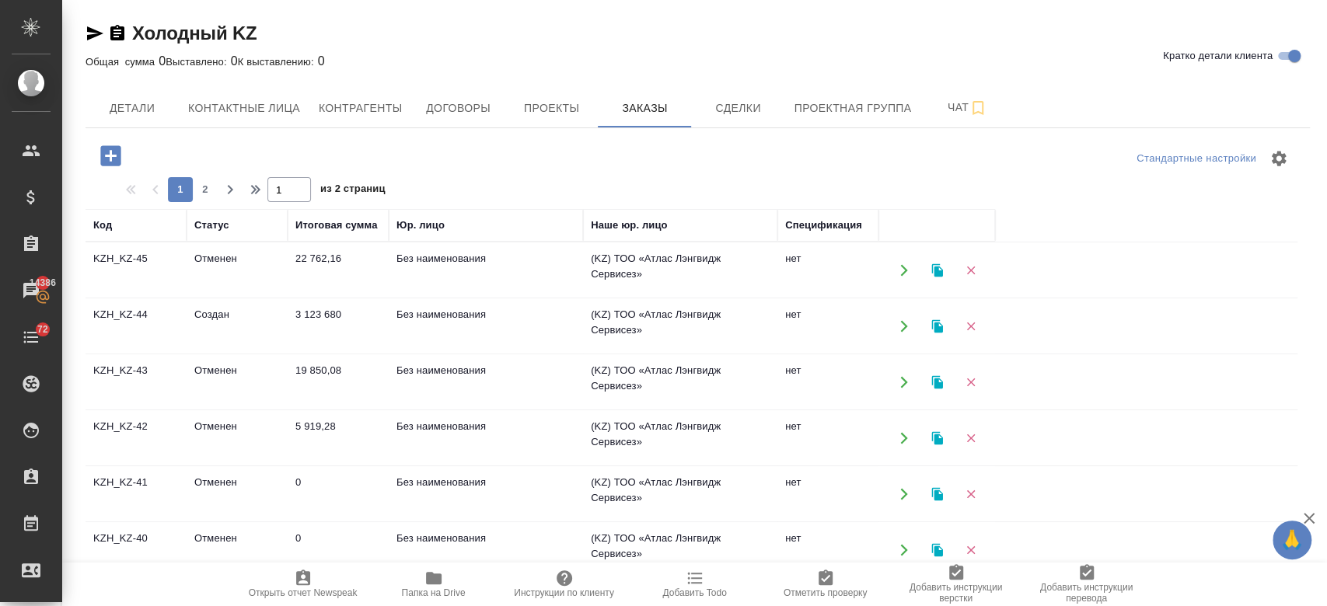
click at [143, 298] on td "KZH_KZ-44" at bounding box center [135, 270] width 101 height 54
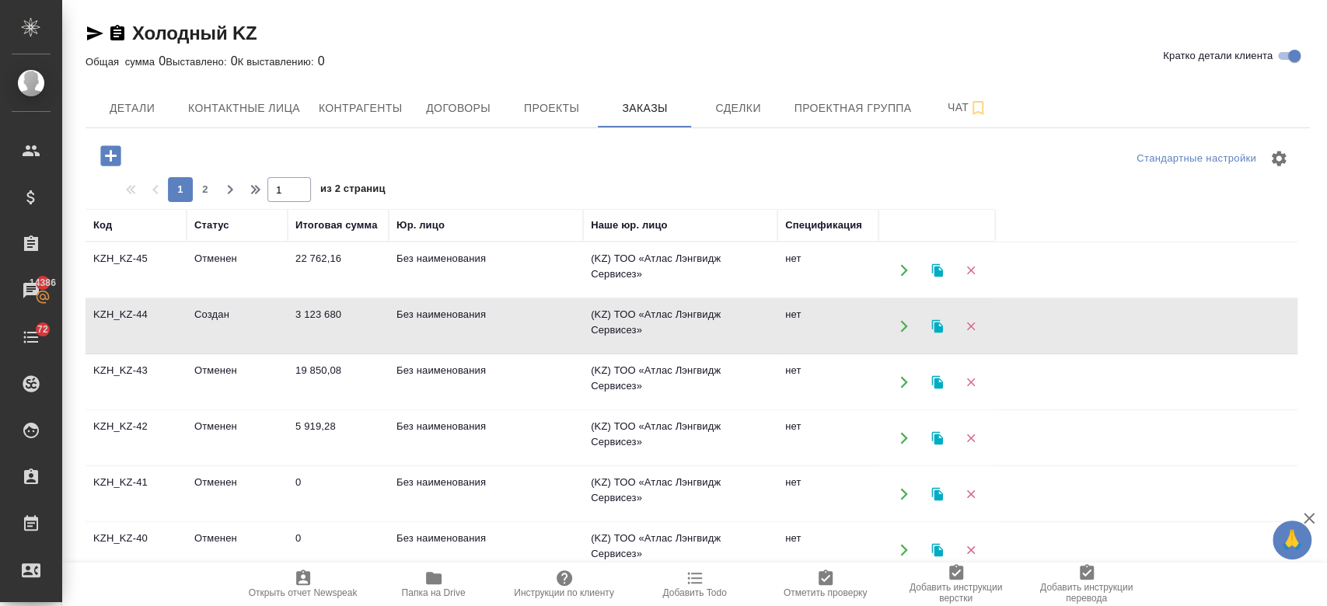
click at [143, 298] on td "KZH_KZ-44" at bounding box center [135, 270] width 101 height 54
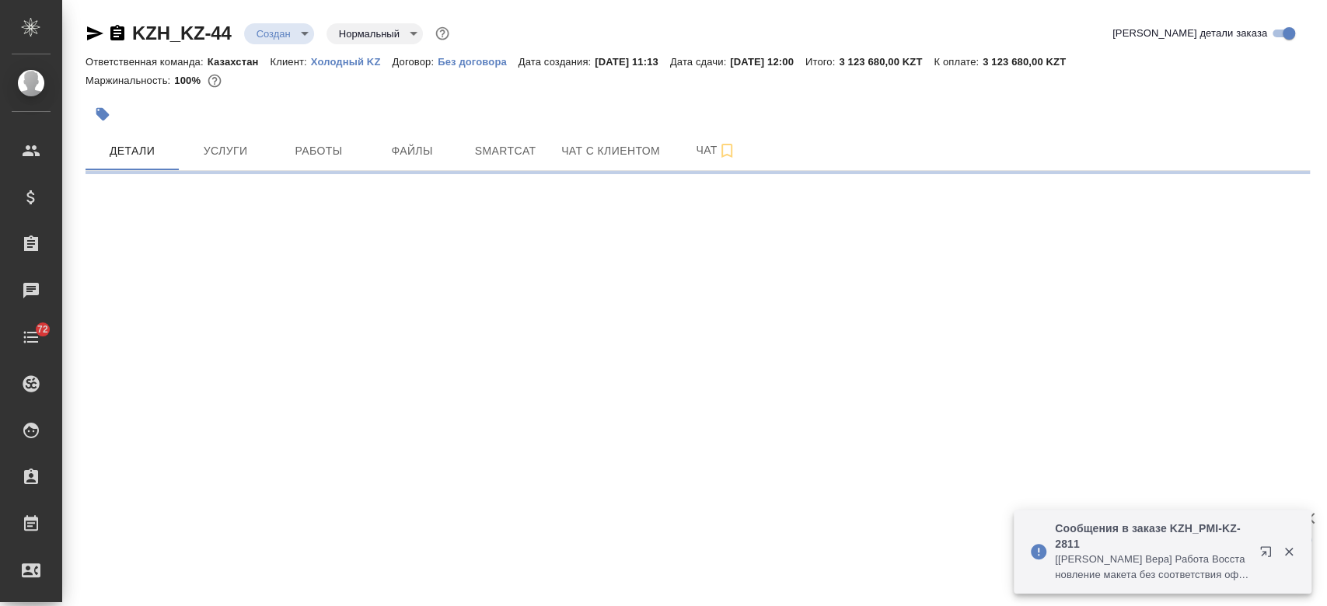
select select "RU"
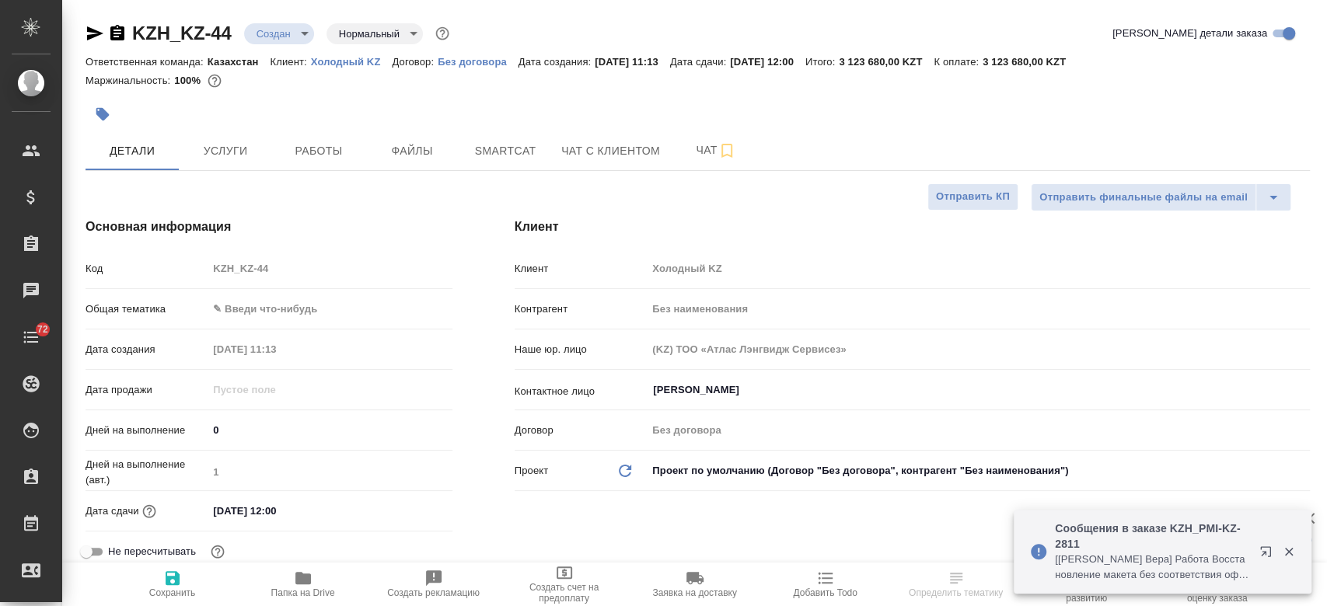
type textarea "x"
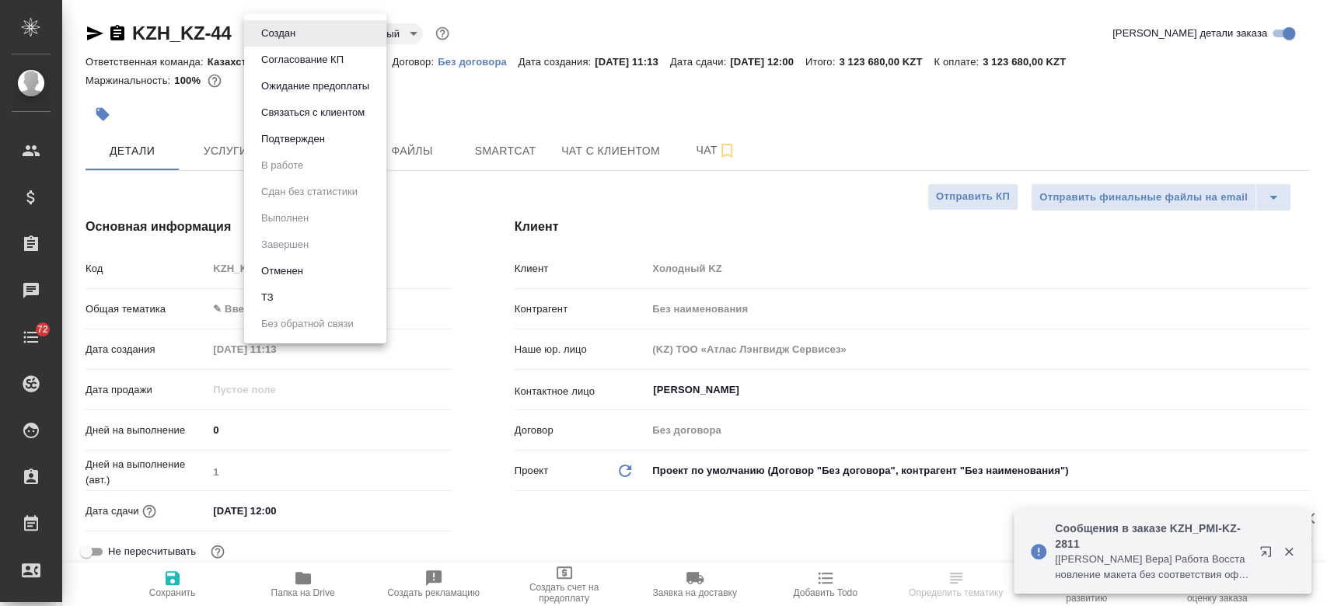
click at [292, 26] on body "🙏 .cls-1 fill:#fff; AWATERA Kosherbayeva Nazerke Клиенты Спецификации Заказы Ча…" at bounding box center [663, 303] width 1327 height 606
type textarea "x"
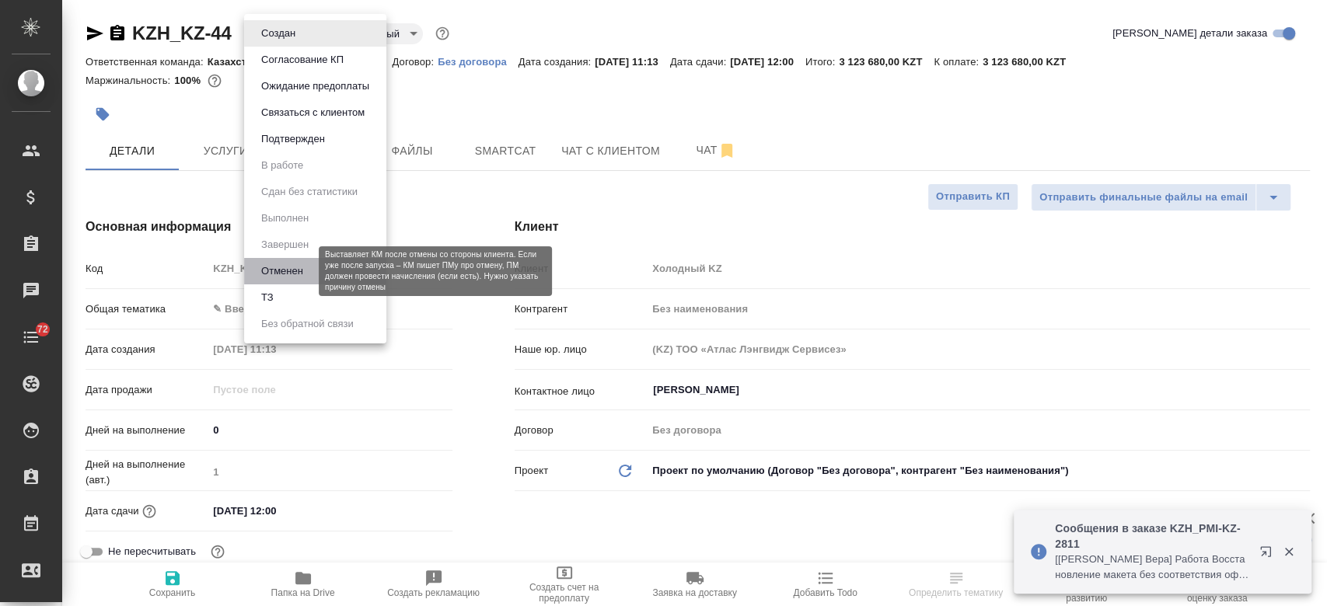
click at [302, 263] on button "Отменен" at bounding box center [281, 271] width 51 height 17
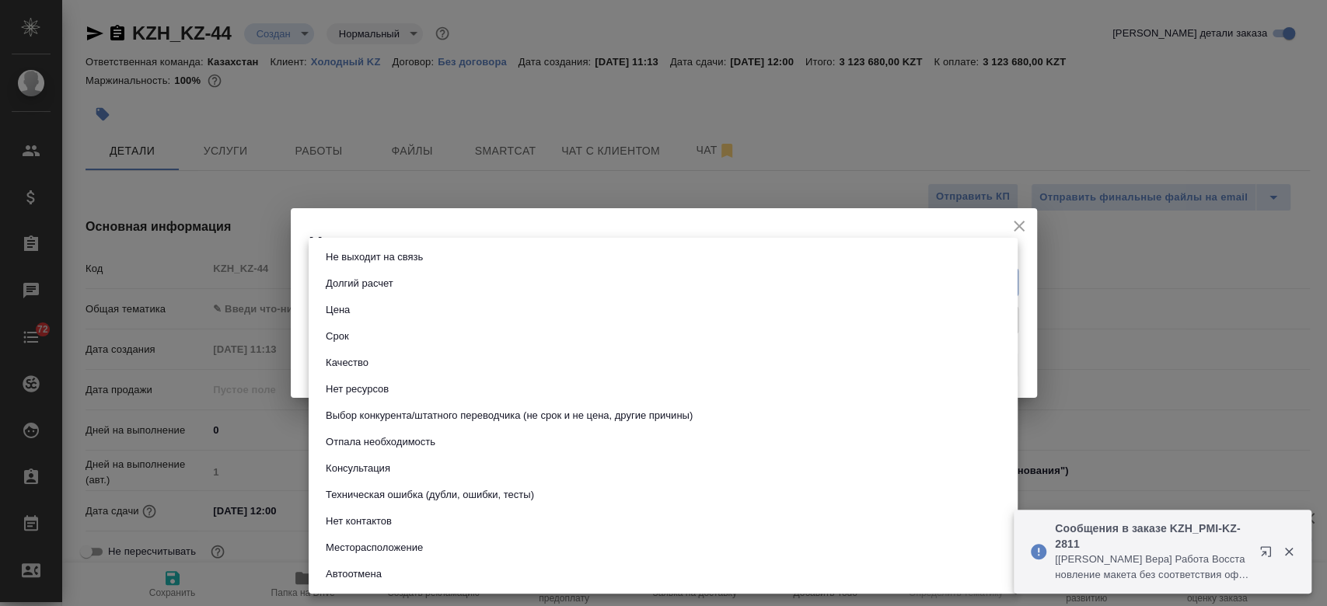
click at [393, 283] on body "🙏 .cls-1 fill:#fff; AWATERA Kosherbayeva Nazerke Клиенты Спецификации Заказы Ча…" at bounding box center [663, 303] width 1327 height 606
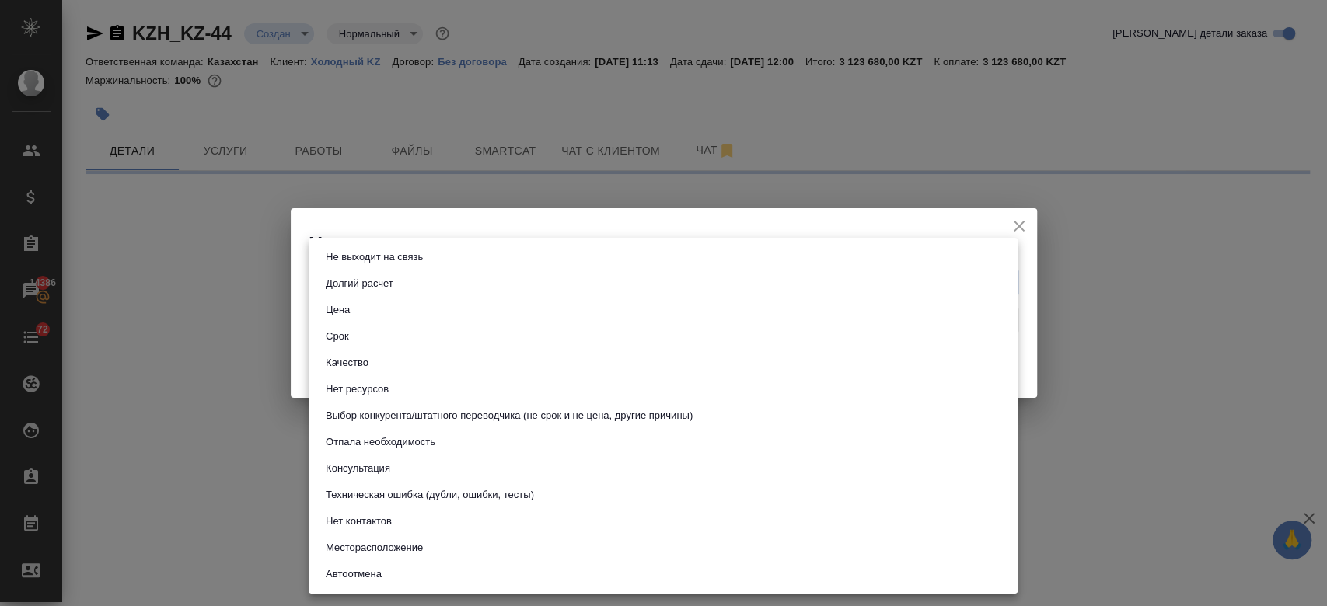
select select "RU"
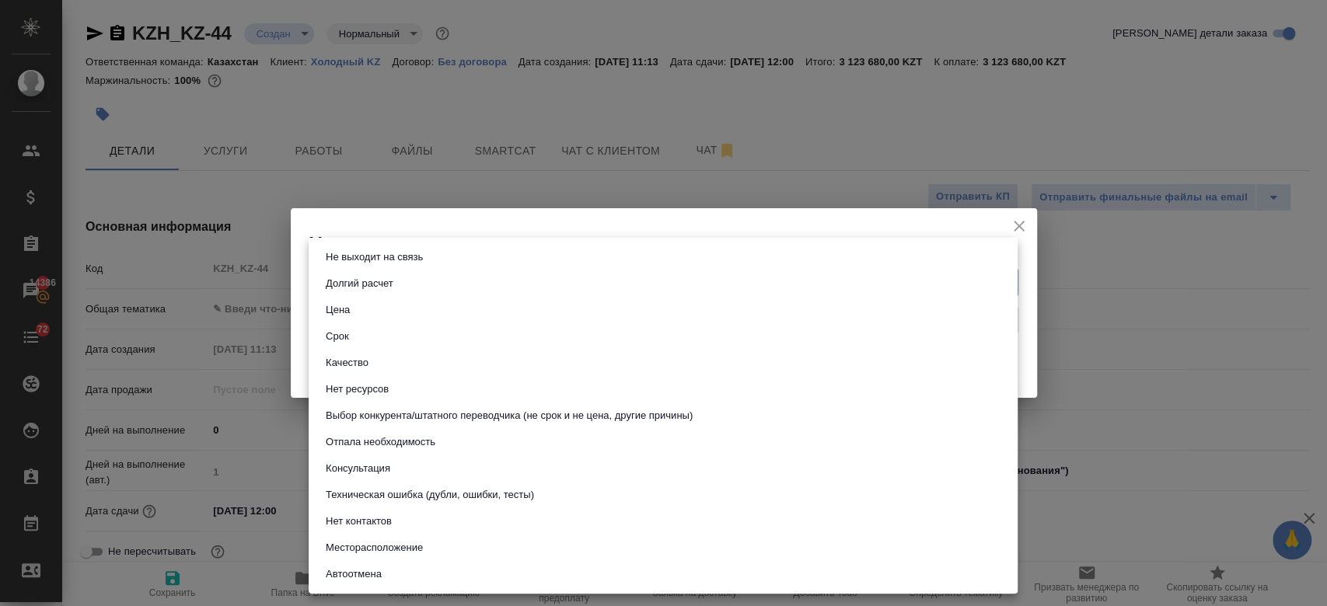
type textarea "x"
click at [386, 260] on button "Не выходит на связь" at bounding box center [374, 257] width 106 height 17
type input "stopContacting"
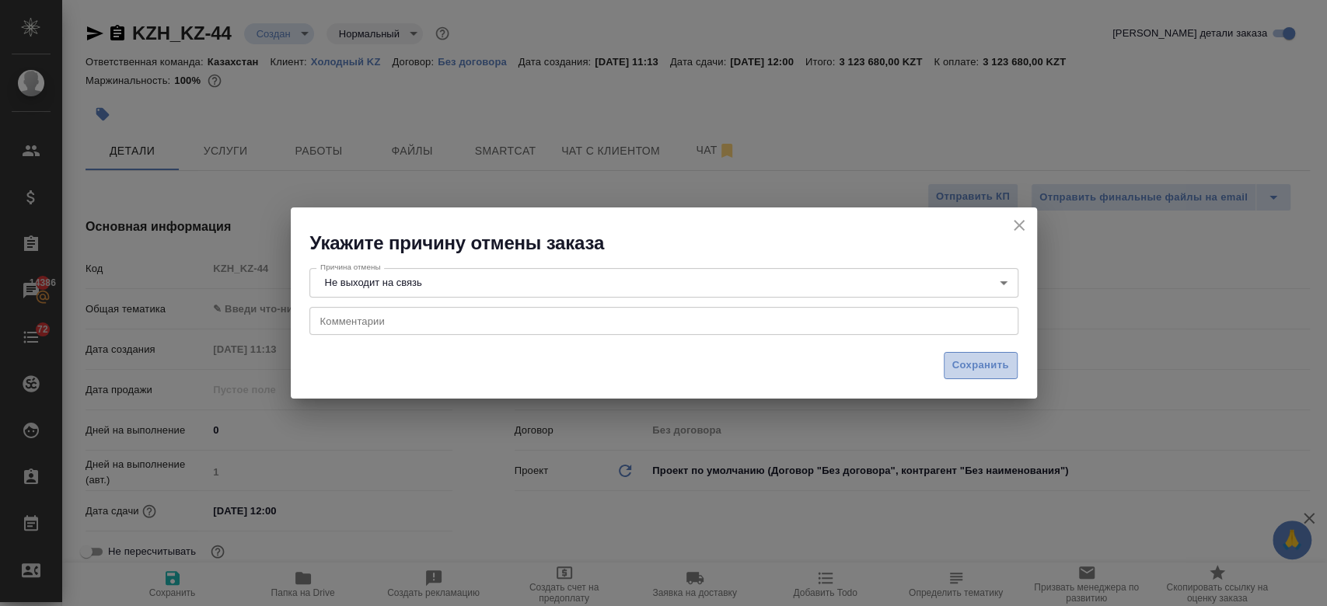
click at [975, 376] on button "Сохранить" at bounding box center [981, 365] width 74 height 27
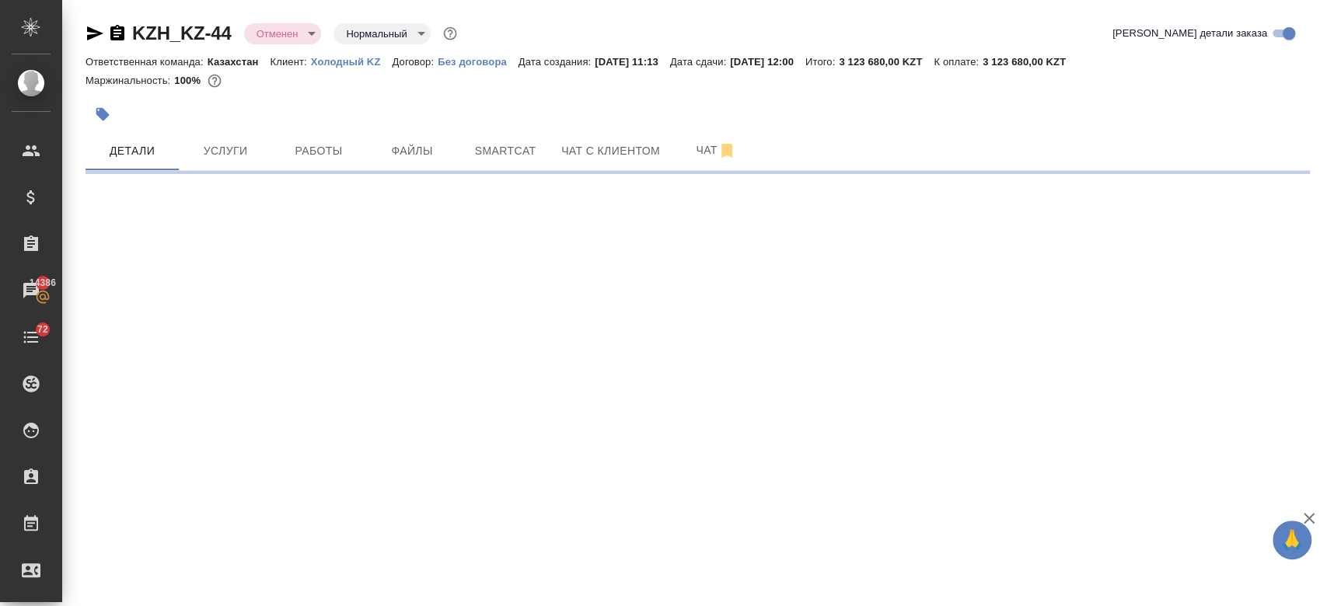
select select "RU"
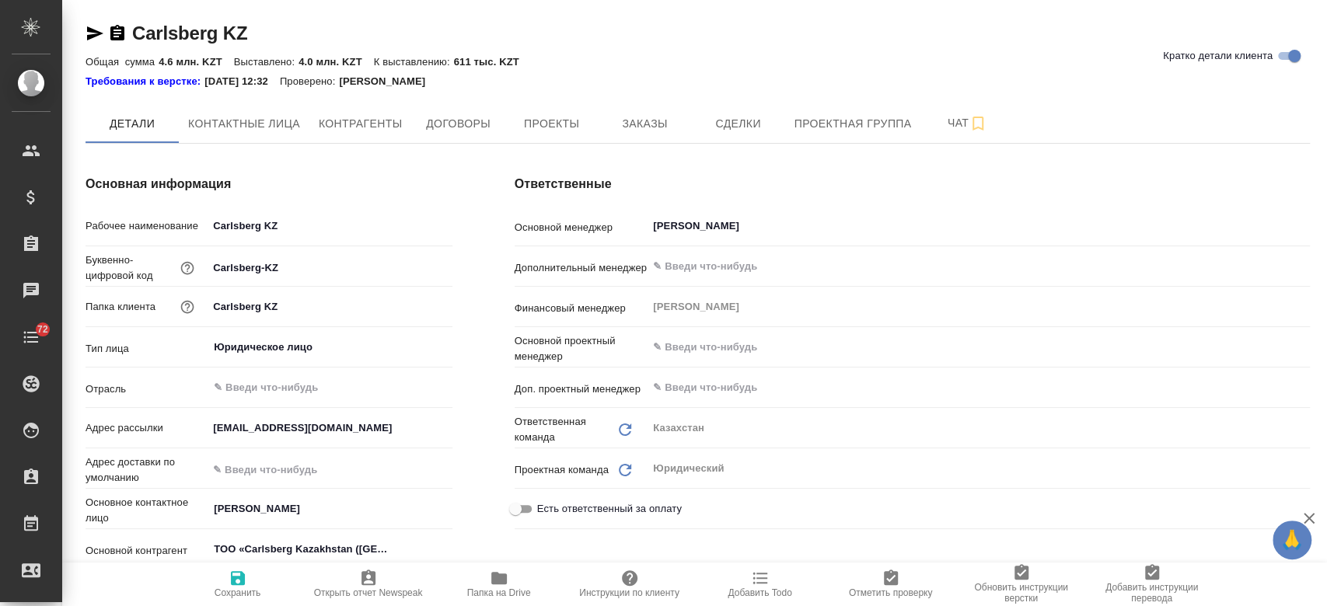
type textarea "x"
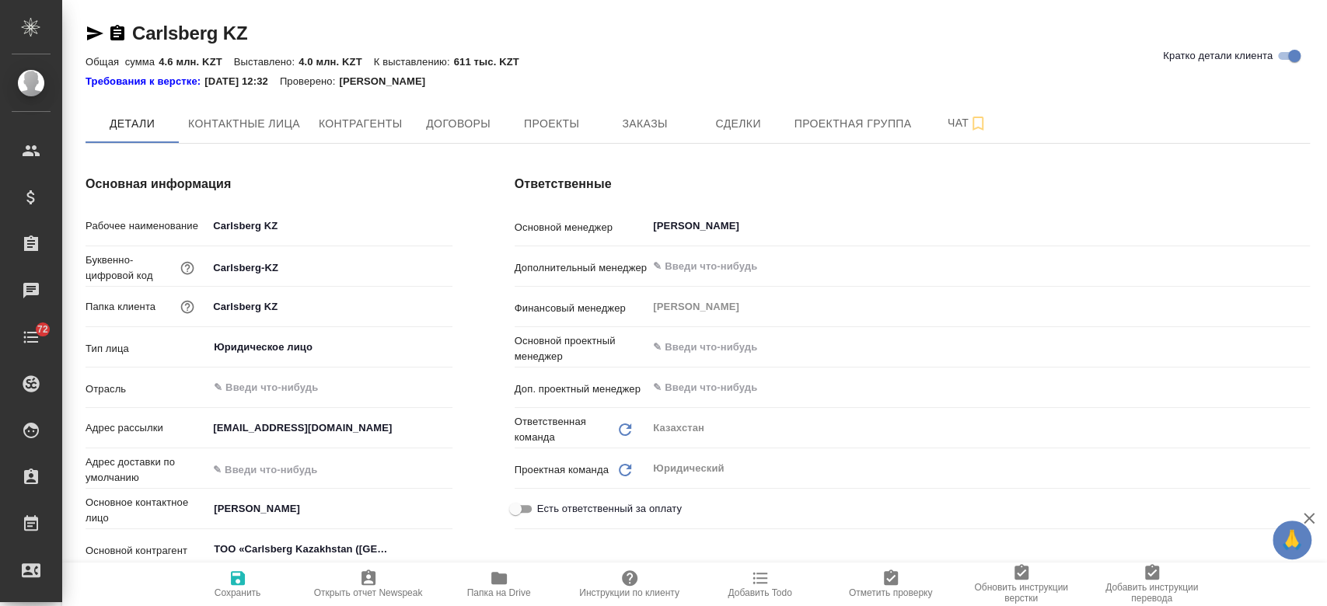
type textarea "x"
click at [604, 120] on button "Заказы" at bounding box center [644, 123] width 93 height 39
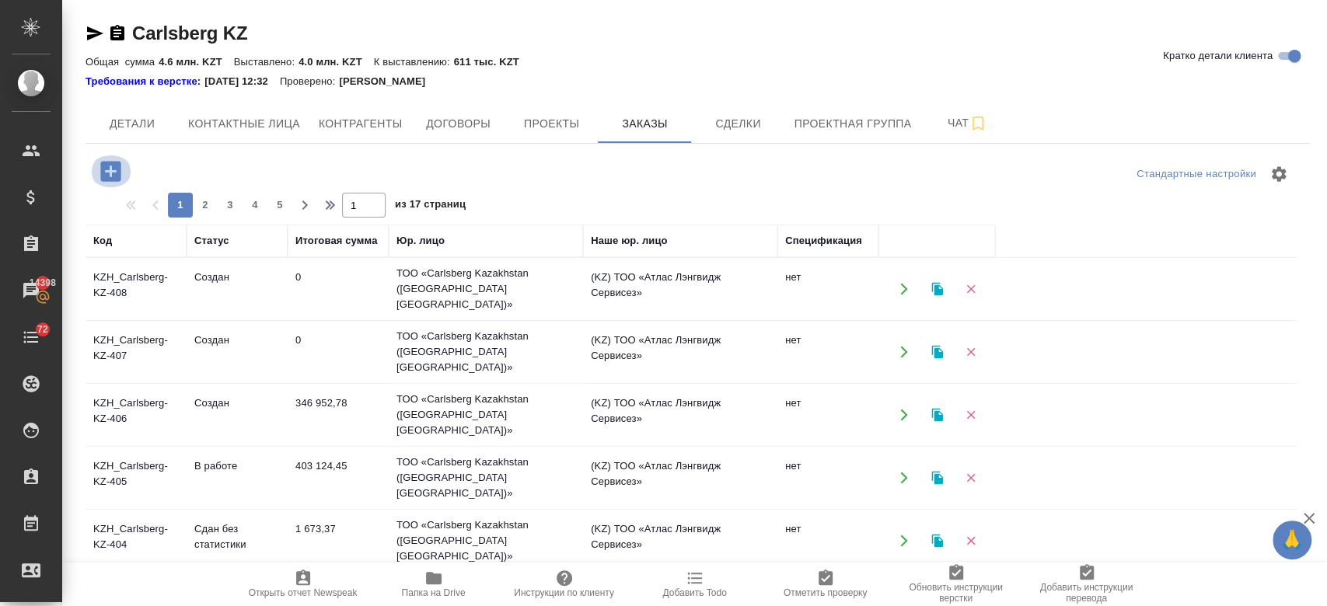
click at [113, 165] on icon "button" at bounding box center [110, 171] width 20 height 20
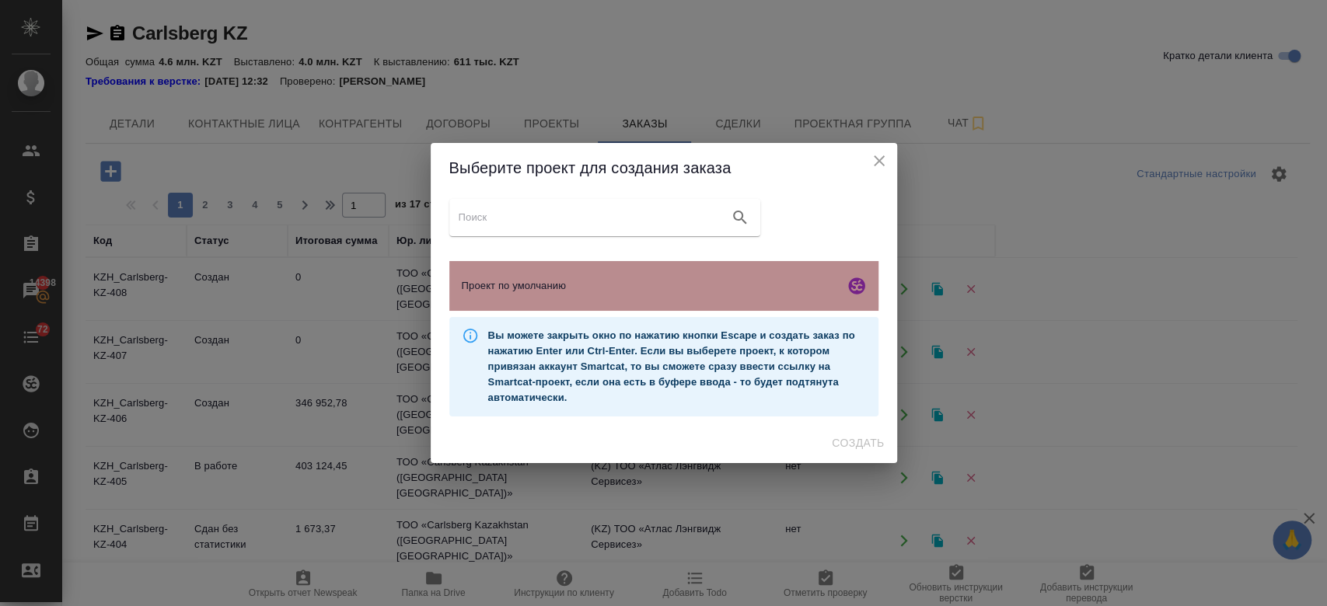
click at [491, 280] on span "Проект по умолчанию" at bounding box center [650, 286] width 376 height 16
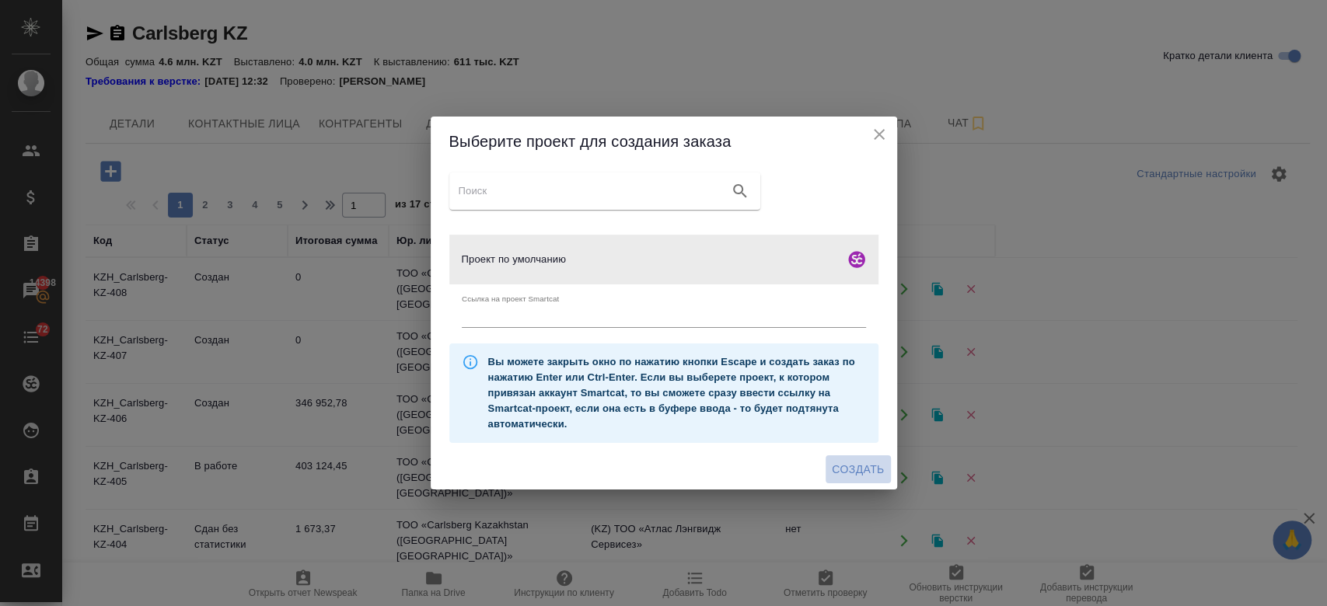
click at [843, 472] on span "Создать" at bounding box center [858, 469] width 52 height 19
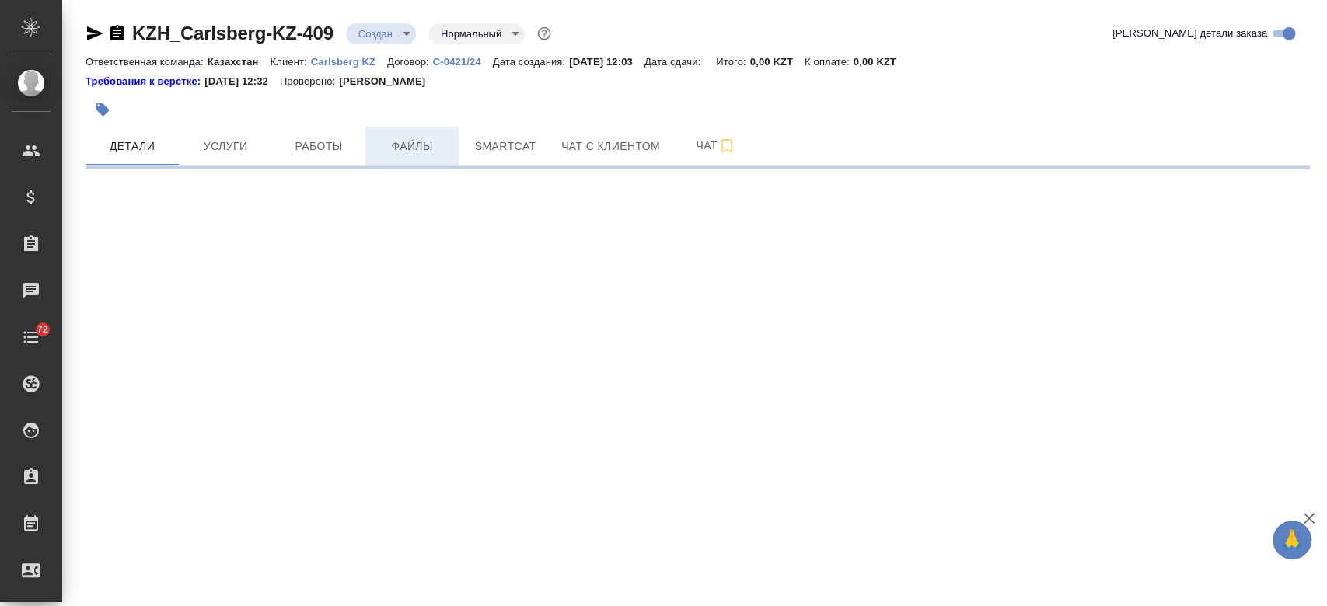
select select "RU"
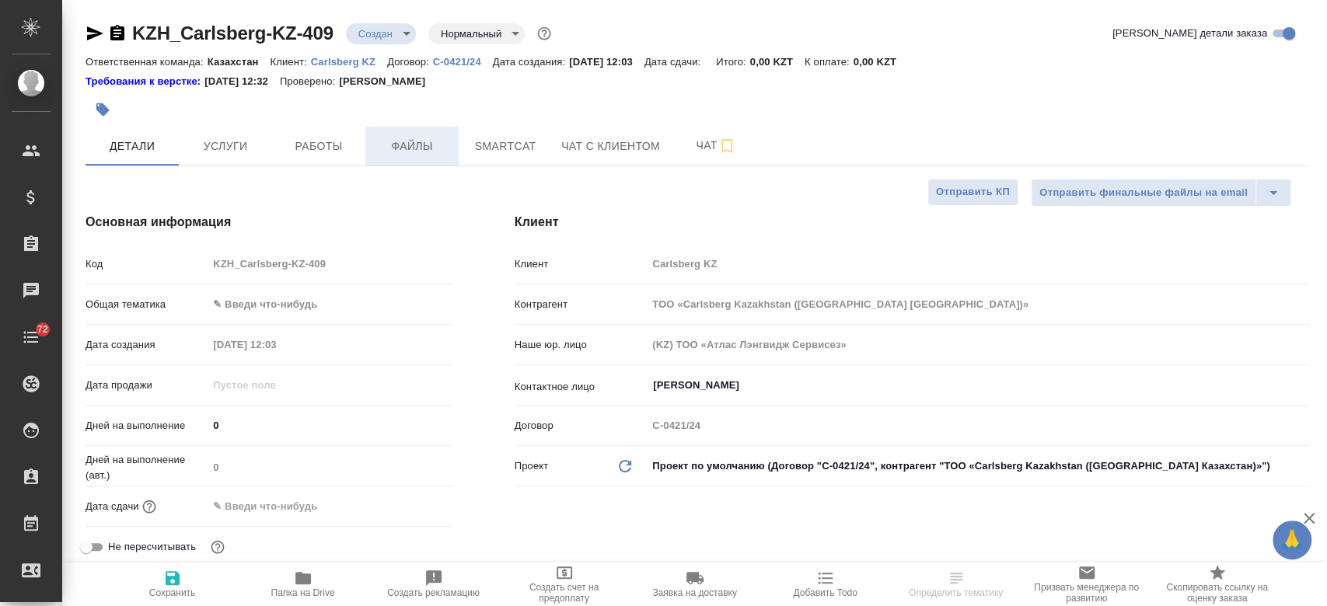
type textarea "x"
click at [420, 152] on span "Файлы" at bounding box center [412, 146] width 75 height 19
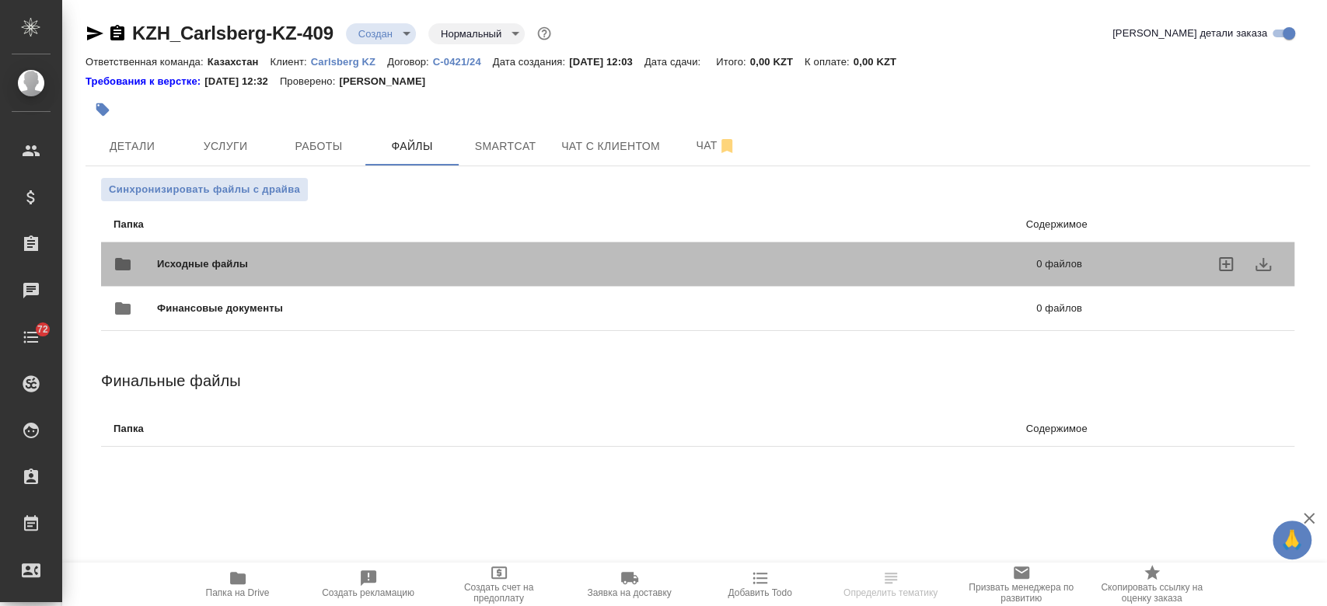
click at [243, 265] on span "Исходные файлы" at bounding box center [399, 264] width 485 height 16
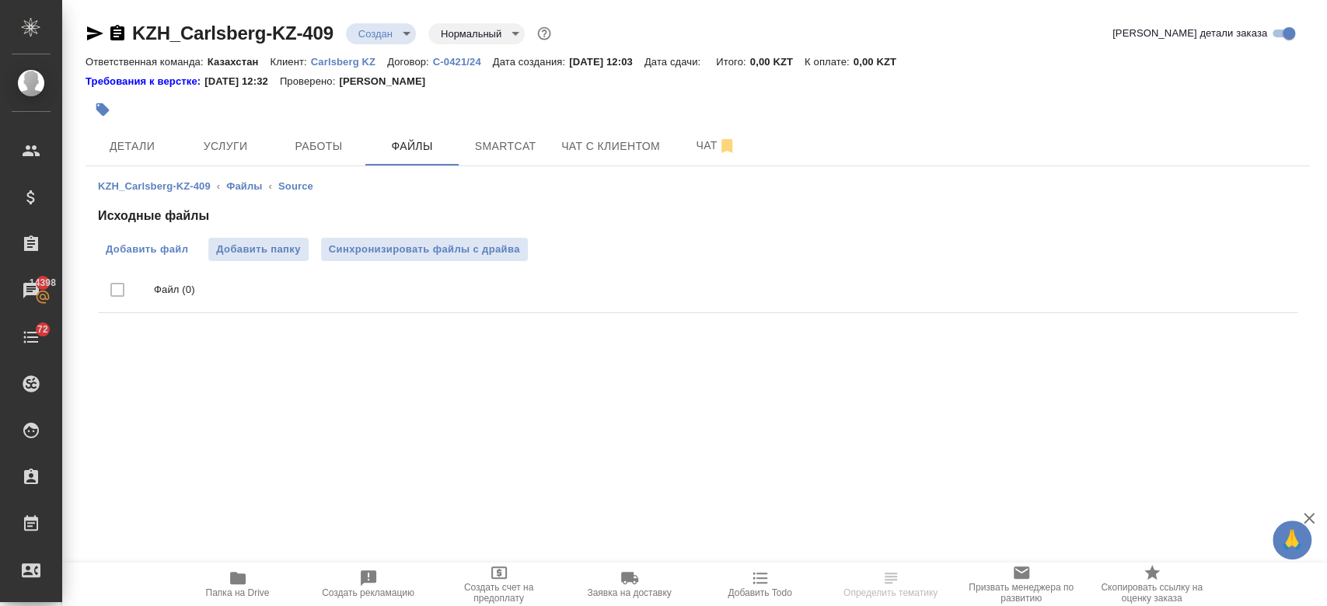
click at [165, 244] on span "Добавить файл" at bounding box center [147, 250] width 82 height 16
click at [0, 0] on input "Добавить файл" at bounding box center [0, 0] width 0 height 0
click at [383, 44] on div "KZH_Carlsberg-KZ-409 Создан new Нормальный normal" at bounding box center [319, 33] width 469 height 25
click at [384, 37] on body "🙏 .cls-1 fill:#fff; AWATERA Kosherbayeva Nazerke Клиенты Спецификации Заказы 14…" at bounding box center [663, 303] width 1327 height 606
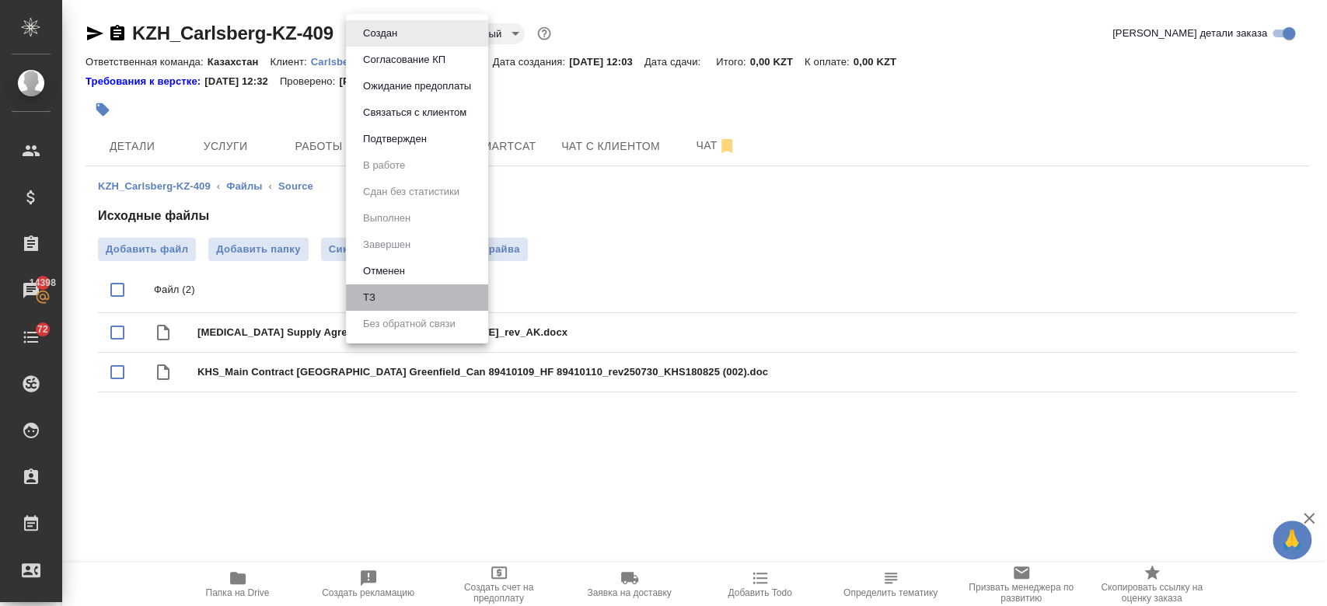
click at [399, 293] on li "ТЗ" at bounding box center [417, 297] width 142 height 26
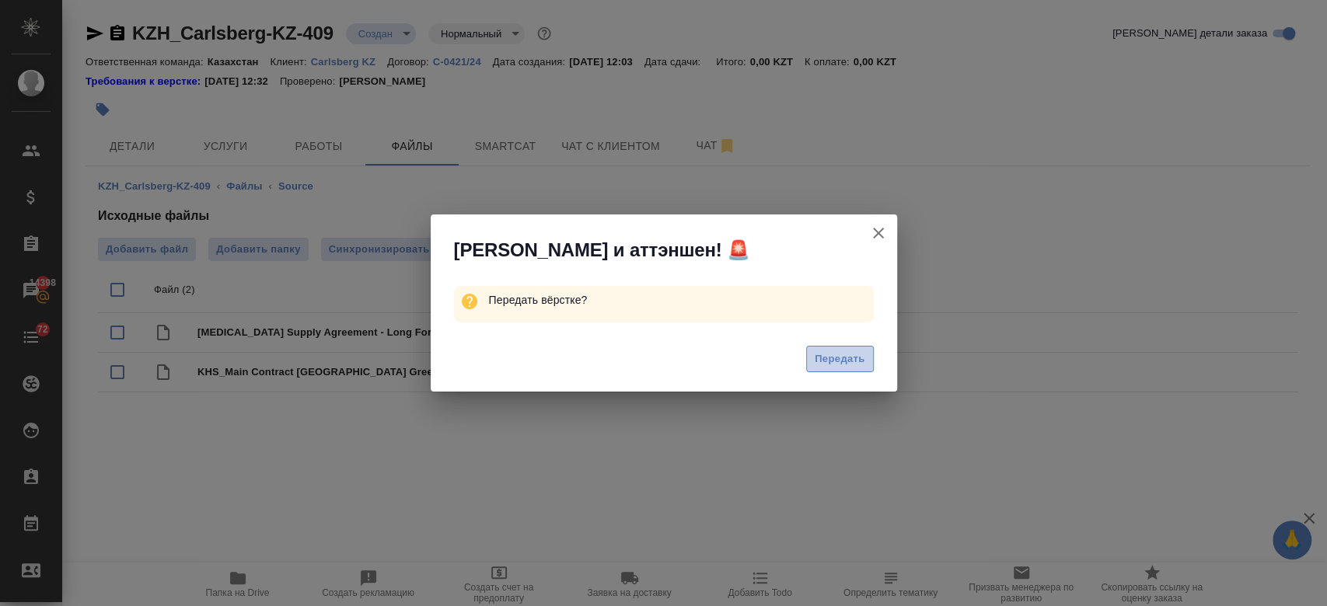
click at [827, 358] on span "Передать" at bounding box center [840, 360] width 51 height 18
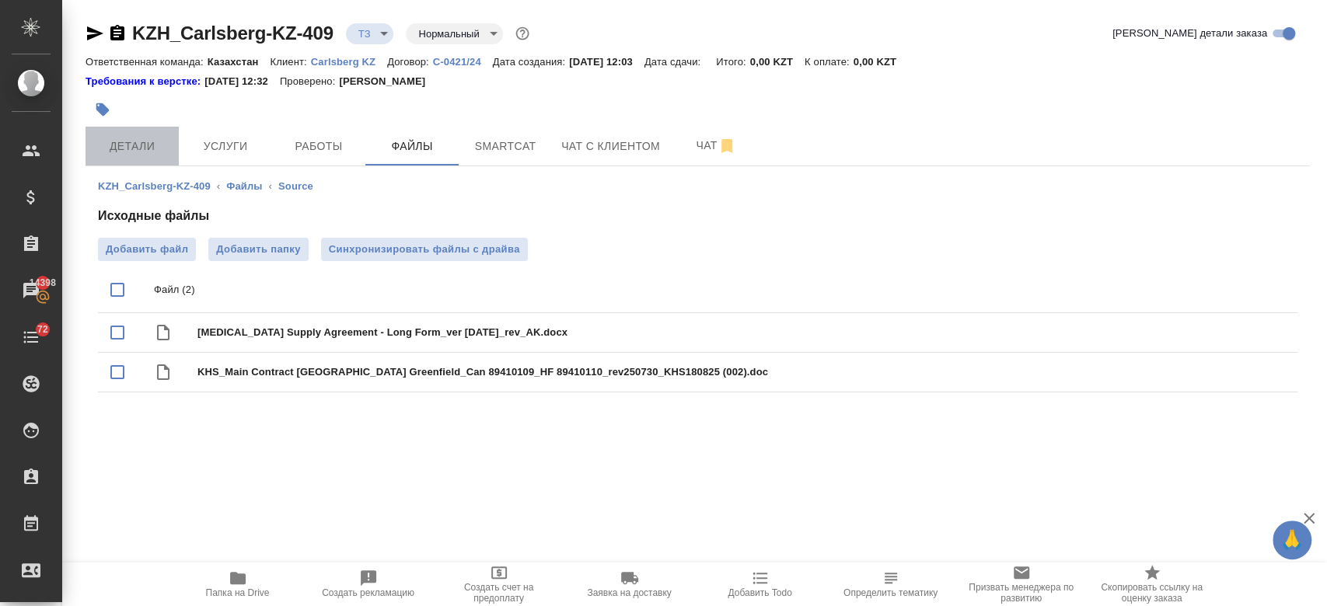
click at [151, 141] on span "Детали" at bounding box center [132, 146] width 75 height 19
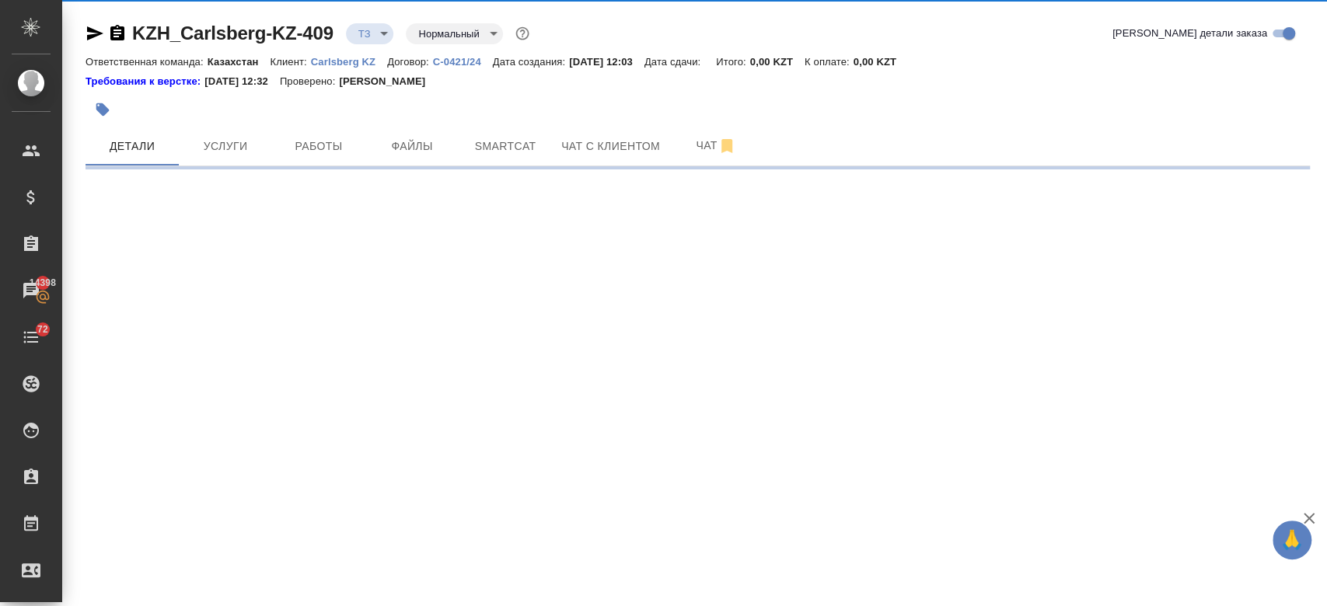
select select "RU"
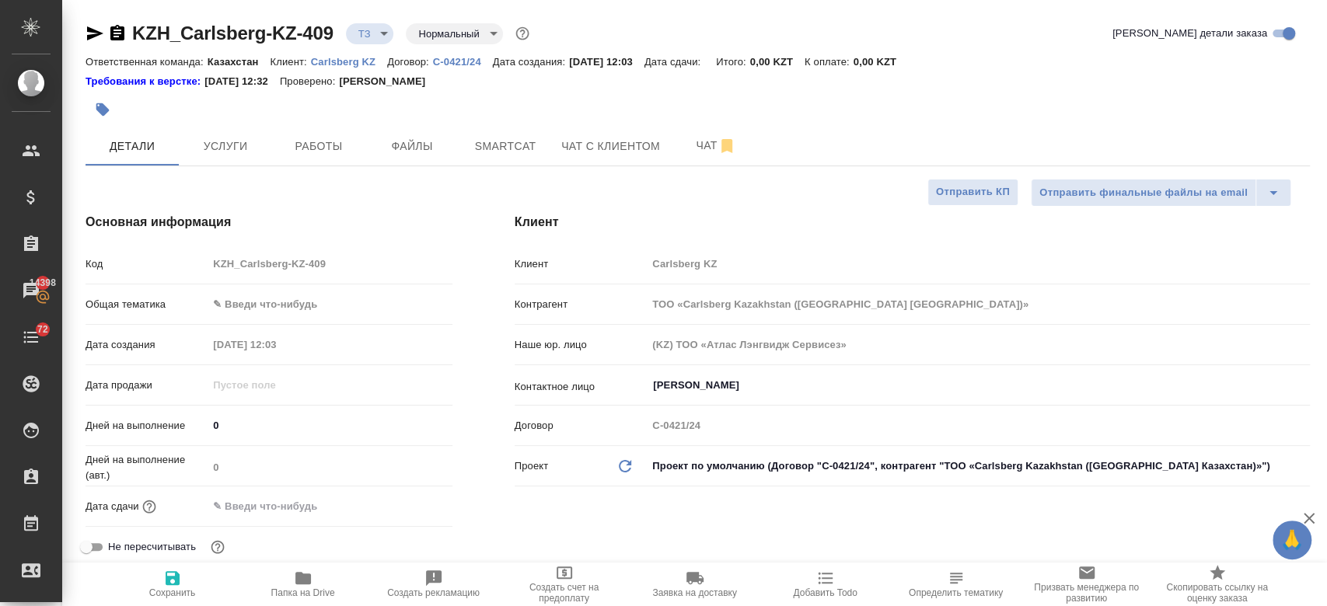
type textarea "x"
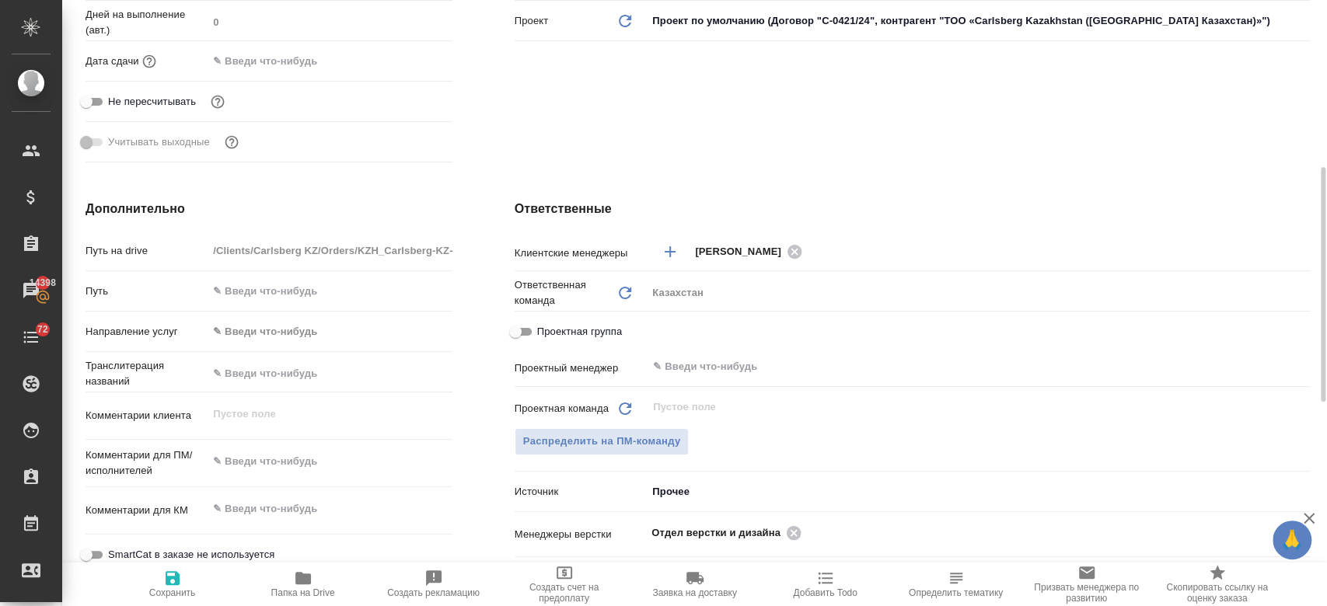
scroll to position [457, 0]
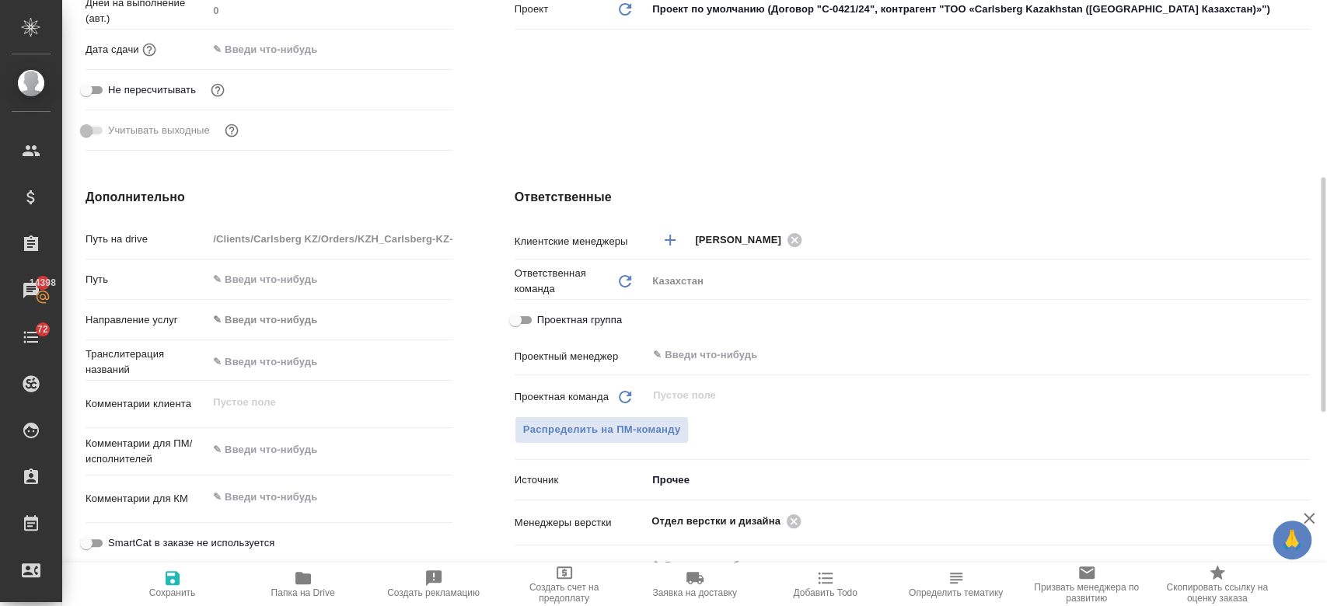
type textarea "x"
click at [294, 455] on textarea at bounding box center [329, 451] width 243 height 26
type textarea "м"
type textarea "x"
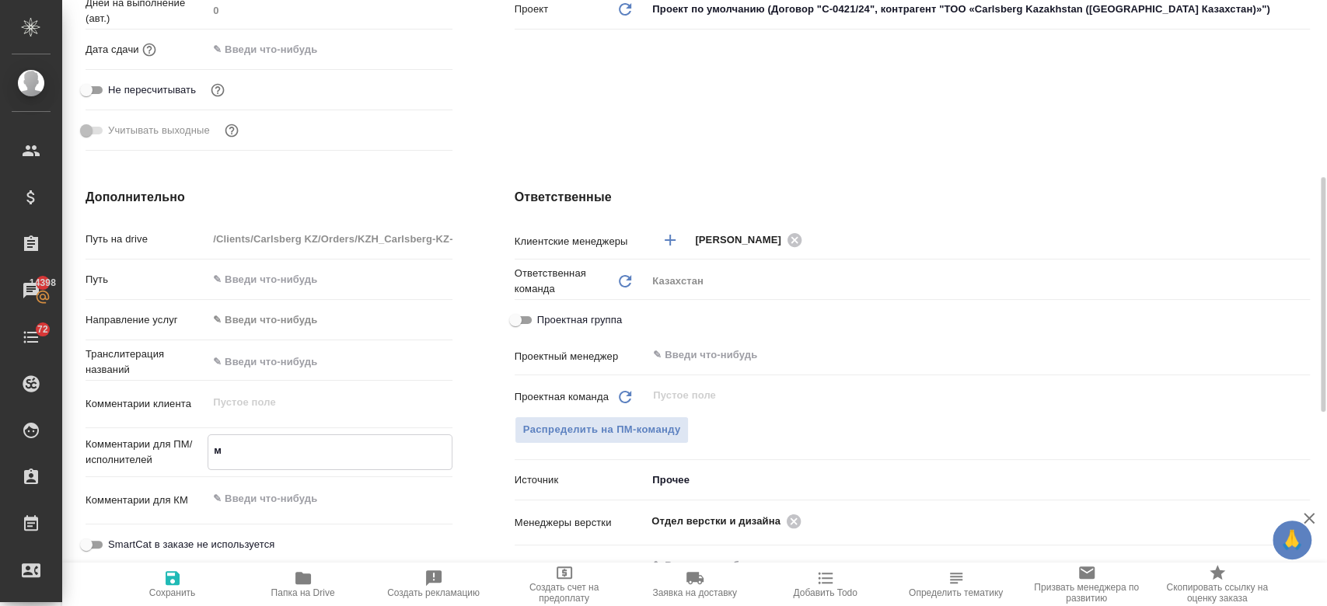
type textarea "x"
paste textarea "ереводы на русский язык, во вложении. Так же, чтоб был двуязычный документ."
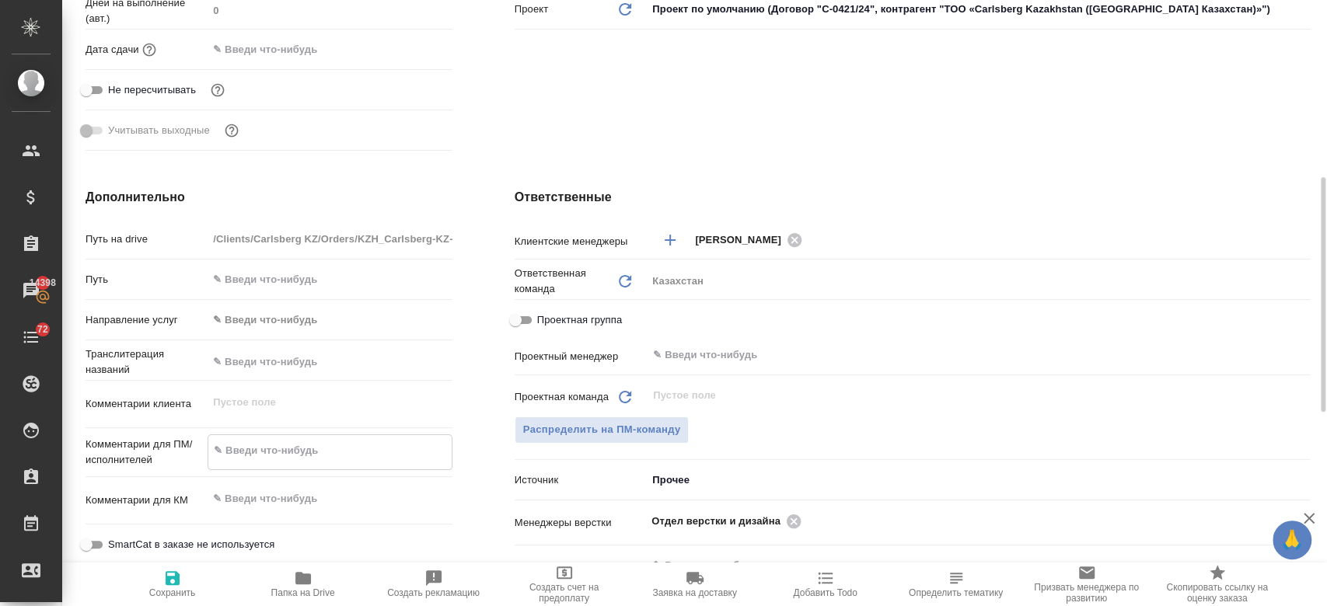
type textarea "ереводы на русский язык, во вложении. Так же, чтоб был двуязычный документ."
type textarea "x"
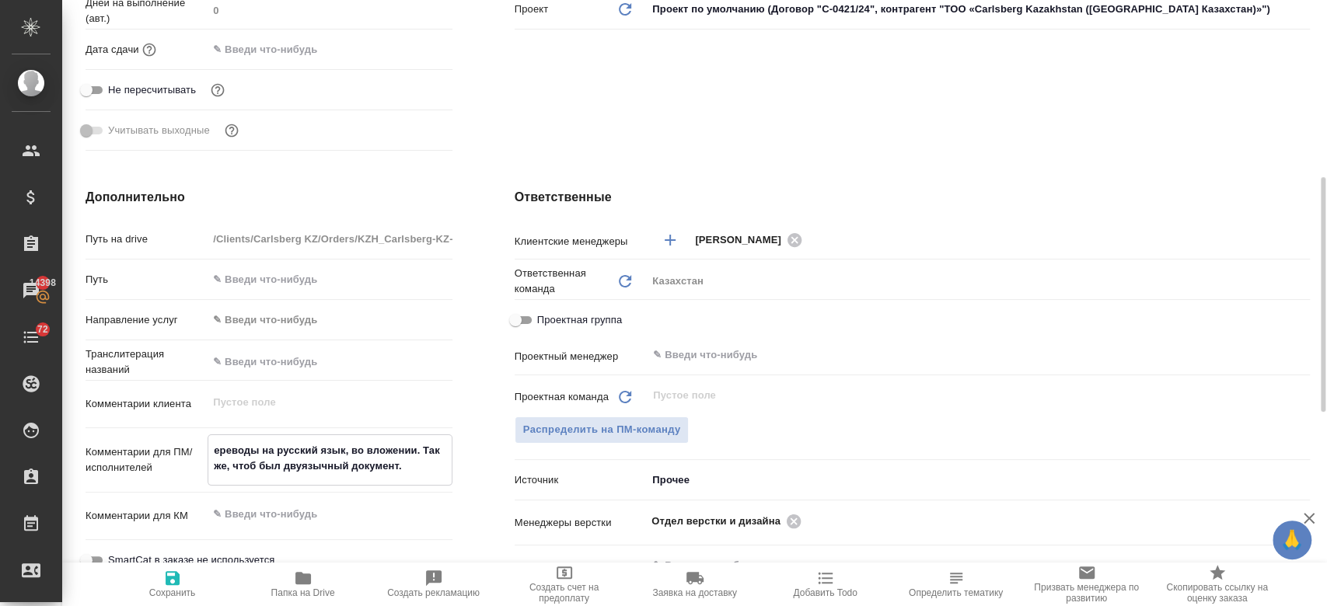
click at [258, 451] on textarea "ереводы на русский язык, во вложении. Так же, чтоб был двуязычный документ." at bounding box center [329, 459] width 243 height 42
type textarea "ерево на русский язык, во вложении. Так же, чтоб был двуязычный документ."
type textarea "x"
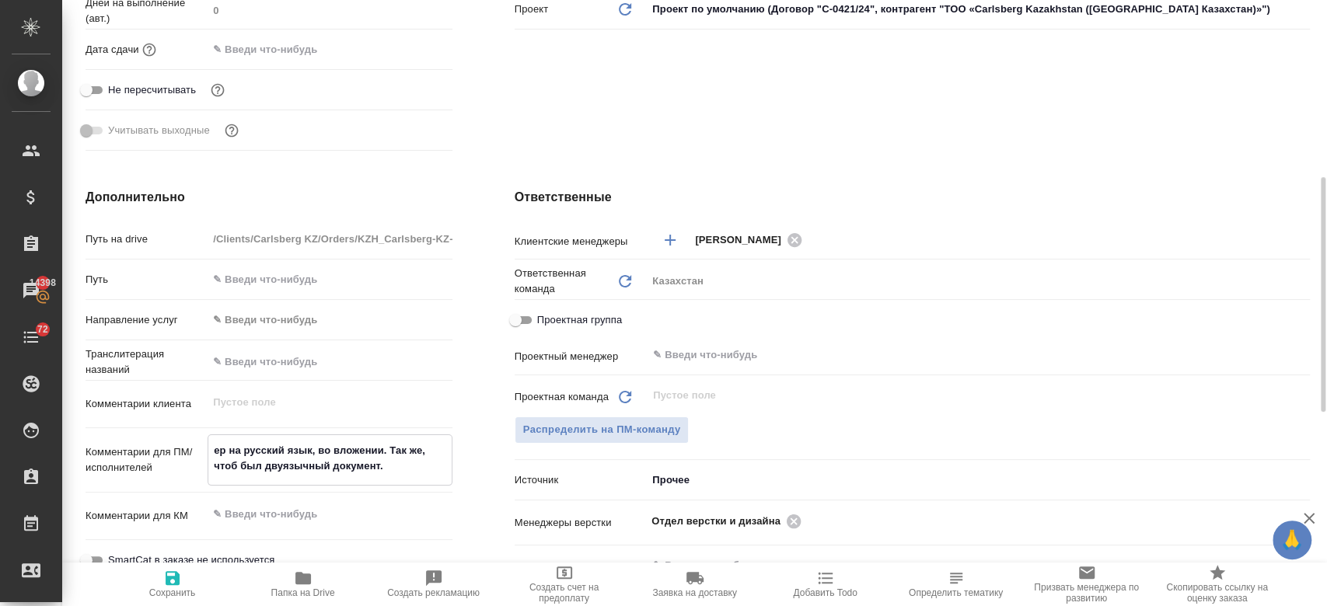
type textarea "е на русский язык, во вложении. Так же, чтоб был двуязычный документ."
type textarea "x"
type textarea "на русский язык, во вложении. Так же, чтоб был двуязычный документ."
type textarea "x"
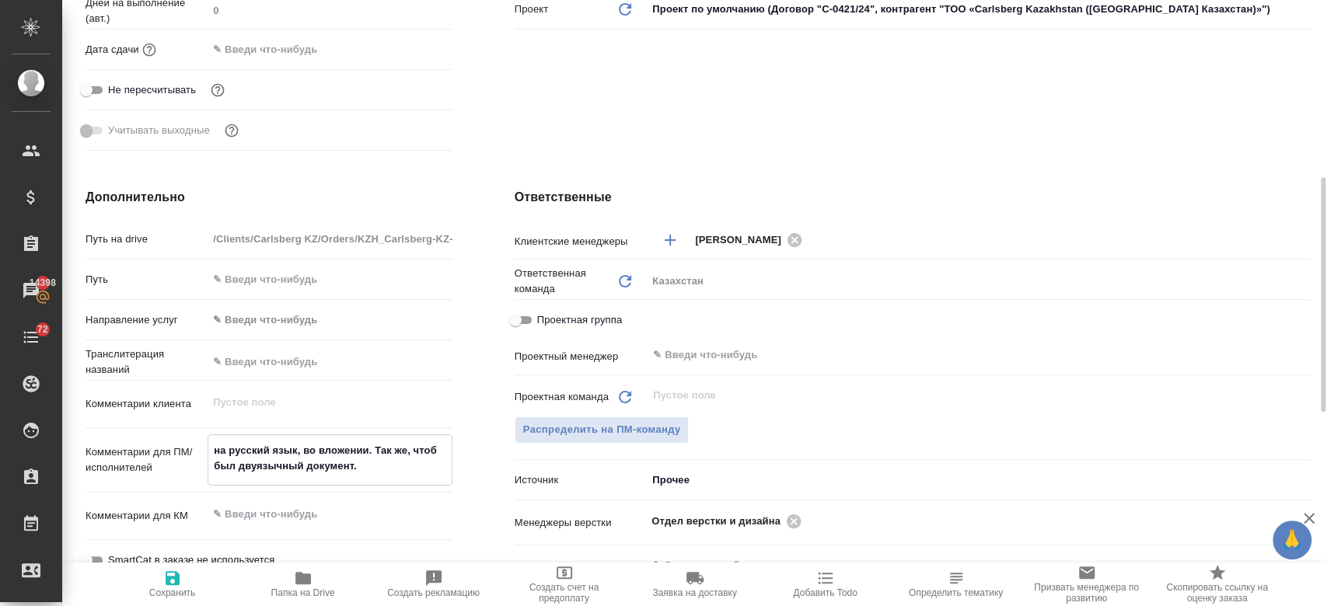
type textarea "п на русский язык, во вложении. Так же, чтоб был двуязычный документ."
type textarea "x"
type textarea "пе на русский язык, во вложении. Так же, чтоб был двуязычный документ."
type textarea "x"
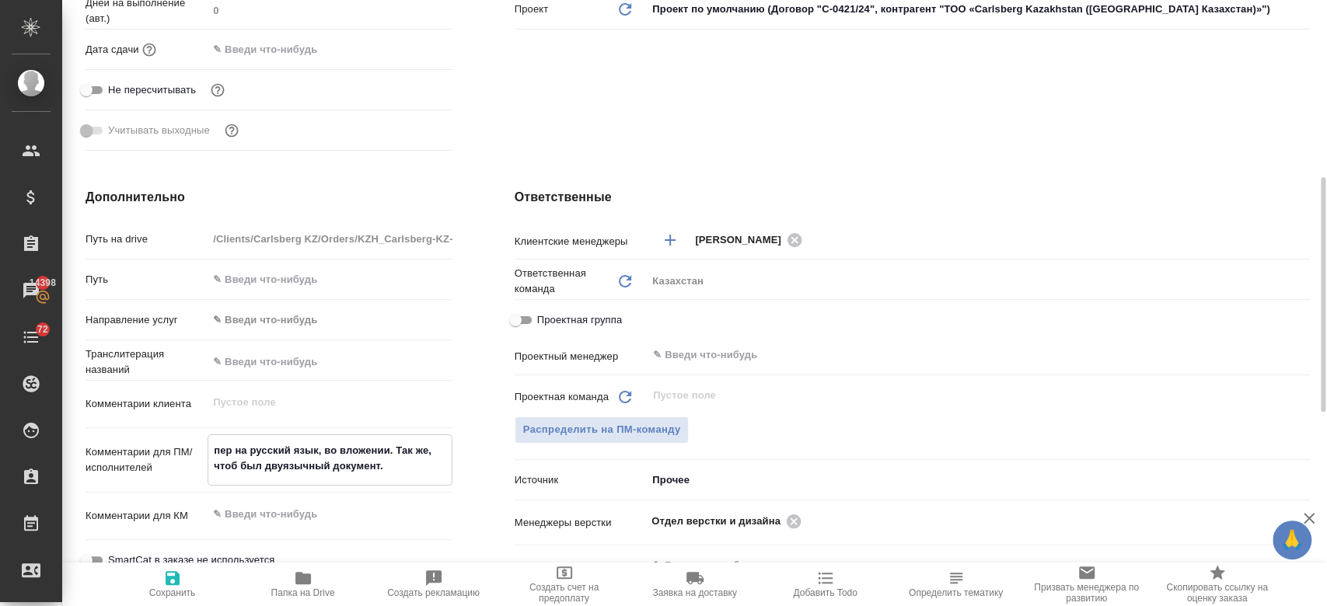
type textarea "пере на русский язык, во вложении. Так же, чтоб был двуязычный документ."
type textarea "x"
type textarea "перев на русский язык, во вложении. Так же, чтоб был двуязычный документ."
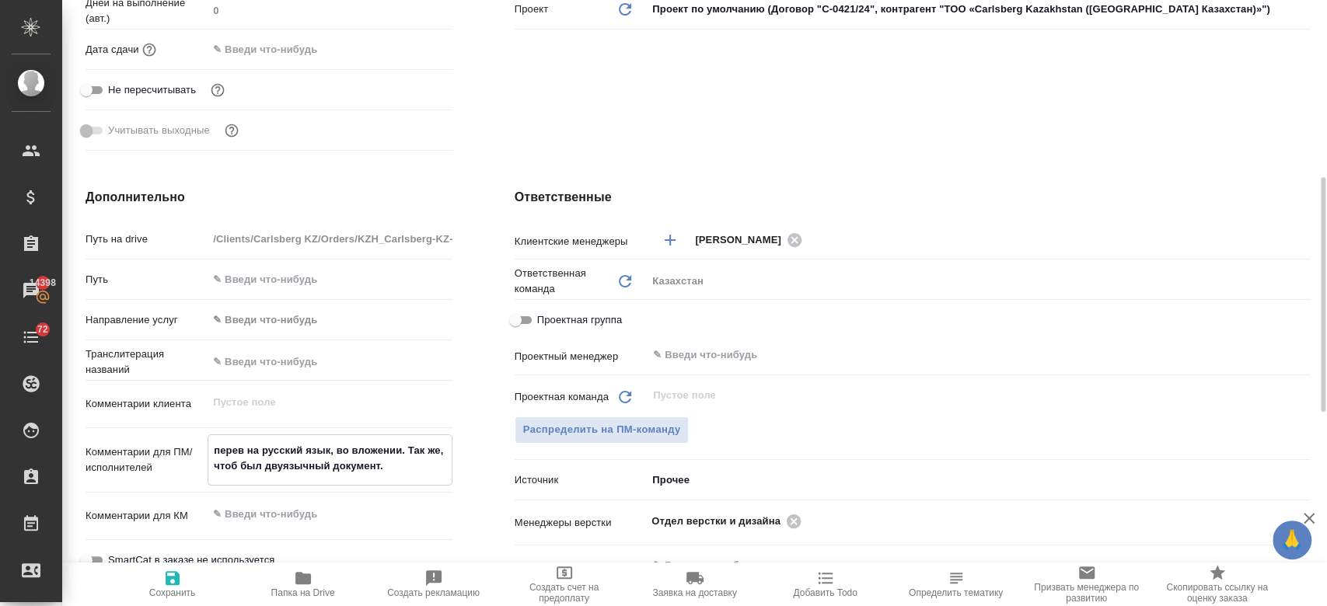
type textarea "x"
type textarea "перево на русский язык, во вложении. Так же, чтоб был двуязычный документ."
type textarea "x"
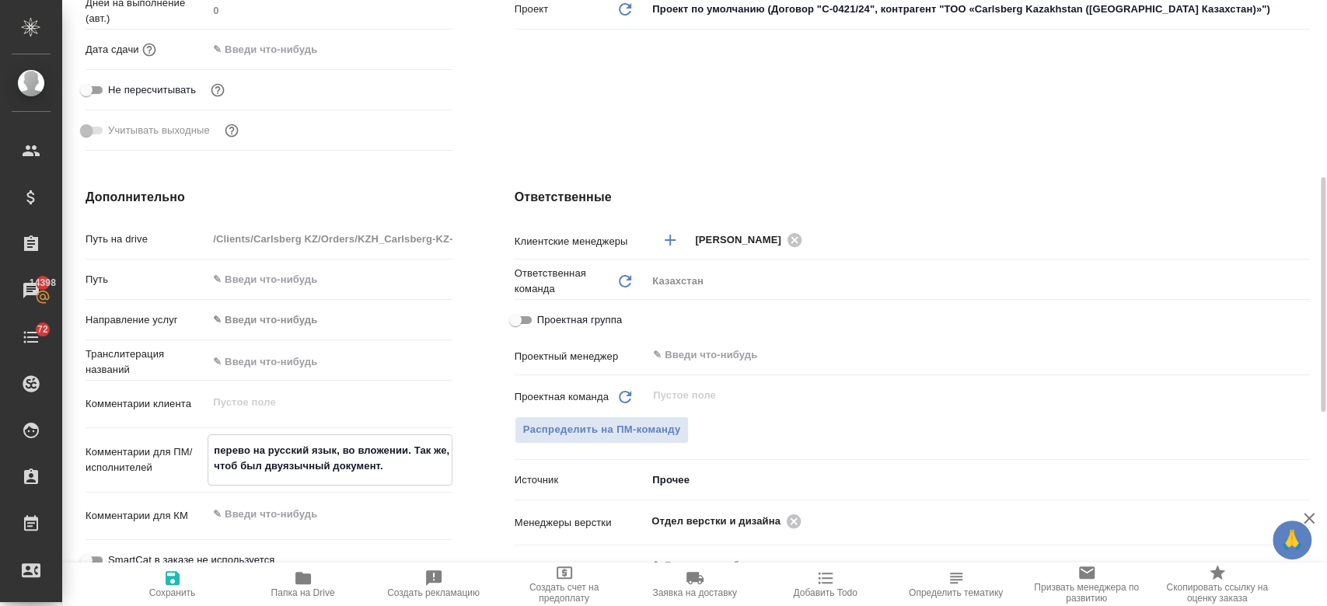
type textarea "x"
type textarea "перевод на русский язык, во вложении. Так же, чтоб был двуязычный документ."
type textarea "x"
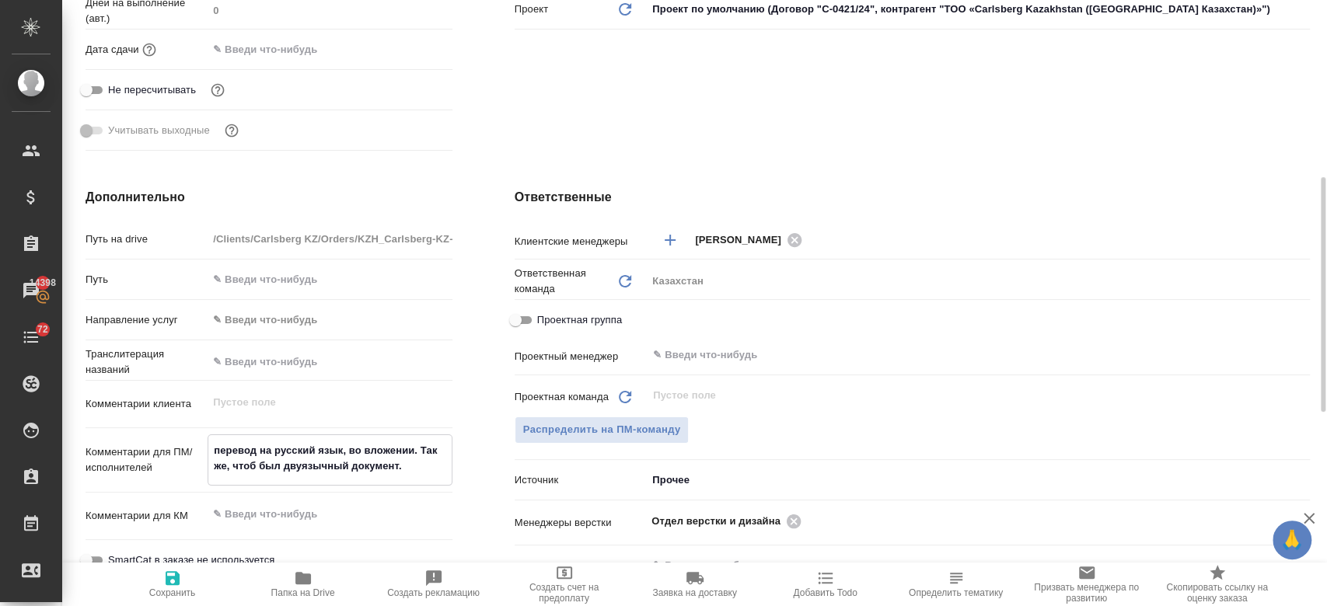
type textarea "x"
type textarea "перевод на русский язык, во вложении. Так же, чтоб был двуязычный документ."
type textarea "x"
click at [160, 581] on span "Сохранить" at bounding box center [173, 584] width 112 height 30
type textarea "x"
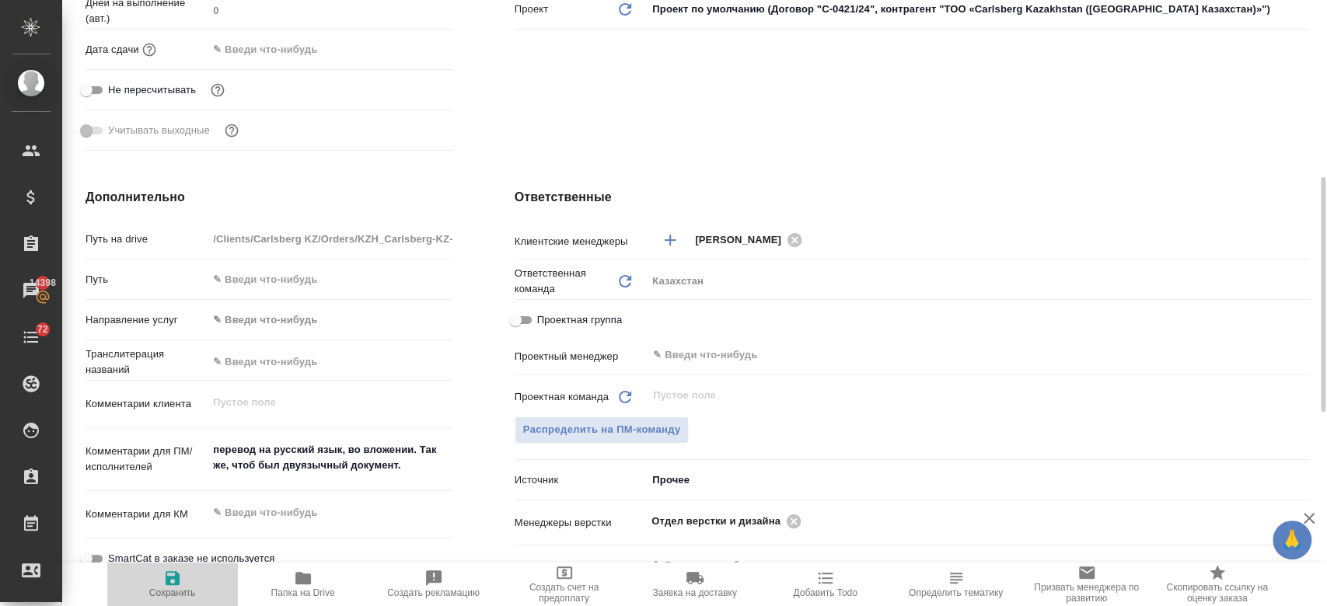
type textarea "x"
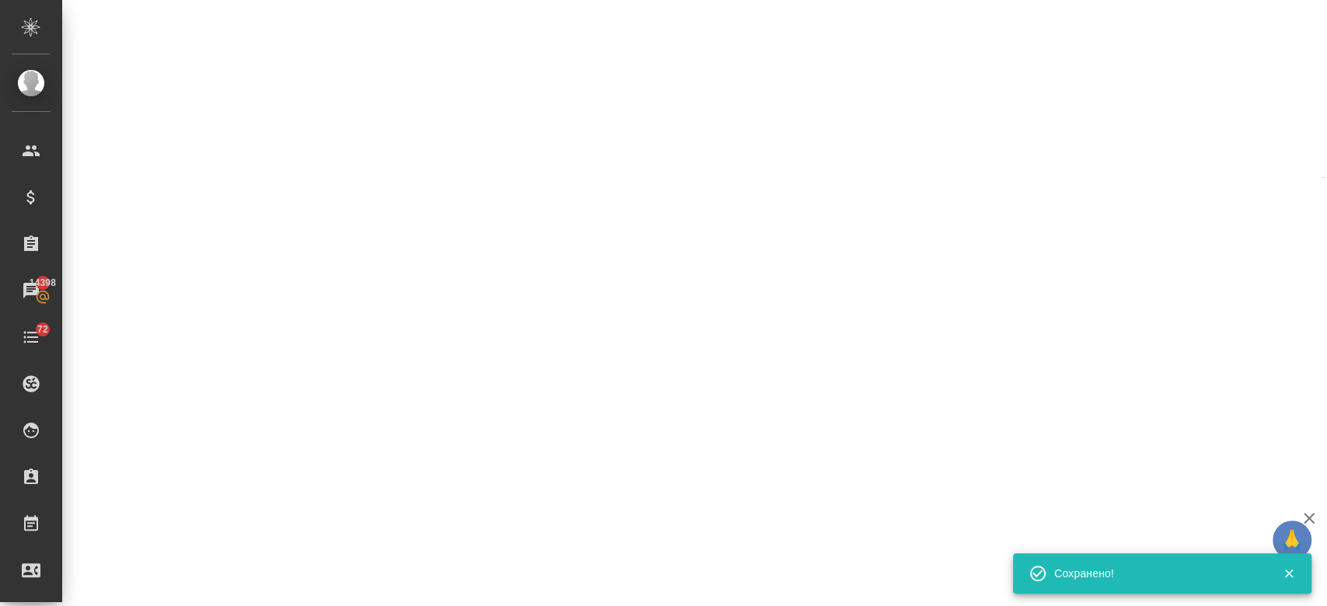
select select "RU"
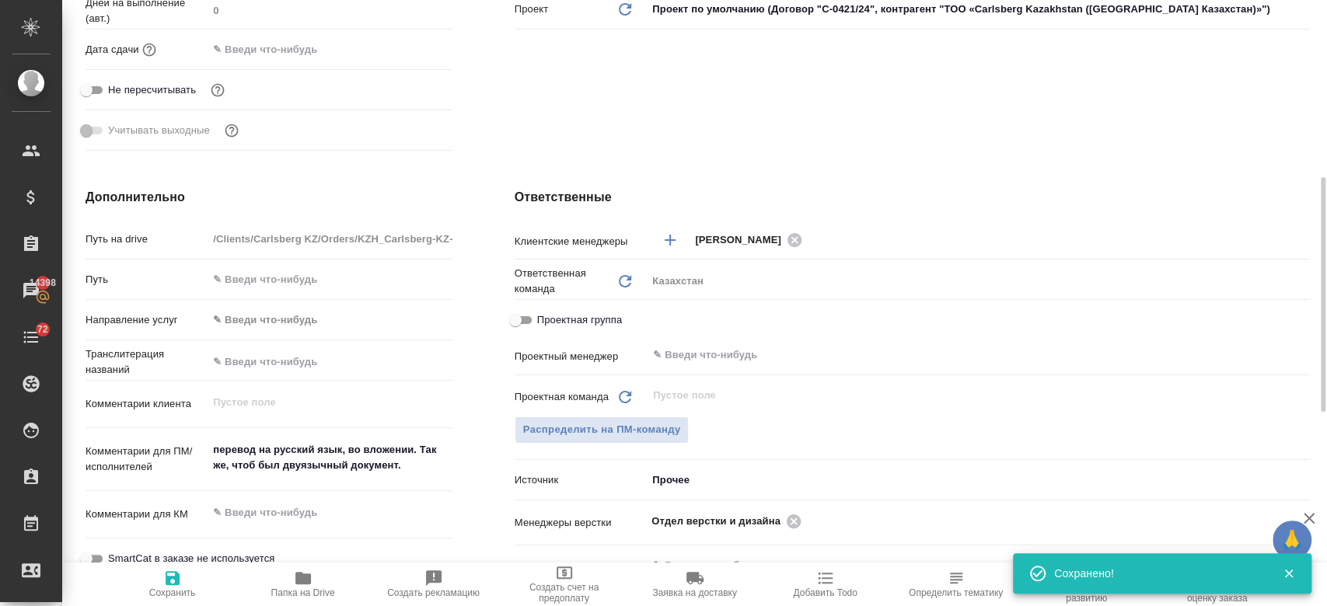
type textarea "x"
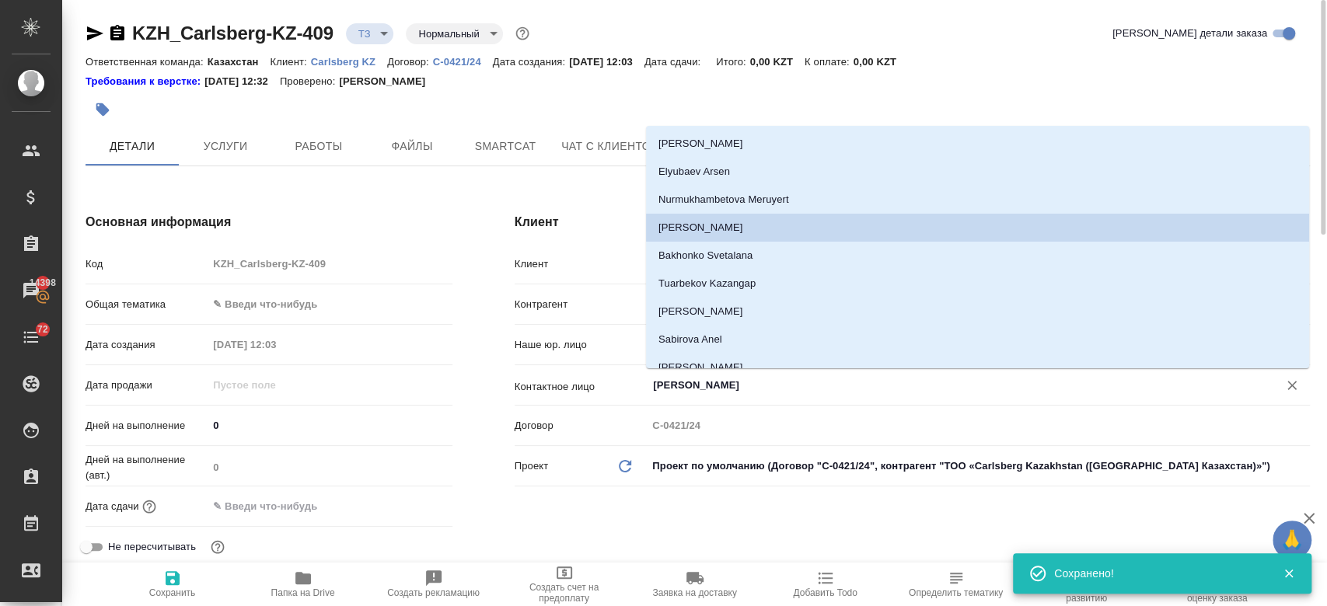
click at [678, 387] on input "Berniyaz Nurlybek" at bounding box center [952, 385] width 602 height 19
type textarea "x"
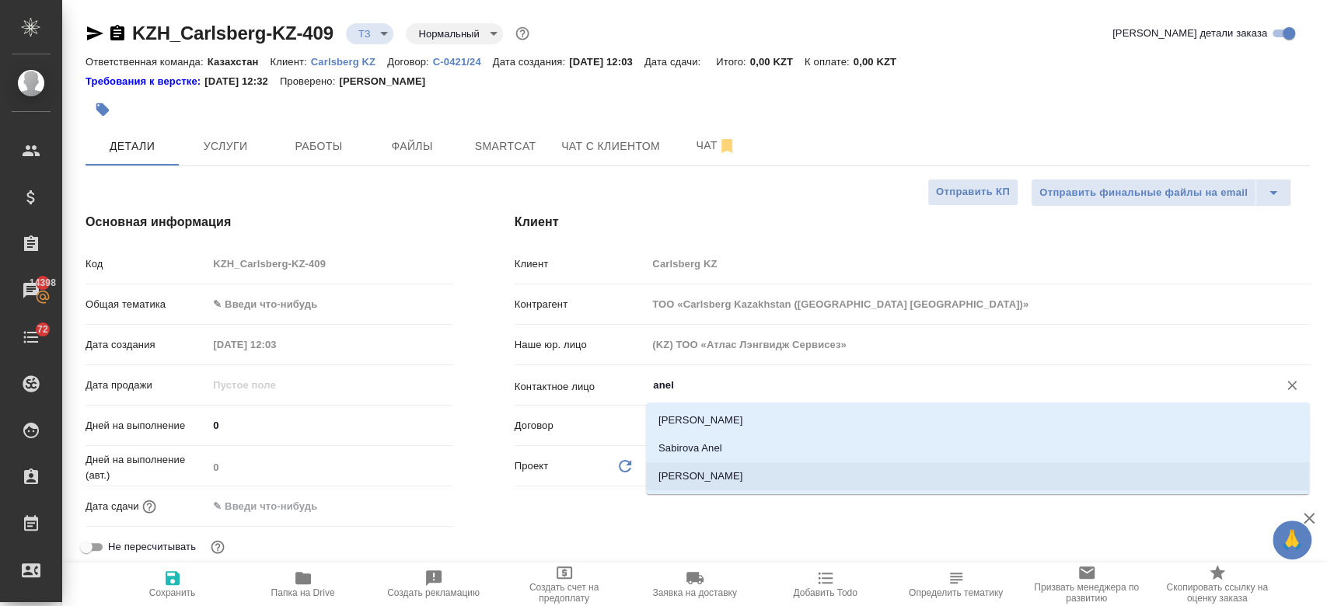
click at [706, 476] on li "Shybyntayeva Anel" at bounding box center [977, 476] width 663 height 28
type input "Shybyntayeva Anel"
type textarea "x"
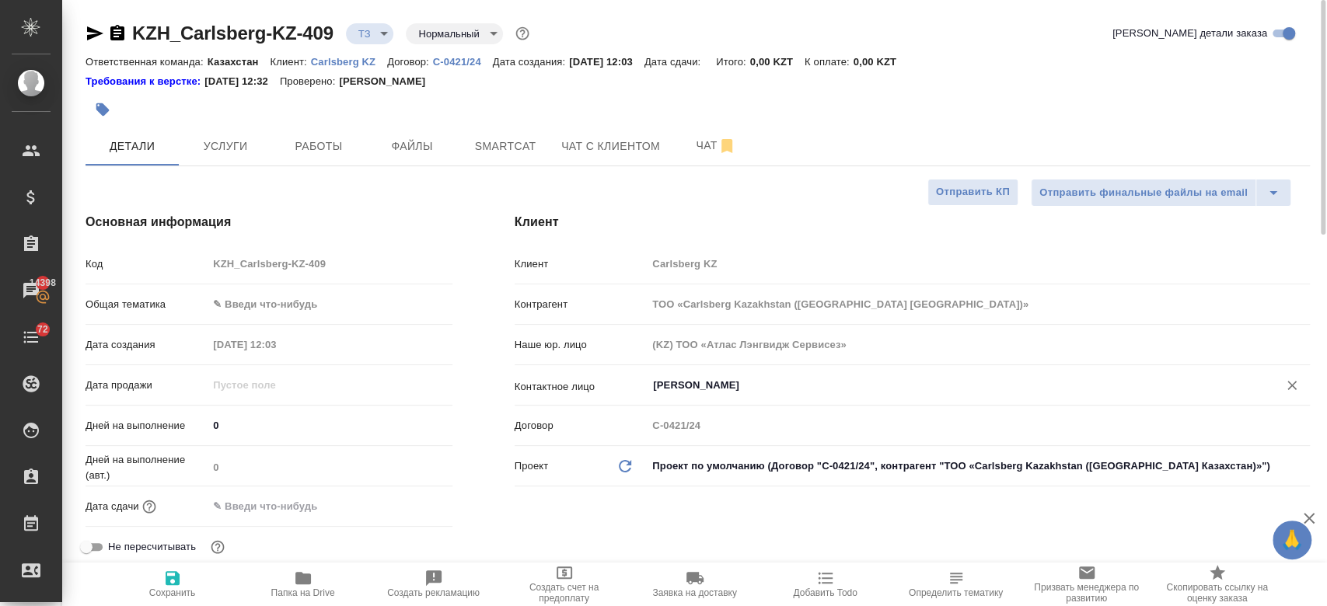
type input "Shybyntayeva Anel"
click at [185, 584] on span "Сохранить" at bounding box center [173, 584] width 112 height 30
type textarea "x"
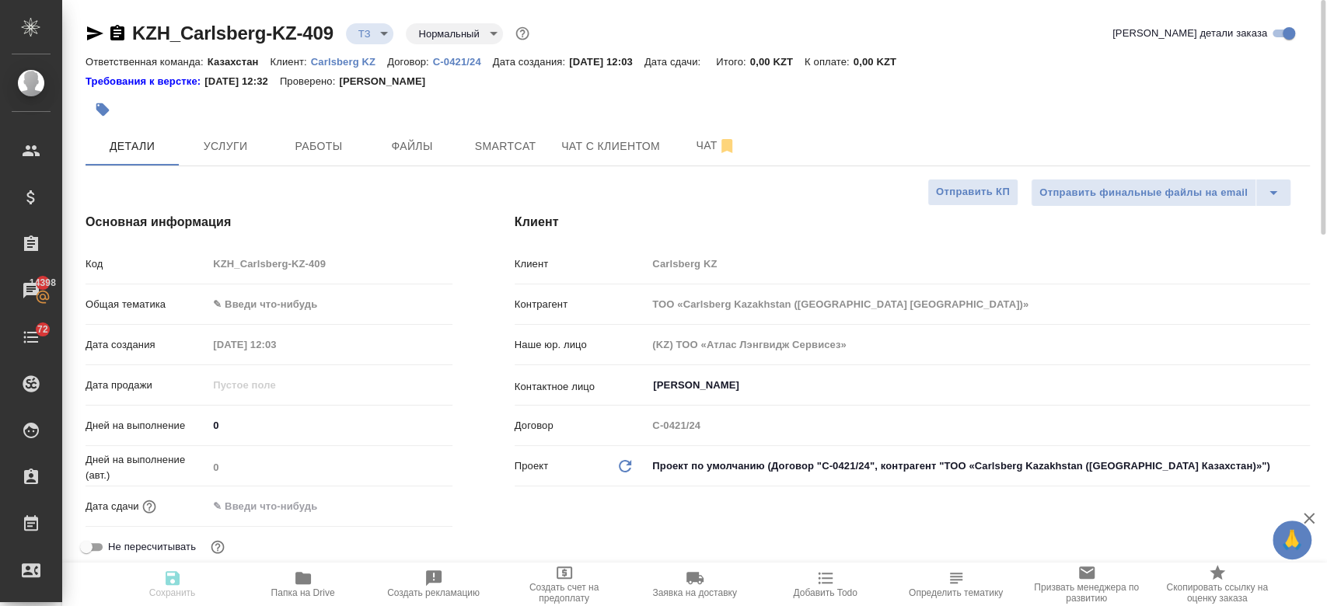
type textarea "x"
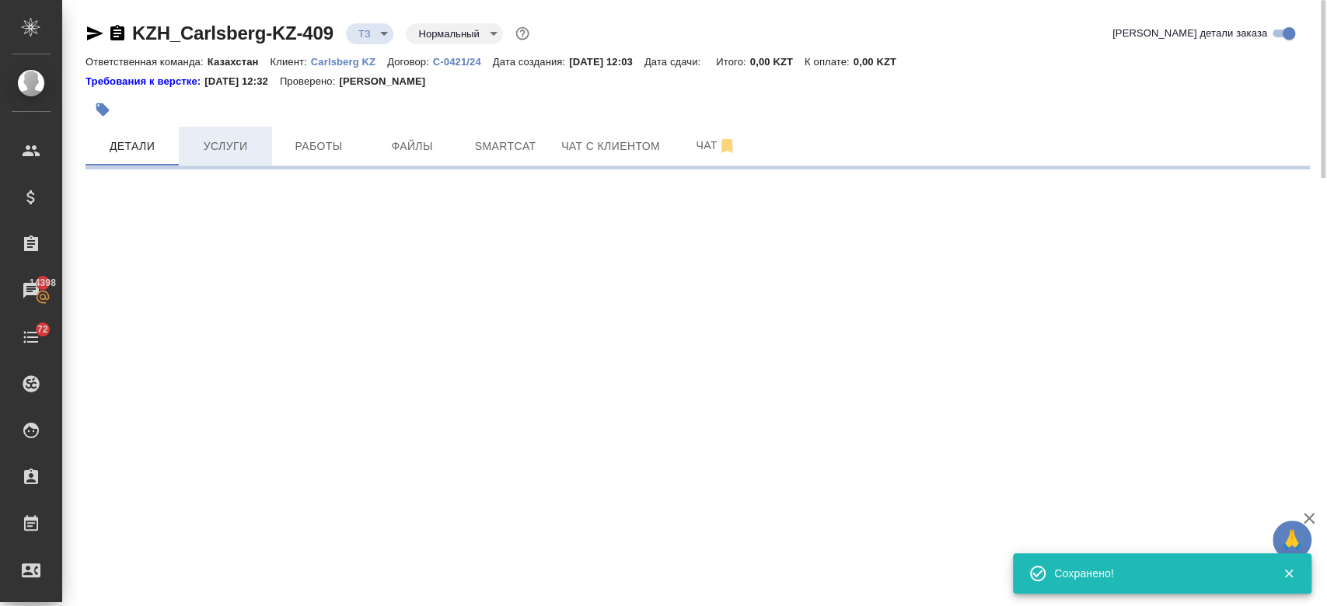
select select "RU"
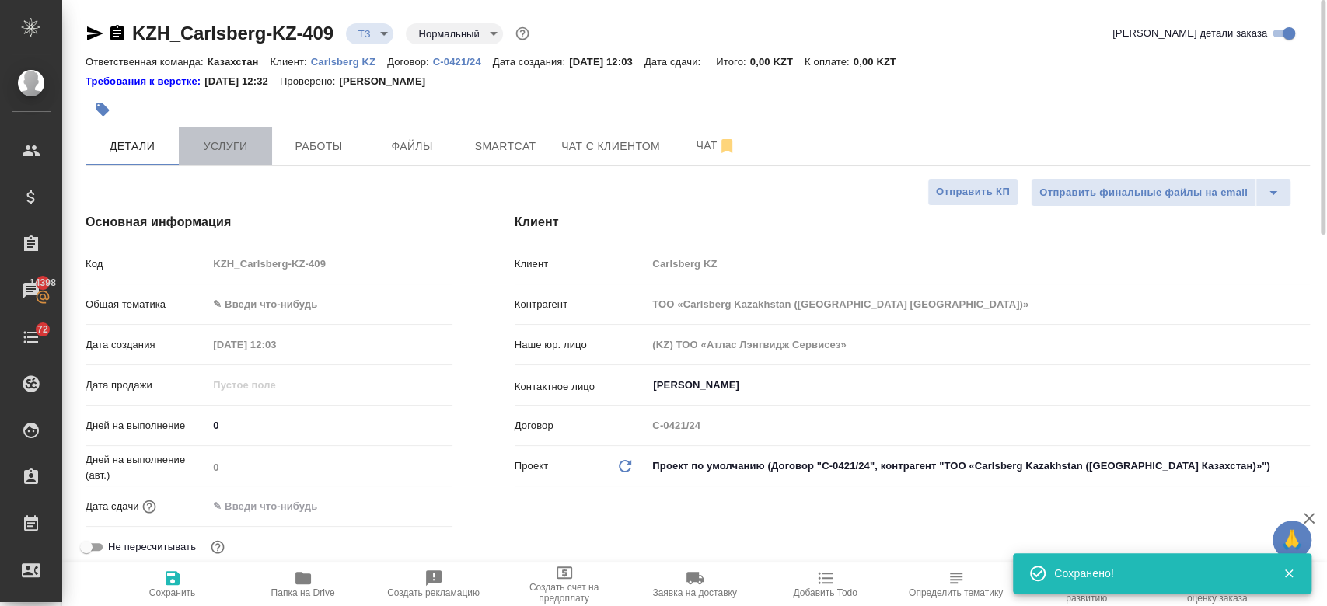
type textarea "x"
click at [245, 144] on span "Услуги" at bounding box center [225, 146] width 75 height 19
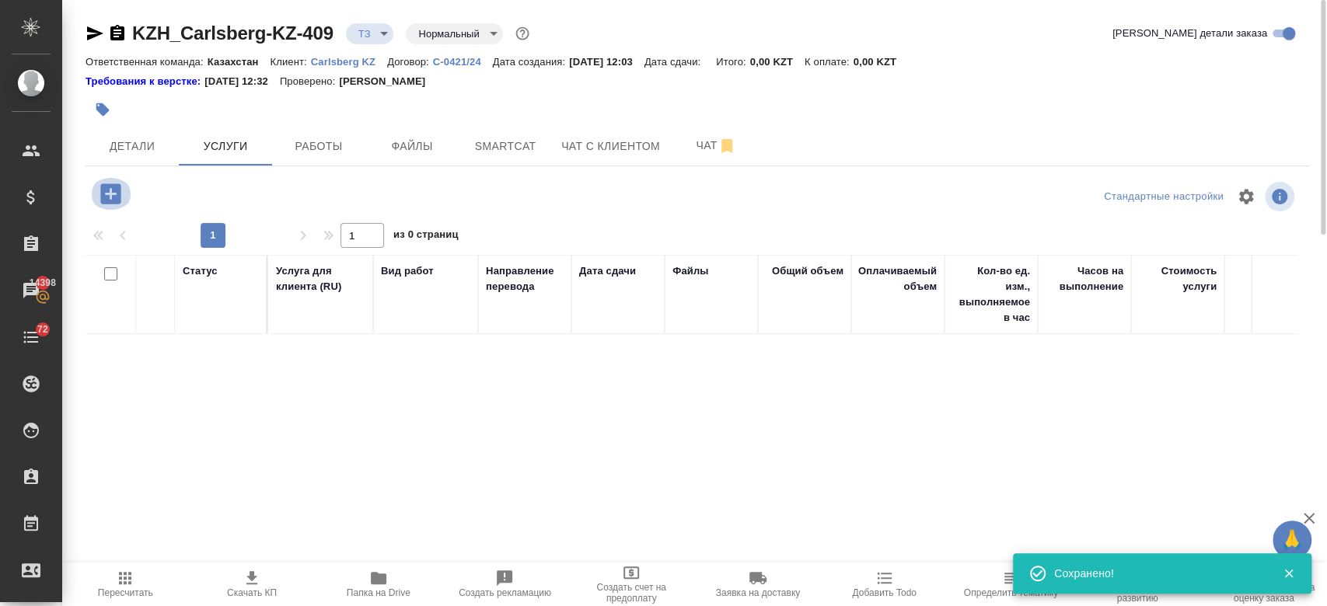
click at [117, 187] on icon "button" at bounding box center [110, 193] width 20 height 20
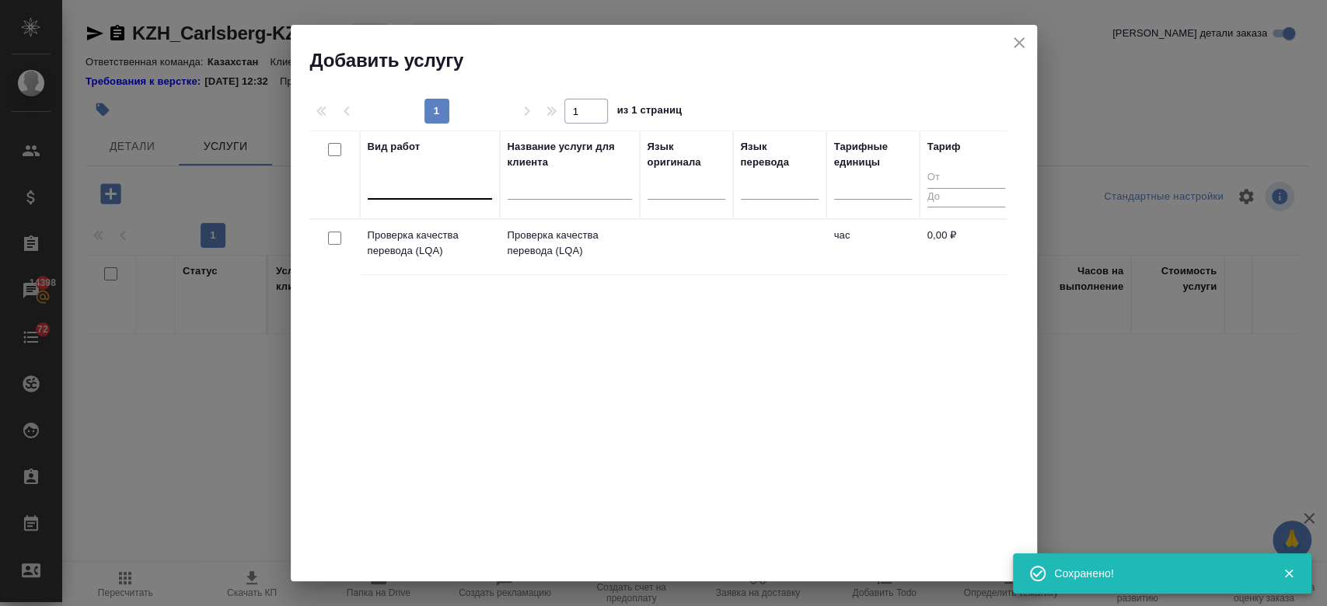
click at [424, 180] on div at bounding box center [430, 184] width 124 height 23
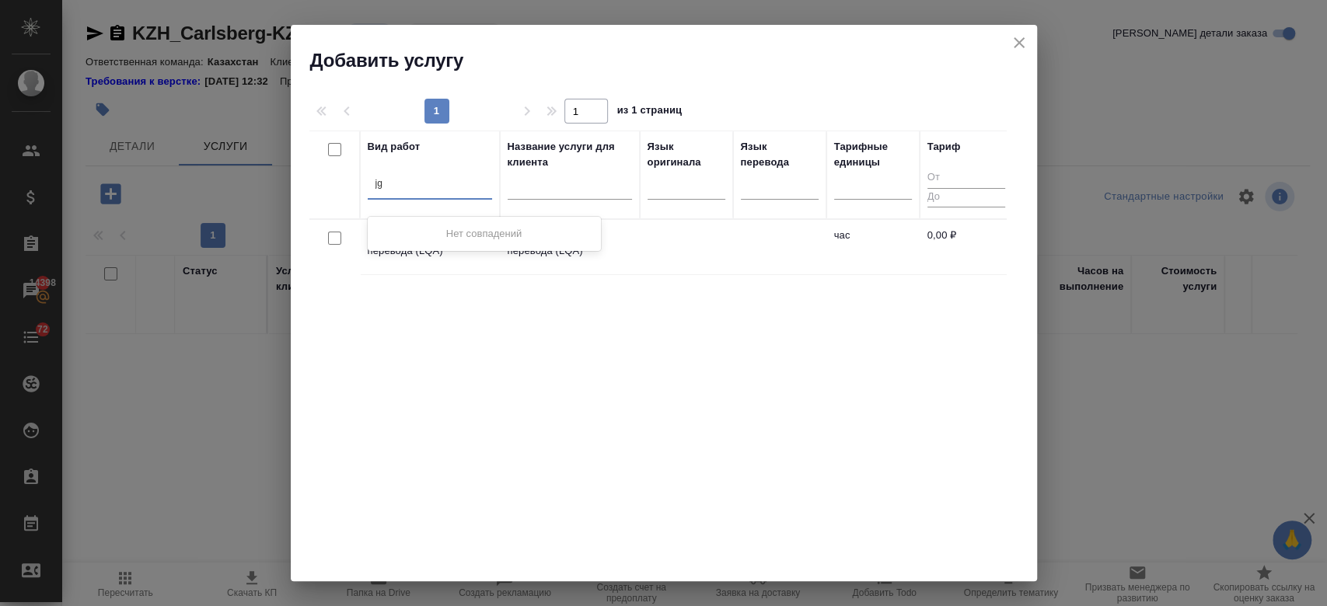
type input "j"
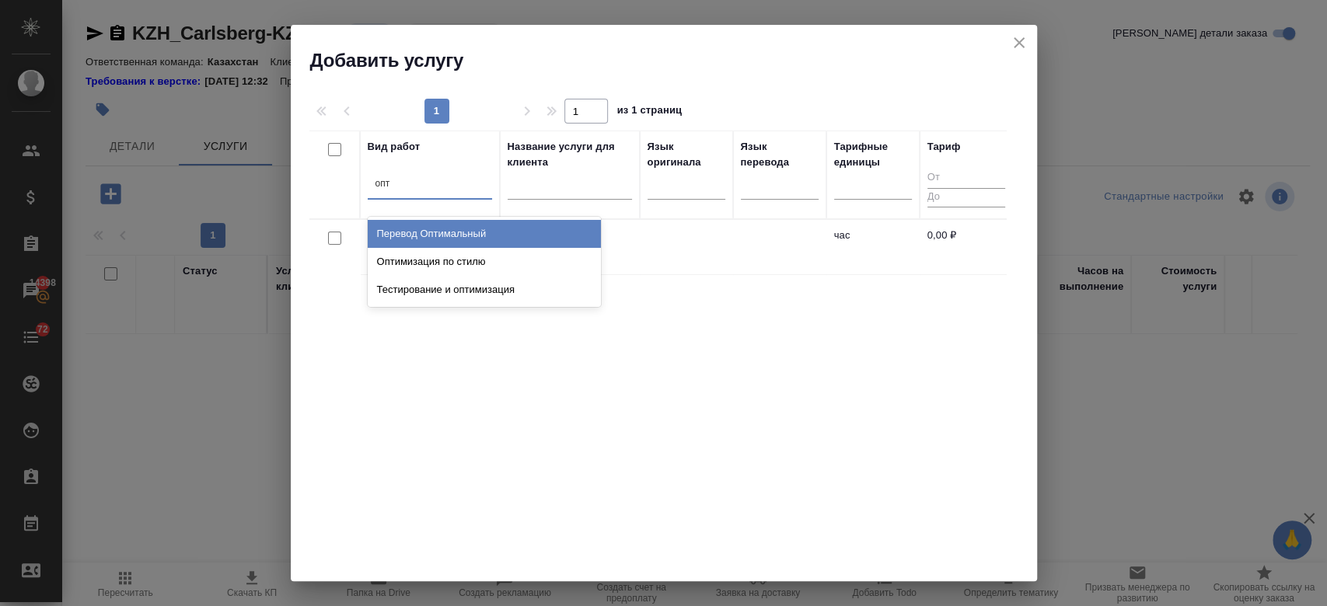
type input "опти"
click at [460, 229] on div "Перевод Оптимальный" at bounding box center [484, 234] width 233 height 28
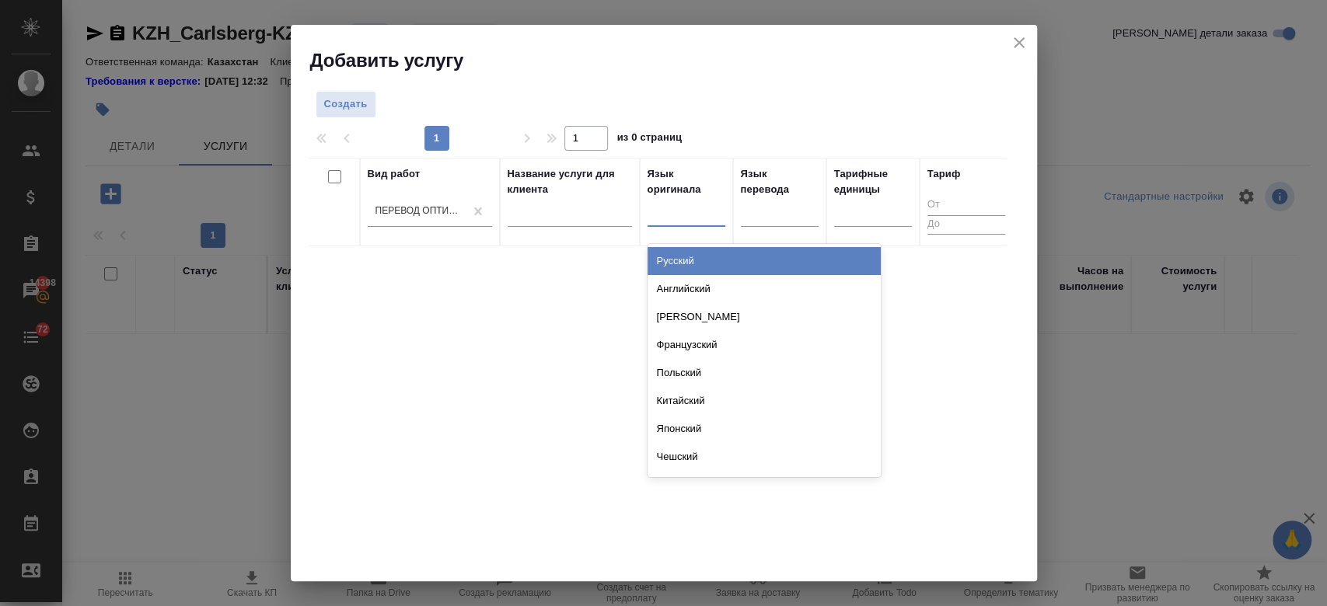
click at [686, 207] on div at bounding box center [686, 211] width 78 height 23
type input "анг"
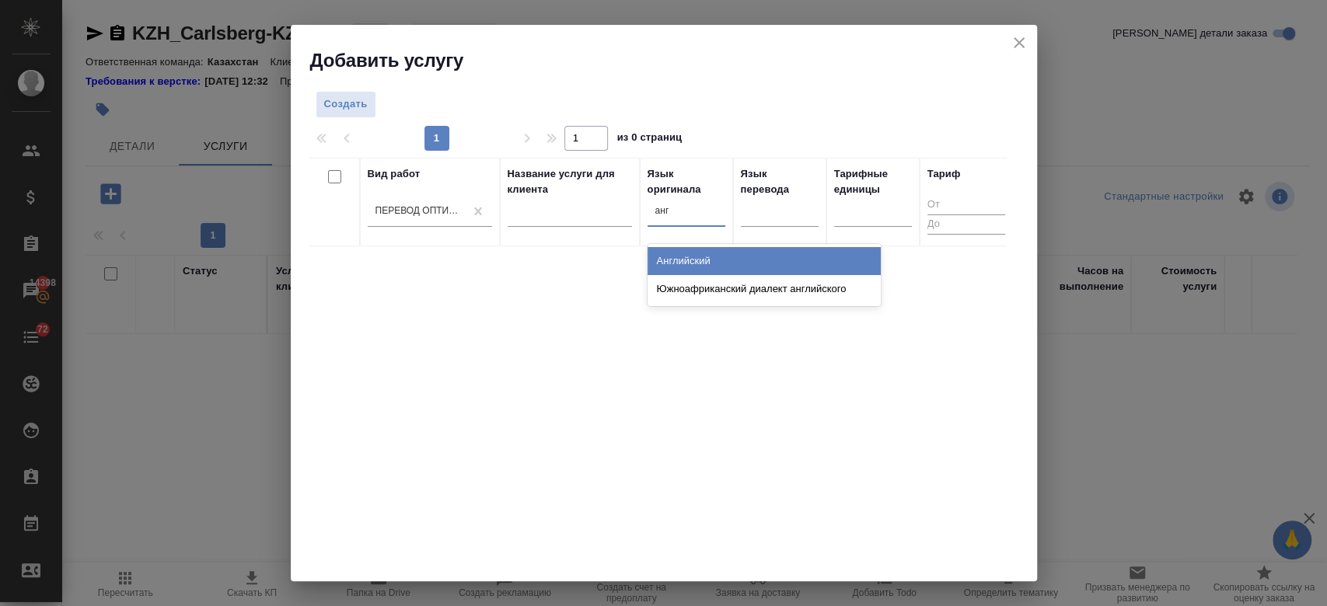
click at [679, 260] on div "Английский" at bounding box center [763, 261] width 233 height 28
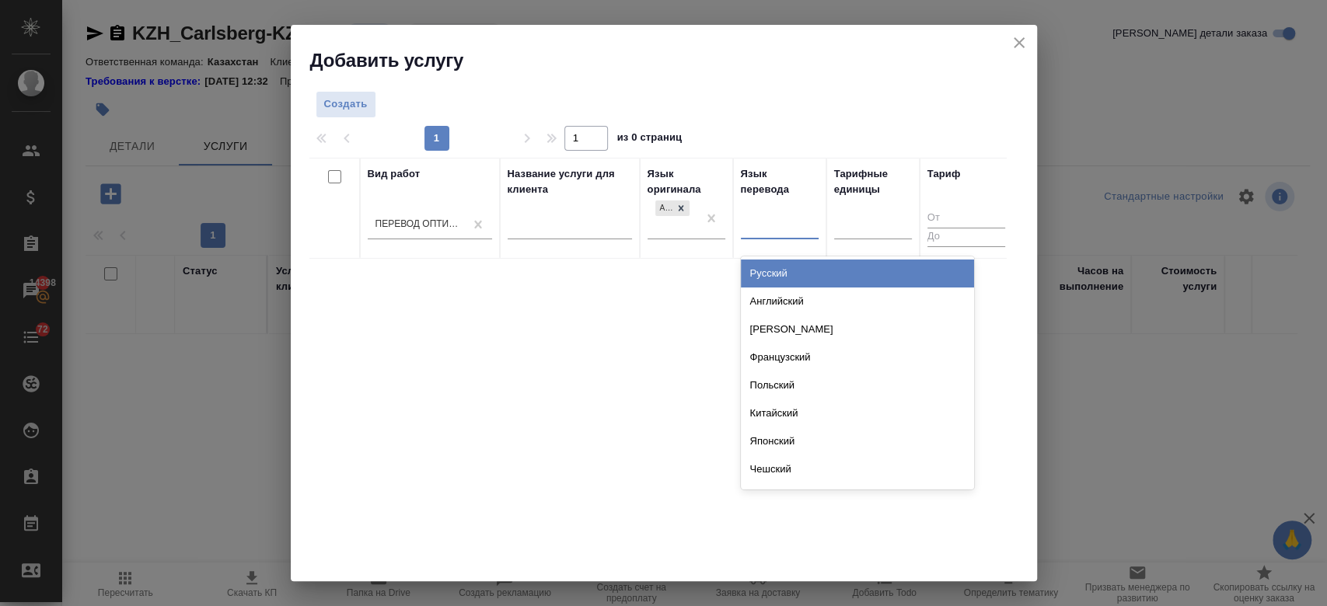
click at [776, 216] on div at bounding box center [780, 224] width 78 height 23
type input "рус"
click at [755, 274] on div "Русский" at bounding box center [857, 274] width 233 height 28
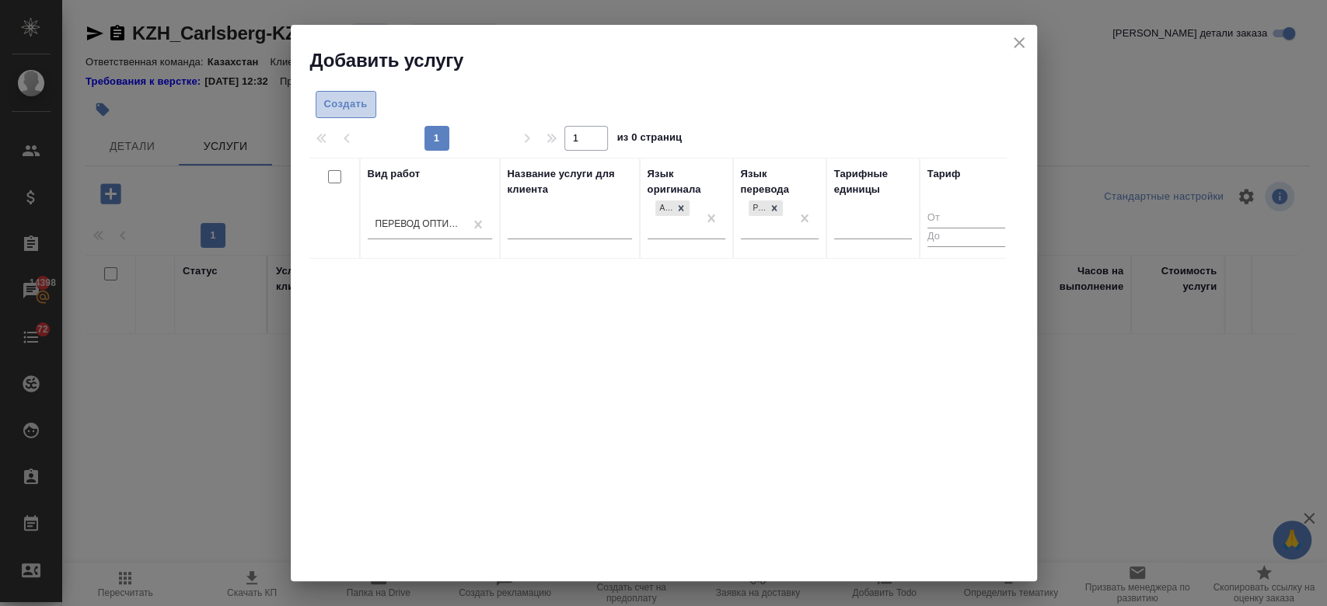
click at [343, 106] on span "Создать" at bounding box center [346, 105] width 44 height 18
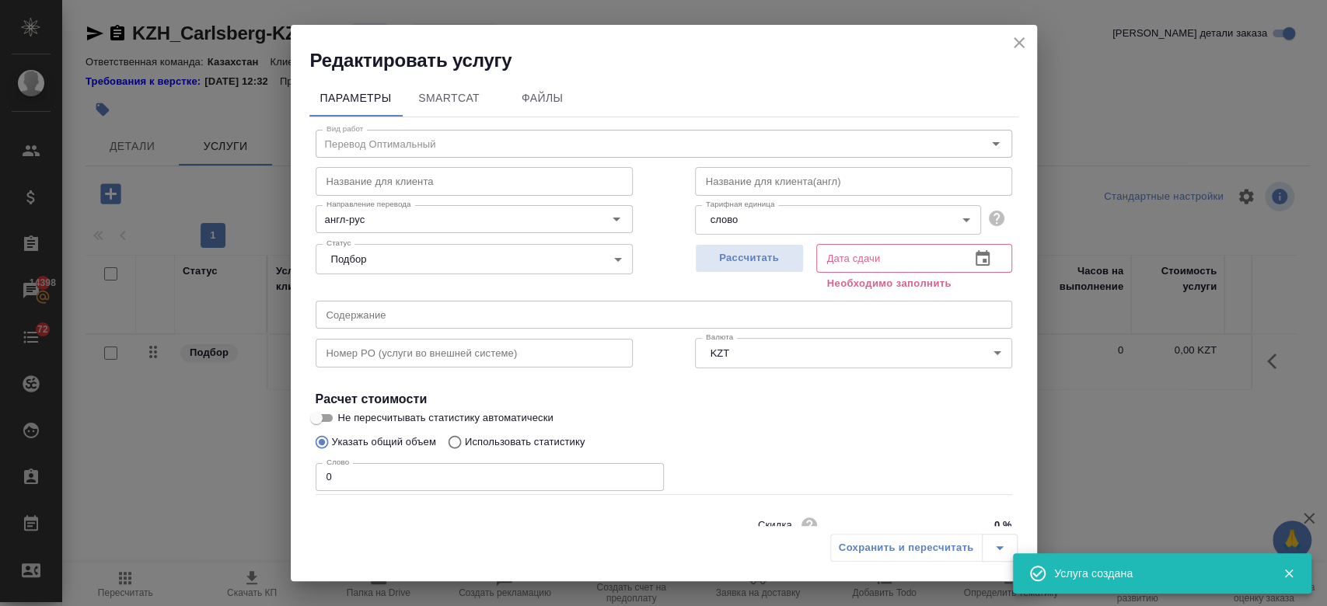
scroll to position [67, 0]
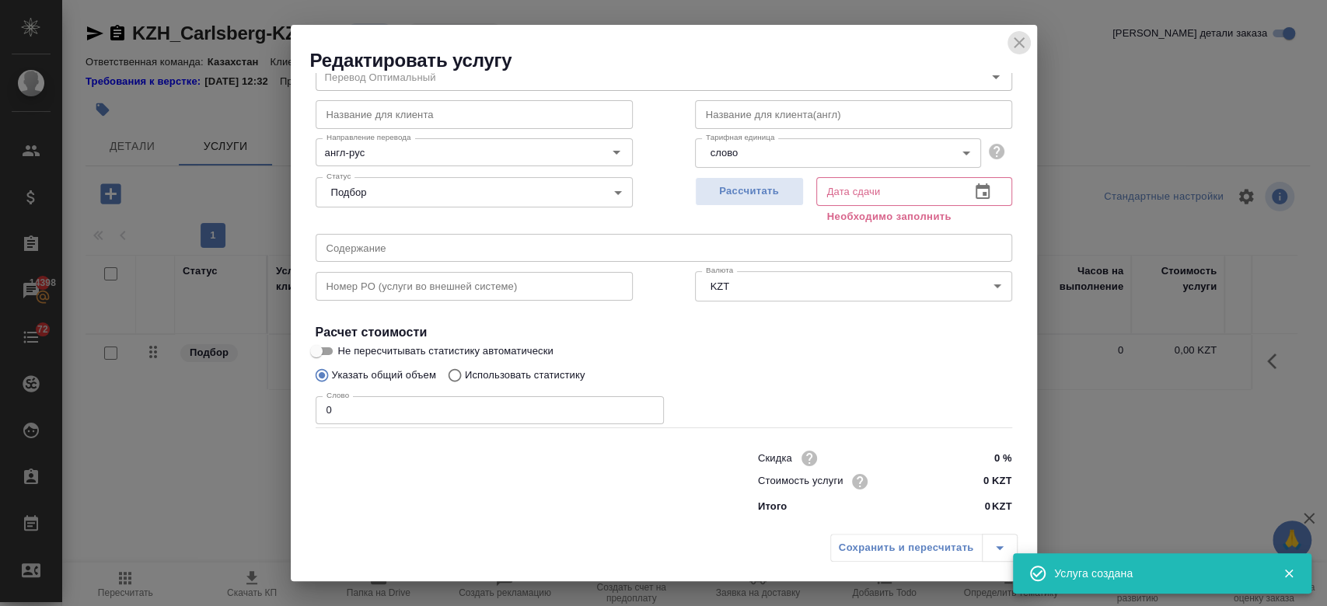
click at [1017, 51] on icon "close" at bounding box center [1019, 42] width 19 height 19
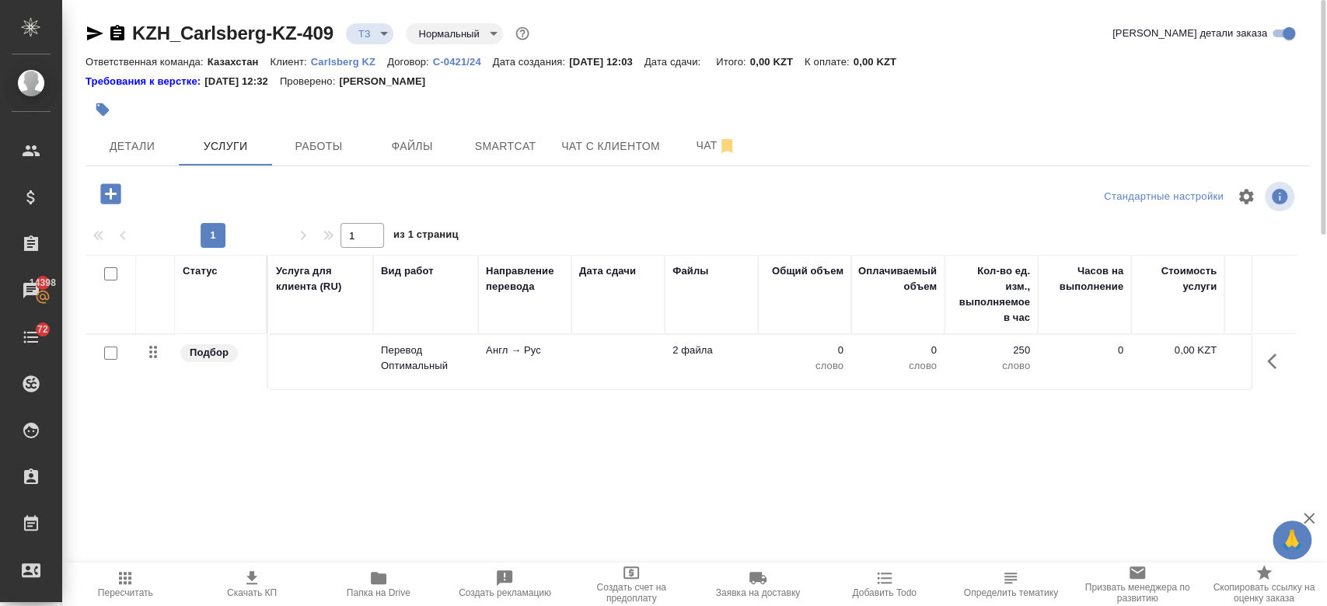
click at [115, 353] on input "checkbox" at bounding box center [110, 353] width 13 height 13
checkbox input "true"
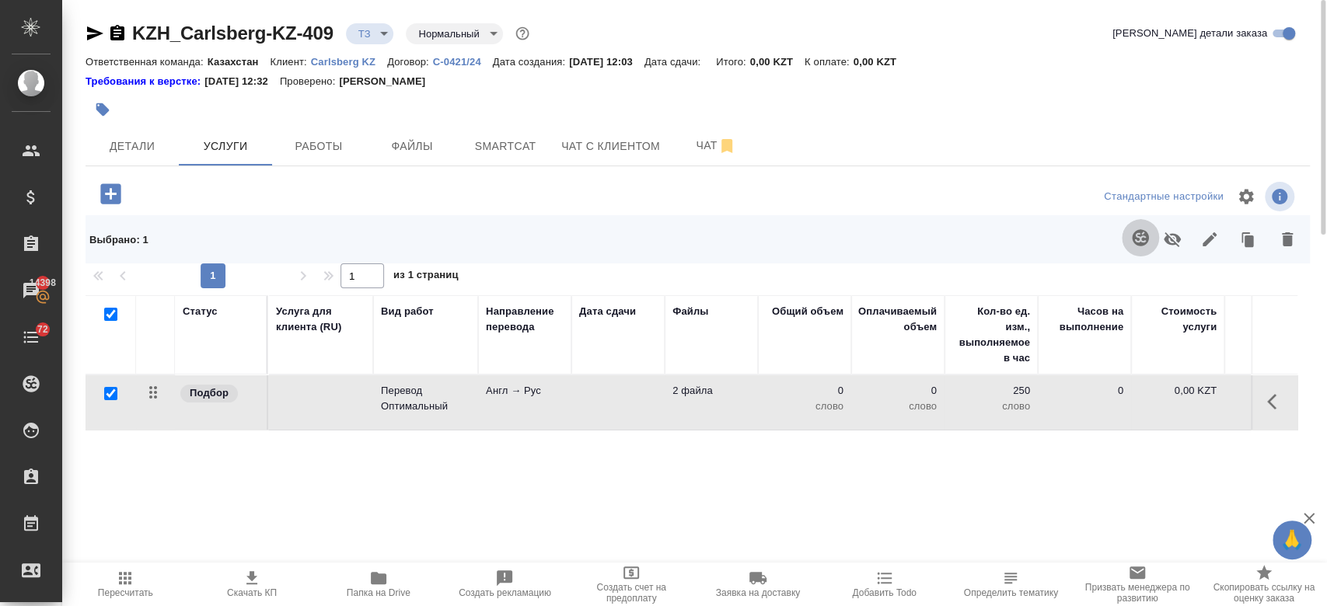
click at [1150, 230] on button "button" at bounding box center [1140, 237] width 37 height 37
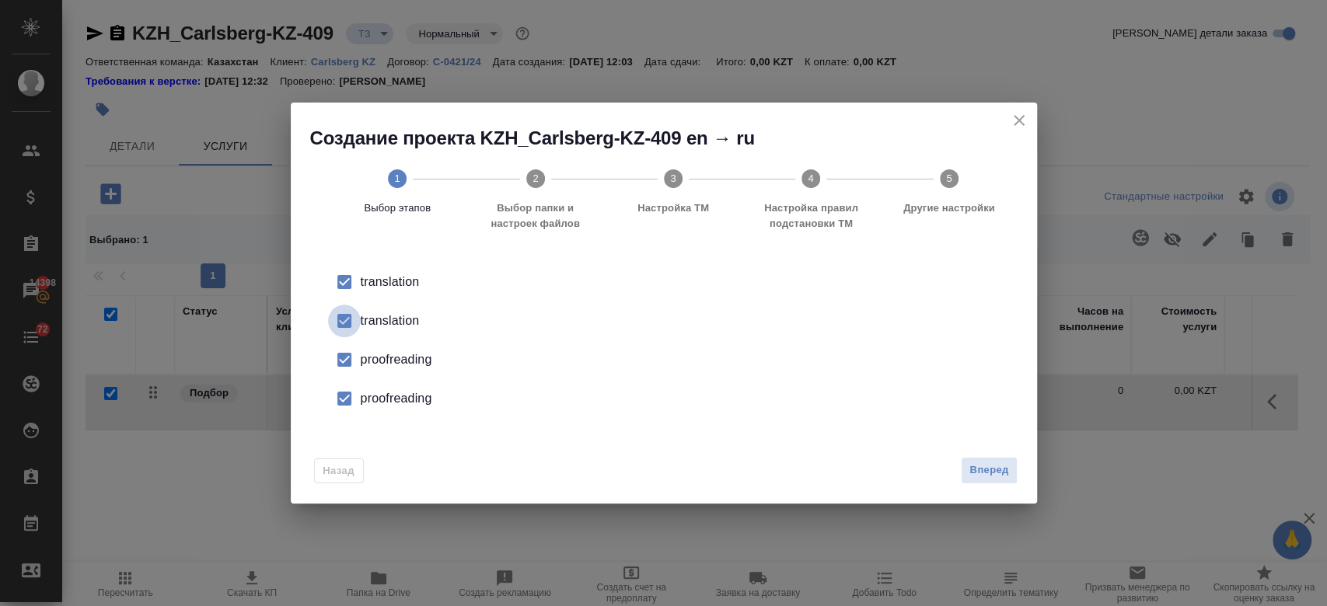
click at [358, 320] on input "checkbox" at bounding box center [344, 321] width 33 height 33
click at [367, 367] on div "proofreading" at bounding box center [680, 360] width 639 height 19
click at [369, 369] on div "proofreading" at bounding box center [680, 360] width 639 height 19
click at [1002, 482] on button "Вперед" at bounding box center [989, 470] width 56 height 27
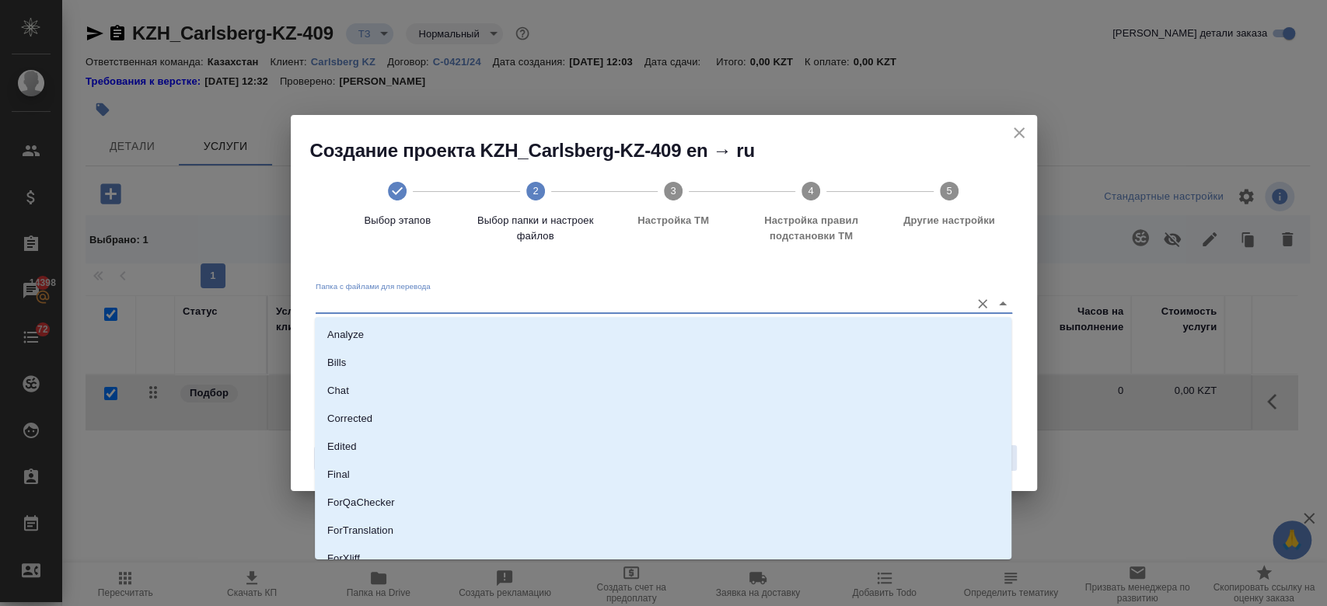
click at [645, 311] on input "Папка с файлами для перевода" at bounding box center [639, 303] width 647 height 19
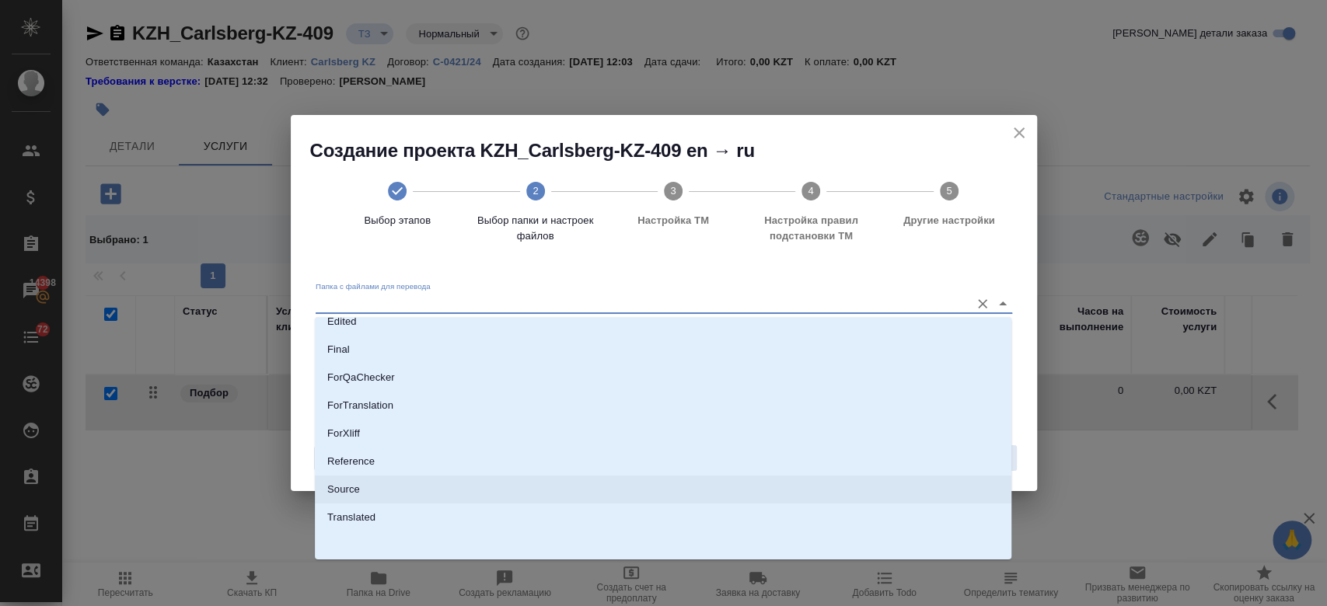
click at [479, 482] on li "Source" at bounding box center [663, 490] width 696 height 28
type input "Source"
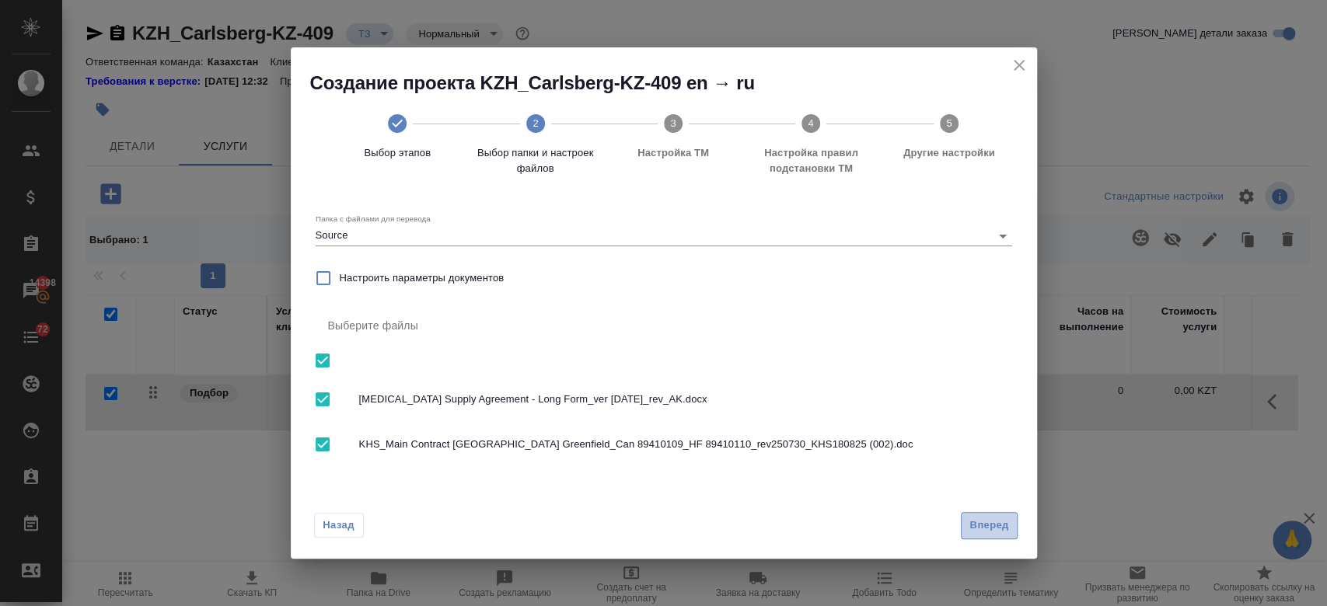
click at [986, 529] on span "Вперед" at bounding box center [988, 526] width 39 height 18
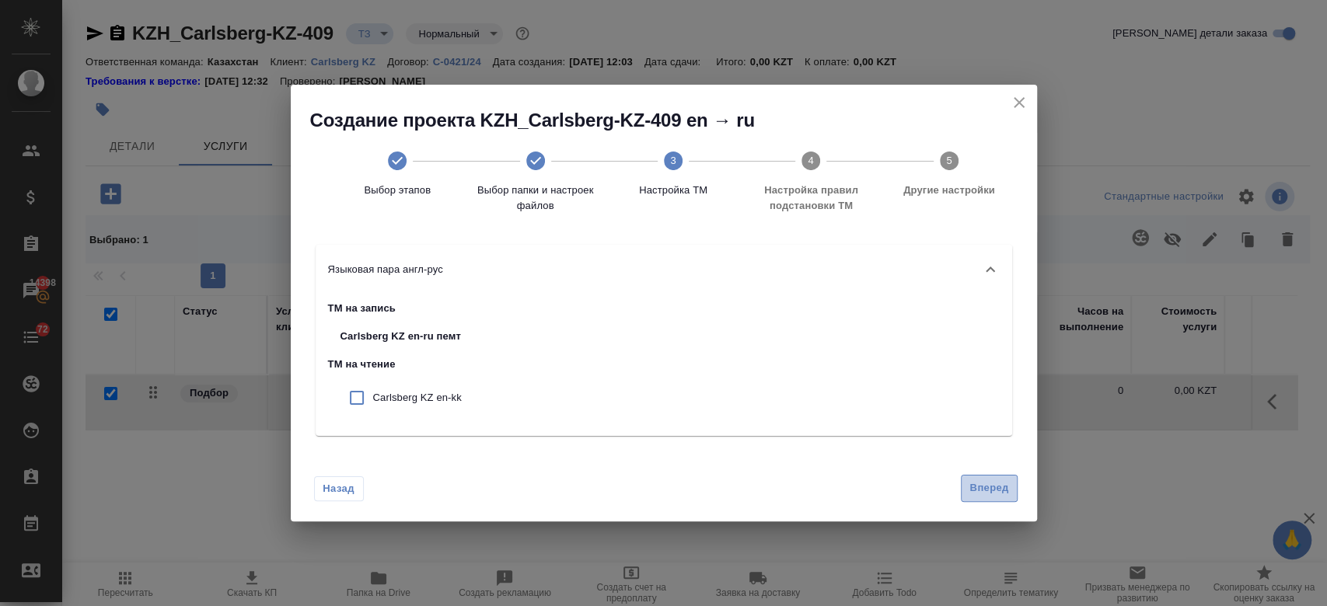
click at [996, 493] on span "Вперед" at bounding box center [988, 489] width 39 height 18
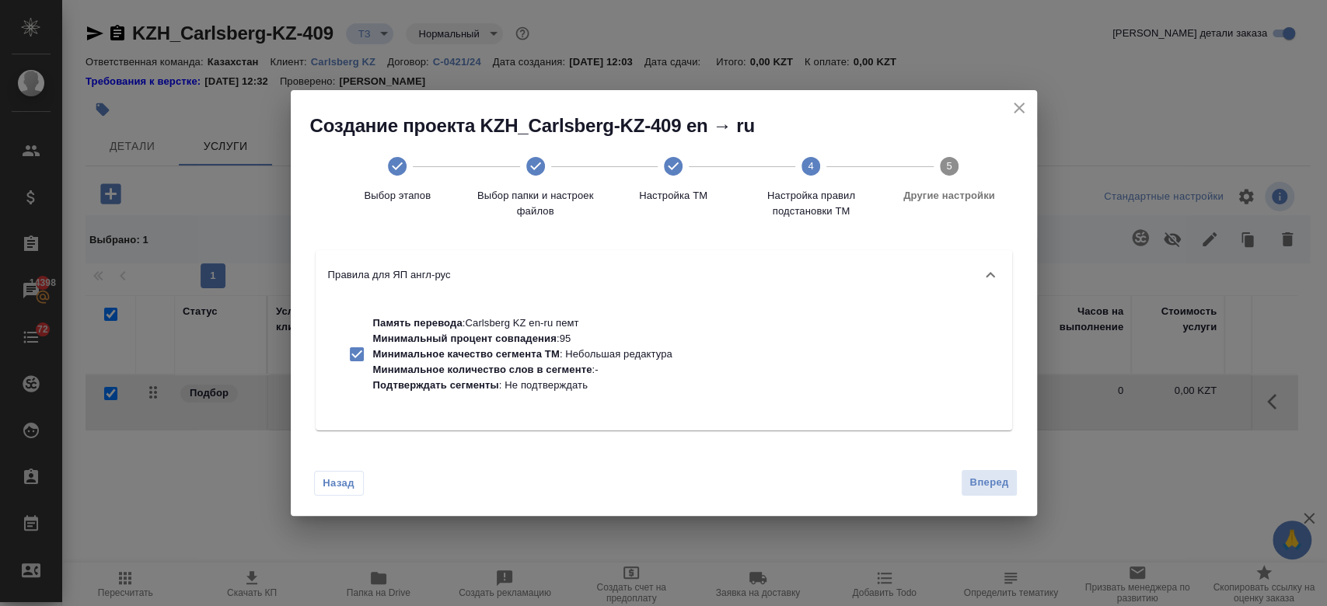
click at [554, 356] on p "Минимальное качество сегмента ТМ" at bounding box center [466, 354] width 187 height 12
checkbox input "false"
click at [982, 489] on span "Вперед" at bounding box center [988, 483] width 39 height 18
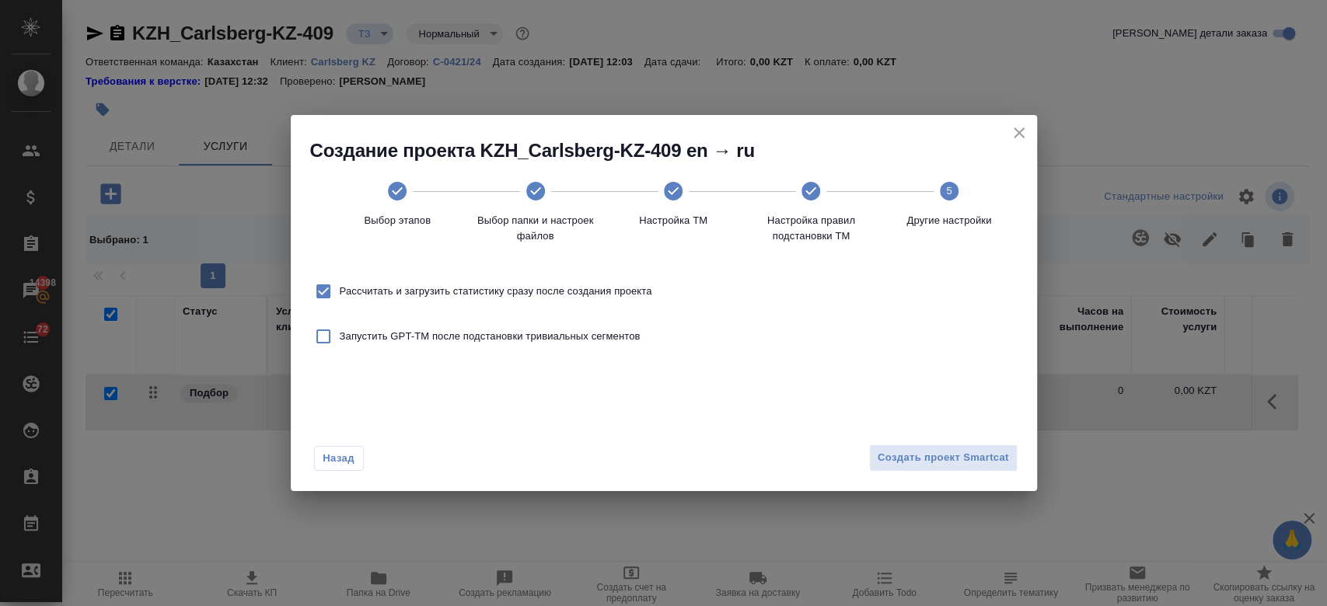
click at [977, 443] on div "Назад Создать проект Smartcat" at bounding box center [664, 454] width 746 height 73
click at [977, 460] on span "Создать проект Smartcat" at bounding box center [943, 458] width 131 height 18
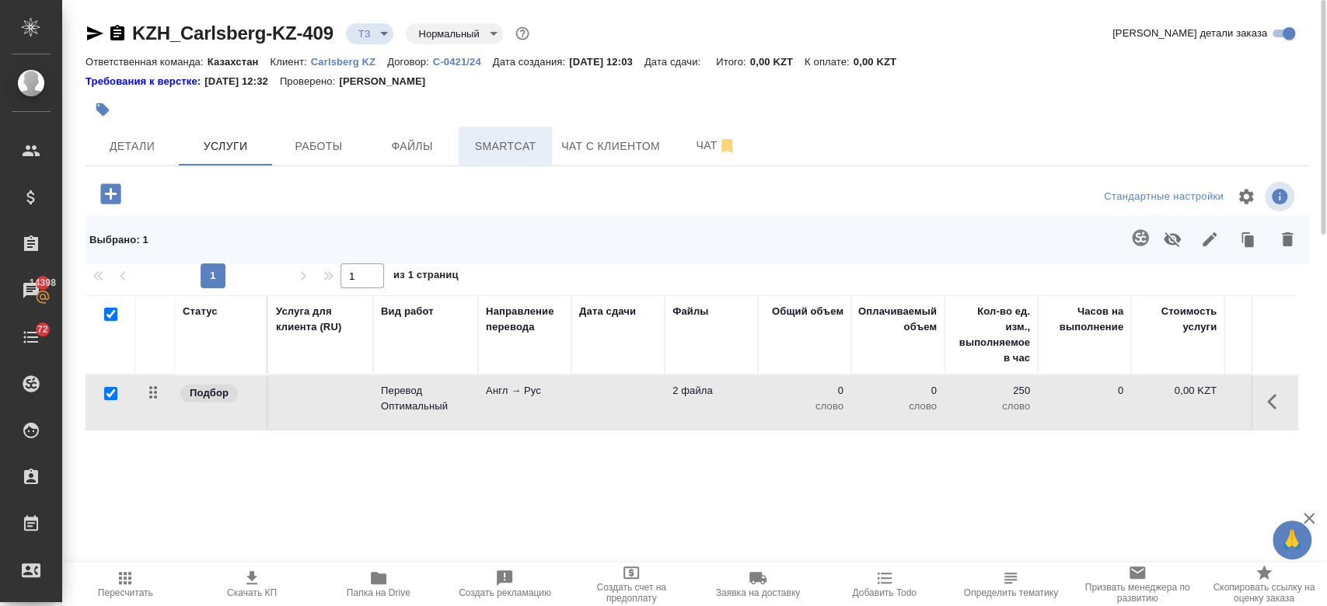
click at [490, 137] on span "Smartcat" at bounding box center [505, 146] width 75 height 19
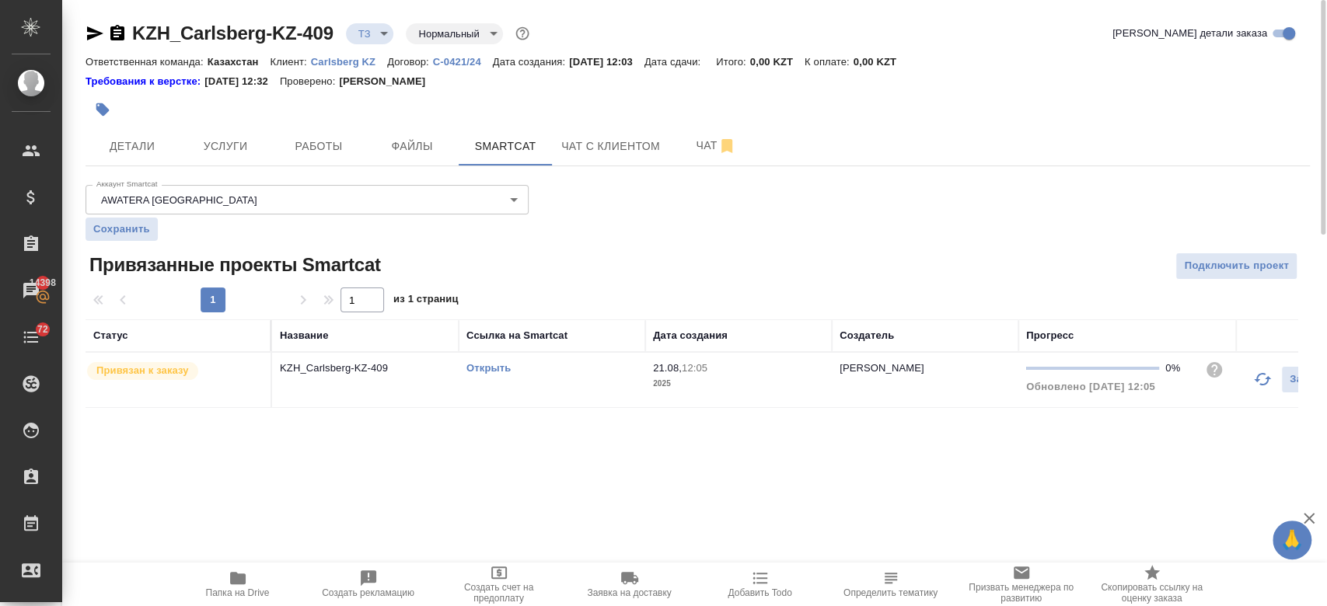
click at [483, 363] on link "Открыть" at bounding box center [488, 368] width 44 height 12
click at [218, 131] on button "Услуги" at bounding box center [225, 146] width 93 height 39
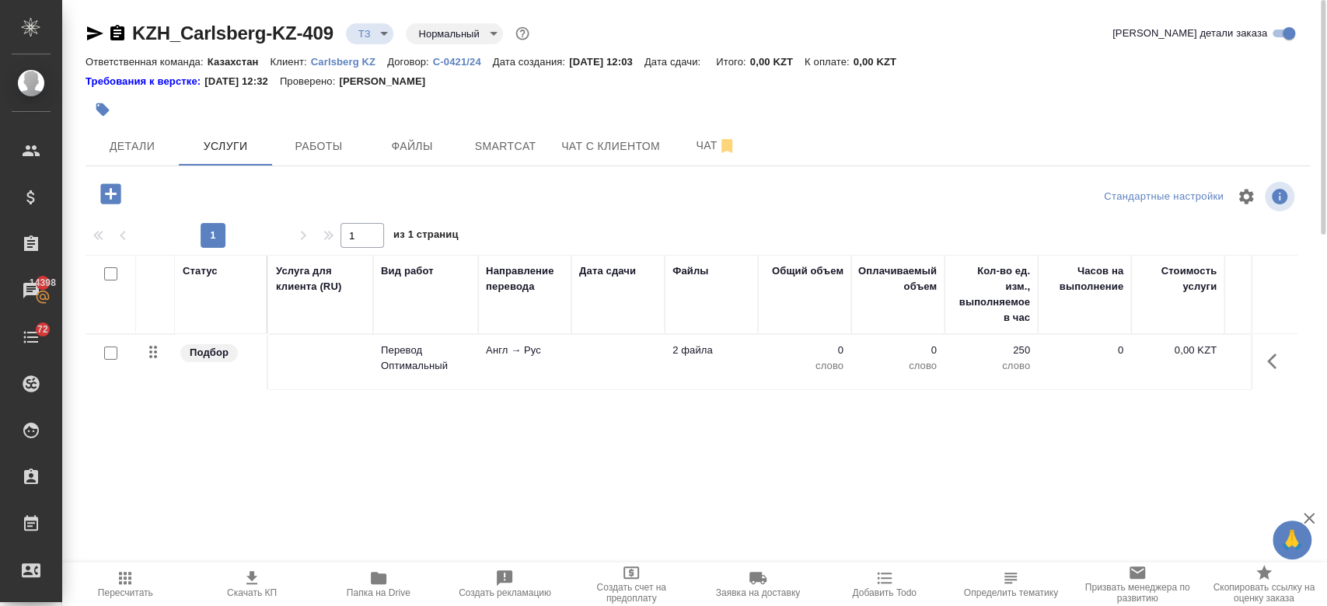
click at [375, 368] on td "Перевод Оптимальный" at bounding box center [425, 362] width 105 height 54
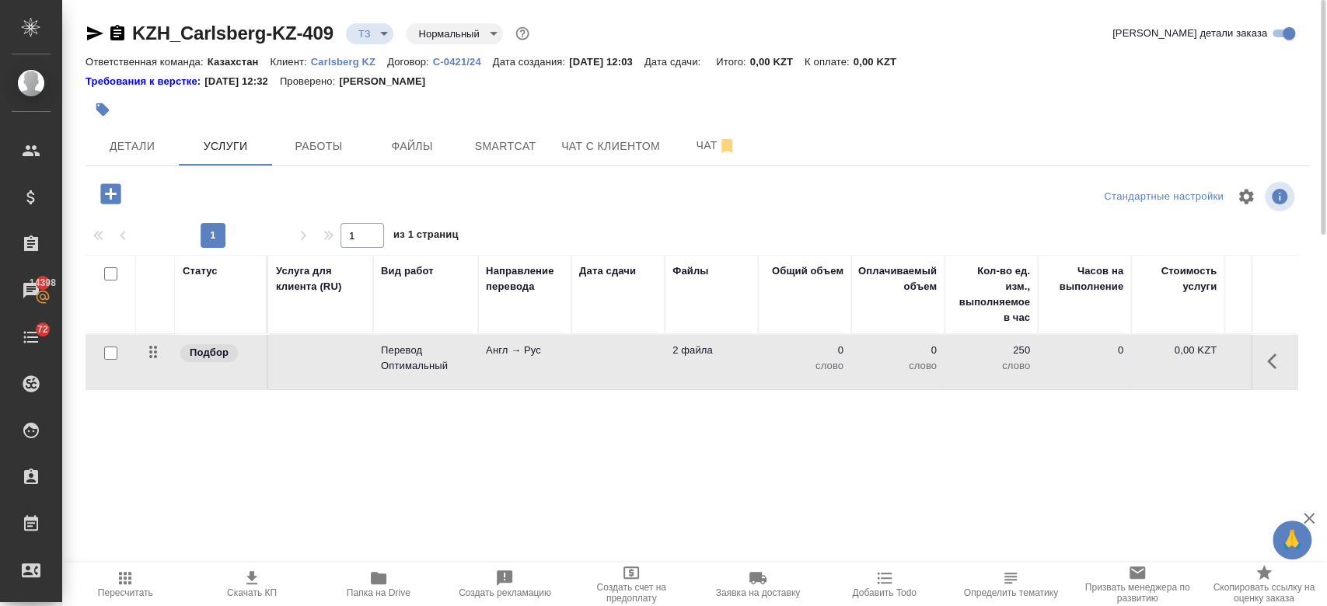
click at [375, 368] on td "Перевод Оптимальный" at bounding box center [425, 362] width 105 height 54
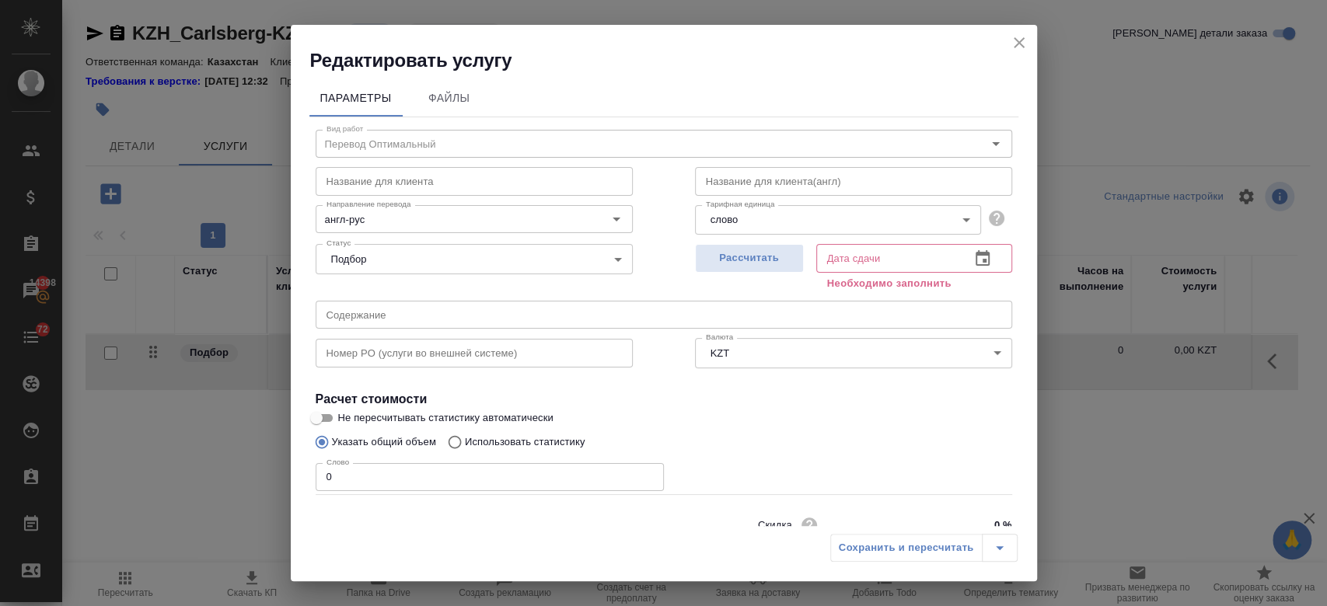
scroll to position [67, 0]
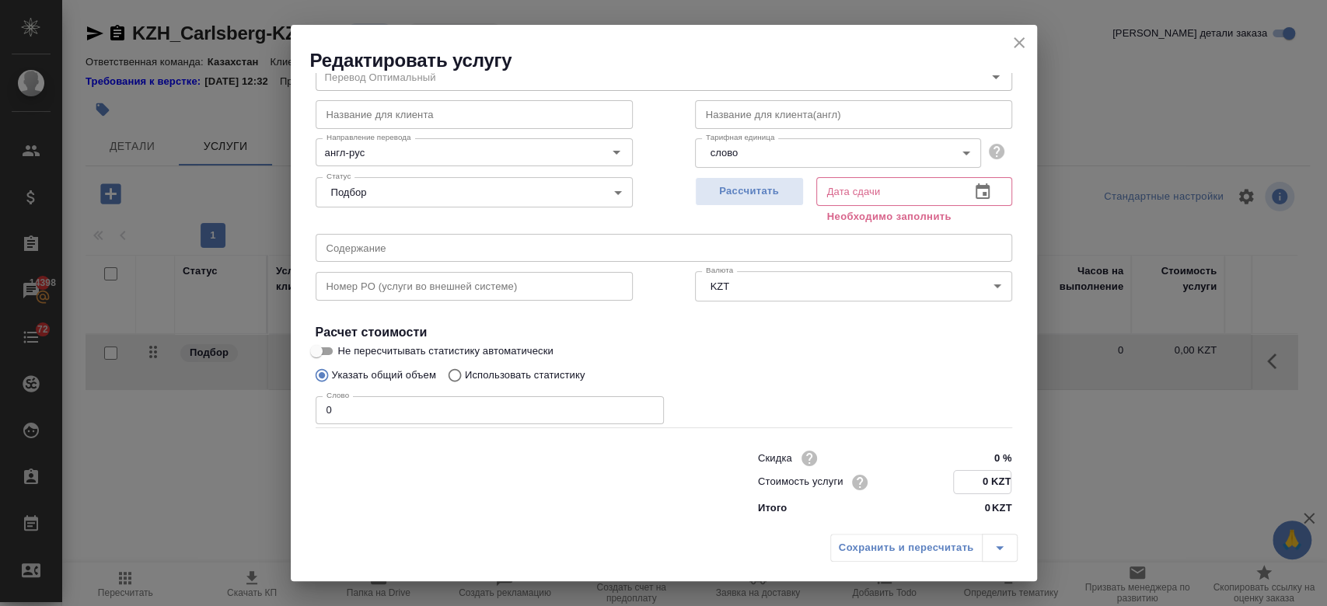
click at [982, 481] on input "0 KZT" at bounding box center [982, 482] width 57 height 23
type input "10.20 KZT"
click at [845, 357] on label "Не пересчитывать статистику автоматически" at bounding box center [653, 351] width 693 height 19
click at [344, 357] on input "Не пересчитывать статистику автоматически" at bounding box center [316, 351] width 56 height 19
checkbox input "true"
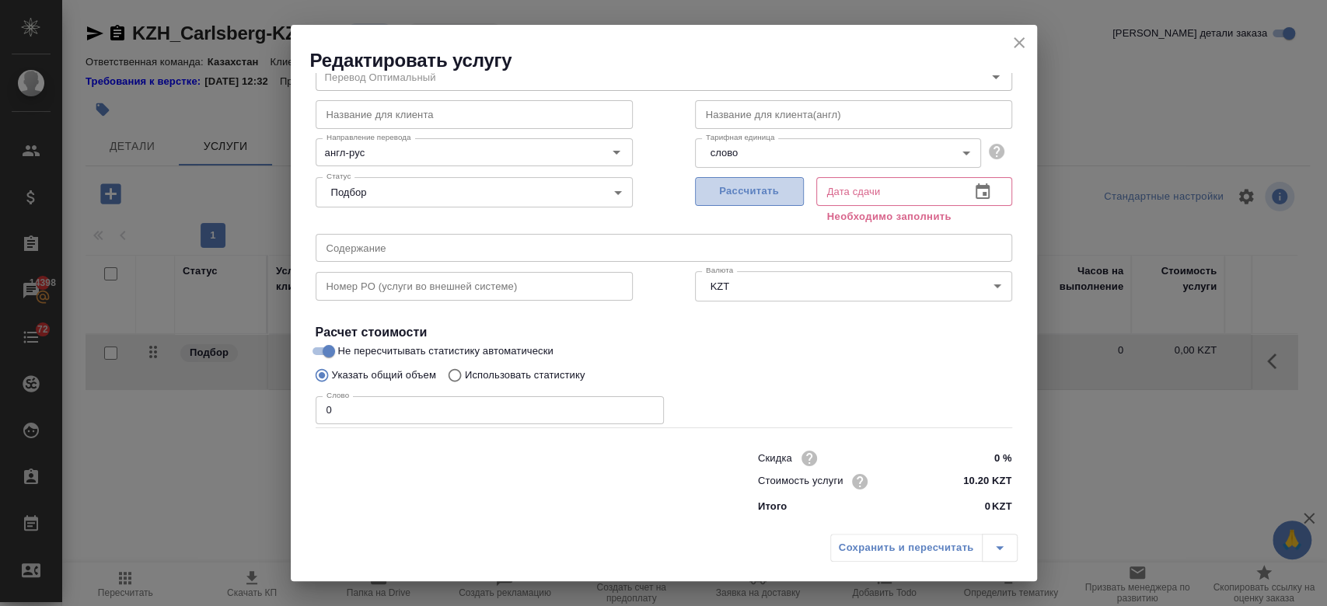
click at [730, 197] on span "Рассчитать" at bounding box center [749, 192] width 92 height 18
type input "21.08.2025 12:05"
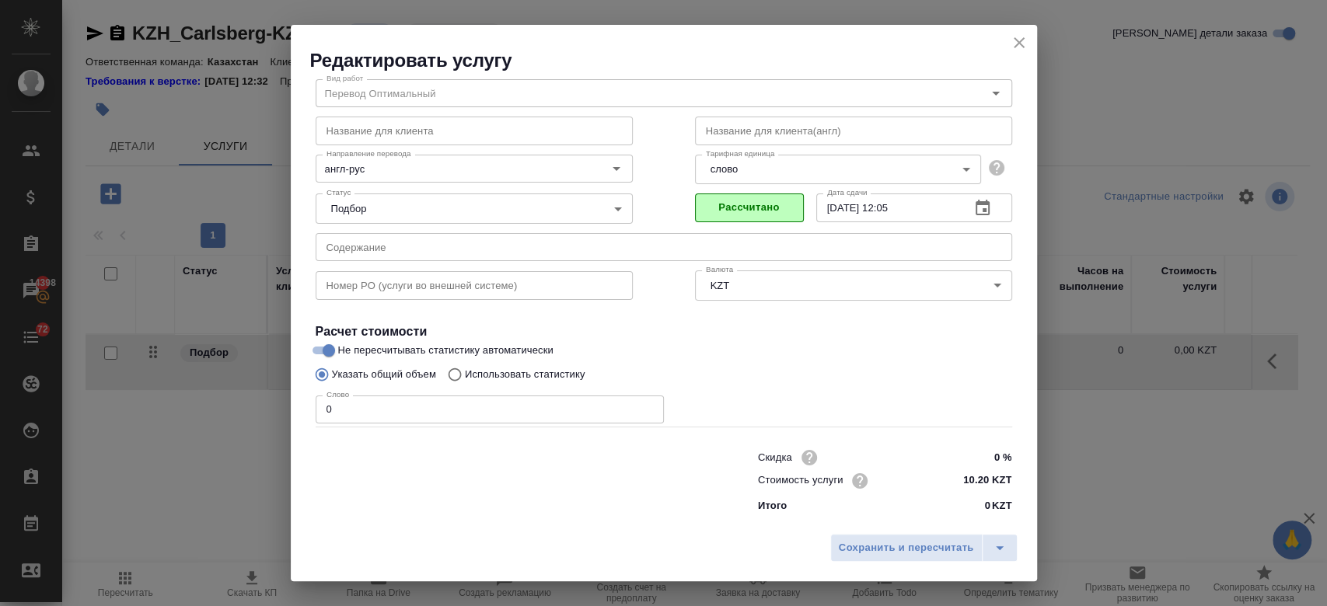
scroll to position [50, 0]
click at [843, 546] on span "Сохранить и пересчитать" at bounding box center [906, 548] width 135 height 18
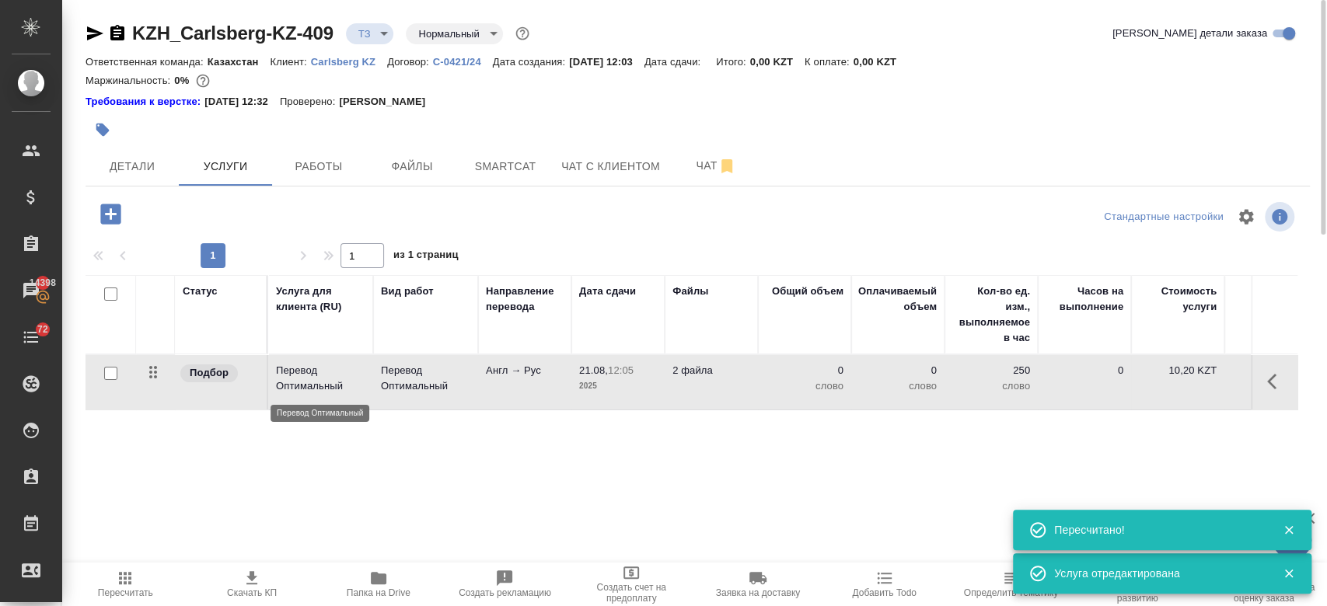
click at [313, 385] on p "Перевод Оптимальный" at bounding box center [320, 378] width 89 height 31
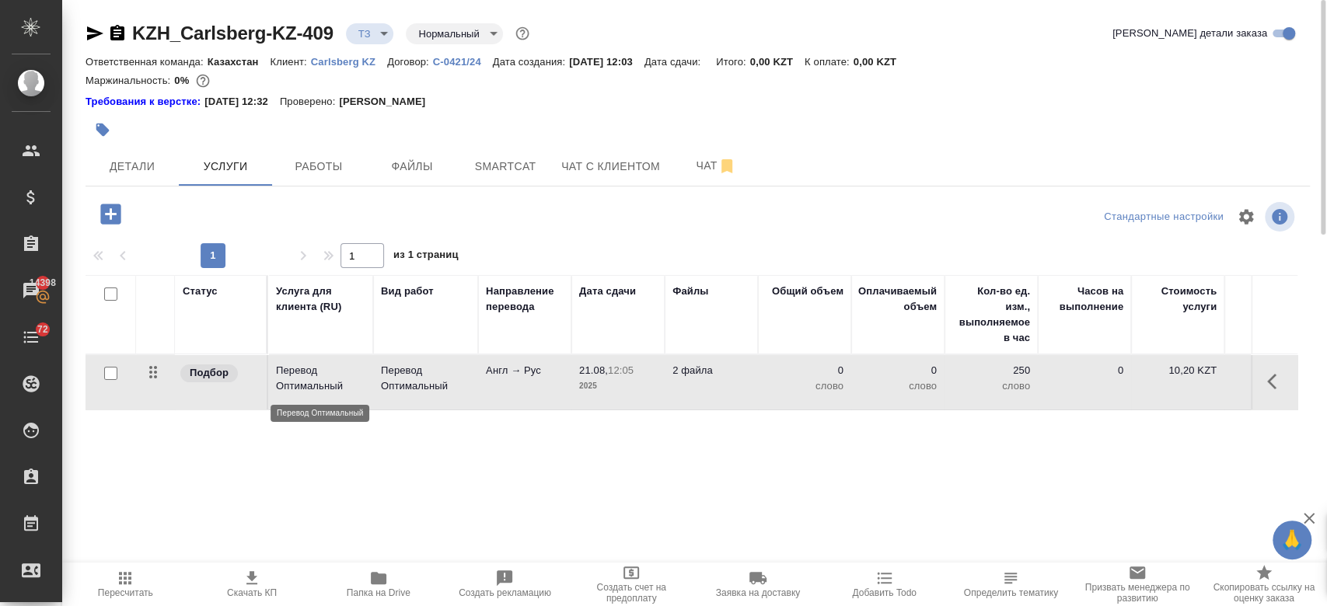
click at [313, 385] on p "Перевод Оптимальный" at bounding box center [320, 378] width 89 height 31
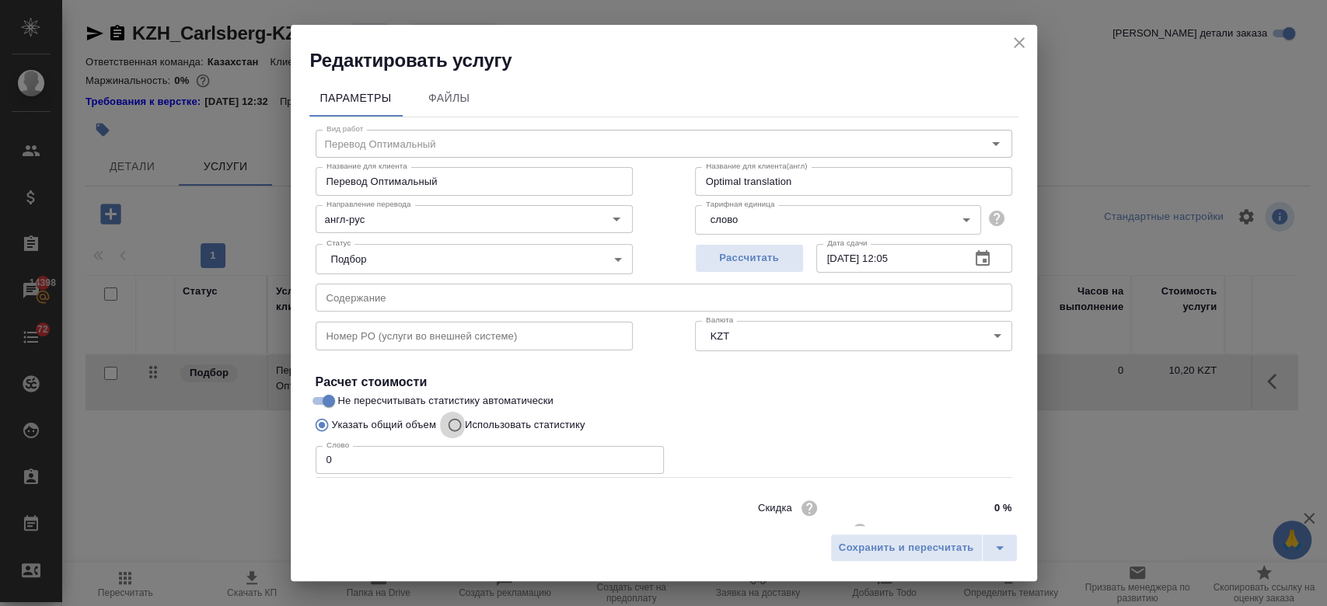
click at [459, 427] on input "Использовать статистику" at bounding box center [452, 425] width 25 height 30
radio input "true"
radio input "false"
click at [984, 489] on icon at bounding box center [993, 497] width 19 height 19
click at [0, 0] on input "file" at bounding box center [0, 0] width 0 height 0
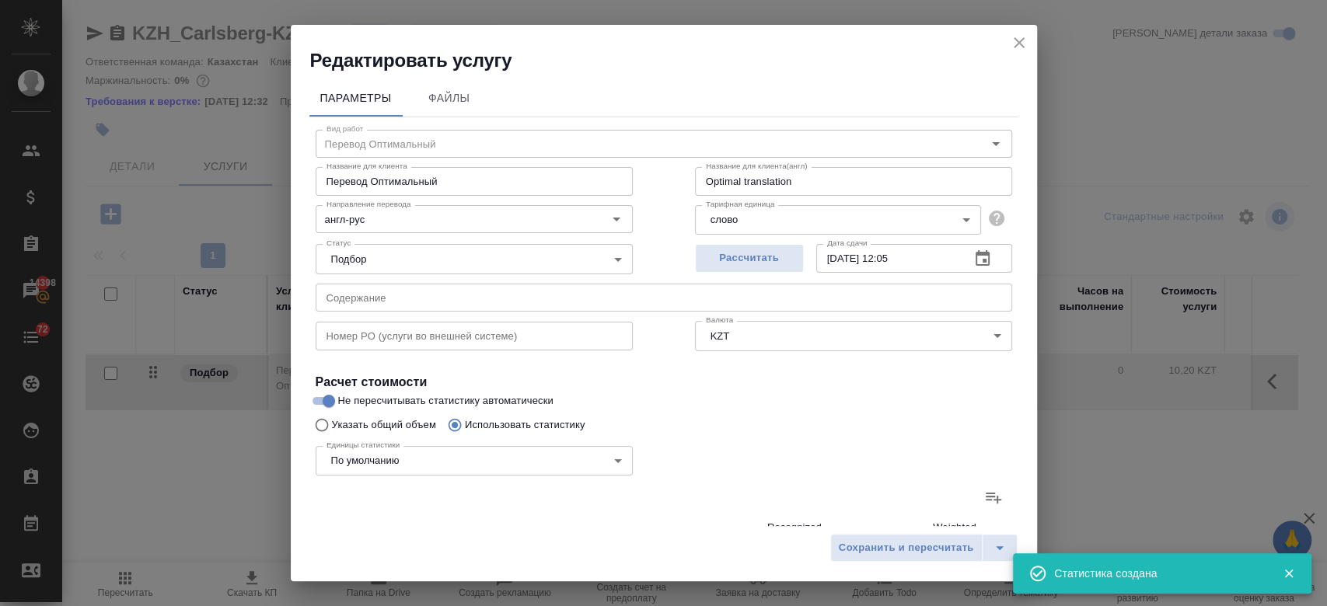
type input "73"
type input "1192"
type input "7292"
type input "127"
type input "1551"
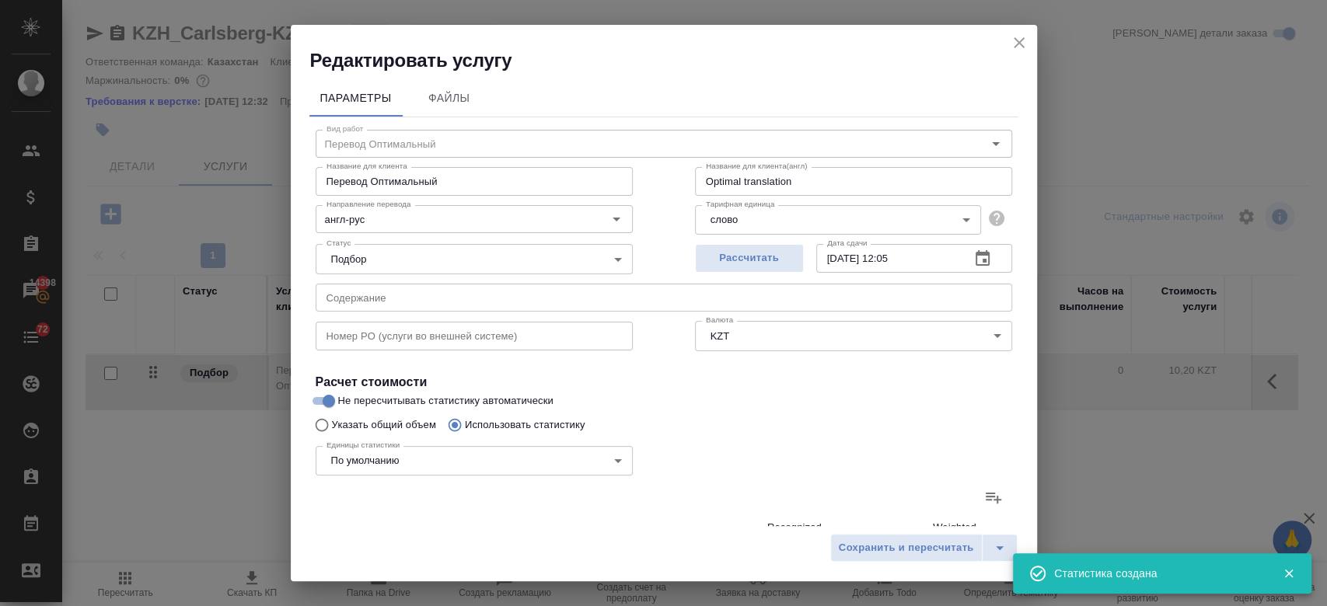
type input "9525"
type input "80"
type input "1047"
type input "6521"
type input "231"
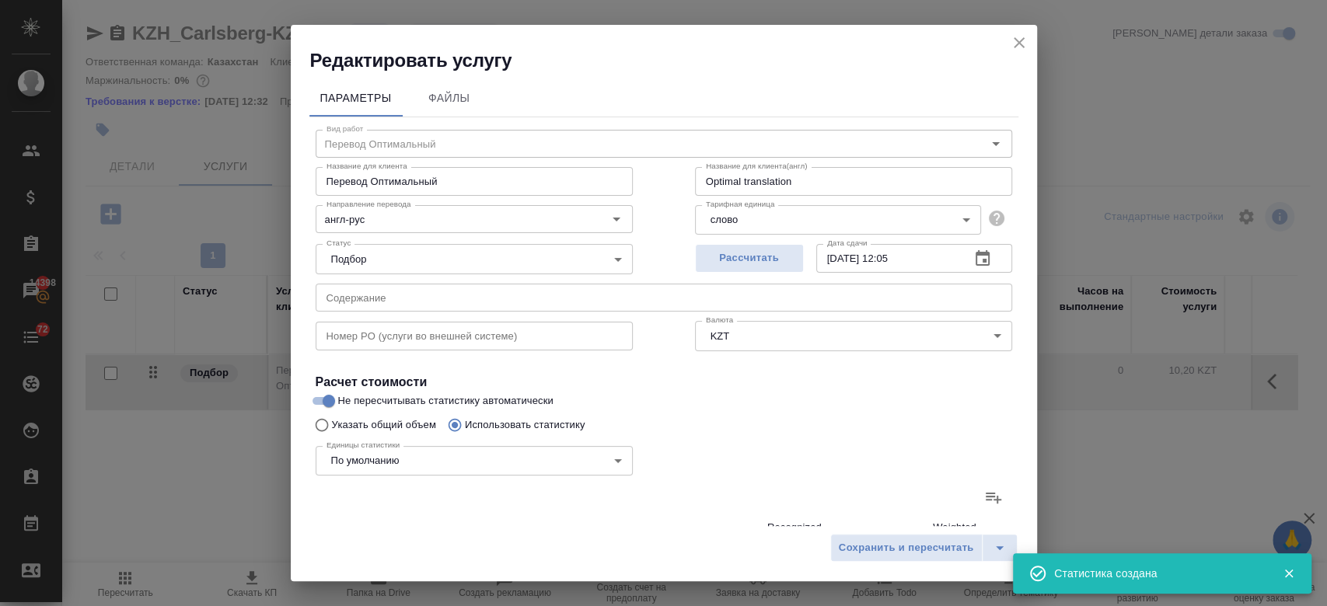
type input "572"
type input "3382"
type input "76"
type input "1374"
type input "8781"
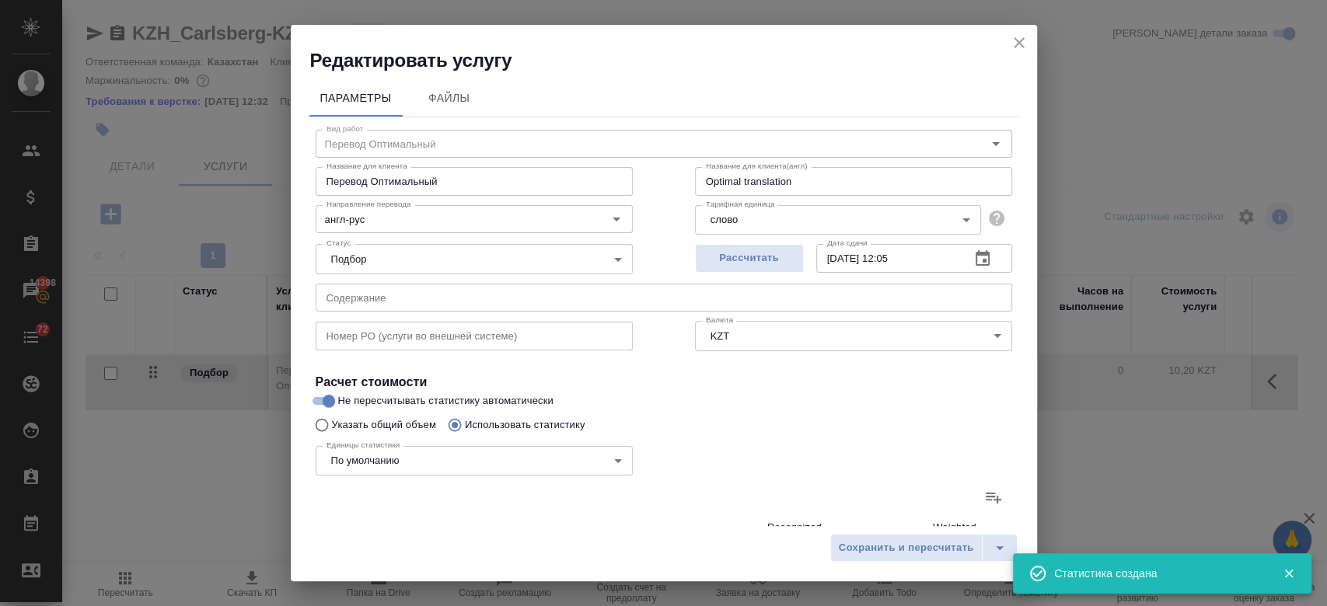
type input "41"
type input "855"
type input "5429"
type input "60"
type input "596"
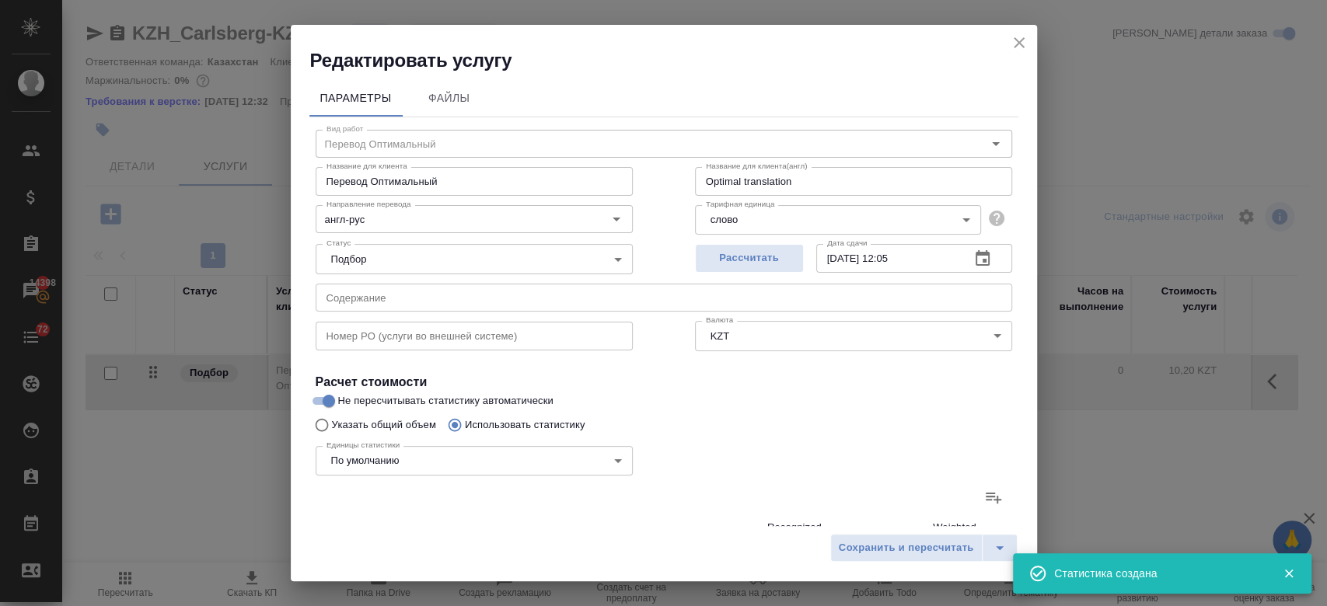
type input "3688"
type input "2157"
type input "54029"
type input "335649"
type input "2638"
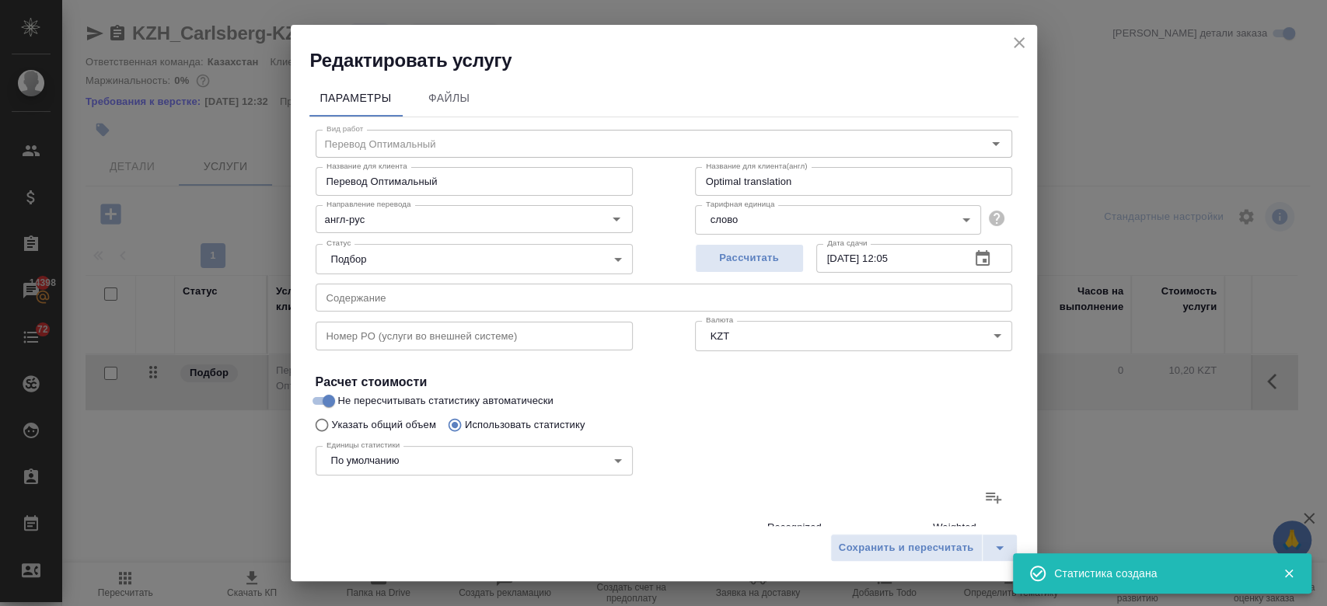
type input "58618"
type input "364221"
type input "2845"
type input "61216"
type input "380267"
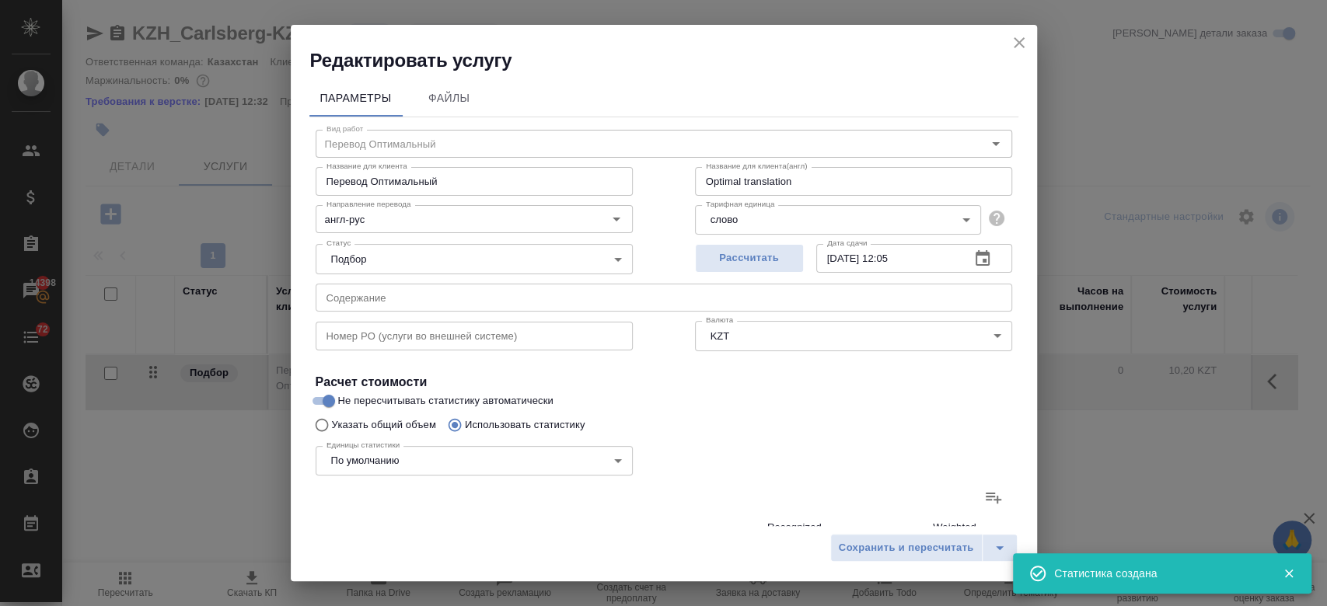
scroll to position [452, 0]
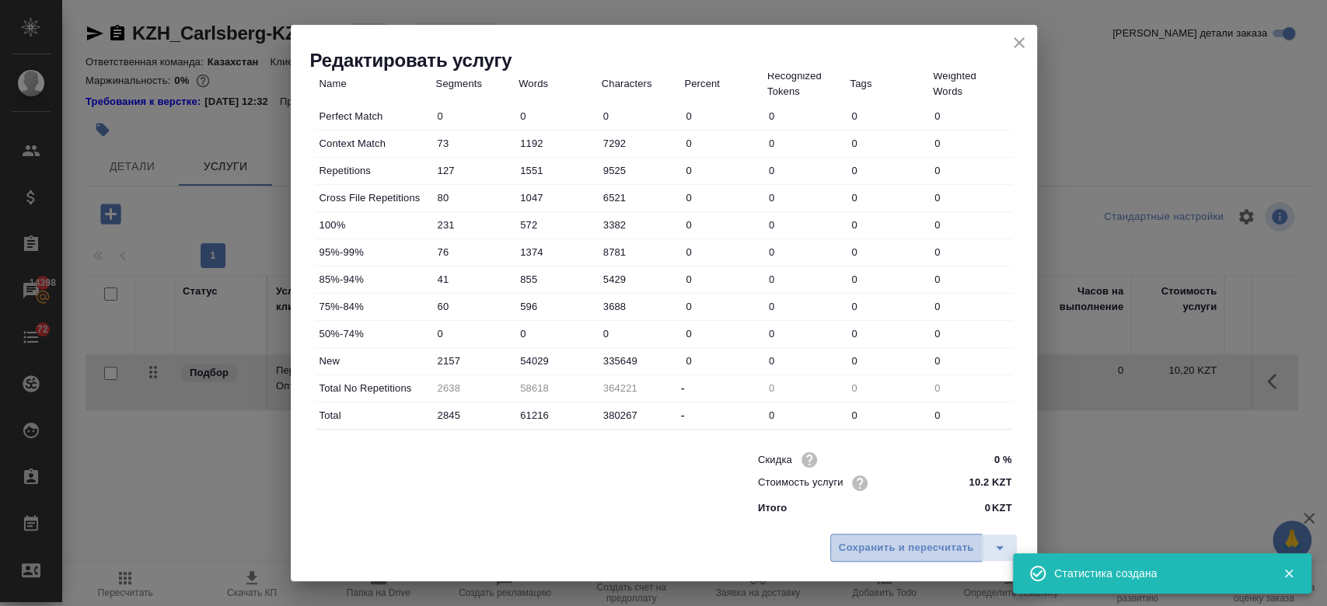
click at [881, 557] on button "Сохранить и пересчитать" at bounding box center [906, 548] width 152 height 28
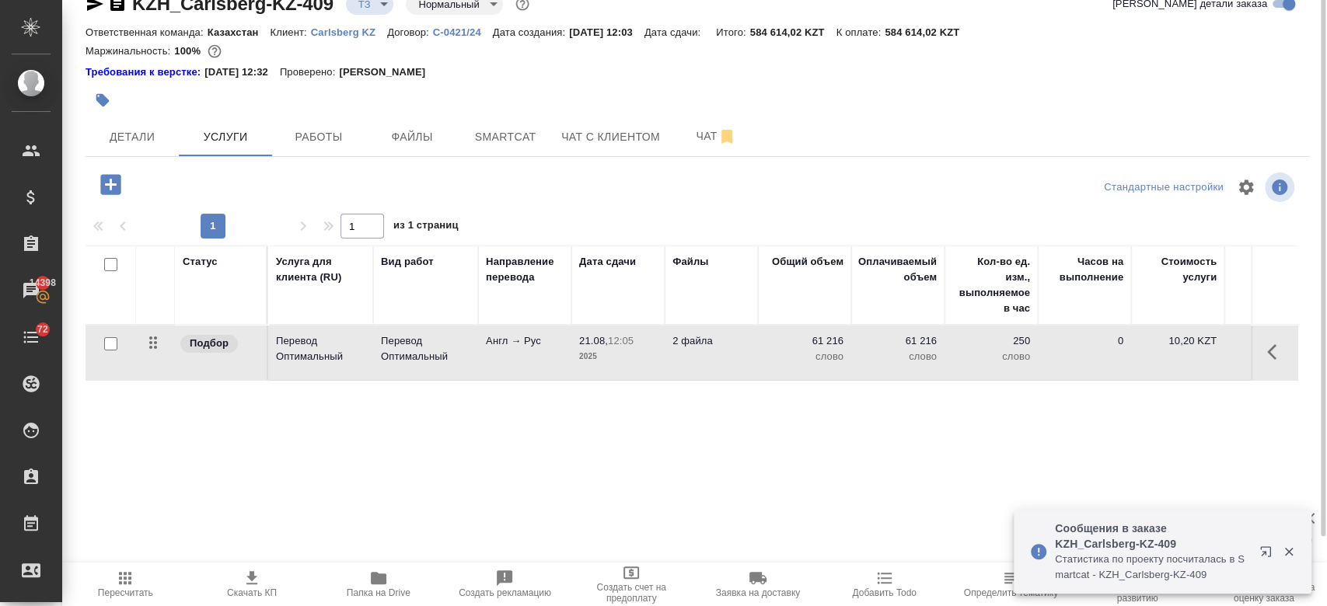
scroll to position [0, 0]
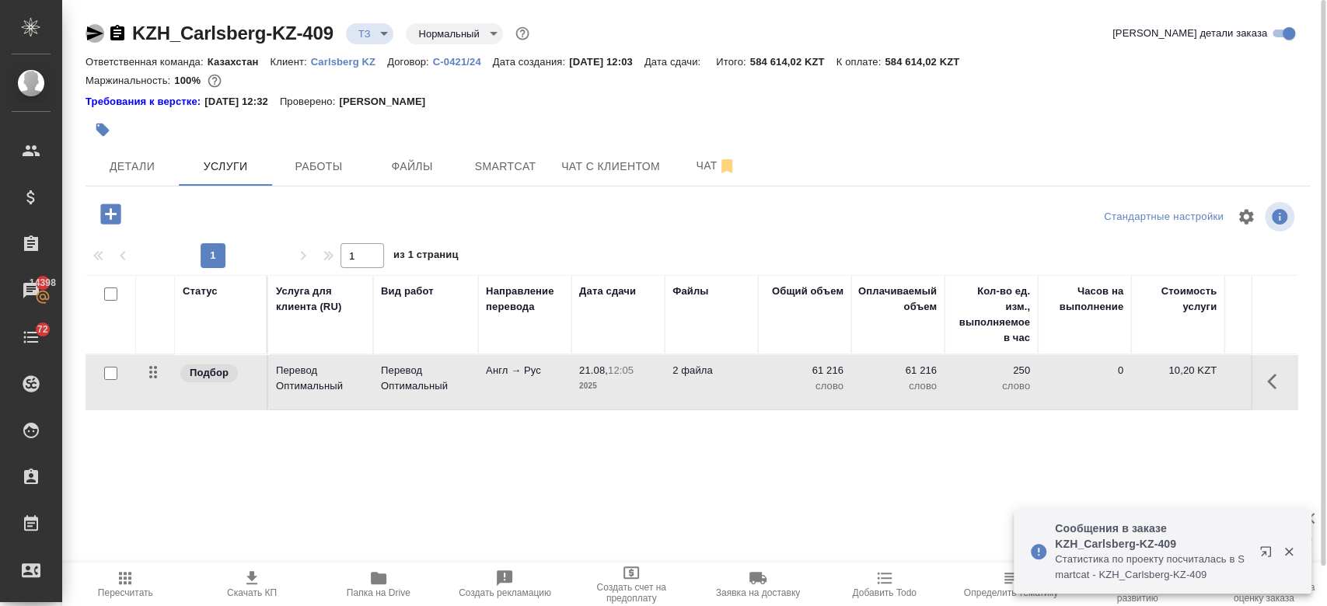
click at [101, 33] on icon "button" at bounding box center [95, 33] width 16 height 14
click at [699, 179] on button "Чат" at bounding box center [715, 166] width 93 height 39
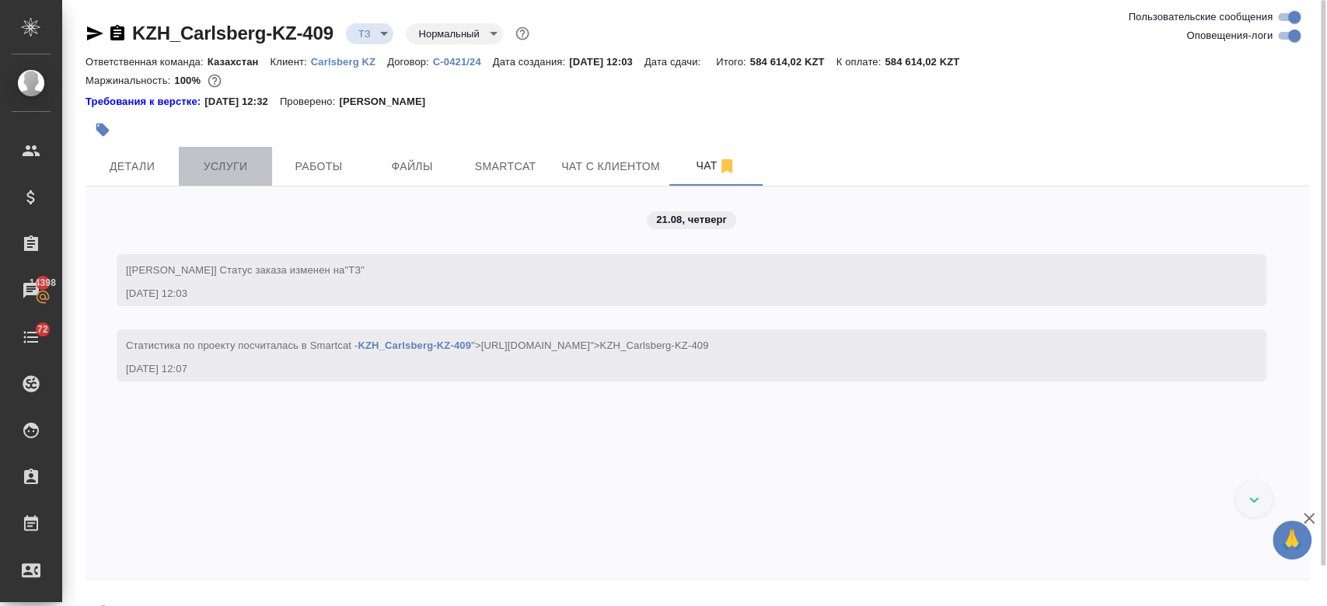
click at [208, 180] on button "Услуги" at bounding box center [225, 166] width 93 height 39
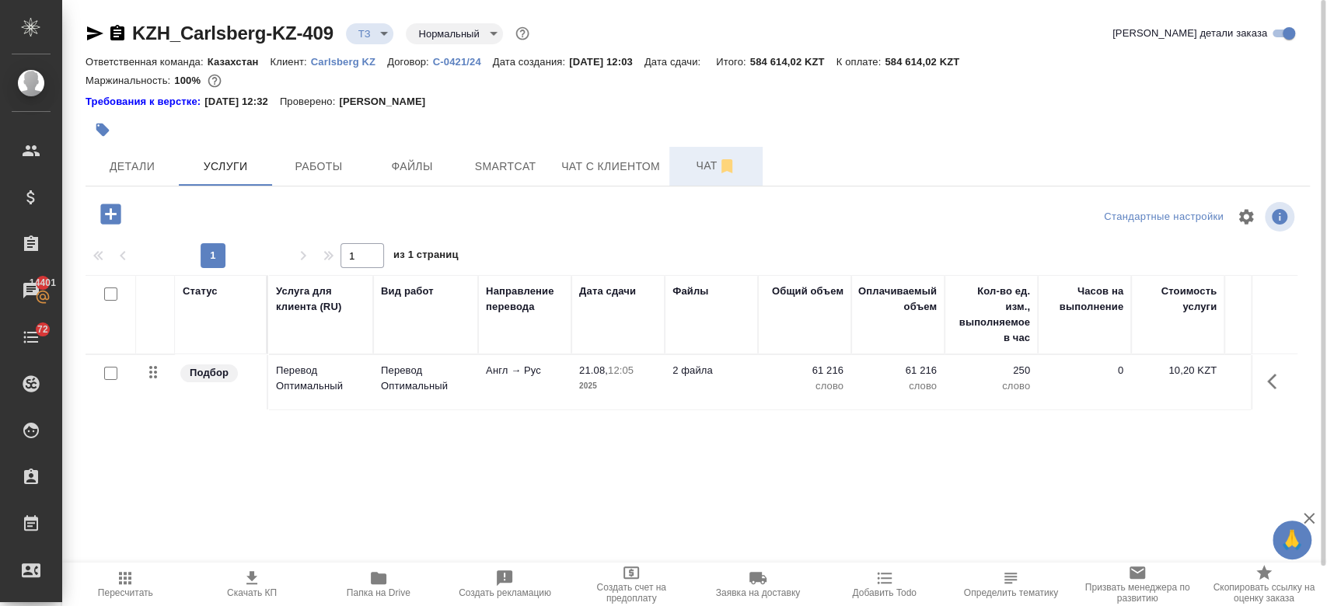
click at [703, 147] on button "Чат" at bounding box center [715, 166] width 93 height 39
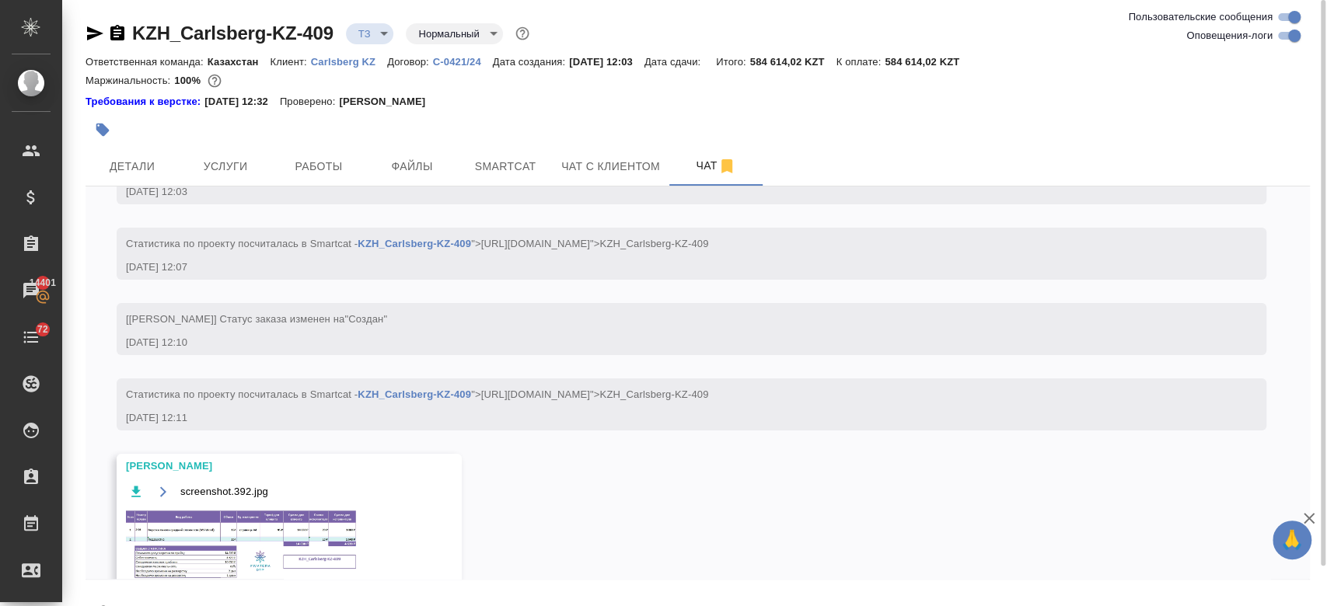
scroll to position [174, 0]
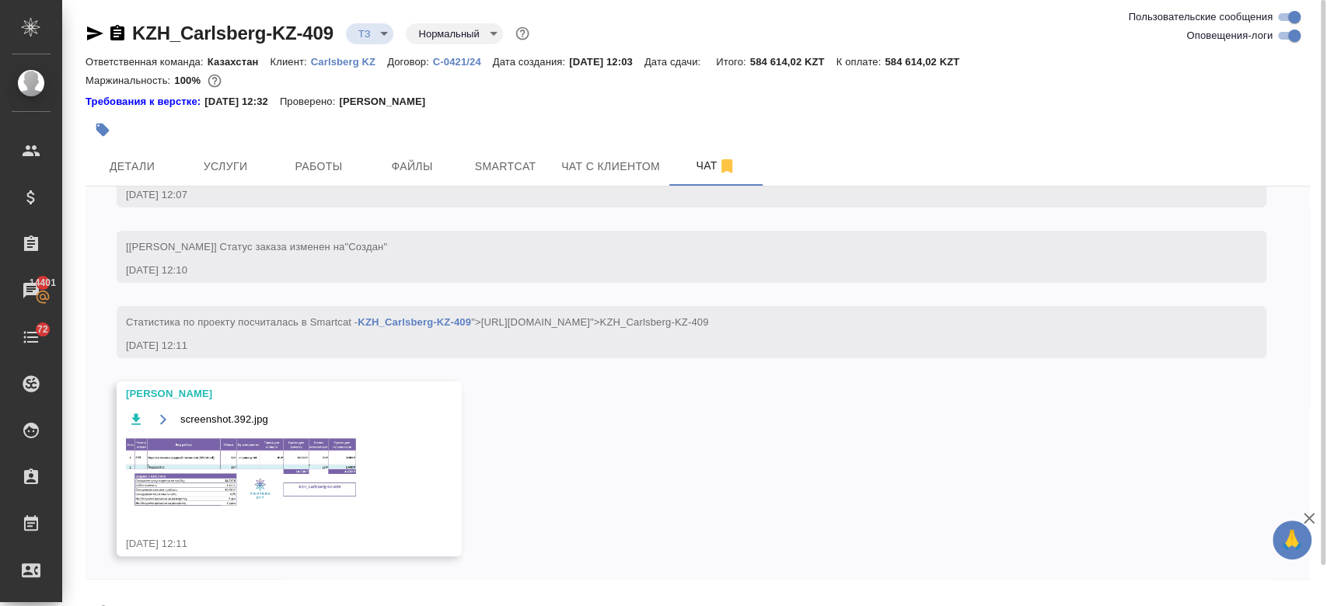
click at [267, 488] on img at bounding box center [242, 473] width 233 height 72
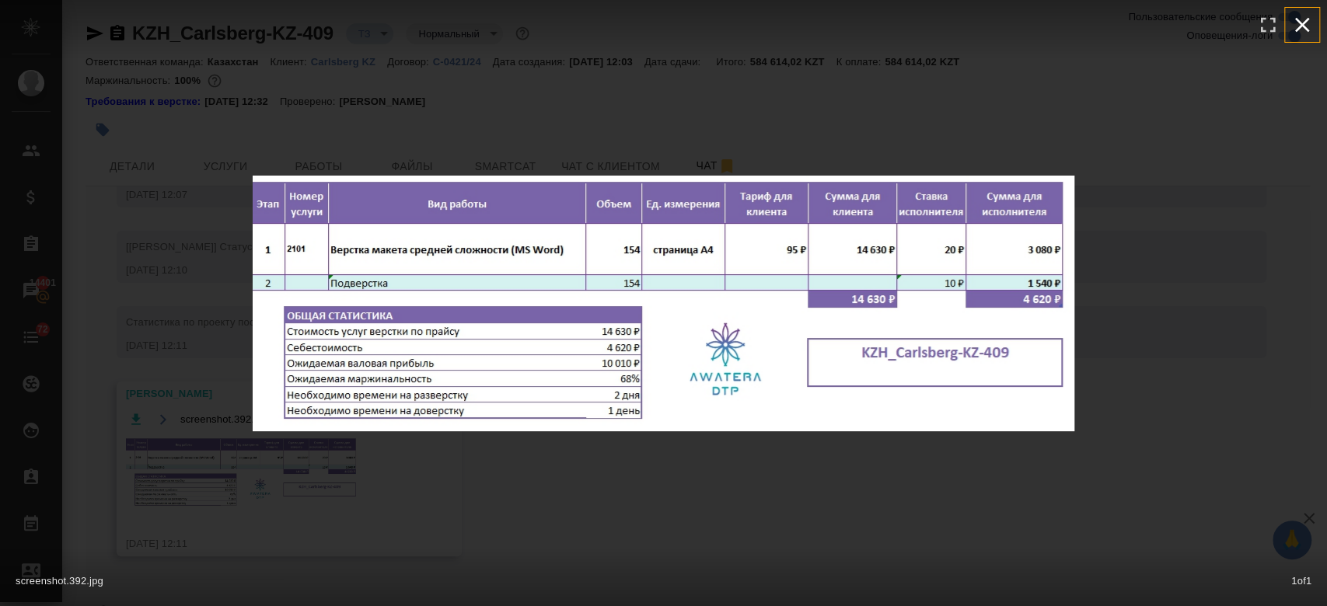
click at [1296, 23] on icon "button" at bounding box center [1301, 24] width 25 height 25
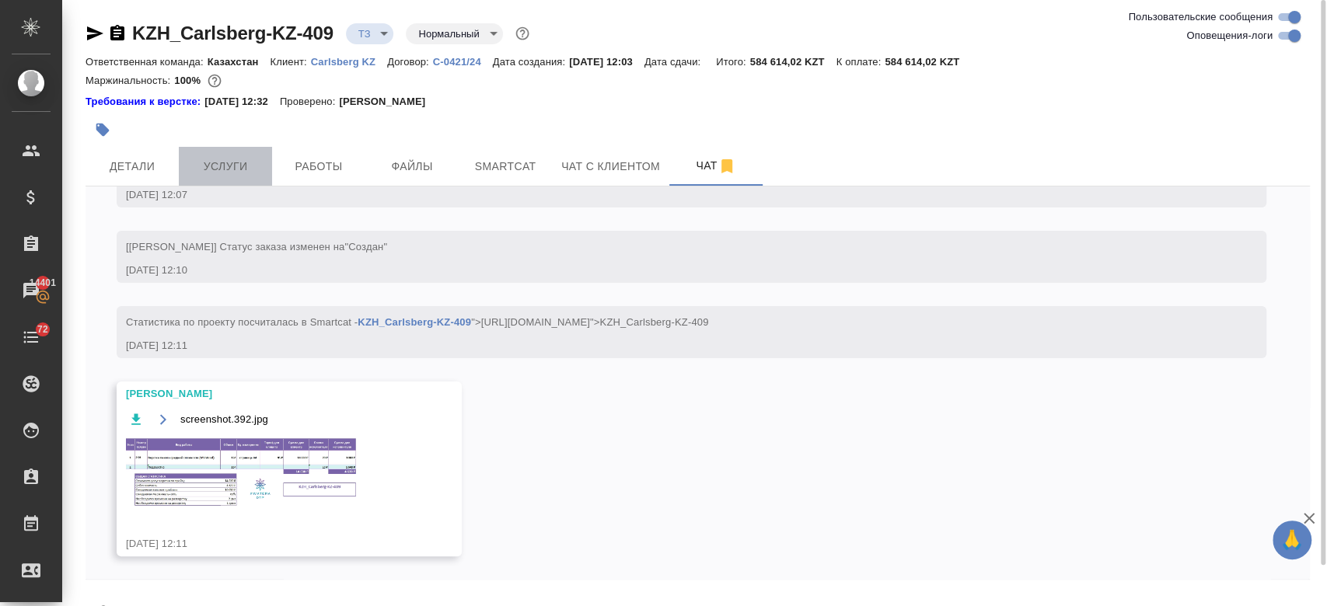
click at [244, 155] on button "Услуги" at bounding box center [225, 166] width 93 height 39
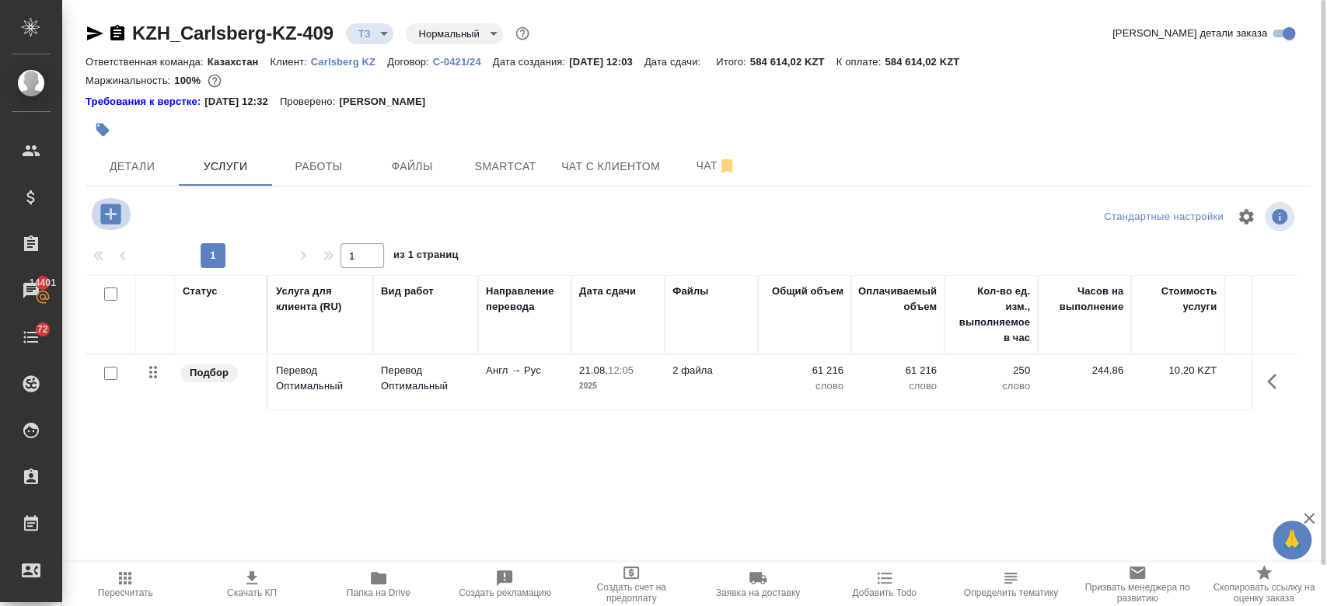
click at [112, 207] on icon "button" at bounding box center [110, 214] width 20 height 20
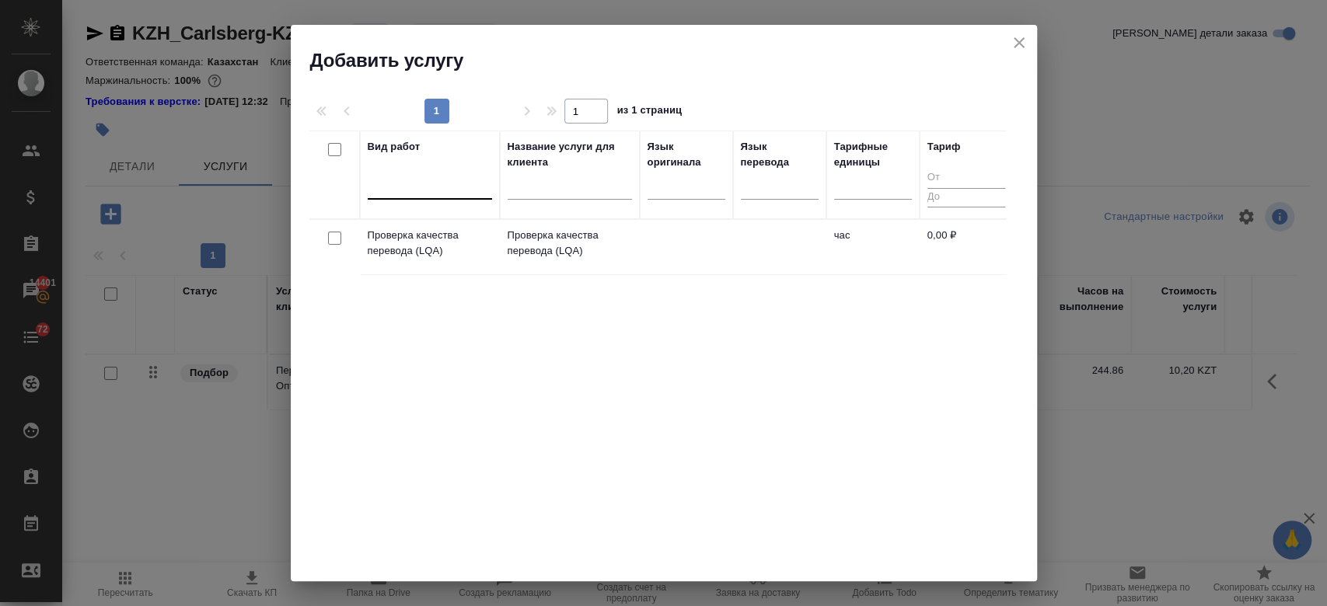
click at [400, 198] on div at bounding box center [430, 185] width 124 height 30
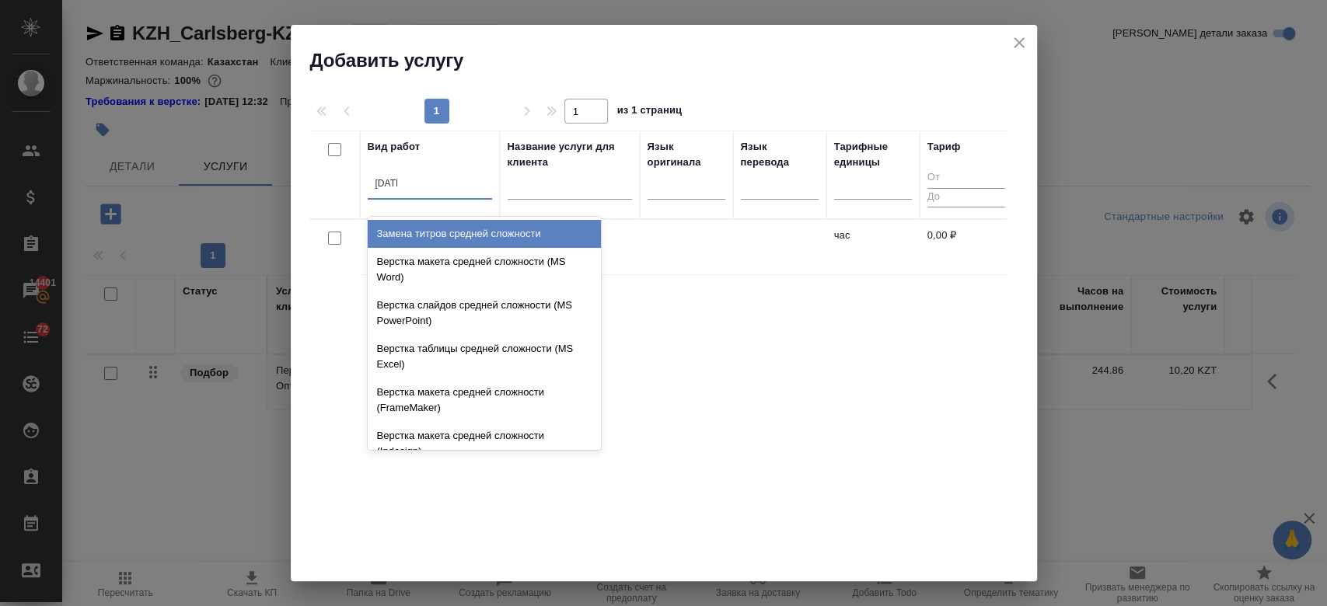
type input "средн"
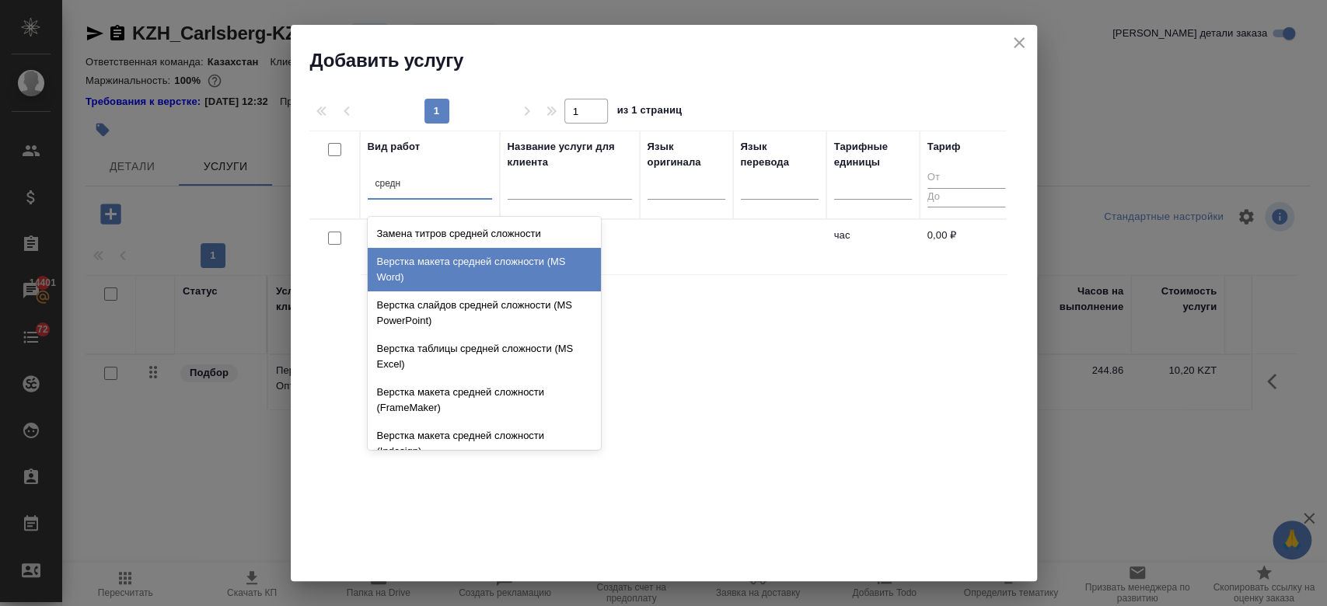
click at [471, 269] on div "Верстка макета средней сложности (MS Word)" at bounding box center [484, 270] width 233 height 44
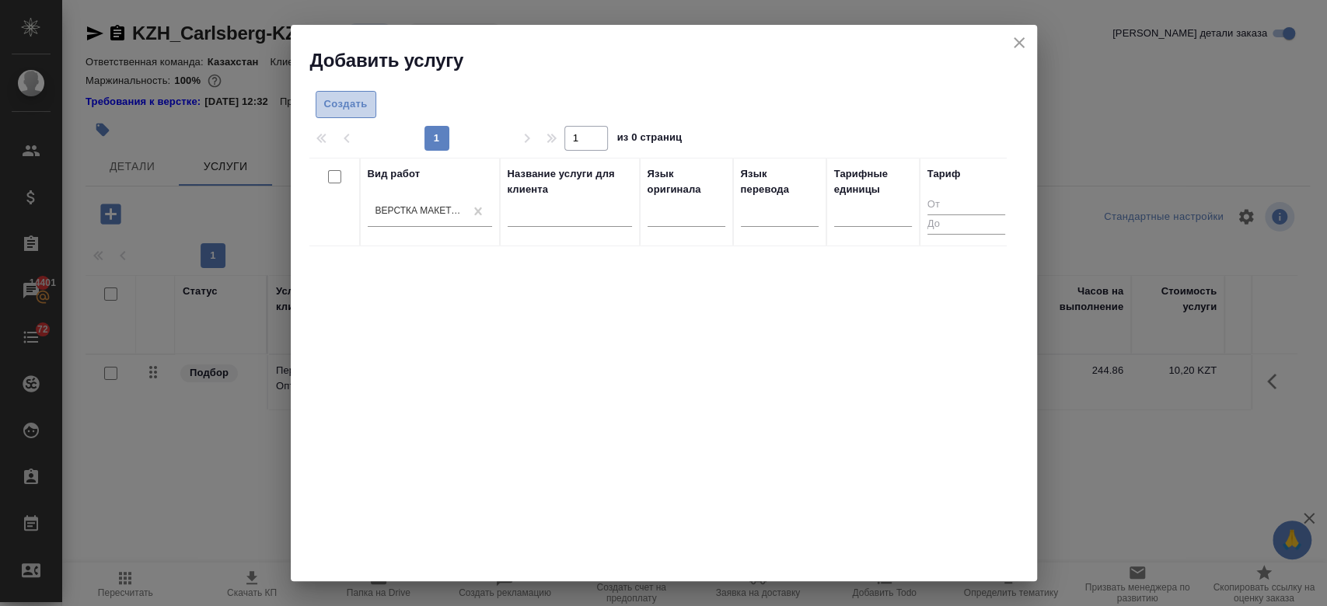
click at [366, 103] on span "Создать" at bounding box center [346, 105] width 44 height 18
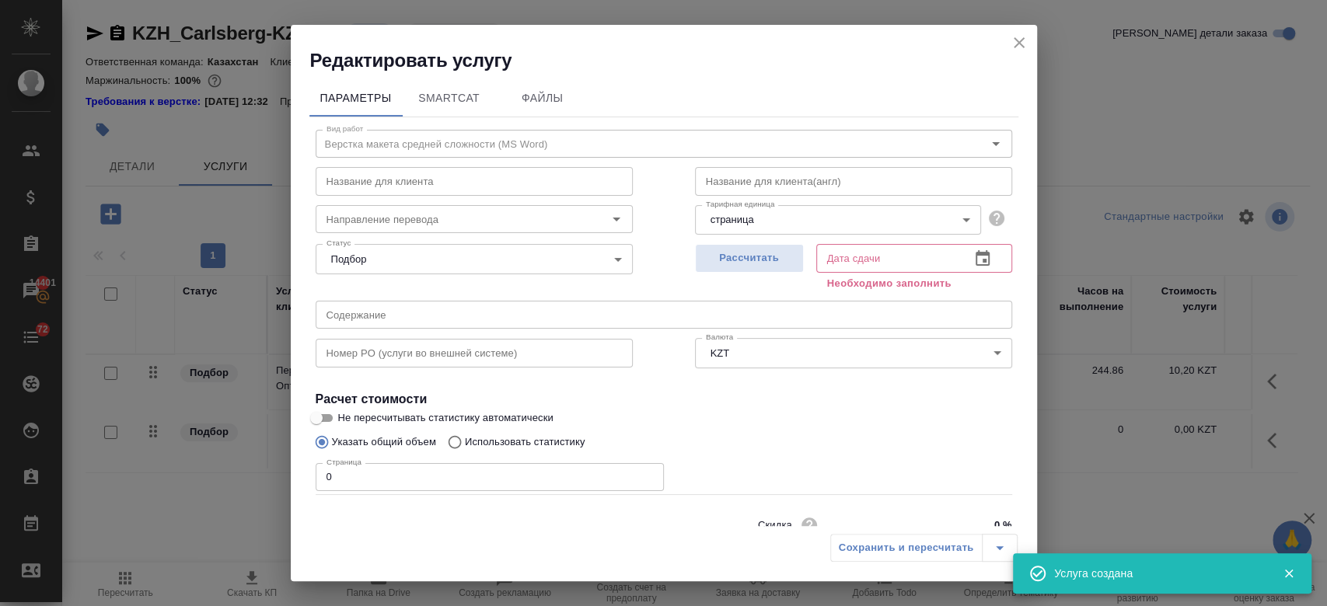
scroll to position [67, 0]
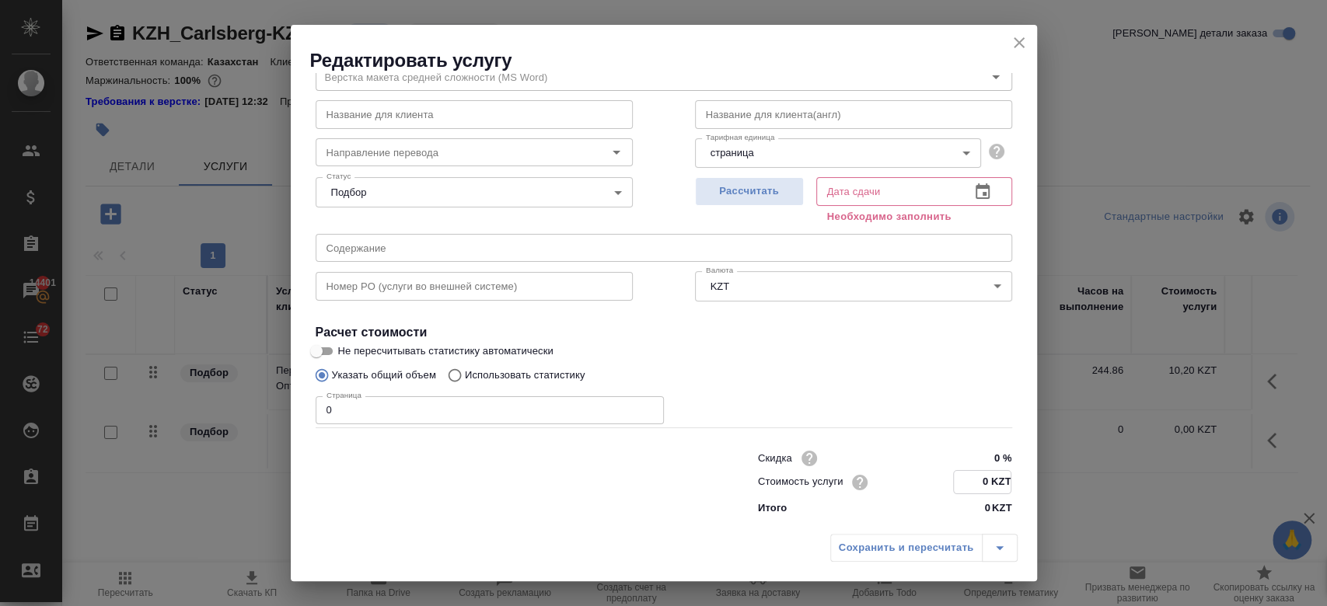
click at [977, 482] on input "0 KZT" at bounding box center [982, 482] width 57 height 23
type input "700 KZT"
click at [539, 416] on input "0" at bounding box center [490, 410] width 348 height 28
type input "134"
click at [746, 196] on span "Рассчитать" at bounding box center [749, 192] width 92 height 18
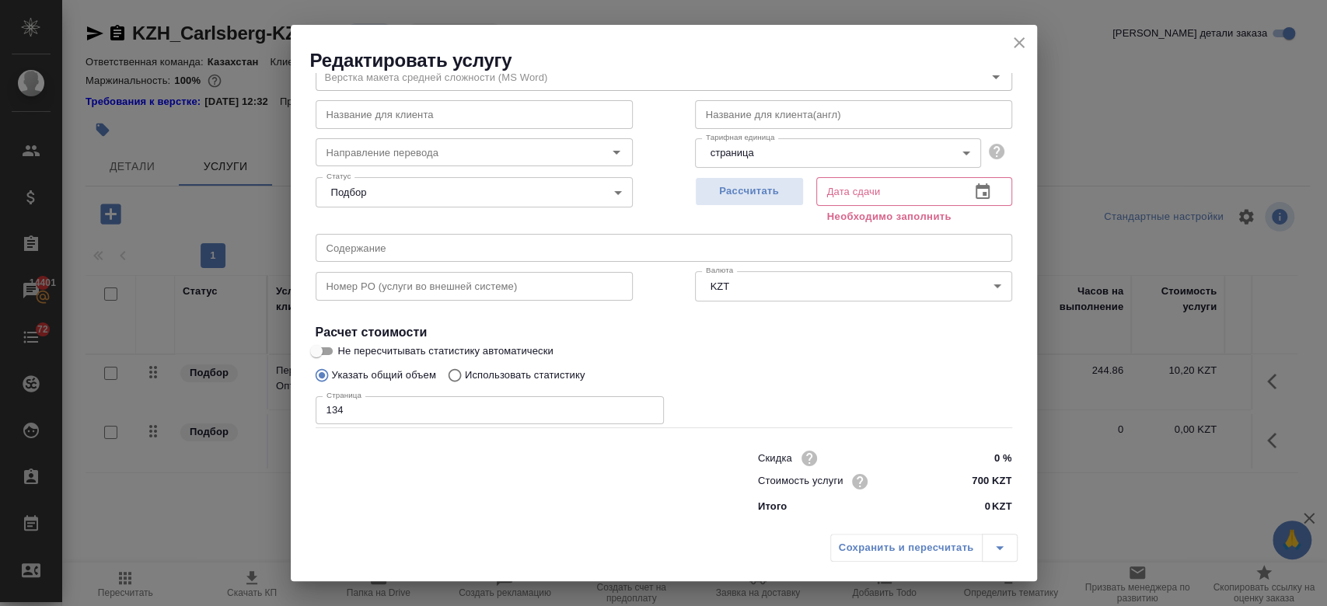
type input "22.08.2025 15:47"
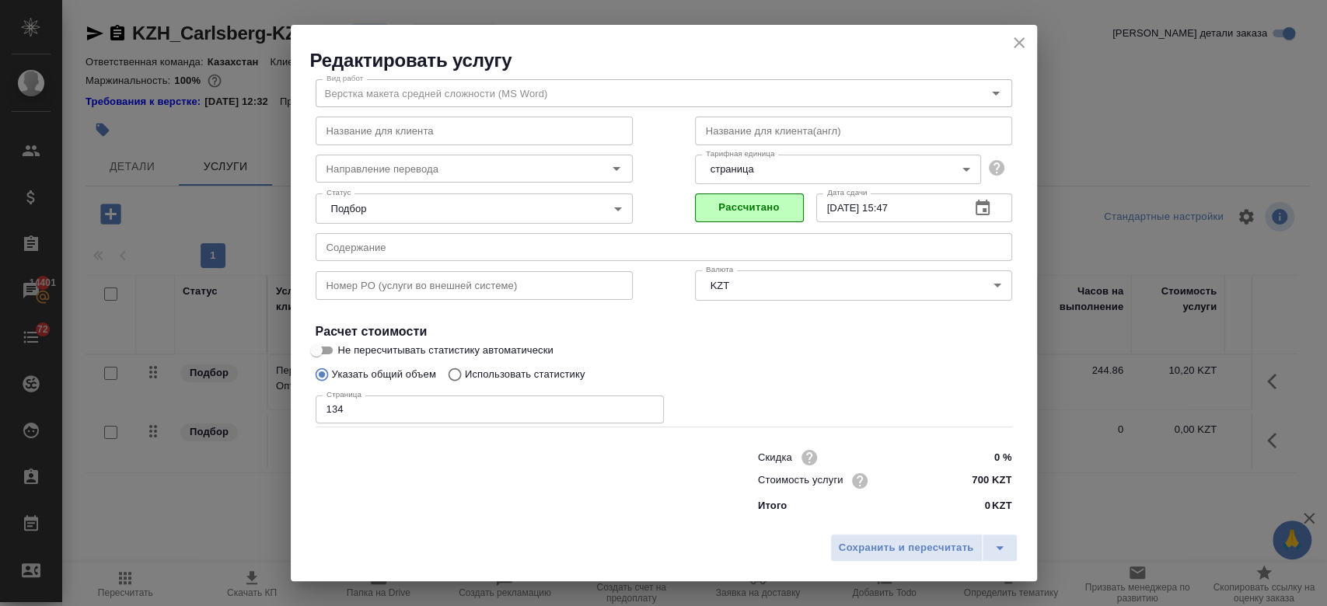
scroll to position [50, 0]
click at [877, 551] on span "Сохранить и пересчитать" at bounding box center [906, 548] width 135 height 18
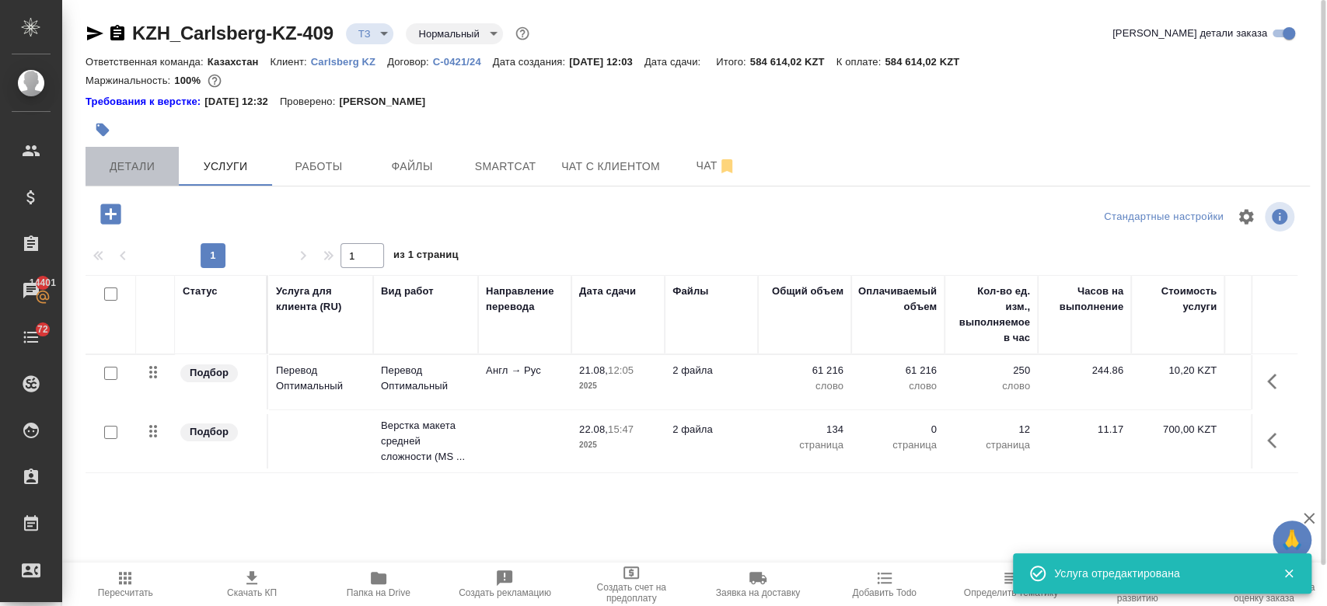
click at [146, 168] on span "Детали" at bounding box center [132, 166] width 75 height 19
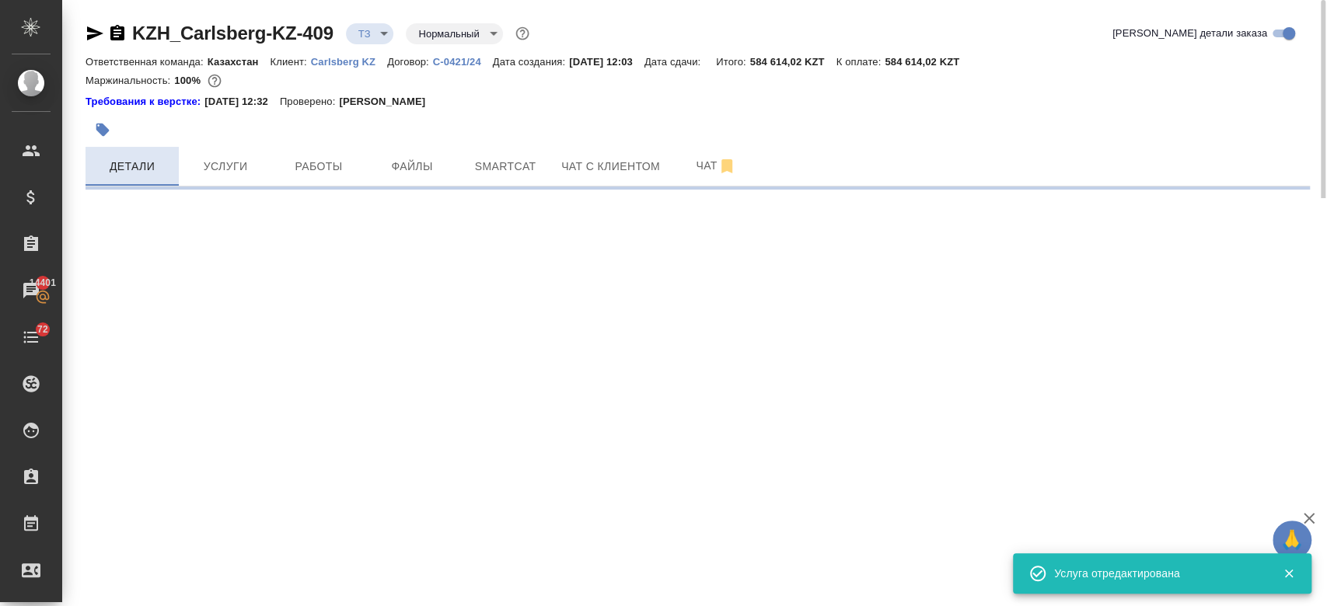
select select "RU"
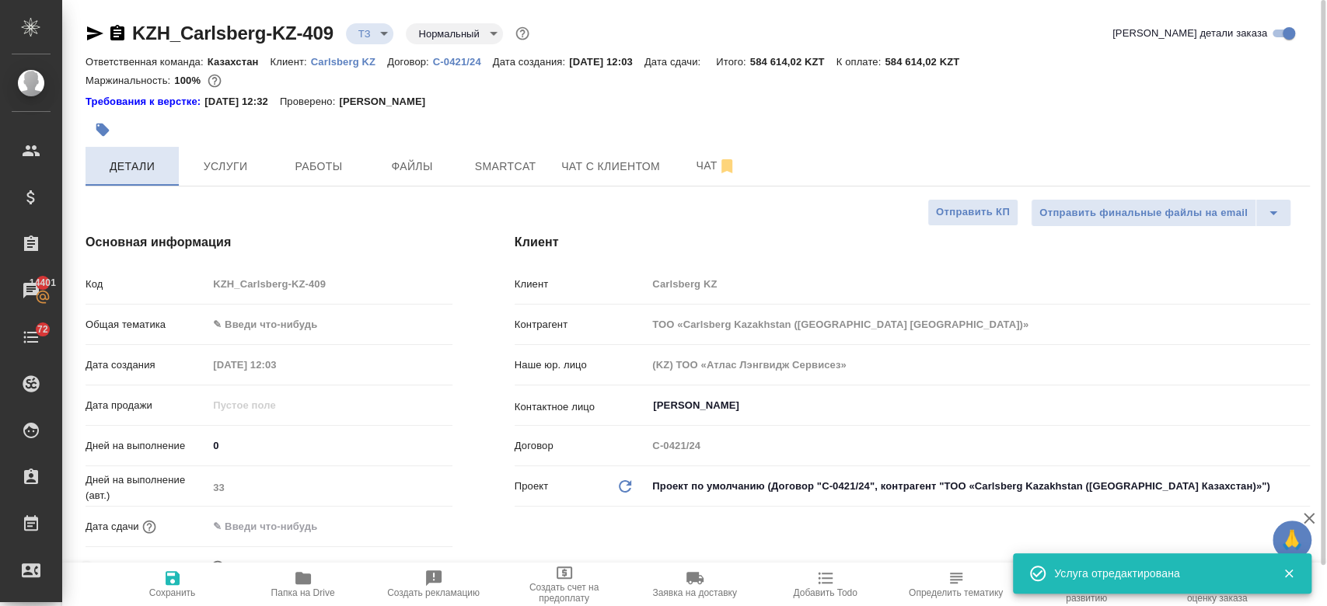
type textarea "x"
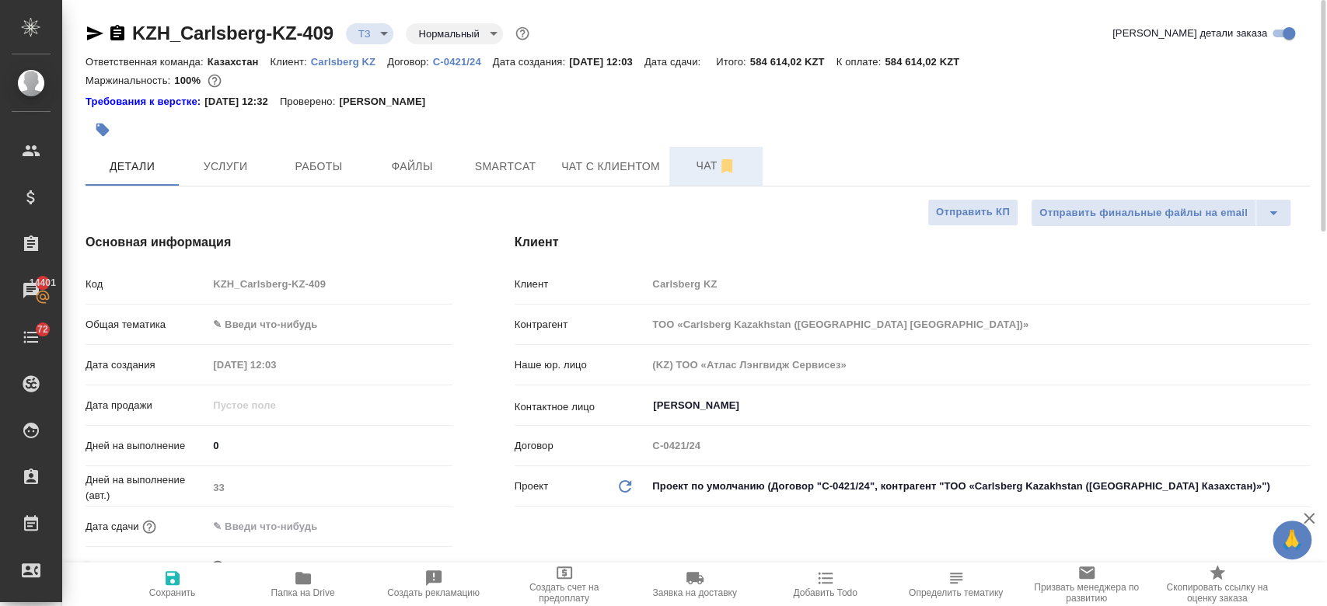
click at [689, 156] on span "Чат" at bounding box center [716, 165] width 75 height 19
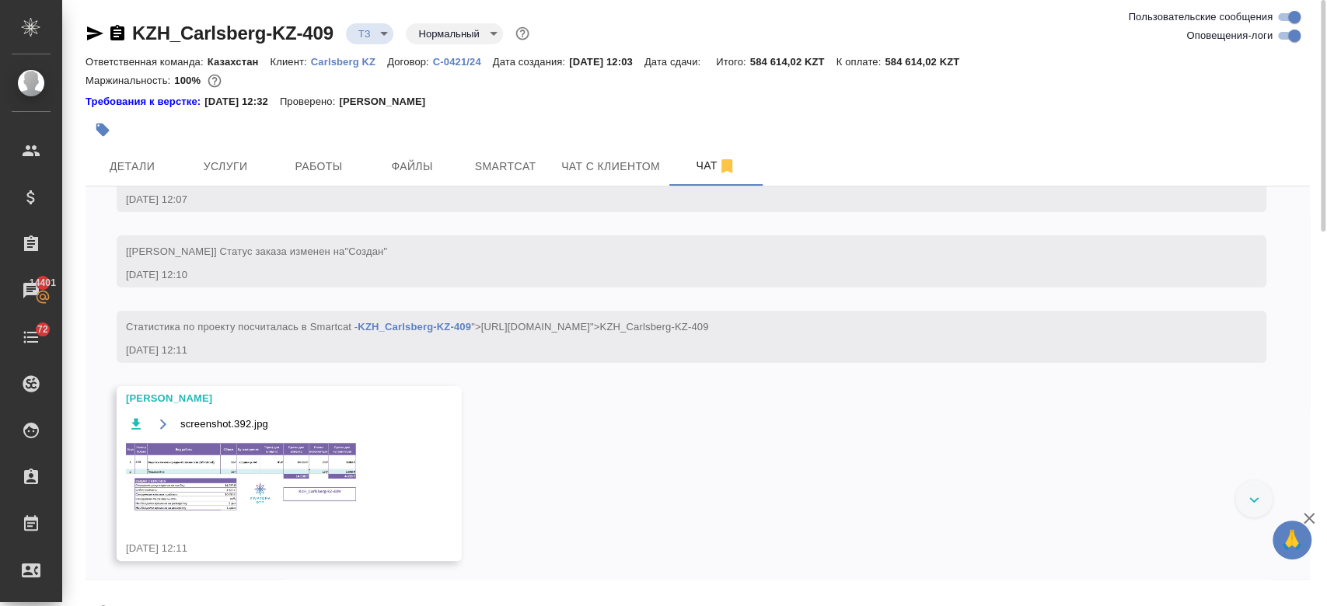
scroll to position [174, 0]
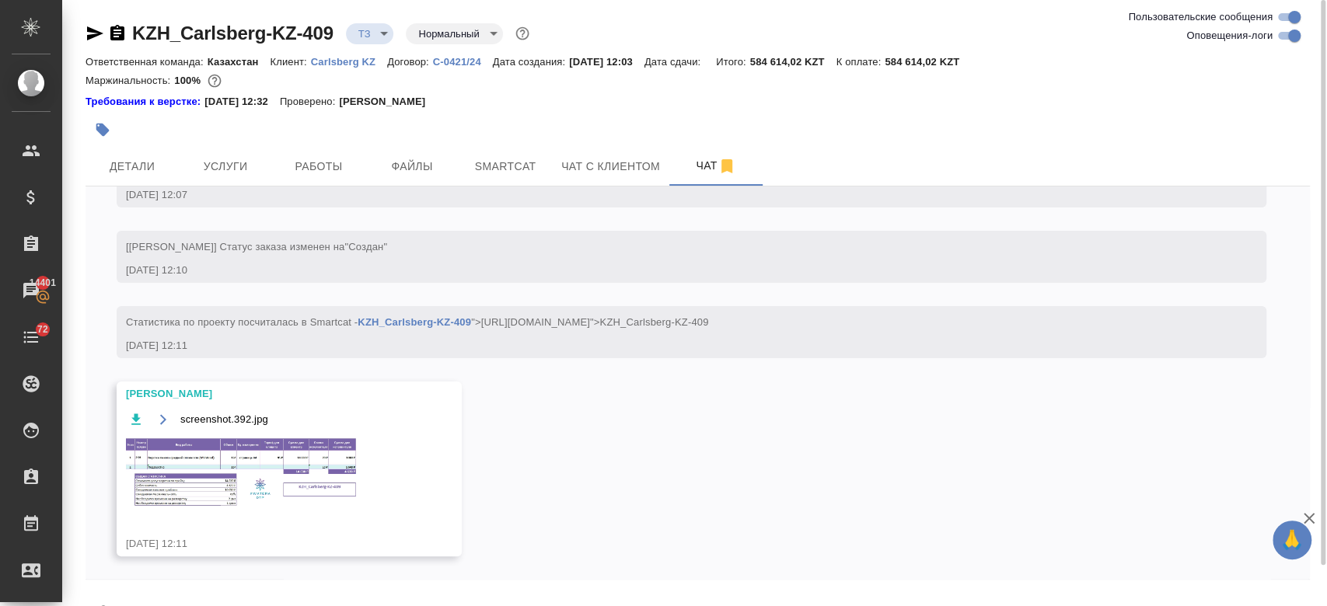
click at [332, 438] on img at bounding box center [242, 473] width 233 height 72
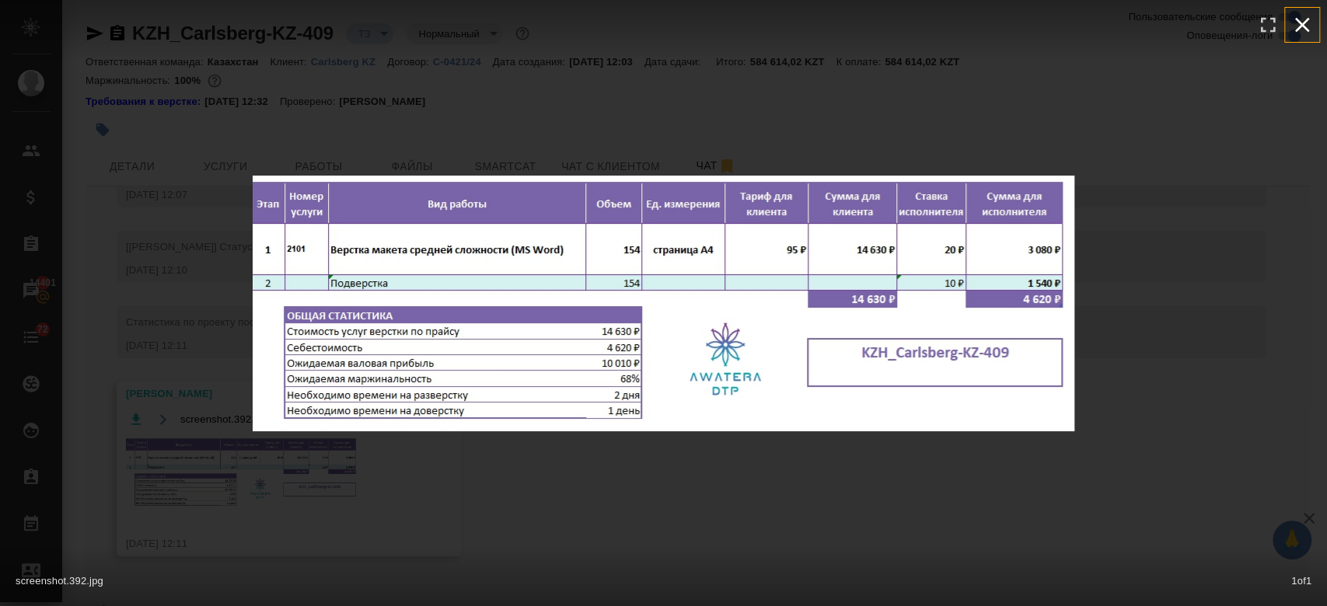
click at [1301, 22] on icon "button" at bounding box center [1301, 24] width 25 height 25
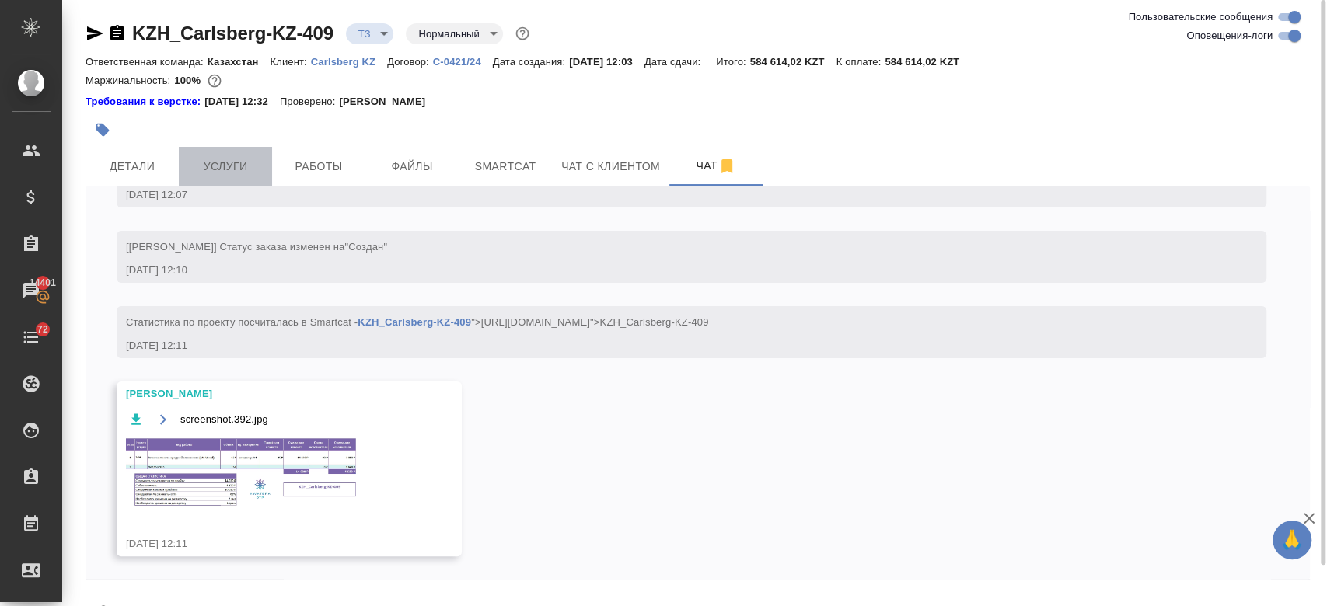
click at [218, 173] on span "Услуги" at bounding box center [225, 166] width 75 height 19
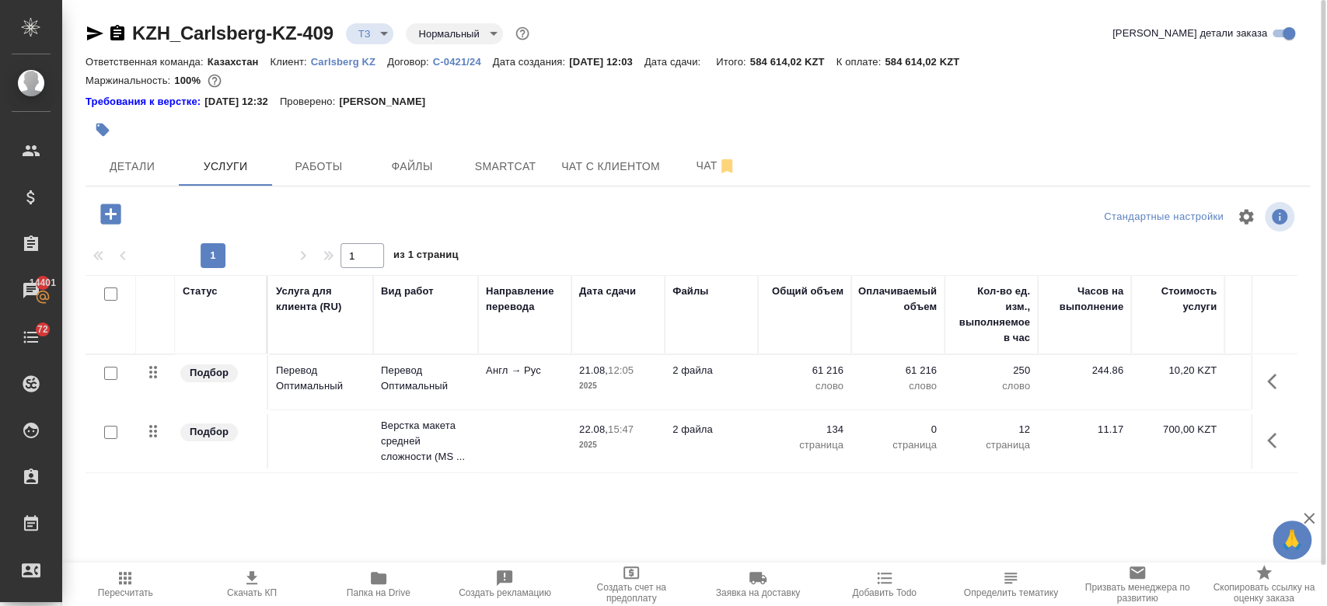
click at [478, 410] on td at bounding box center [524, 382] width 93 height 54
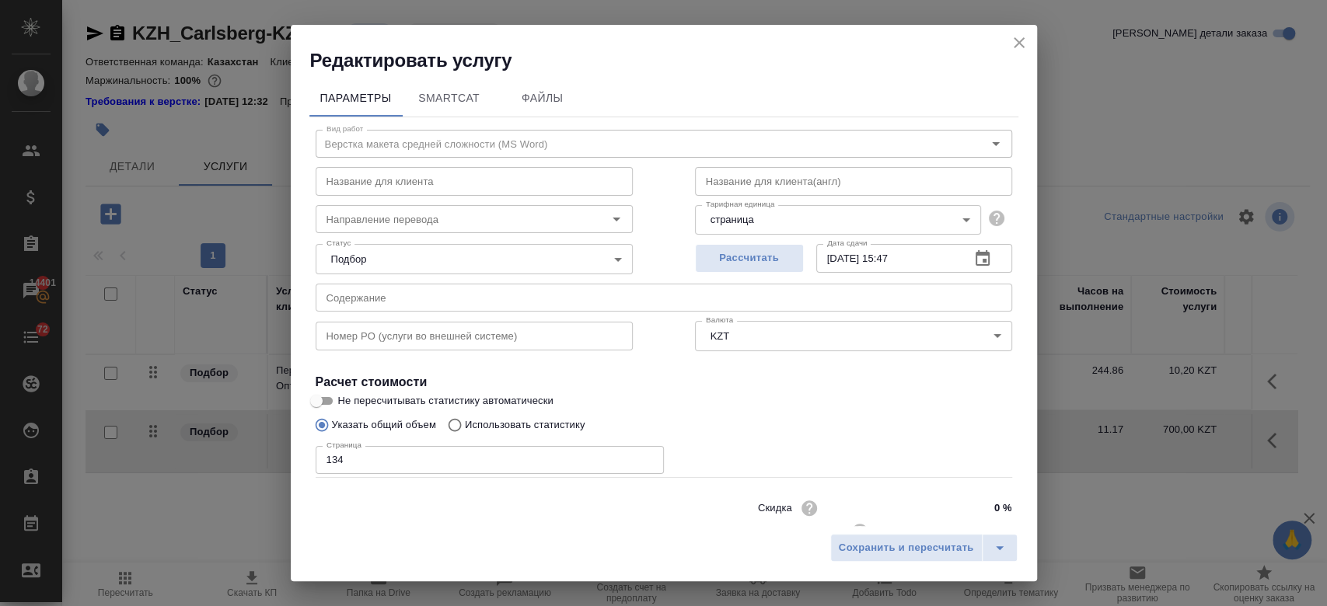
click at [368, 464] on input "134" at bounding box center [490, 460] width 348 height 28
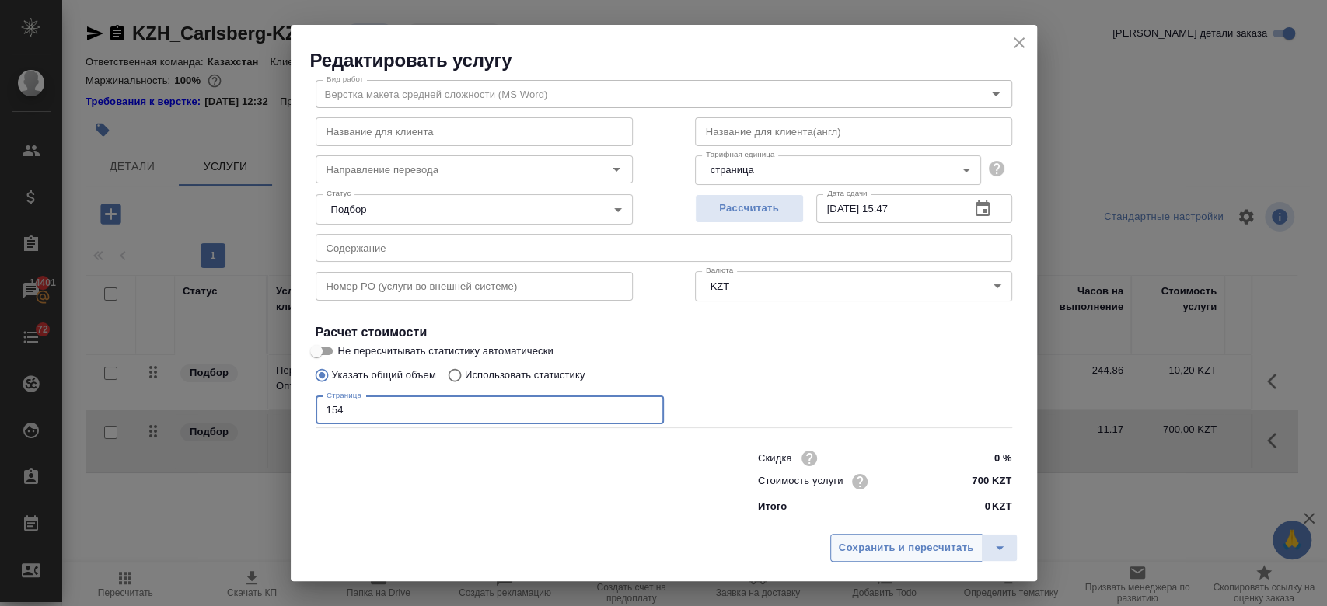
type input "154"
click at [871, 553] on span "Сохранить и пересчитать" at bounding box center [906, 548] width 135 height 18
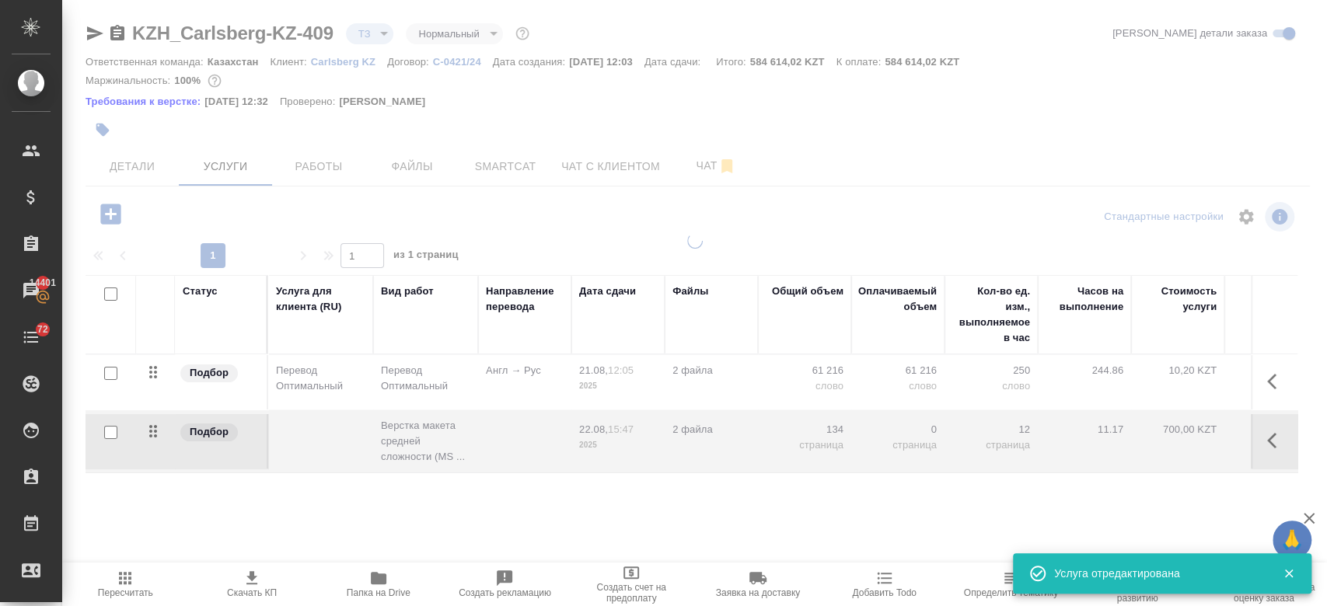
type input "new"
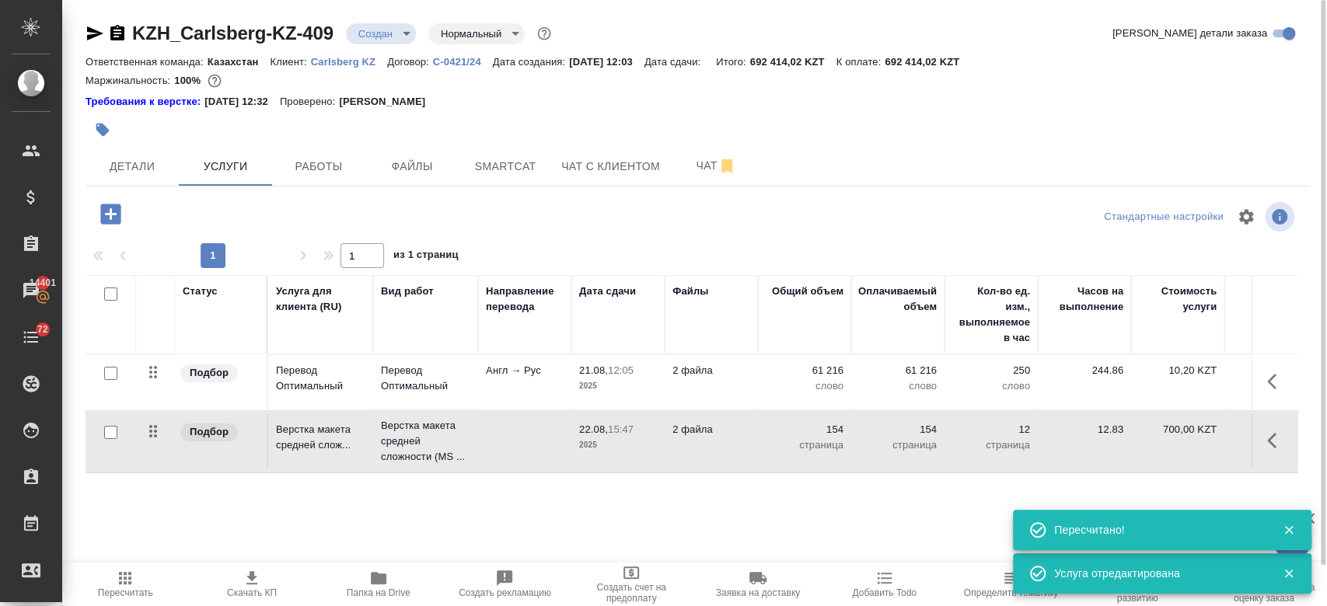
scroll to position [0, 253]
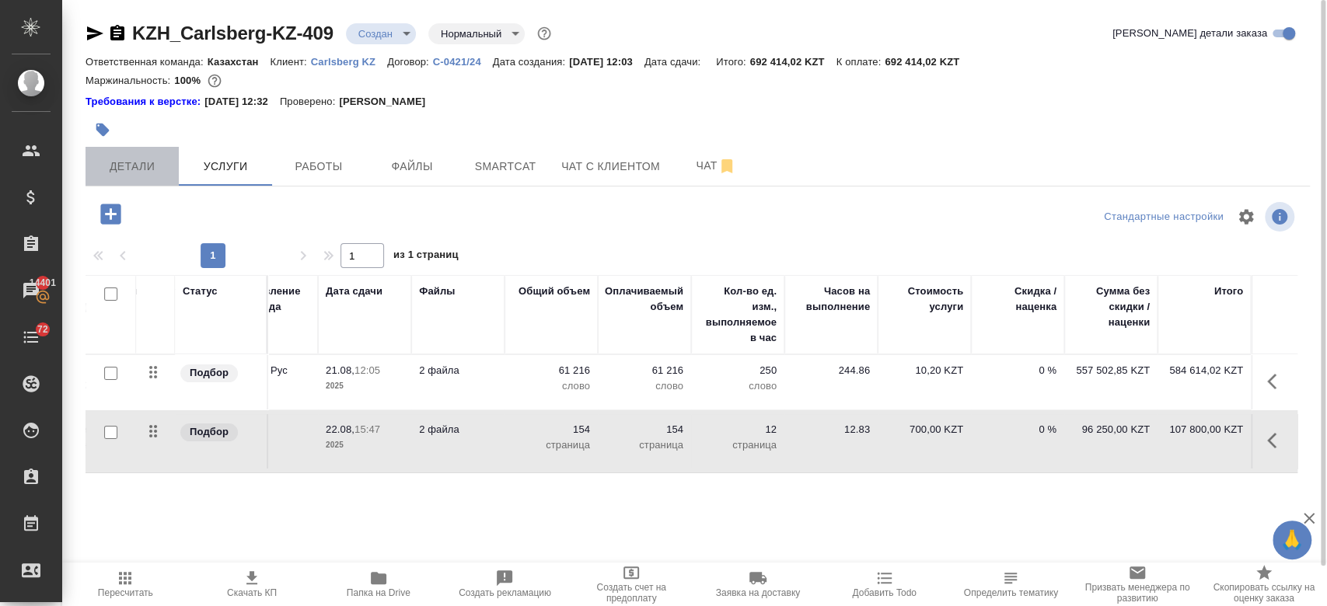
click at [133, 168] on span "Детали" at bounding box center [132, 166] width 75 height 19
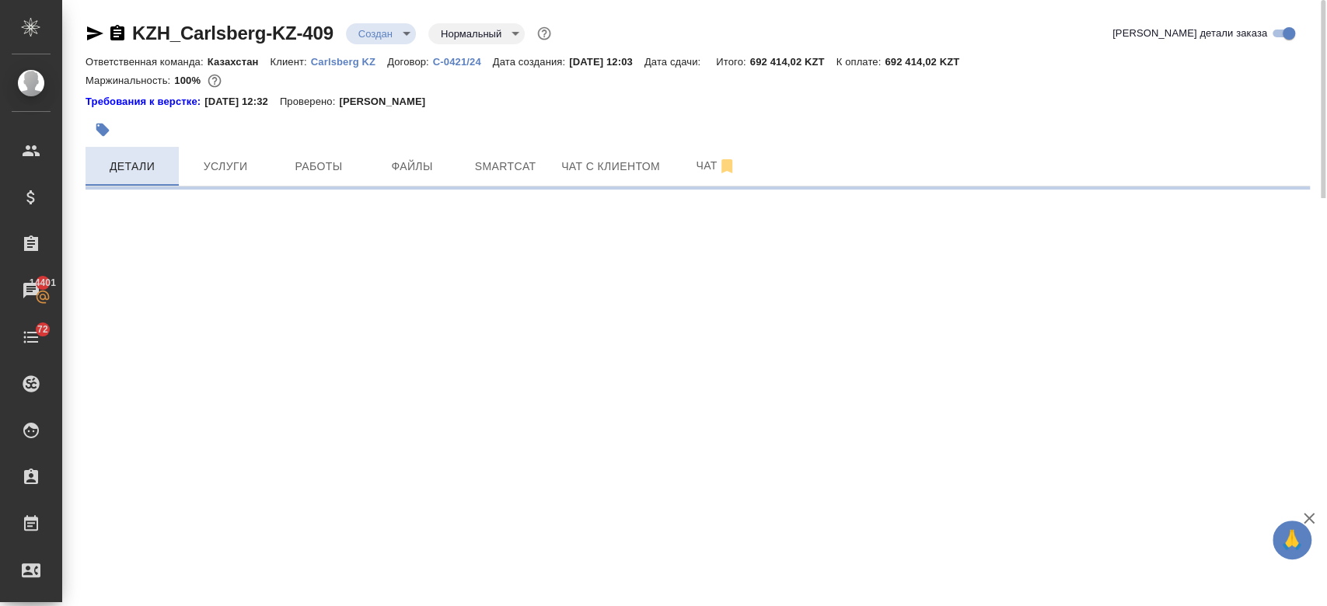
select select "RU"
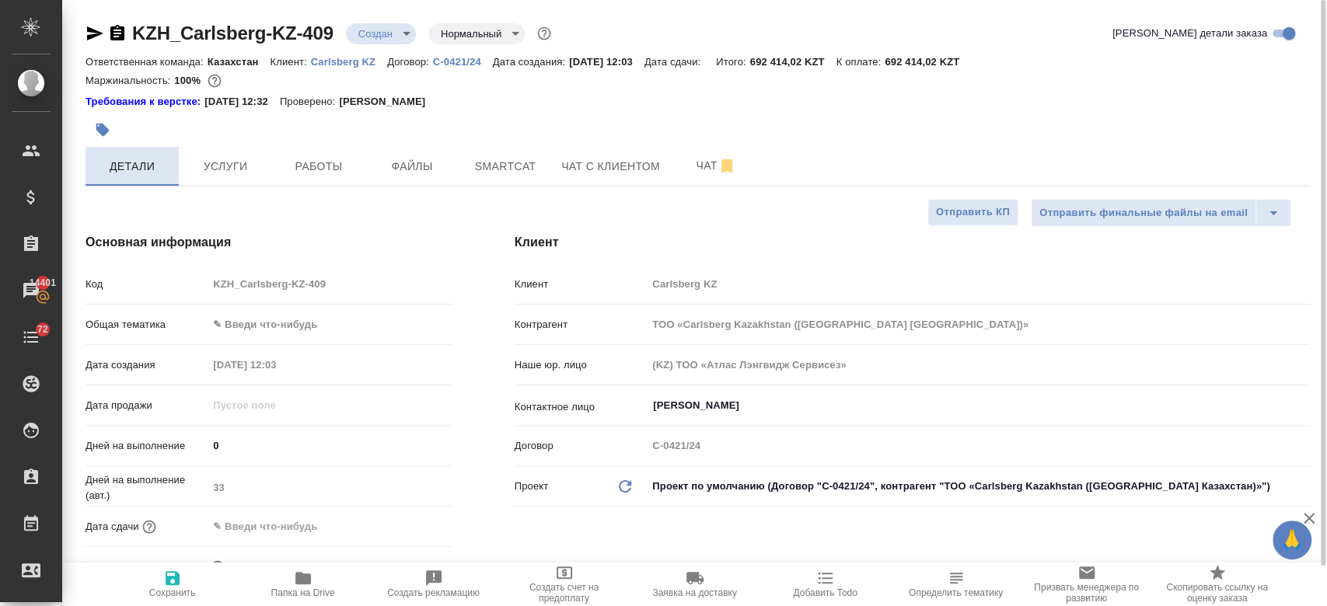
type textarea "x"
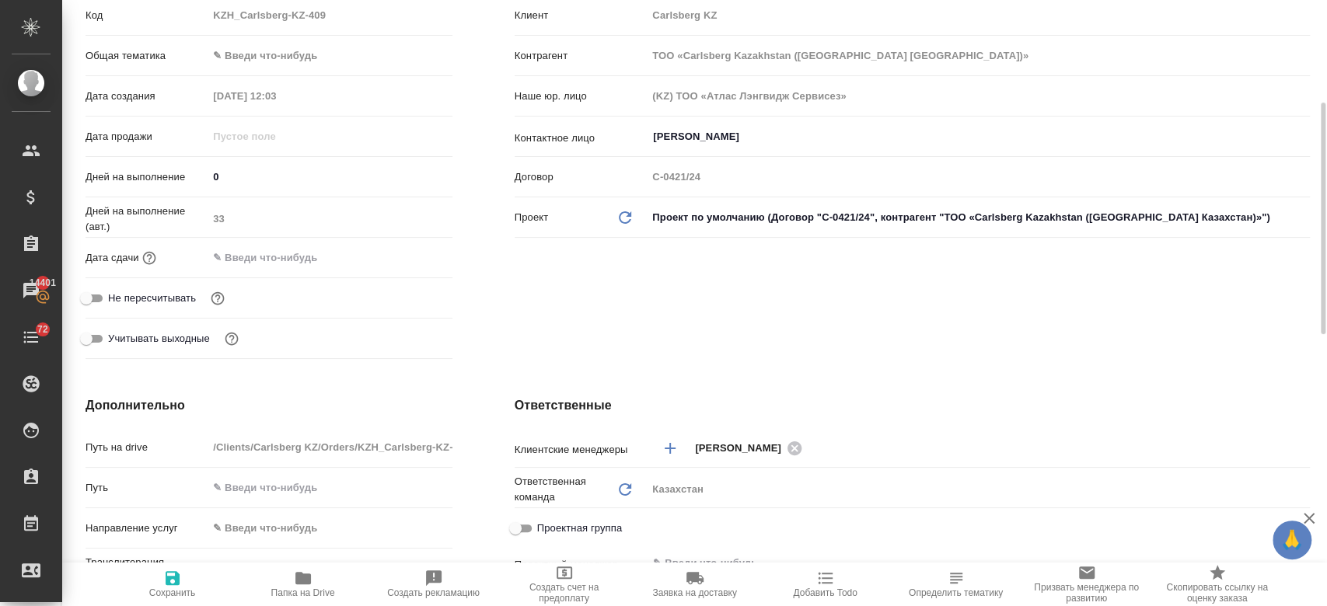
scroll to position [270, 0]
type textarea "x"
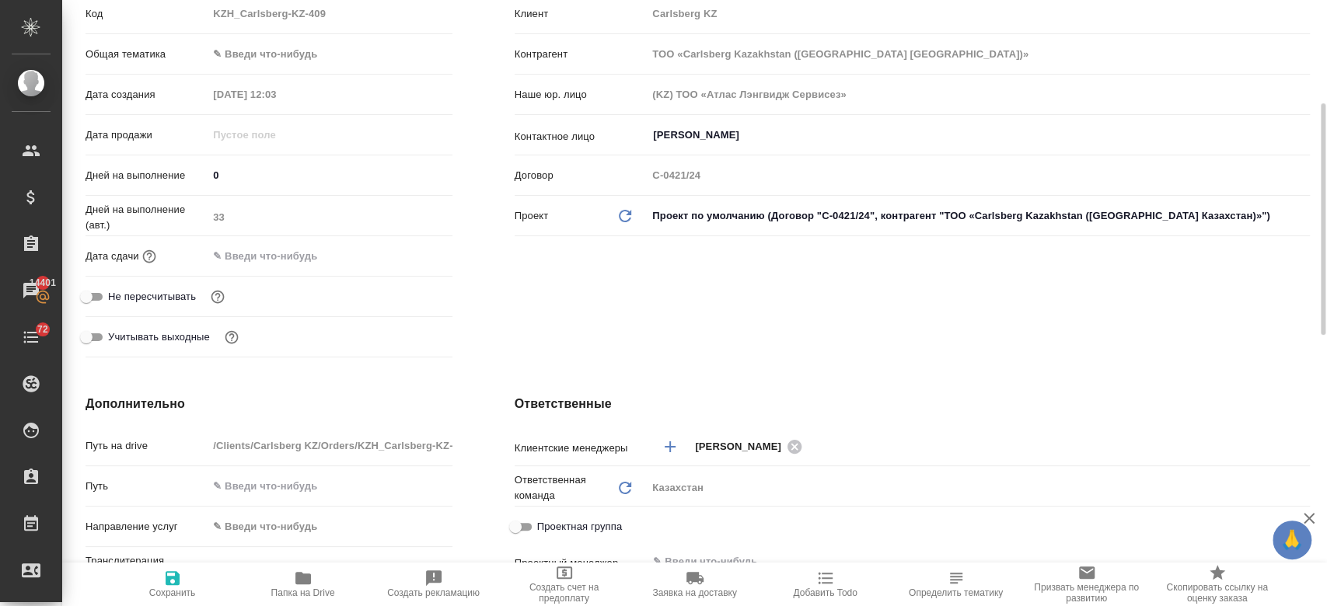
type textarea "x"
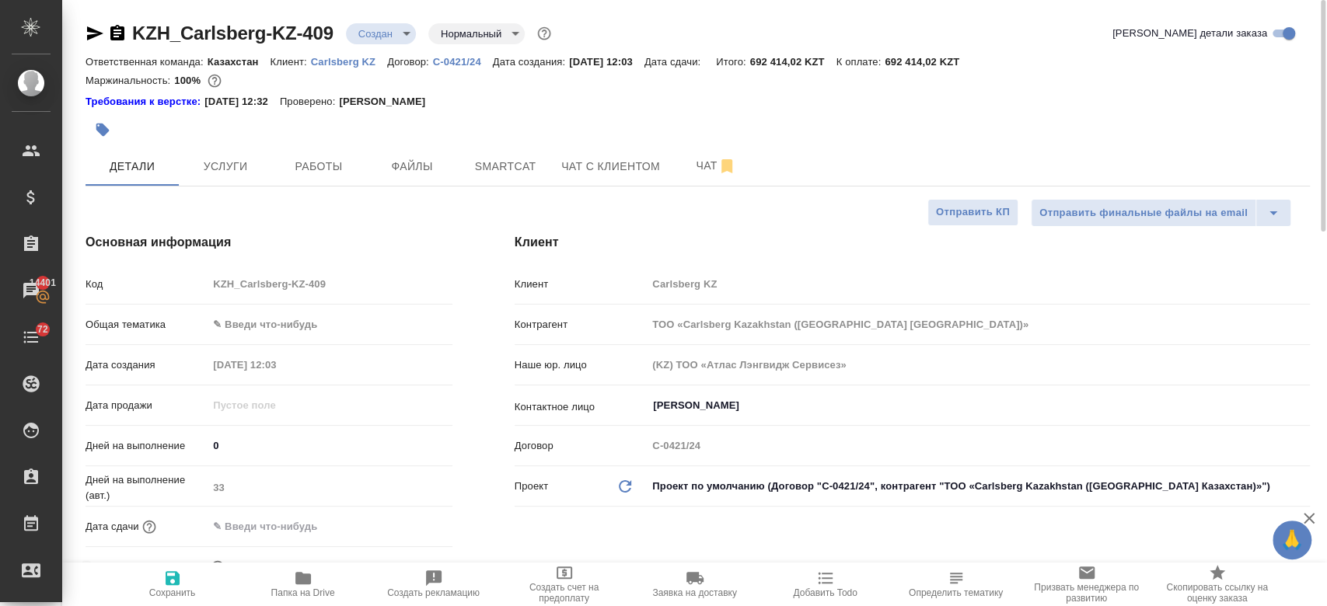
type textarea "x"
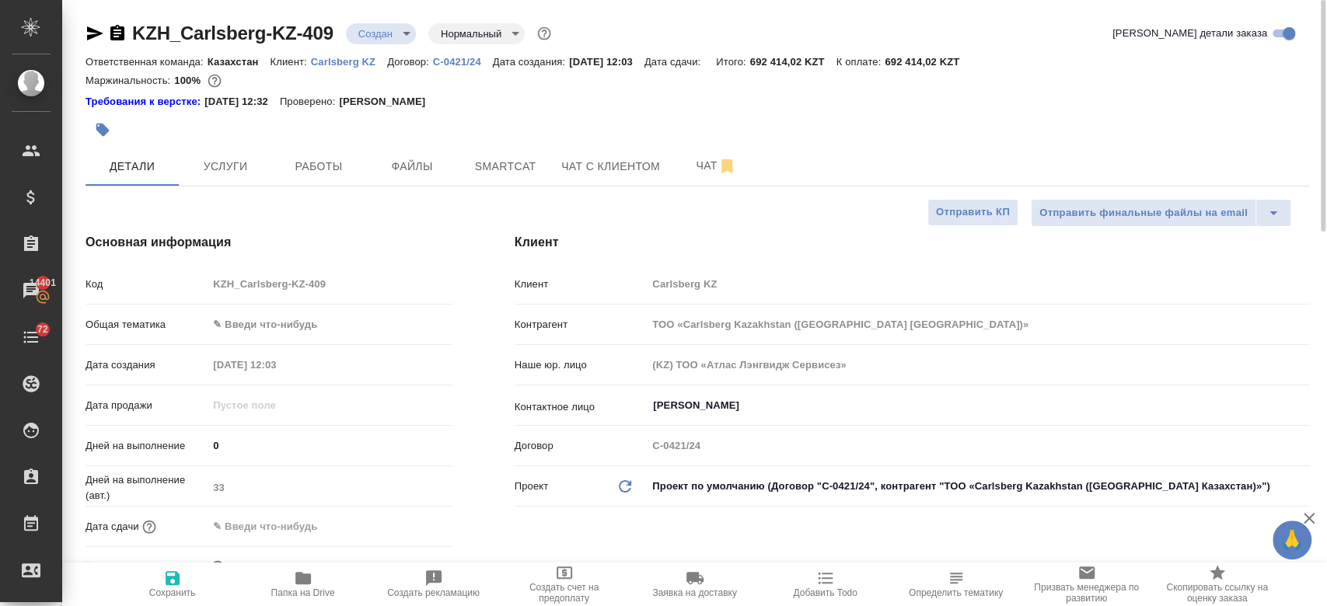
type textarea "x"
click at [689, 162] on span "Чат" at bounding box center [716, 165] width 75 height 19
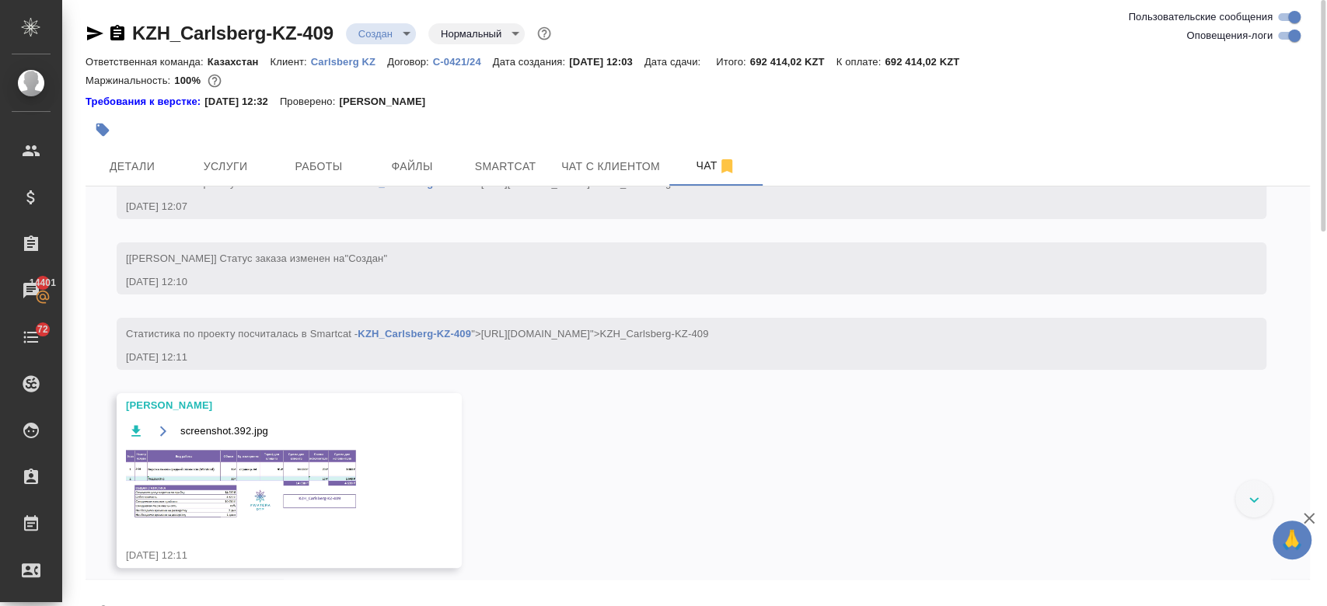
scroll to position [174, 0]
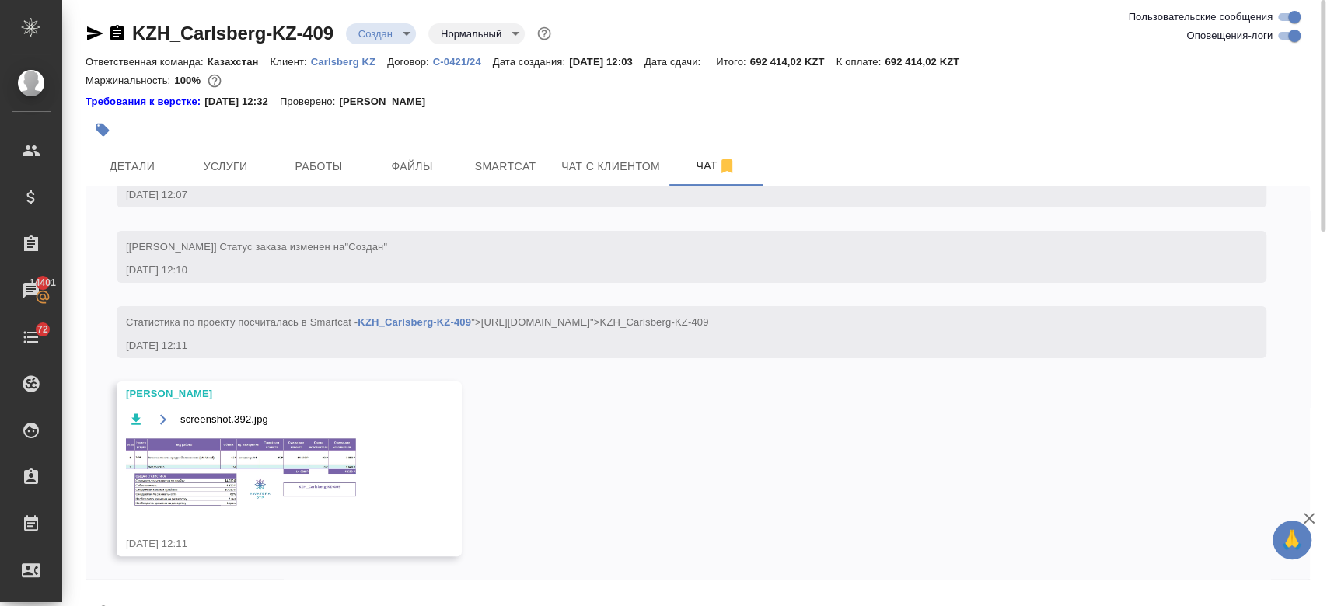
click at [326, 457] on img at bounding box center [242, 473] width 233 height 72
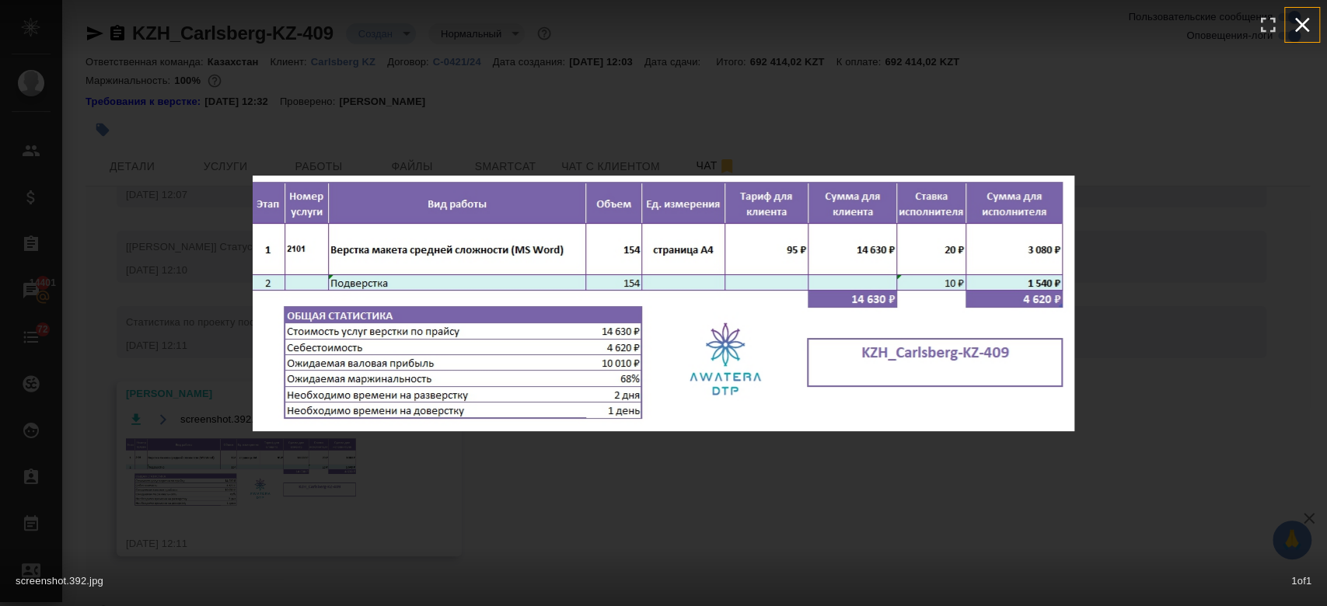
click at [1303, 28] on icon "button" at bounding box center [1302, 25] width 15 height 15
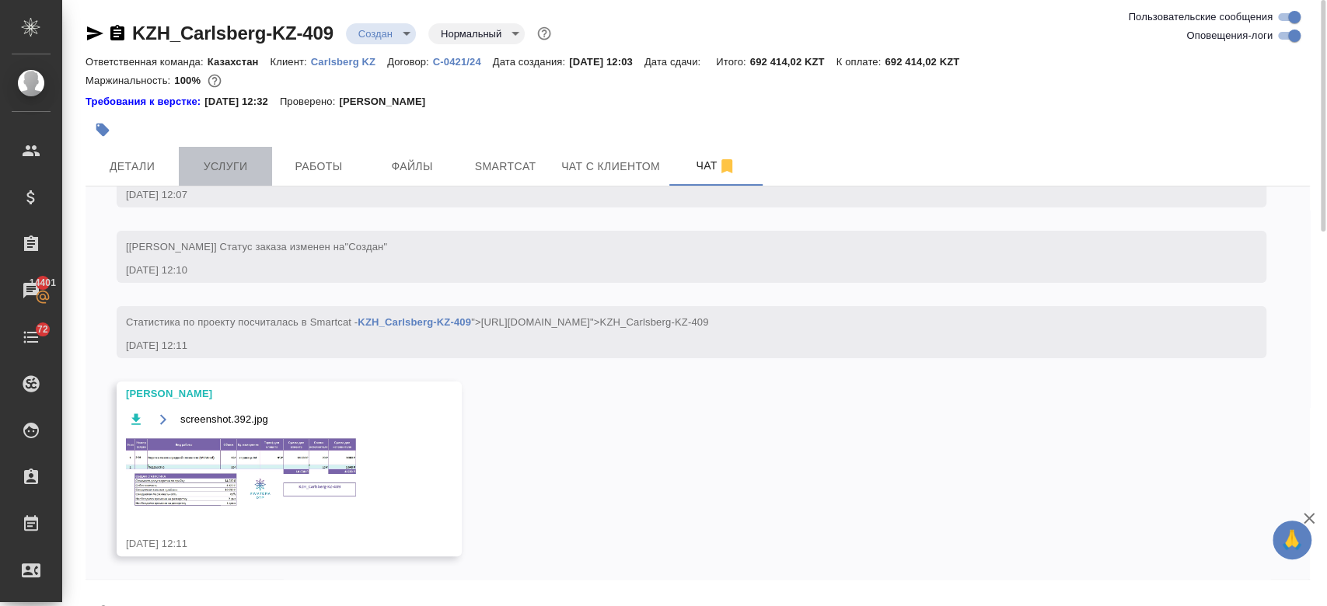
click at [225, 162] on span "Услуги" at bounding box center [225, 166] width 75 height 19
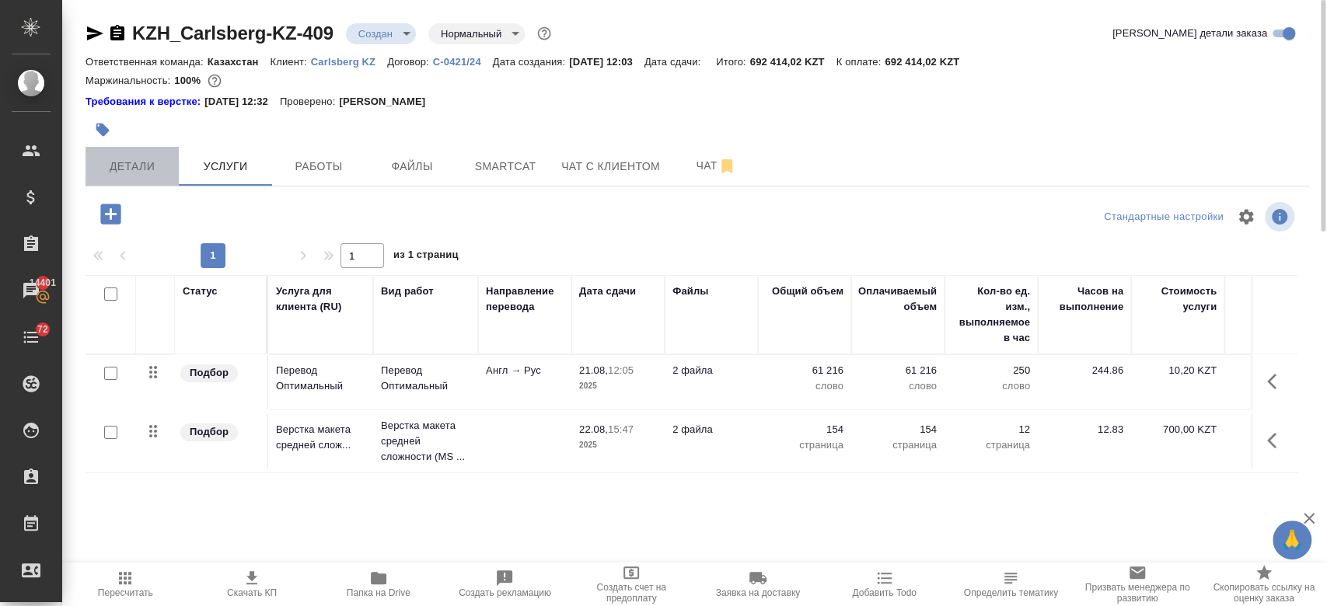
click at [147, 163] on span "Детали" at bounding box center [132, 166] width 75 height 19
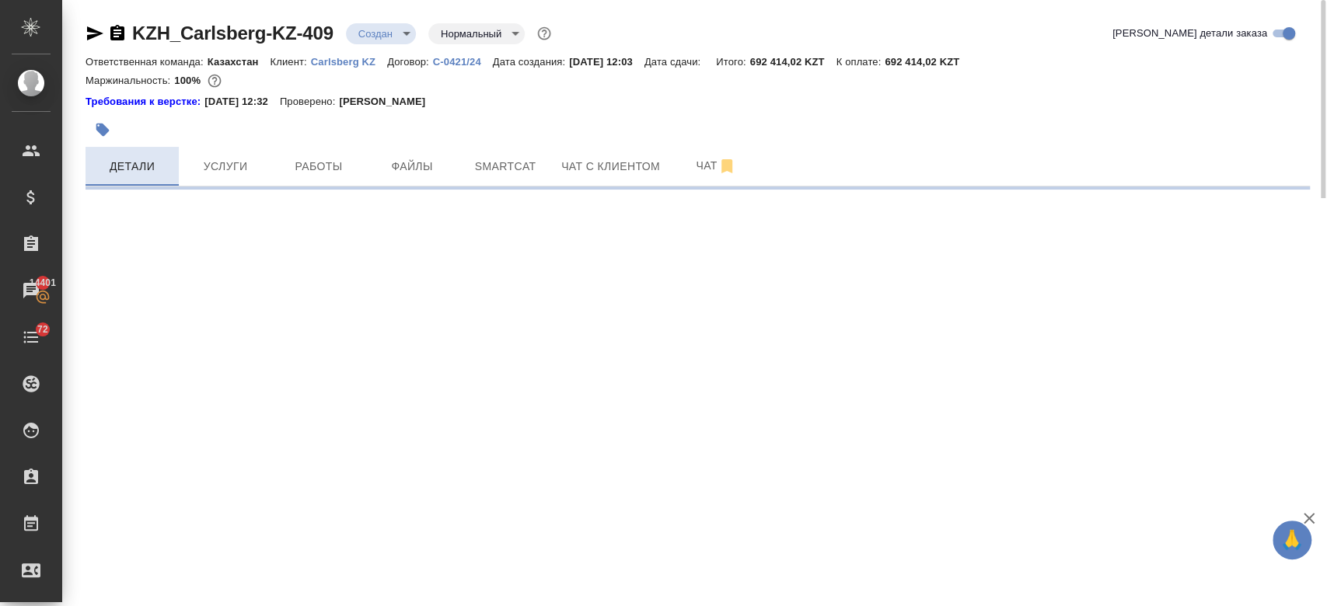
select select "RU"
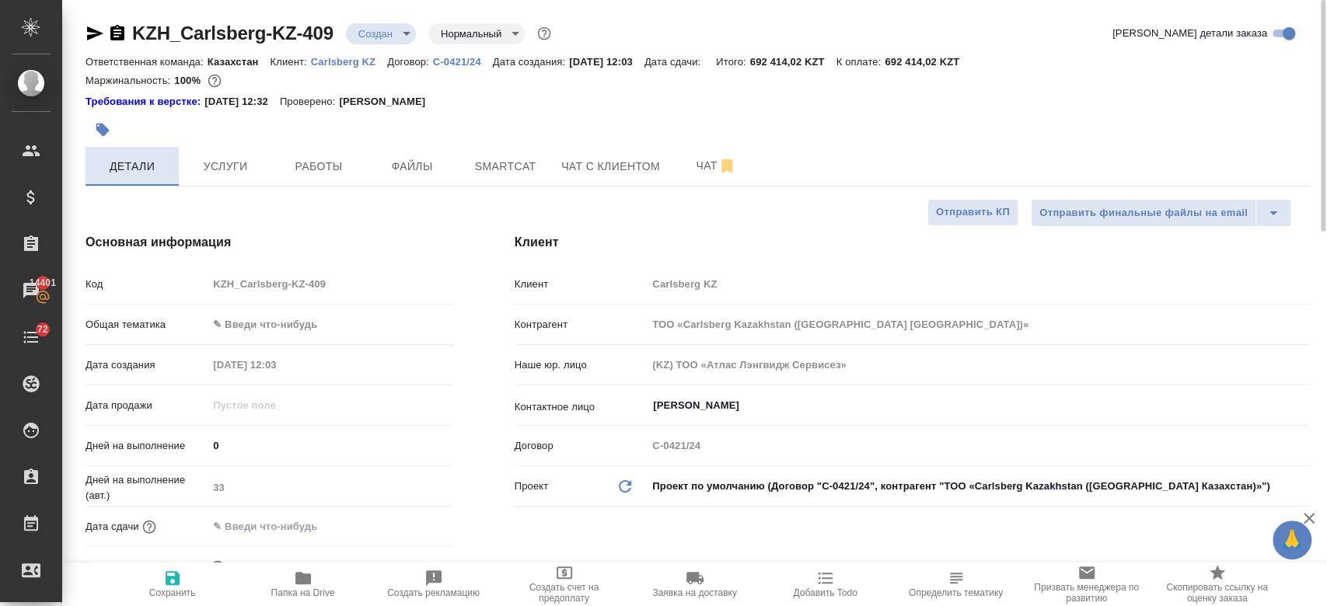
type textarea "x"
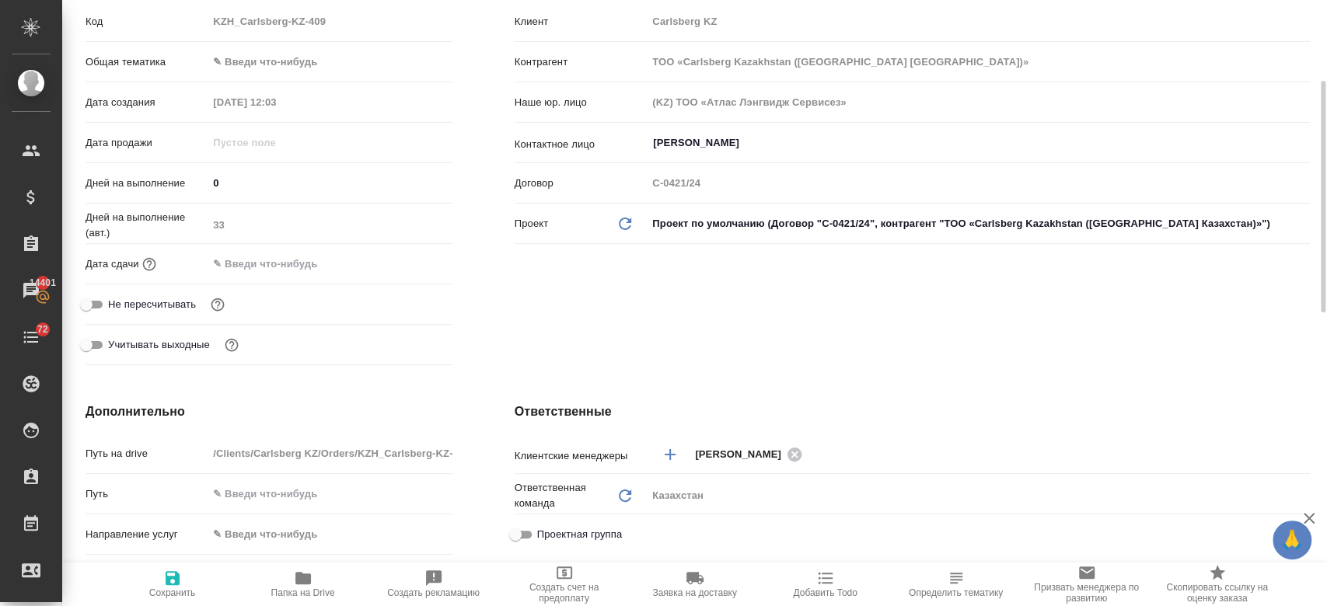
scroll to position [267, 0]
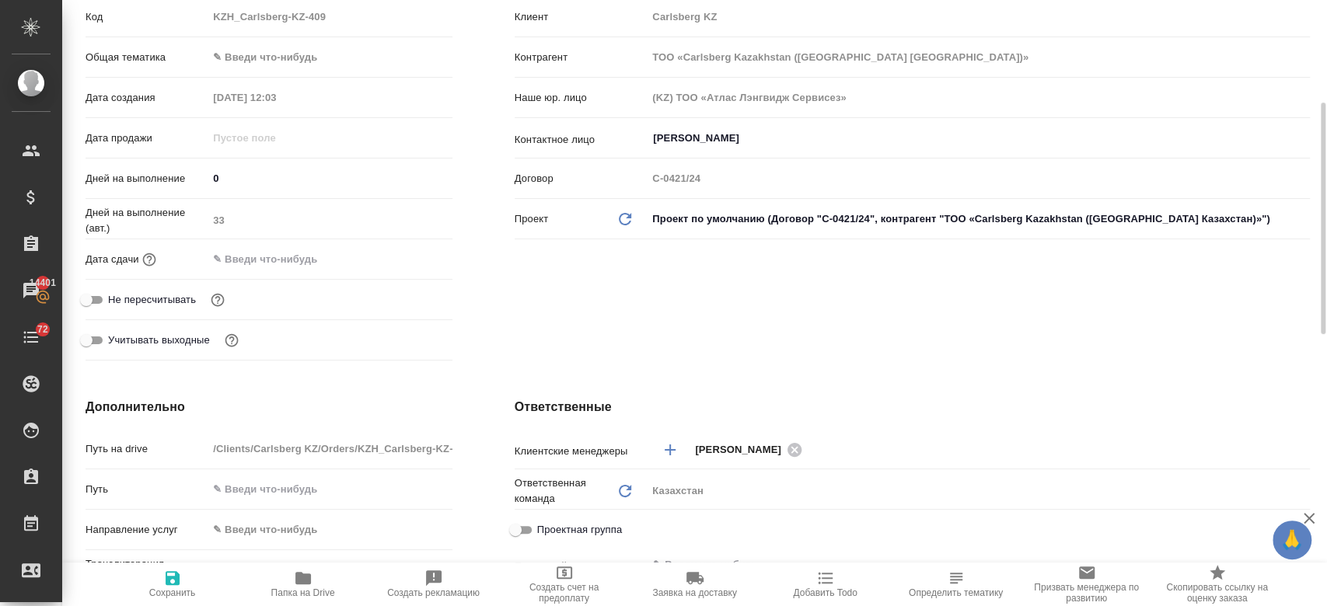
type textarea "x"
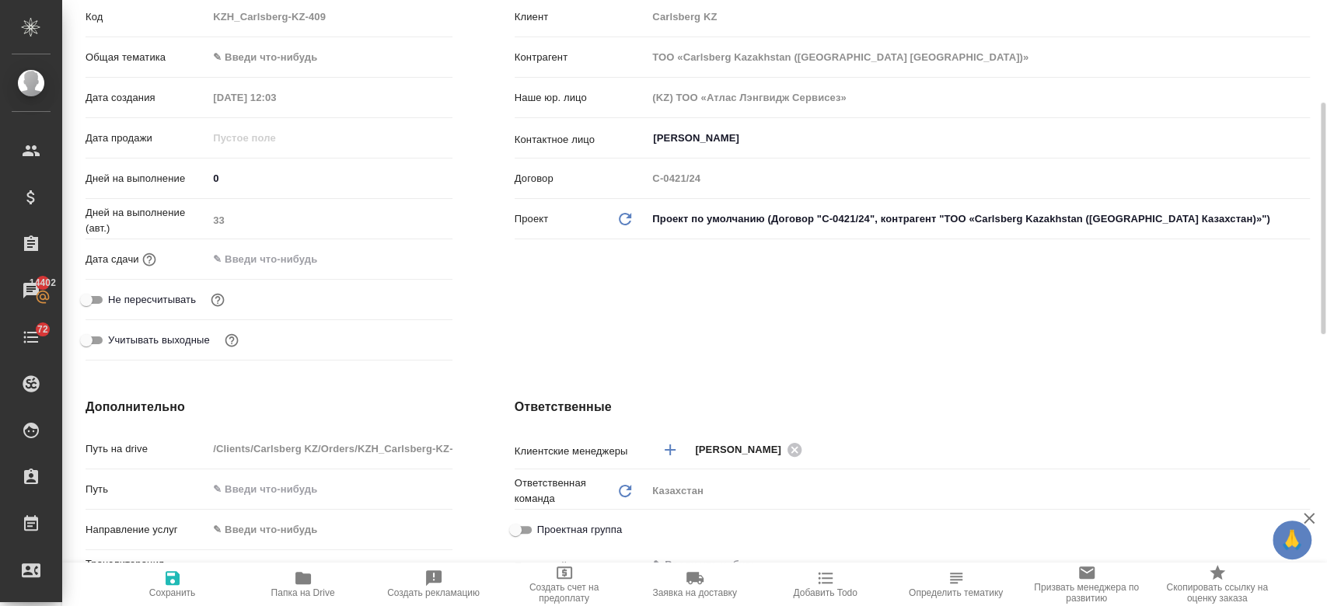
type textarea "x"
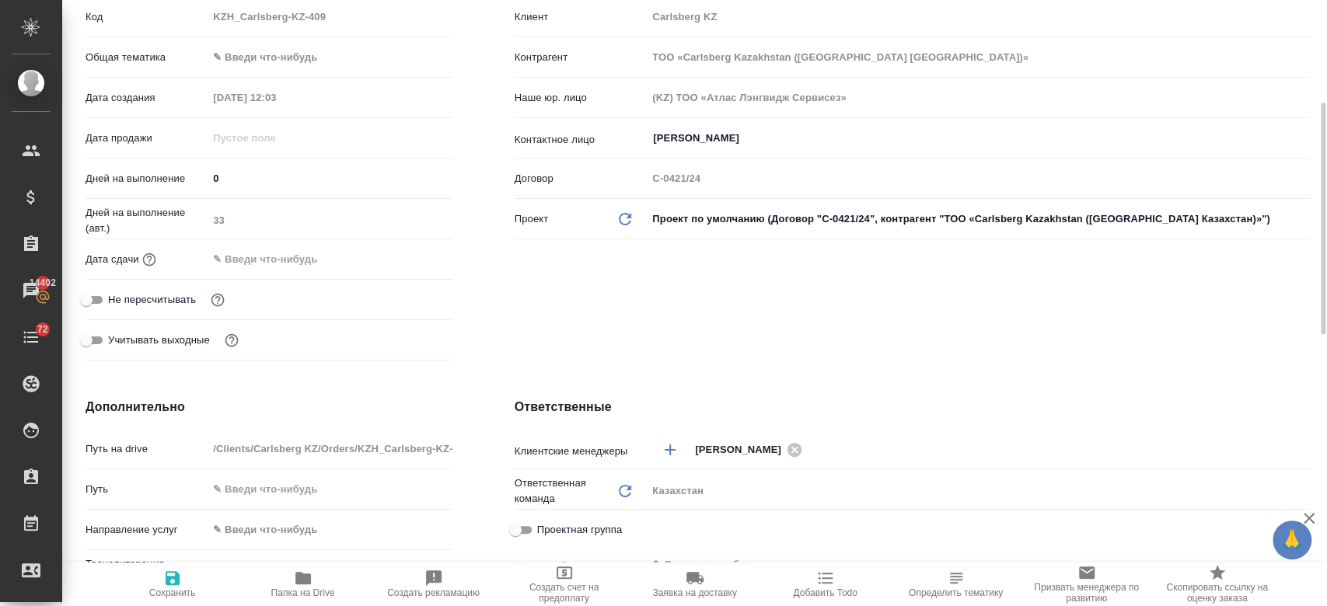
type textarea "x"
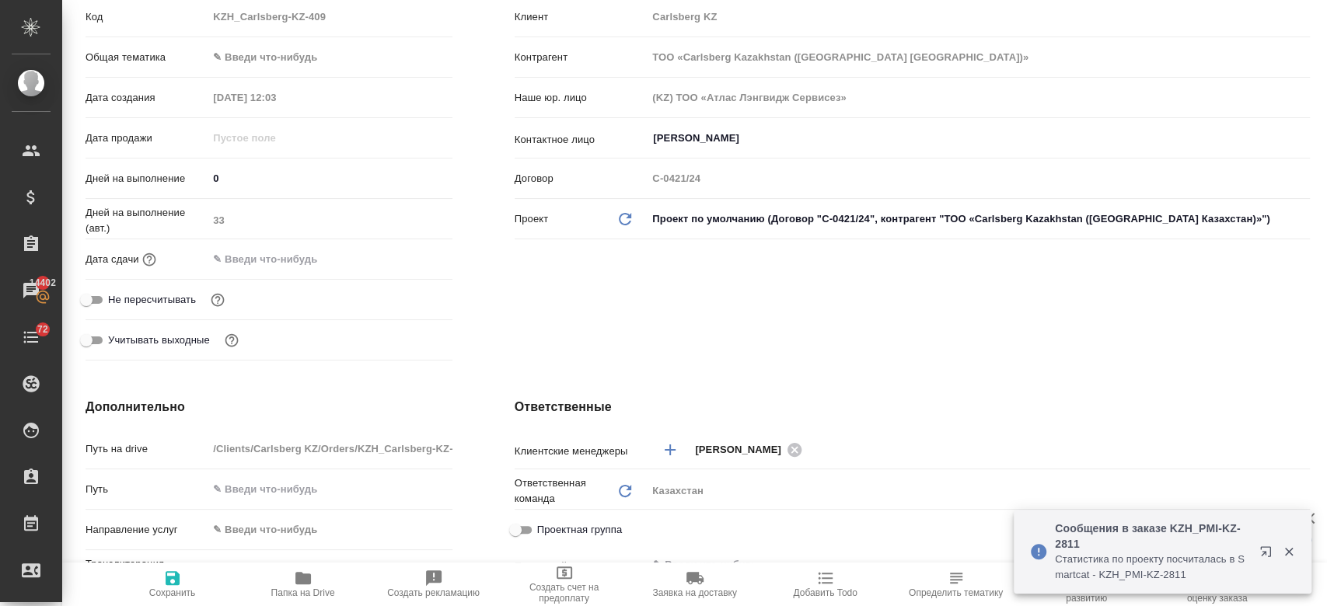
scroll to position [0, 0]
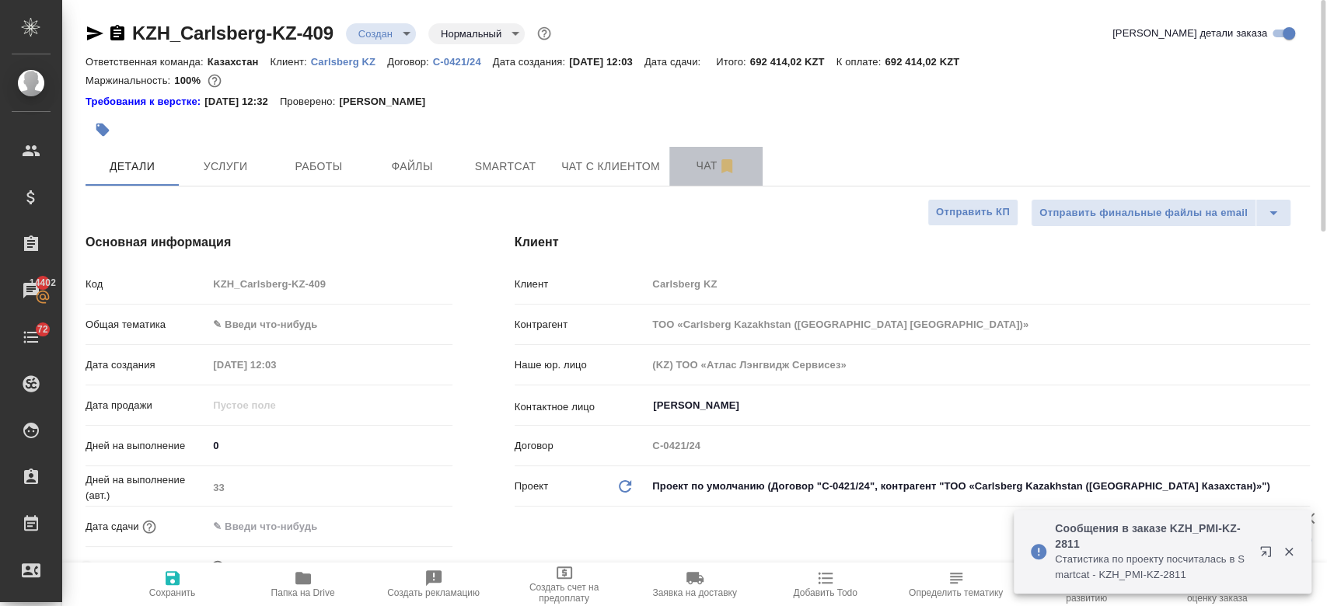
click at [702, 179] on button "Чат" at bounding box center [715, 166] width 93 height 39
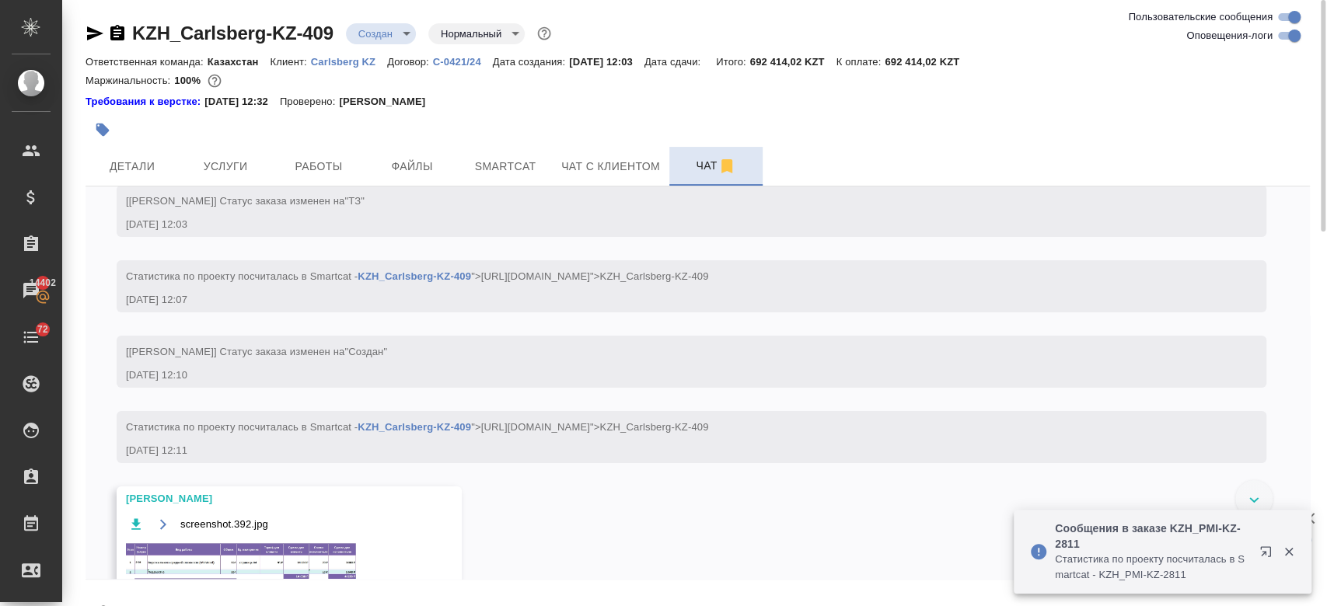
scroll to position [174, 0]
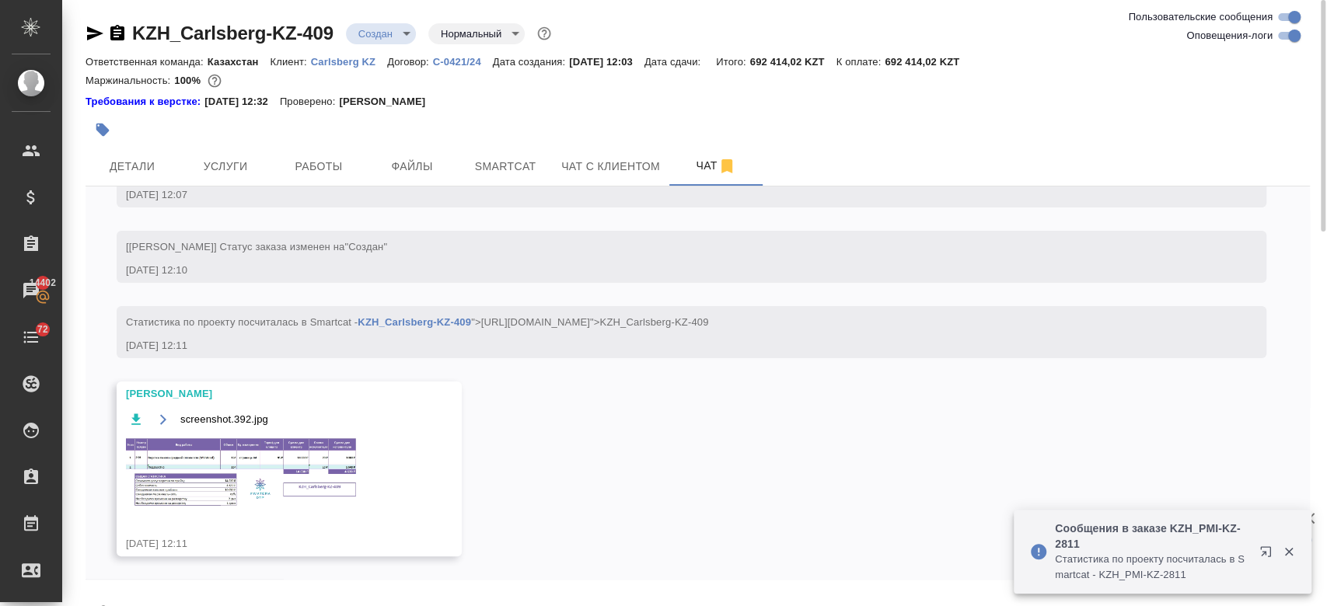
click at [294, 467] on img at bounding box center [242, 473] width 233 height 72
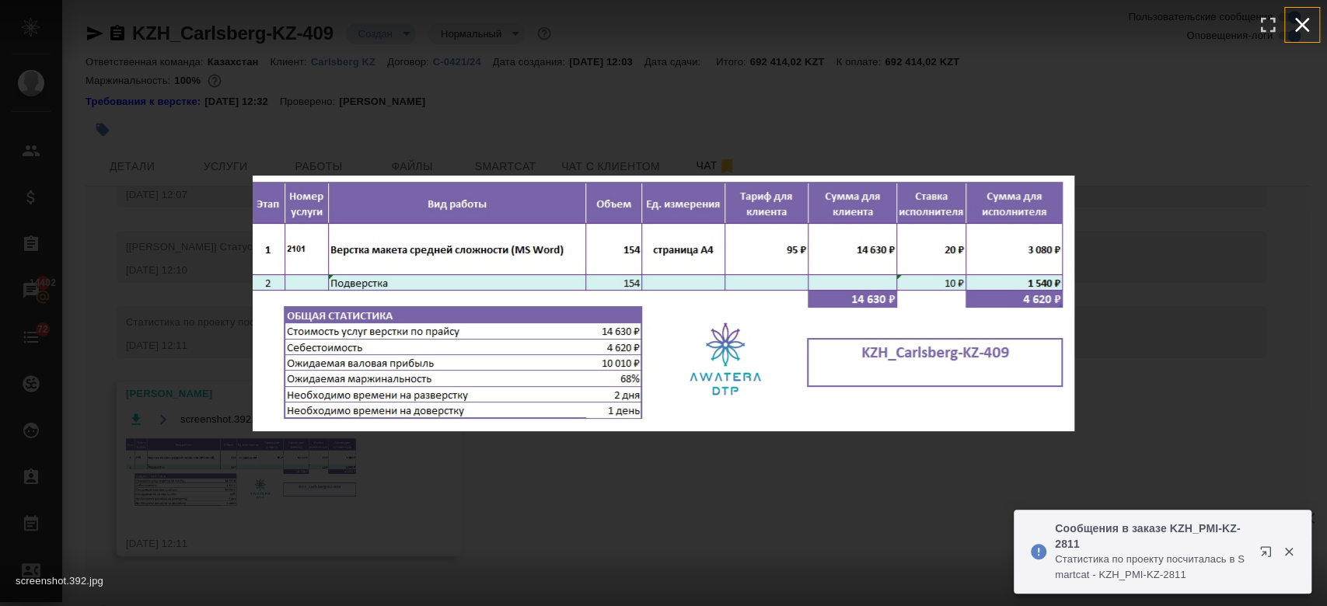
click at [1304, 15] on icon "button" at bounding box center [1301, 24] width 25 height 25
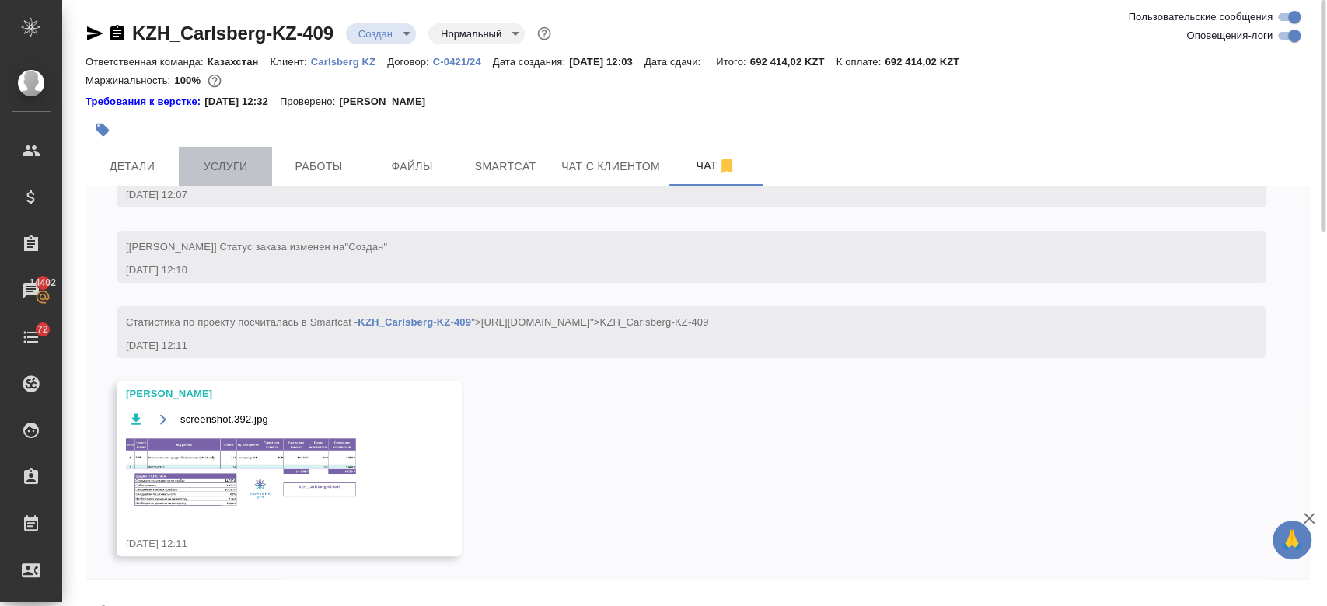
click at [222, 169] on span "Услуги" at bounding box center [225, 166] width 75 height 19
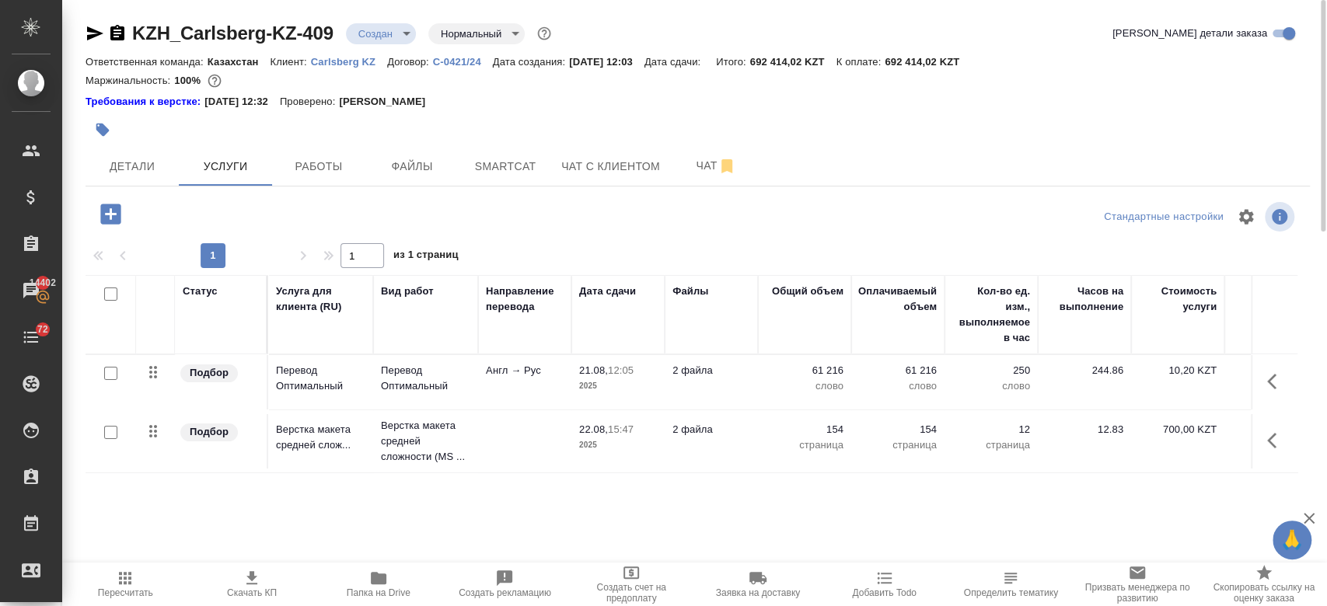
click at [553, 109] on div "Требования к верстке: 01.04.2025 12:32 Проверено: Петрова Валерия" at bounding box center [697, 102] width 1224 height 16
click at [133, 190] on div "KZH_Carlsberg-KZ-409 Создан new Нормальный normal Кратко детали заказа Ответств…" at bounding box center [697, 324] width 1241 height 649
click at [134, 180] on button "Детали" at bounding box center [131, 166] width 93 height 39
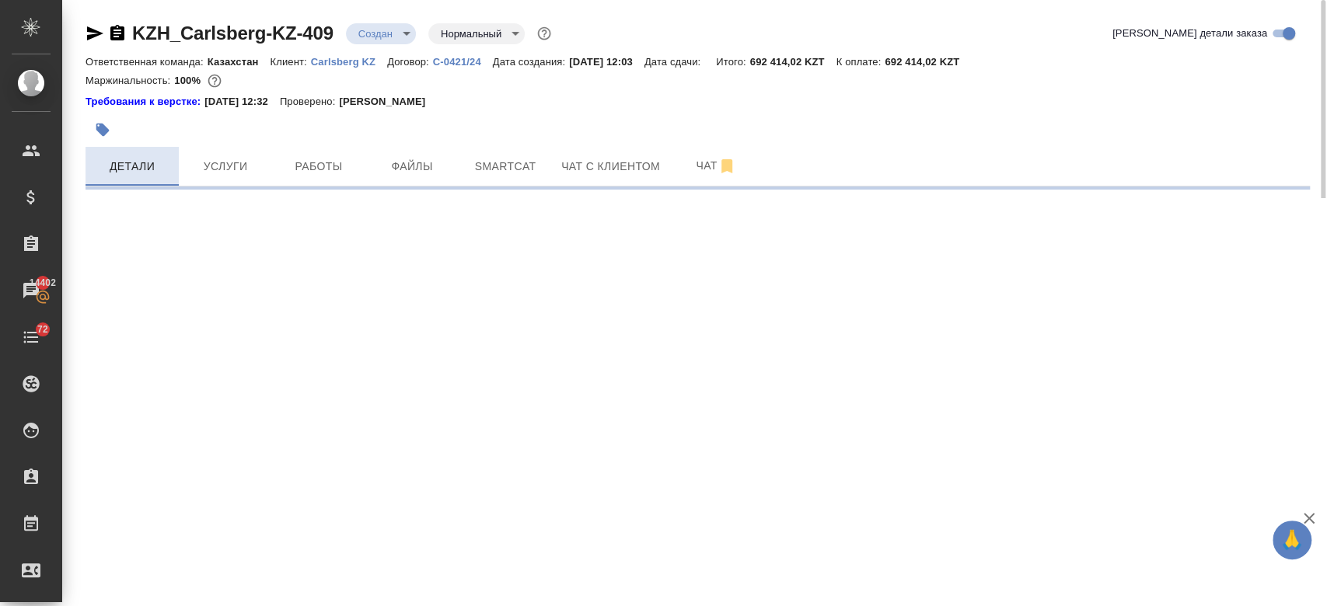
select select "RU"
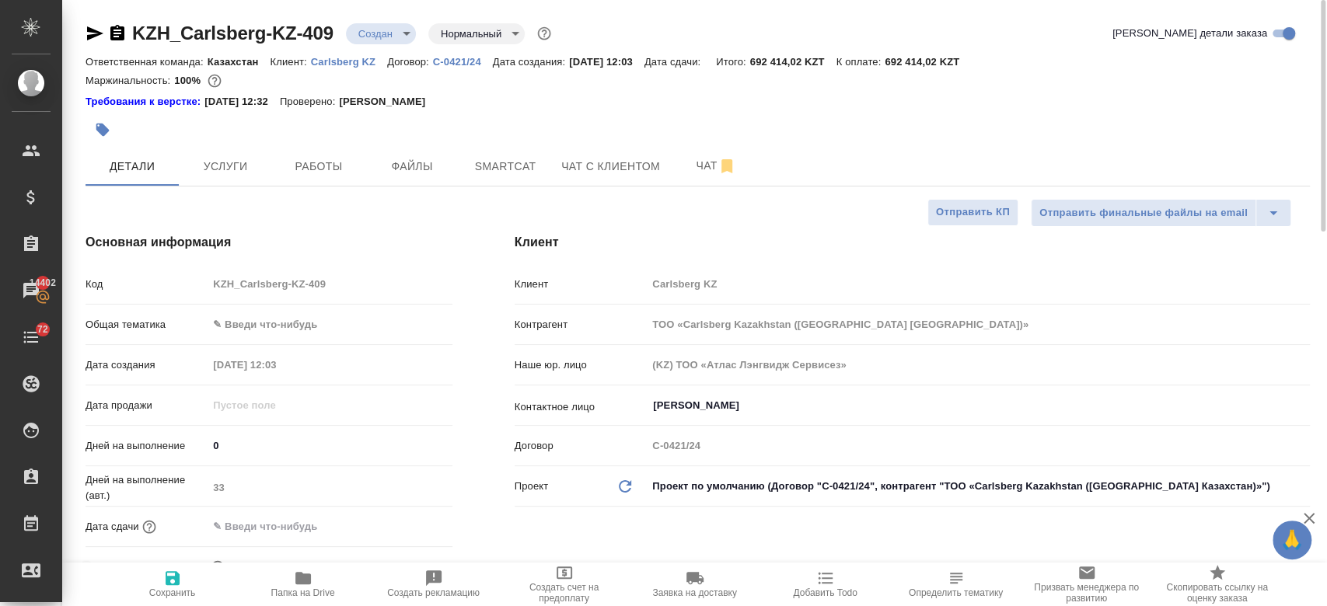
type textarea "x"
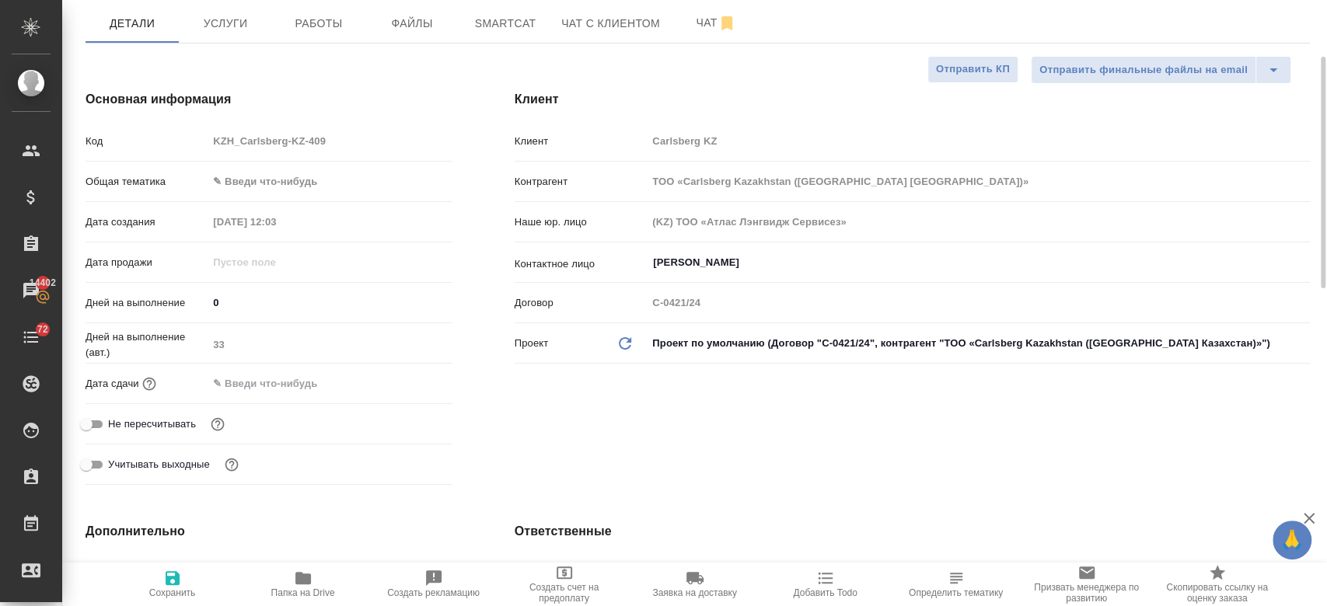
scroll to position [145, 0]
click at [288, 382] on input "text" at bounding box center [276, 382] width 136 height 23
click at [412, 384] on icon "button" at bounding box center [407, 381] width 14 height 16
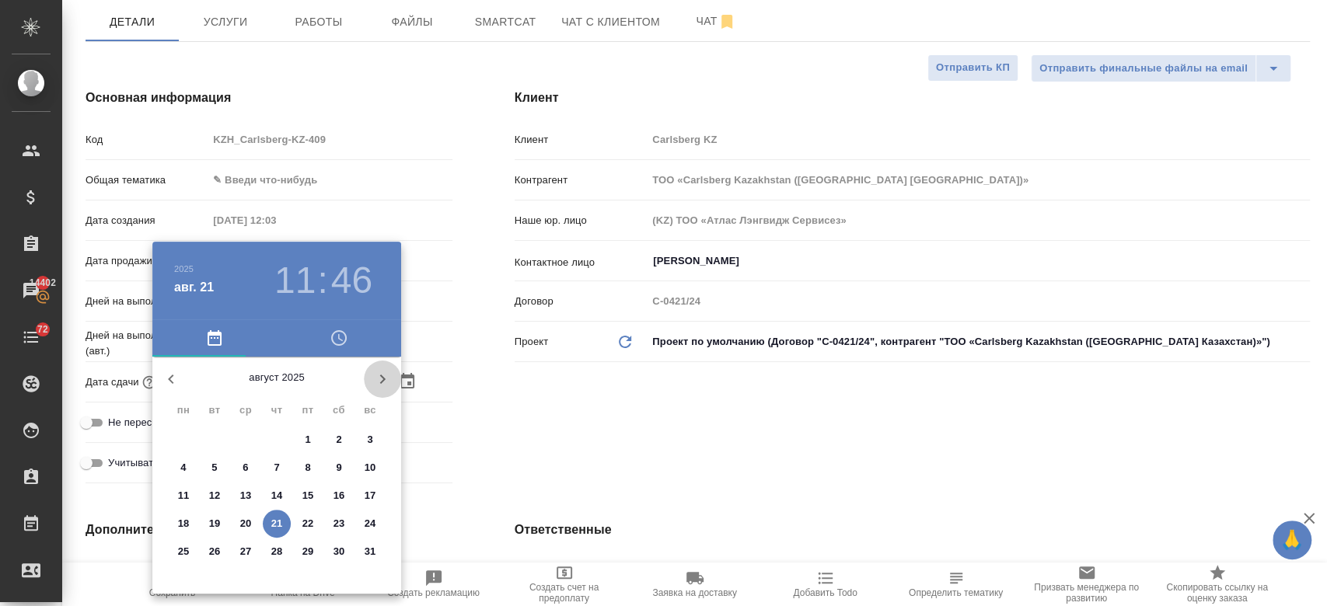
click at [382, 366] on button "button" at bounding box center [382, 379] width 37 height 37
click at [243, 494] on p "17" at bounding box center [246, 496] width 12 height 16
type input "17.09.2025 11:46"
type textarea "x"
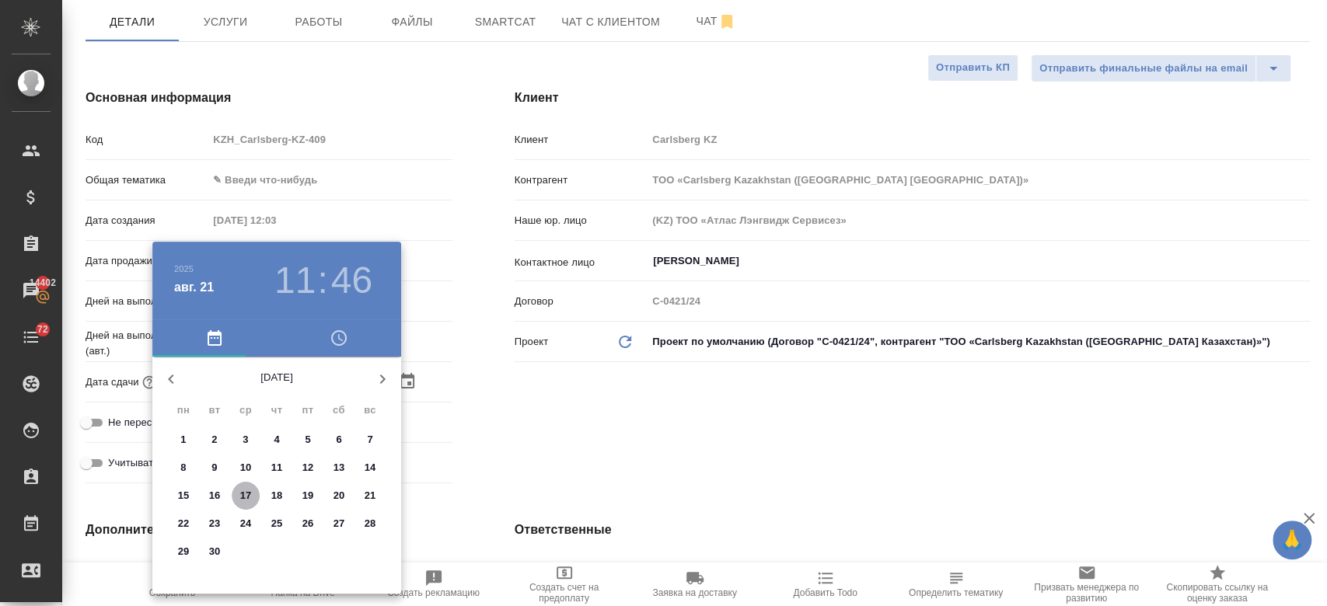
type textarea "x"
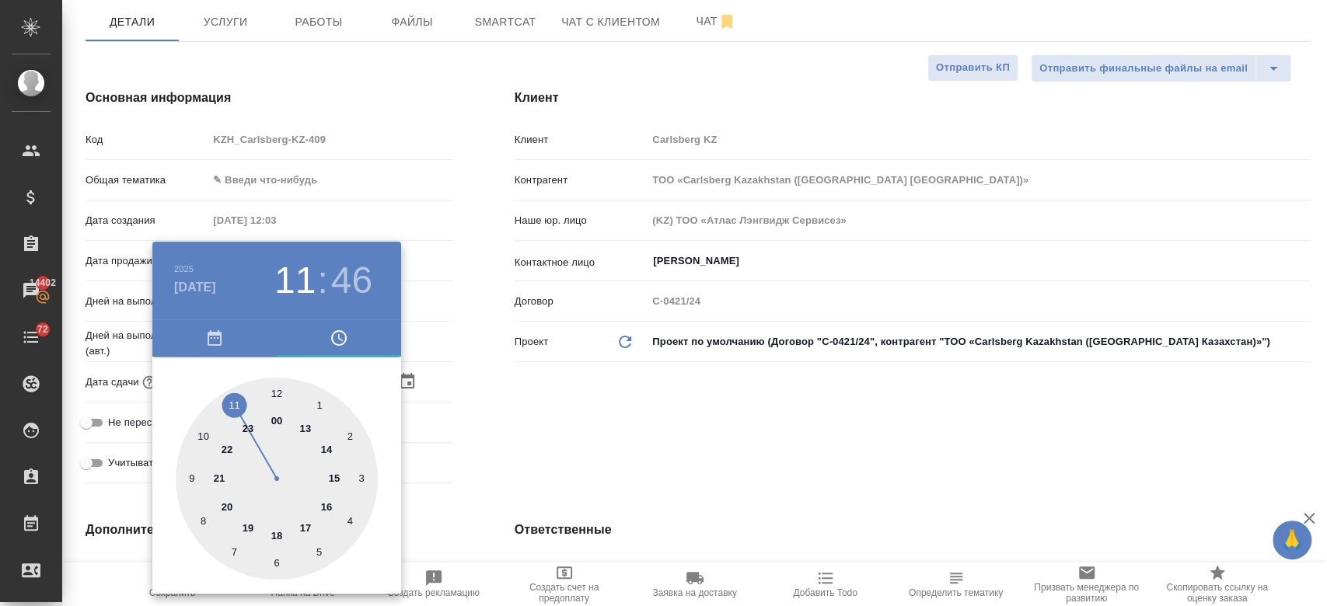
click at [305, 529] on div at bounding box center [277, 479] width 202 height 202
type input "17.09.2025 17:46"
type textarea "x"
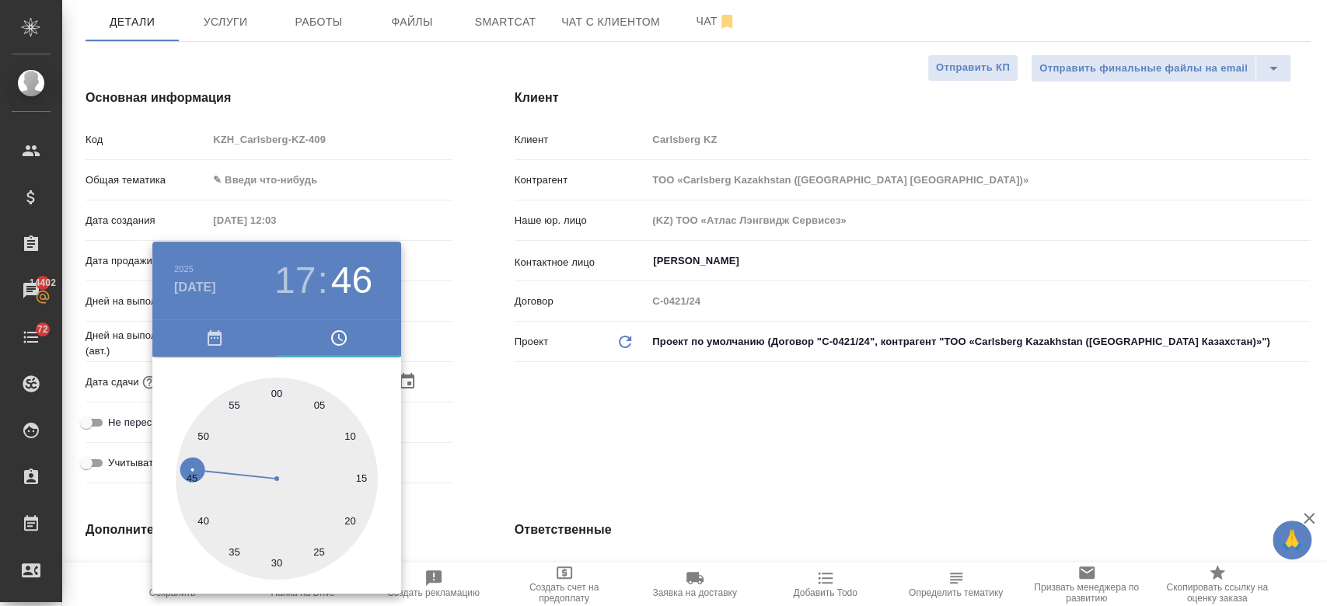
click at [271, 386] on div at bounding box center [277, 479] width 202 height 202
type input "17.09.2025 17:59"
type textarea "x"
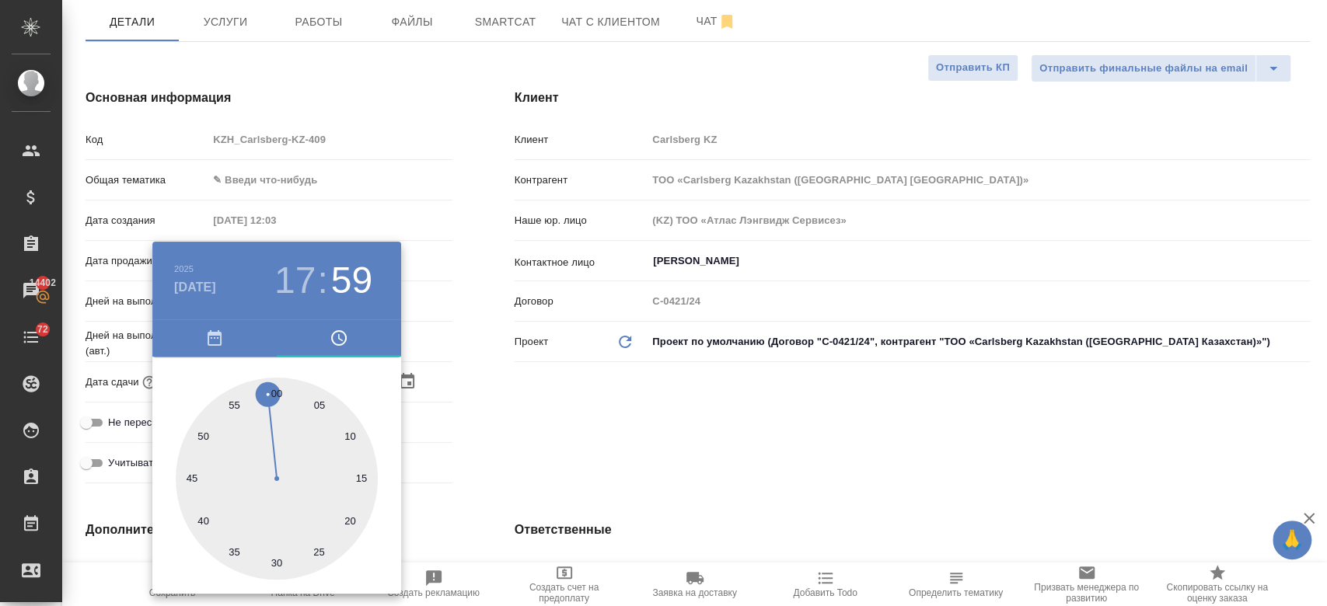
click at [281, 389] on div at bounding box center [277, 479] width 202 height 202
type input "17.09.2025 17:01"
type textarea "x"
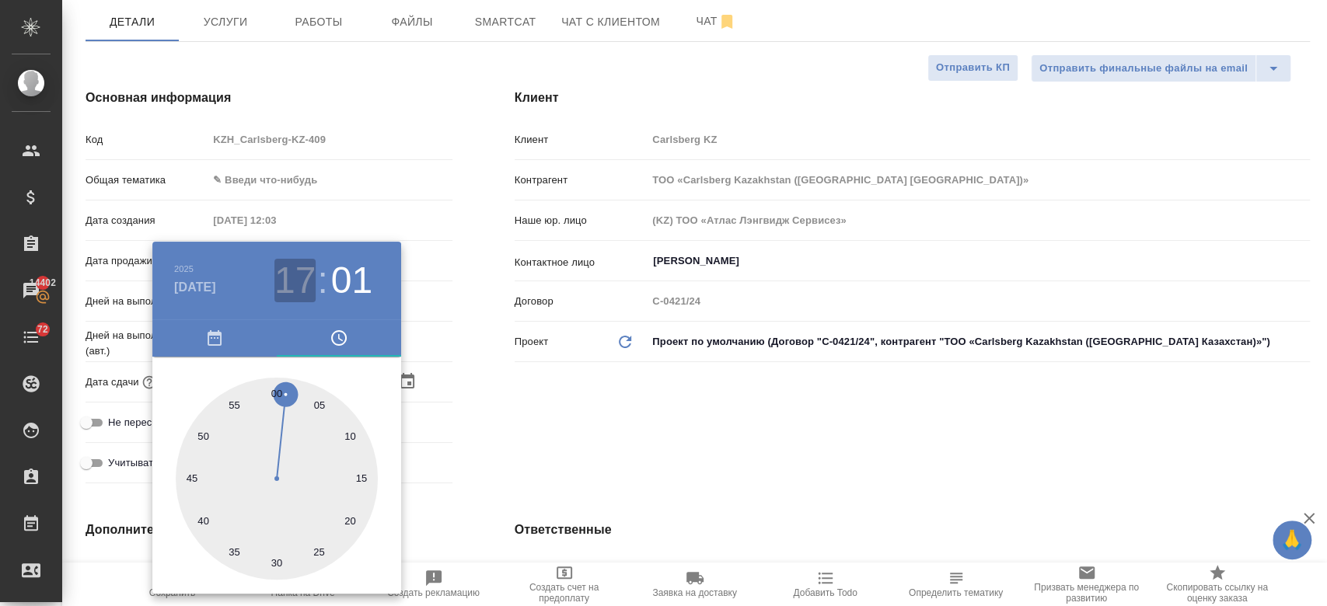
click at [304, 284] on h3 "17" at bounding box center [294, 281] width 41 height 44
click at [278, 539] on div at bounding box center [277, 479] width 202 height 202
type input "17.09.2025 18:01"
type textarea "x"
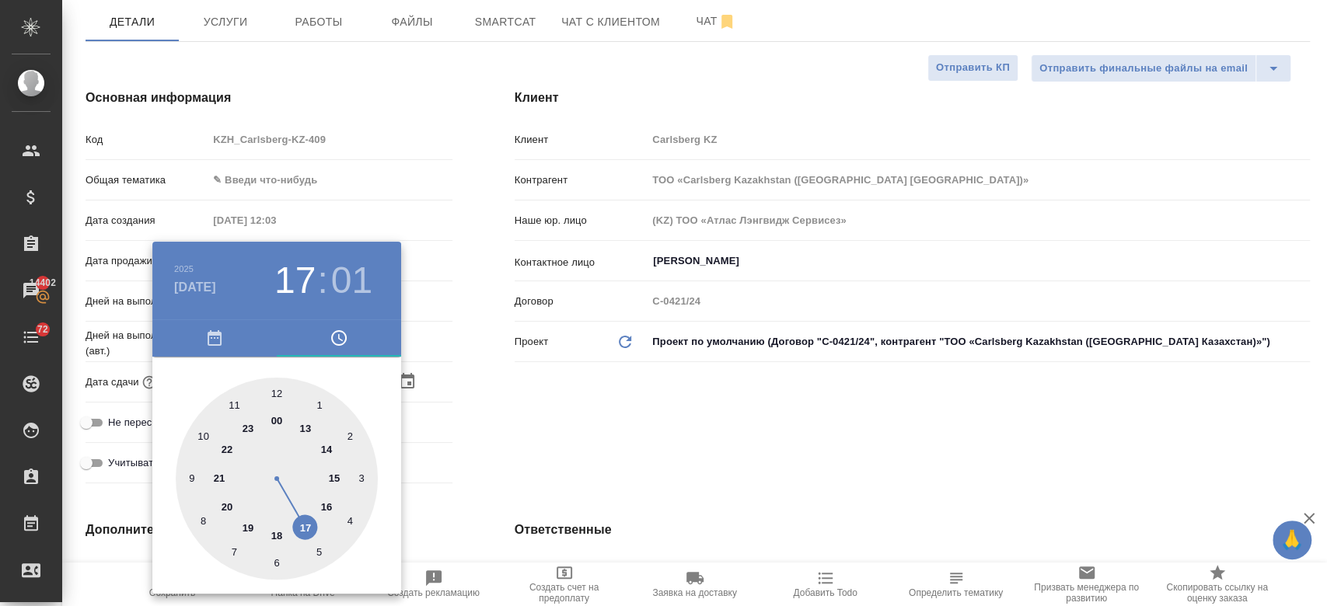
type textarea "x"
click at [273, 391] on div at bounding box center [277, 479] width 202 height 202
type input "17.09.2025 18:00"
type textarea "x"
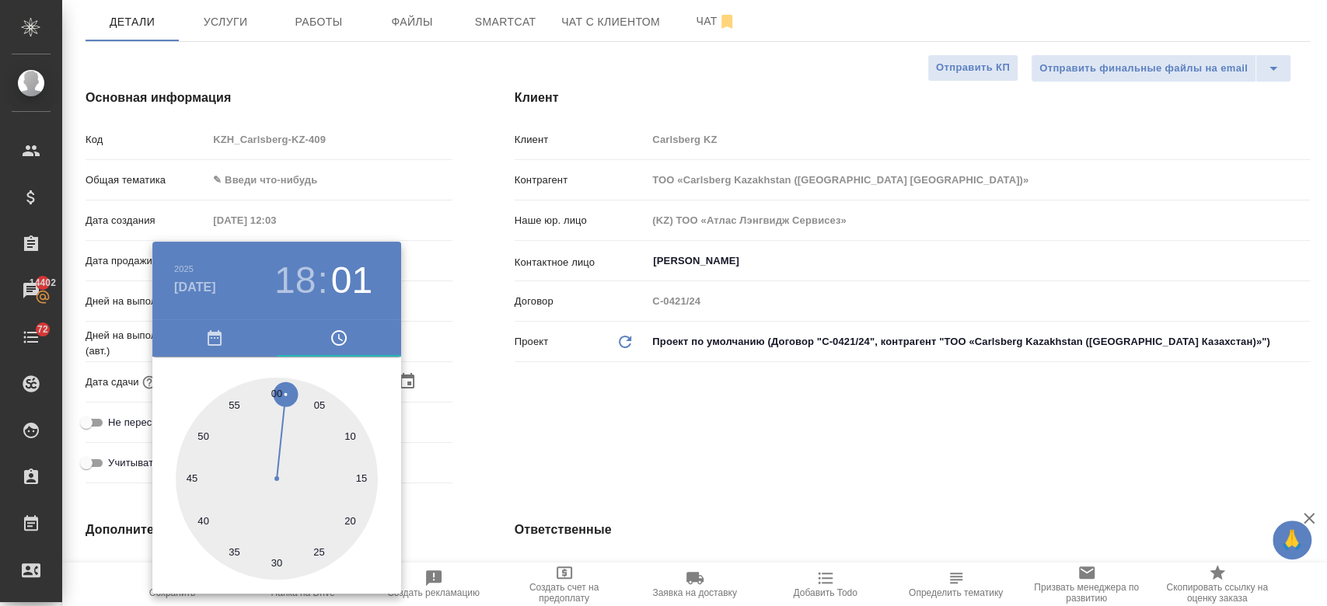
type textarea "x"
click at [511, 400] on div at bounding box center [663, 303] width 1327 height 606
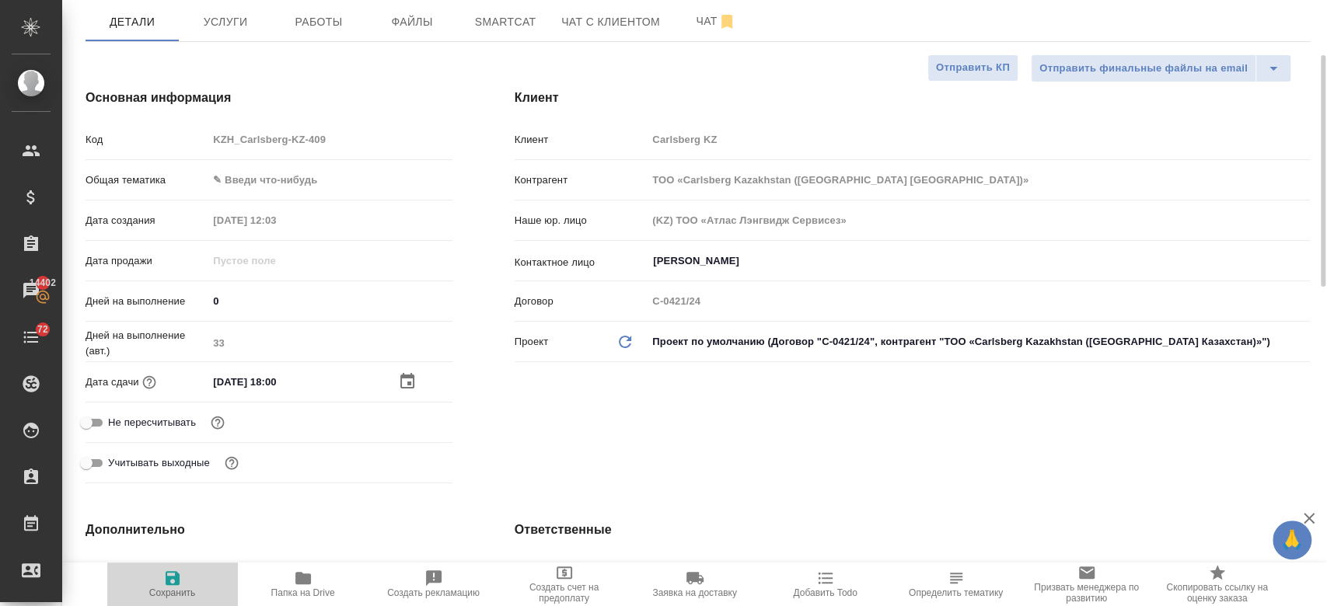
click at [175, 572] on icon "button" at bounding box center [173, 578] width 14 height 14
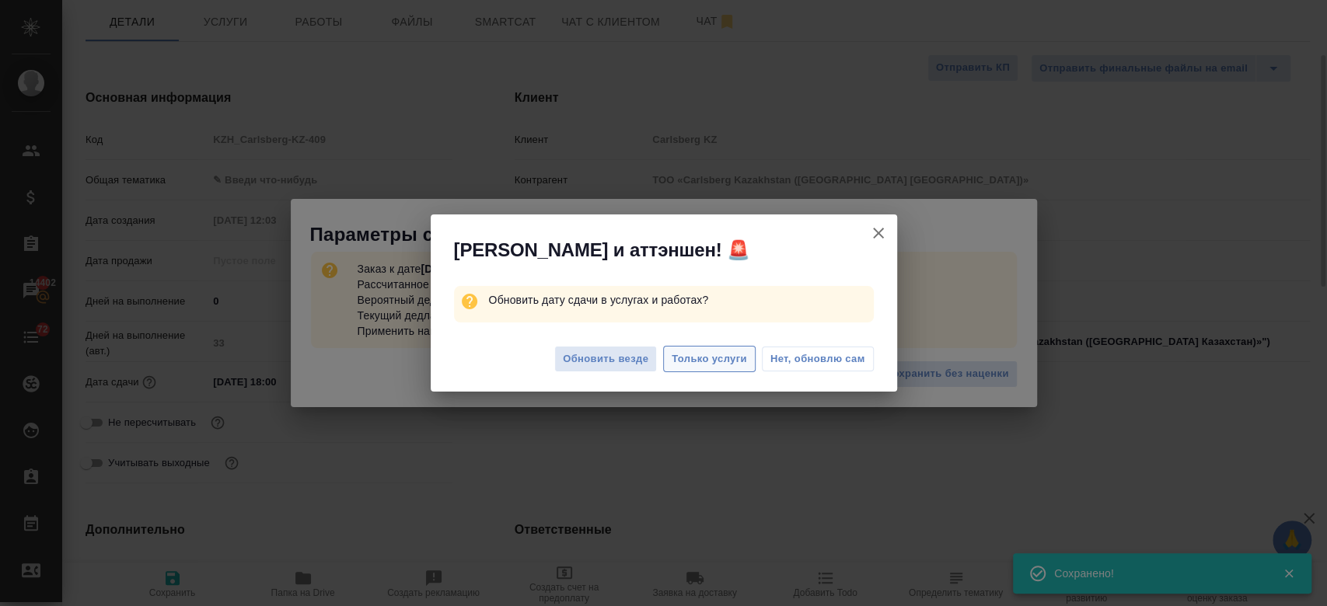
click at [687, 351] on span "Только услуги" at bounding box center [709, 360] width 75 height 18
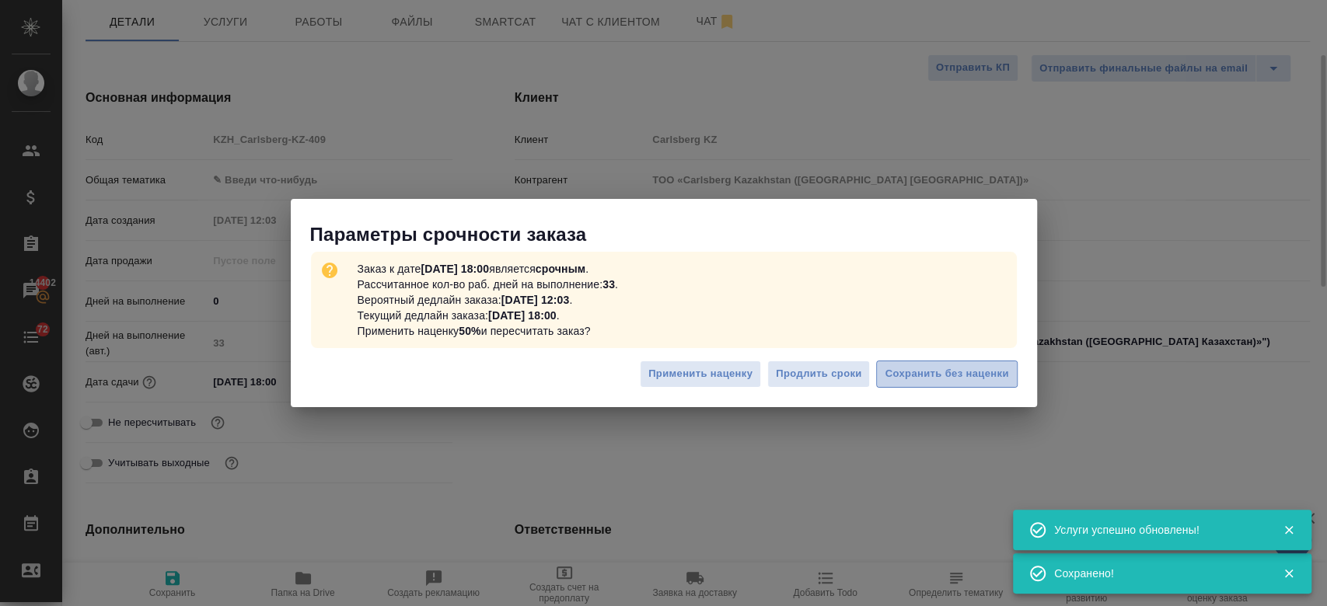
click at [926, 364] on button "Сохранить без наценки" at bounding box center [946, 374] width 141 height 27
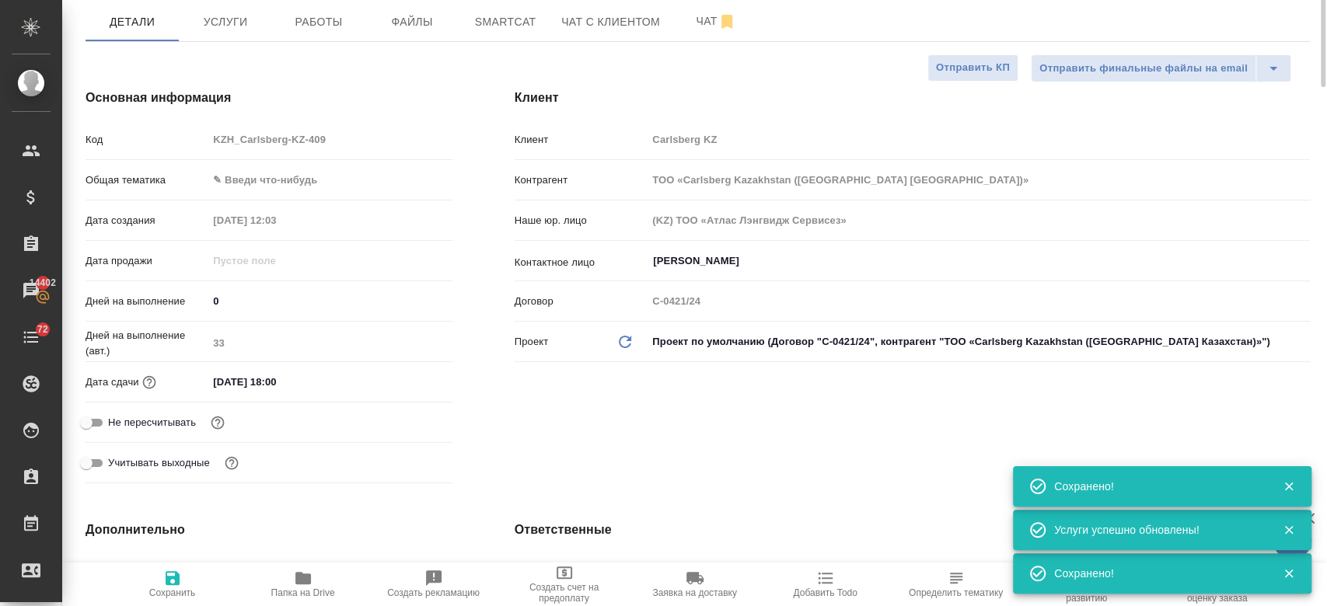
scroll to position [0, 0]
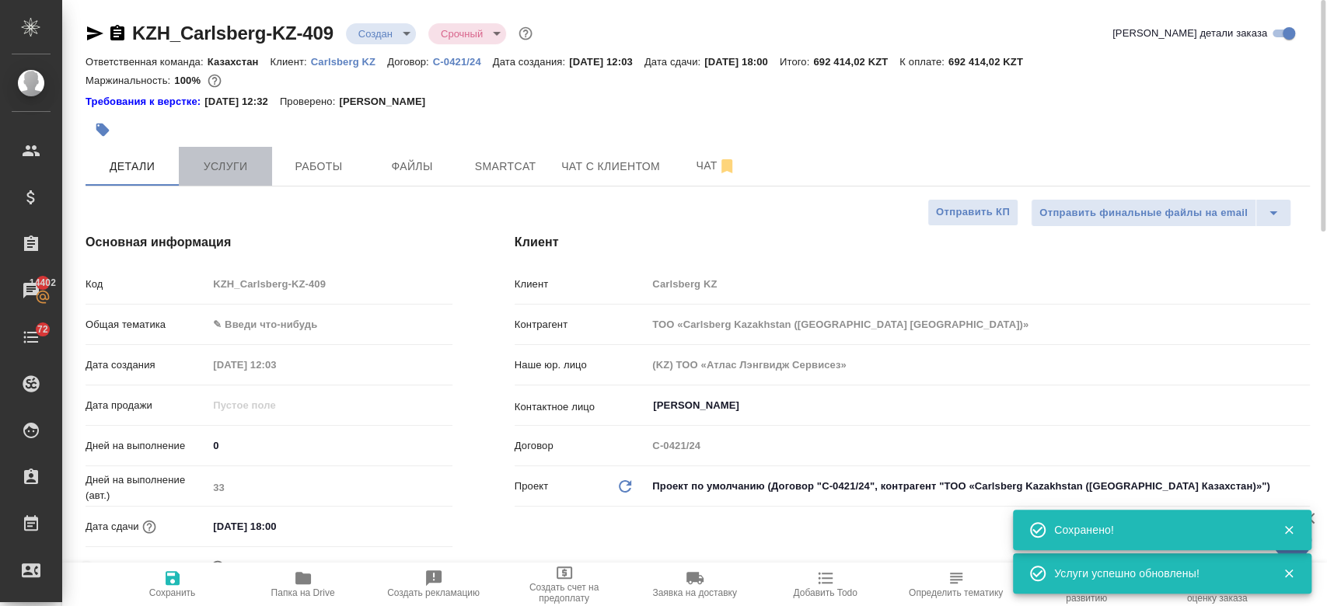
click at [233, 168] on span "Услуги" at bounding box center [225, 166] width 75 height 19
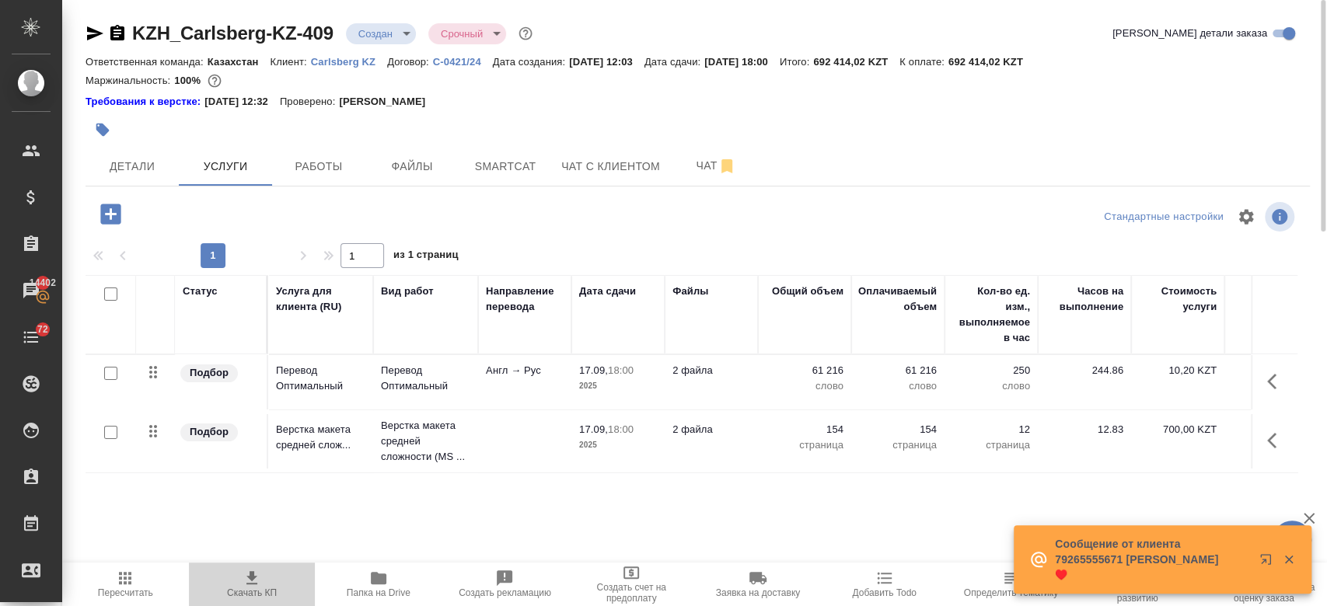
click at [255, 575] on icon "button" at bounding box center [252, 578] width 19 height 19
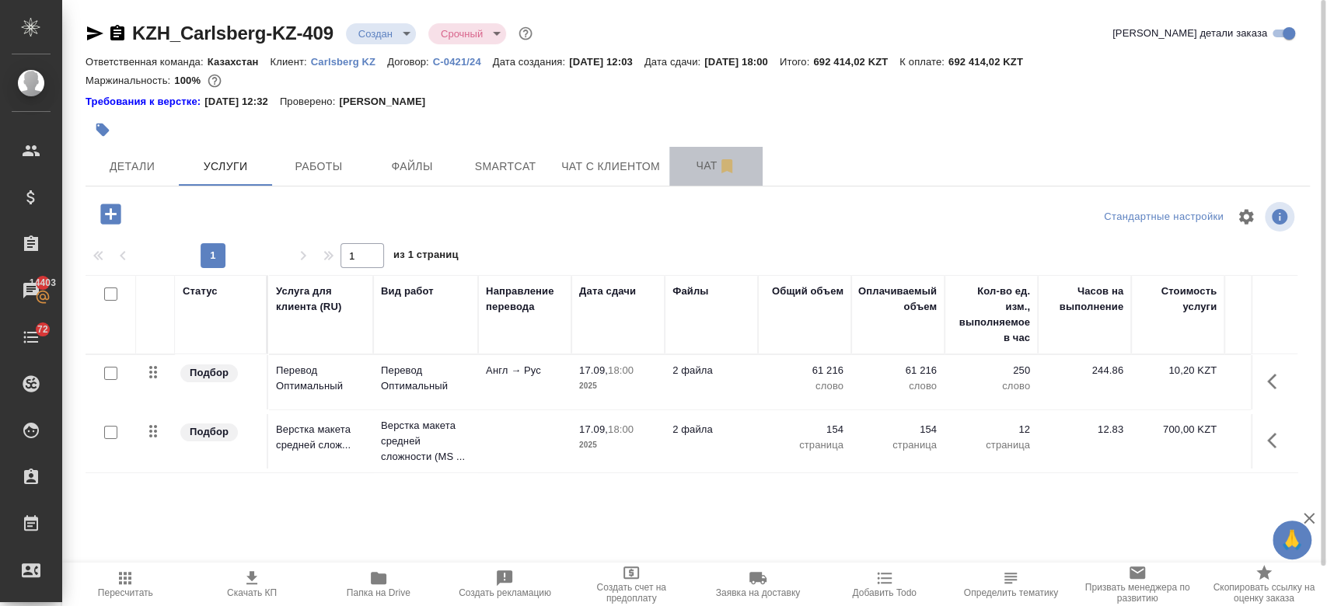
click at [691, 170] on span "Чат" at bounding box center [716, 165] width 75 height 19
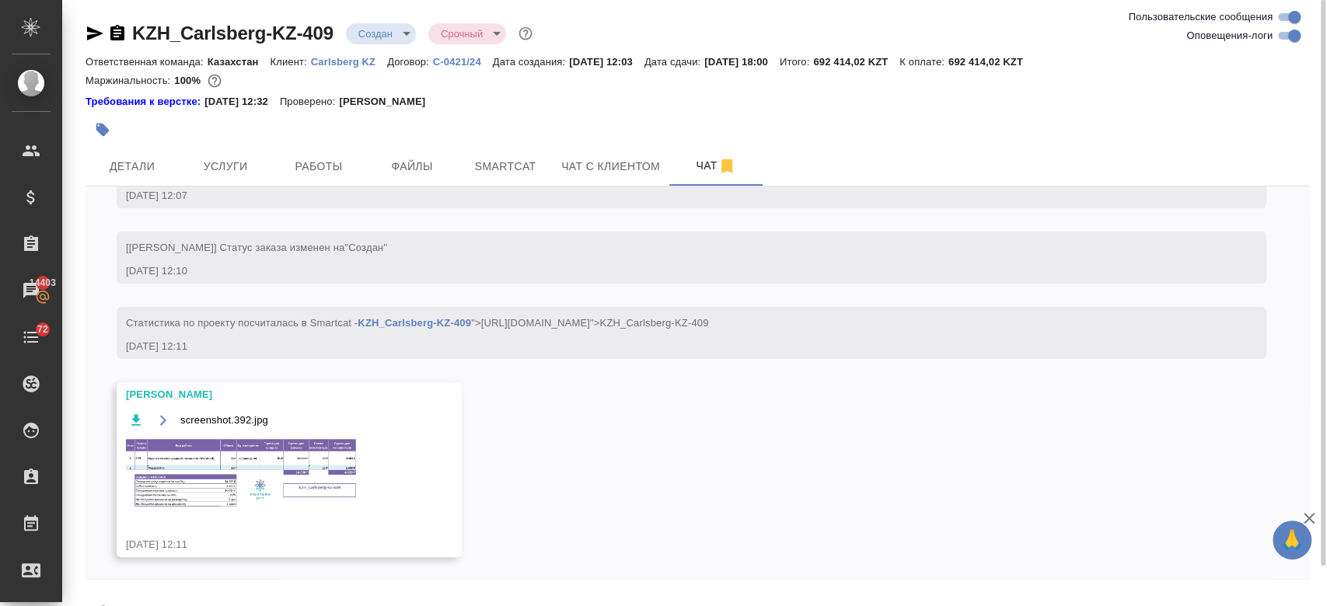
scroll to position [174, 0]
click at [323, 434] on div "screenshot.392.jpg" at bounding box center [266, 469] width 281 height 119
click at [226, 167] on span "Услуги" at bounding box center [225, 166] width 75 height 19
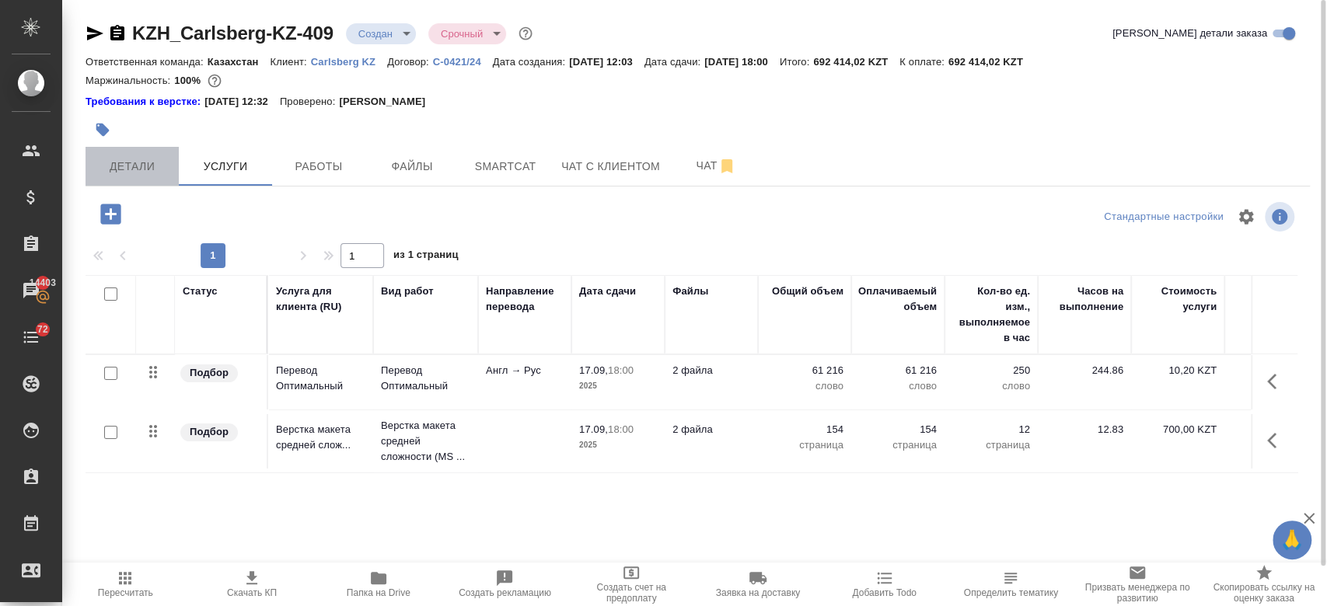
click at [130, 177] on button "Детали" at bounding box center [131, 166] width 93 height 39
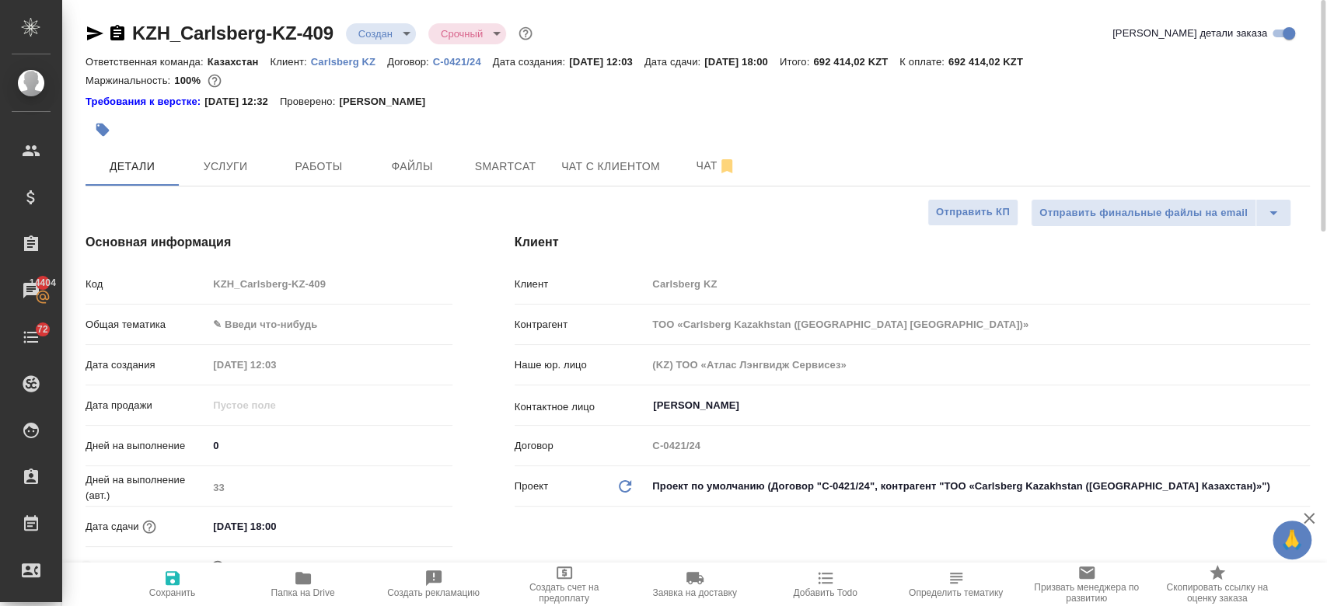
click at [536, 110] on div at bounding box center [697, 111] width 1224 height 3
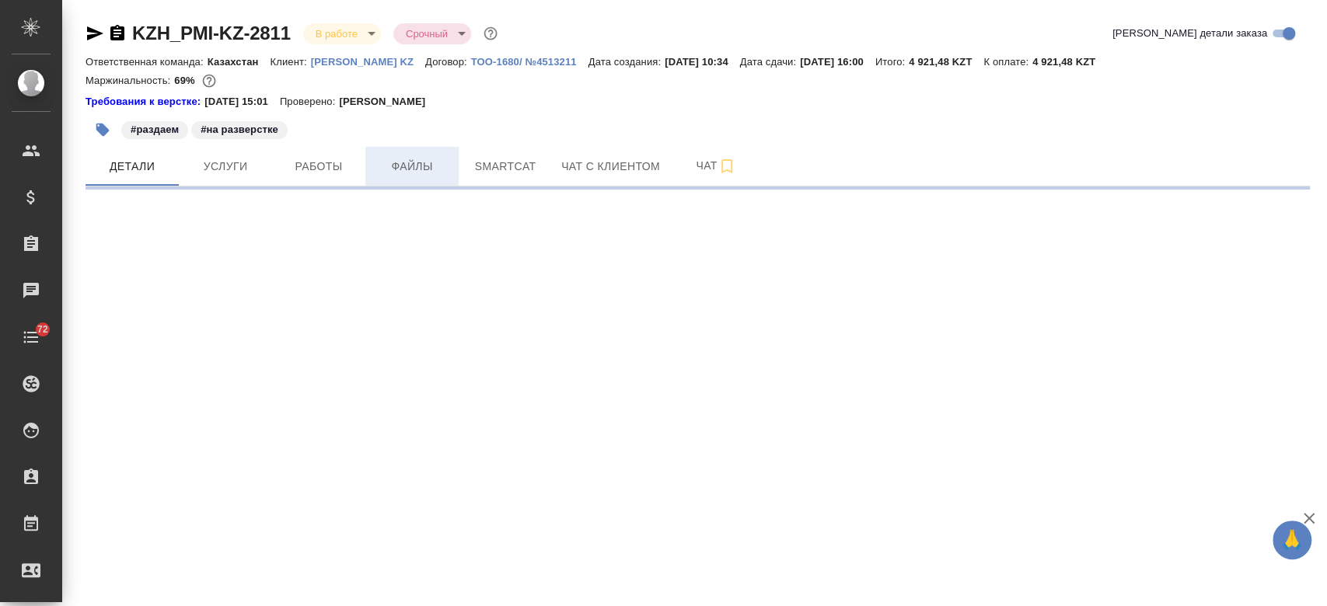
select select "RU"
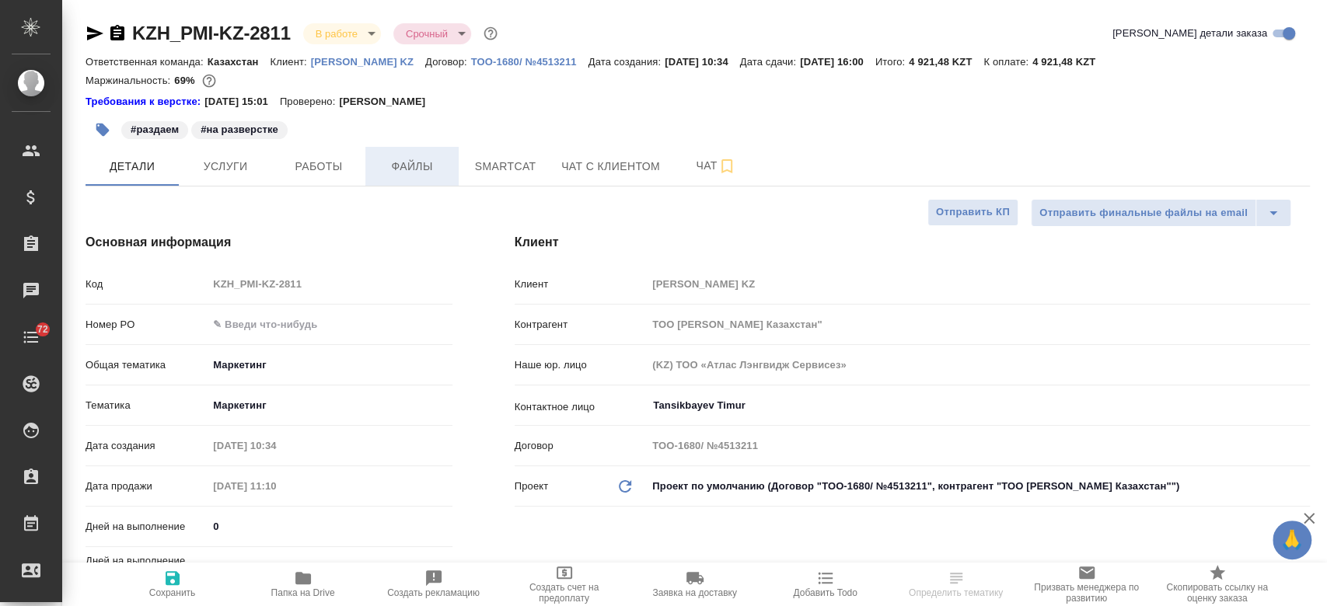
click at [409, 174] on span "Файлы" at bounding box center [412, 166] width 75 height 19
type textarea "x"
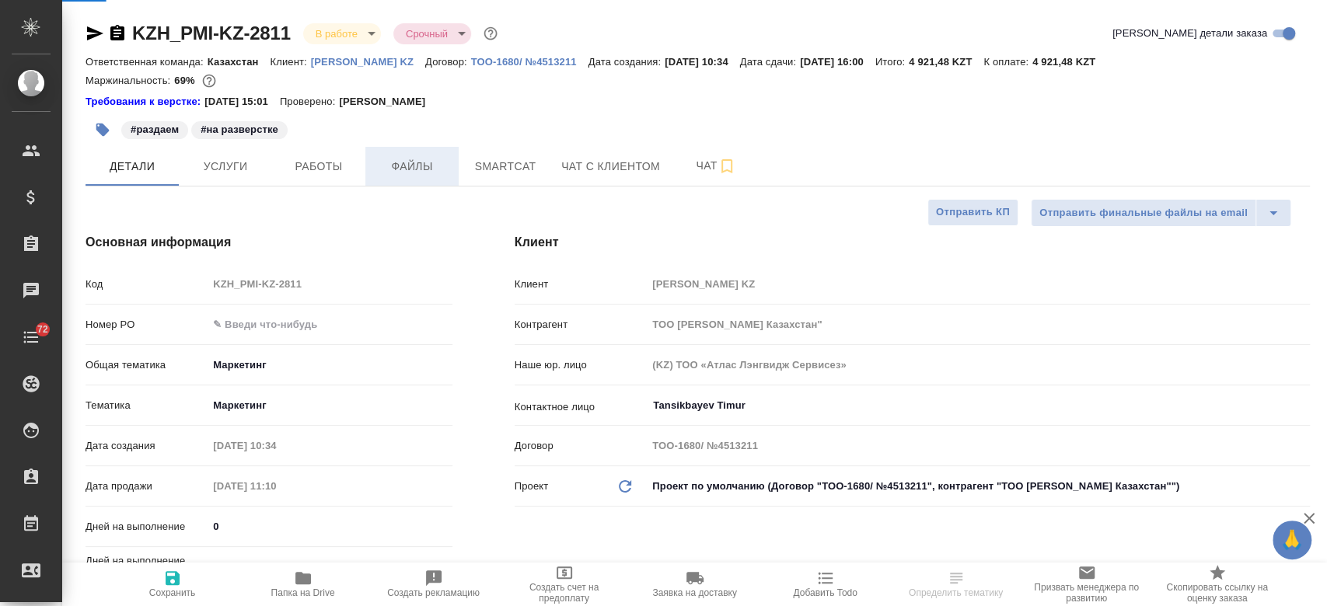
type textarea "x"
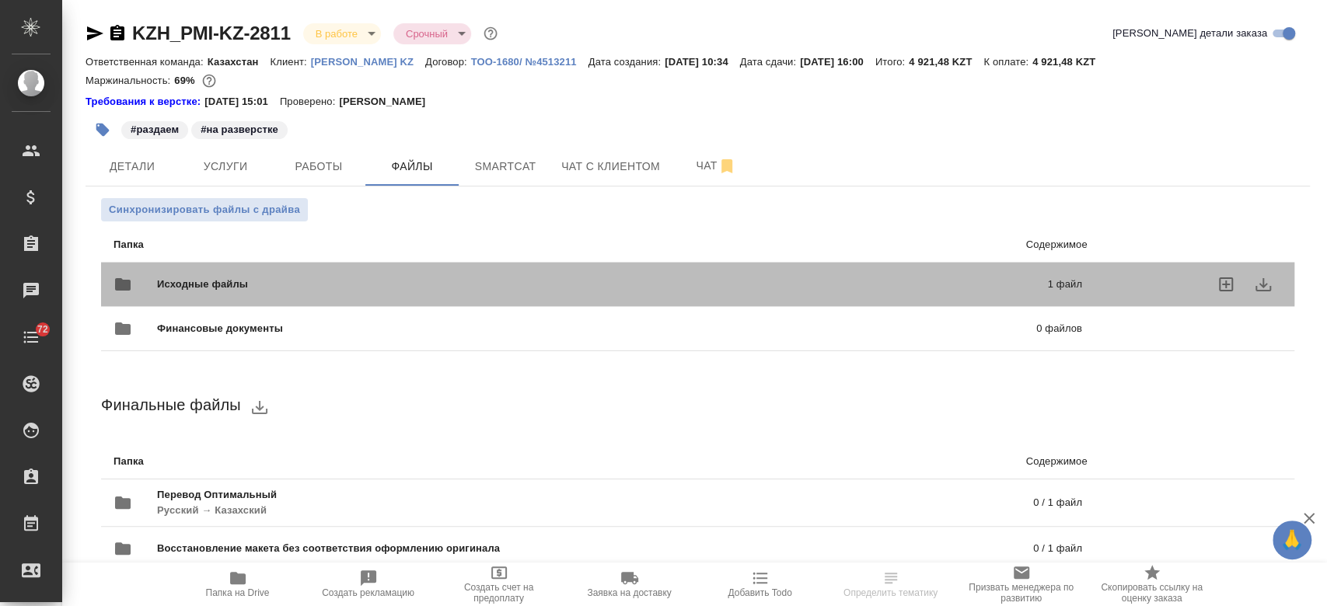
click at [361, 282] on span "Исходные файлы" at bounding box center [402, 285] width 490 height 16
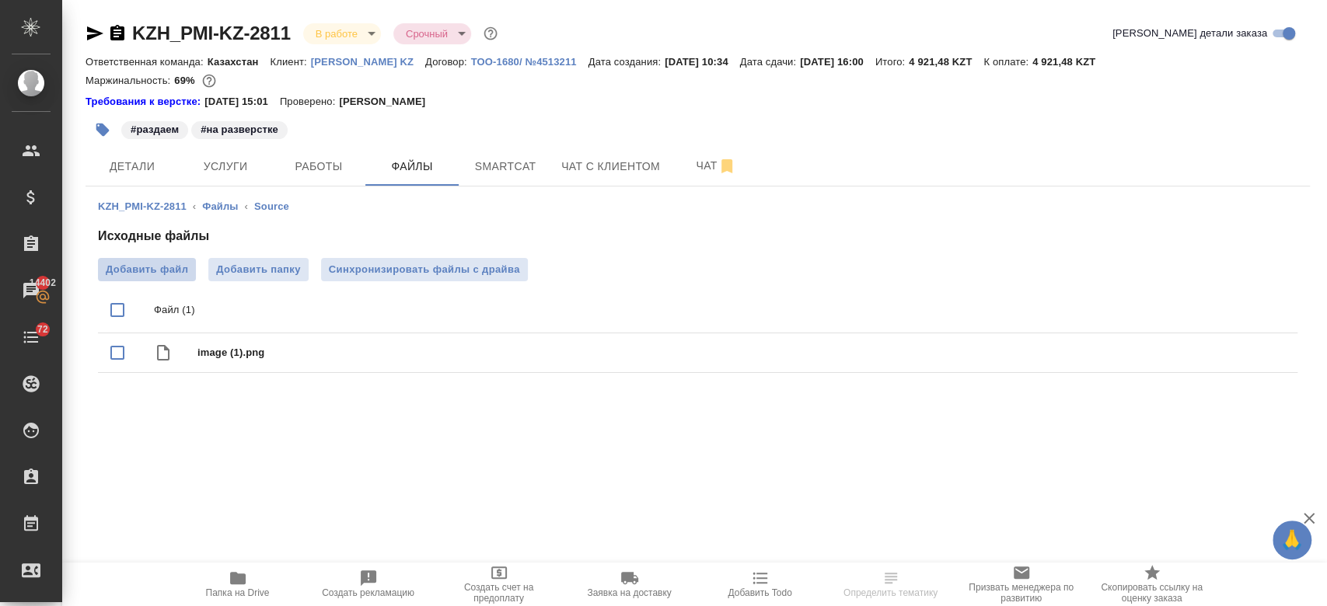
click at [163, 270] on span "Добавить файл" at bounding box center [147, 270] width 82 height 16
click at [0, 0] on input "Добавить файл" at bounding box center [0, 0] width 0 height 0
click at [1228, 352] on icon "download" at bounding box center [1229, 353] width 16 height 13
click at [148, 276] on span "Добавить файл" at bounding box center [147, 270] width 82 height 16
click at [0, 0] on input "Добавить файл" at bounding box center [0, 0] width 0 height 0
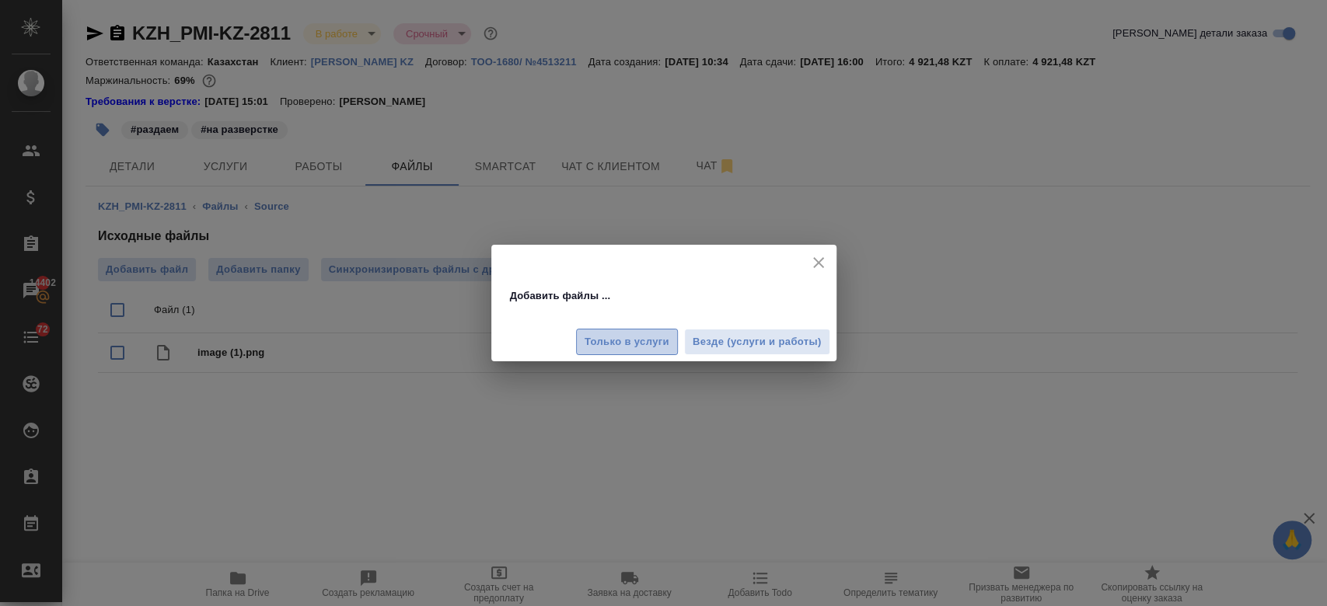
click at [625, 330] on button "Только в услуги" at bounding box center [627, 342] width 102 height 27
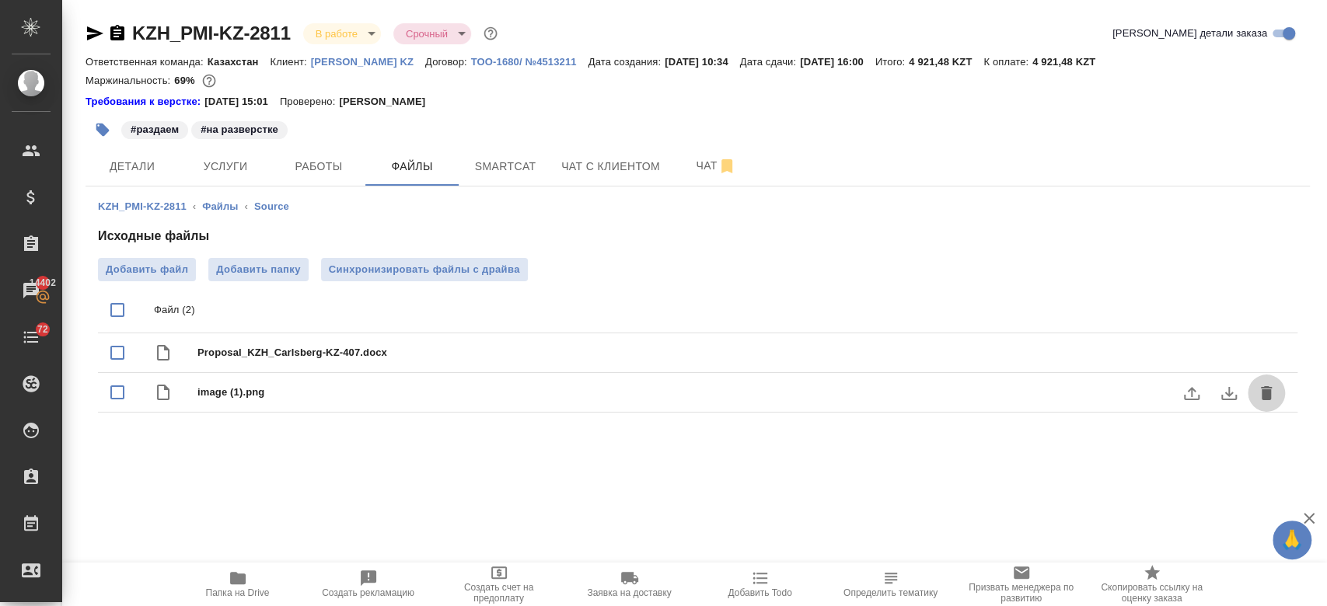
click at [1275, 390] on button "delete" at bounding box center [1265, 393] width 37 height 37
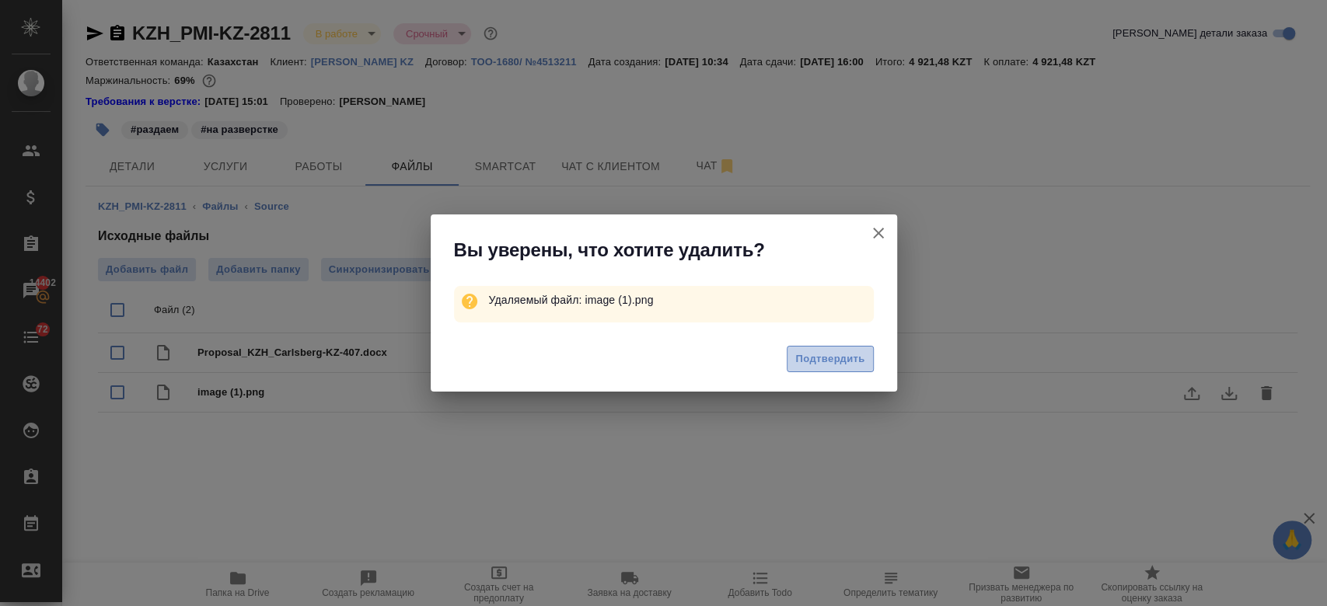
click at [846, 359] on span "Подтвердить" at bounding box center [829, 360] width 69 height 18
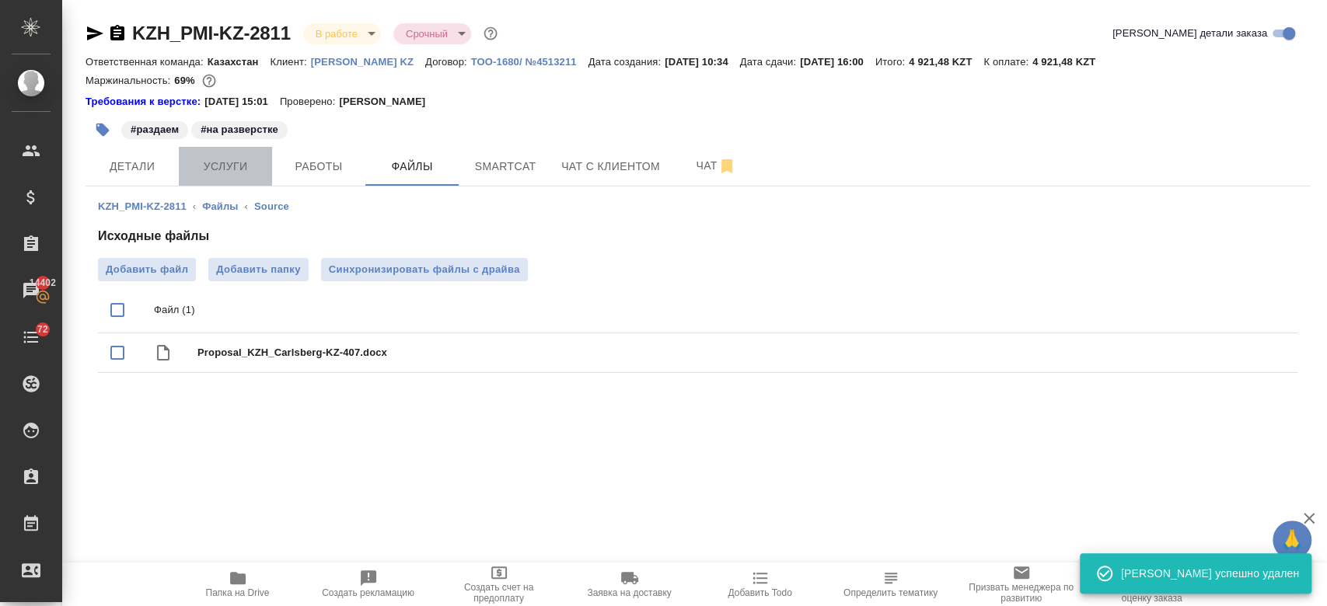
click at [224, 162] on span "Услуги" at bounding box center [225, 166] width 75 height 19
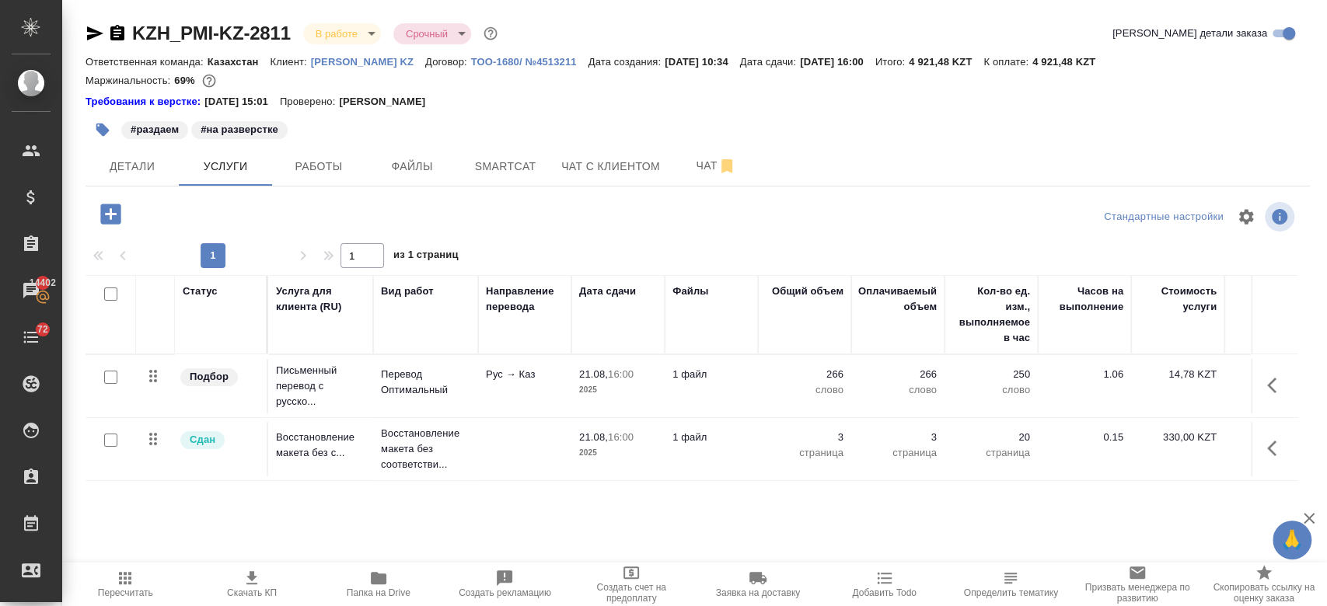
click at [104, 382] on input "checkbox" at bounding box center [110, 377] width 13 height 13
checkbox input "true"
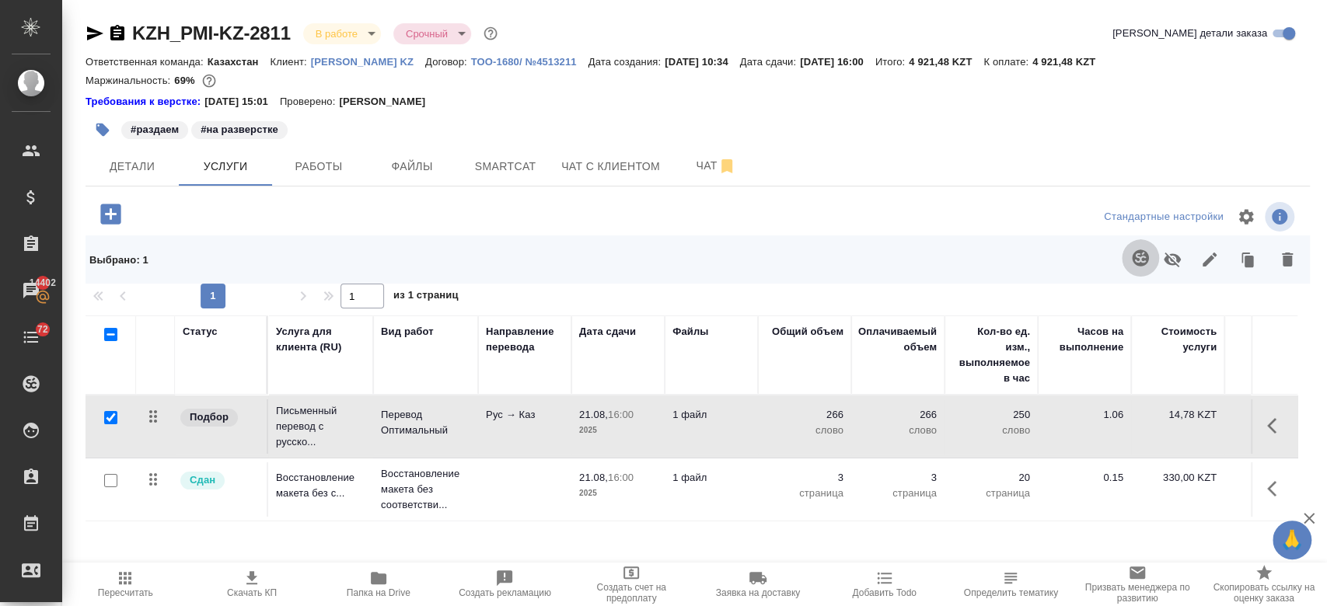
click at [1150, 267] on button "button" at bounding box center [1140, 257] width 37 height 37
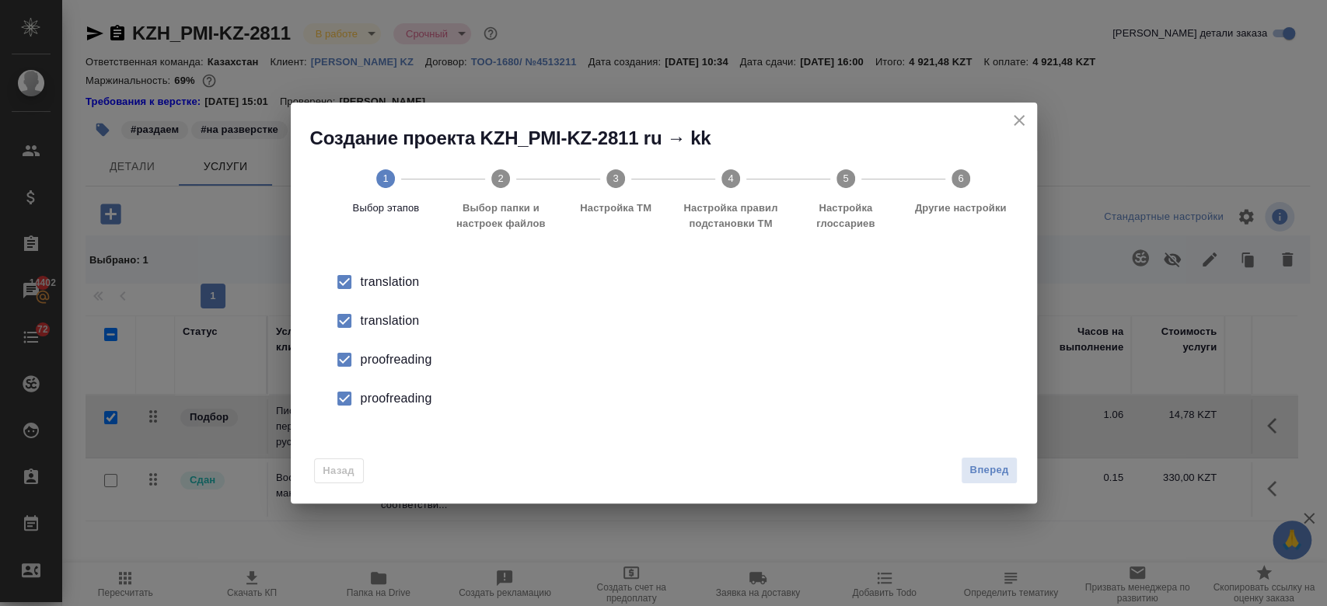
click at [386, 291] on div "translation" at bounding box center [680, 282] width 639 height 19
click at [387, 352] on div "proofreading" at bounding box center [680, 360] width 639 height 19
click at [389, 369] on div "proofreading" at bounding box center [680, 360] width 639 height 19
click at [991, 476] on span "Вперед" at bounding box center [988, 471] width 39 height 18
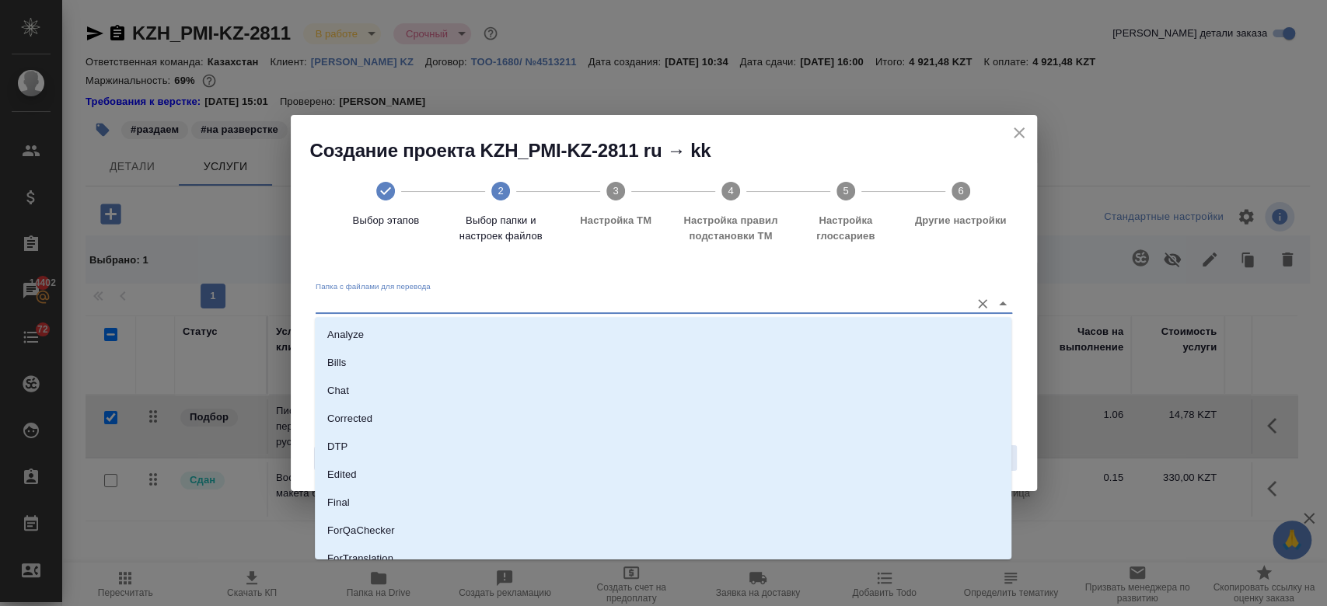
click at [529, 296] on input "Папка с файлами для перевода" at bounding box center [639, 303] width 647 height 19
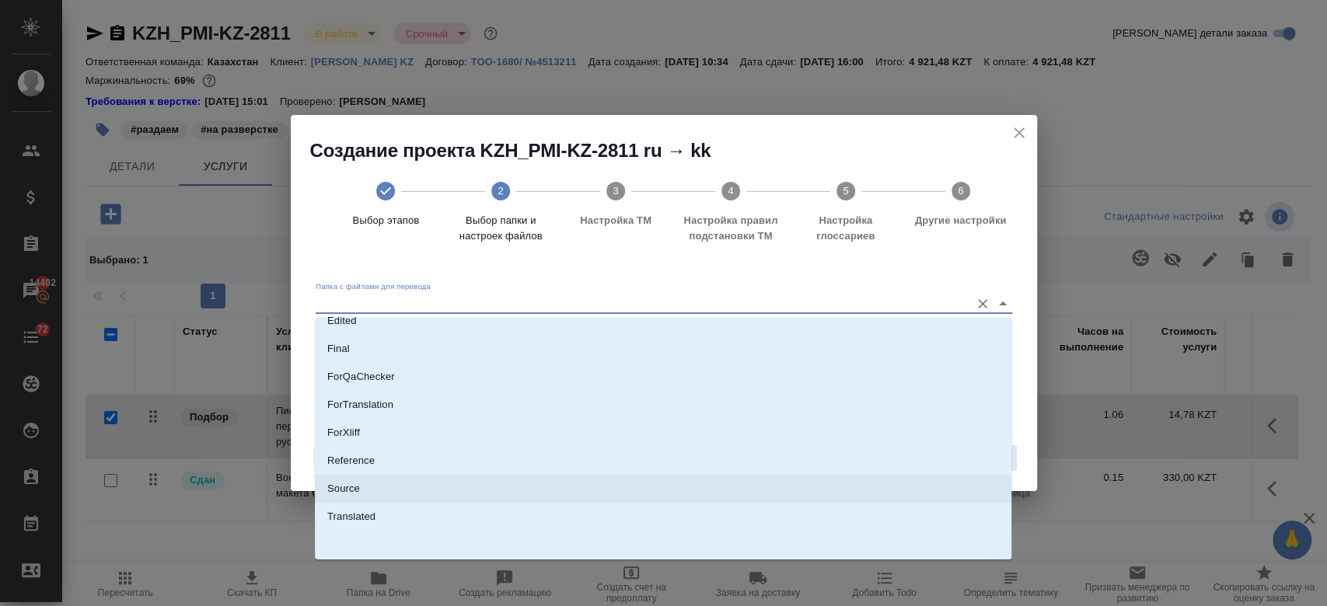
click at [408, 485] on li "Source" at bounding box center [663, 489] width 696 height 28
type input "Source"
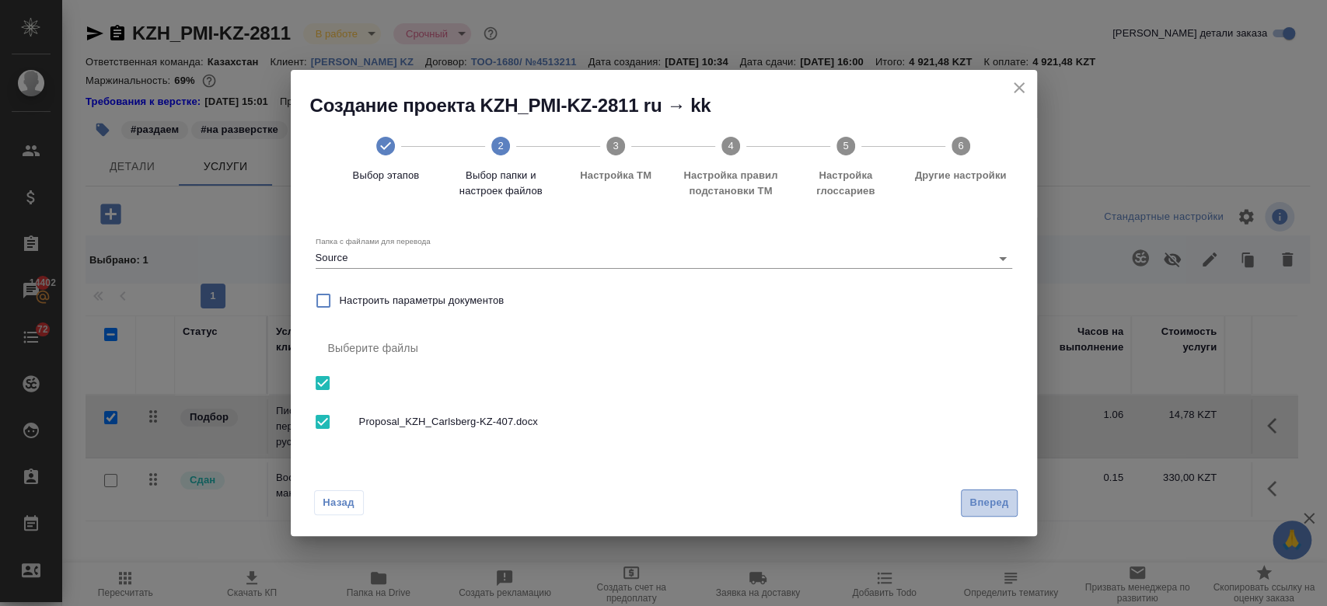
click at [993, 501] on span "Вперед" at bounding box center [988, 503] width 39 height 18
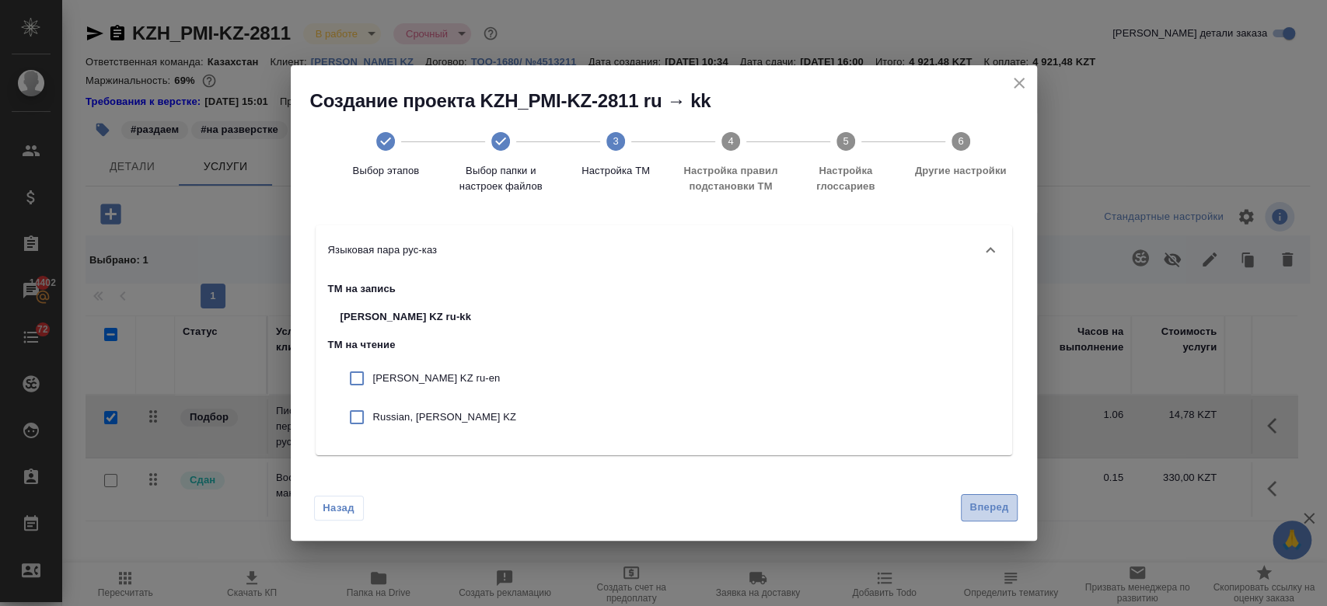
click at [984, 515] on span "Вперед" at bounding box center [988, 508] width 39 height 18
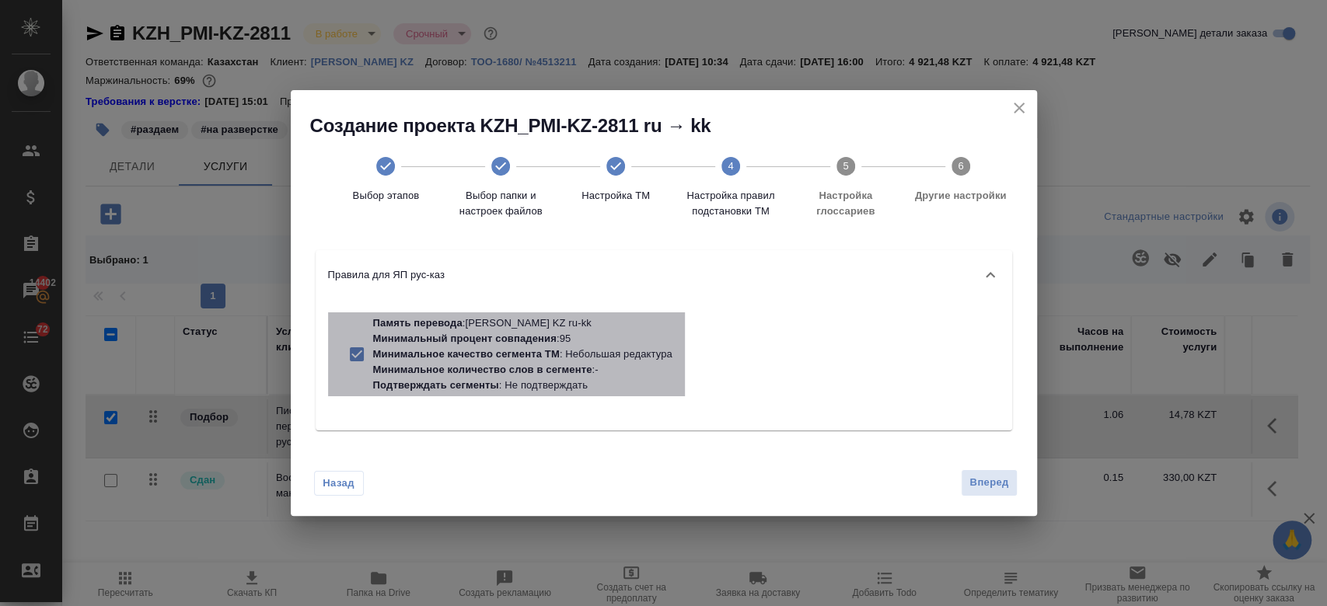
click at [545, 341] on p "Минимальный процент совпадения" at bounding box center [464, 339] width 183 height 12
checkbox input "false"
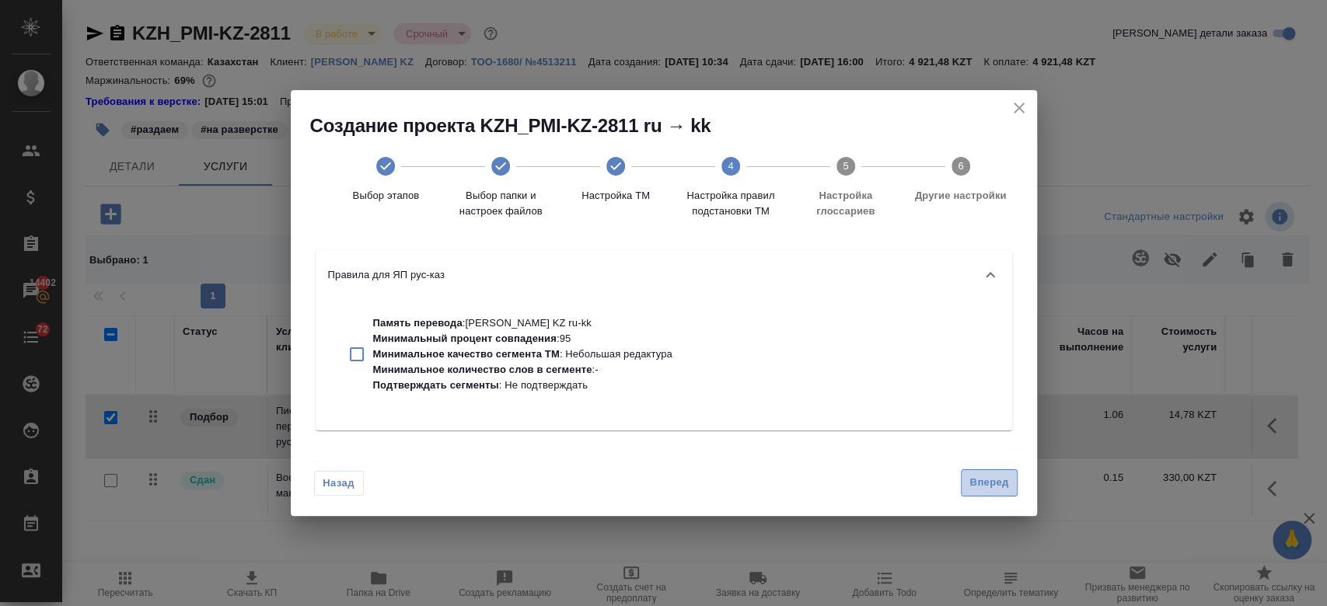
click at [996, 482] on span "Вперед" at bounding box center [988, 483] width 39 height 18
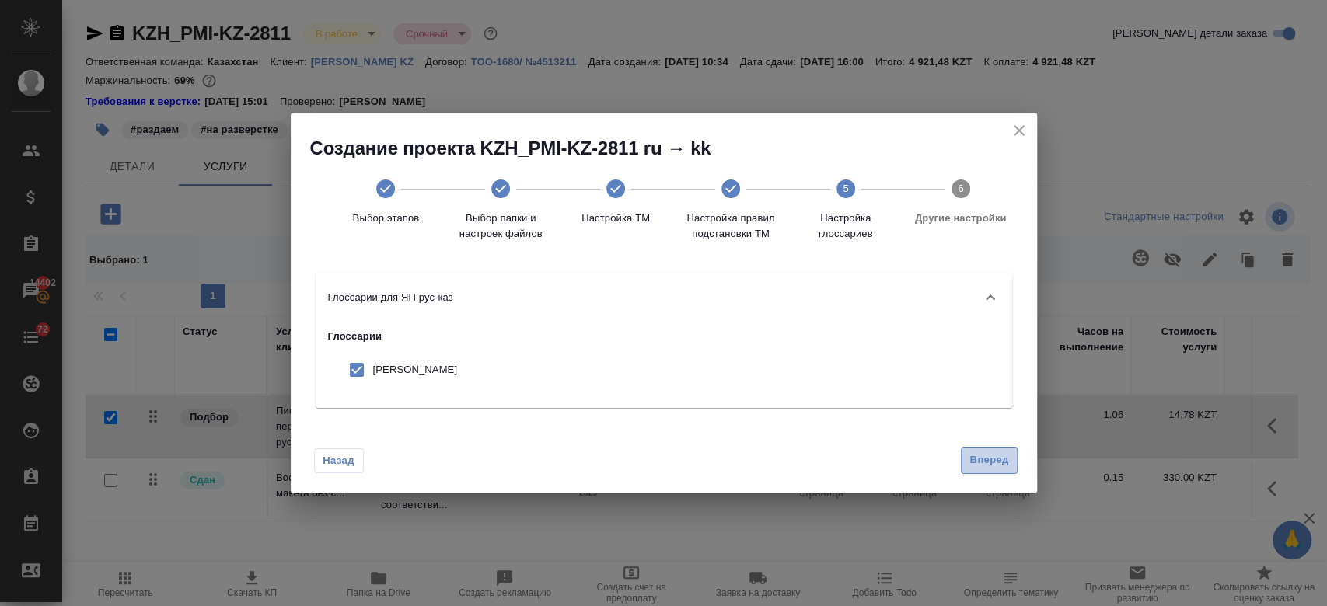
click at [995, 459] on span "Вперед" at bounding box center [988, 461] width 39 height 18
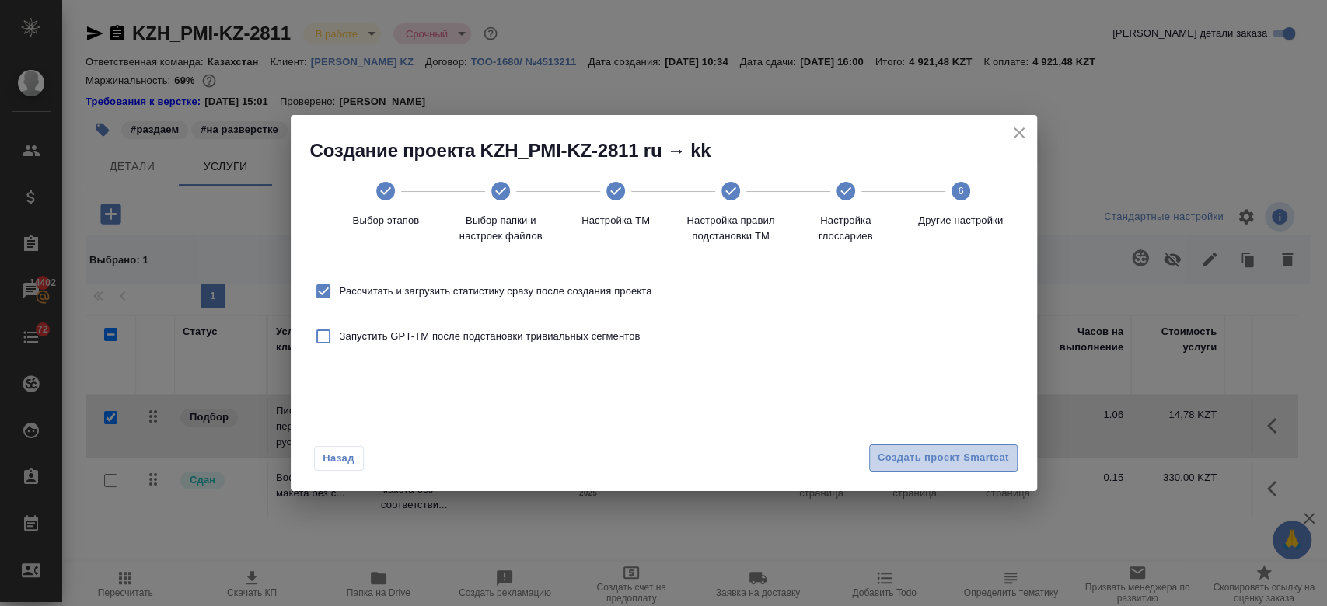
click at [937, 450] on span "Создать проект Smartcat" at bounding box center [943, 458] width 131 height 18
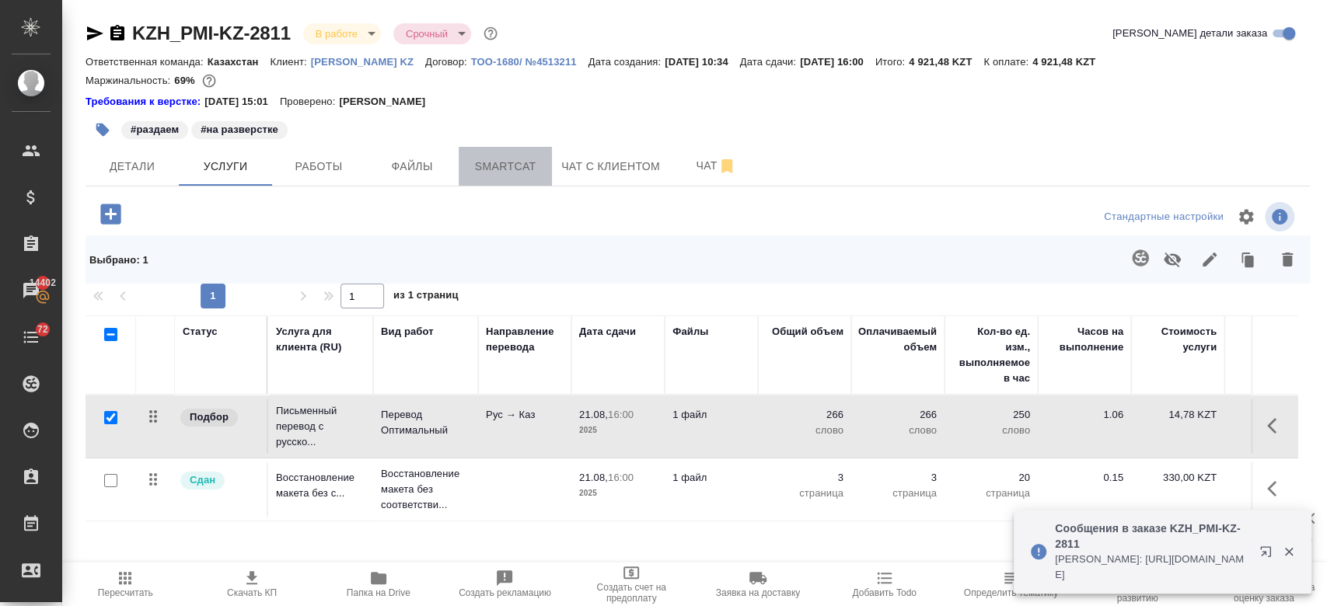
click at [501, 165] on span "Smartcat" at bounding box center [505, 166] width 75 height 19
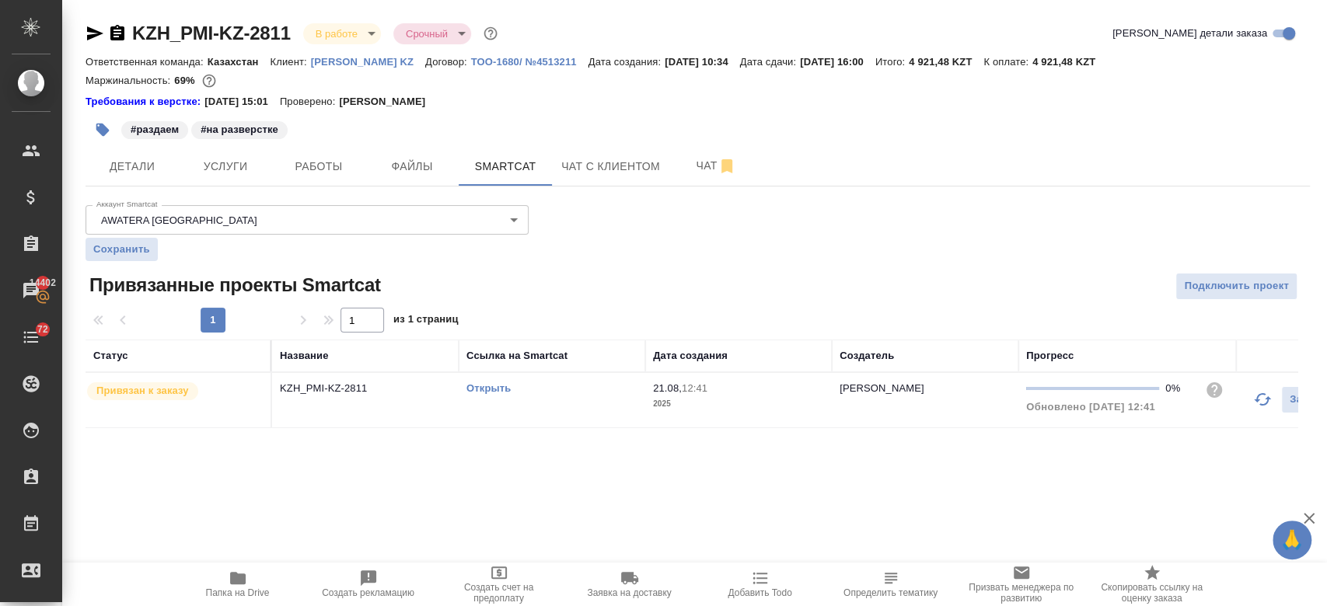
click at [494, 387] on link "Открыть" at bounding box center [488, 388] width 44 height 12
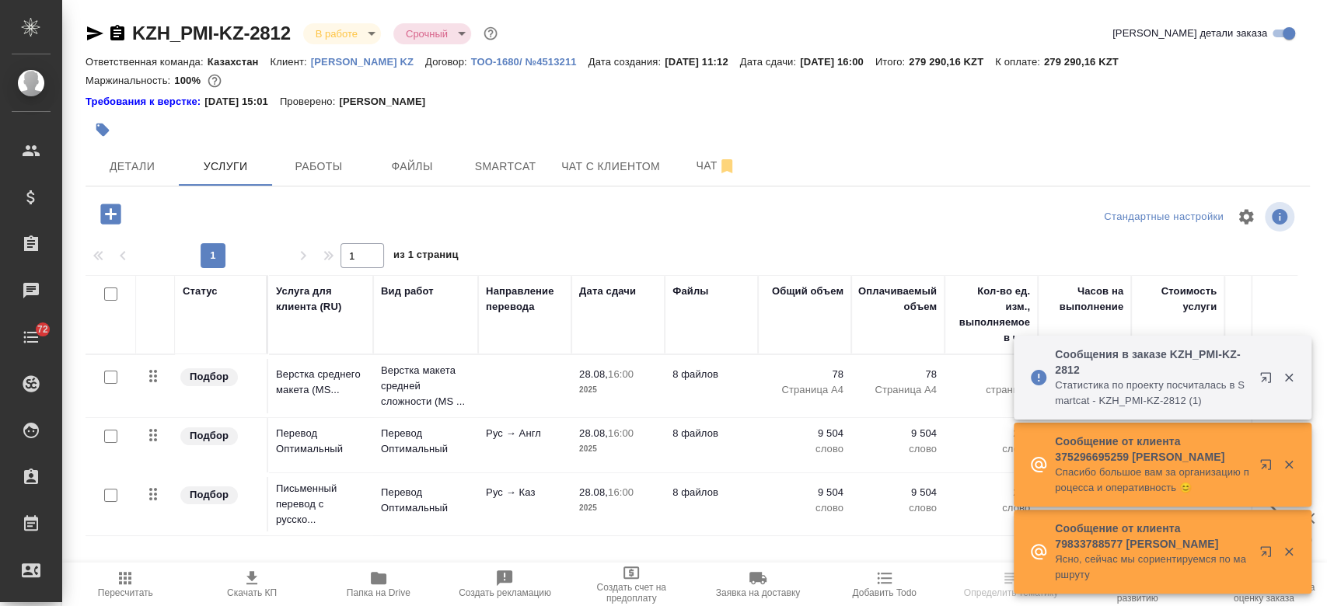
click at [369, 62] on p "[PERSON_NAME] KZ" at bounding box center [368, 62] width 114 height 12
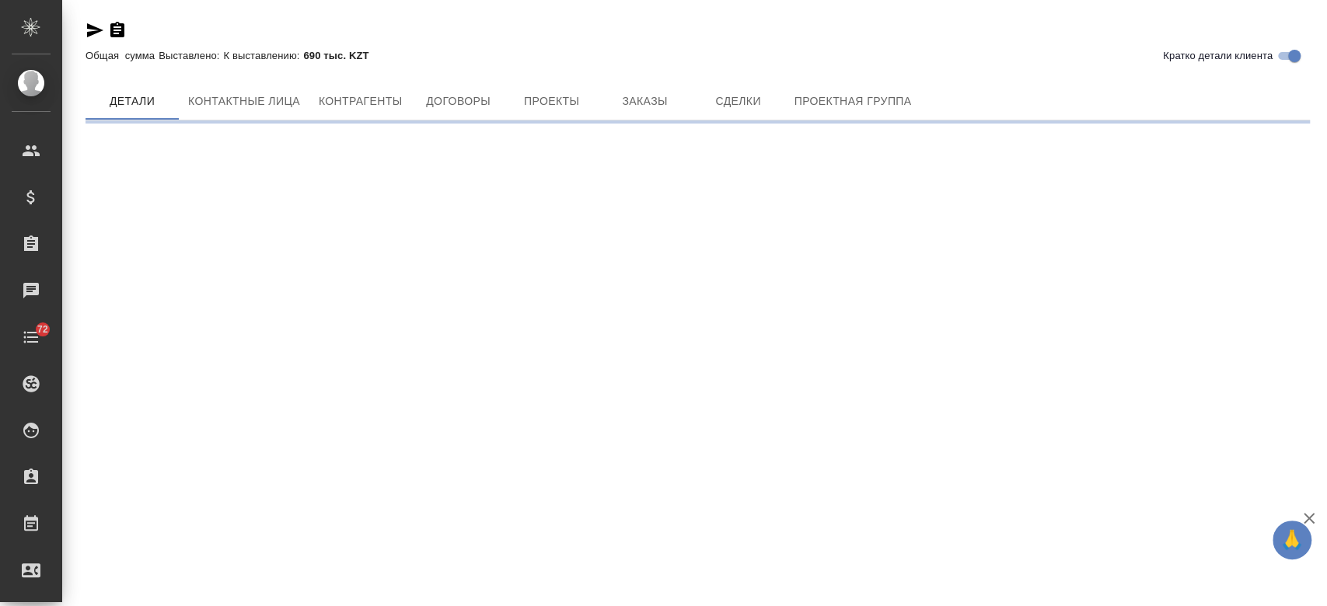
click at [644, 71] on div "Кратко детали клиента Общая сумма Выставлено: К выставлению: 690 тыс. KZT" at bounding box center [697, 46] width 1224 height 50
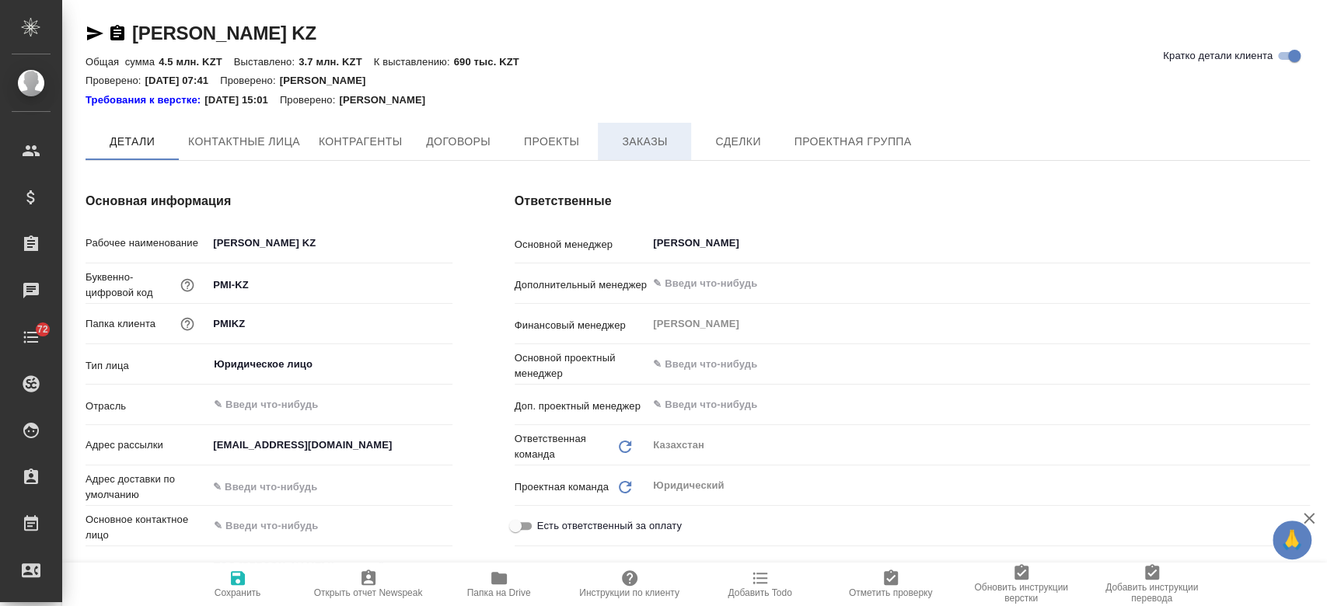
type textarea "x"
click at [643, 135] on span "Заказы" at bounding box center [644, 142] width 75 height 19
type textarea "x"
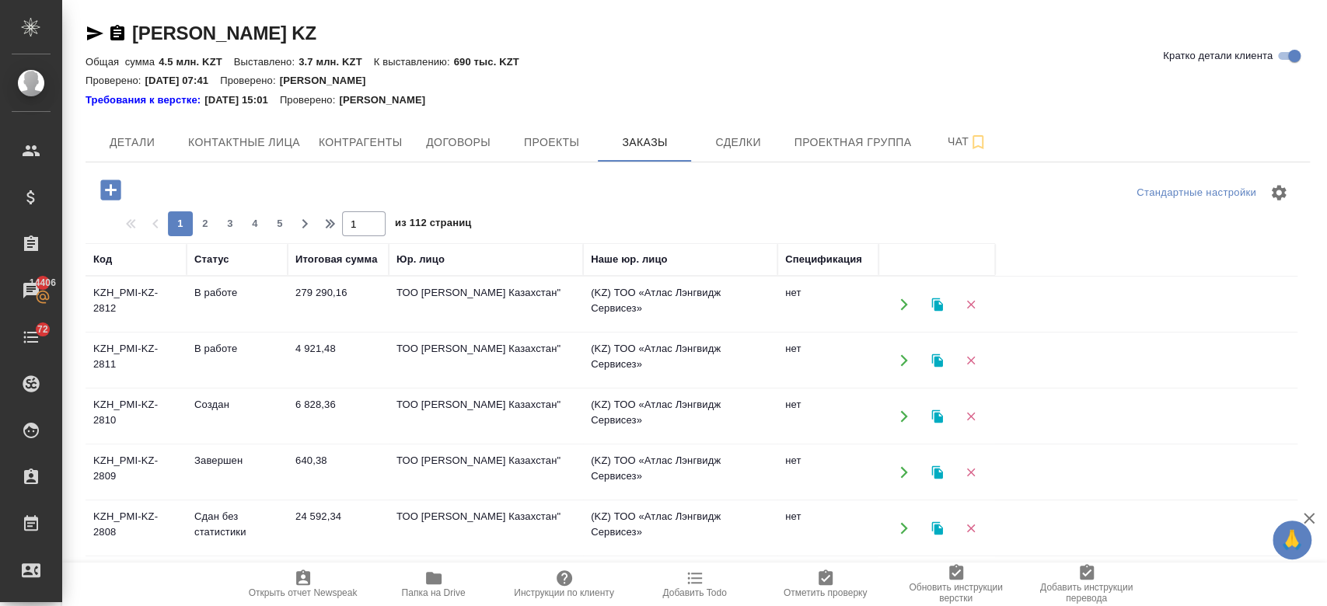
click at [106, 193] on icon "button" at bounding box center [110, 190] width 20 height 20
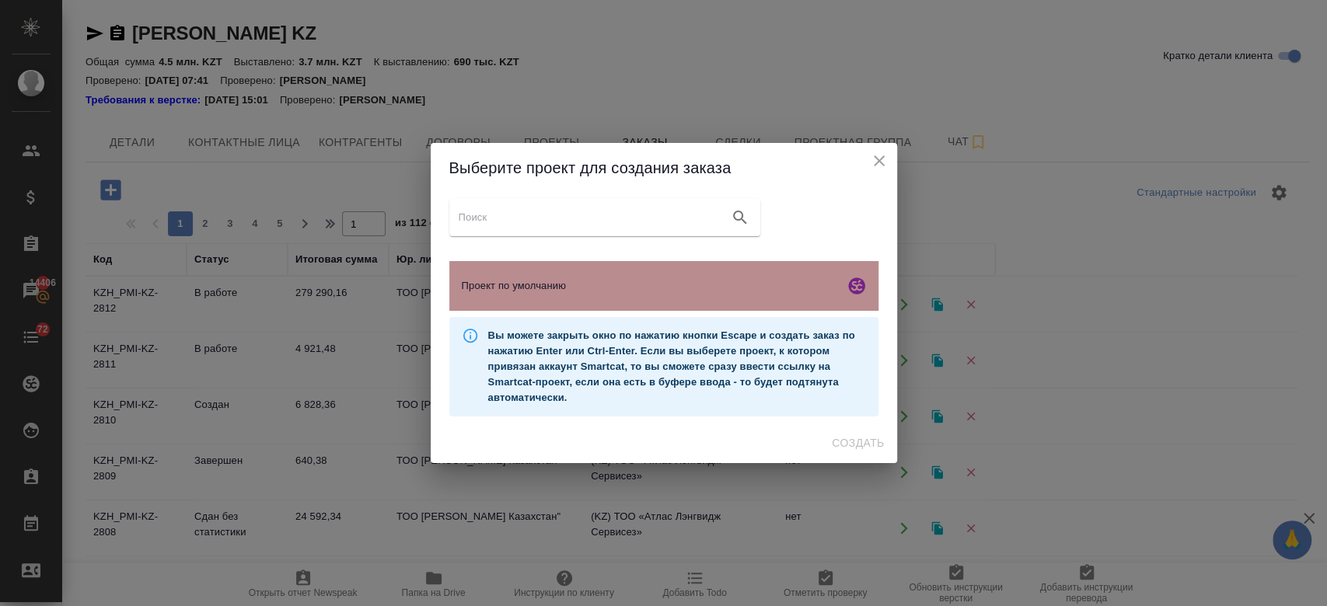
click at [576, 280] on span "Проект по умолчанию" at bounding box center [650, 286] width 376 height 16
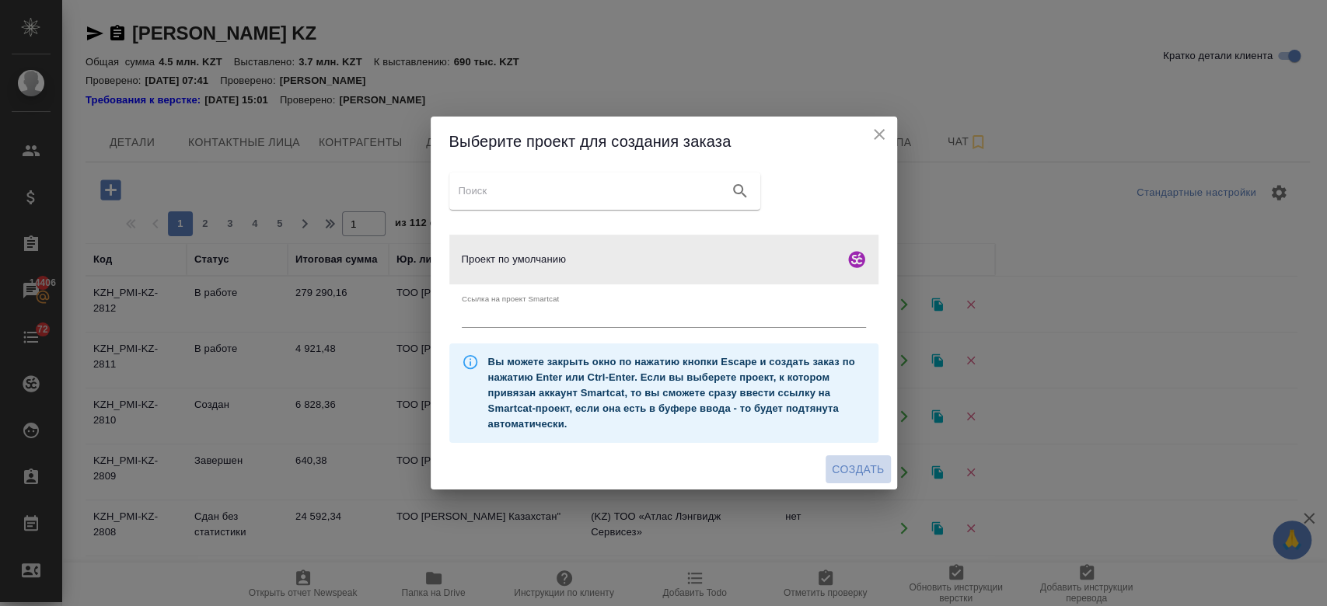
click at [858, 455] on button "Создать" at bounding box center [857, 469] width 65 height 29
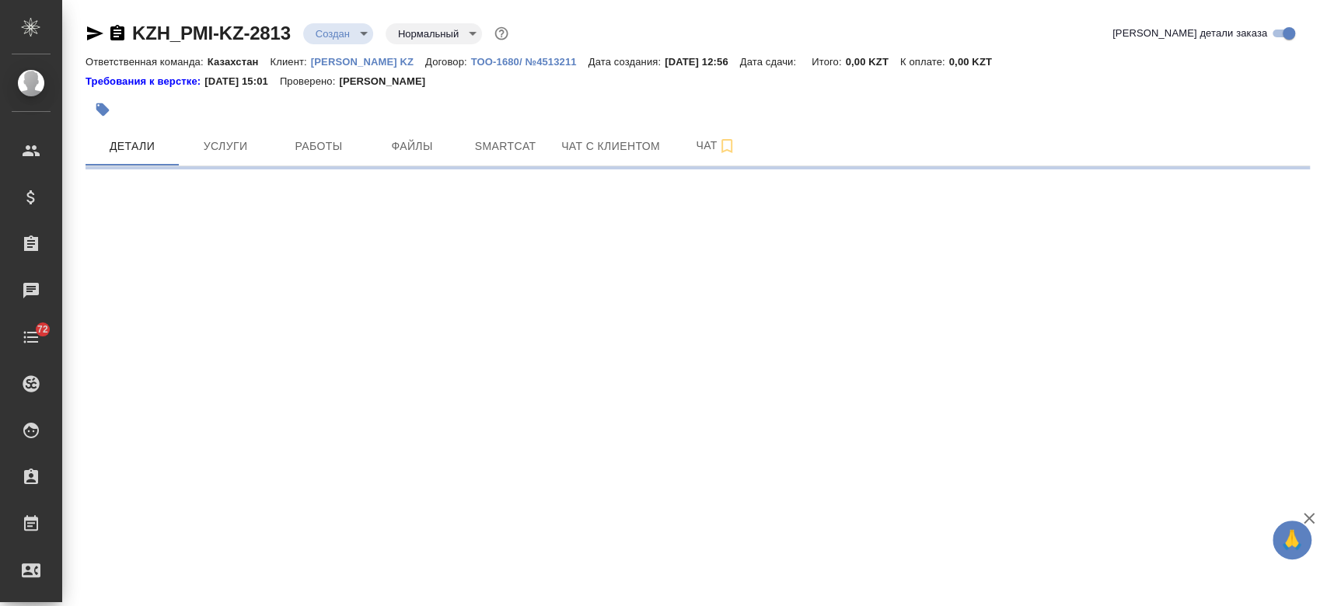
select select "RU"
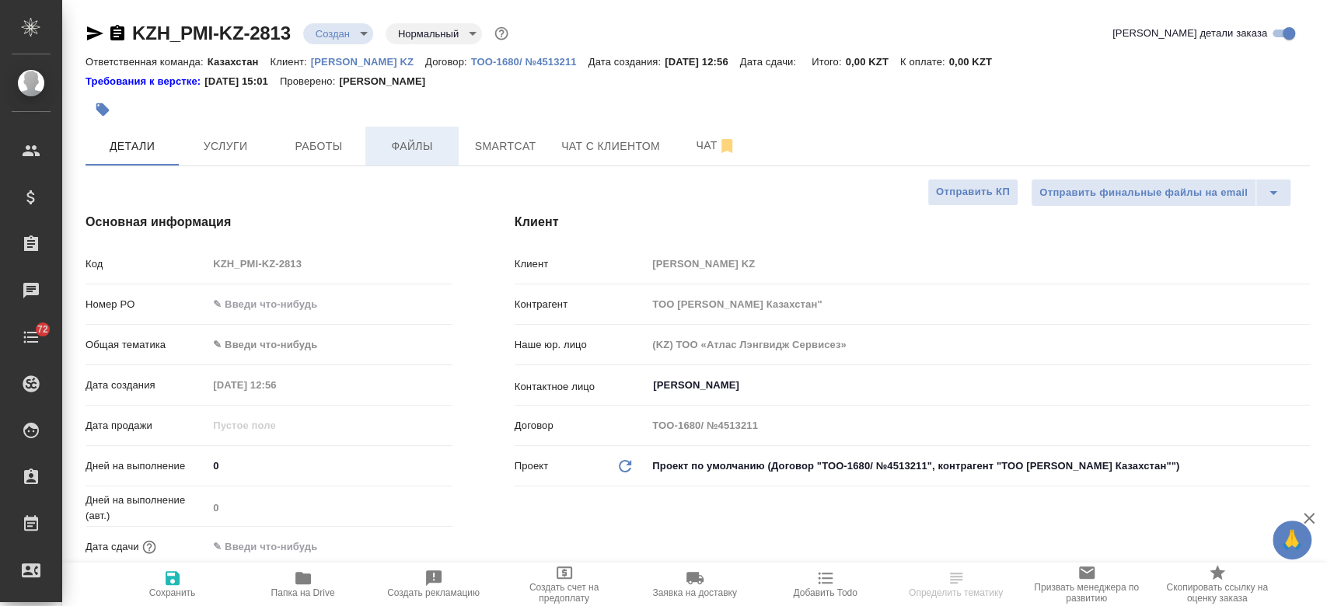
type textarea "x"
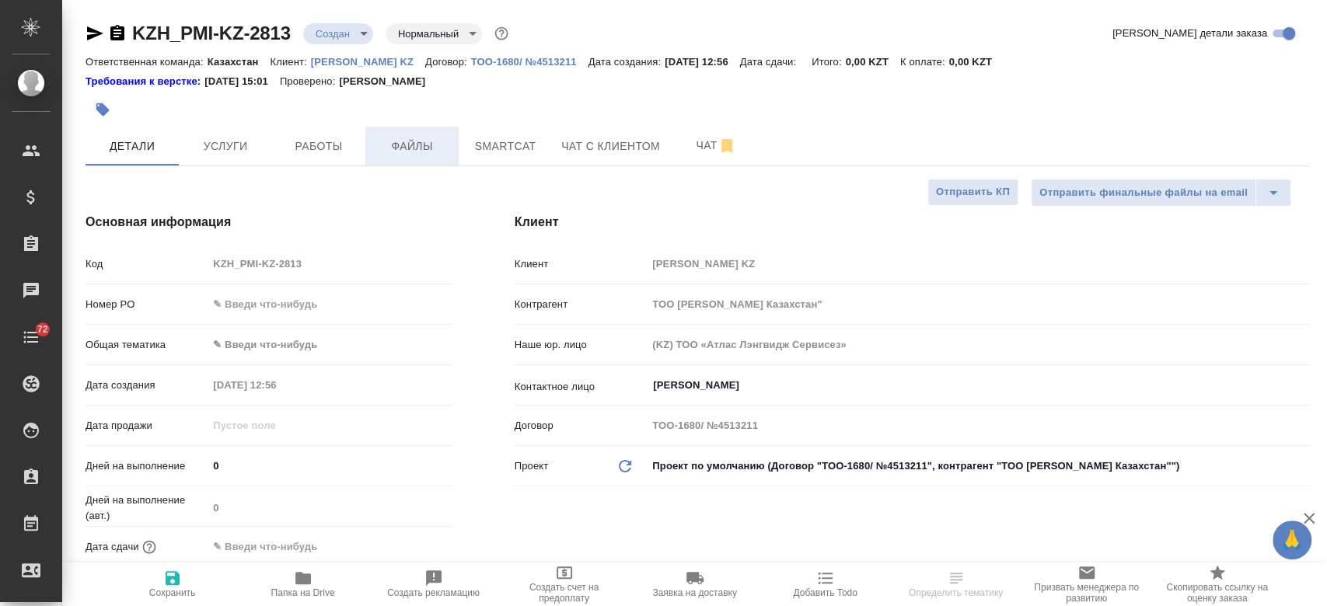
type textarea "x"
click at [430, 152] on span "Файлы" at bounding box center [412, 146] width 75 height 19
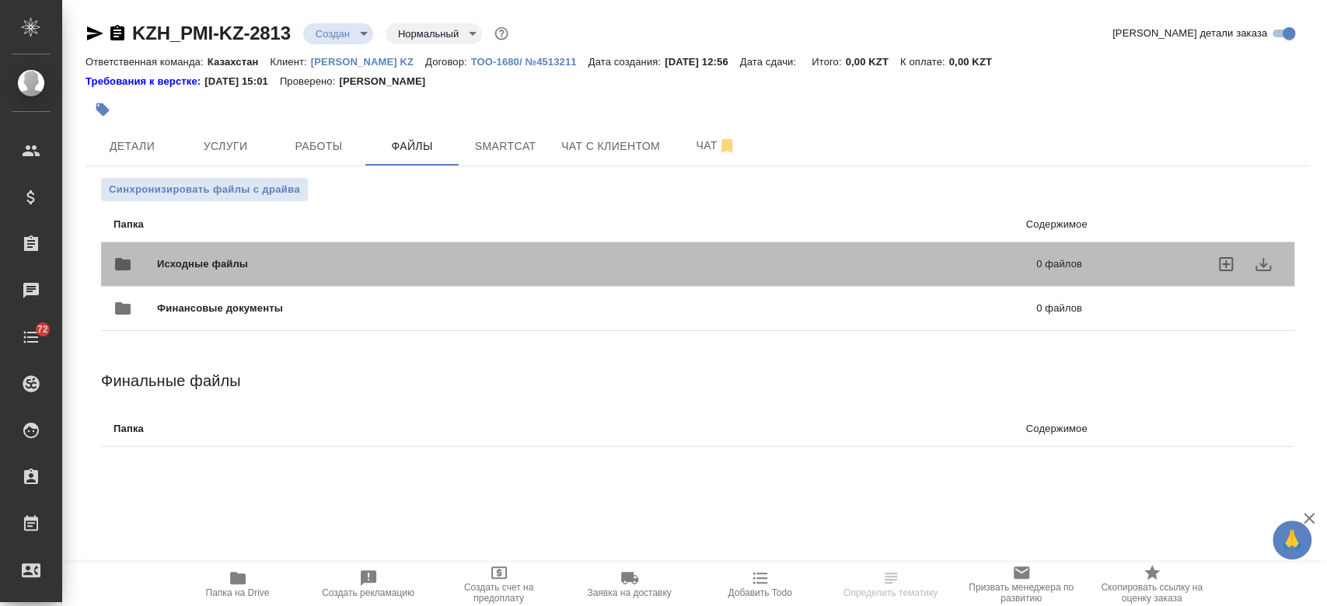
click at [435, 253] on div "Исходные файлы 0 файлов" at bounding box center [597, 264] width 968 height 37
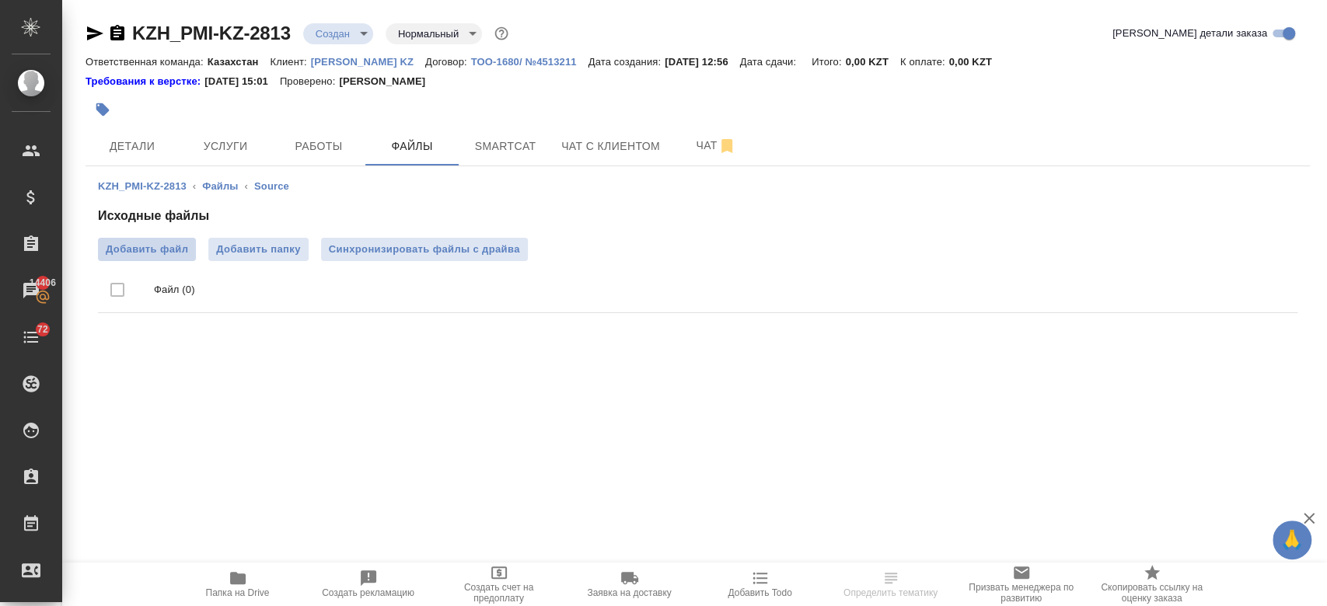
click at [185, 246] on span "Добавить файл" at bounding box center [147, 250] width 82 height 16
click at [0, 0] on input "Добавить файл" at bounding box center [0, 0] width 0 height 0
click at [131, 145] on span "Детали" at bounding box center [132, 146] width 75 height 19
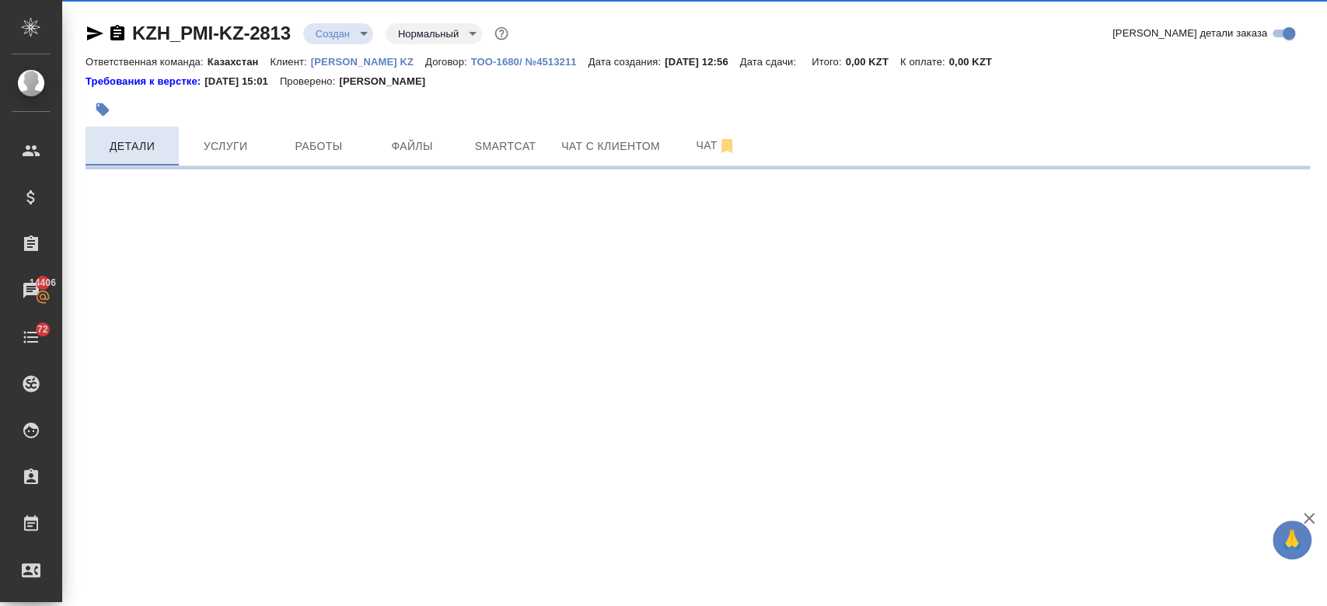
select select "RU"
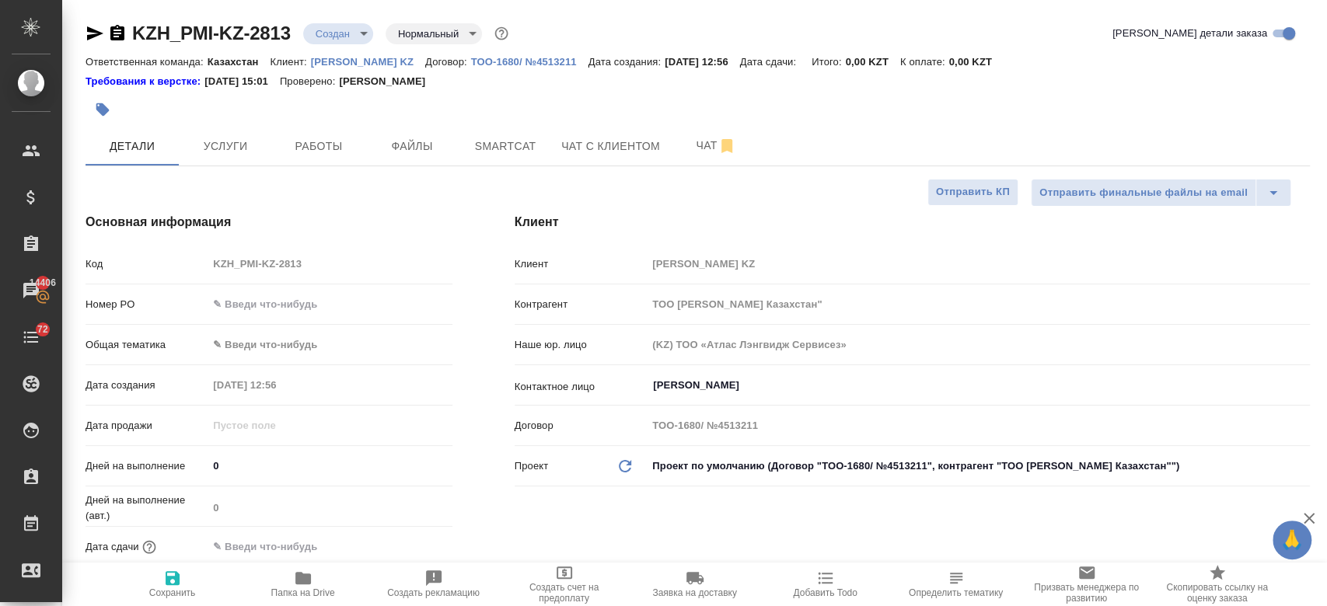
type textarea "x"
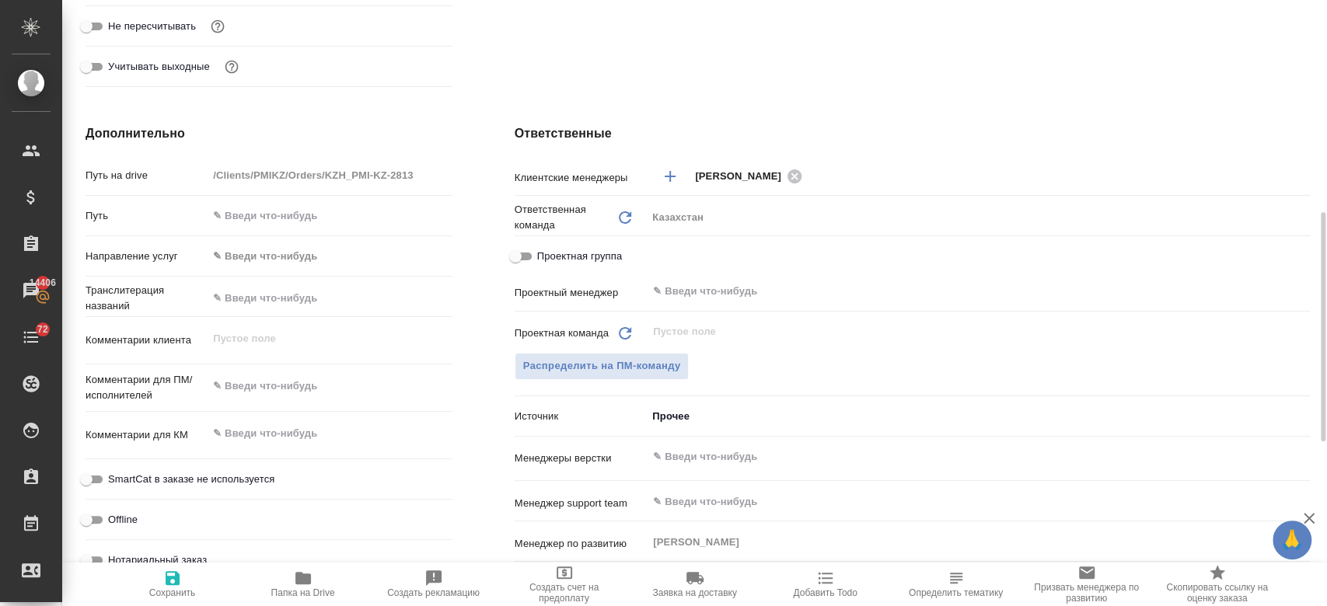
scroll to position [572, 0]
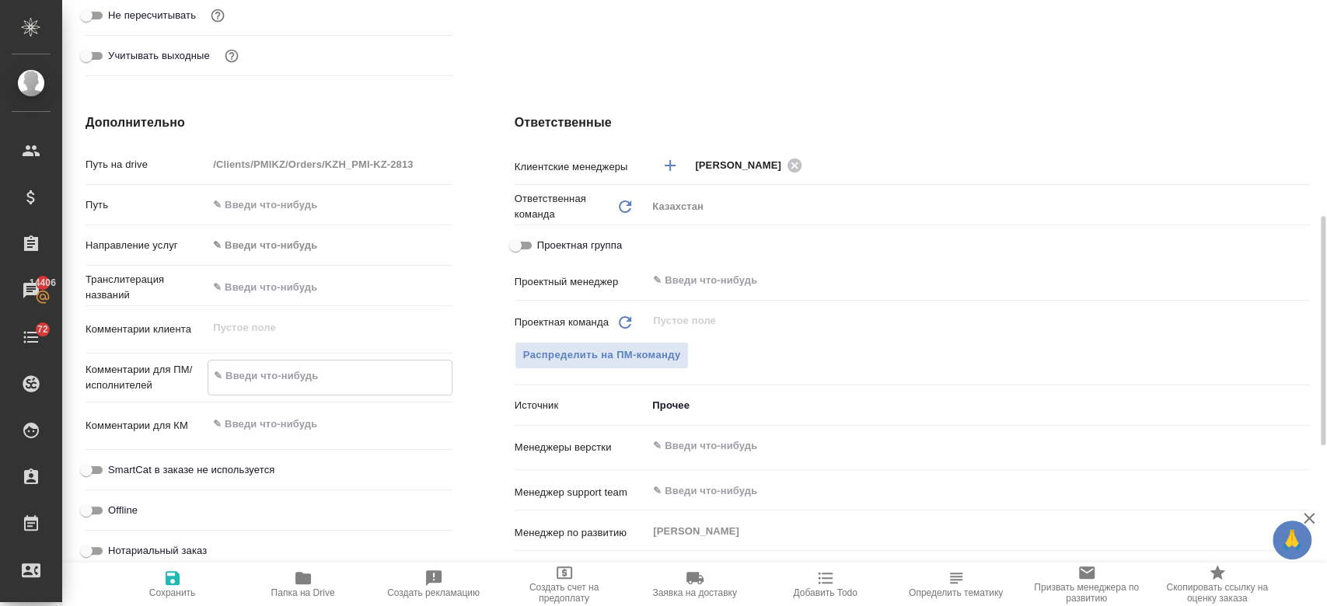
type textarea "x"
click at [236, 368] on textarea at bounding box center [329, 376] width 243 height 26
paste textarea "ереводу документа на казахский язык"
type textarea "ереводу документа на казахский язык"
type textarea "x"
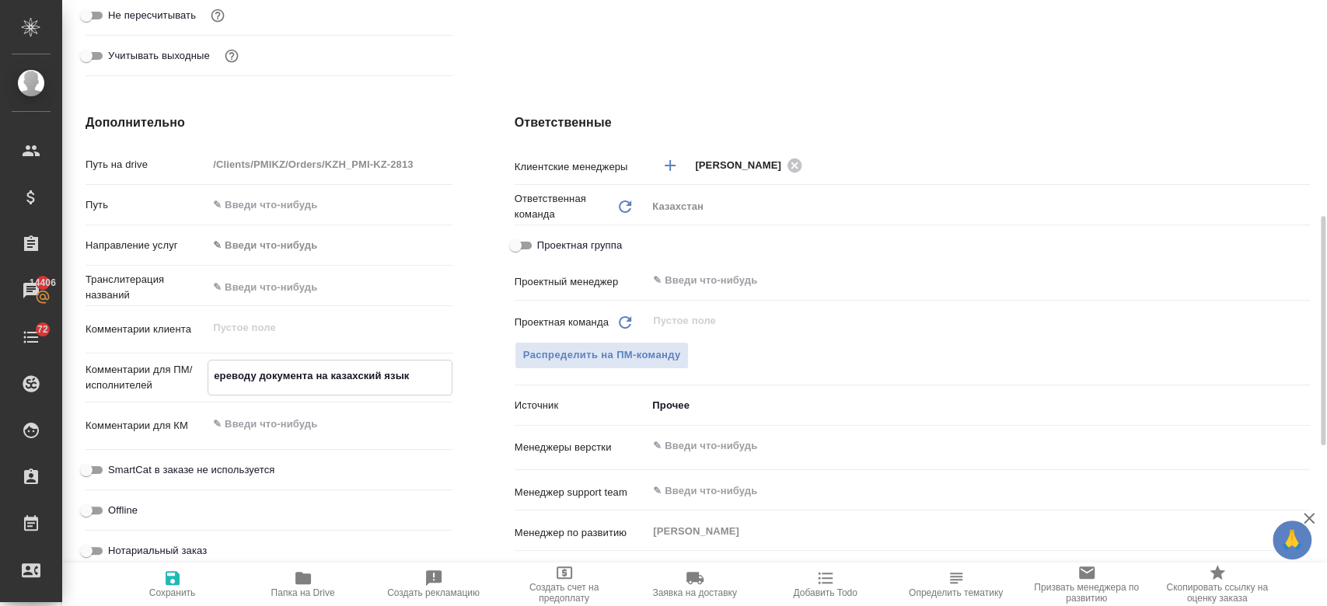
type textarea "x"
click at [254, 373] on textarea "ереводу документа на казахский язык" at bounding box center [329, 376] width 243 height 26
type textarea "ерево документа на казахский язык"
type textarea "x"
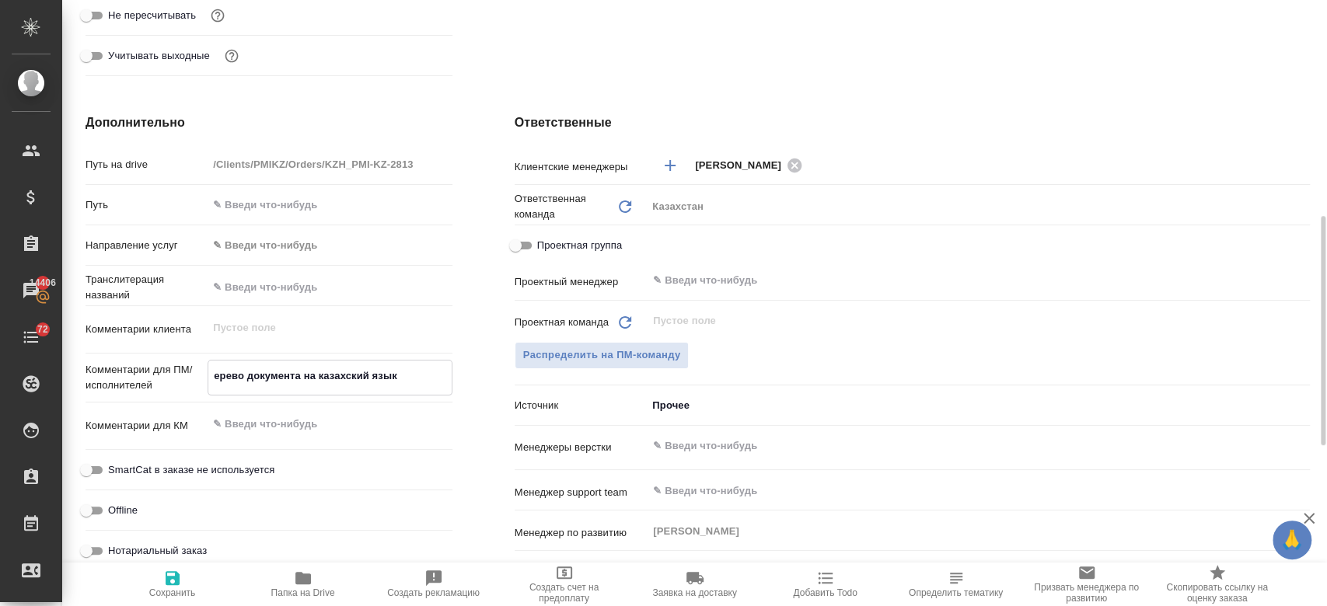
type textarea "x"
type textarea "ере документа на казахский язык"
type textarea "x"
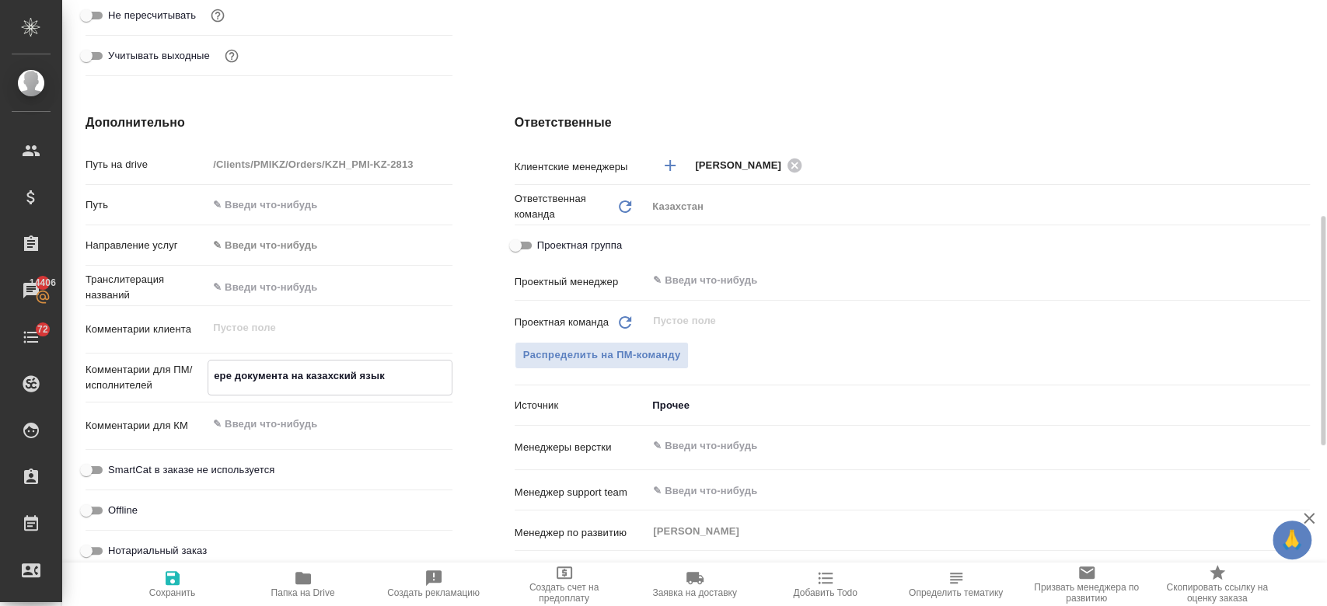
type textarea "x"
type textarea "ер документа на казахский язык"
type textarea "x"
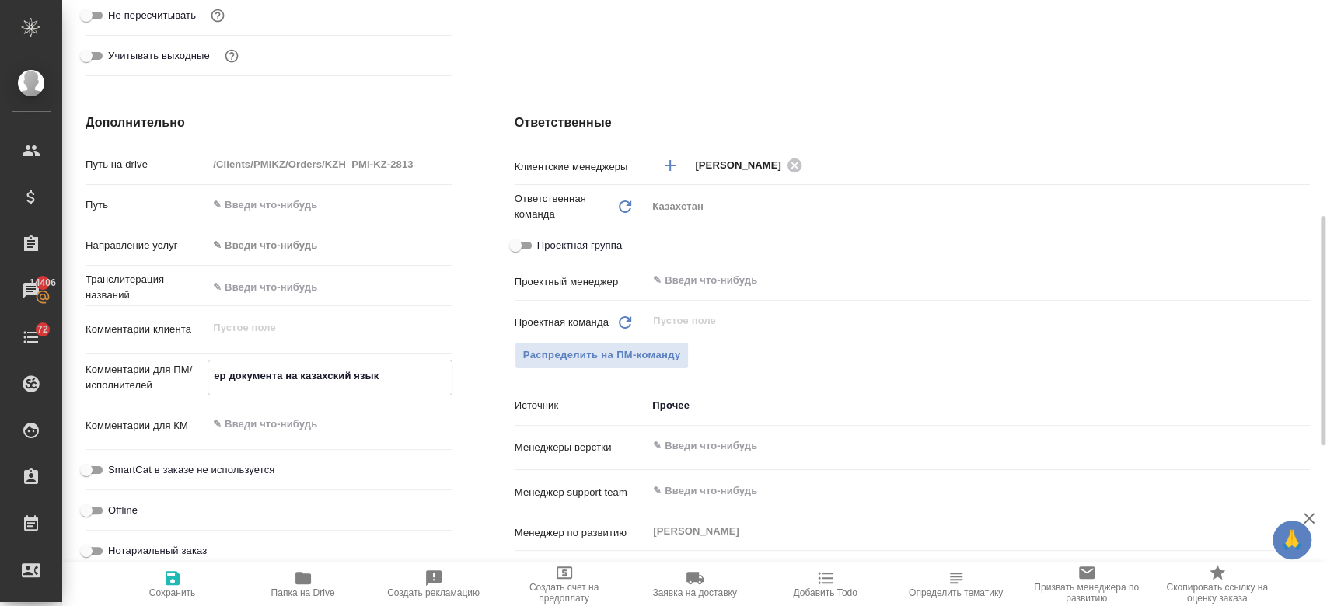
type textarea "е документа на казахский язык"
type textarea "x"
type textarea "документа на казахский язык"
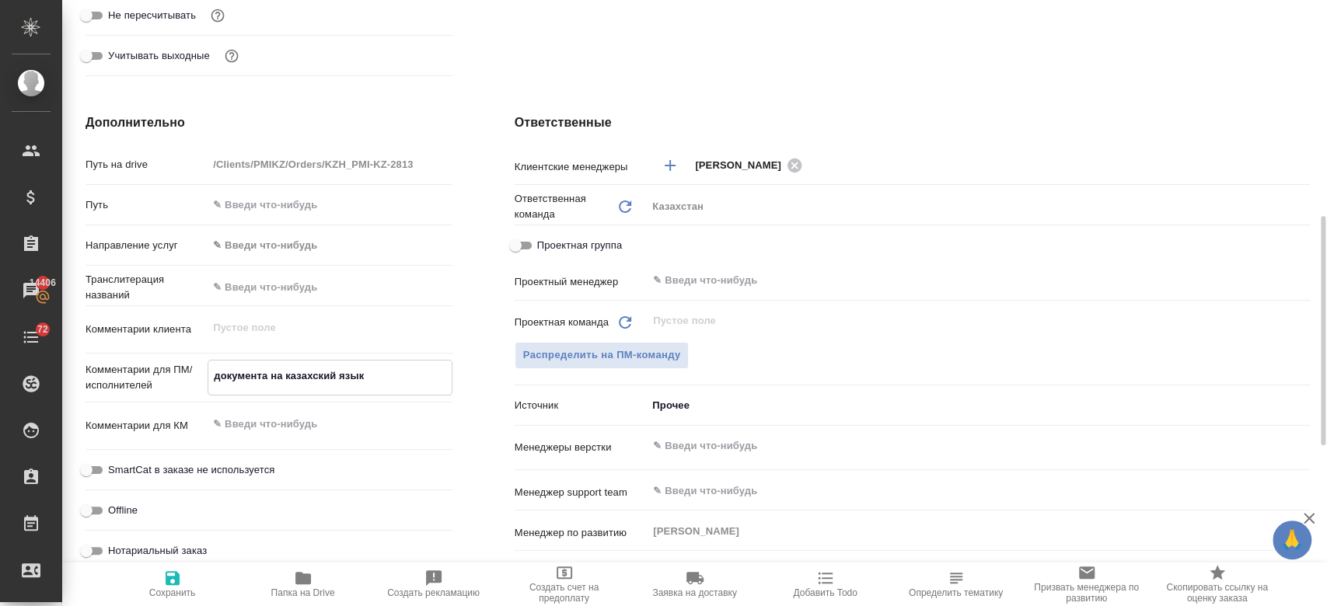
type textarea "x"
type textarea "пе документа на казахский язык"
type textarea "x"
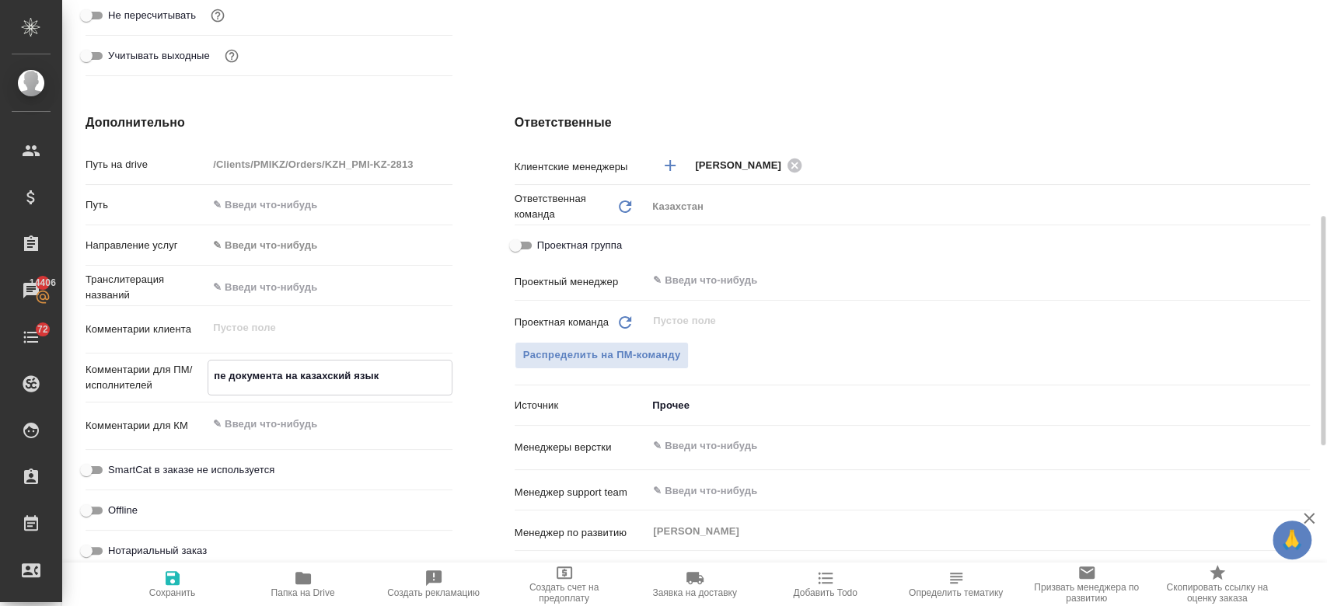
type textarea "x"
type textarea "пере документа на казахский язык"
type textarea "x"
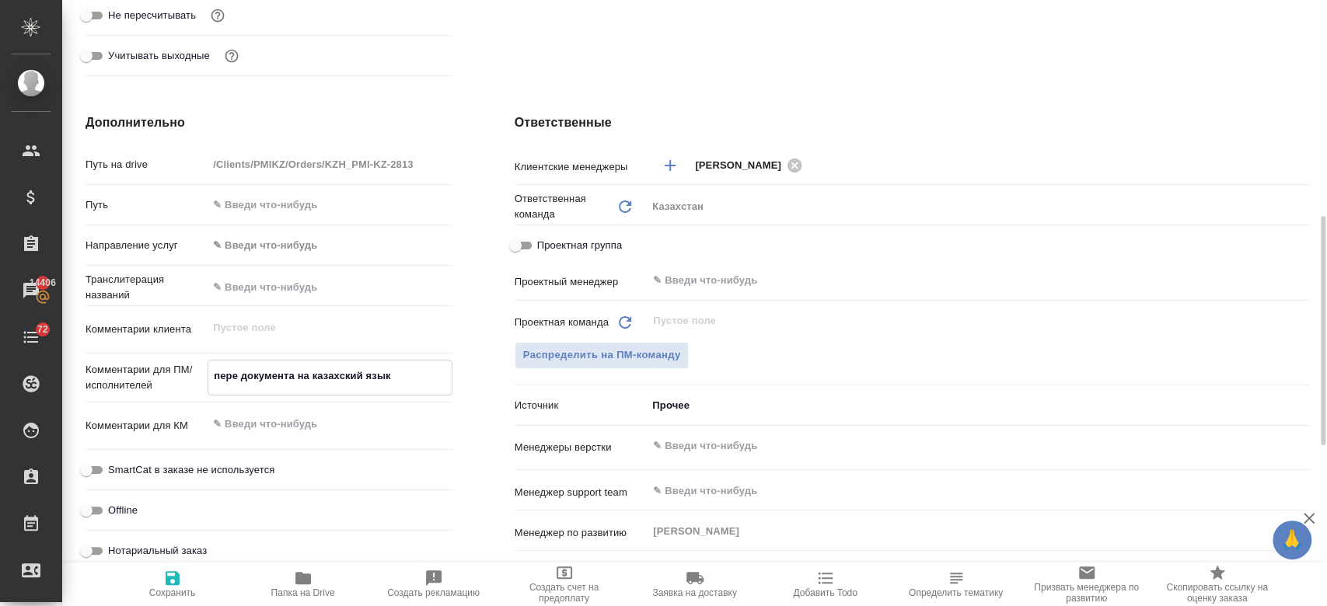
type textarea "x"
type textarea "перево документа на казахский язык"
type textarea "x"
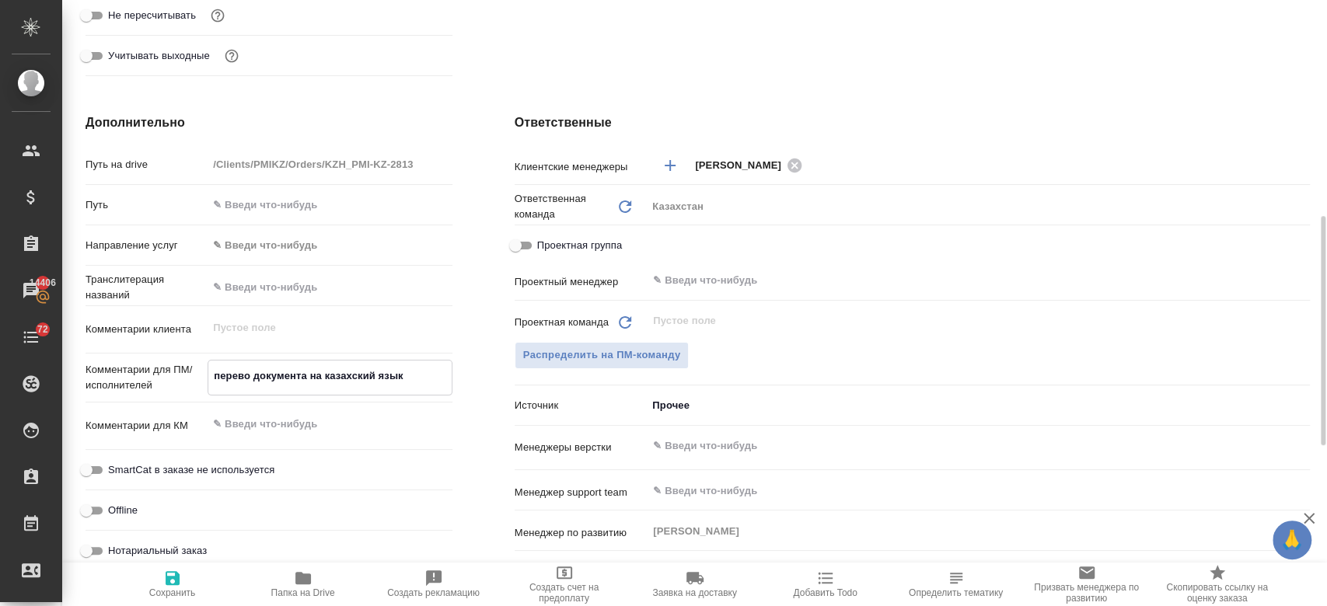
type textarea "перевод документа на казахский язык"
type textarea "x"
type textarea "перевод документа на казахский язык"
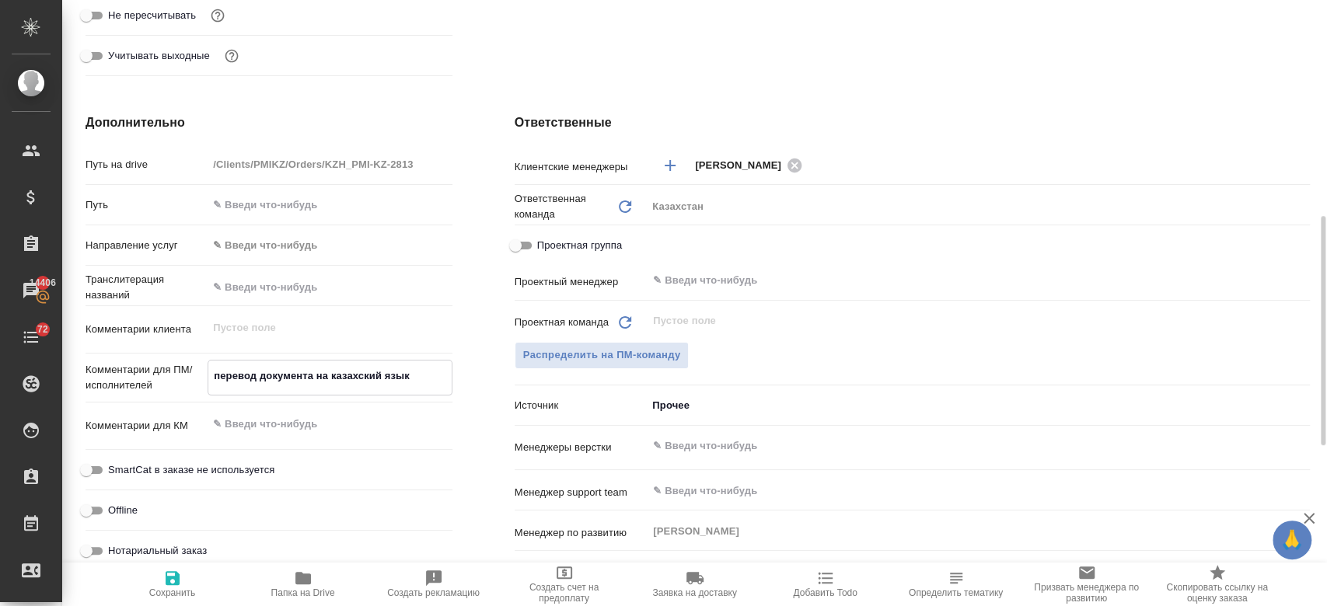
type textarea "x"
click at [169, 584] on icon "button" at bounding box center [173, 578] width 14 height 14
type textarea "x"
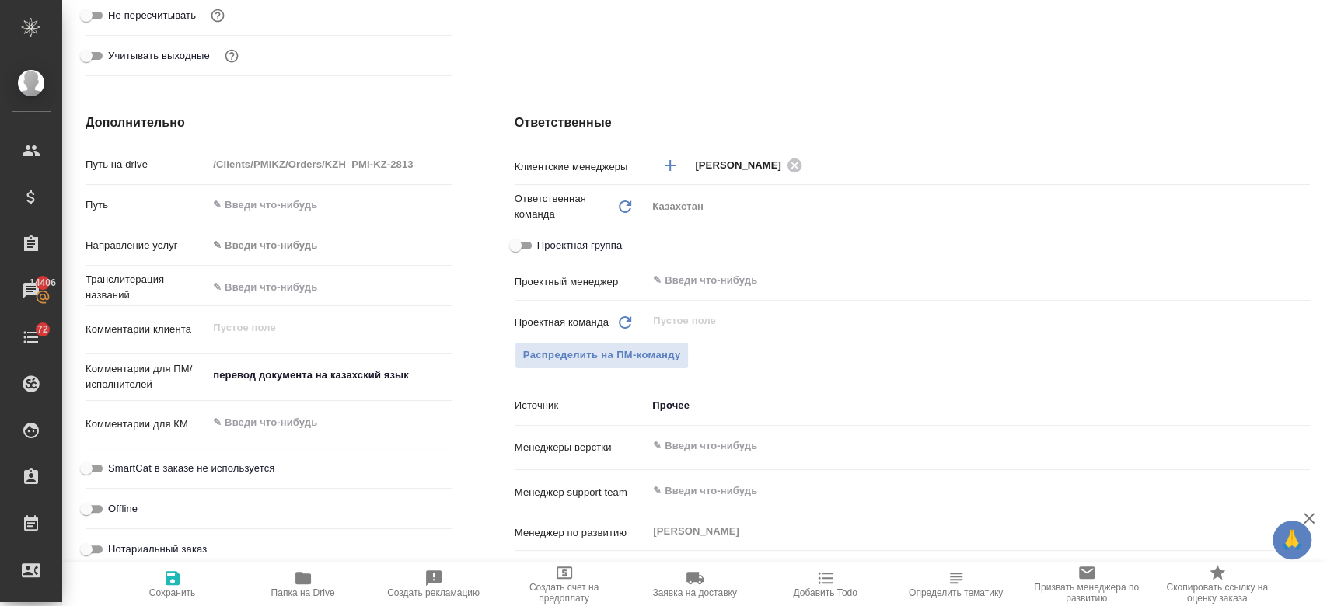
type textarea "x"
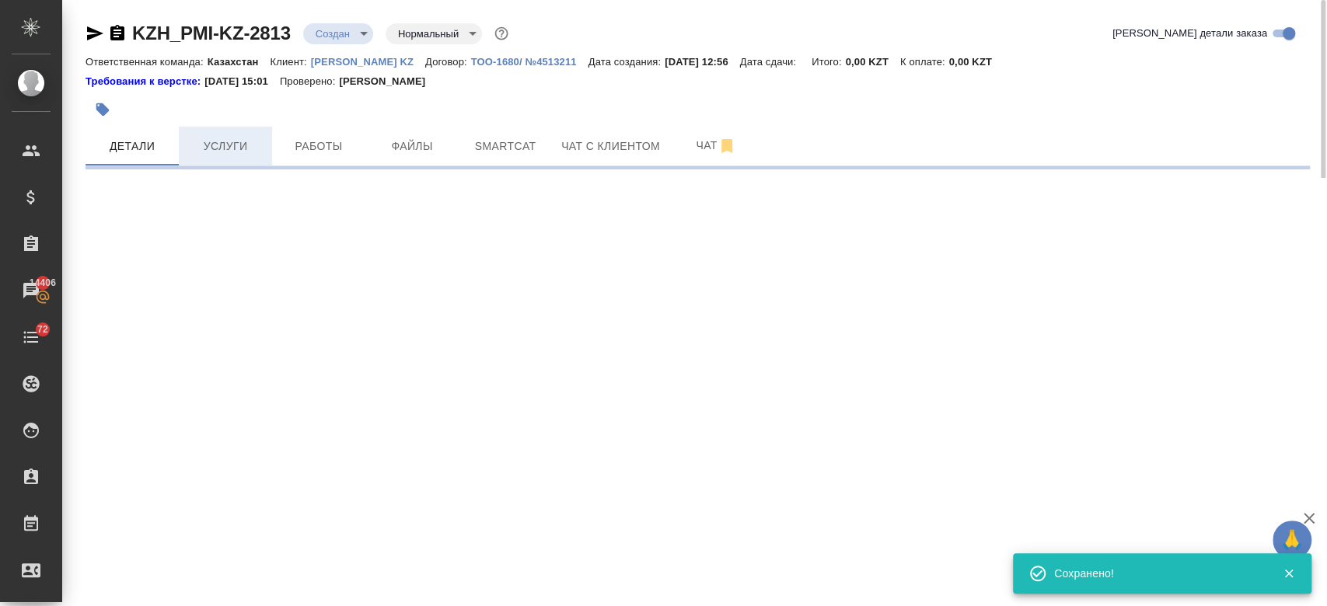
click at [223, 140] on span "Услуги" at bounding box center [225, 146] width 75 height 19
select select "RU"
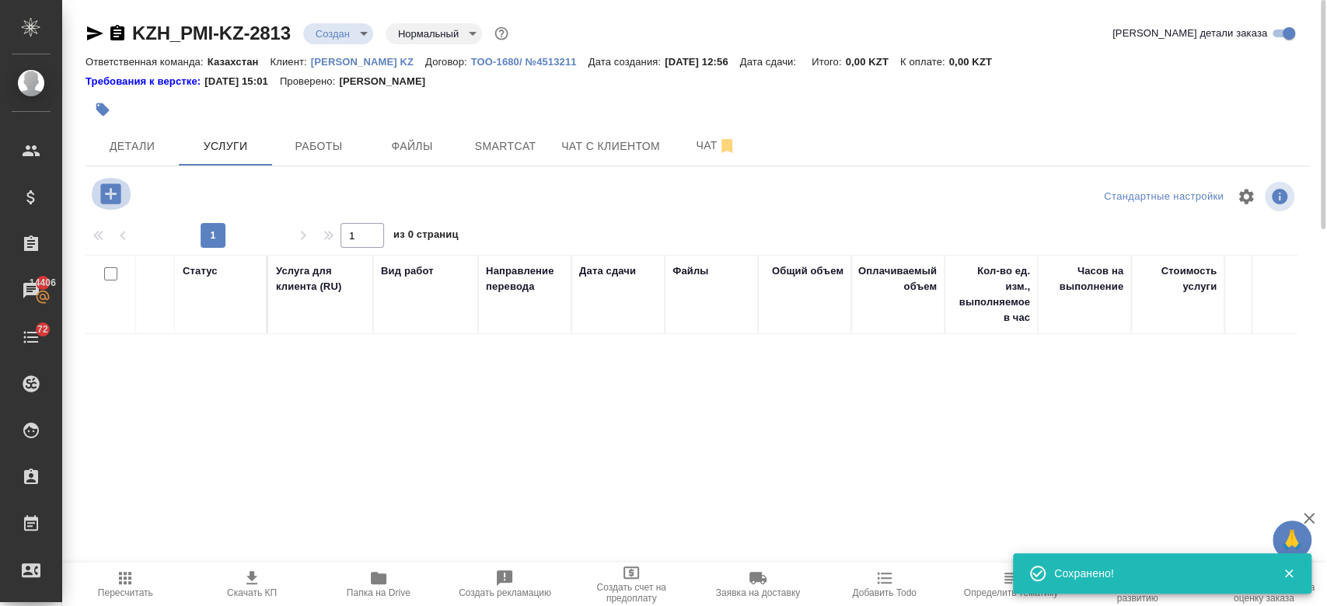
click at [117, 193] on icon "button" at bounding box center [110, 193] width 20 height 20
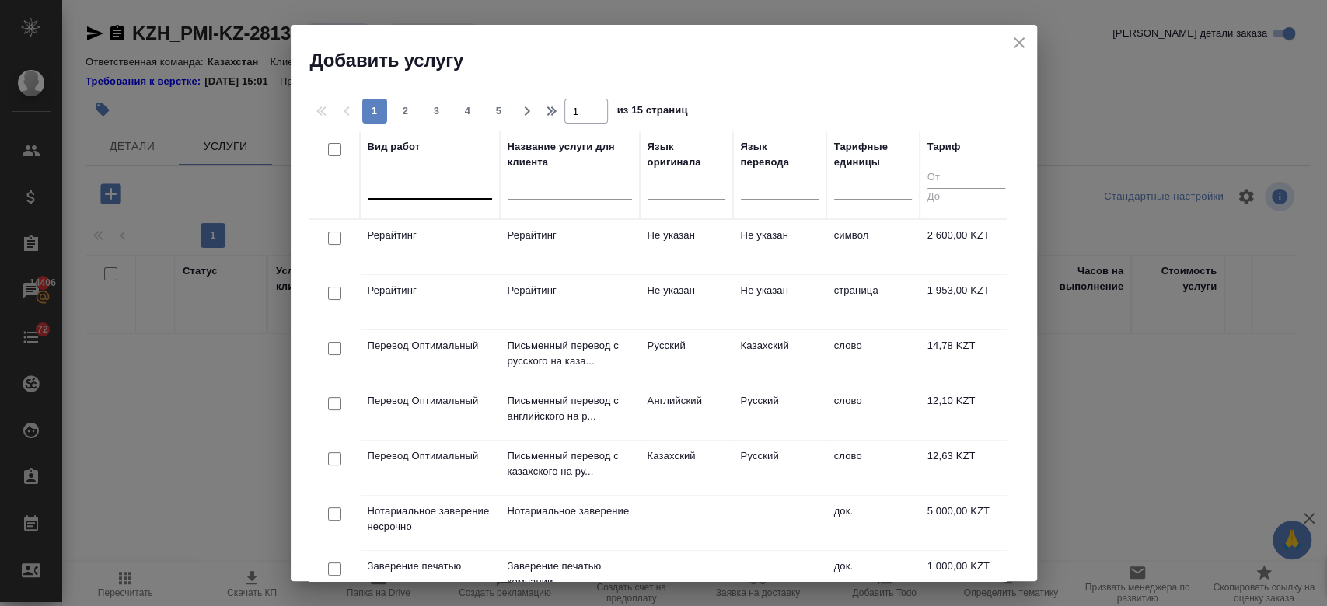
click at [408, 191] on div at bounding box center [430, 184] width 124 height 23
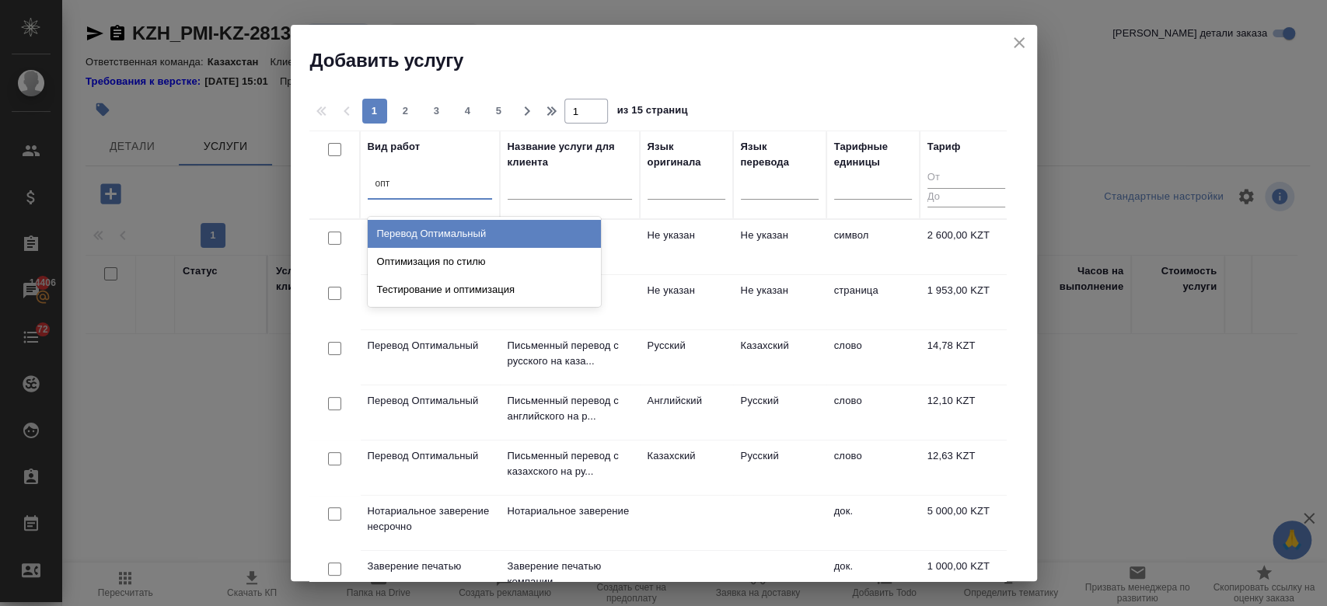
type input "опти"
click at [429, 235] on div "Перевод Оптимальный" at bounding box center [484, 234] width 233 height 28
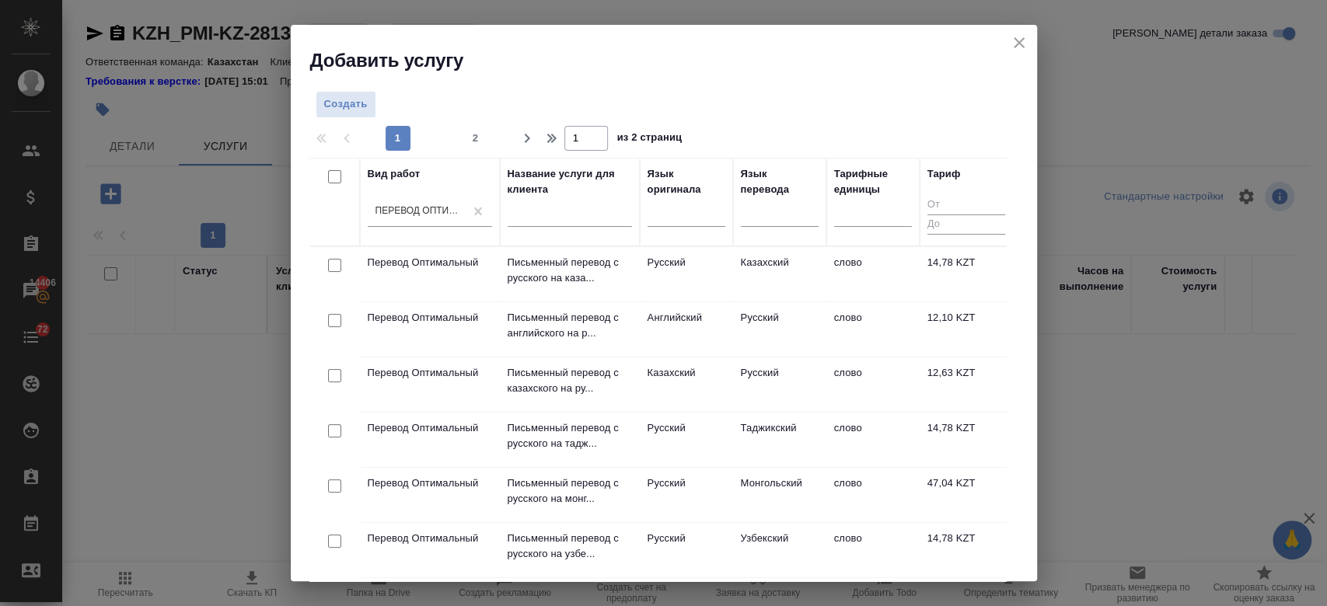
click at [663, 230] on div at bounding box center [686, 217] width 78 height 40
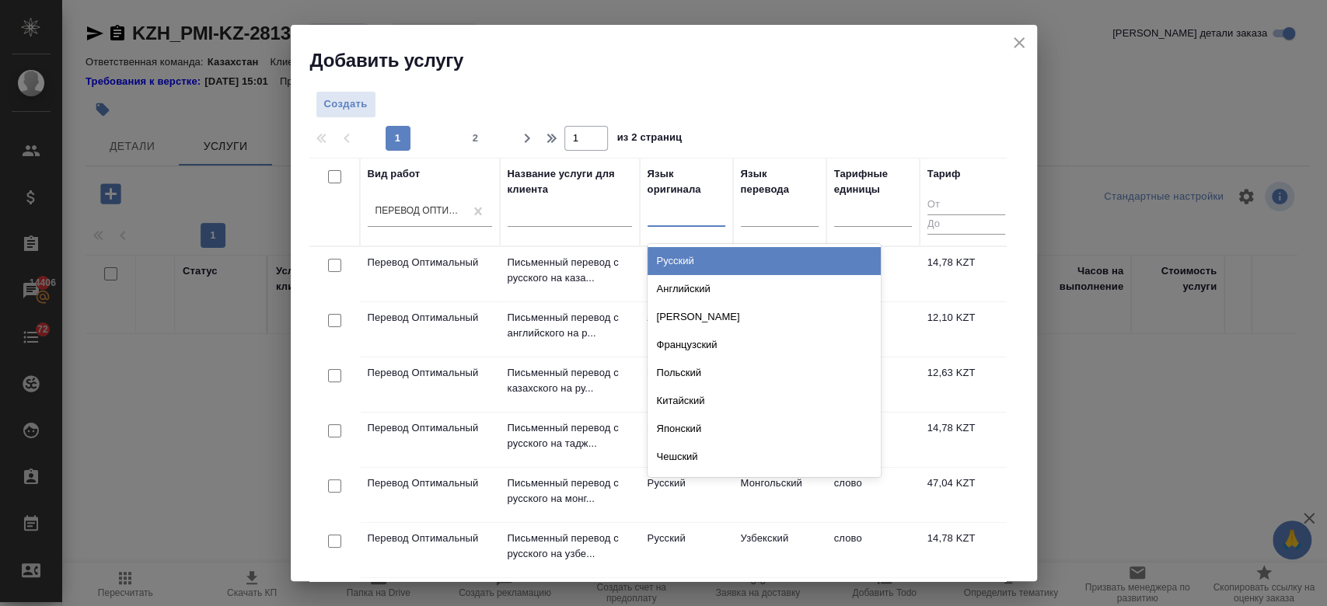
click at [664, 222] on div at bounding box center [686, 211] width 78 height 23
type input "рус"
click at [693, 252] on div "Русский" at bounding box center [763, 261] width 233 height 28
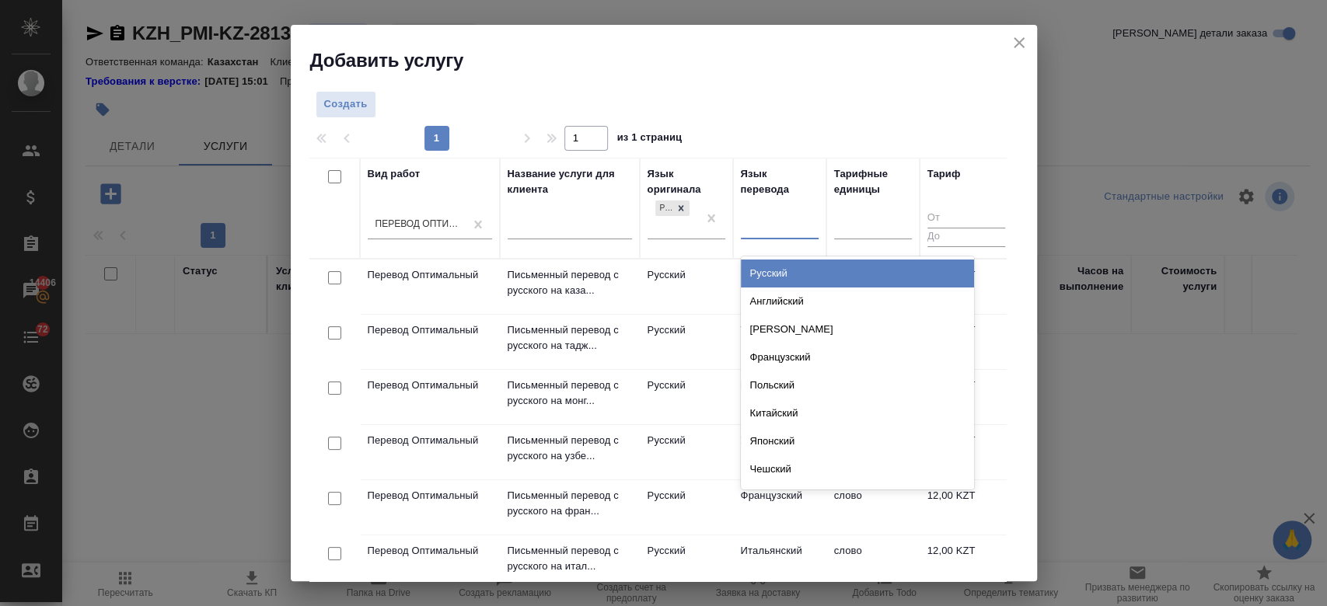
click at [762, 226] on div at bounding box center [780, 224] width 78 height 23
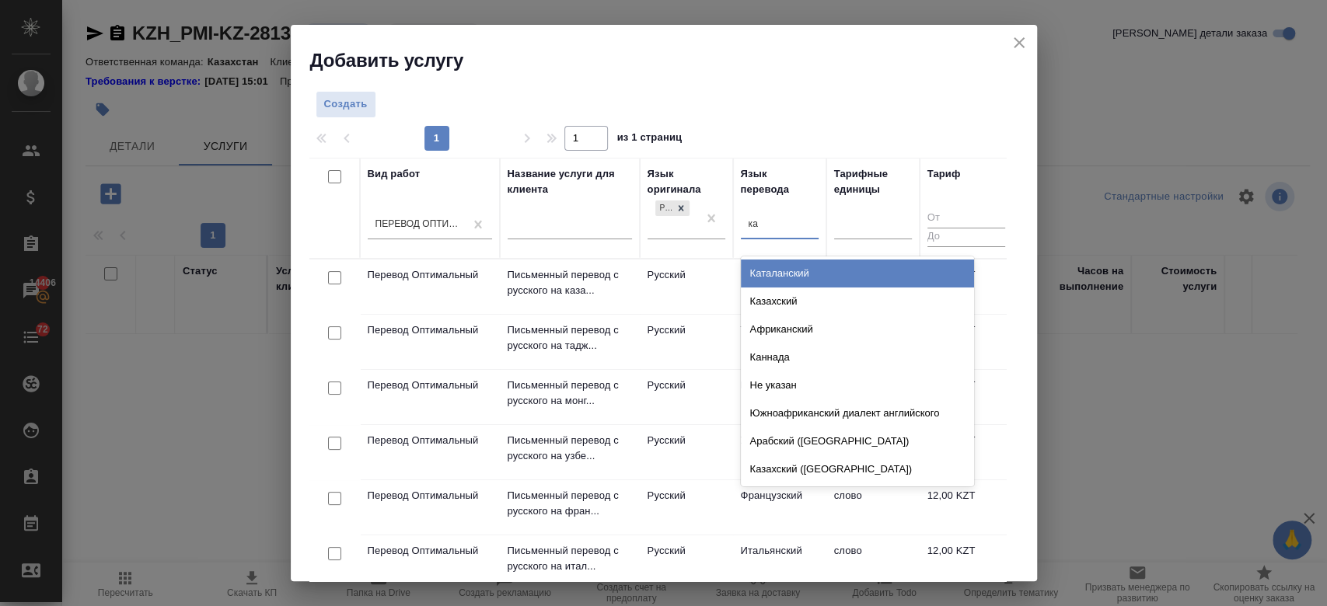
type input "каз"
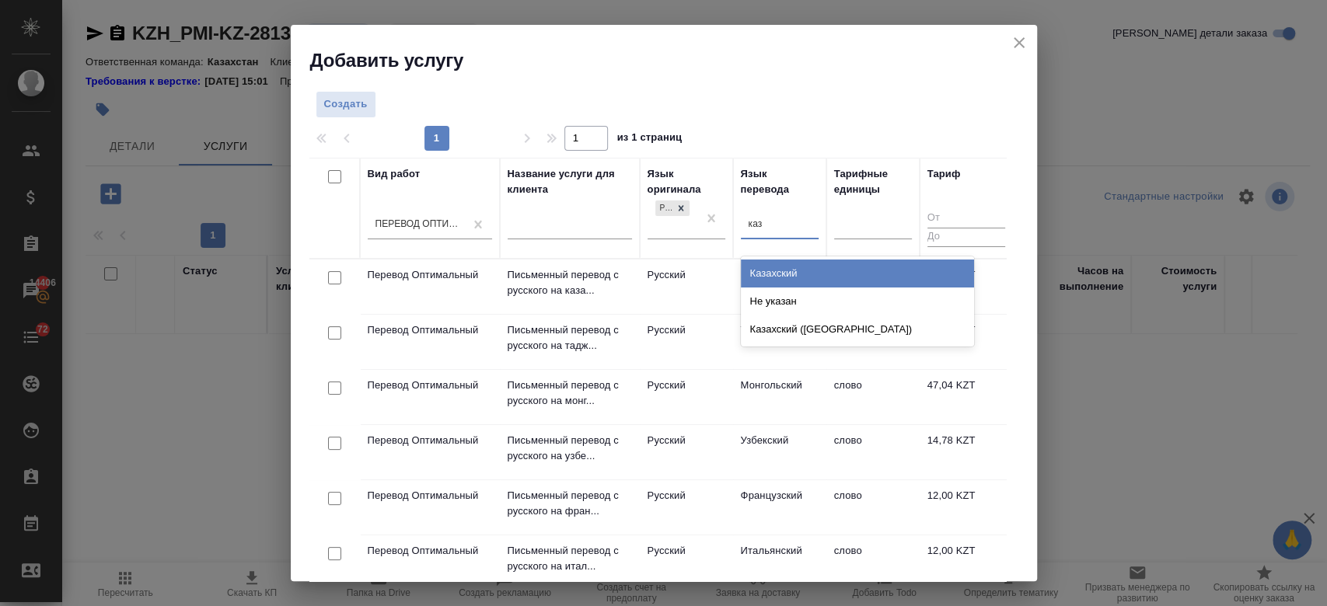
click at [759, 273] on div "Казахский" at bounding box center [857, 274] width 233 height 28
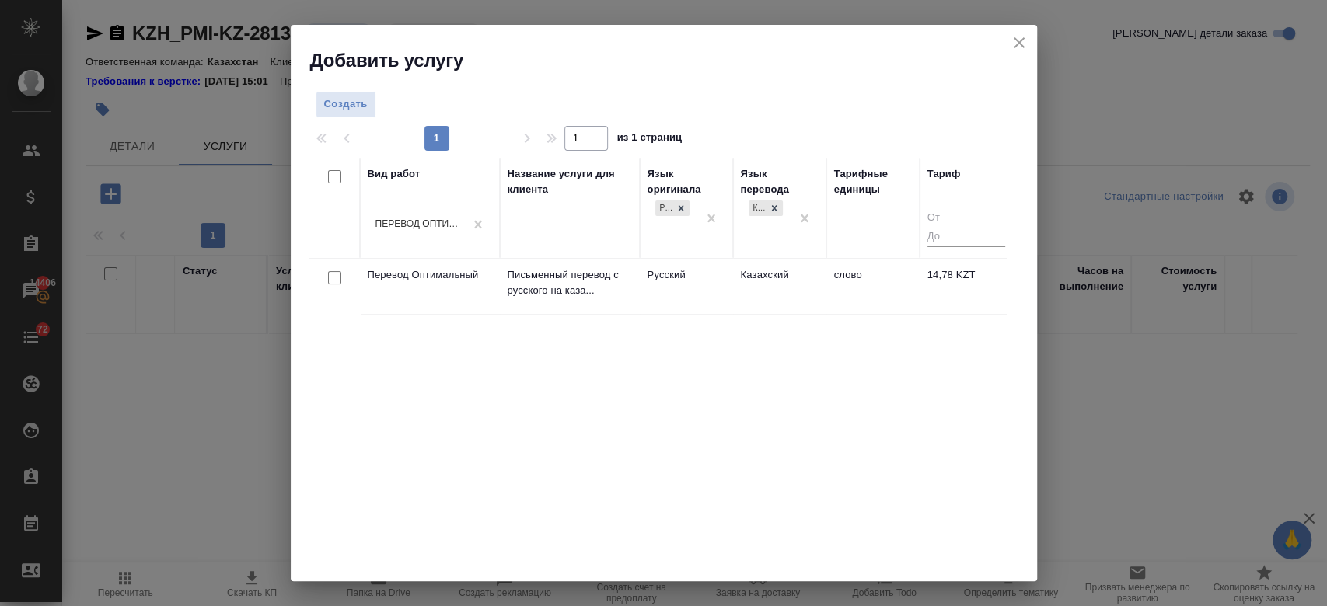
click at [635, 286] on td "Письменный перевод с русского на каза..." at bounding box center [570, 287] width 140 height 54
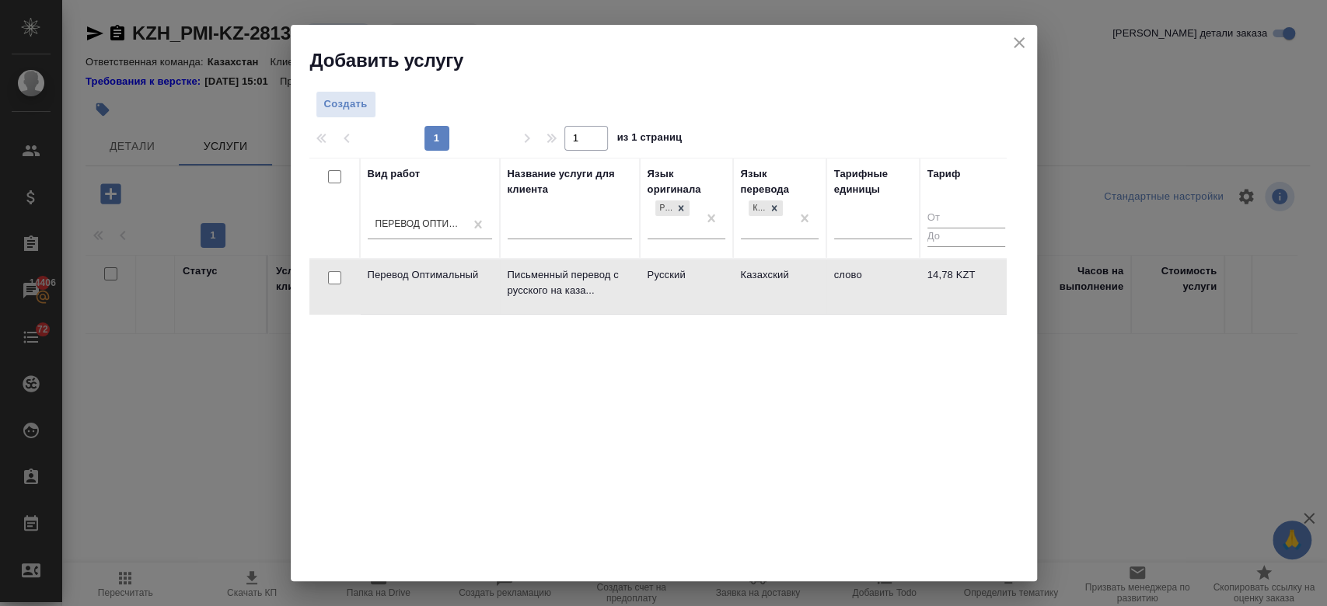
click at [635, 286] on td "Письменный перевод с русского на каза..." at bounding box center [570, 287] width 140 height 54
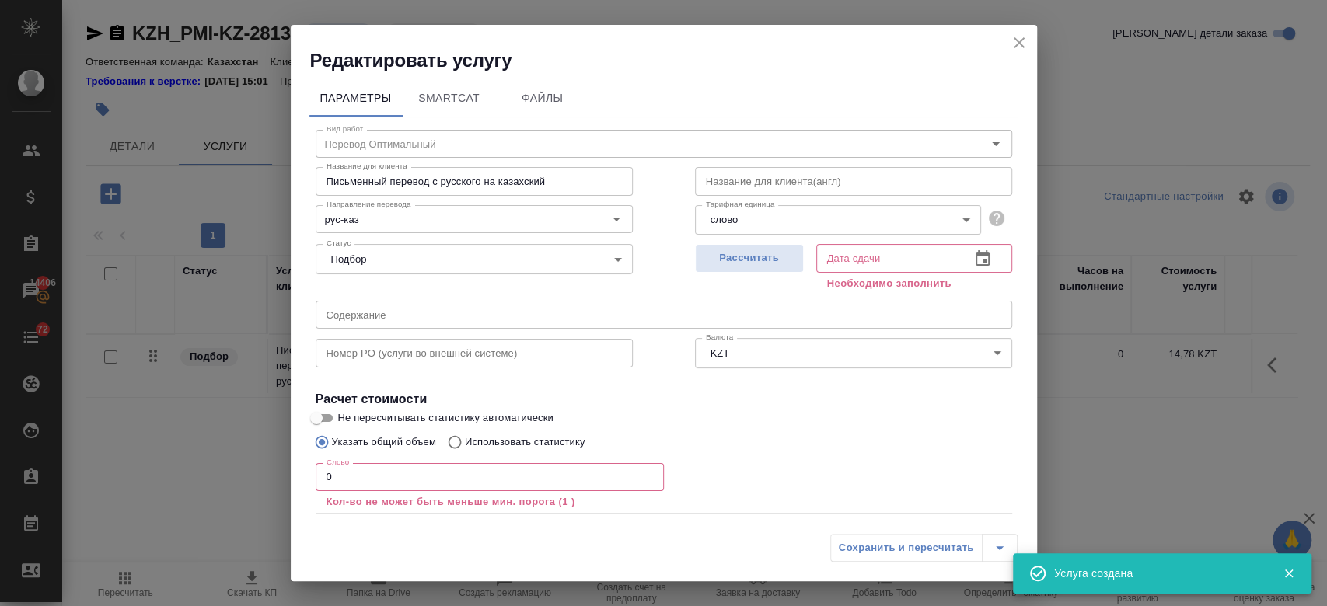
scroll to position [85, 0]
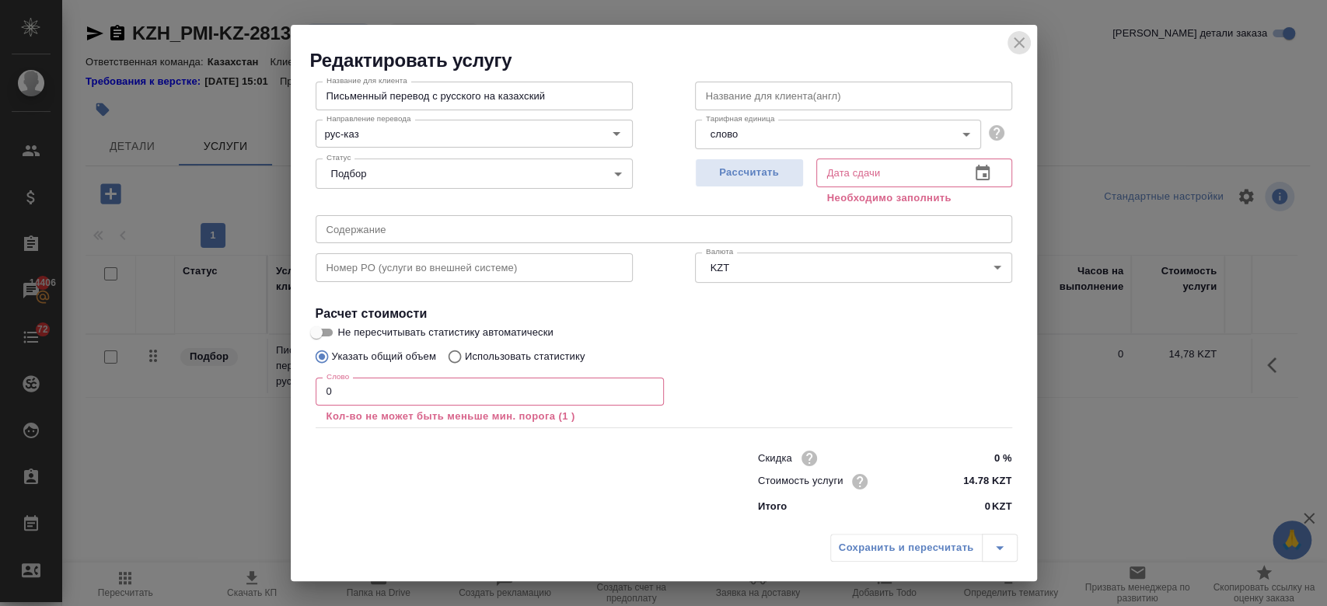
click at [1018, 41] on icon "close" at bounding box center [1019, 42] width 11 height 11
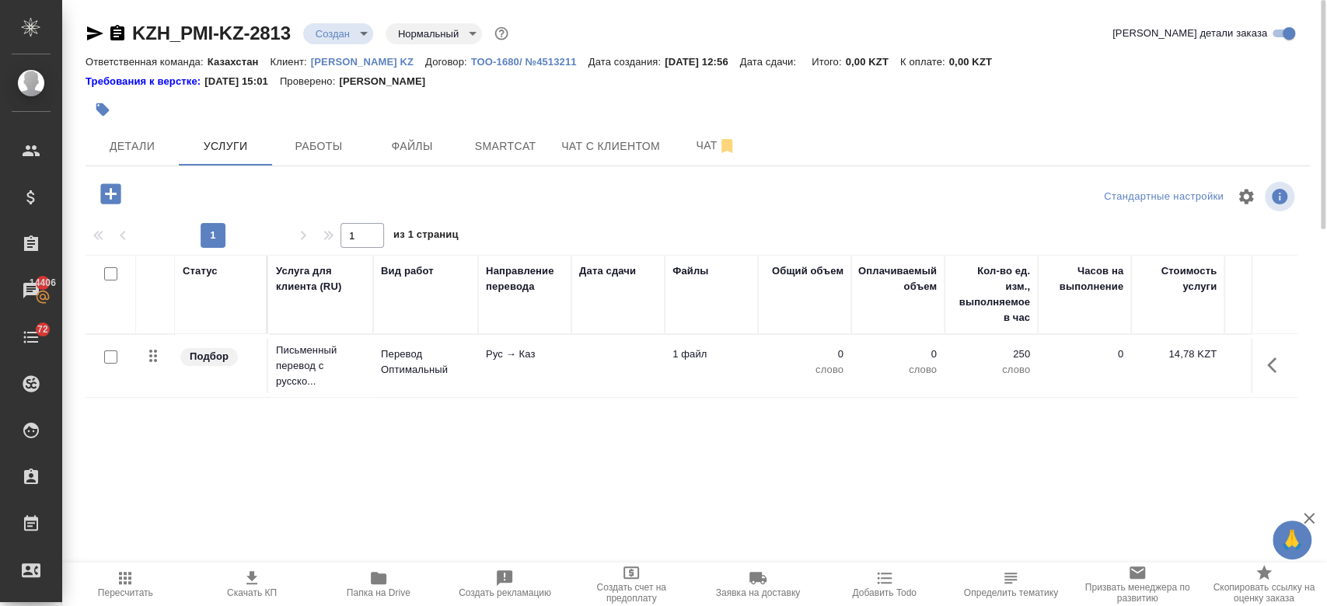
click at [106, 353] on input "checkbox" at bounding box center [110, 357] width 13 height 13
checkbox input "true"
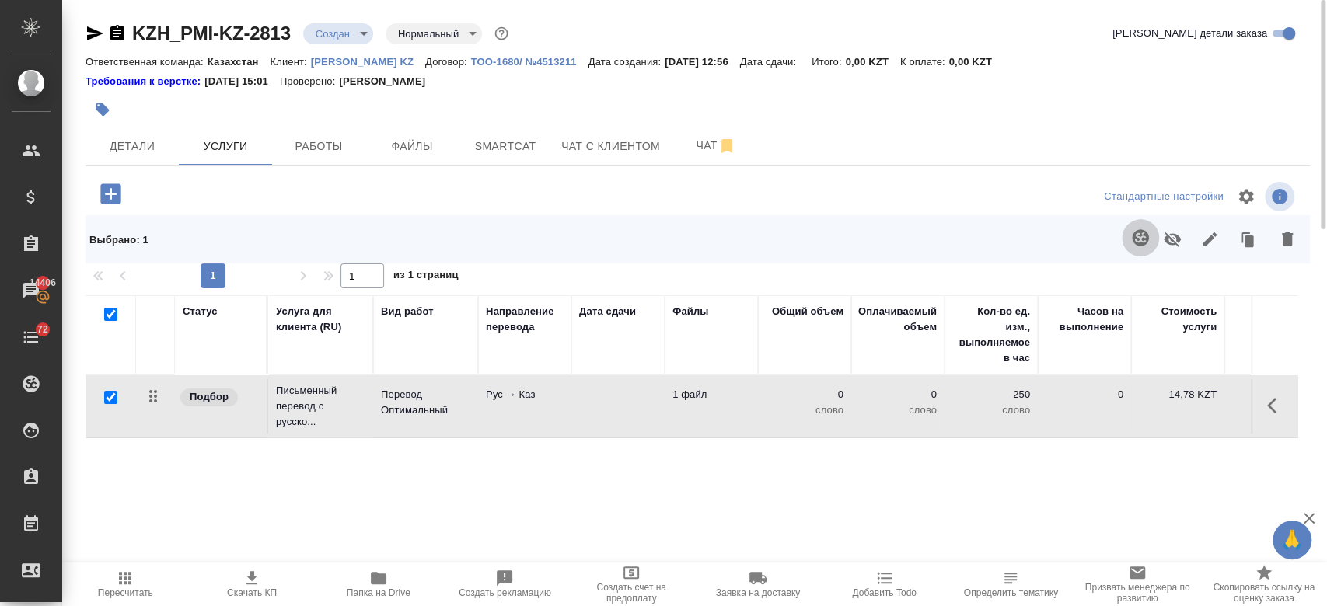
click at [1122, 230] on button "button" at bounding box center [1140, 237] width 37 height 37
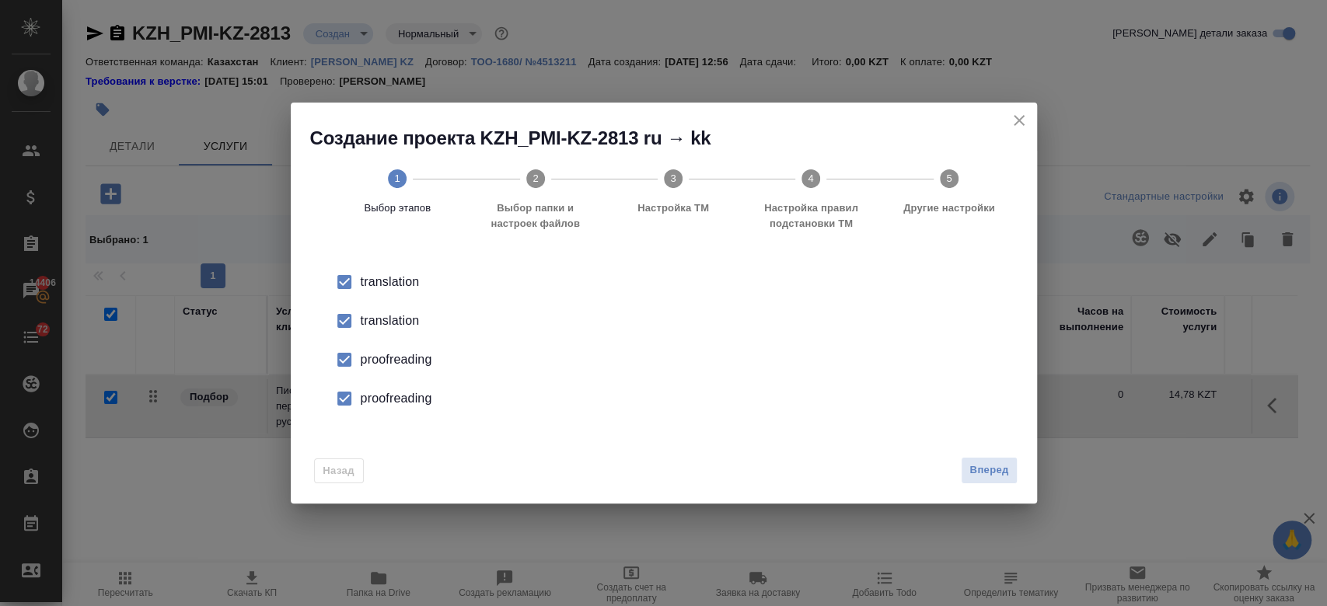
click at [398, 291] on div "translation" at bounding box center [680, 282] width 639 height 19
click at [400, 363] on div "proofreading" at bounding box center [680, 360] width 639 height 19
click at [404, 369] on div "proofreading" at bounding box center [680, 360] width 639 height 19
click at [995, 471] on span "Вперед" at bounding box center [988, 471] width 39 height 18
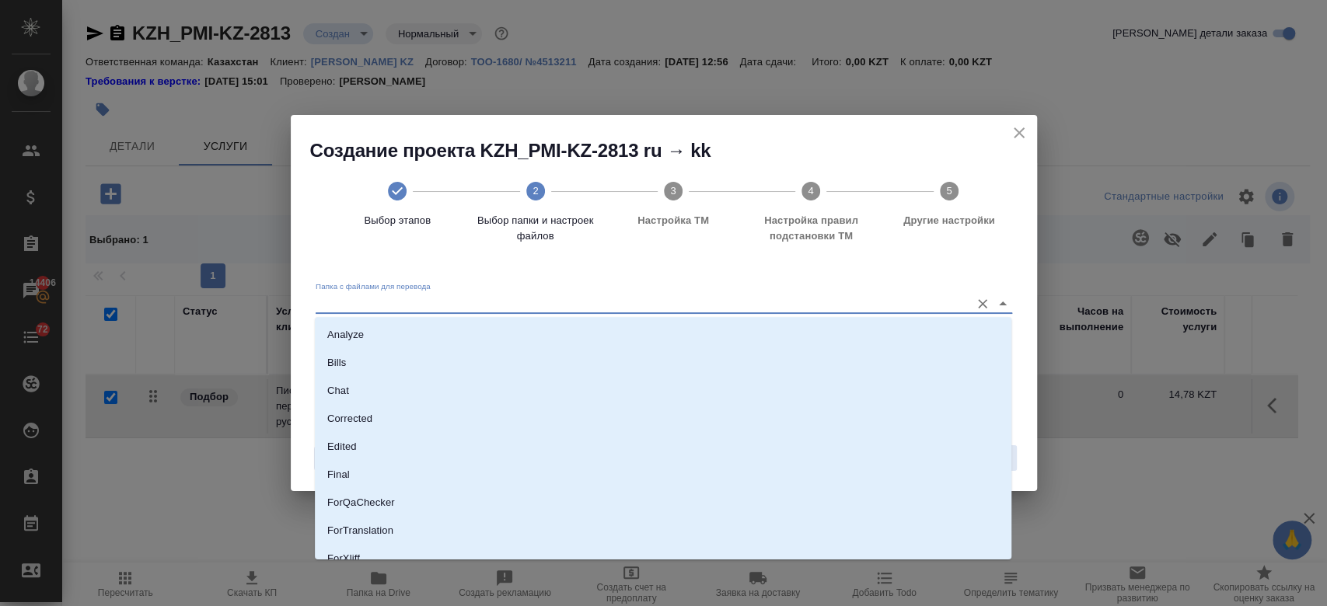
click at [890, 306] on input "Папка с файлами для перевода" at bounding box center [639, 303] width 647 height 19
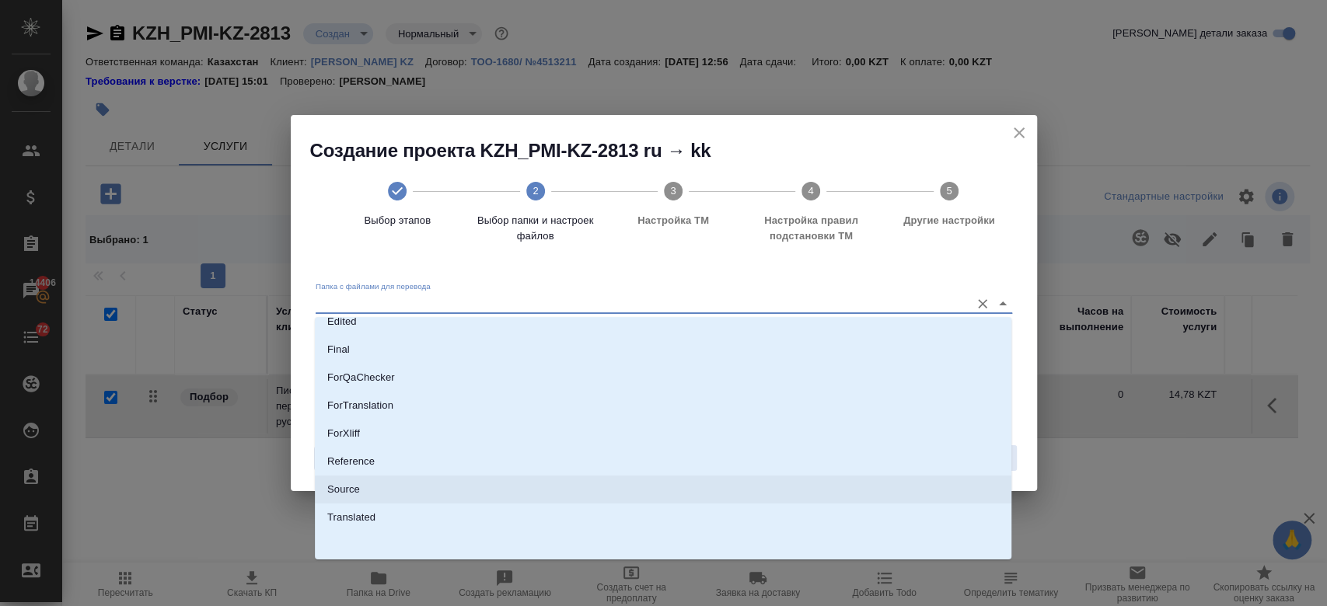
click at [584, 487] on li "Source" at bounding box center [663, 490] width 696 height 28
type input "Source"
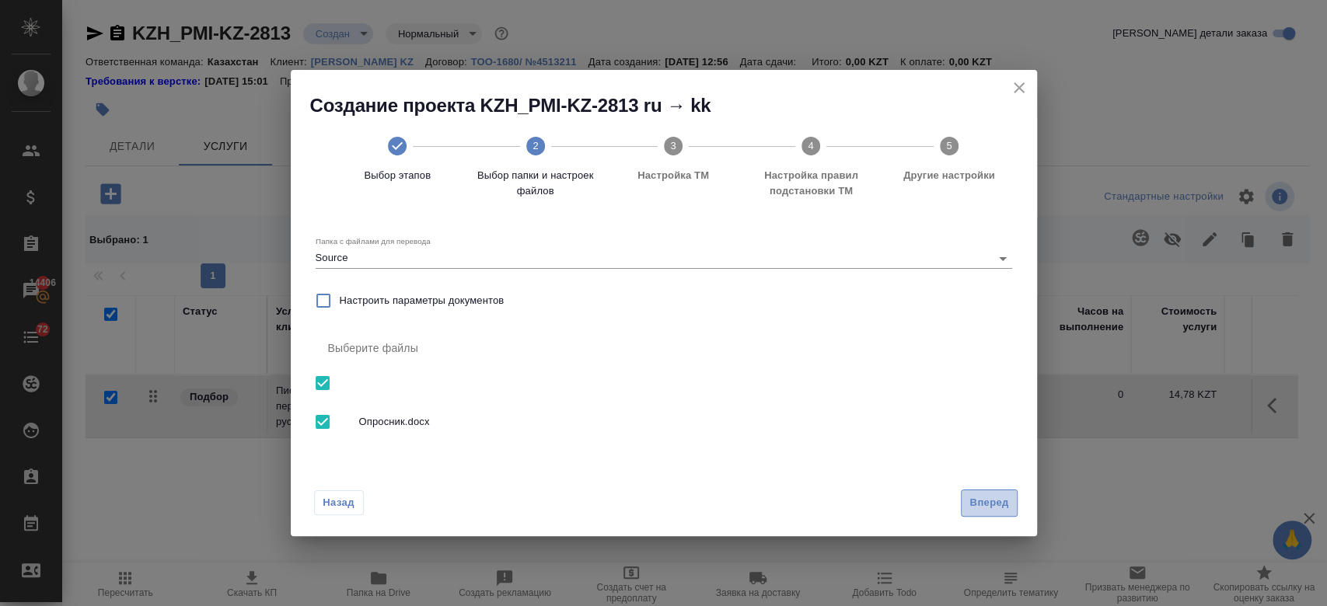
click at [970, 500] on span "Вперед" at bounding box center [988, 503] width 39 height 18
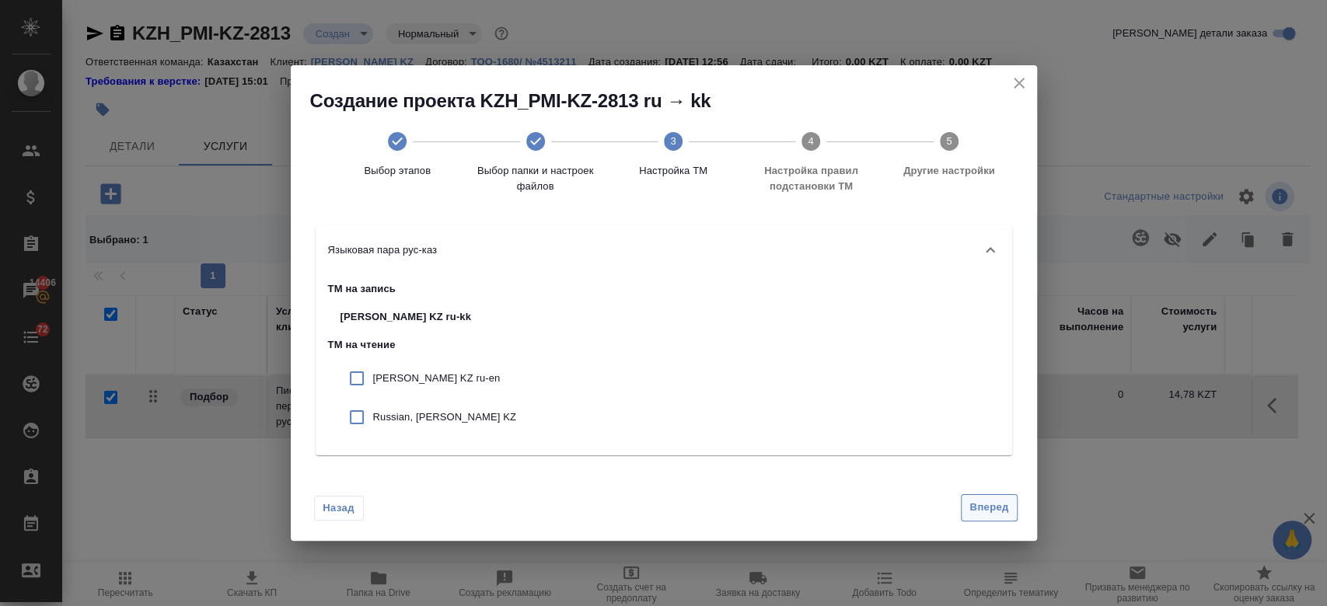
click at [984, 506] on span "Вперед" at bounding box center [988, 508] width 39 height 18
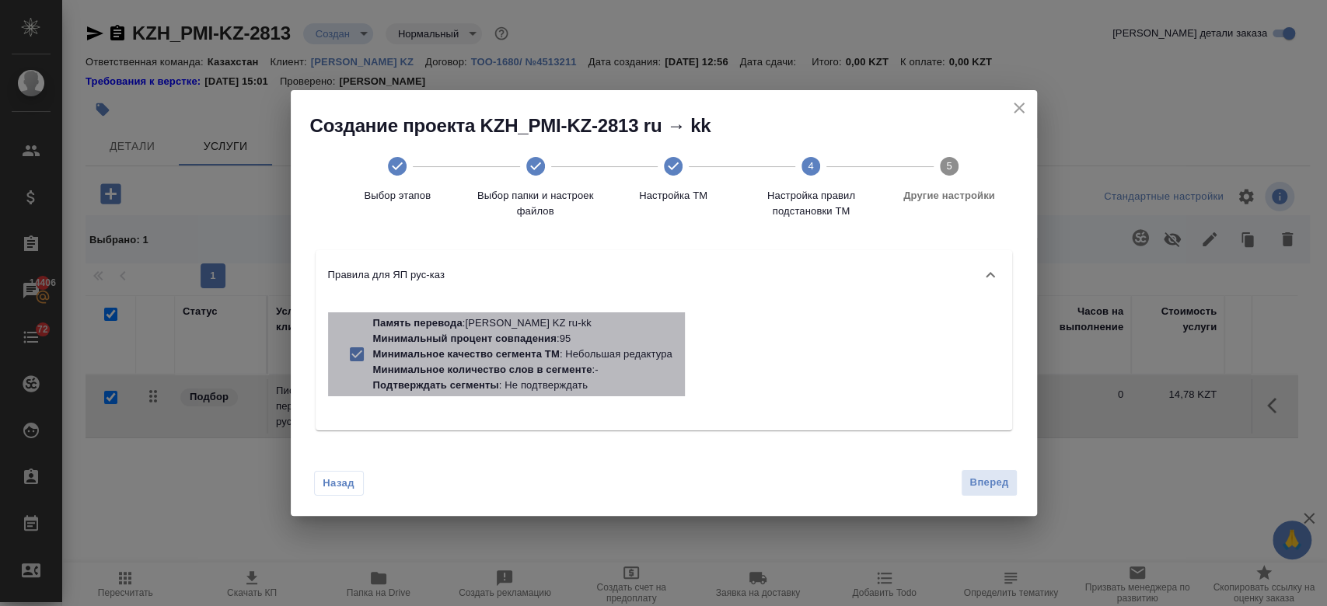
click at [629, 345] on p "Минимальный процент совпадения : 95" at bounding box center [522, 339] width 299 height 16
checkbox input "false"
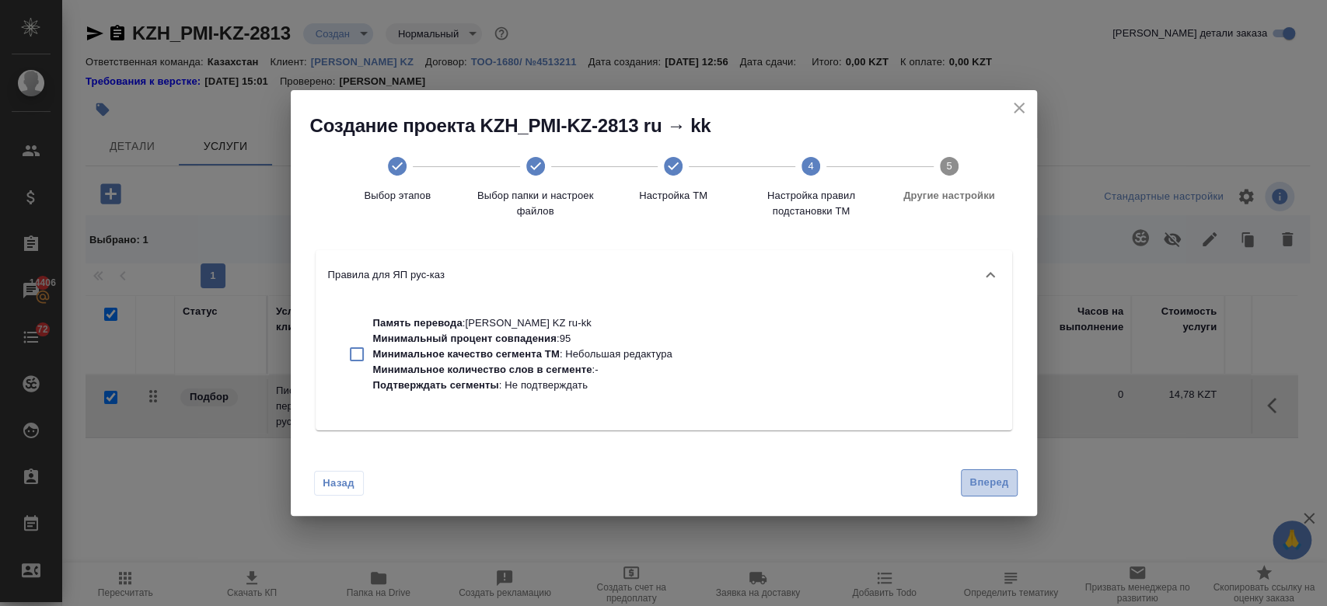
click at [982, 486] on span "Вперед" at bounding box center [988, 483] width 39 height 18
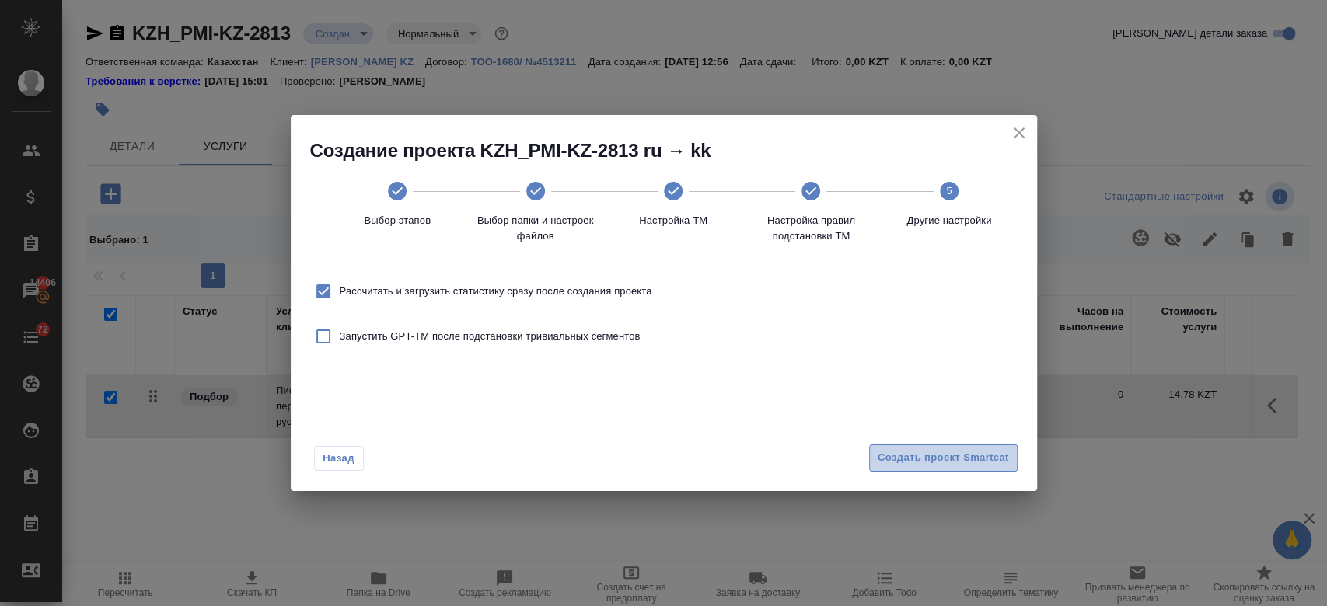
click at [941, 460] on span "Создать проект Smartcat" at bounding box center [943, 458] width 131 height 18
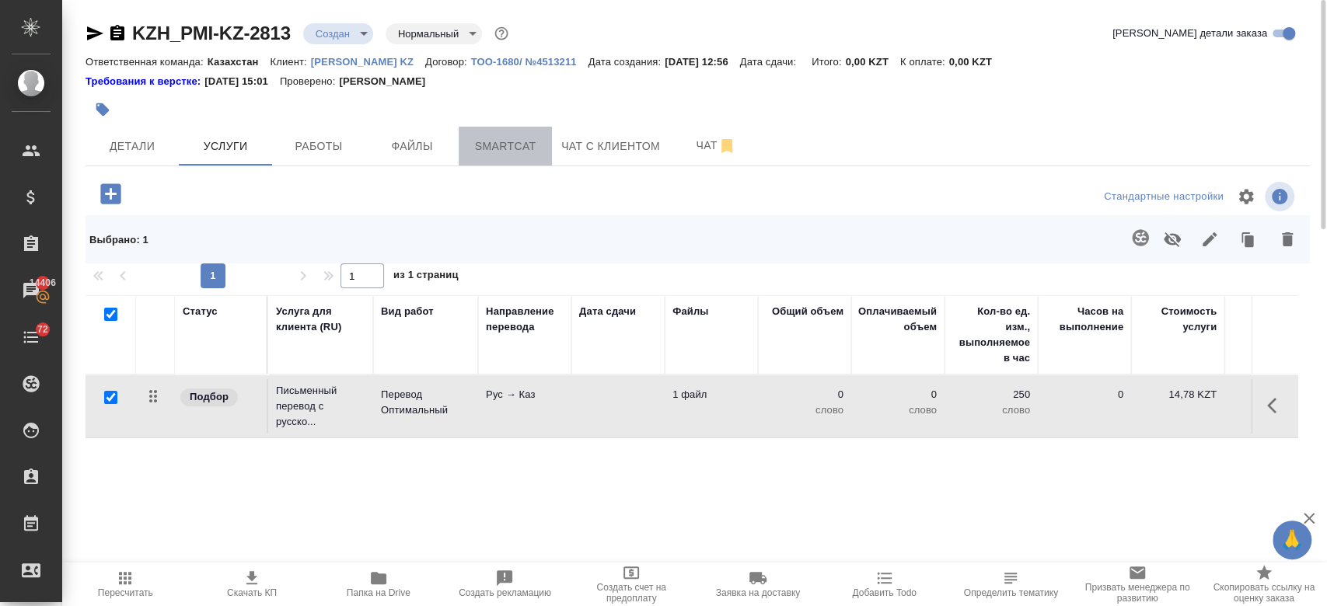
click at [518, 146] on span "Smartcat" at bounding box center [505, 146] width 75 height 19
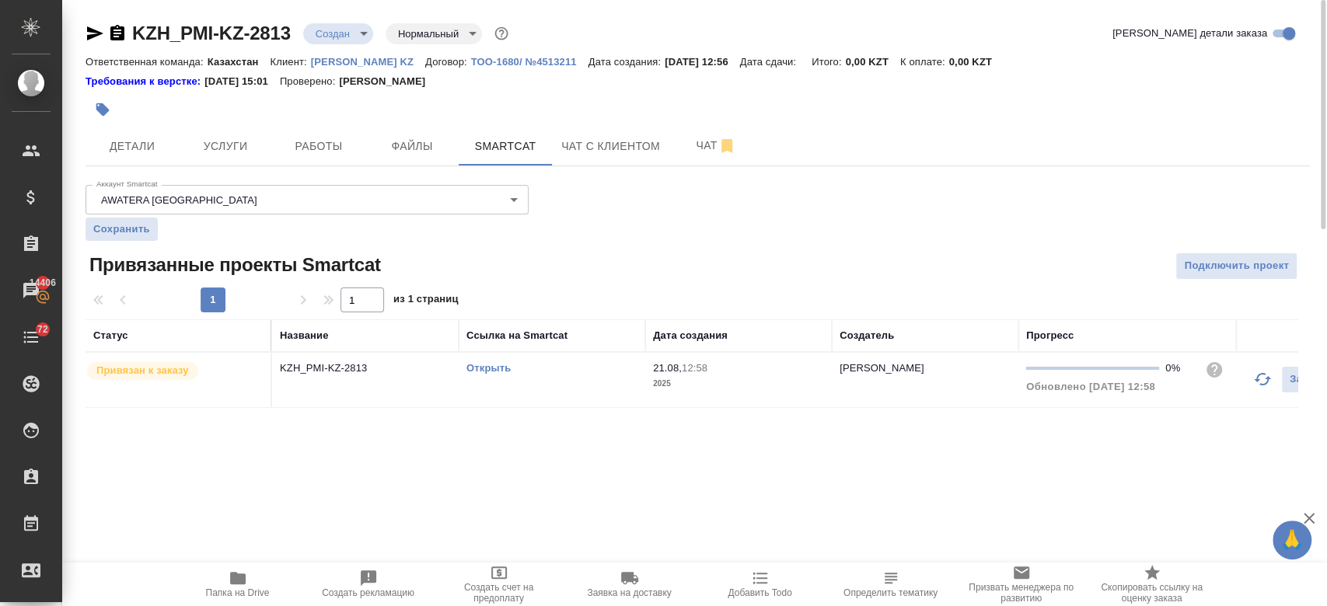
click at [489, 362] on link "Открыть" at bounding box center [488, 368] width 44 height 12
click at [220, 159] on button "Услуги" at bounding box center [225, 146] width 93 height 39
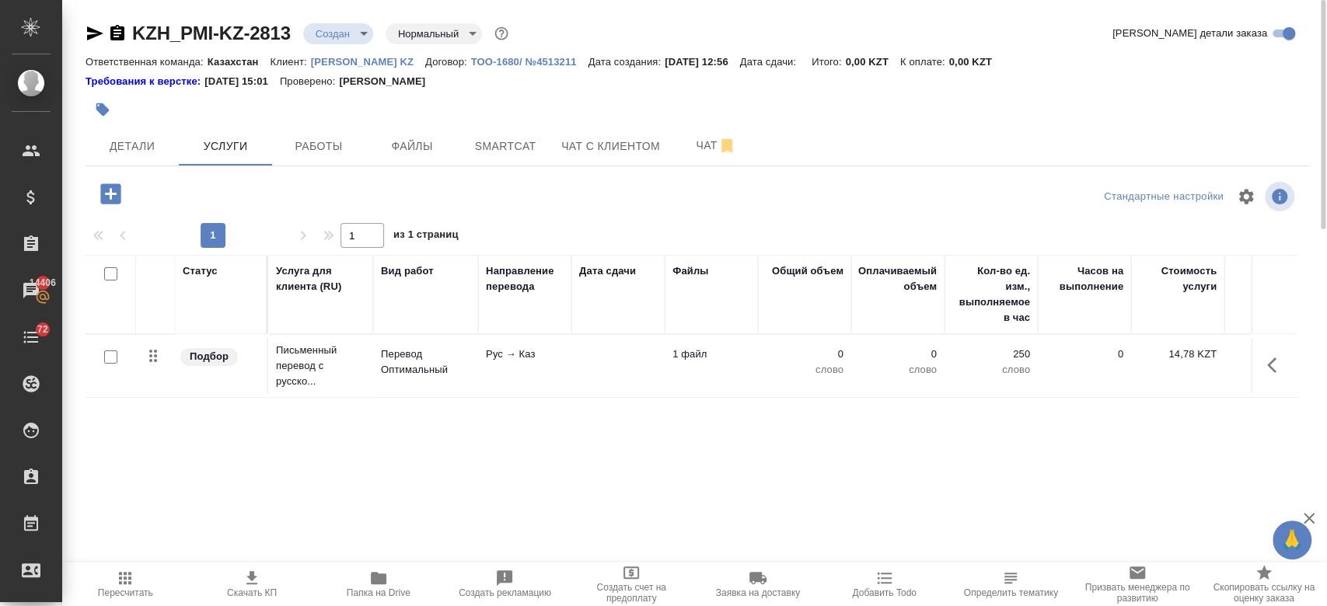
click at [466, 381] on td "Перевод Оптимальный" at bounding box center [425, 366] width 105 height 54
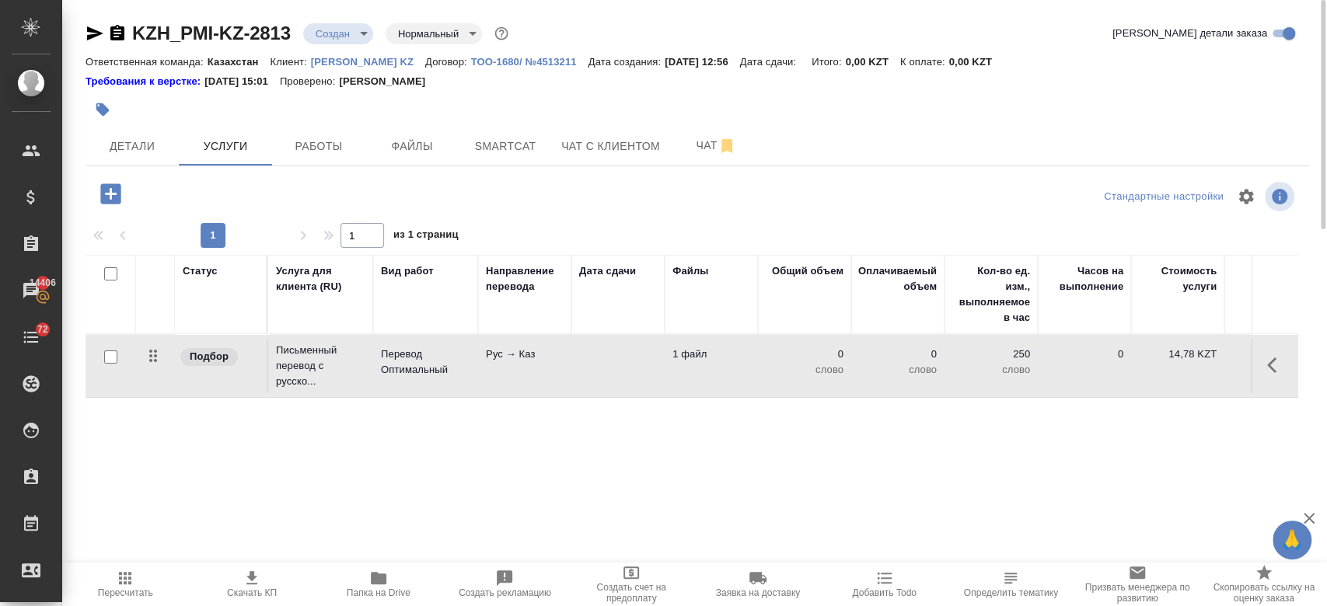
click at [466, 381] on td "Перевод Оптимальный" at bounding box center [425, 366] width 105 height 54
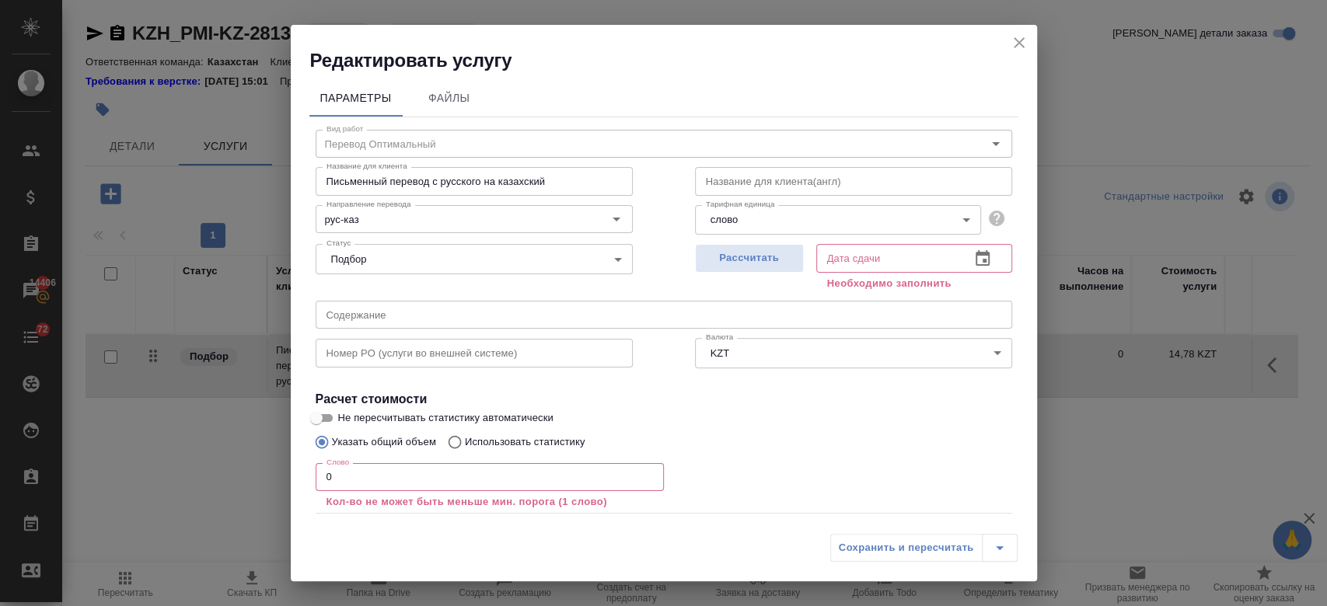
scroll to position [85, 0]
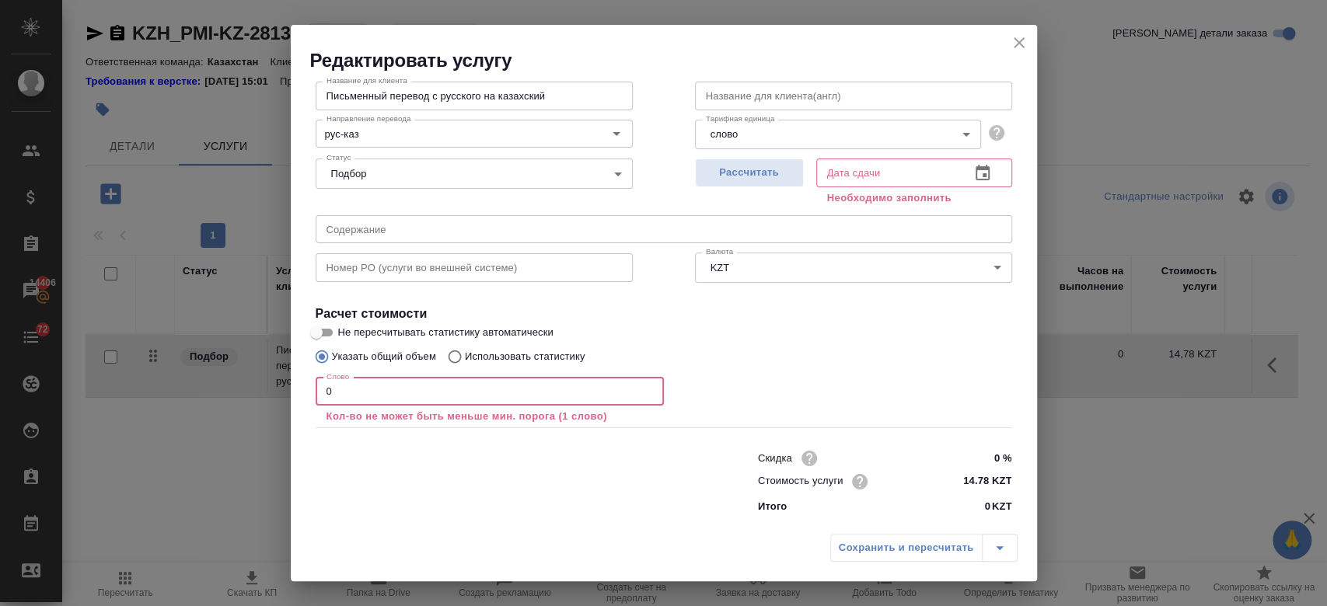
click at [408, 403] on input "0" at bounding box center [490, 392] width 348 height 28
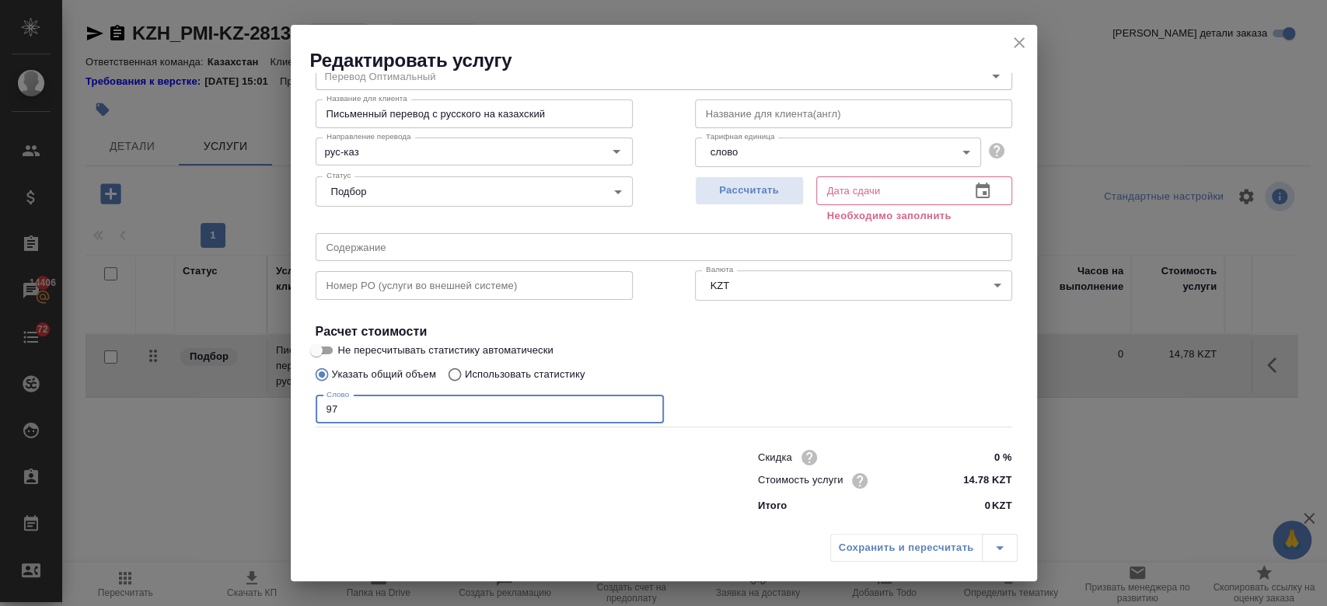
scroll to position [67, 0]
type input "97"
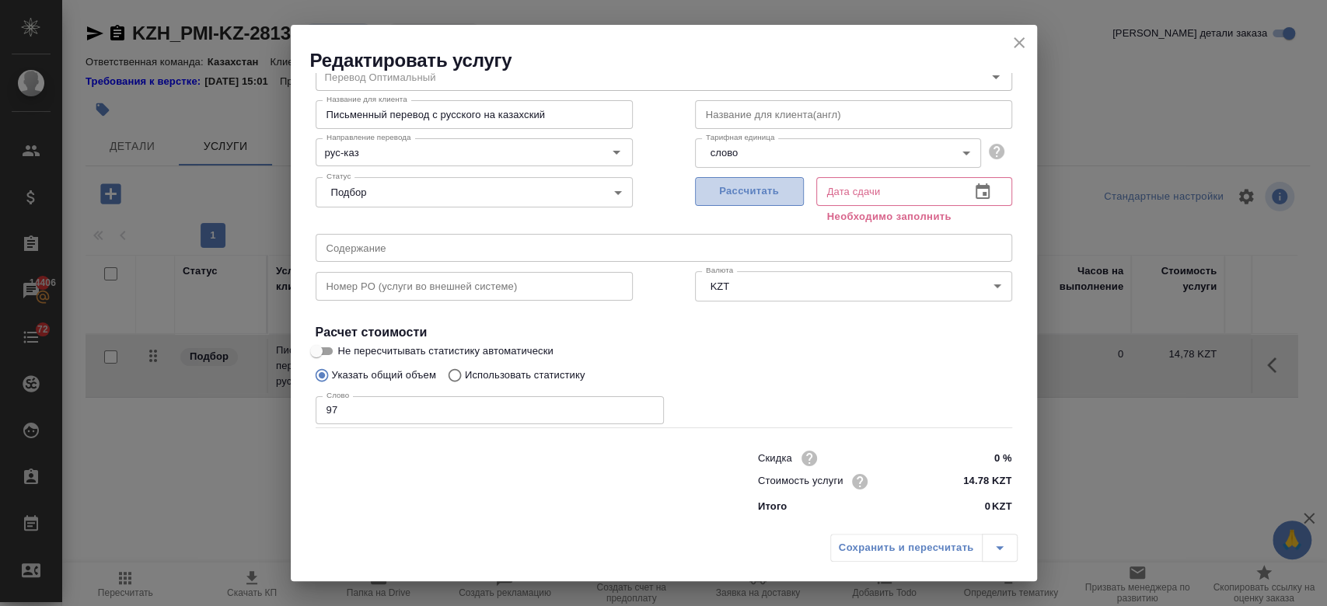
click at [756, 198] on span "Рассчитать" at bounding box center [749, 192] width 92 height 18
type input "21.08.2025 13:22"
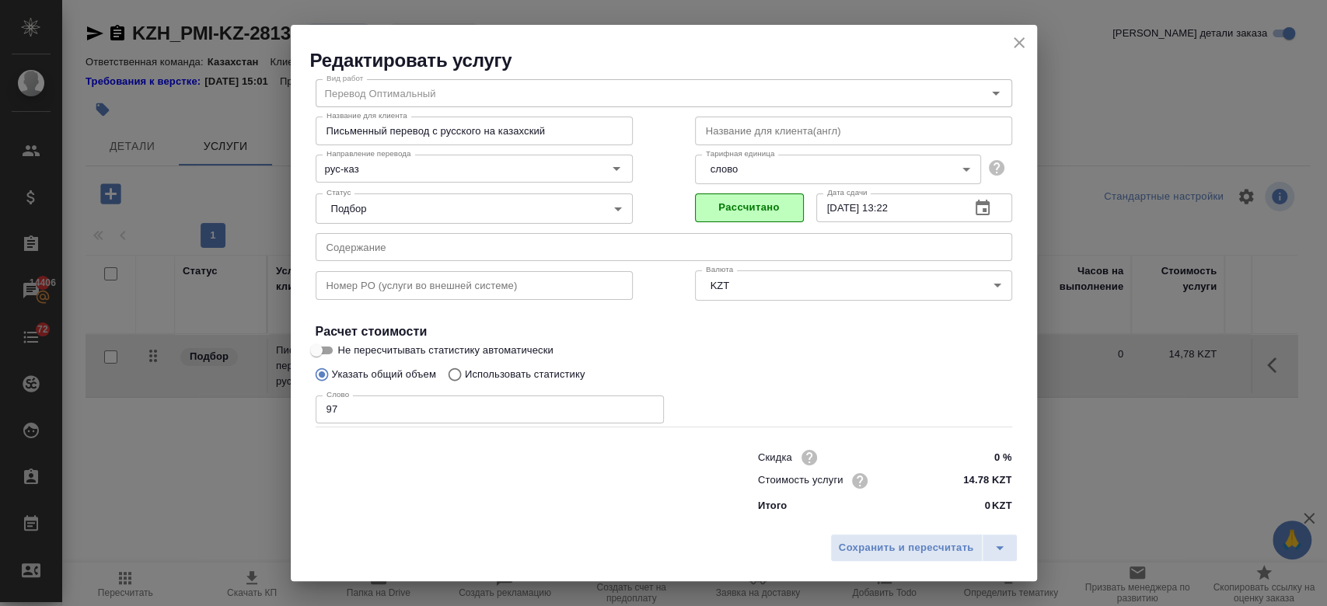
scroll to position [50, 0]
click at [901, 552] on span "Сохранить и пересчитать" at bounding box center [906, 548] width 135 height 18
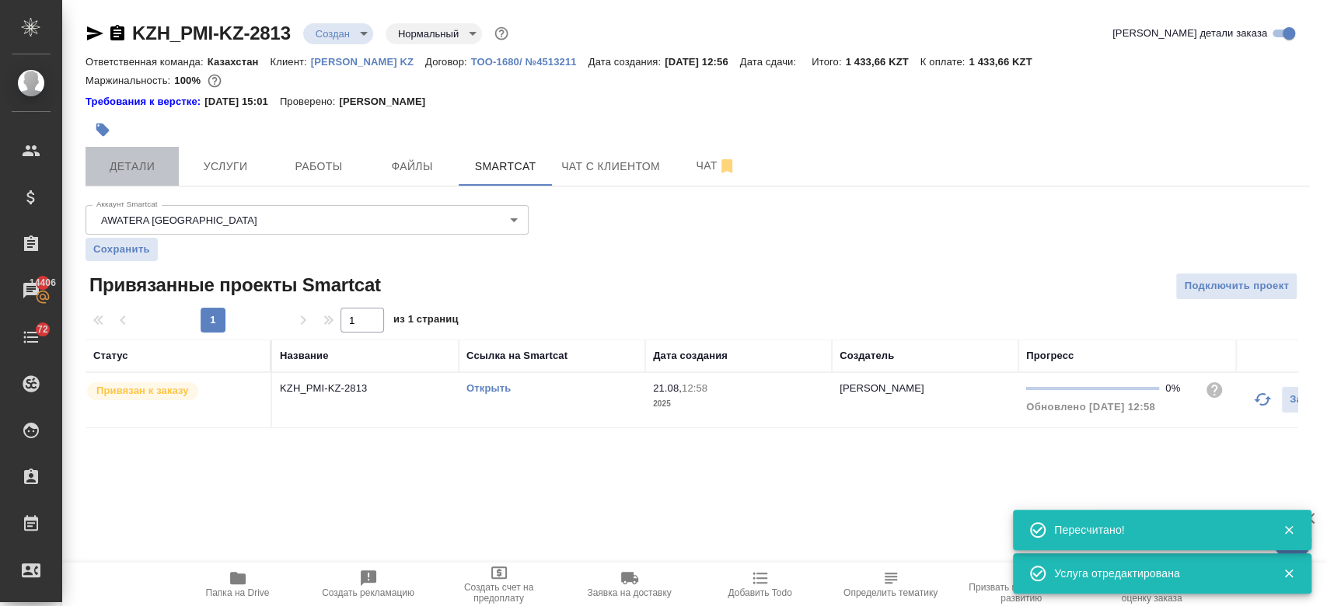
click at [144, 155] on button "Детали" at bounding box center [131, 166] width 93 height 39
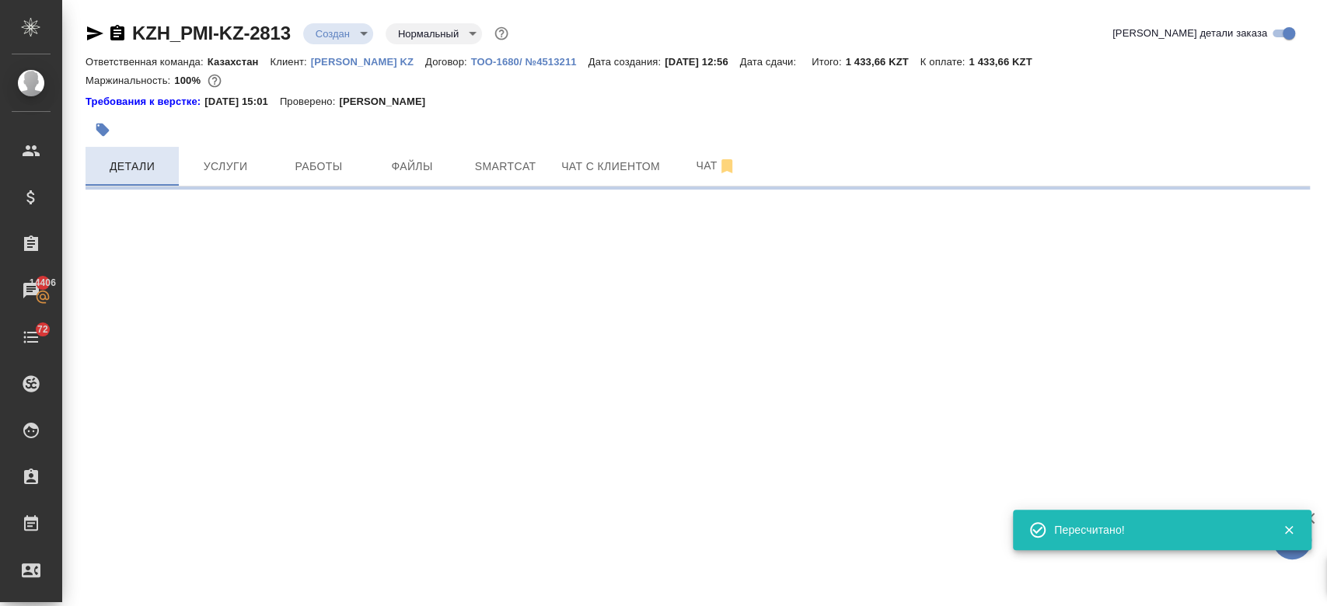
select select "RU"
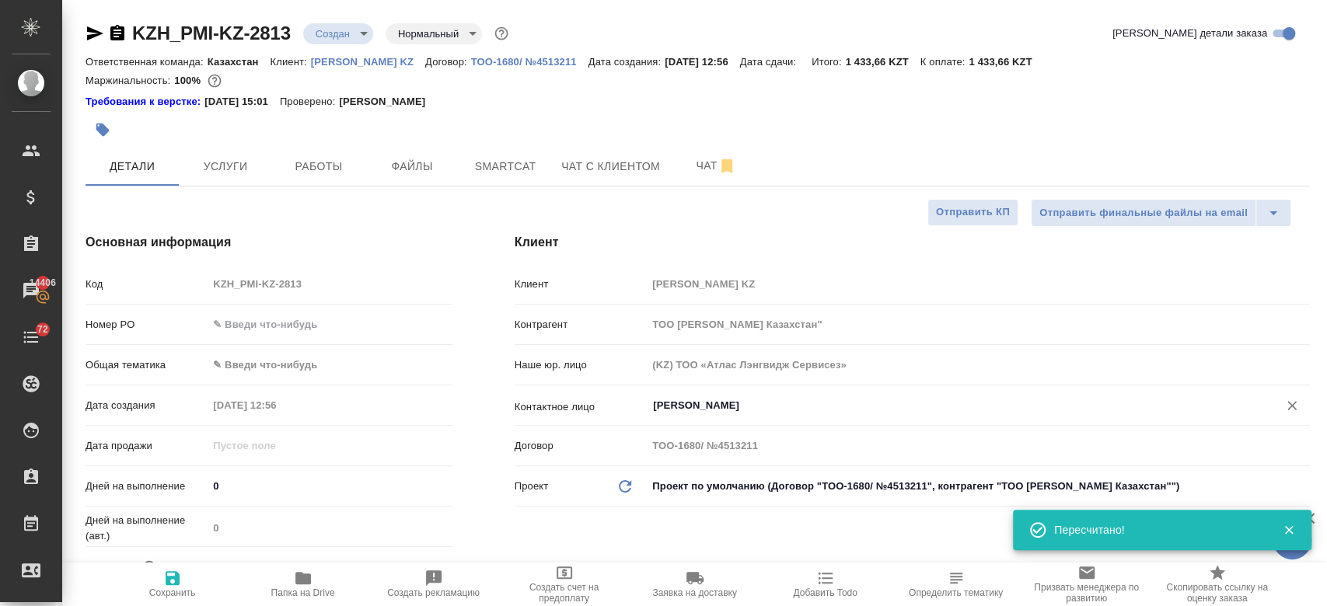
type textarea "x"
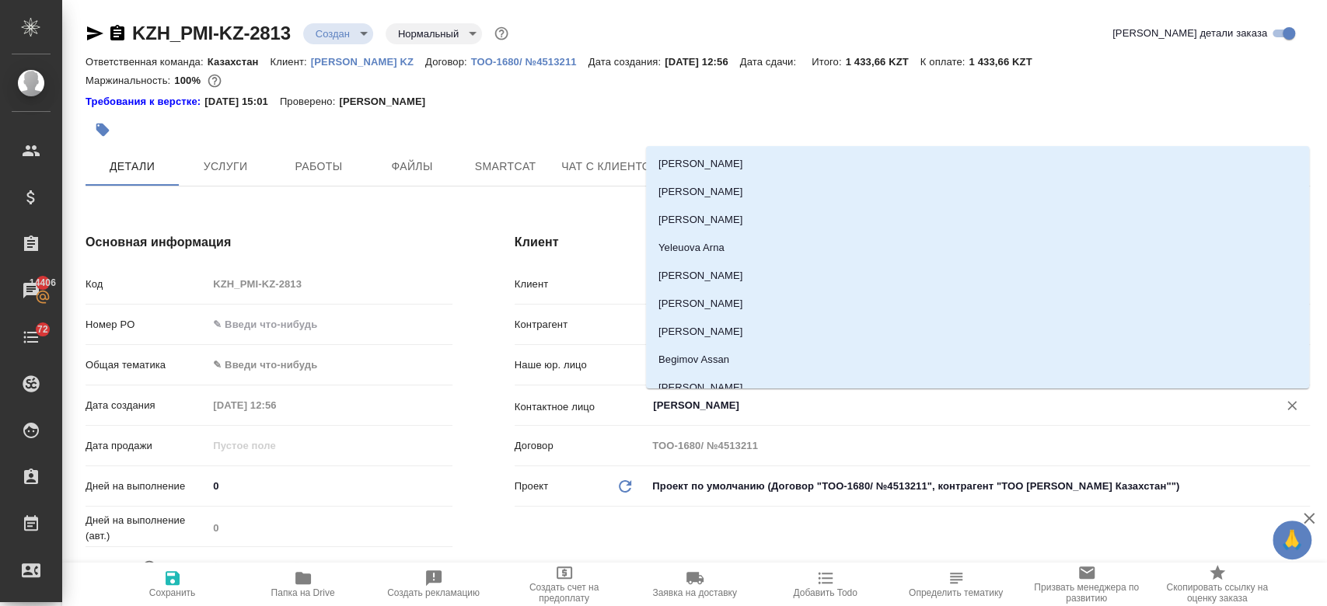
click at [666, 409] on input "Kim Darya" at bounding box center [952, 405] width 602 height 19
type textarea "x"
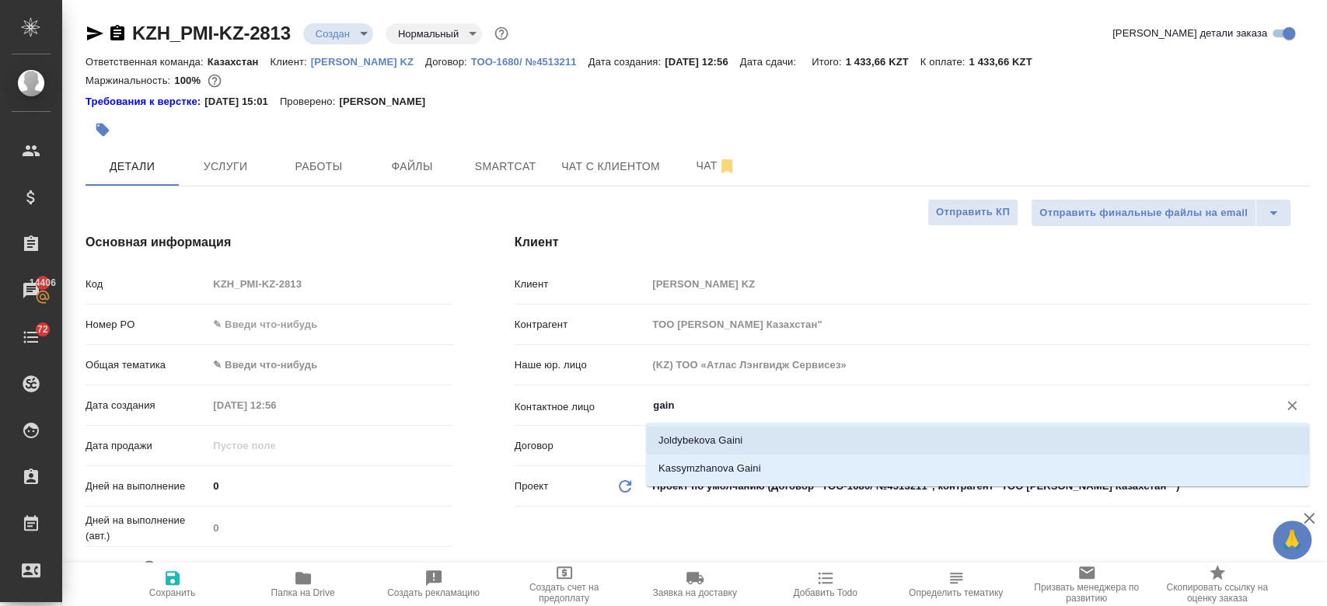
click at [695, 439] on li "Joldybekova Gaini" at bounding box center [977, 441] width 663 height 28
type input "Joldybekova Gaini"
type textarea "x"
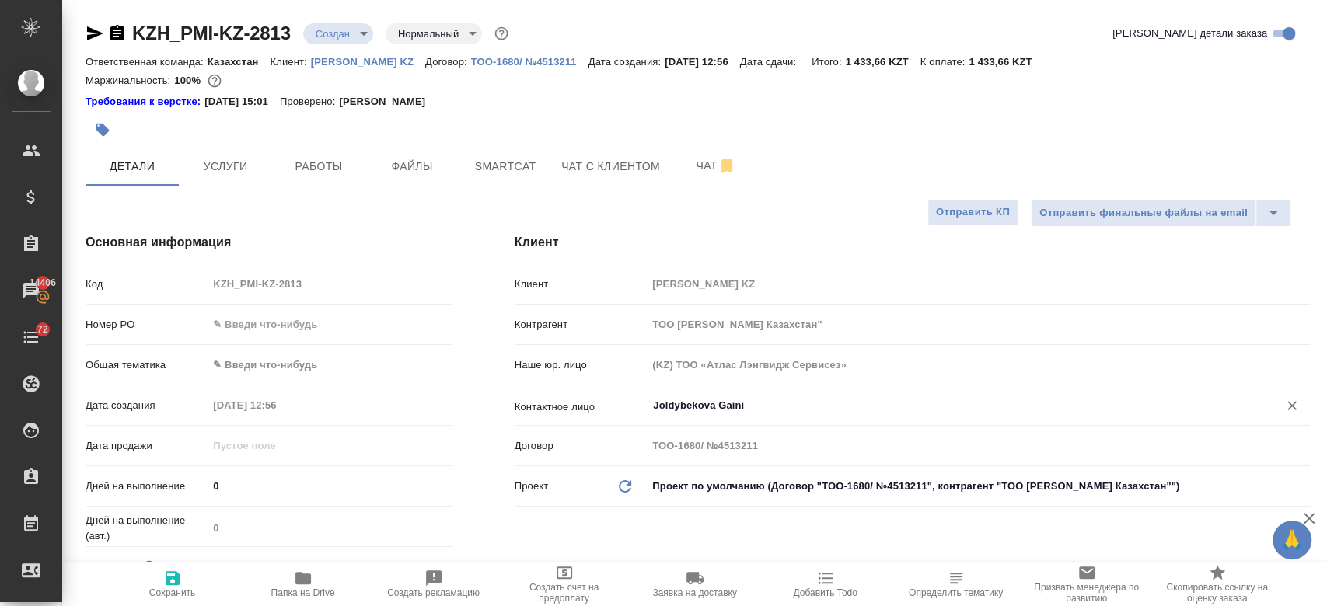
type input "Joldybekova Gaini"
type textarea "x"
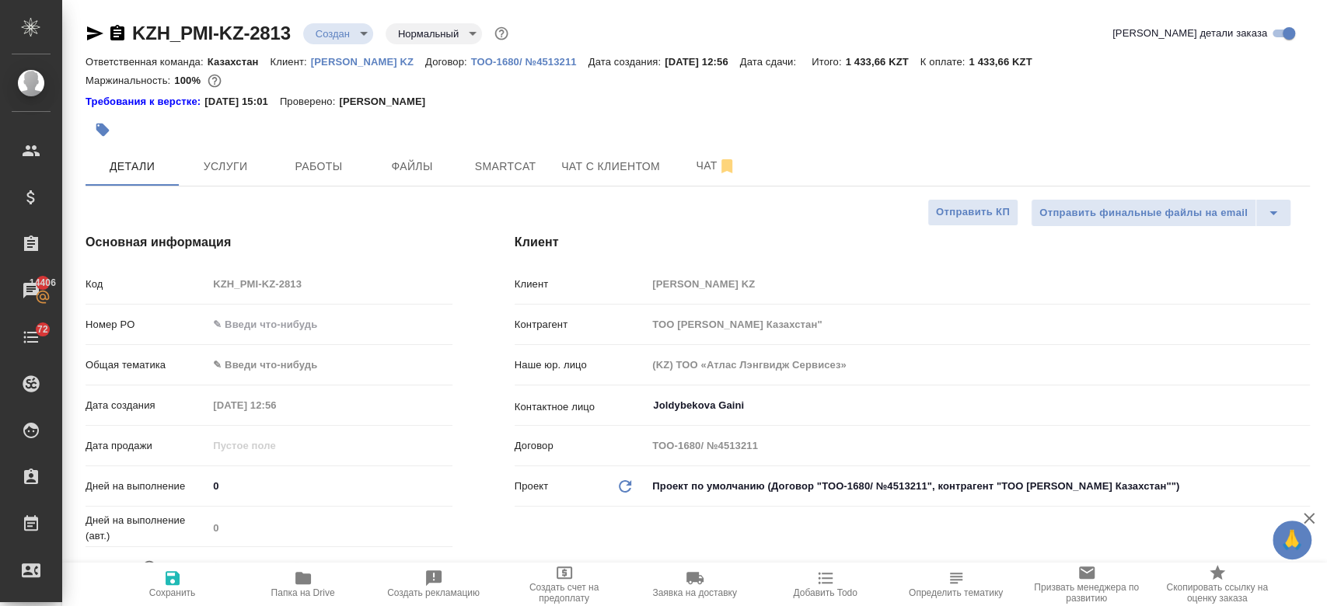
type textarea "x"
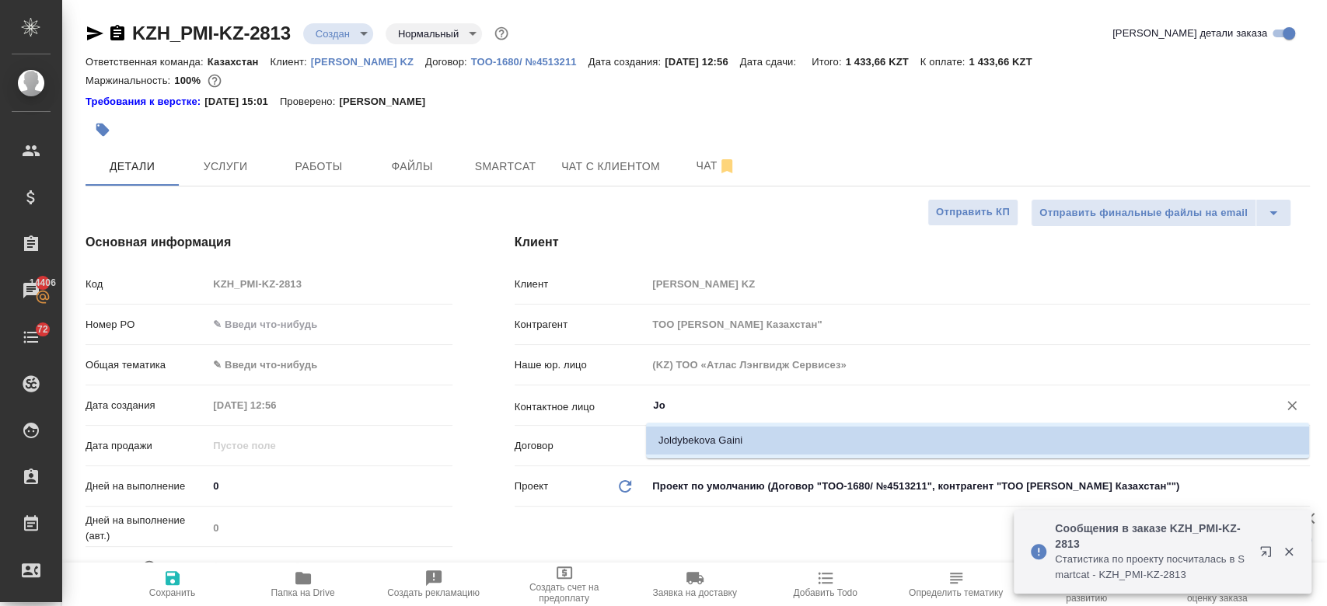
type input "J"
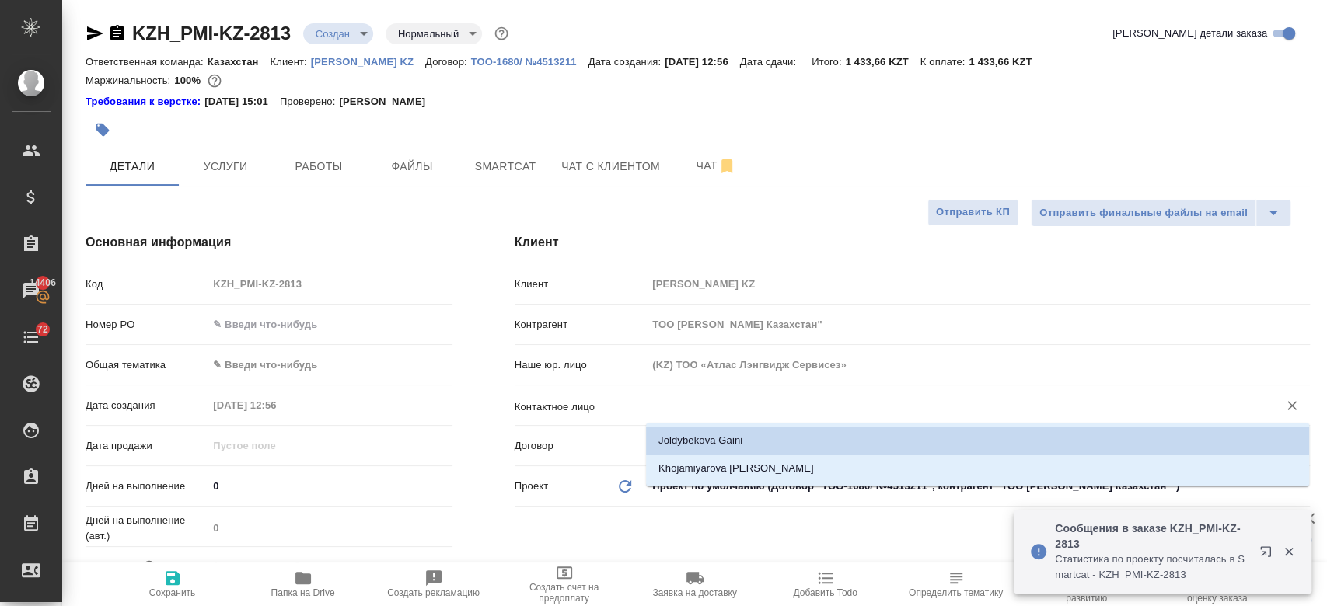
type textarea "x"
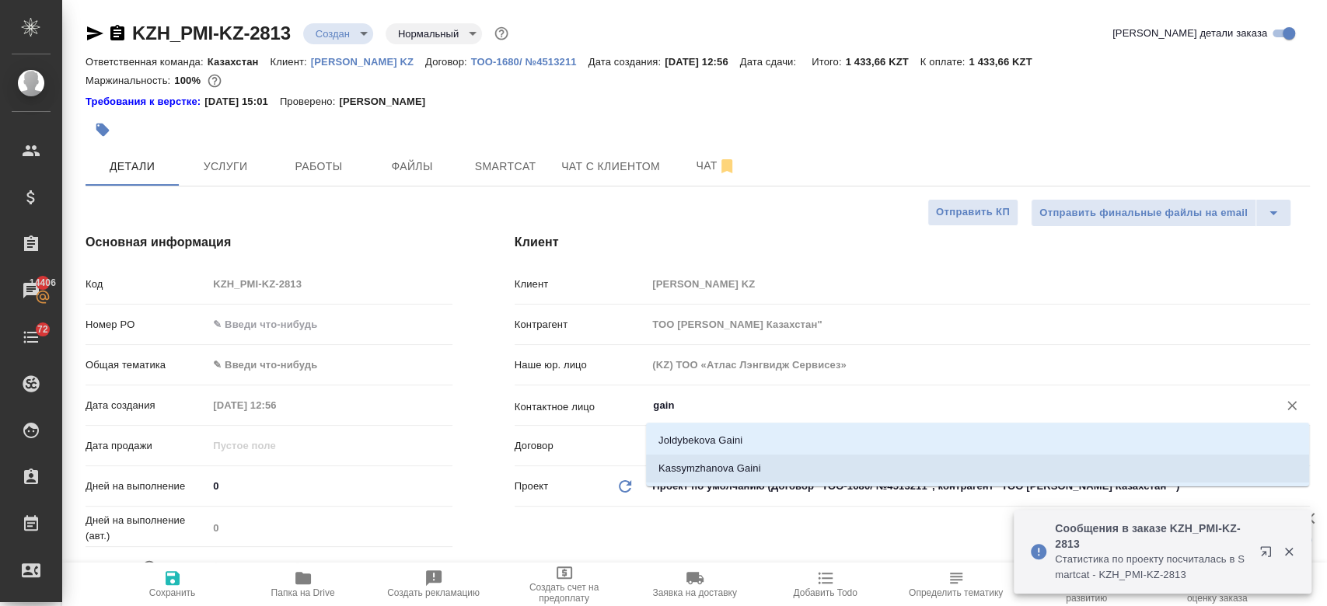
click at [708, 469] on li "Kassymzhanova Gaini" at bounding box center [977, 469] width 663 height 28
type input "Kassymzhanova Gaini"
type textarea "x"
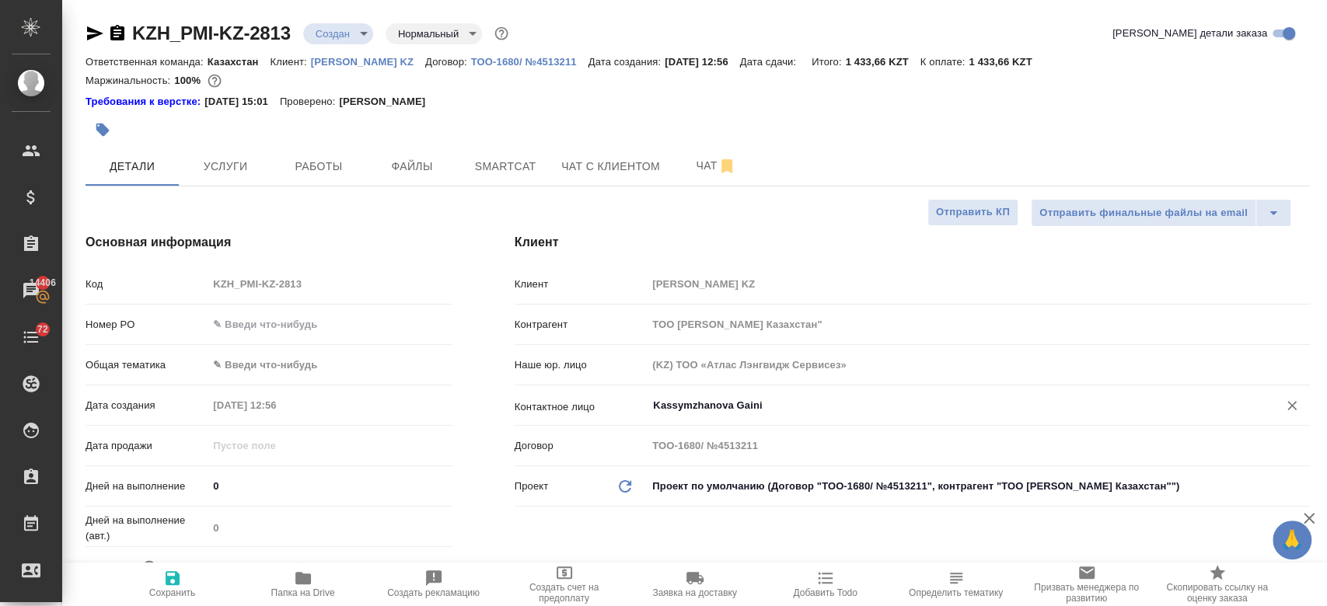
type input "Kassymzhanova Gaini"
click at [170, 585] on icon "button" at bounding box center [173, 578] width 14 height 14
type textarea "x"
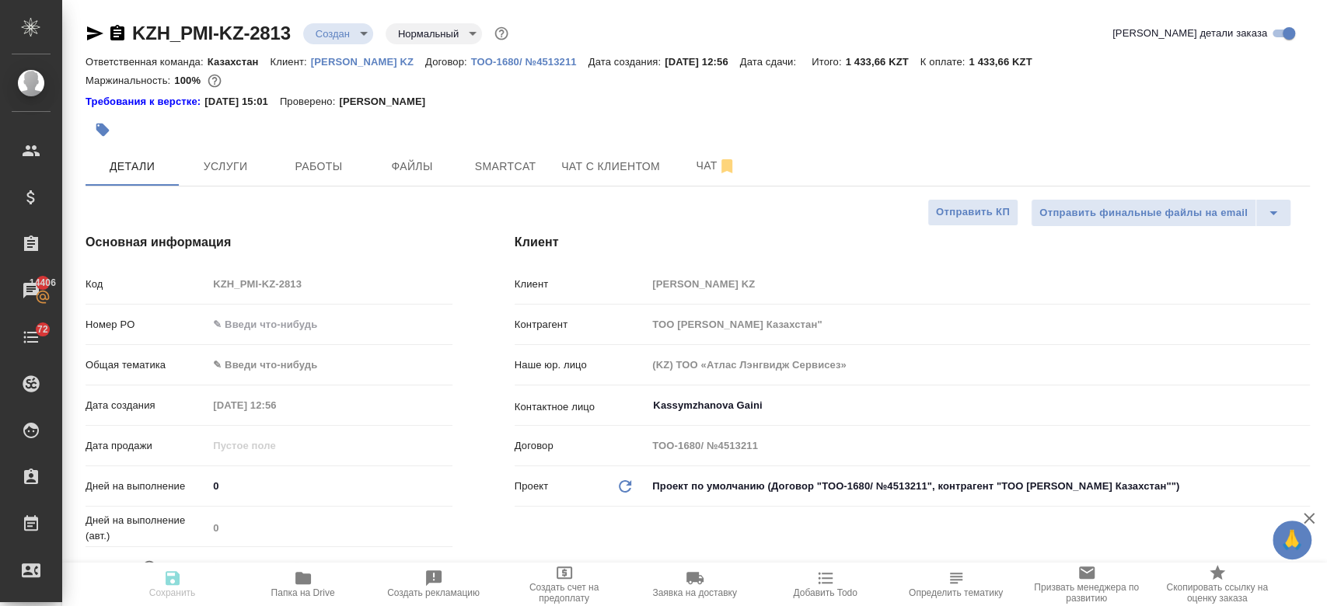
type textarea "x"
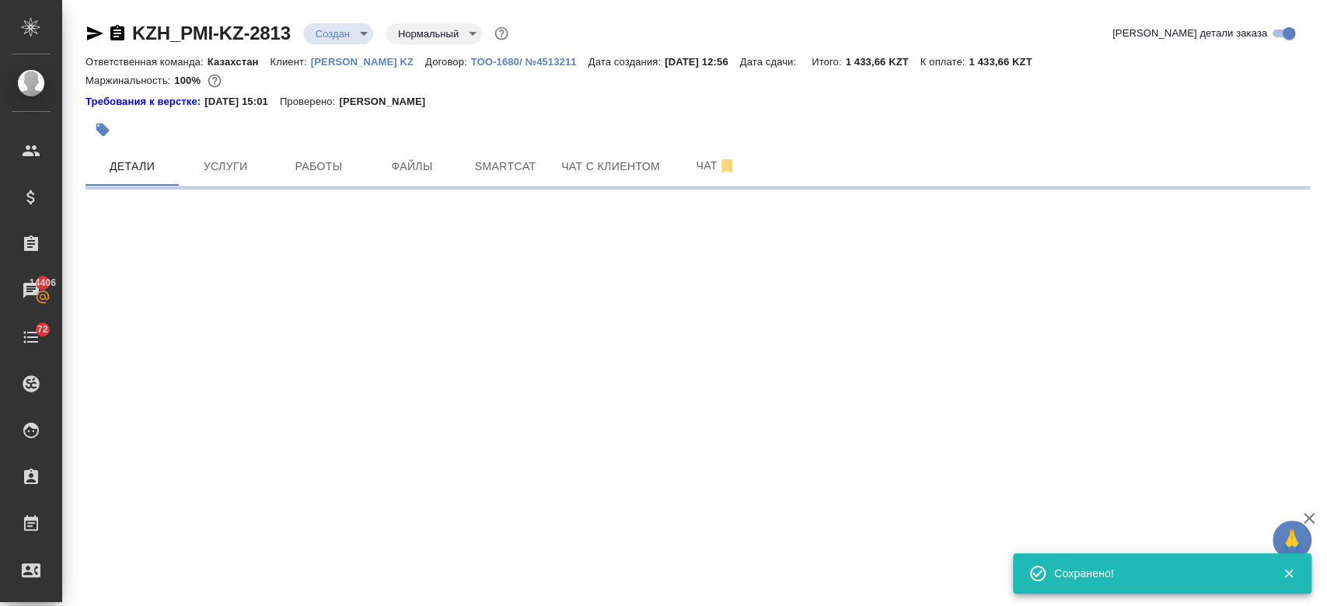
type input "holyTrinity"
select select "RU"
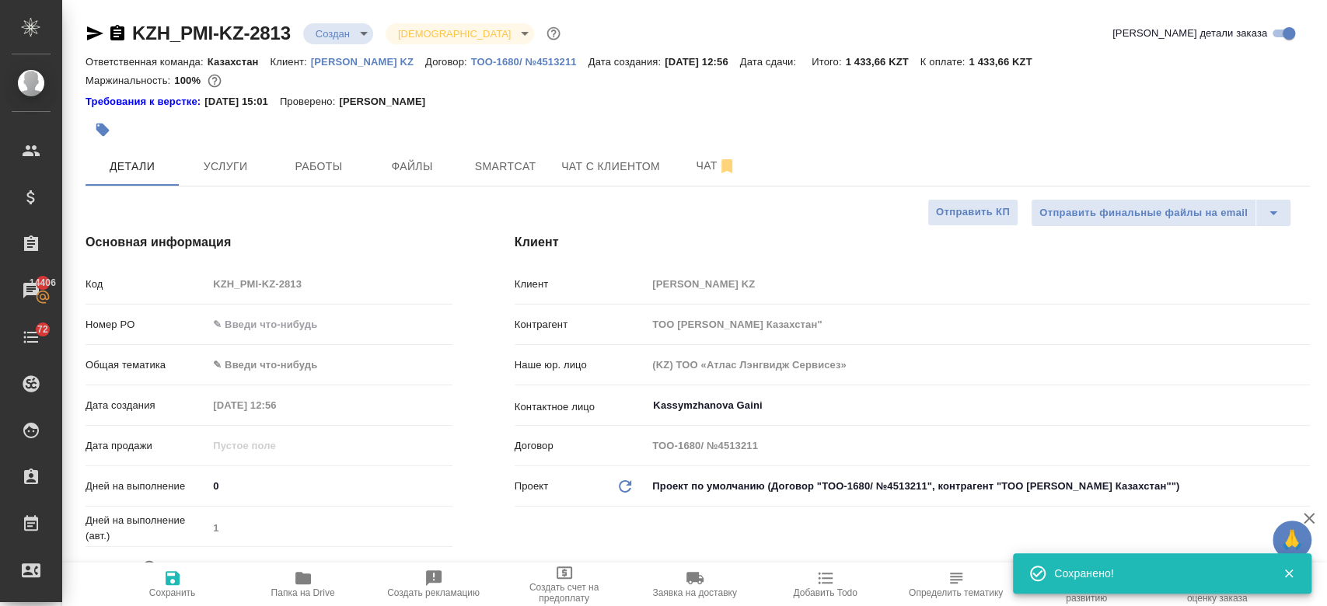
type textarea "x"
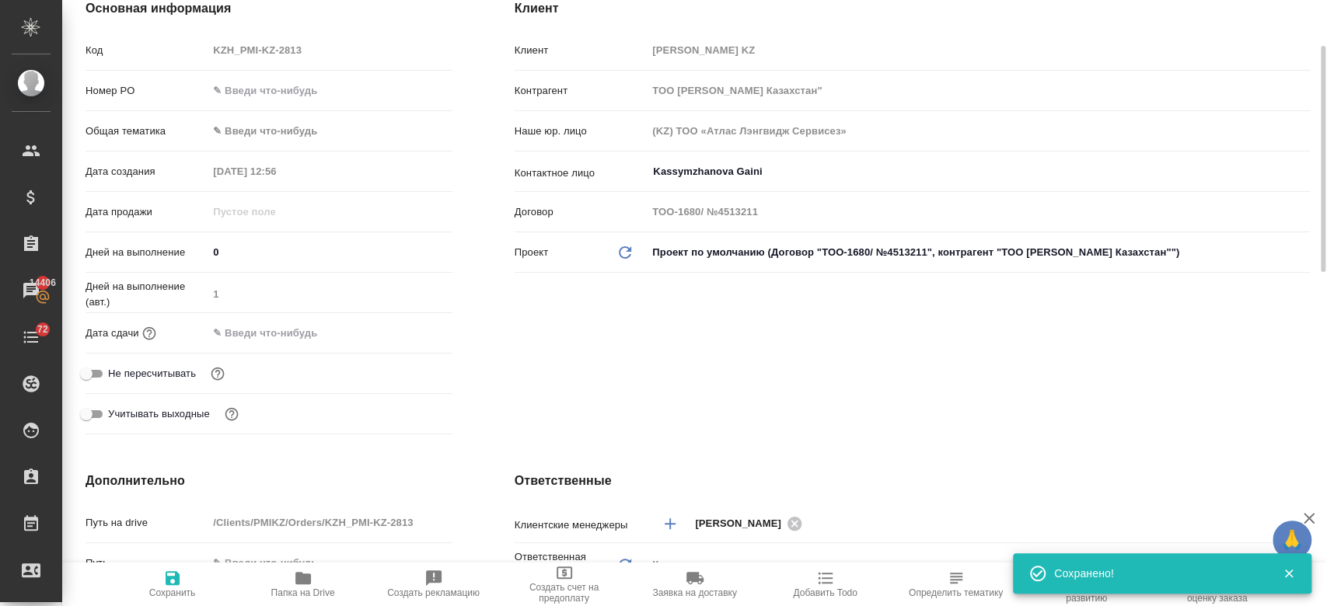
scroll to position [243, 0]
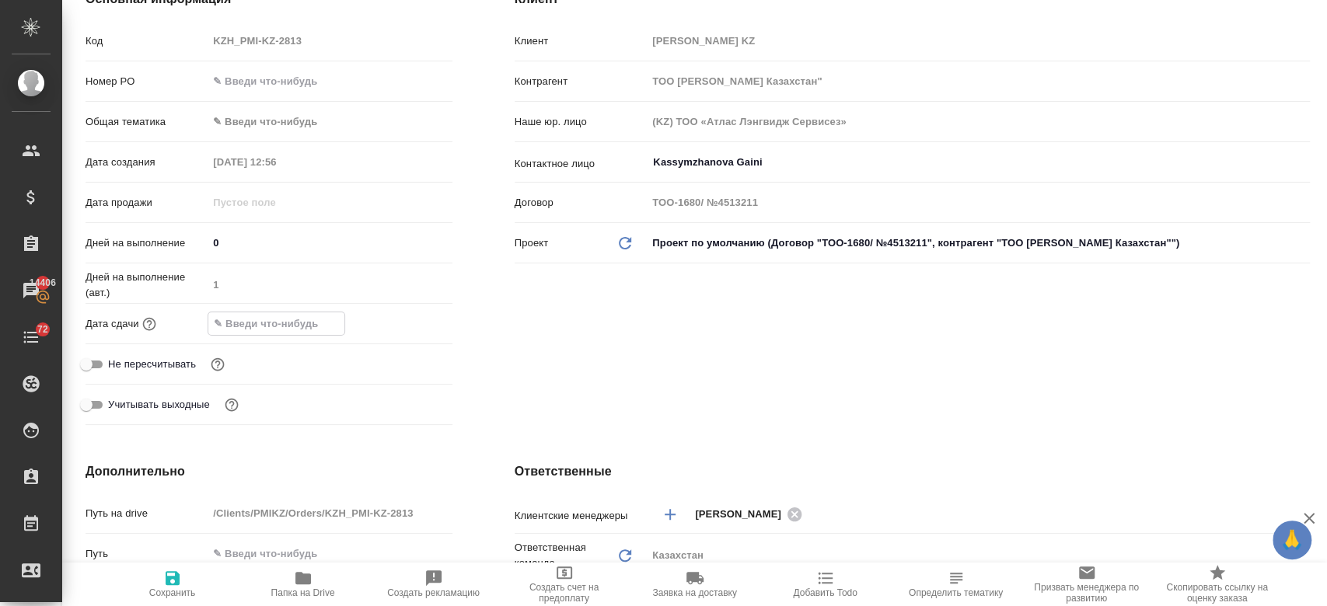
click at [274, 316] on input "text" at bounding box center [276, 323] width 136 height 23
click at [413, 320] on icon "button" at bounding box center [407, 323] width 14 height 16
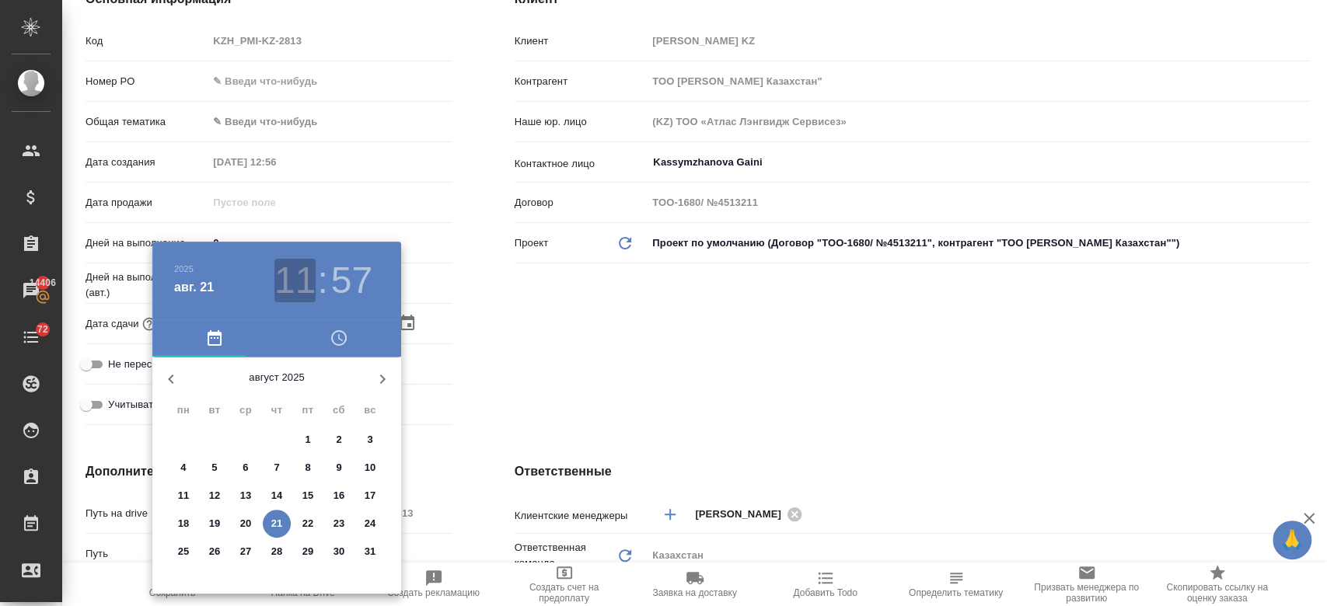
click at [292, 277] on h3 "11" at bounding box center [294, 281] width 41 height 44
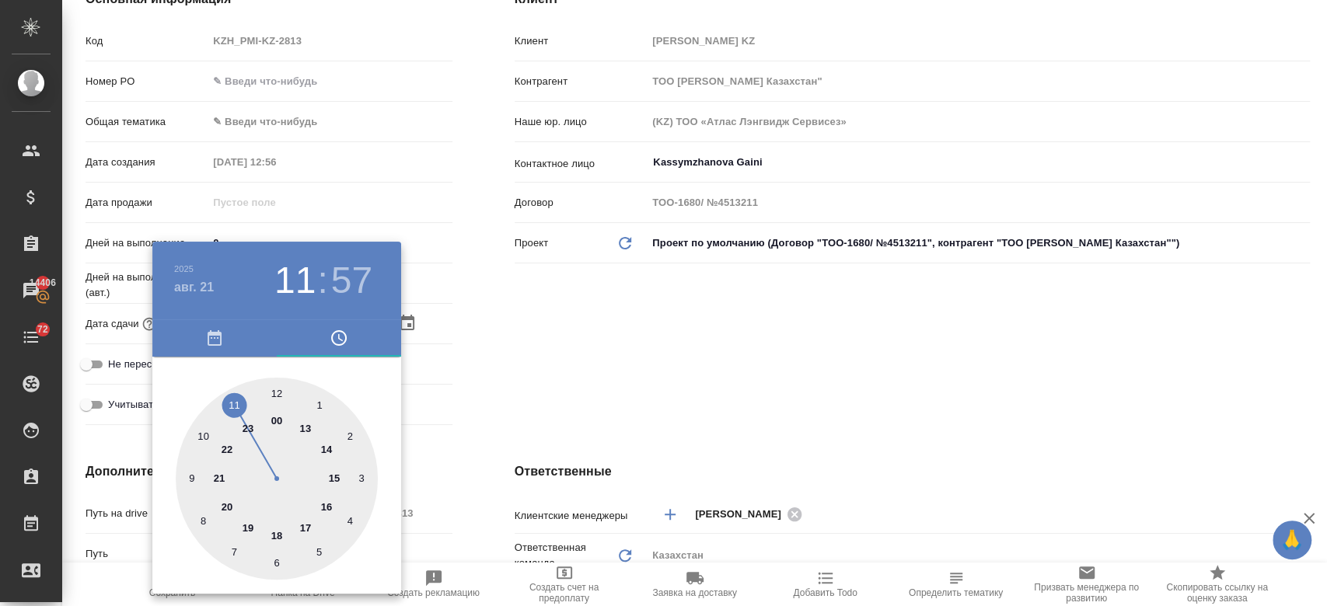
click at [336, 473] on div at bounding box center [277, 479] width 202 height 202
type input "21.08.2025 15:57"
type textarea "x"
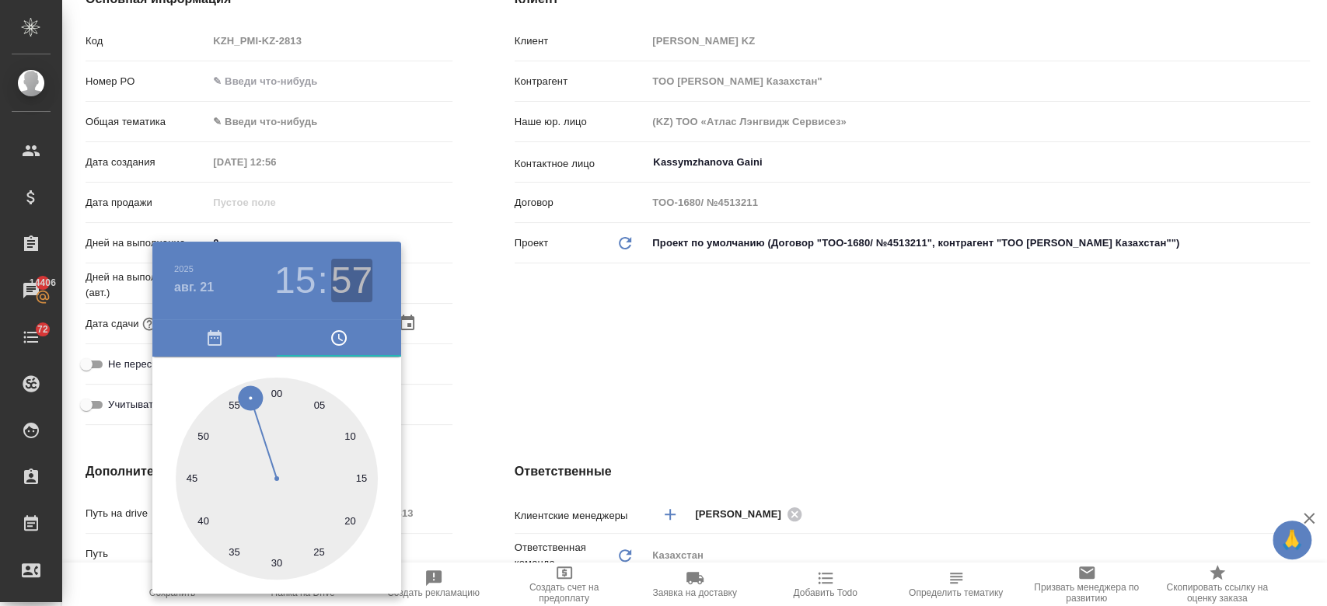
click at [344, 286] on h3 "57" at bounding box center [351, 281] width 41 height 44
click at [279, 394] on div at bounding box center [277, 479] width 202 height 202
type input "21.08.2025 15:00"
type textarea "x"
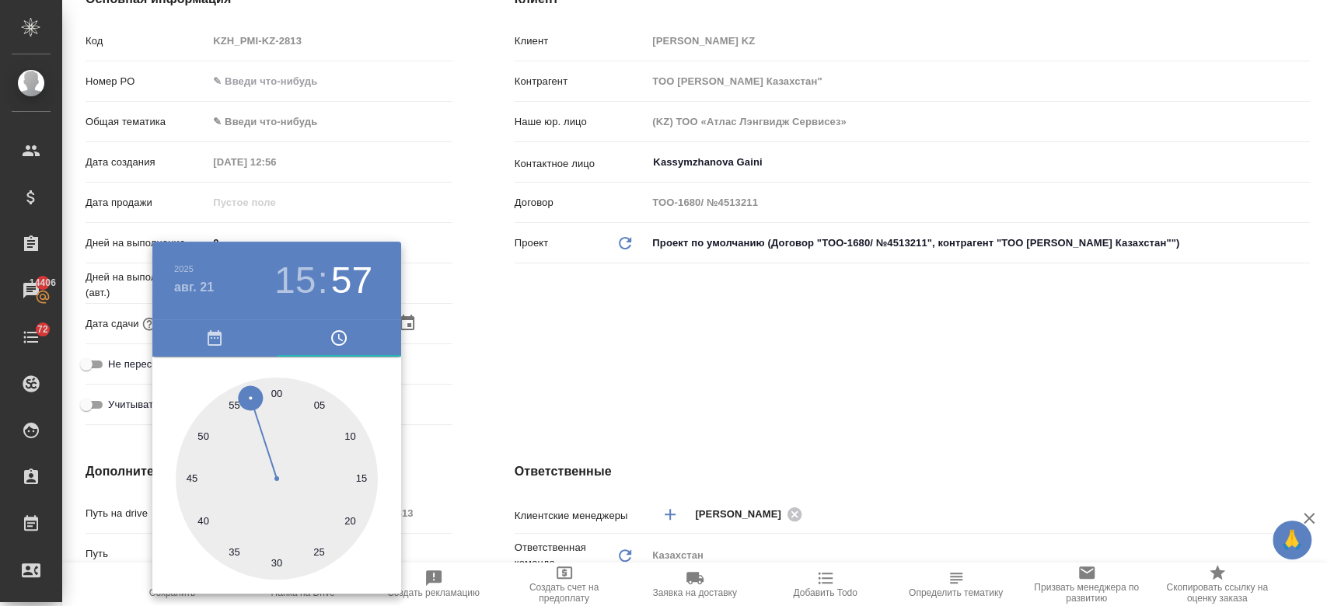
type textarea "x"
click at [610, 333] on div at bounding box center [663, 303] width 1327 height 606
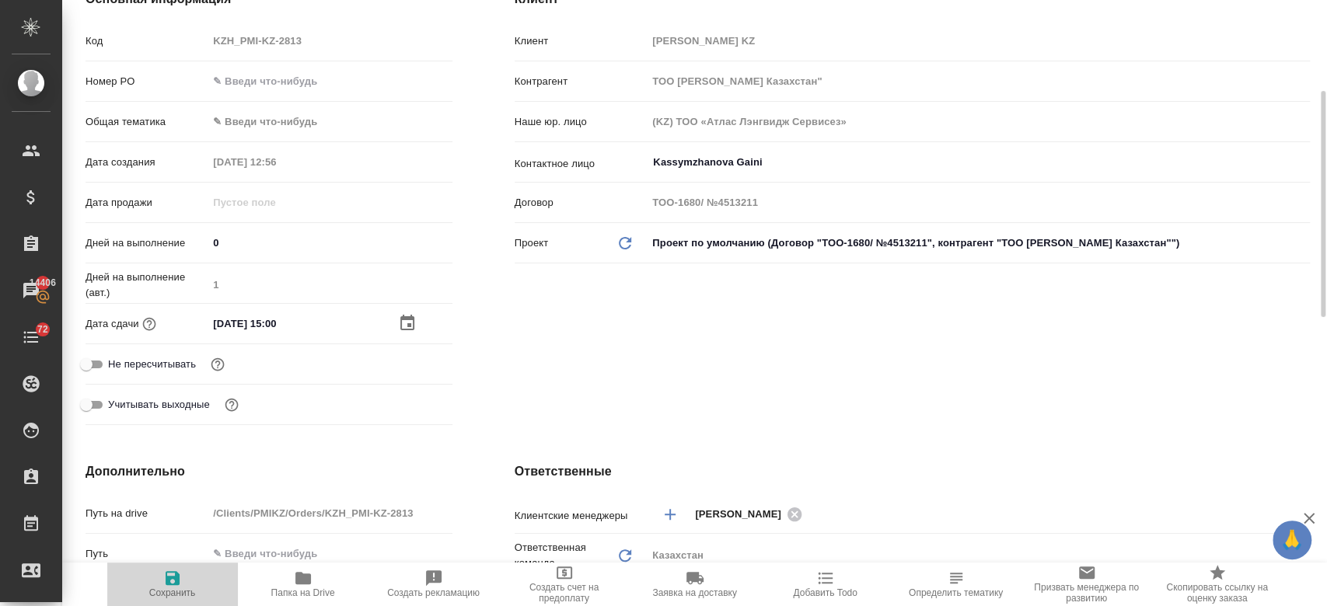
click at [171, 570] on icon "button" at bounding box center [172, 578] width 19 height 19
type textarea "x"
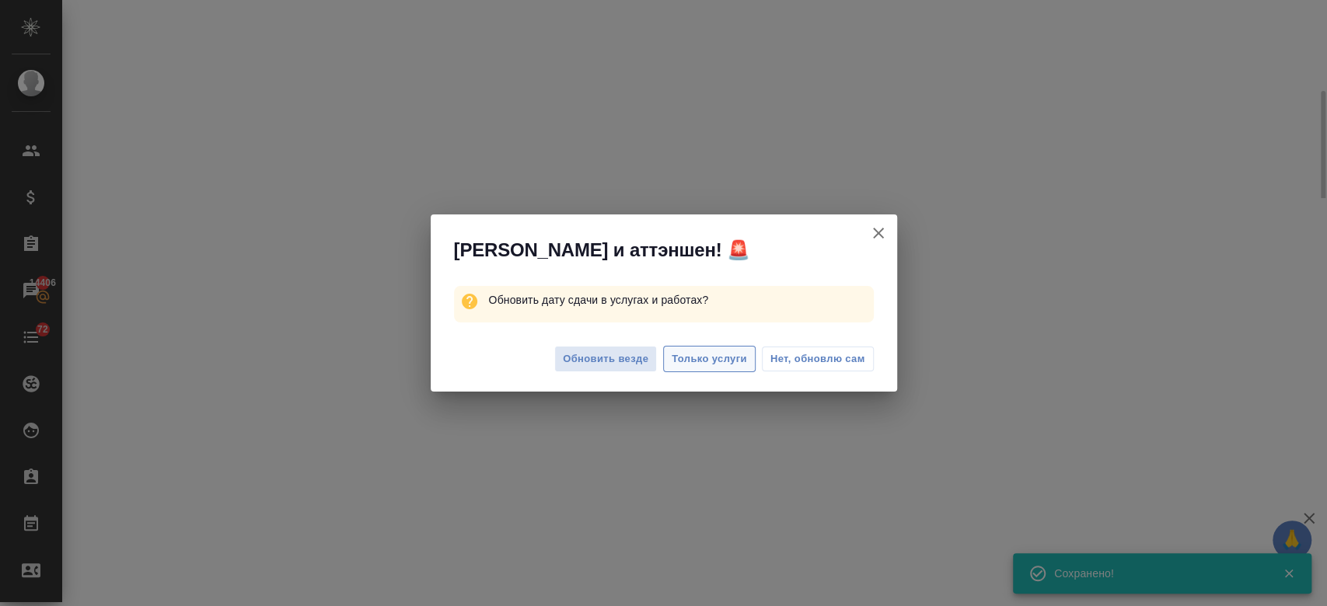
select select "RU"
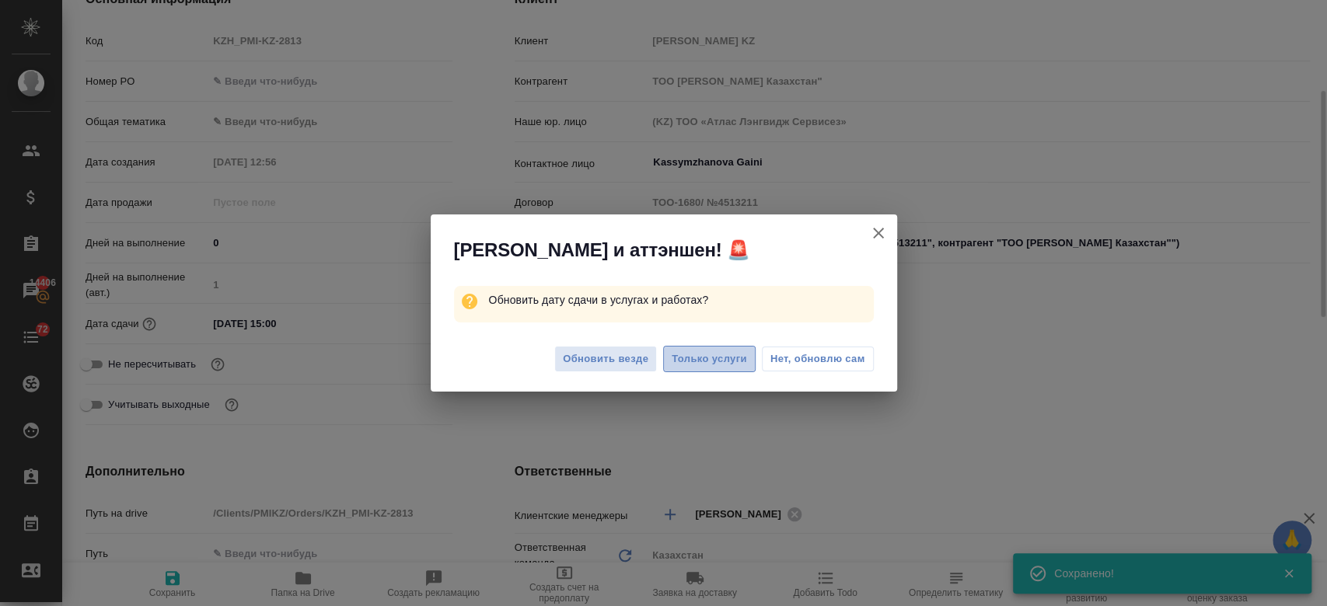
click at [711, 363] on span "Только услуги" at bounding box center [709, 360] width 75 height 18
type textarea "x"
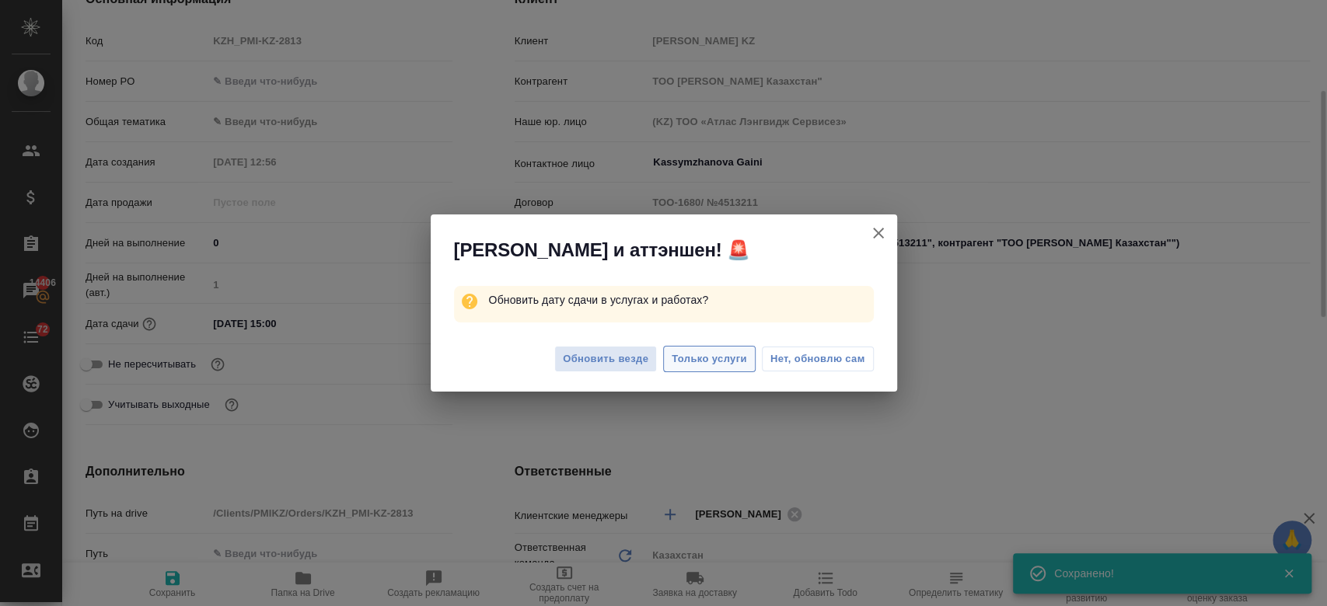
type textarea "x"
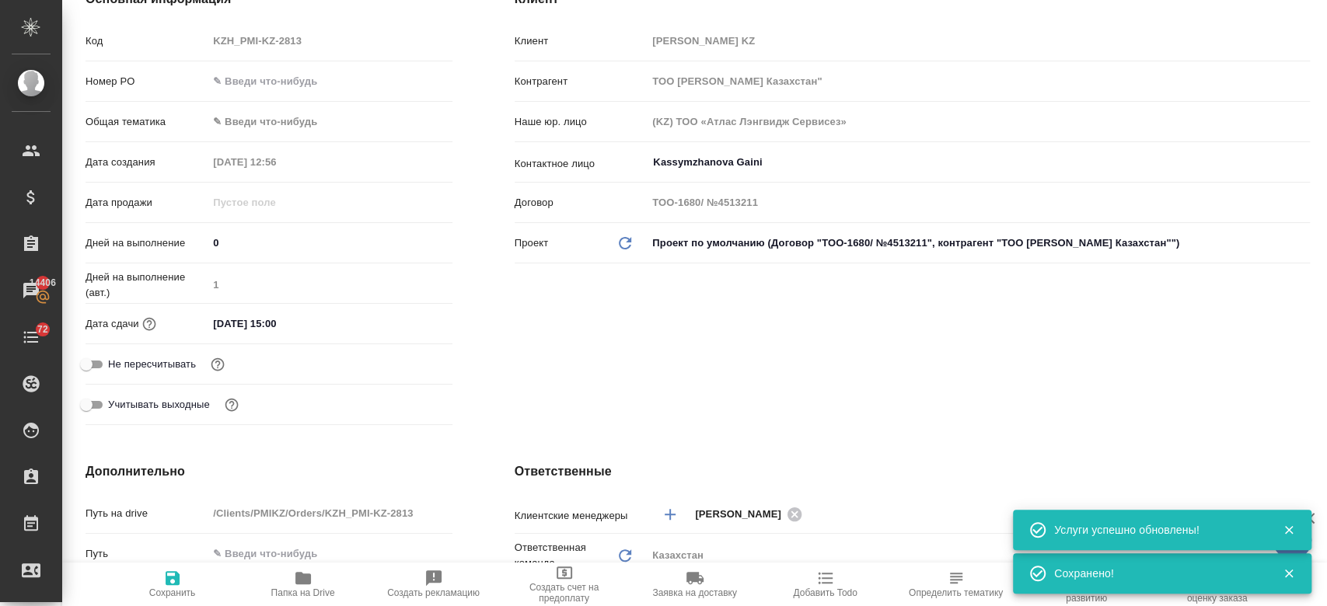
scroll to position [0, 0]
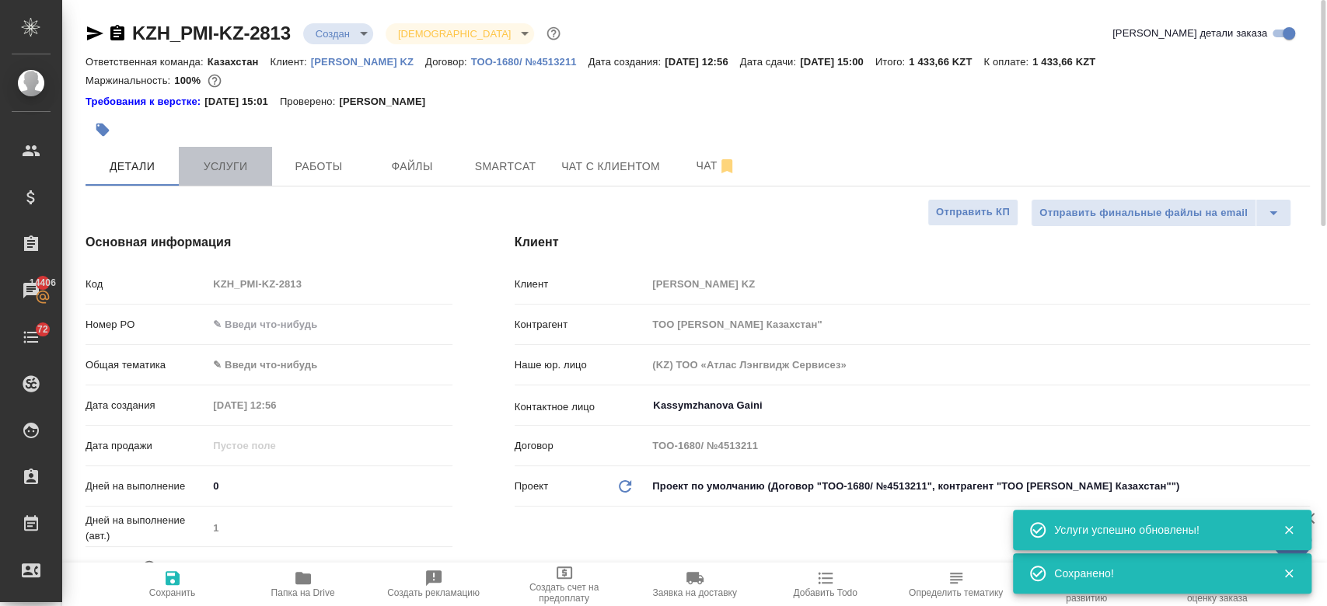
click at [217, 169] on span "Услуги" at bounding box center [225, 166] width 75 height 19
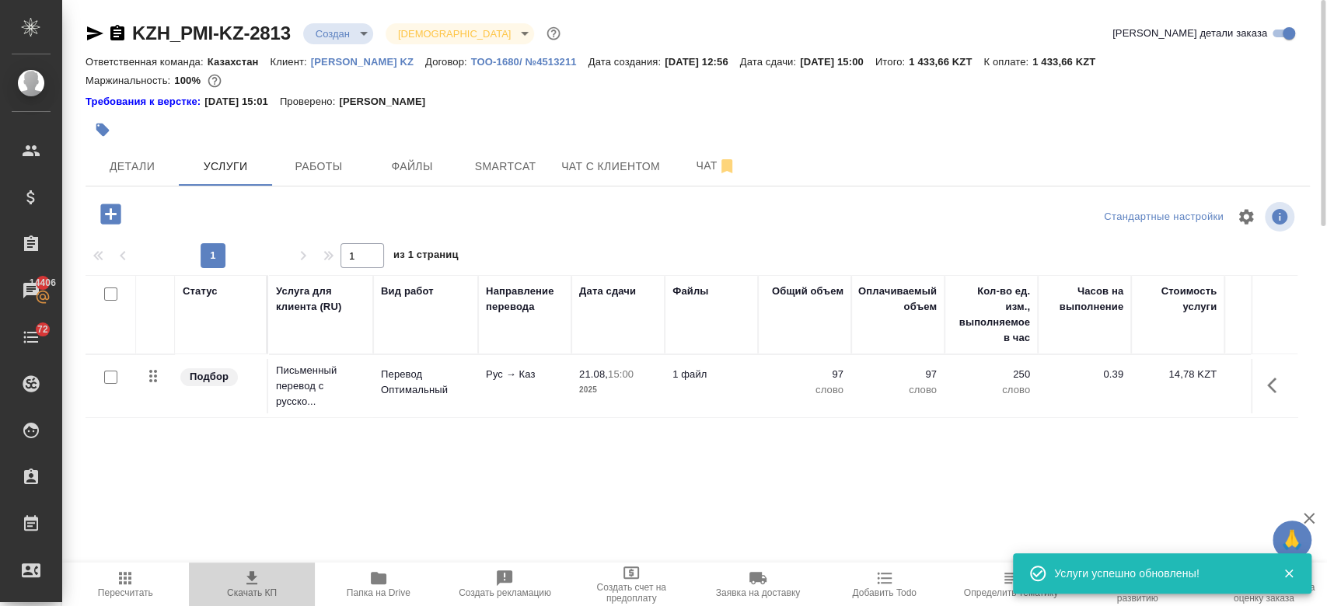
click at [255, 574] on icon "button" at bounding box center [252, 578] width 19 height 19
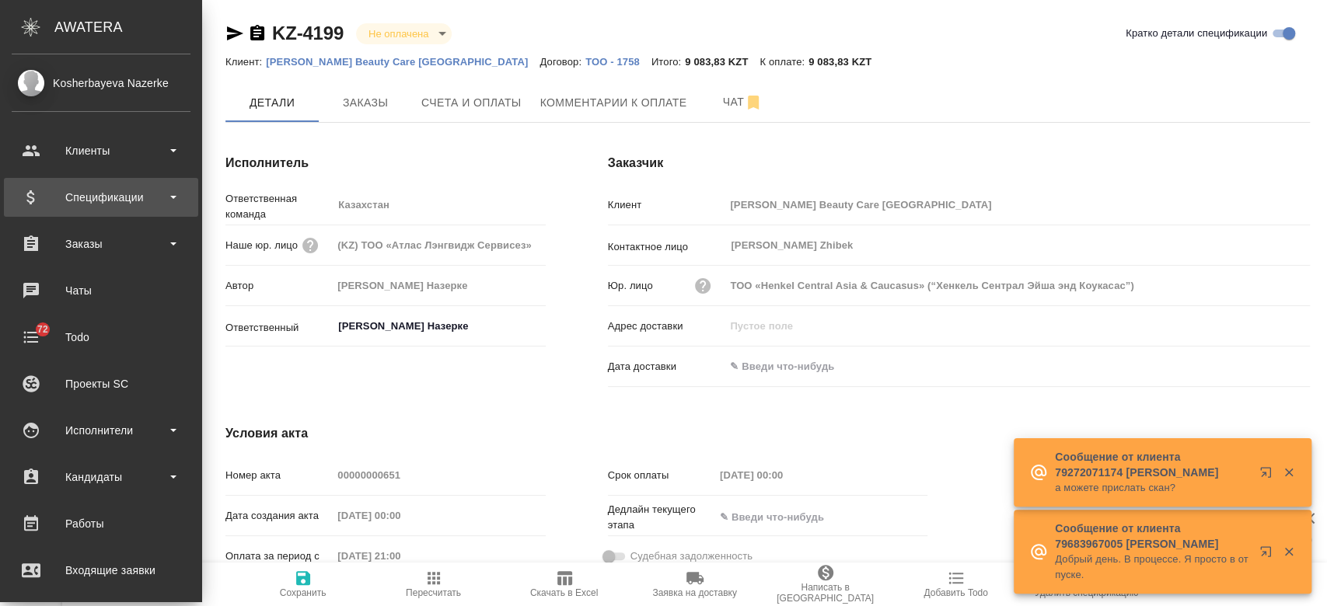
click at [105, 189] on div "Спецификации" at bounding box center [101, 197] width 179 height 23
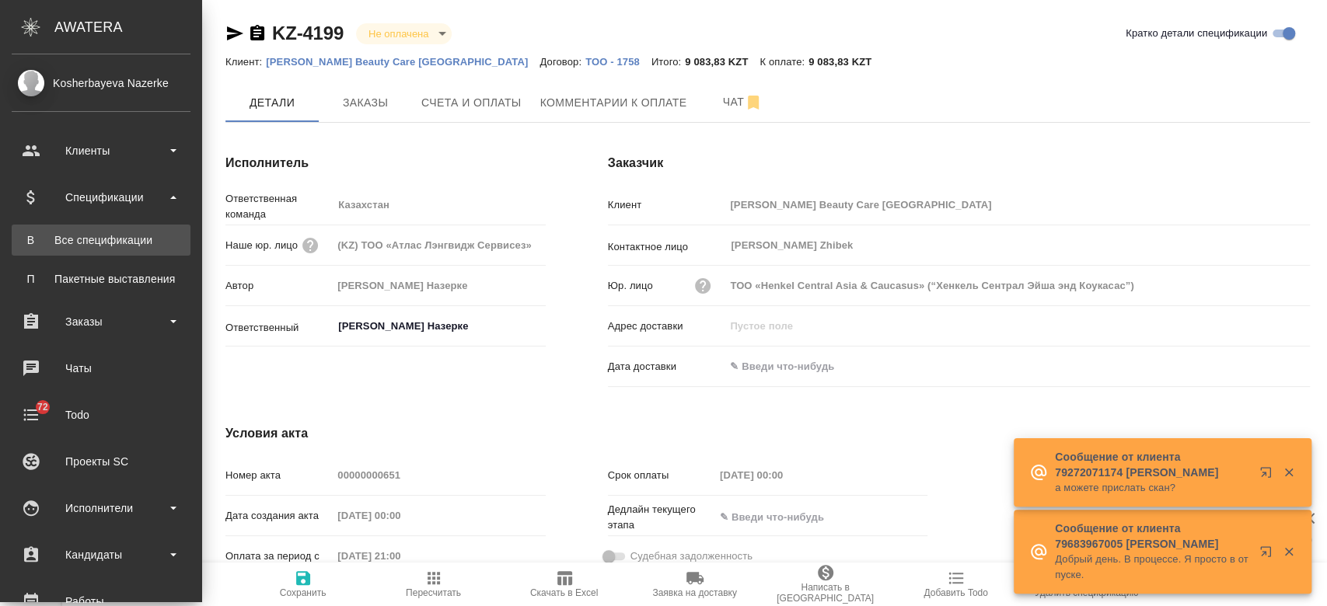
click at [107, 246] on div "Все спецификации" at bounding box center [100, 240] width 163 height 16
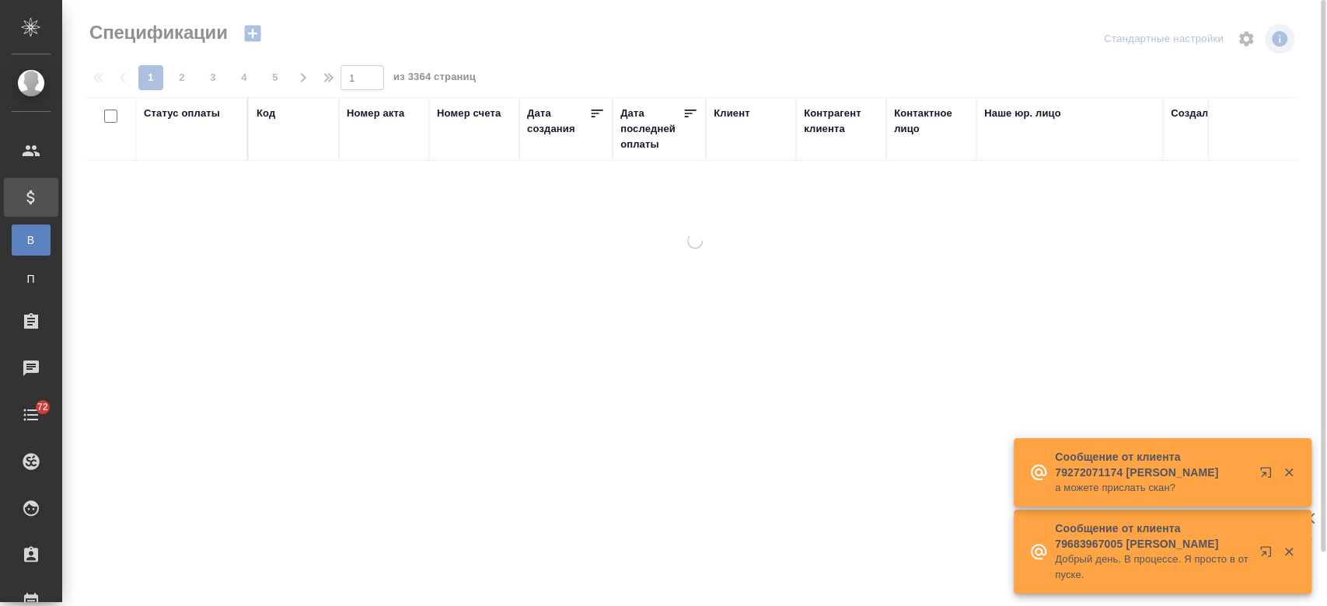
click at [270, 113] on div "Код" at bounding box center [265, 114] width 19 height 16
click at [270, 85] on span "5" at bounding box center [275, 78] width 25 height 16
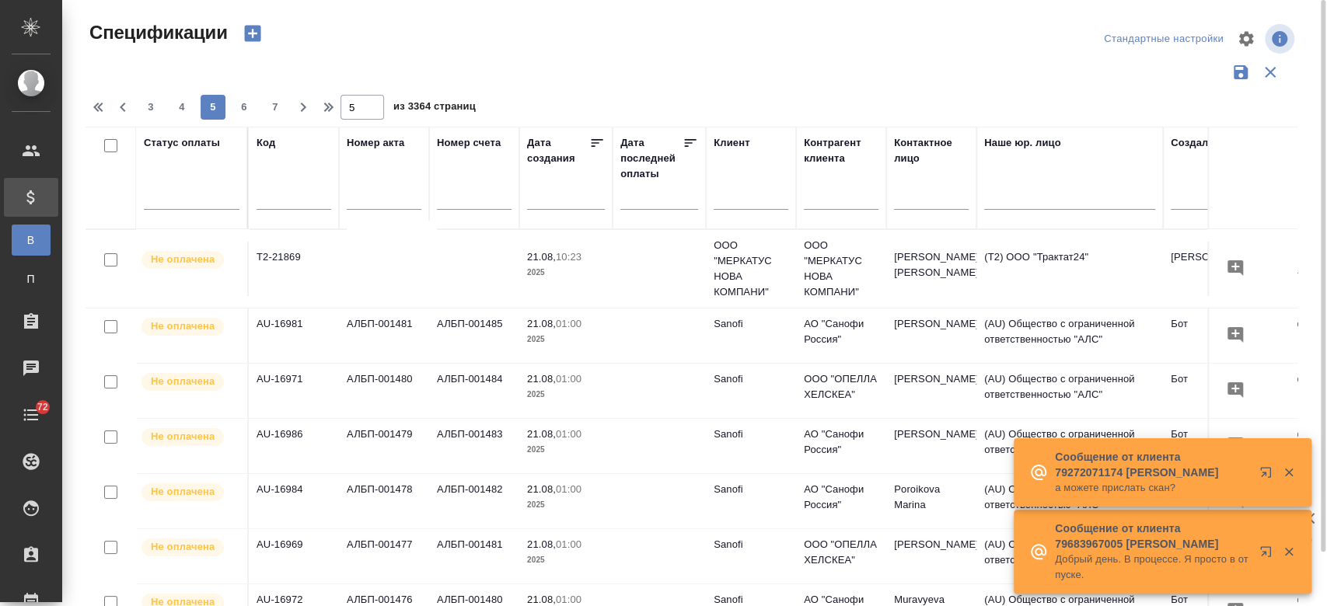
type input "5"
click at [280, 190] on input "text" at bounding box center [293, 199] width 75 height 19
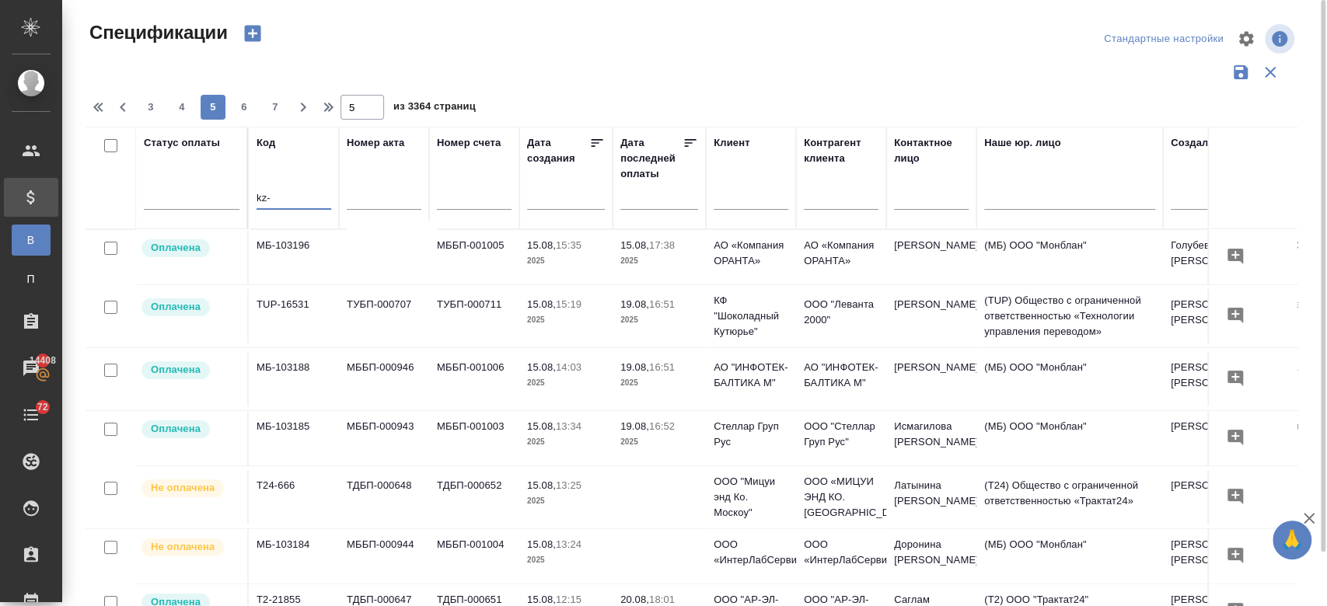
click at [289, 197] on input "kz-" at bounding box center [293, 199] width 75 height 19
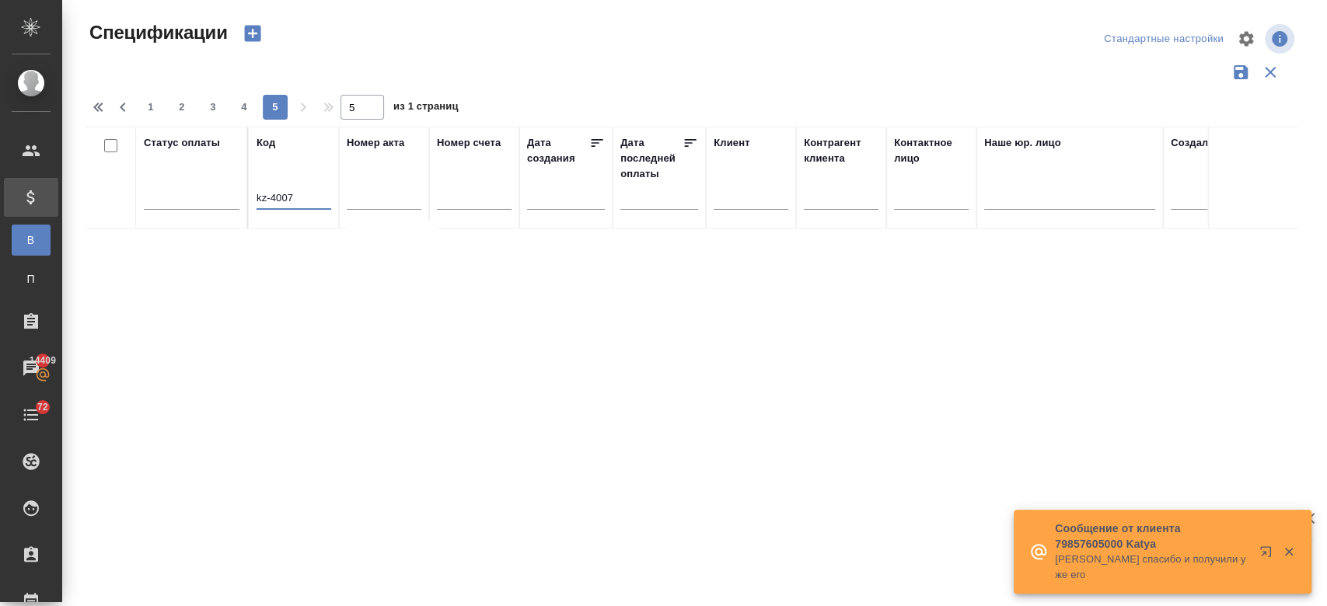
click at [267, 197] on input "kz-4007" at bounding box center [293, 199] width 75 height 19
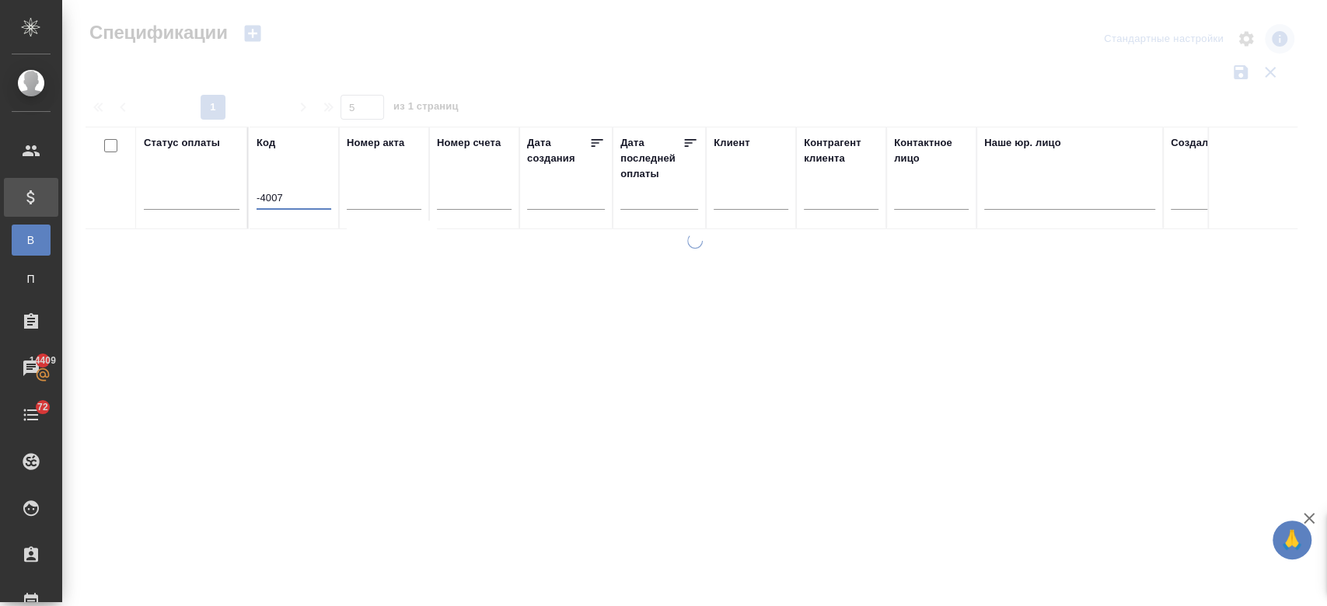
type input "K-4007"
type input "1"
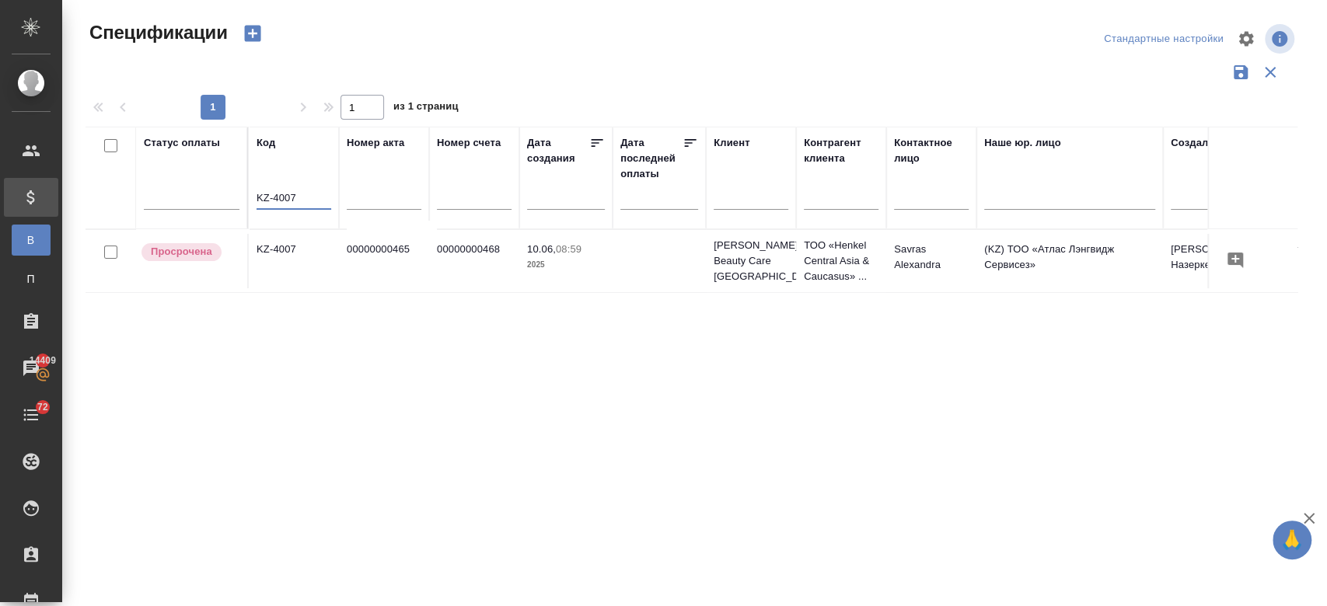
type input "KZ-4007"
click at [271, 258] on td "KZ-4007" at bounding box center [294, 261] width 90 height 54
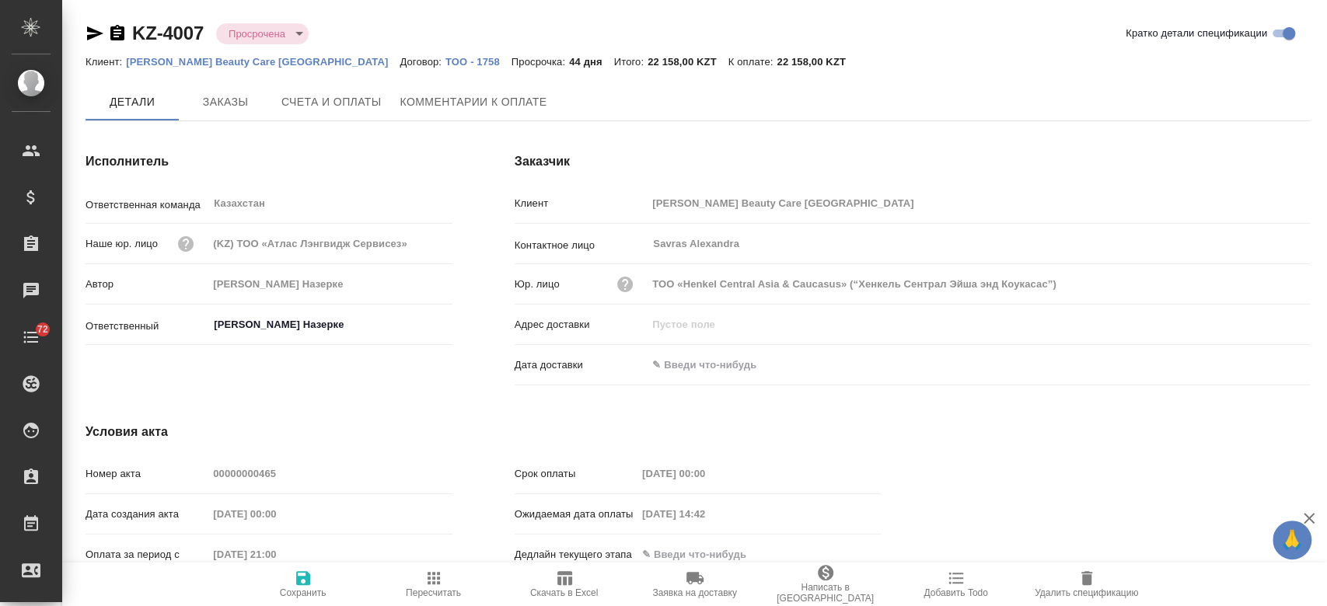
click at [96, 33] on icon "button" at bounding box center [95, 33] width 16 height 14
